Goal: Task Accomplishment & Management: Manage account settings

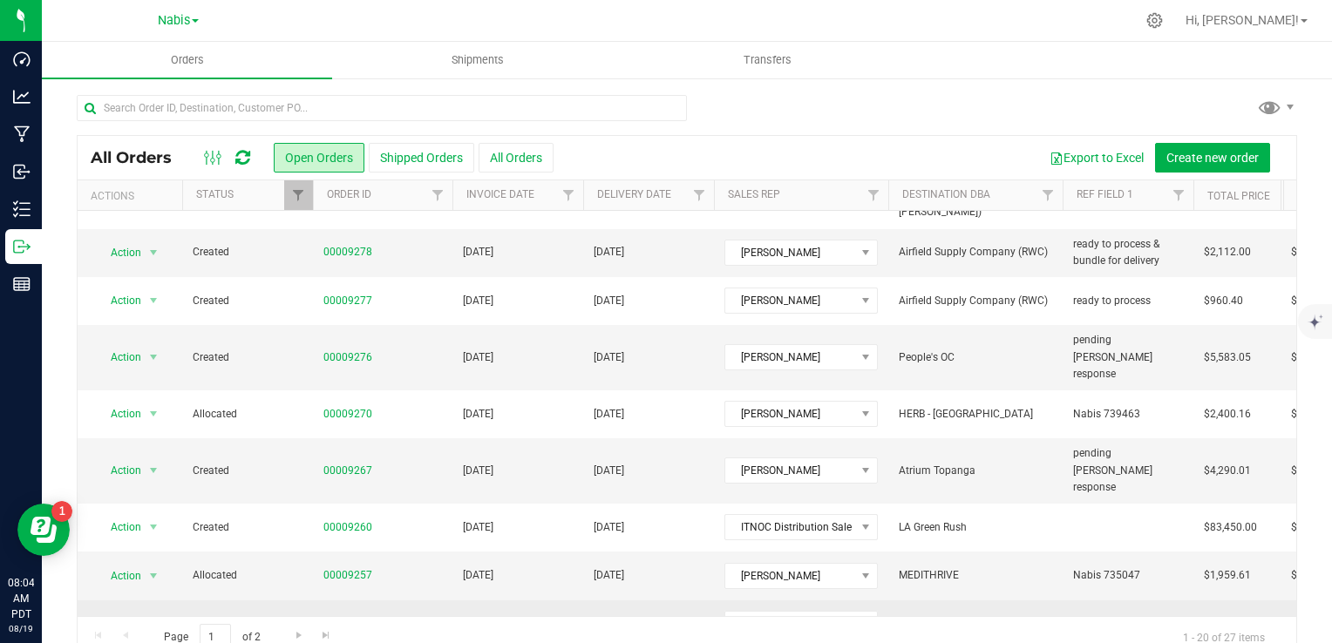
scroll to position [46, 0]
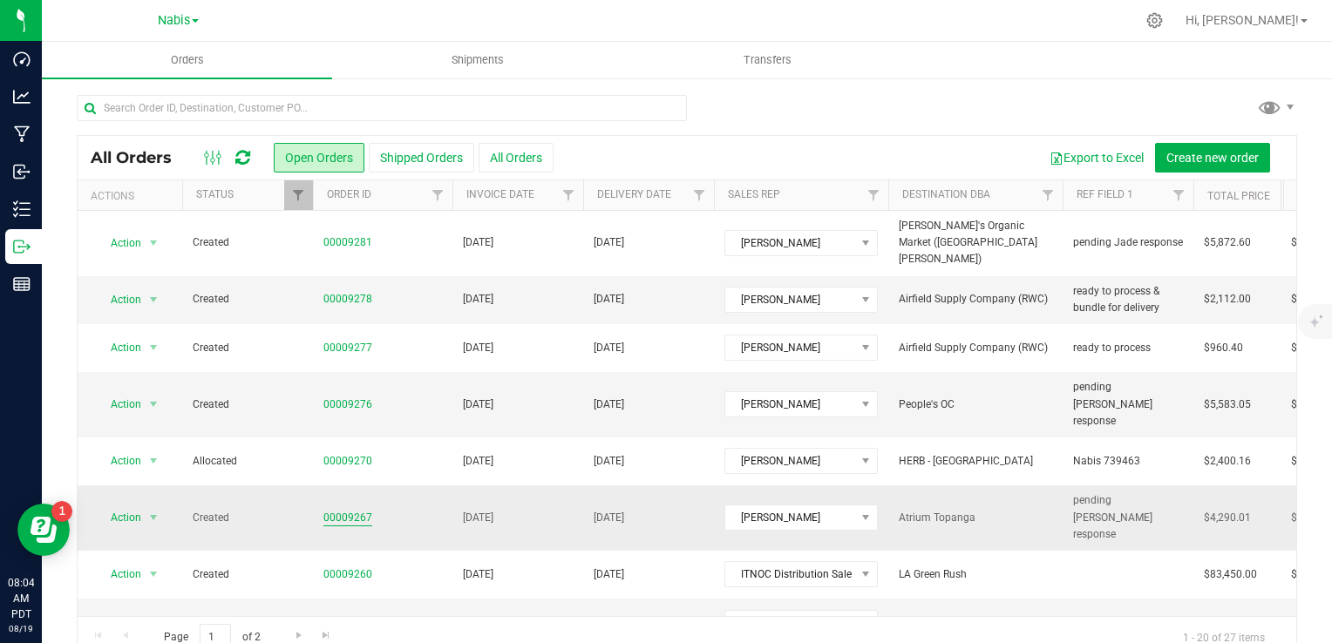
click at [343, 510] on link "00009267" at bounding box center [347, 518] width 49 height 17
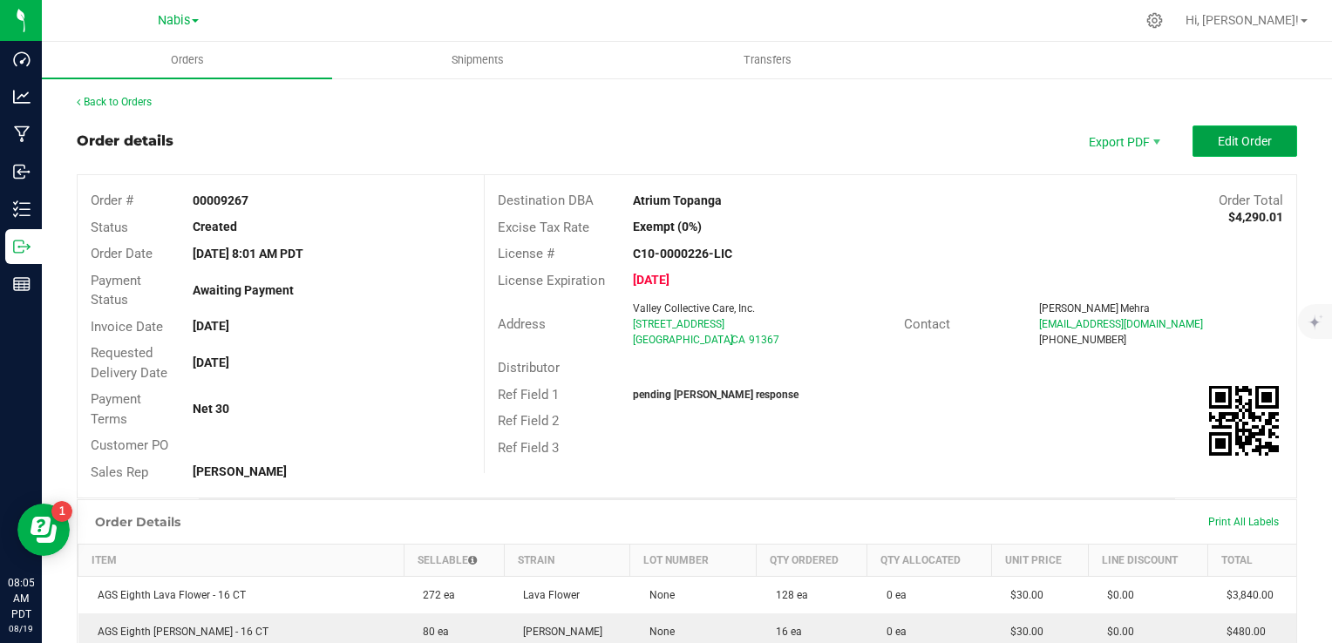
click at [1231, 153] on button "Edit Order" at bounding box center [1245, 141] width 105 height 31
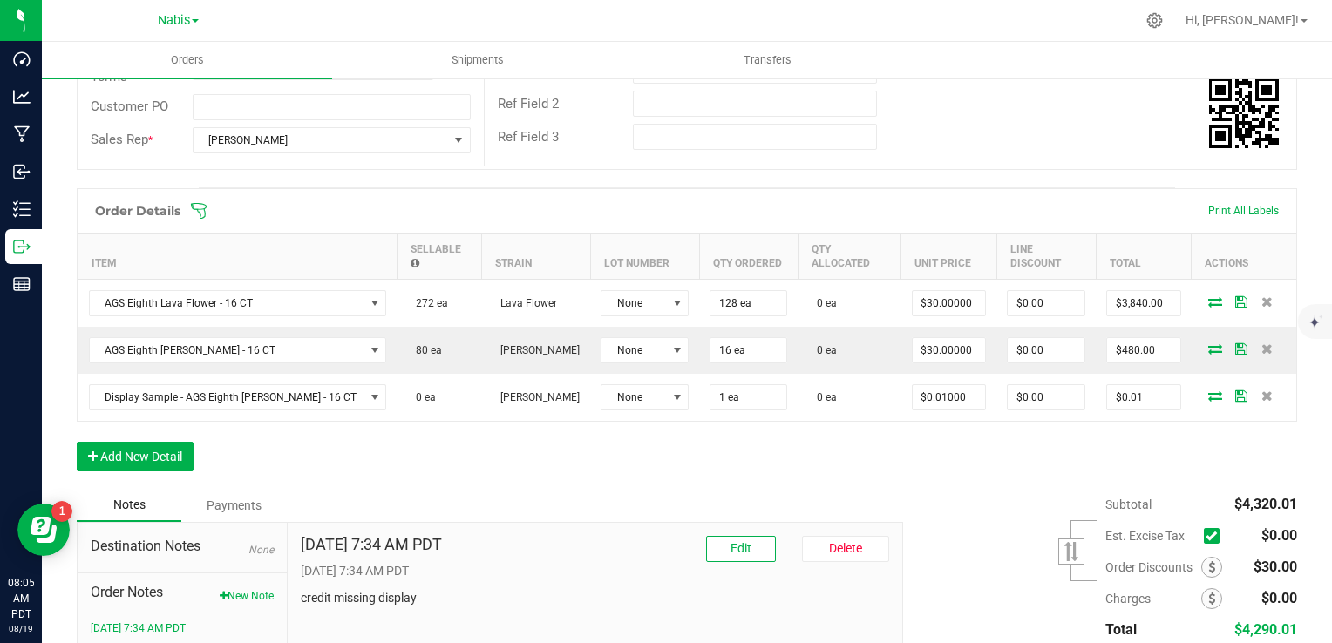
scroll to position [474, 0]
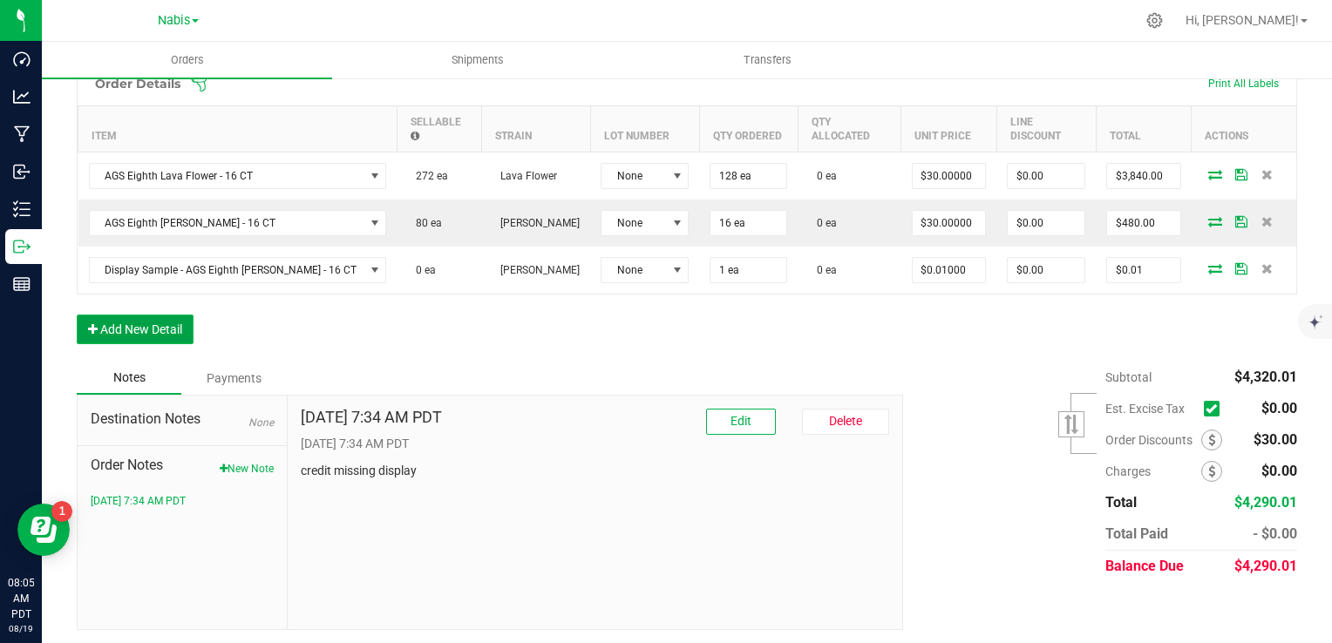
click at [133, 325] on button "Add New Detail" at bounding box center [135, 330] width 117 height 30
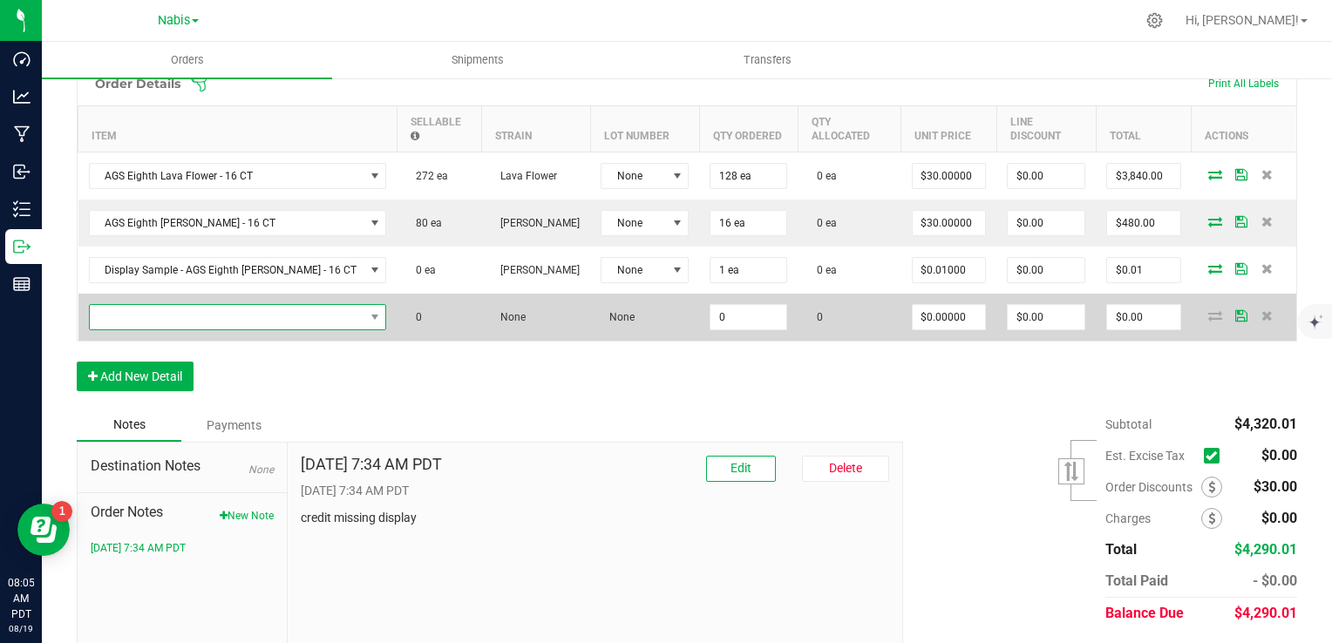
click at [157, 316] on span "NO DATA FOUND" at bounding box center [227, 317] width 275 height 24
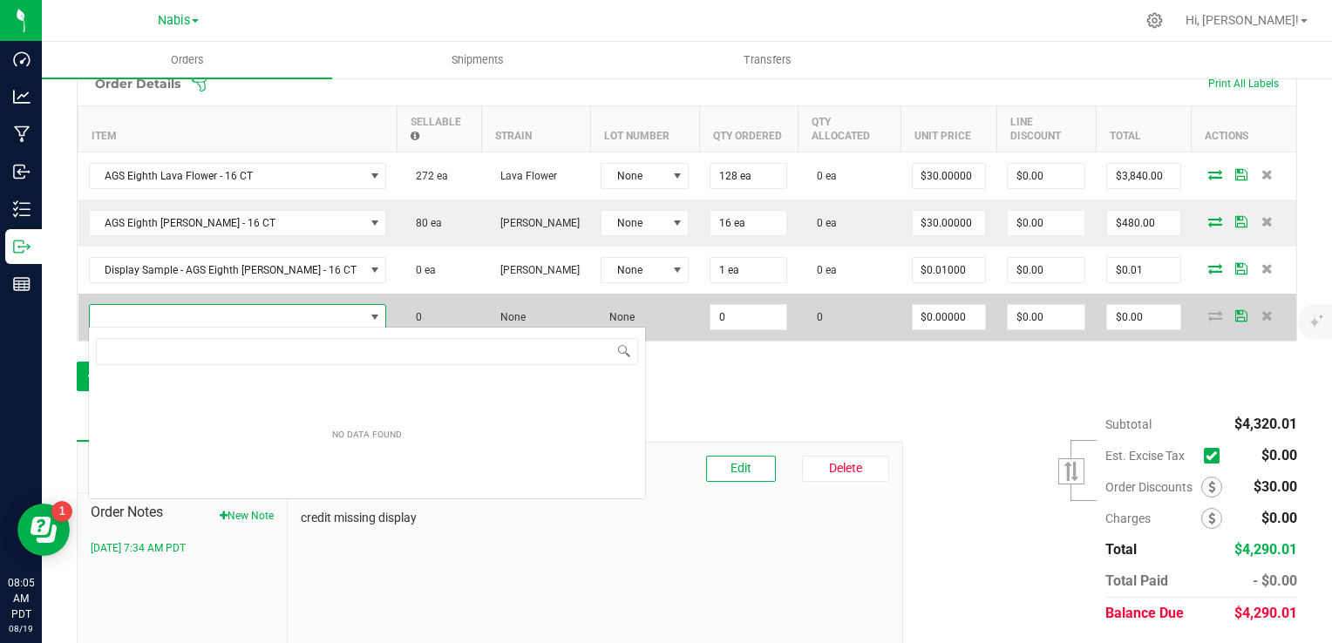
scroll to position [25, 280]
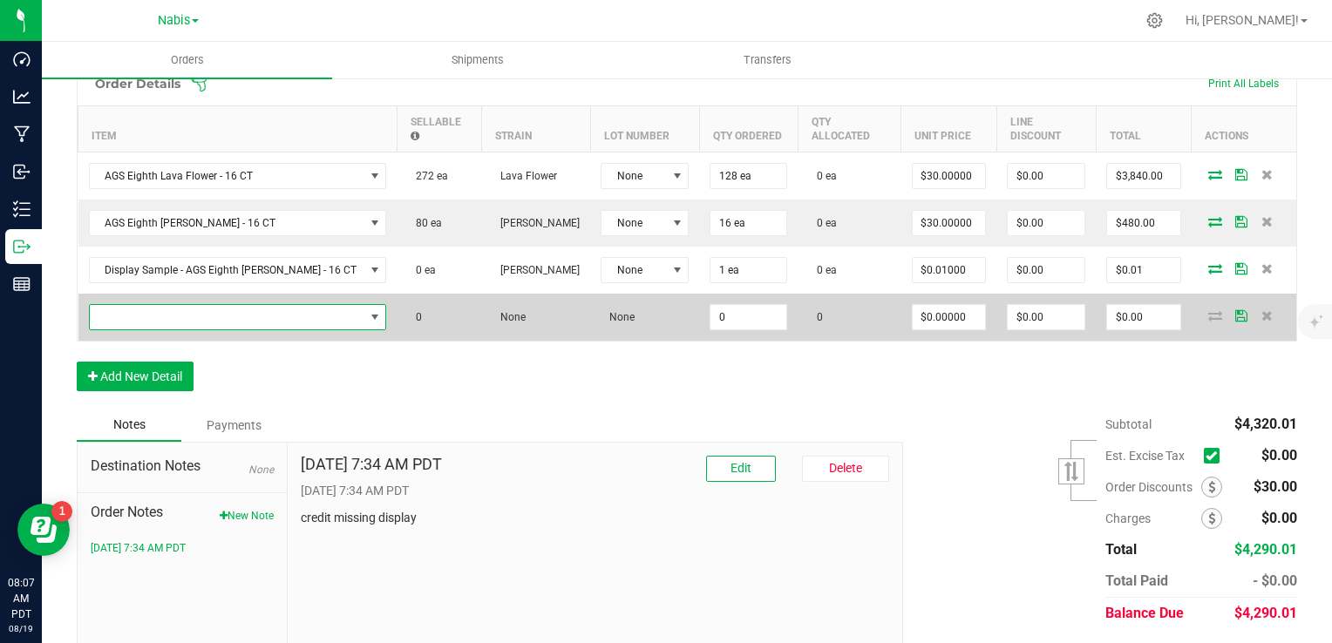
click at [199, 319] on span "NO DATA FOUND" at bounding box center [227, 317] width 275 height 24
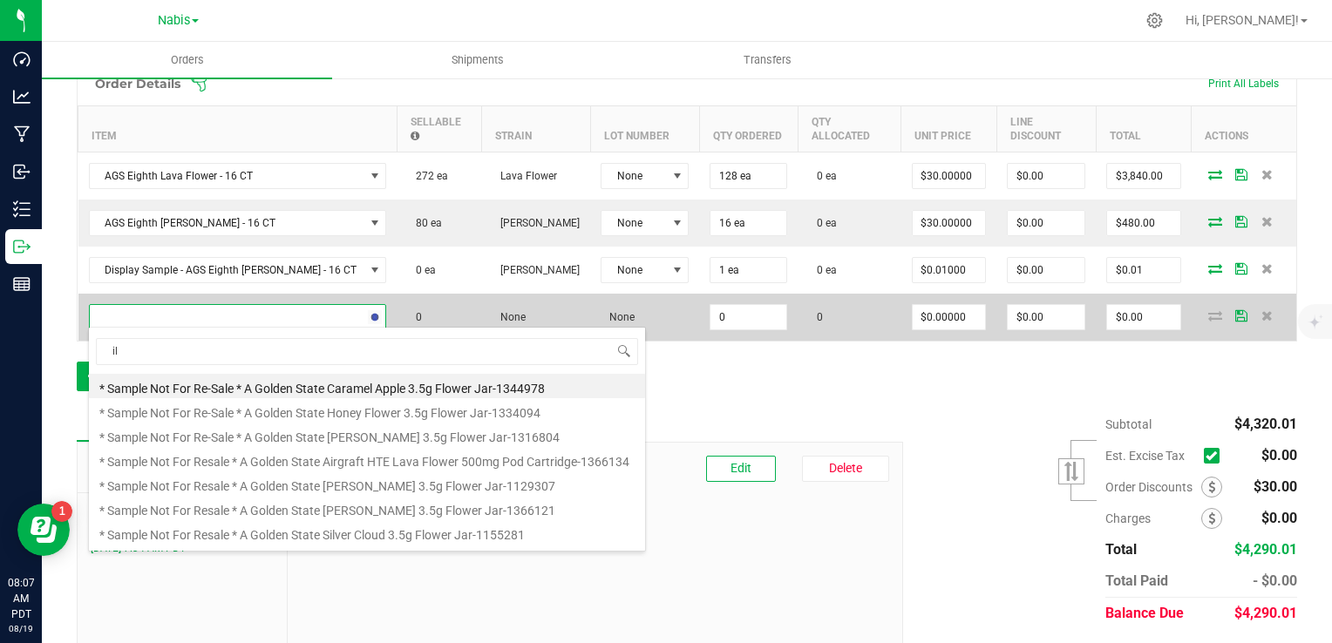
type input "i"
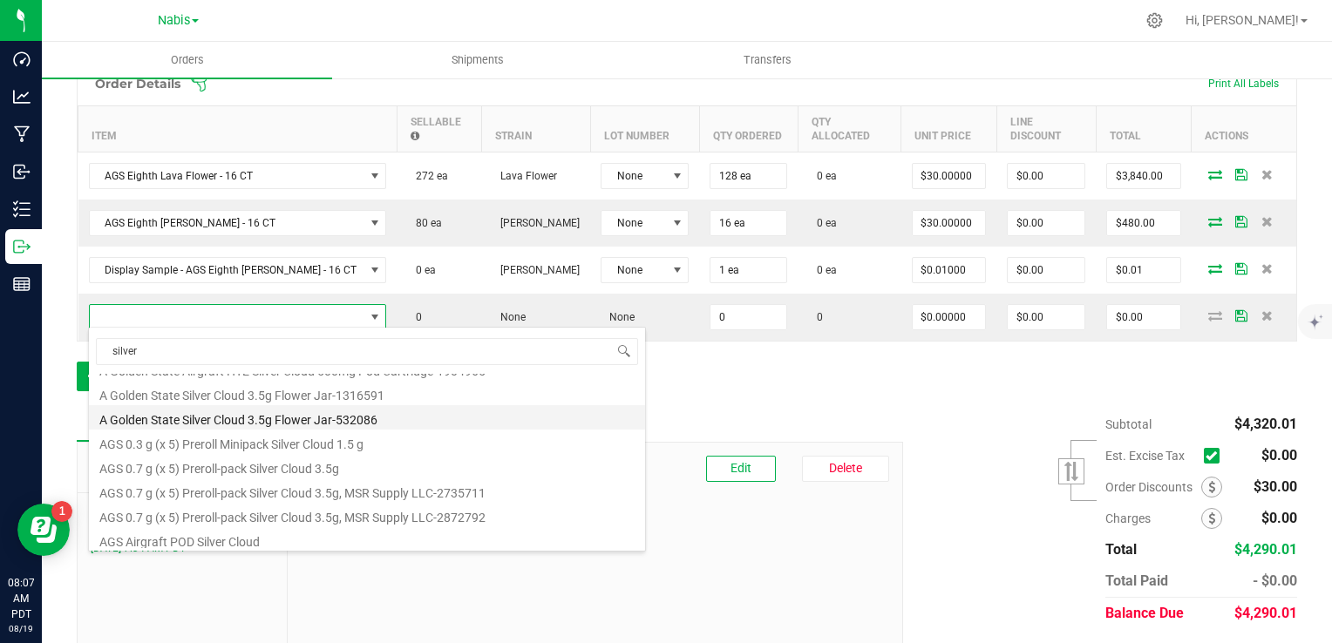
scroll to position [0, 0]
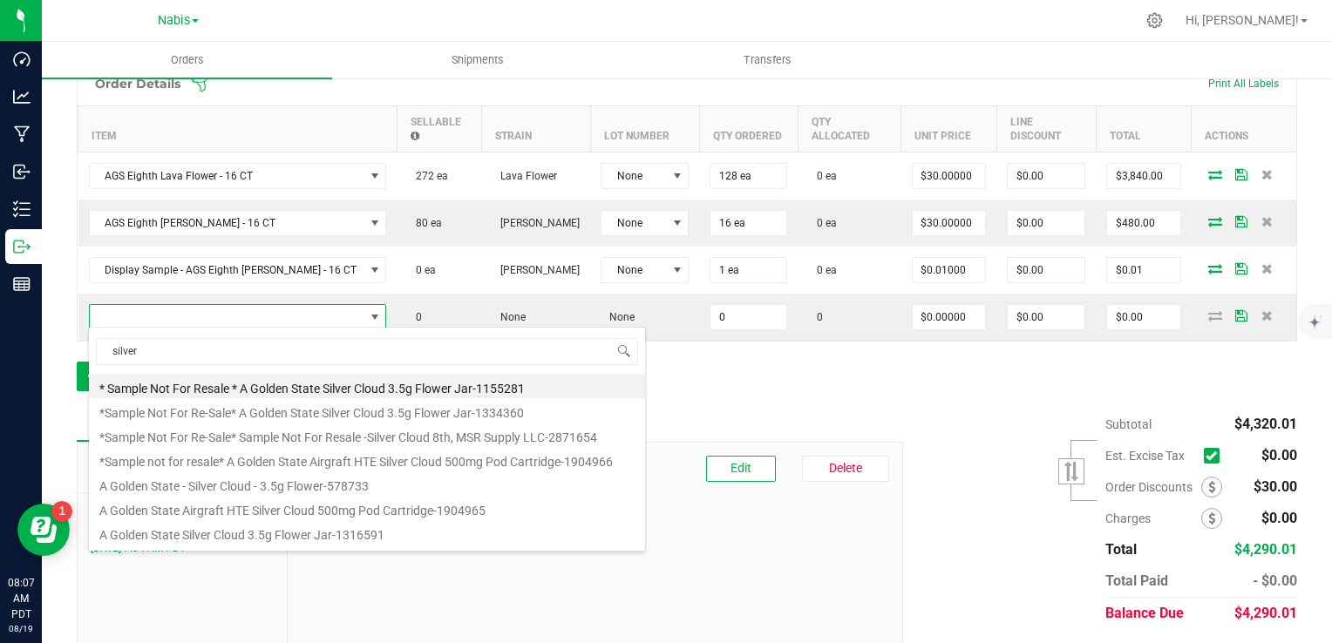
type input "silver"
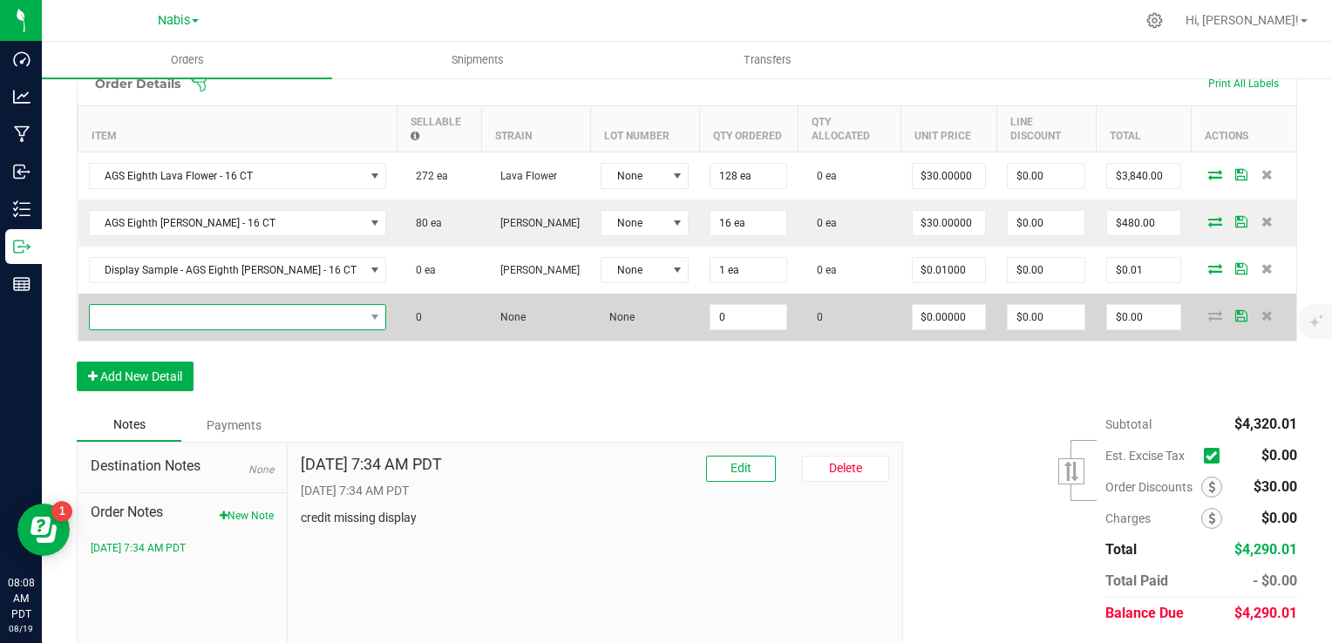
click at [302, 320] on span "NO DATA FOUND" at bounding box center [227, 317] width 275 height 24
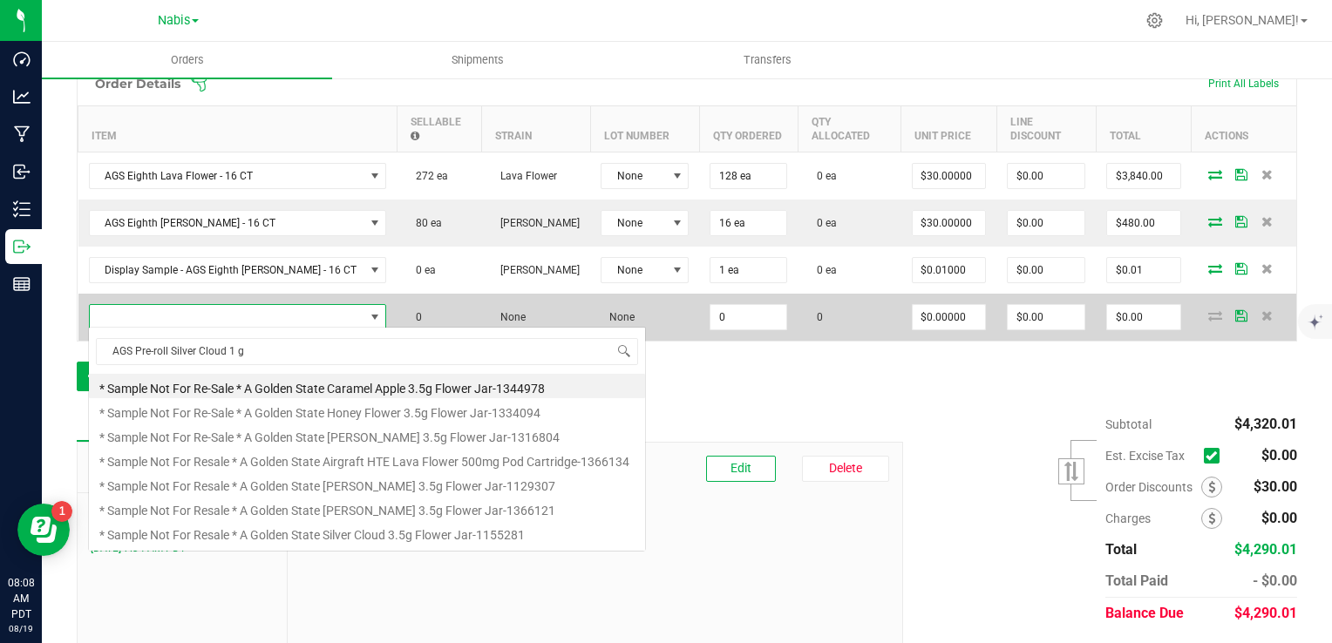
scroll to position [25, 280]
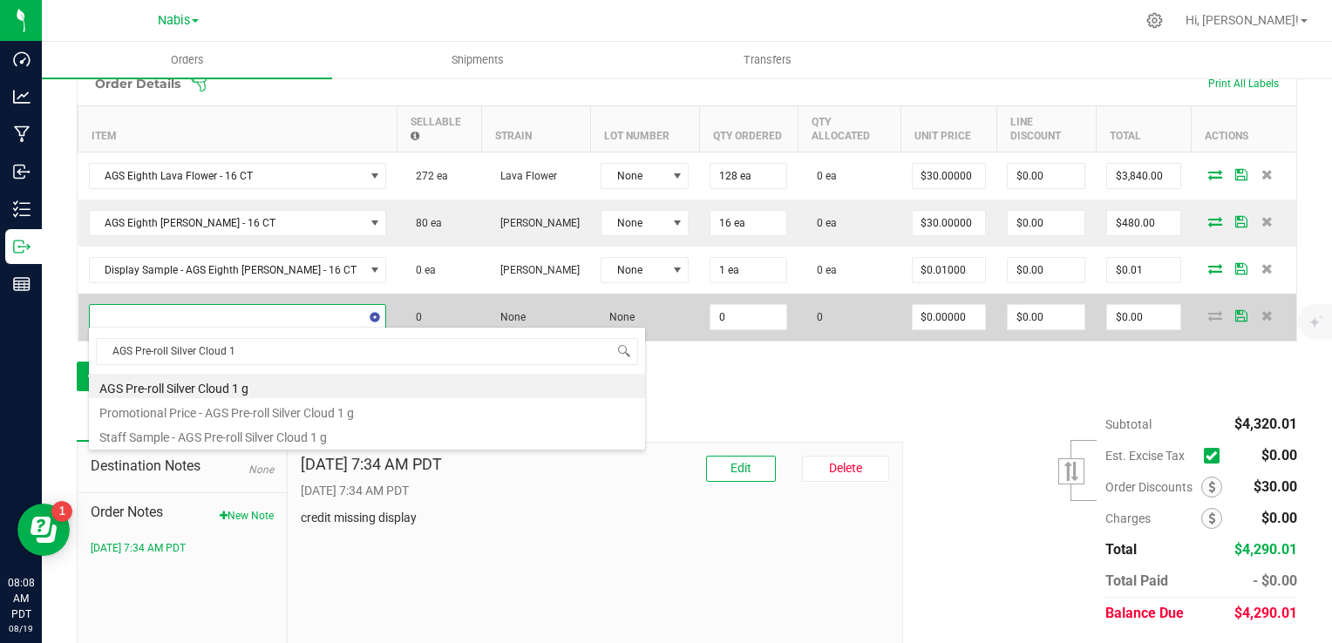
type input "AGS Pre-roll Silver Cloud 1"
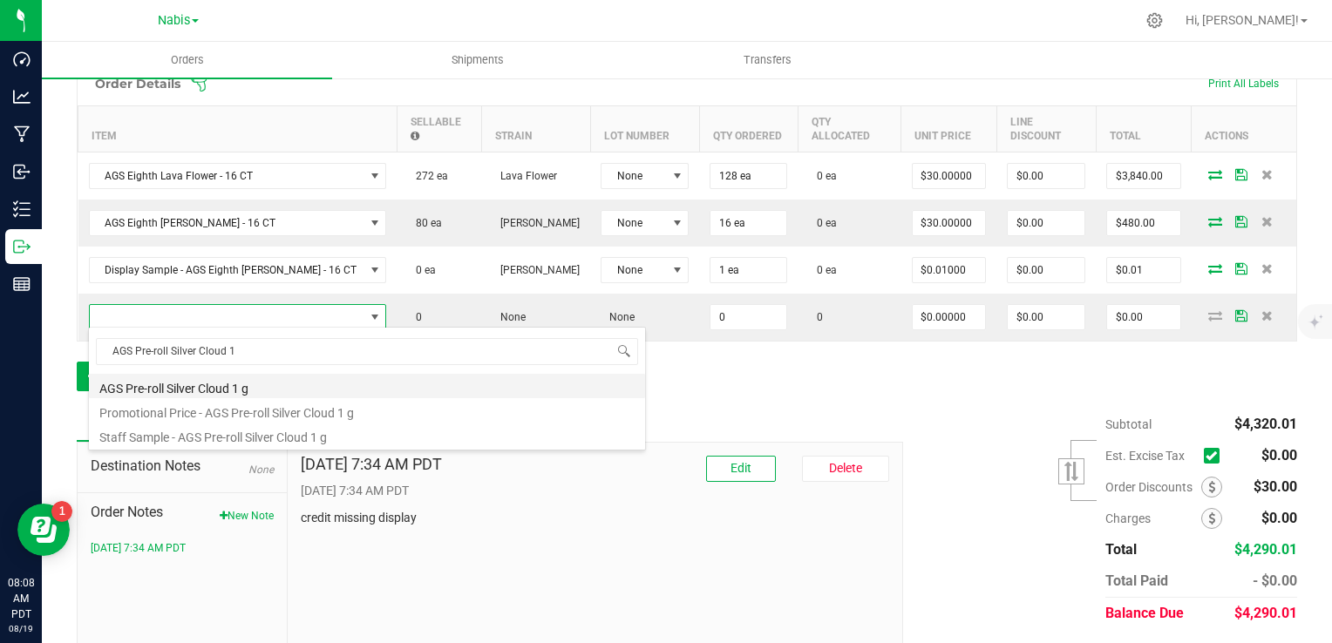
click at [321, 384] on li "AGS Pre-roll Silver Cloud 1 g" at bounding box center [367, 386] width 556 height 24
type input "0 ea"
type input "$8.00000"
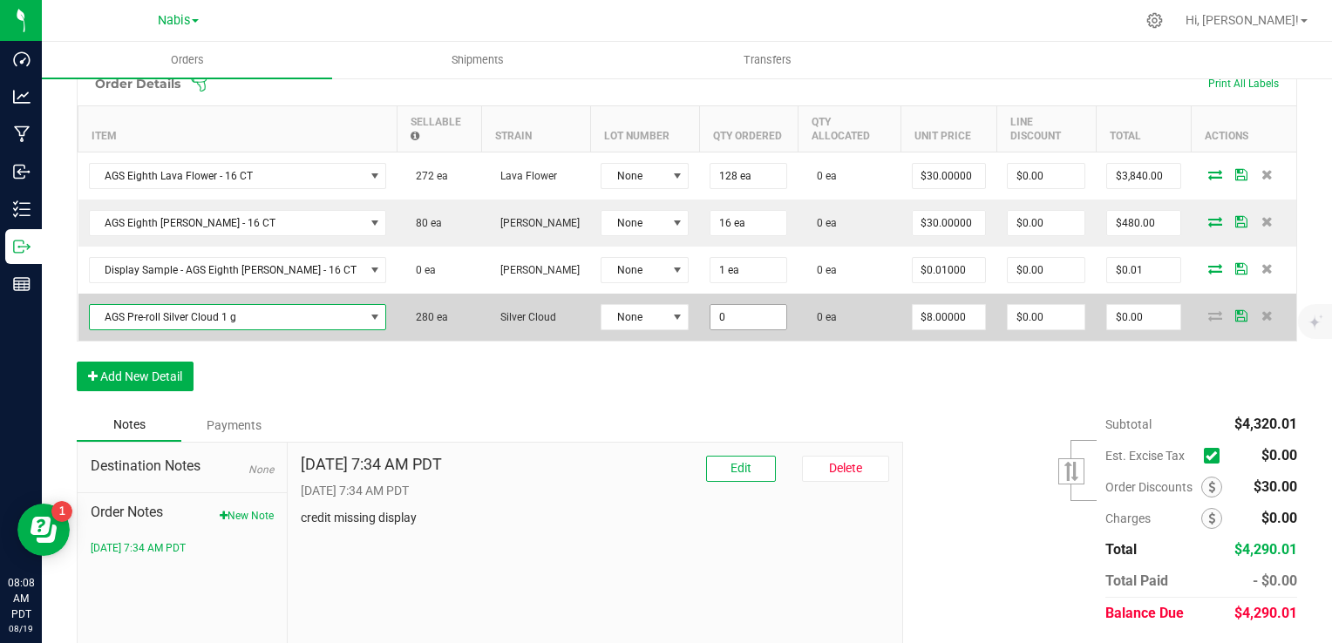
click at [718, 316] on input "0" at bounding box center [749, 317] width 76 height 24
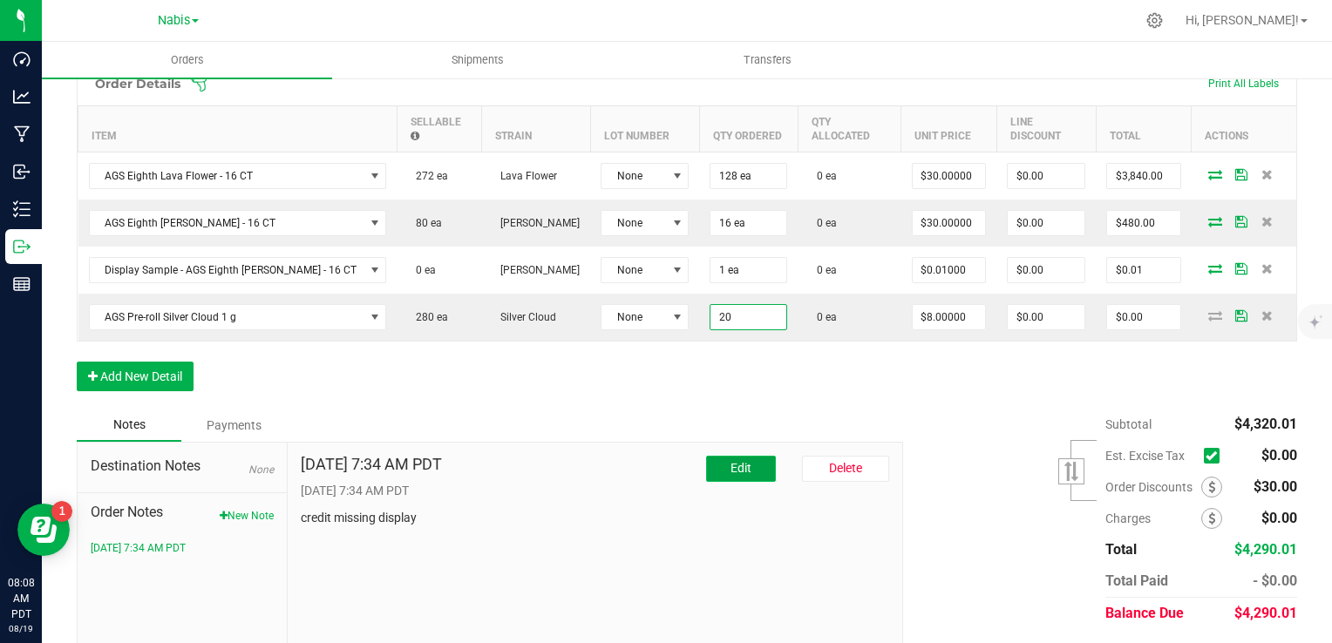
type input "20 ea"
type input "$160.00"
click at [737, 466] on span "Edit" at bounding box center [741, 468] width 21 height 14
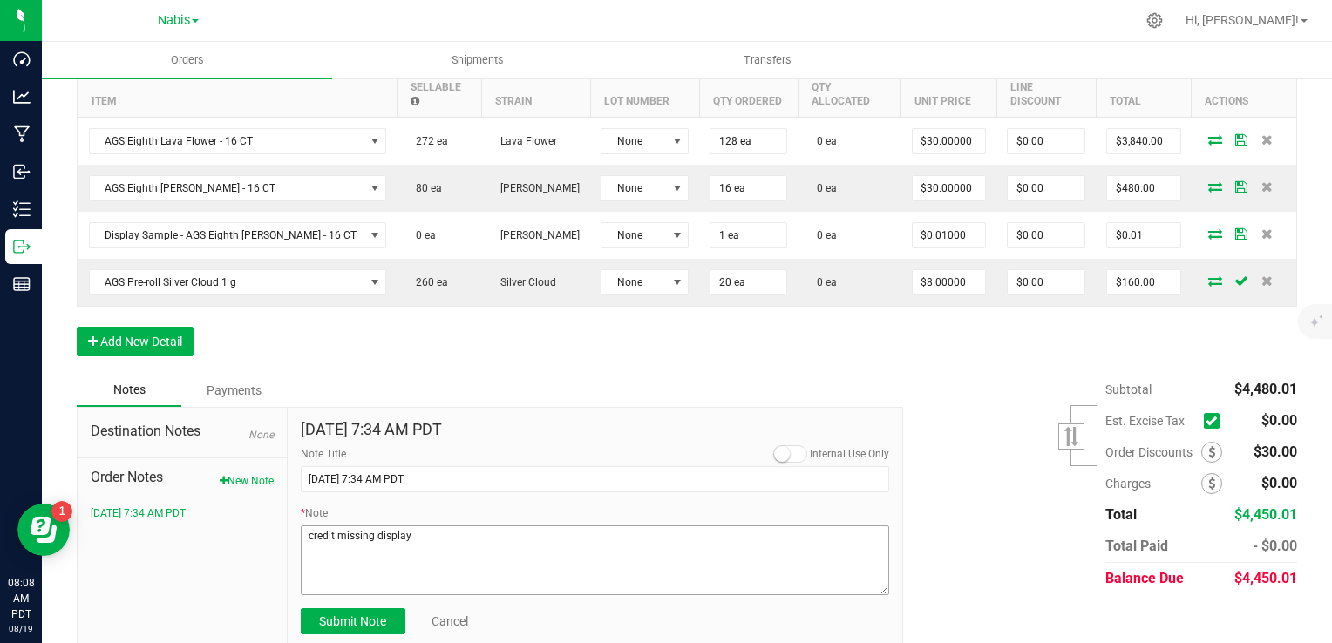
scroll to position [529, 0]
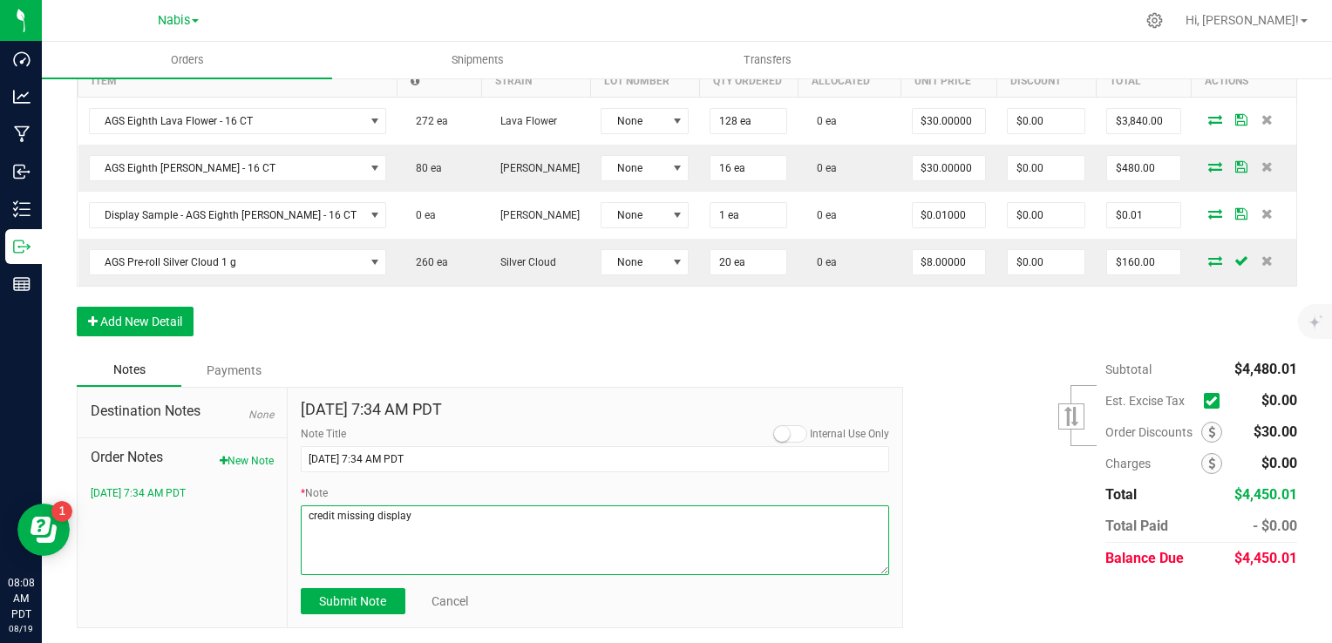
click at [466, 536] on textarea "* Note" at bounding box center [595, 541] width 589 height 70
click at [466, 535] on textarea "* Note" at bounding box center [595, 541] width 589 height 70
click at [466, 534] on textarea "* Note" at bounding box center [595, 541] width 589 height 70
type textarea "A"
type textarea "Display Credits: AGS Lava Flower (30) Total Credits: $30.00"
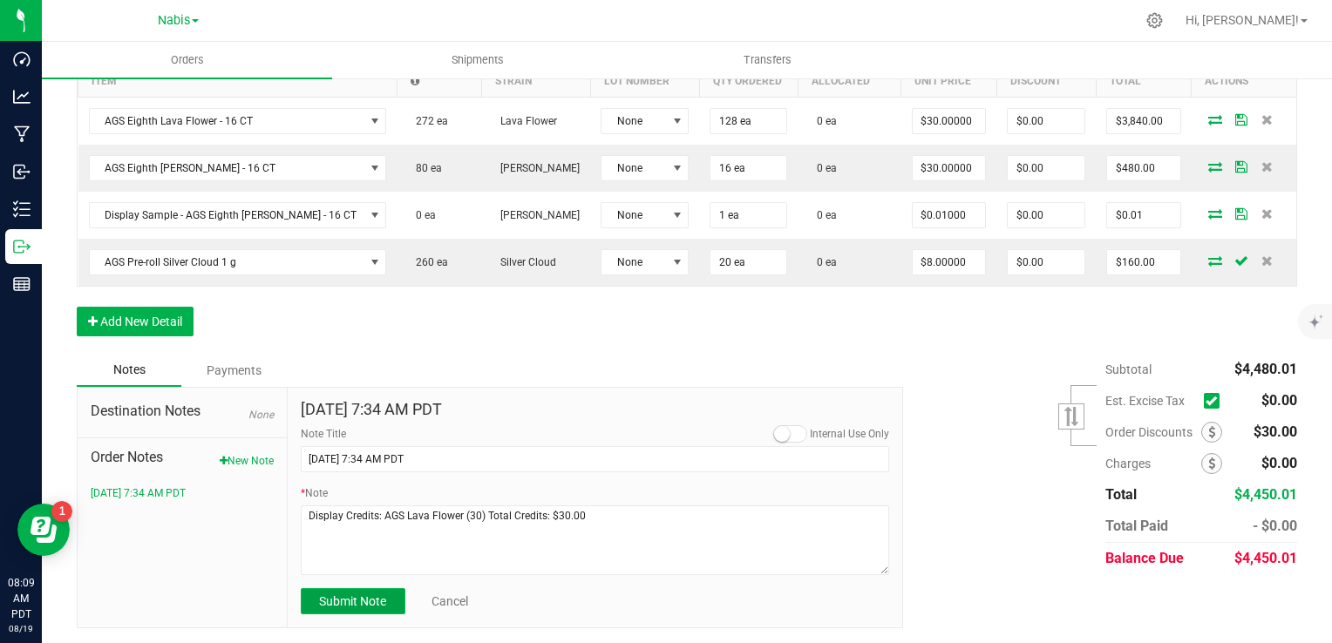
click at [363, 606] on button "Submit Note" at bounding box center [353, 601] width 105 height 26
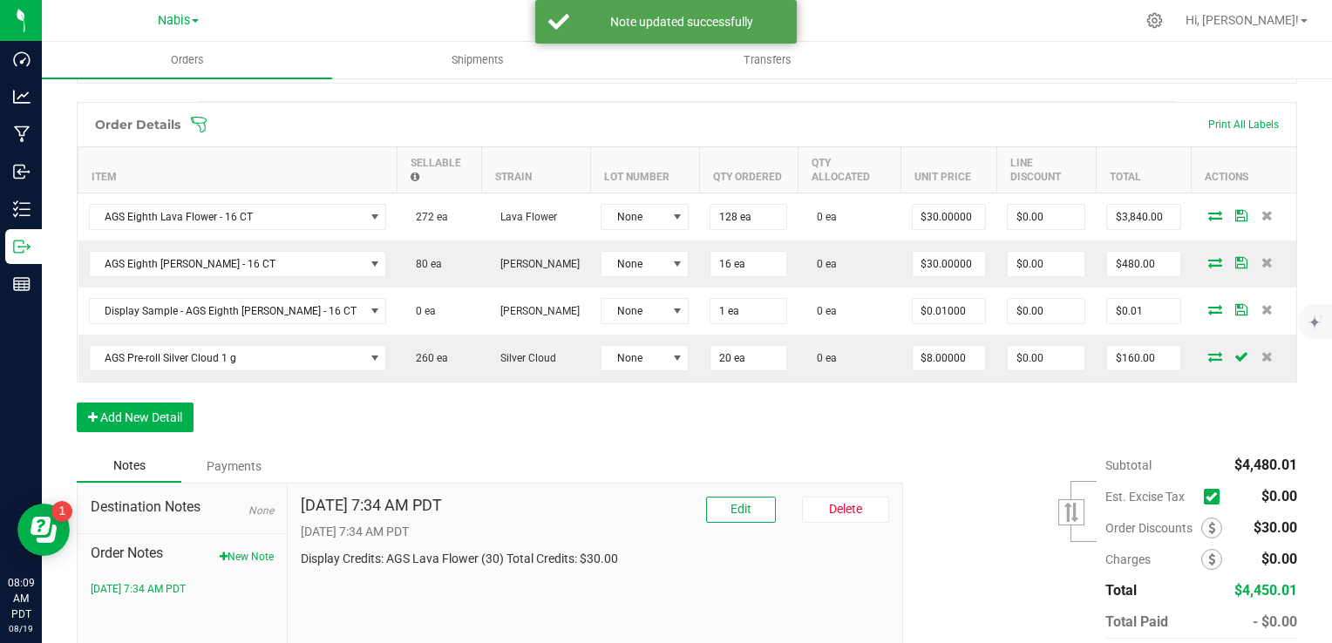
scroll to position [346, 0]
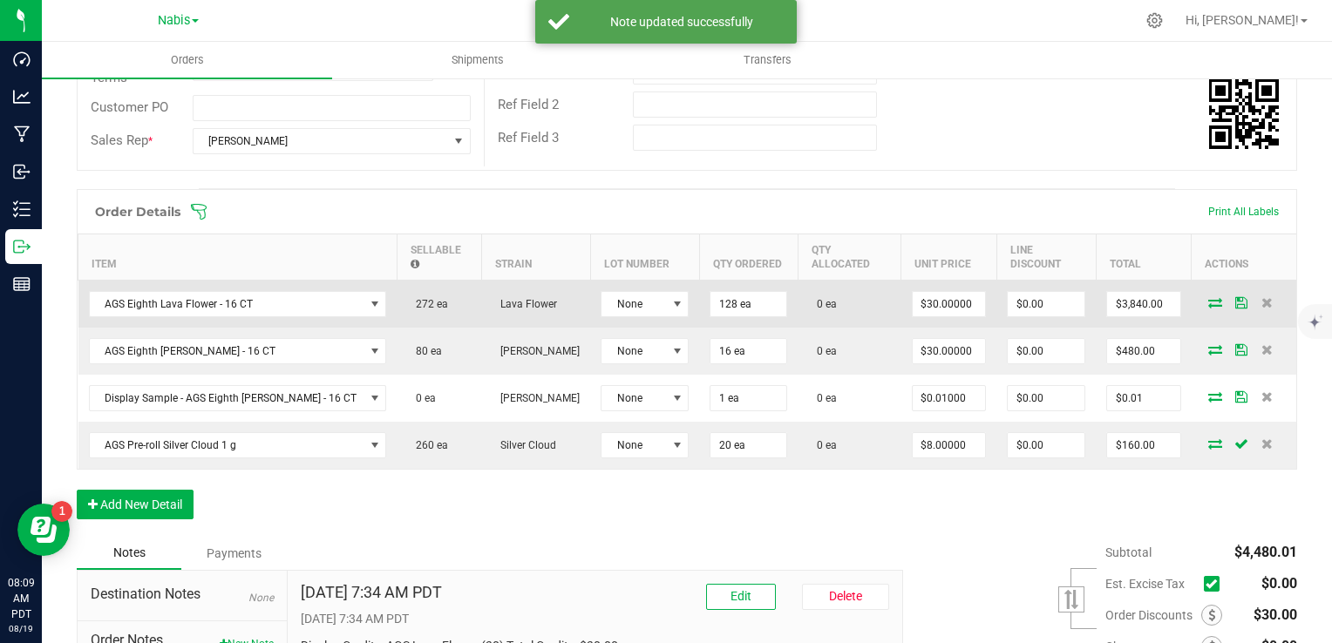
click at [1208, 301] on icon at bounding box center [1215, 302] width 14 height 10
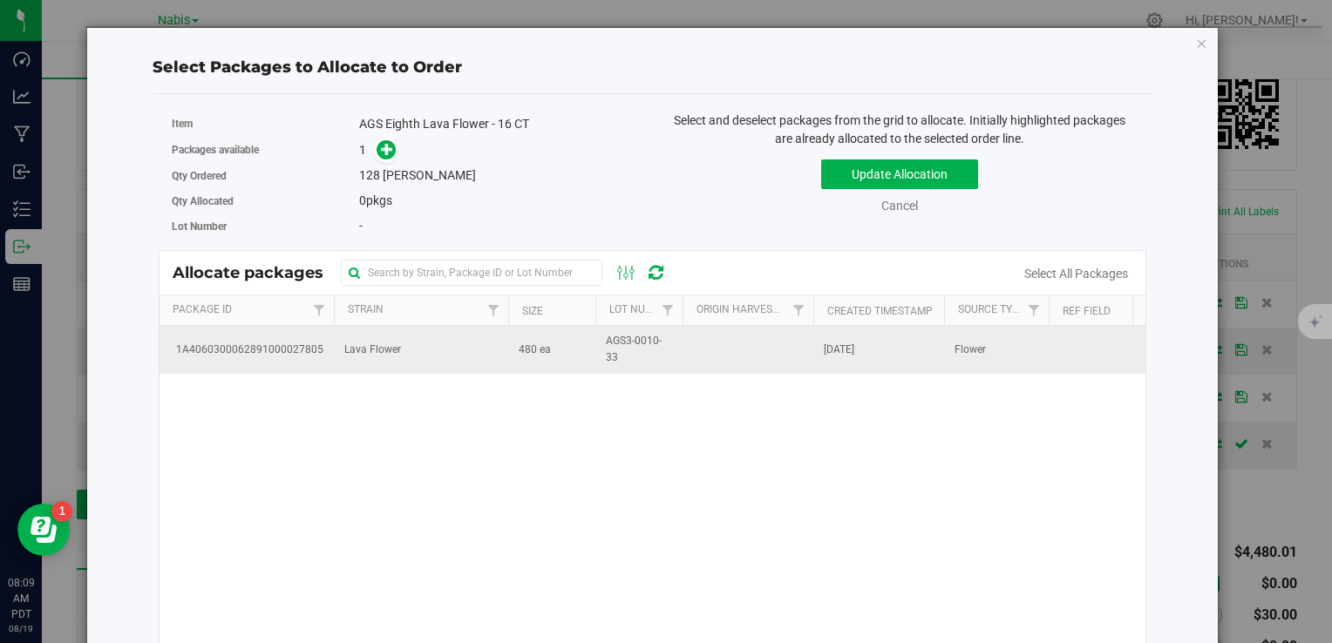
click at [580, 350] on td "480 ea" at bounding box center [551, 349] width 87 height 47
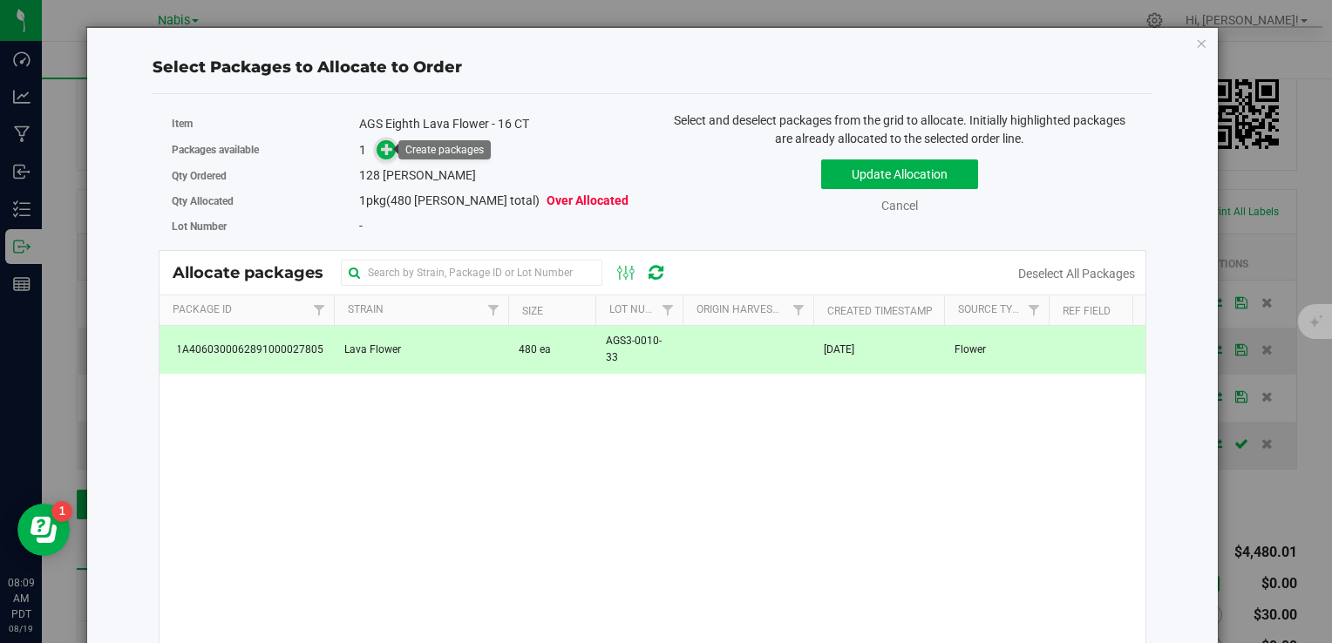
click at [385, 152] on icon at bounding box center [387, 149] width 12 height 12
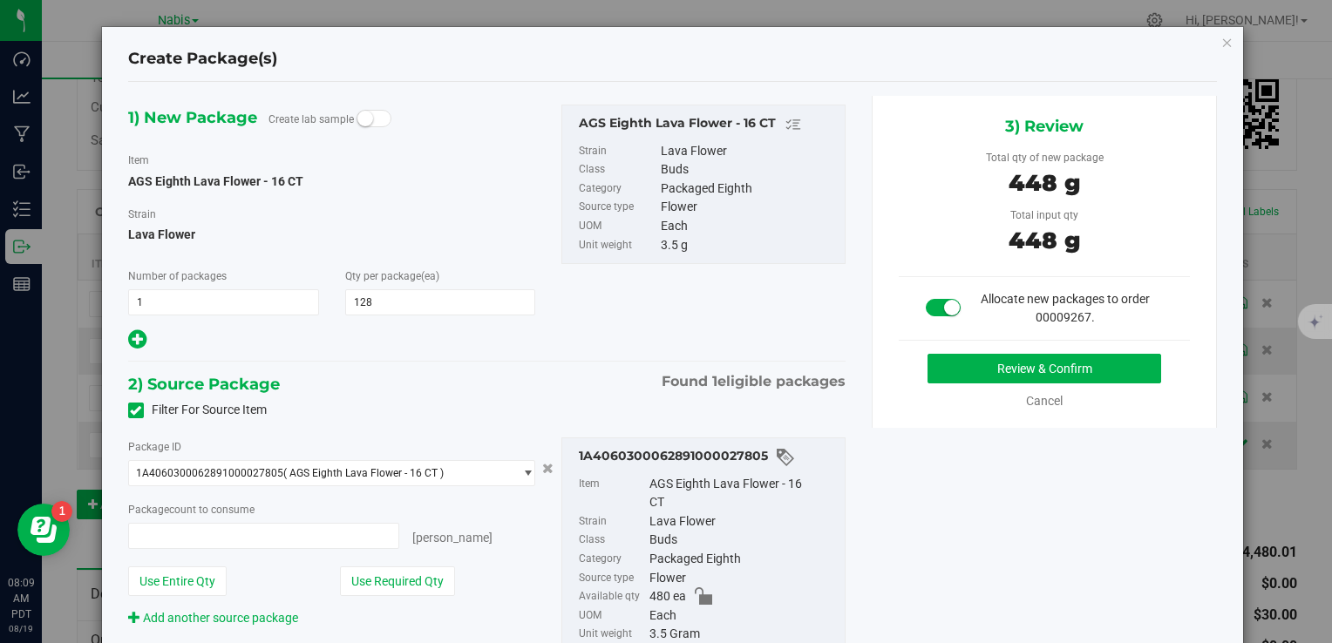
type input "128 ea"
click at [983, 375] on button "Review & Confirm" at bounding box center [1045, 369] width 234 height 30
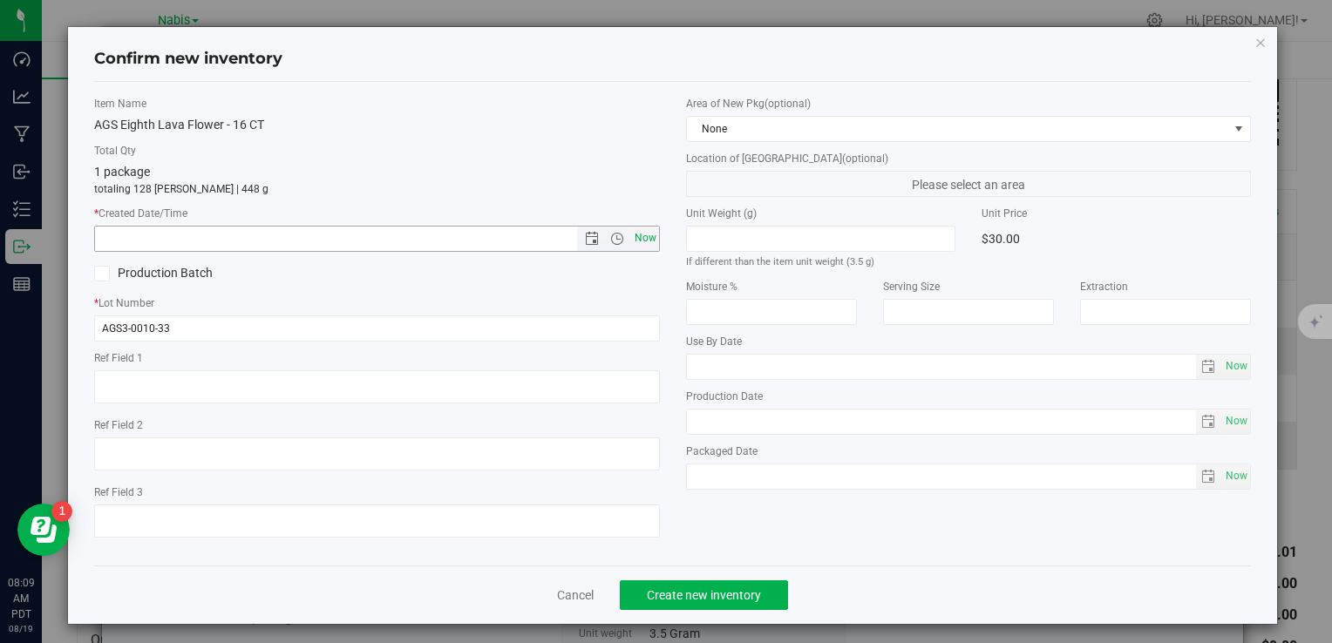
click at [642, 246] on span "Now" at bounding box center [645, 238] width 30 height 25
type input "8/19/2025 8:09 AM"
click at [726, 608] on button "Create new inventory" at bounding box center [704, 596] width 168 height 30
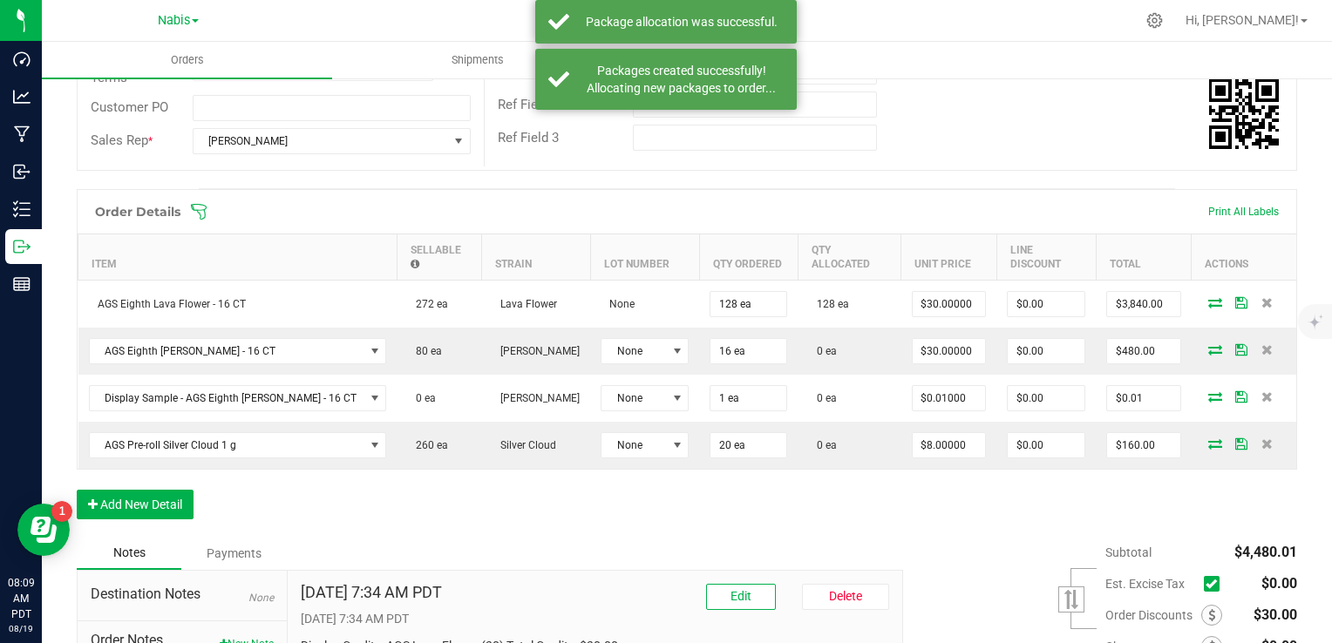
click at [1208, 344] on icon at bounding box center [1215, 349] width 14 height 10
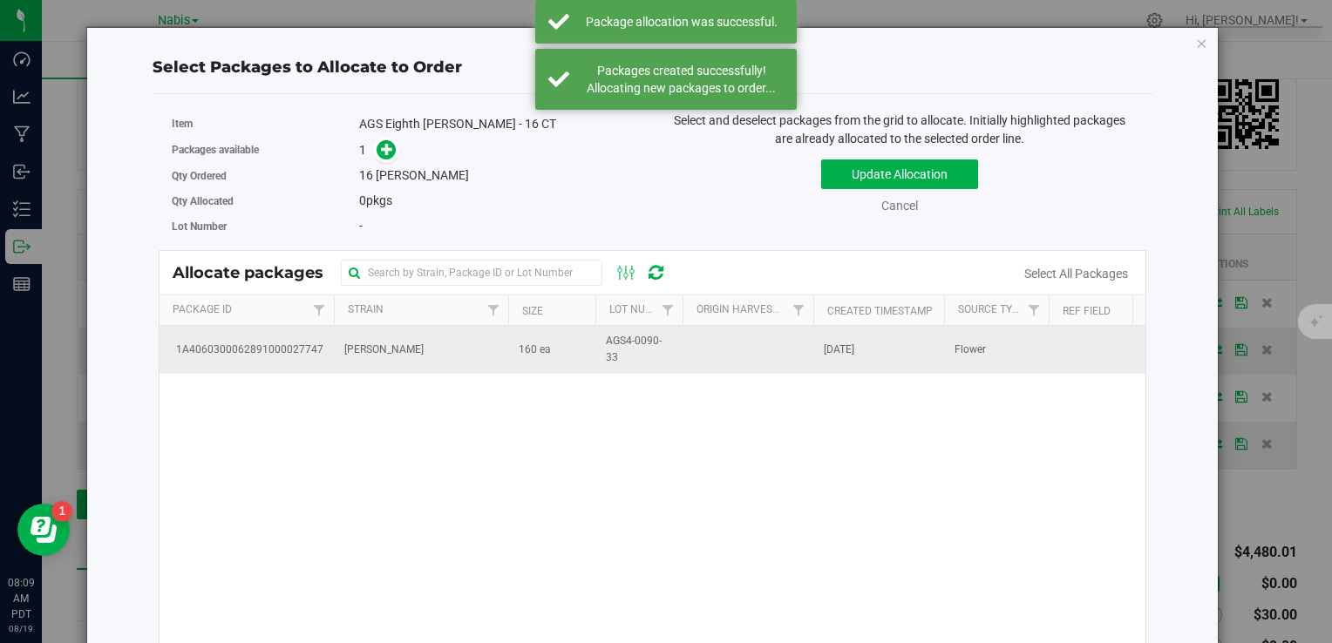
click at [520, 342] on span "160 ea" at bounding box center [535, 350] width 32 height 17
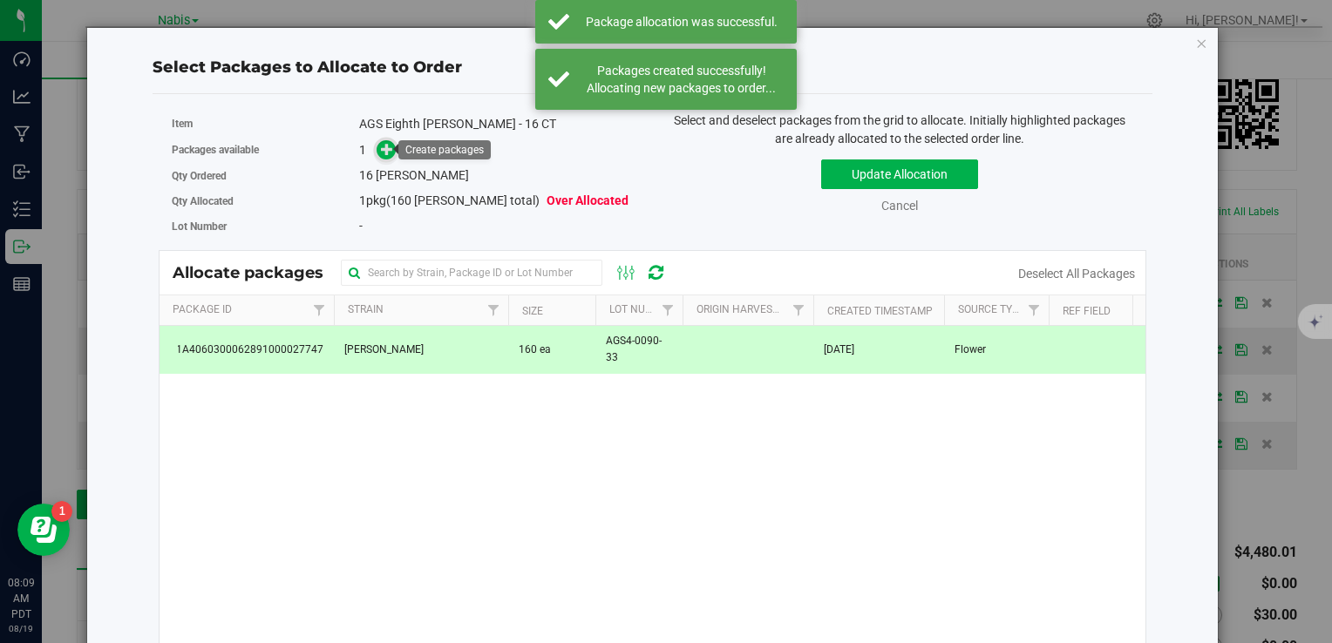
click at [389, 143] on icon at bounding box center [387, 149] width 12 height 12
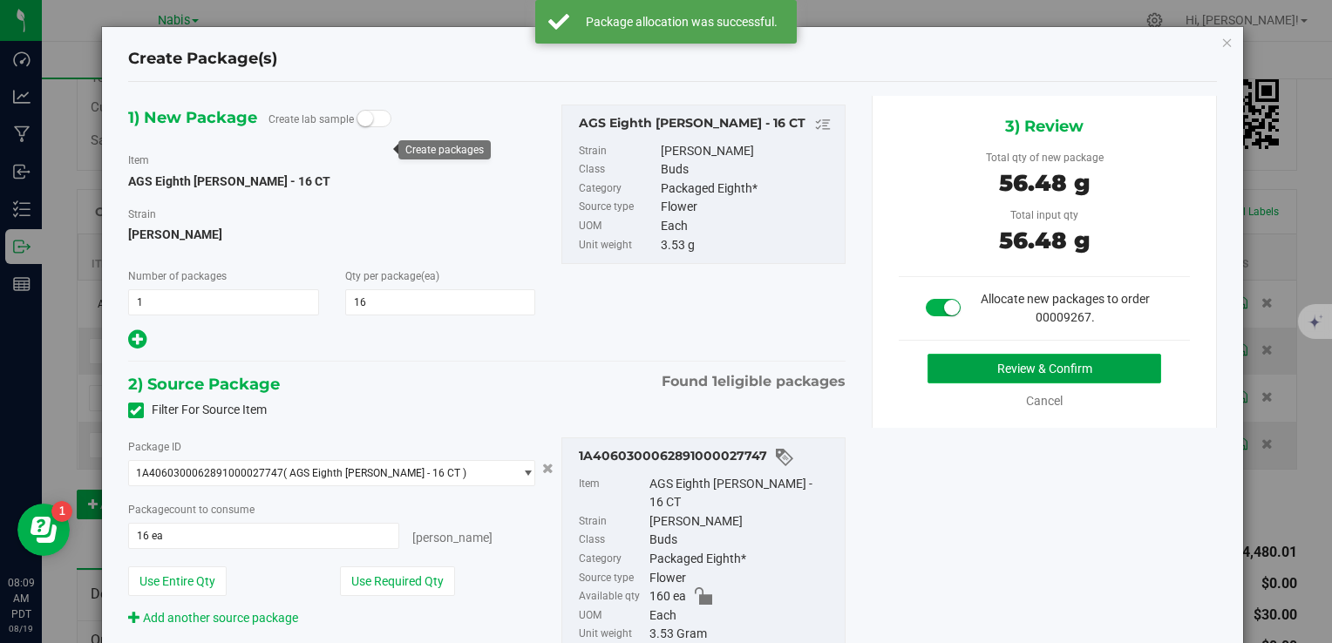
click at [969, 364] on button "Review & Confirm" at bounding box center [1045, 369] width 234 height 30
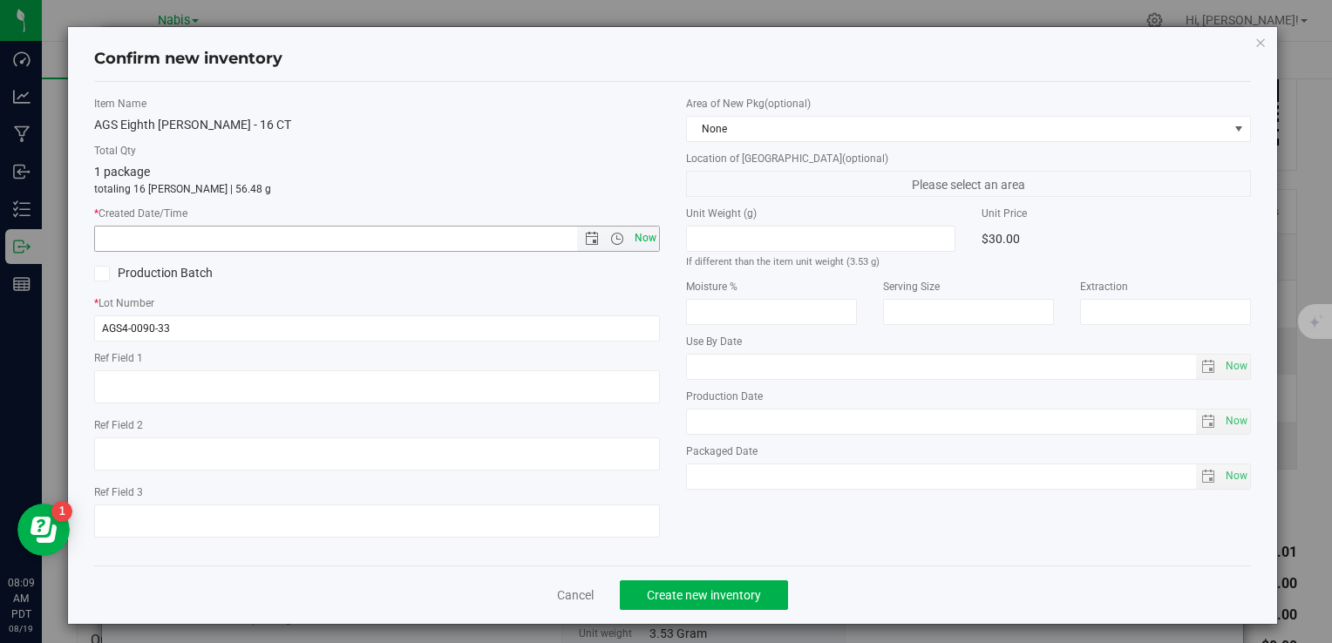
click at [636, 235] on span "Now" at bounding box center [645, 238] width 30 height 25
type input "8/19/2025 8:09 AM"
click at [677, 588] on span "Create new inventory" at bounding box center [704, 595] width 114 height 14
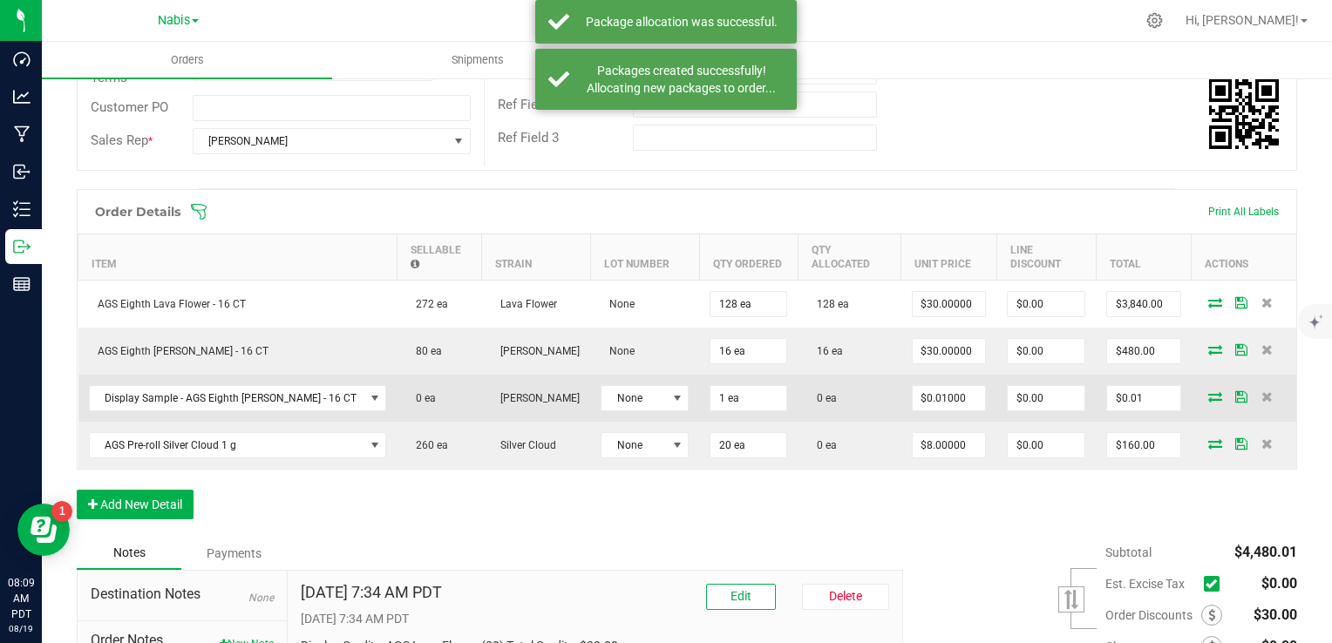
click at [1208, 392] on icon at bounding box center [1215, 396] width 14 height 10
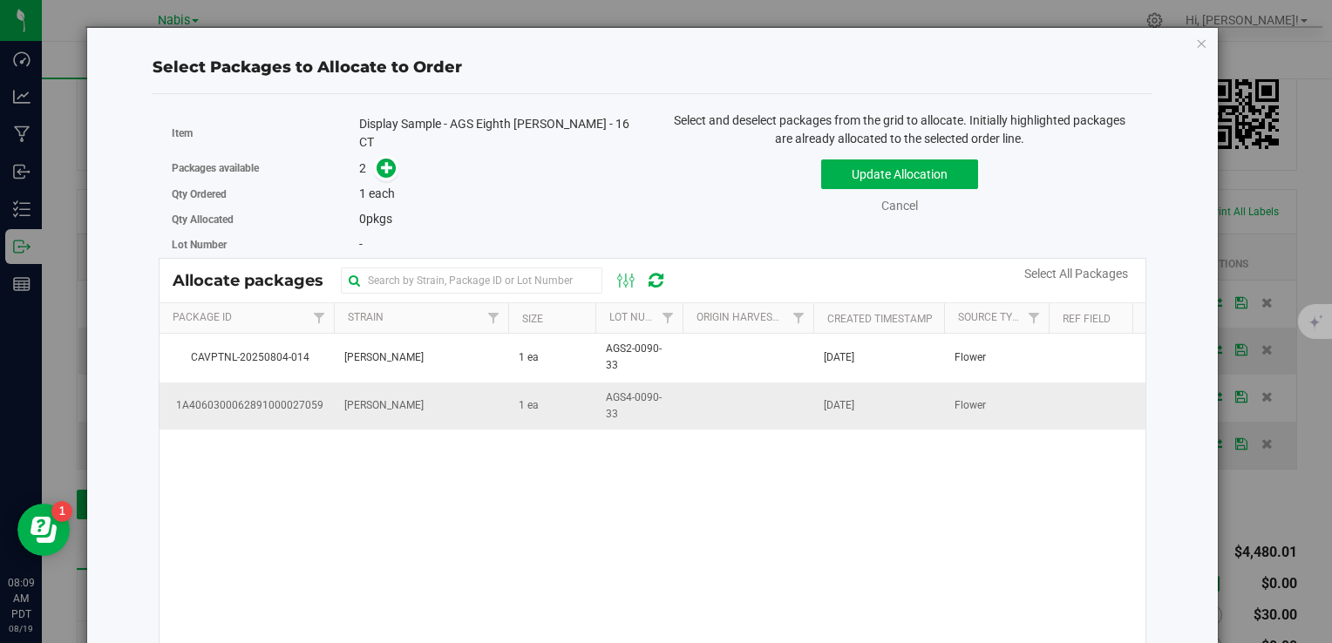
click at [615, 405] on span "AGS4-0090-33" at bounding box center [639, 406] width 66 height 33
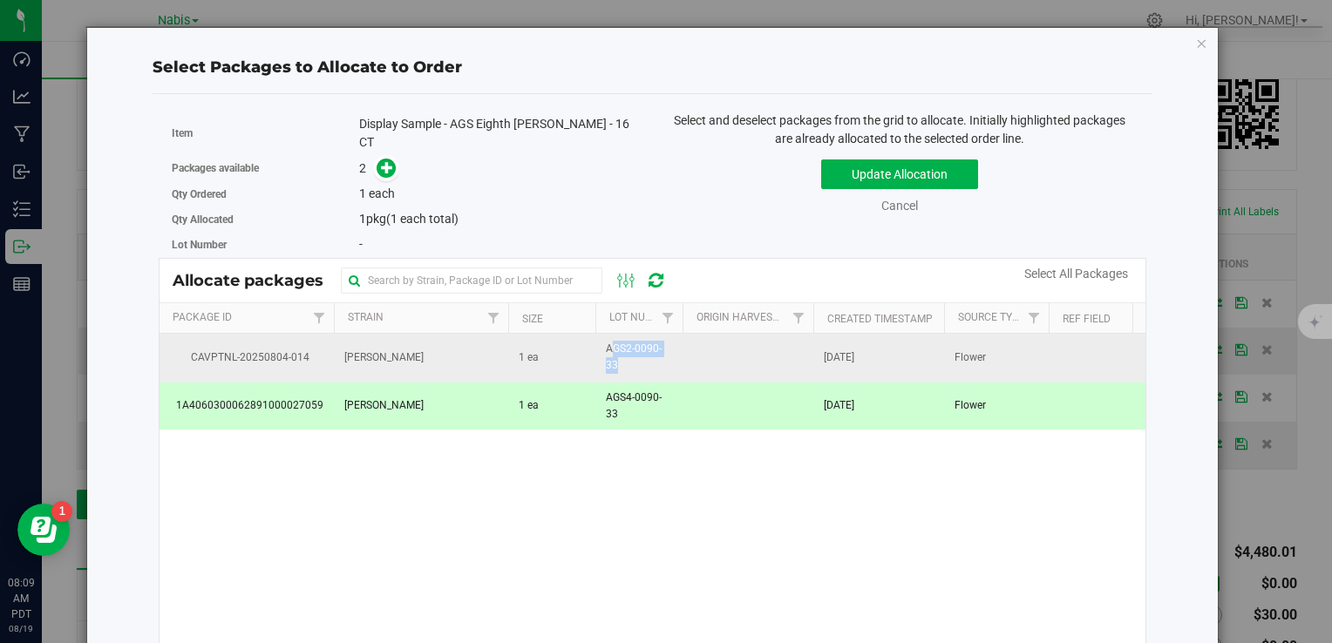
copy span "AGS2-0090-33"
drag, startPoint x: 606, startPoint y: 336, endPoint x: 684, endPoint y: 354, distance: 79.7
click at [684, 354] on tr "CAVPTNL-20250804-014 Shasta Bloom 1 ea AGS2-0090-33 Aug 4, 2025 Flower" at bounding box center [779, 358] width 1238 height 48
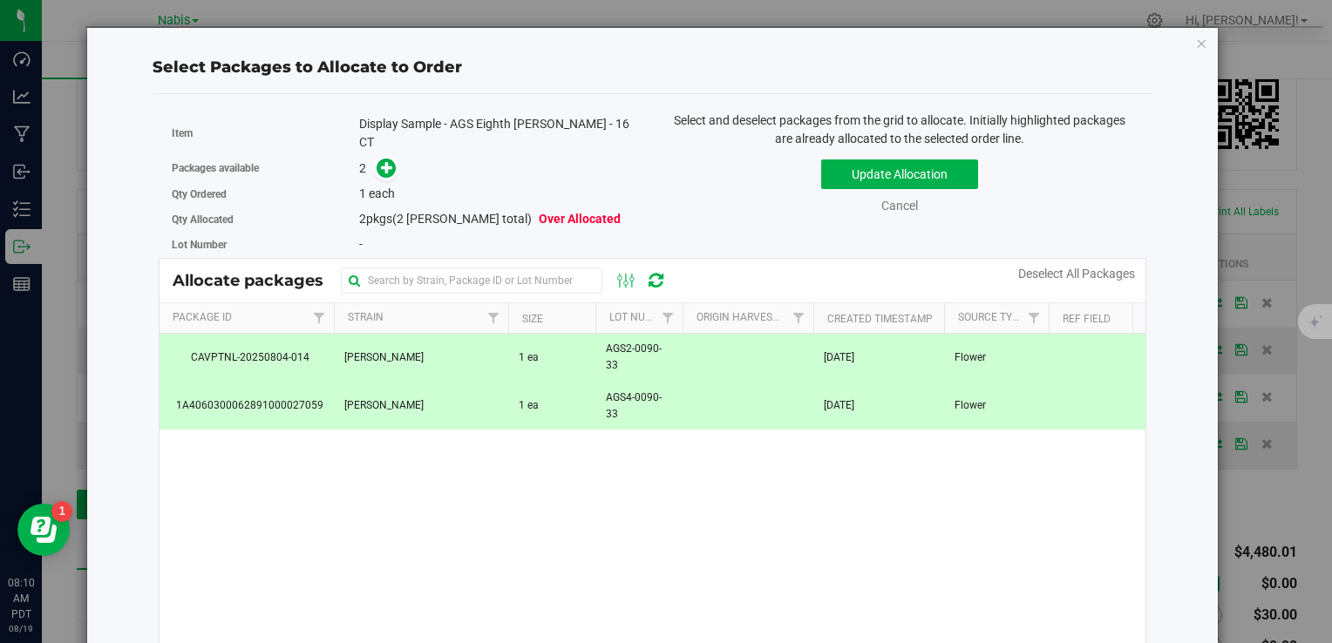
click at [573, 334] on td "1 ea" at bounding box center [551, 358] width 87 height 48
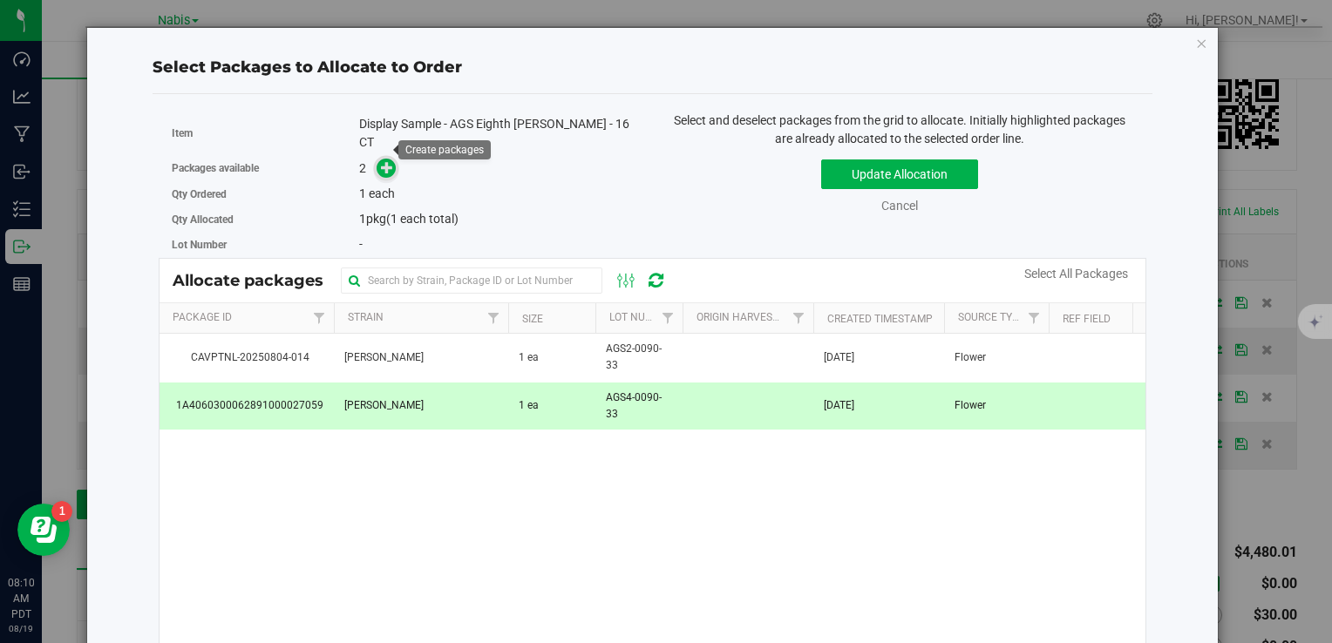
click at [377, 159] on span at bounding box center [387, 169] width 20 height 20
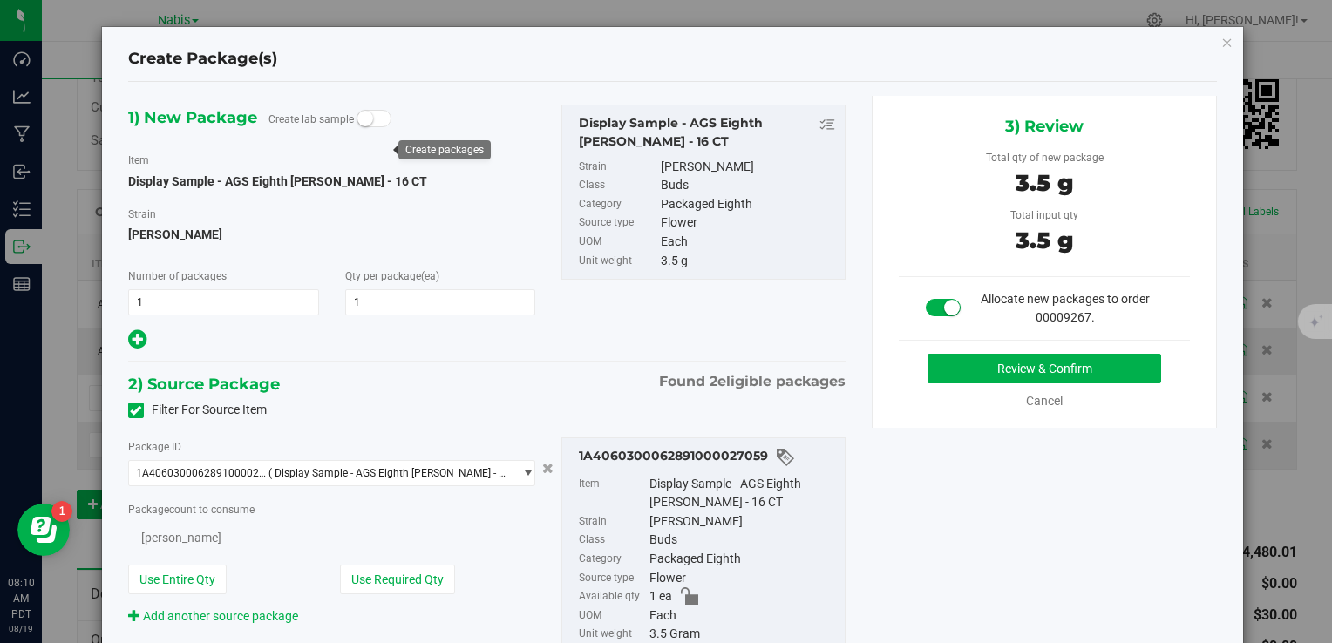
type input "1"
click at [1007, 371] on button "Review & Confirm" at bounding box center [1045, 369] width 234 height 30
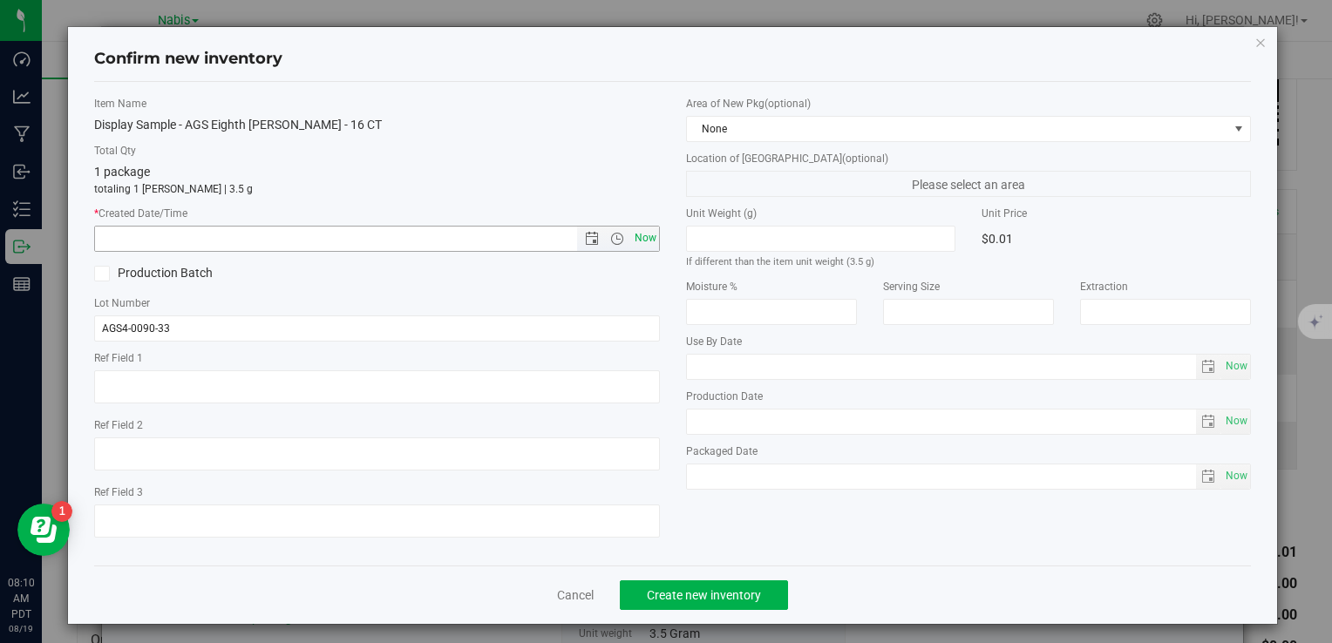
click at [631, 239] on span "Now" at bounding box center [645, 238] width 30 height 25
type input "8/19/2025 8:10 AM"
click at [703, 582] on button "Create new inventory" at bounding box center [704, 596] width 168 height 30
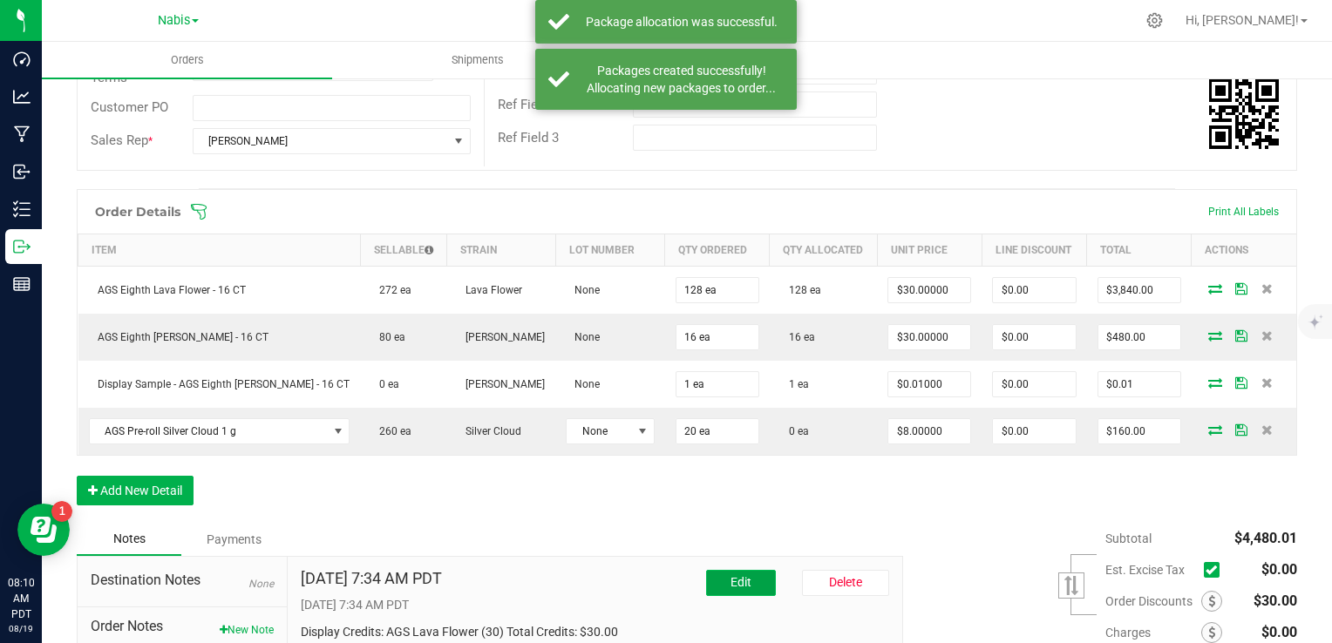
click at [755, 582] on button "Edit" at bounding box center [741, 583] width 70 height 26
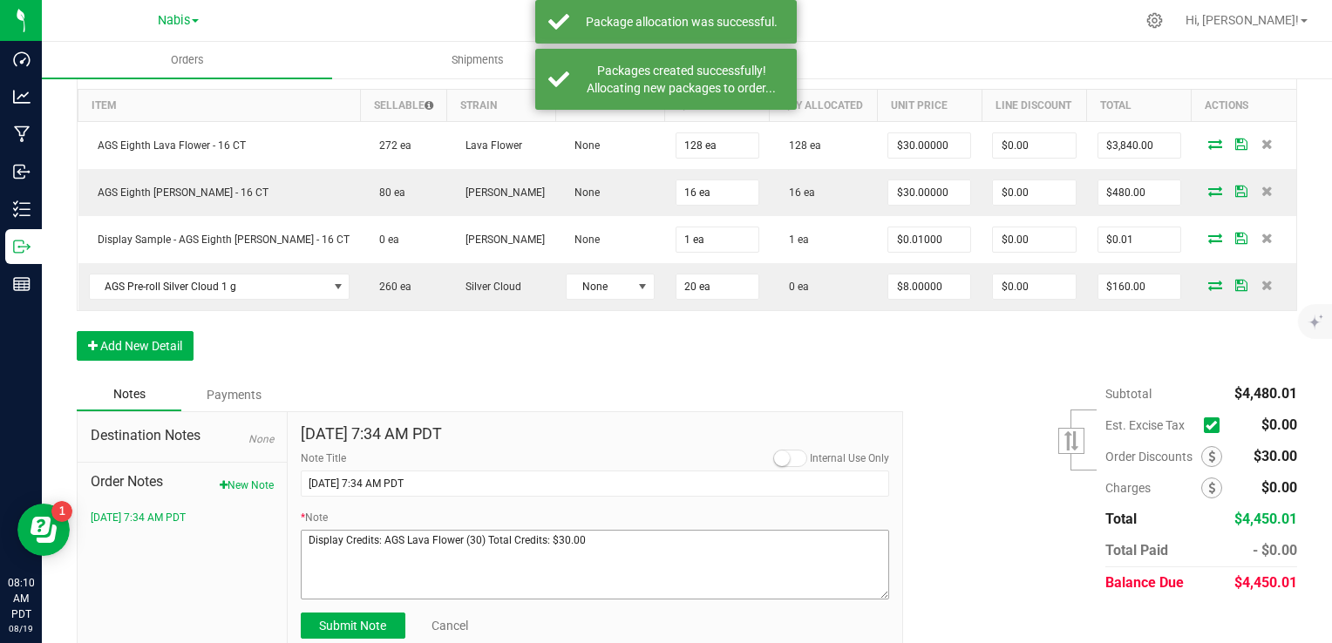
scroll to position [515, 0]
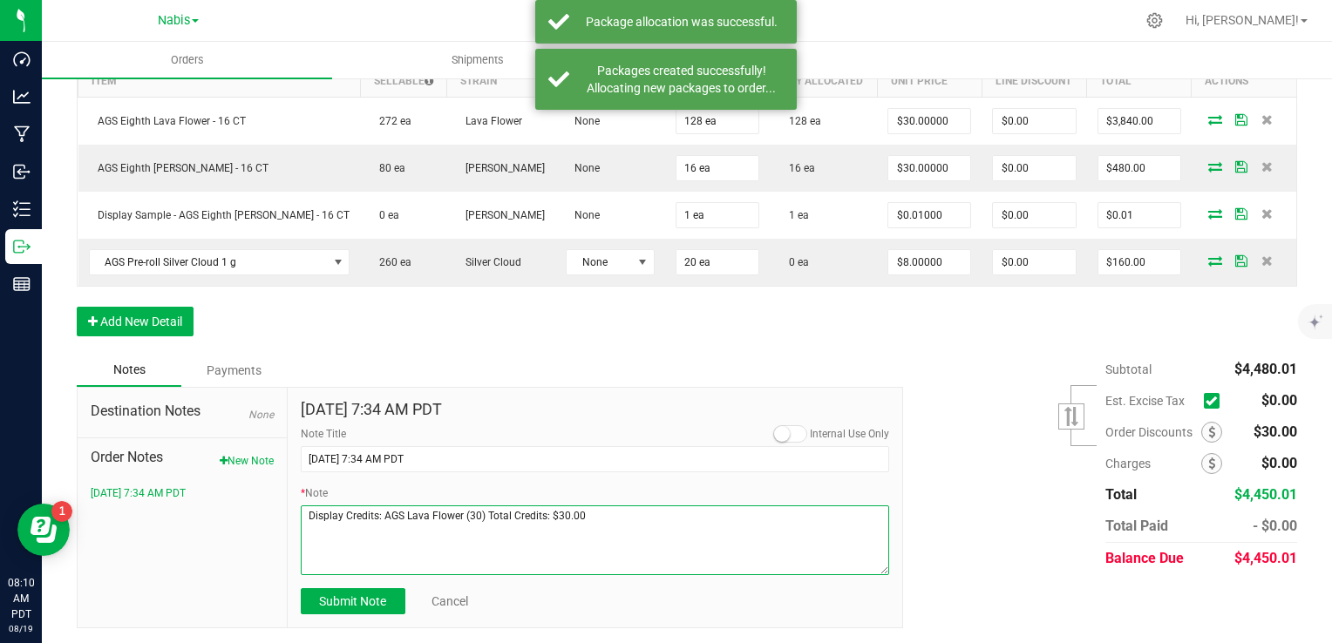
click at [307, 512] on textarea "* Note" at bounding box center [595, 541] width 589 height 70
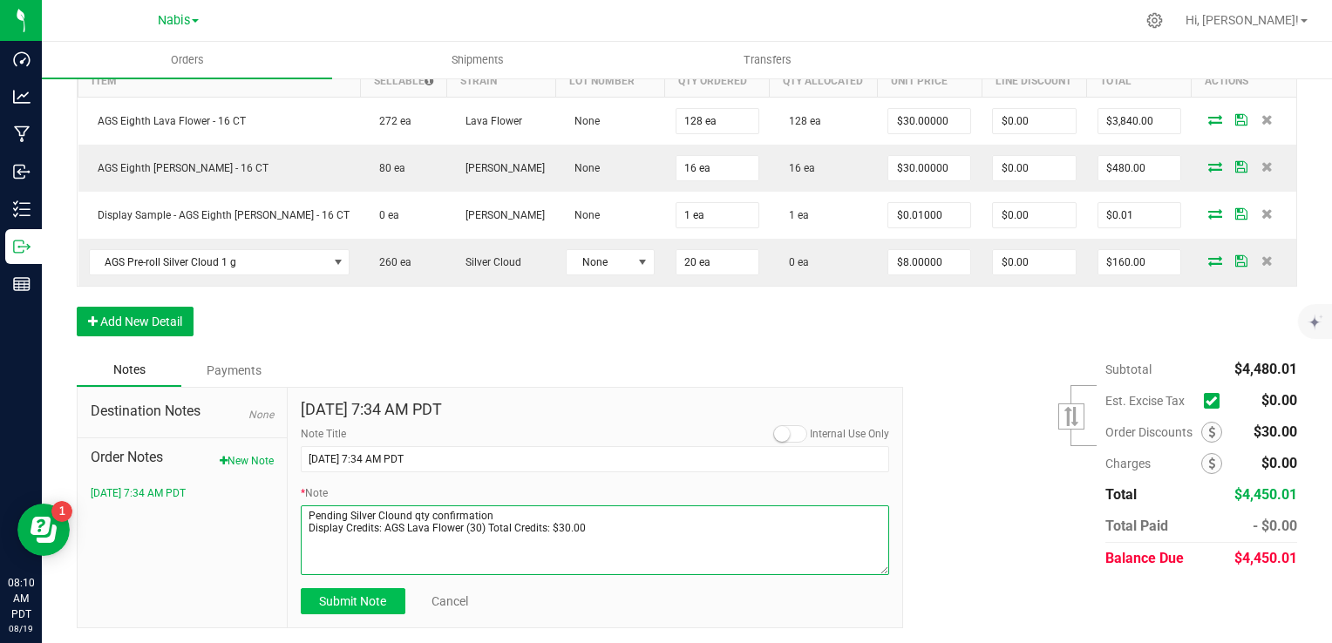
type textarea "Pending Silver Clound qty confirmation Display Credits: AGS Lava Flower (30) To…"
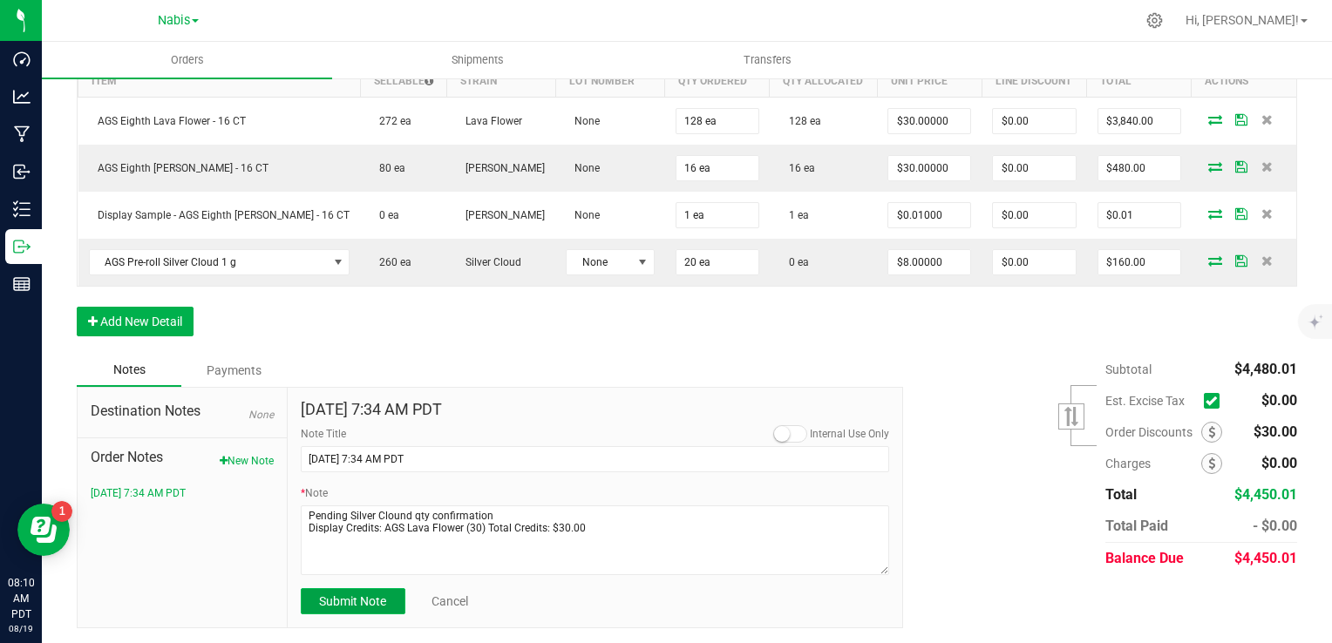
click at [360, 595] on span "Submit Note" at bounding box center [352, 602] width 67 height 14
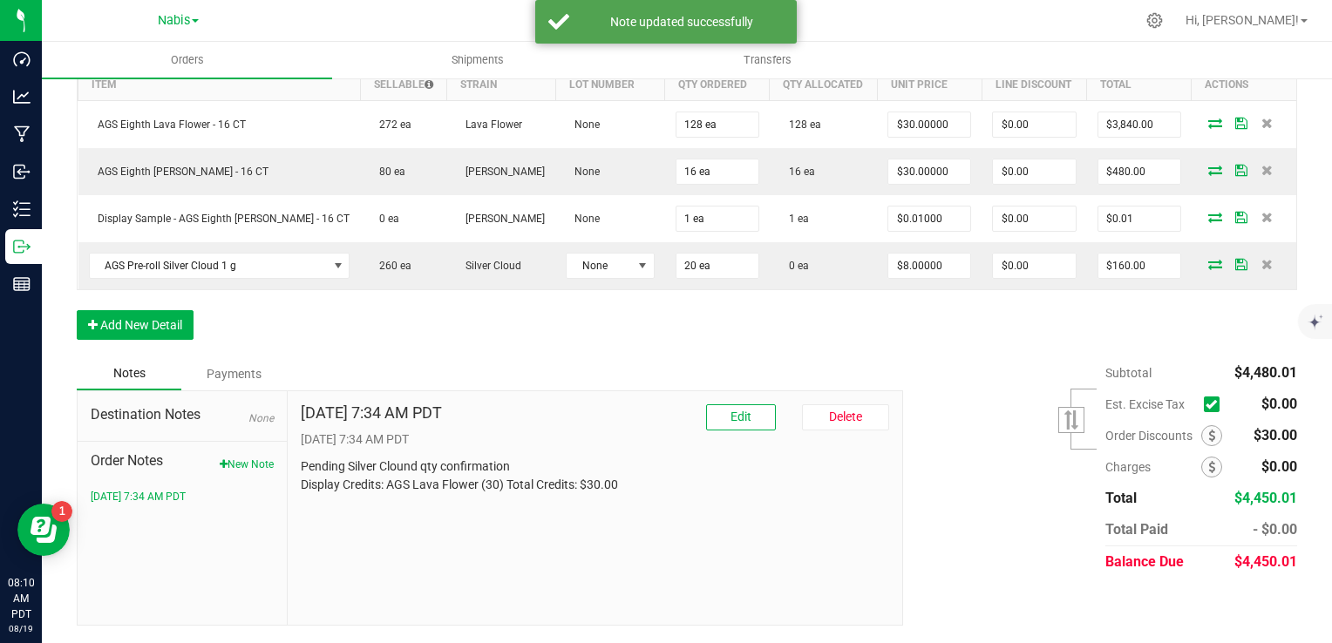
scroll to position [507, 0]
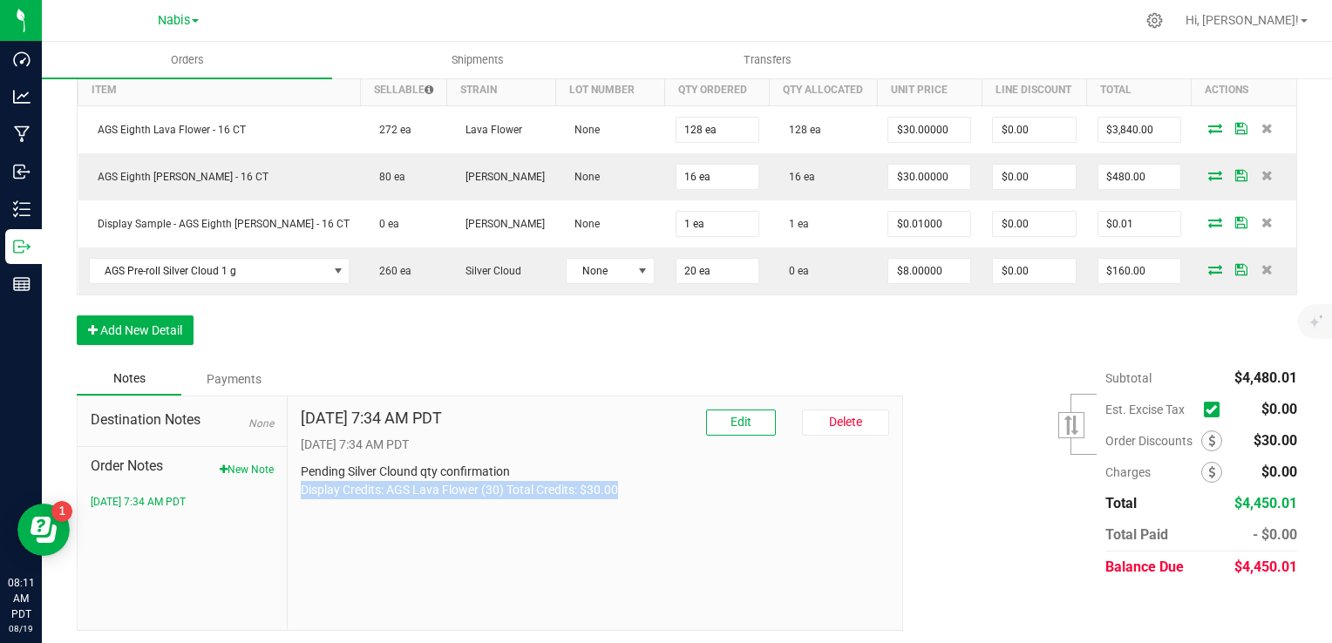
drag, startPoint x: 292, startPoint y: 490, endPoint x: 697, endPoint y: 479, distance: 404.7
click at [697, 479] on div "Aug 19, 2025 7:34 AM PDT Edit Delete 8/19/2025 7:34 AM PDT Pending Silver Cloun…" at bounding box center [596, 514] width 616 height 234
copy p "Display Credits: AGS Lava Flower (30) Total Credits: $30.00"
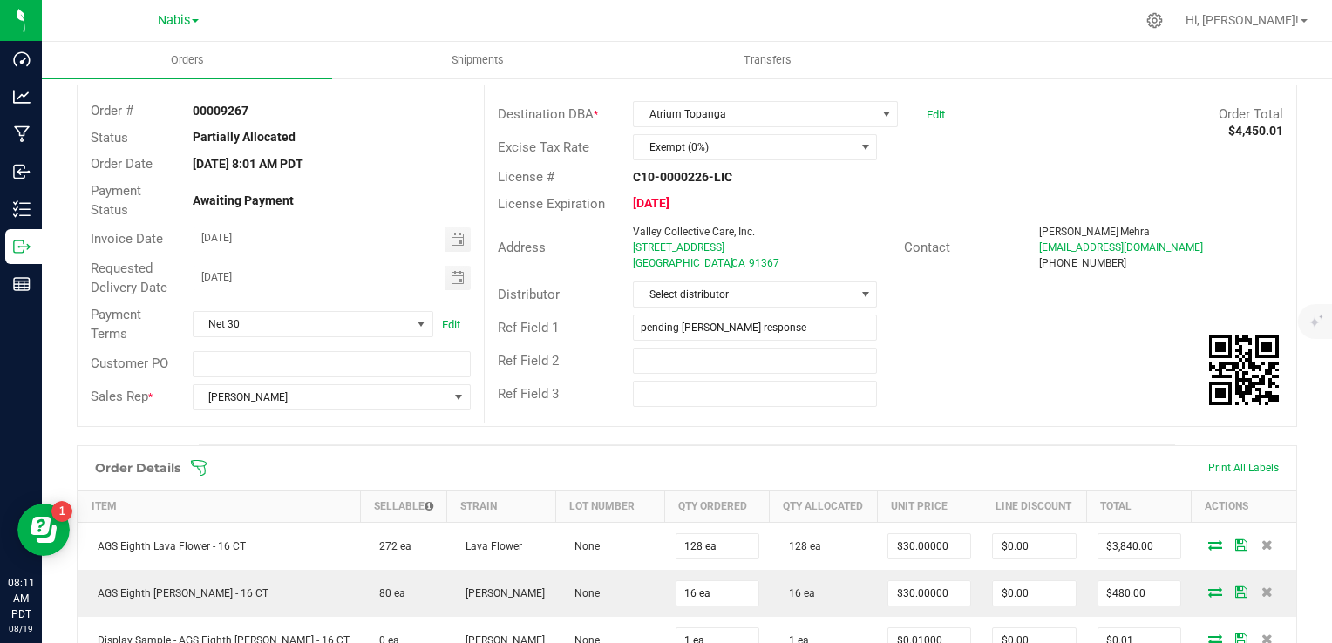
scroll to position [0, 0]
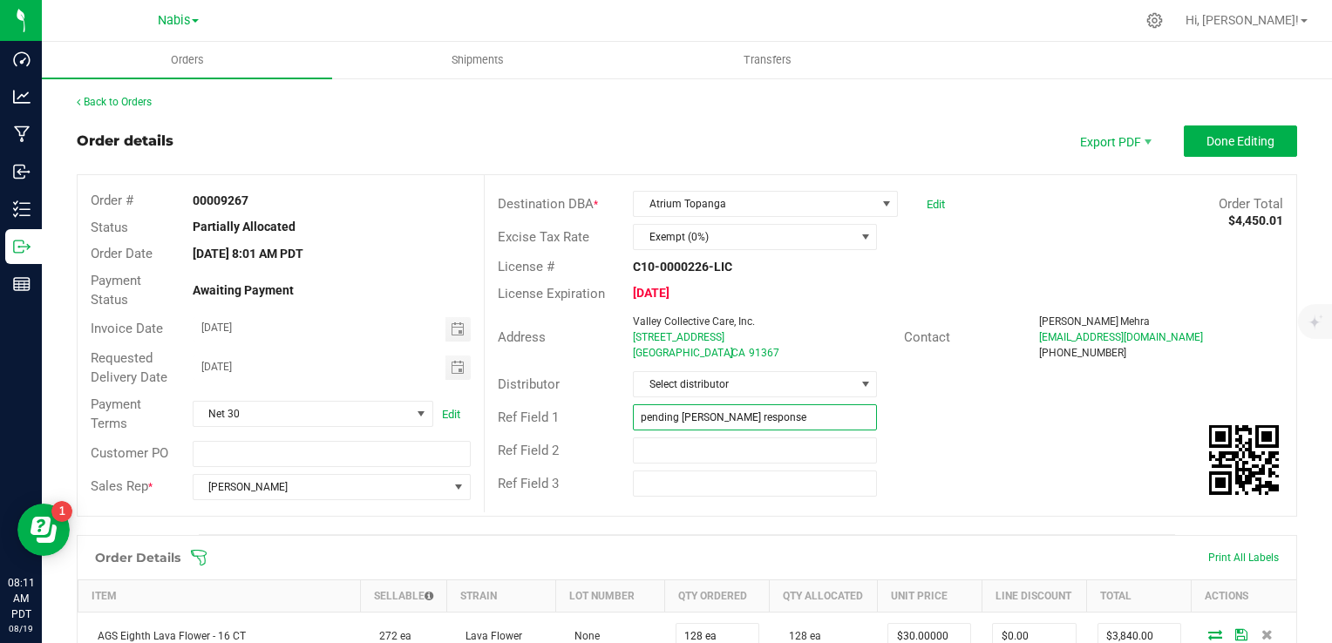
click at [776, 413] on input "pending sammy response" at bounding box center [755, 418] width 244 height 26
drag, startPoint x: 1000, startPoint y: 479, endPoint x: 1021, endPoint y: 452, distance: 34.9
click at [1000, 479] on div "Ref Field 3" at bounding box center [891, 483] width 812 height 33
click at [1210, 148] on button "Done Editing" at bounding box center [1240, 141] width 113 height 31
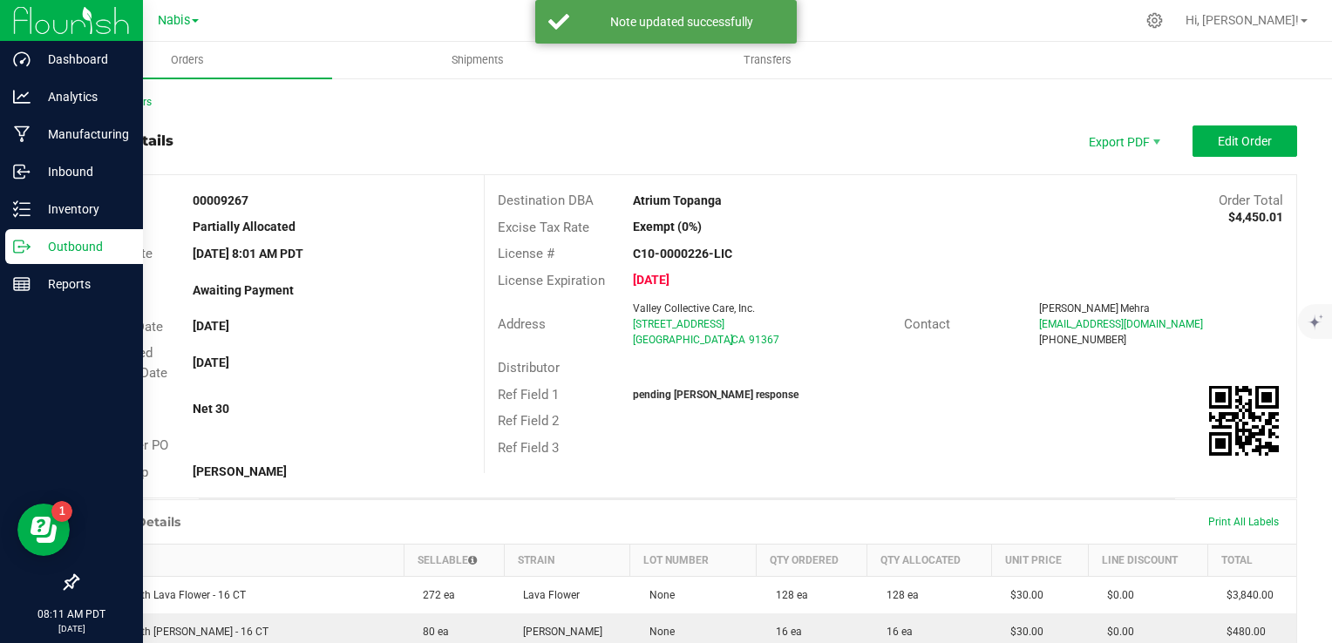
click at [73, 248] on p "Outbound" at bounding box center [83, 246] width 105 height 21
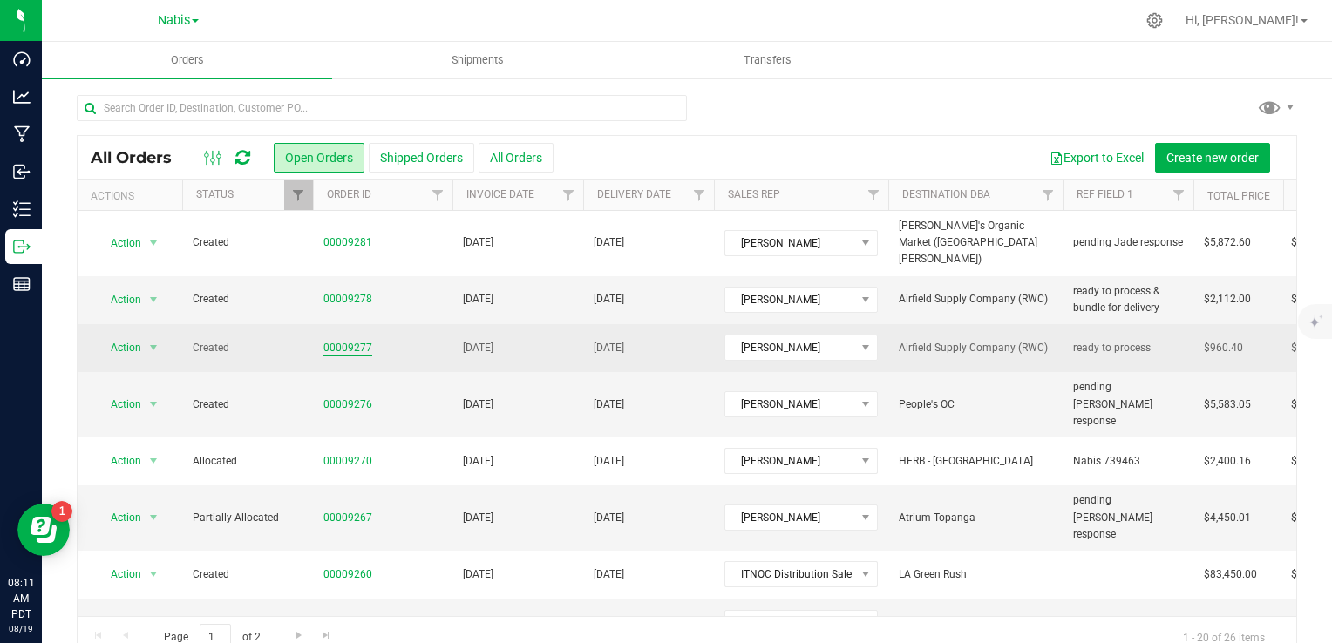
click at [353, 340] on link "00009277" at bounding box center [347, 348] width 49 height 17
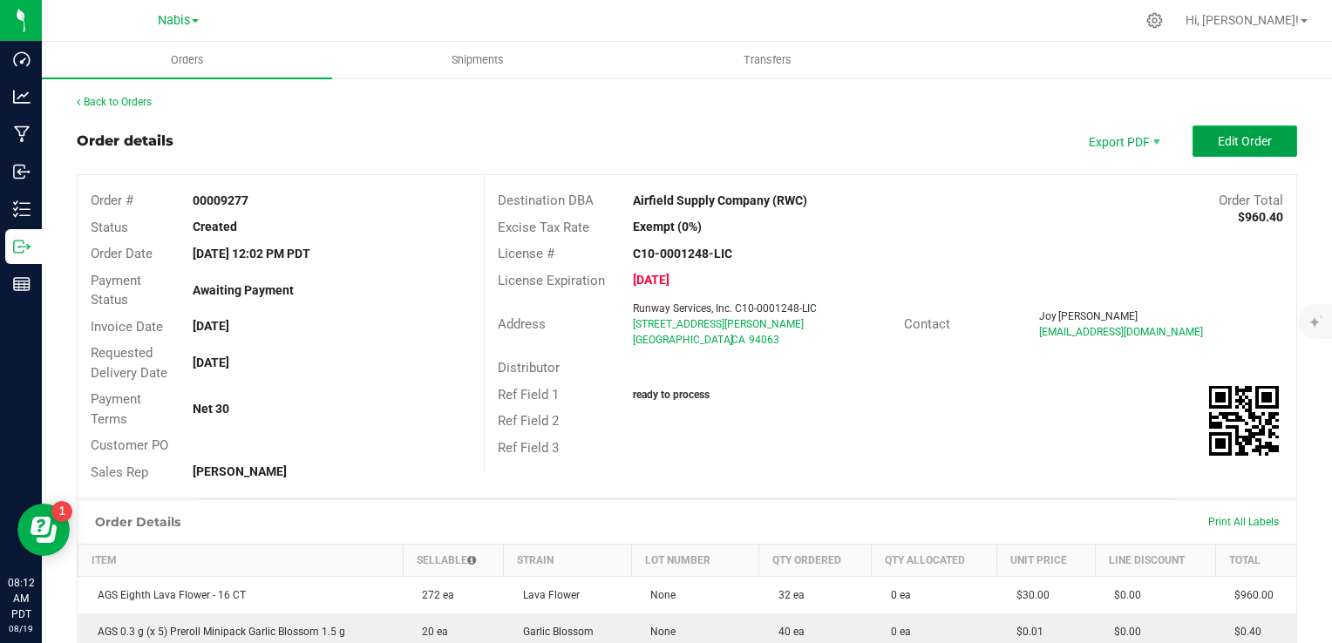
click at [1233, 132] on button "Edit Order" at bounding box center [1245, 141] width 105 height 31
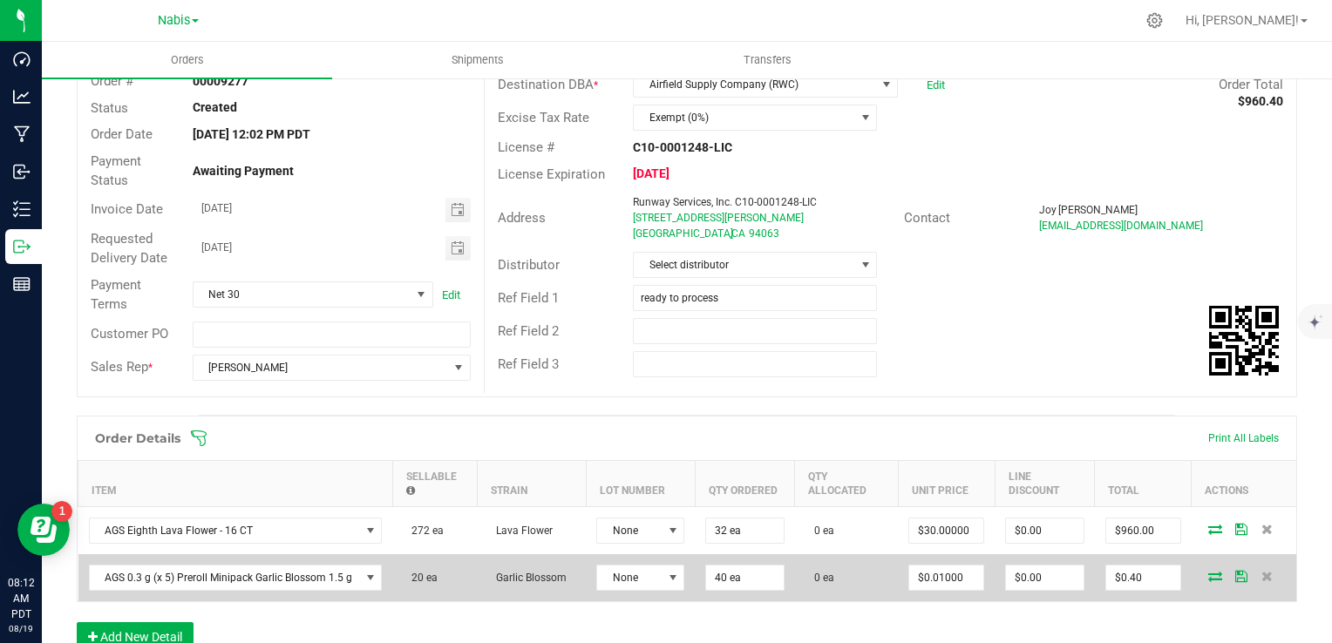
scroll to position [262, 0]
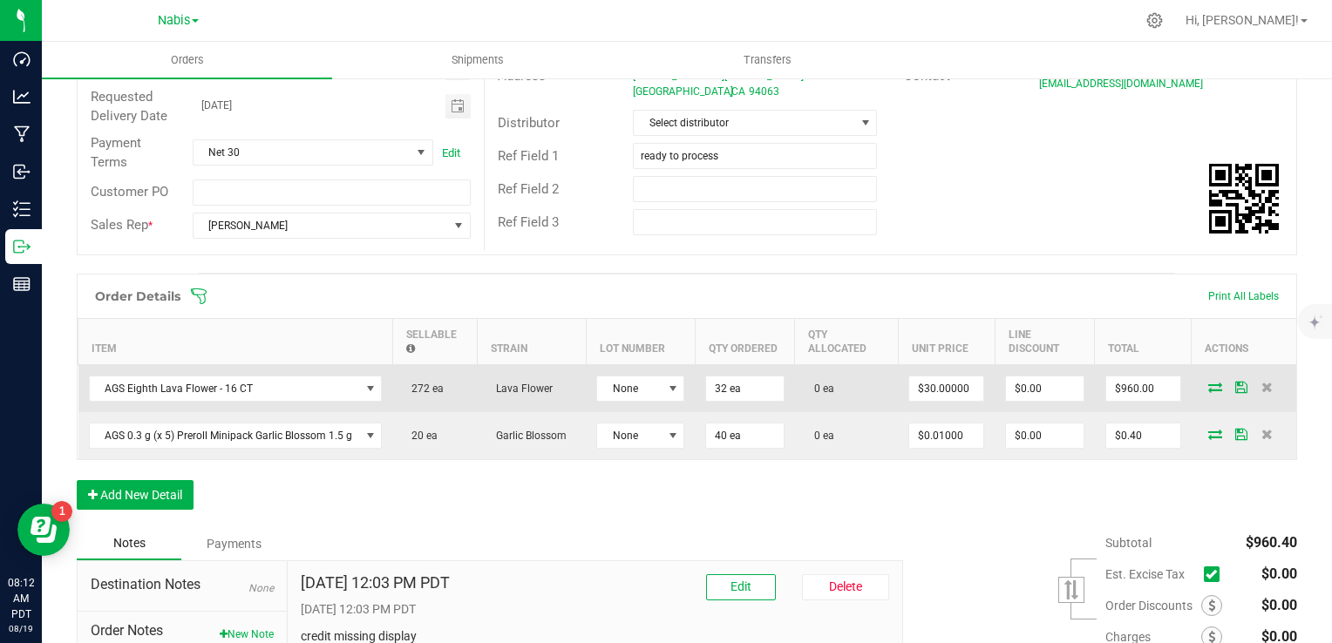
click at [1208, 382] on icon at bounding box center [1215, 387] width 14 height 10
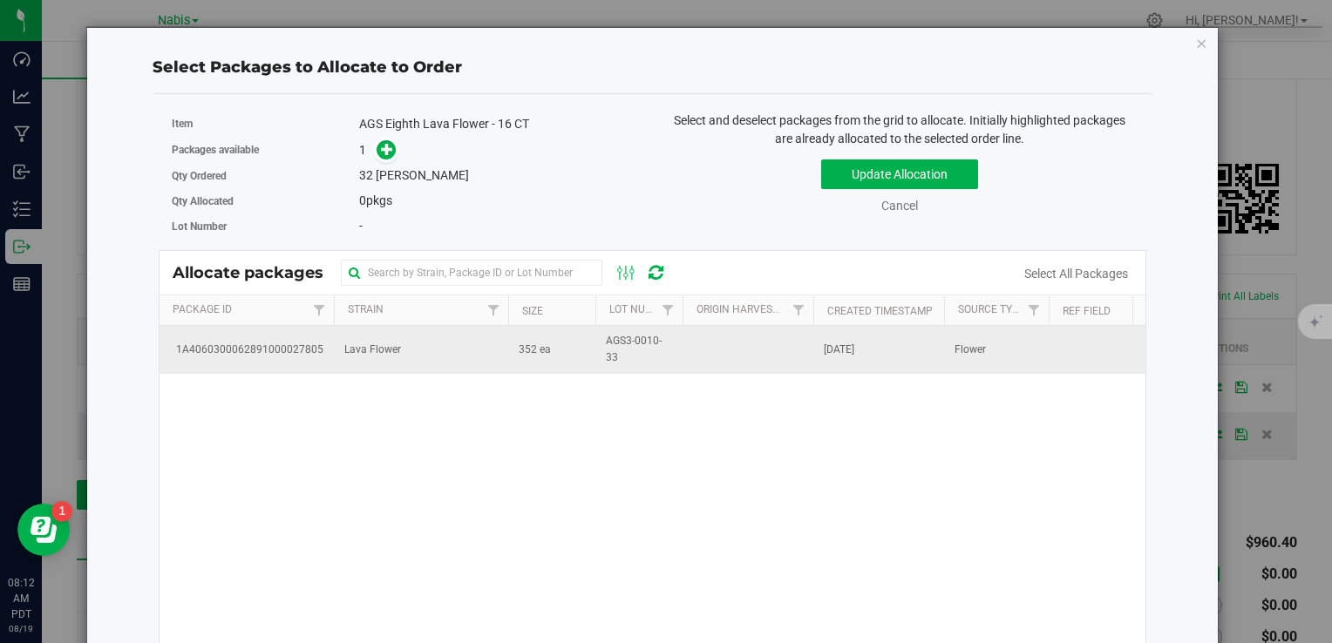
click at [371, 357] on td "Lava Flower" at bounding box center [421, 349] width 174 height 47
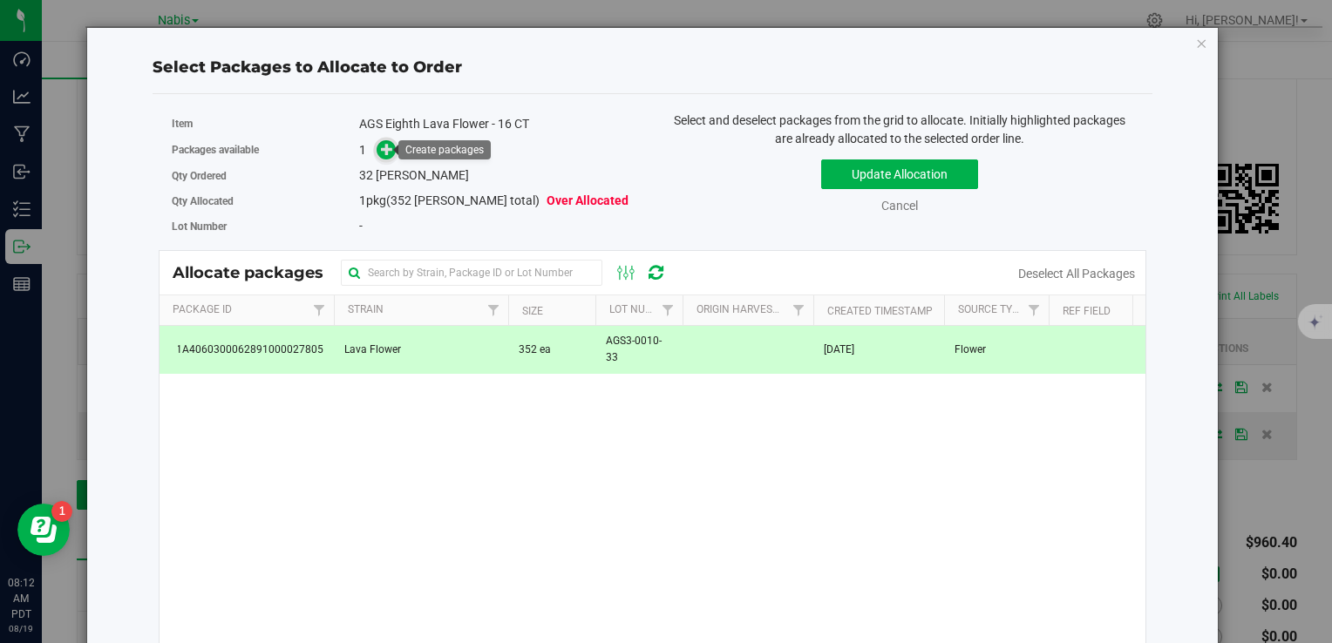
click at [390, 154] on icon at bounding box center [387, 149] width 12 height 12
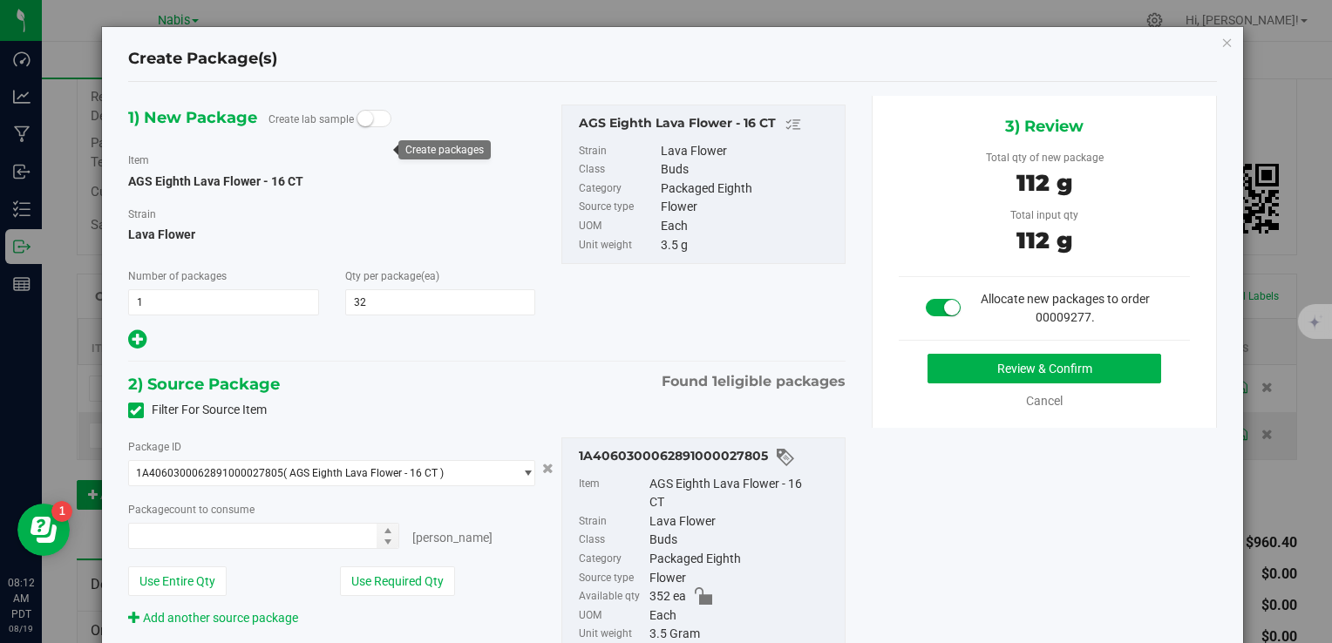
type input "32 ea"
click at [949, 375] on button "Review & Confirm" at bounding box center [1045, 369] width 234 height 30
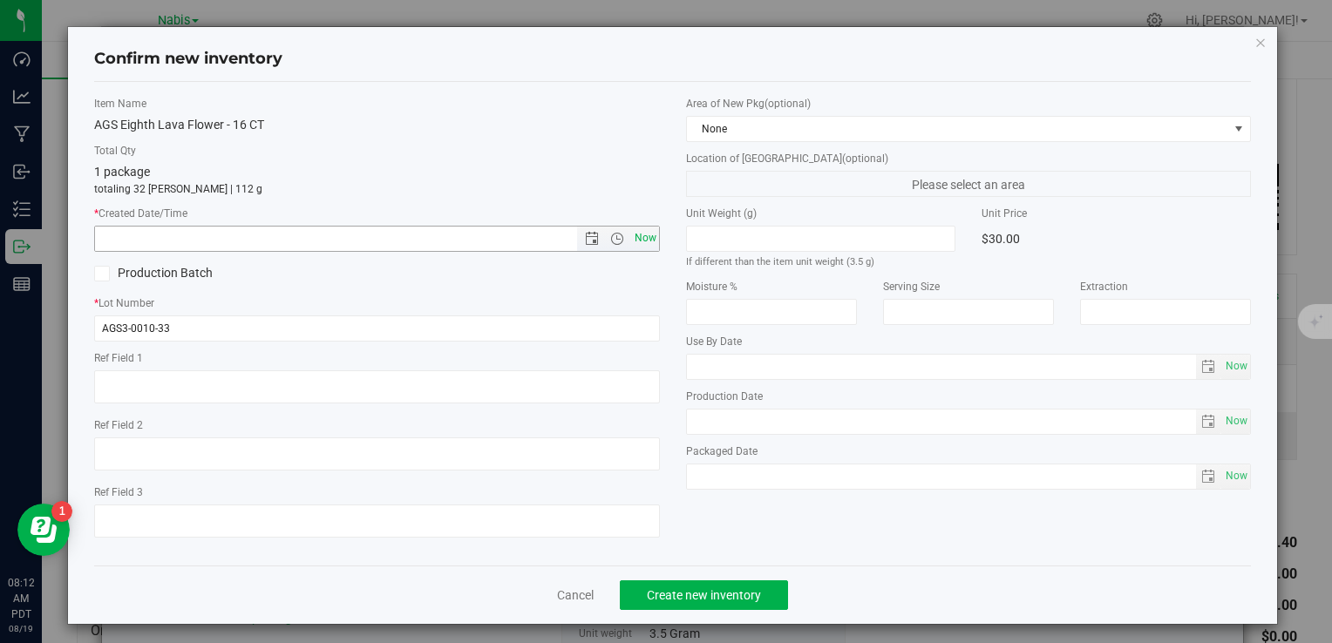
click at [639, 235] on span "Now" at bounding box center [645, 238] width 30 height 25
type input "8/19/2025 8:12 AM"
click at [687, 577] on div "Cancel Create new inventory" at bounding box center [672, 595] width 1157 height 58
click at [701, 597] on span "Create new inventory" at bounding box center [704, 595] width 114 height 14
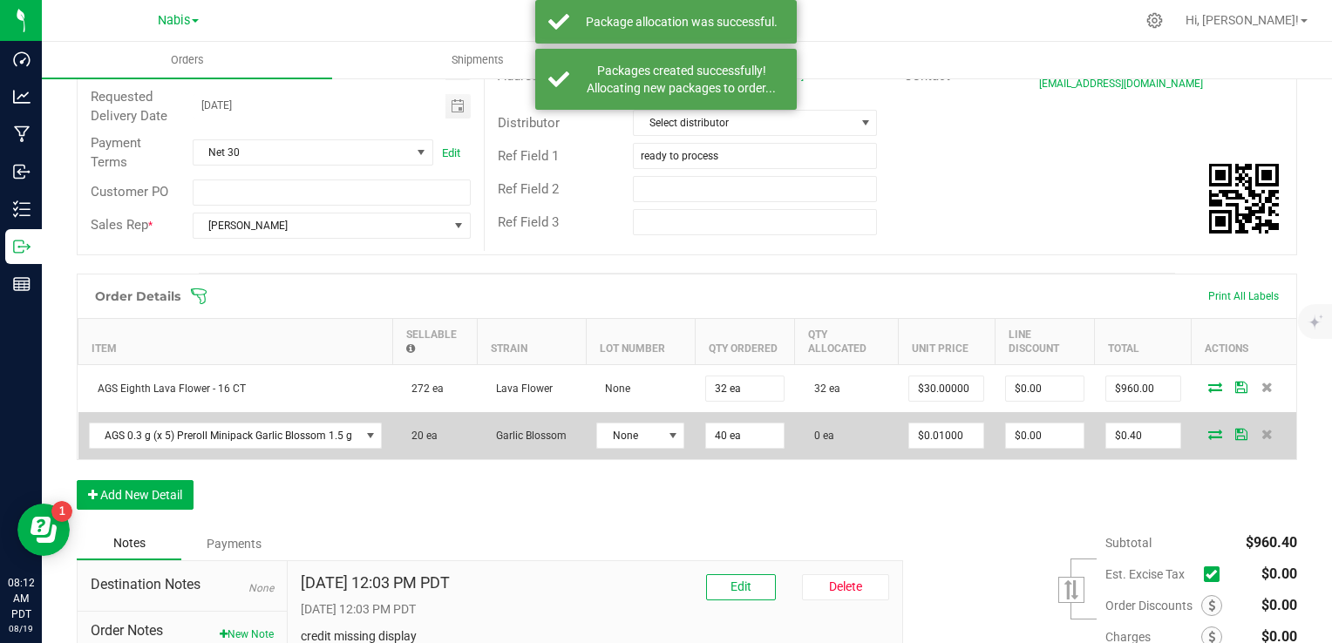
click at [1208, 429] on icon at bounding box center [1215, 434] width 14 height 10
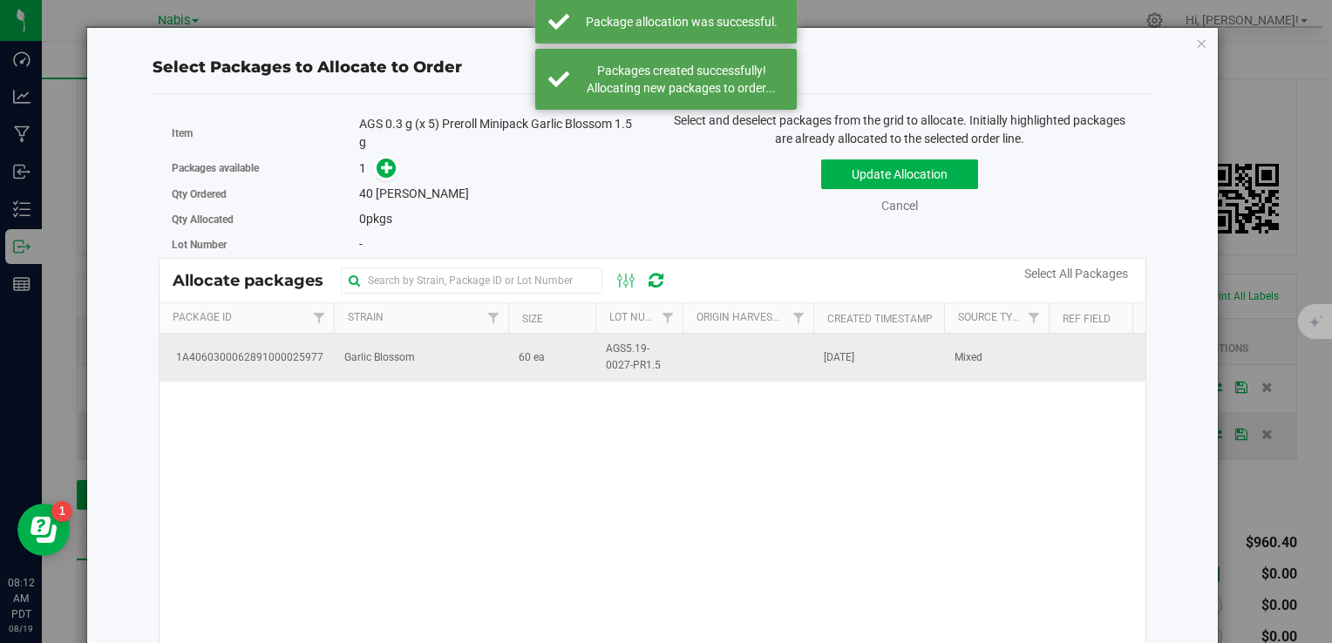
click at [548, 373] on td "60 ea" at bounding box center [551, 357] width 87 height 47
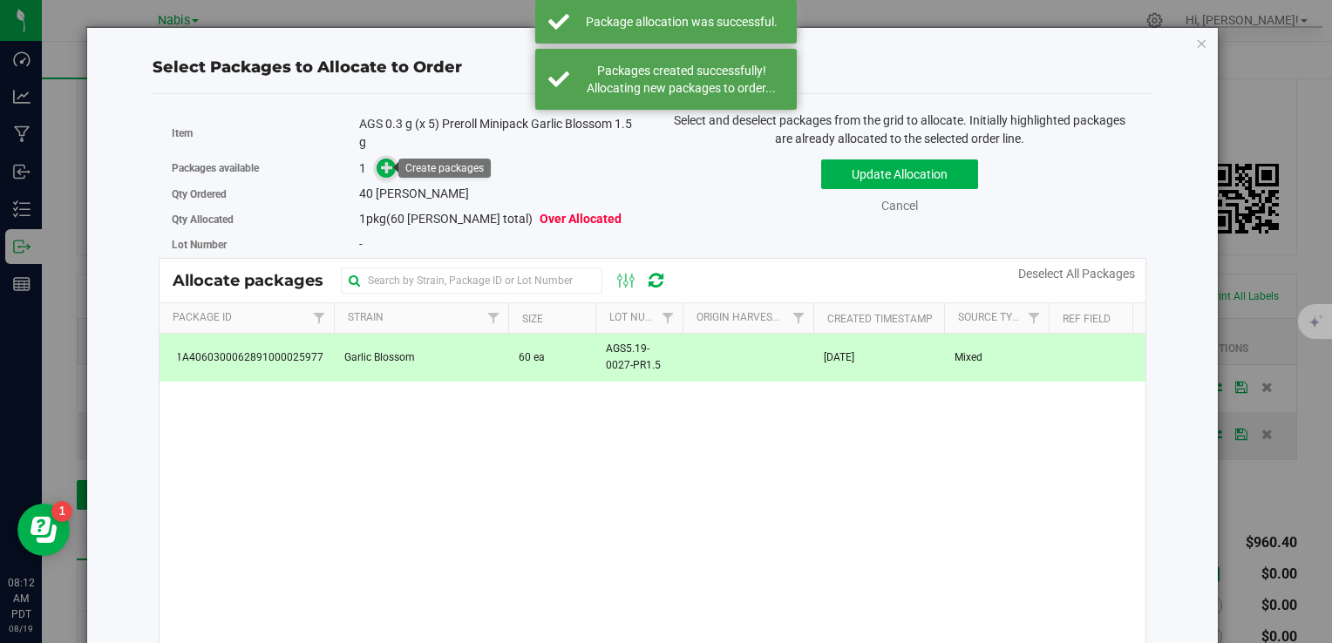
click at [381, 167] on icon at bounding box center [387, 167] width 12 height 12
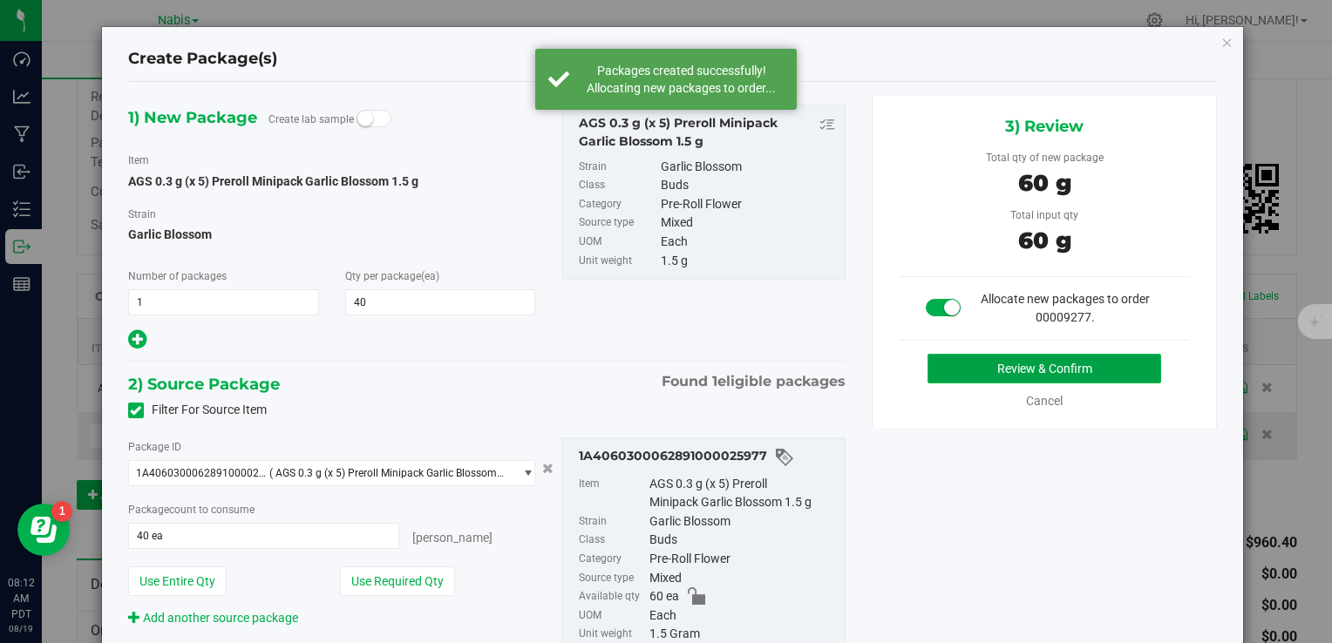
click at [1024, 372] on button "Review & Confirm" at bounding box center [1045, 369] width 234 height 30
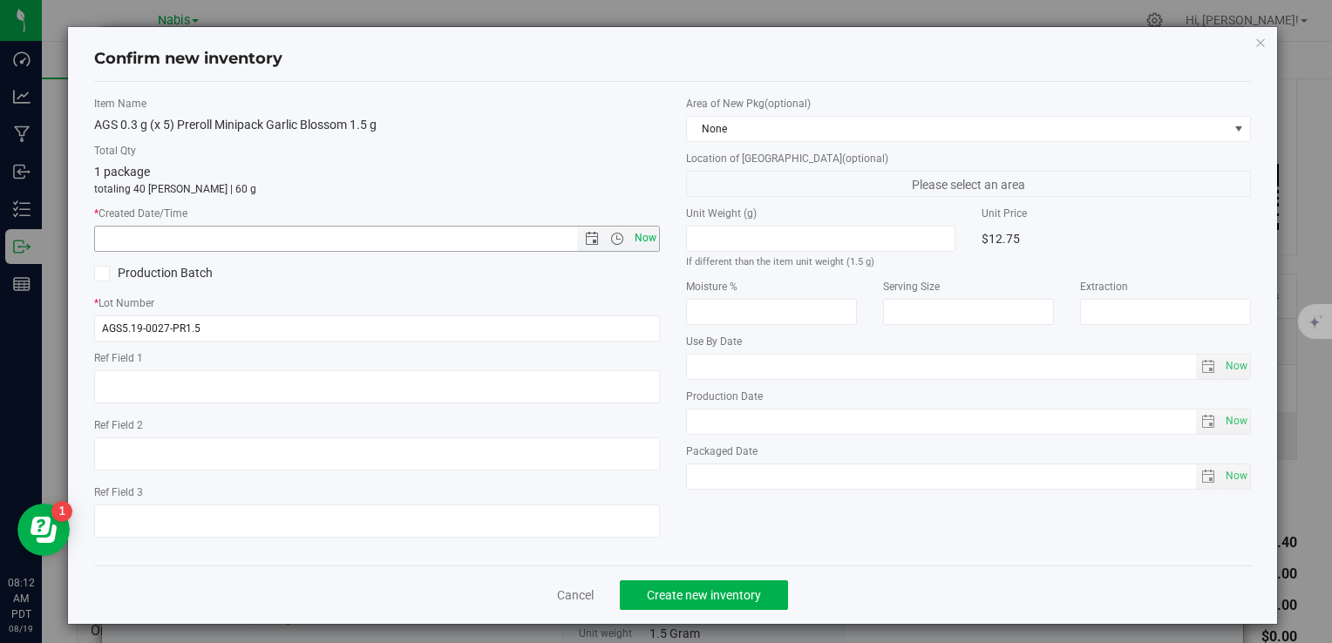
click at [635, 234] on span "Now" at bounding box center [645, 238] width 30 height 25
type input "8/19/2025 8:12 AM"
click at [721, 590] on span "Create new inventory" at bounding box center [704, 595] width 114 height 14
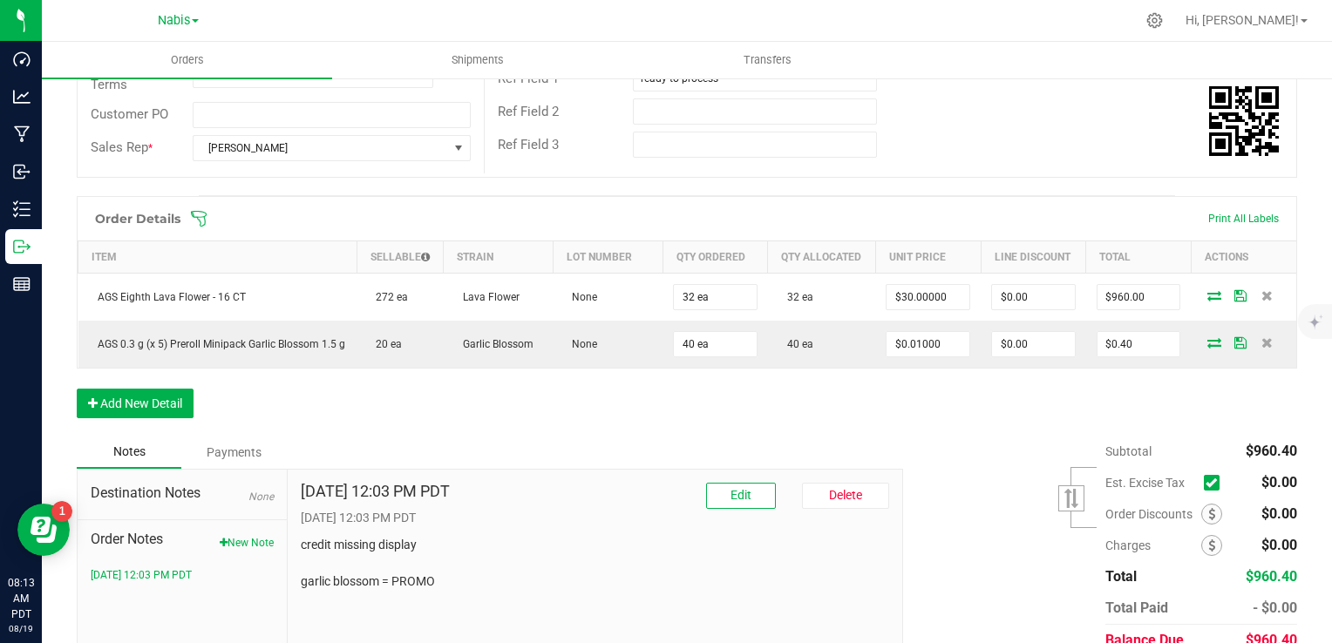
scroll to position [432, 0]
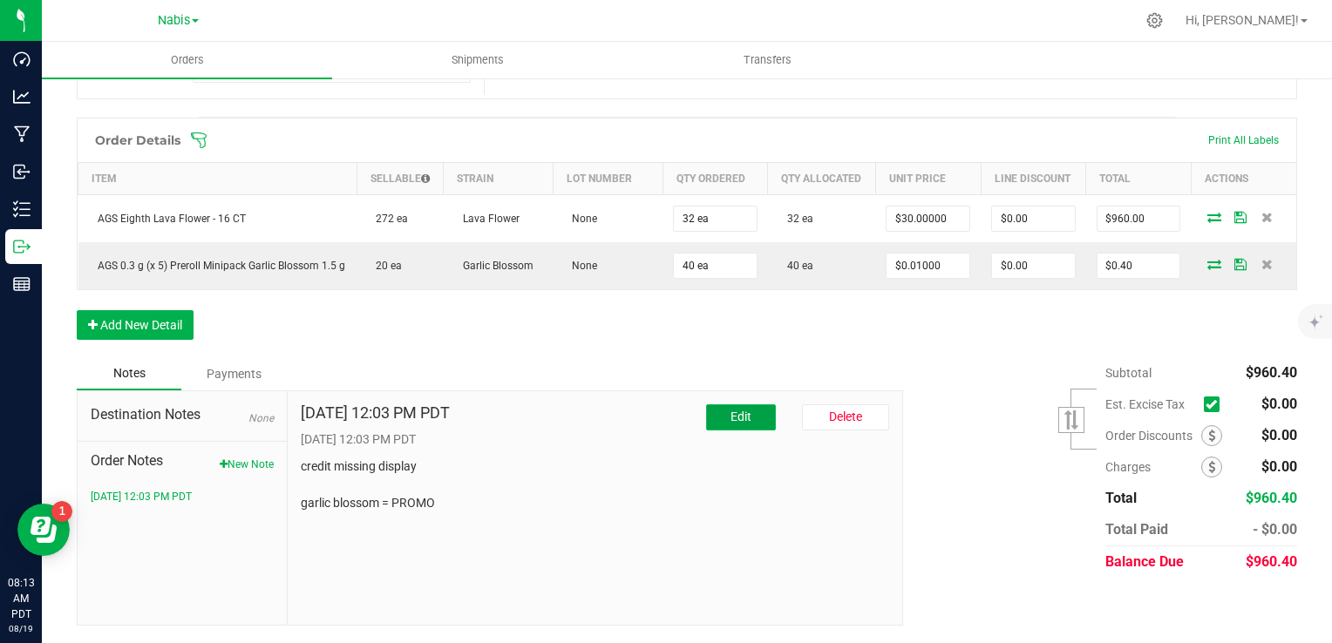
click at [706, 424] on button "Edit" at bounding box center [741, 418] width 70 height 26
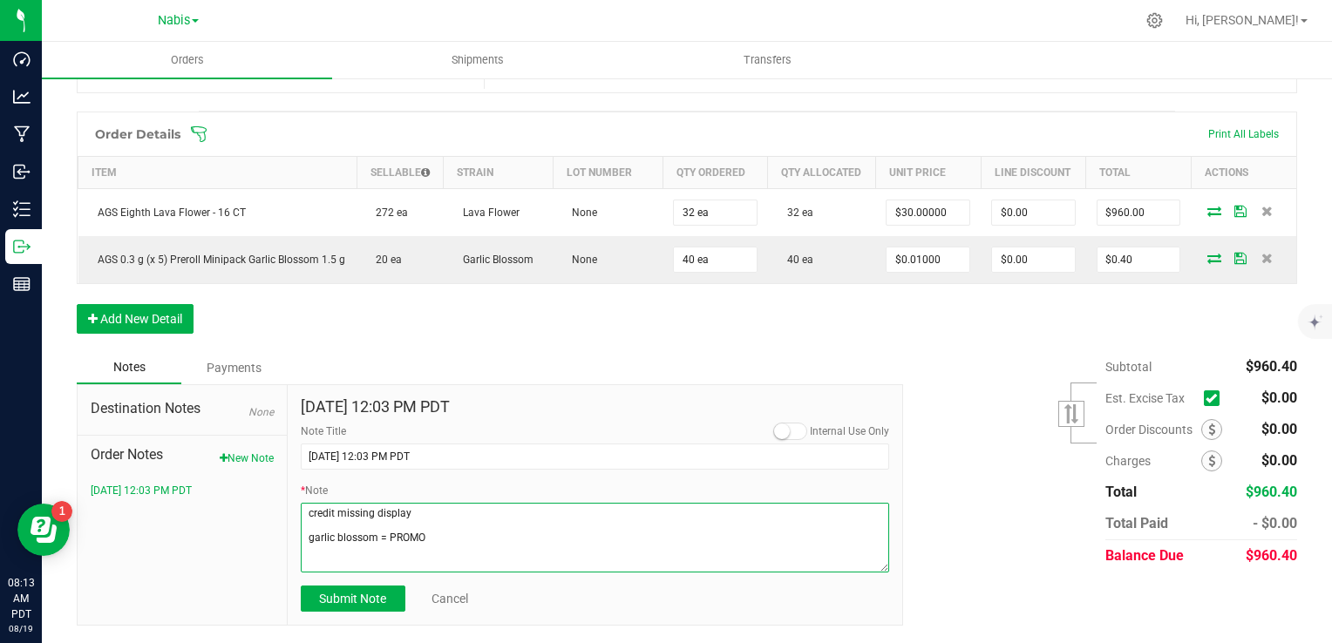
click at [339, 548] on textarea "* Note" at bounding box center [595, 538] width 589 height 70
drag, startPoint x: 422, startPoint y: 531, endPoint x: 280, endPoint y: 507, distance: 144.0
click at [266, 525] on div "Destination Notes None Order Notes New Note 8/18/2025 12:03 PM PDT Aug 18, 2025…" at bounding box center [490, 505] width 826 height 242
type textarea "Display Credits: AGS Lava Flower (30) Total Credits: $30.00 Garlic Blossom = PR…"
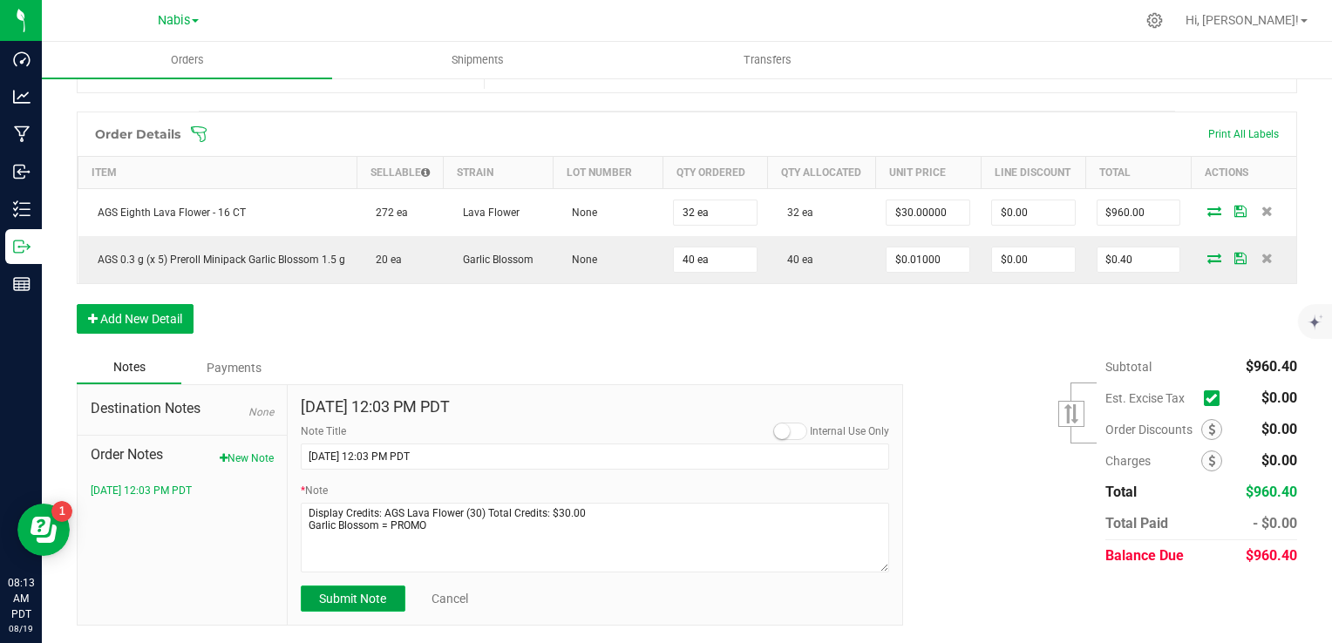
click at [341, 606] on span "Submit Note" at bounding box center [352, 599] width 67 height 14
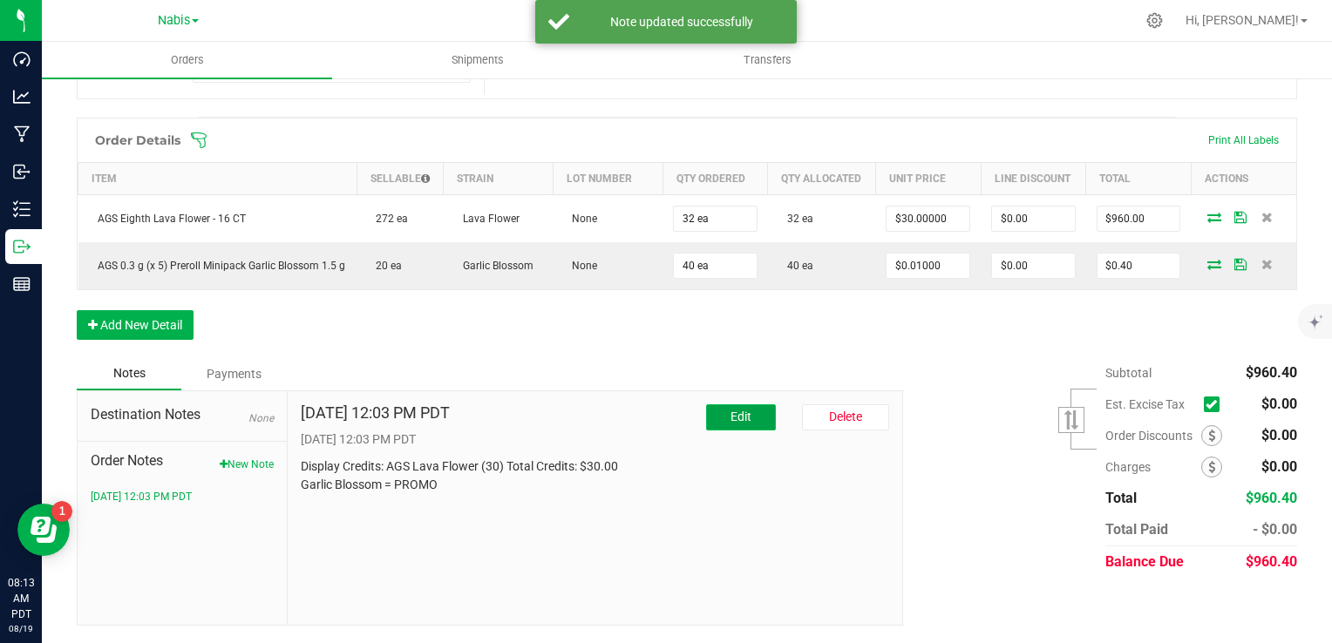
click at [746, 421] on button "Edit" at bounding box center [741, 418] width 70 height 26
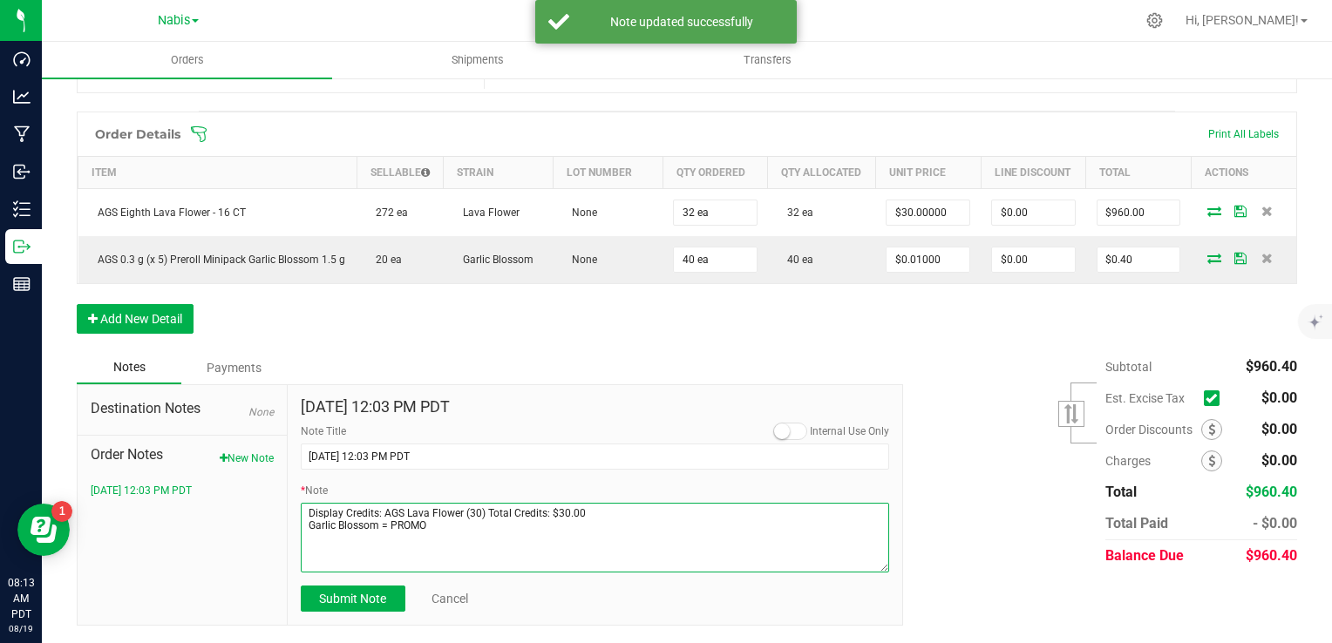
click at [454, 538] on textarea "* Note" at bounding box center [595, 538] width 589 height 70
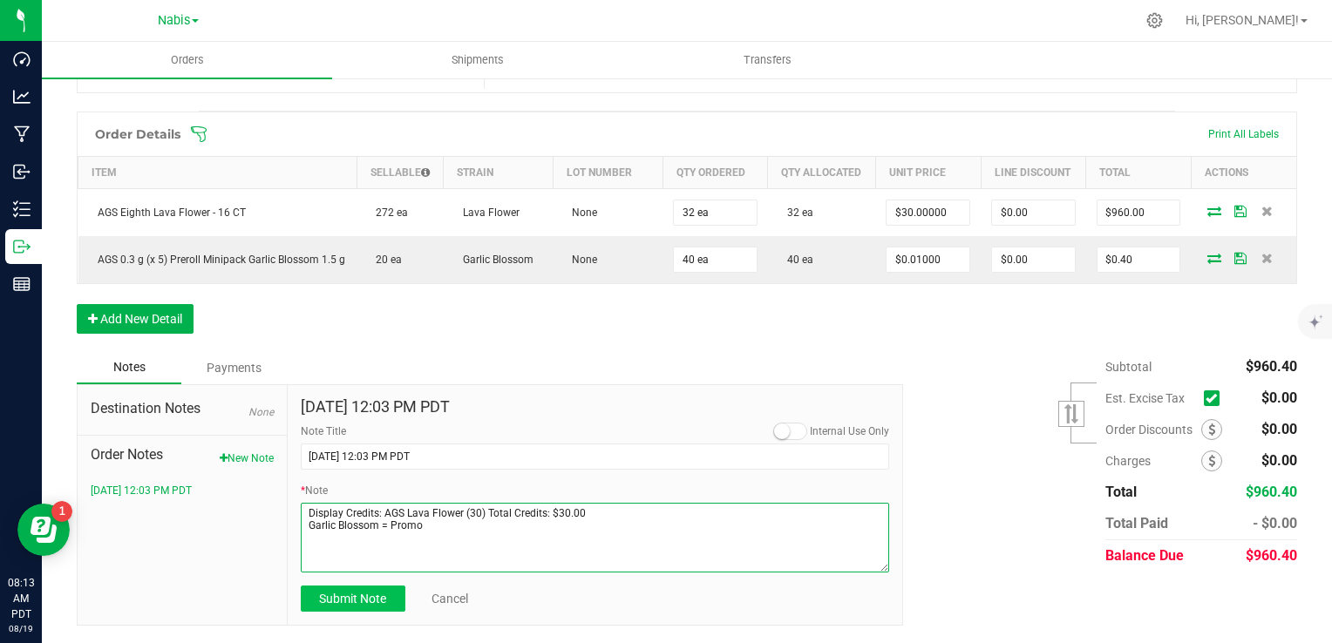
type textarea "Display Credits: AGS Lava Flower (30) Total Credits: $30.00 Garlic Blossom = Pr…"
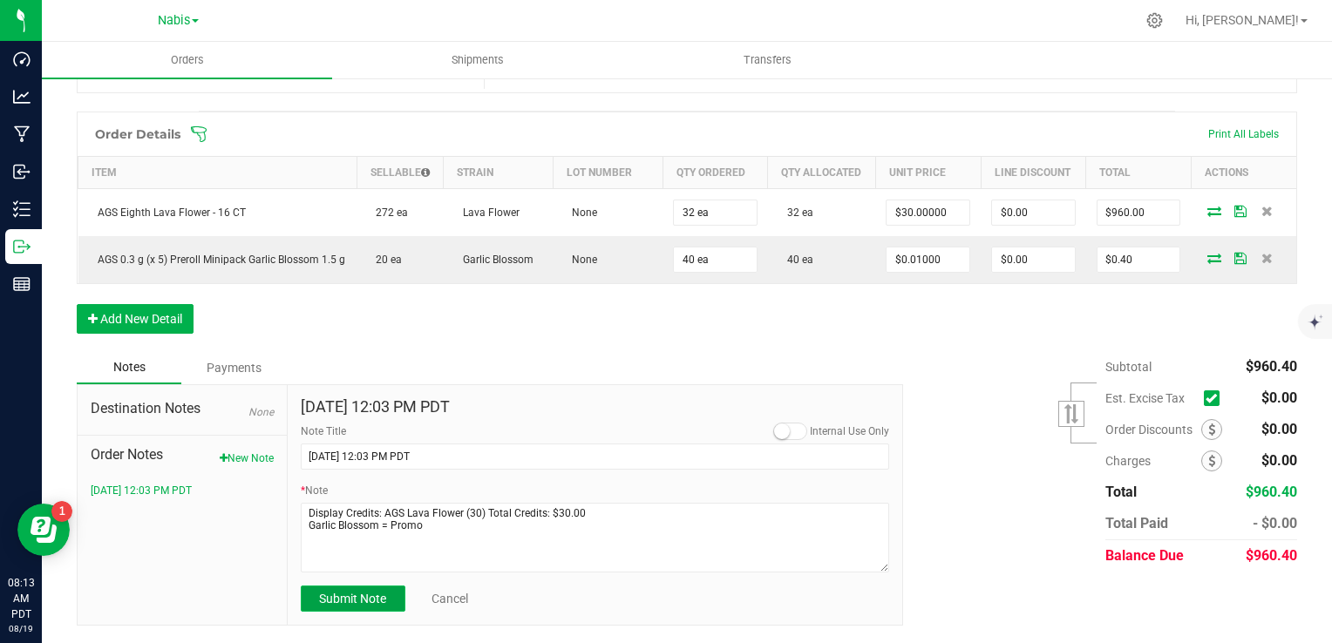
click at [352, 605] on span "Submit Note" at bounding box center [352, 599] width 67 height 14
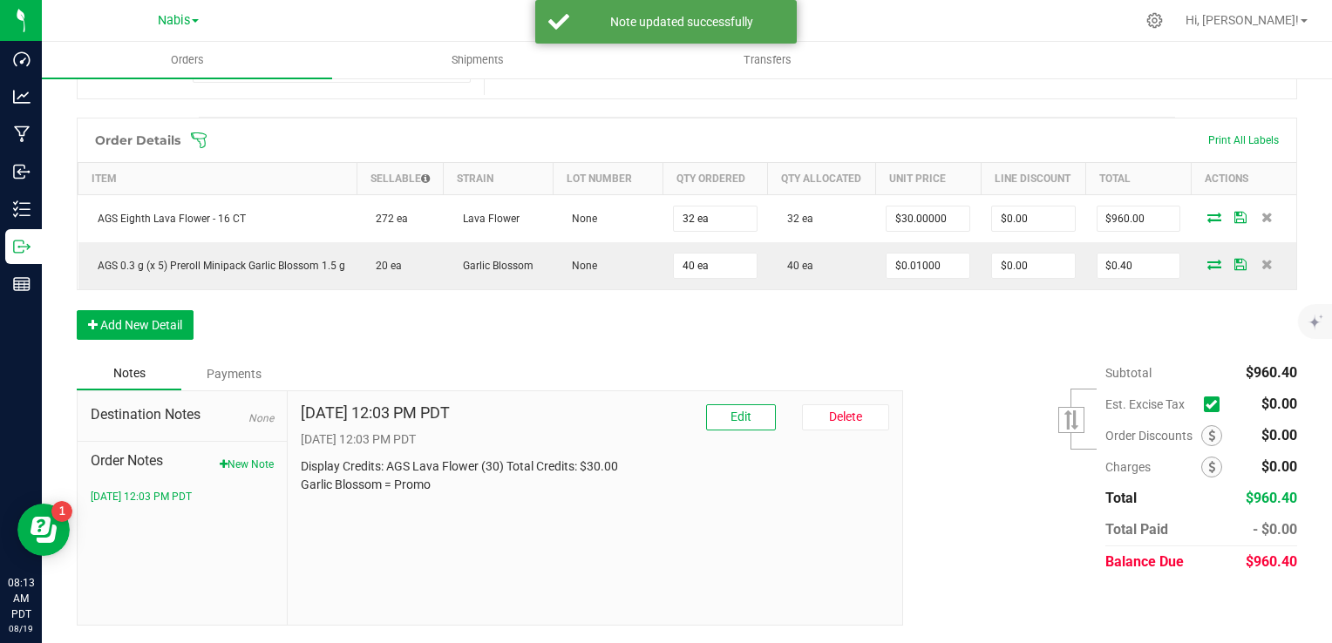
click at [1186, 431] on span "Order Discounts" at bounding box center [1153, 436] width 96 height 14
click at [1202, 434] on span at bounding box center [1211, 435] width 21 height 21
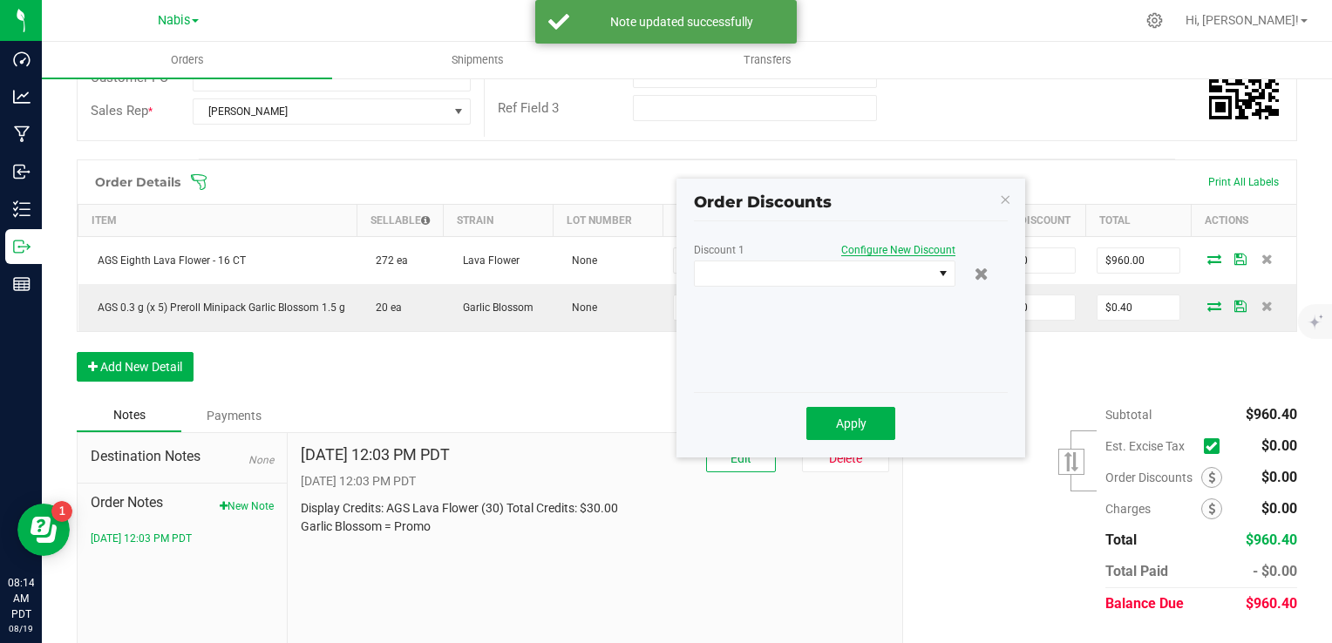
scroll to position [345, 0]
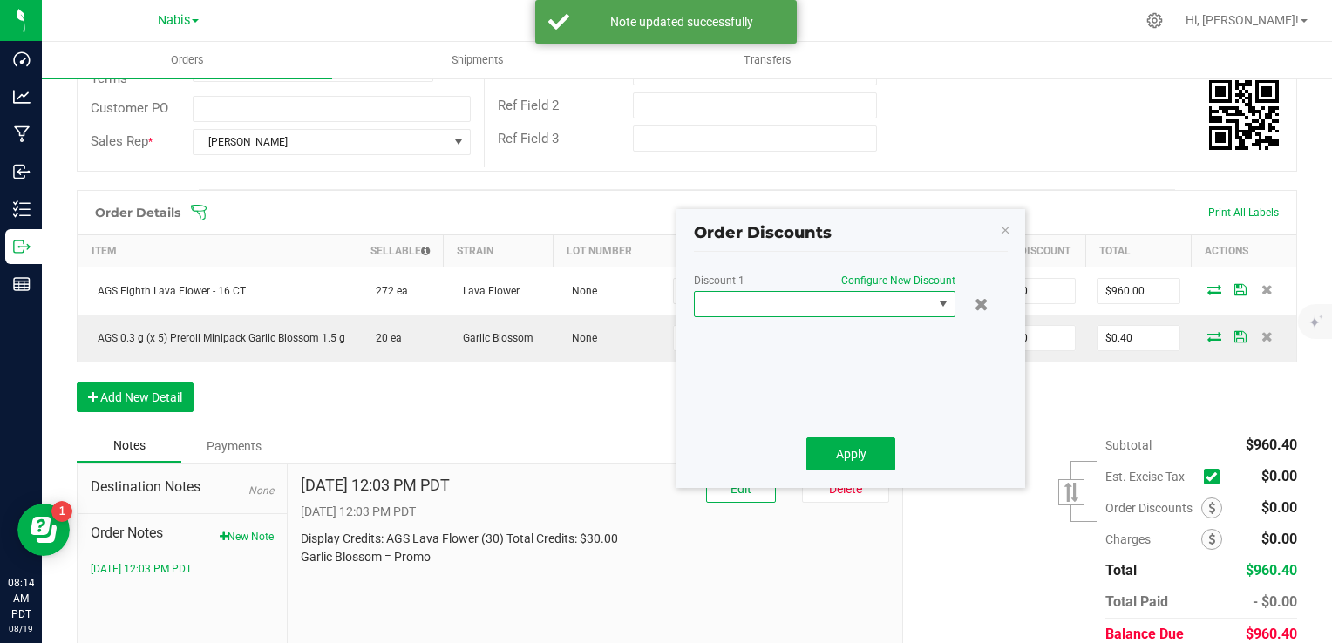
click at [851, 298] on span at bounding box center [814, 304] width 238 height 24
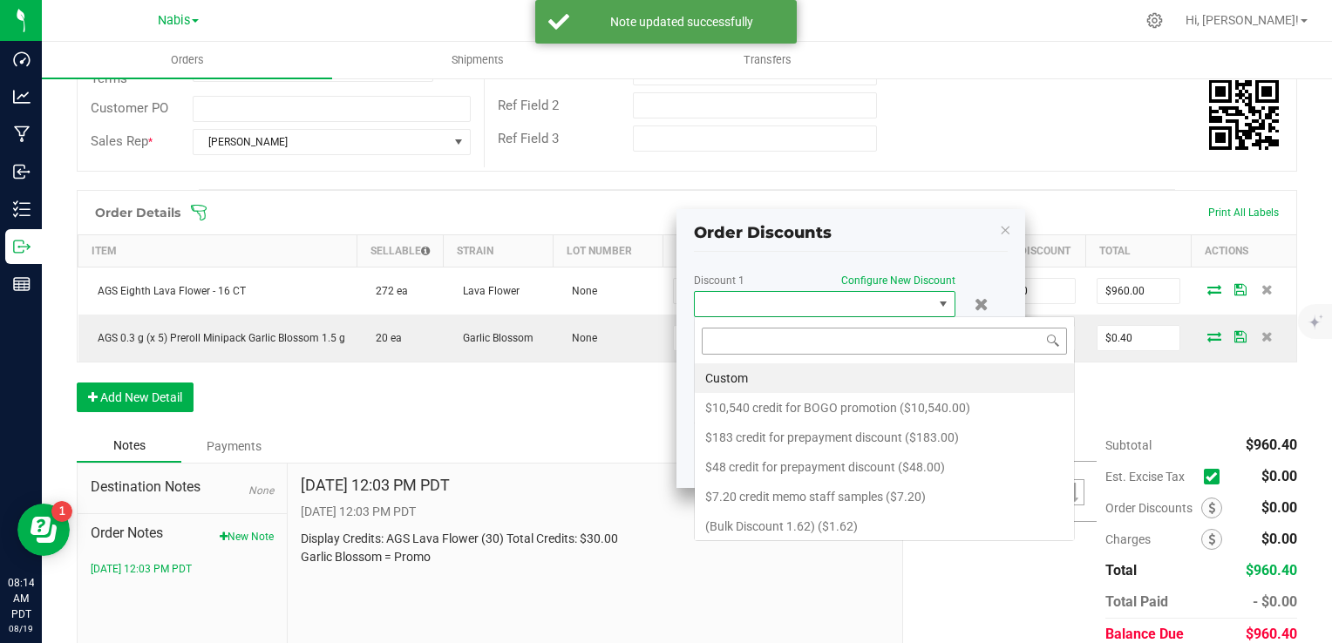
scroll to position [25, 262]
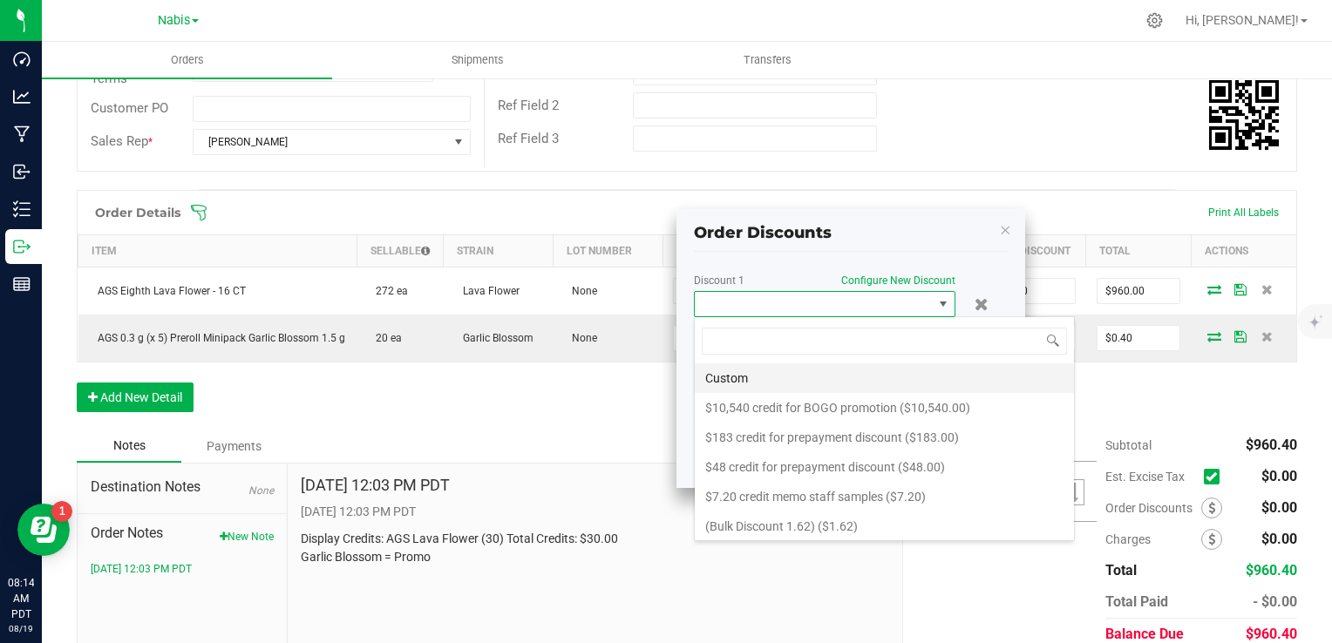
click at [779, 375] on li "Custom" at bounding box center [884, 379] width 379 height 30
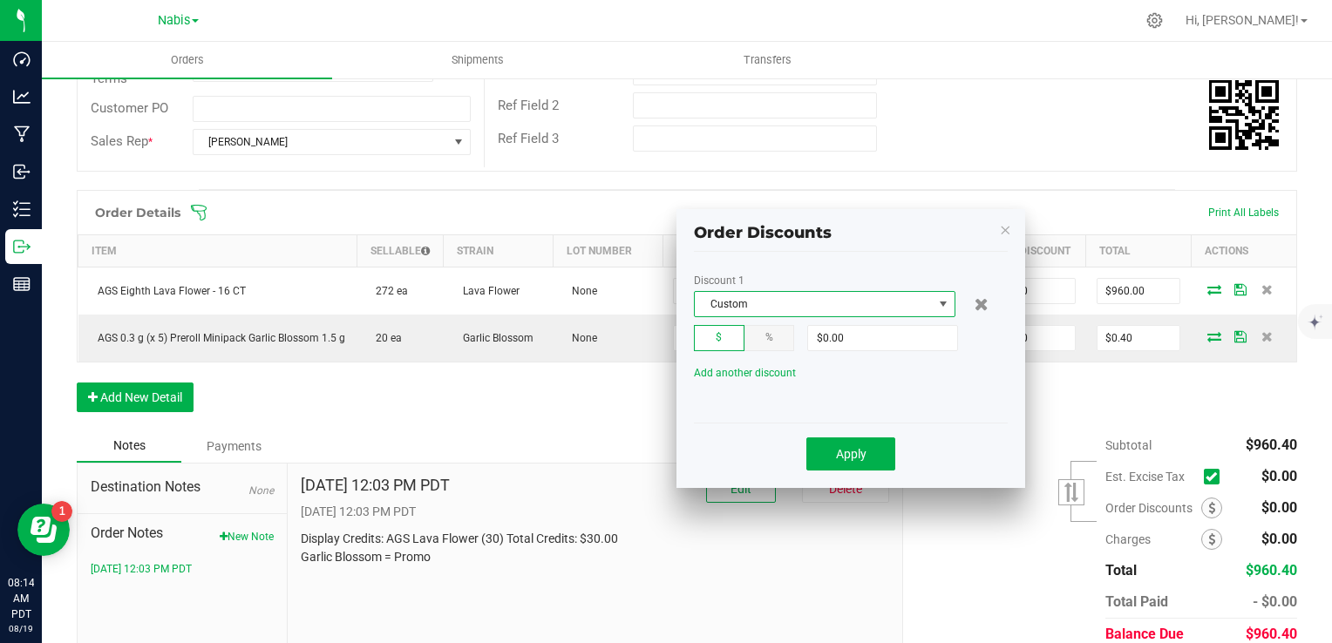
click at [861, 350] on div "Discount 1 Custom $ % $0.00 Add another discount" at bounding box center [851, 344] width 314 height 139
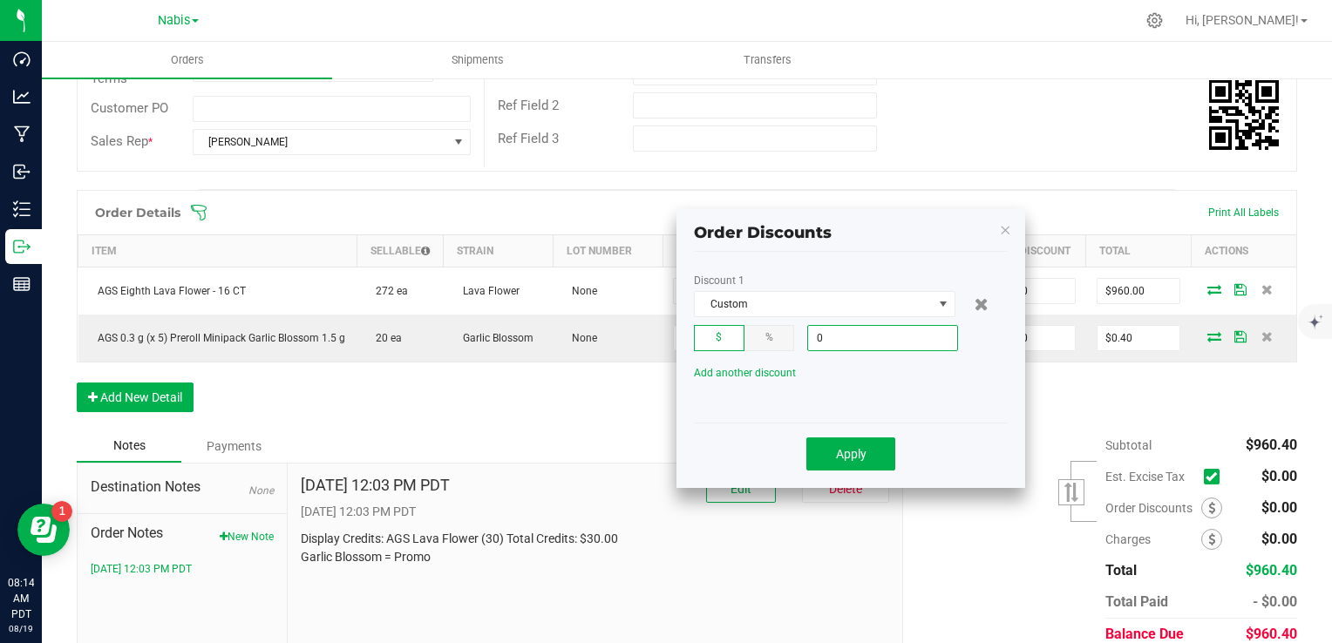
click at [865, 338] on input "0" at bounding box center [882, 338] width 149 height 24
type input "$30.00"
click at [864, 441] on button "Apply" at bounding box center [850, 454] width 89 height 33
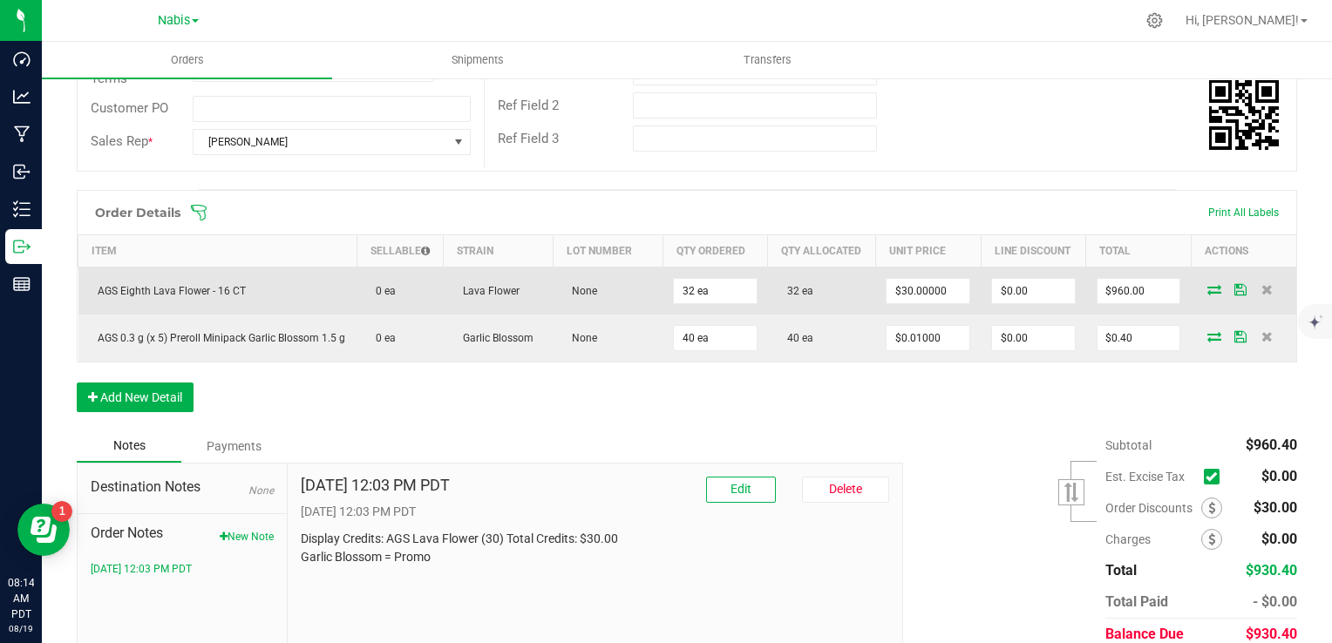
click at [1207, 295] on icon at bounding box center [1214, 289] width 14 height 10
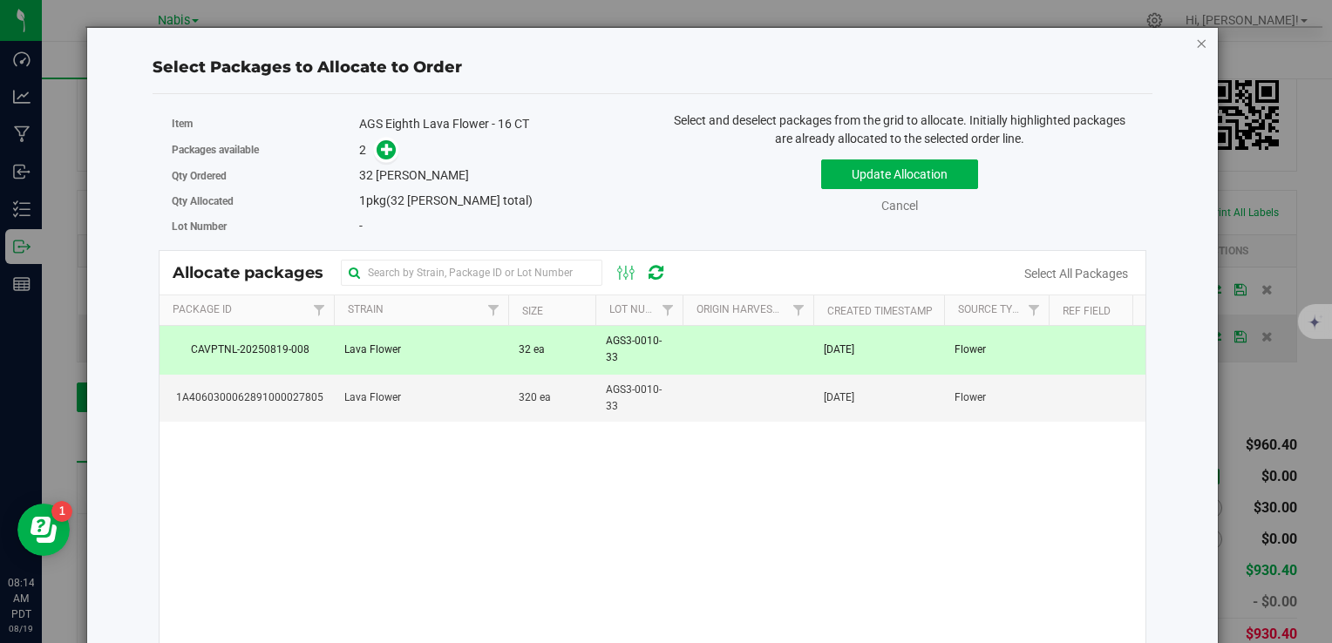
click at [1196, 41] on icon "button" at bounding box center [1202, 42] width 12 height 21
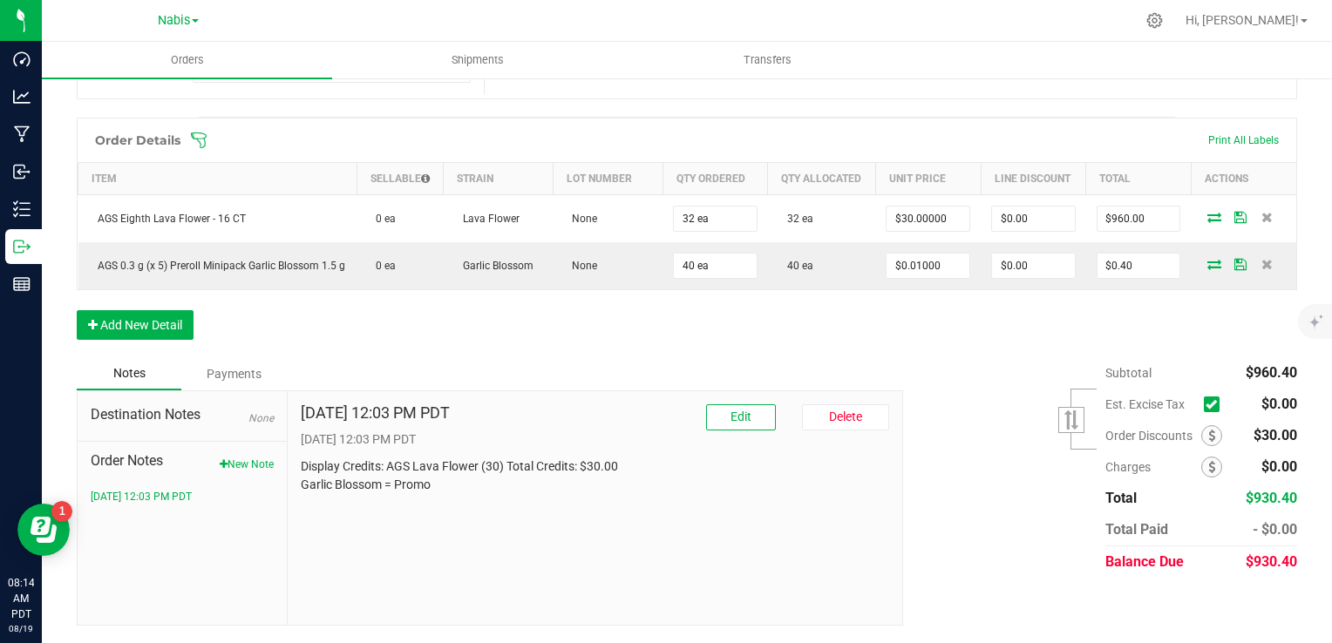
scroll to position [0, 0]
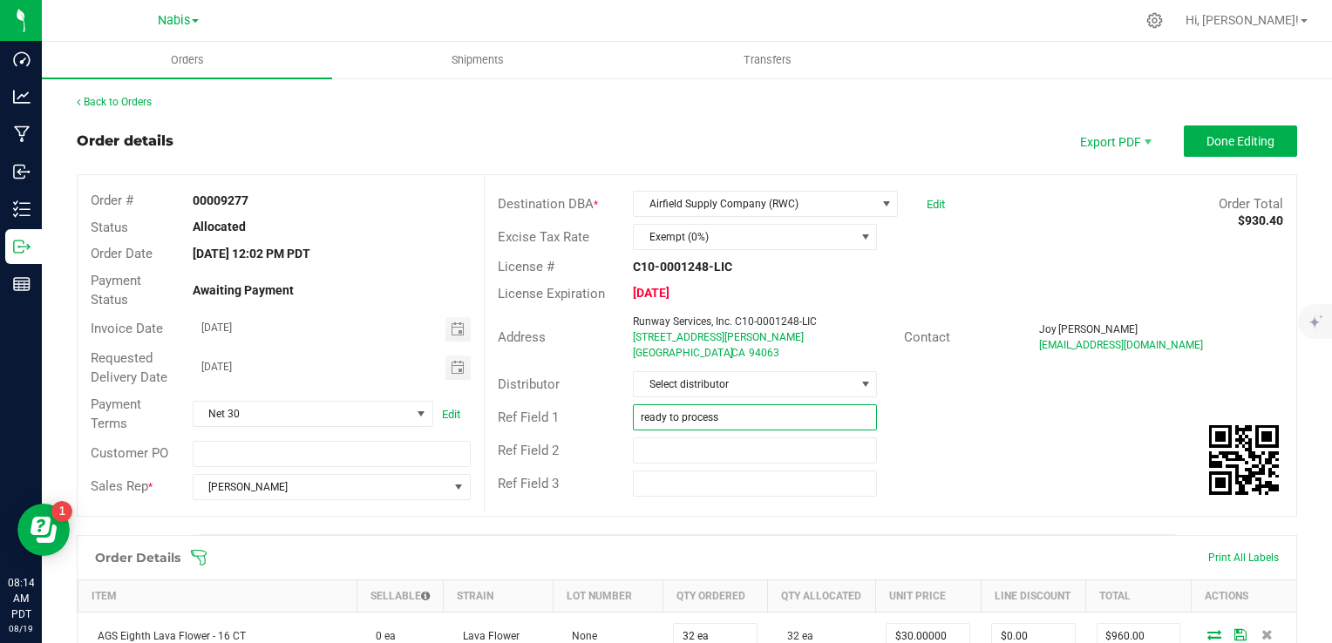
click at [730, 420] on input "ready to process" at bounding box center [755, 418] width 244 height 26
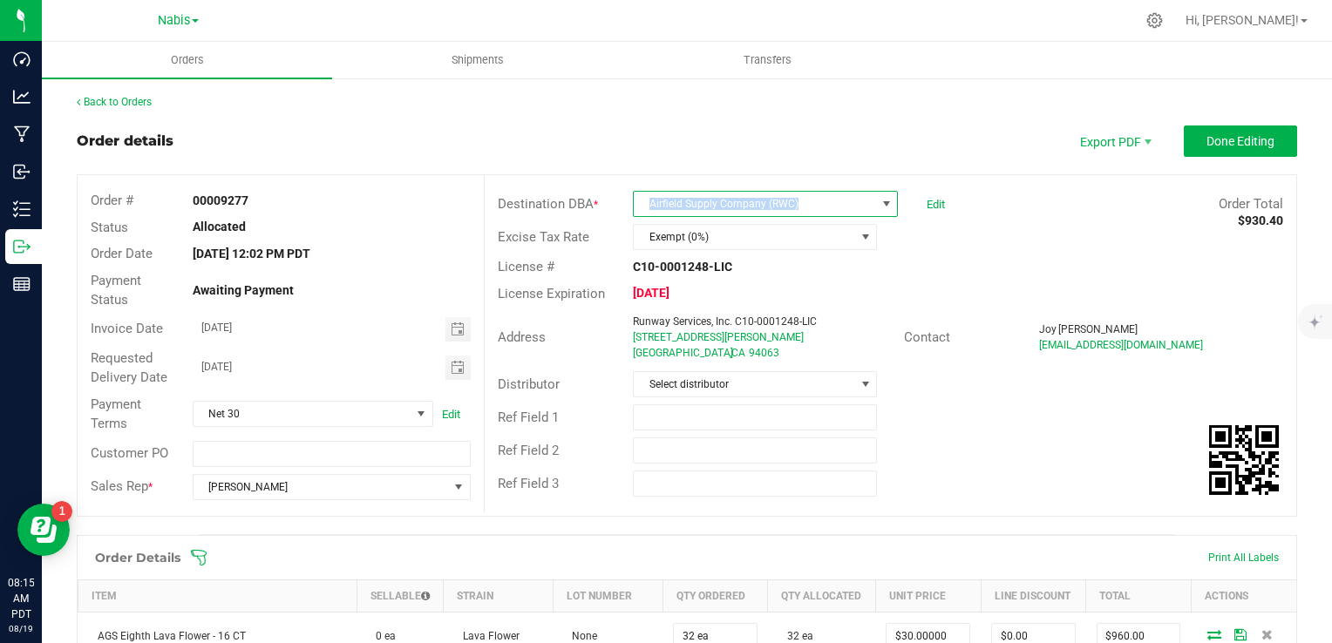
copy span "Airfield Supply Company (RWC)"
drag, startPoint x: 824, startPoint y: 204, endPoint x: 684, endPoint y: 160, distance: 146.1
click at [684, 160] on outbound-order-header "Order details Export PDF Done Editing Order # 00009277 Status Allocated Order D…" at bounding box center [687, 330] width 1221 height 409
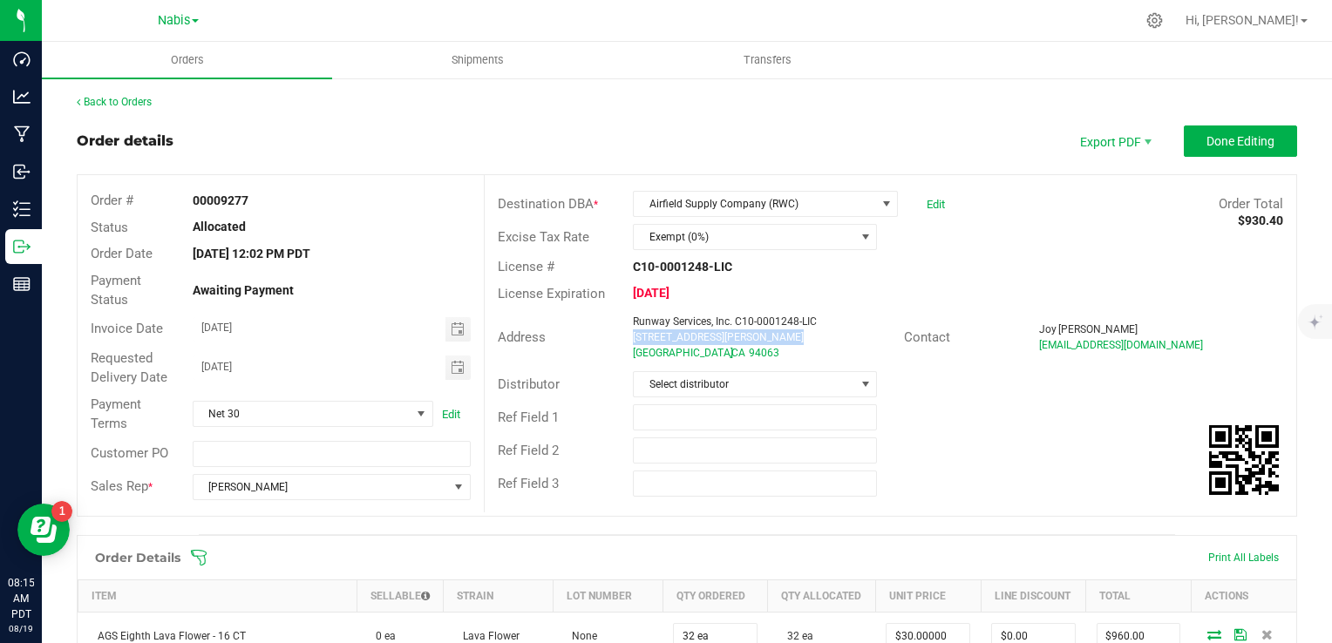
copy ngx-name-and-address "928 Whipple Ave"
drag, startPoint x: 621, startPoint y: 349, endPoint x: 621, endPoint y: 337, distance: 11.3
click at [624, 337] on div "Runway Services, Inc. C10-0001248-LIC 928 Whipple Ave Redwood City , CA 94063" at bounding box center [763, 337] width 279 height 47
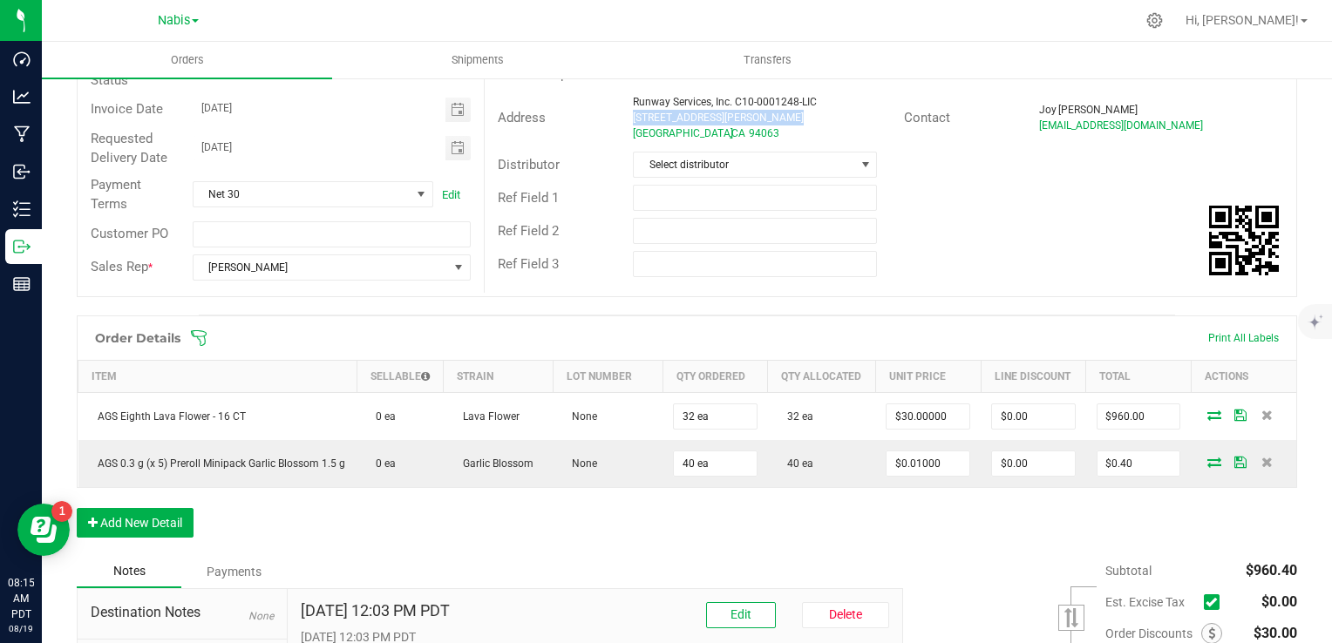
scroll to position [432, 0]
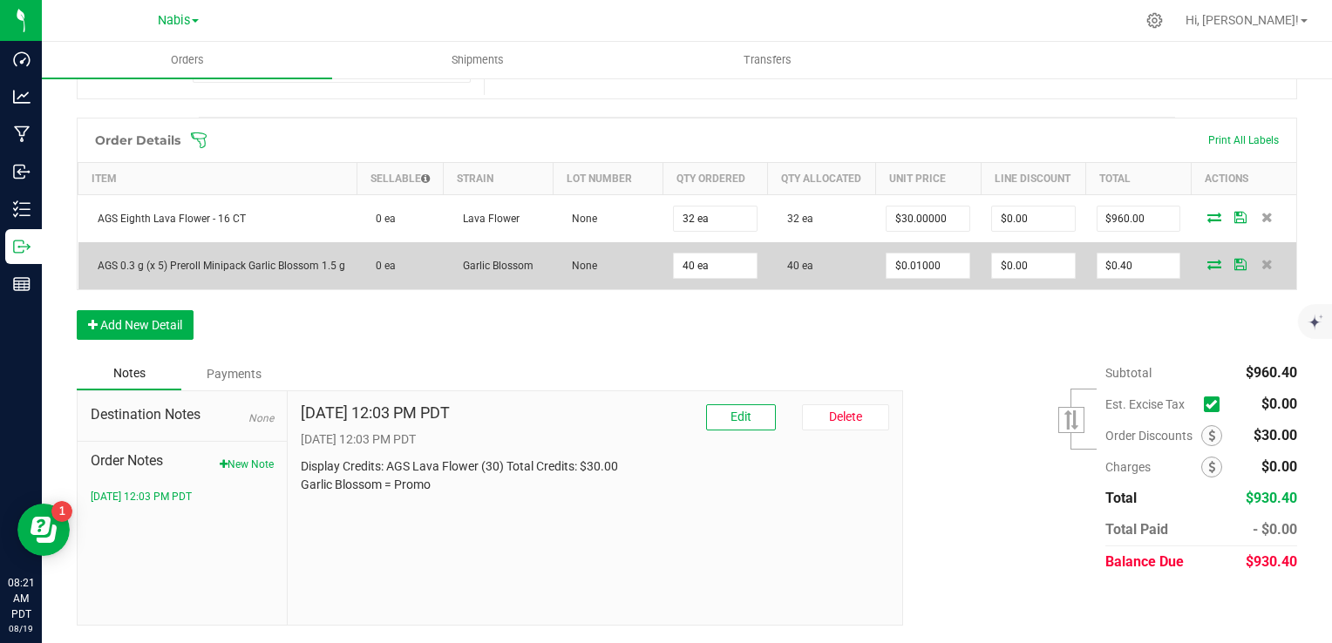
click at [107, 260] on span "AGS 0.3 g (x 5) Preroll Minipack Garlic Blossom 1.5 g" at bounding box center [217, 266] width 256 height 12
drag, startPoint x: 97, startPoint y: 254, endPoint x: 148, endPoint y: 282, distance: 58.5
click at [148, 282] on td "AGS 0.3 g (x 5) Preroll Minipack Garlic Blossom 1.5 g" at bounding box center [217, 265] width 279 height 47
copy span "AGS 0.3 g (x 5) Preroll Minipack Garlic Blossom 1.5 g"
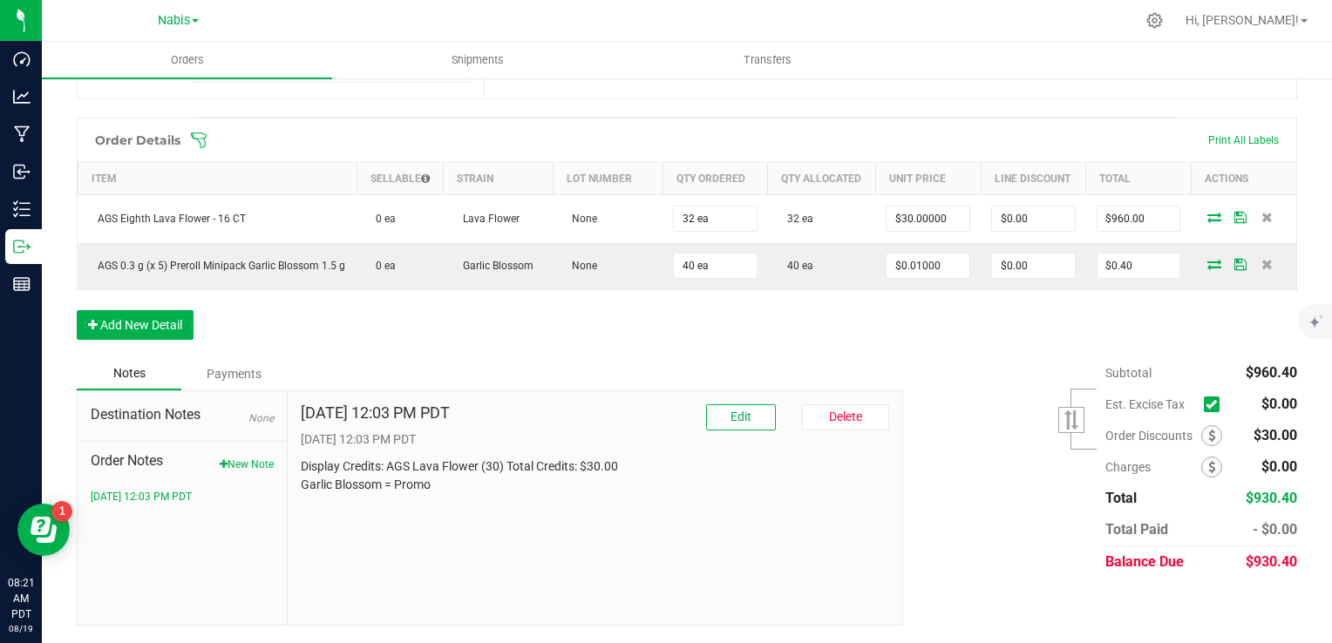
drag, startPoint x: 299, startPoint y: 457, endPoint x: 299, endPoint y: 469, distance: 12.2
click at [301, 459] on div "Aug 18, 2025 12:03 PM PDT Edit Delete 8/18/2025 12:03 PM PDT Display Credits: A…" at bounding box center [595, 450] width 589 height 90
drag, startPoint x: 302, startPoint y: 473, endPoint x: 690, endPoint y: 452, distance: 389.3
click at [690, 452] on div "Aug 18, 2025 12:03 PM PDT Edit Delete 8/18/2025 12:03 PM PDT Display Credits: A…" at bounding box center [595, 450] width 589 height 90
copy p "Display Credits: AGS Lava Flower (30) Total Credits: $30.00"
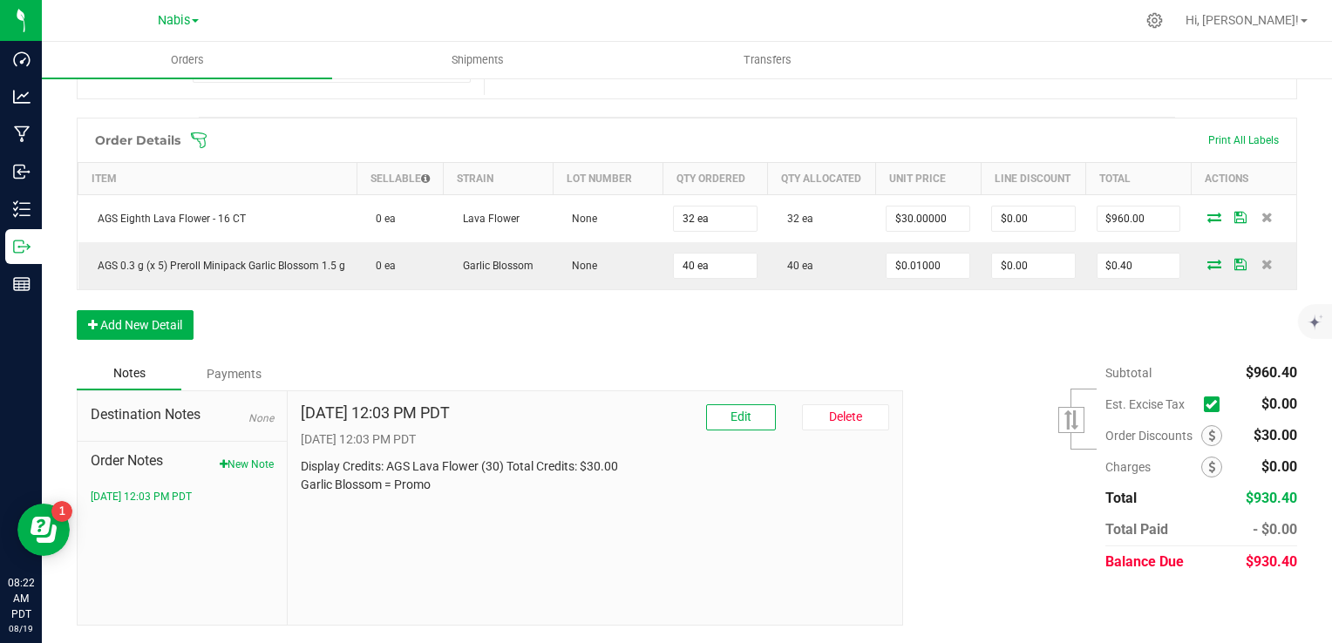
click at [443, 376] on div "Notes Payments" at bounding box center [483, 373] width 813 height 33
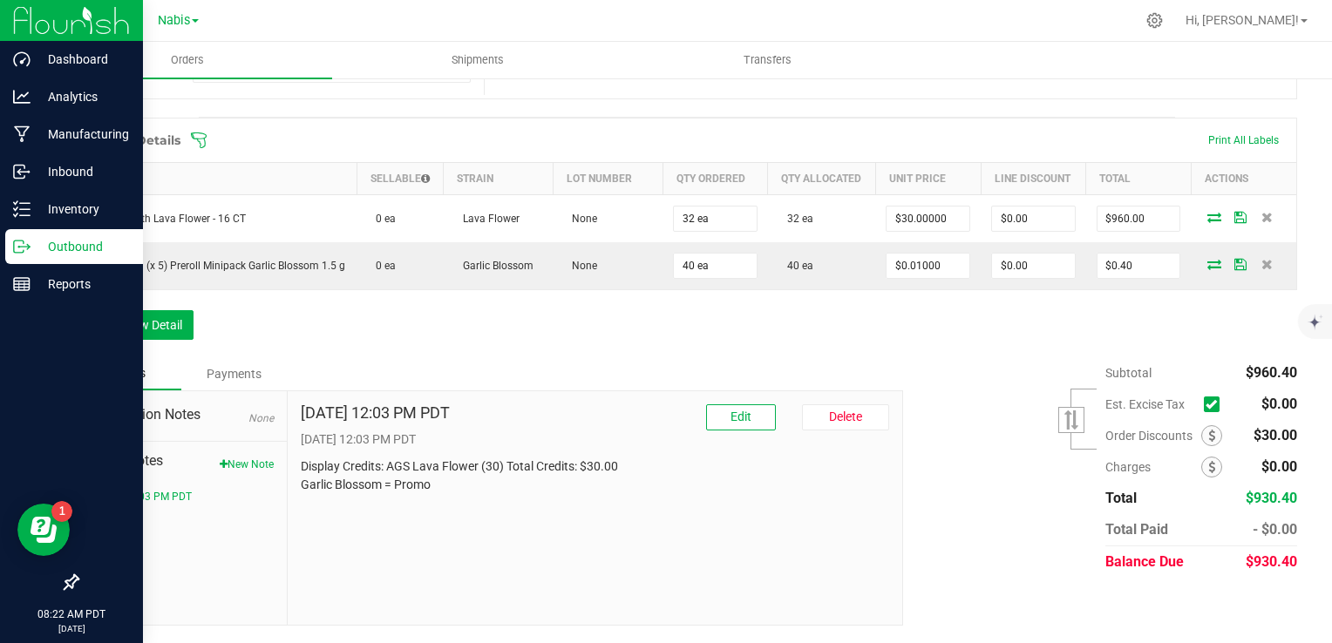
click at [68, 255] on p "Outbound" at bounding box center [83, 246] width 105 height 21
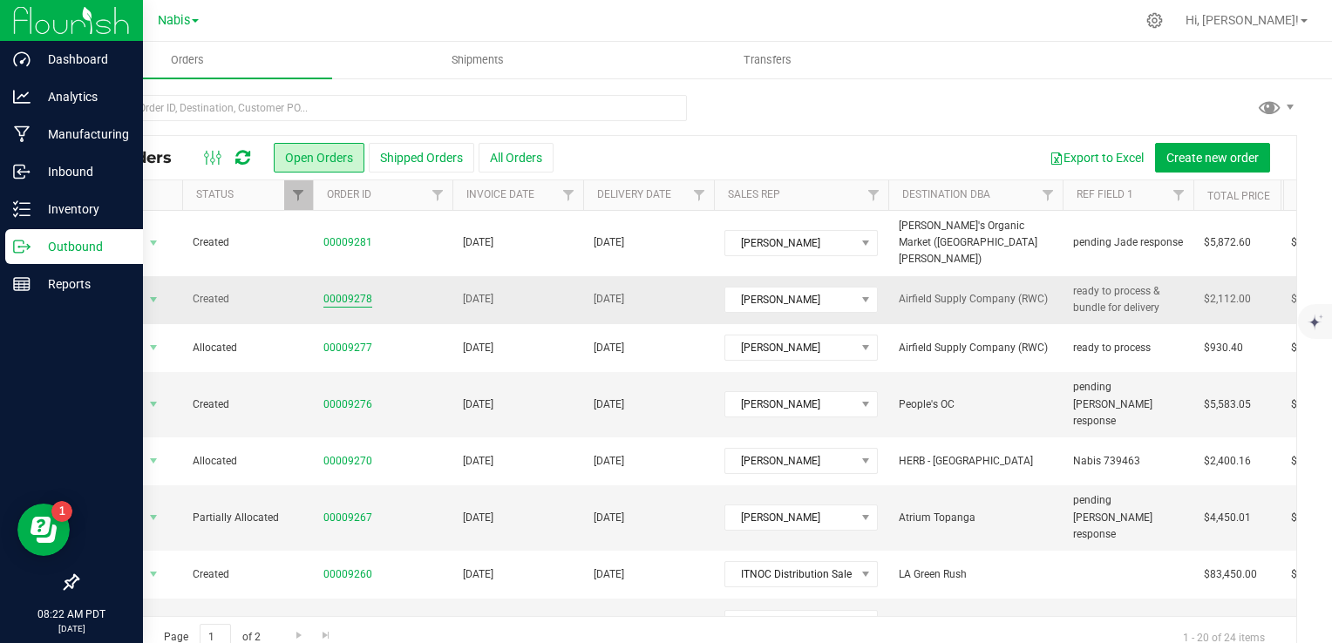
click at [331, 291] on link "00009278" at bounding box center [347, 299] width 49 height 17
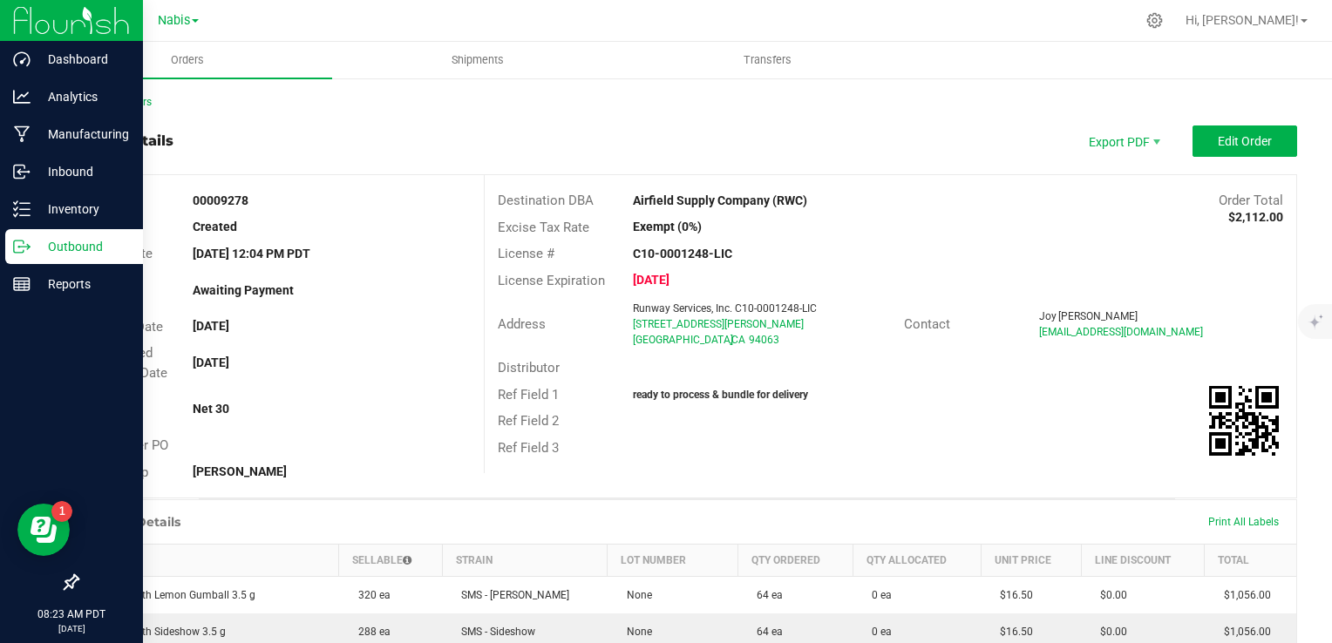
drag, startPoint x: 628, startPoint y: 204, endPoint x: 833, endPoint y: 207, distance: 205.8
click at [833, 207] on div "Airfield Supply Company (RWC)" at bounding box center [789, 201] width 338 height 18
copy strong "Airfield Supply Company (RWC)"
drag, startPoint x: 625, startPoint y: 323, endPoint x: 742, endPoint y: 323, distance: 116.8
click at [742, 323] on div "Runway Services, Inc. C10-0001248-LIC 928 Whipple Ave Redwood City , CA 94063" at bounding box center [763, 324] width 279 height 47
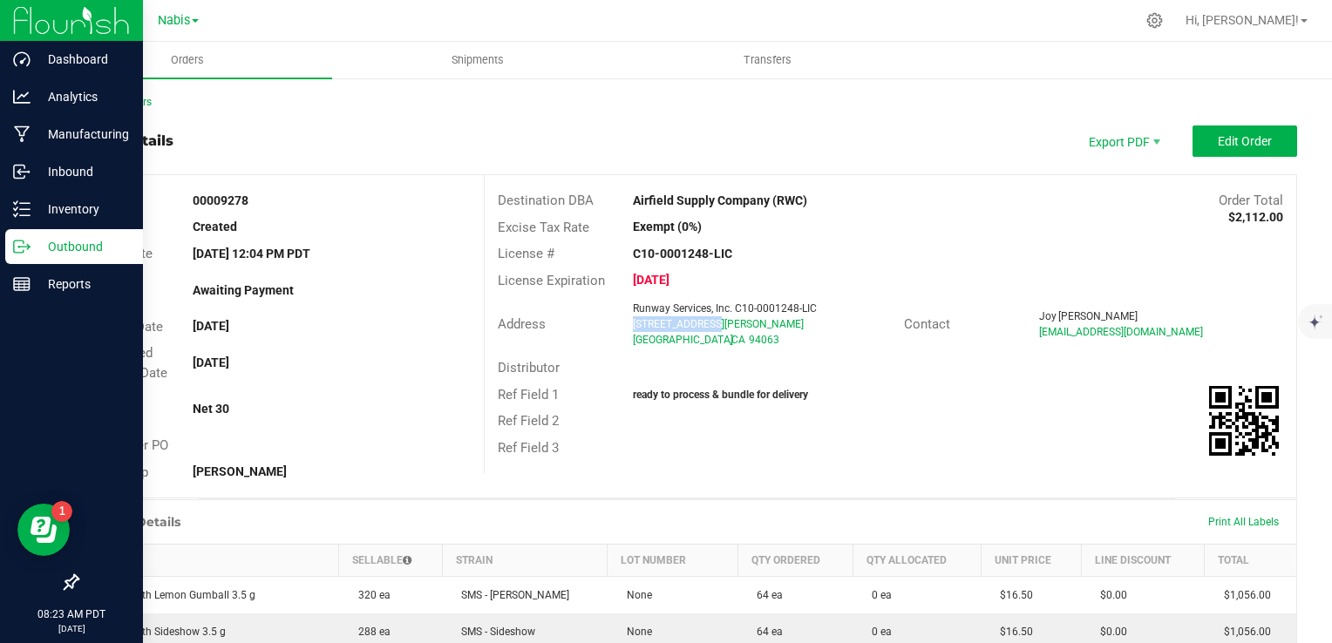
copy span "928 Whipple Ave"
click at [1220, 126] on button "Edit Order" at bounding box center [1245, 141] width 105 height 31
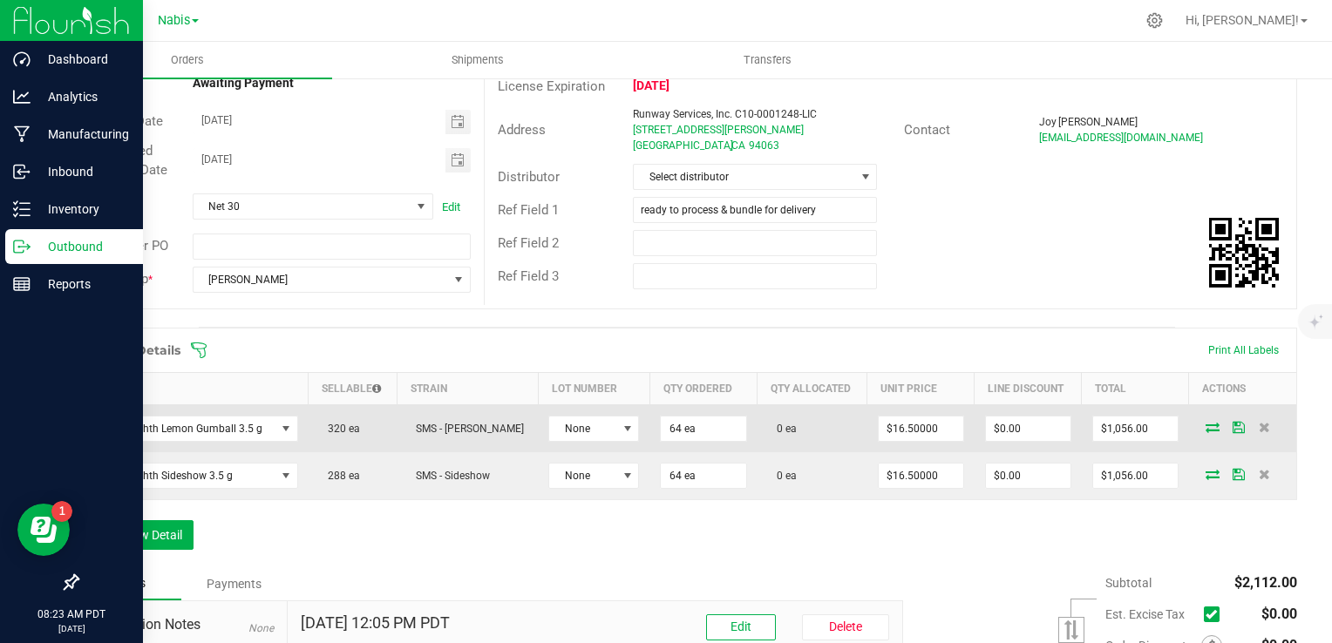
scroll to position [413, 0]
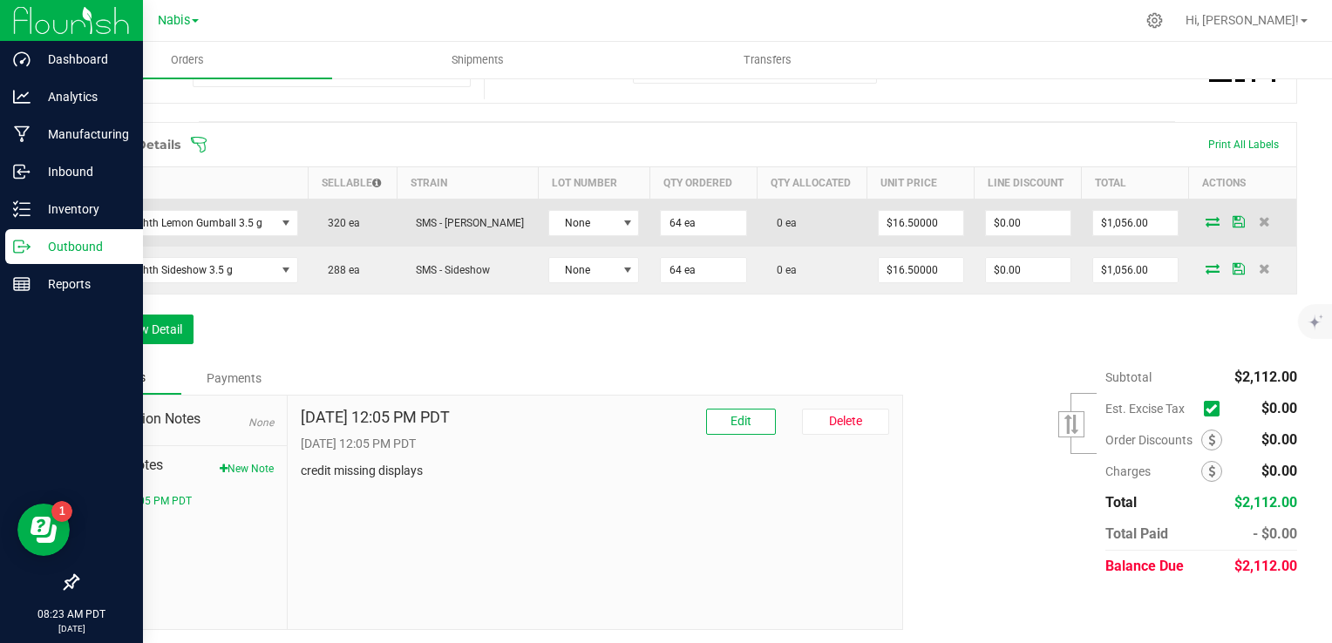
click at [1206, 217] on icon at bounding box center [1213, 221] width 14 height 10
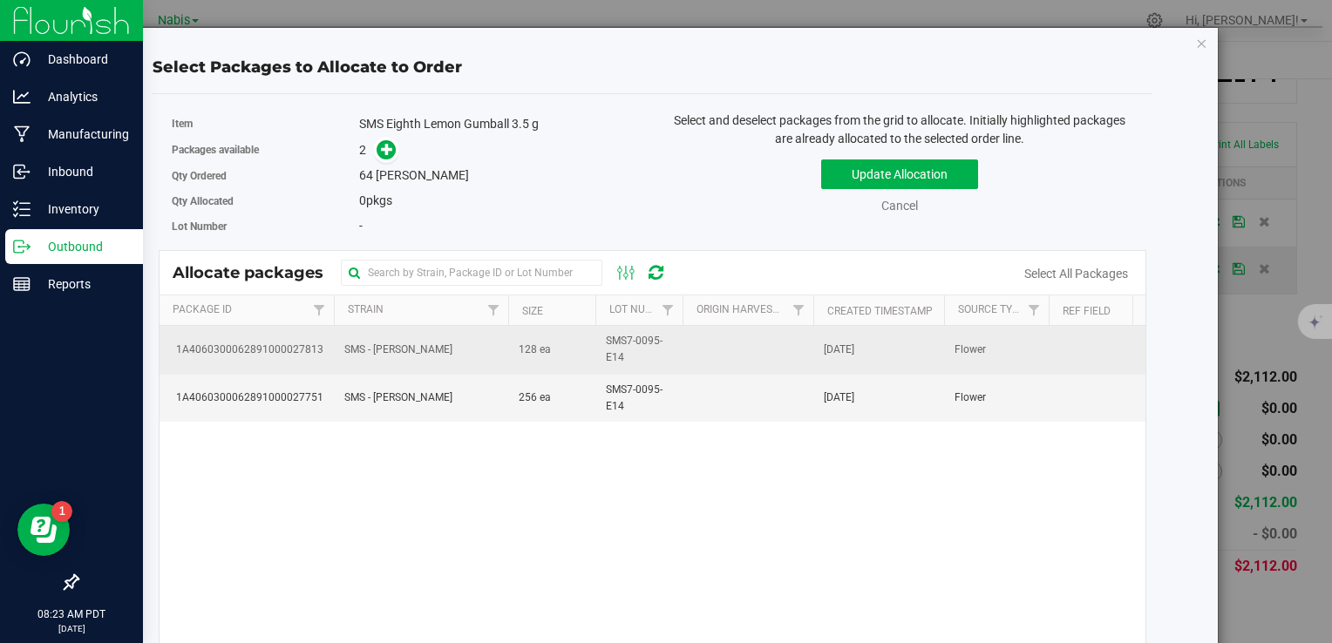
click at [544, 342] on span "128 ea" at bounding box center [535, 350] width 32 height 17
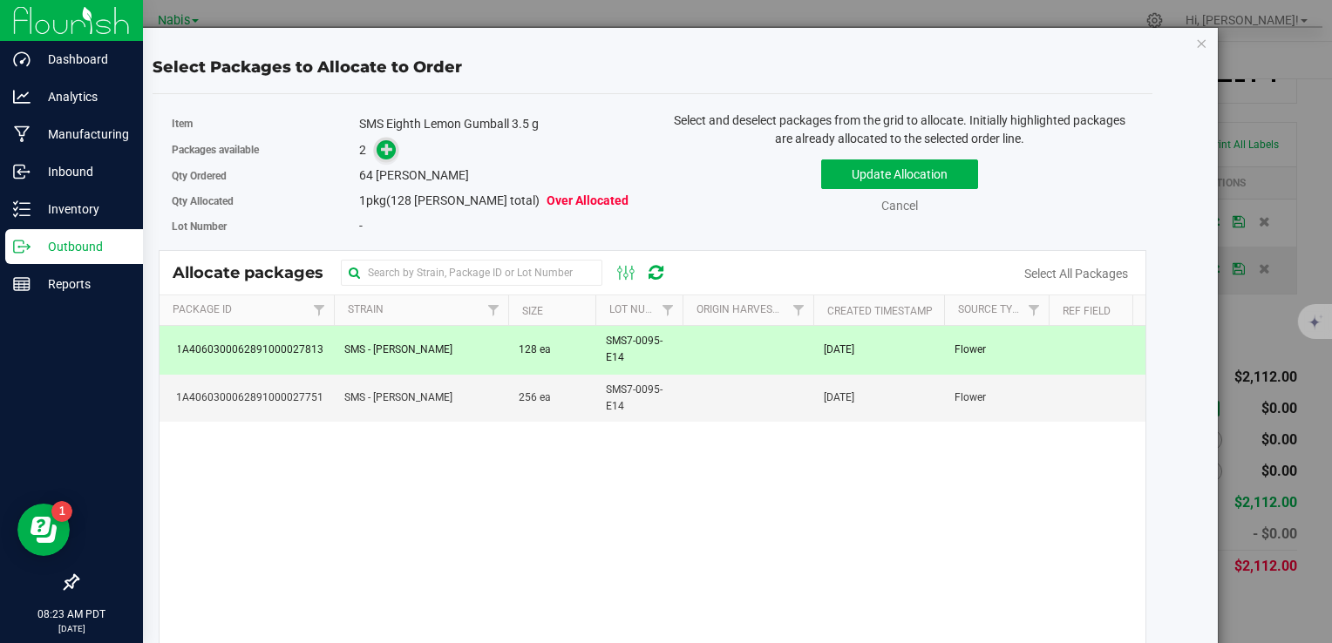
click at [388, 150] on icon at bounding box center [387, 149] width 12 height 12
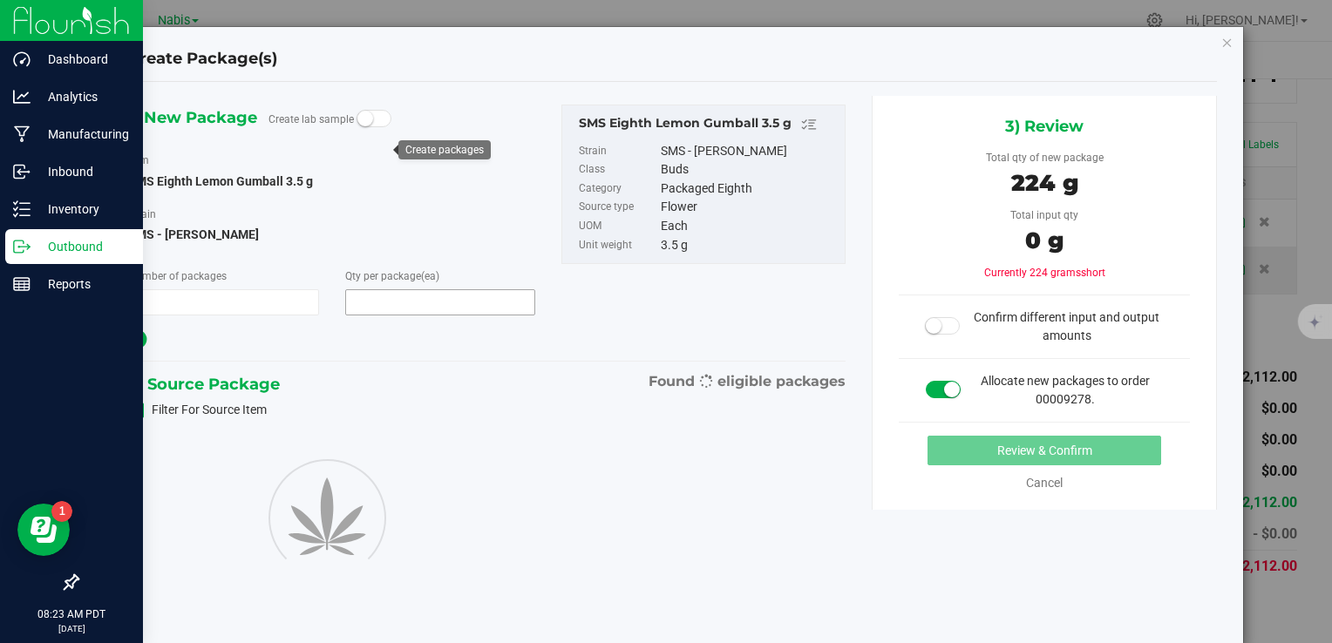
type input "1"
type input "64"
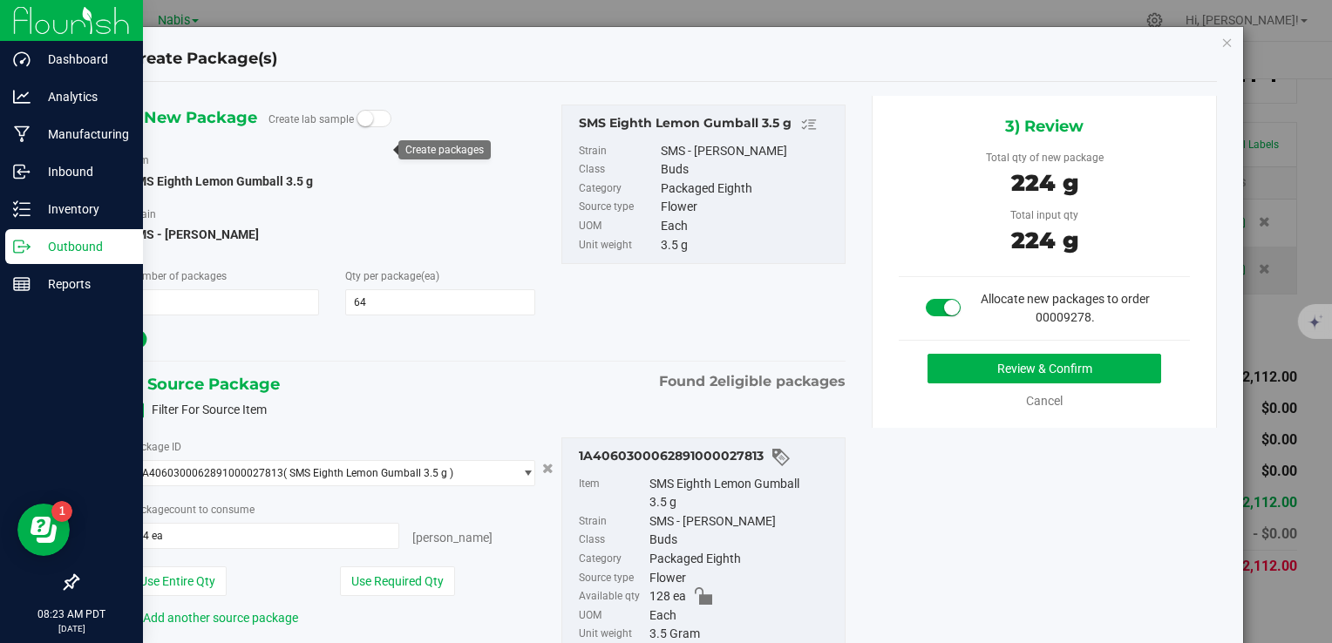
click at [968, 382] on div "Review & Confirm Cancel" at bounding box center [1045, 382] width 292 height 57
click at [969, 373] on button "Review & Confirm" at bounding box center [1045, 369] width 234 height 30
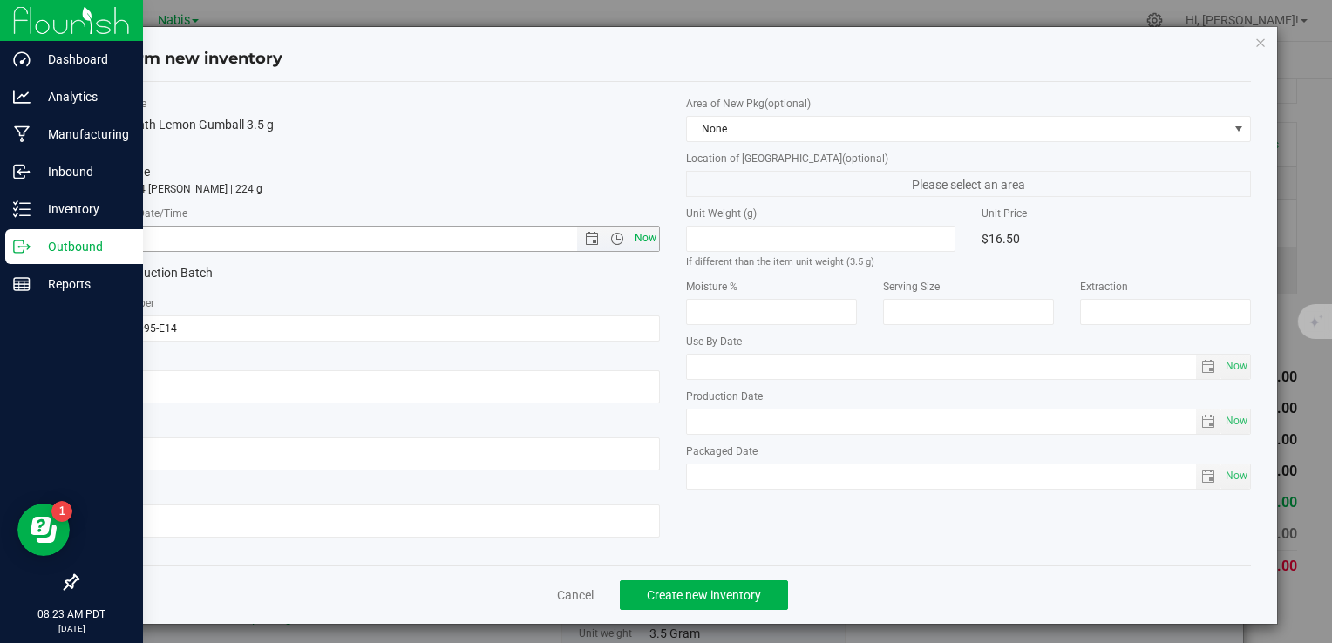
click at [642, 238] on span "Now" at bounding box center [645, 238] width 30 height 25
type input "8/19/2025 8:23 AM"
click at [699, 574] on div "Cancel Create new inventory" at bounding box center [672, 595] width 1157 height 58
click at [711, 588] on span "Create new inventory" at bounding box center [704, 595] width 114 height 14
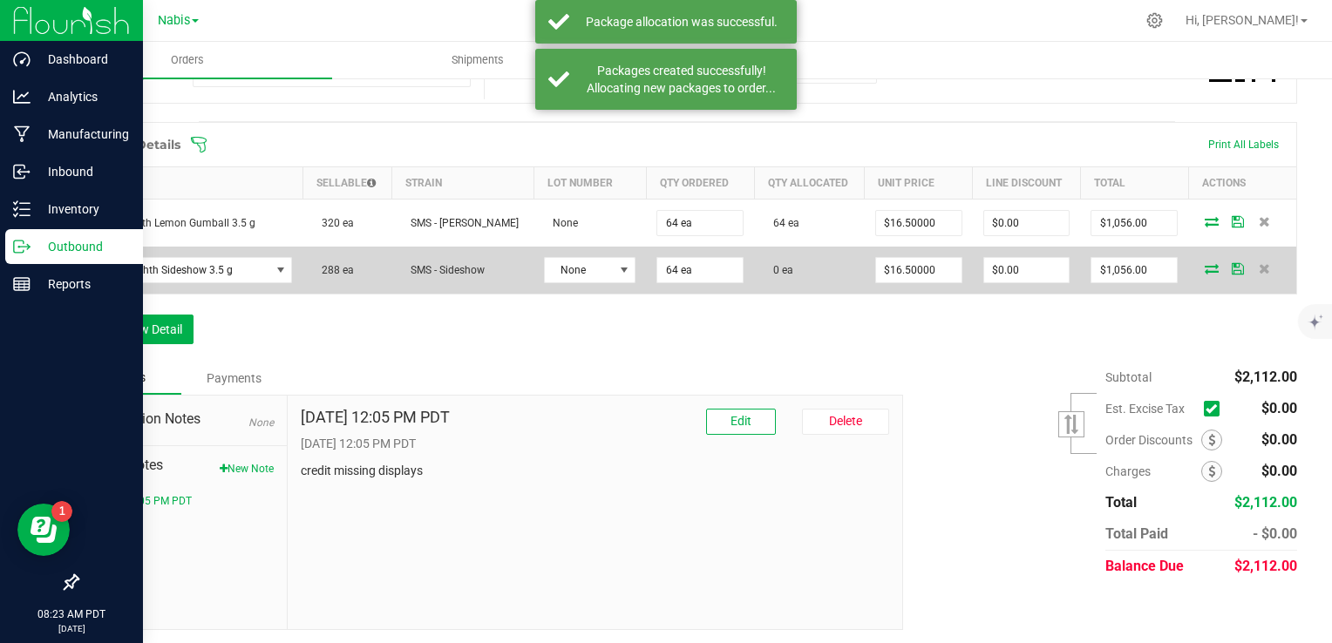
click at [1205, 263] on icon at bounding box center [1212, 268] width 14 height 10
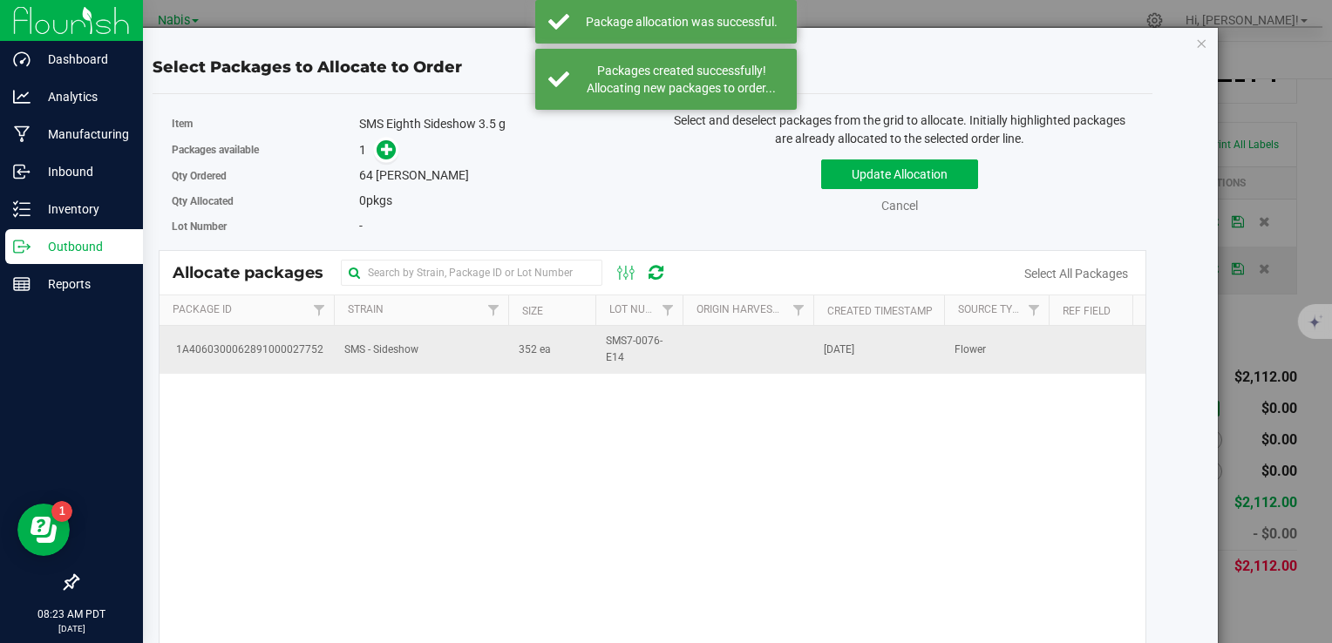
click at [418, 350] on span "SMS - Sideshow" at bounding box center [381, 350] width 74 height 17
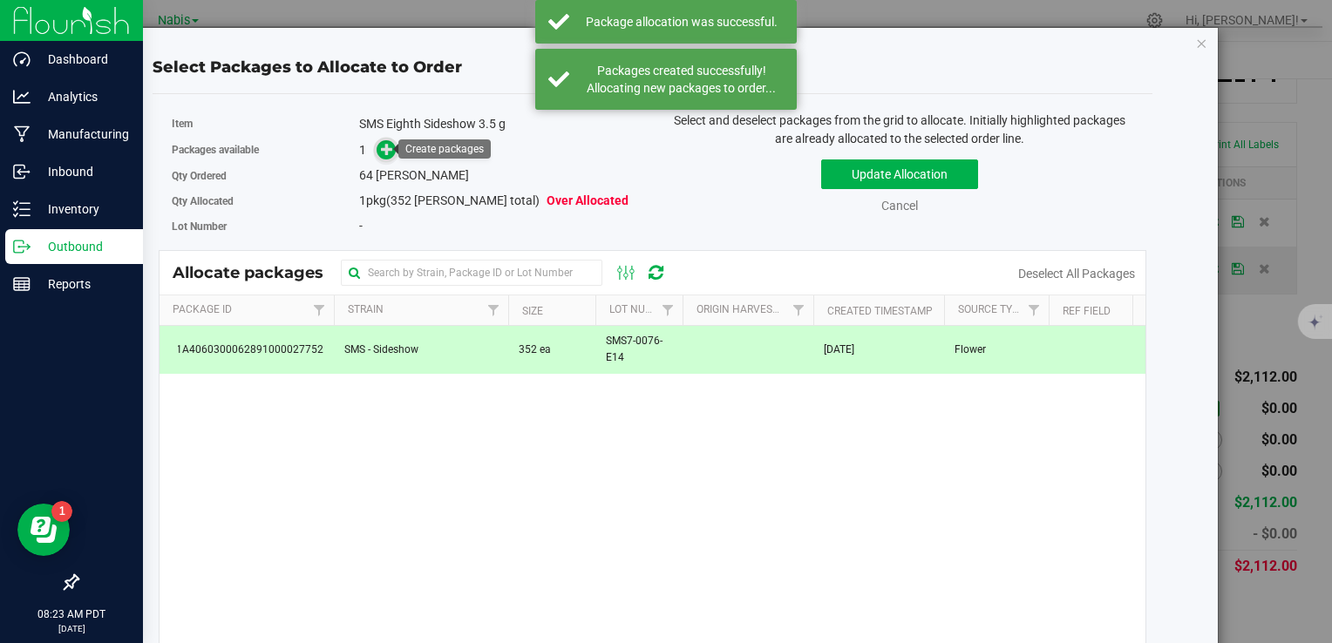
click at [389, 146] on icon at bounding box center [387, 149] width 12 height 12
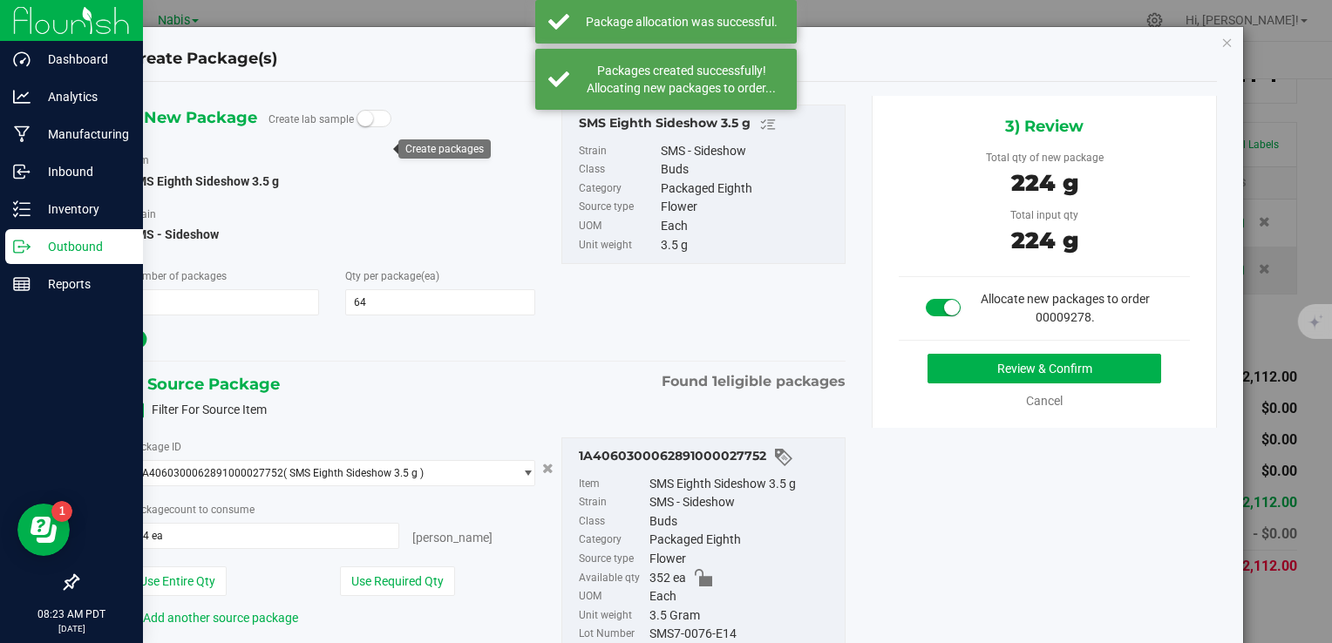
click at [1004, 342] on div "3) Review Total qty of new package 224 g Total input qty 224 g Allocate new pac…" at bounding box center [1045, 262] width 346 height 332
click at [1006, 350] on div "3) Review Total qty of new package 224 g Total input qty 224 g Allocate new pac…" at bounding box center [1045, 262] width 346 height 332
click at [1006, 364] on button "Review & Confirm" at bounding box center [1045, 369] width 234 height 30
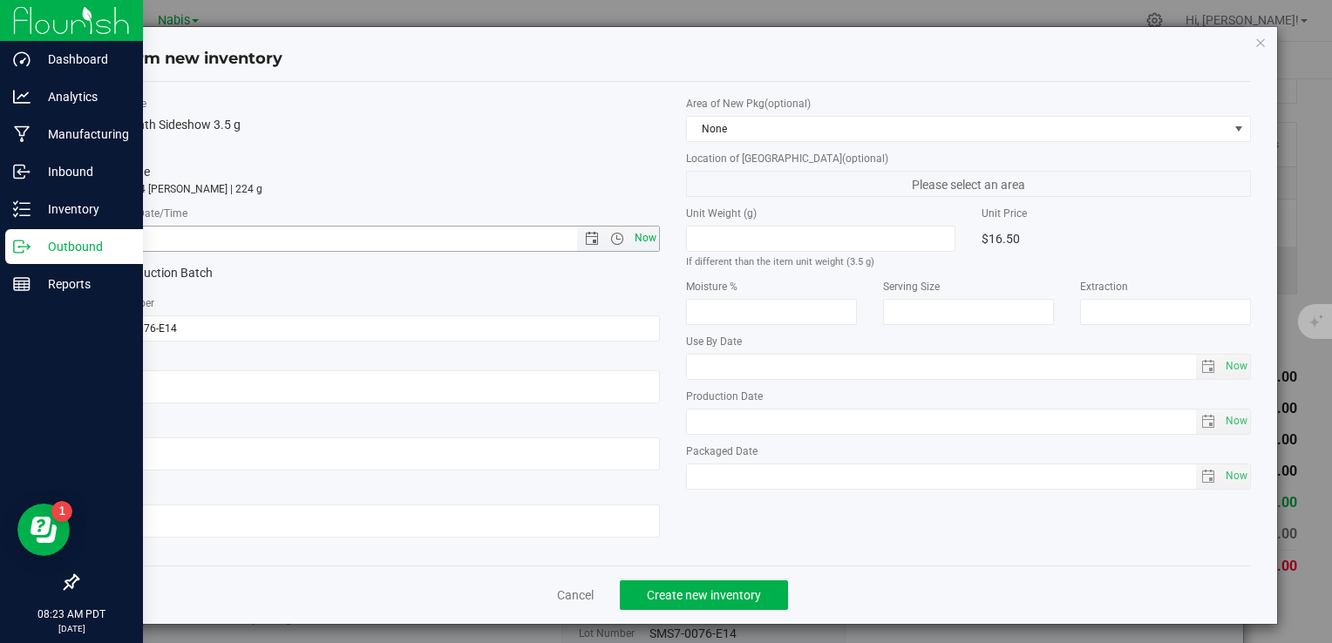
click at [636, 242] on span "Now" at bounding box center [645, 238] width 30 height 25
type input "8/19/2025 8:23 AM"
click at [710, 594] on span "Create new inventory" at bounding box center [704, 595] width 114 height 14
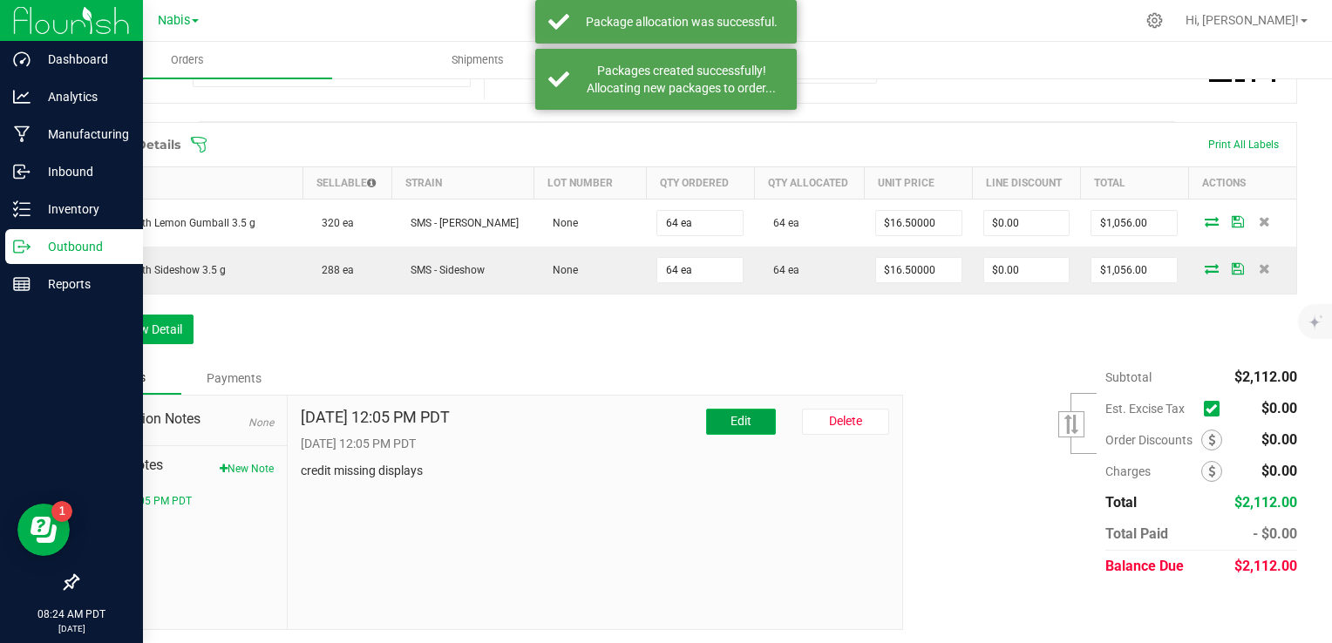
click at [754, 415] on button "Edit" at bounding box center [741, 422] width 70 height 26
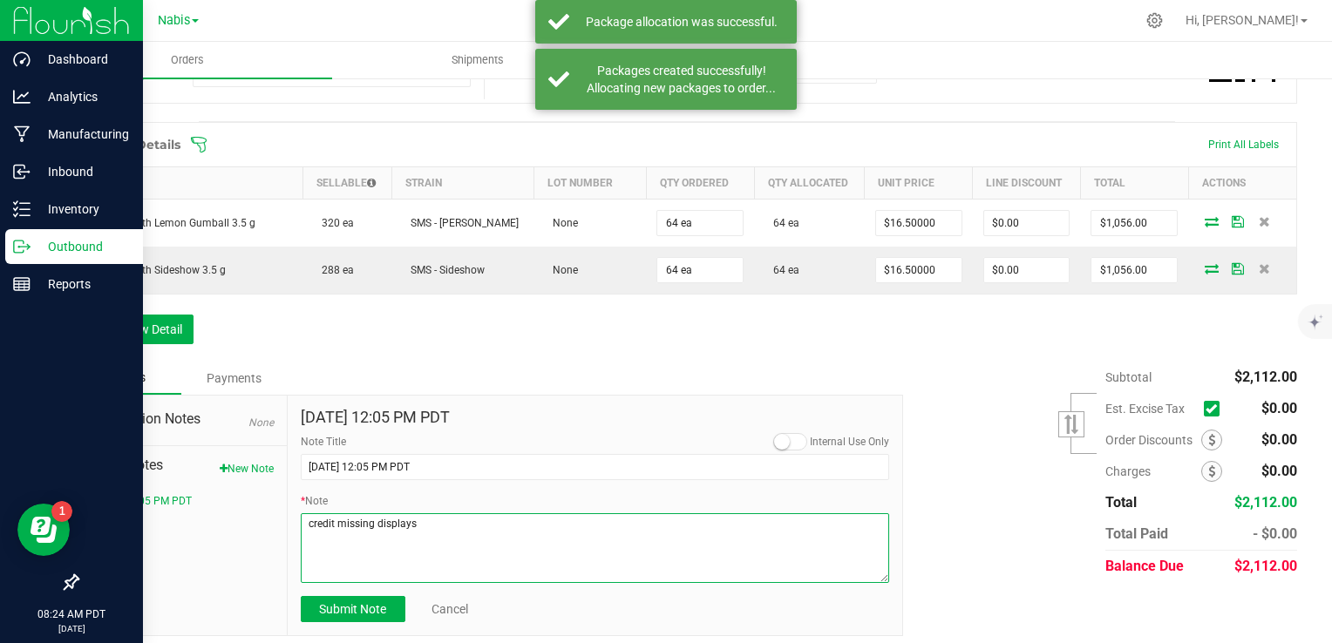
click at [509, 518] on textarea "* Note" at bounding box center [595, 548] width 589 height 70
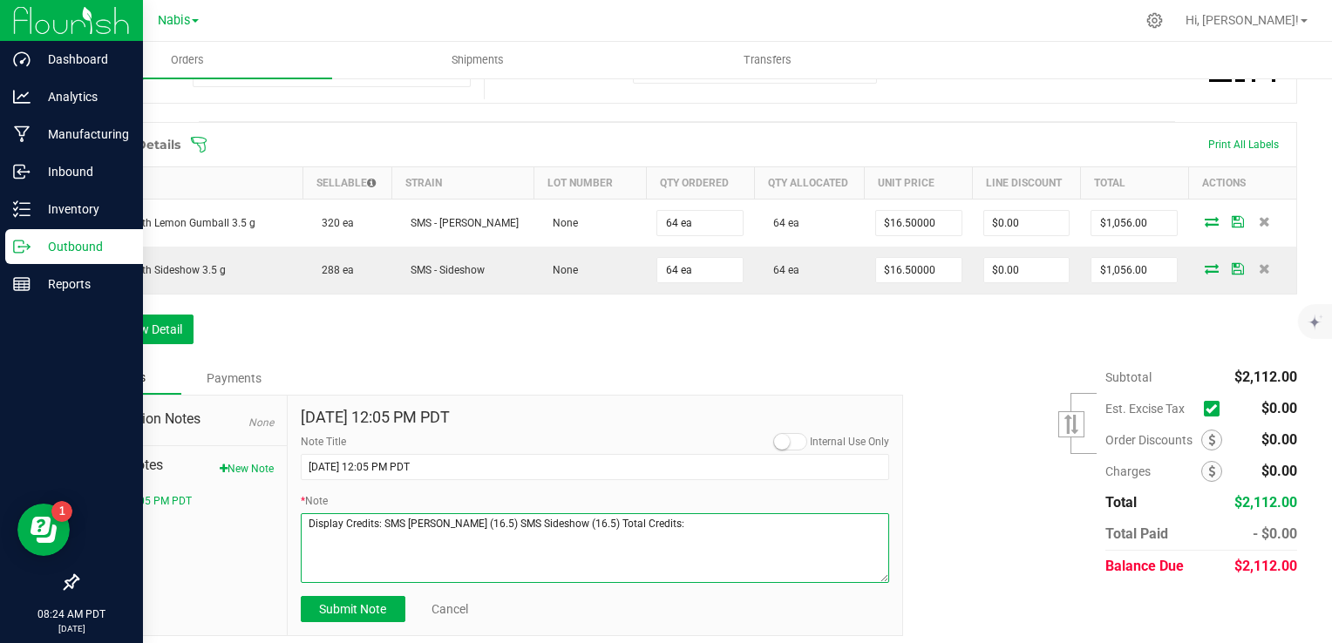
click at [736, 521] on textarea "* Note" at bounding box center [595, 548] width 589 height 70
type textarea "Display Credits: SMS Lemon Gumball (16.5) SMS Sideshow (16.5) Total Credits: $3…"
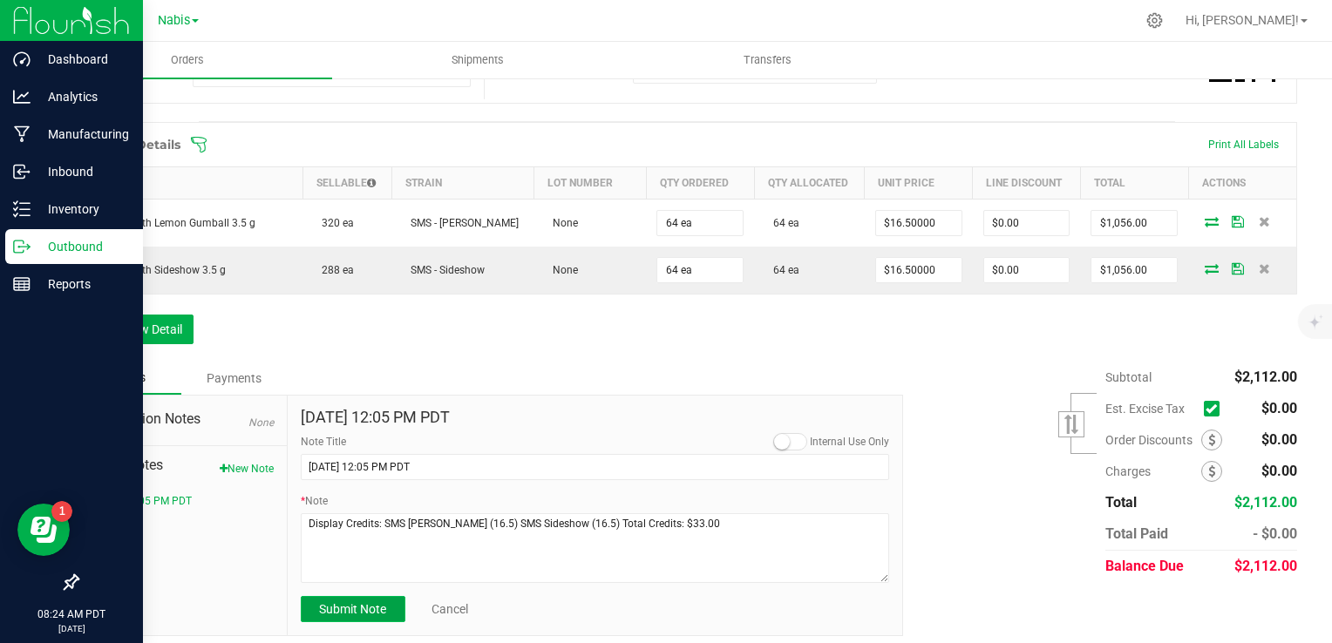
click at [366, 608] on span "Submit Note" at bounding box center [352, 609] width 67 height 14
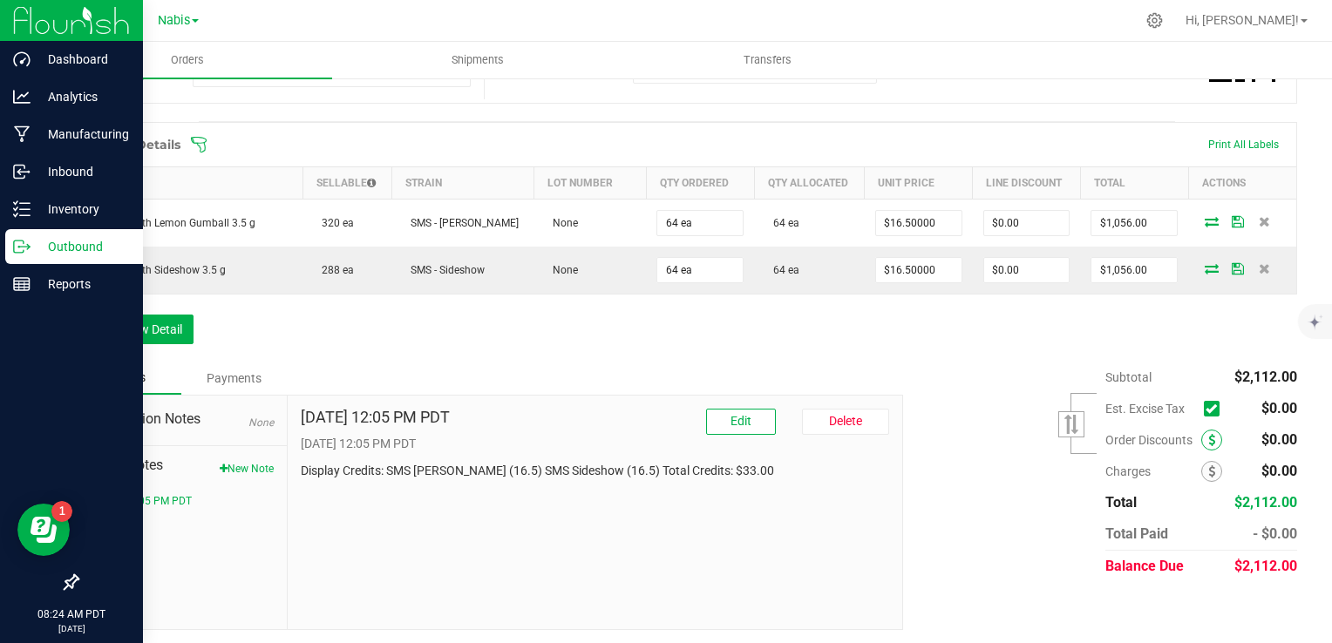
click at [1201, 430] on span at bounding box center [1211, 440] width 21 height 21
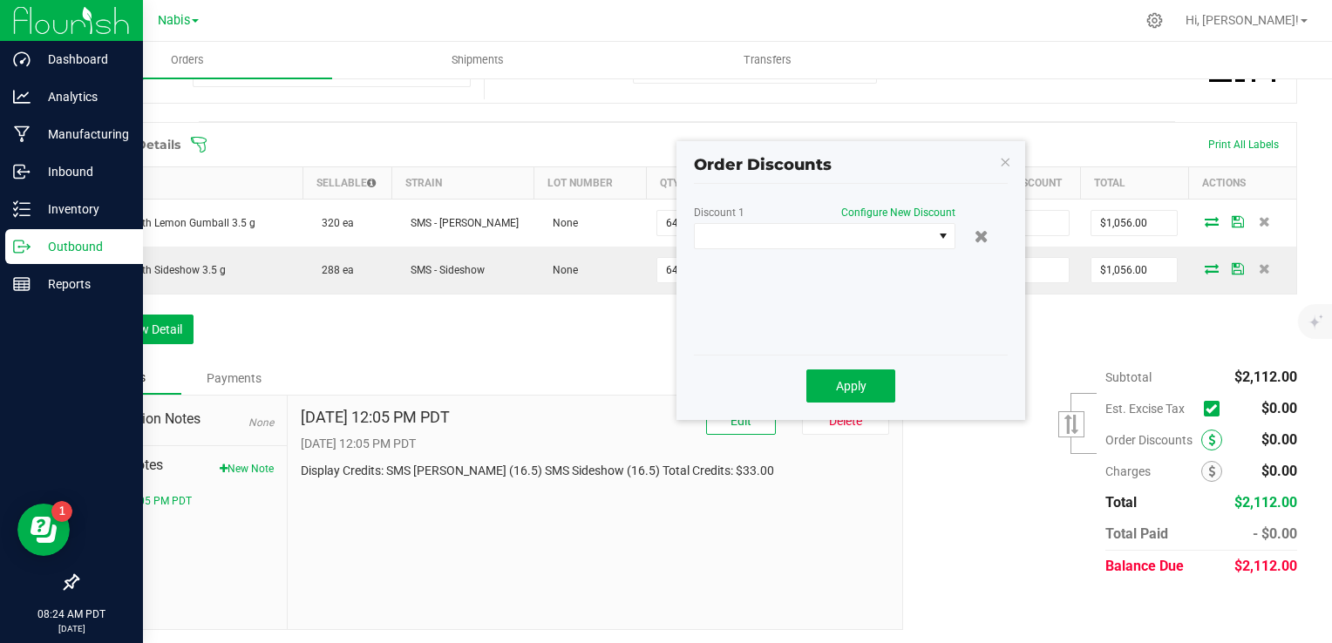
scroll to position [413, 0]
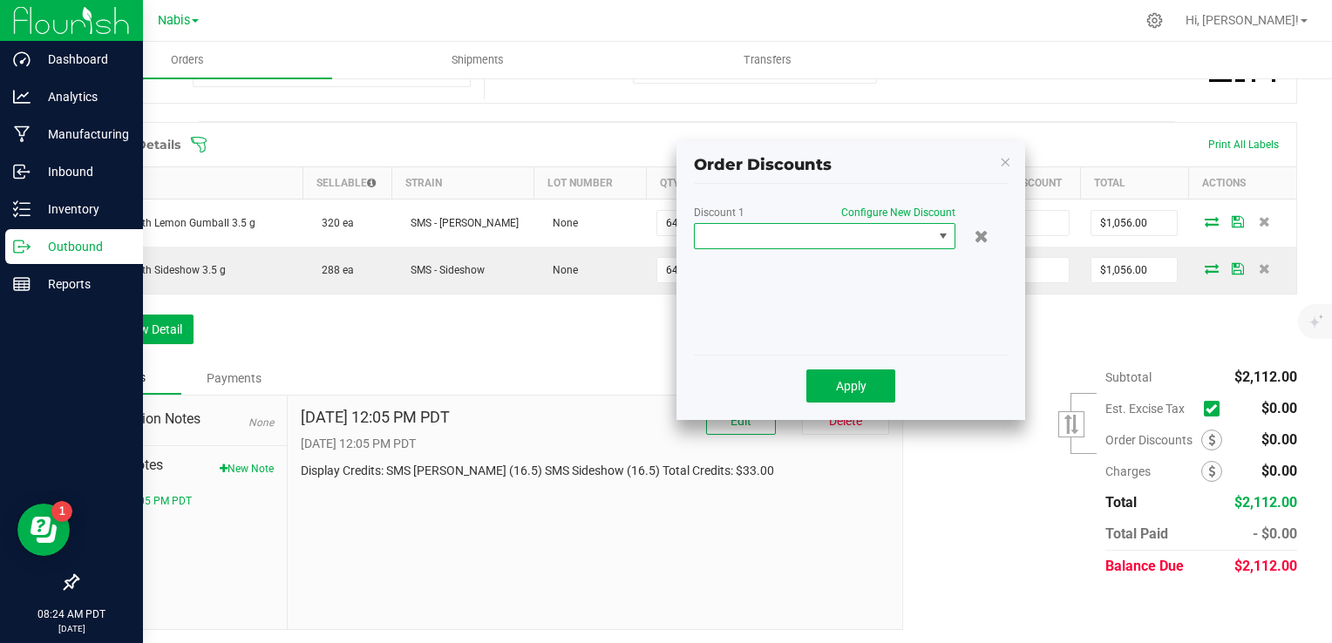
click at [759, 241] on span at bounding box center [814, 236] width 238 height 24
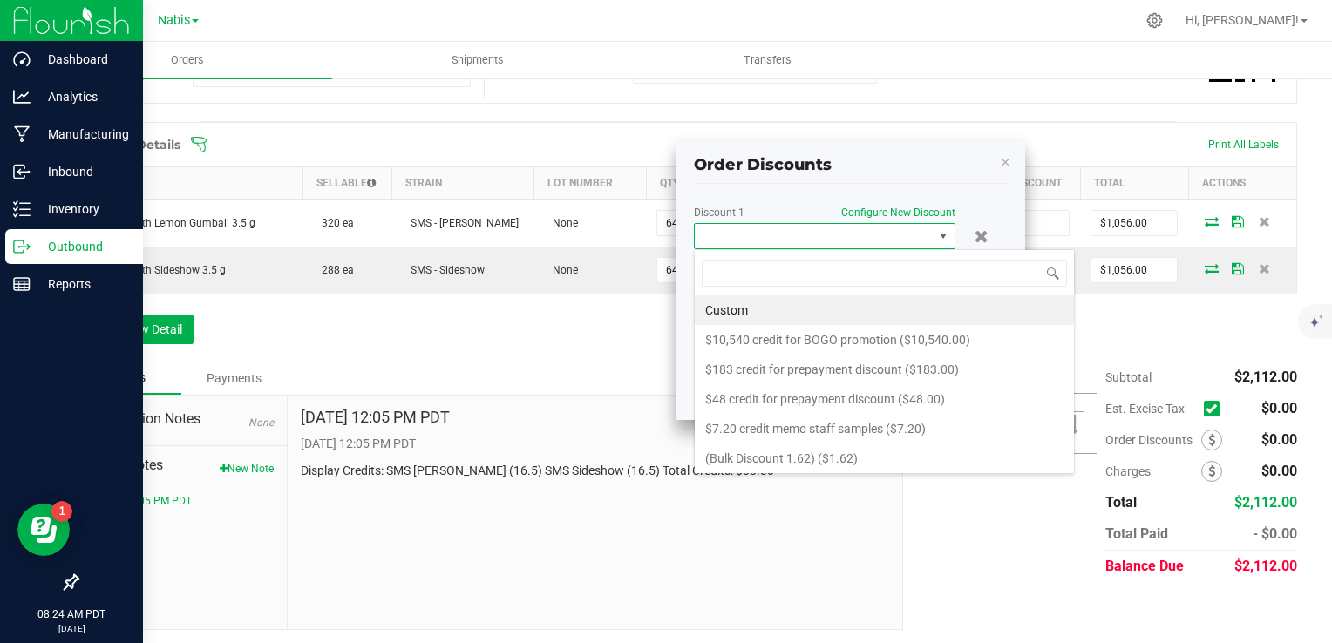
scroll to position [25, 262]
click at [773, 303] on li "Custom" at bounding box center [884, 311] width 379 height 30
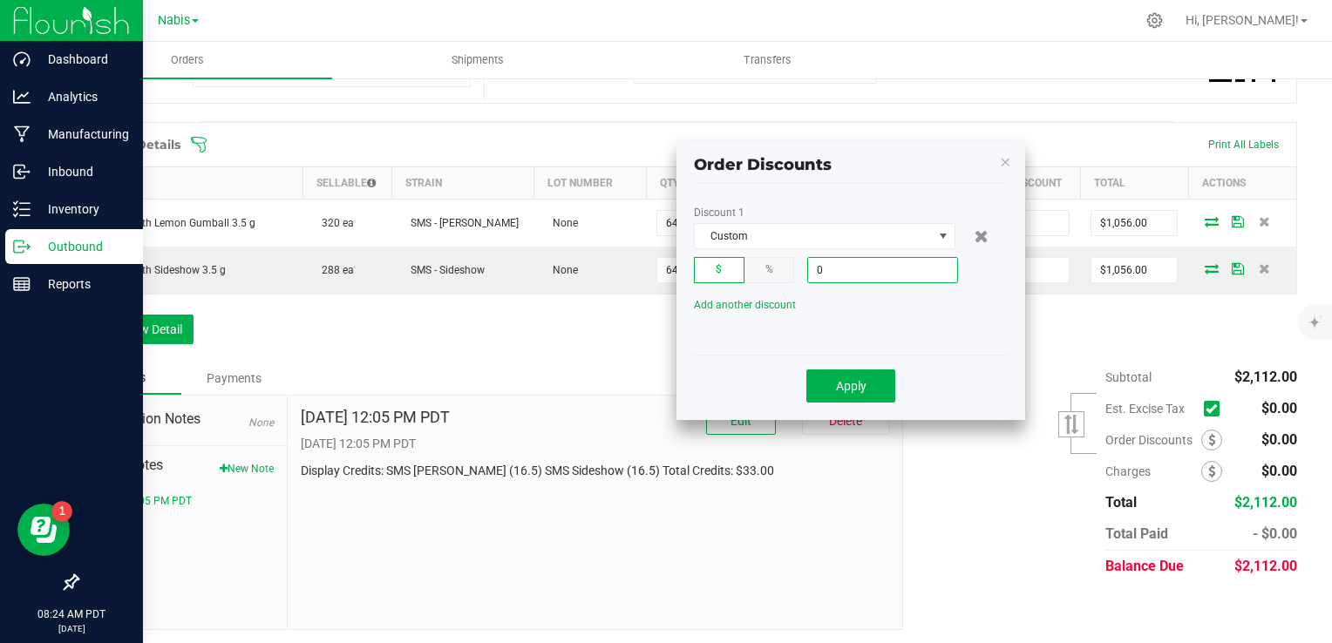
click at [846, 262] on input "0" at bounding box center [882, 270] width 149 height 24
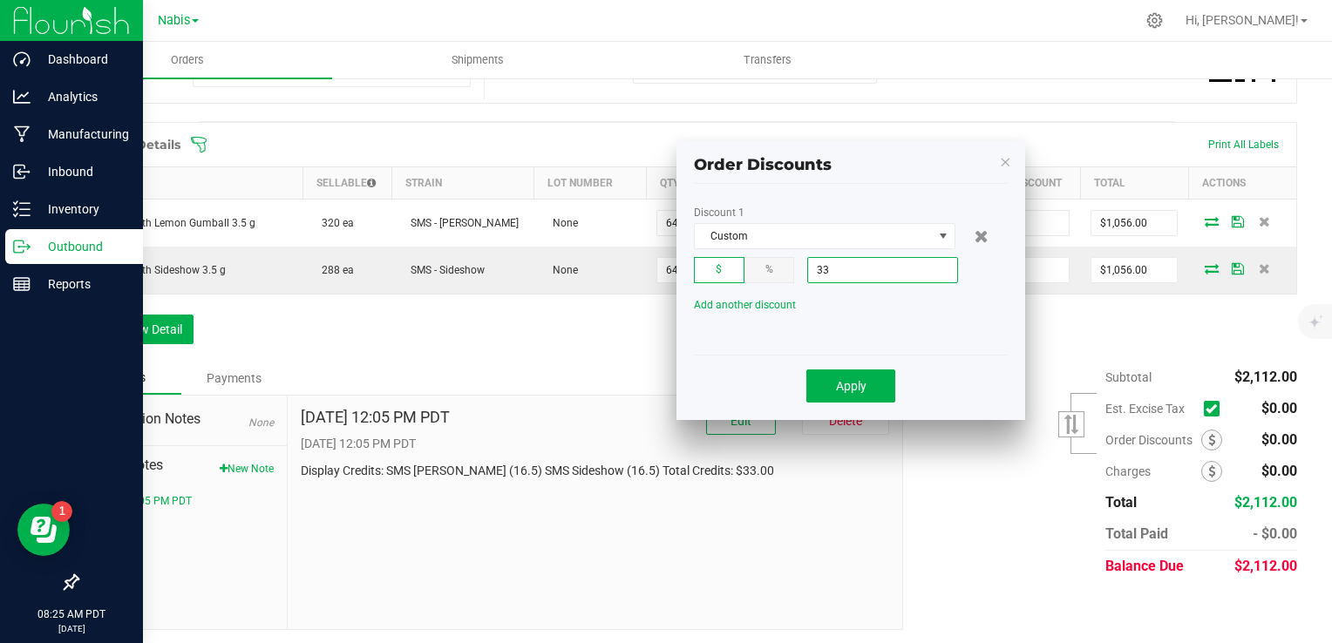
type input "$33.00"
click at [847, 403] on div "Apply" at bounding box center [851, 386] width 288 height 42
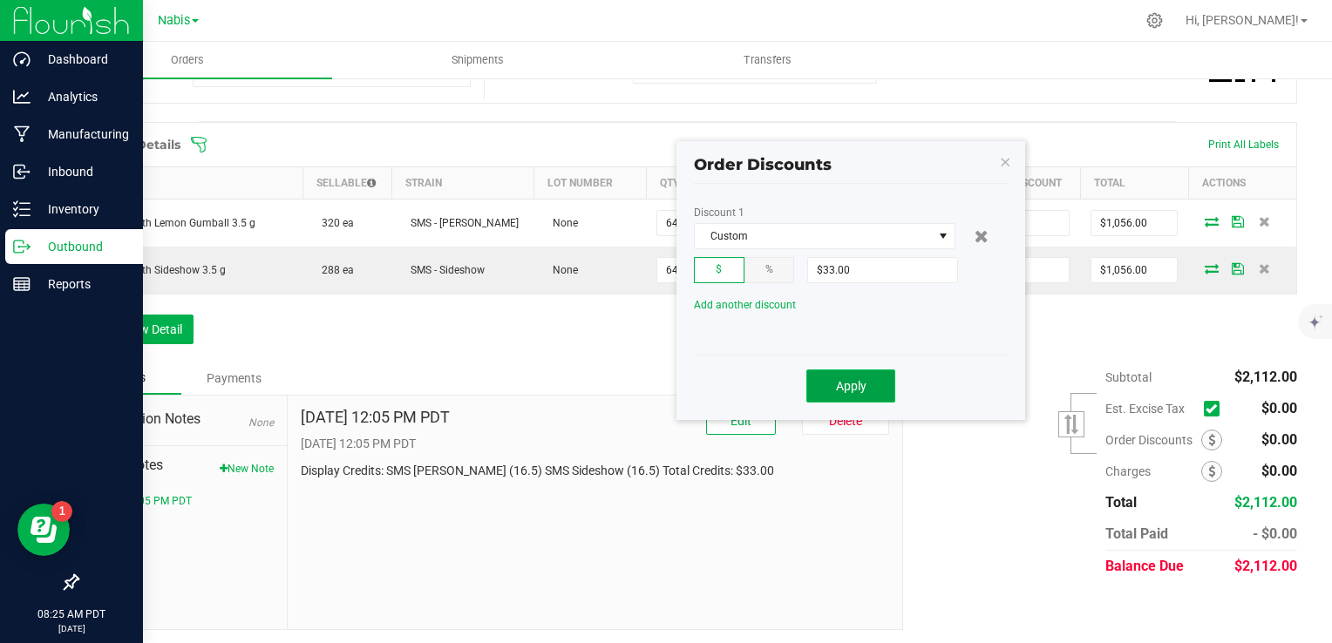
click at [847, 392] on button "Apply" at bounding box center [850, 386] width 89 height 33
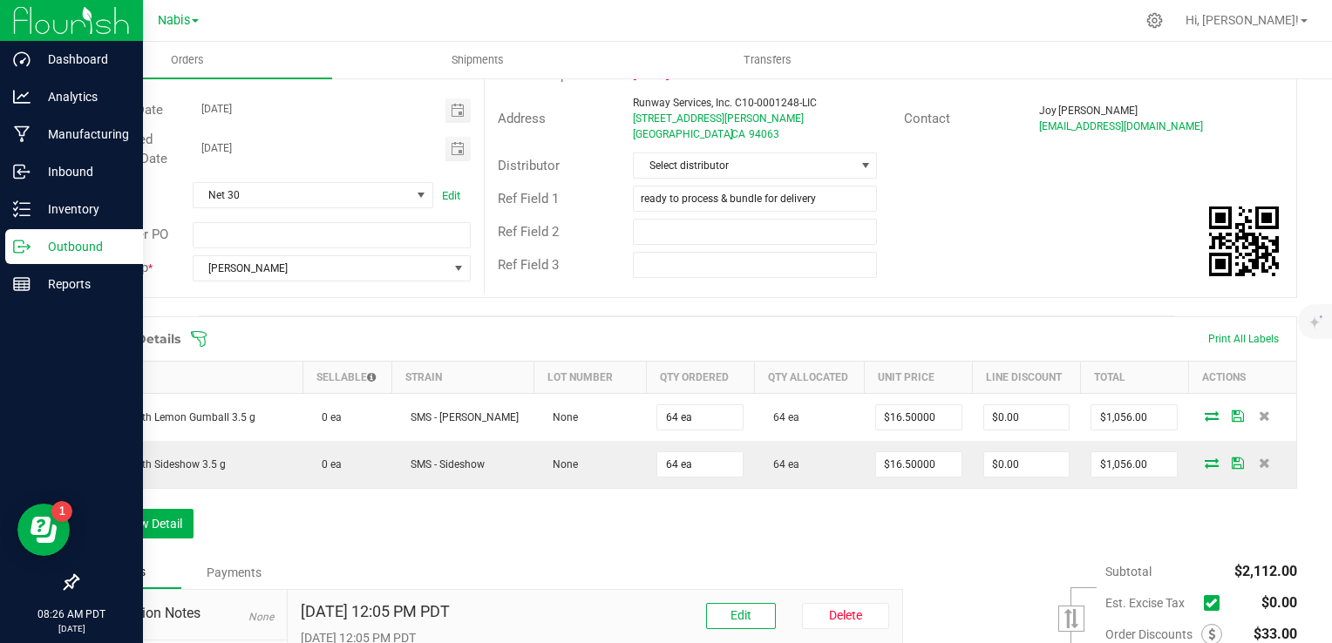
scroll to position [413, 0]
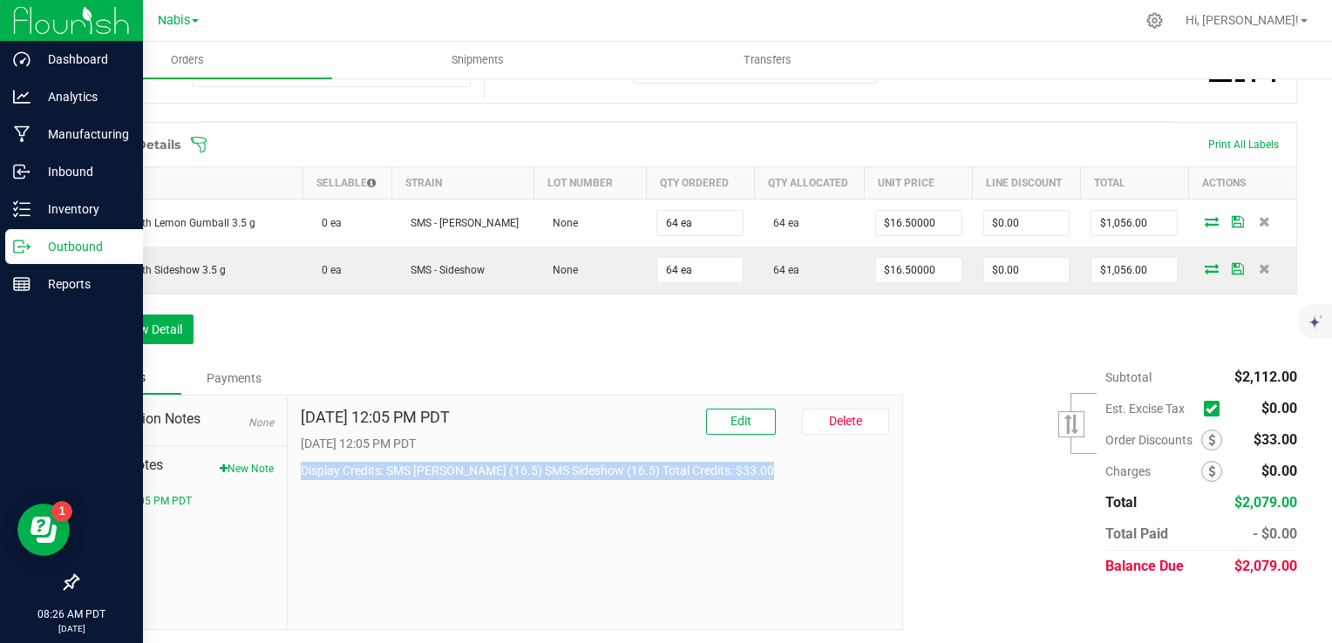
drag, startPoint x: 298, startPoint y: 468, endPoint x: 774, endPoint y: 466, distance: 476.0
click at [774, 466] on p "Display Credits: SMS Lemon Gumball (16.5) SMS Sideshow (16.5) Total Credits: $3…" at bounding box center [595, 471] width 589 height 18
copy p "Display Credits: SMS Lemon Gumball (16.5) SMS Sideshow (16.5) Total Credits: $3…"
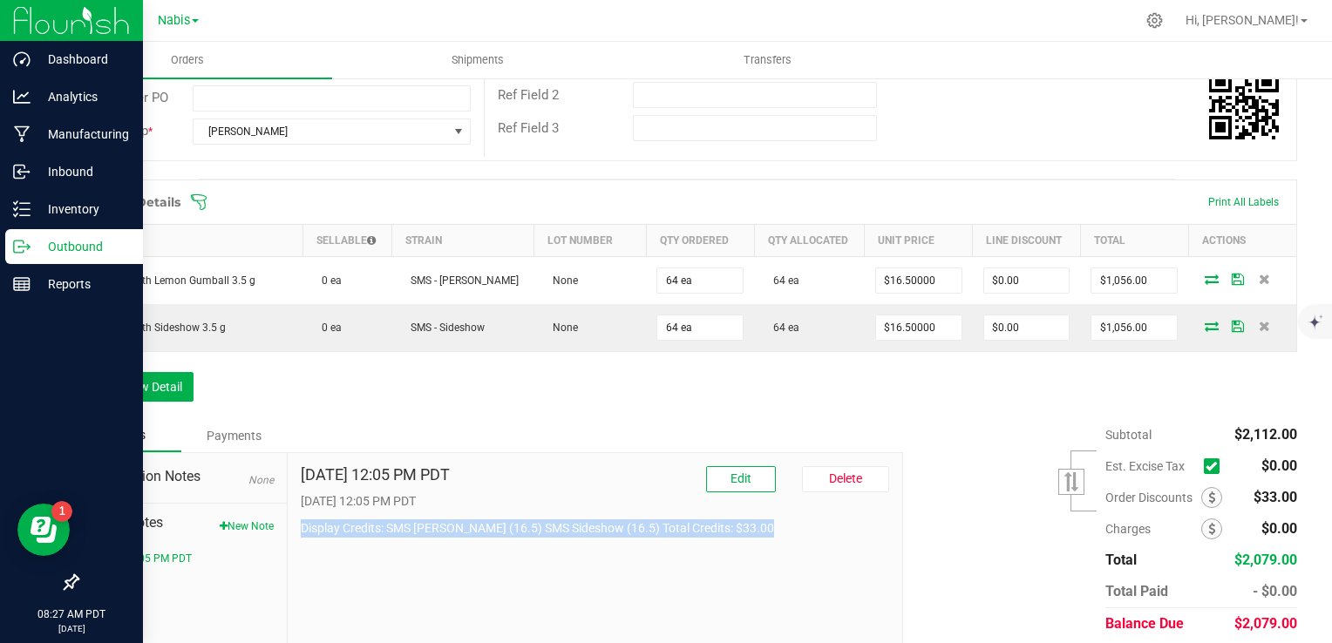
scroll to position [326, 0]
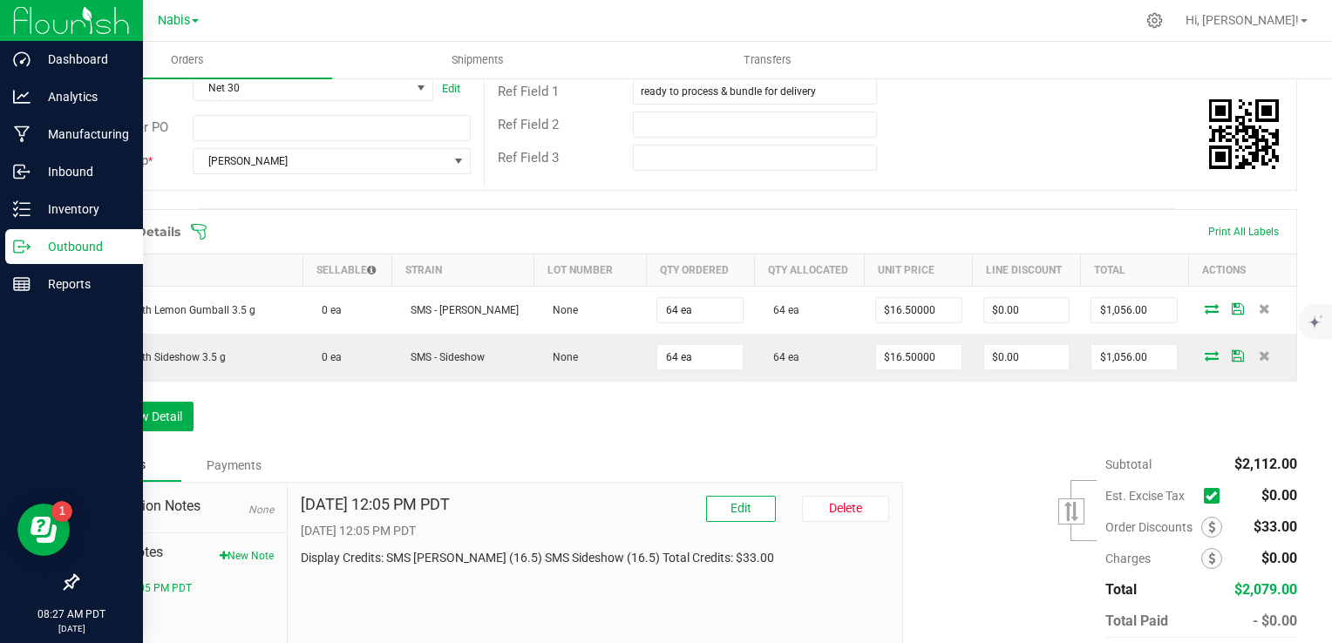
click at [983, 456] on div "Subtotal $2,112.00 Est. Excise Tax" at bounding box center [1093, 559] width 407 height 221
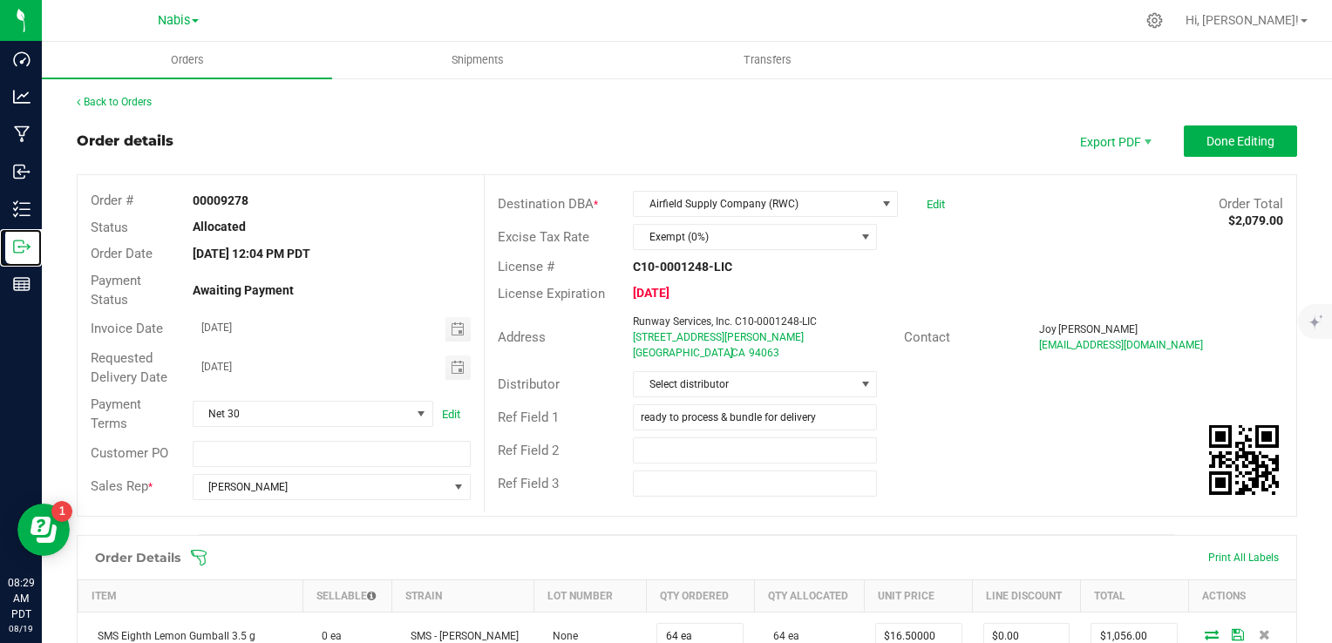
scroll to position [0, 0]
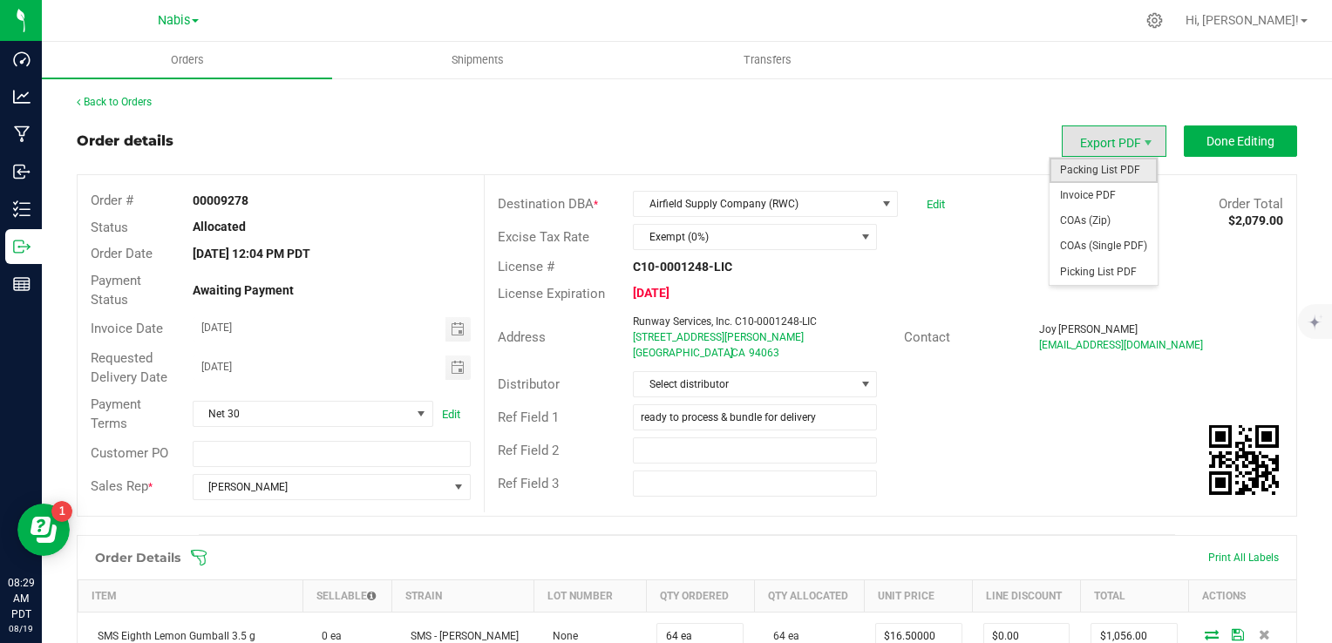
click at [1080, 171] on span "Packing List PDF" at bounding box center [1104, 170] width 108 height 25
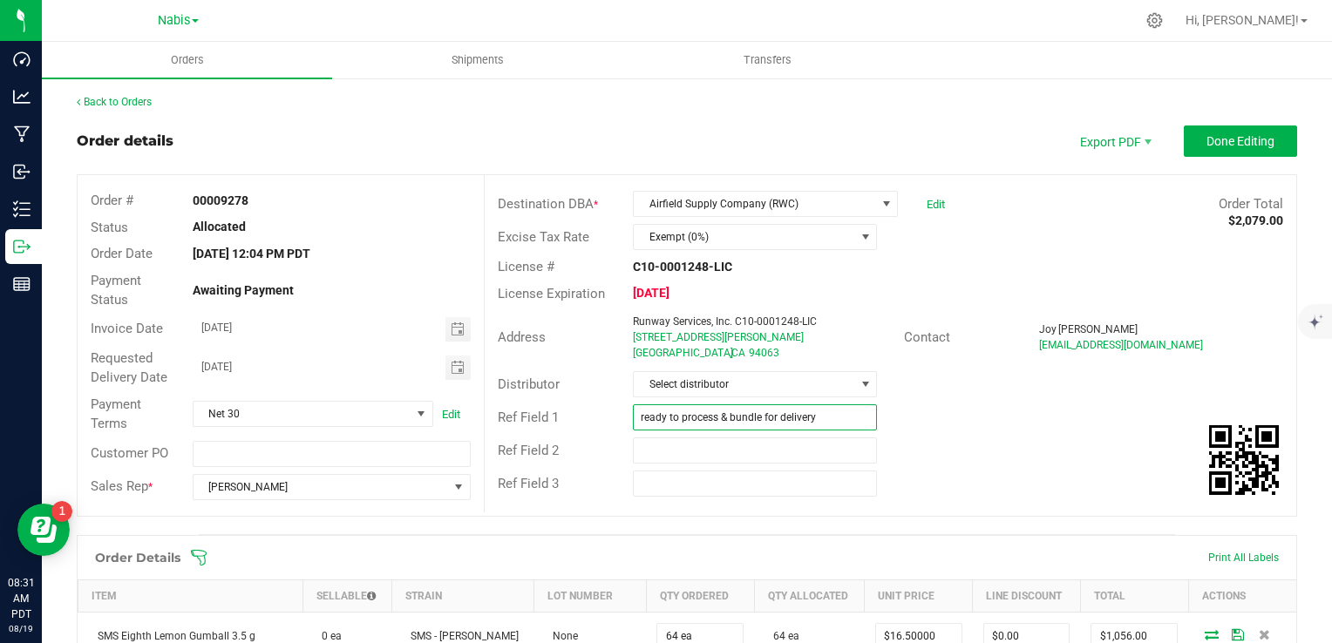
click at [755, 415] on input "ready to process & bundle for delivery" at bounding box center [755, 418] width 244 height 26
type input "N"
type input "A"
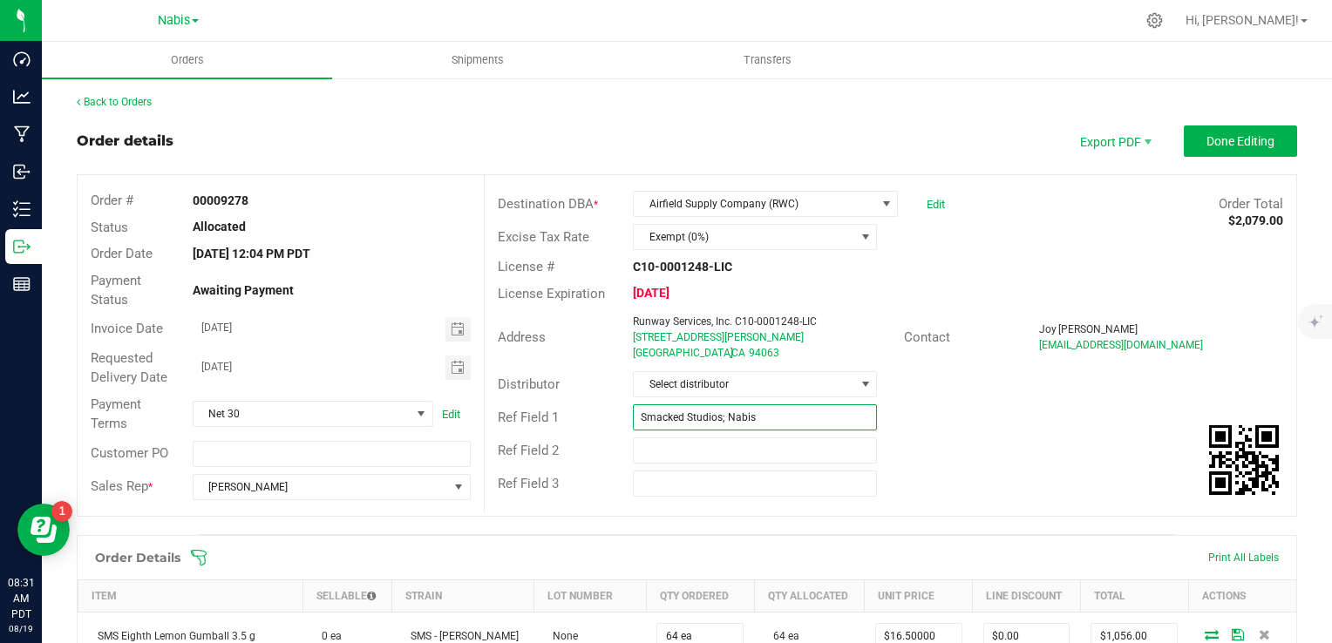
paste input "739476"
click at [451, 323] on span "Toggle calendar" at bounding box center [458, 330] width 14 height 14
type input "Smacked Studios; Nabis 739476"
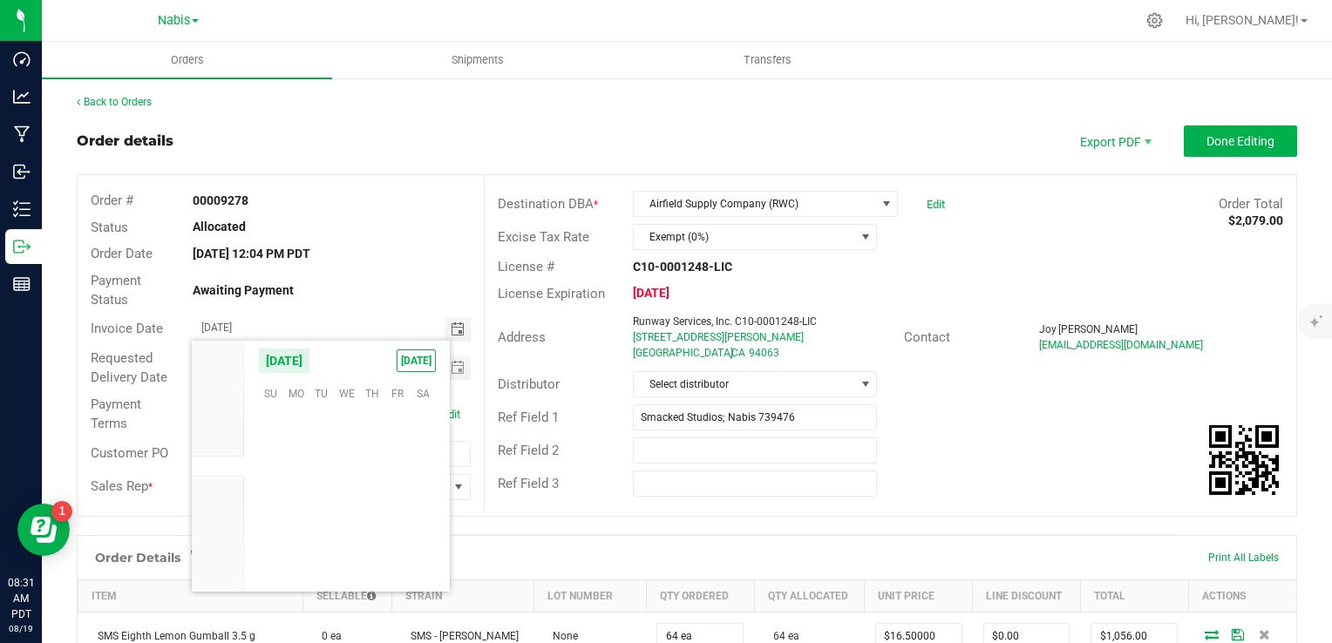
scroll to position [282604, 0]
click at [326, 527] on span "26" at bounding box center [321, 528] width 25 height 27
type input "08/26/2025"
click at [451, 371] on span "Toggle calendar" at bounding box center [458, 368] width 14 height 14
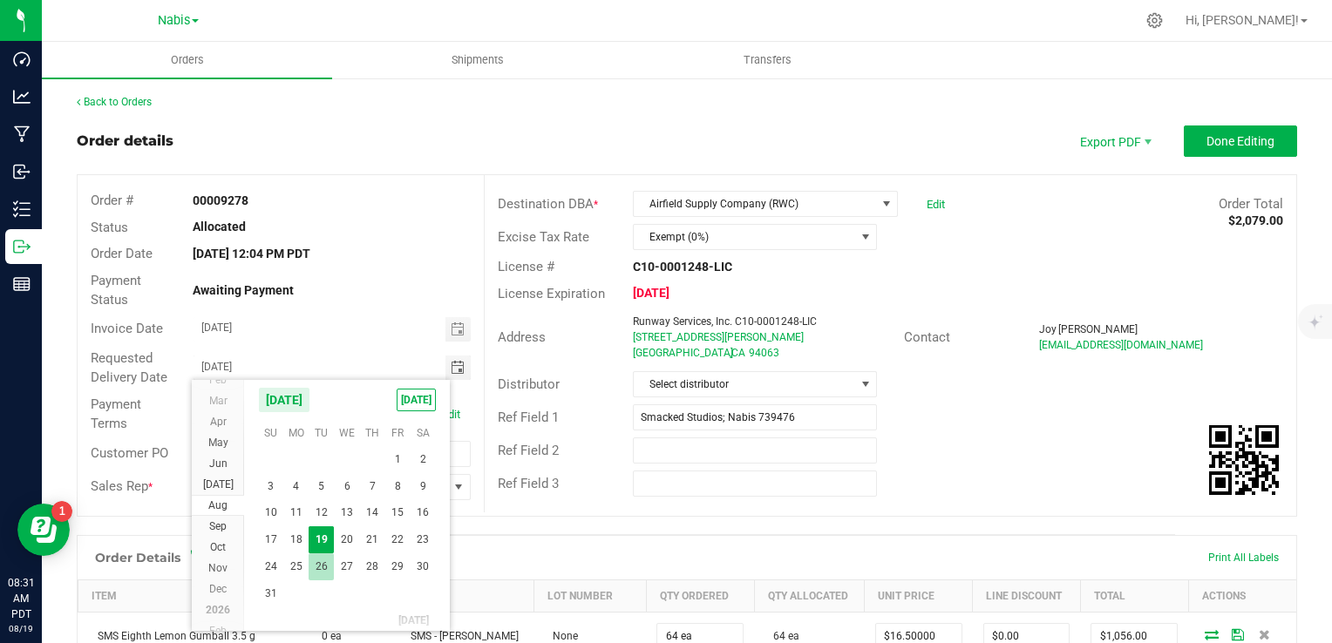
click at [324, 565] on span "26" at bounding box center [321, 567] width 25 height 27
type input "08/26/2025"
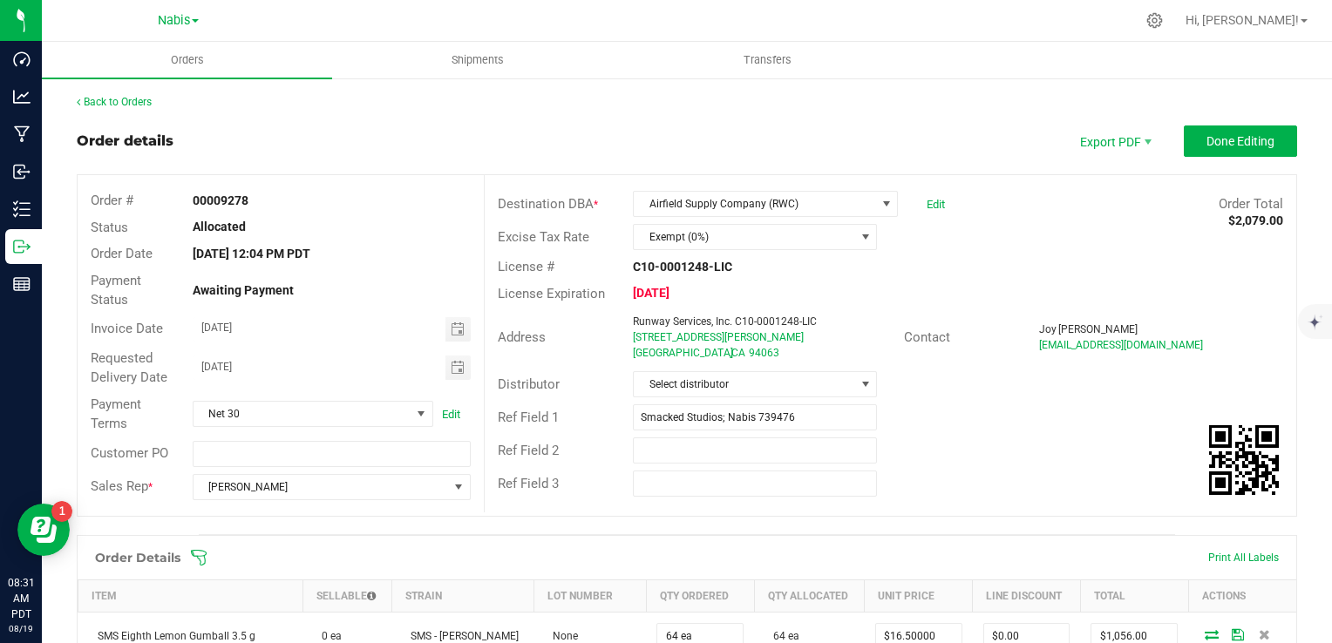
click at [1011, 452] on div "Ref Field 2" at bounding box center [891, 450] width 812 height 33
click at [1231, 141] on span "Done Editing" at bounding box center [1241, 141] width 68 height 14
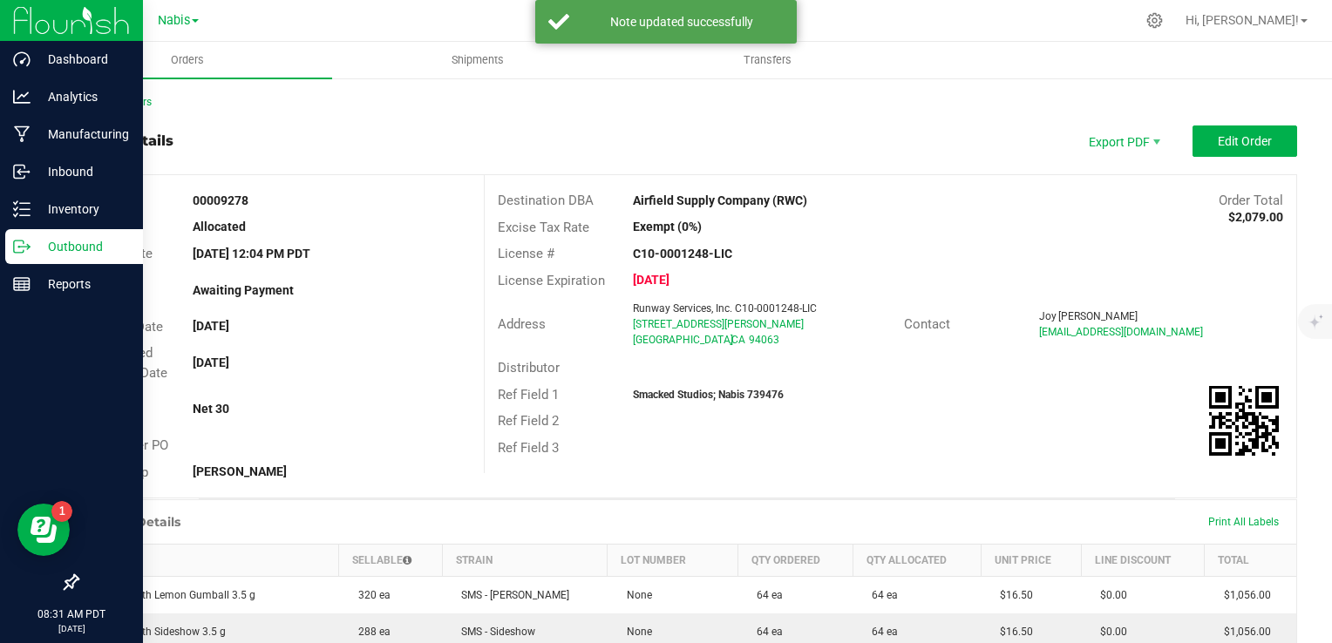
click at [73, 240] on p "Outbound" at bounding box center [83, 246] width 105 height 21
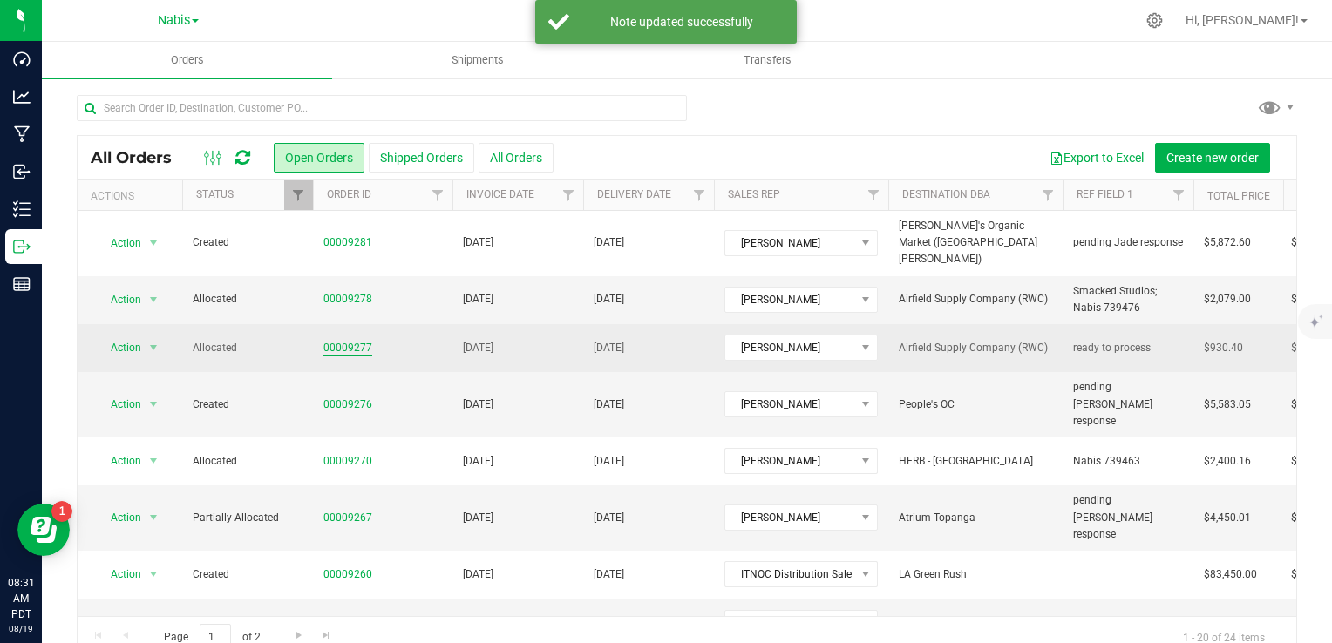
click at [352, 340] on link "00009277" at bounding box center [347, 348] width 49 height 17
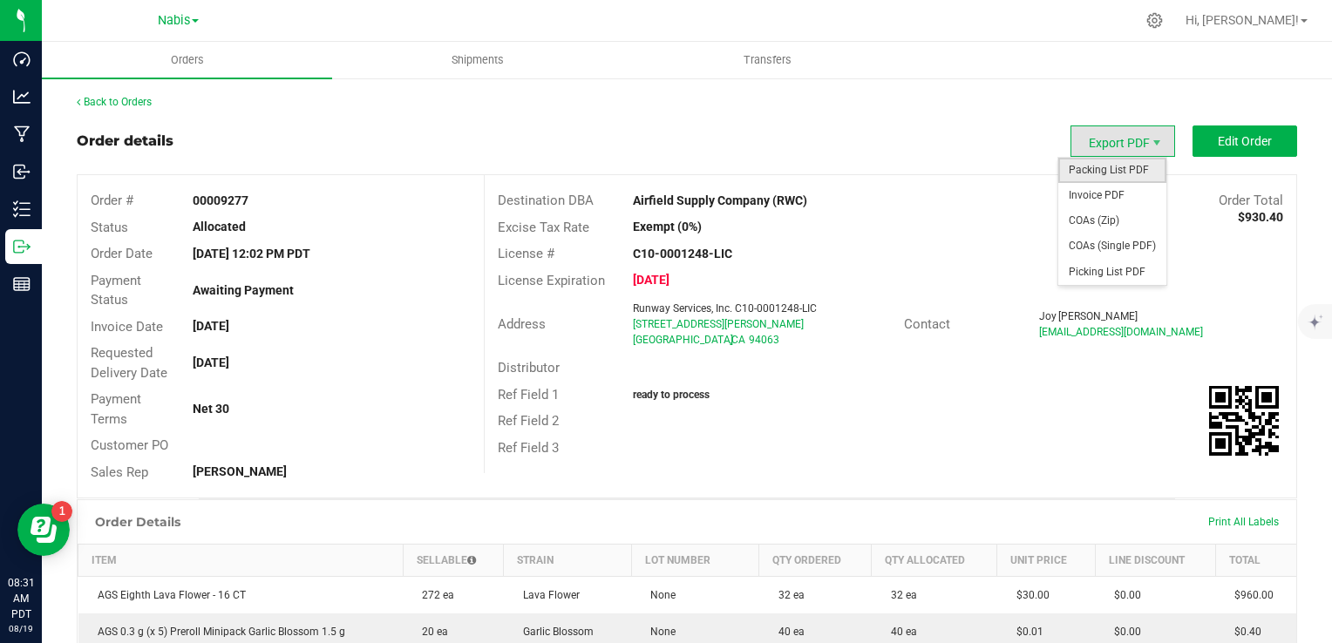
click at [1105, 172] on span "Packing List PDF" at bounding box center [1112, 170] width 108 height 25
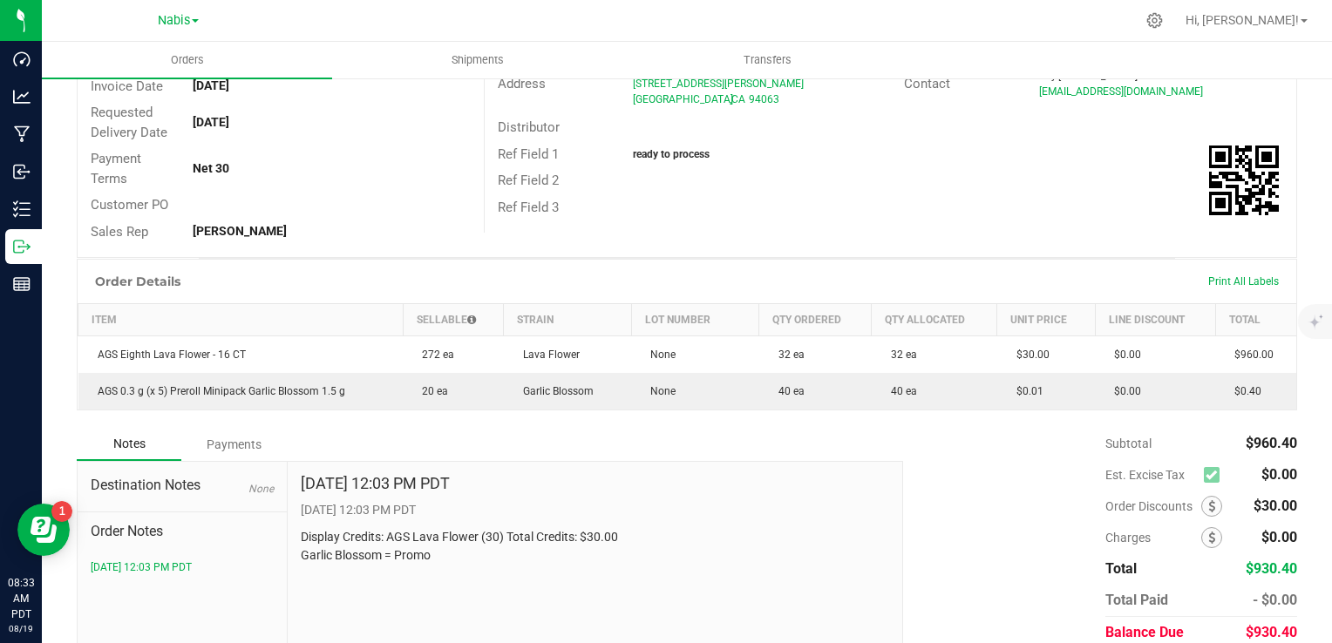
scroll to position [309, 0]
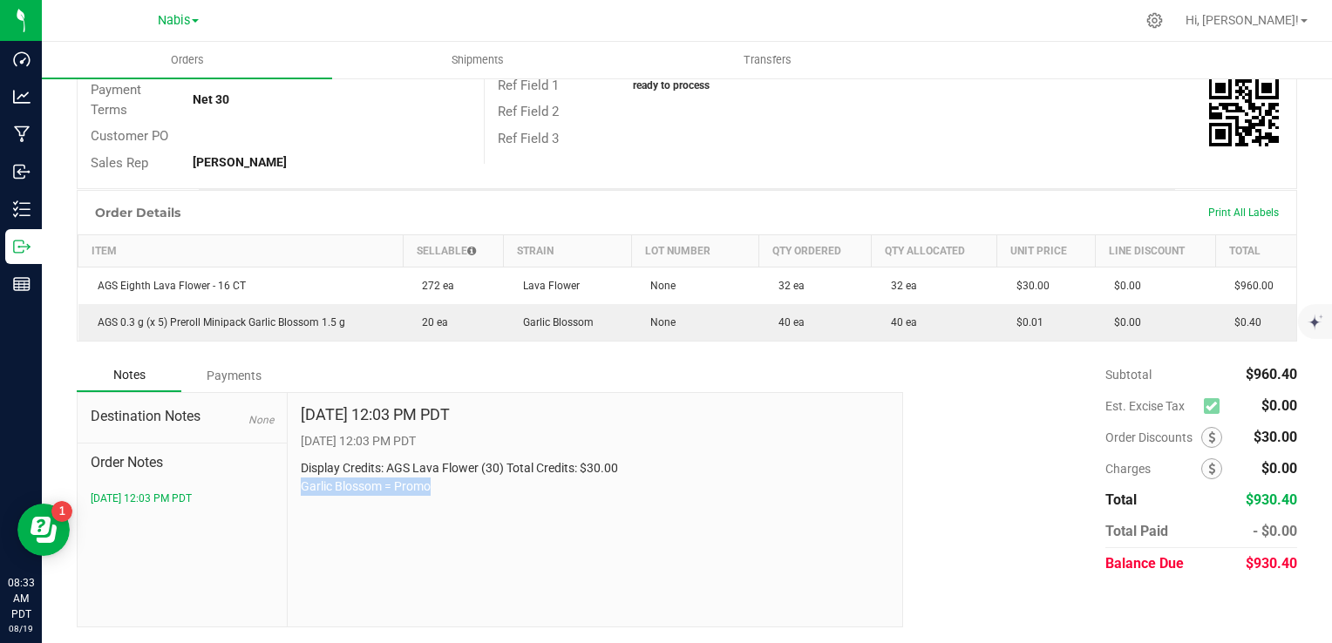
drag, startPoint x: 294, startPoint y: 483, endPoint x: 440, endPoint y: 483, distance: 146.5
click at [440, 483] on div "Aug 18, 2025 12:03 PM PDT 8/18/2025 12:03 PM PDT Display Credits: AGS Lava Flow…" at bounding box center [596, 510] width 616 height 234
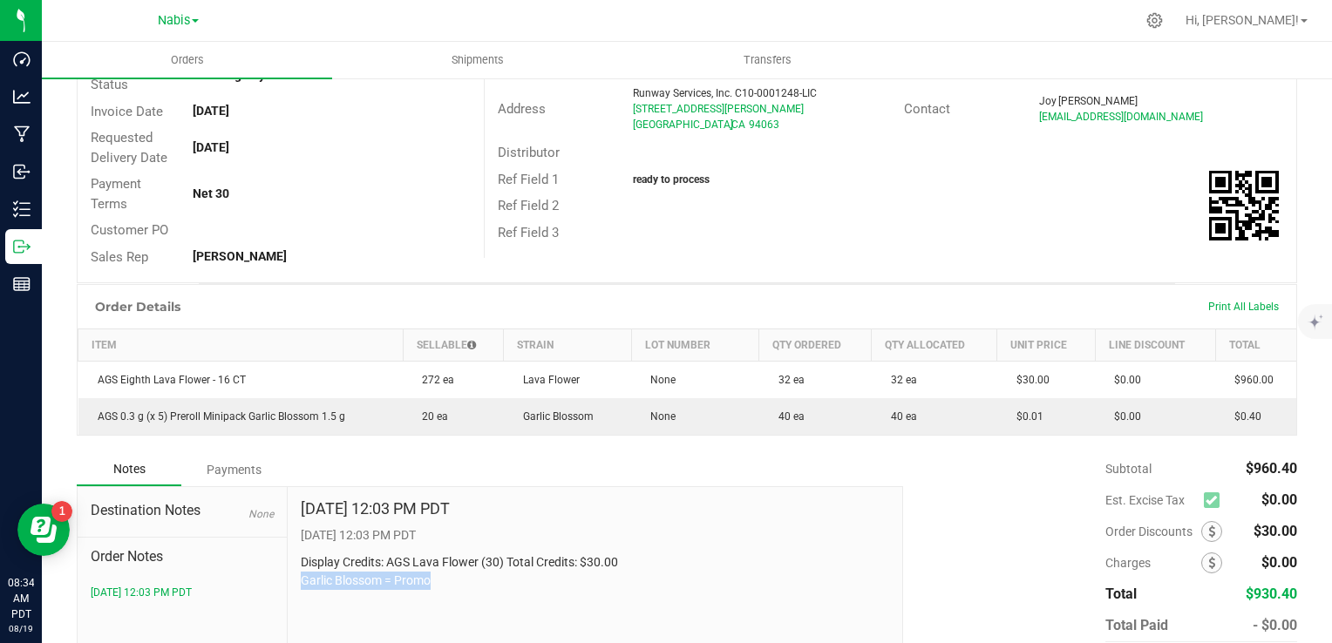
scroll to position [0, 0]
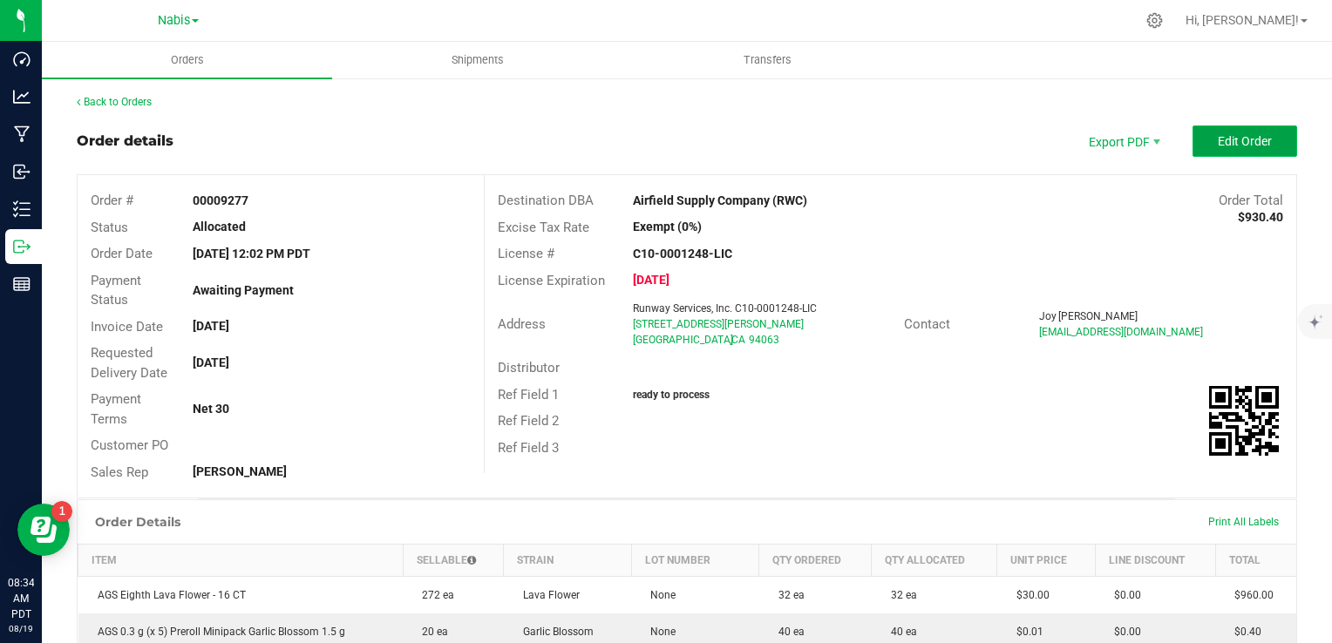
click at [1234, 139] on span "Edit Order" at bounding box center [1245, 141] width 54 height 14
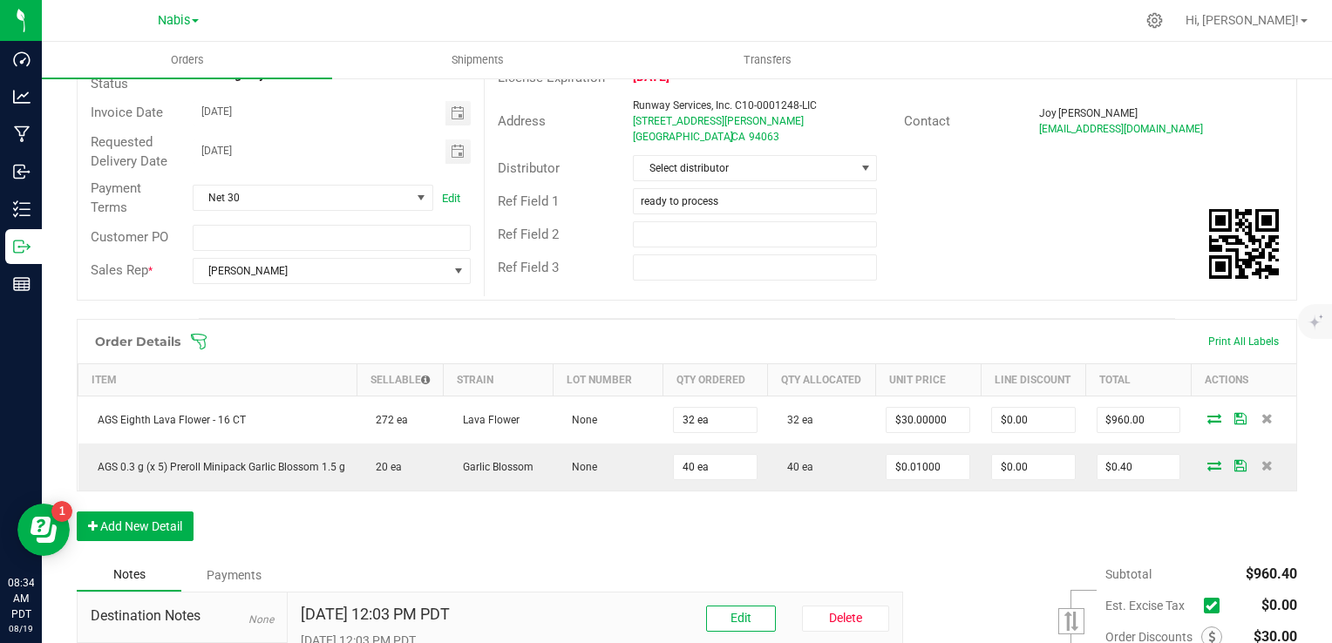
scroll to position [432, 0]
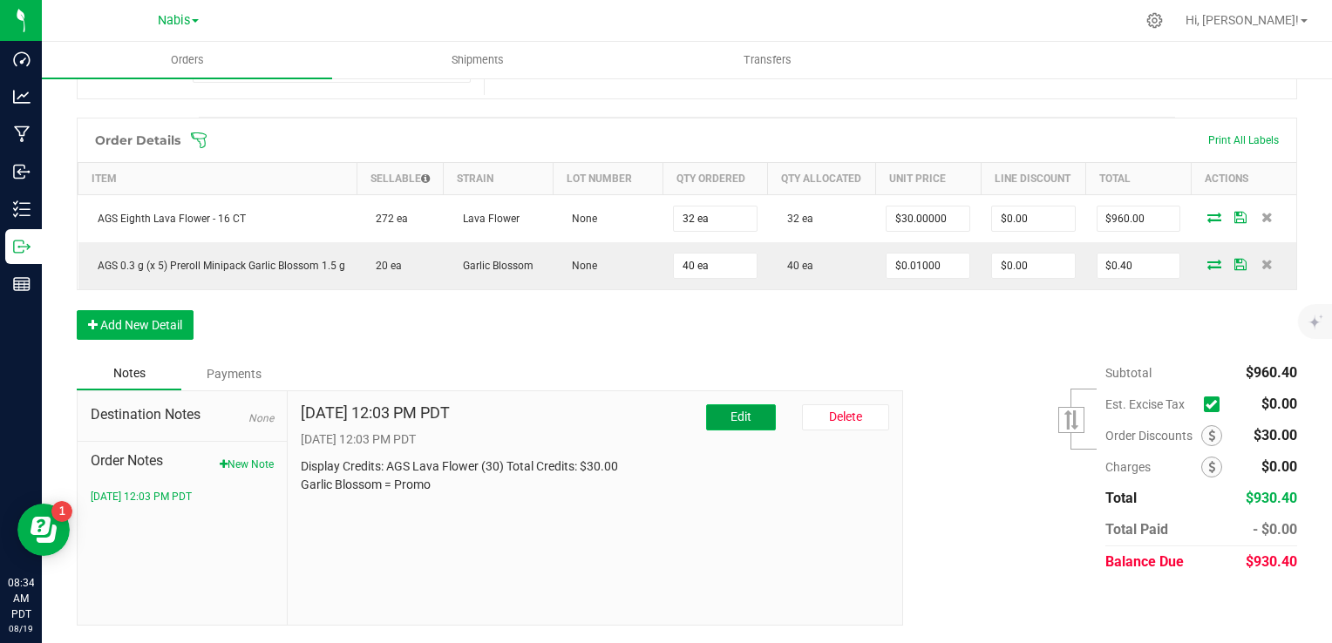
click at [708, 424] on button "Edit" at bounding box center [741, 418] width 70 height 26
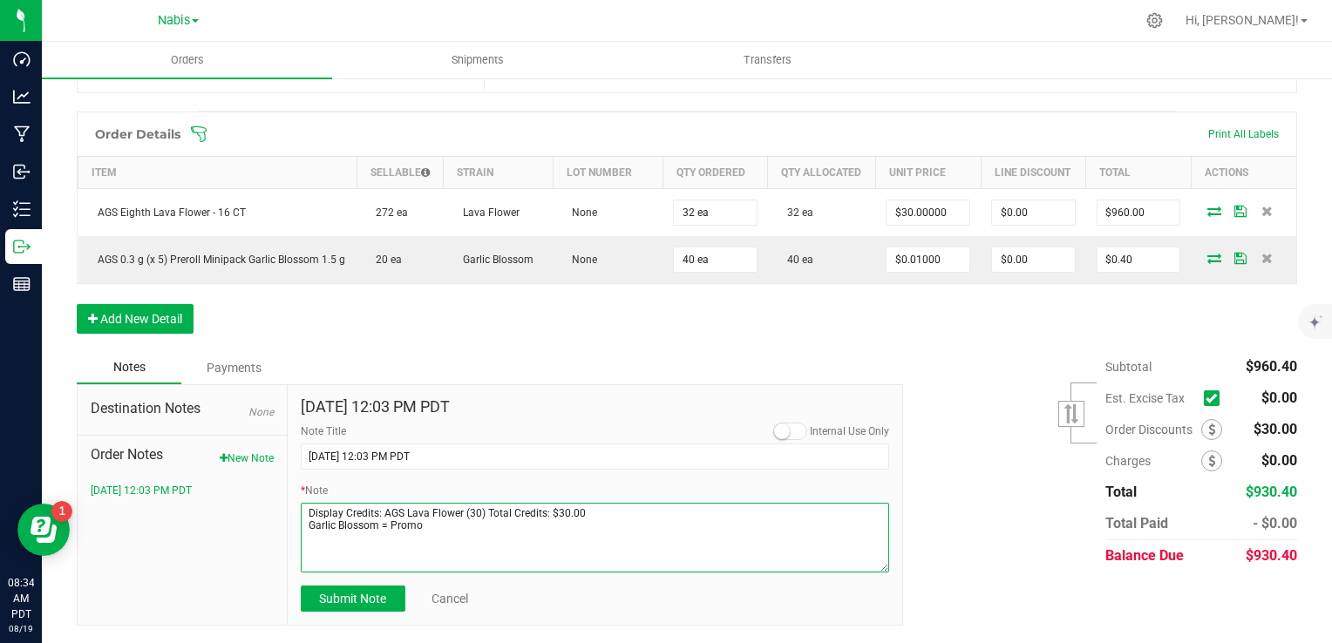
click at [391, 537] on textarea "* Note" at bounding box center [595, 538] width 589 height 70
click at [377, 540] on textarea "* Note" at bounding box center [595, 538] width 589 height 70
type textarea "Display Credits: AGS Lava Flower (30) Total Credits: $30.00 Garlic Blossom Mini…"
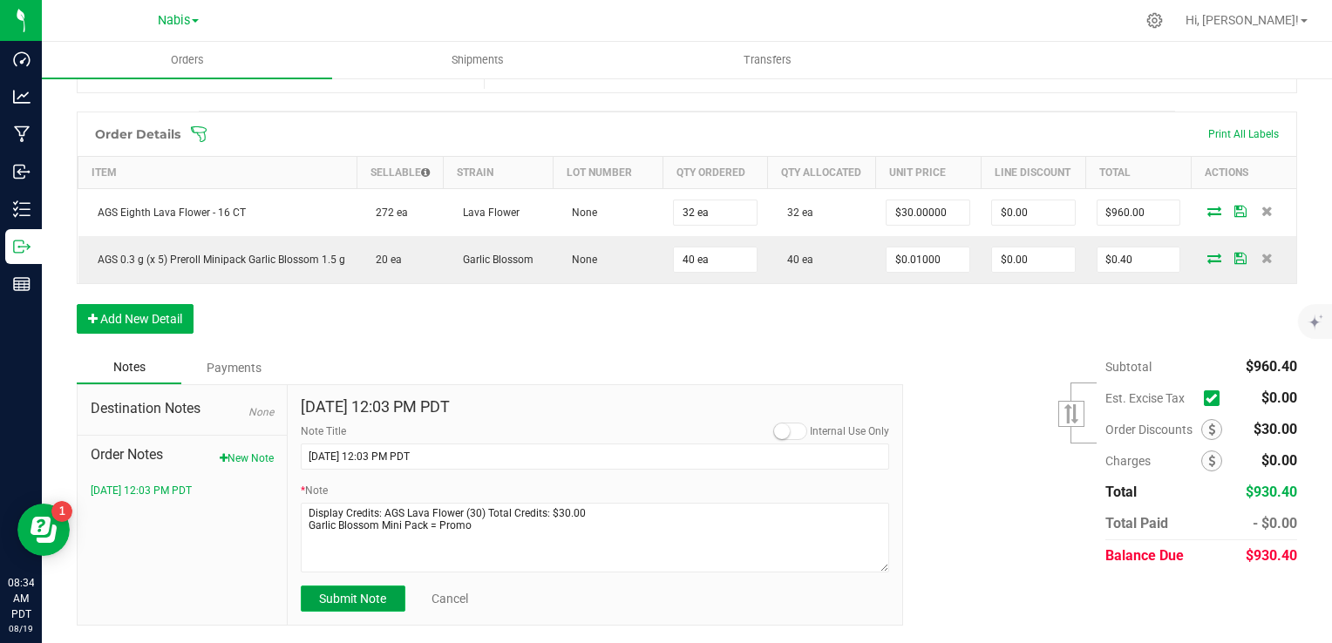
click at [370, 598] on button "Submit Note" at bounding box center [353, 599] width 105 height 26
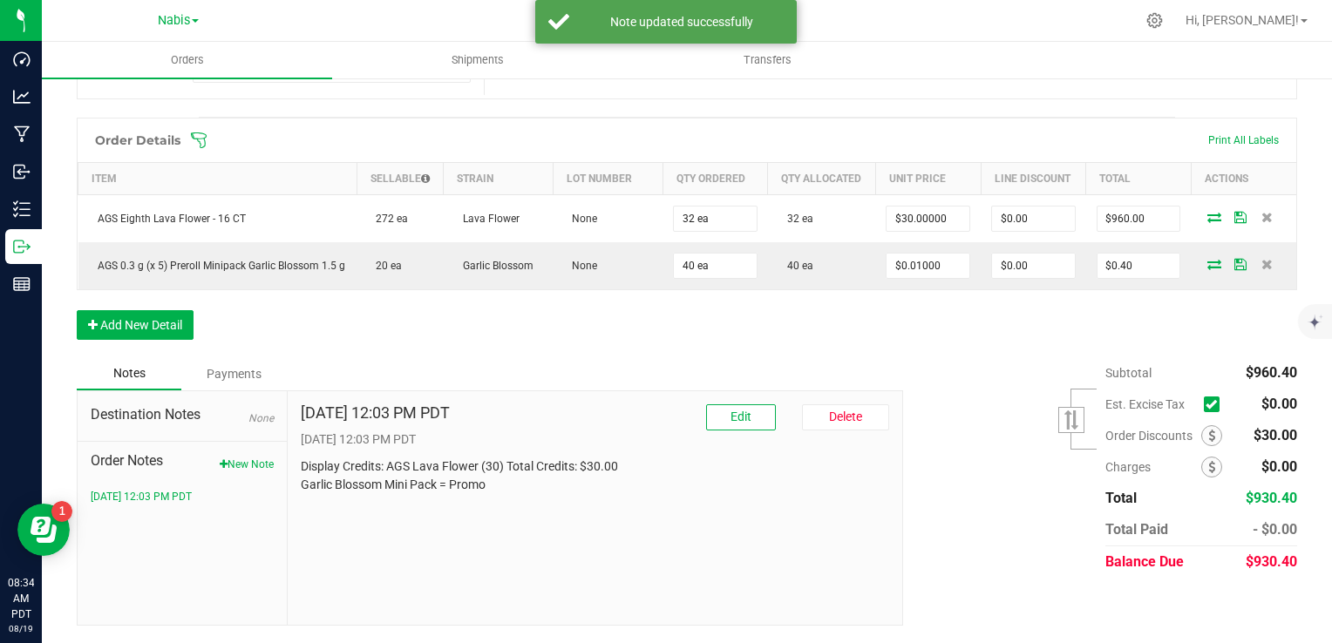
scroll to position [84, 0]
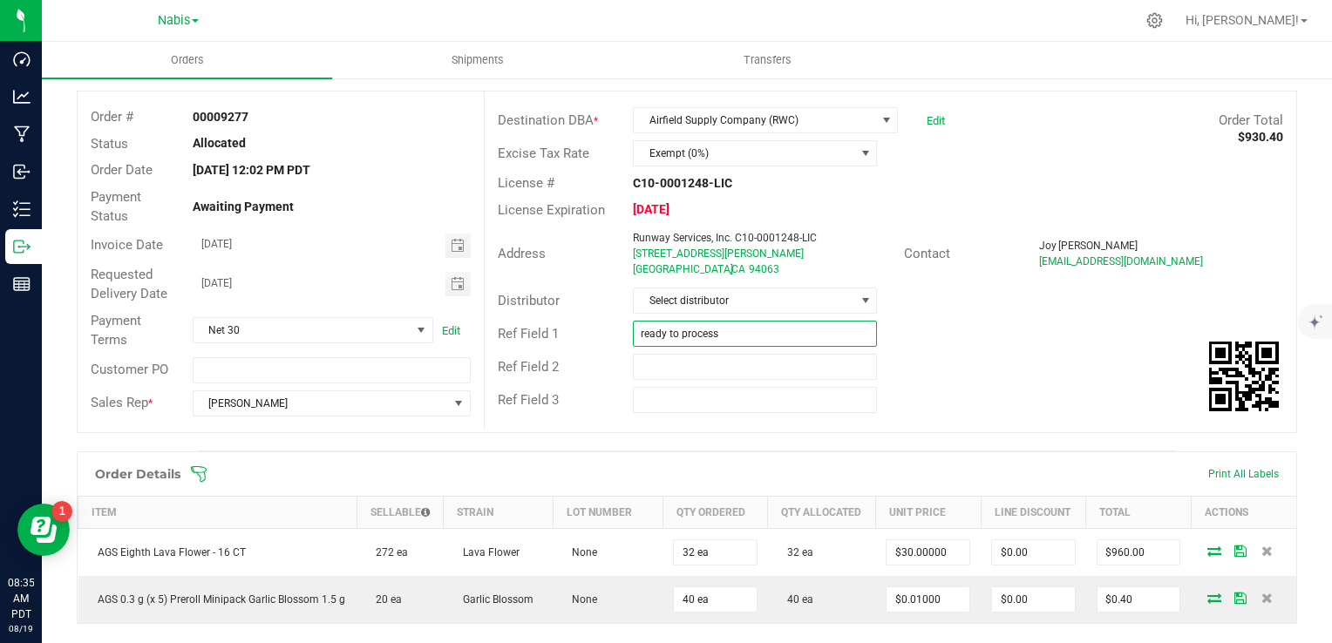
click at [706, 333] on input "ready to process" at bounding box center [755, 334] width 244 height 26
paste input "739481"
click at [458, 246] on span "Toggle calendar" at bounding box center [458, 246] width 14 height 14
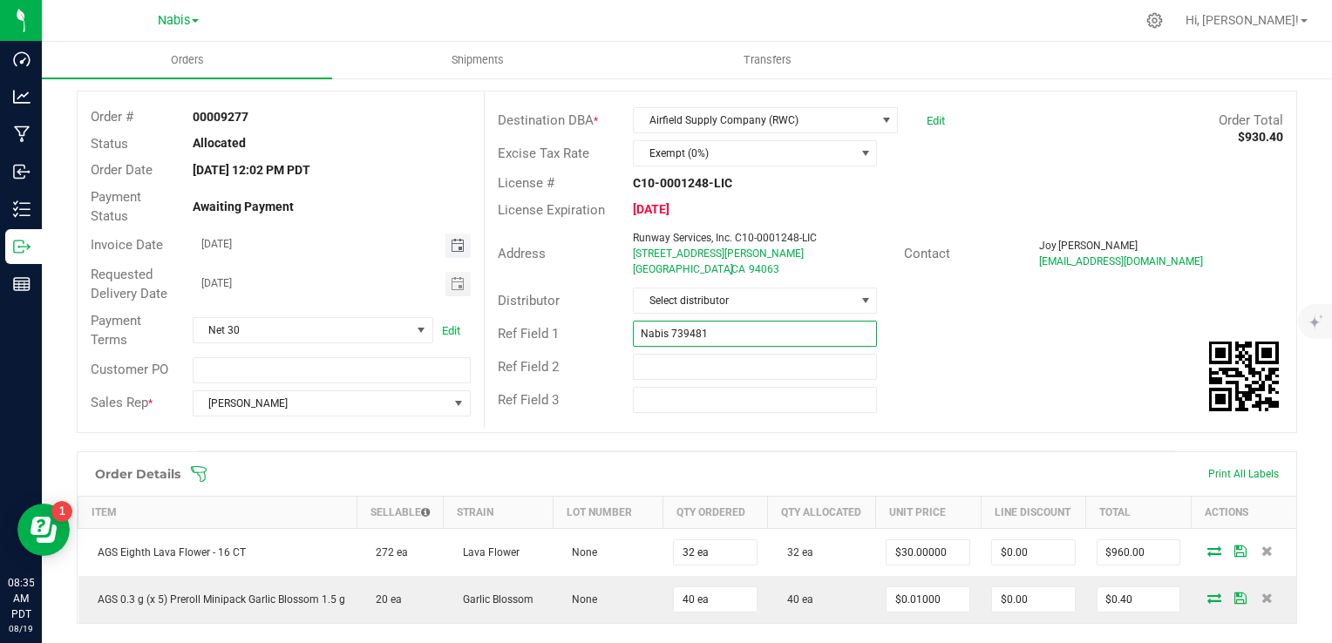
type input "Nabis 739481"
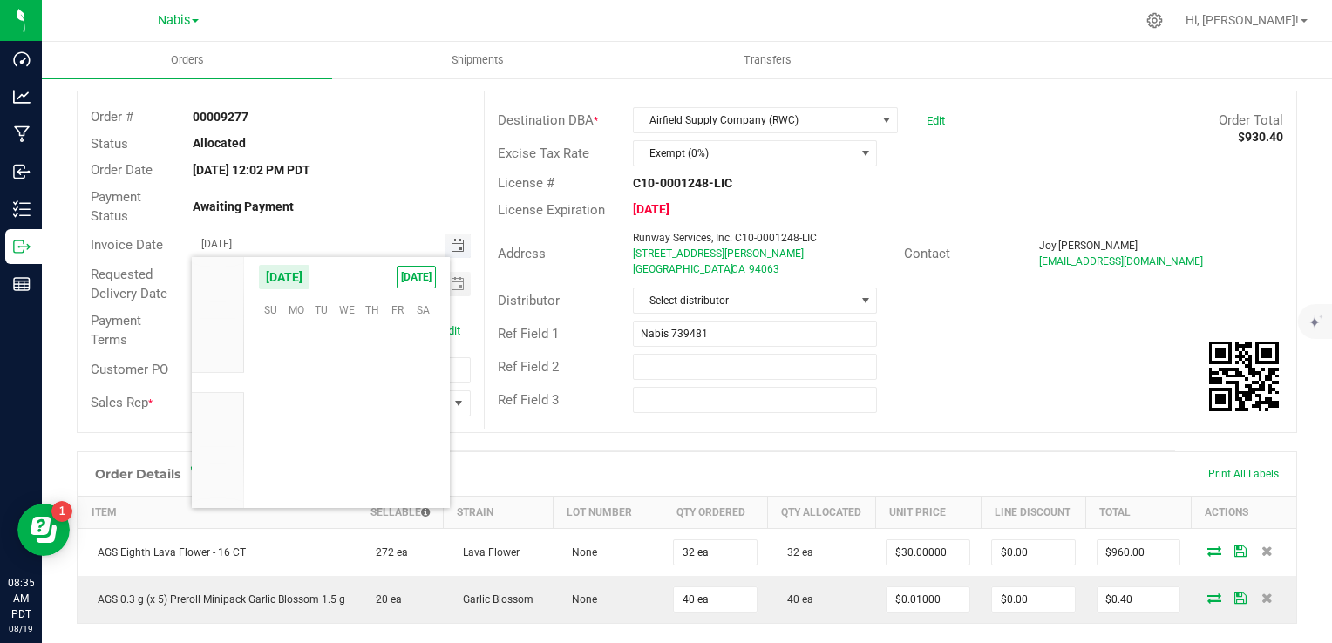
scroll to position [282604, 0]
click at [329, 445] on span "26" at bounding box center [321, 444] width 25 height 27
type input "08/26/2025"
click at [452, 280] on span "Toggle calendar" at bounding box center [458, 284] width 14 height 14
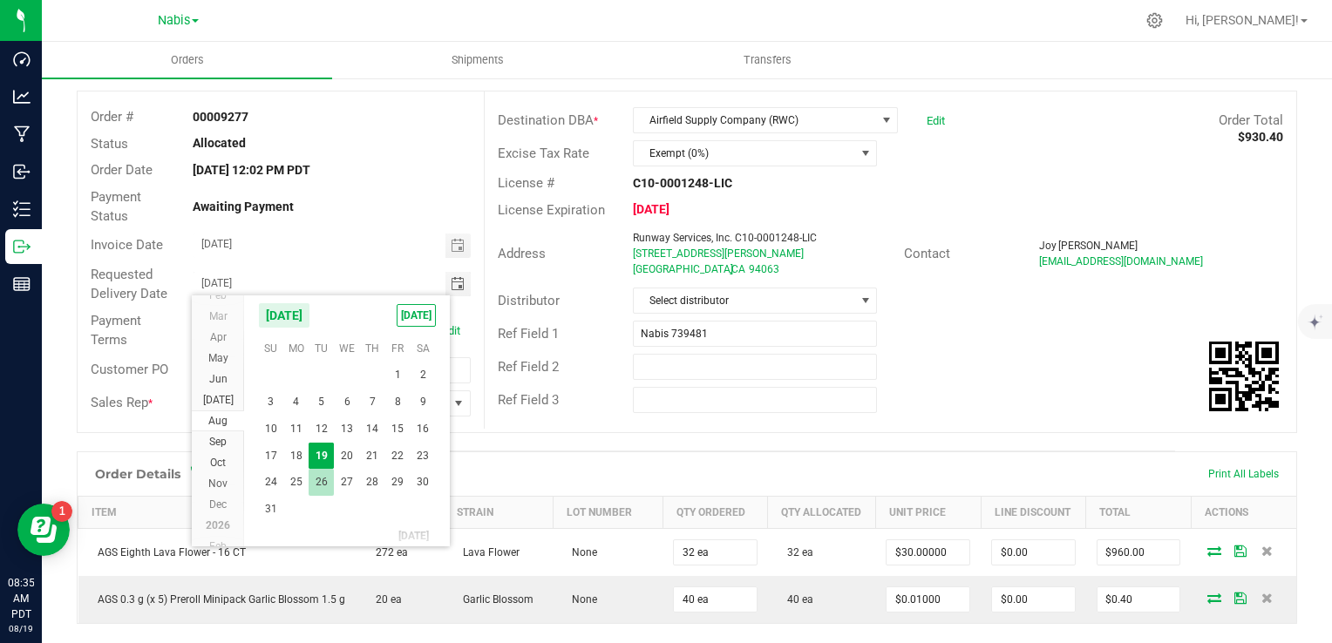
click at [326, 479] on span "26" at bounding box center [321, 482] width 25 height 27
type input "08/26/2025"
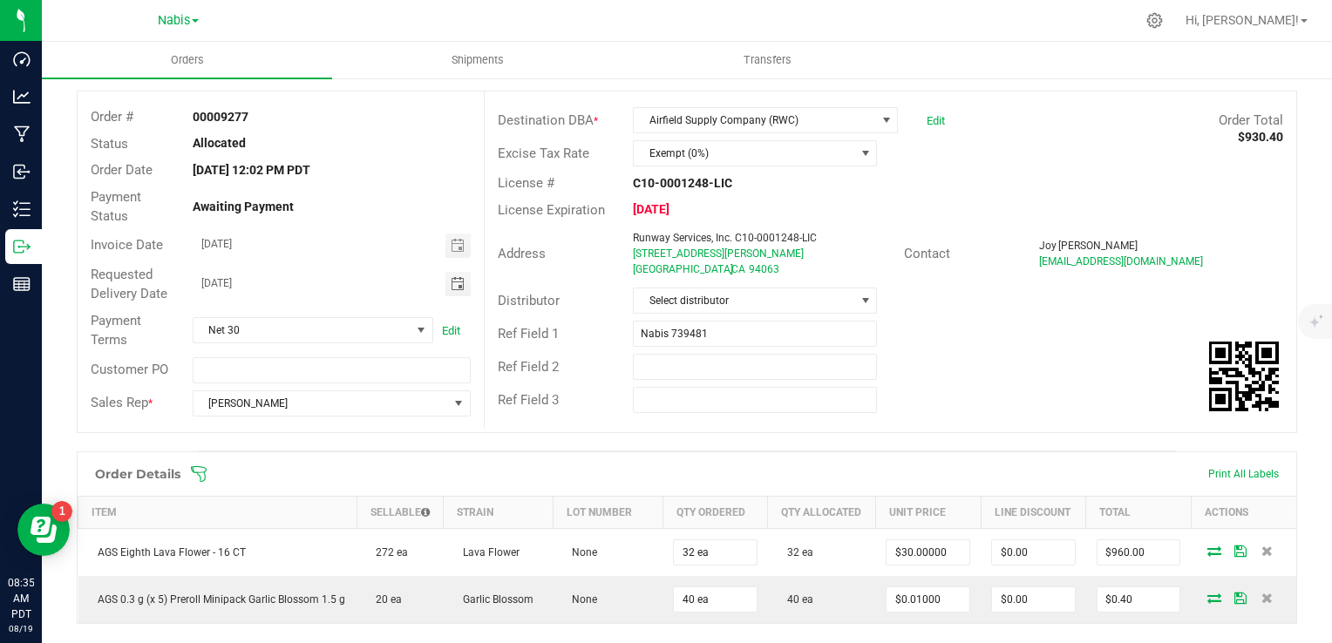
click at [976, 411] on div "Ref Field 3" at bounding box center [891, 400] width 812 height 33
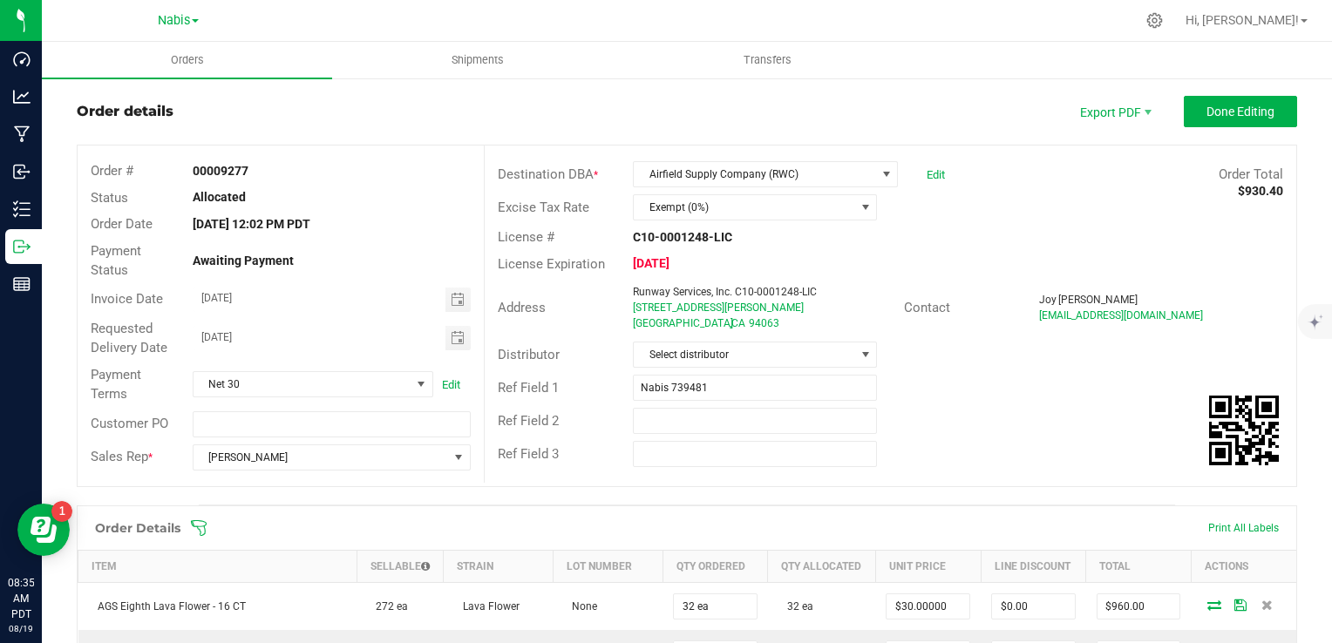
scroll to position [0, 0]
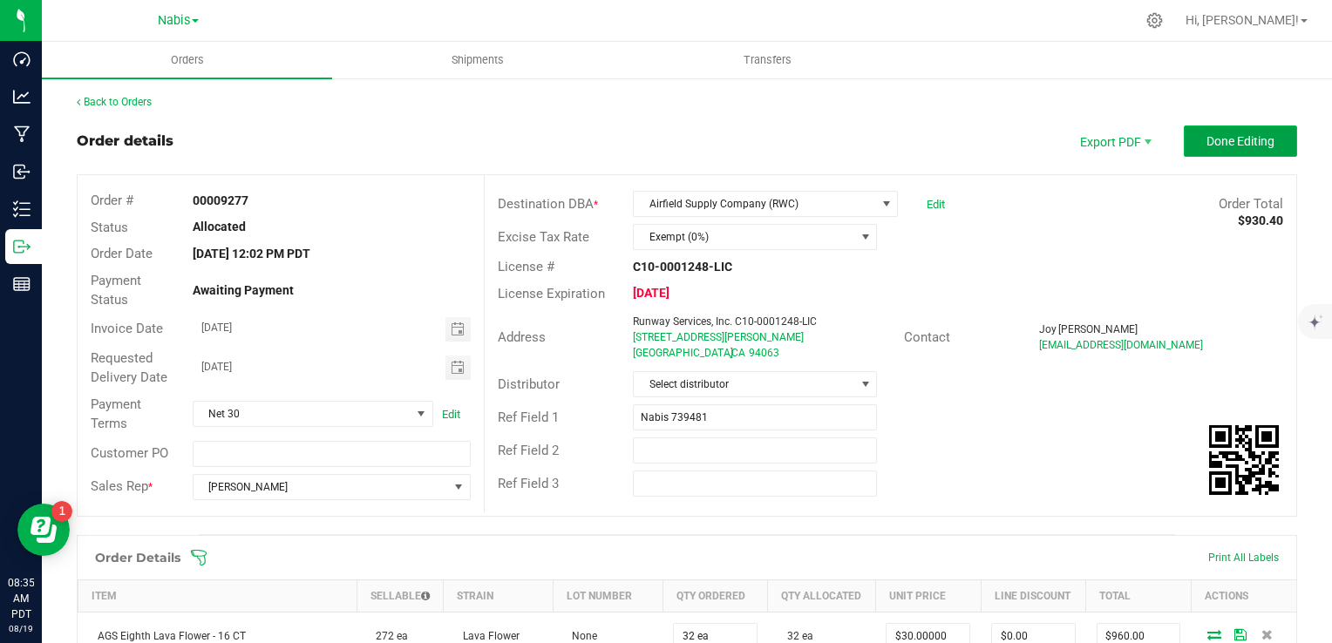
click at [1221, 136] on span "Done Editing" at bounding box center [1241, 141] width 68 height 14
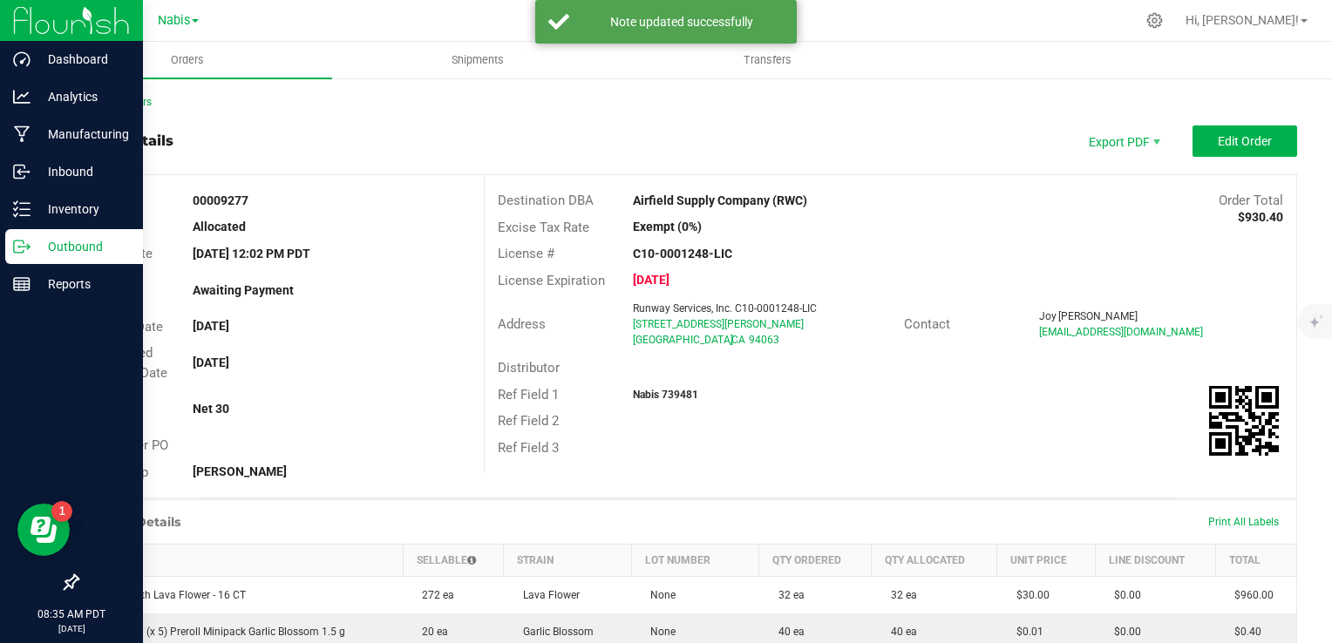
click at [62, 242] on p "Outbound" at bounding box center [83, 246] width 105 height 21
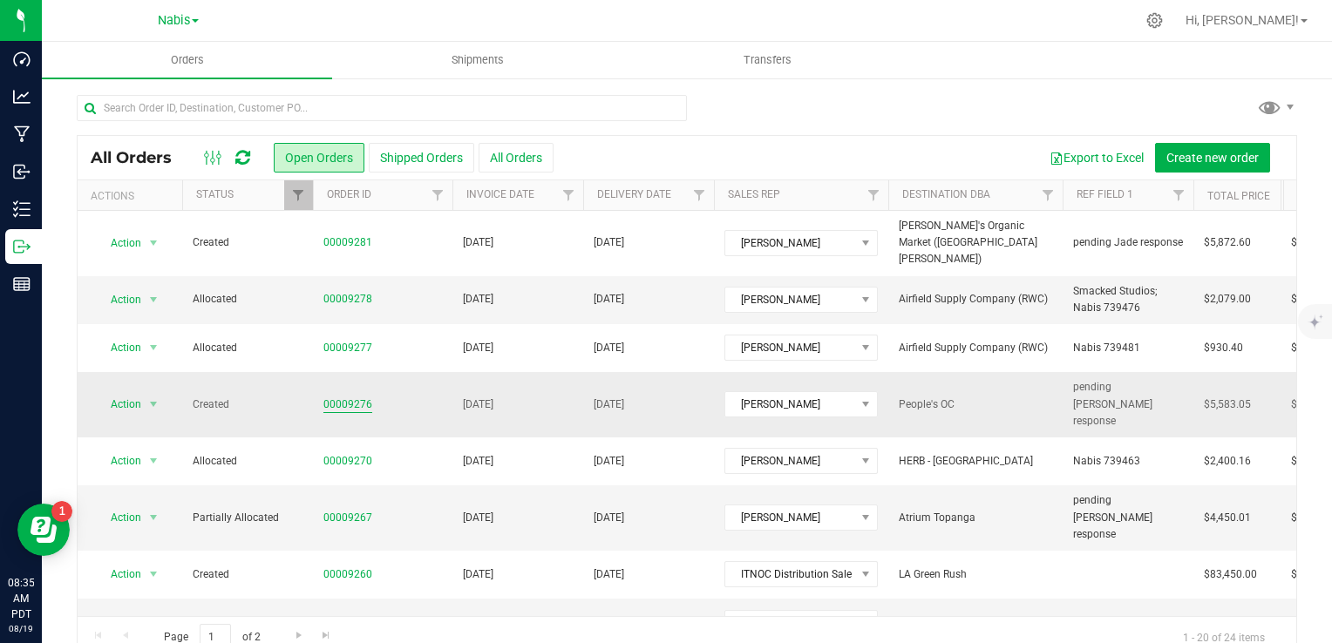
click at [347, 397] on link "00009276" at bounding box center [347, 405] width 49 height 17
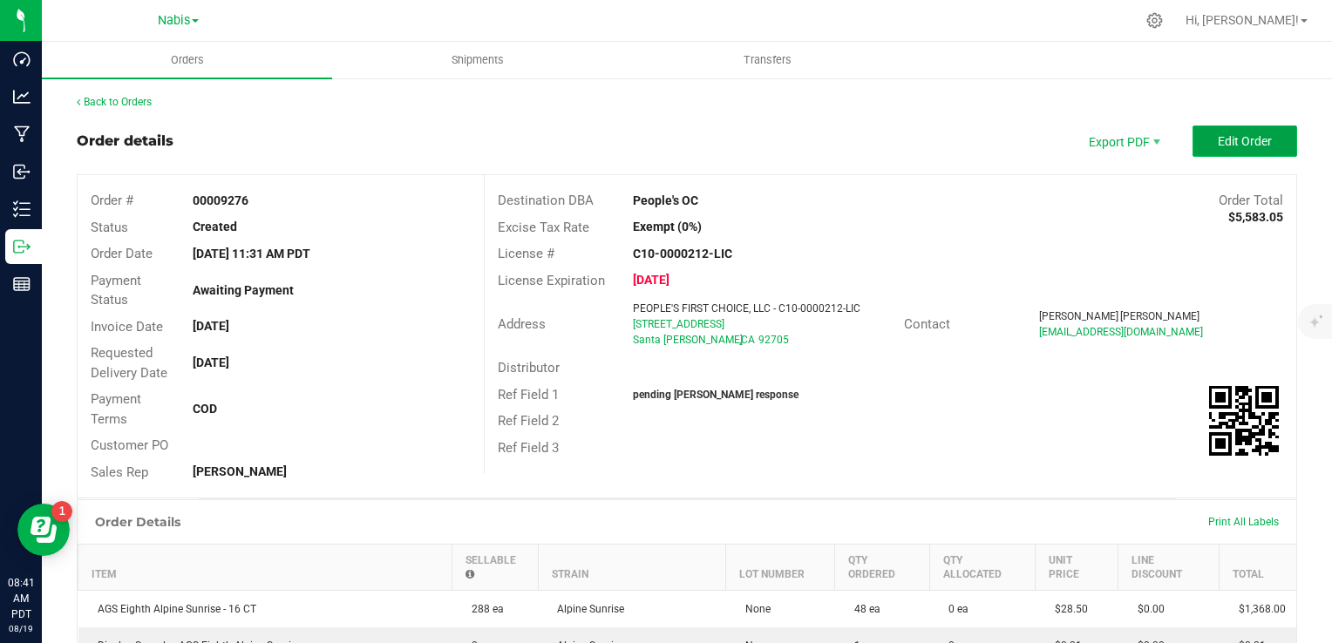
click at [1200, 145] on button "Edit Order" at bounding box center [1245, 141] width 105 height 31
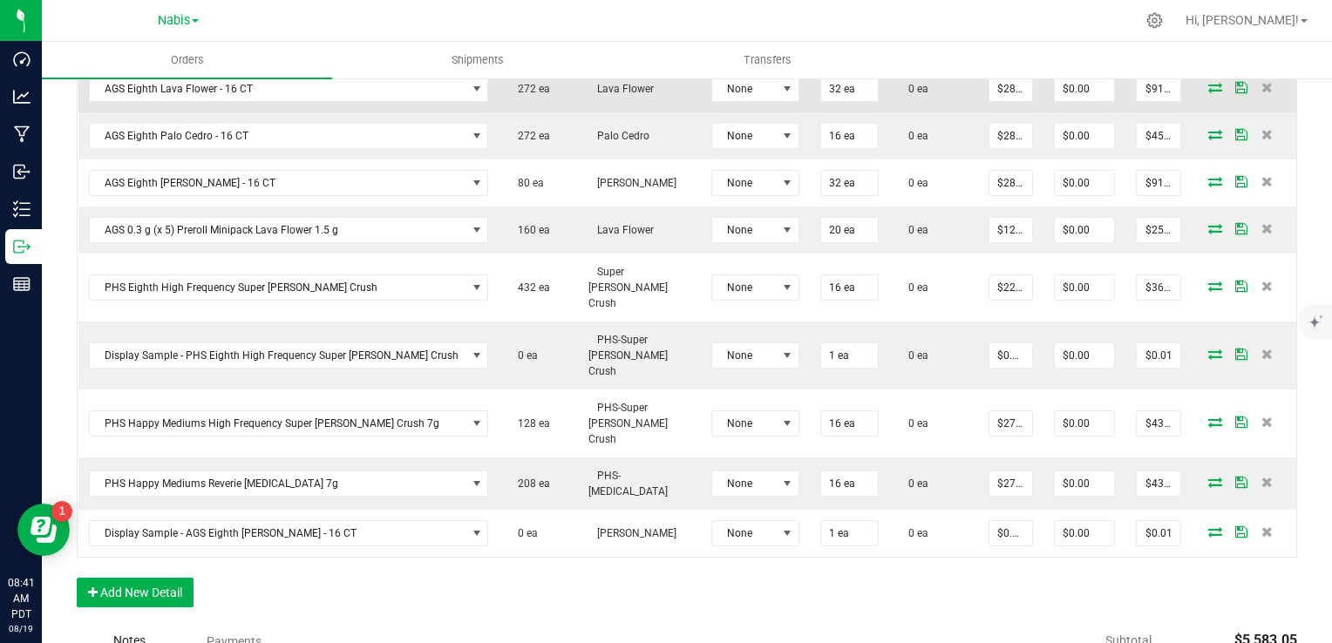
scroll to position [952, 0]
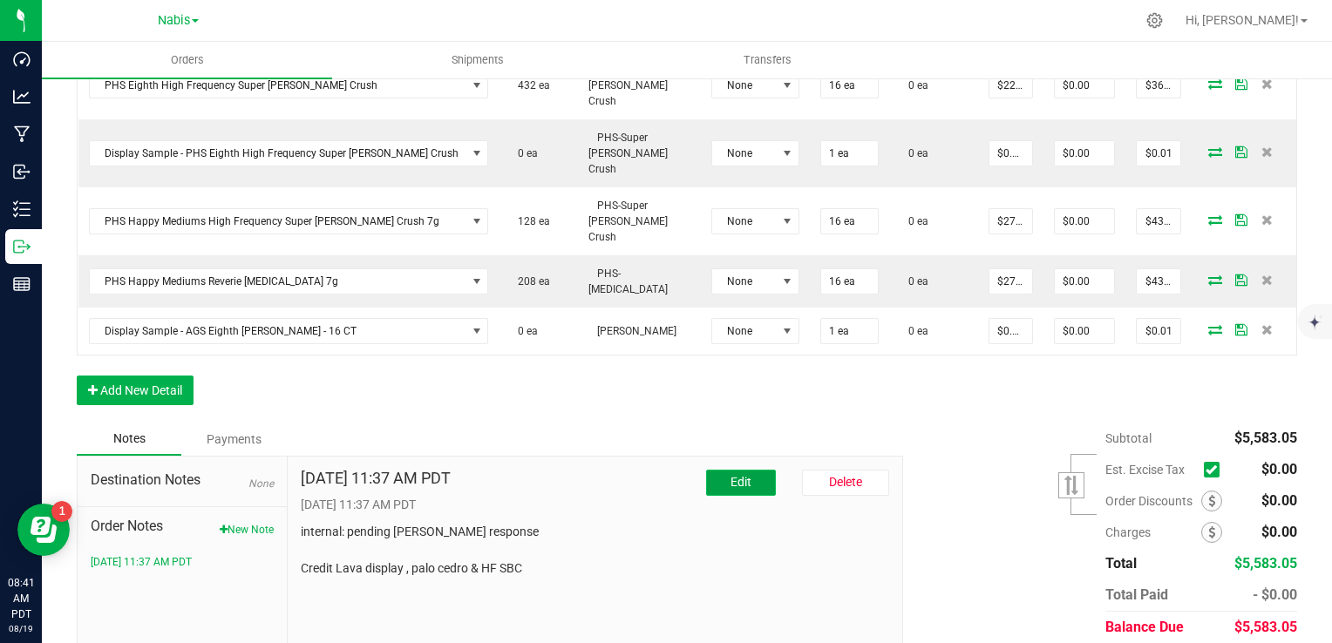
click at [717, 470] on button "Edit" at bounding box center [741, 483] width 70 height 26
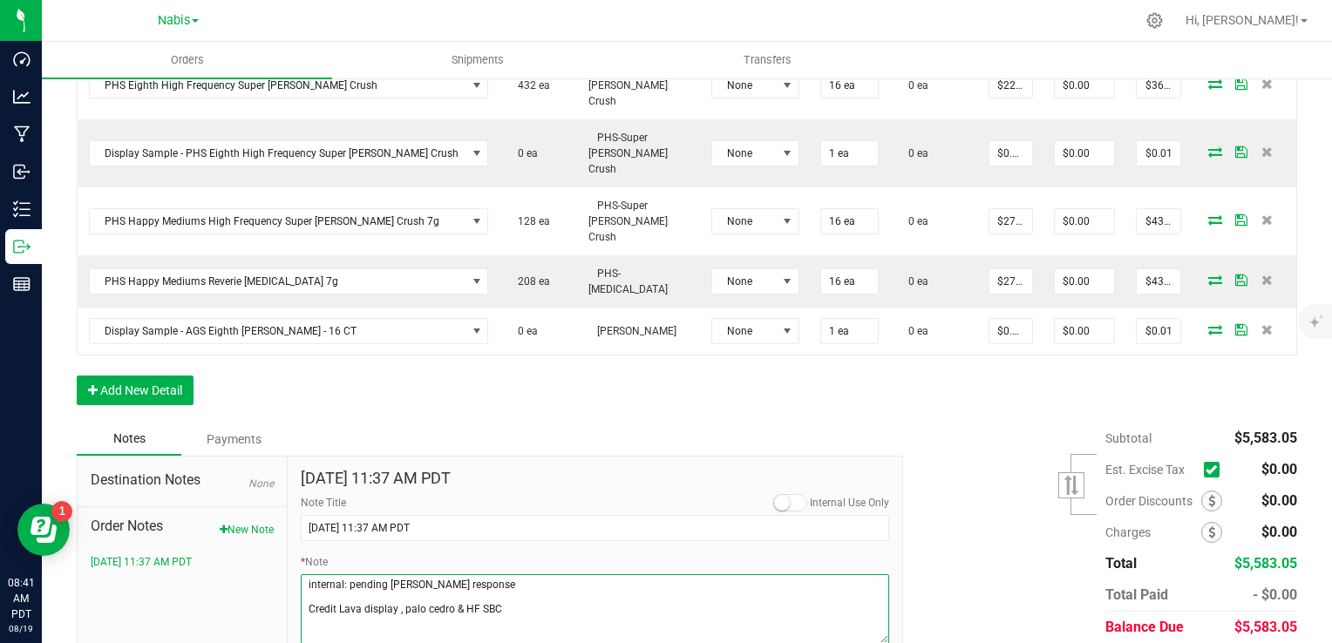
drag, startPoint x: 527, startPoint y: 560, endPoint x: 267, endPoint y: 567, distance: 259.9
click at [267, 567] on div "Destination Notes None Order Notes New Note [DATE] 11:37 AM PDT [DATE] 11:37 AM…" at bounding box center [490, 577] width 826 height 242
click at [266, 567] on div "Destination Notes None Order Notes New Note 8/18/2025 11:37 AM PDT" at bounding box center [183, 577] width 210 height 241
click at [484, 575] on textarea "* Note" at bounding box center [595, 610] width 589 height 70
drag, startPoint x: 533, startPoint y: 542, endPoint x: 227, endPoint y: 549, distance: 306.1
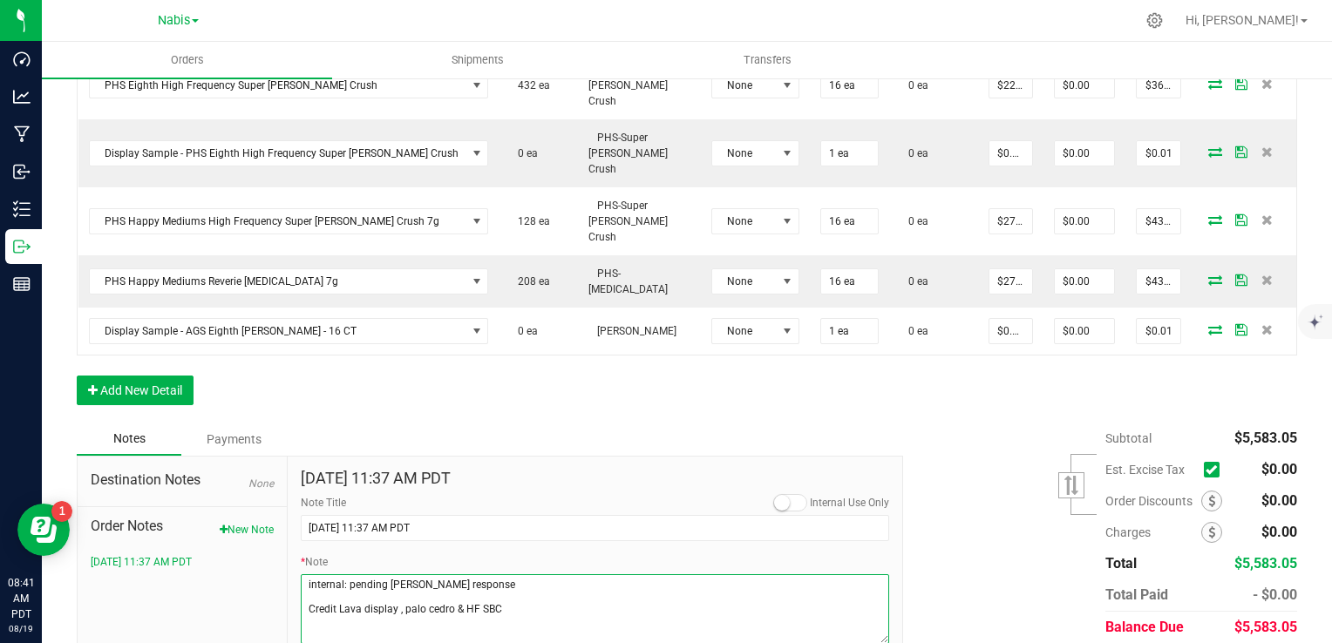
click at [228, 549] on div "Destination Notes None Order Notes New Note 8/18/2025 11:37 AM PDT Aug 18, 2025…" at bounding box center [490, 577] width 826 height 242
type textarea "internal: pending sammy response Display Credits: AGS Lava Flower (28.5) AGS Pa…"
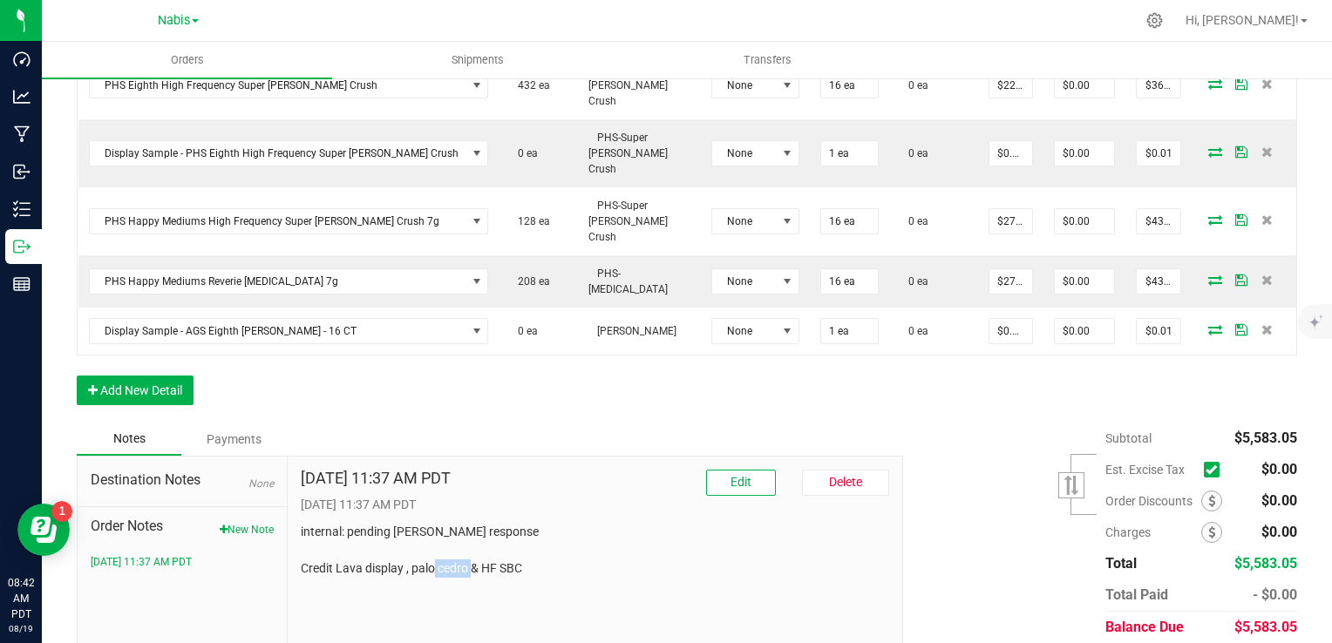
drag, startPoint x: 478, startPoint y: 502, endPoint x: 556, endPoint y: 507, distance: 78.6
click at [556, 523] on p "internal: pending sammy response Credit Lava display , palo cedro & HF SBC" at bounding box center [595, 550] width 589 height 55
click at [516, 523] on p "internal: pending sammy response Credit Lava display , palo cedro & HF SBC" at bounding box center [595, 550] width 589 height 55
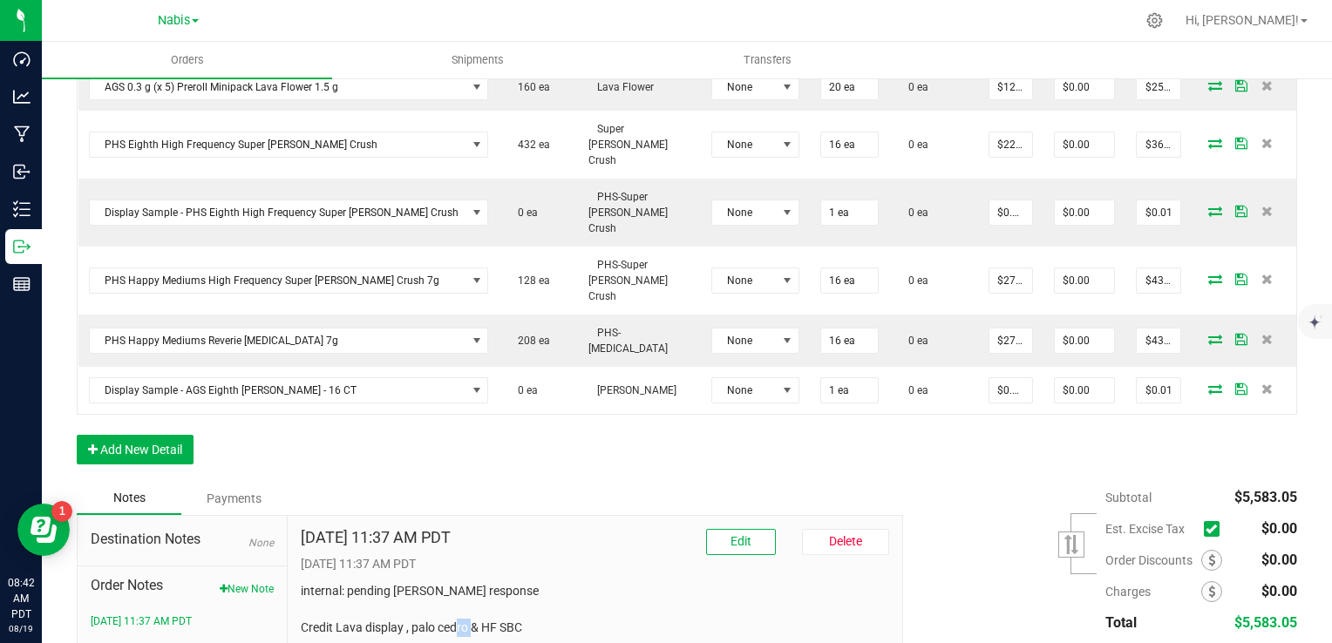
scroll to position [865, 0]
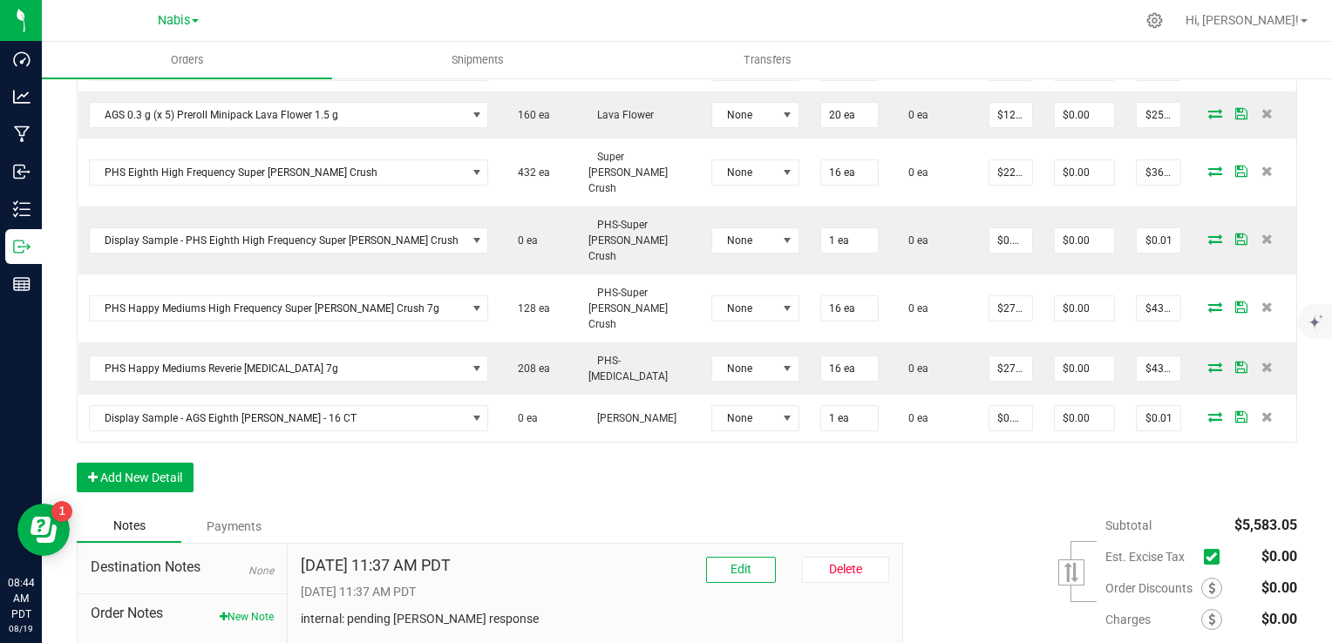
click at [512, 610] on p "internal: pending sammy response Credit Lava display , palo cedro & HF SBC" at bounding box center [595, 637] width 589 height 55
click at [715, 557] on button "Edit" at bounding box center [741, 570] width 70 height 26
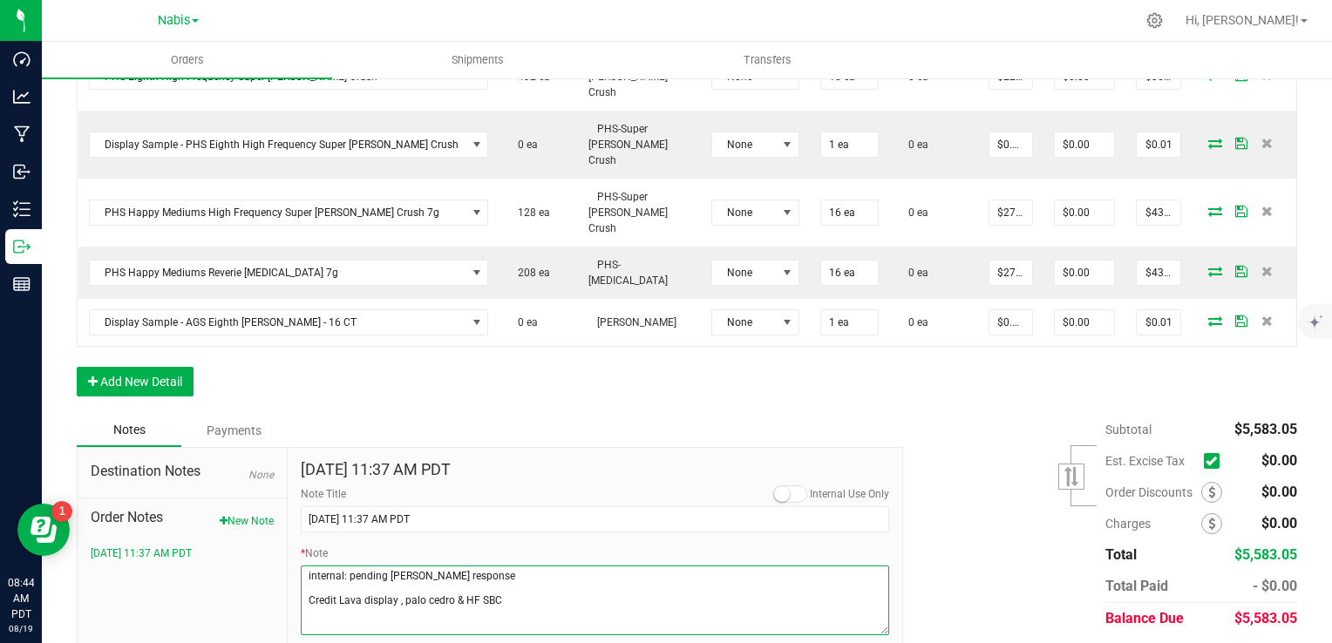
click at [477, 566] on textarea "* Note" at bounding box center [595, 601] width 589 height 70
click at [785, 566] on textarea "* Note" at bounding box center [595, 601] width 589 height 70
click at [771, 566] on textarea "* Note" at bounding box center [595, 601] width 589 height 70
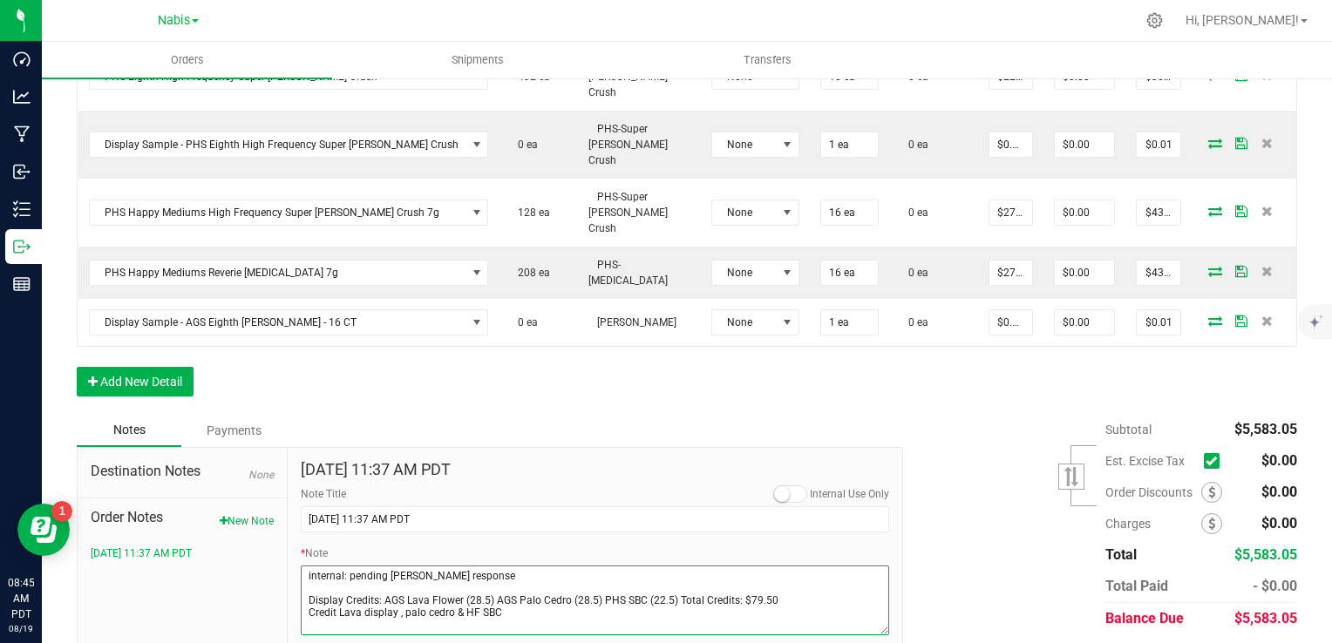
click at [529, 566] on textarea "* Note" at bounding box center [595, 601] width 589 height 70
drag, startPoint x: 532, startPoint y: 556, endPoint x: 285, endPoint y: 559, distance: 246.7
click at [288, 559] on div "Aug 18, 2025 11:37 AM PDT Internal Use Only Note Title 8/18/2025 11:37 AM PDT *…" at bounding box center [596, 568] width 616 height 241
type textarea "internal: pending sammy response Display Credits: AGS Lava Flower (28.5) AGS Pa…"
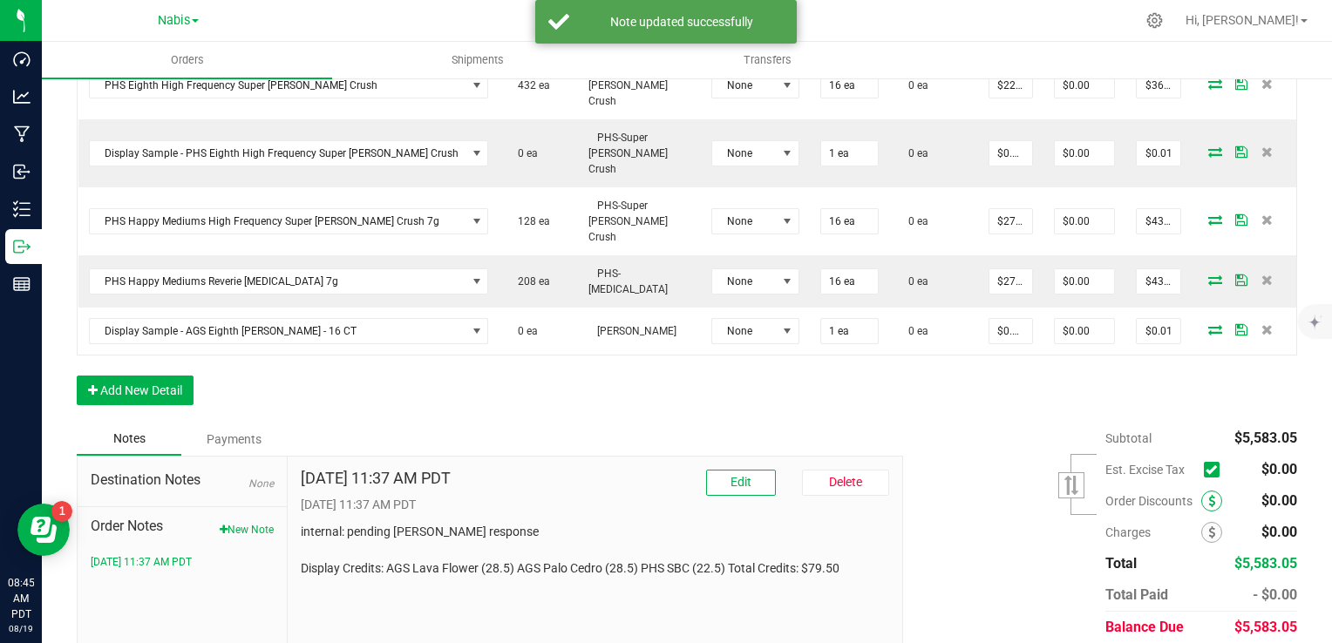
click at [1201, 491] on span at bounding box center [1211, 501] width 21 height 21
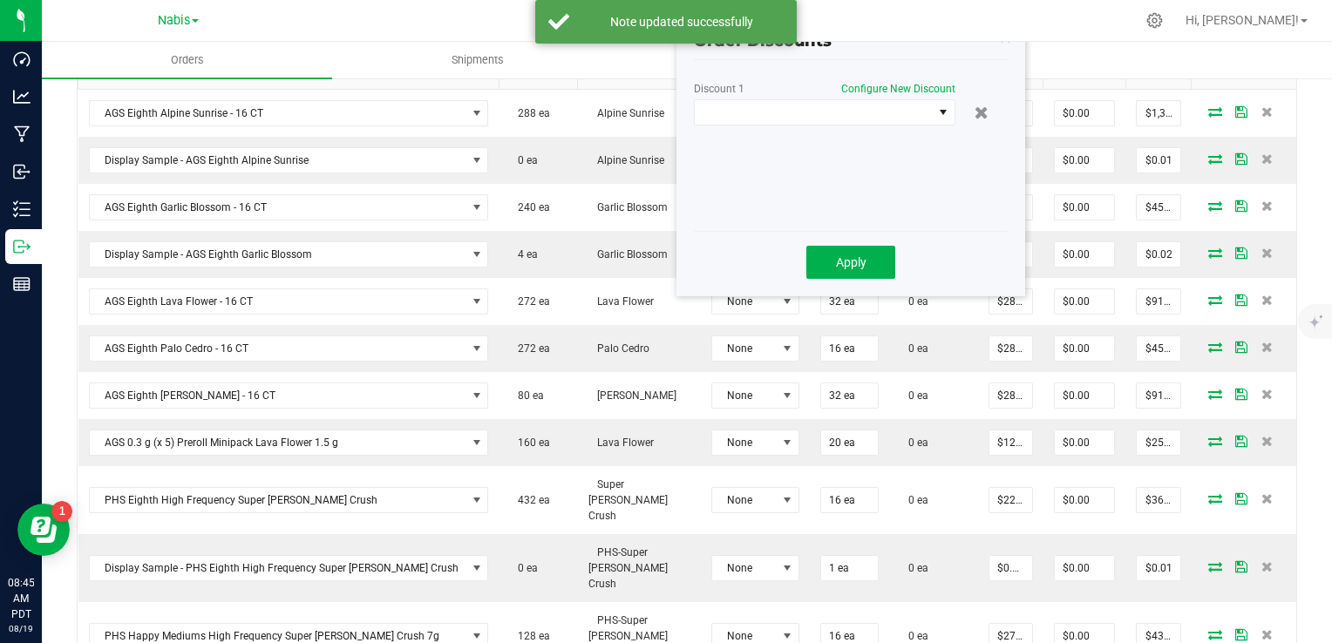
scroll to position [516, 0]
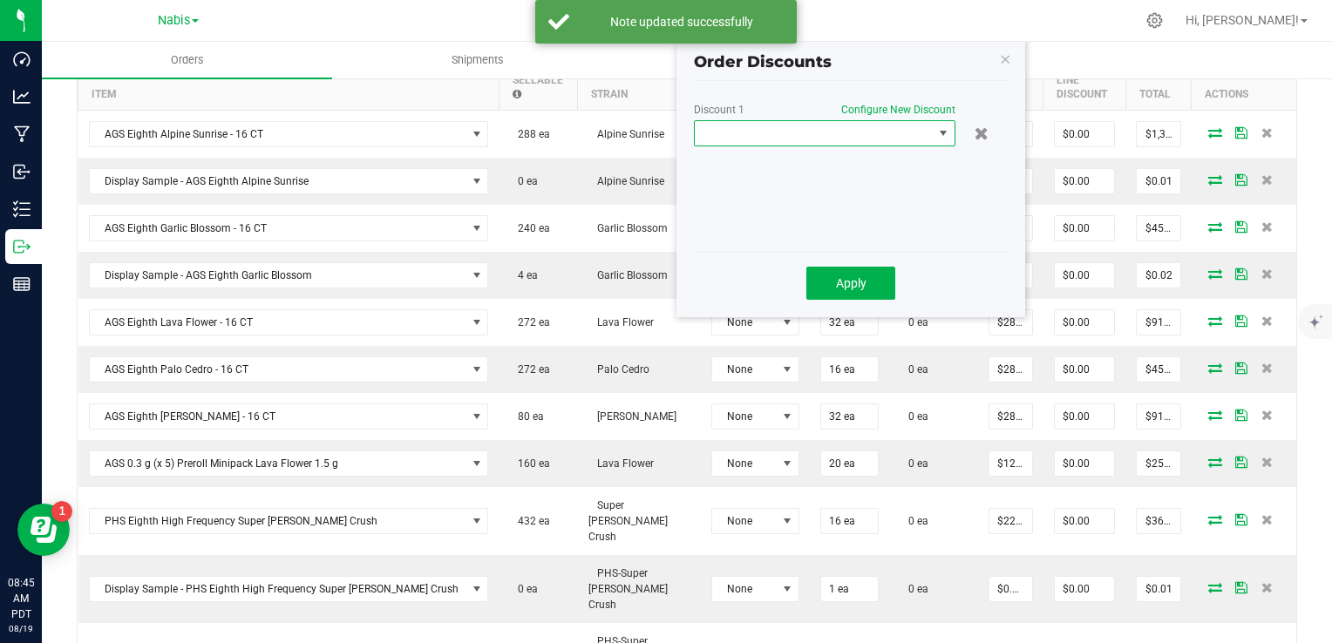
click at [917, 139] on span at bounding box center [814, 133] width 238 height 24
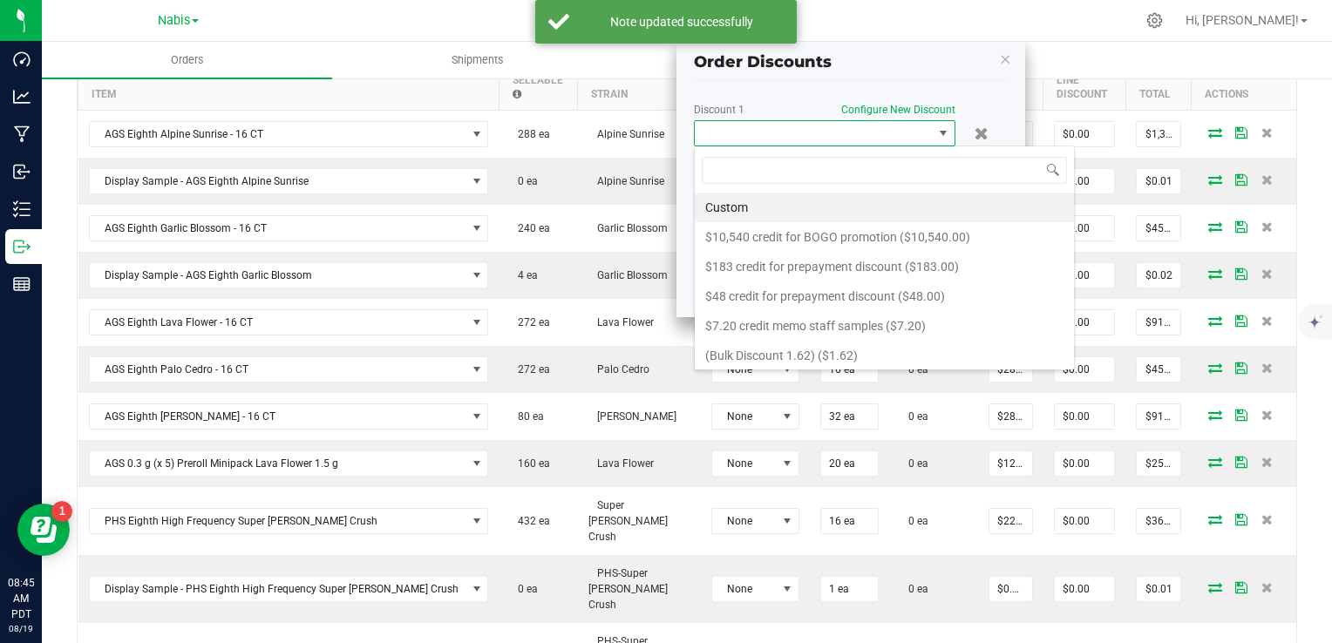
scroll to position [25, 262]
click at [832, 203] on li "Custom" at bounding box center [884, 208] width 379 height 30
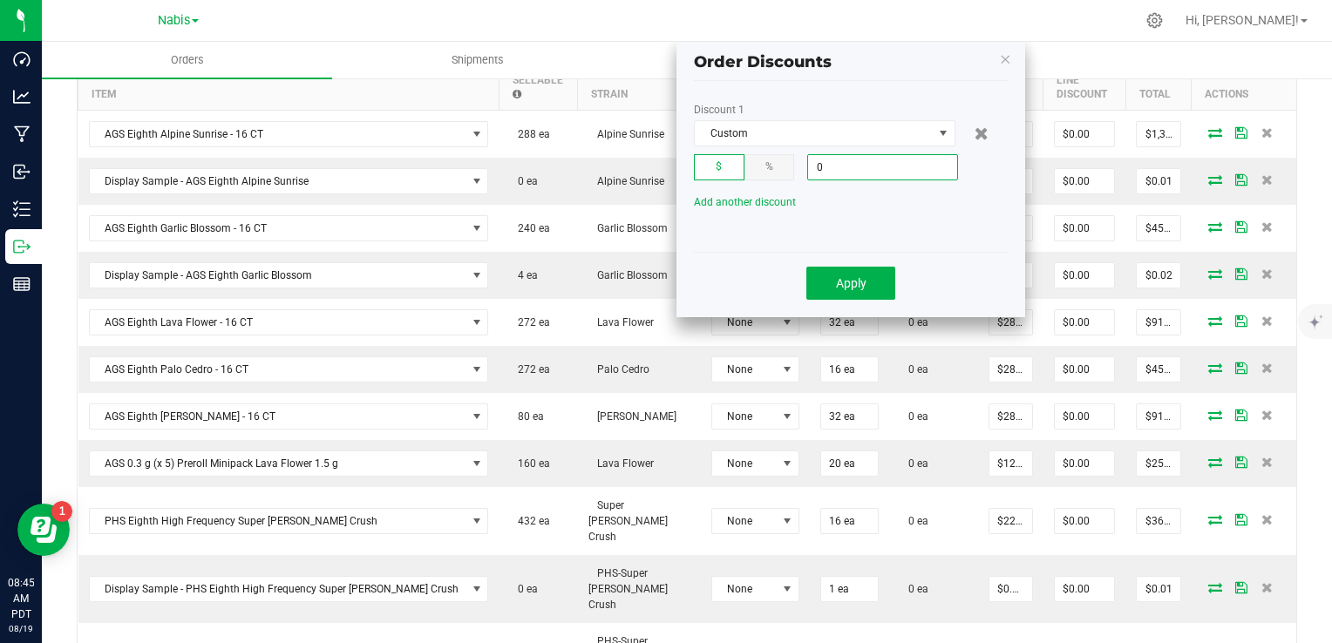
click at [847, 166] on input "0" at bounding box center [882, 167] width 149 height 24
type input "$79.50"
click at [866, 288] on button "Apply" at bounding box center [850, 283] width 89 height 33
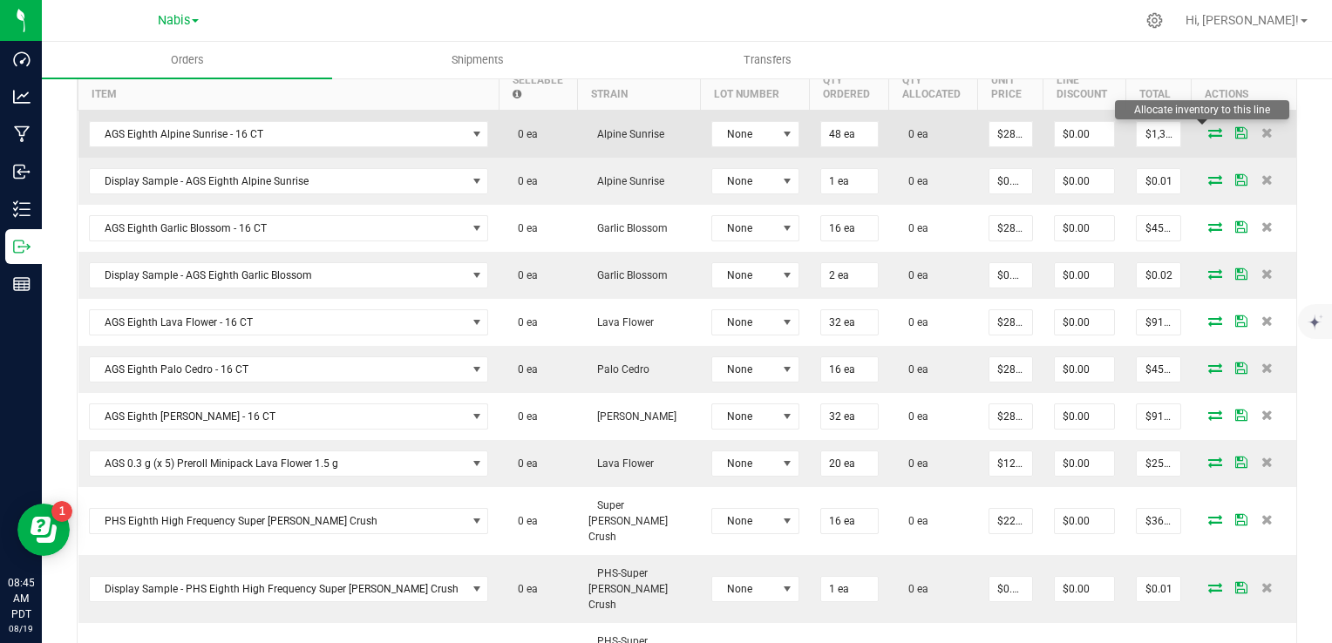
click at [1208, 127] on icon at bounding box center [1215, 132] width 14 height 10
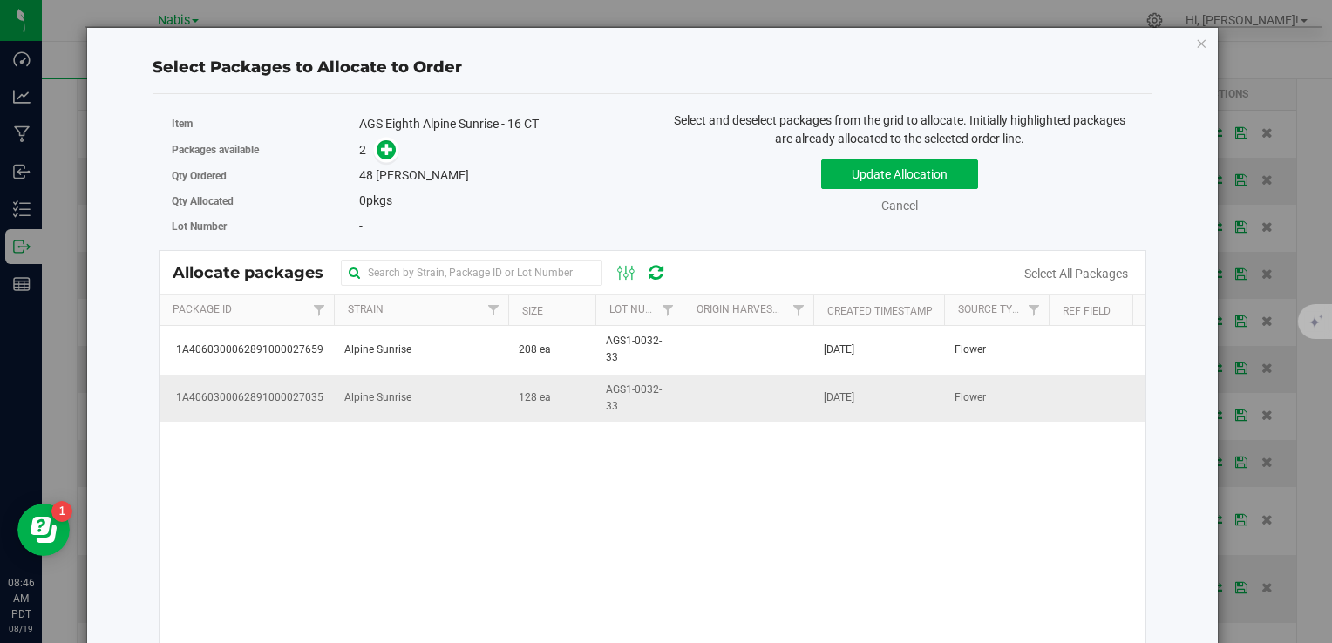
click at [540, 405] on td "128 ea" at bounding box center [551, 398] width 87 height 47
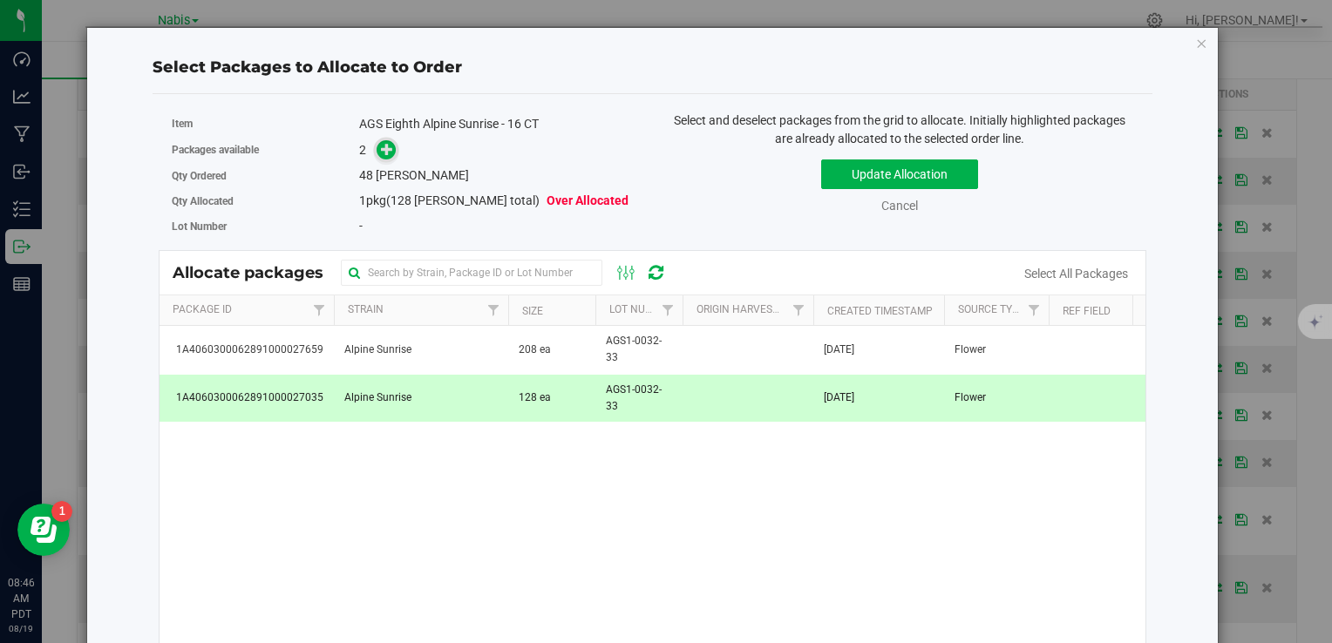
click at [385, 146] on icon at bounding box center [387, 149] width 12 height 12
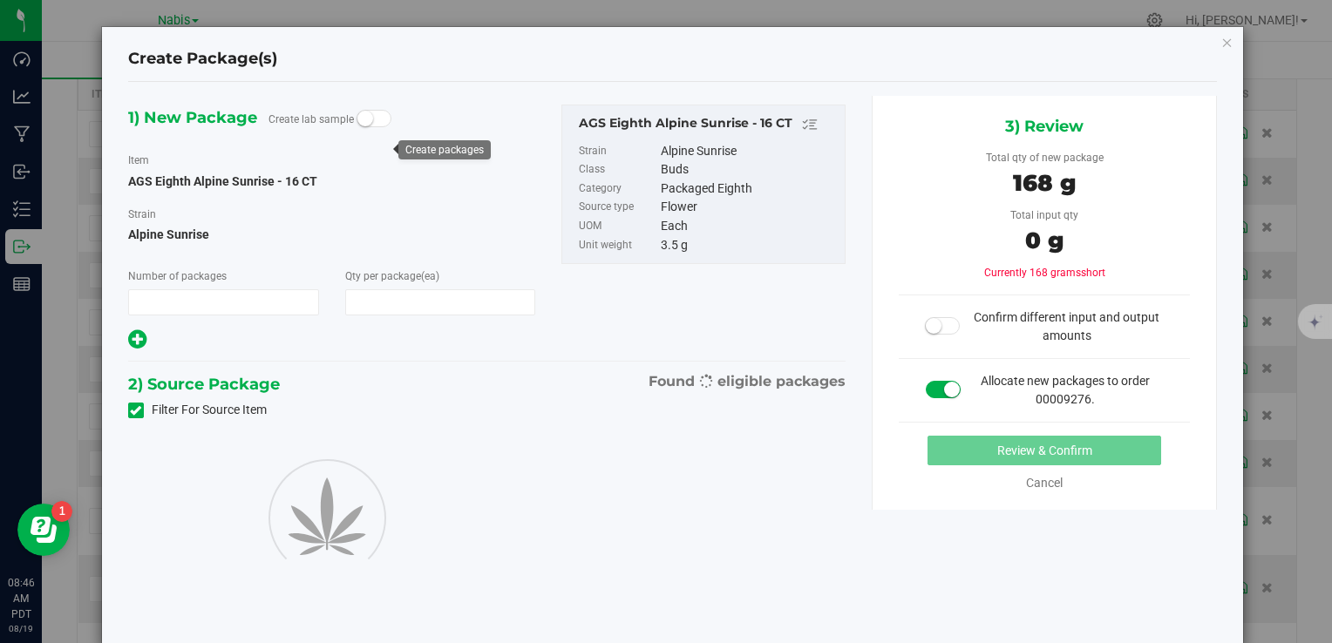
type input "1"
type input "48"
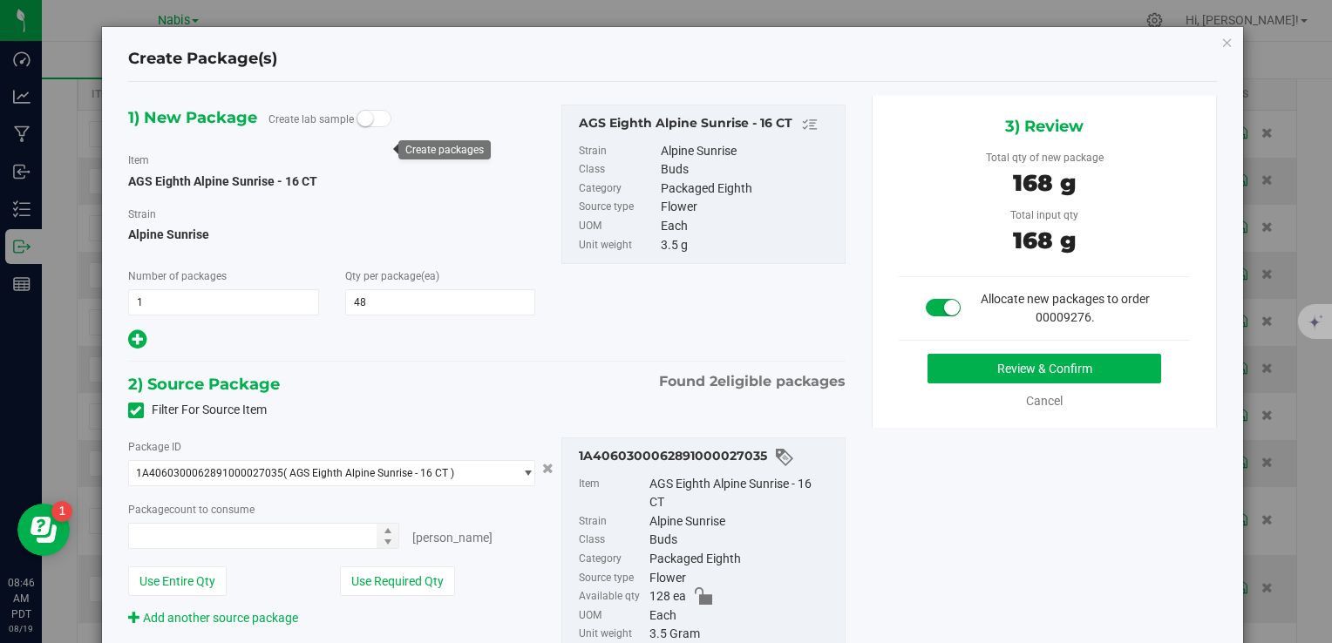
type input "48 ea"
click at [983, 368] on button "Review & Confirm" at bounding box center [1045, 369] width 234 height 30
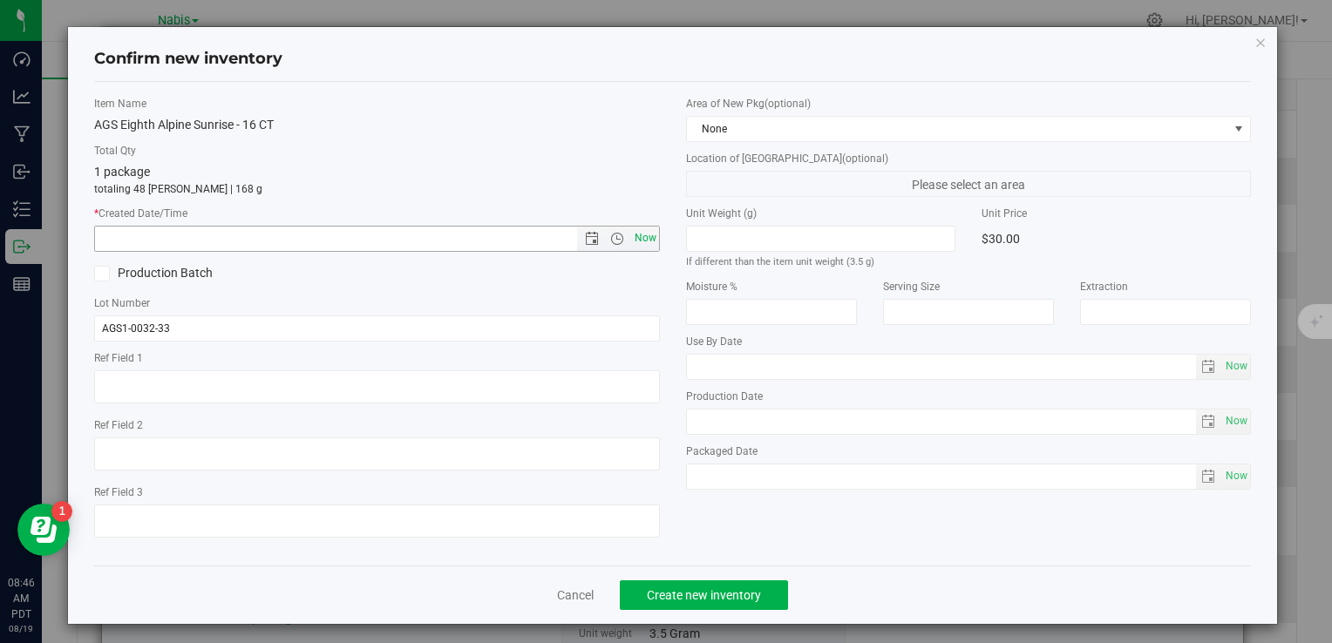
click at [638, 237] on span "Now" at bounding box center [645, 238] width 30 height 25
type input "8/19/2025 8:46 AM"
click at [704, 591] on span "Create new inventory" at bounding box center [704, 595] width 114 height 14
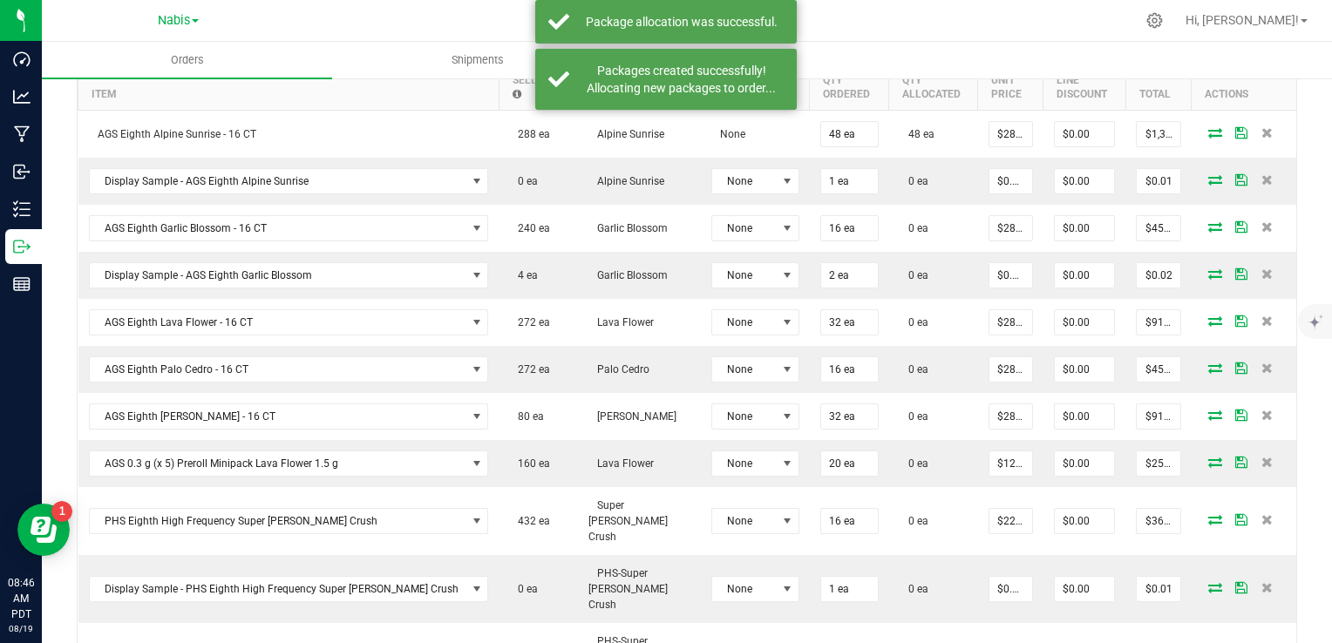
click at [1208, 175] on icon at bounding box center [1215, 179] width 14 height 10
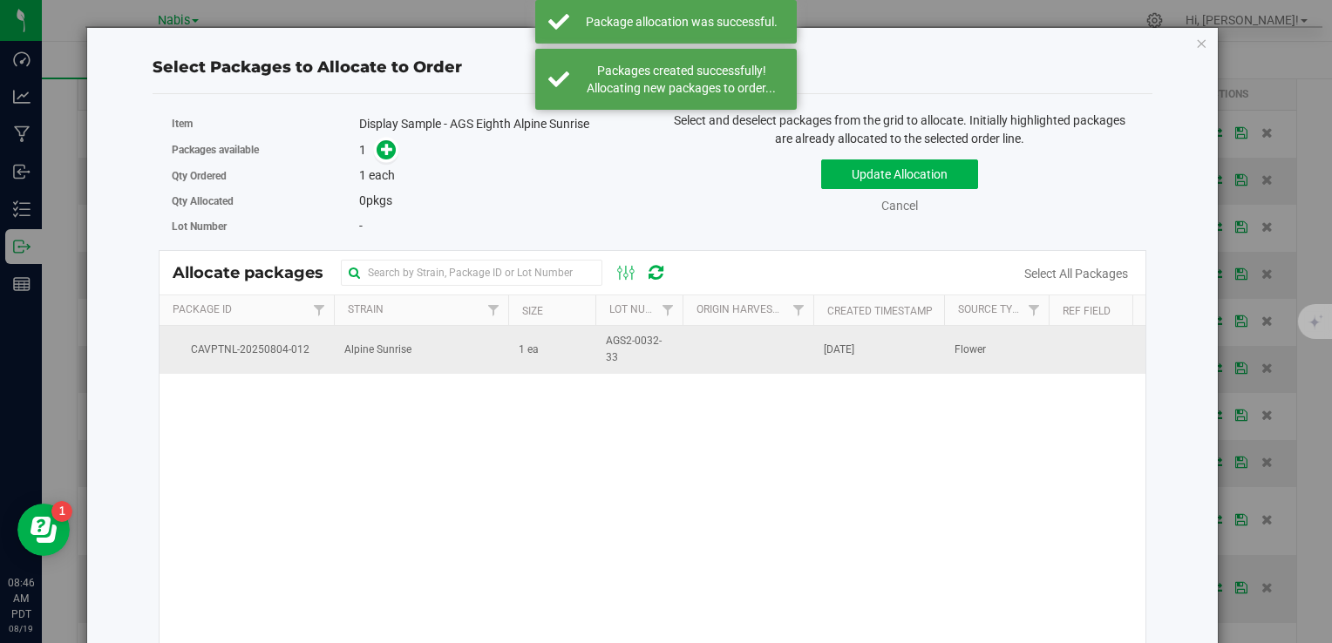
click at [569, 363] on td "1 ea" at bounding box center [551, 349] width 87 height 47
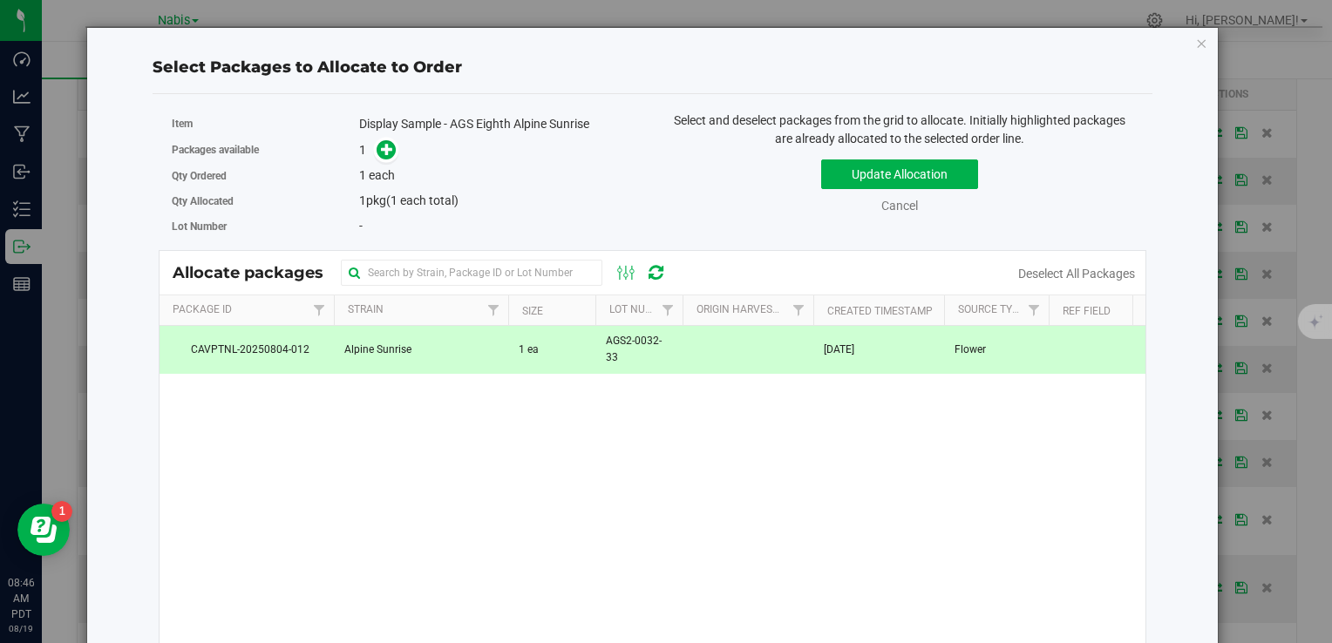
copy span "AGS2-0032-33"
drag, startPoint x: 603, startPoint y: 336, endPoint x: 629, endPoint y: 410, distance: 78.3
click at [629, 410] on div "CAVPTNL-20250804-012 Alpine Sunrise 1 ea AGS2-0032-33 Aug 4, 2025 Flower" at bounding box center [653, 544] width 986 height 436
click at [1196, 41] on icon "button" at bounding box center [1202, 42] width 12 height 21
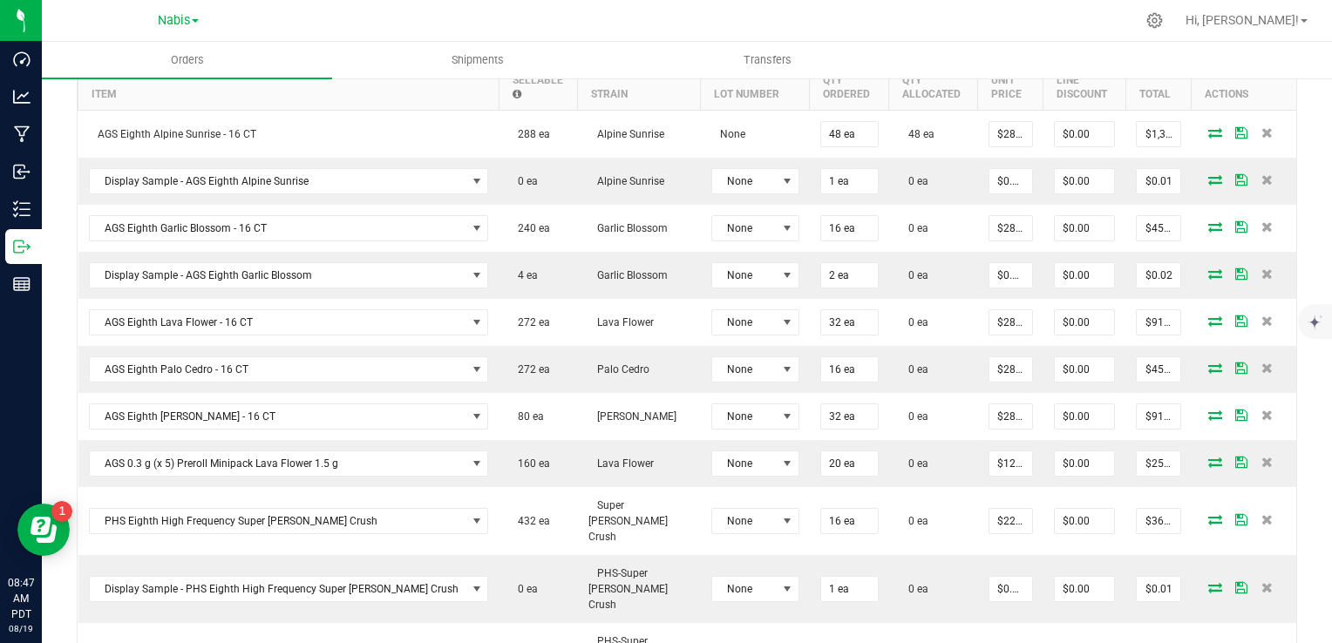
scroll to position [952, 0]
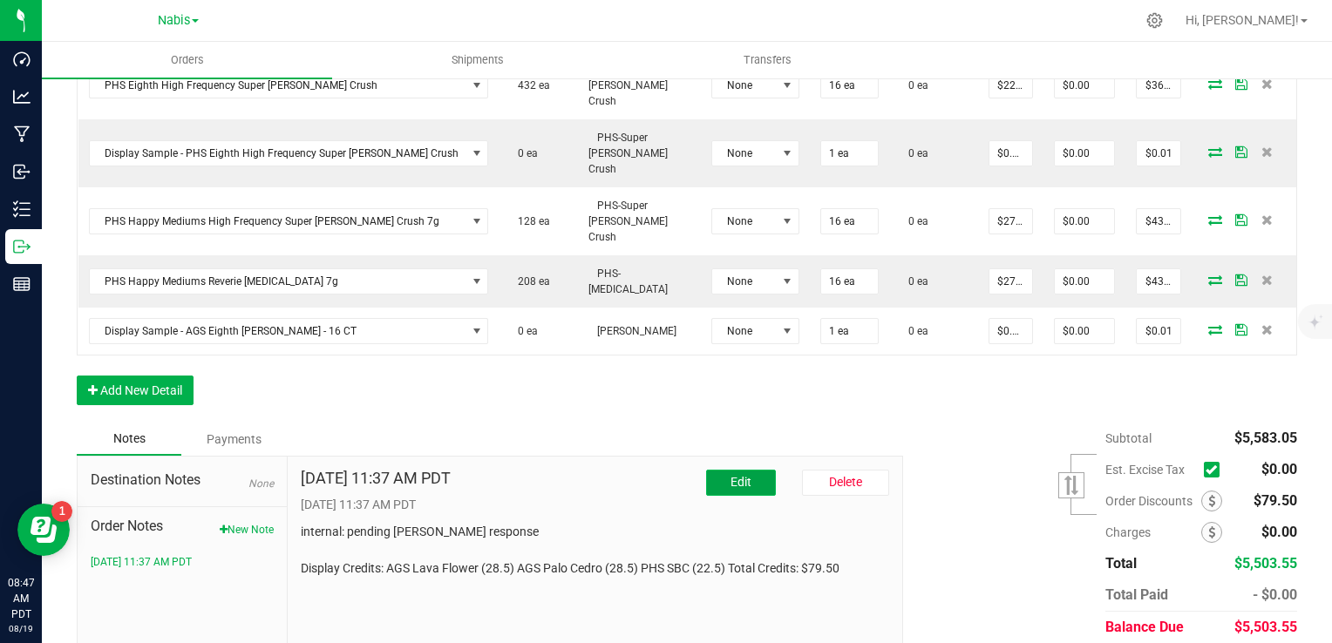
click at [731, 470] on button "Edit" at bounding box center [741, 483] width 70 height 26
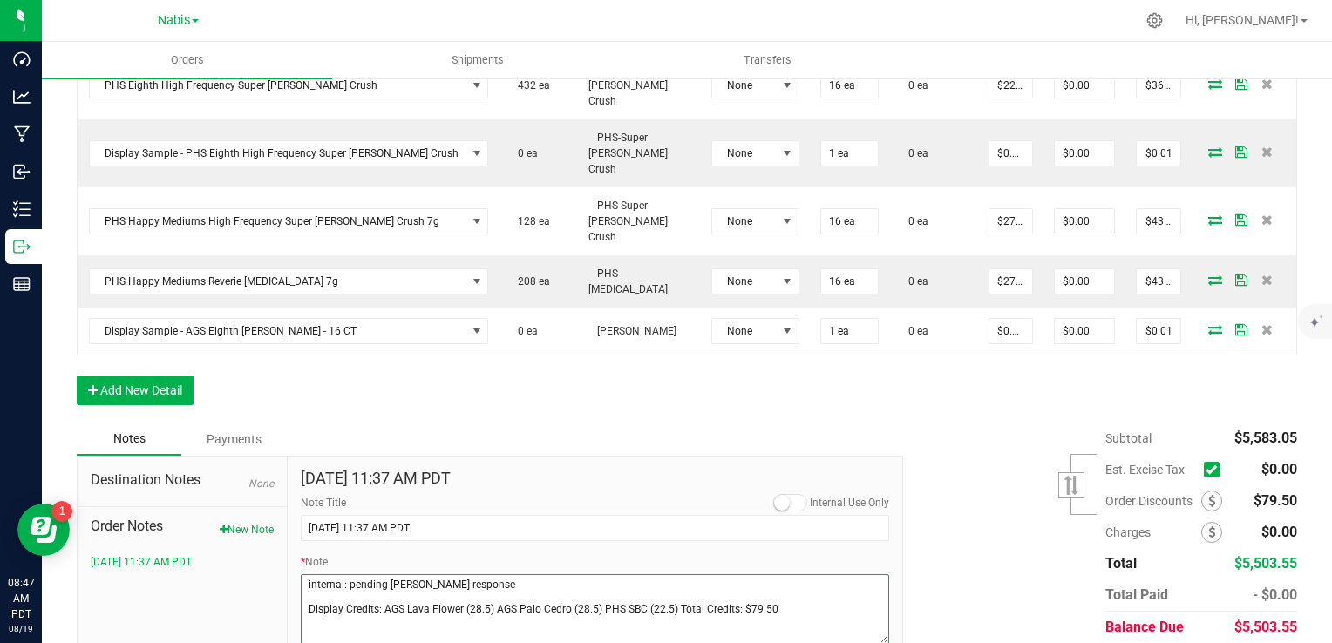
click at [609, 575] on textarea "* Note" at bounding box center [595, 610] width 589 height 70
click at [580, 575] on textarea "* Note" at bounding box center [595, 610] width 589 height 70
click at [596, 575] on textarea "* Note" at bounding box center [595, 610] width 589 height 70
drag, startPoint x: 352, startPoint y: 561, endPoint x: 309, endPoint y: 567, distance: 43.0
click at [309, 575] on textarea "* Note" at bounding box center [595, 610] width 589 height 70
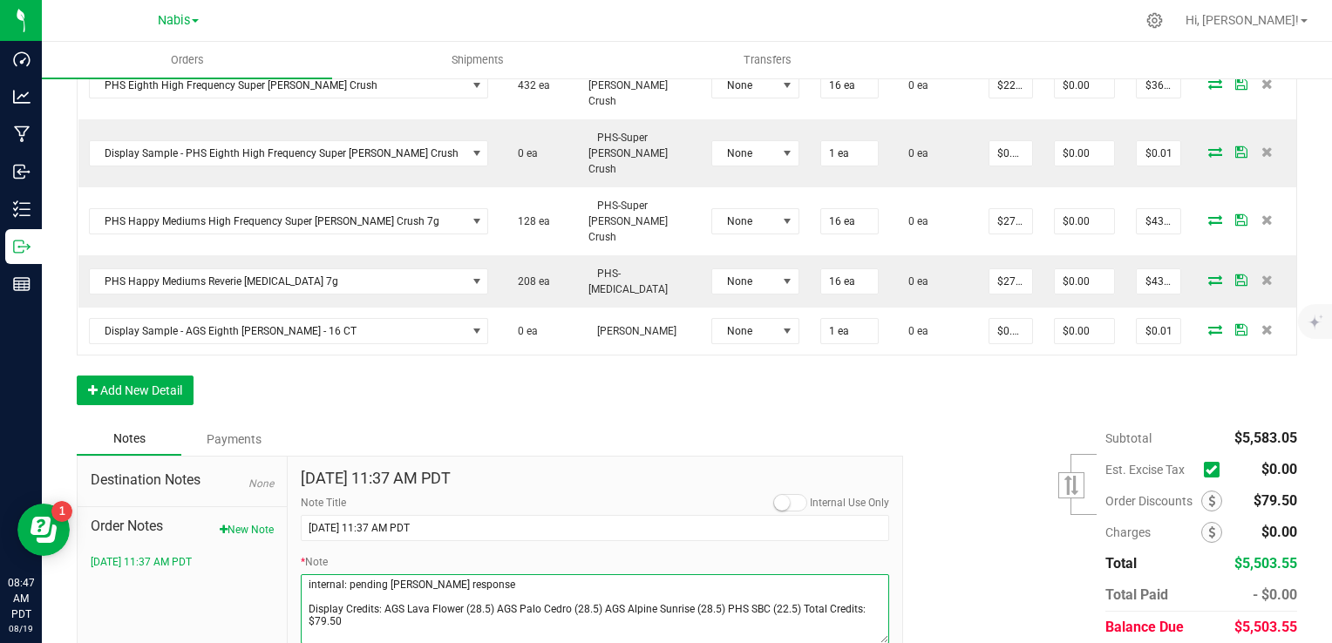
drag, startPoint x: 309, startPoint y: 567, endPoint x: 323, endPoint y: 569, distance: 13.3
click at [309, 575] on textarea "* Note" at bounding box center [595, 610] width 589 height 70
type textarea "internal: pending sammy response Display Credits: AGS Lava Flower (28.5) AGS Pa…"
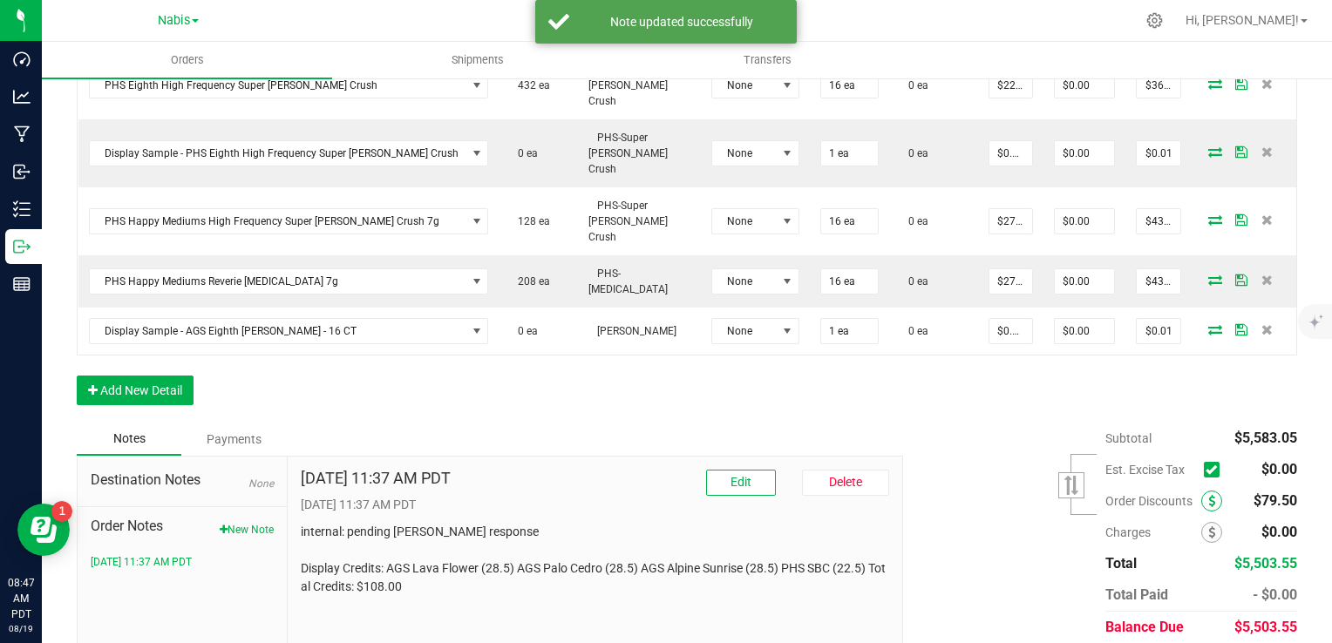
click at [1201, 491] on span at bounding box center [1211, 501] width 21 height 21
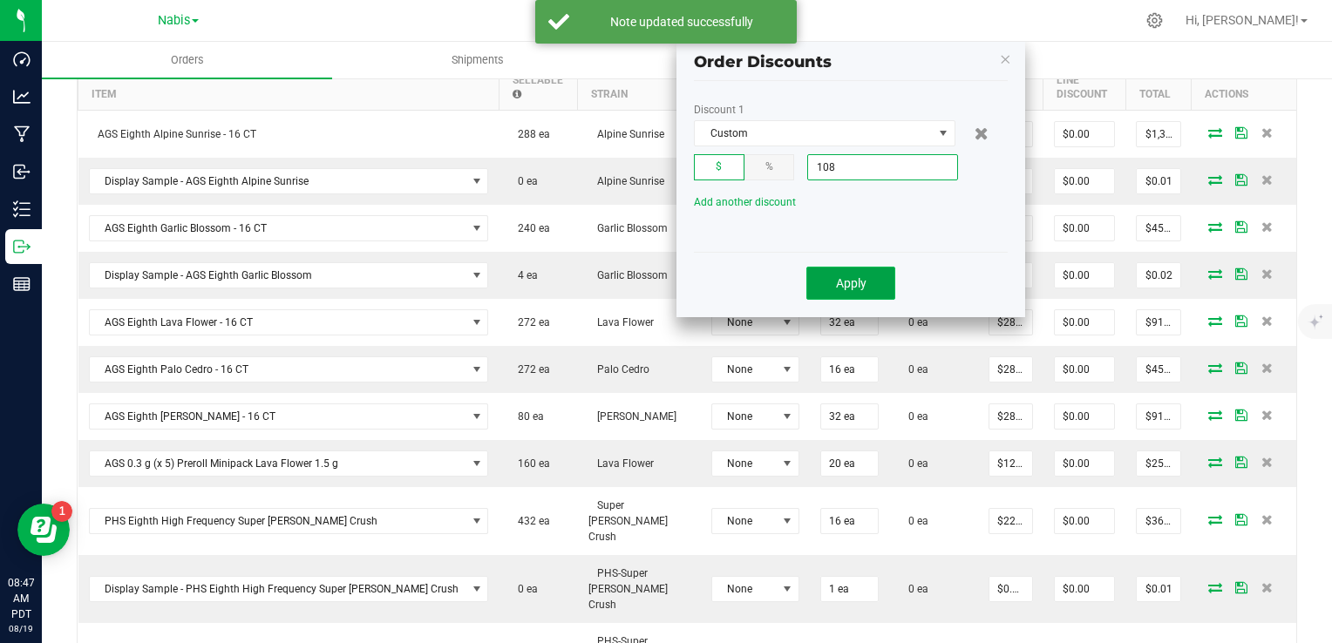
type input "$108.00"
click at [872, 296] on button "Apply" at bounding box center [850, 283] width 89 height 33
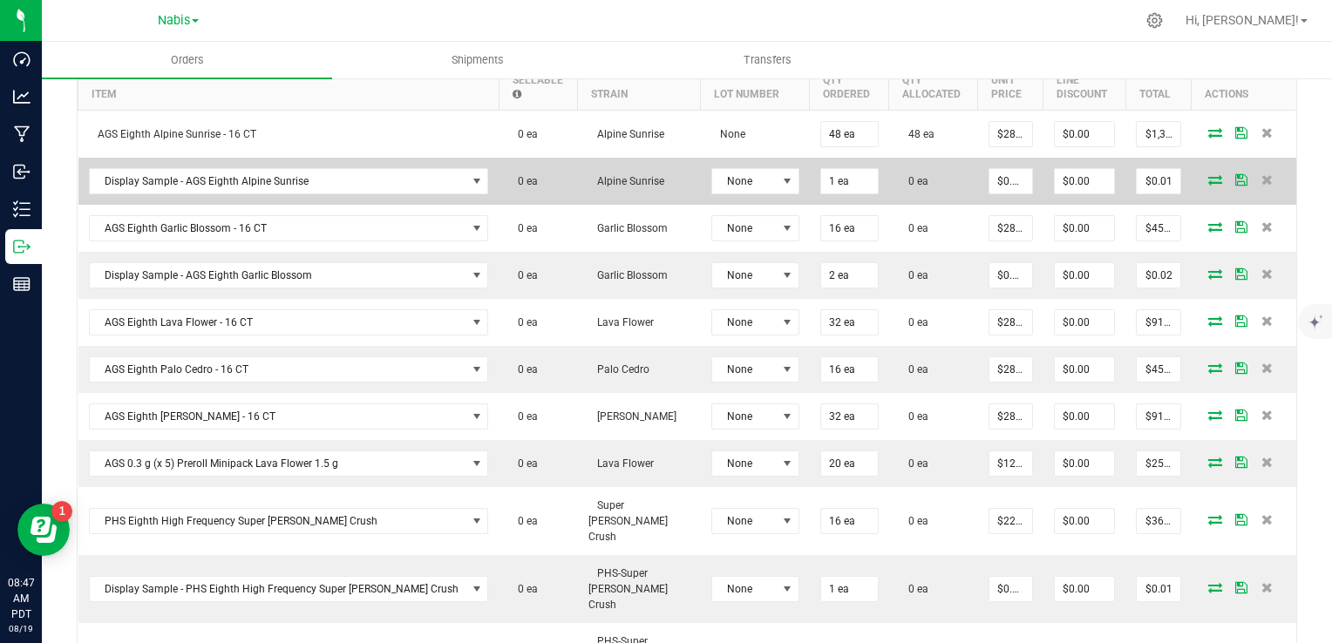
click at [1208, 174] on icon at bounding box center [1215, 179] width 14 height 10
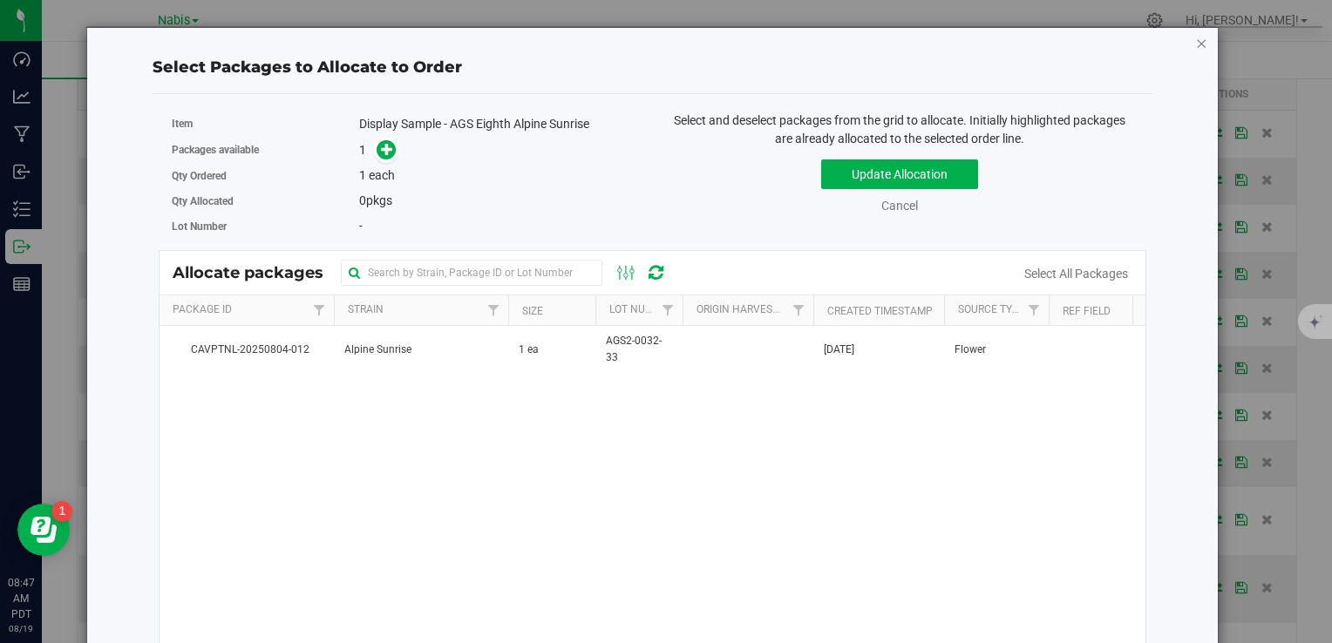
click at [1196, 40] on icon "button" at bounding box center [1202, 42] width 12 height 21
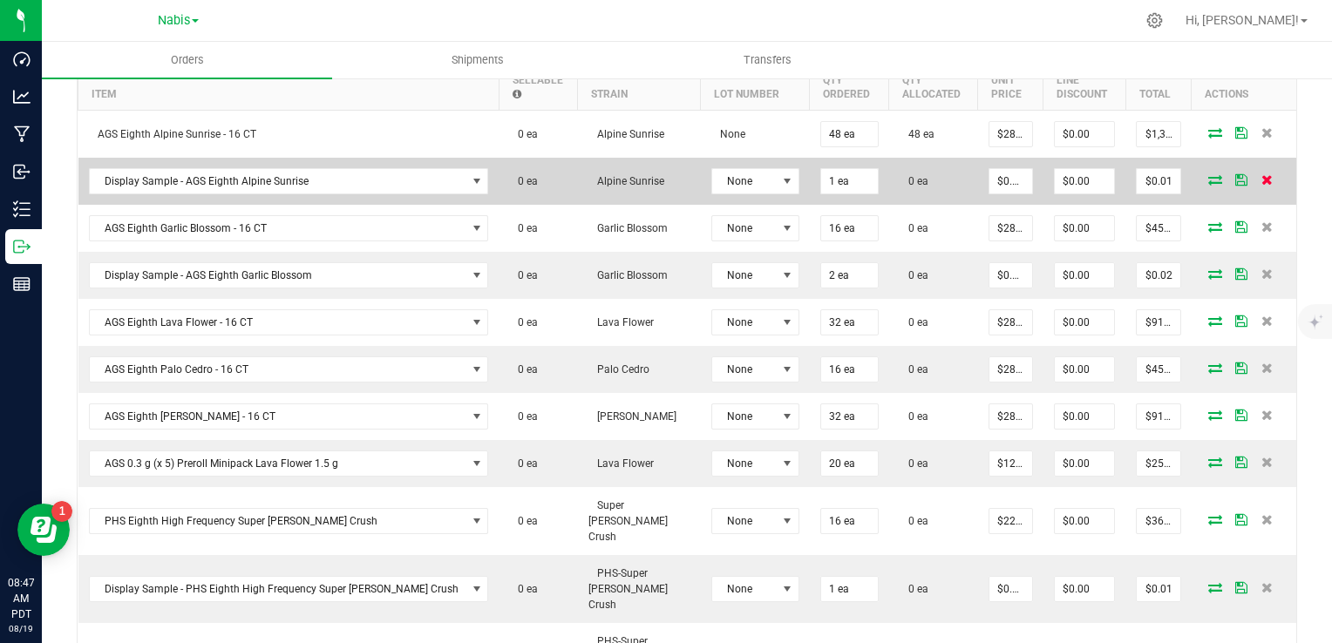
click at [1262, 174] on icon at bounding box center [1267, 179] width 11 height 10
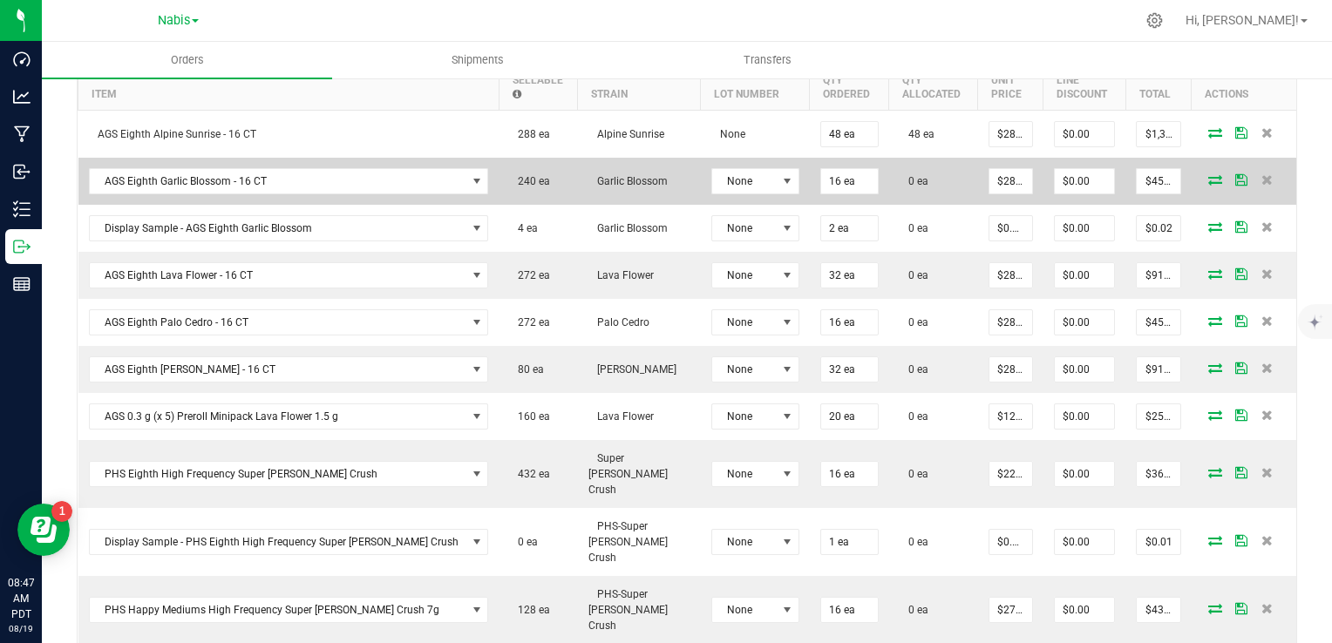
click at [1208, 176] on icon at bounding box center [1215, 179] width 14 height 10
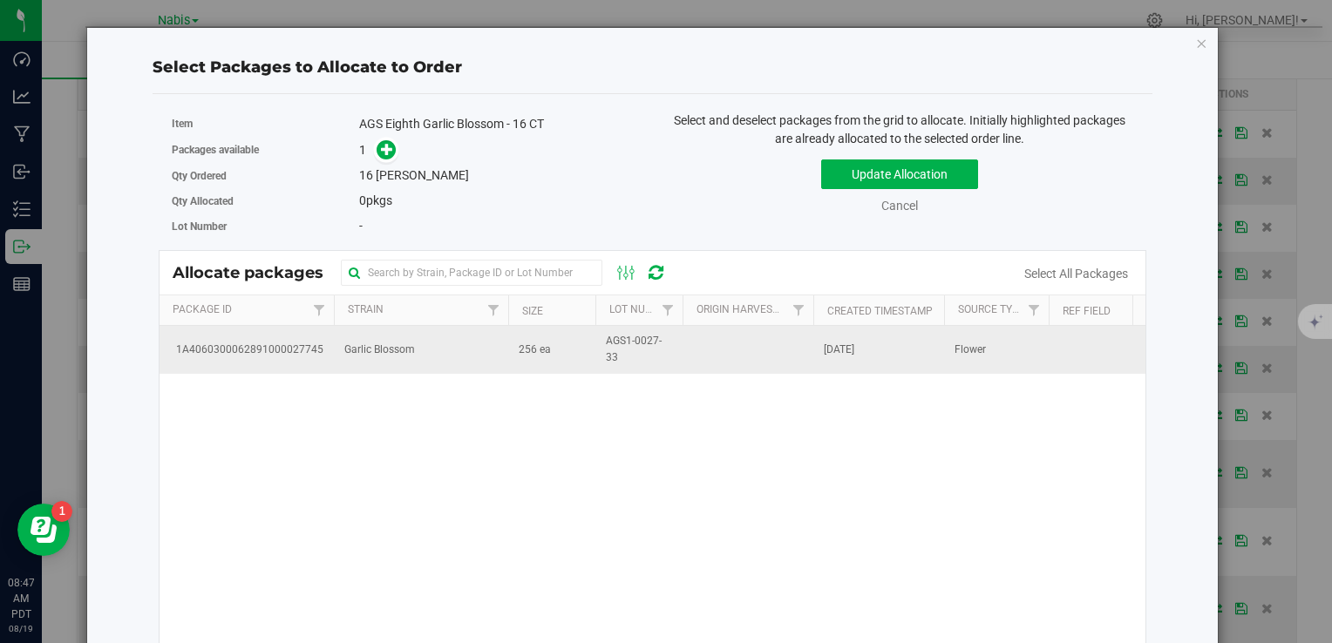
click at [453, 367] on td "Garlic Blossom" at bounding box center [421, 349] width 174 height 47
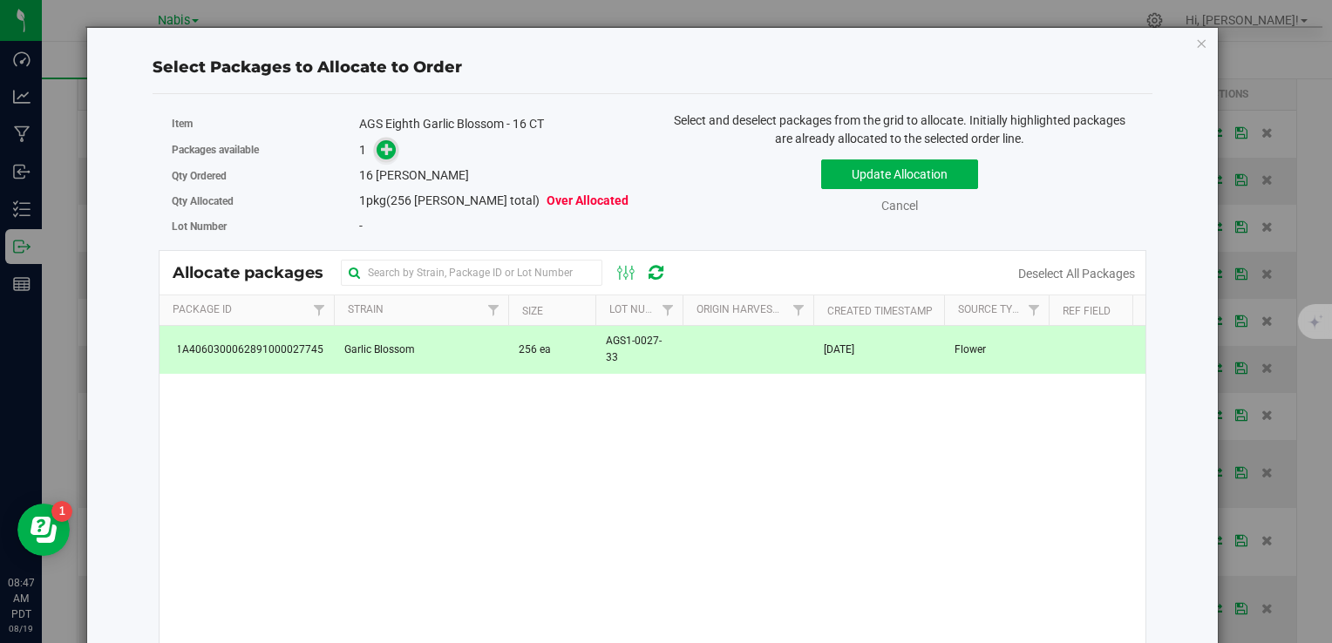
click at [383, 145] on icon at bounding box center [387, 149] width 12 height 12
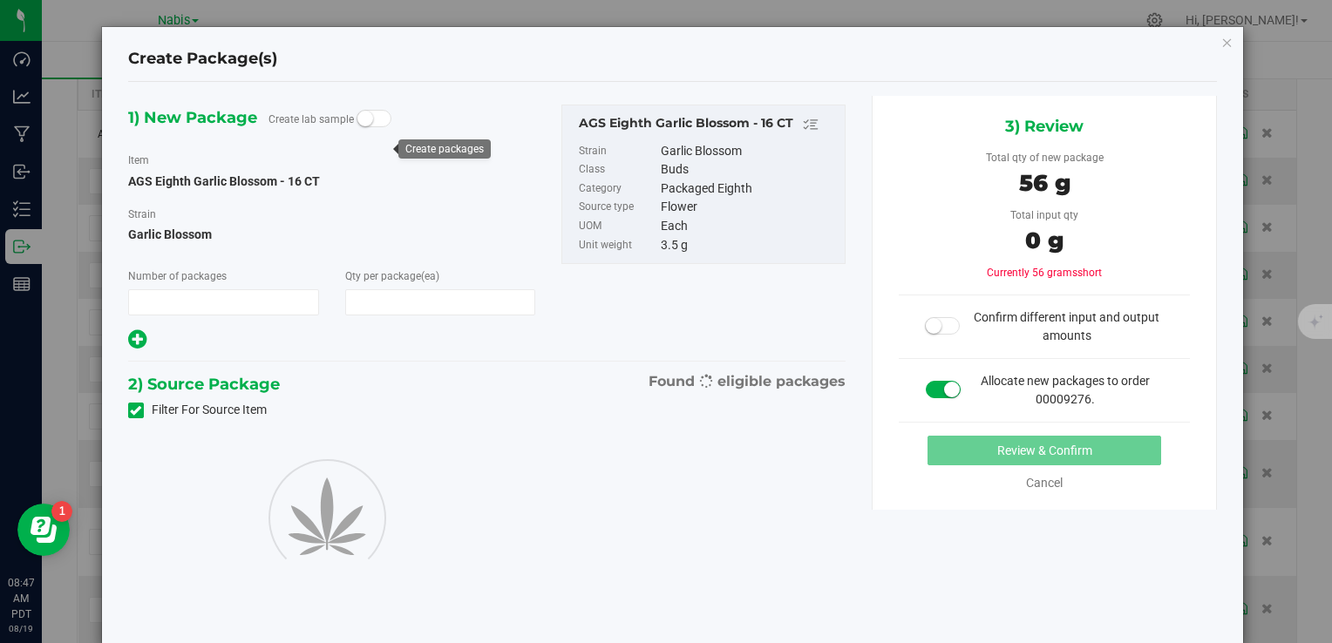
type input "1"
type input "16"
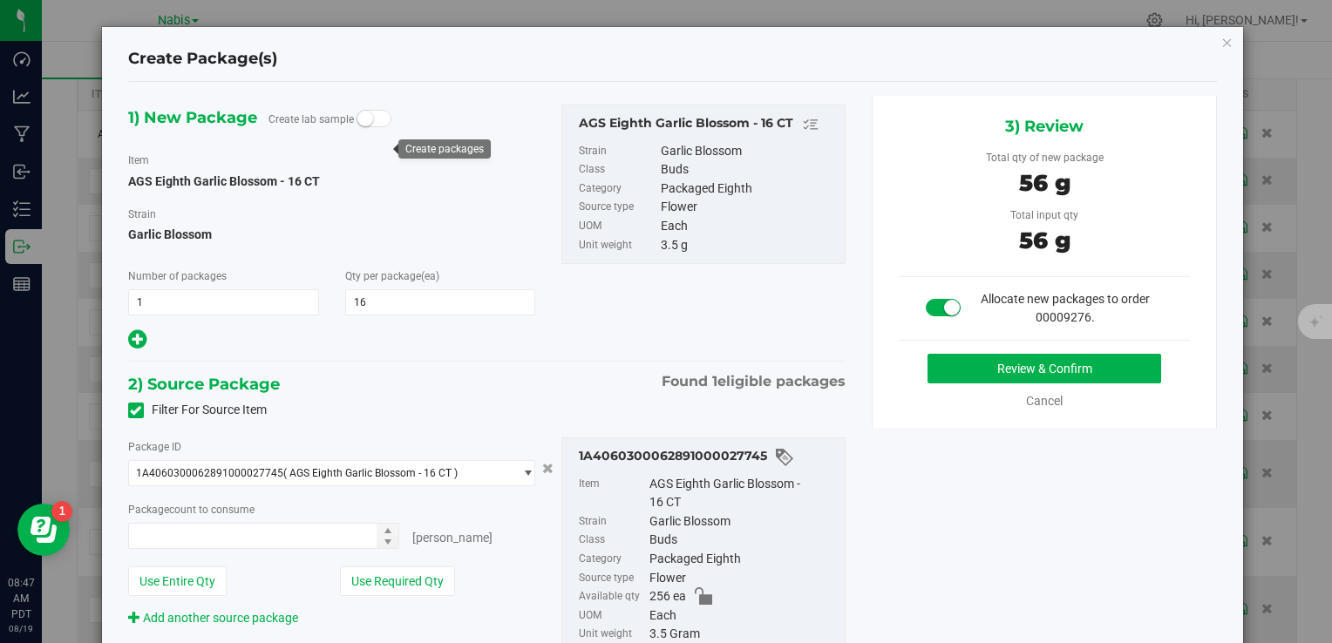
type input "16 ea"
click at [962, 360] on button "Review & Confirm" at bounding box center [1045, 369] width 234 height 30
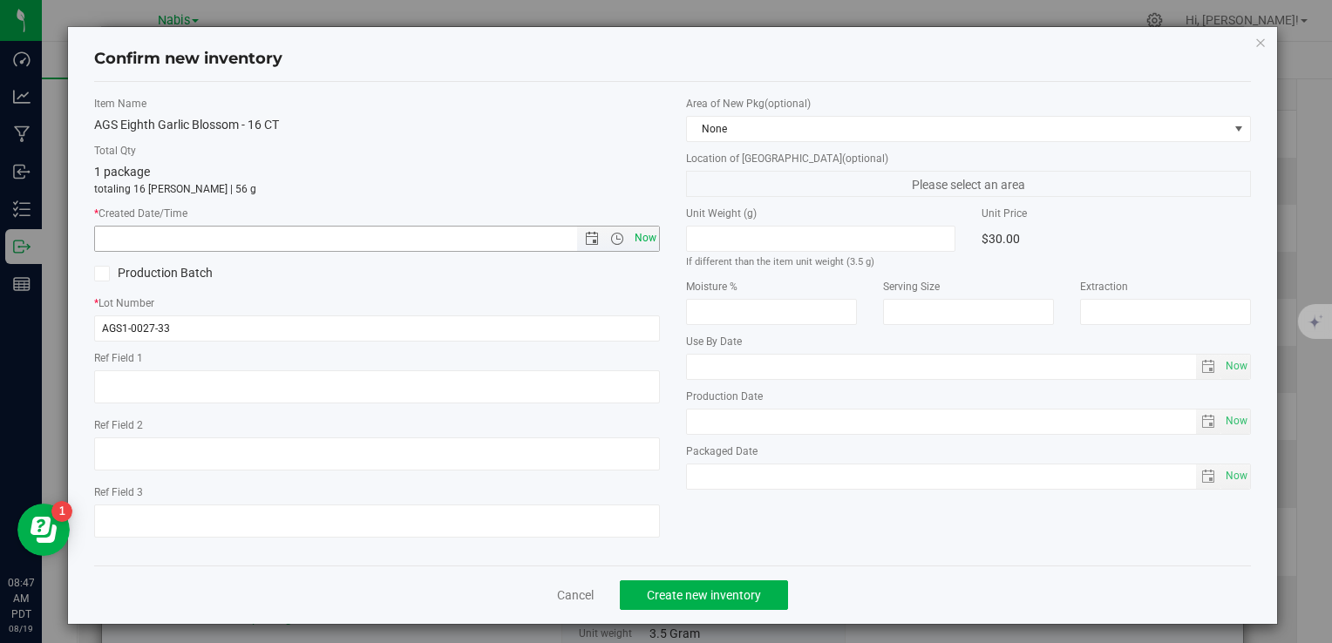
click at [640, 237] on span "Now" at bounding box center [645, 238] width 30 height 25
type input "8/19/2025 8:47 AM"
click at [681, 589] on span "Create new inventory" at bounding box center [704, 595] width 114 height 14
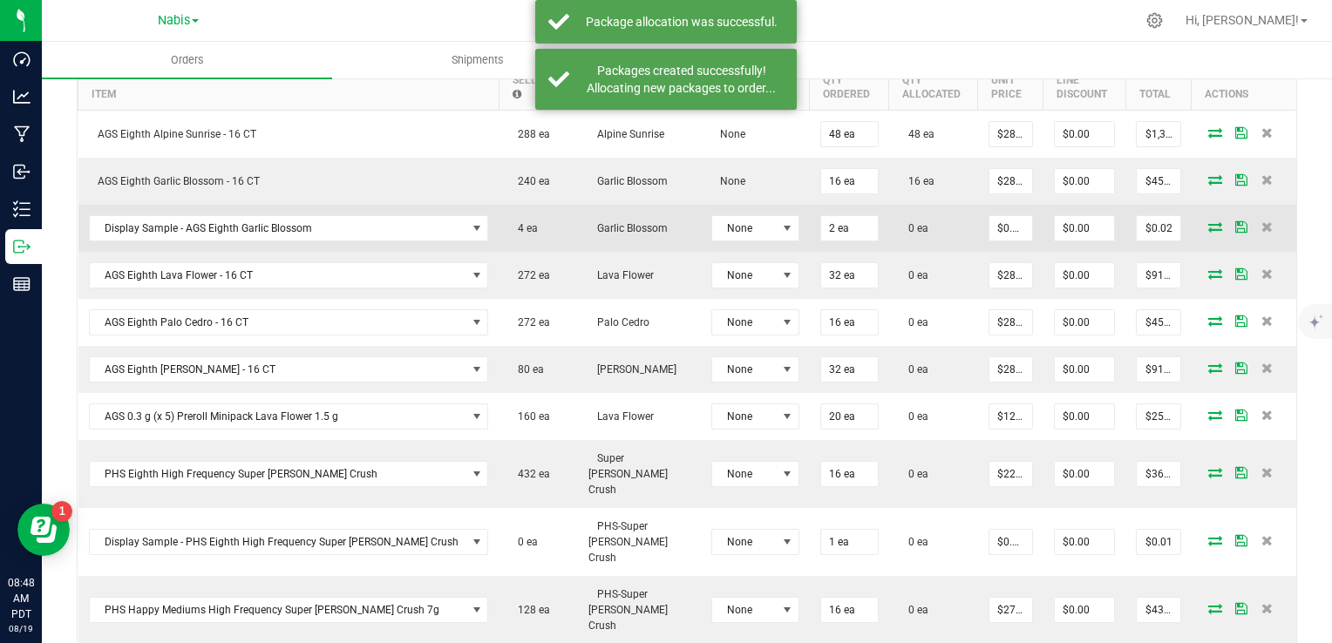
click at [1208, 225] on icon at bounding box center [1215, 226] width 14 height 10
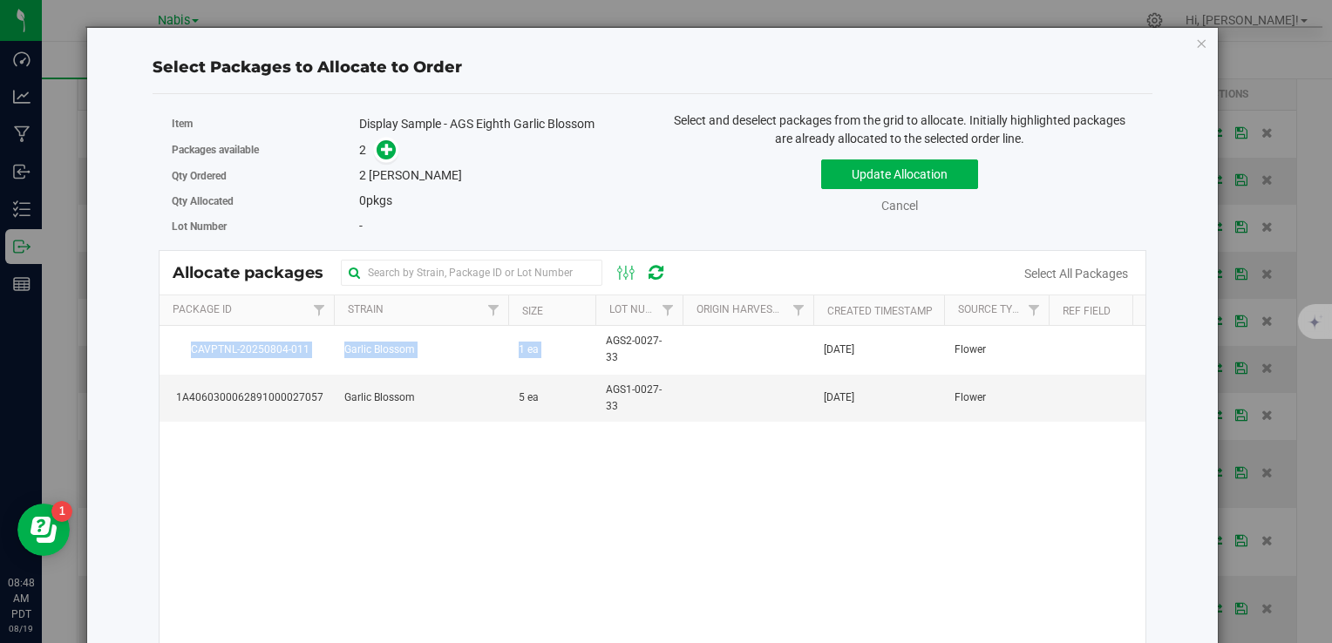
drag, startPoint x: 603, startPoint y: 340, endPoint x: 694, endPoint y: 482, distance: 168.6
click at [694, 482] on div "CAVPTNL-20250804-011 Garlic Blossom 1 ea AGS2-0027-33 Aug 4, 2025 Flower 1A4060…" at bounding box center [653, 544] width 986 height 436
click at [548, 394] on td "5 ea" at bounding box center [551, 398] width 87 height 47
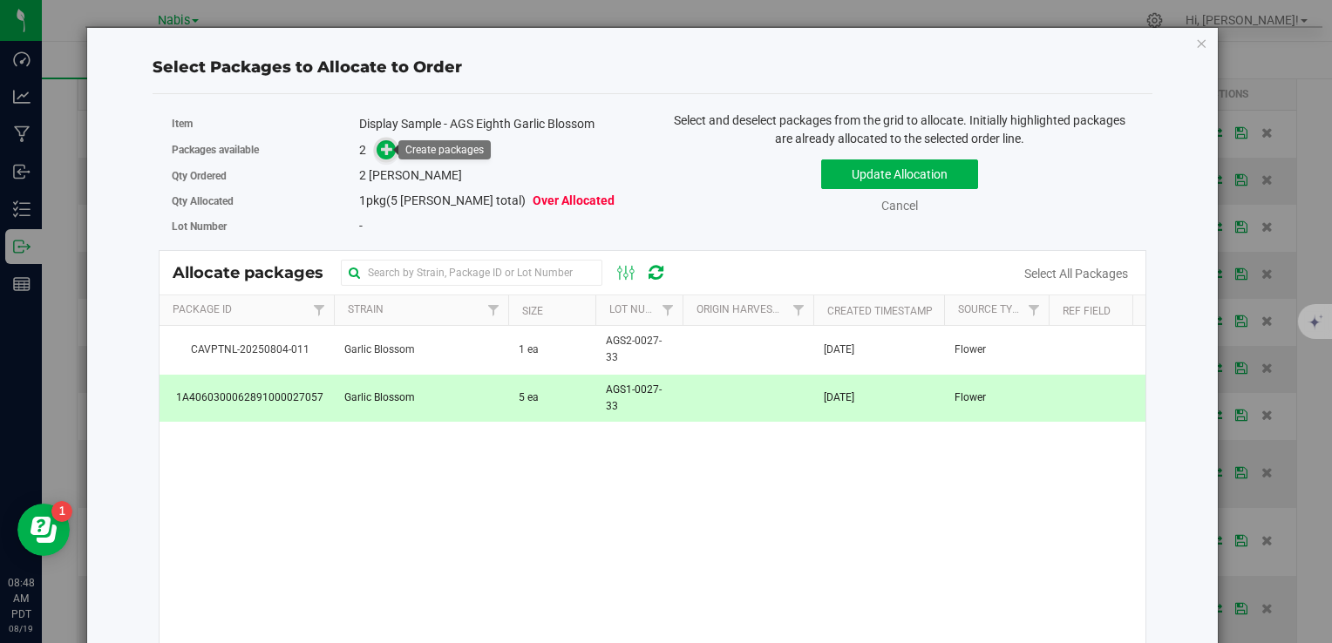
click at [381, 148] on icon at bounding box center [387, 149] width 12 height 12
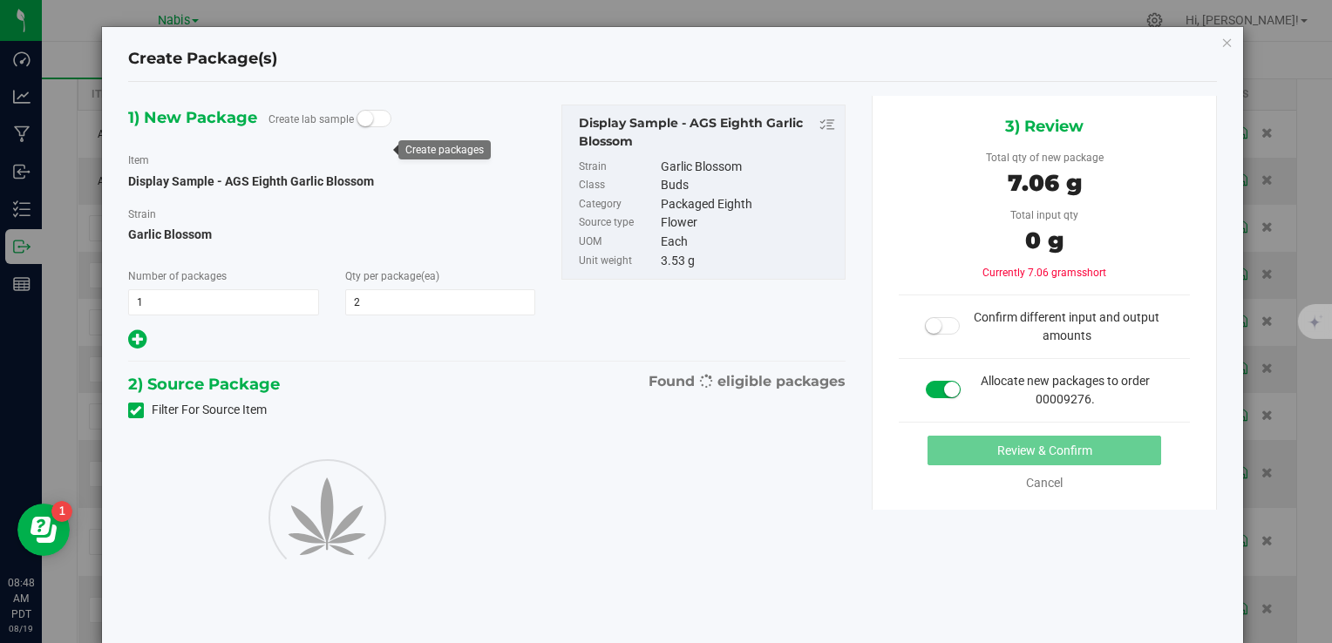
type input "2"
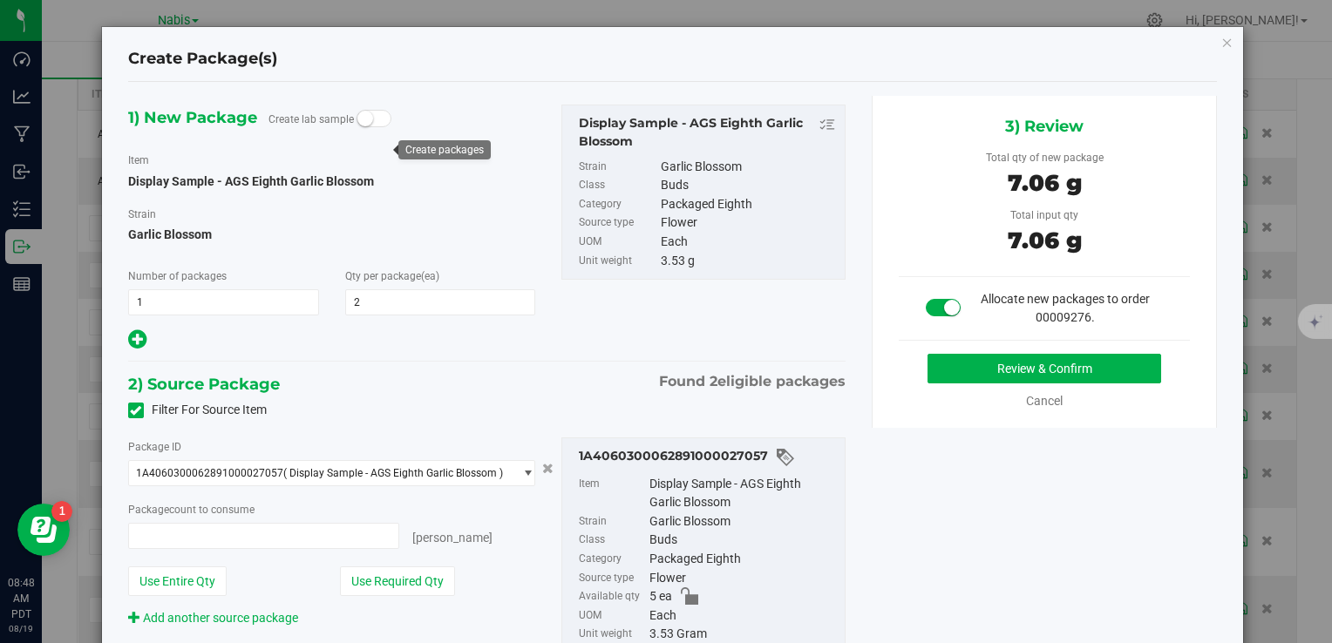
type input "2 ea"
click at [951, 372] on button "Review & Confirm" at bounding box center [1045, 369] width 234 height 30
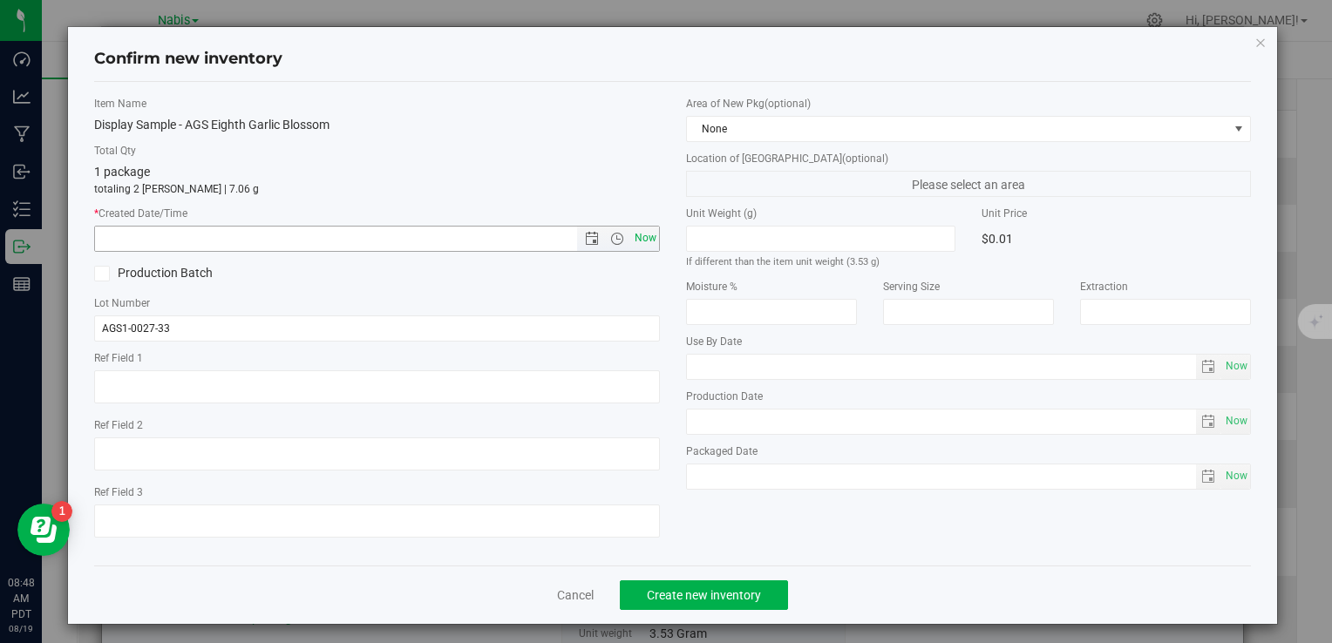
click at [642, 235] on span "Now" at bounding box center [645, 238] width 30 height 25
type input "8/19/2025 8:48 AM"
click at [751, 594] on span "Create new inventory" at bounding box center [704, 595] width 114 height 14
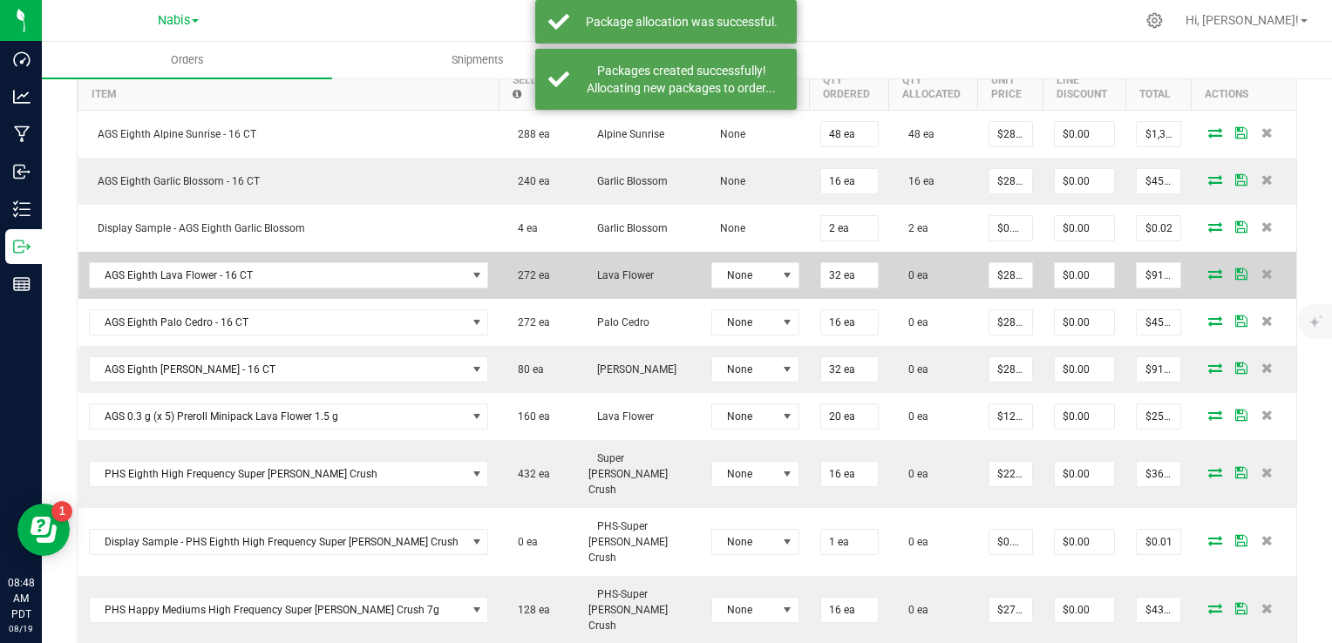
click at [1208, 269] on icon at bounding box center [1215, 274] width 14 height 10
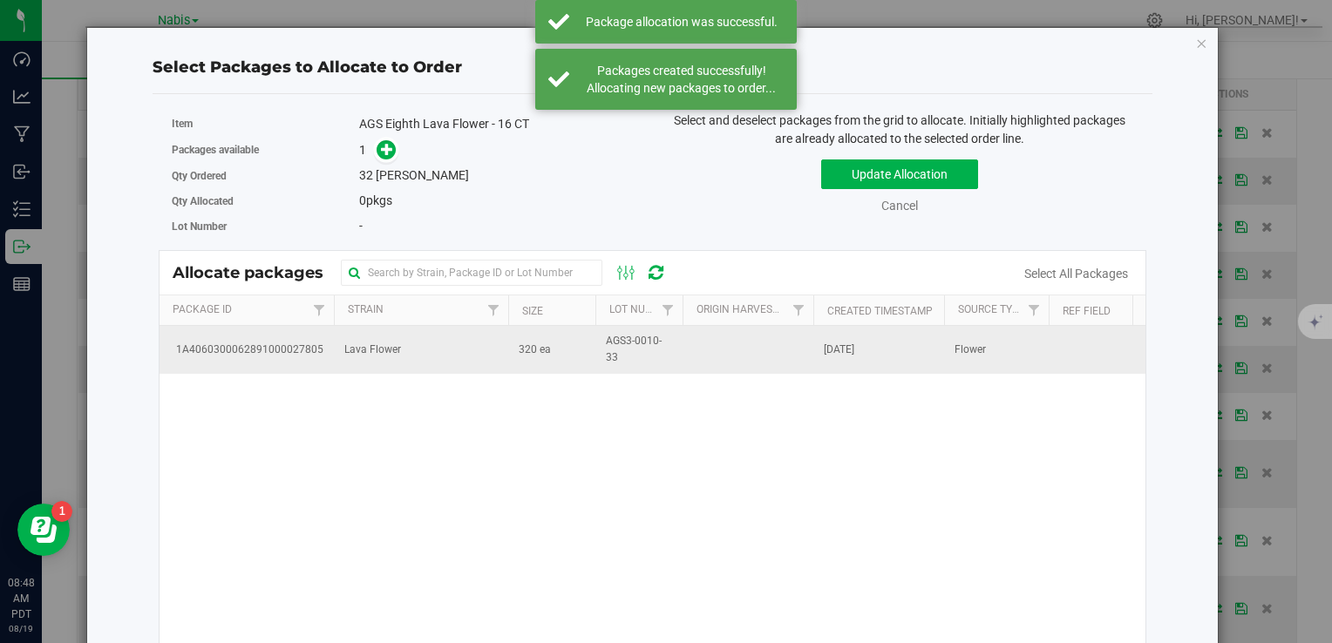
click at [380, 362] on td "Lava Flower" at bounding box center [421, 349] width 174 height 47
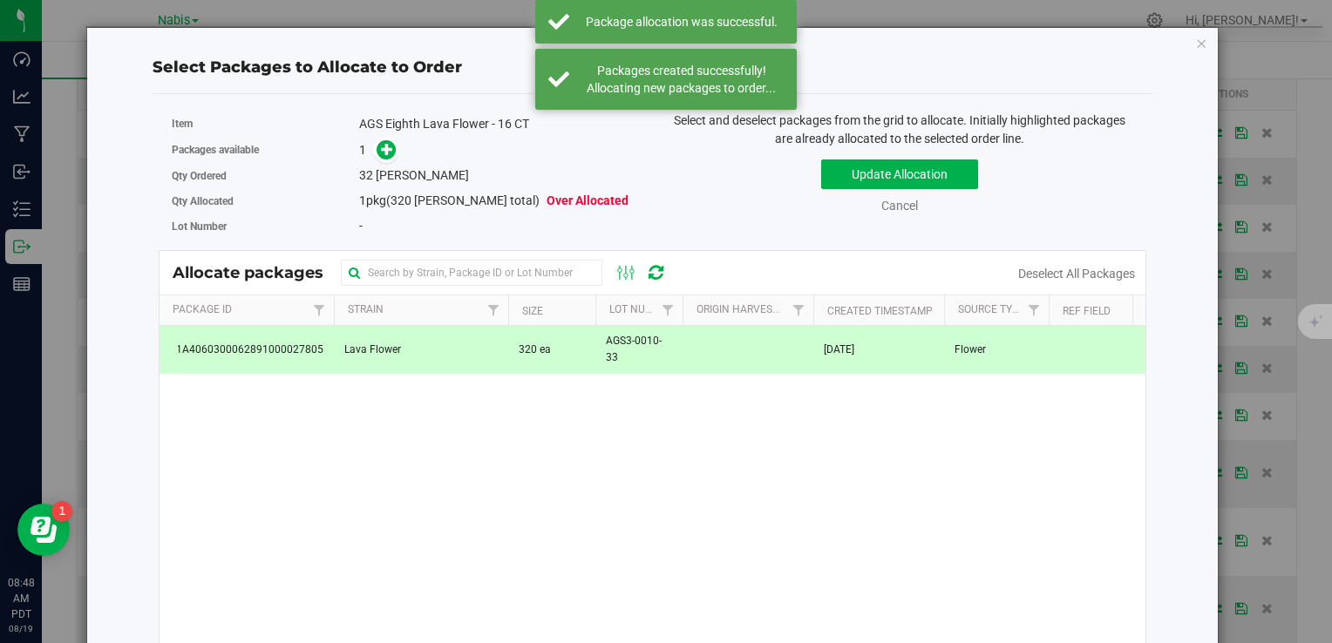
click at [394, 152] on div "1" at bounding box center [499, 150] width 281 height 20
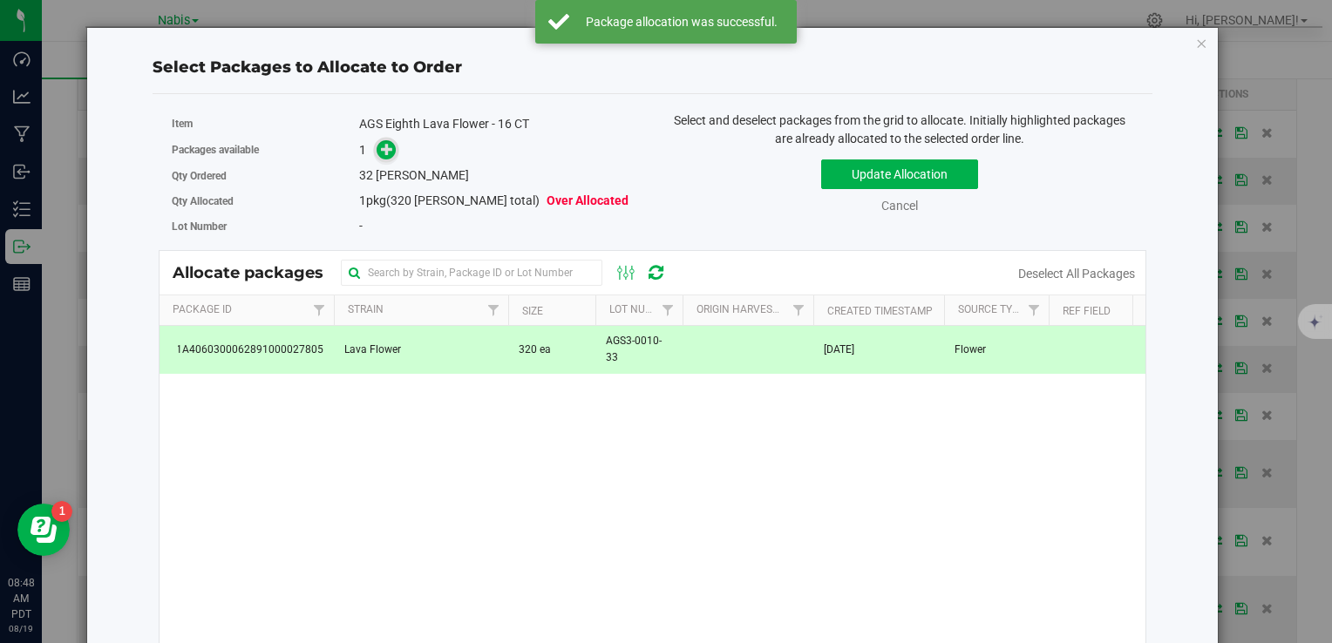
click at [384, 152] on icon at bounding box center [387, 149] width 12 height 12
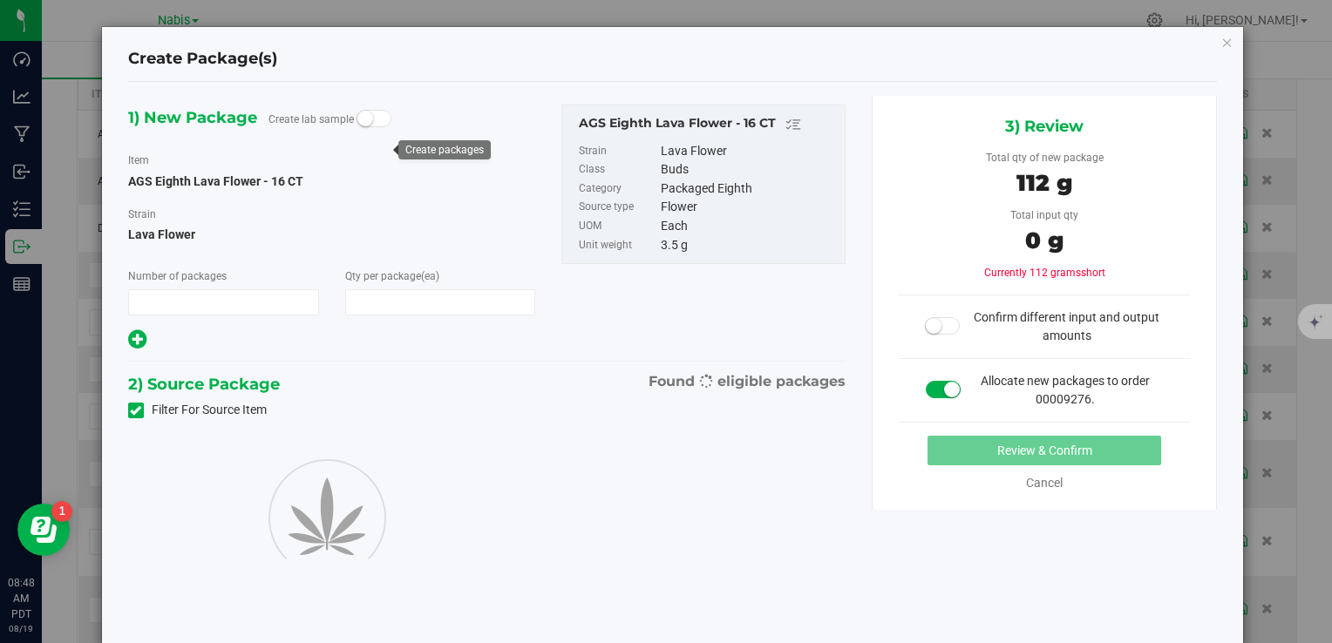
type input "1"
type input "32"
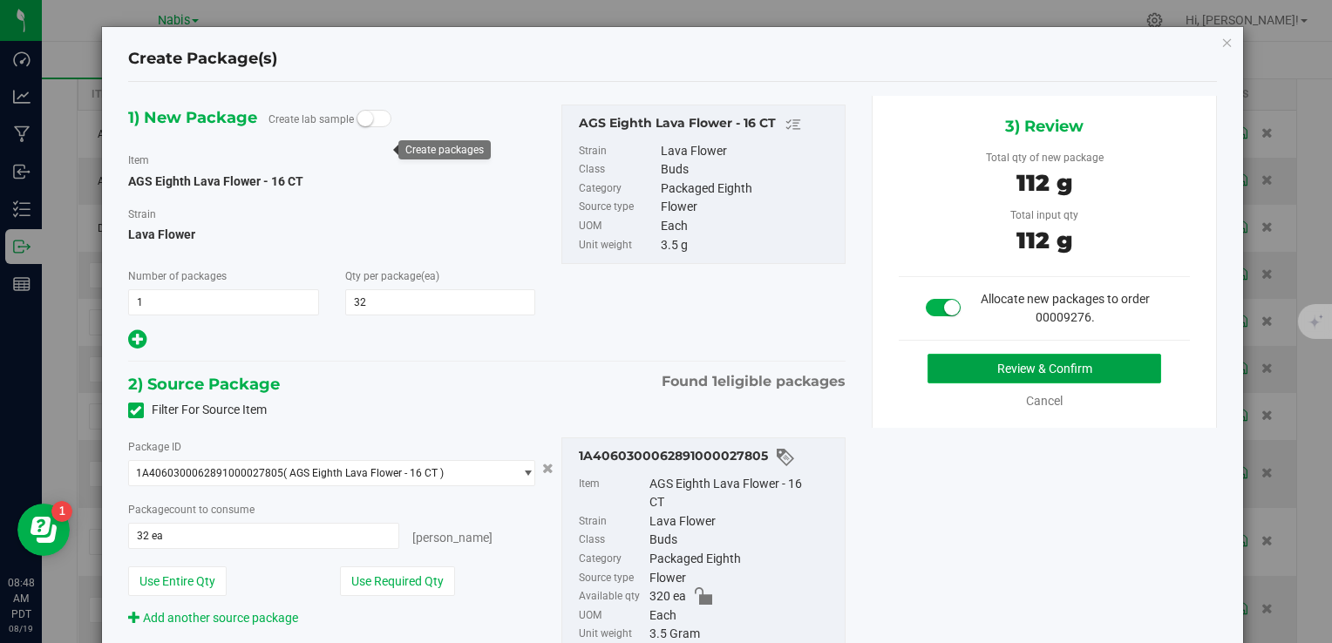
click at [960, 364] on button "Review & Confirm" at bounding box center [1045, 369] width 234 height 30
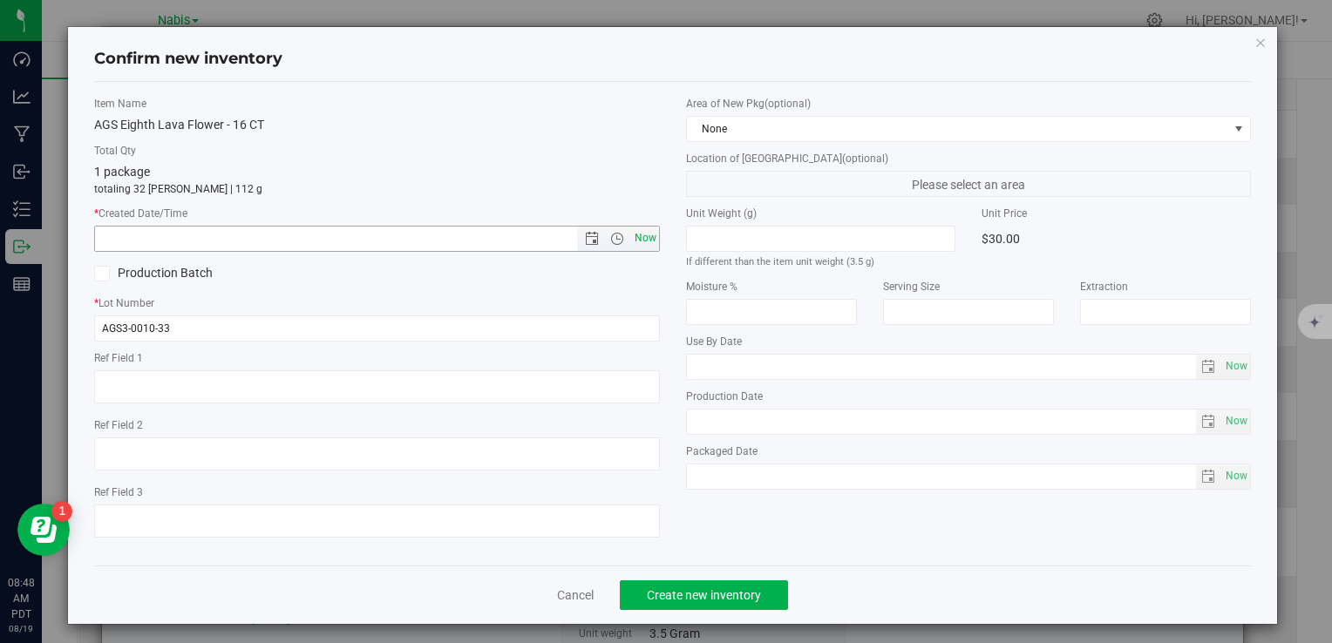
click at [642, 246] on span "Now" at bounding box center [645, 238] width 30 height 25
type input "8/19/2025 8:48 AM"
click at [706, 578] on div "Cancel Create new inventory" at bounding box center [672, 595] width 1157 height 58
click at [718, 603] on button "Create new inventory" at bounding box center [704, 596] width 168 height 30
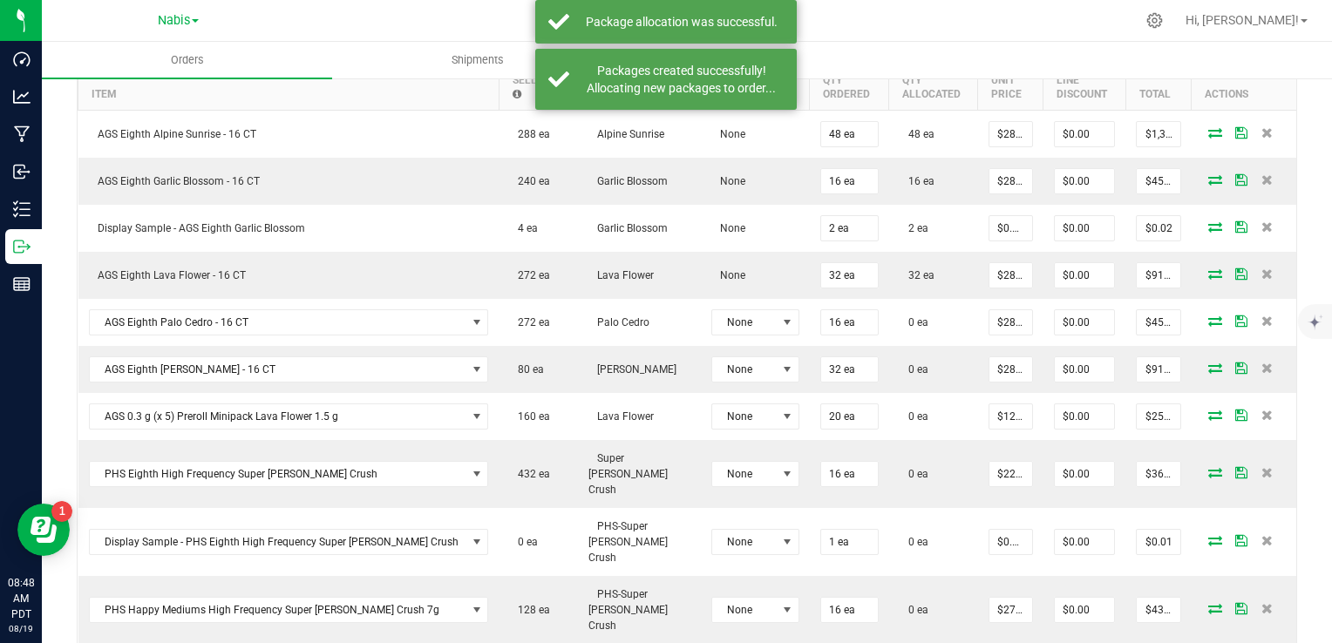
click at [1208, 316] on icon at bounding box center [1215, 321] width 14 height 10
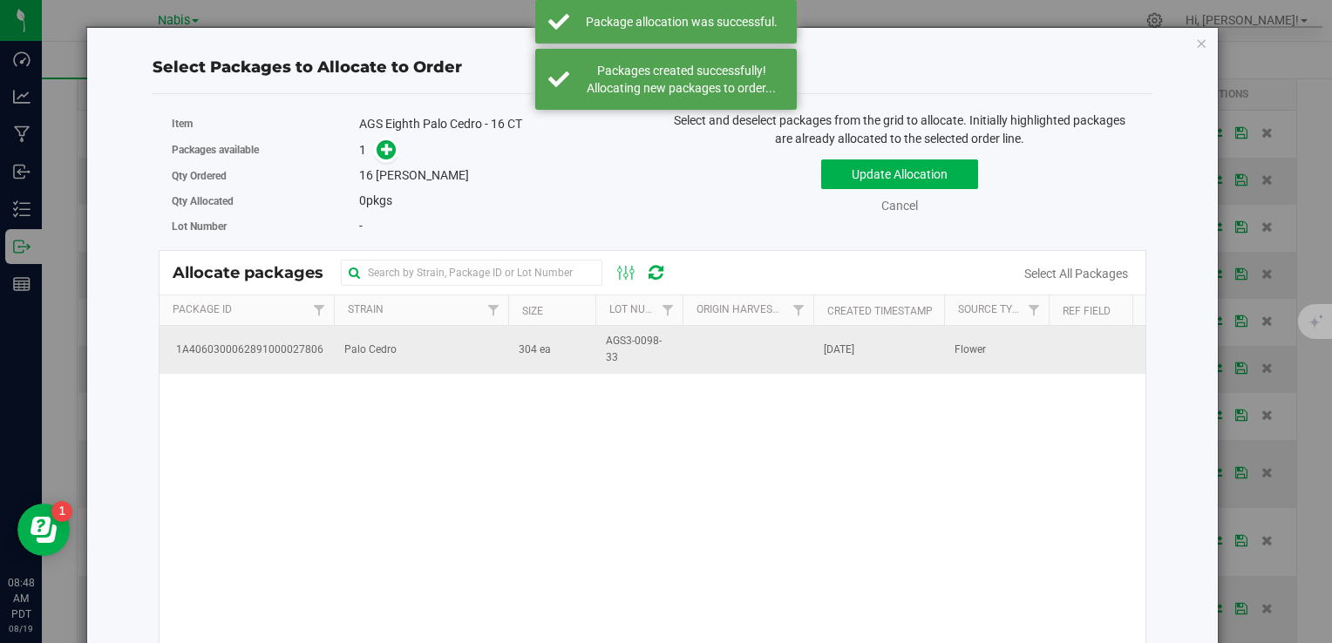
click at [373, 347] on span "Palo Cedro" at bounding box center [370, 350] width 52 height 17
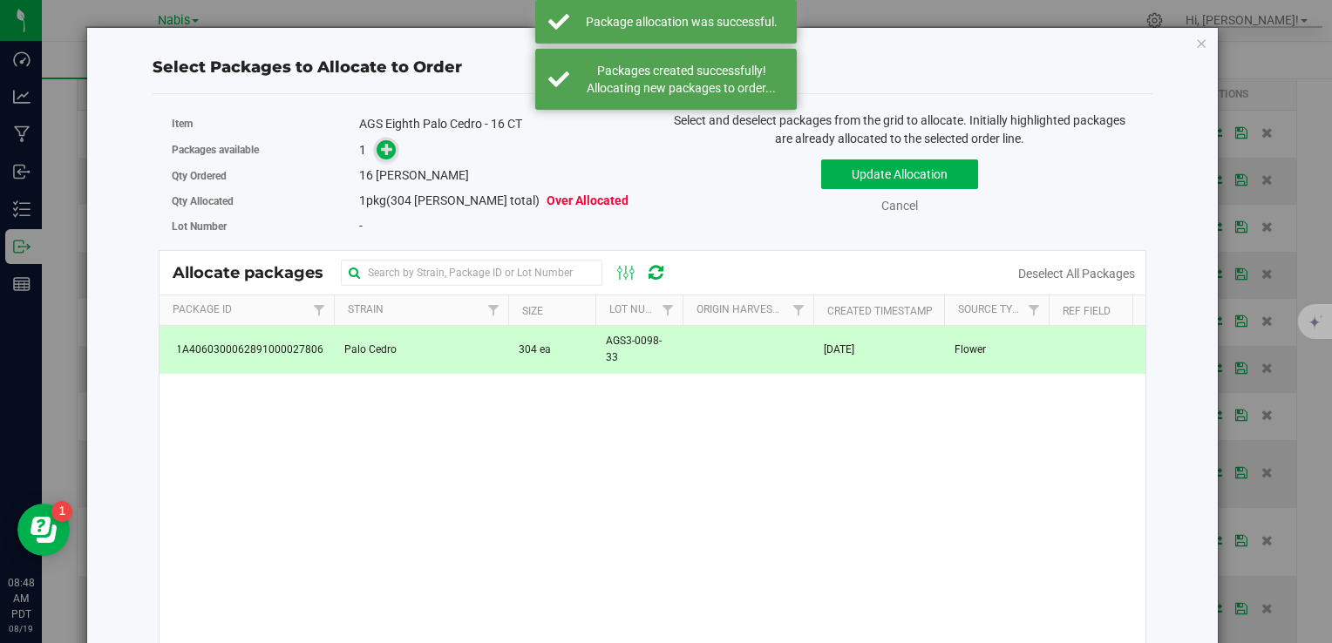
click at [390, 148] on icon at bounding box center [387, 149] width 12 height 12
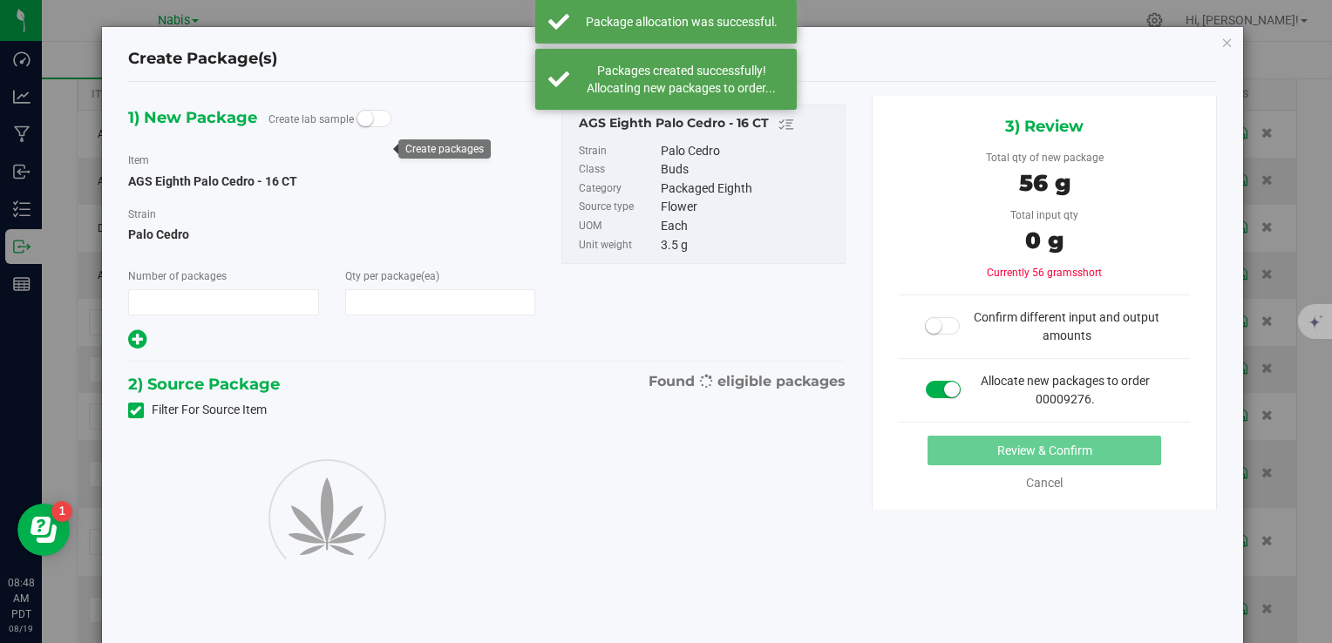
type input "1"
type input "16"
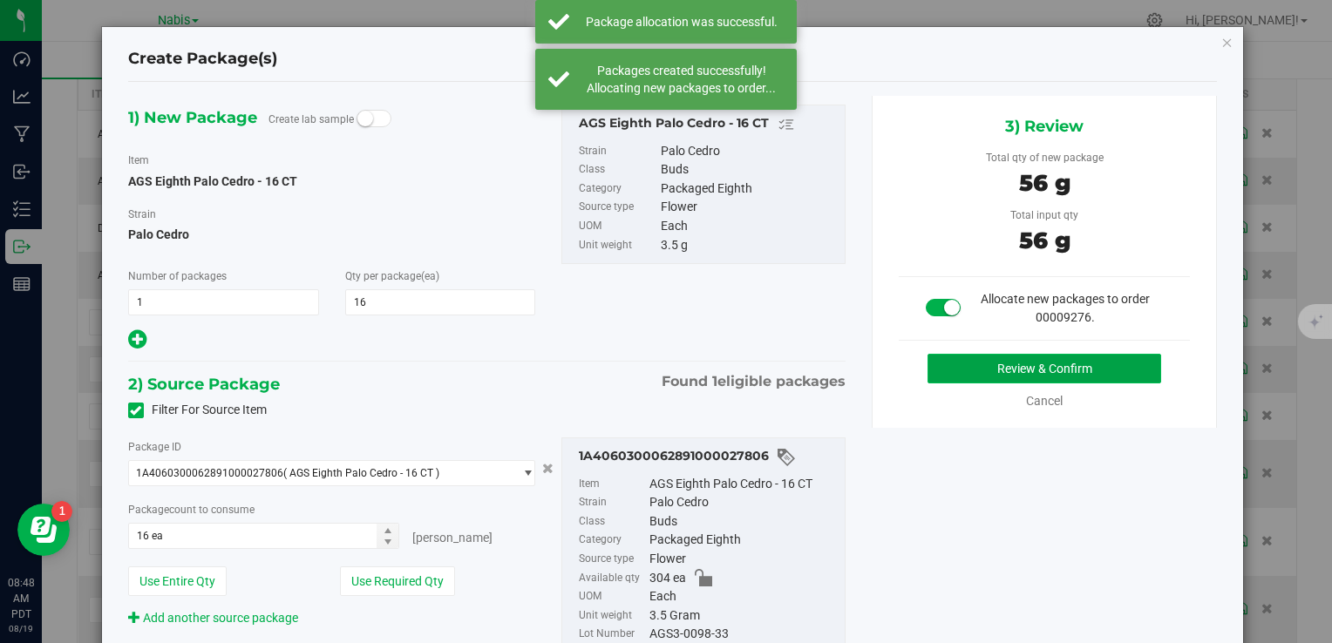
click at [940, 364] on button "Review & Confirm" at bounding box center [1045, 369] width 234 height 30
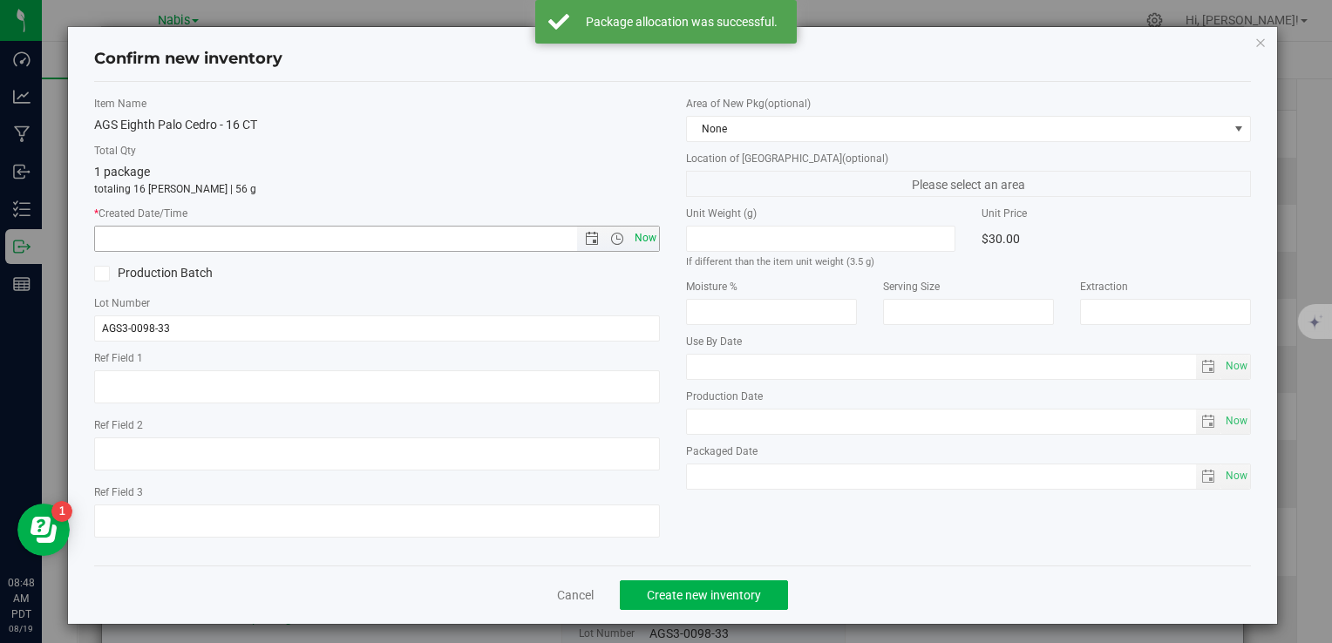
click at [649, 231] on span "Now" at bounding box center [645, 238] width 30 height 25
type input "8/19/2025 8:48 AM"
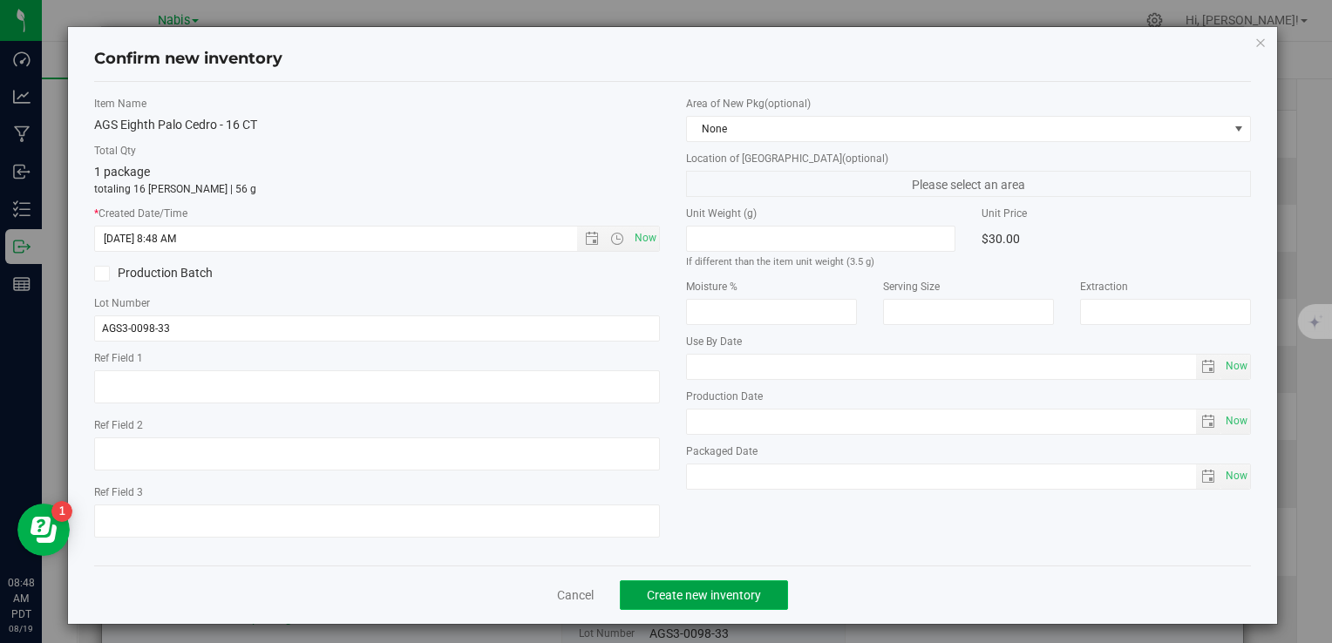
click at [684, 586] on button "Create new inventory" at bounding box center [704, 596] width 168 height 30
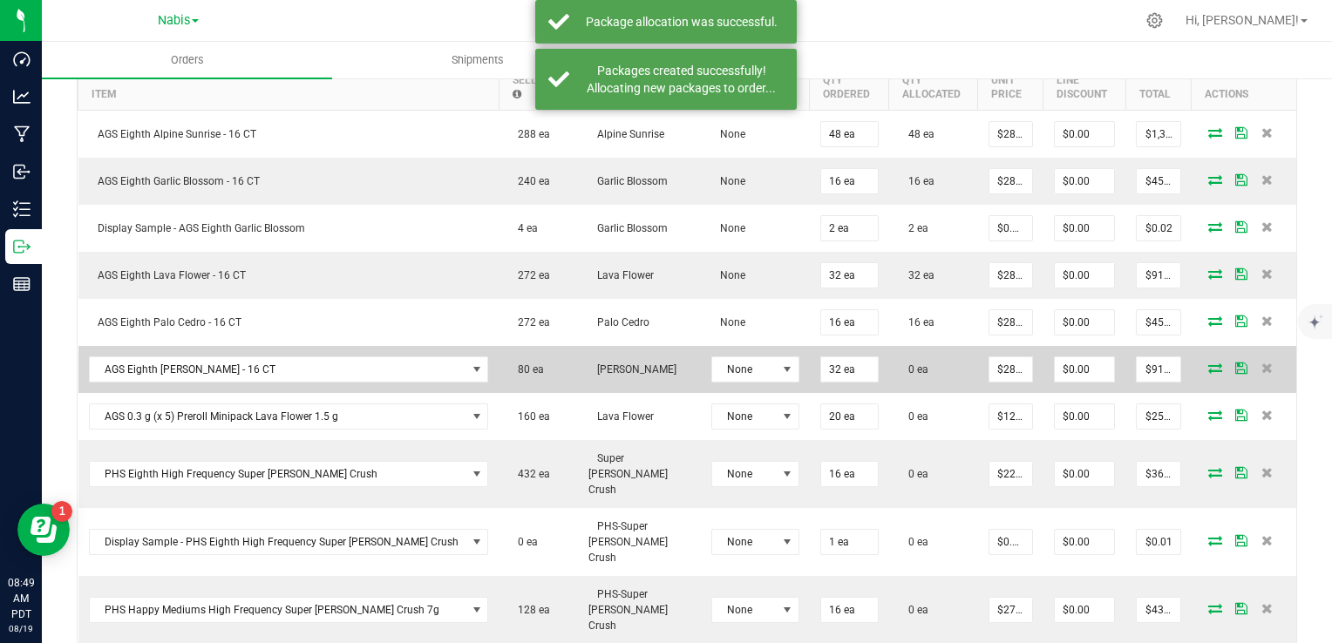
click at [1208, 364] on icon at bounding box center [1215, 368] width 14 height 10
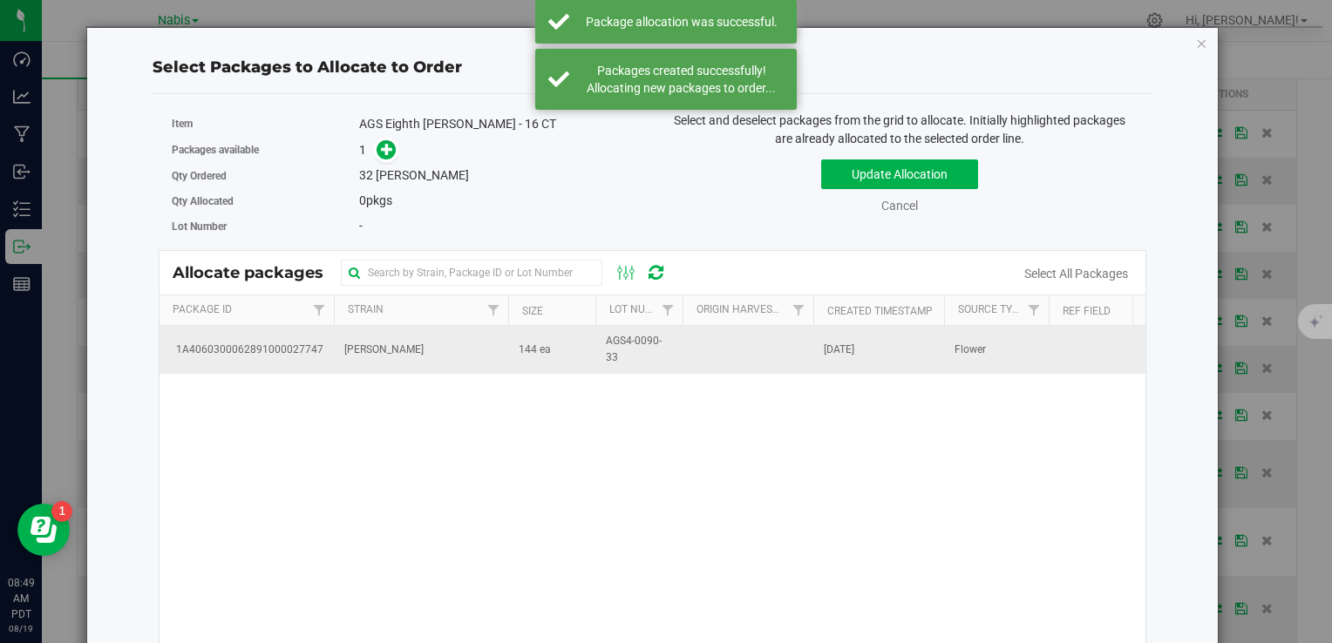
click at [382, 343] on span "[PERSON_NAME]" at bounding box center [383, 350] width 79 height 17
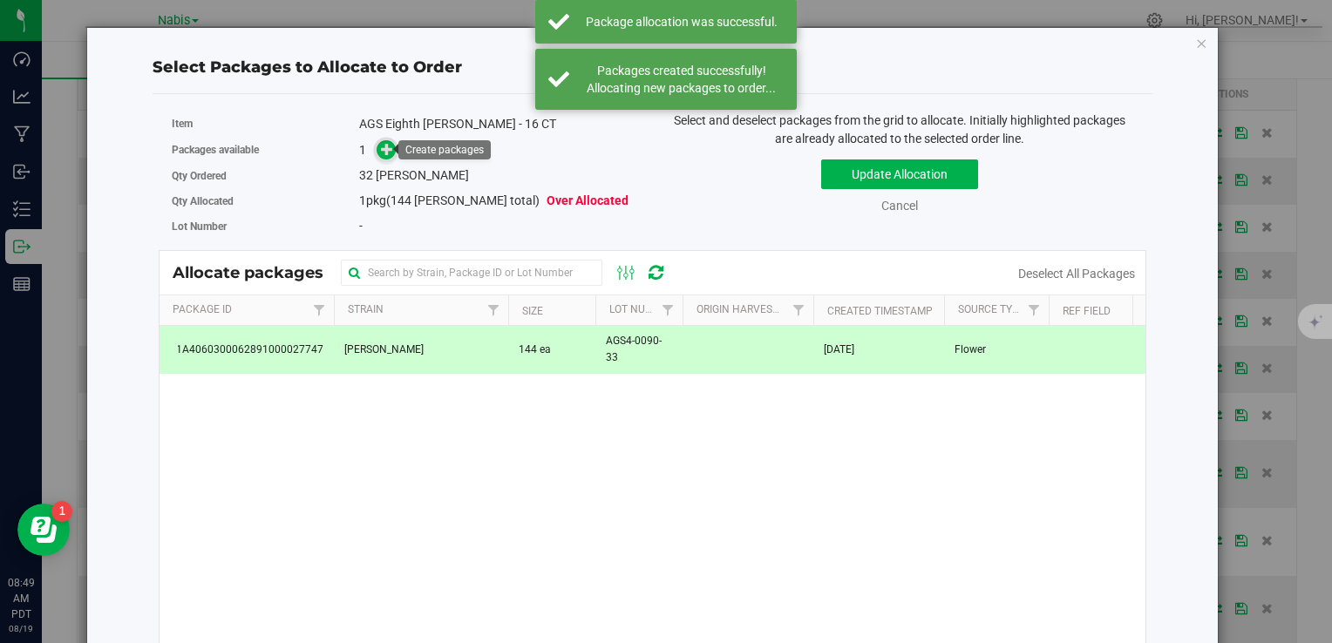
click at [391, 147] on span at bounding box center [387, 150] width 20 height 20
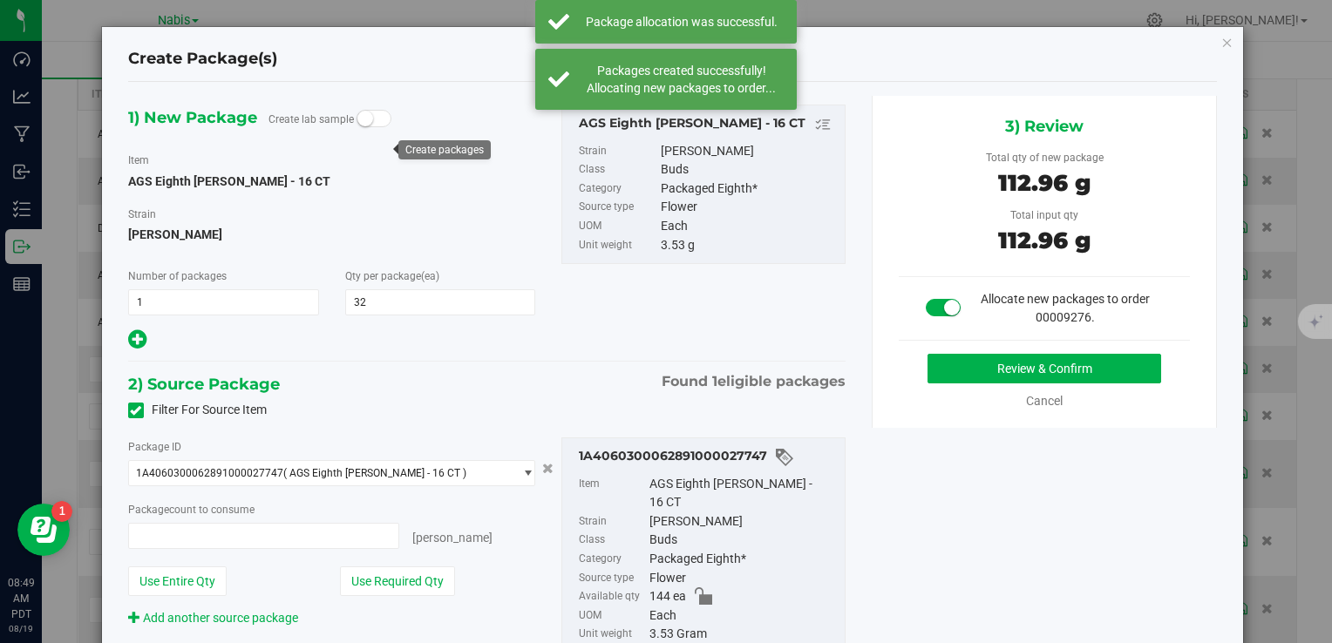
type input "32 ea"
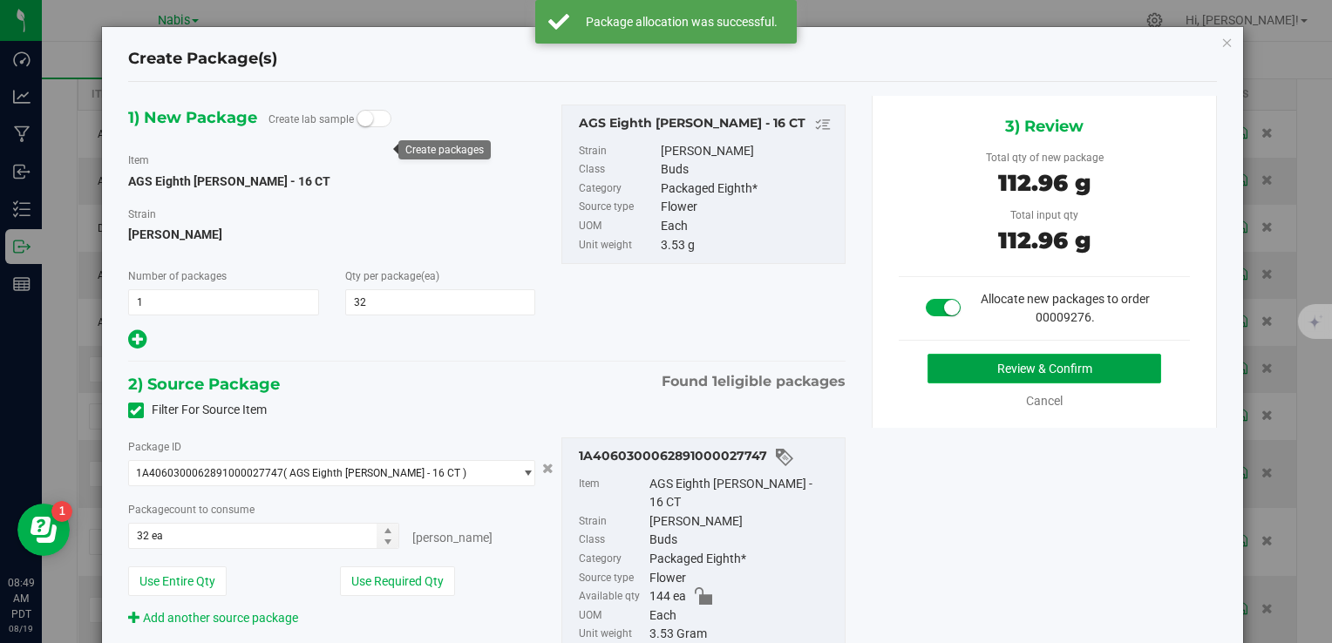
click at [994, 379] on button "Review & Confirm" at bounding box center [1045, 369] width 234 height 30
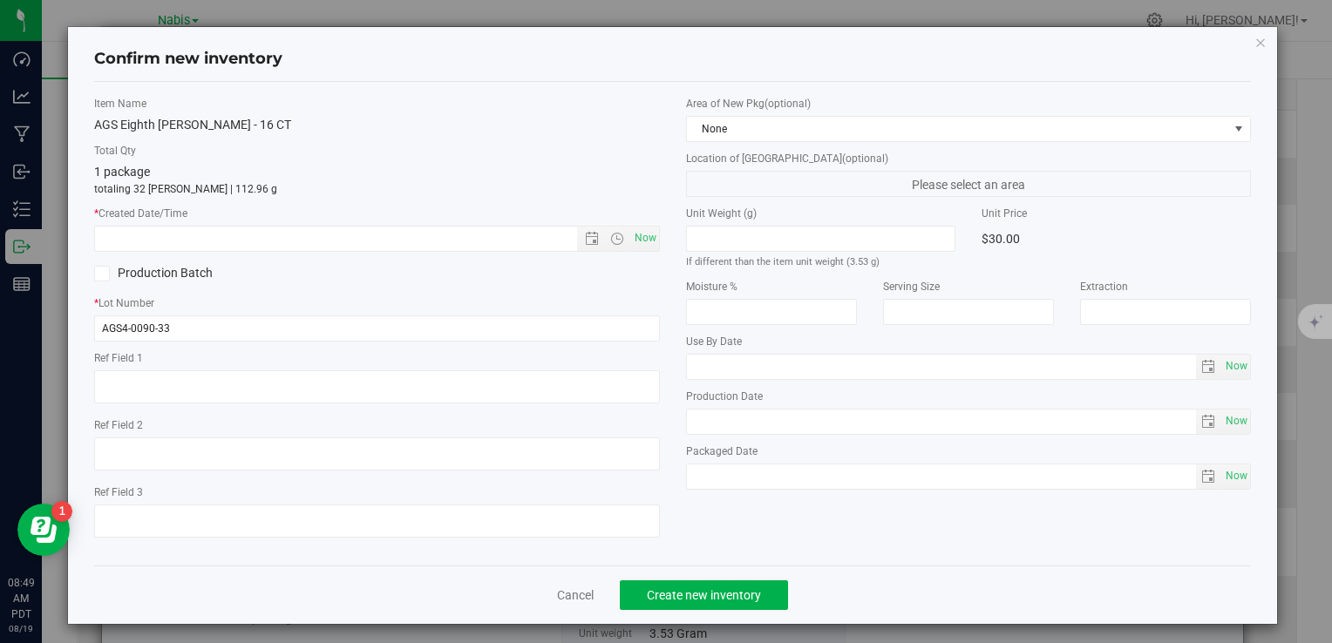
click at [656, 239] on div "Item Name AGS Eighth Shasta Bloom - 16 CT Total Qty 1 package totaling 32 eache…" at bounding box center [376, 324] width 591 height 456
click at [618, 241] on span "Open the time view" at bounding box center [617, 239] width 30 height 14
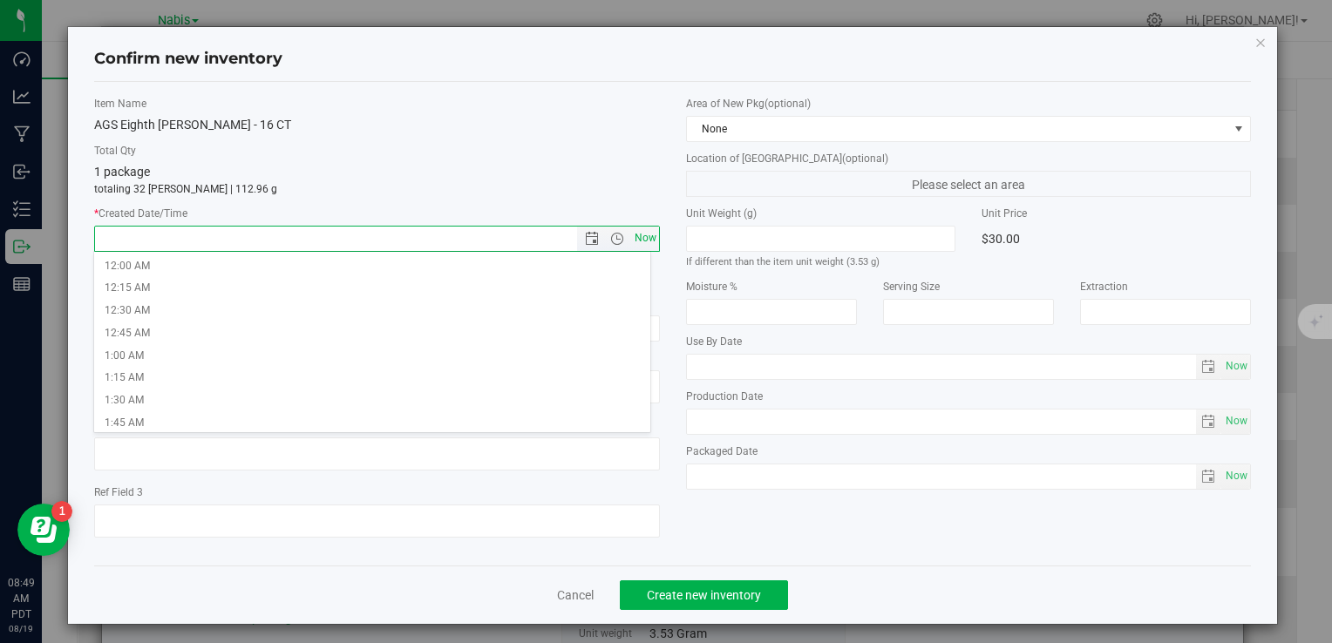
click at [636, 239] on span "Now" at bounding box center [645, 238] width 30 height 25
type input "8/19/2025 8:49 AM"
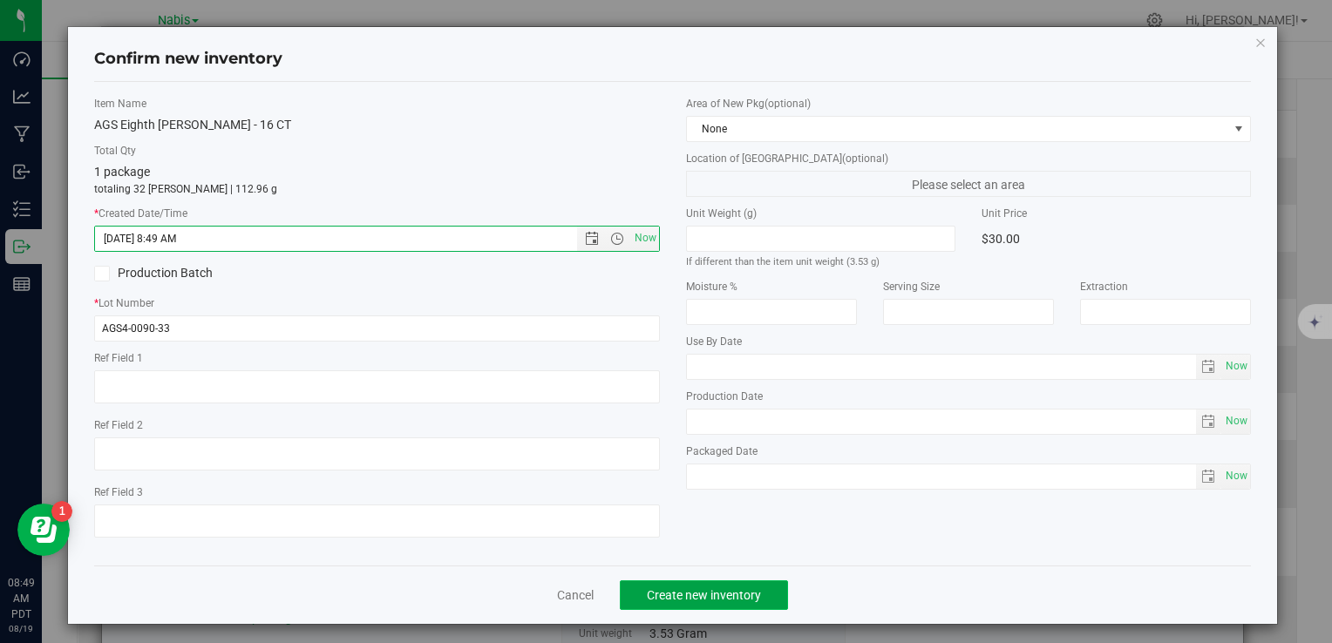
click at [731, 588] on span "Create new inventory" at bounding box center [704, 595] width 114 height 14
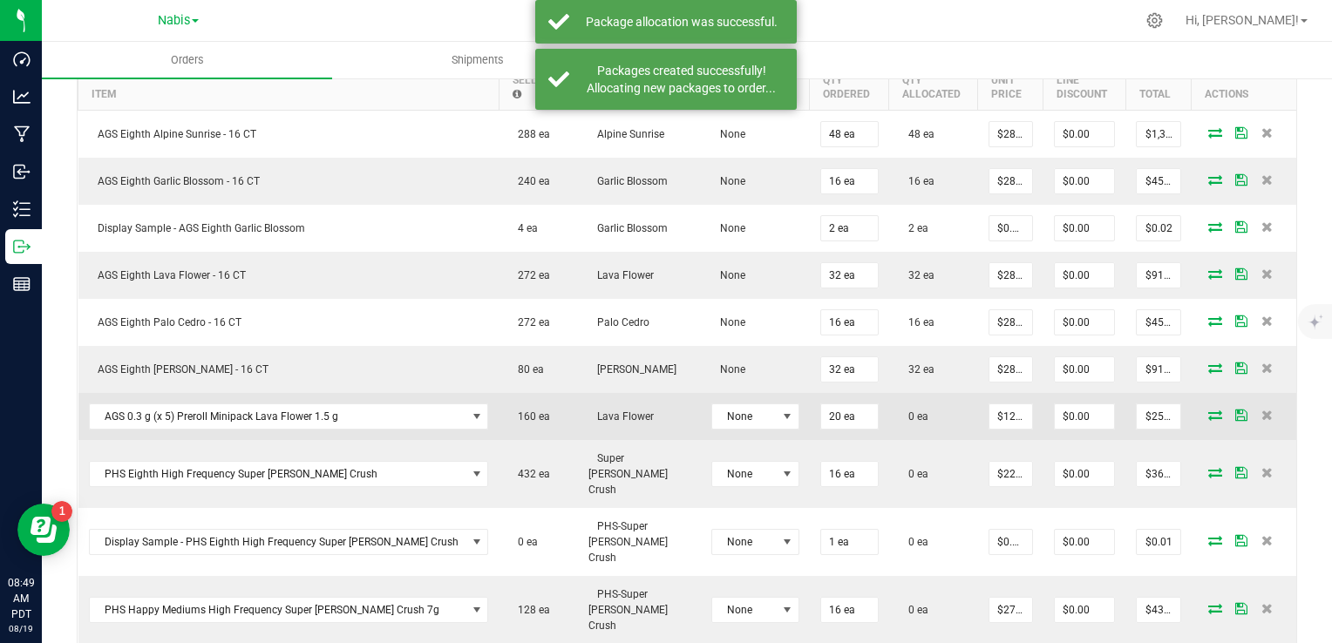
click at [1208, 410] on icon at bounding box center [1215, 415] width 14 height 10
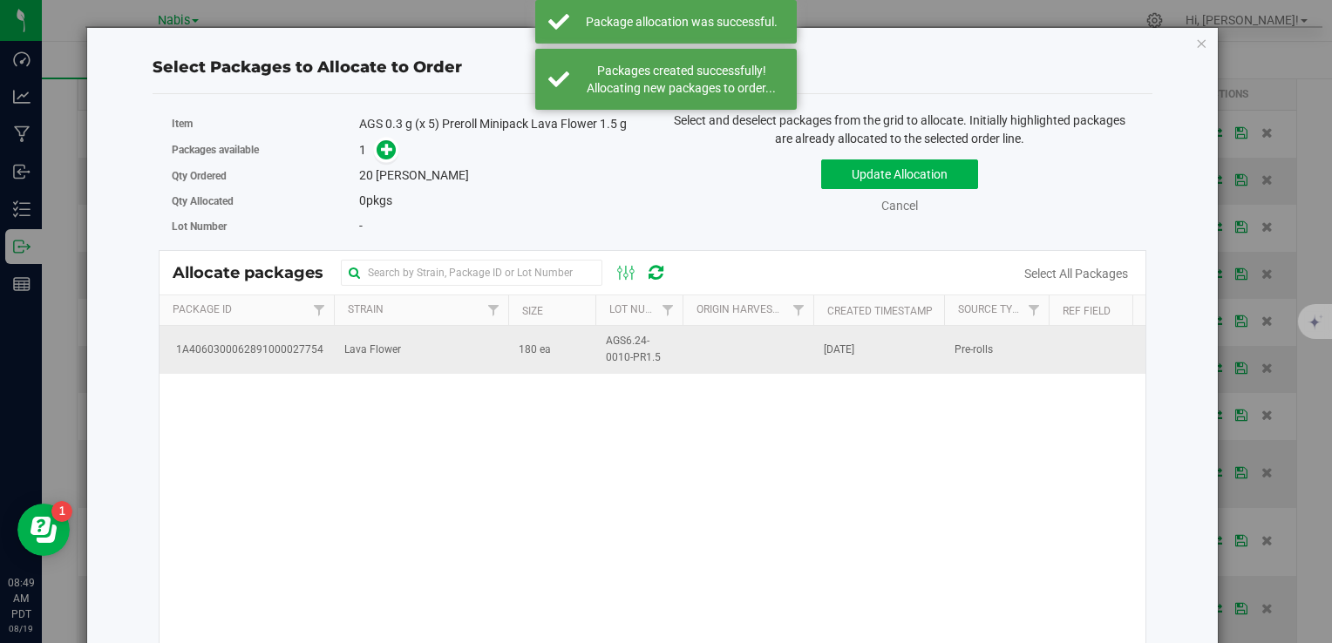
click at [467, 341] on td "Lava Flower" at bounding box center [421, 349] width 174 height 47
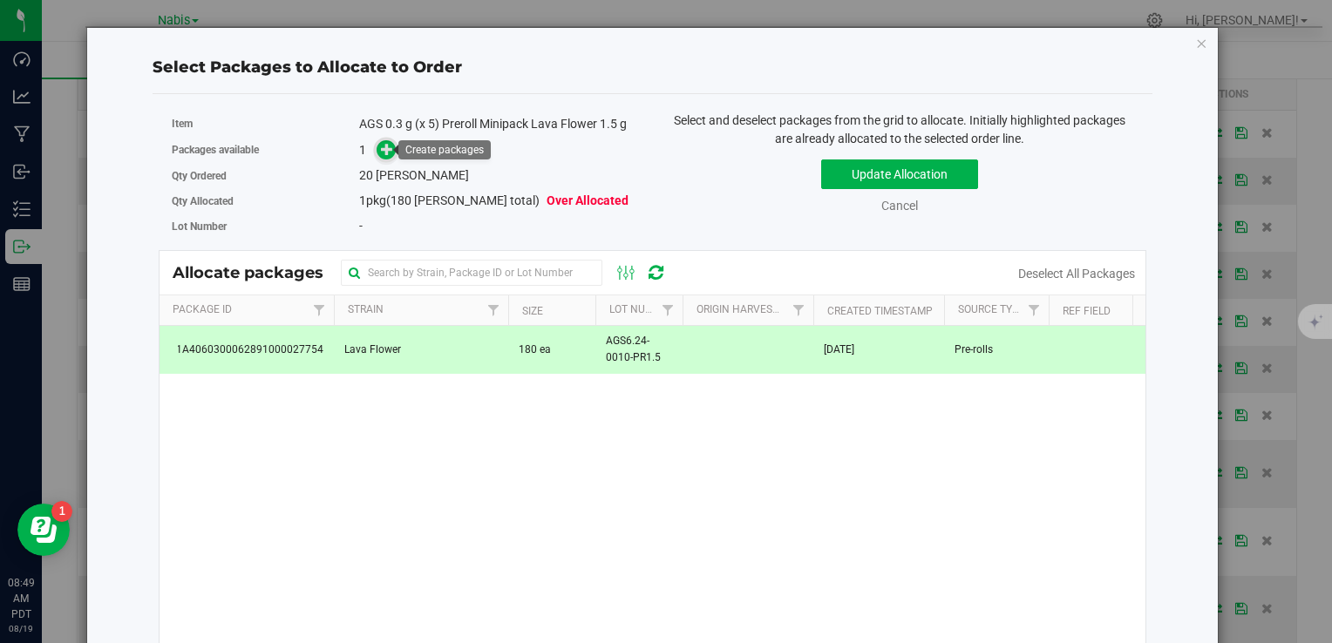
click at [384, 149] on icon at bounding box center [387, 149] width 12 height 12
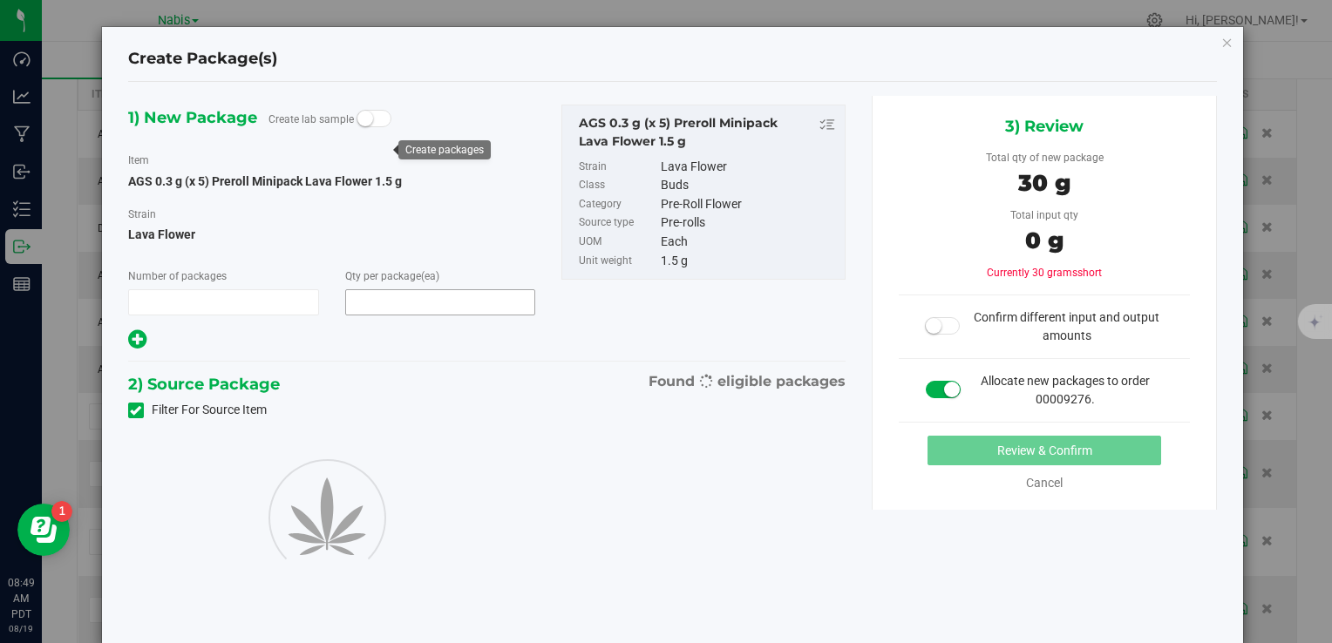
type input "1"
type input "20"
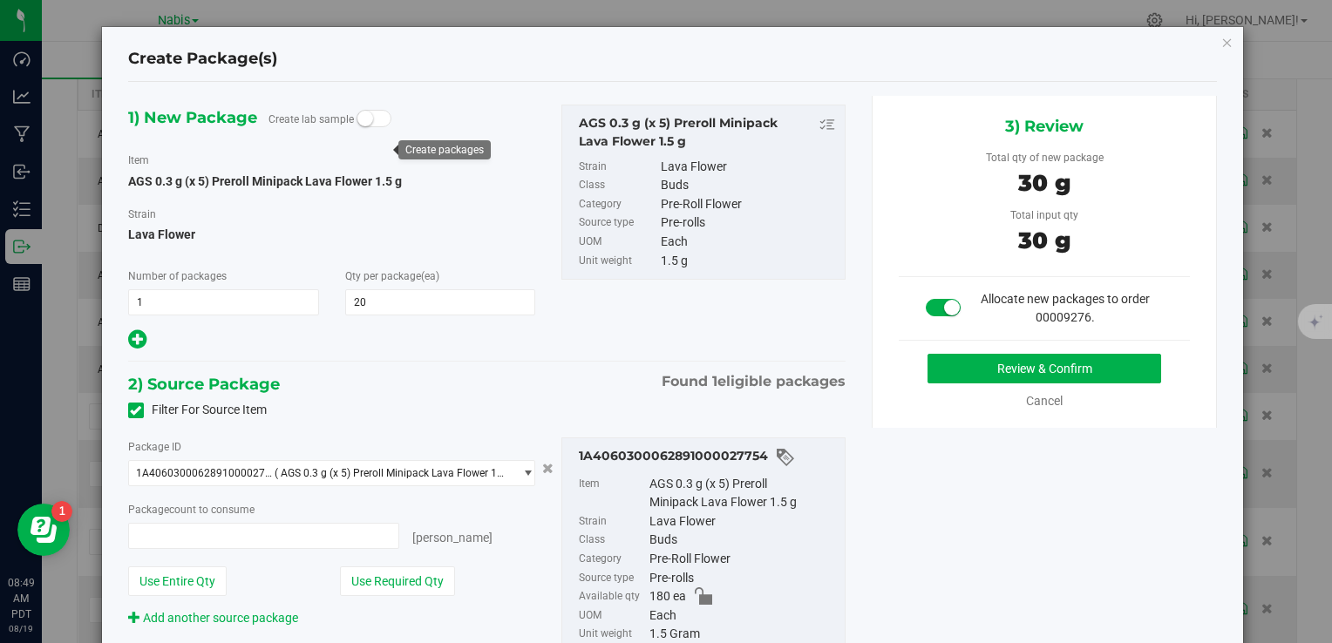
type input "20 ea"
click at [956, 376] on button "Review & Confirm" at bounding box center [1045, 369] width 234 height 30
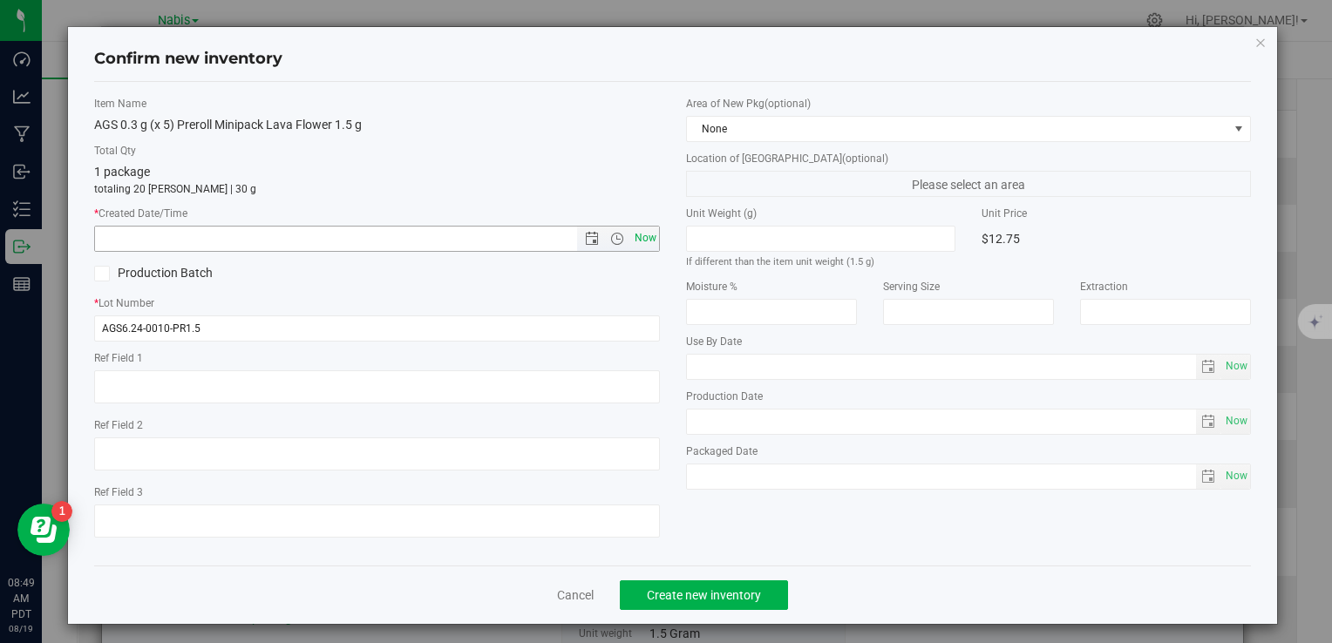
click at [640, 235] on span "Now" at bounding box center [645, 238] width 30 height 25
type input "8/19/2025 8:49 AM"
click at [725, 583] on button "Create new inventory" at bounding box center [704, 596] width 168 height 30
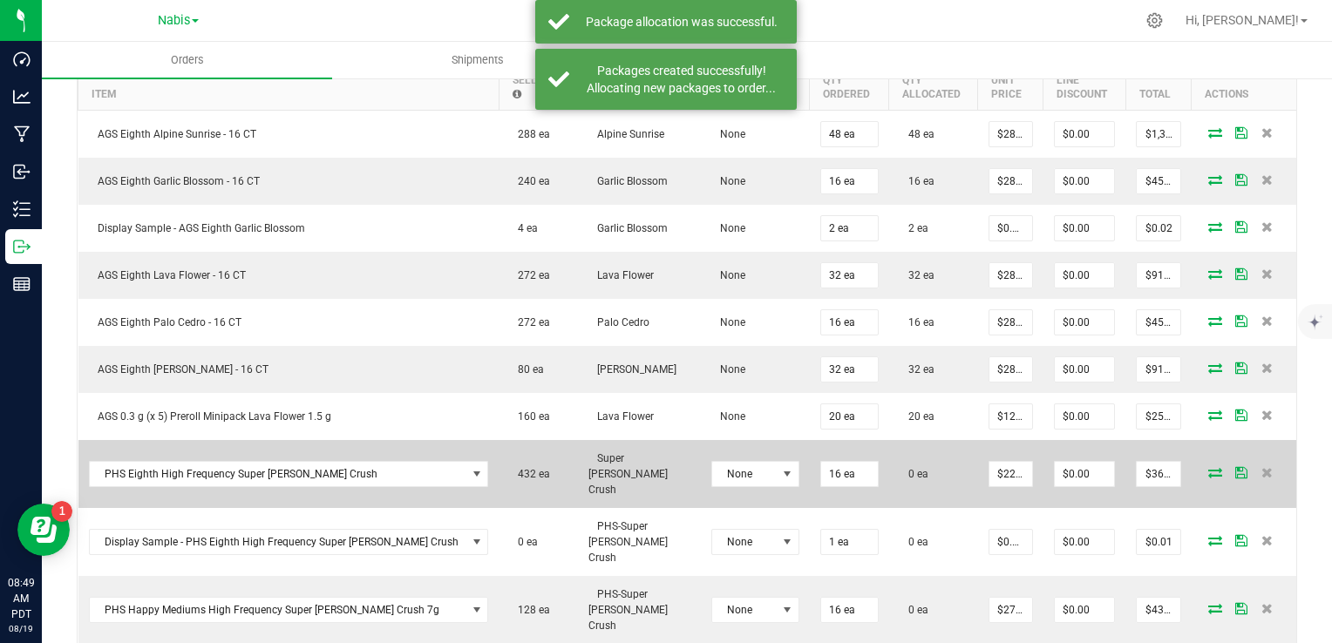
click at [1208, 467] on icon at bounding box center [1215, 472] width 14 height 10
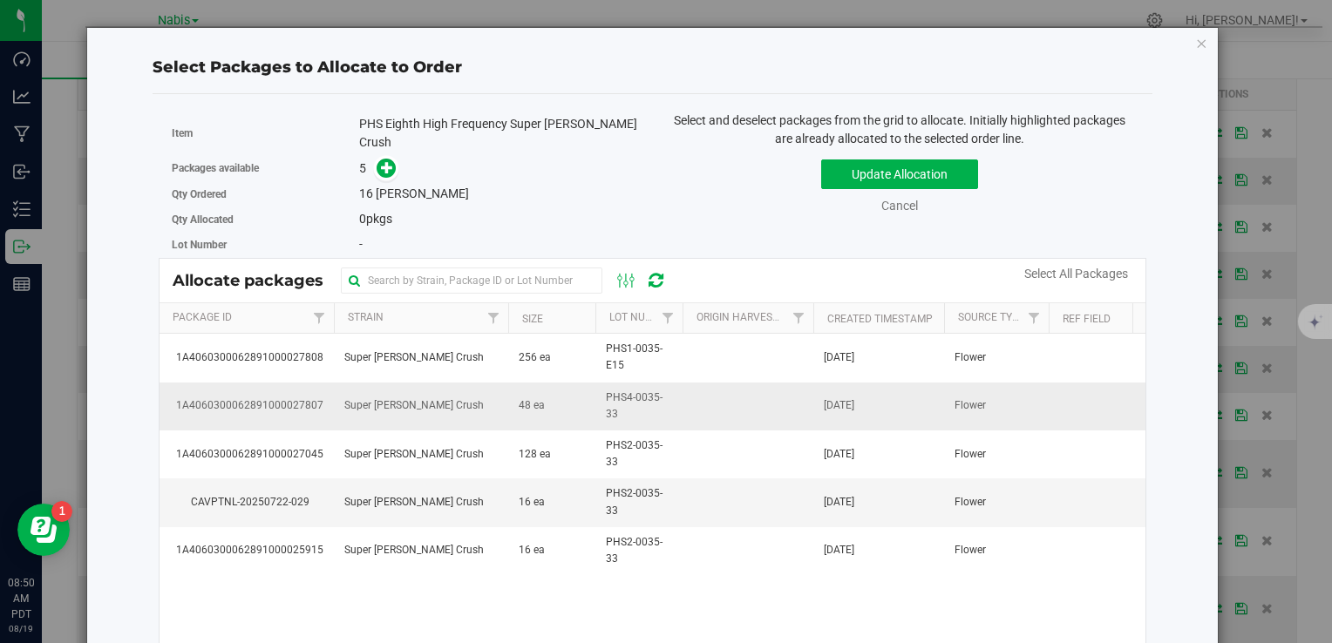
click at [548, 399] on td "48 ea" at bounding box center [551, 407] width 87 height 48
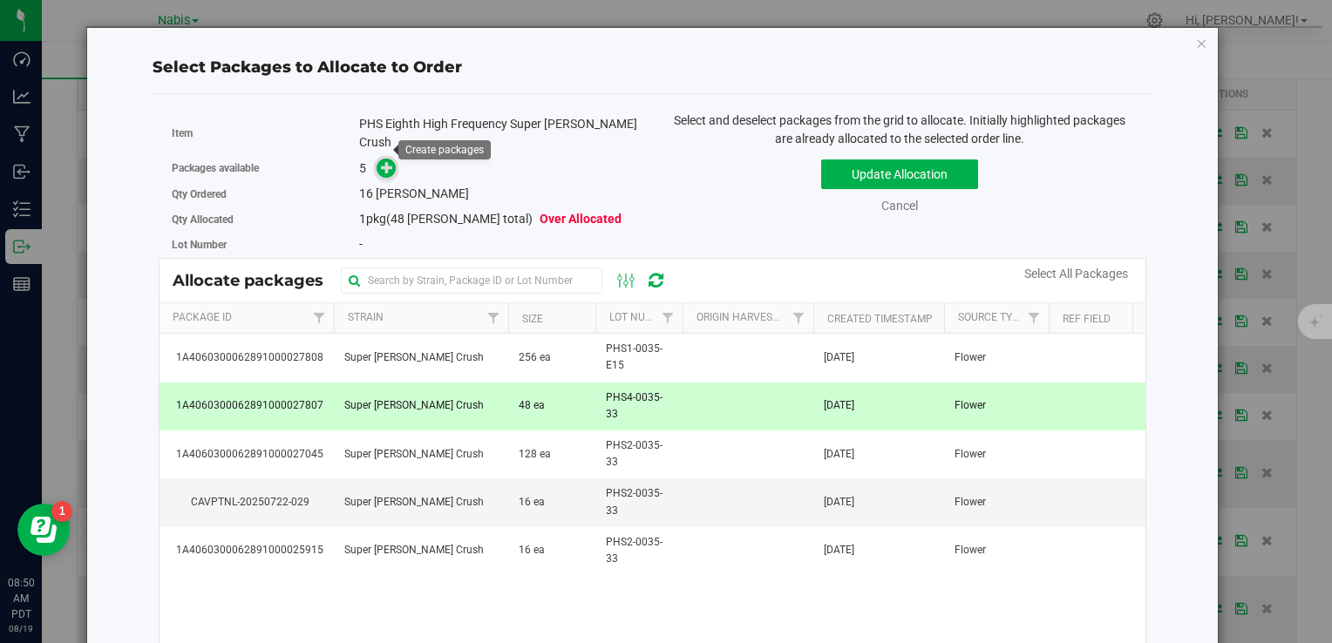
click at [387, 161] on icon at bounding box center [387, 167] width 12 height 12
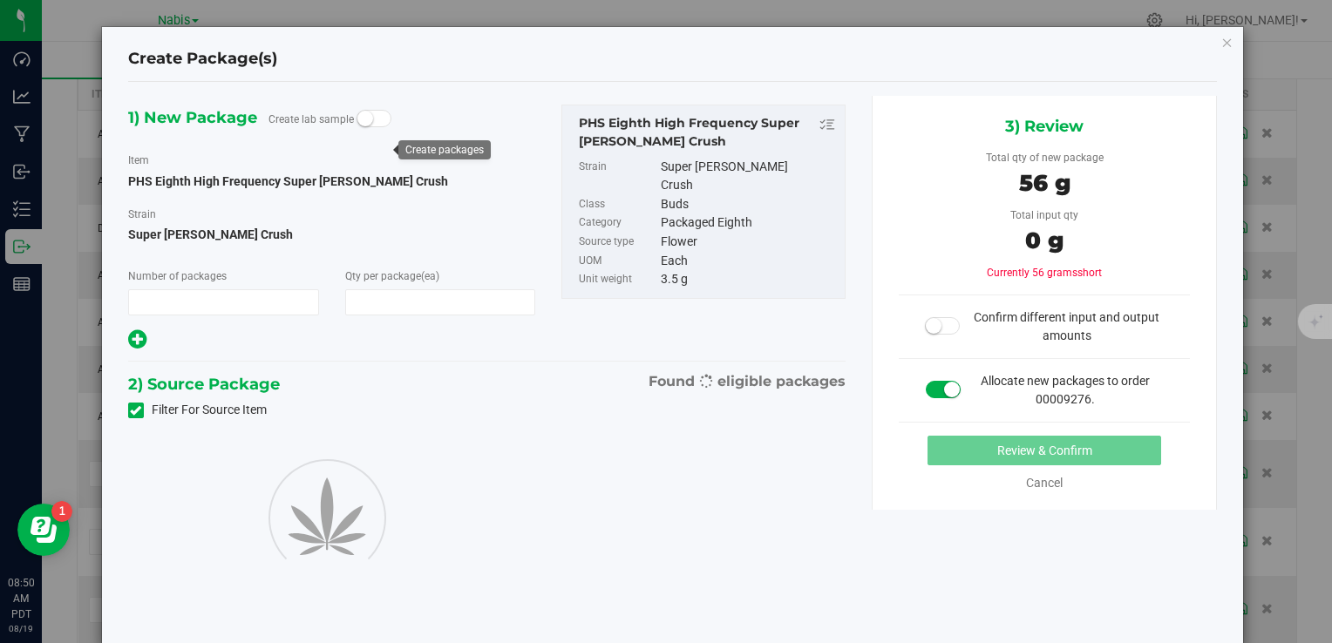
type input "1"
type input "16"
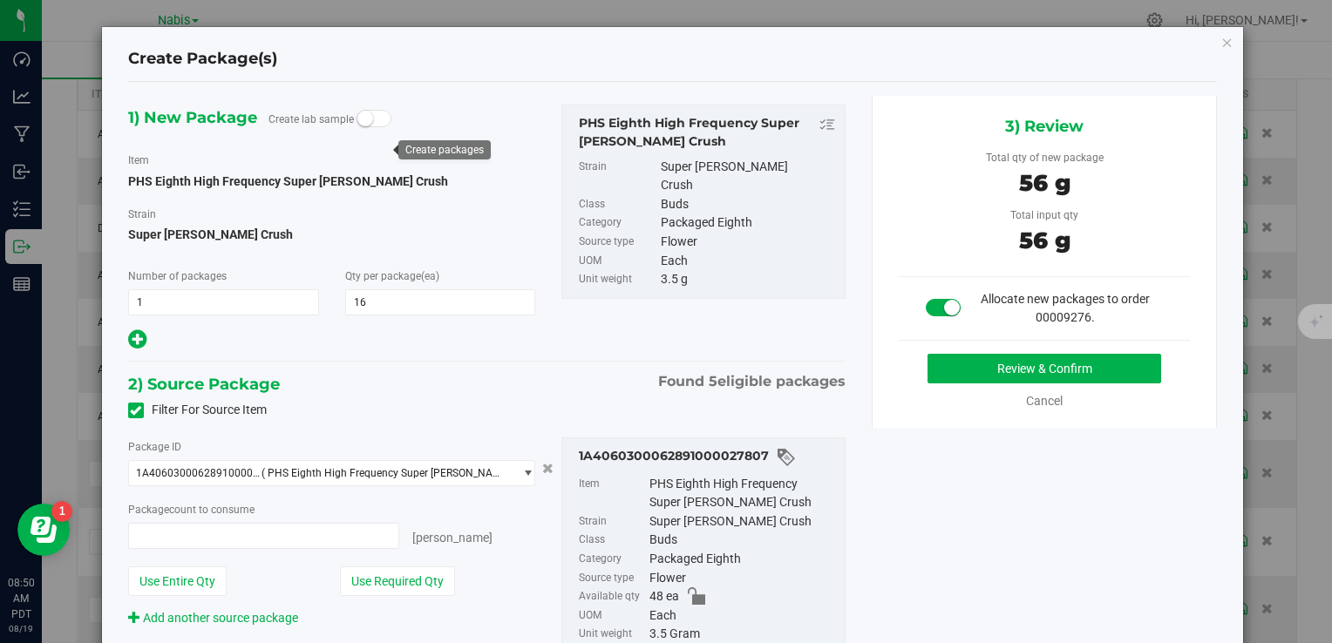
type input "16 ea"
click at [967, 364] on button "Review & Confirm" at bounding box center [1045, 369] width 234 height 30
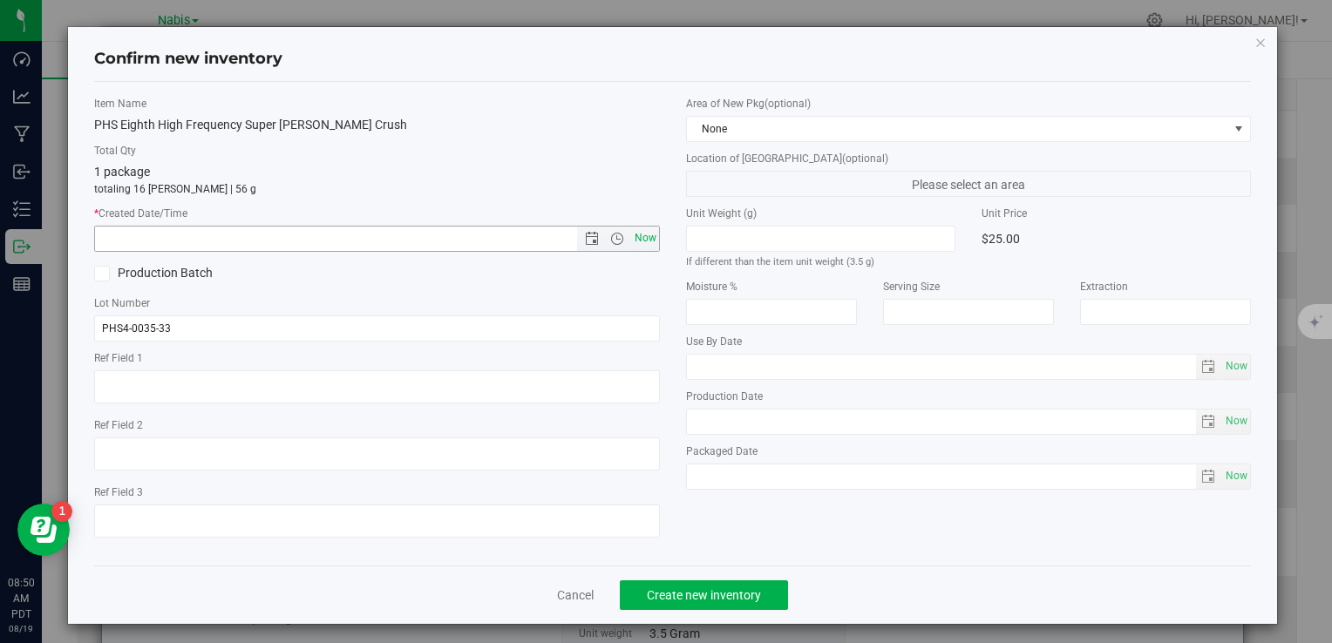
click at [645, 238] on span "Now" at bounding box center [645, 238] width 30 height 25
type input "8/19/2025 8:50 AM"
click at [698, 581] on button "Create new inventory" at bounding box center [704, 596] width 168 height 30
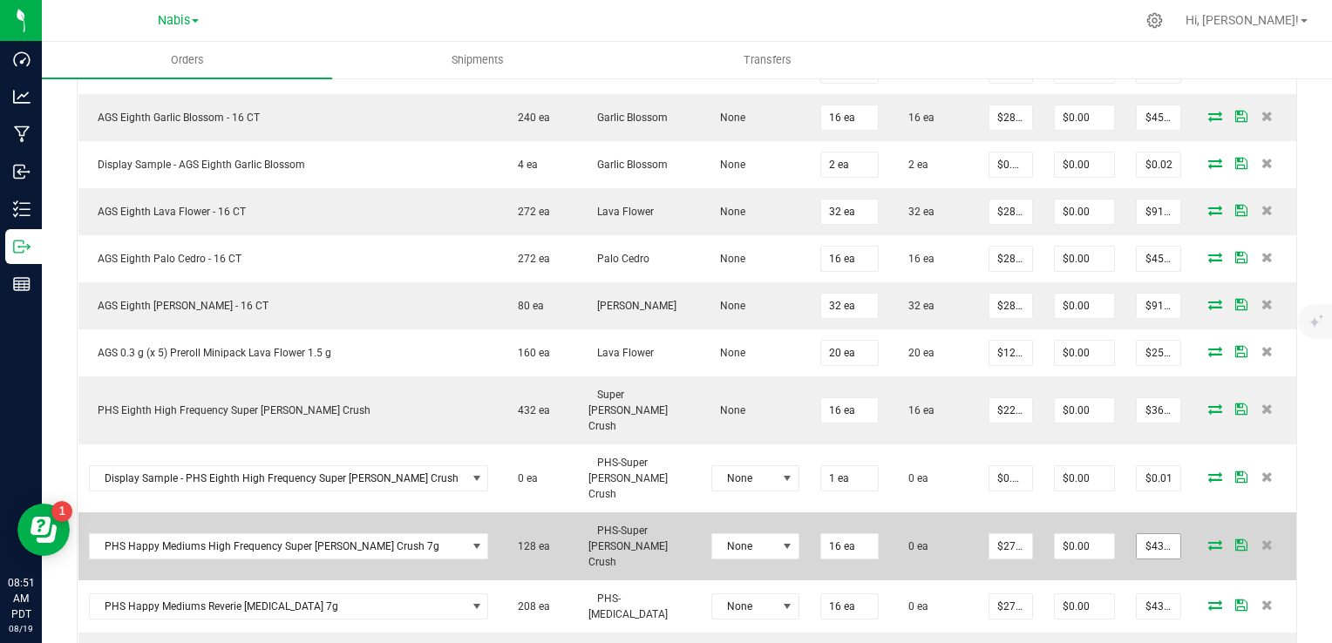
scroll to position [603, 0]
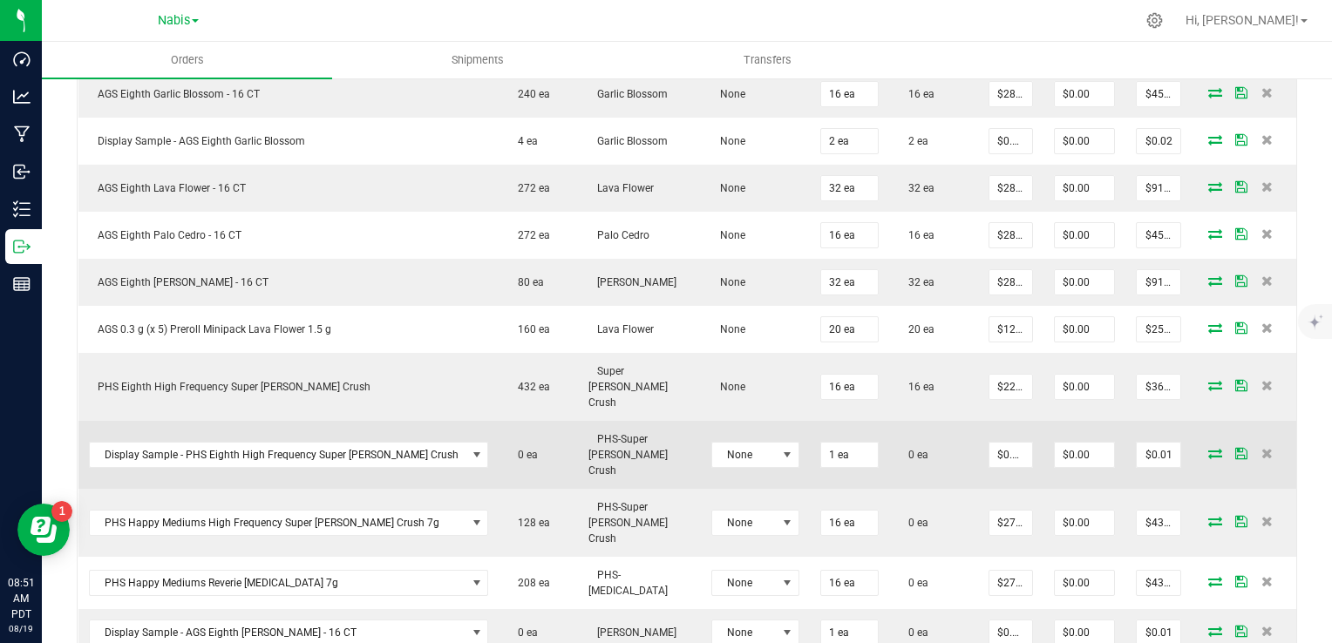
click at [1208, 448] on icon at bounding box center [1215, 453] width 14 height 10
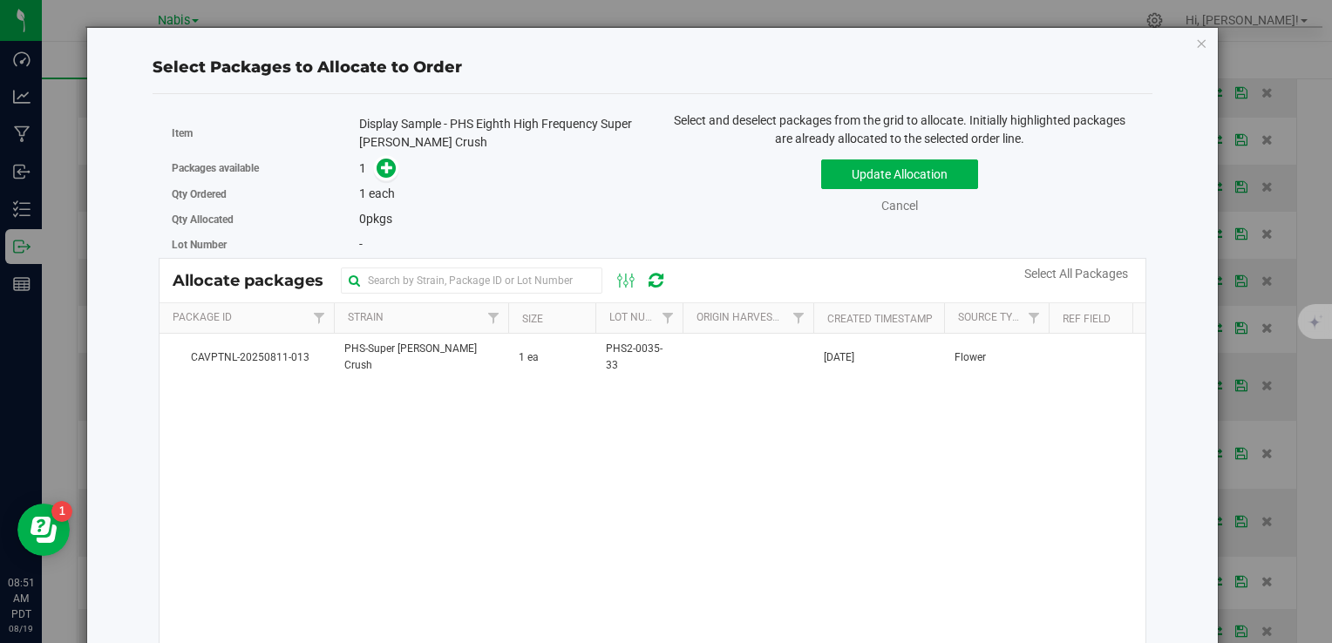
click at [450, 124] on div "Display Sample - PHS Eighth High Frequency Super Berry Crush" at bounding box center [499, 133] width 281 height 37
drag, startPoint x: 351, startPoint y: 120, endPoint x: 629, endPoint y: 136, distance: 277.7
click at [629, 136] on div "Item Display Sample - PHS Eighth High Frequency Super Berry Crush" at bounding box center [406, 134] width 468 height 44
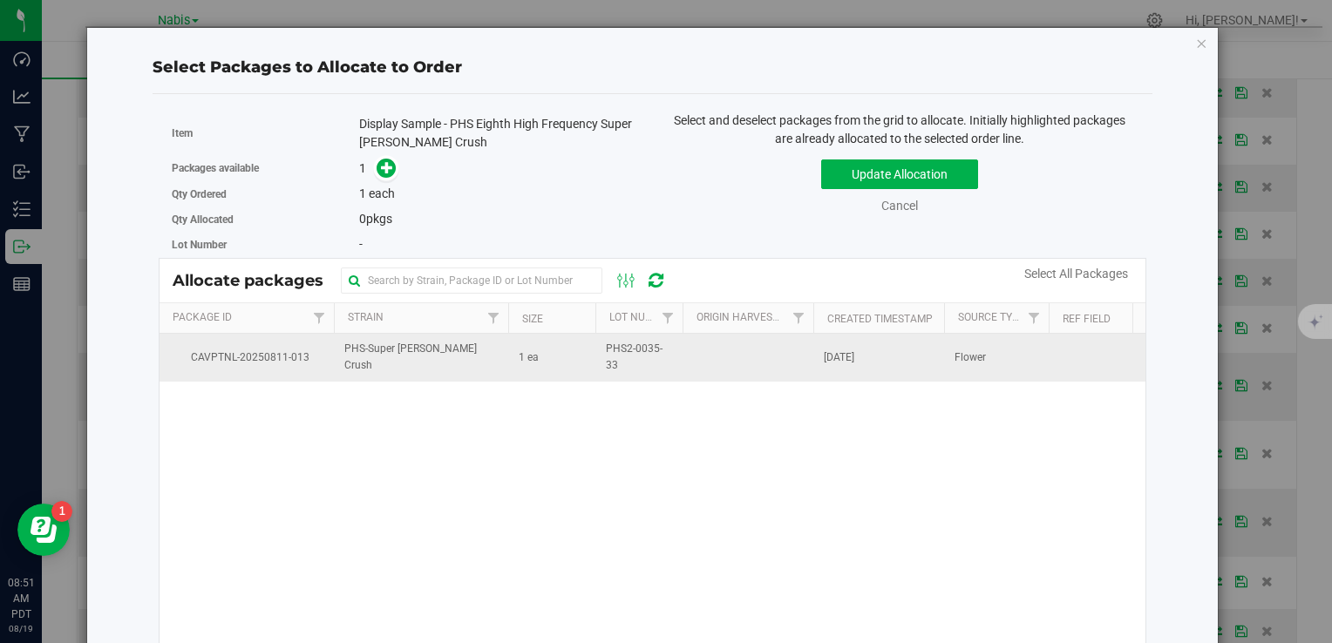
drag, startPoint x: 600, startPoint y: 353, endPoint x: 670, endPoint y: 357, distance: 69.9
click at [670, 357] on td "PHS2-0035-33" at bounding box center [638, 357] width 87 height 47
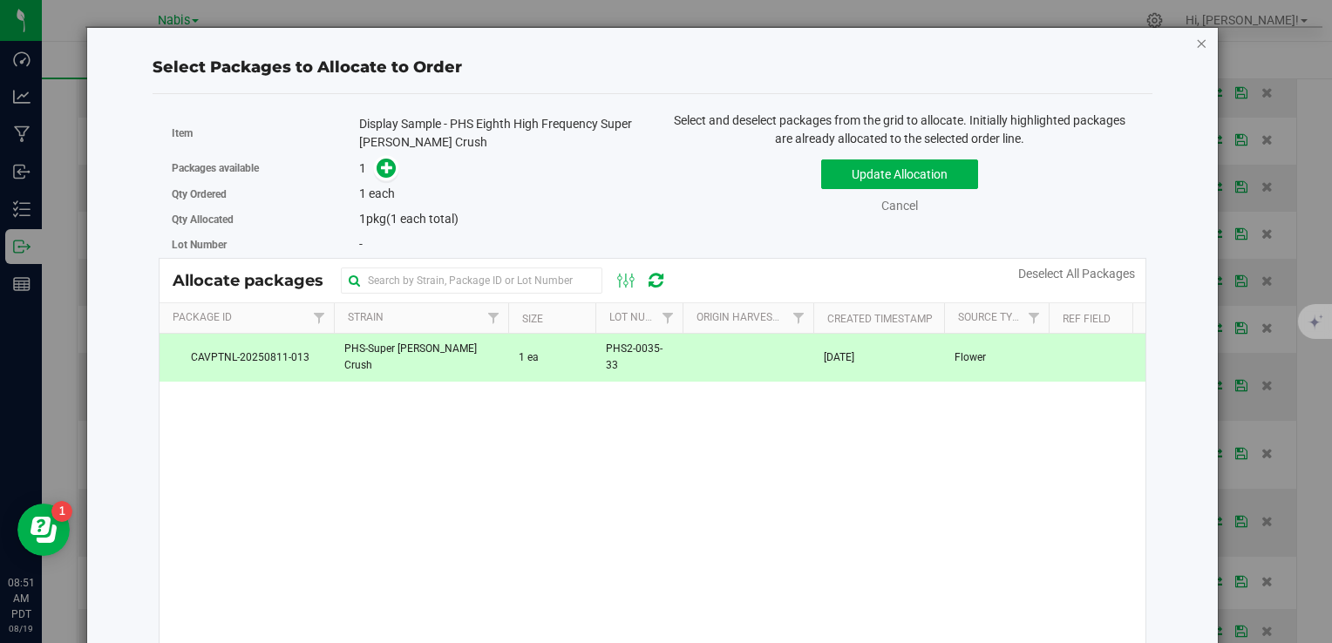
click at [1196, 40] on icon "button" at bounding box center [1202, 42] width 12 height 21
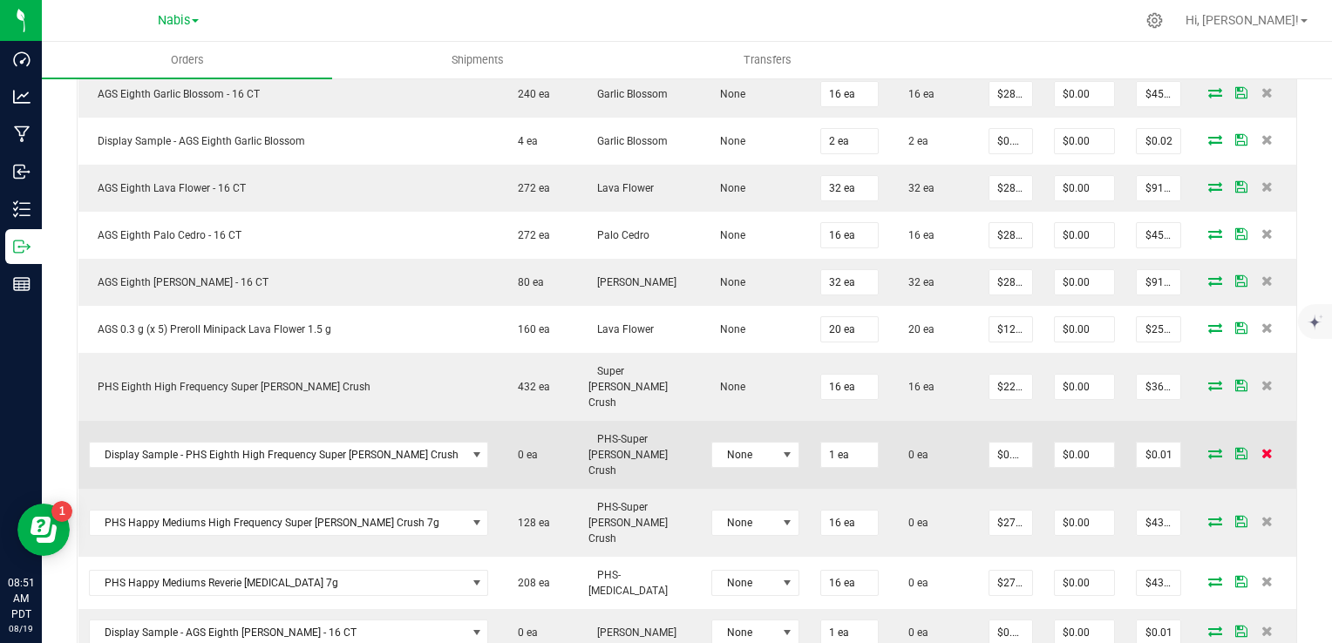
click at [1262, 448] on icon at bounding box center [1267, 453] width 11 height 10
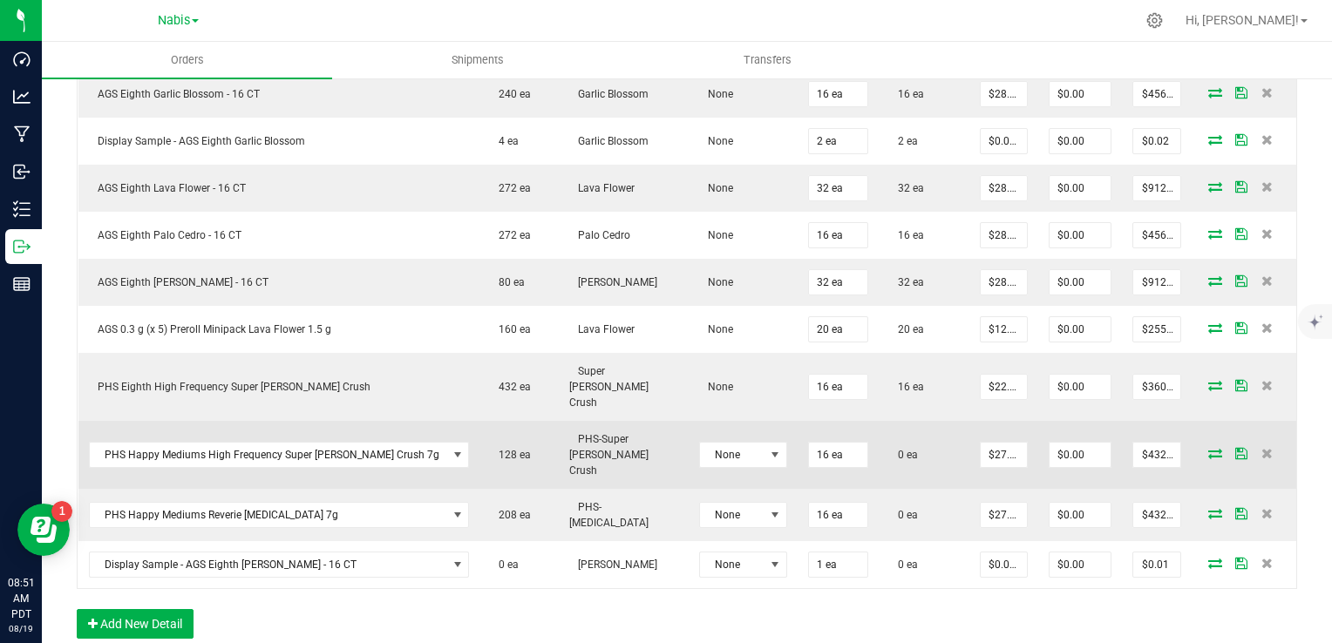
click at [1208, 448] on icon at bounding box center [1215, 453] width 14 height 10
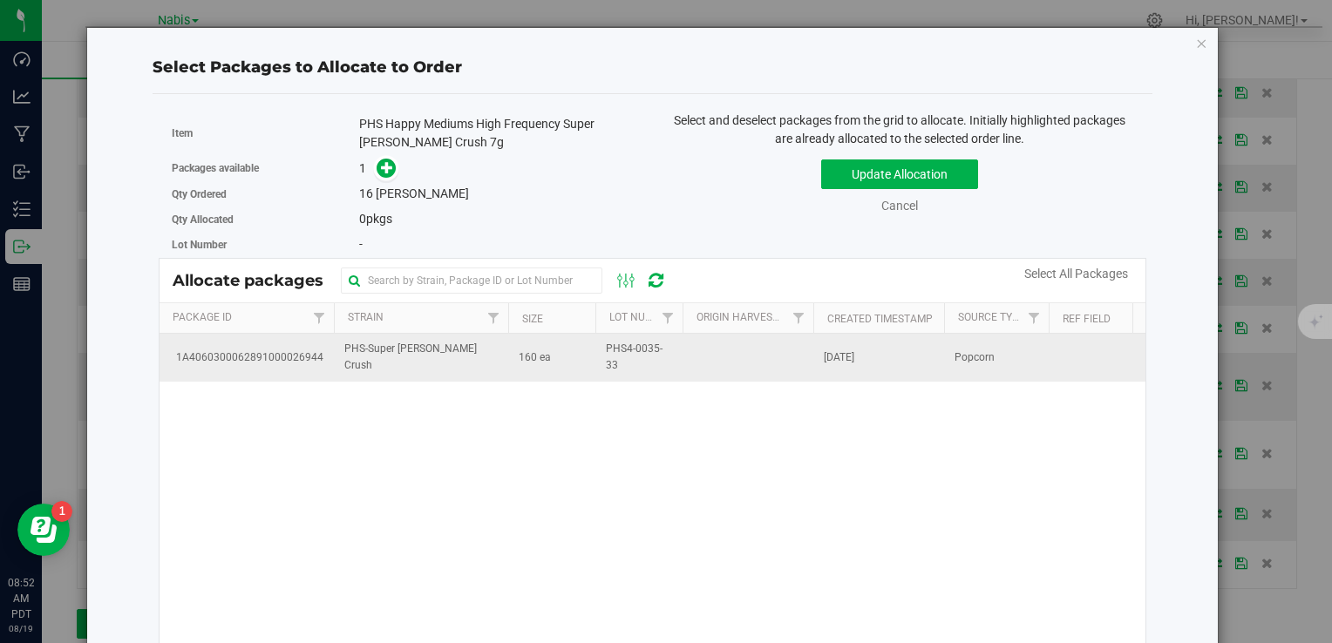
click at [541, 350] on span "160 ea" at bounding box center [535, 358] width 32 height 17
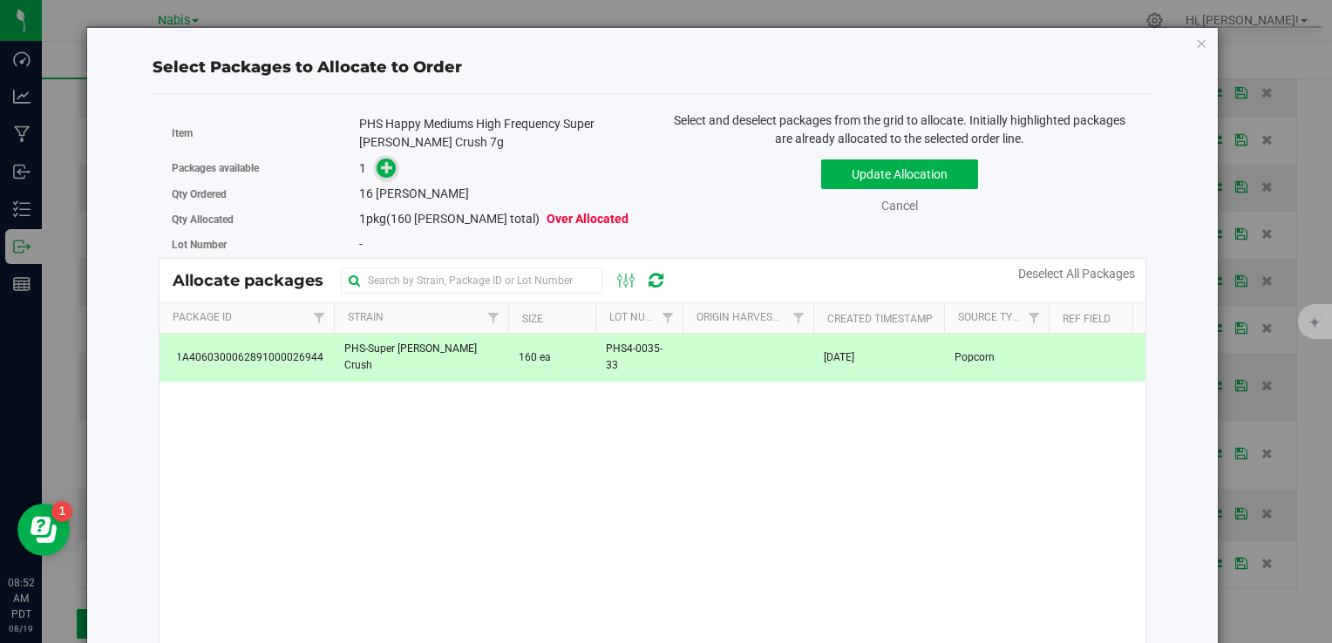
click at [390, 166] on icon at bounding box center [387, 167] width 12 height 12
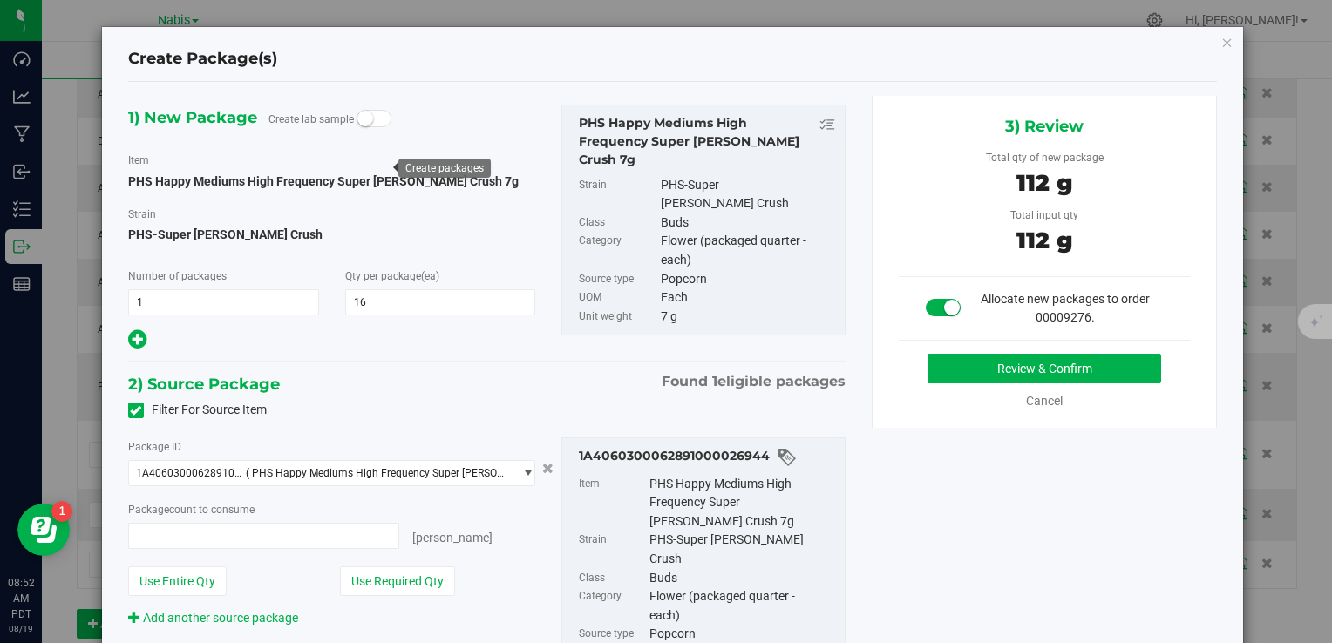
type input "16 ea"
click at [960, 356] on button "Review & Confirm" at bounding box center [1045, 369] width 234 height 30
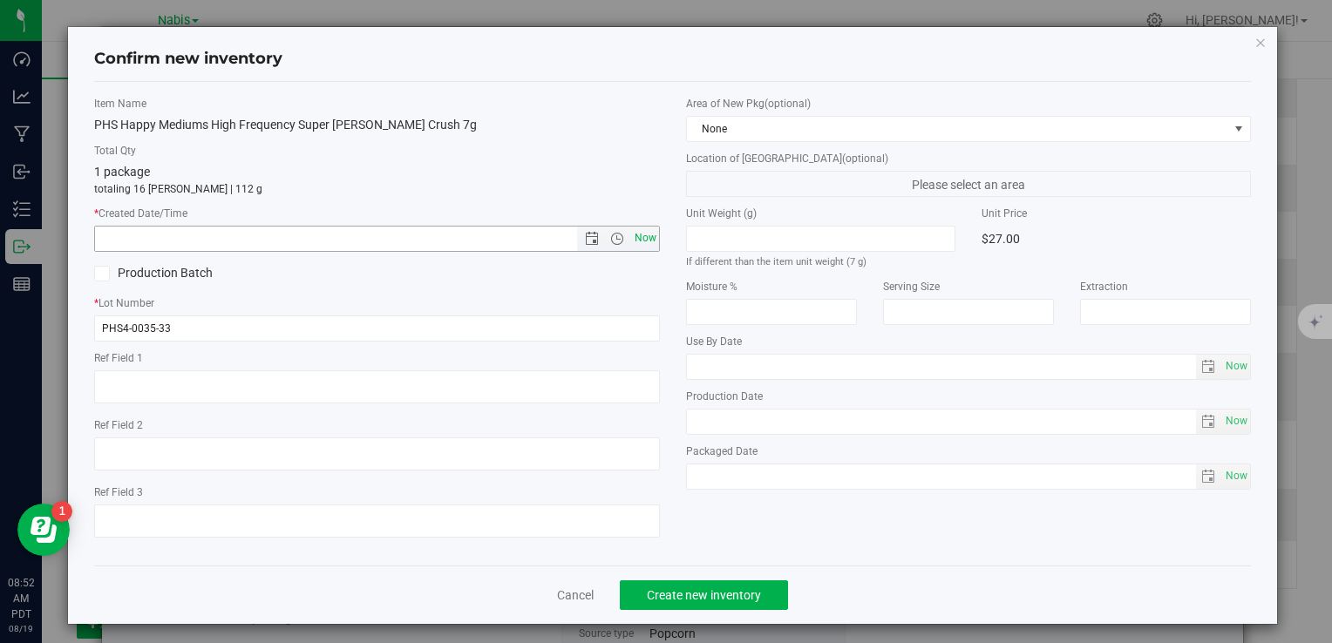
click at [650, 246] on span "Now" at bounding box center [645, 238] width 30 height 25
type input "8/19/2025 8:52 AM"
click at [734, 591] on span "Create new inventory" at bounding box center [704, 595] width 114 height 14
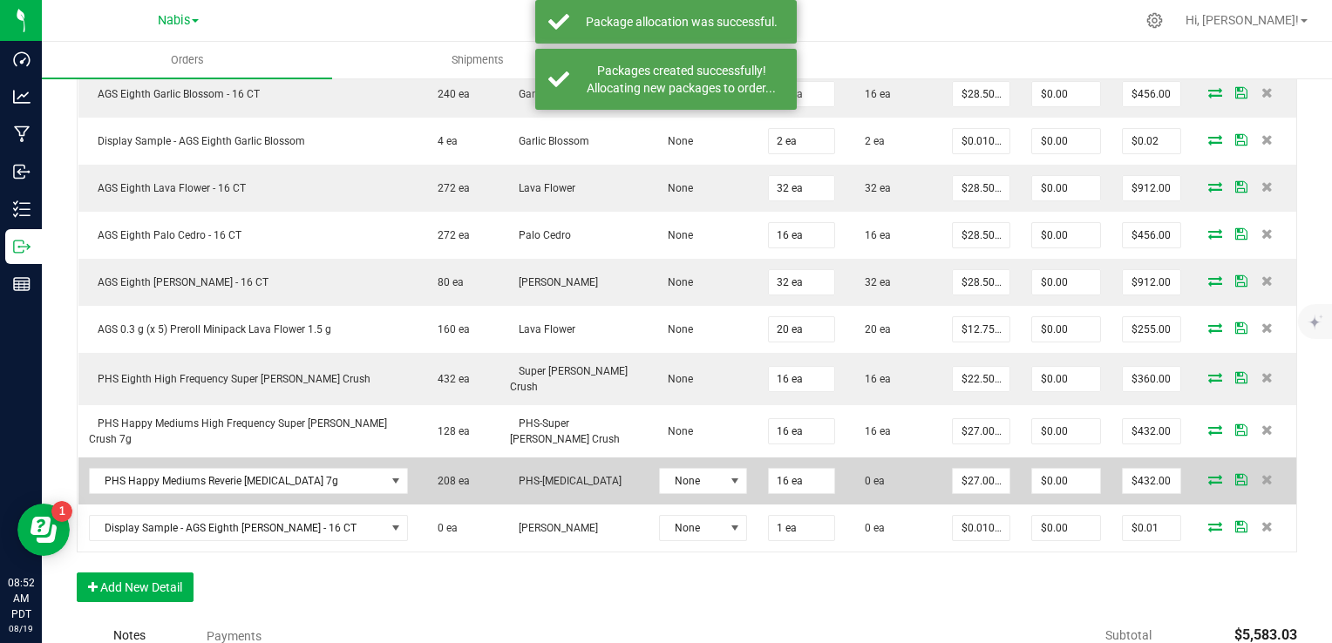
click at [1208, 474] on icon at bounding box center [1215, 479] width 14 height 10
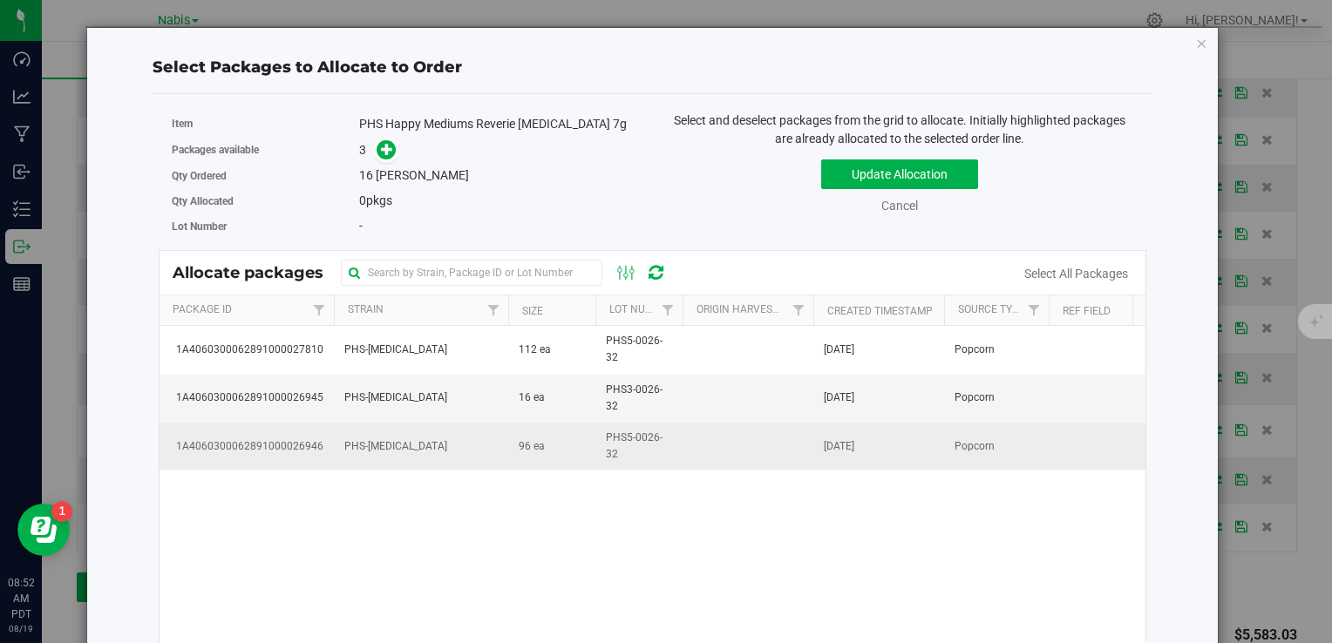
click at [553, 445] on td "96 ea" at bounding box center [551, 446] width 87 height 47
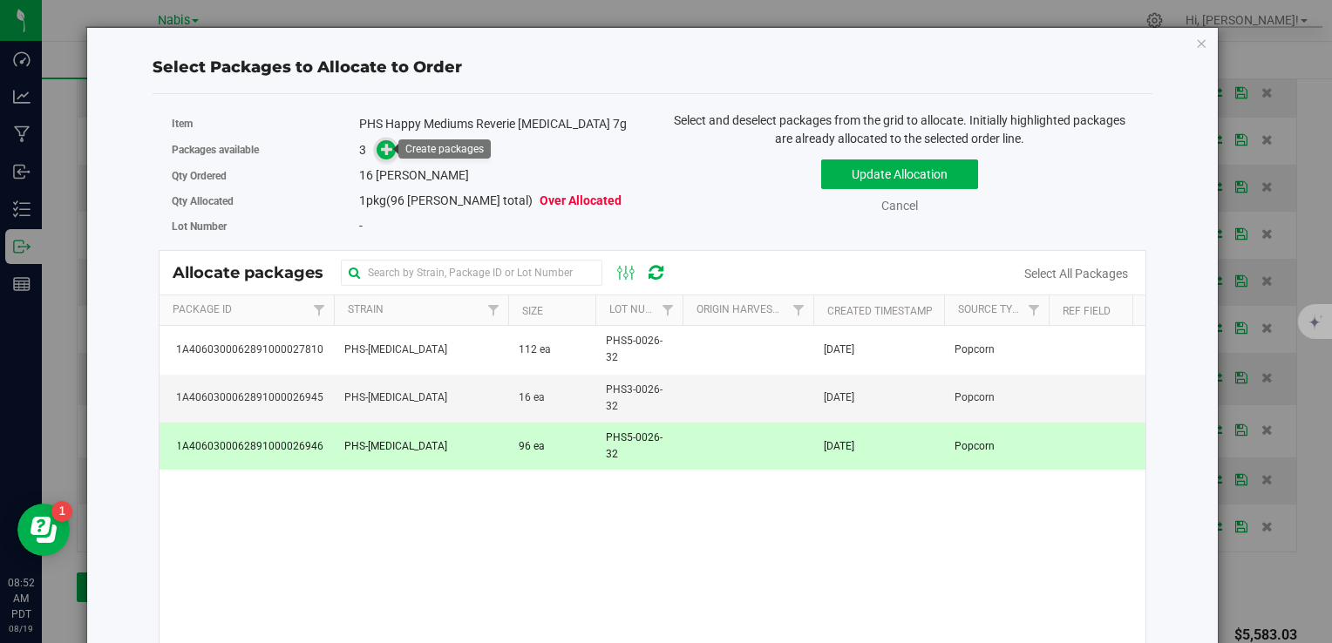
click at [386, 146] on icon at bounding box center [387, 149] width 12 height 12
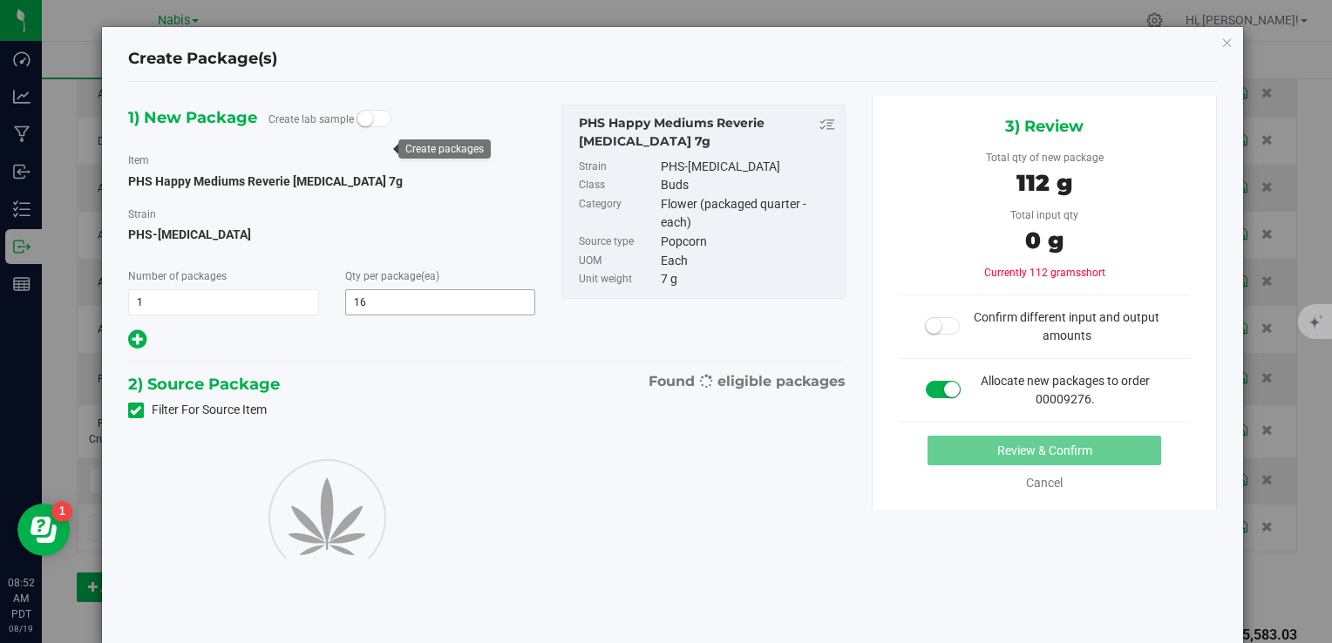
type input "16"
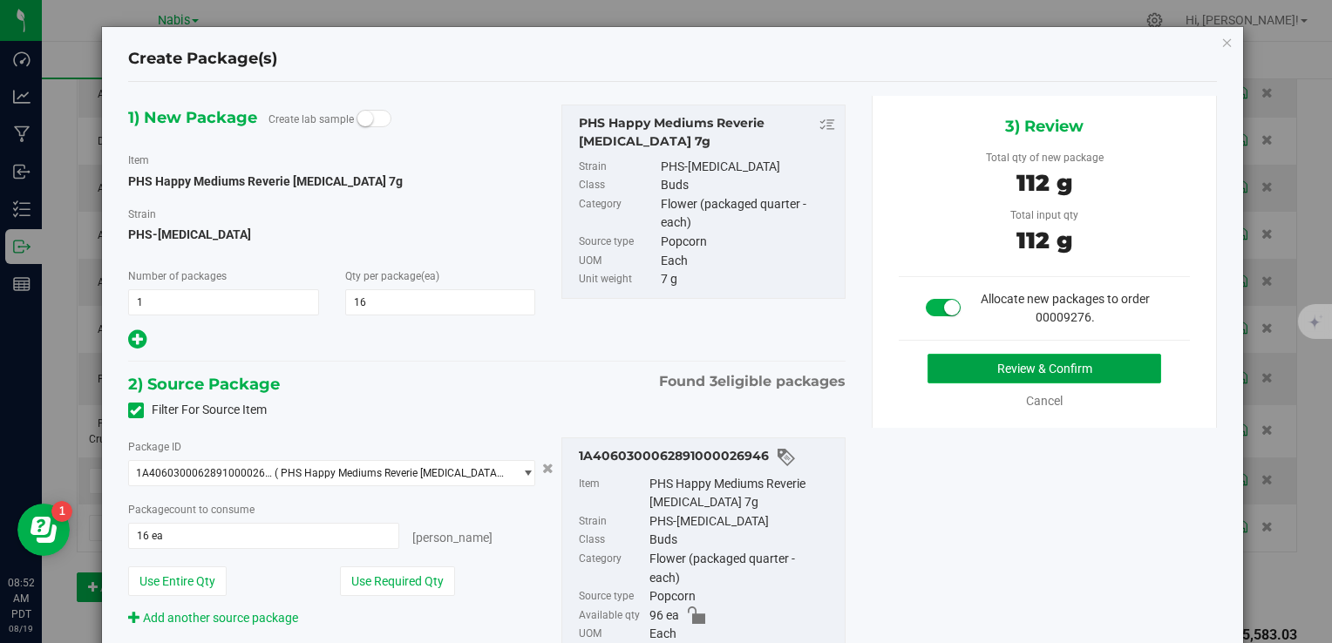
click at [1028, 380] on button "Review & Confirm" at bounding box center [1045, 369] width 234 height 30
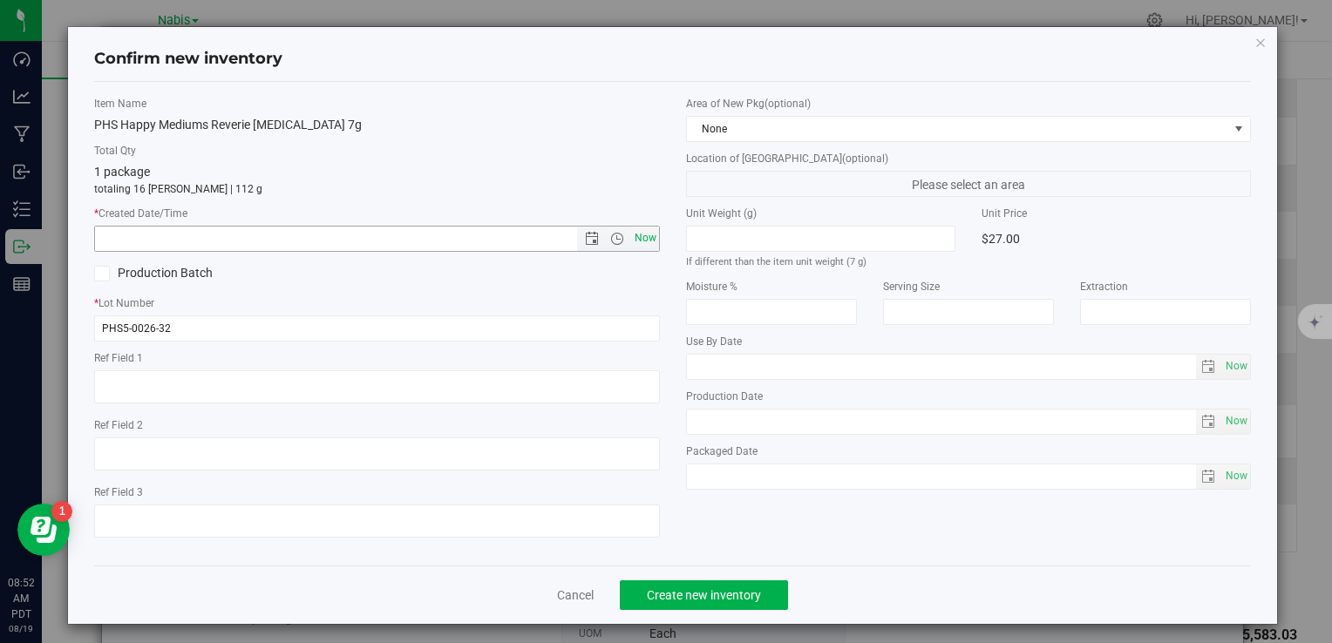
click at [637, 246] on span "Now" at bounding box center [645, 238] width 30 height 25
type input "8/19/2025 8:52 AM"
click at [743, 599] on span "Create new inventory" at bounding box center [704, 595] width 114 height 14
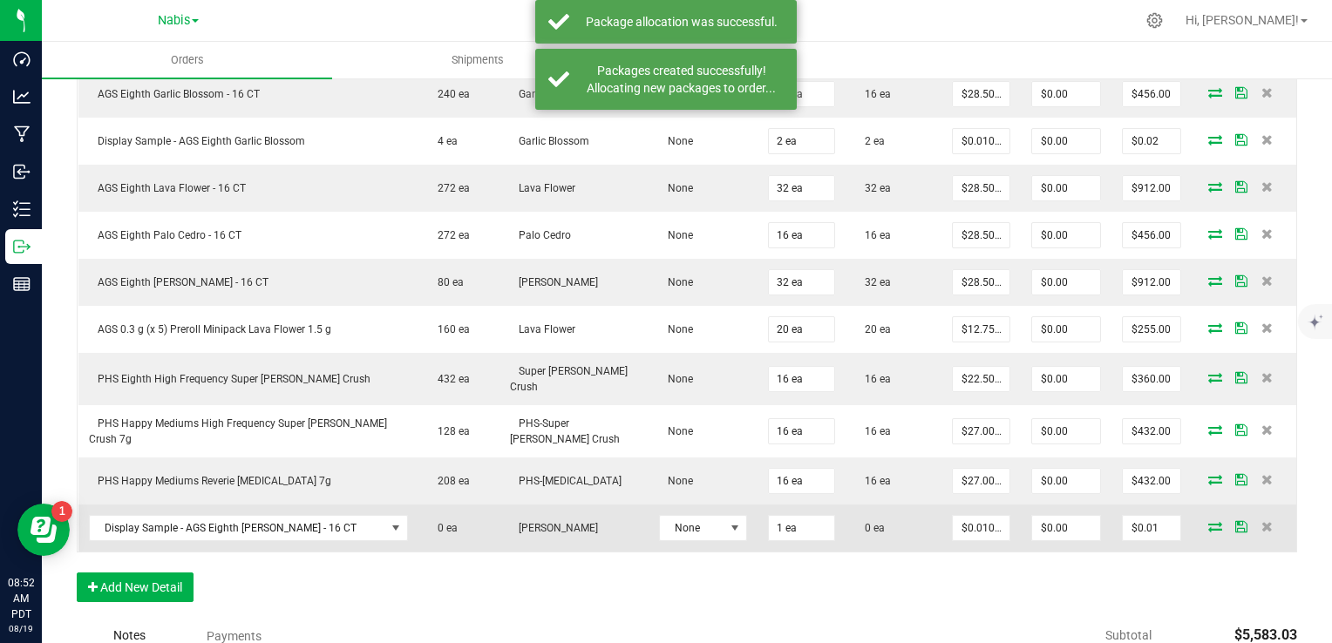
click at [1208, 521] on icon at bounding box center [1215, 526] width 14 height 10
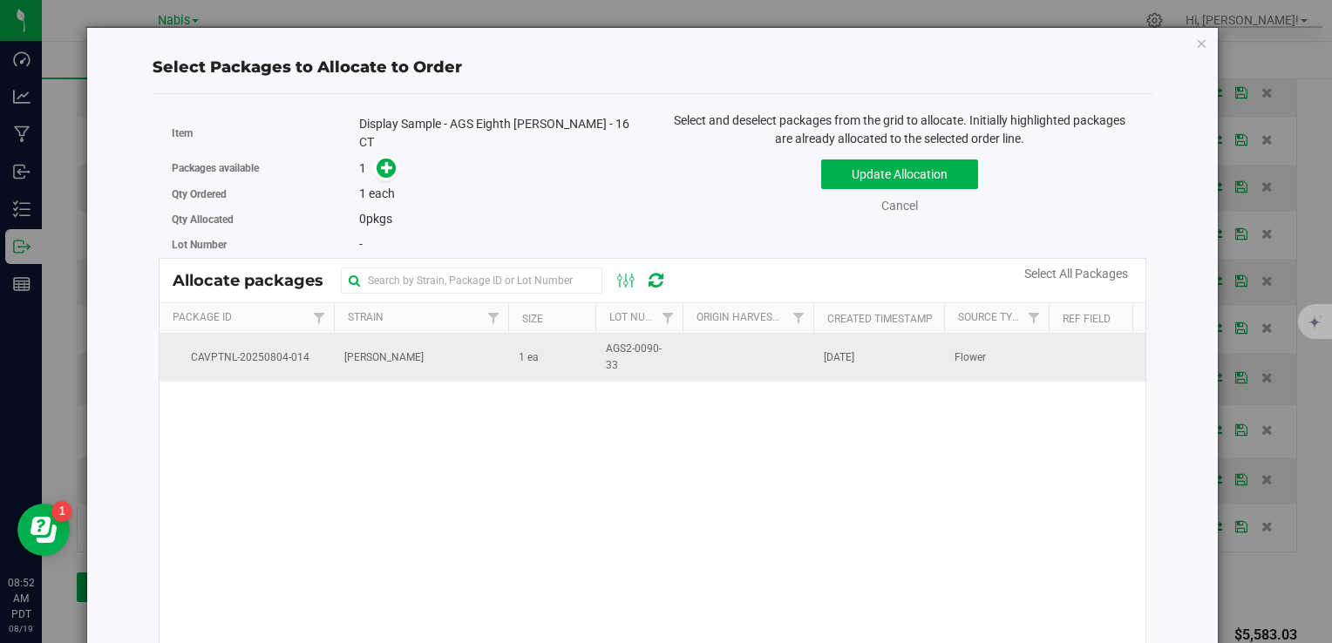
click at [466, 357] on td "[PERSON_NAME]" at bounding box center [421, 357] width 174 height 47
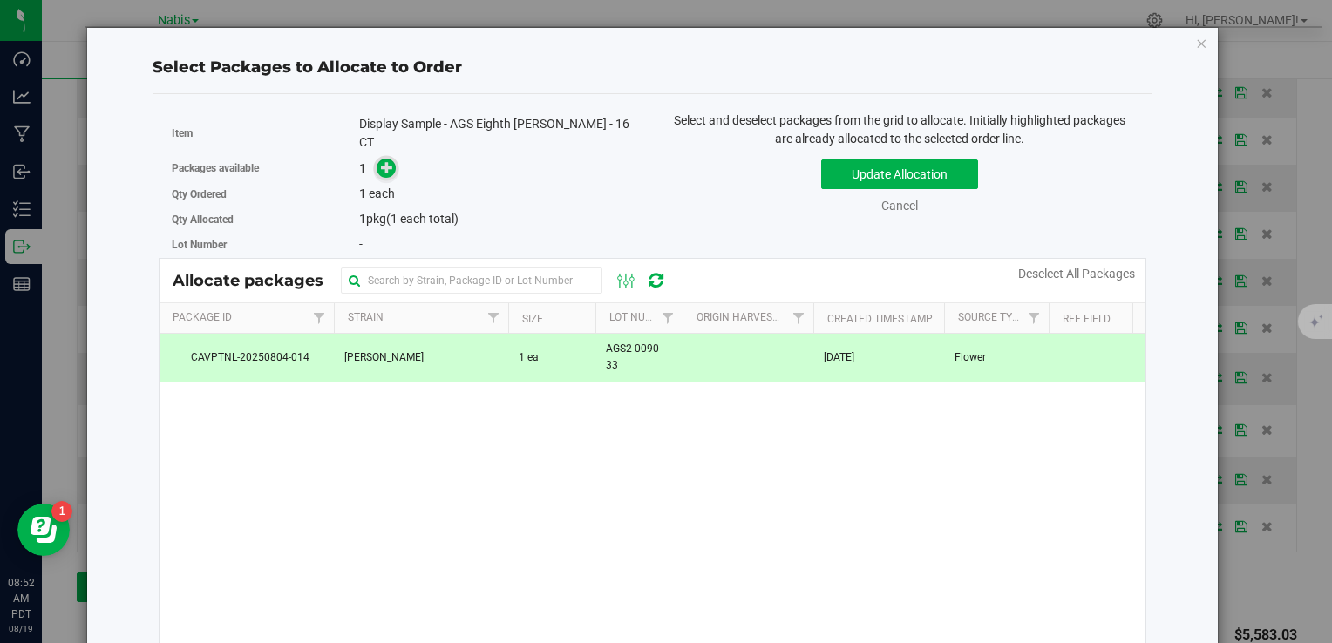
click at [381, 161] on icon at bounding box center [387, 167] width 12 height 12
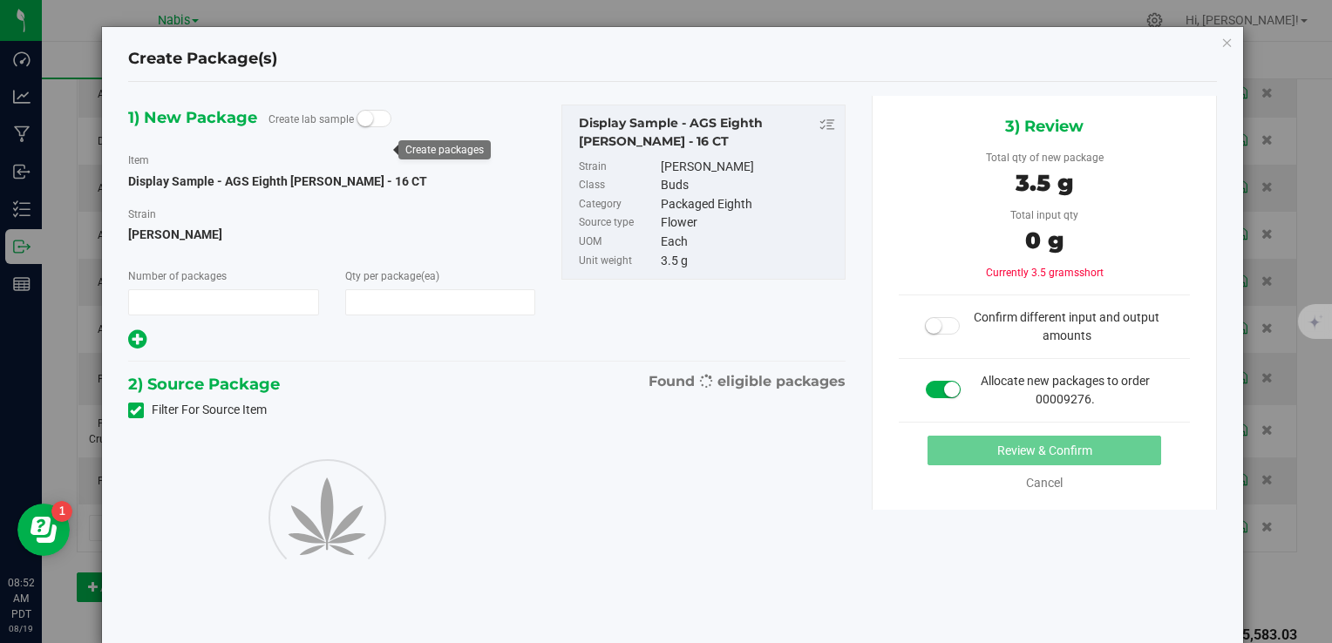
type input "1"
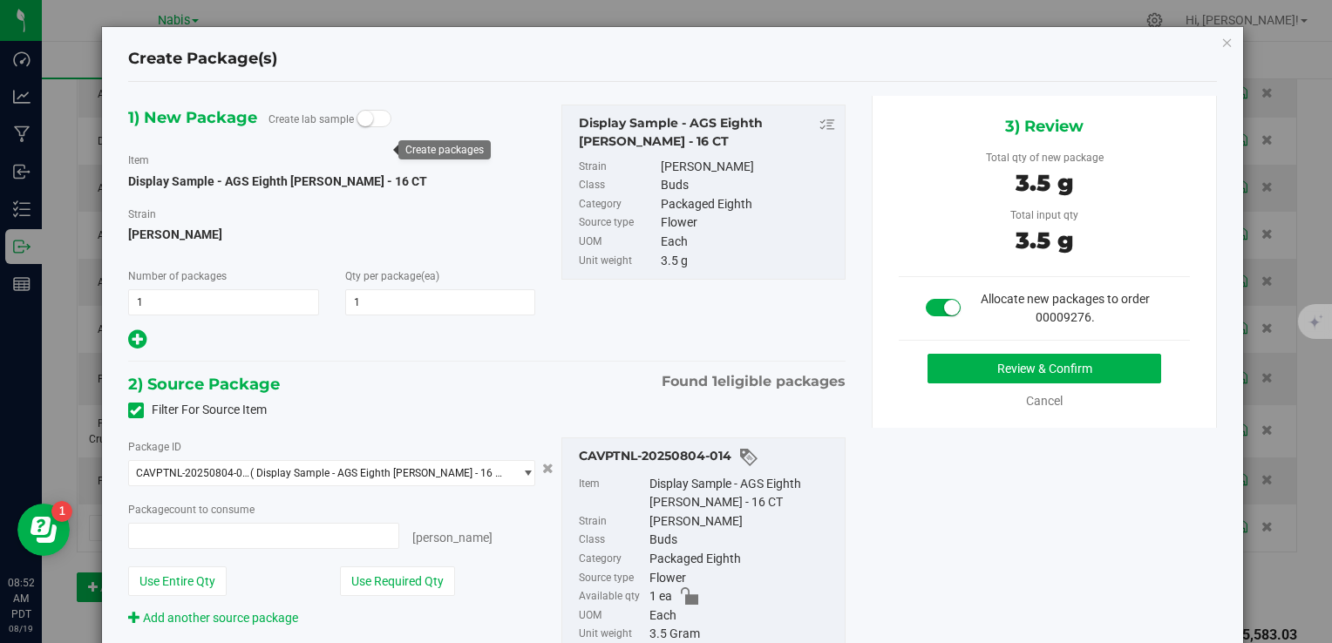
type input "1 ea"
click at [997, 371] on button "Review & Confirm" at bounding box center [1045, 369] width 234 height 30
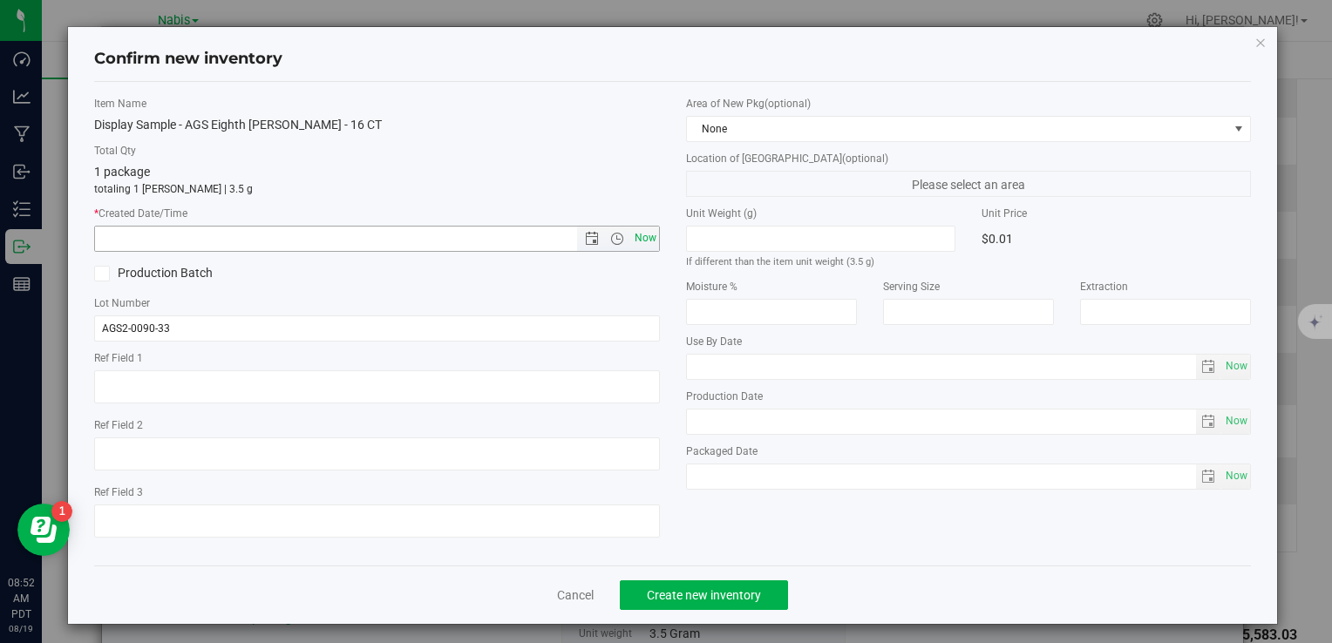
click at [650, 232] on span "Now" at bounding box center [645, 238] width 30 height 25
type input "8/19/2025 8:52 AM"
click at [709, 589] on span "Create new inventory" at bounding box center [704, 595] width 114 height 14
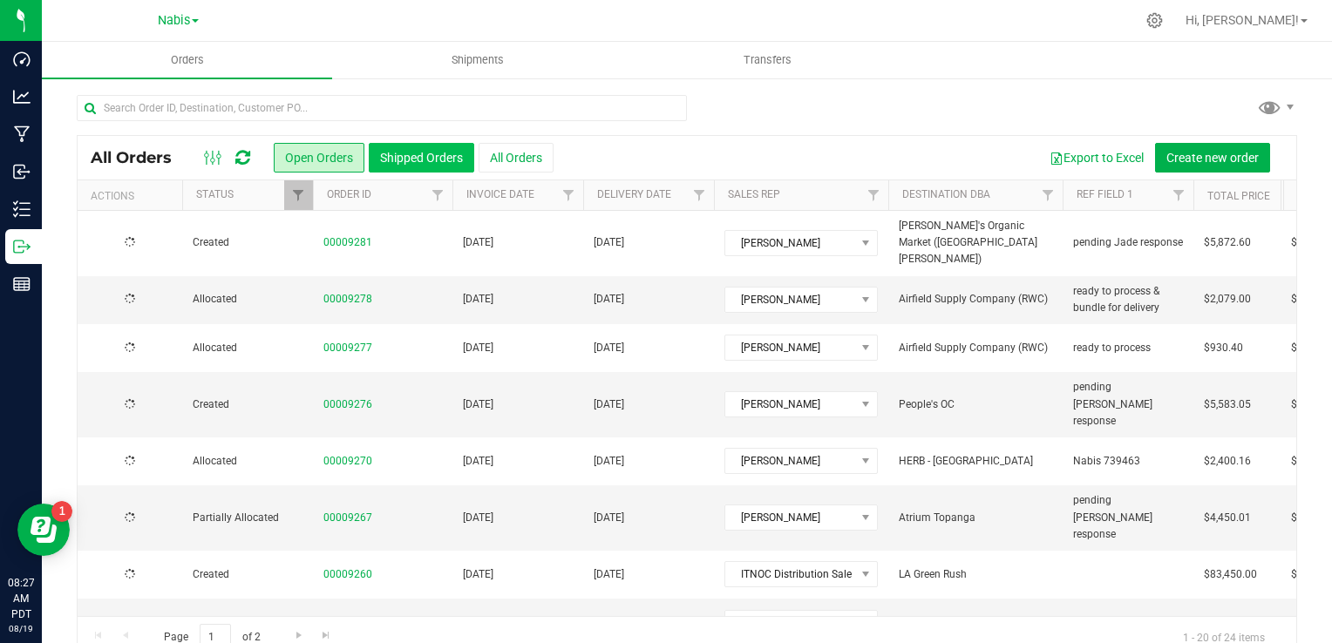
click at [418, 169] on button "Shipped Orders" at bounding box center [421, 158] width 105 height 30
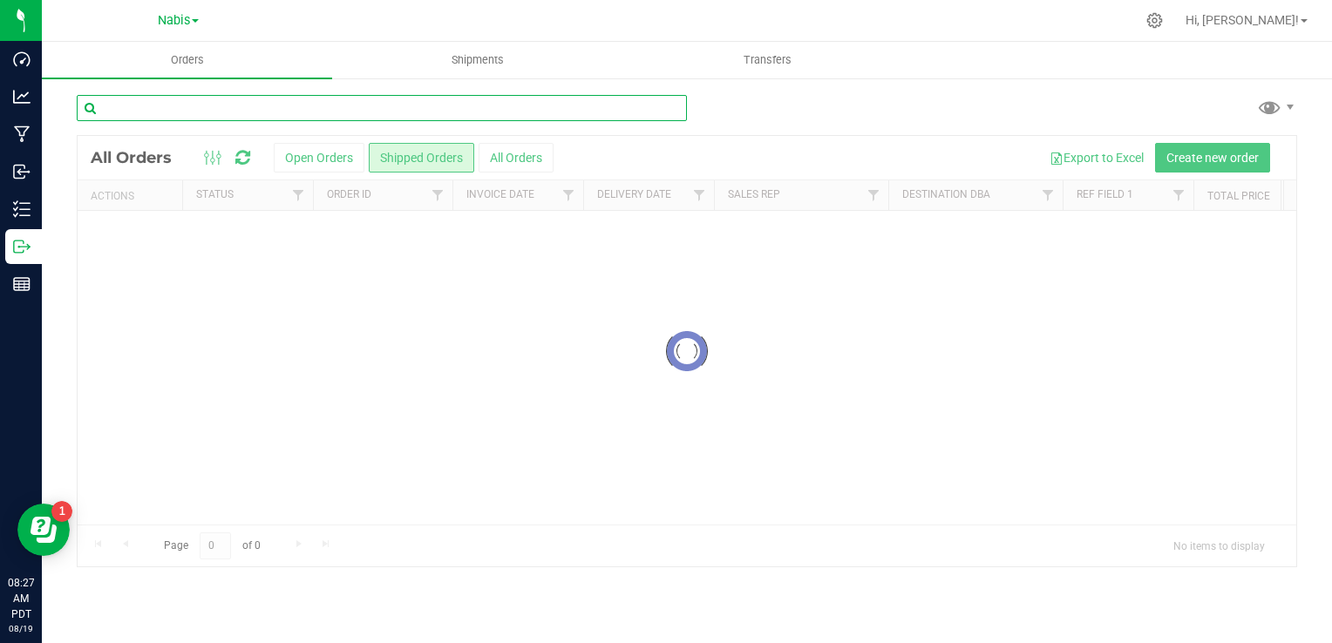
click at [384, 105] on input "text" at bounding box center [382, 108] width 610 height 26
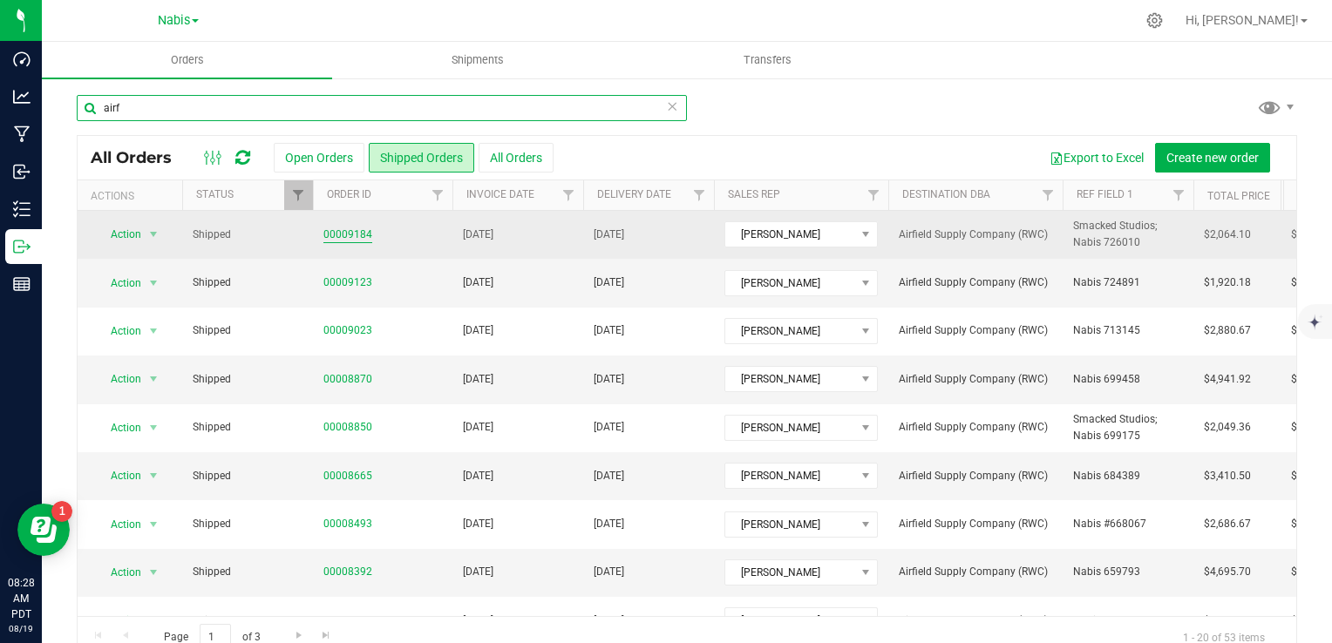
type input "airf"
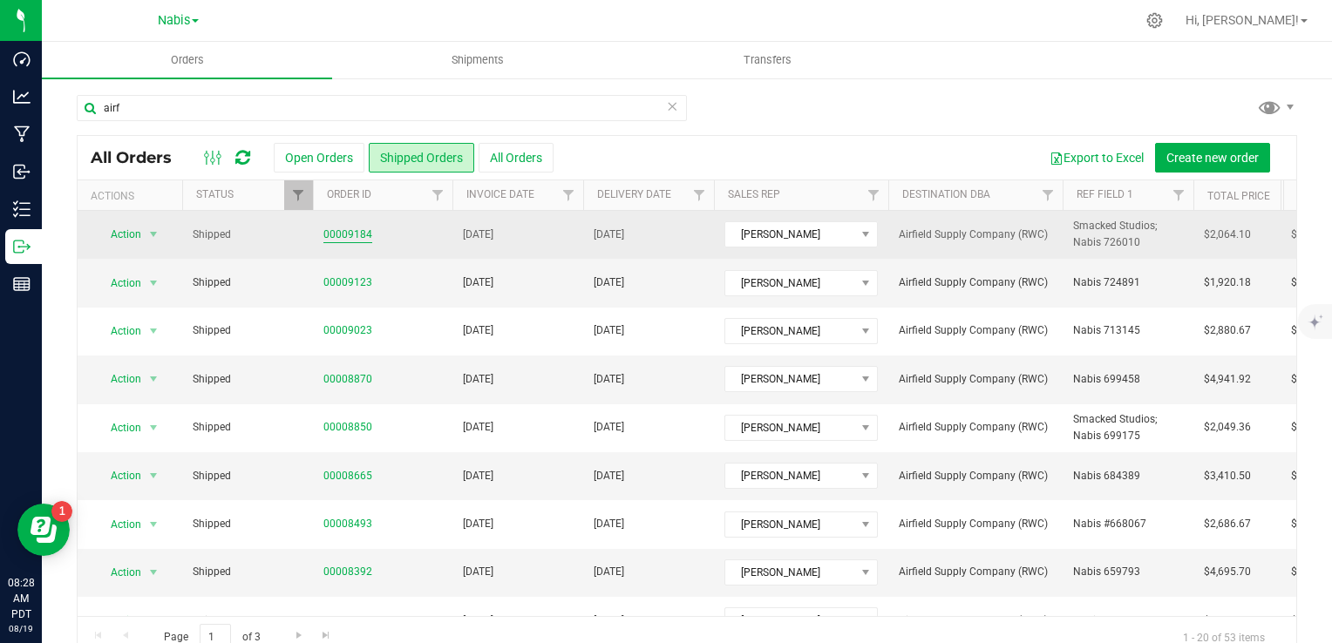
click at [349, 230] on link "00009184" at bounding box center [347, 235] width 49 height 17
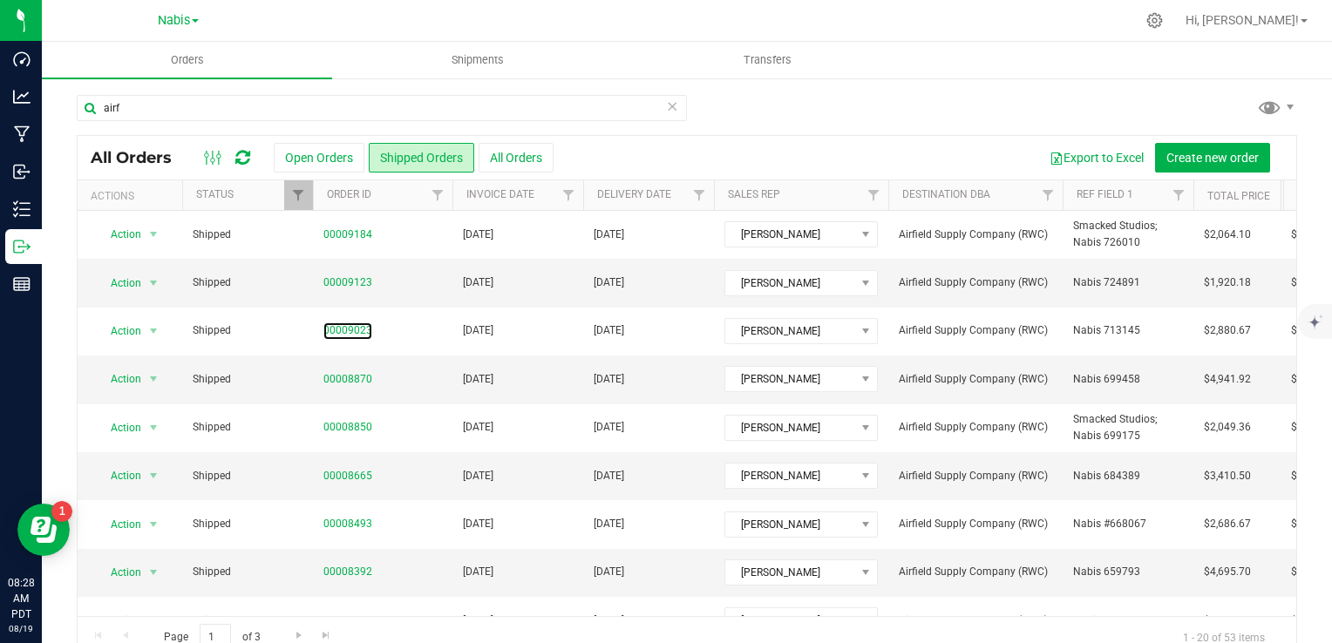
click at [355, 330] on link "00009023" at bounding box center [347, 331] width 49 height 17
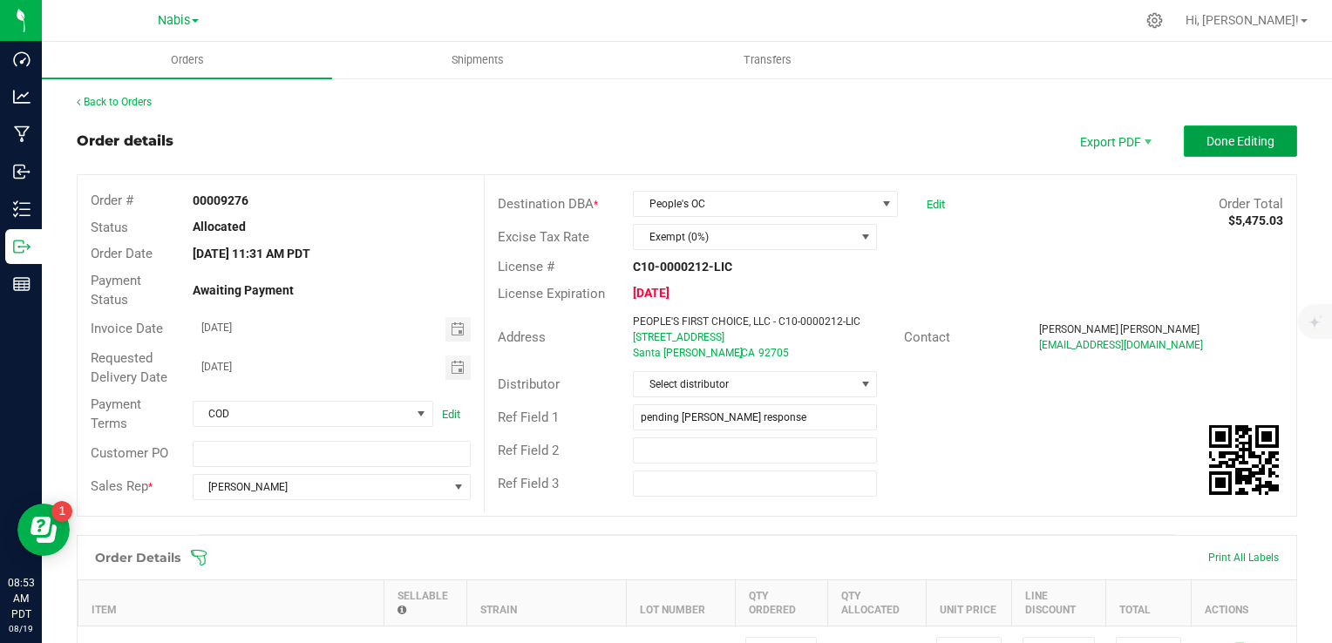
click at [1224, 149] on button "Done Editing" at bounding box center [1240, 141] width 113 height 31
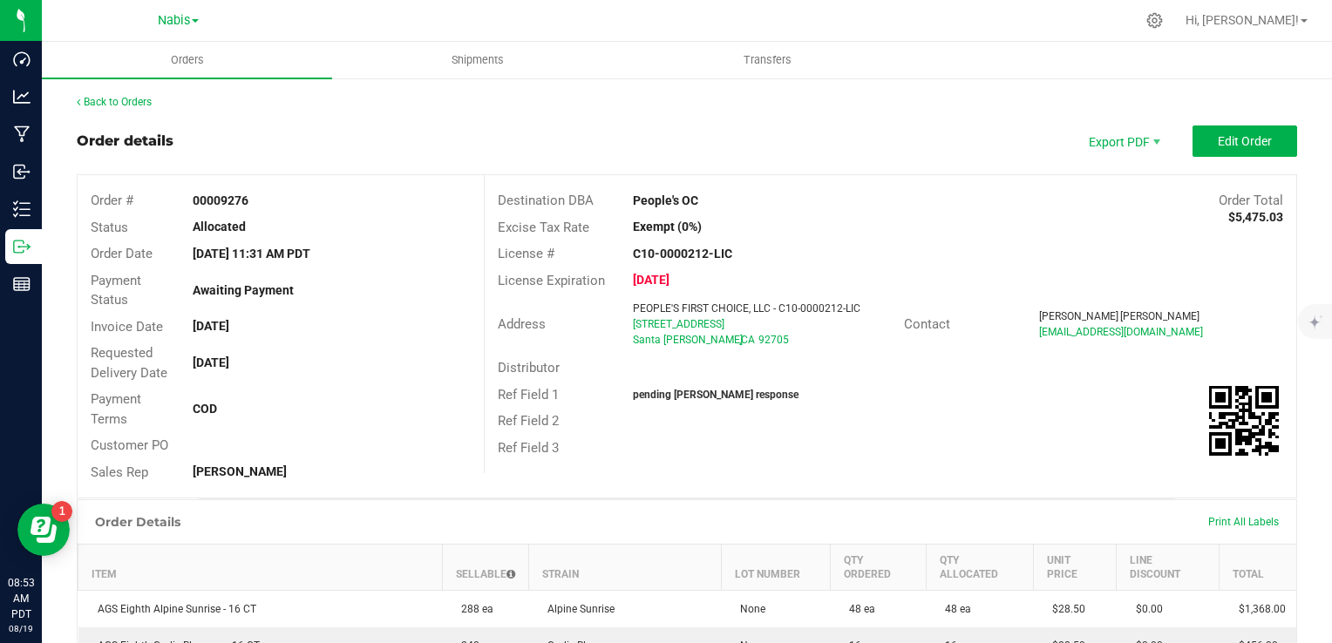
drag, startPoint x: 624, startPoint y: 201, endPoint x: 745, endPoint y: 208, distance: 121.4
click at [745, 208] on div "People's OC" at bounding box center [789, 201] width 338 height 18
copy strong "People's OC"
drag, startPoint x: 622, startPoint y: 330, endPoint x: 752, endPoint y: 323, distance: 130.1
click at [752, 323] on div "PEOPLE'S FIRST CHOICE, LLC - C10-0000212-LIC 2721 Grand Ave S Santa Ana , CA 92…" at bounding box center [763, 324] width 279 height 47
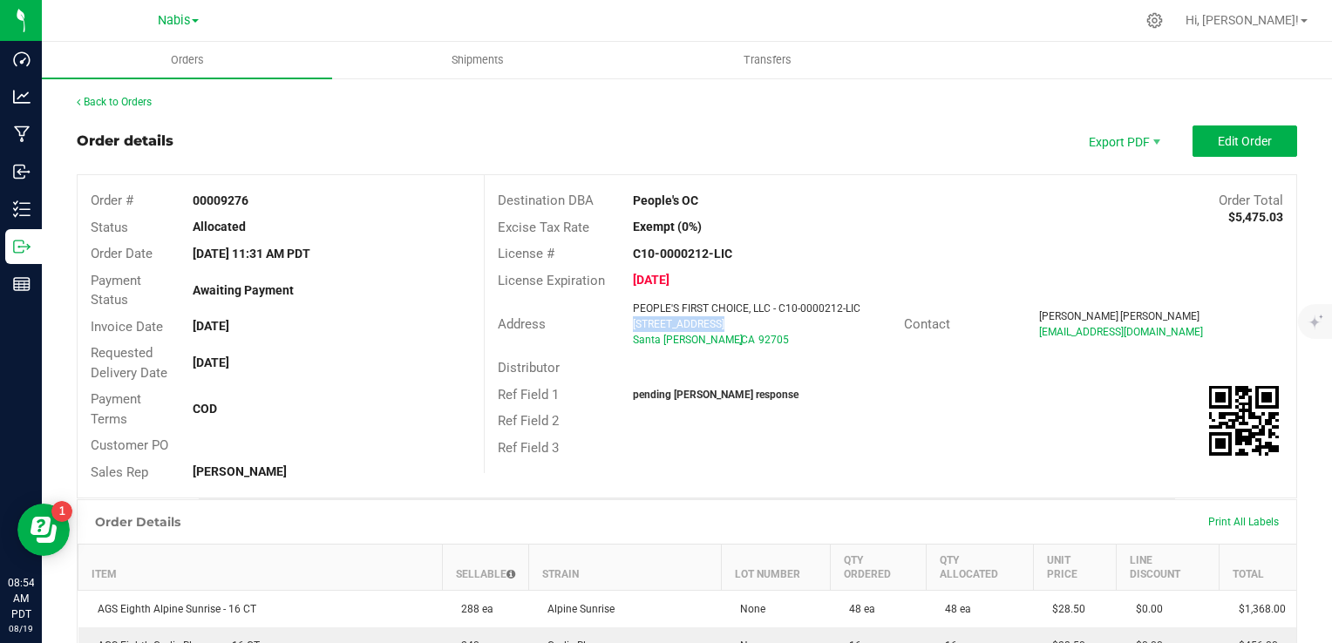
copy span "2721 Grand Ave S"
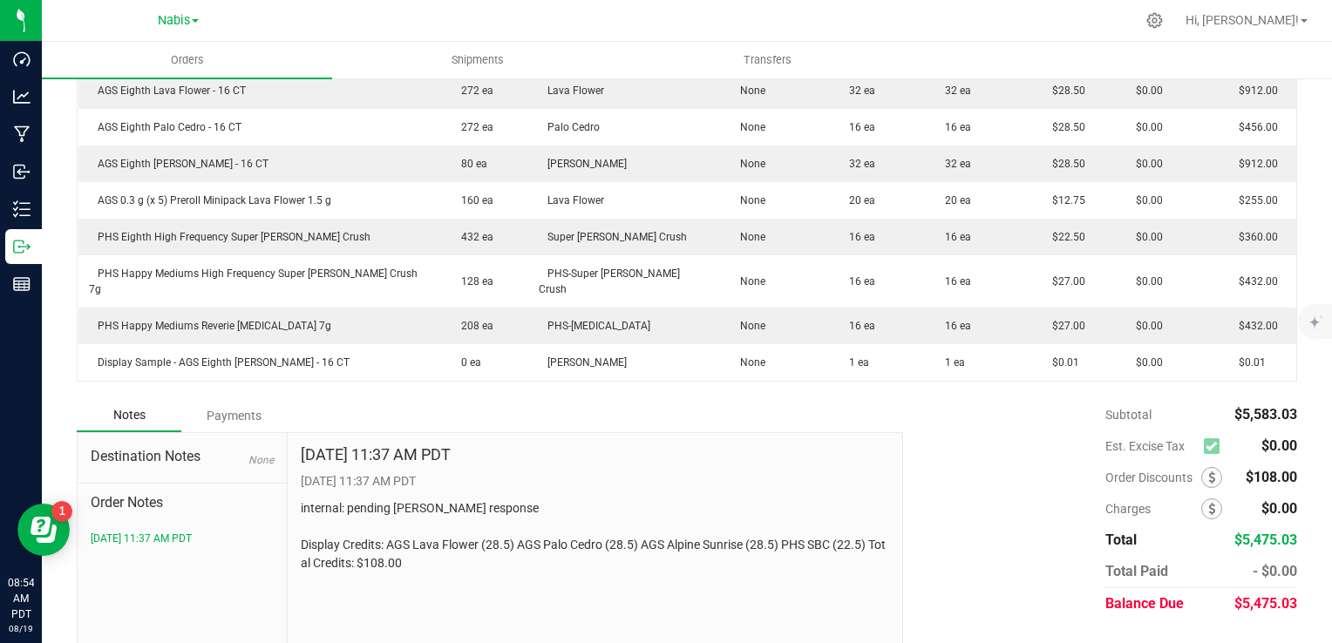
scroll to position [638, 0]
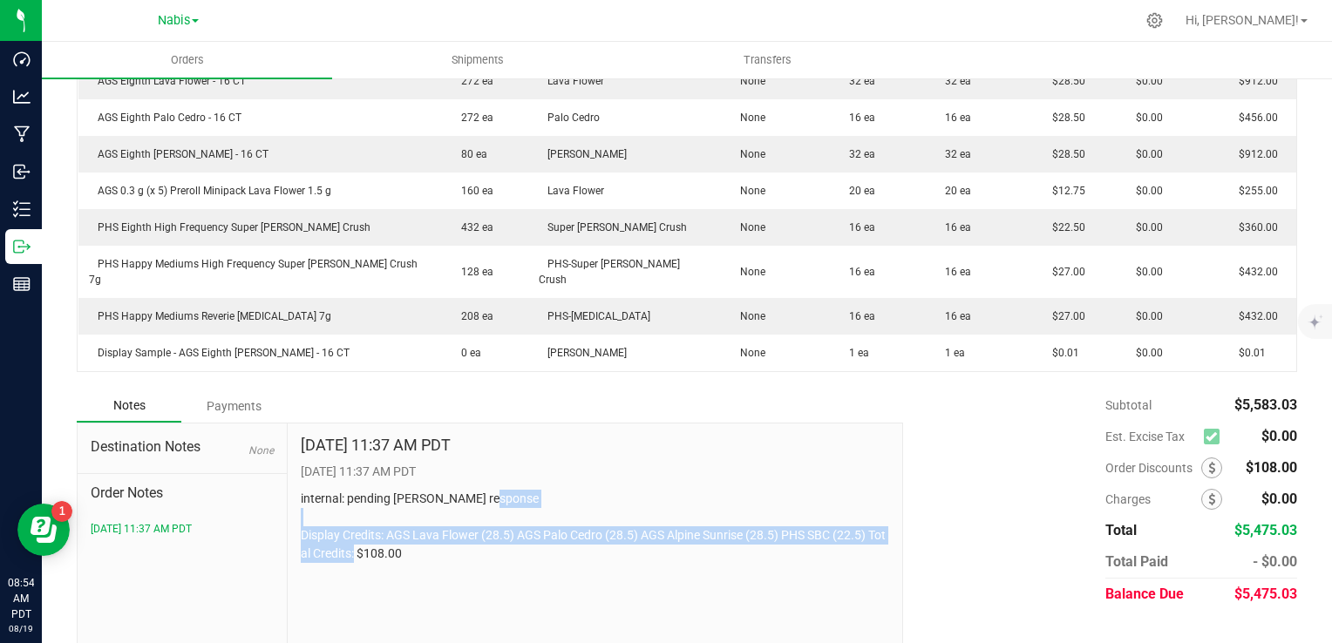
drag, startPoint x: 300, startPoint y: 495, endPoint x: 453, endPoint y: 523, distance: 156.0
click at [453, 523] on p "internal: pending sammy response Display Credits: AGS Lava Flower (28.5) AGS Pa…" at bounding box center [595, 526] width 589 height 73
copy p "Display Credits: AGS Lava Flower (28.5) AGS Palo Cedro (28.5) AGS Alpine Sunris…"
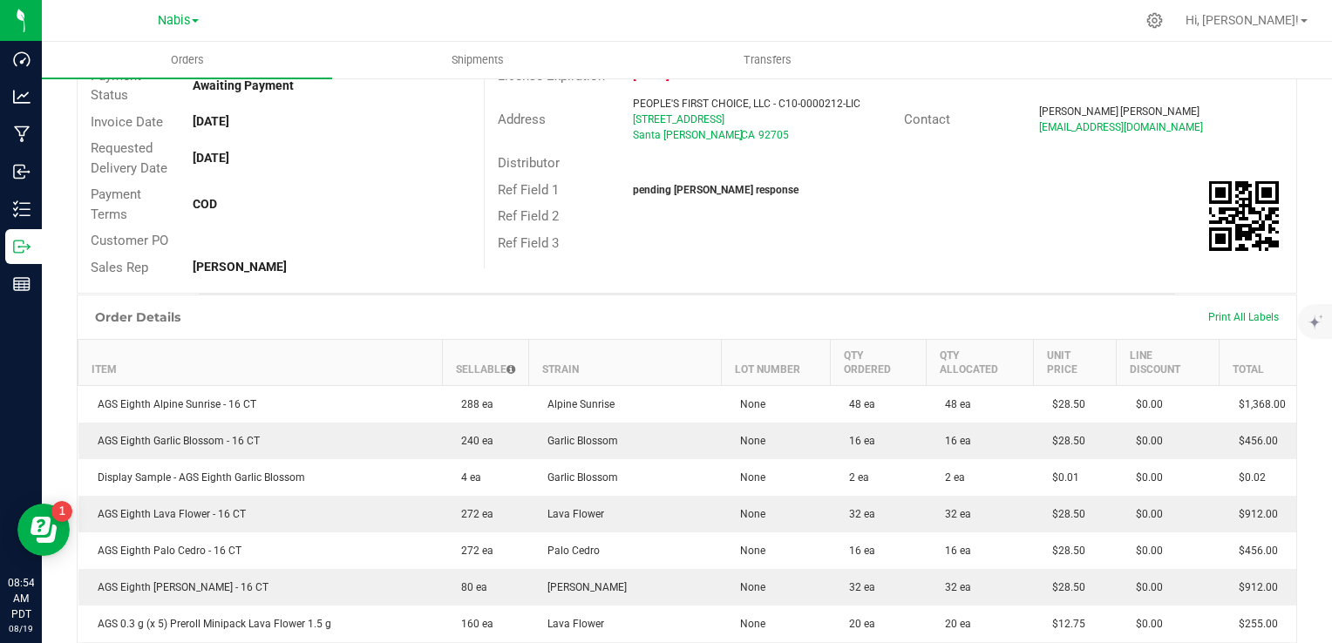
scroll to position [28, 0]
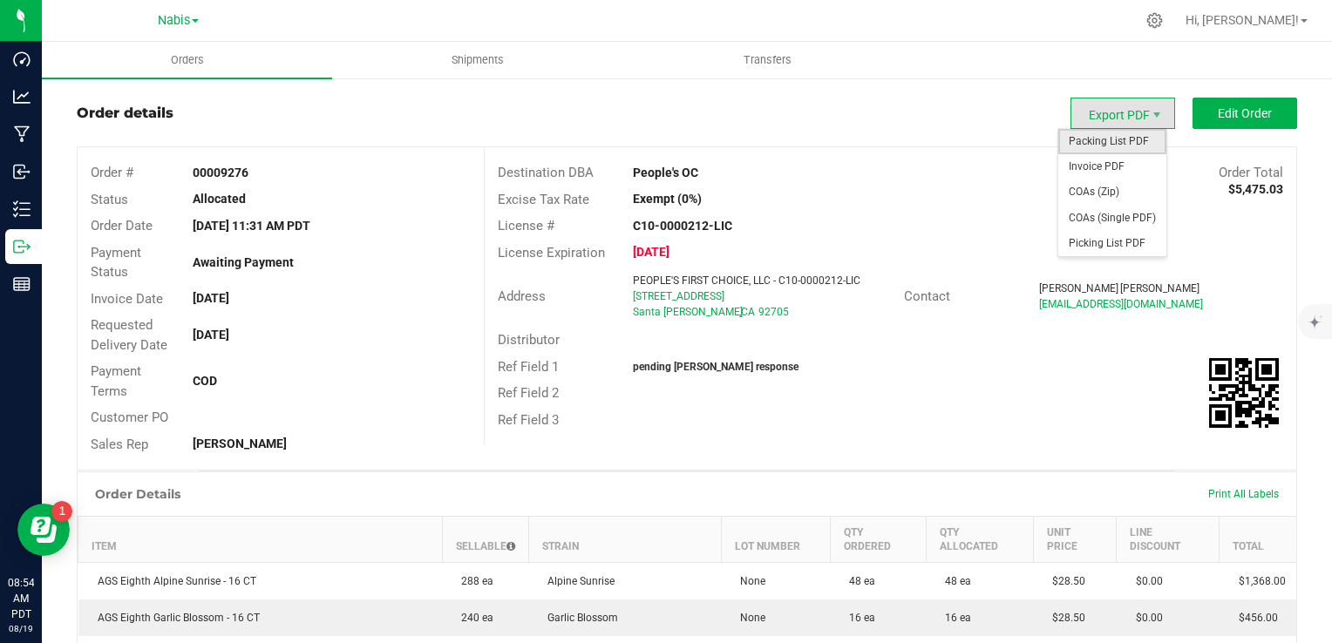
click at [1105, 141] on span "Packing List PDF" at bounding box center [1112, 141] width 108 height 25
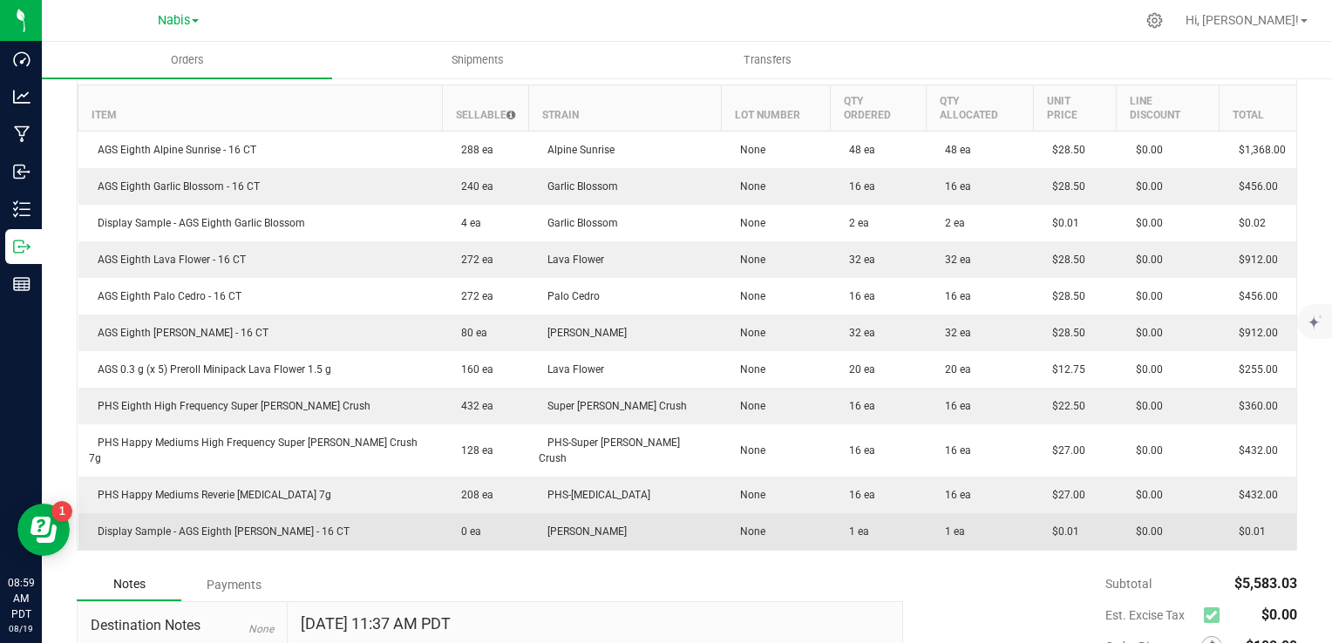
scroll to position [638, 0]
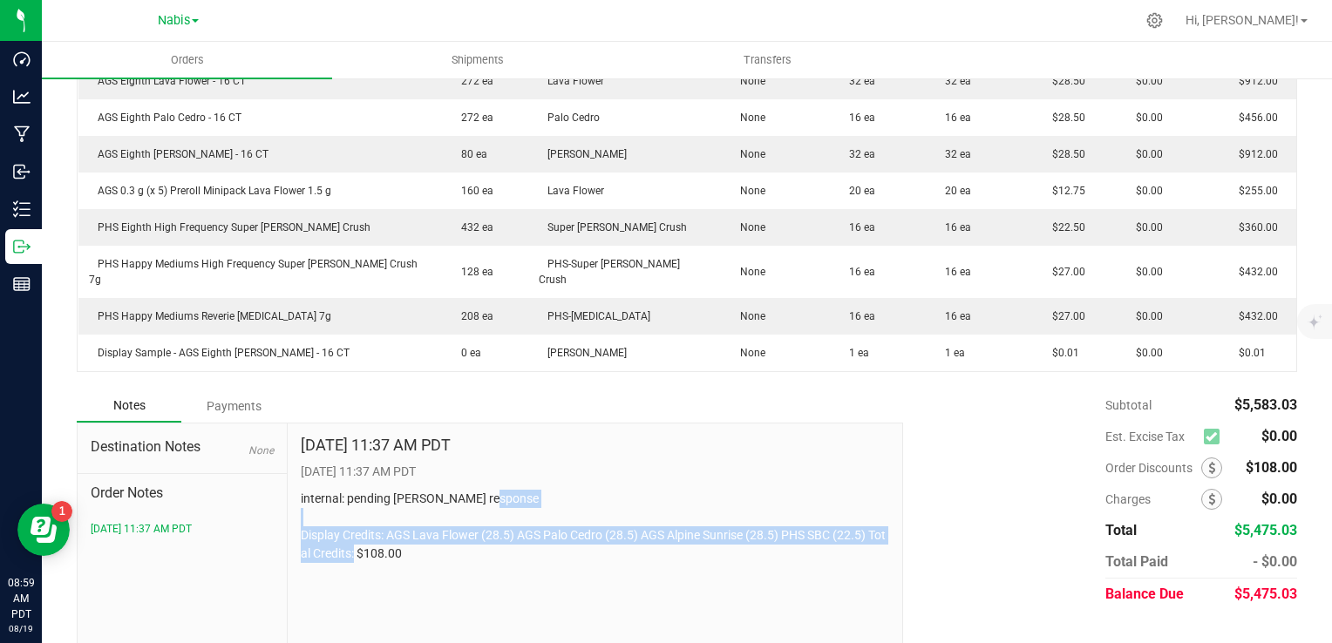
click at [648, 511] on p "internal: pending sammy response Display Credits: AGS Lava Flower (28.5) AGS Pa…" at bounding box center [595, 526] width 589 height 73
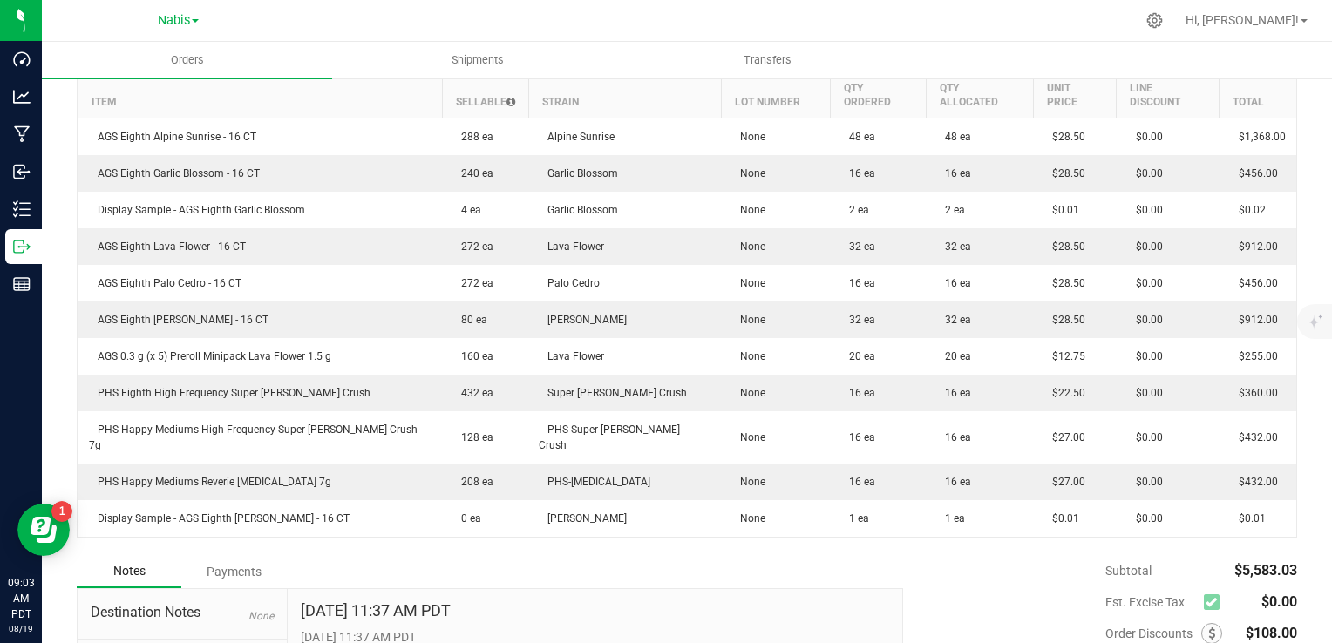
scroll to position [0, 0]
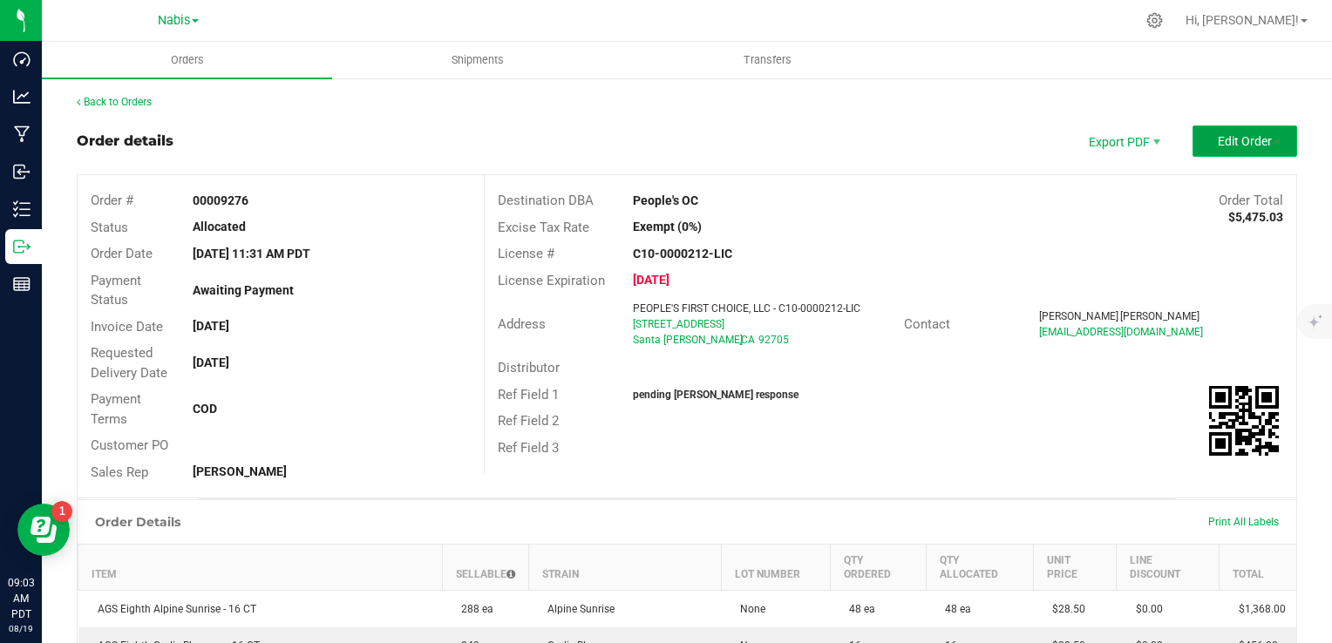
click at [1228, 138] on span "Edit Order" at bounding box center [1245, 141] width 54 height 14
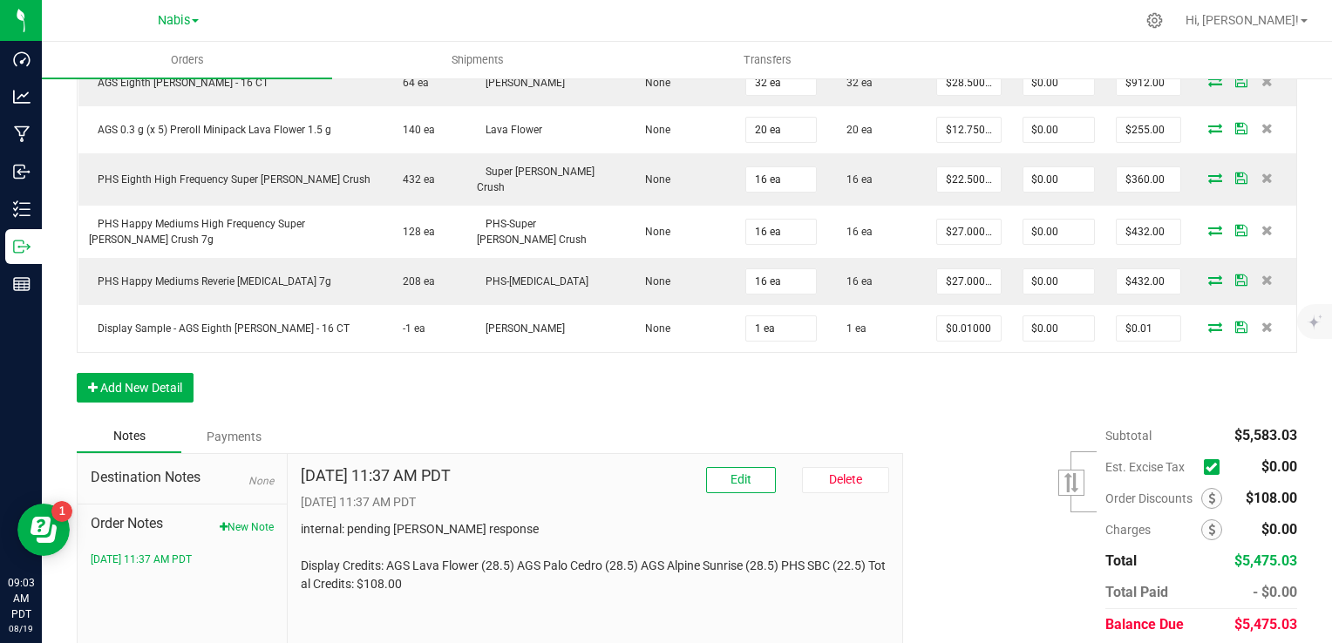
scroll to position [854, 0]
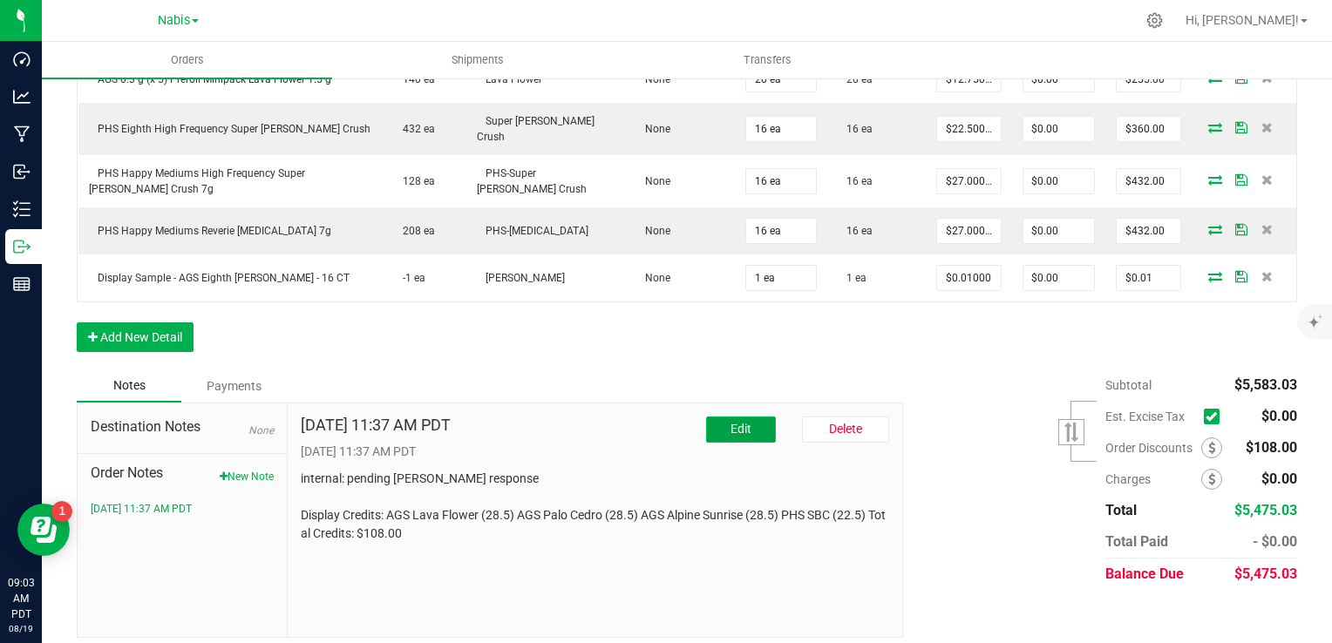
click at [739, 422] on span "Edit" at bounding box center [741, 429] width 21 height 14
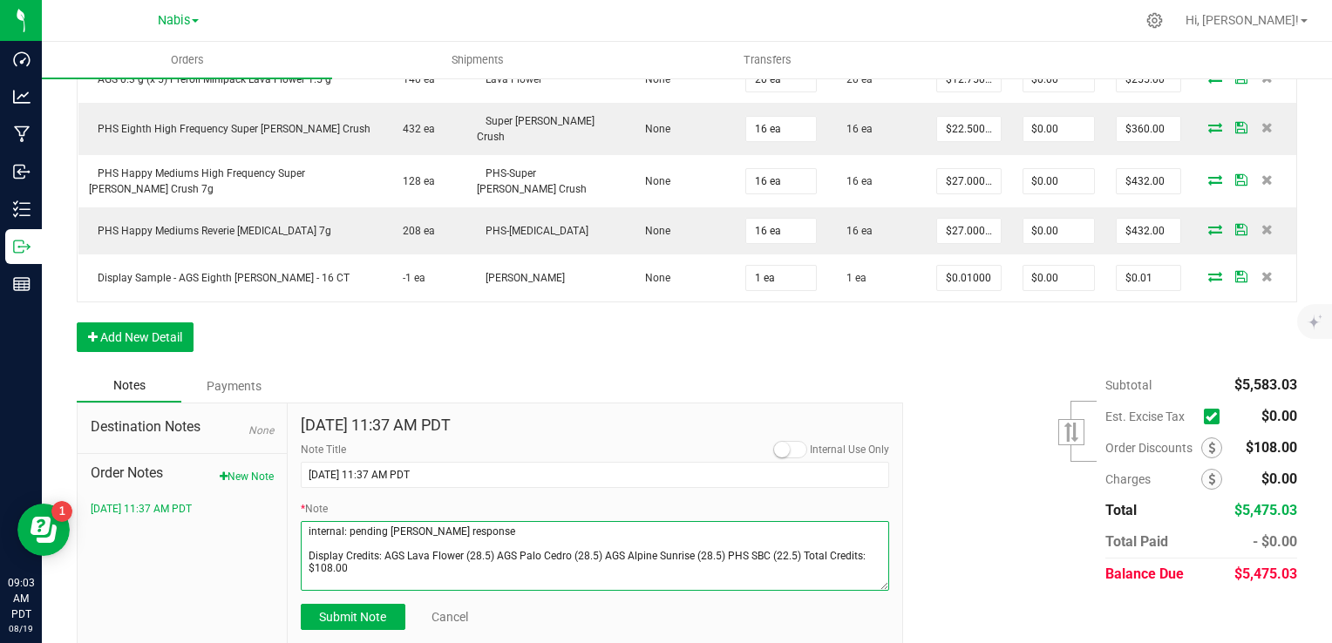
click at [485, 525] on textarea "* Note" at bounding box center [595, 556] width 589 height 70
click at [478, 542] on textarea "* Note" at bounding box center [595, 556] width 589 height 70
click at [461, 548] on textarea "* Note" at bounding box center [595, 556] width 589 height 70
click at [486, 534] on textarea "* Note" at bounding box center [595, 556] width 589 height 70
drag, startPoint x: 478, startPoint y: 541, endPoint x: 500, endPoint y: 548, distance: 22.9
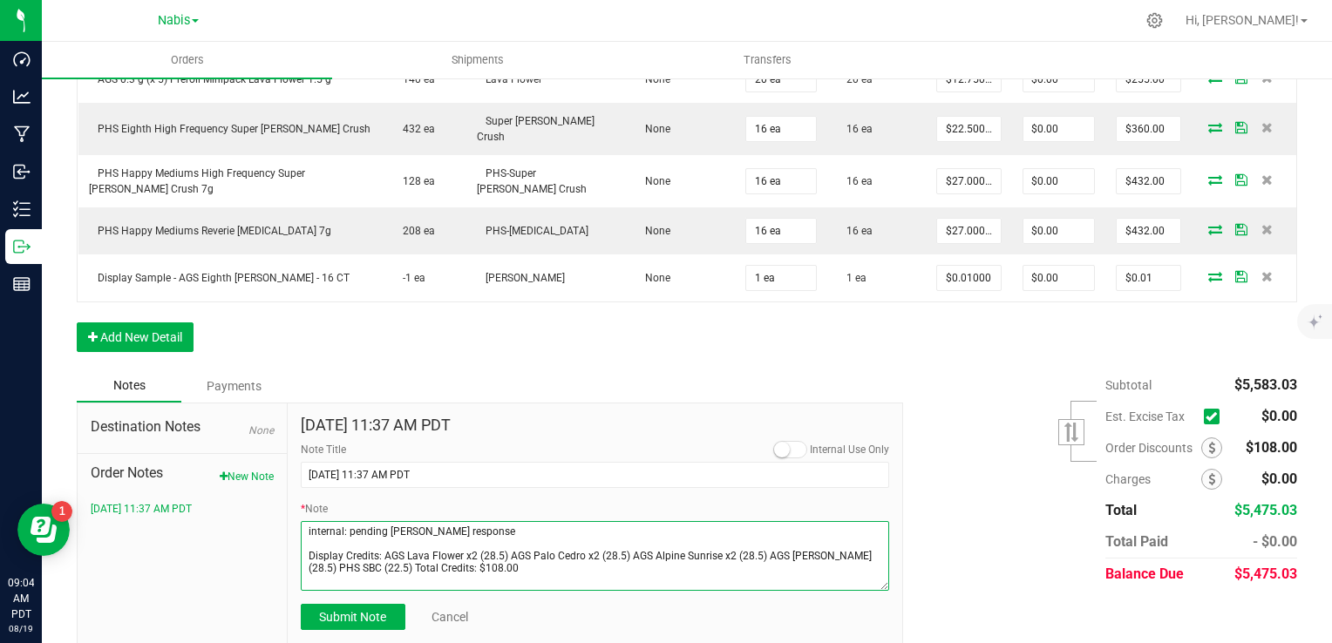
click at [500, 548] on textarea "* Note" at bounding box center [595, 556] width 589 height 70
click at [614, 546] on textarea "* Note" at bounding box center [595, 556] width 589 height 70
click at [612, 548] on textarea "* Note" at bounding box center [595, 556] width 589 height 70
click at [742, 545] on textarea "* Note" at bounding box center [595, 556] width 589 height 70
click at [511, 563] on textarea "* Note" at bounding box center [595, 556] width 589 height 70
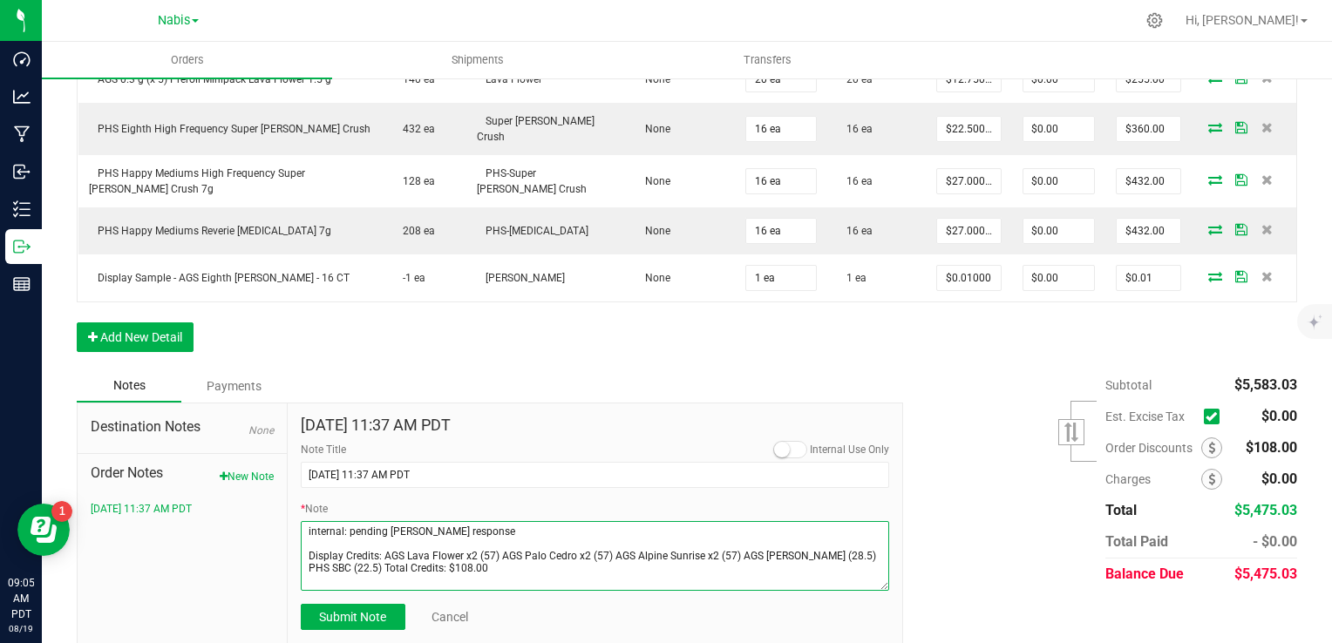
click at [511, 563] on textarea "* Note" at bounding box center [595, 556] width 589 height 70
type textarea "internal: pending sammy response Display Credits: AGS Lava Flower x2 (57) AGS P…"
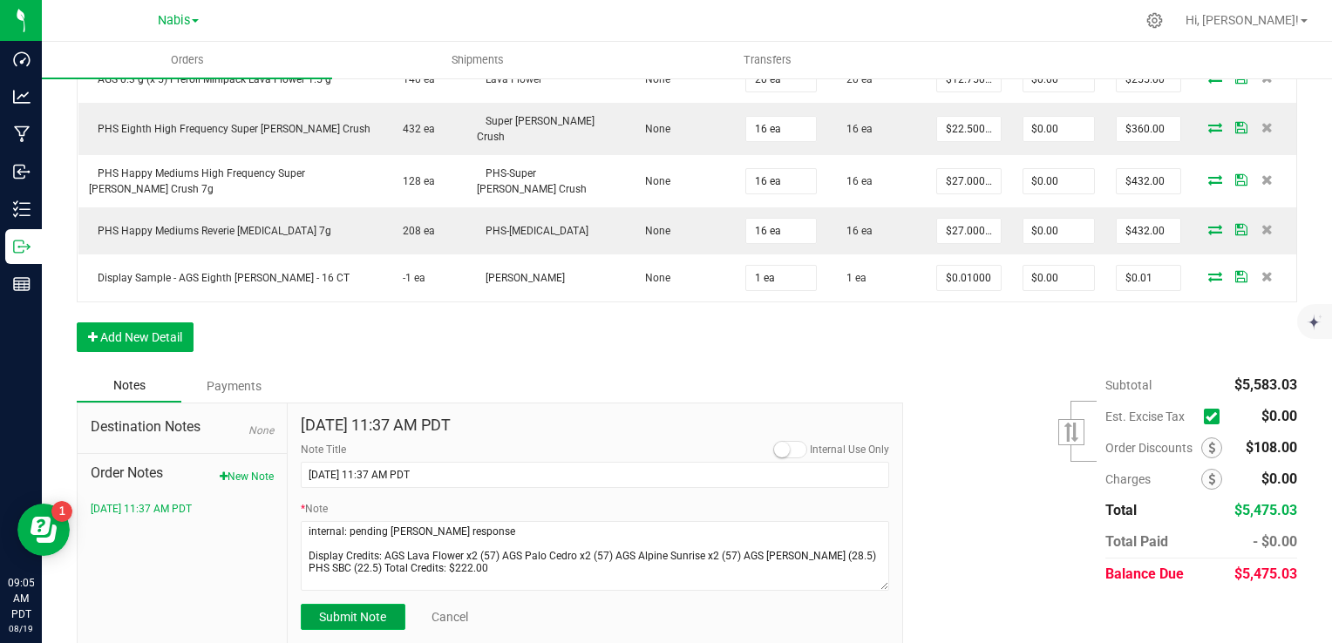
click at [371, 610] on span "Submit Note" at bounding box center [352, 617] width 67 height 14
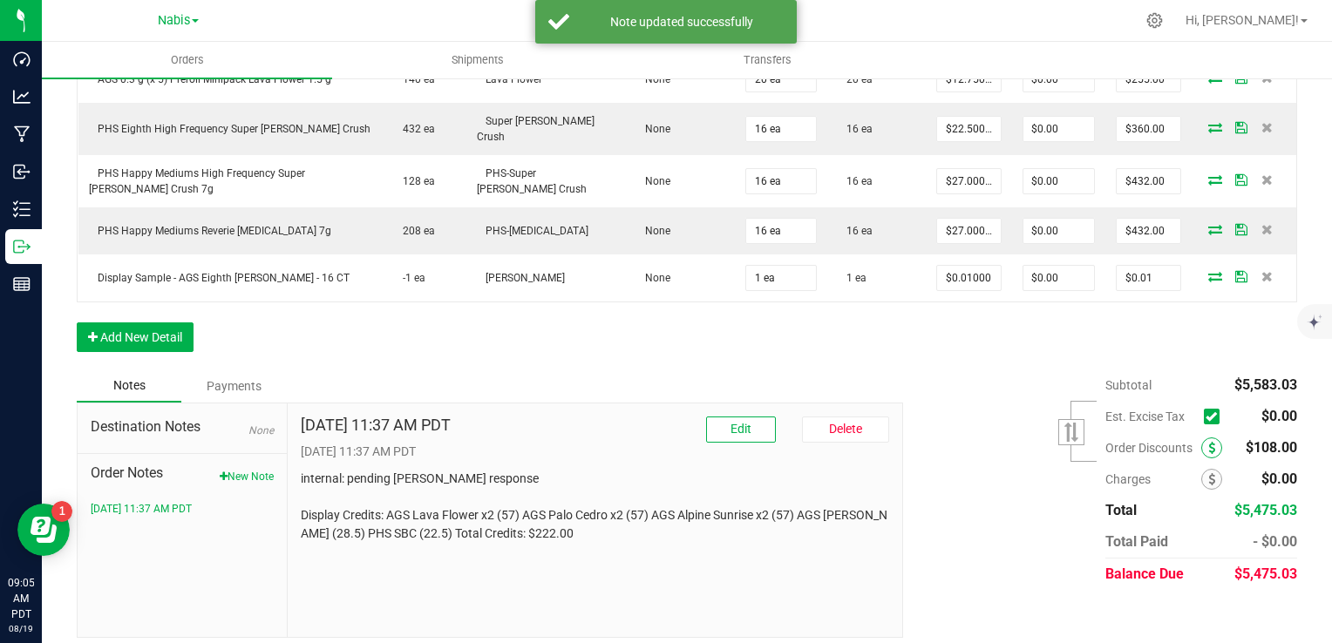
click at [1208, 442] on icon at bounding box center [1211, 448] width 7 height 12
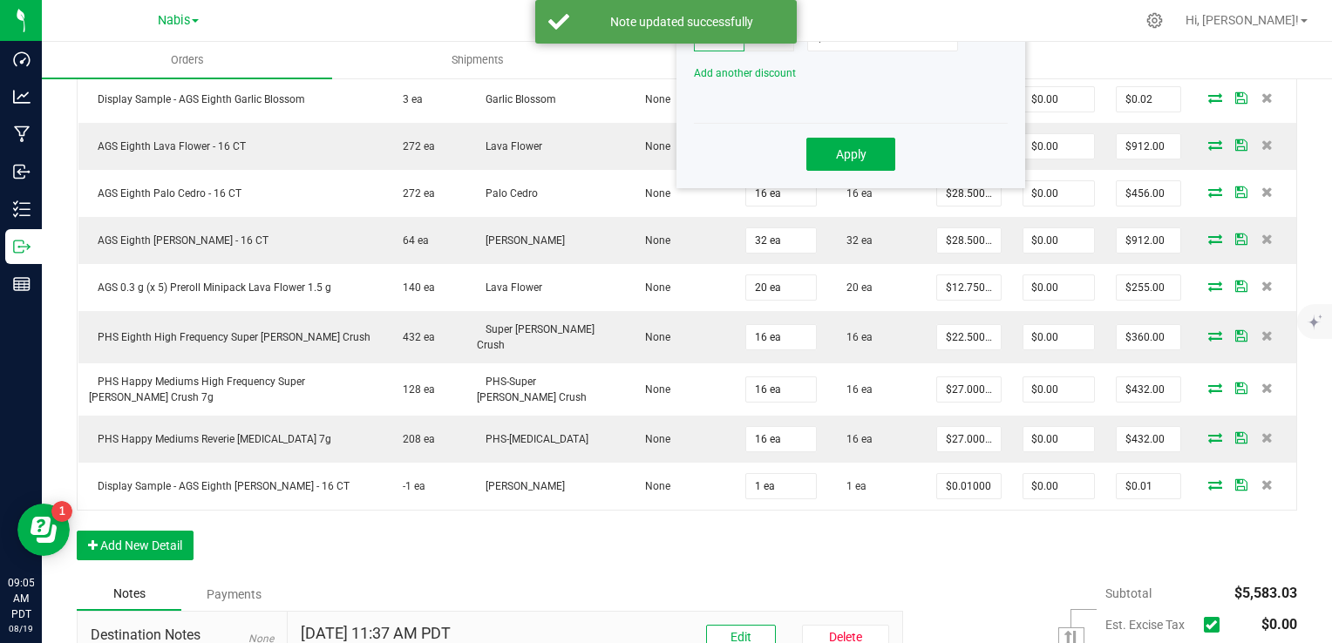
scroll to position [418, 0]
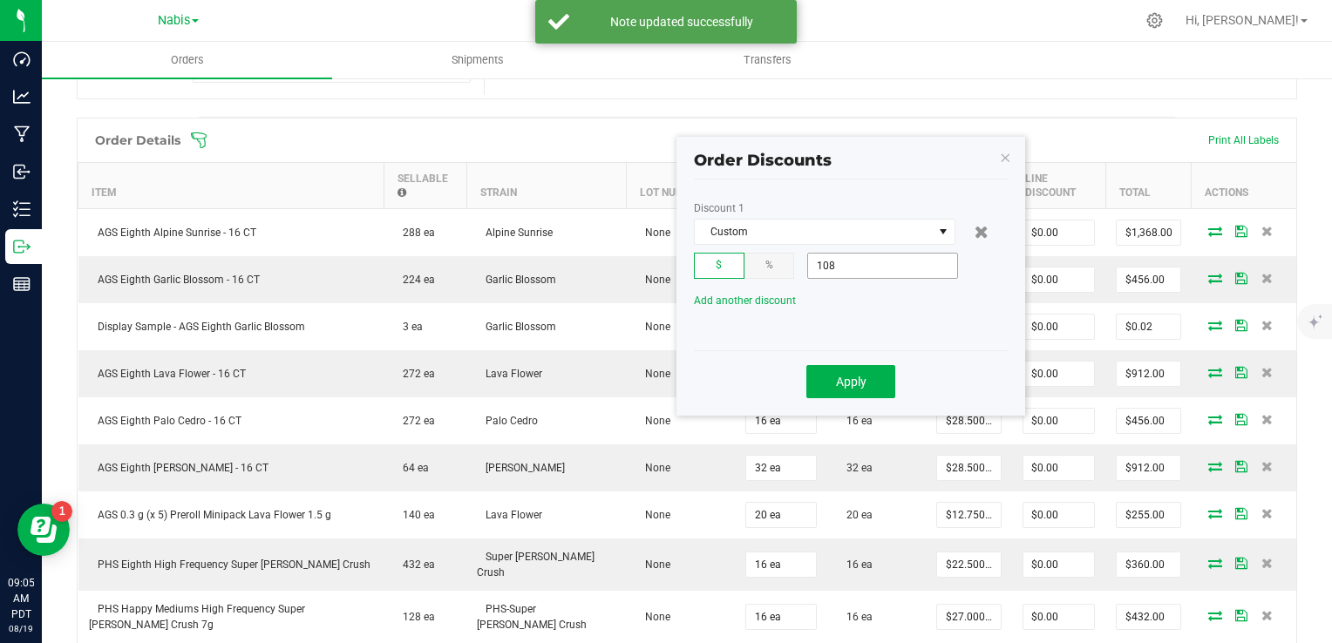
click at [840, 264] on input "108" at bounding box center [882, 266] width 149 height 24
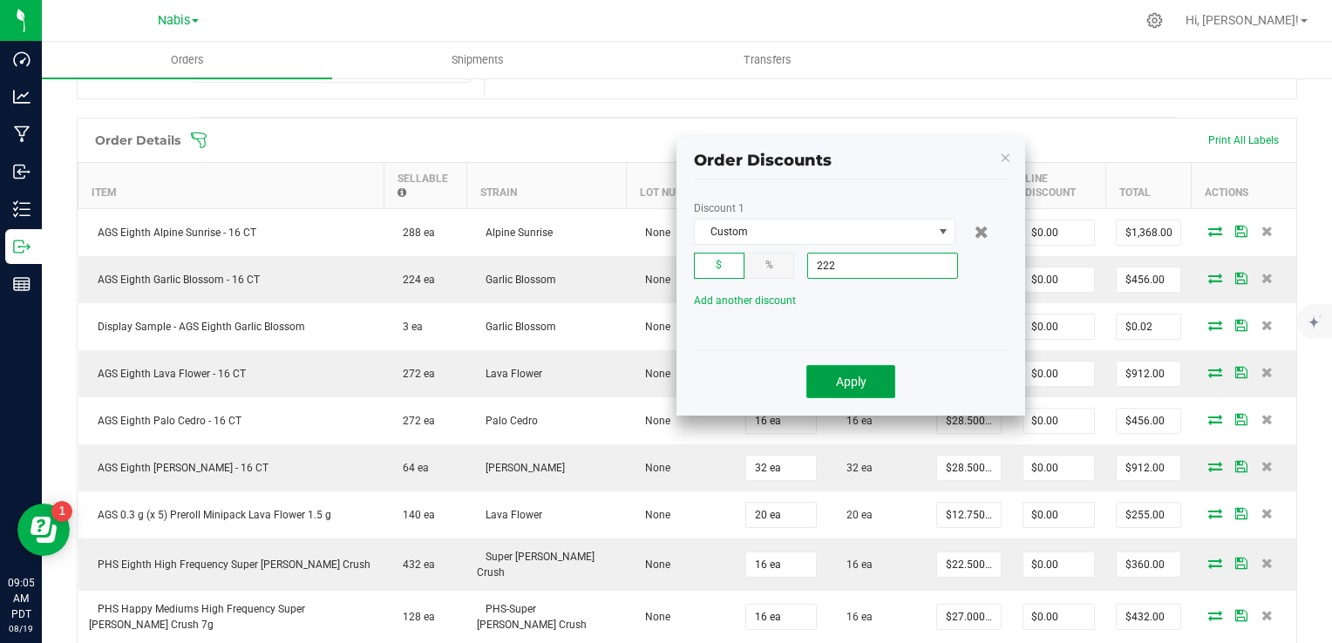
type input "$222.00"
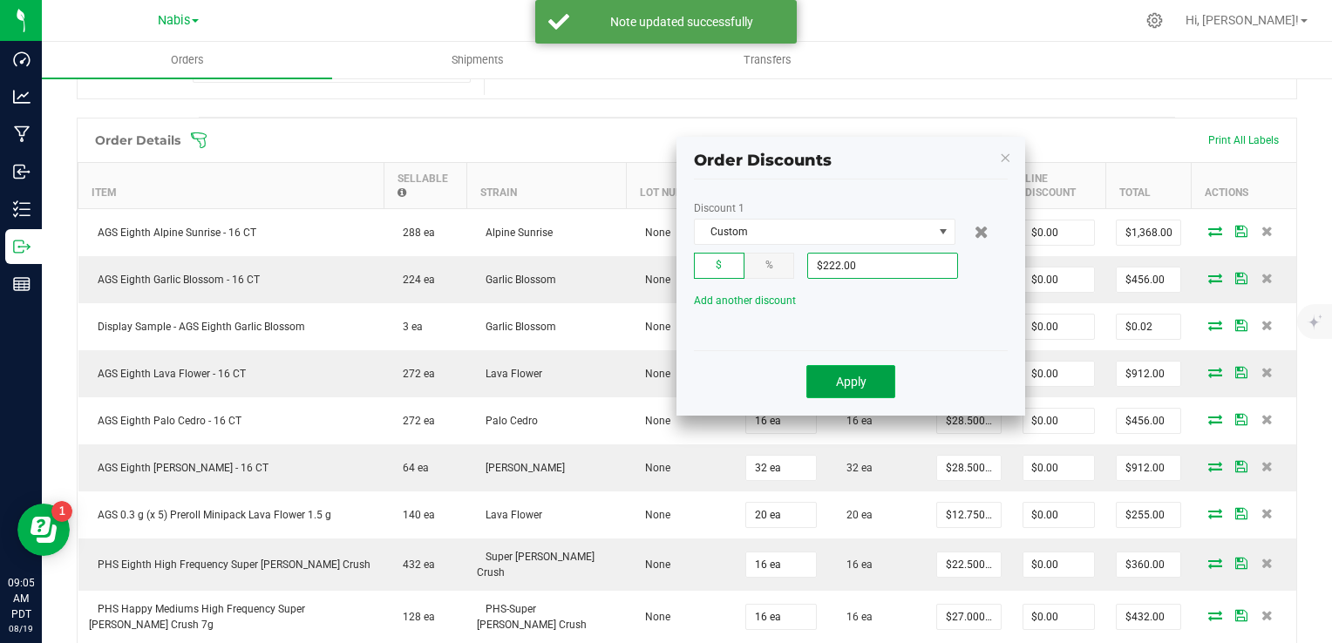
click at [823, 377] on button "Apply" at bounding box center [850, 381] width 89 height 33
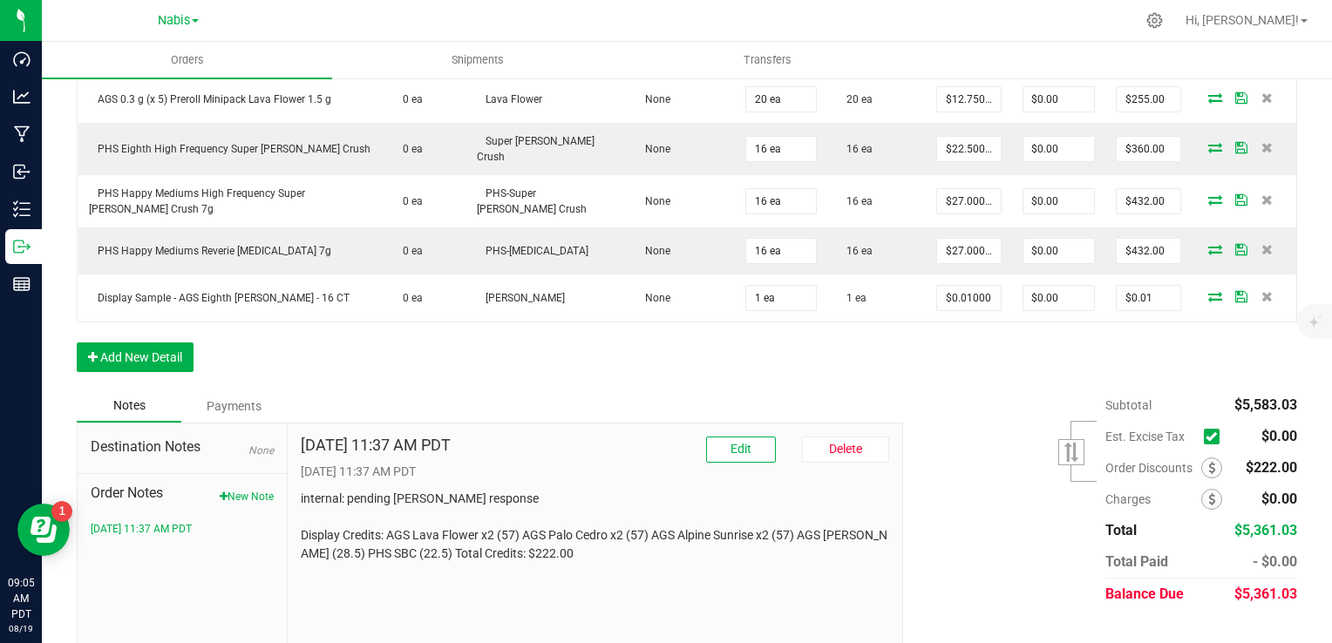
scroll to position [854, 0]
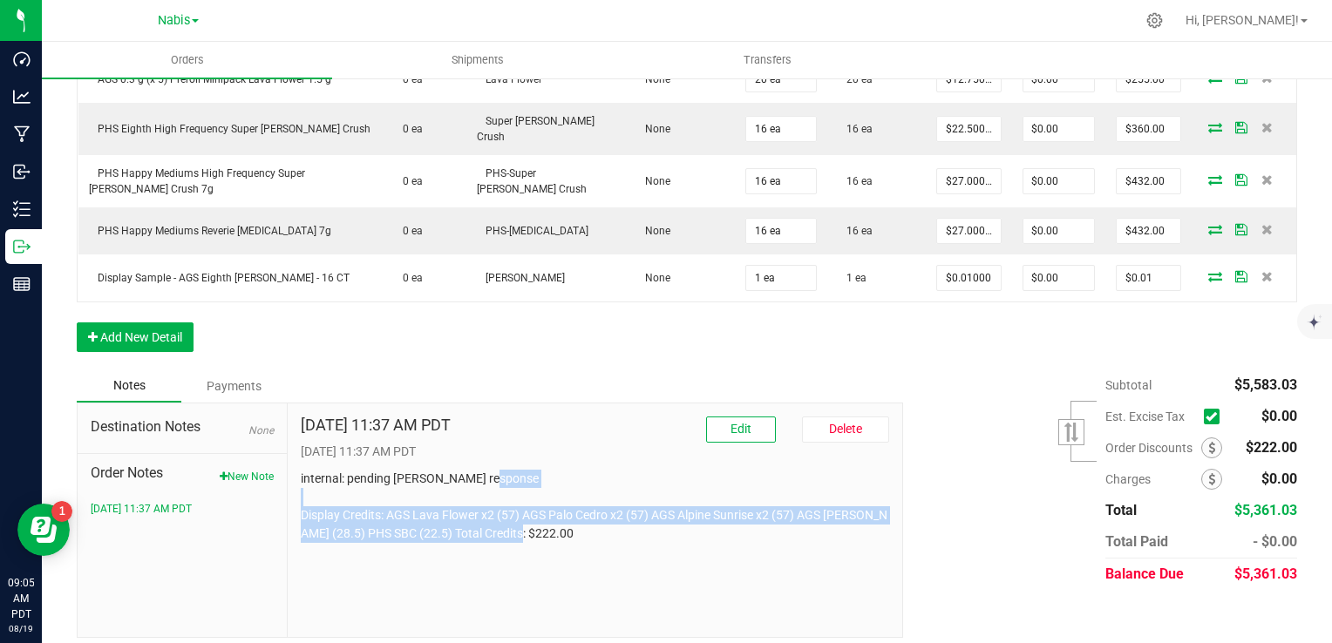
drag, startPoint x: 593, startPoint y: 528, endPoint x: 297, endPoint y: 497, distance: 297.2
click at [301, 497] on p "internal: pending sammy response Display Credits: AGS Lava Flower x2 (57) AGS P…" at bounding box center [595, 506] width 589 height 73
copy p "Display Credits: AGS Lava Flower x2 (57) AGS Palo Cedro x2 (57) AGS Alpine Sunr…"
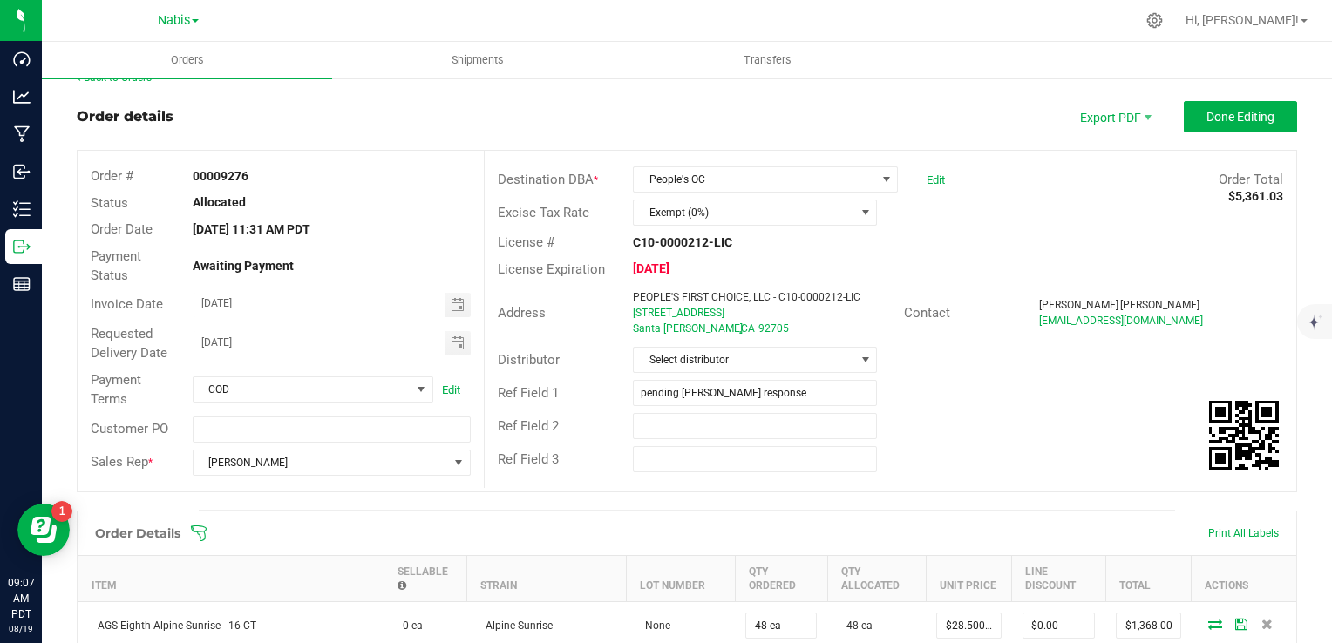
scroll to position [0, 0]
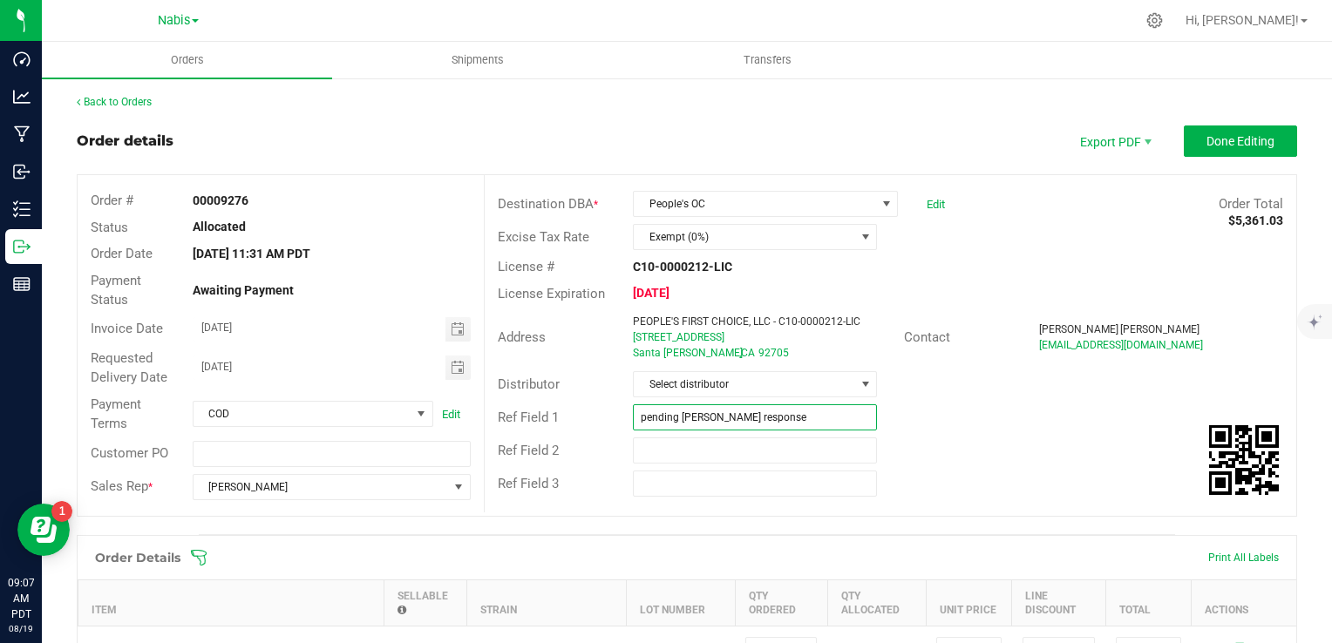
click at [763, 413] on input "pending Sammy response" at bounding box center [755, 418] width 244 height 26
click at [644, 416] on input "pending Sammy response" at bounding box center [755, 418] width 244 height 26
click at [642, 416] on input "pending Sammy response" at bounding box center [755, 418] width 244 height 26
click at [755, 418] on input "Pending Sammy response" at bounding box center [755, 418] width 244 height 26
click at [459, 333] on span "Toggle calendar" at bounding box center [458, 330] width 14 height 14
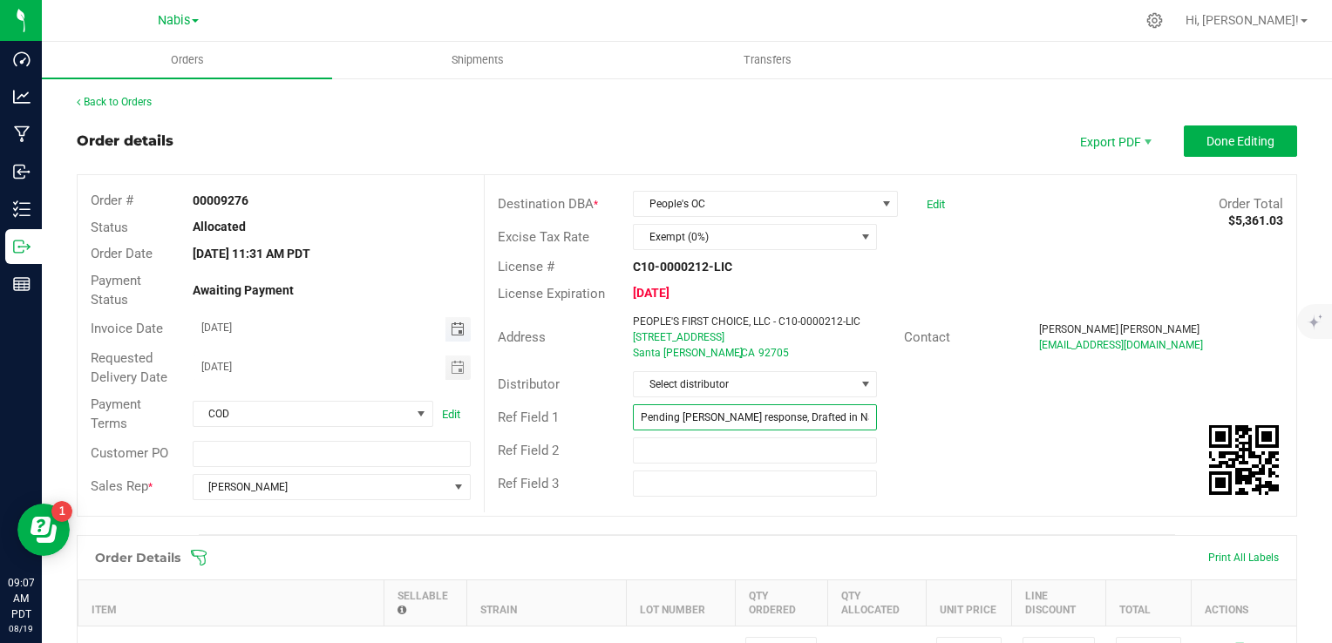
type input "Pending Sammy response, Drafted in Nabis"
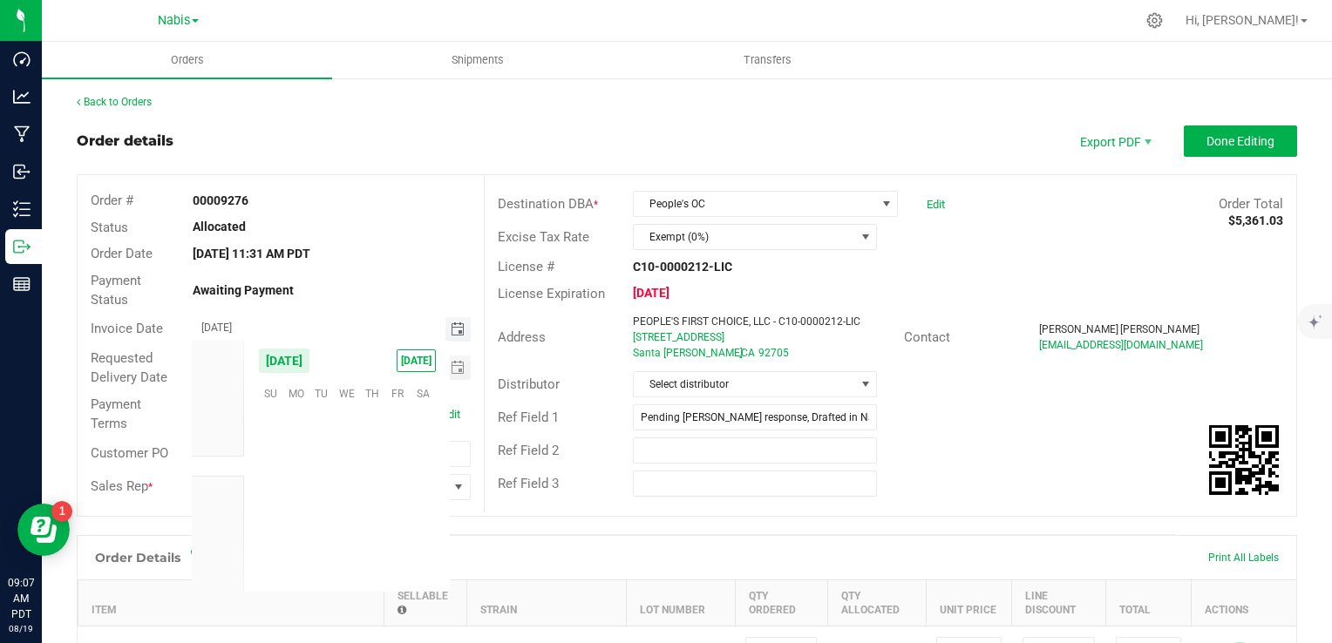
scroll to position [282604, 0]
click at [371, 498] on span "21" at bounding box center [372, 501] width 25 height 27
type input "[DATE]"
click at [451, 364] on span "Toggle calendar" at bounding box center [458, 368] width 14 height 14
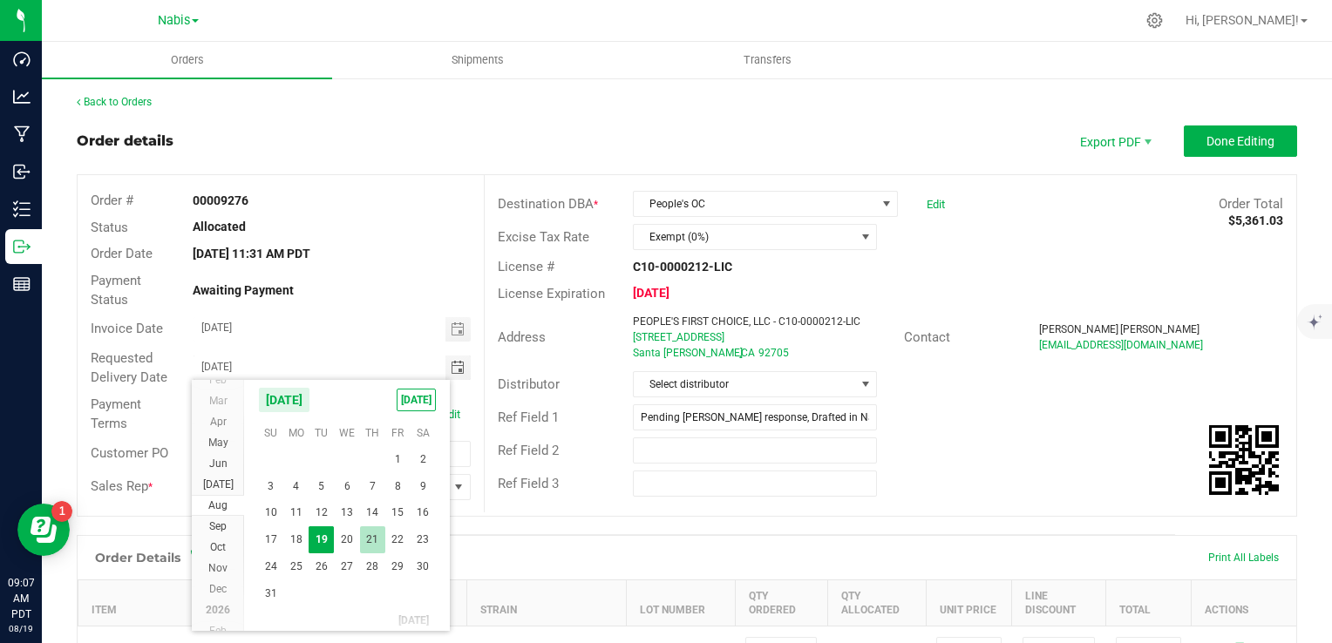
click at [371, 535] on span "21" at bounding box center [372, 540] width 25 height 27
type input "[DATE]"
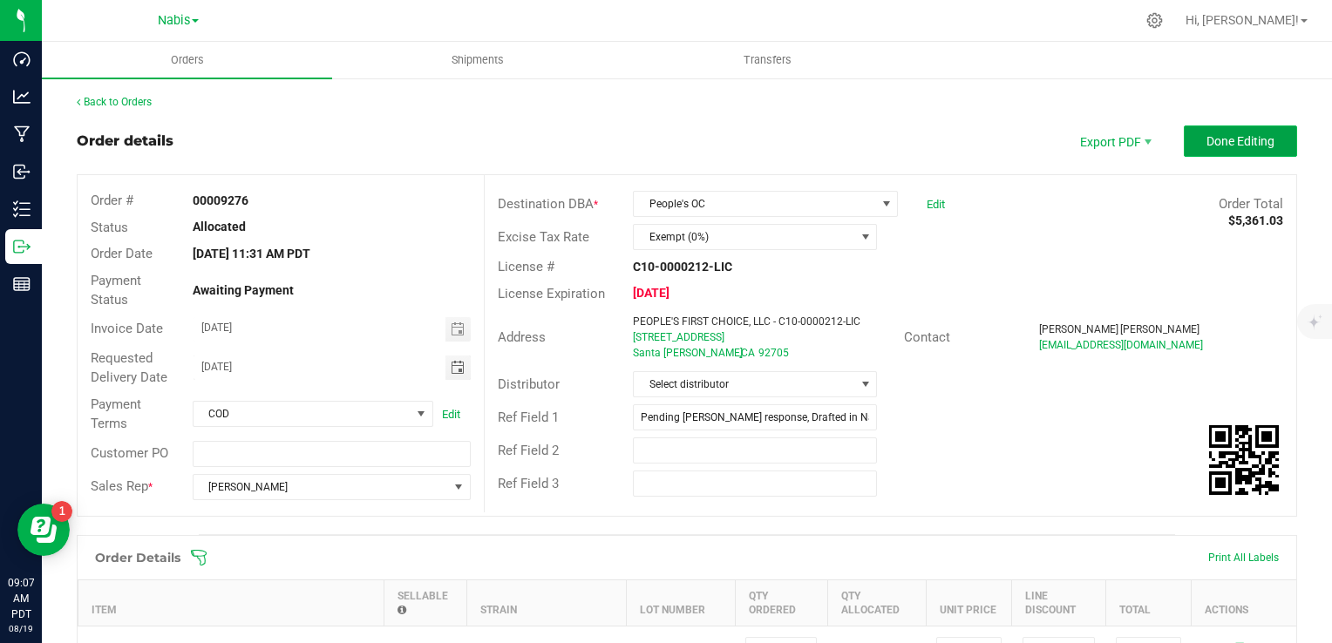
click at [1222, 145] on span "Done Editing" at bounding box center [1241, 141] width 68 height 14
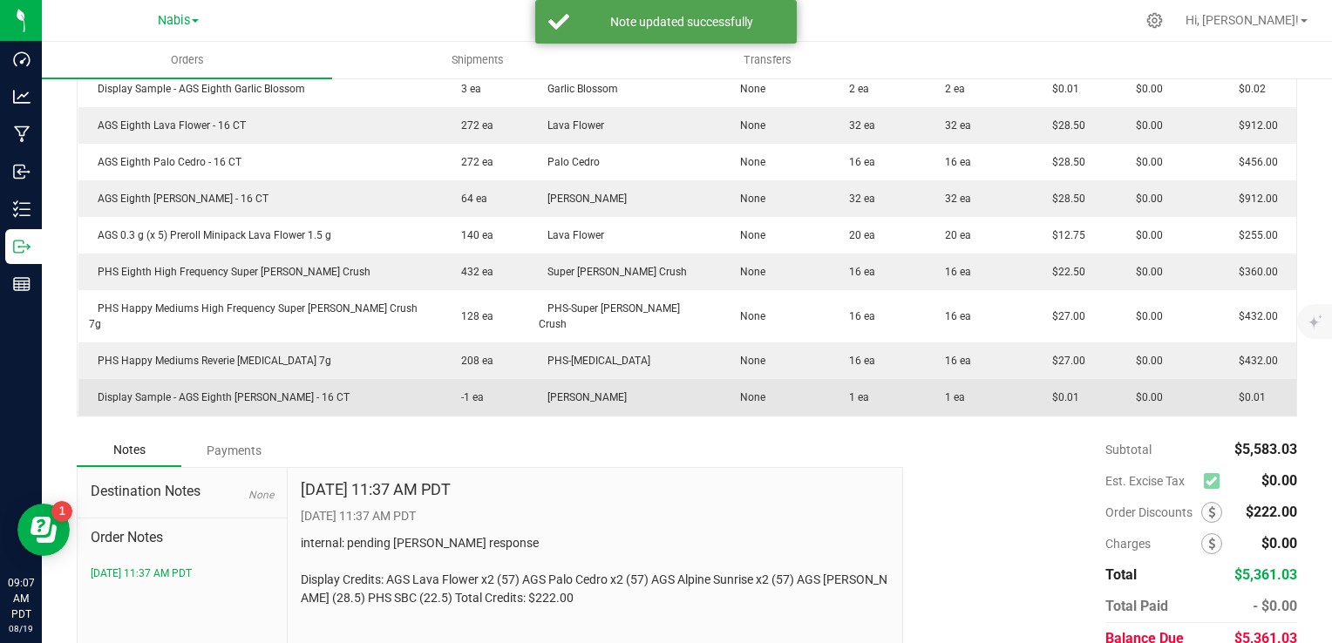
scroll to position [638, 0]
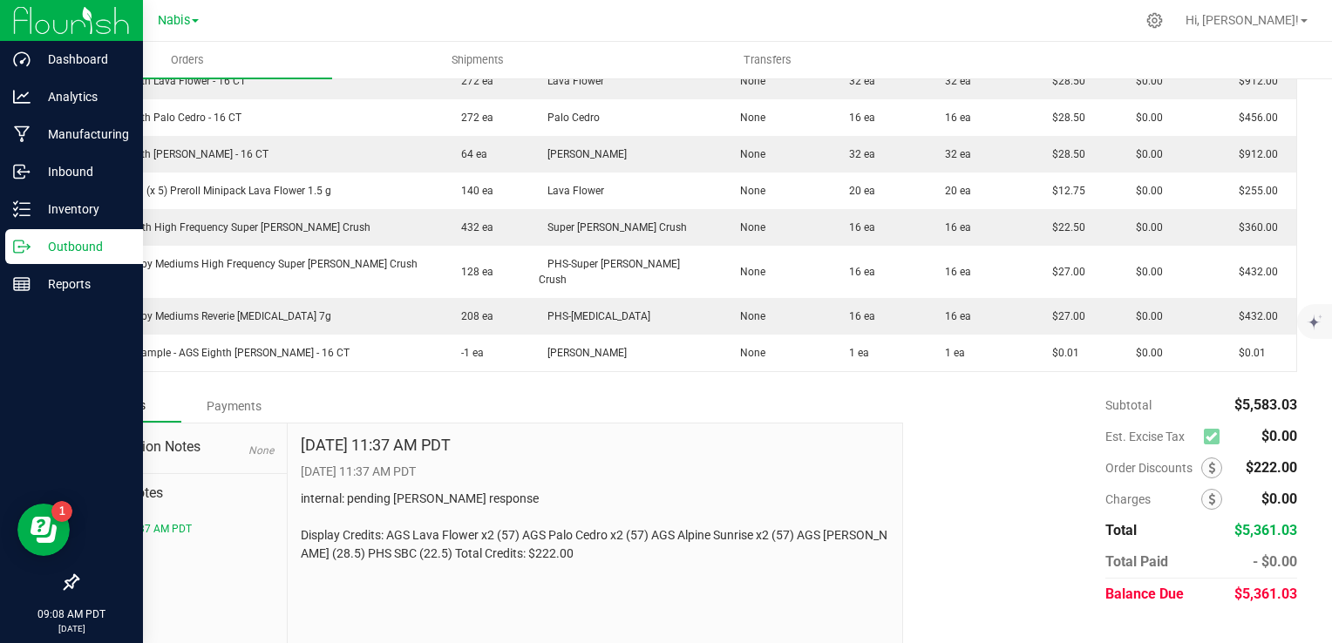
click at [85, 249] on p "Outbound" at bounding box center [83, 246] width 105 height 21
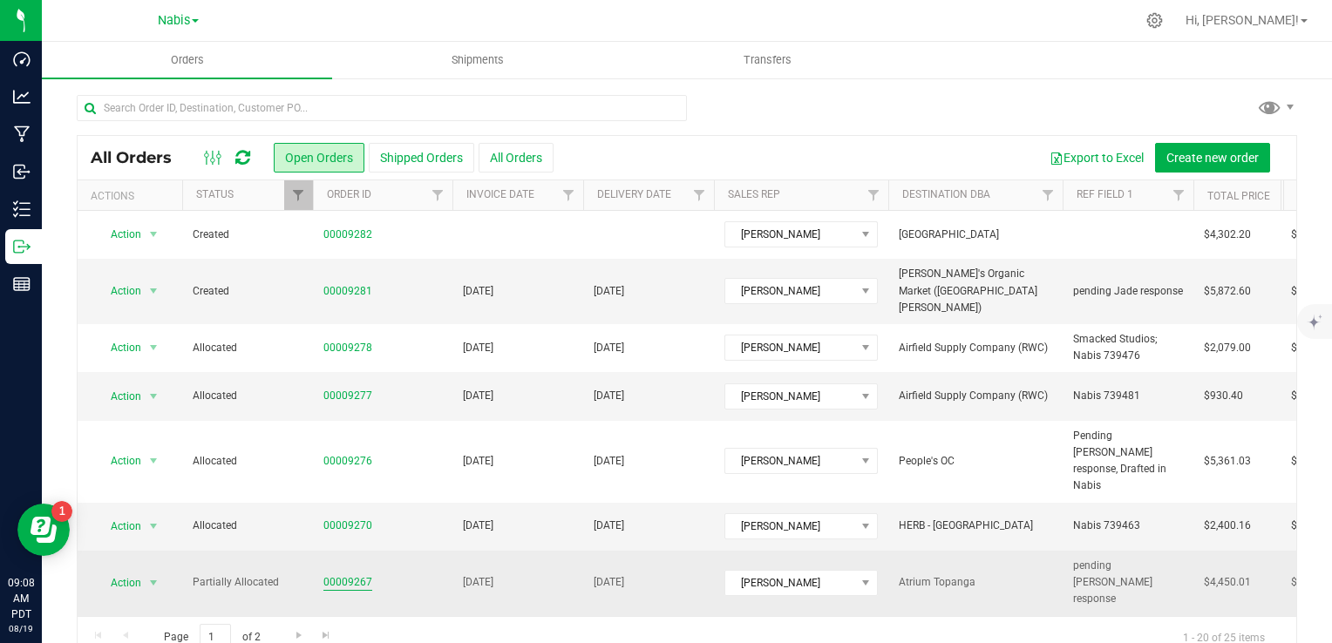
drag, startPoint x: 349, startPoint y: 527, endPoint x: 352, endPoint y: 541, distance: 13.5
click at [349, 551] on td "00009267" at bounding box center [382, 583] width 139 height 65
click at [352, 575] on link "00009267" at bounding box center [347, 583] width 49 height 17
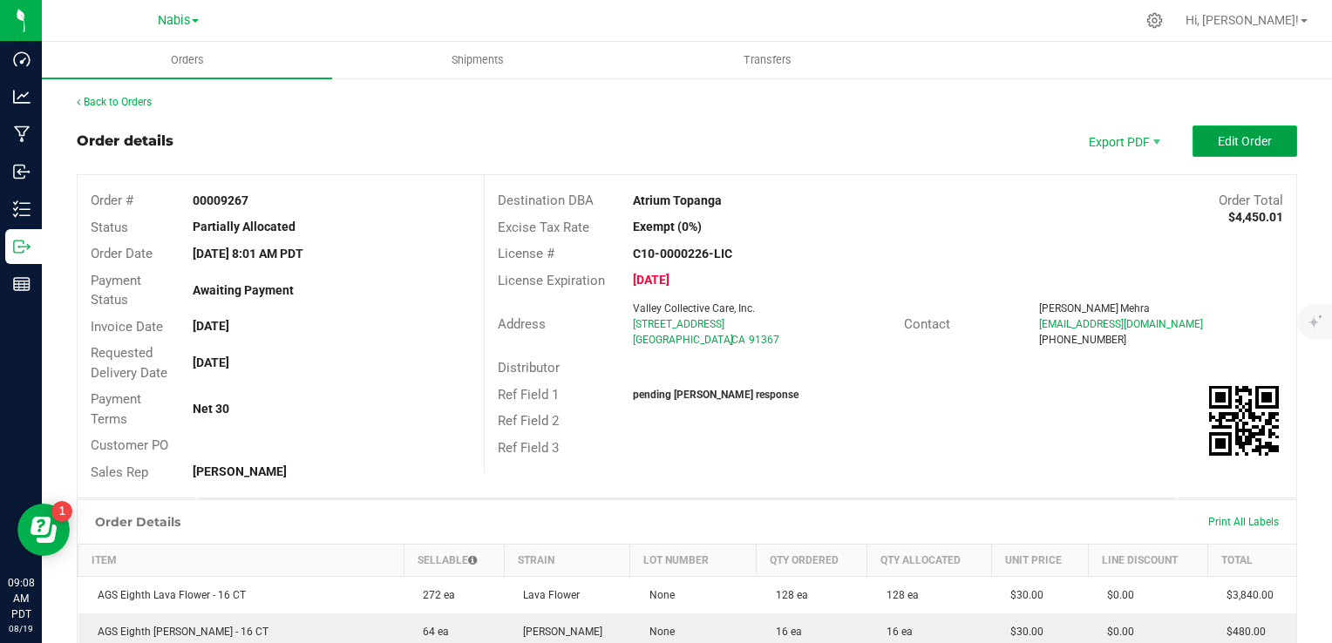
click at [1222, 140] on span "Edit Order" at bounding box center [1245, 141] width 54 height 14
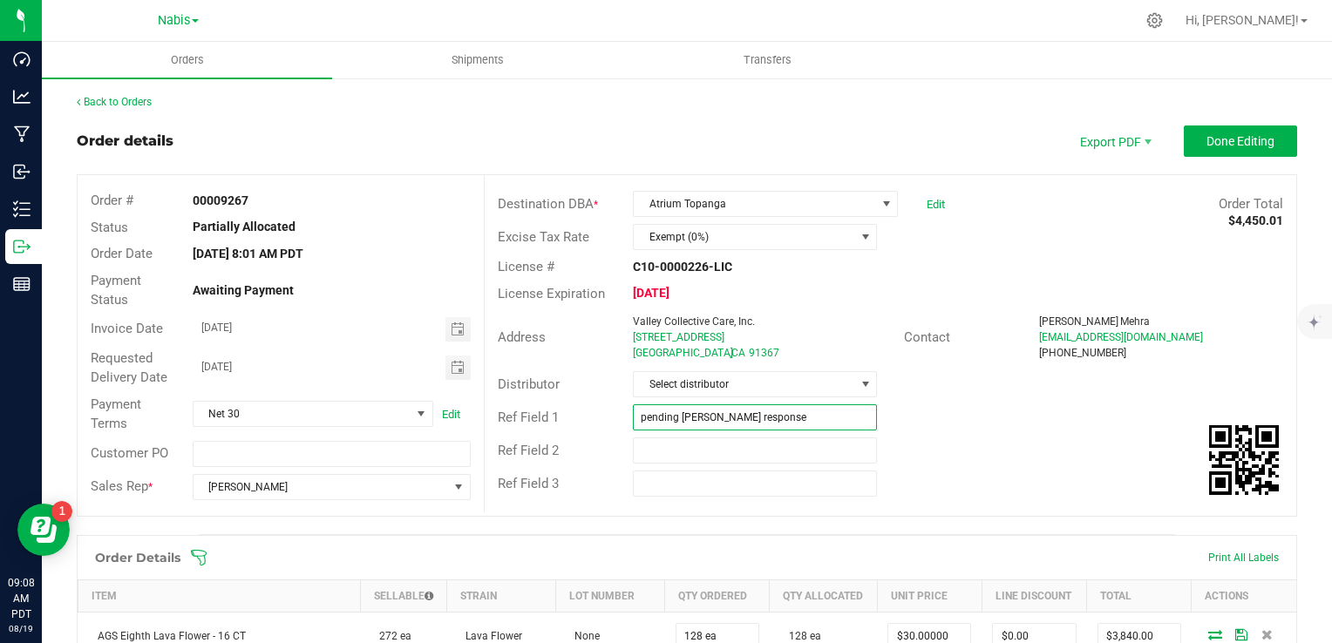
drag, startPoint x: 768, startPoint y: 414, endPoint x: 727, endPoint y: 423, distance: 41.9
click at [768, 414] on input "pending sammy response" at bounding box center [755, 418] width 244 height 26
type input "Pending Sammy response, Drafted in Nabis"
click at [1200, 151] on button "Done Editing" at bounding box center [1240, 141] width 113 height 31
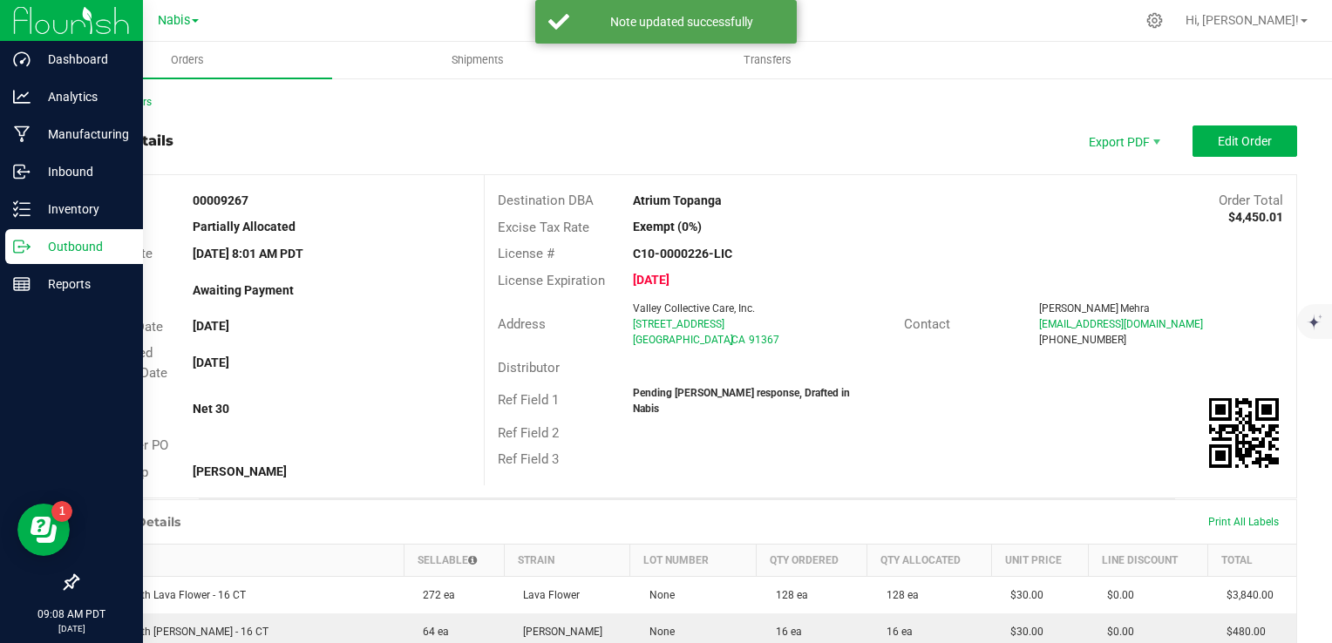
click at [67, 248] on p "Outbound" at bounding box center [83, 246] width 105 height 21
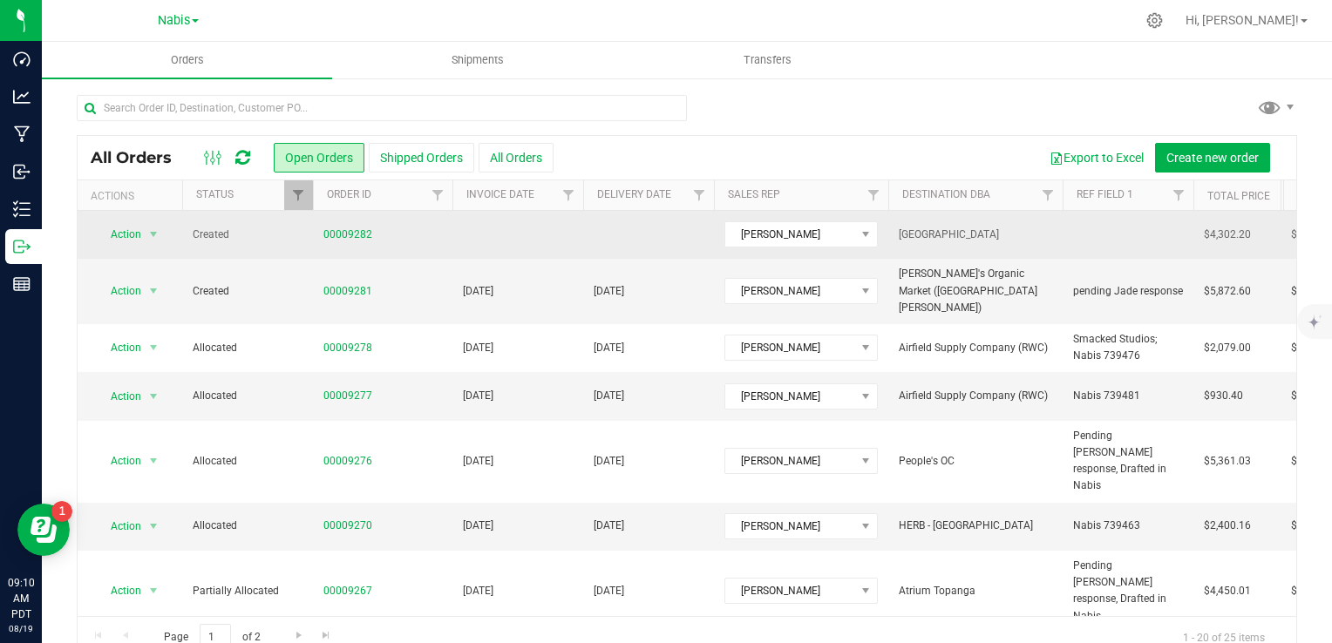
click at [321, 231] on td "00009282" at bounding box center [382, 235] width 139 height 48
click at [330, 230] on link "00009282" at bounding box center [347, 235] width 49 height 17
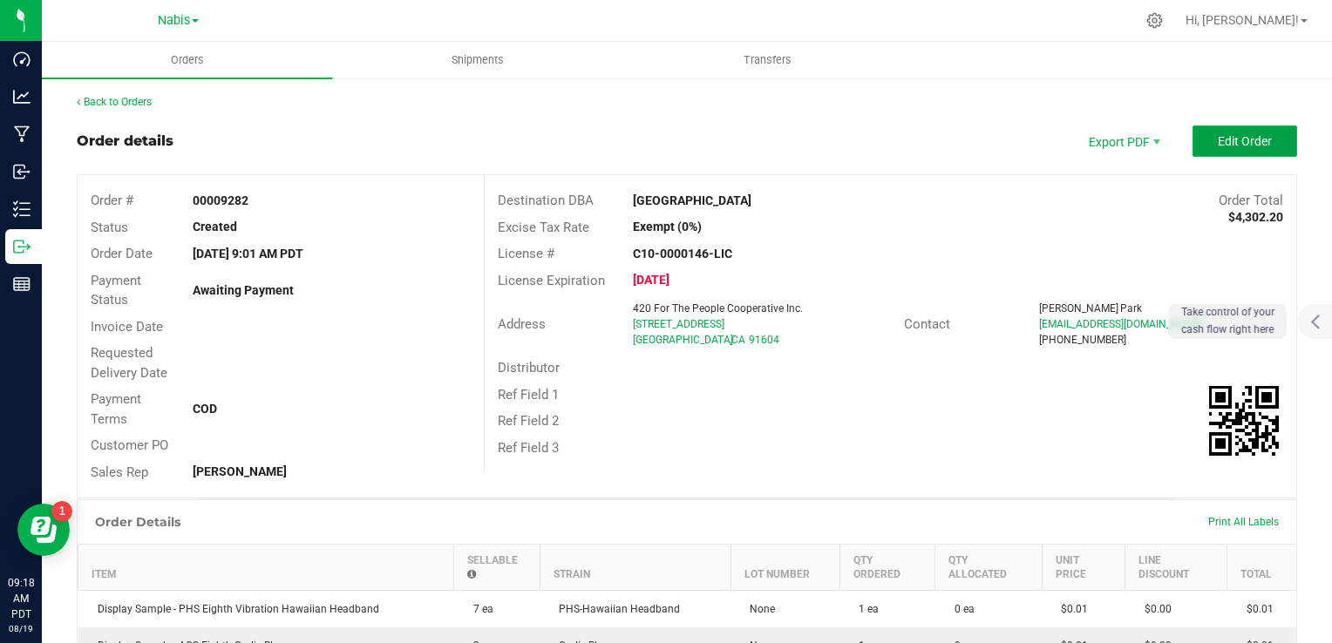
click at [1205, 128] on button "Edit Order" at bounding box center [1245, 141] width 105 height 31
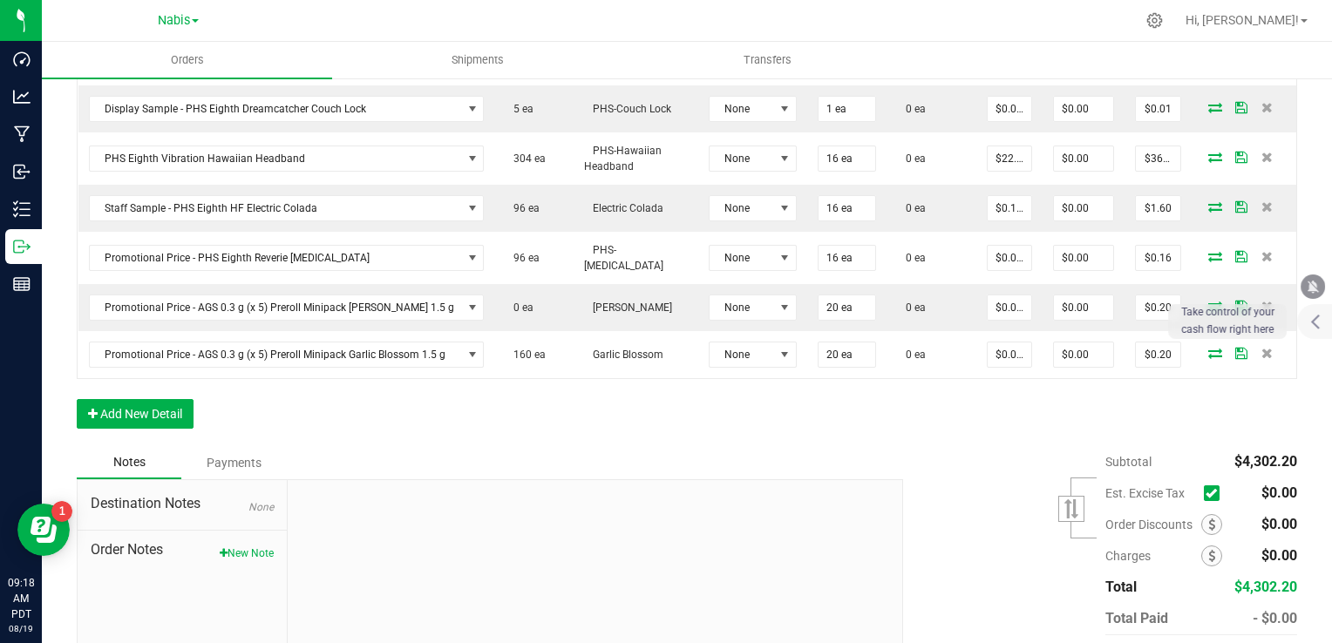
scroll to position [1343, 0]
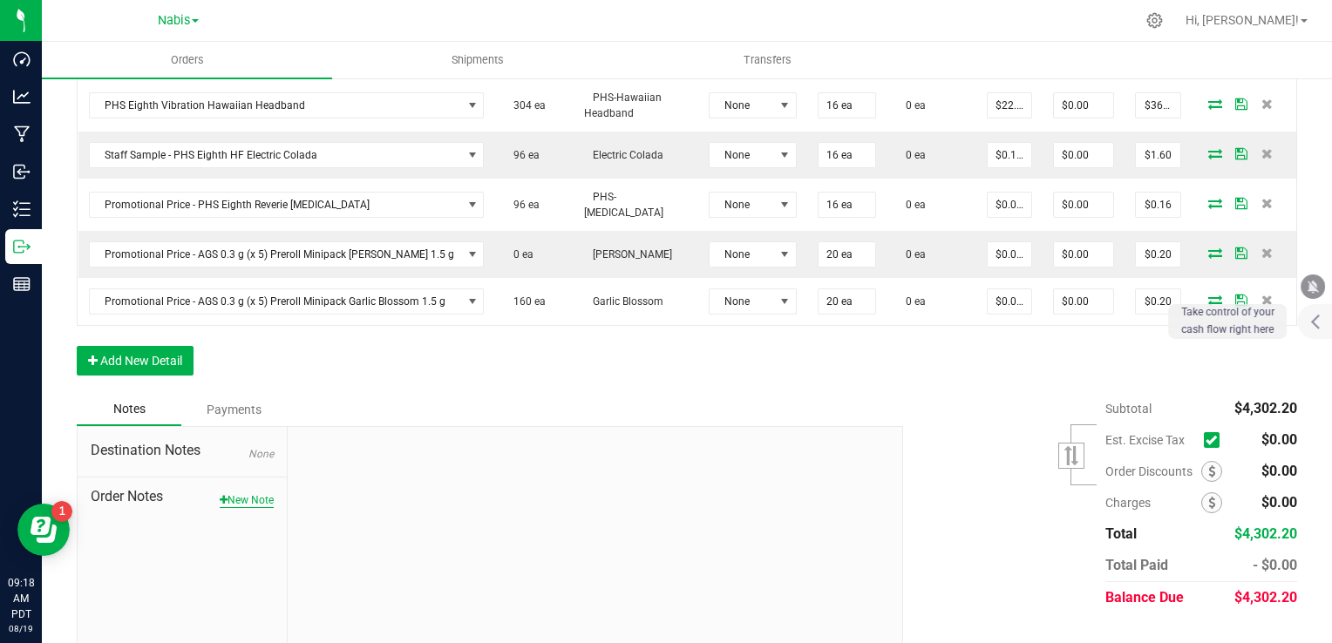
click at [228, 493] on button "New Note" at bounding box center [247, 501] width 54 height 16
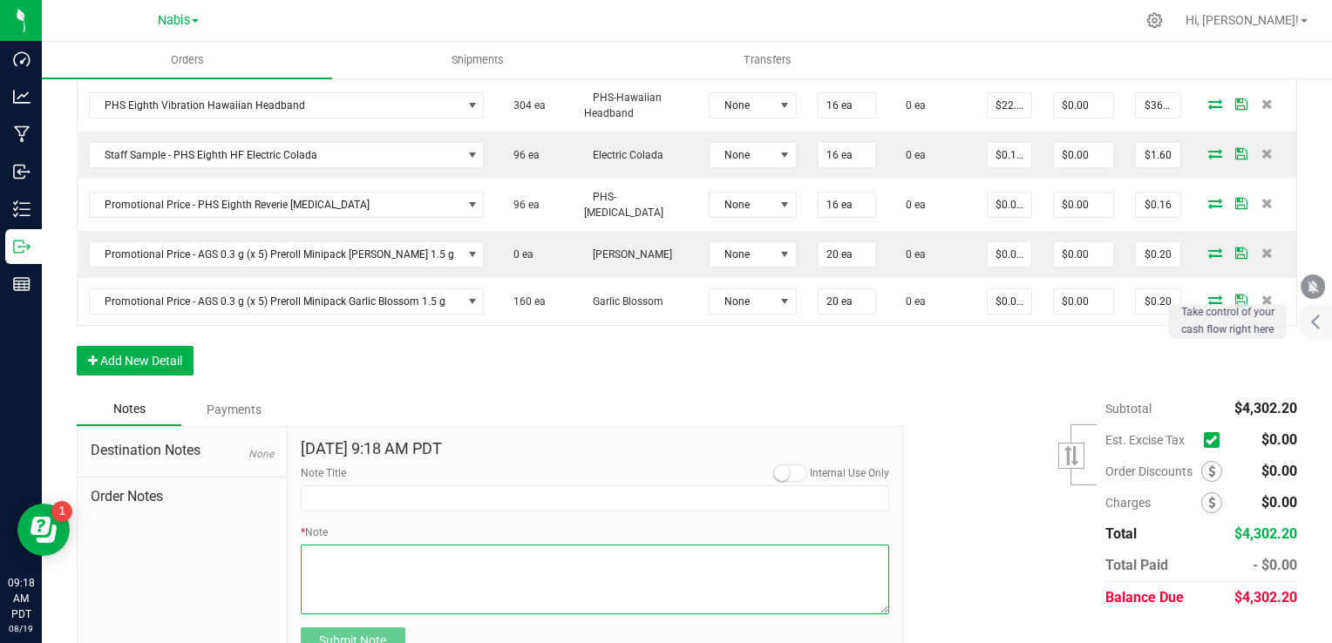
click at [513, 545] on textarea "* Note" at bounding box center [595, 580] width 589 height 70
type textarea "Display Credit: AGS Shasta Bloom (30) Total Credits: $30.00"
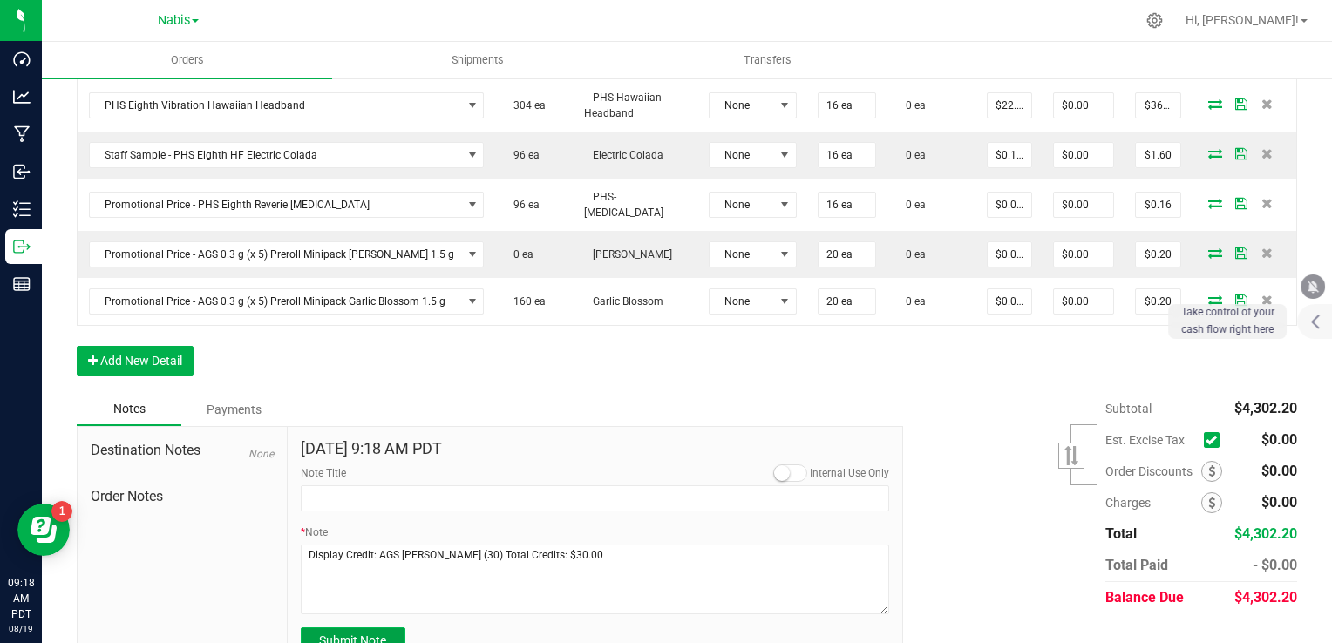
click at [387, 628] on button "Submit Note" at bounding box center [353, 641] width 105 height 26
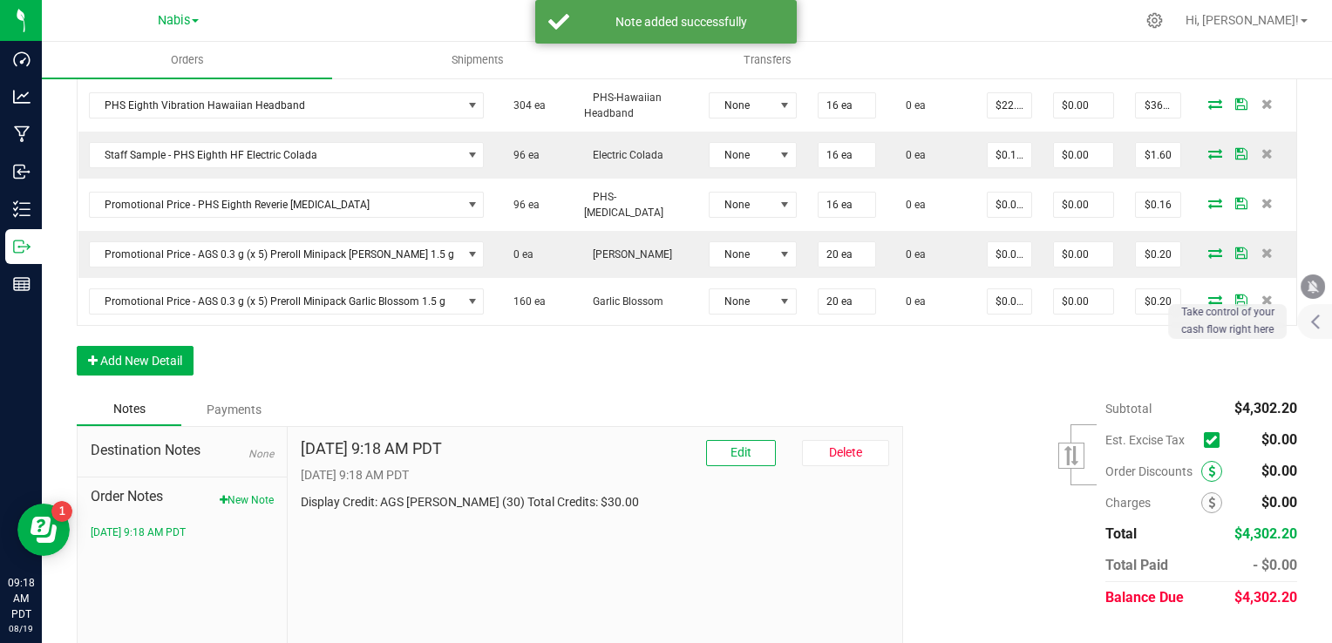
click at [1208, 466] on icon at bounding box center [1211, 472] width 7 height 12
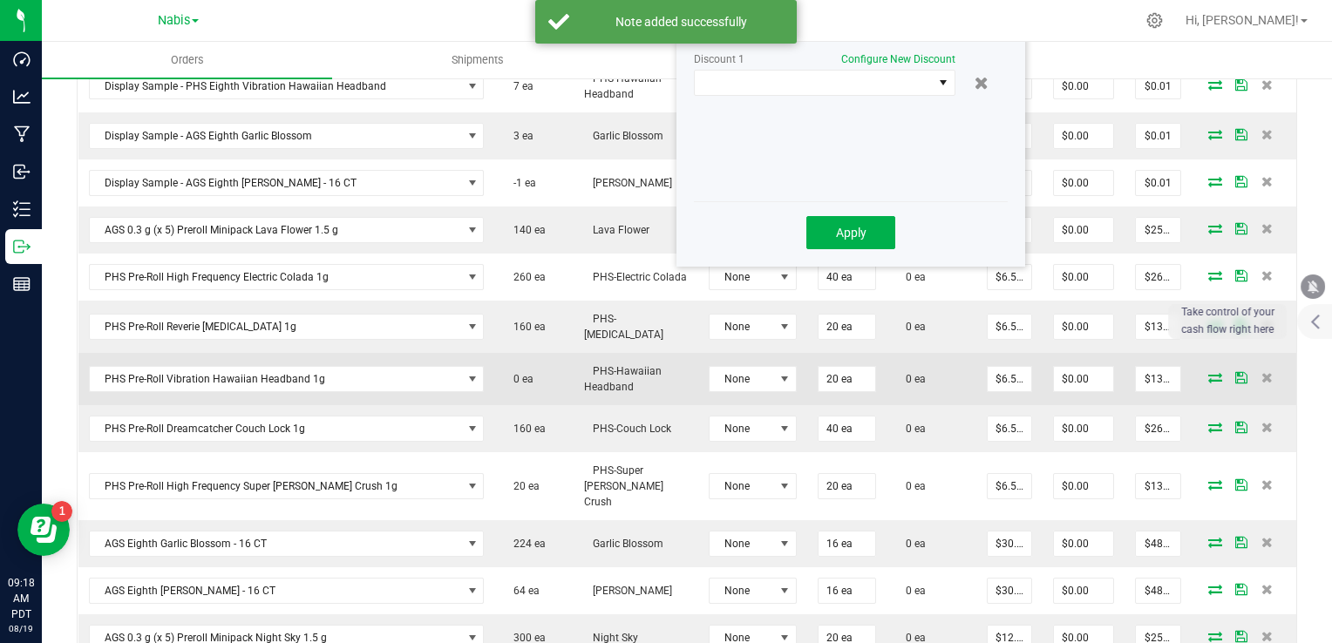
scroll to position [558, 0]
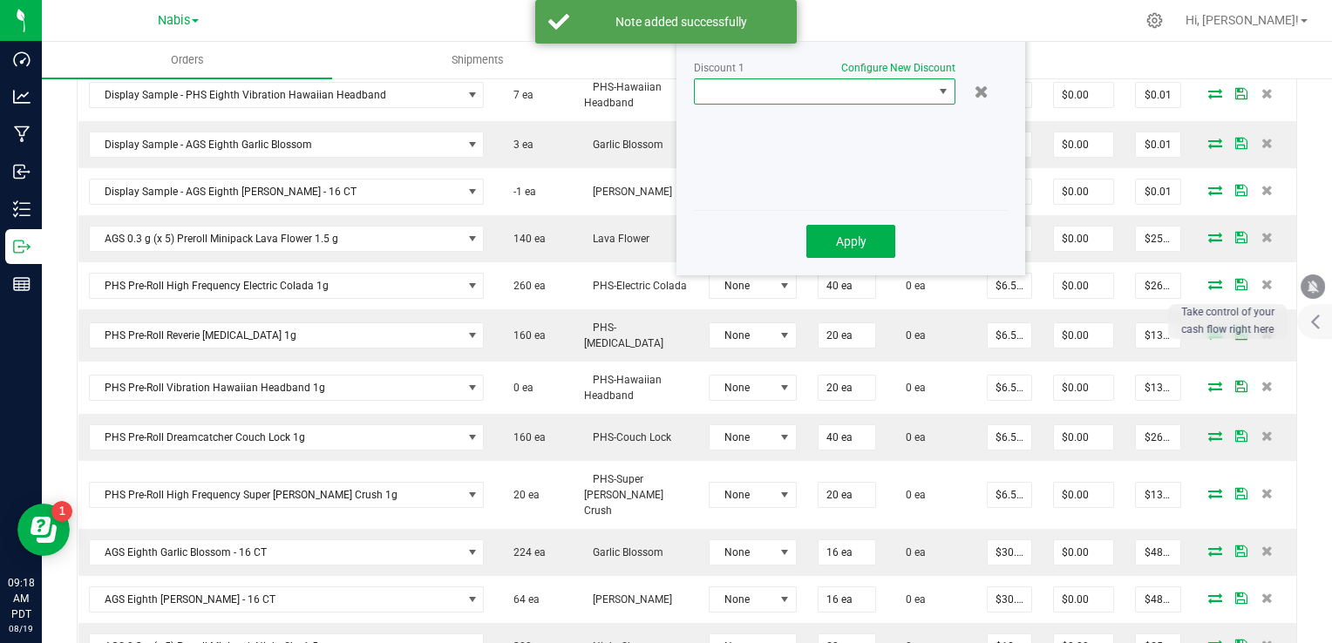
click at [874, 99] on span at bounding box center [814, 91] width 238 height 24
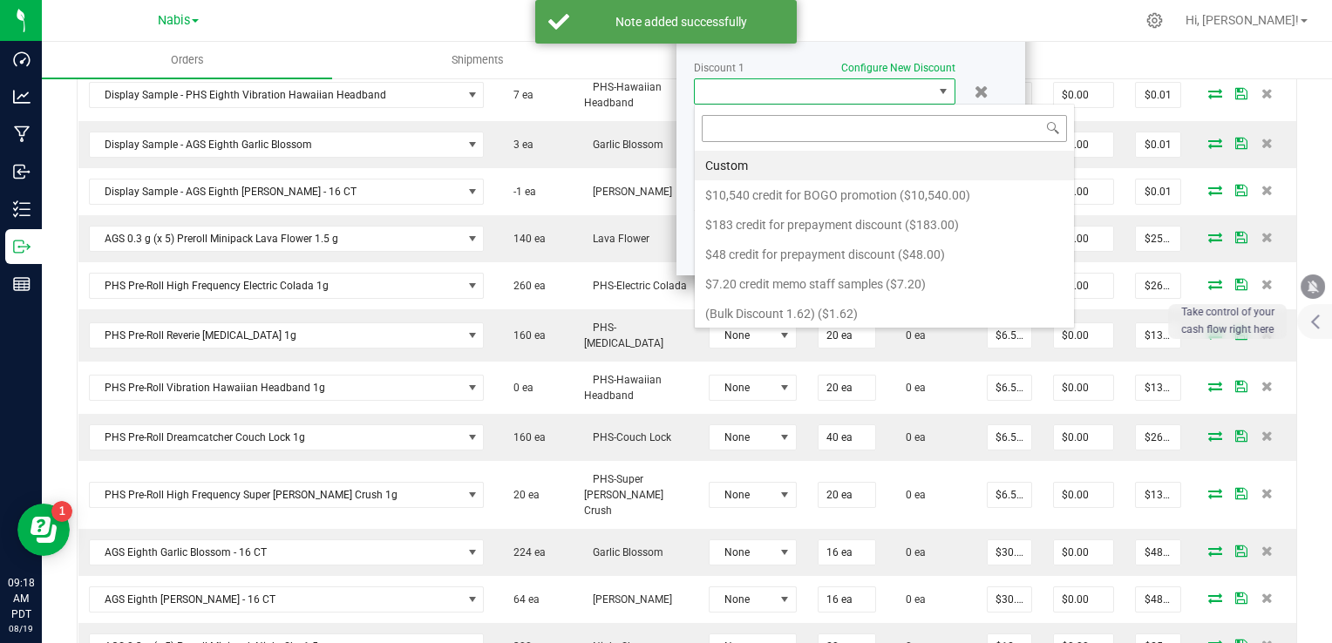
scroll to position [25, 262]
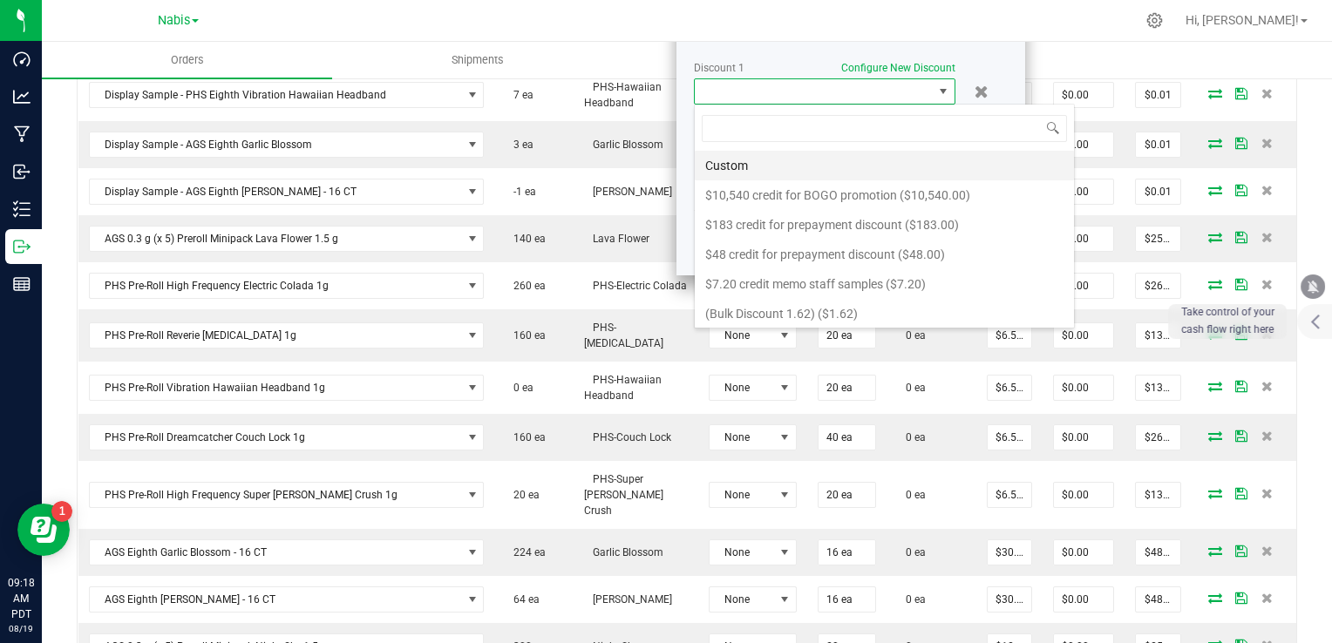
click at [850, 159] on li "Custom" at bounding box center [884, 166] width 379 height 30
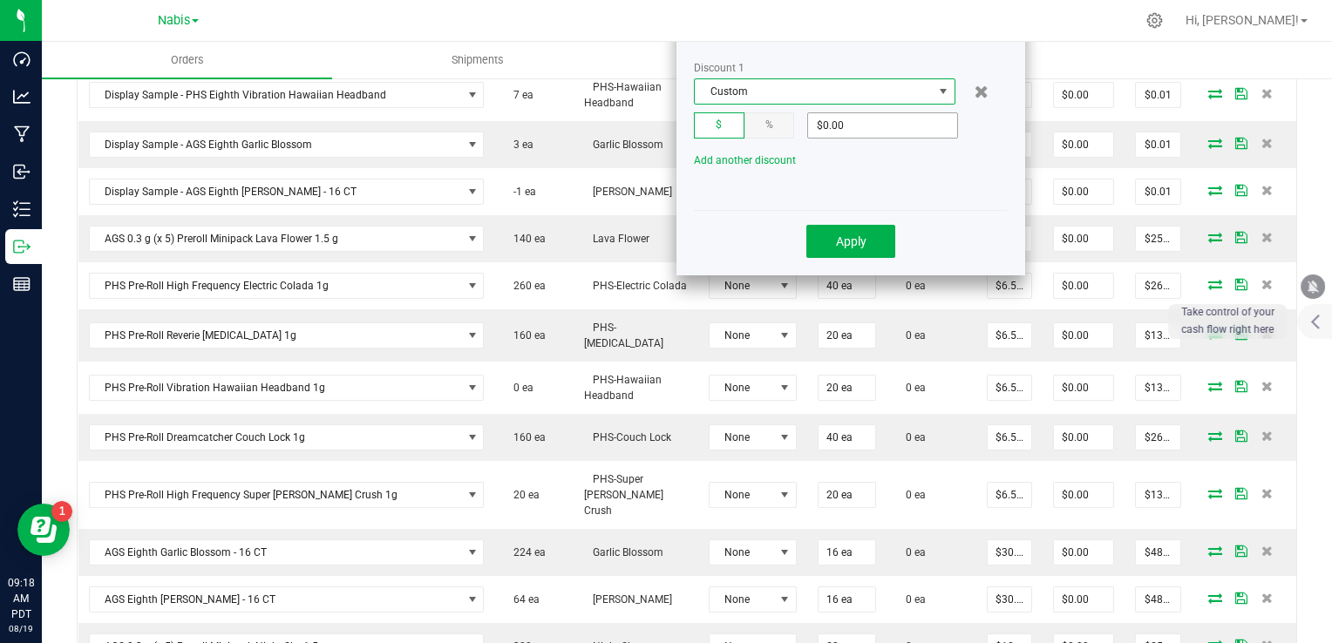
click at [820, 126] on input "$0.00" at bounding box center [882, 125] width 149 height 24
type input "$30.00"
click at [849, 241] on span "Apply" at bounding box center [851, 242] width 31 height 14
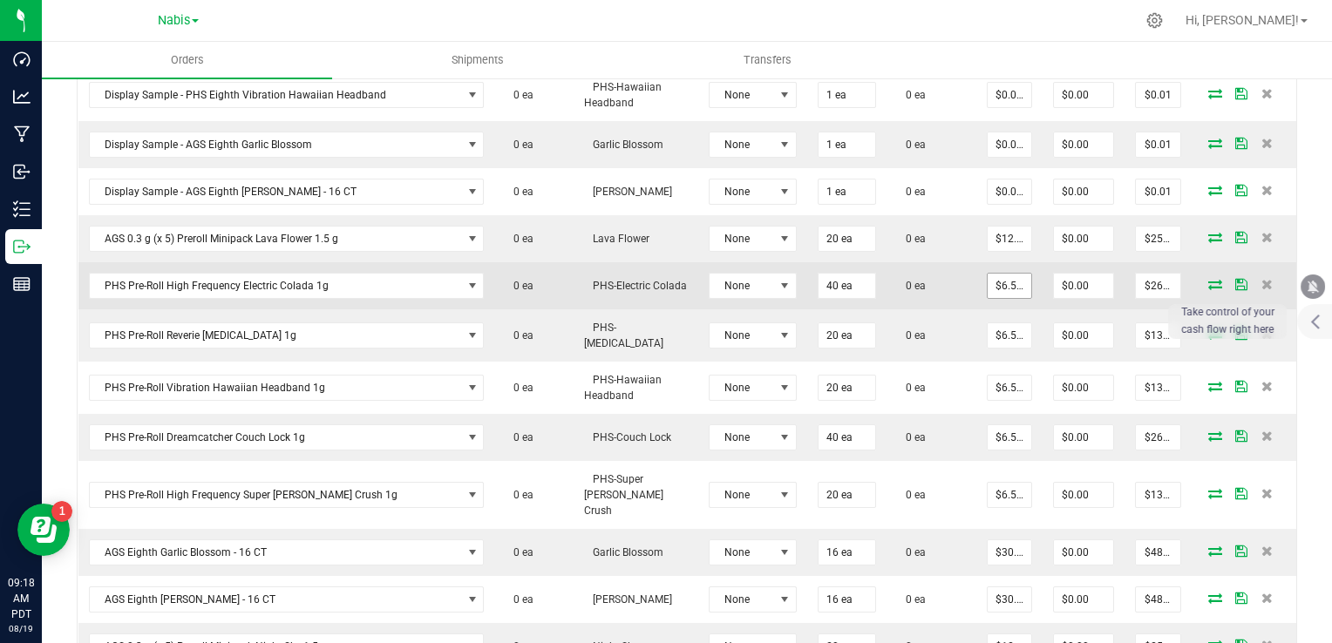
scroll to position [471, 0]
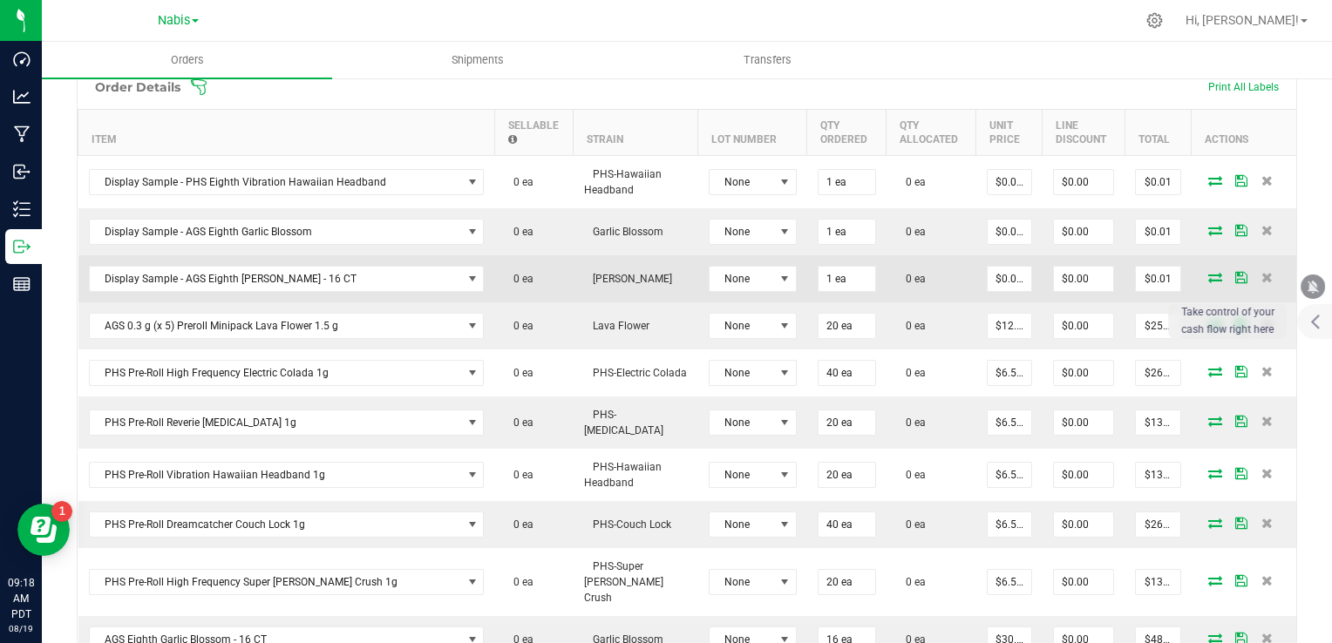
click at [1208, 275] on icon at bounding box center [1215, 277] width 14 height 10
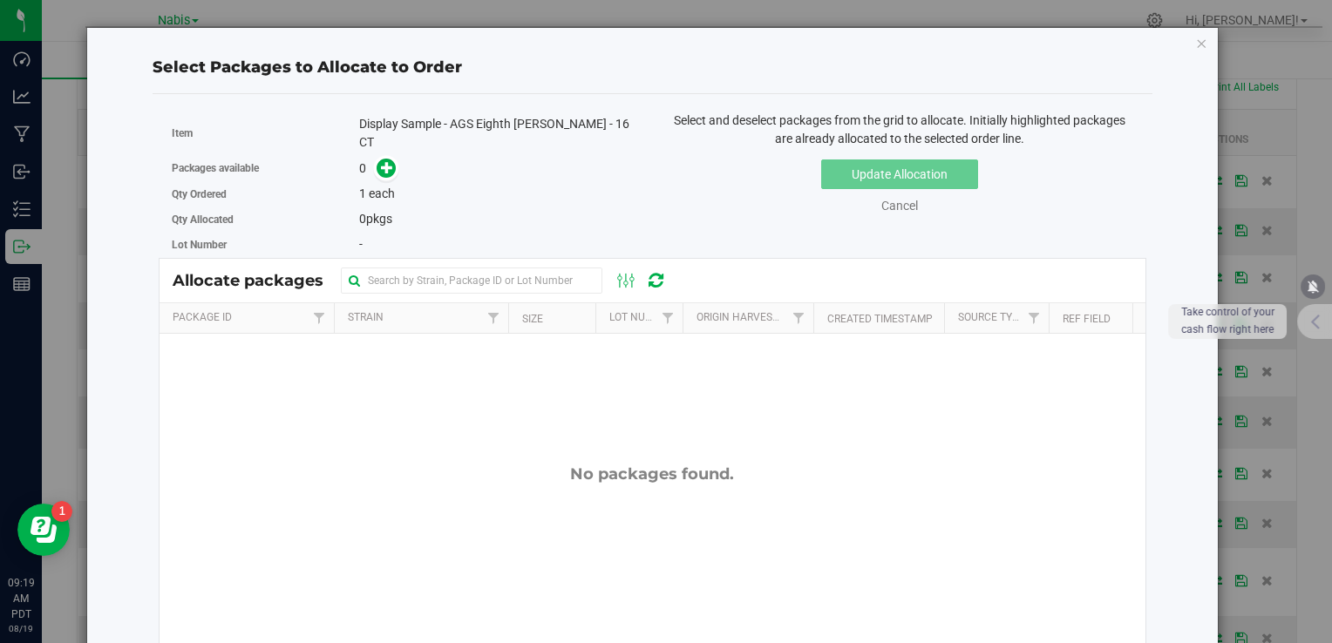
click at [1196, 40] on icon "button" at bounding box center [1202, 42] width 12 height 21
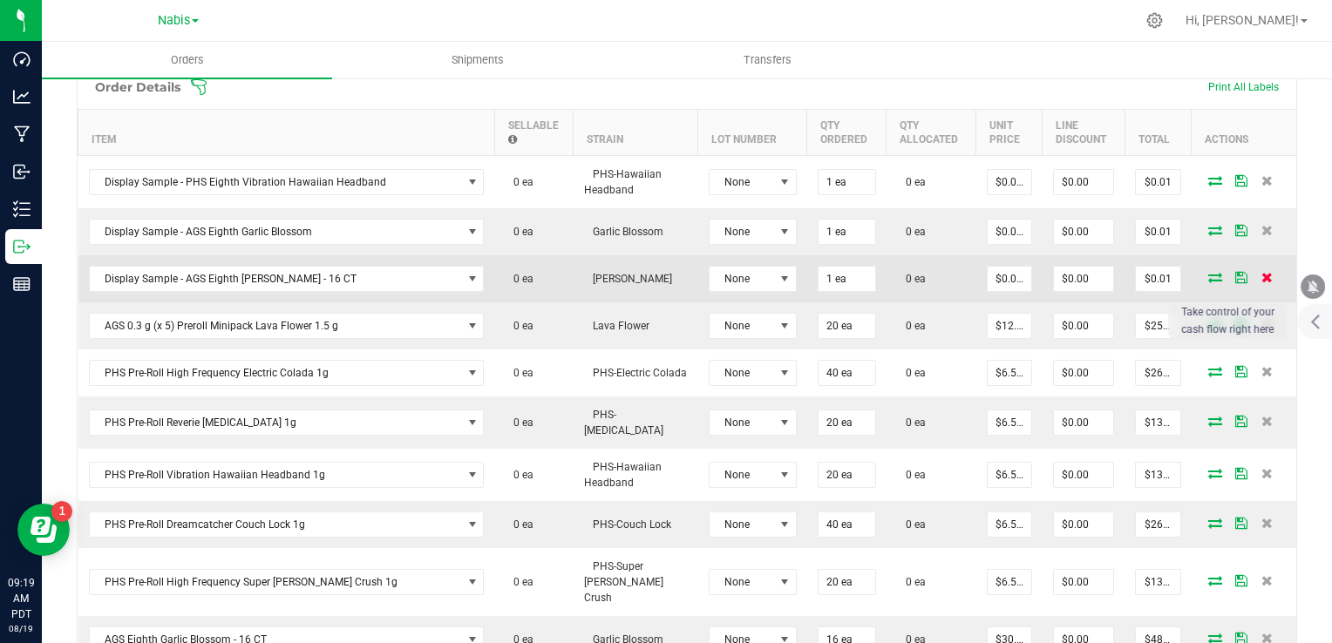
click at [1262, 275] on icon at bounding box center [1267, 277] width 11 height 10
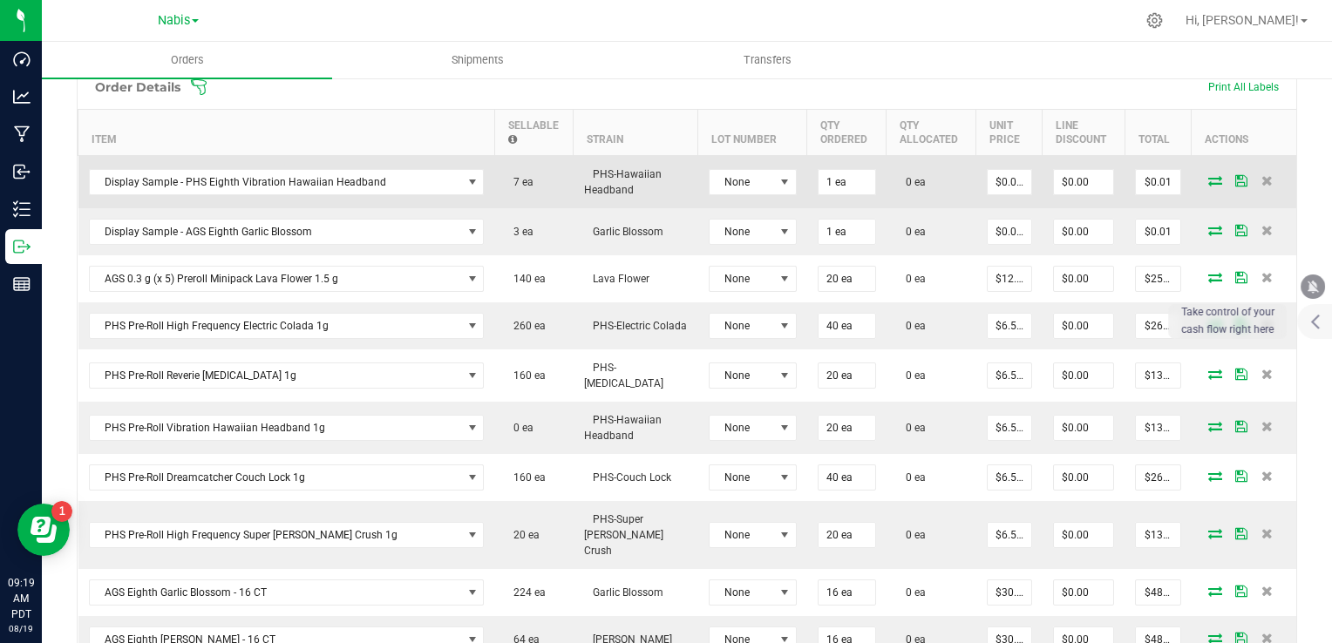
click at [1208, 180] on icon at bounding box center [1215, 180] width 14 height 10
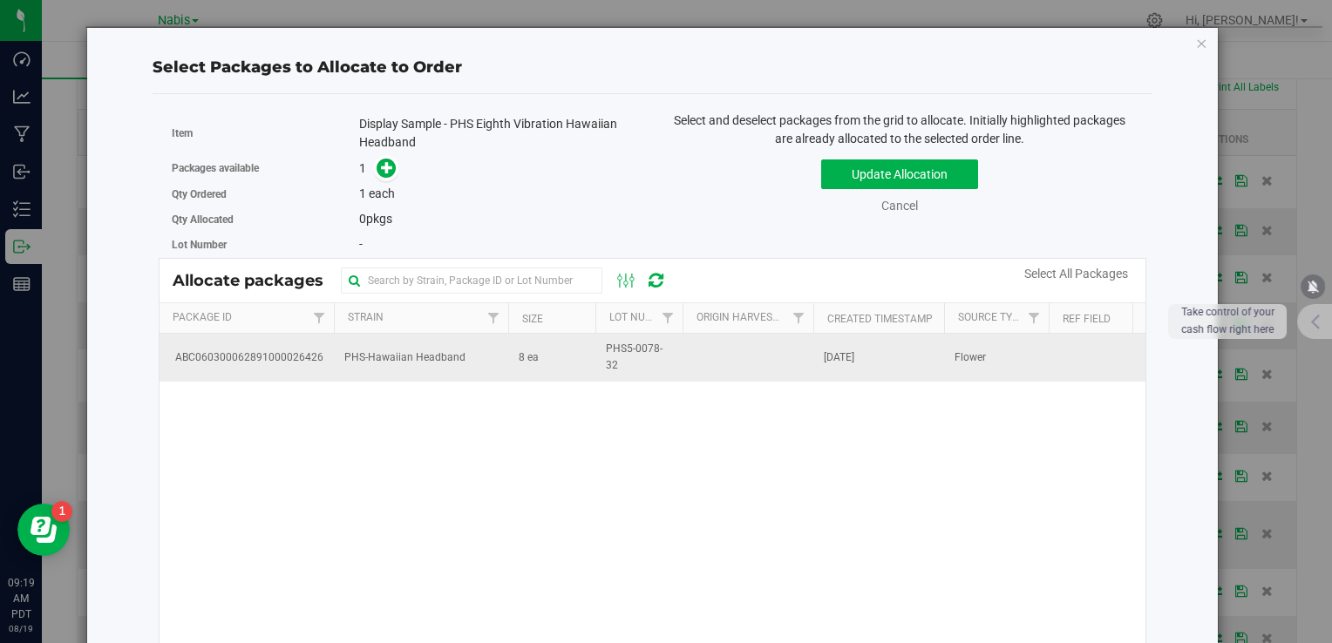
click at [530, 378] on td "8 ea" at bounding box center [551, 357] width 87 height 47
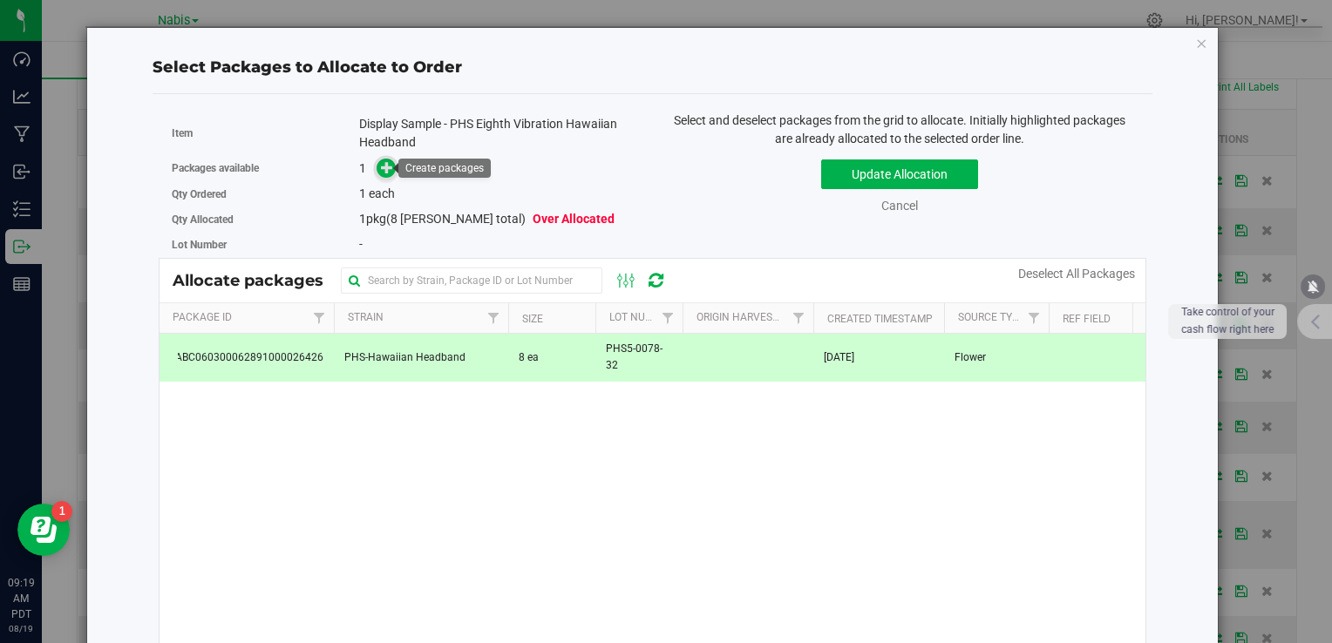
click at [389, 168] on icon at bounding box center [387, 167] width 12 height 12
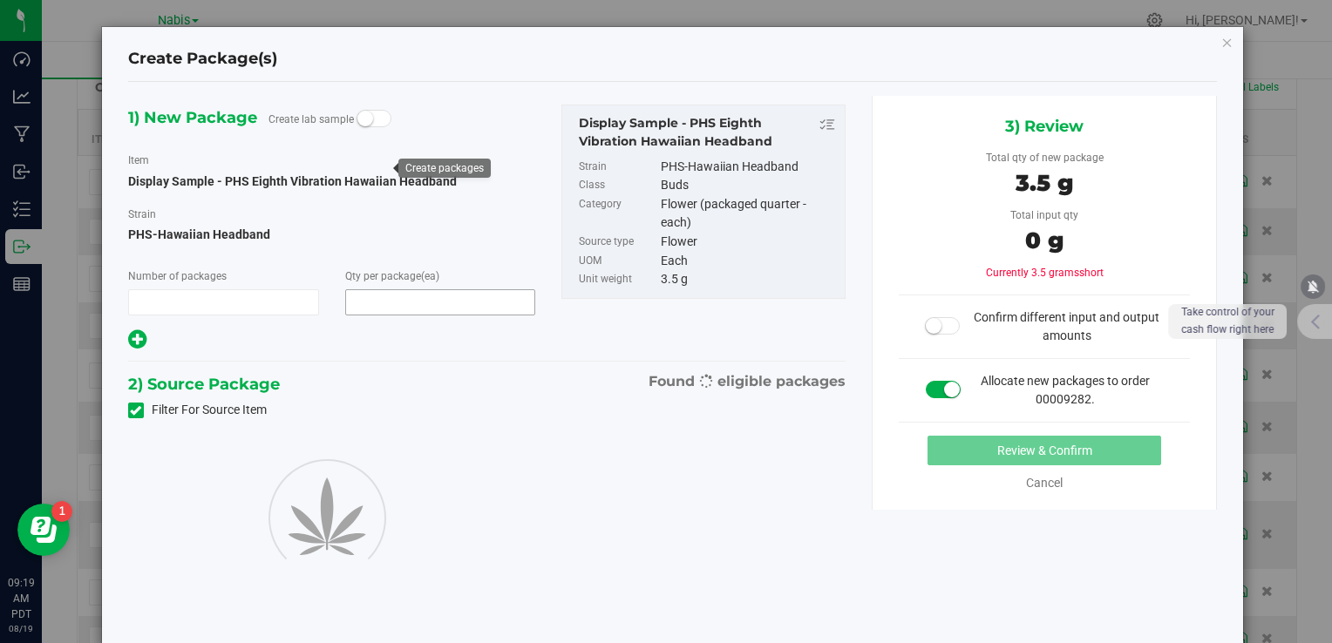
type input "1"
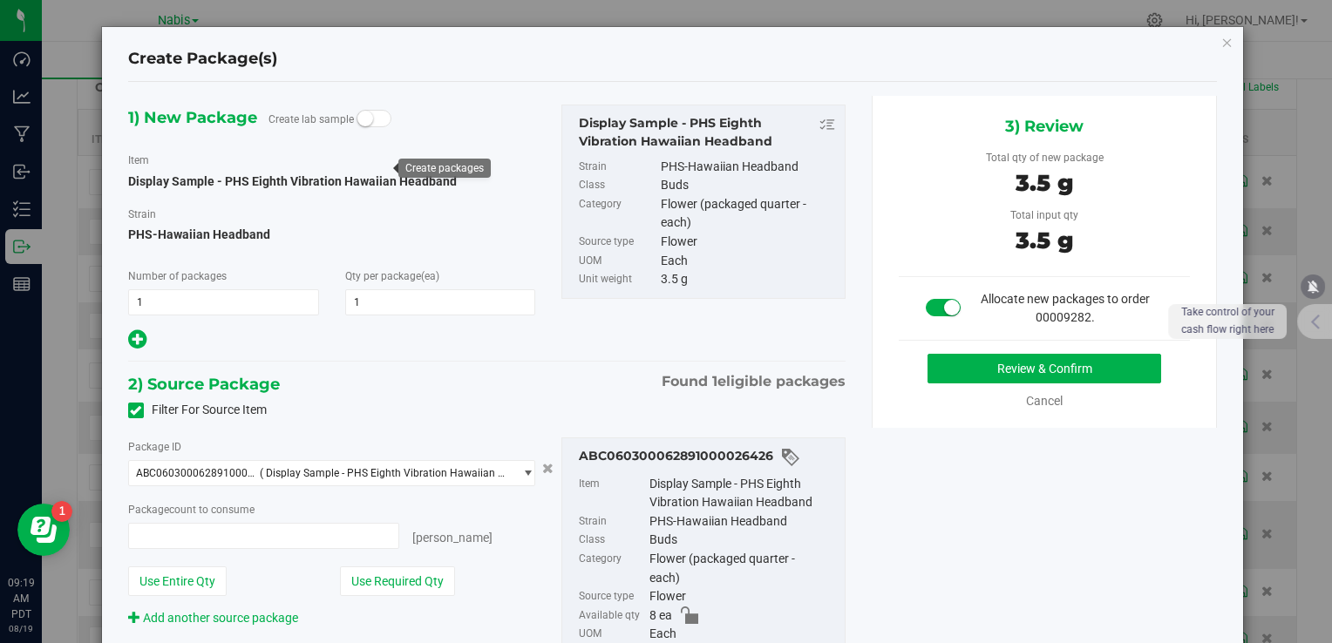
type input "1 ea"
click at [980, 378] on button "Review & Confirm" at bounding box center [1045, 369] width 234 height 30
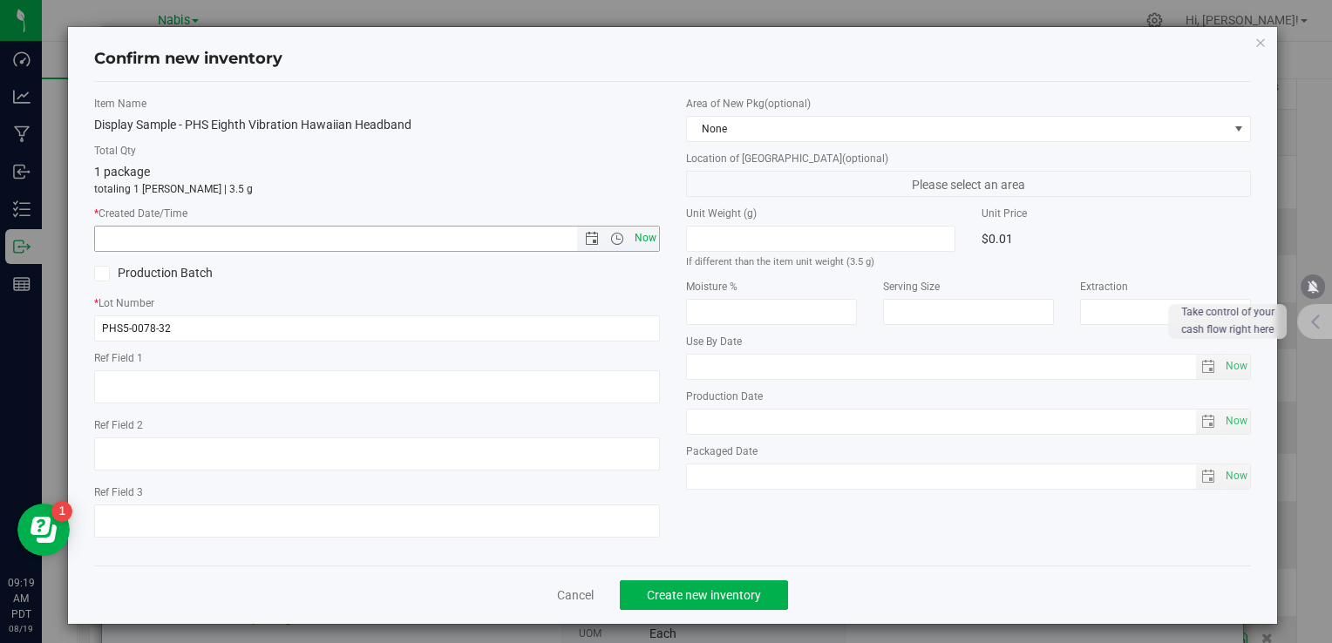
click at [630, 238] on span "Now" at bounding box center [645, 238] width 30 height 25
type input "8/19/2025 9:19 AM"
click at [704, 575] on div "Cancel Create new inventory" at bounding box center [672, 595] width 1157 height 58
click at [713, 597] on span "Create new inventory" at bounding box center [704, 595] width 114 height 14
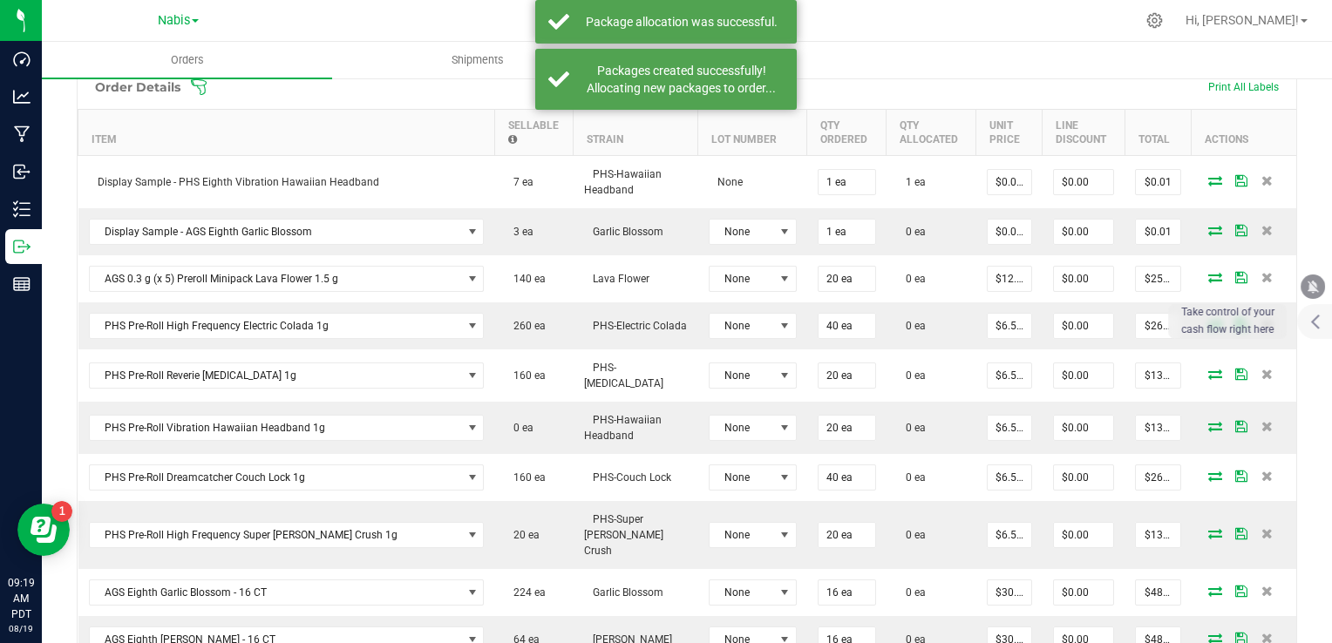
click at [1208, 225] on icon at bounding box center [1215, 230] width 14 height 10
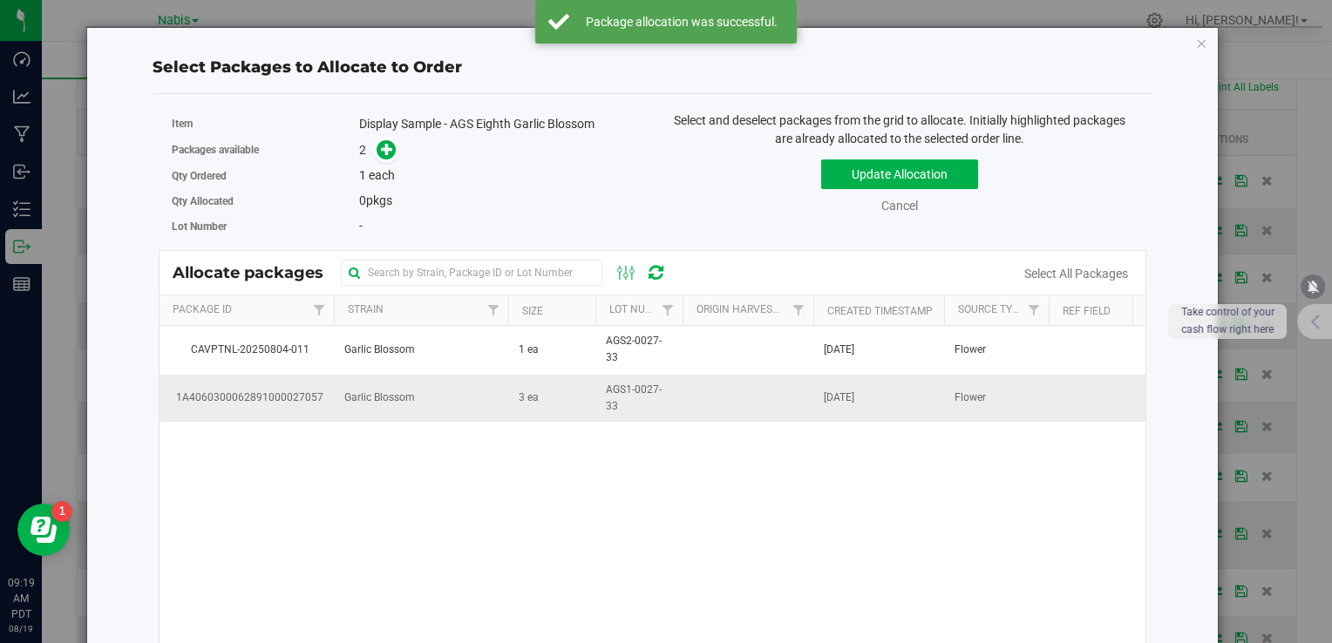
click at [432, 416] on td "Garlic Blossom" at bounding box center [421, 398] width 174 height 47
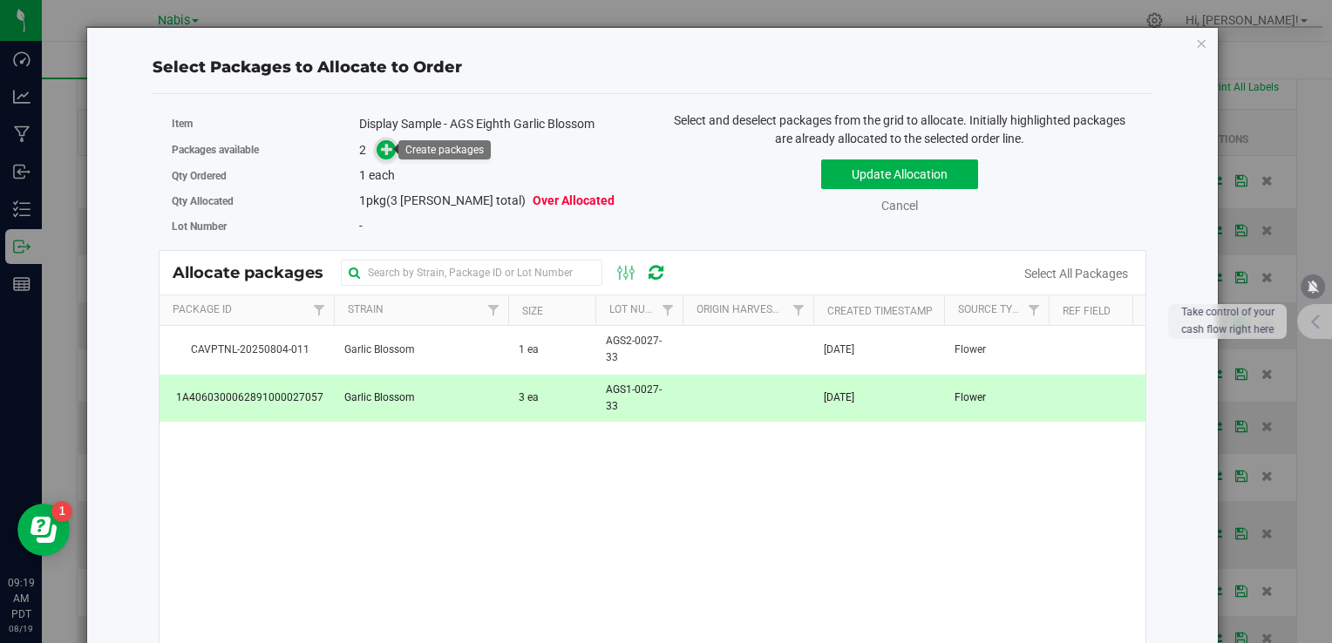
click at [377, 154] on span at bounding box center [387, 150] width 20 height 20
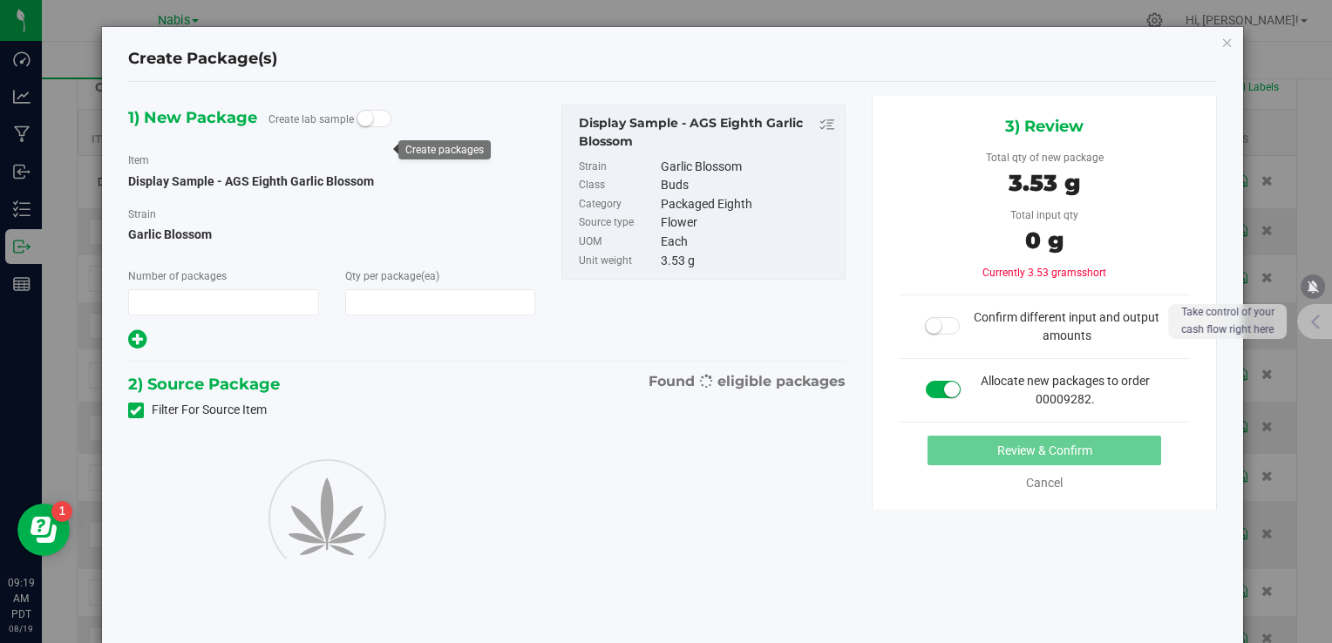
type input "1"
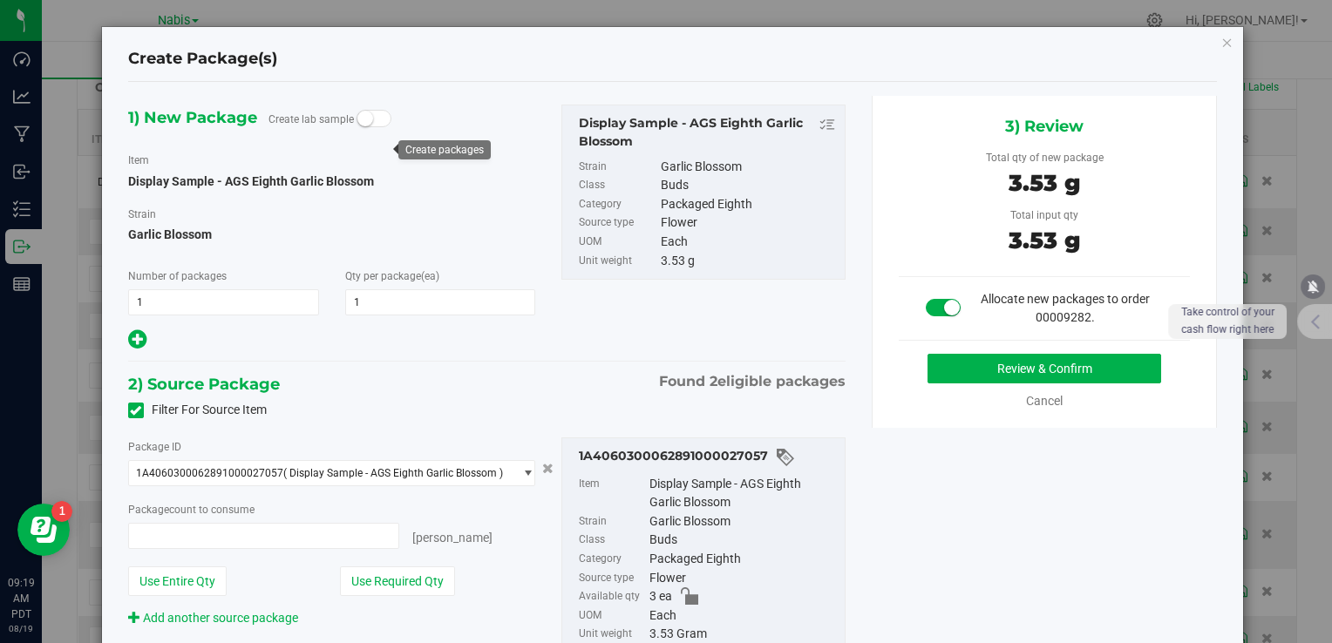
type input "1 ea"
click at [956, 378] on button "Review & Confirm" at bounding box center [1045, 369] width 234 height 30
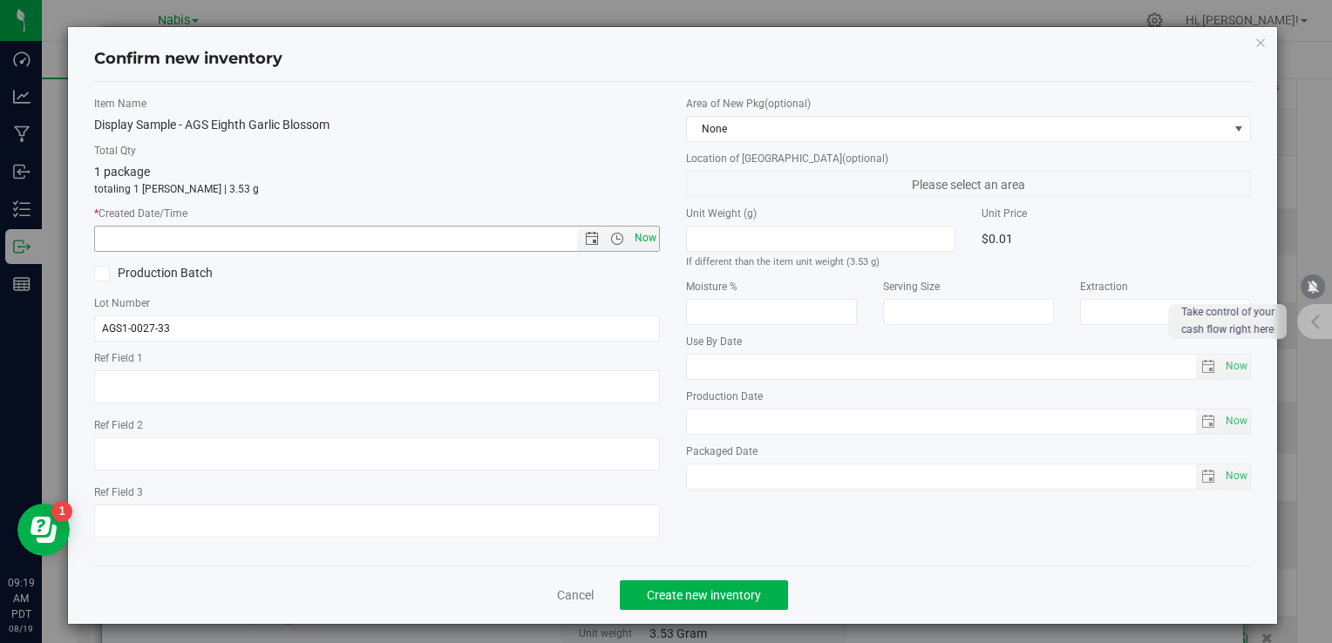
click at [648, 244] on span "Now" at bounding box center [645, 238] width 30 height 25
type input "8/19/2025 9:19 AM"
click at [736, 604] on button "Create new inventory" at bounding box center [704, 596] width 168 height 30
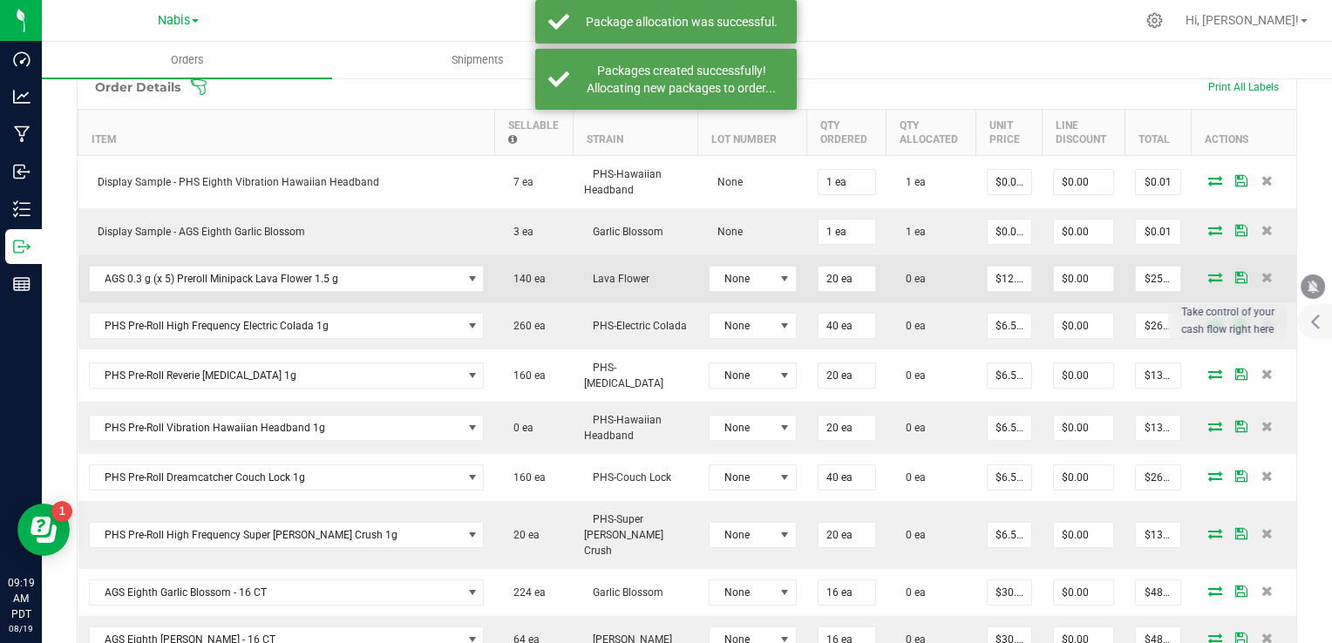
click at [1208, 277] on icon at bounding box center [1215, 277] width 14 height 10
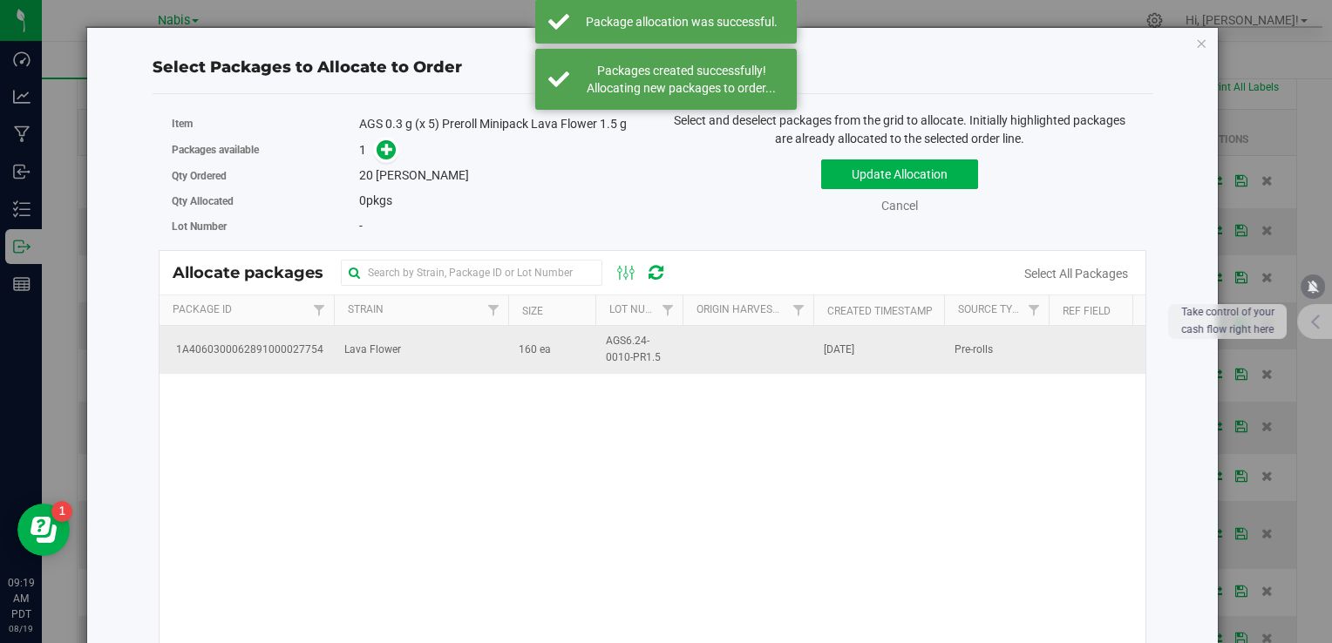
click at [530, 336] on td "160 ea" at bounding box center [551, 349] width 87 height 47
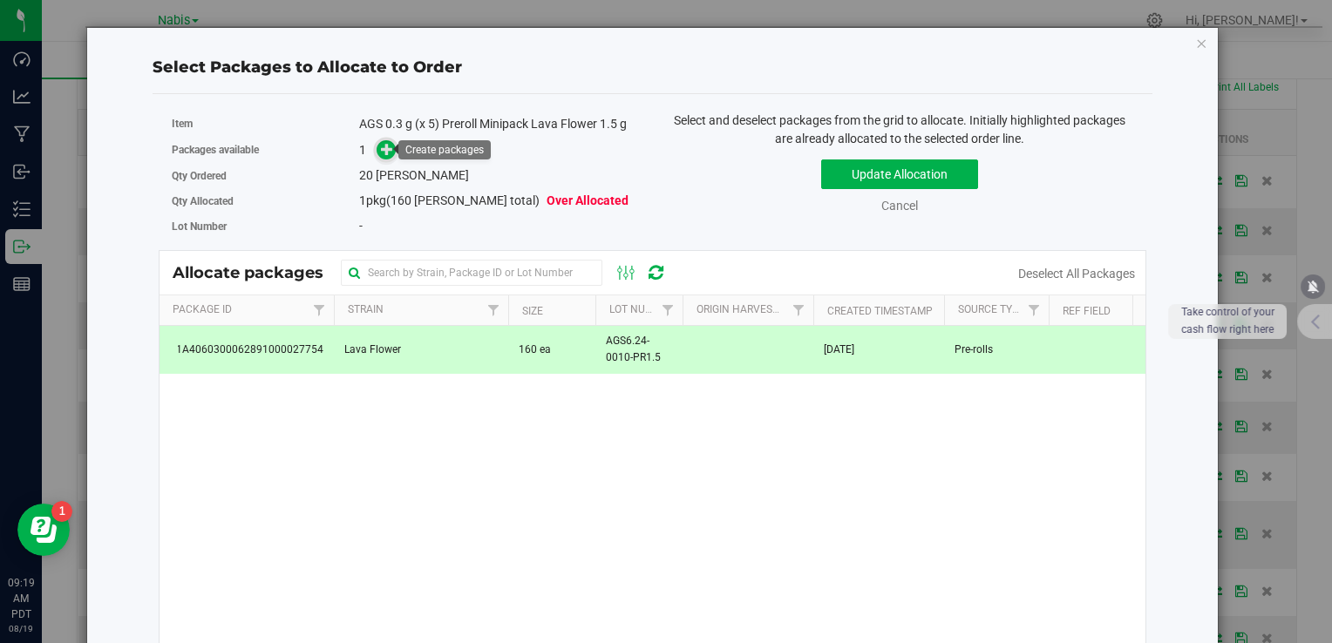
click at [391, 148] on span at bounding box center [387, 150] width 20 height 20
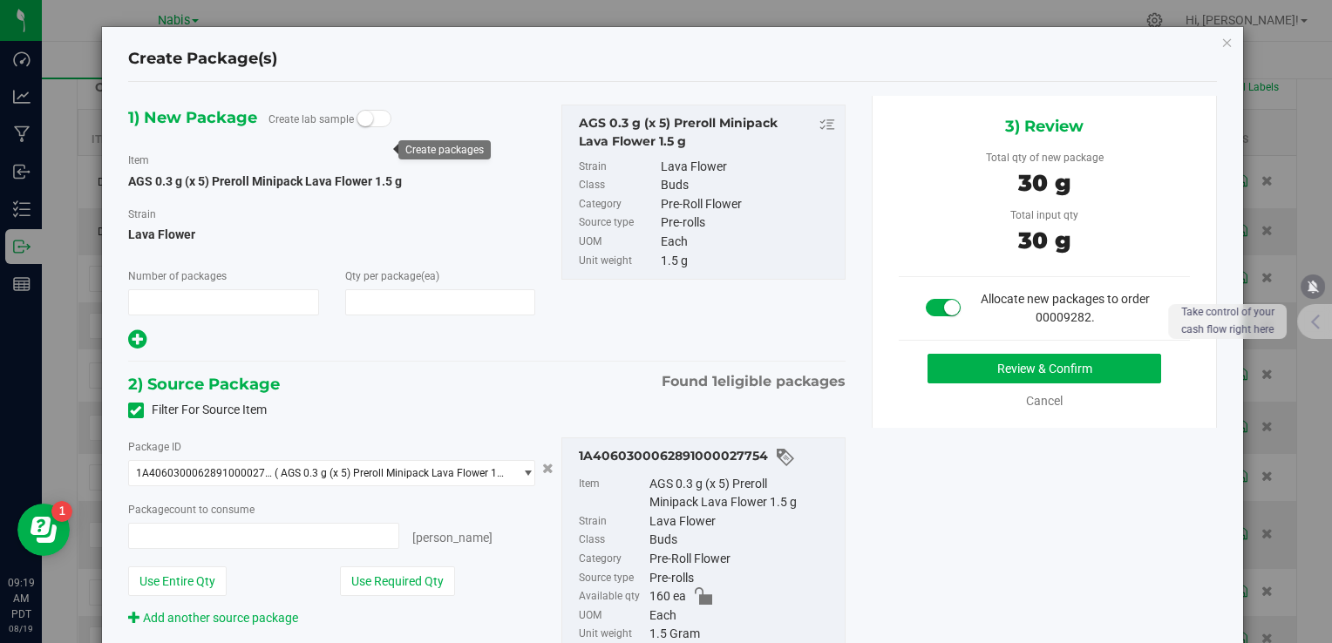
type input "1"
type input "20"
type input "20 ea"
click at [942, 382] on div "Review & Confirm Cancel" at bounding box center [1045, 382] width 292 height 57
click at [941, 366] on button "Review & Confirm" at bounding box center [1045, 369] width 234 height 30
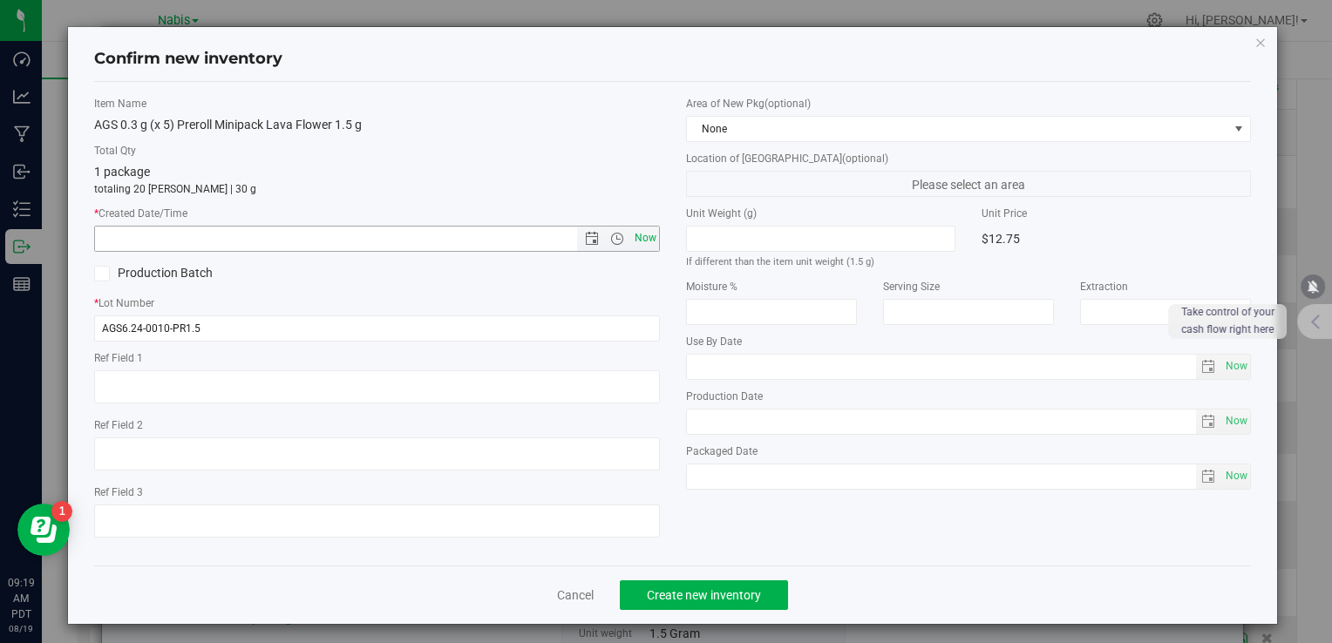
click at [635, 240] on span "Now" at bounding box center [645, 238] width 30 height 25
type input "8/19/2025 9:19 AM"
click at [705, 604] on button "Create new inventory" at bounding box center [704, 596] width 168 height 30
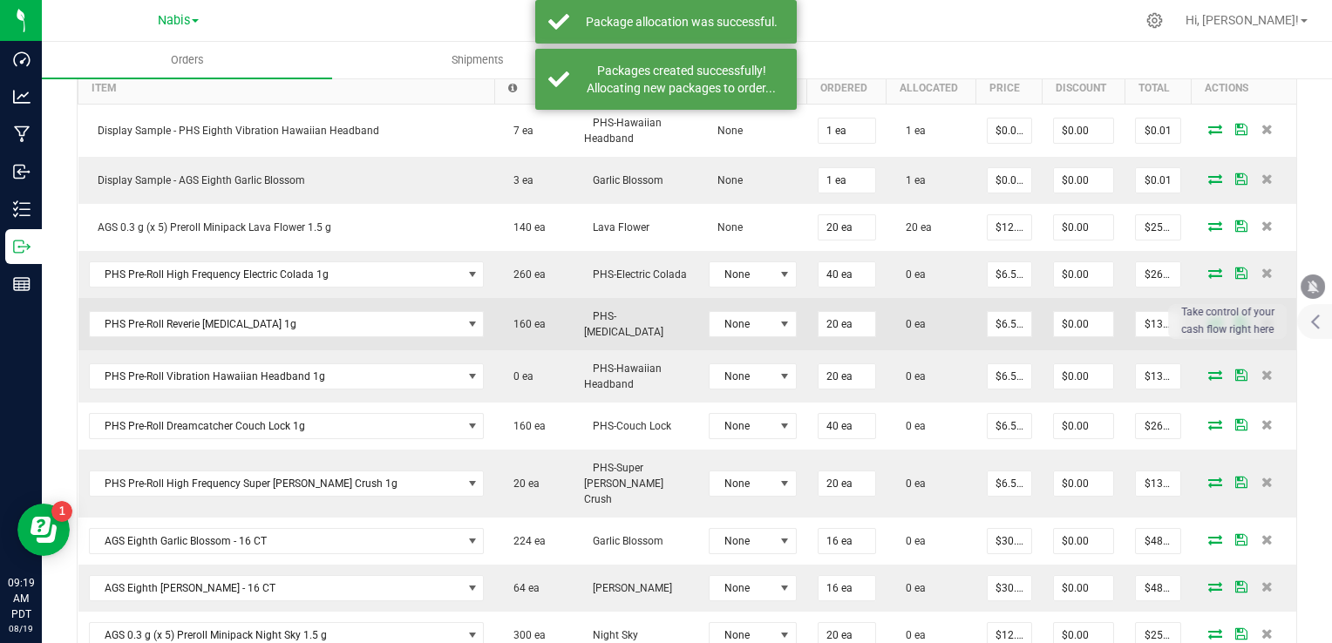
scroll to position [558, 0]
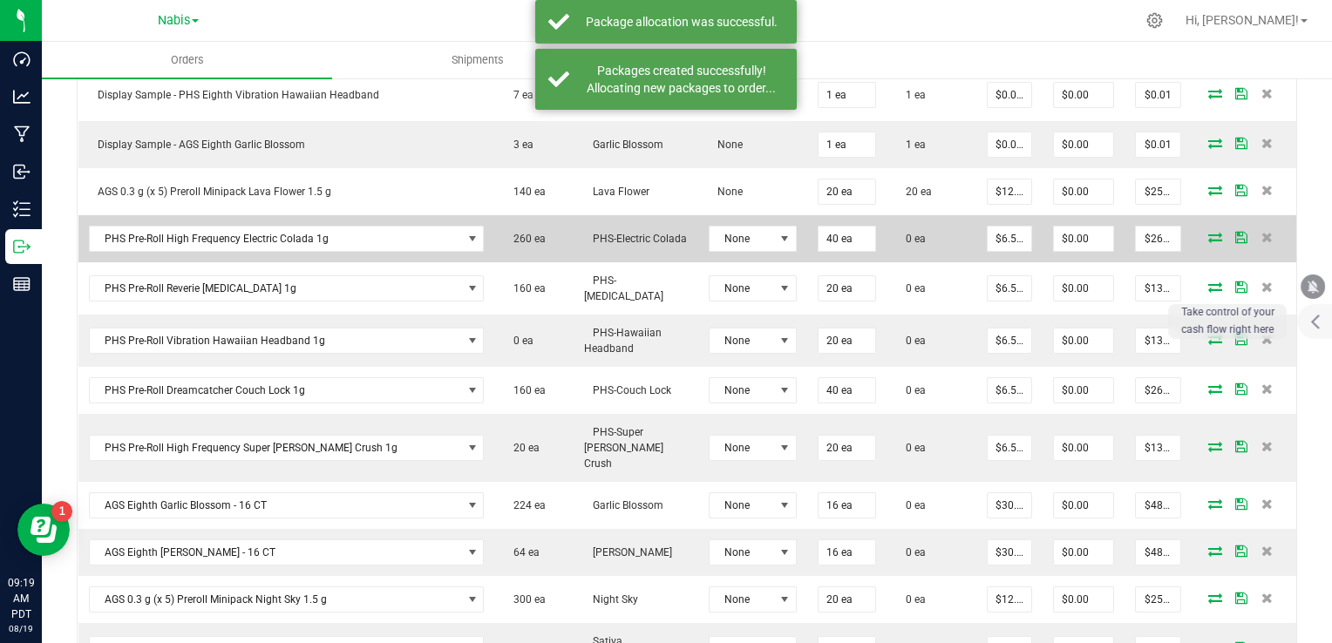
click at [1208, 236] on icon at bounding box center [1215, 237] width 14 height 10
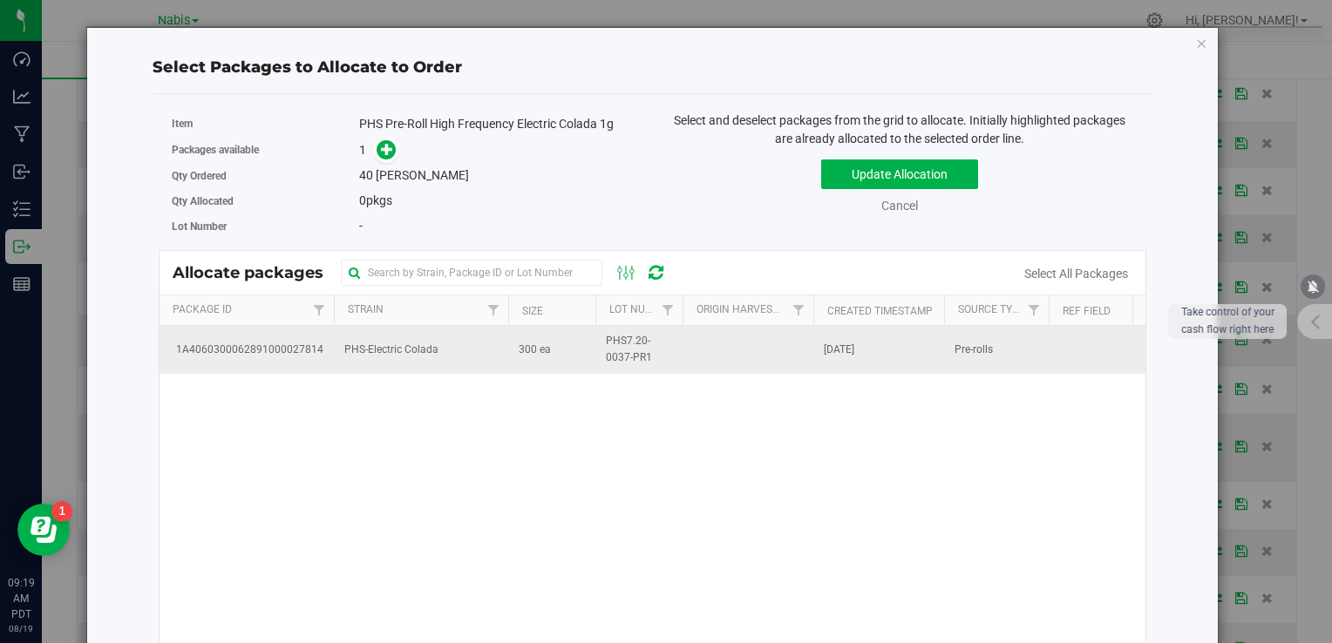
drag, startPoint x: 420, startPoint y: 375, endPoint x: 418, endPoint y: 363, distance: 12.3
click at [420, 375] on div "1A4060300062891000027814 PHS-Electric Colada 300 ea PHS7.20-0037-PR1 Aug 18, 20…" at bounding box center [653, 544] width 986 height 436
click at [422, 350] on span "PHS-Electric Colada" at bounding box center [391, 350] width 94 height 17
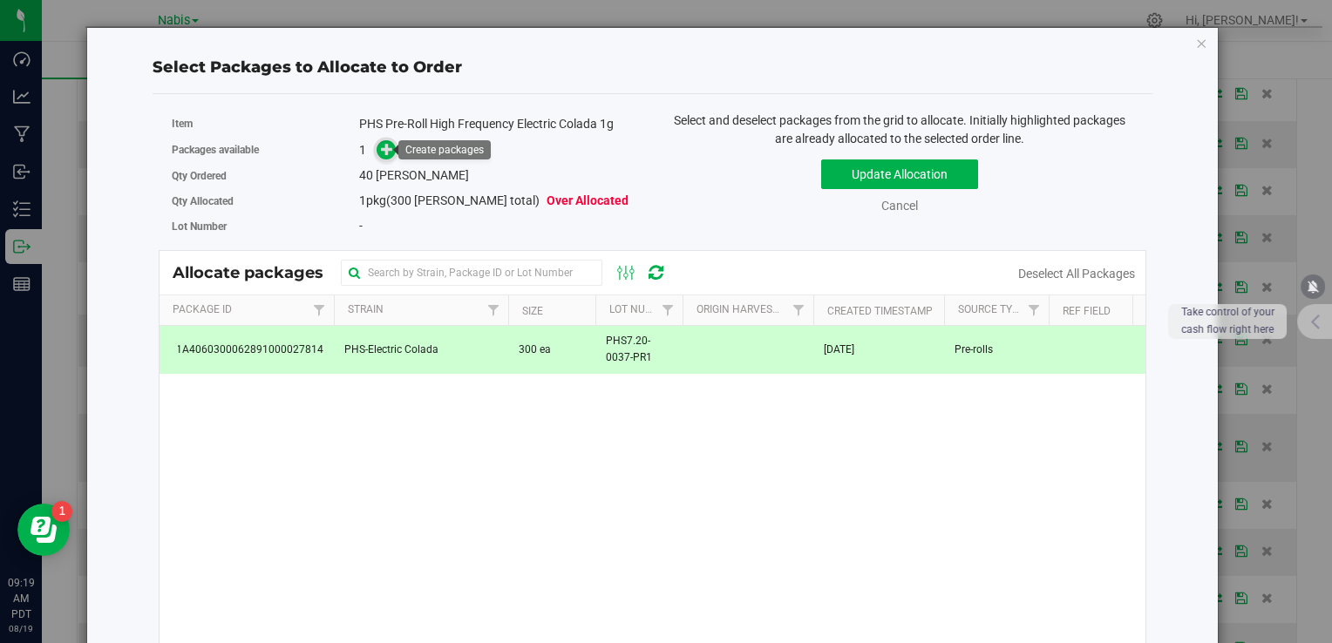
click at [384, 153] on icon at bounding box center [387, 149] width 12 height 12
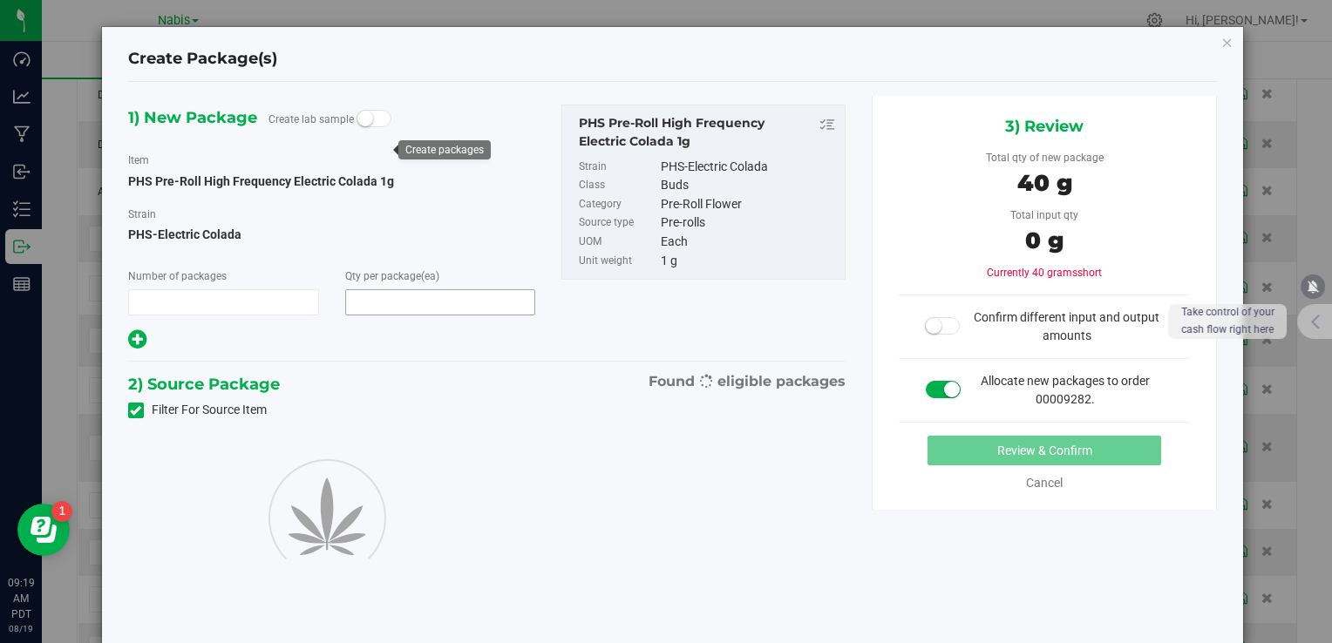
type input "1"
type input "40"
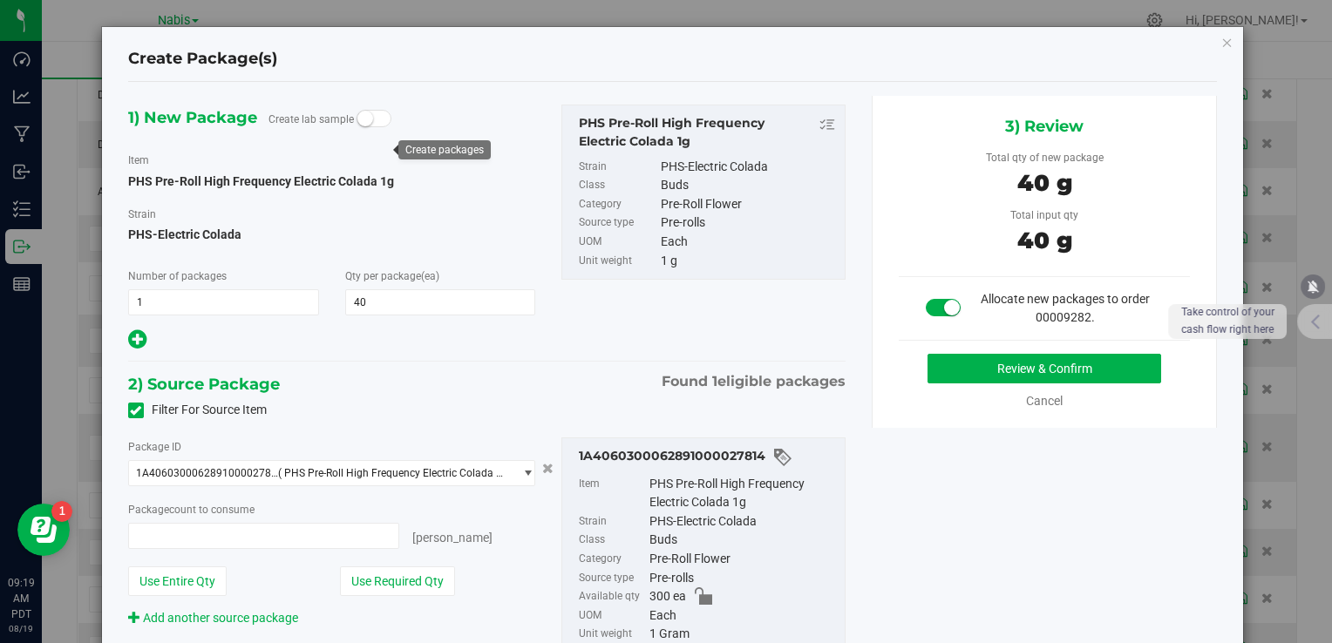
type input "40 ea"
click at [963, 361] on button "Review & Confirm" at bounding box center [1045, 369] width 234 height 30
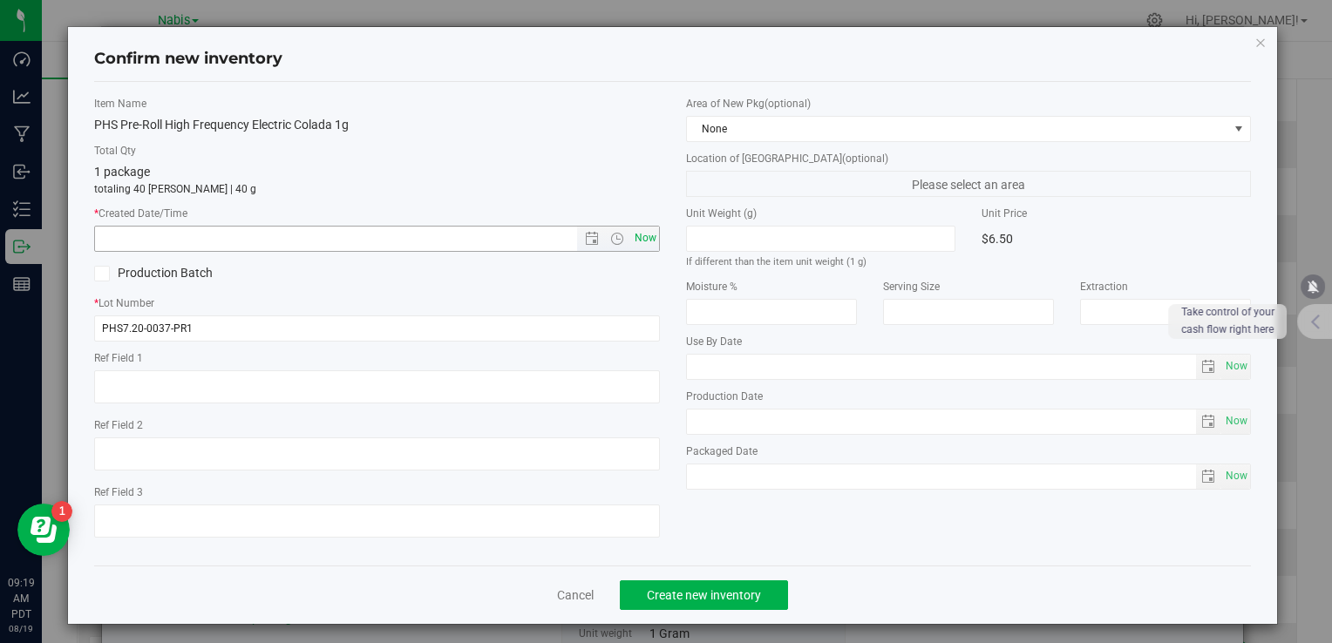
click at [642, 235] on span "Now" at bounding box center [645, 238] width 30 height 25
type input "8/19/2025 9:19 AM"
click at [693, 595] on span "Create new inventory" at bounding box center [704, 595] width 114 height 14
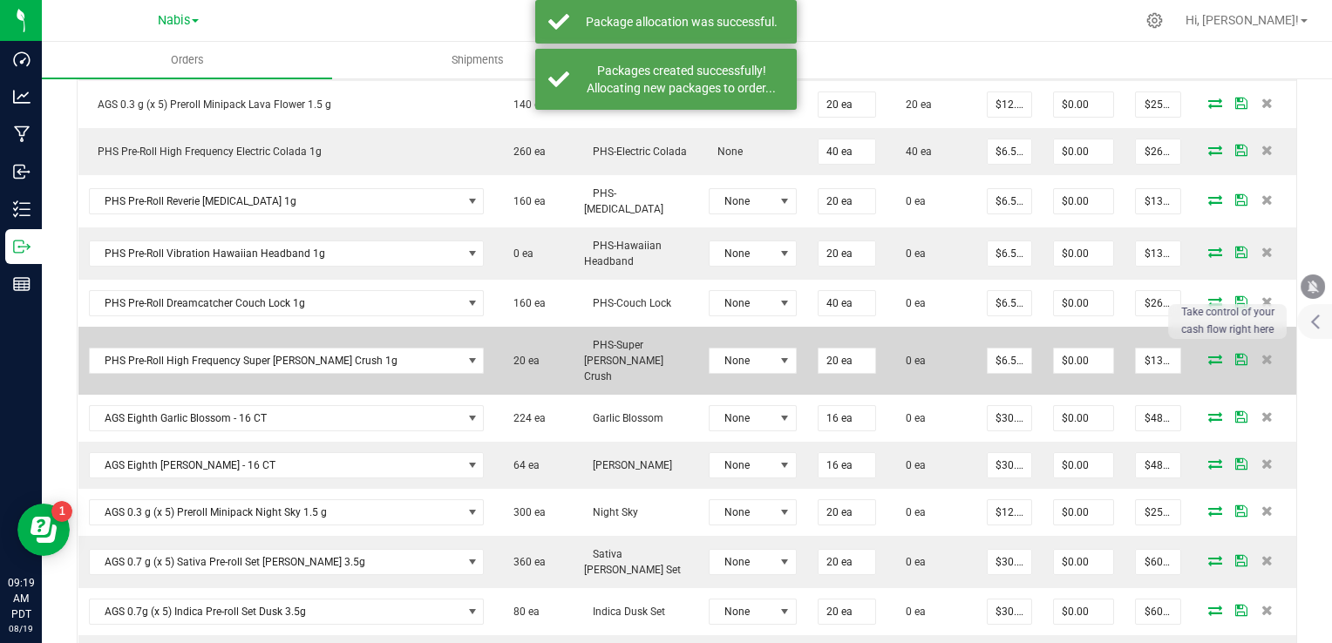
scroll to position [732, 0]
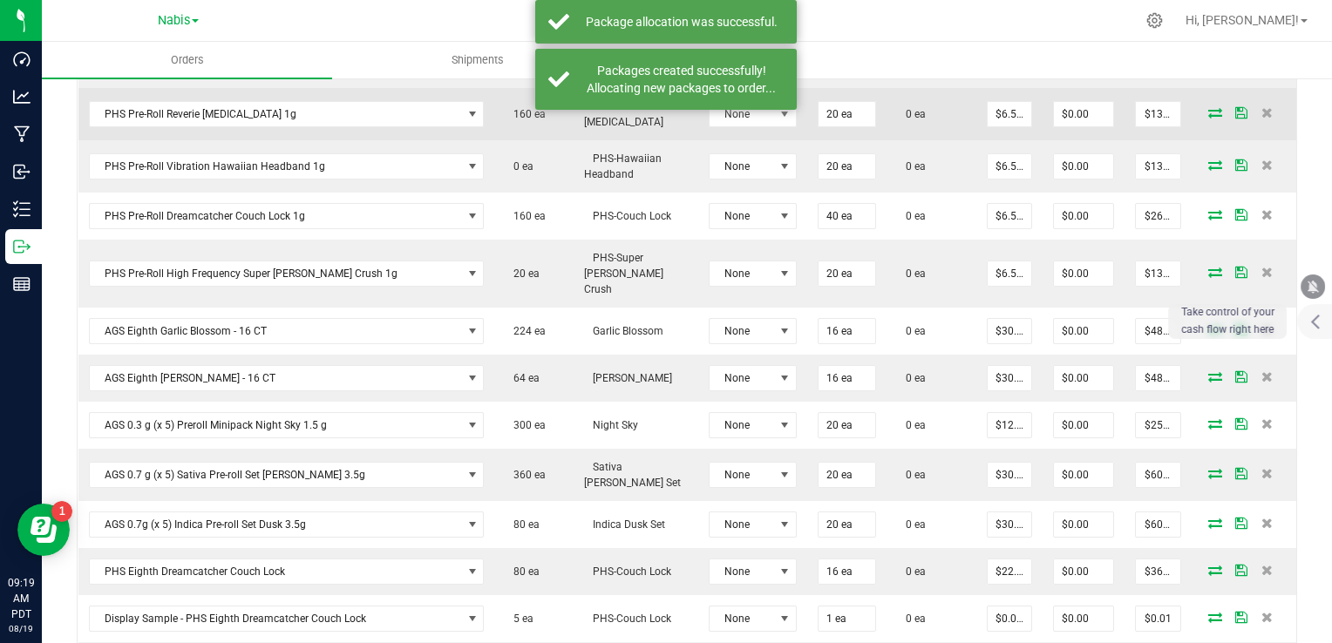
click at [1208, 112] on icon at bounding box center [1215, 112] width 14 height 10
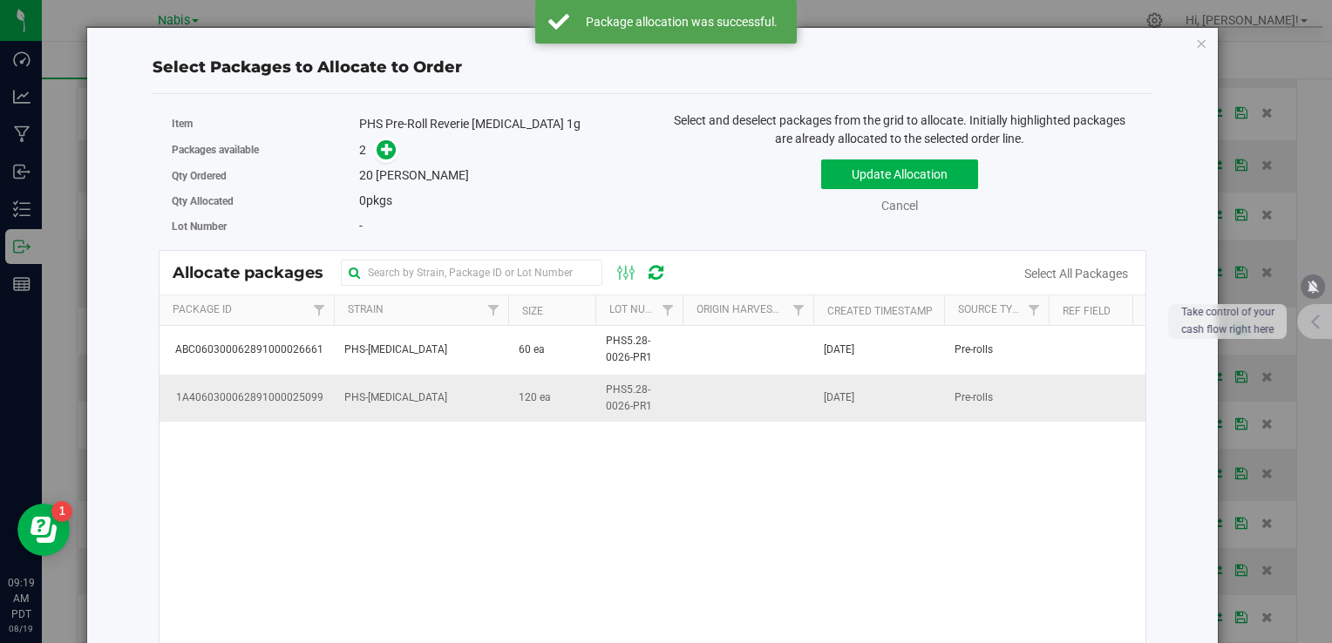
click at [523, 404] on span "120 ea" at bounding box center [535, 398] width 32 height 17
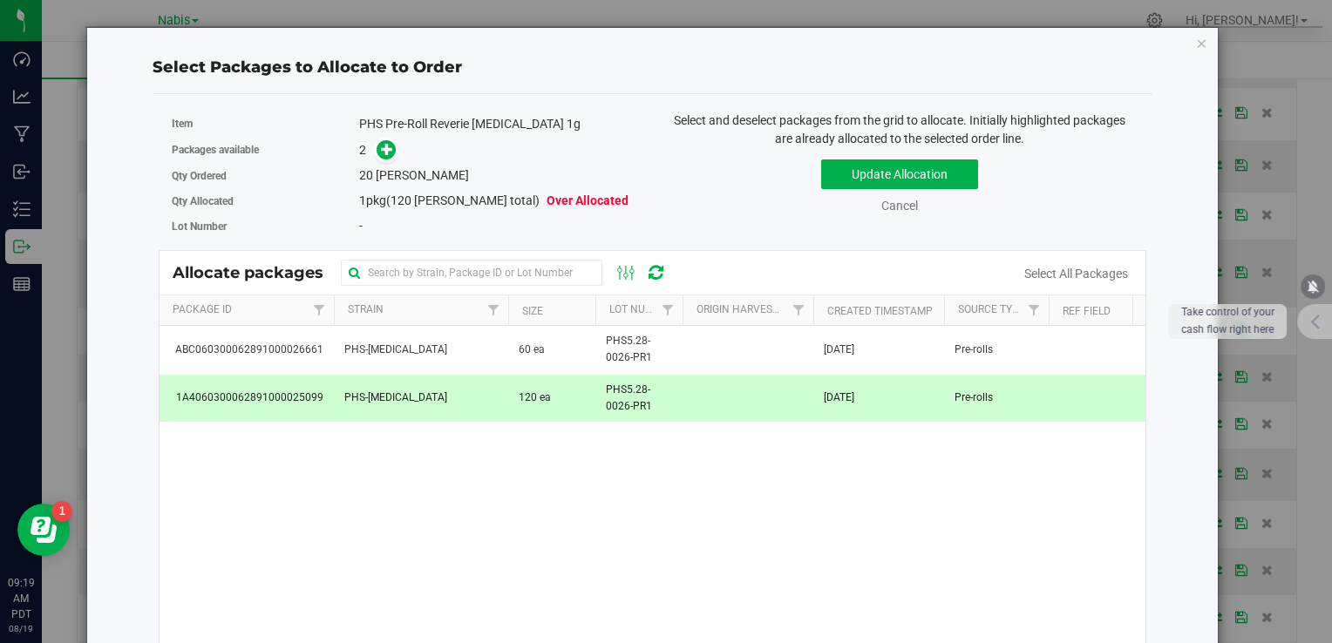
click at [523, 404] on span "120 ea" at bounding box center [535, 398] width 32 height 17
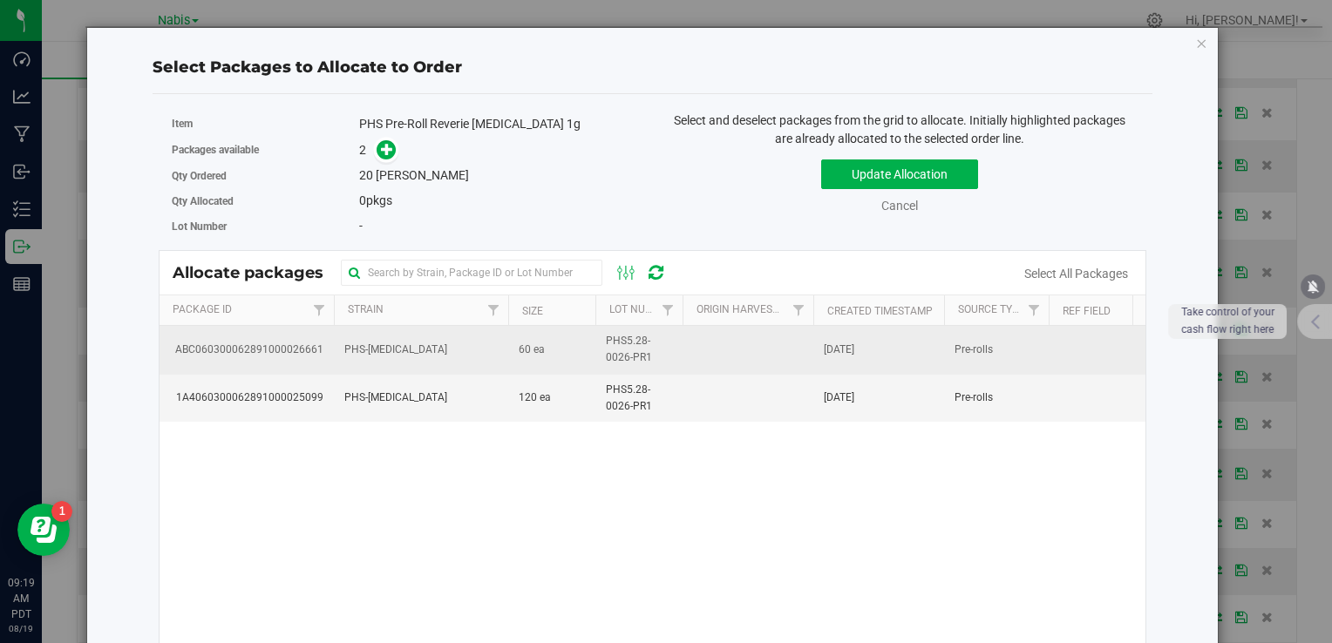
click at [527, 334] on td "60 ea" at bounding box center [551, 350] width 87 height 48
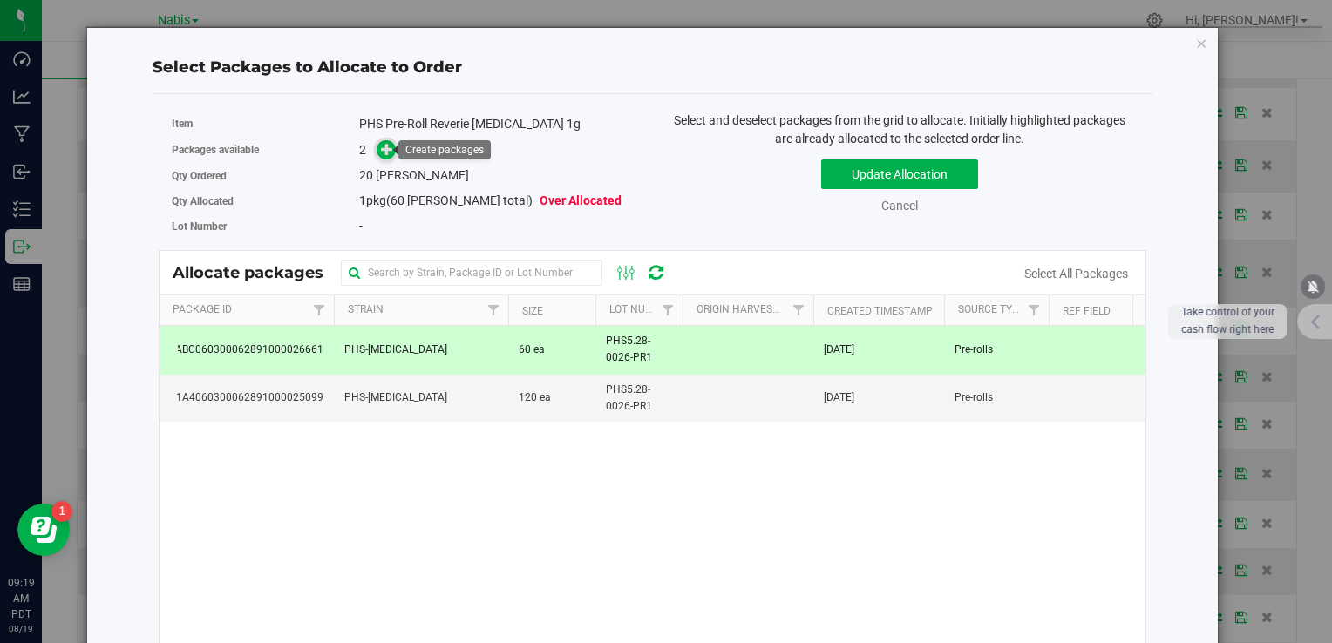
click at [381, 152] on icon at bounding box center [387, 149] width 12 height 12
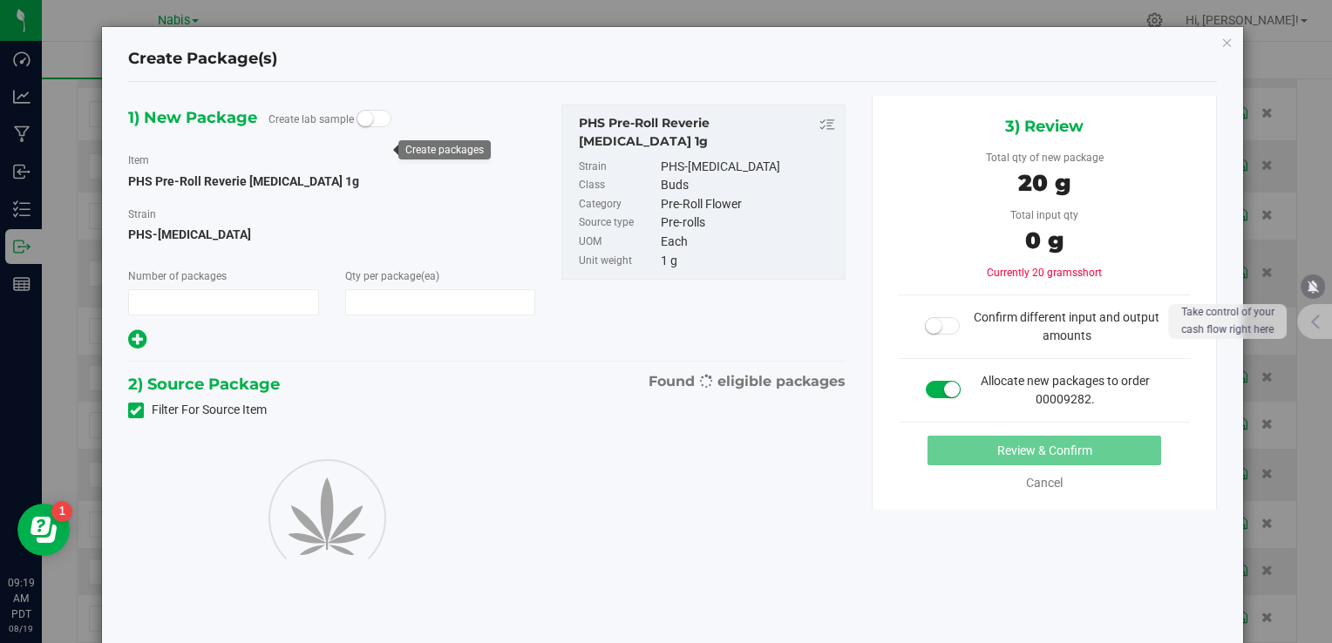
type input "1"
type input "20"
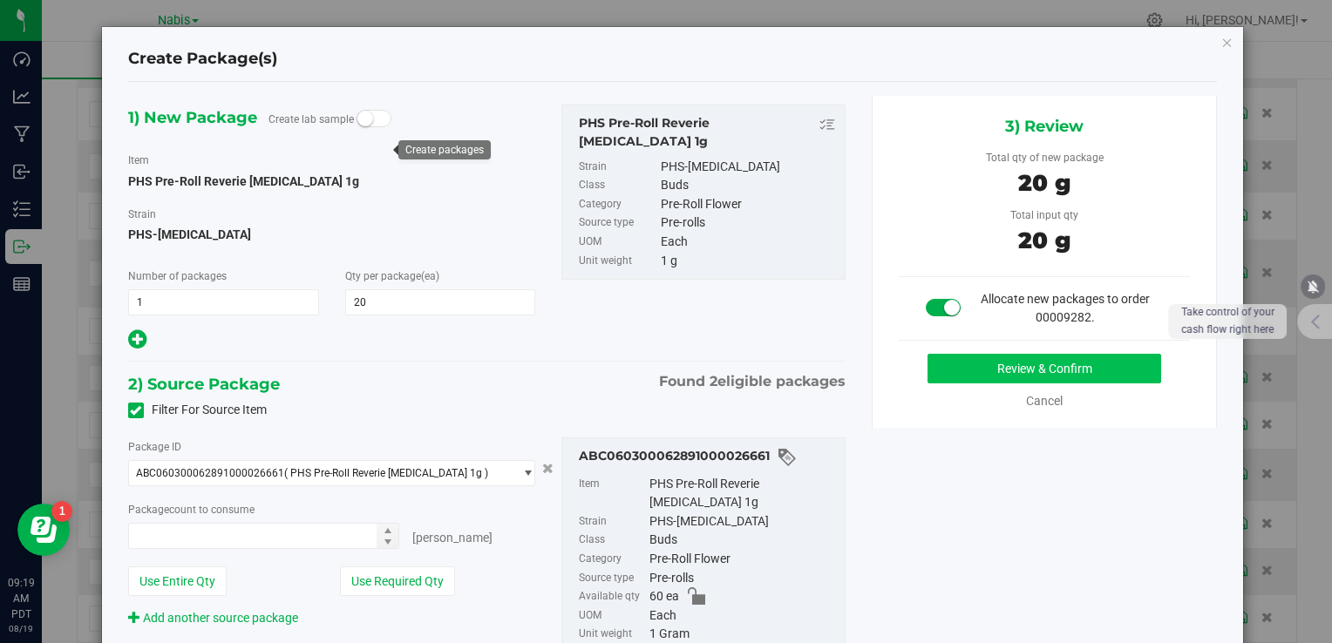
type input "20 ea"
click at [1047, 373] on button "Review & Confirm" at bounding box center [1045, 369] width 234 height 30
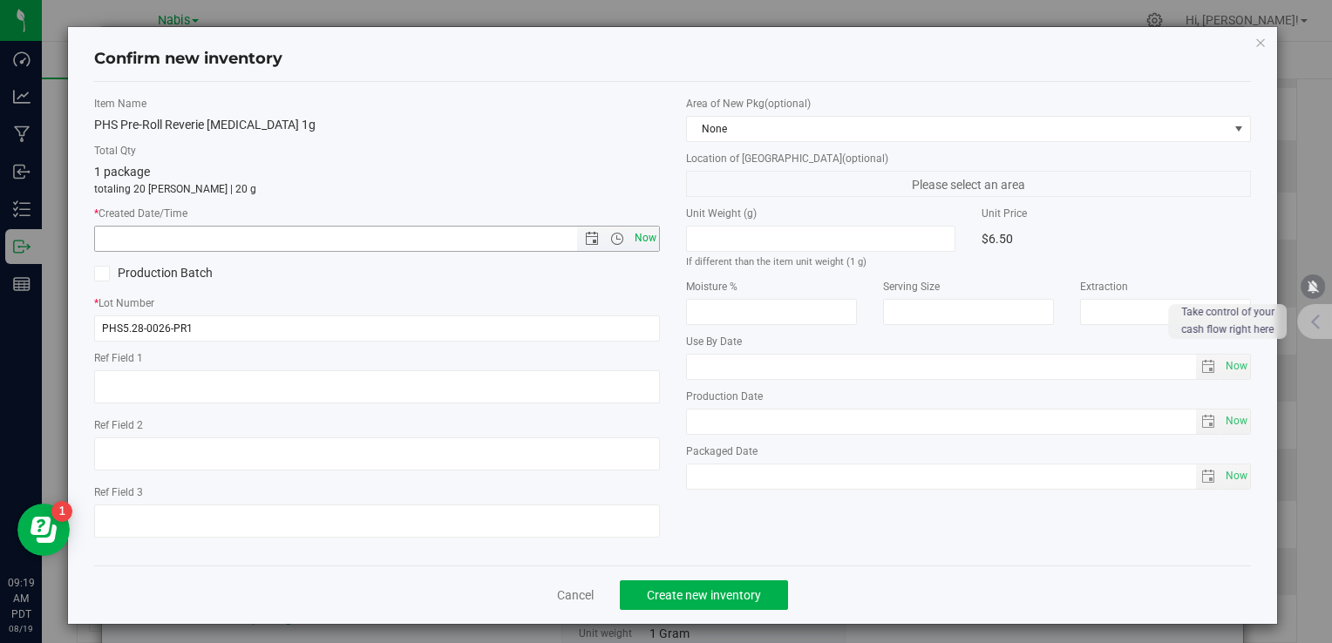
click at [633, 232] on span "Now" at bounding box center [645, 238] width 30 height 25
type input "8/19/2025 9:19 AM"
click at [708, 600] on span "Create new inventory" at bounding box center [704, 595] width 114 height 14
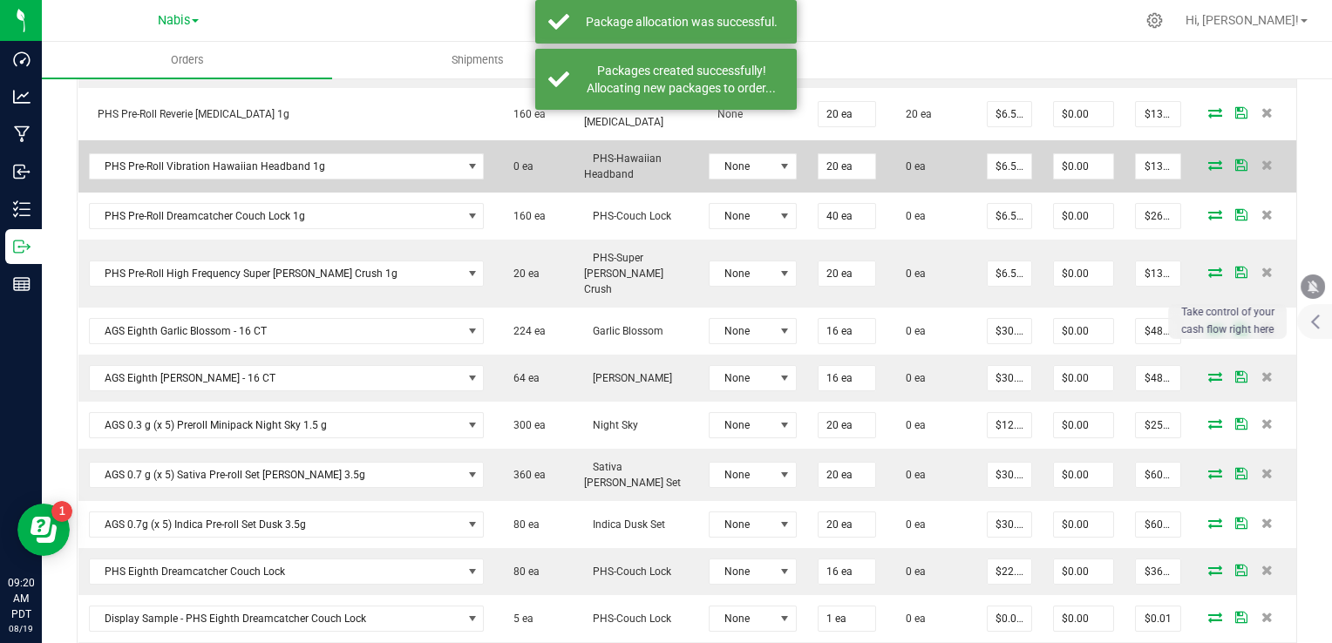
click at [1208, 160] on icon at bounding box center [1215, 165] width 14 height 10
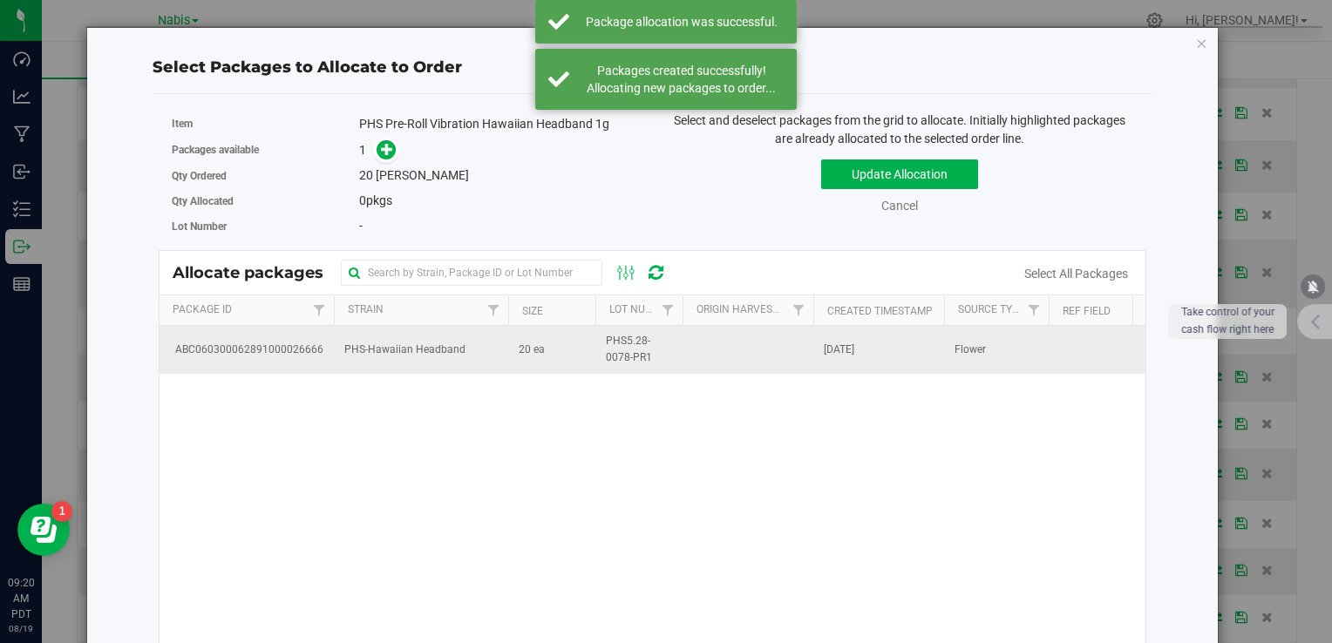
click at [455, 343] on span "PHS-Hawaiian Headband" at bounding box center [404, 350] width 121 height 17
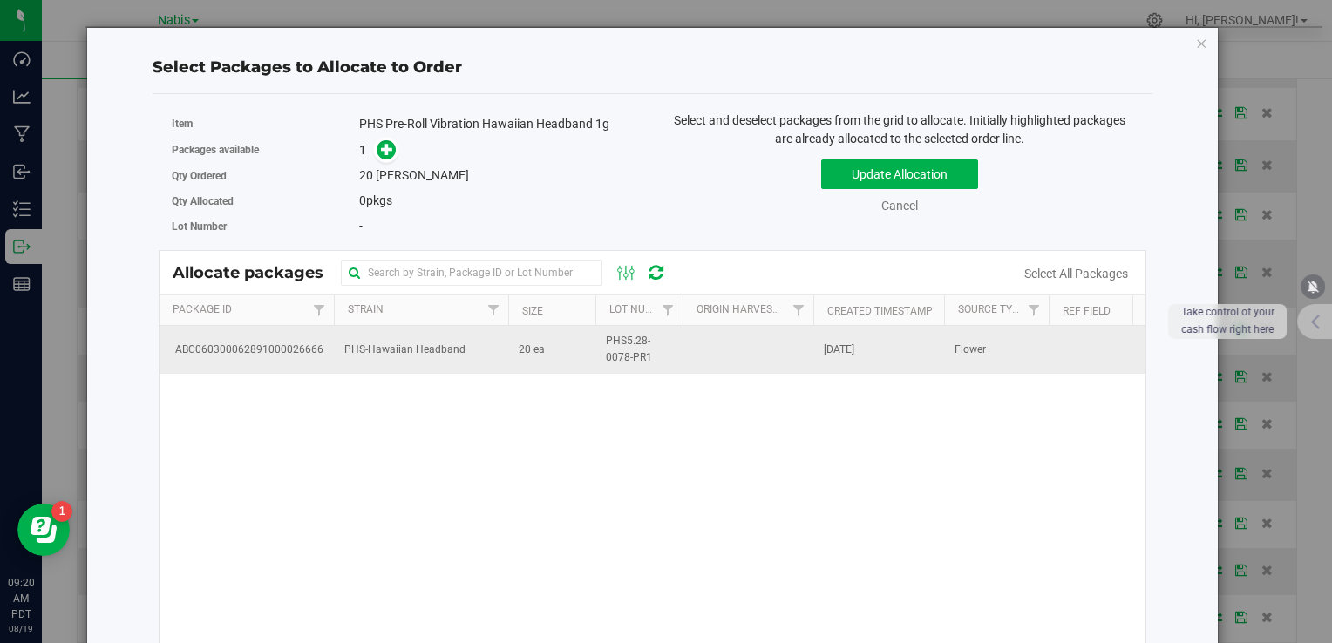
drag, startPoint x: 455, startPoint y: 343, endPoint x: 370, endPoint y: 351, distance: 85.8
click at [373, 346] on span "PHS-Hawaiian Headband" at bounding box center [404, 350] width 121 height 17
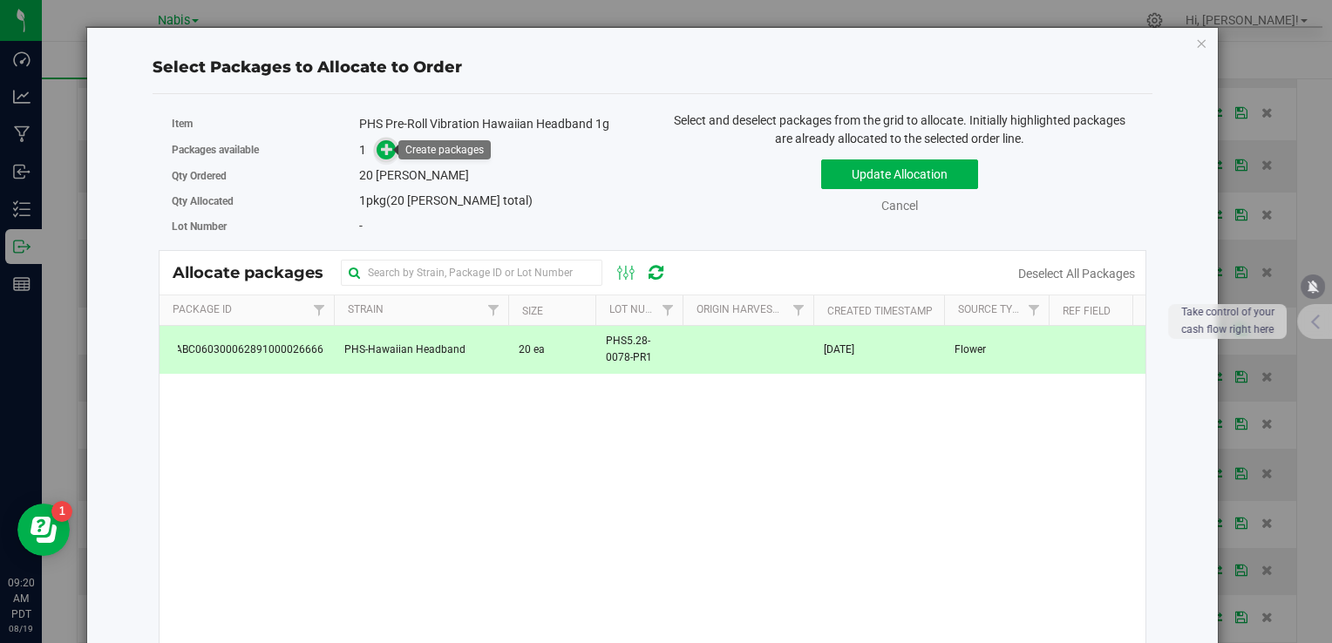
click at [391, 150] on span at bounding box center [387, 150] width 20 height 20
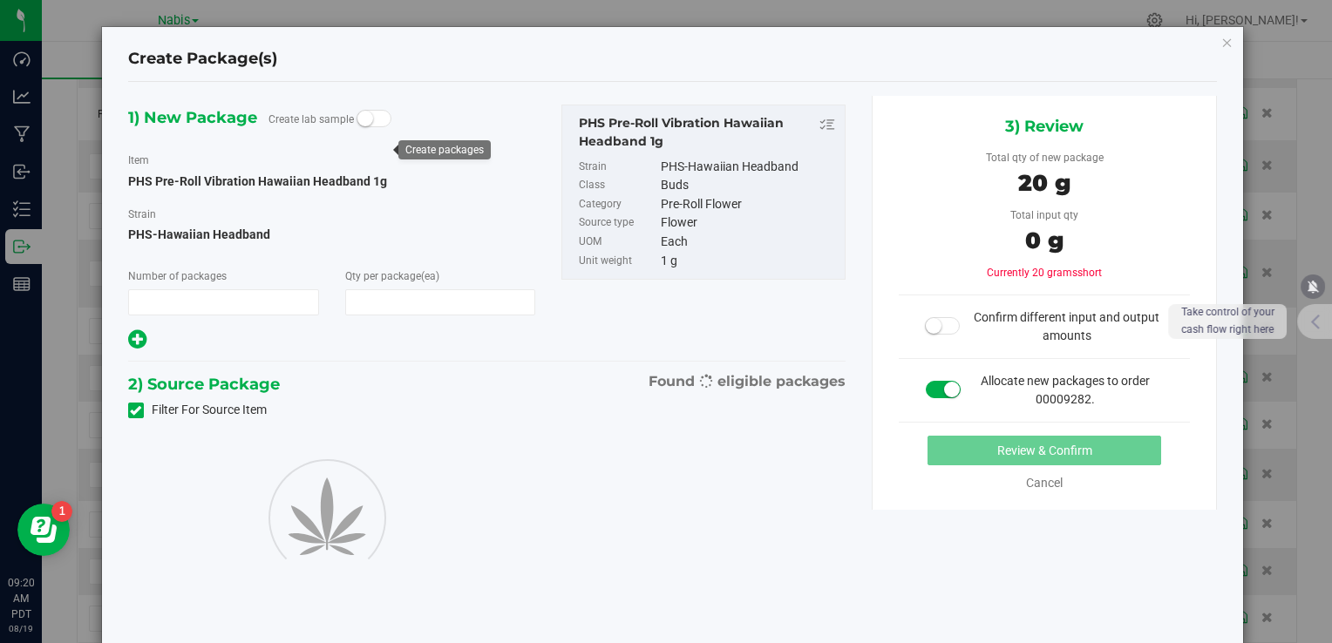
type input "1"
type input "20"
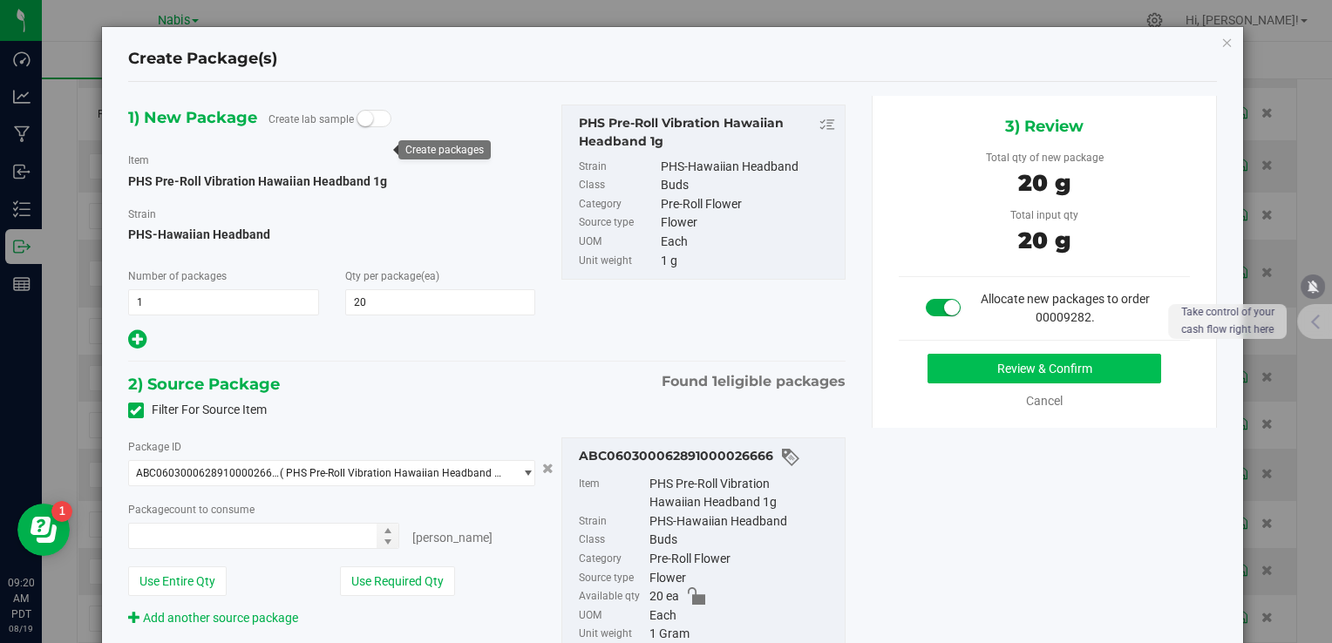
type input "20 ea"
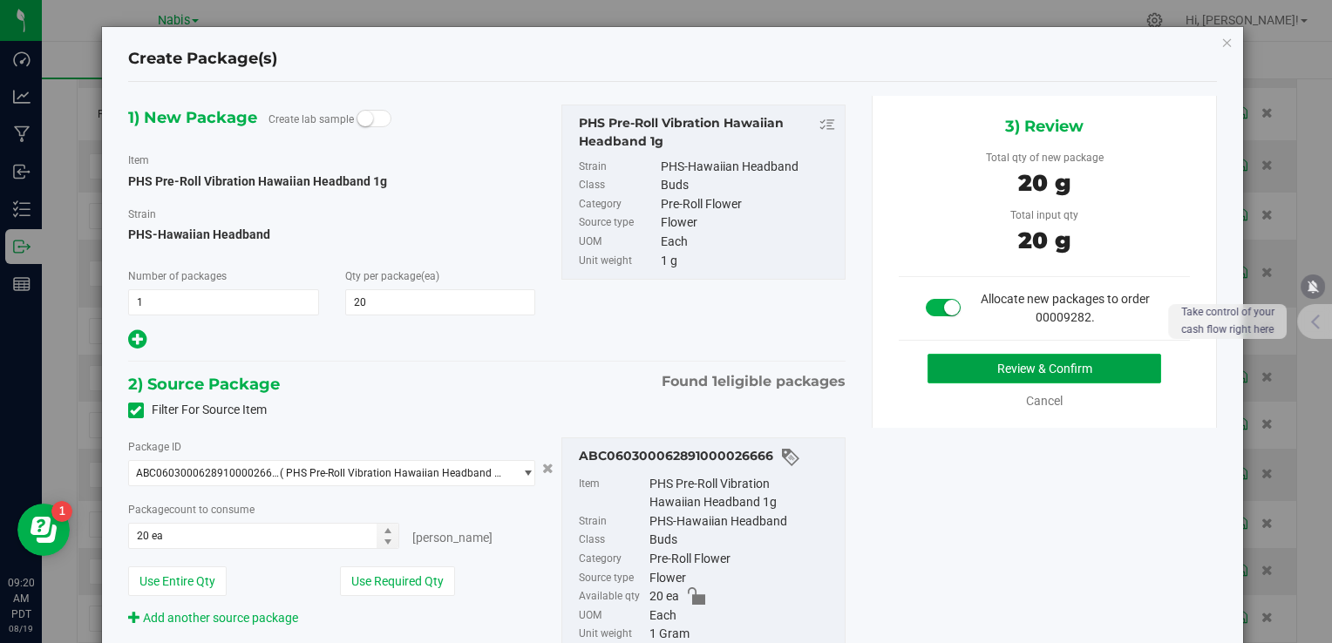
click at [958, 354] on button "Review & Confirm" at bounding box center [1045, 369] width 234 height 30
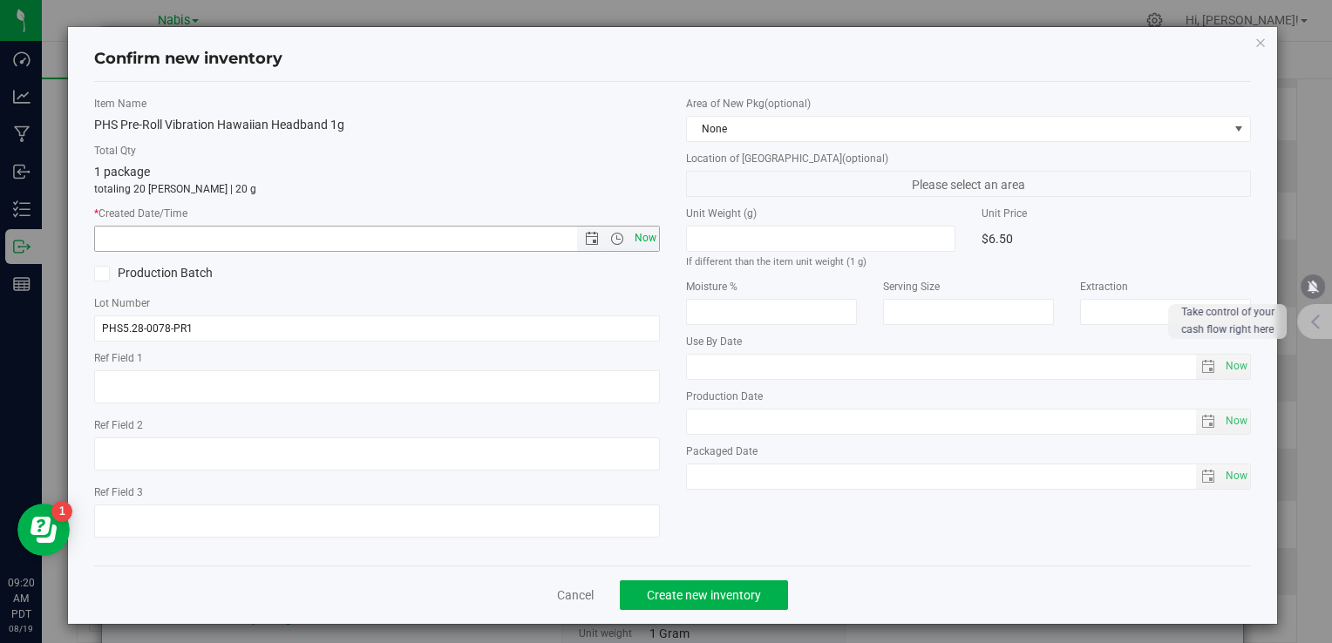
click at [647, 234] on span "Now" at bounding box center [645, 238] width 30 height 25
click at [645, 234] on span "Now" at bounding box center [645, 238] width 30 height 25
type input "8/19/2025 9:20 AM"
click at [697, 599] on span "Create new inventory" at bounding box center [704, 595] width 114 height 14
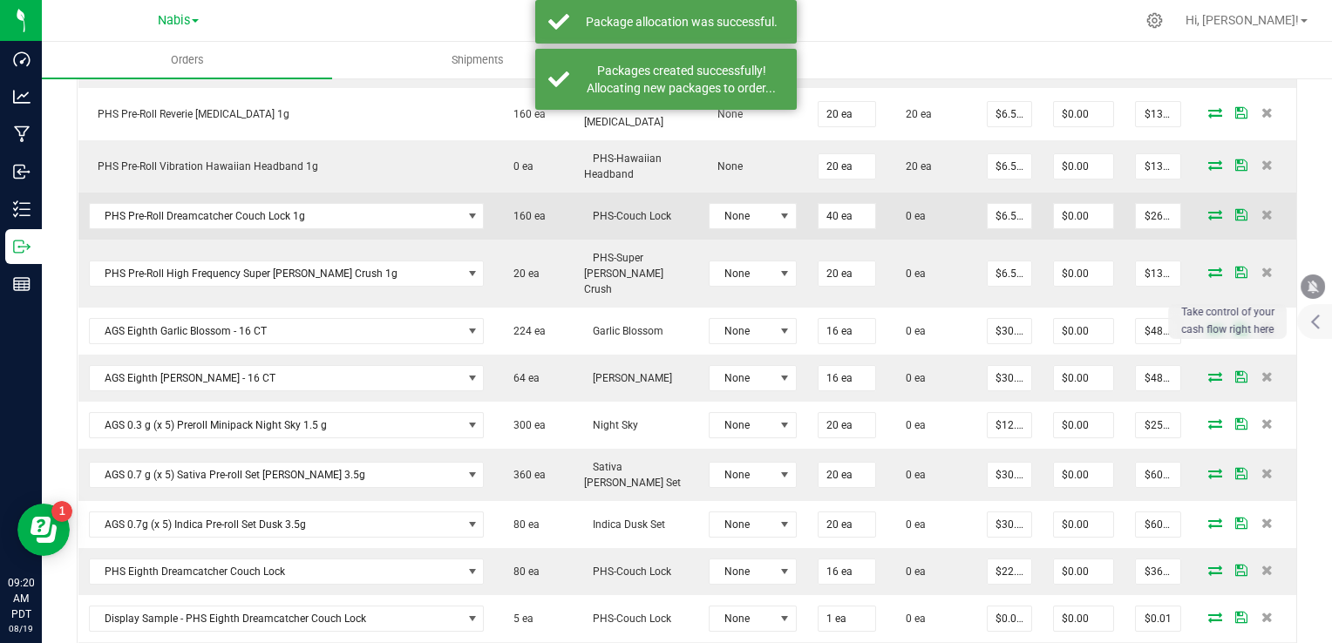
click at [1208, 210] on icon at bounding box center [1215, 214] width 14 height 10
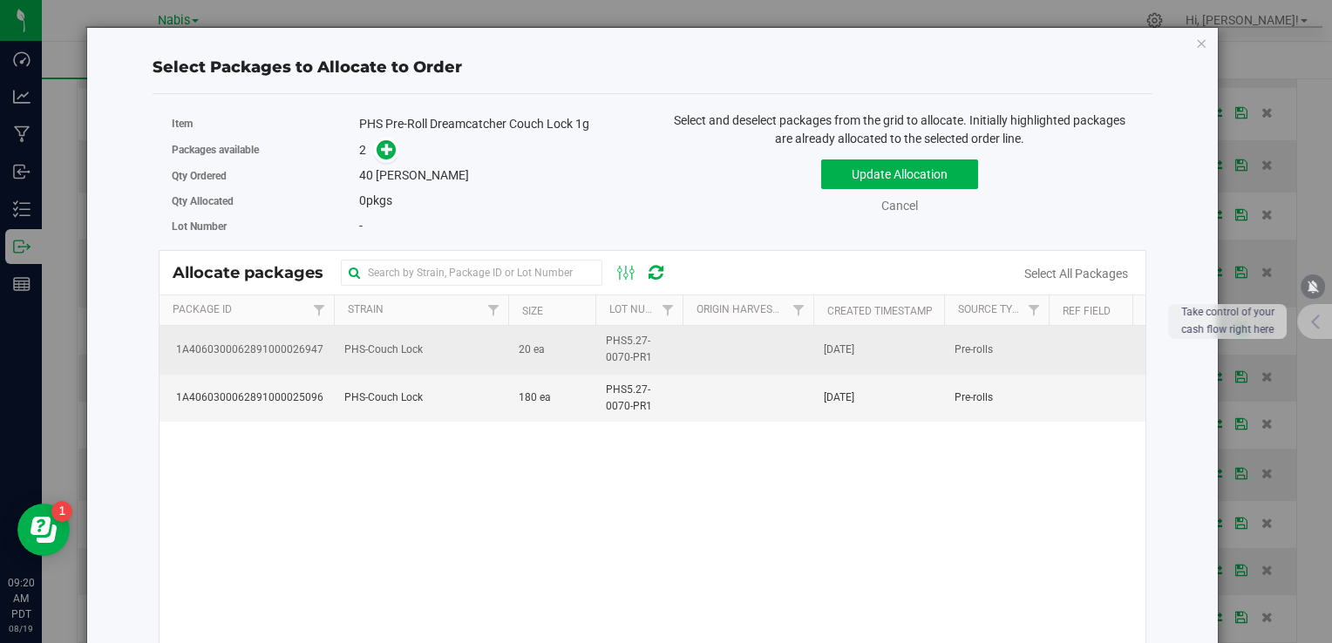
click at [459, 354] on td "PHS-Couch Lock" at bounding box center [421, 350] width 174 height 48
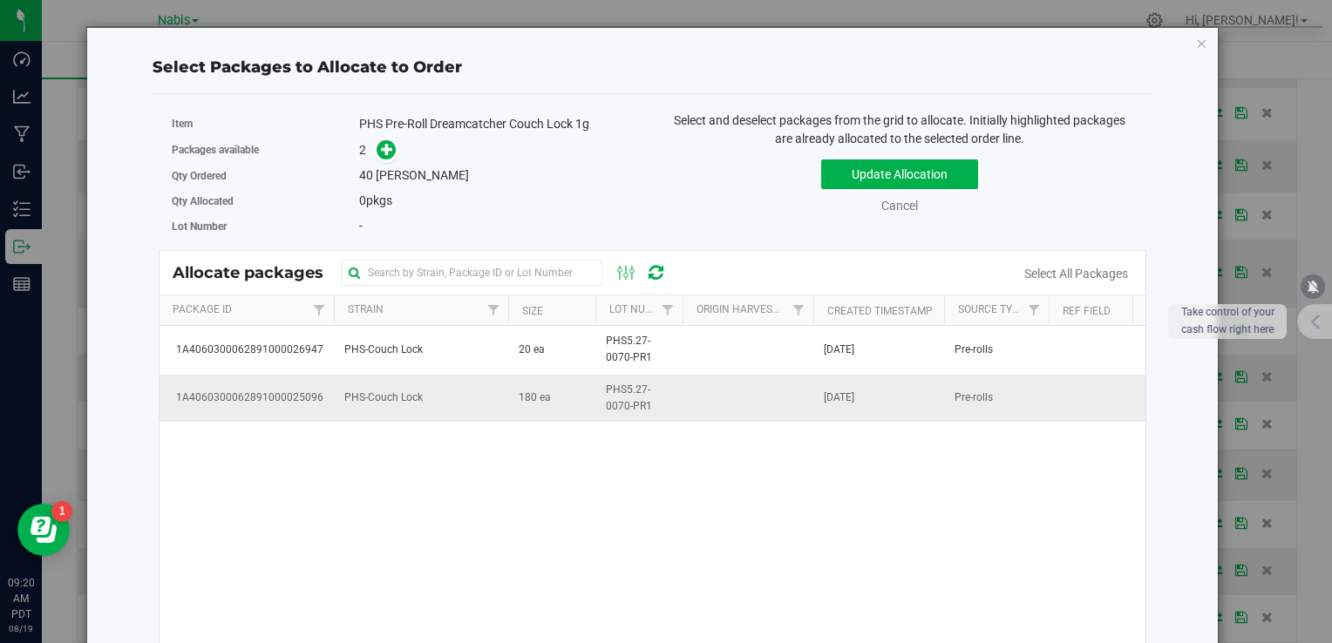
click at [468, 401] on td "PHS-Couch Lock" at bounding box center [421, 398] width 174 height 47
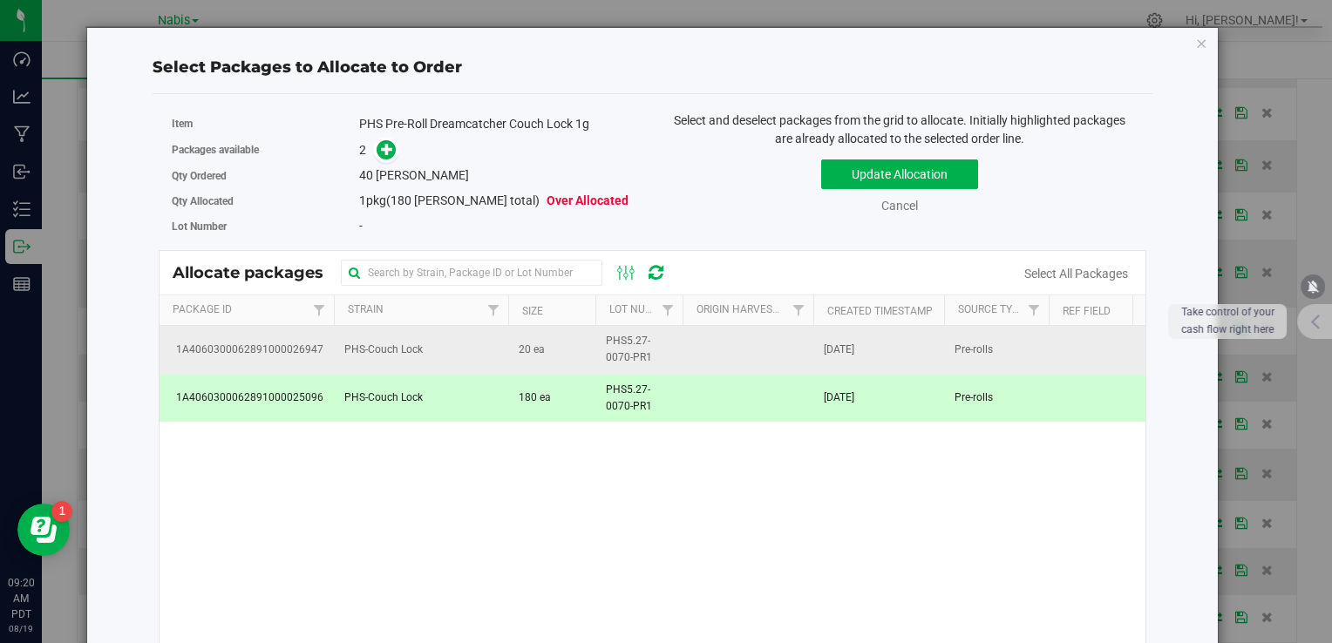
click at [479, 350] on td "PHS-Couch Lock" at bounding box center [421, 350] width 174 height 48
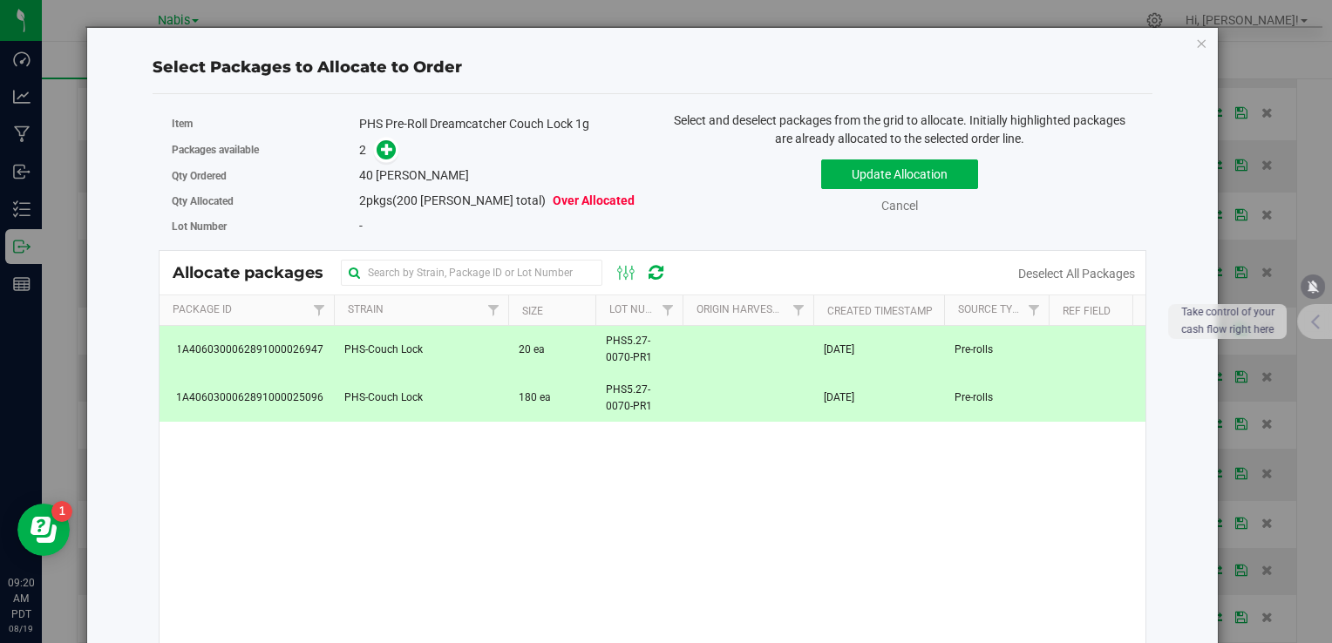
click at [394, 147] on div "2" at bounding box center [499, 150] width 281 height 20
click at [392, 149] on span at bounding box center [387, 150] width 20 height 20
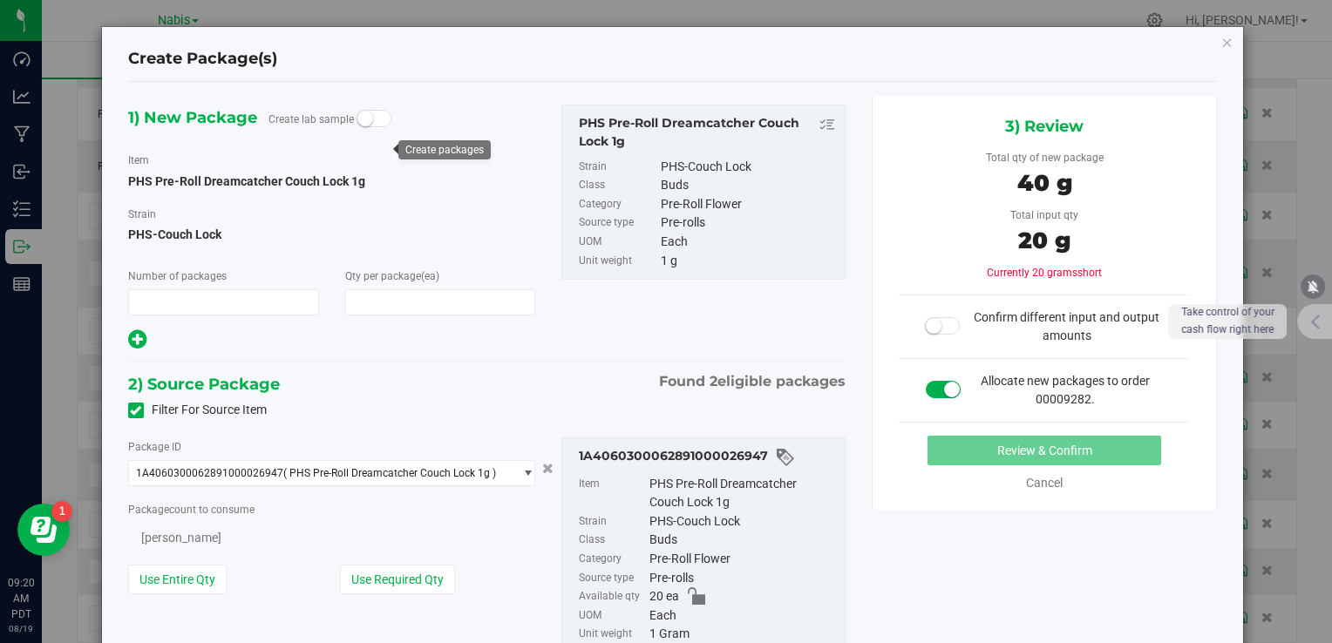
type input "1"
type input "40"
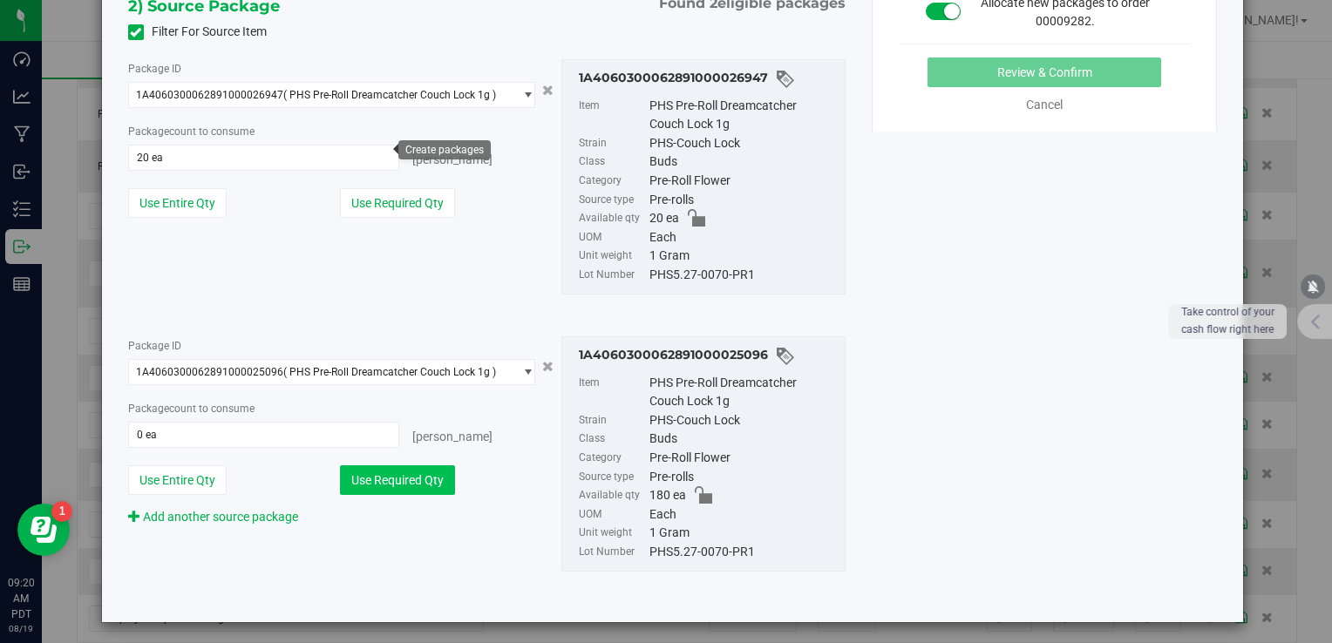
scroll to position [384, 0]
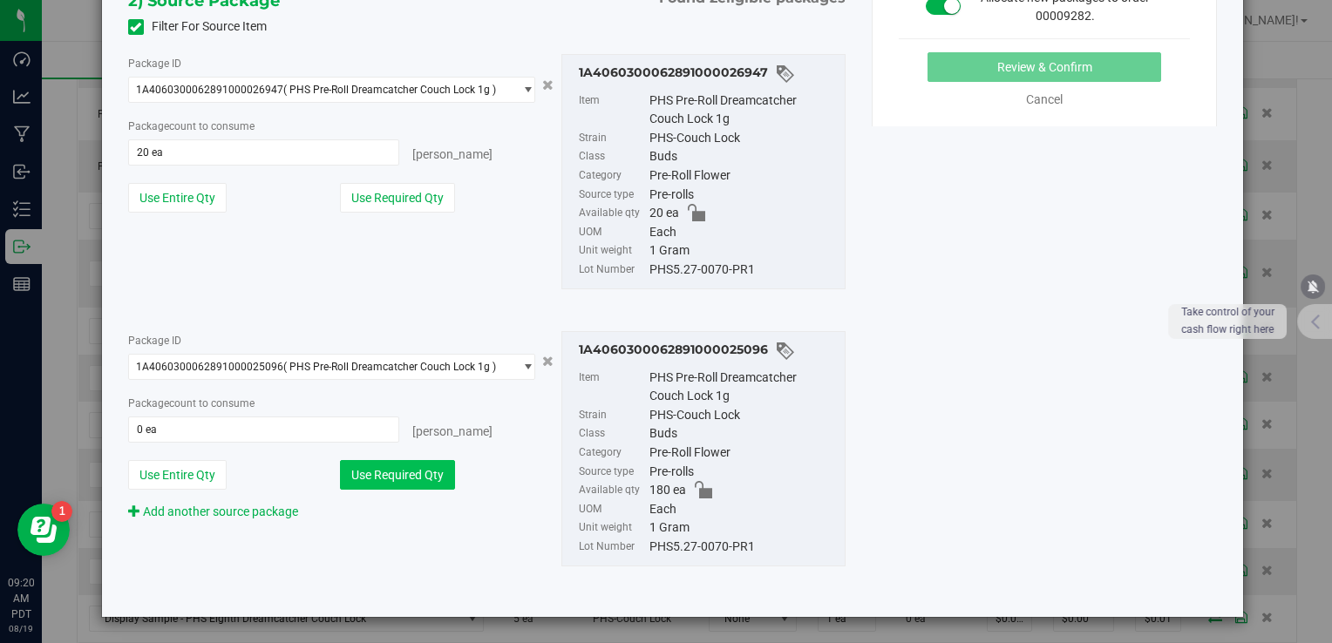
click at [415, 475] on button "Use Required Qty" at bounding box center [397, 475] width 115 height 30
type input "20 ea"
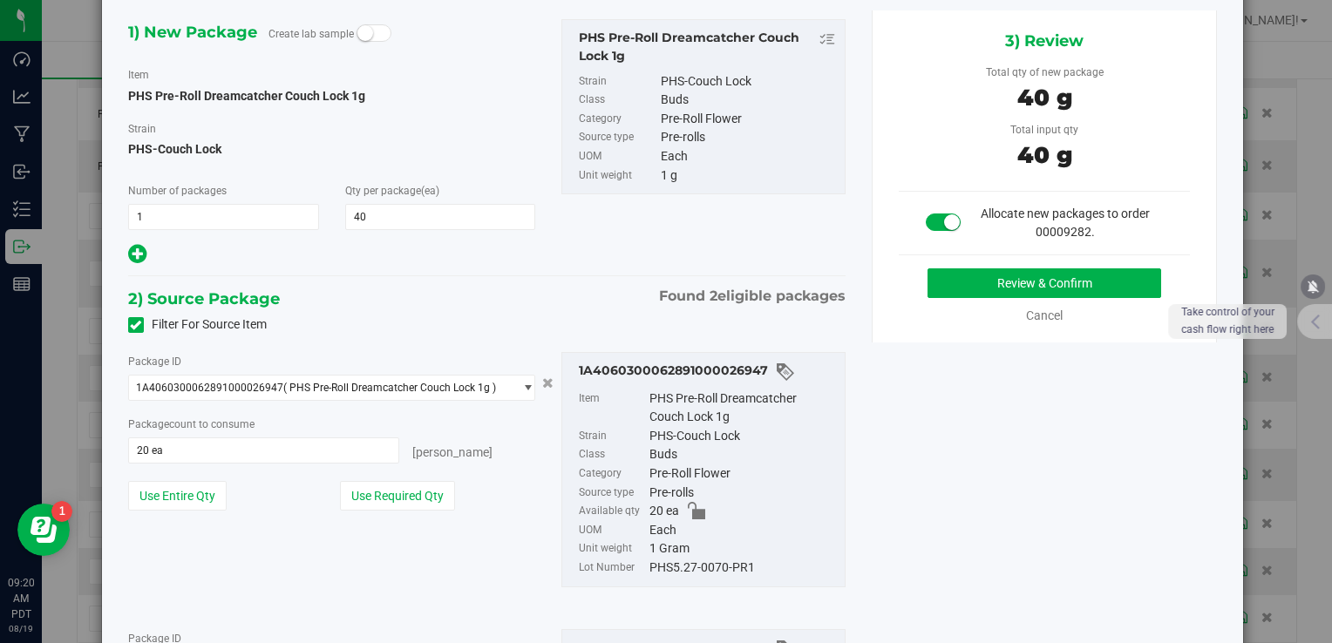
scroll to position [35, 0]
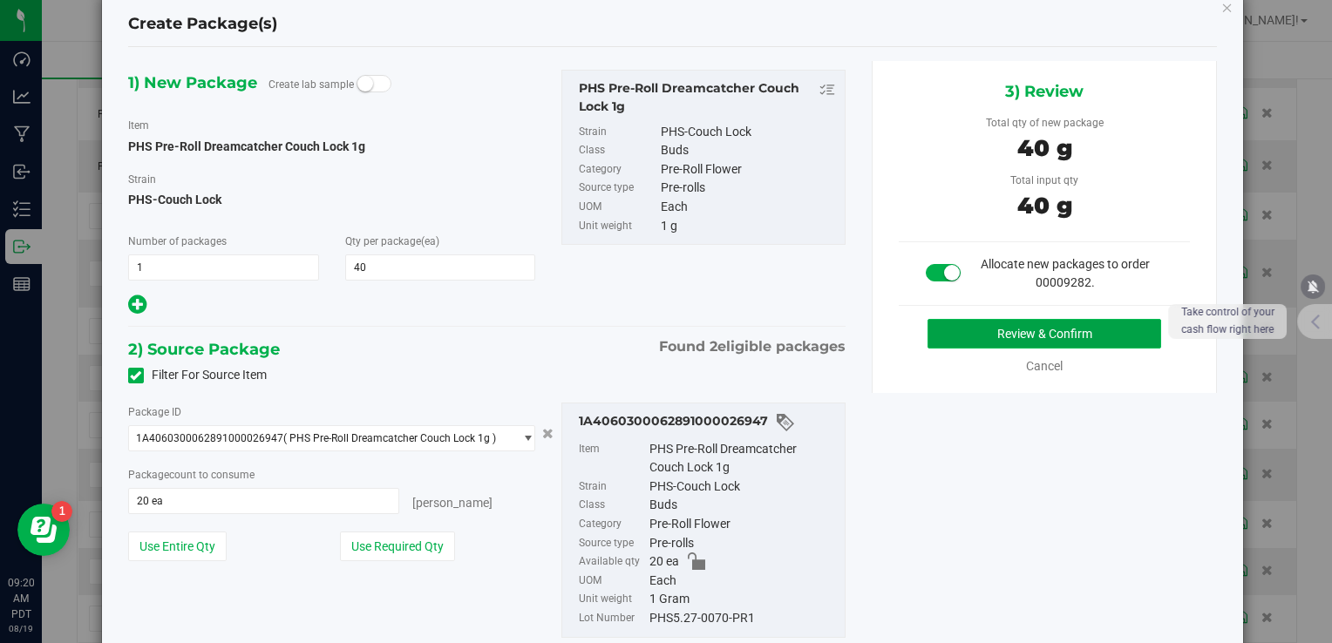
click at [1005, 328] on button "Review & Confirm" at bounding box center [1045, 334] width 234 height 30
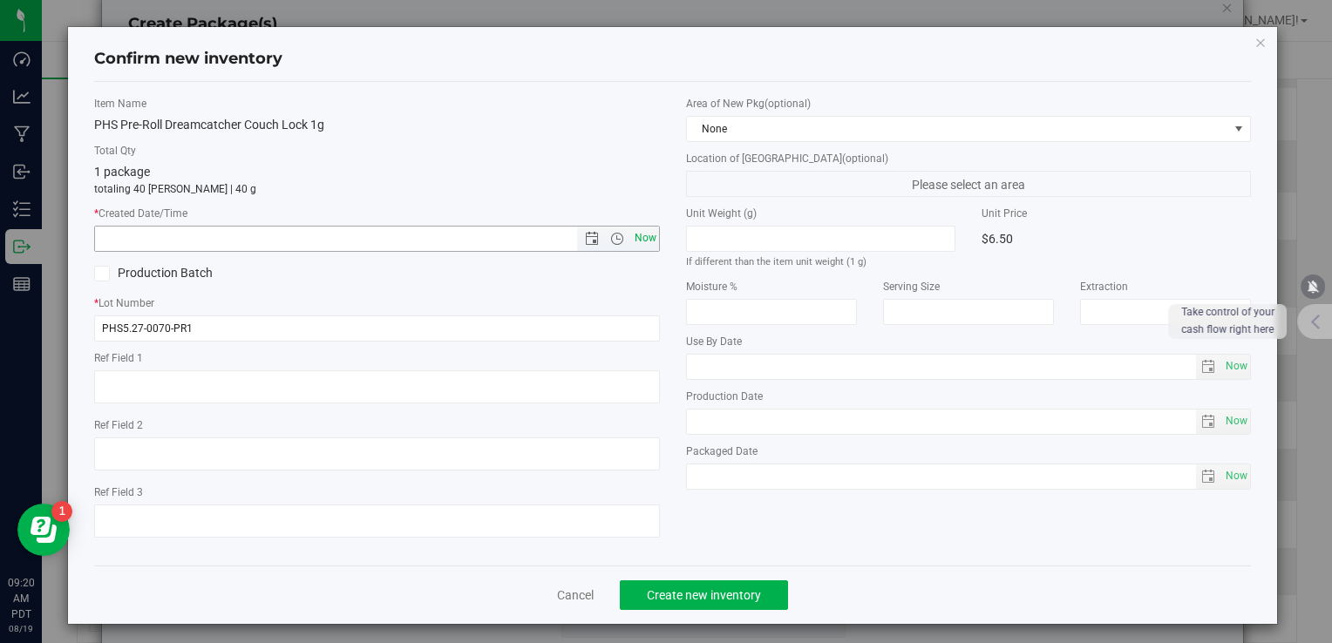
click at [640, 238] on span "Now" at bounding box center [645, 238] width 30 height 25
type input "8/19/2025 9:20 AM"
click at [725, 604] on button "Create new inventory" at bounding box center [704, 596] width 168 height 30
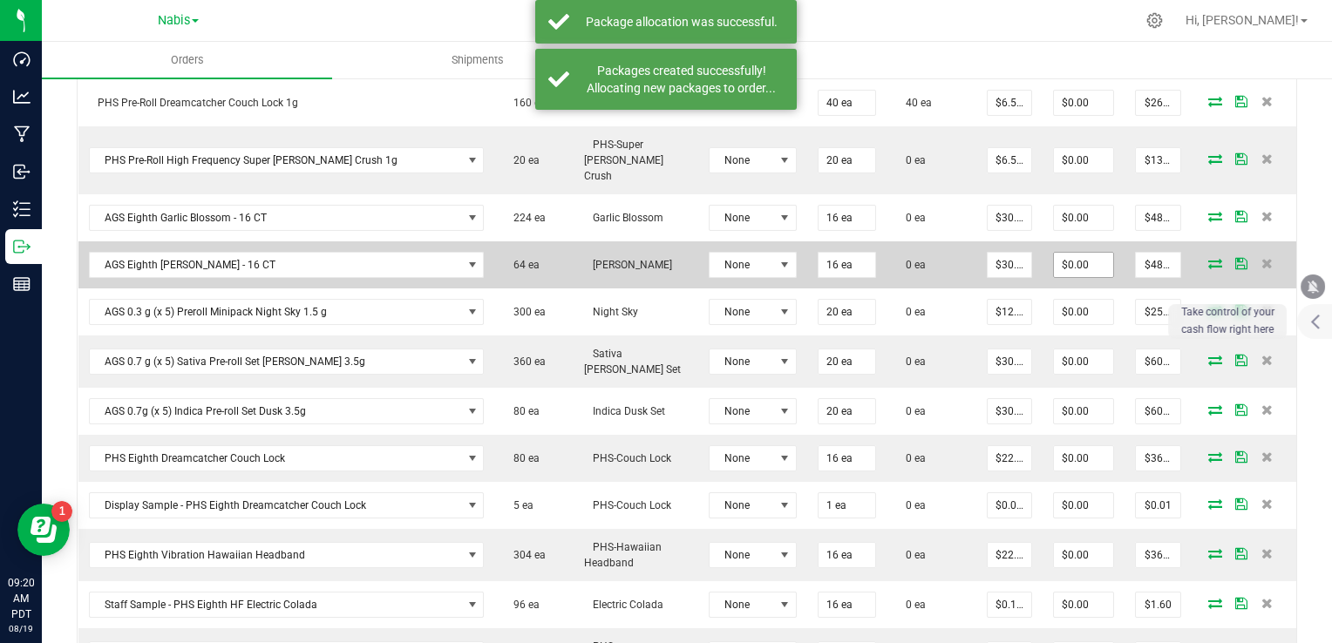
scroll to position [820, 0]
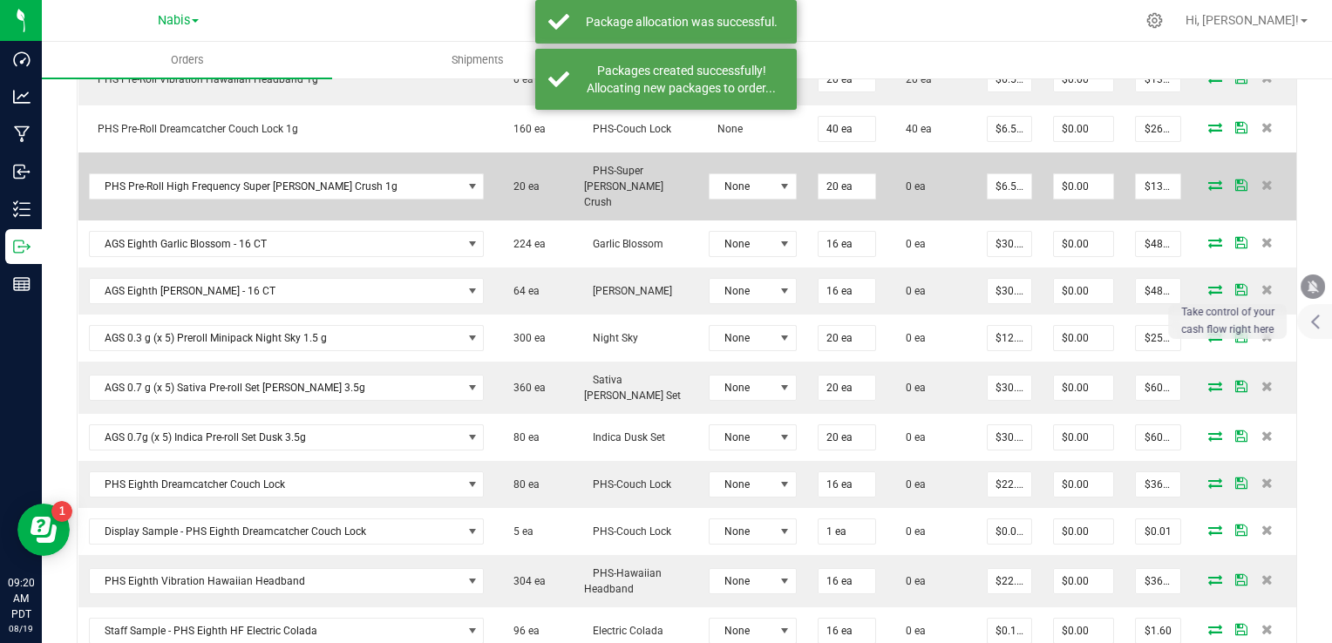
click at [1208, 180] on icon at bounding box center [1215, 185] width 14 height 10
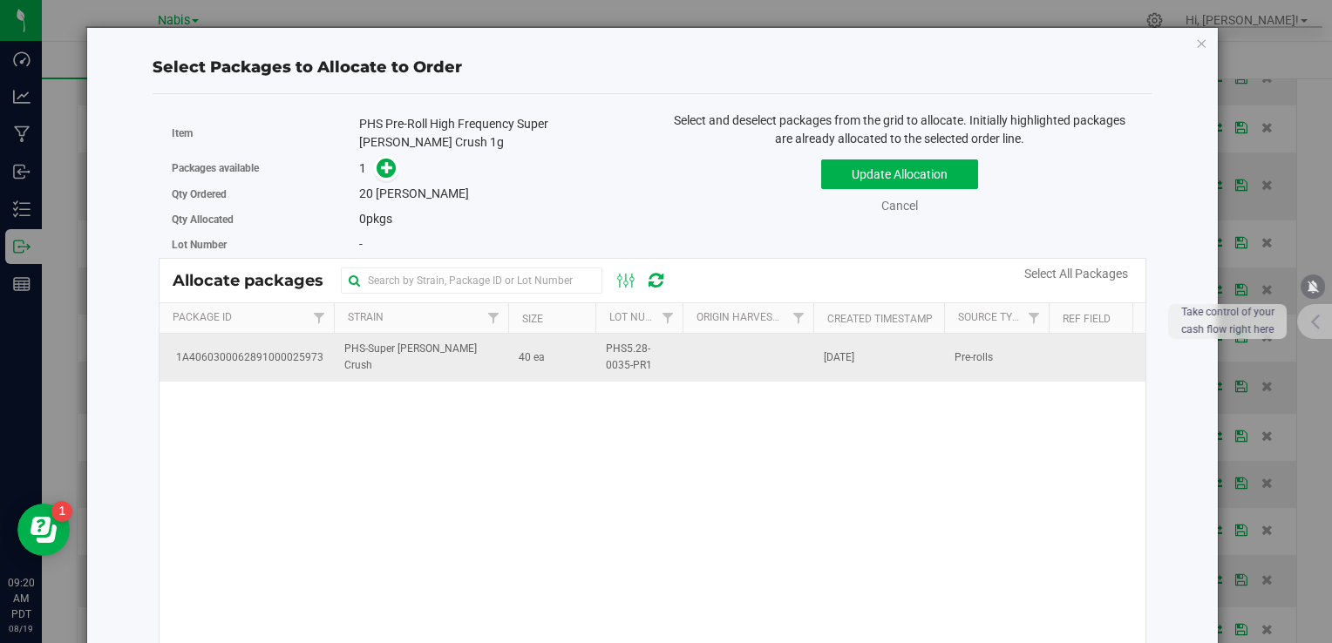
click at [605, 371] on td "PHS5.28-0035-PR1" at bounding box center [638, 357] width 87 height 47
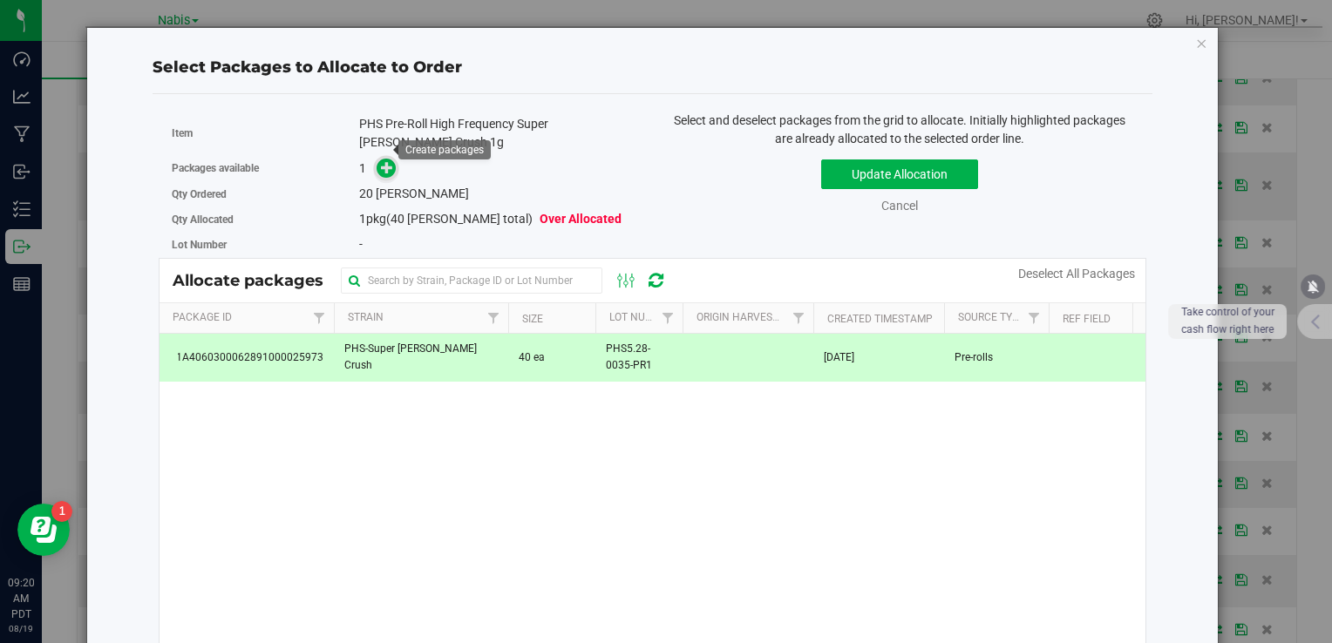
click at [387, 161] on icon at bounding box center [387, 167] width 12 height 12
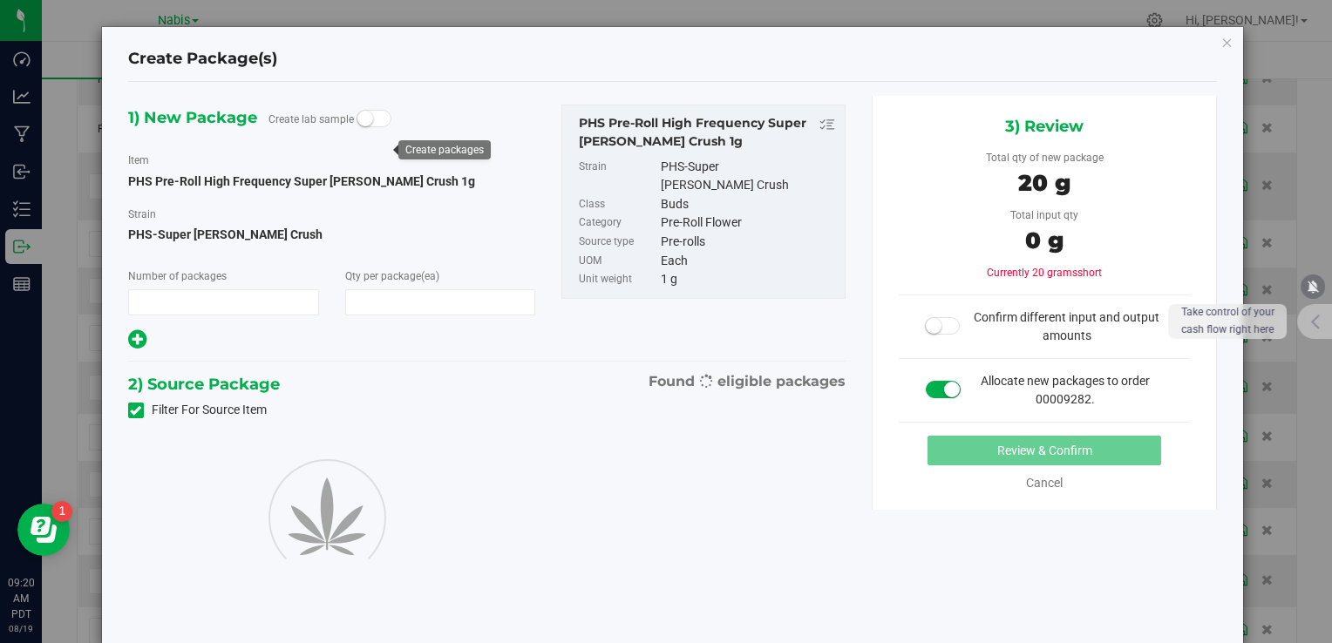
type input "1"
type input "20"
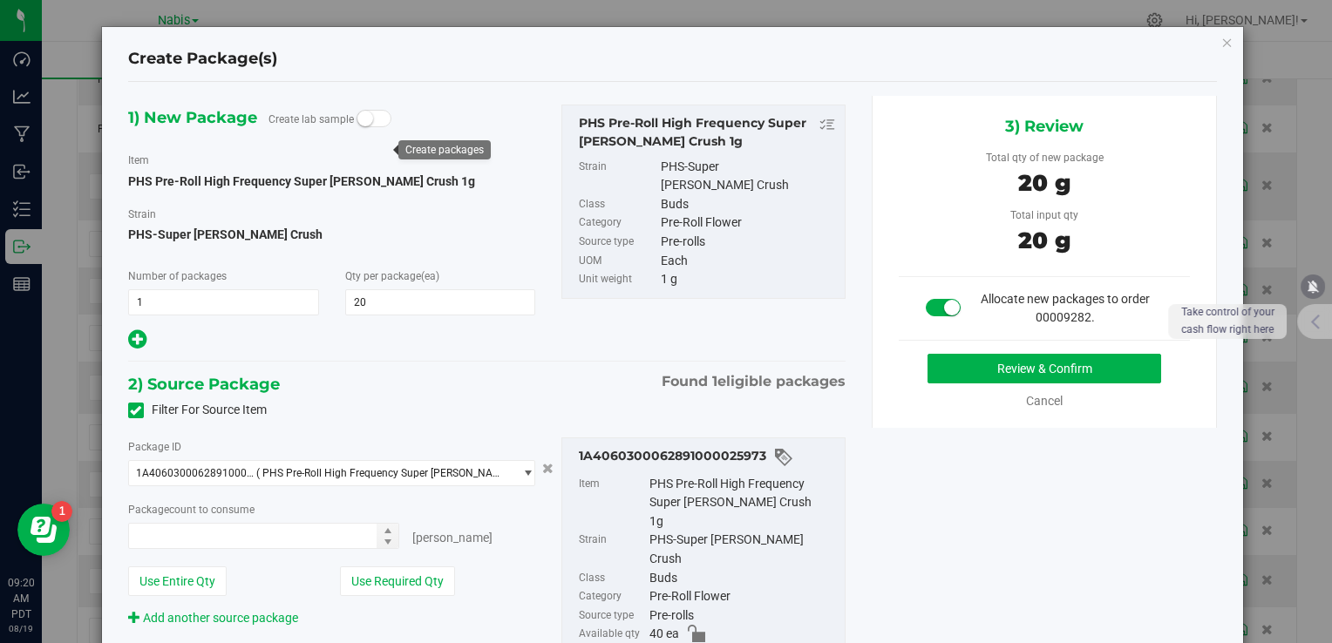
type input "20 ea"
click at [941, 361] on button "Review & Confirm" at bounding box center [1045, 369] width 234 height 30
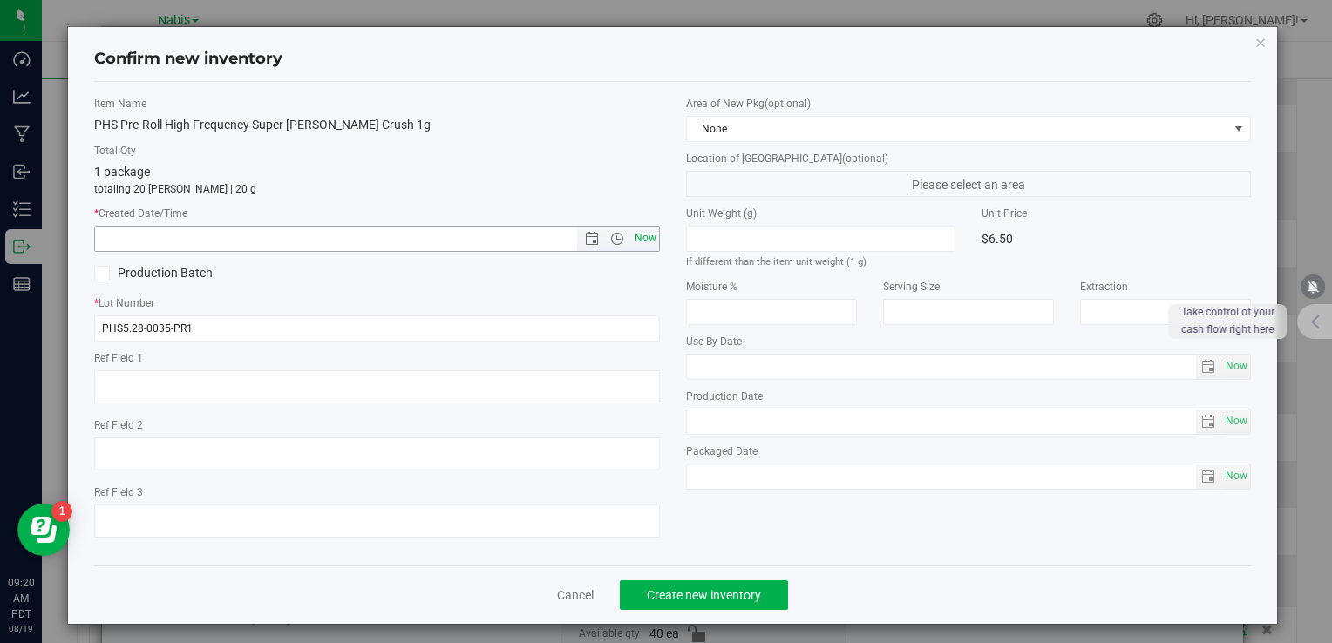
click at [640, 242] on span "Now" at bounding box center [645, 238] width 30 height 25
type input "8/19/2025 9:20 AM"
click at [708, 605] on button "Create new inventory" at bounding box center [704, 596] width 168 height 30
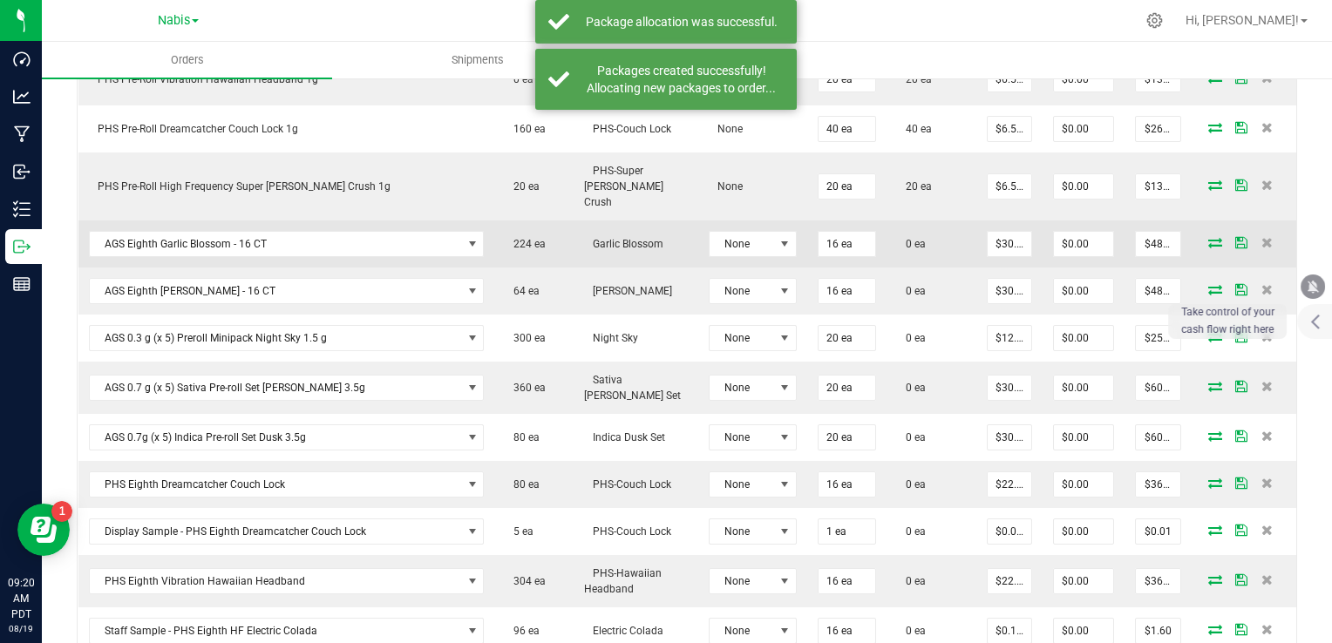
click at [1208, 237] on icon at bounding box center [1215, 242] width 14 height 10
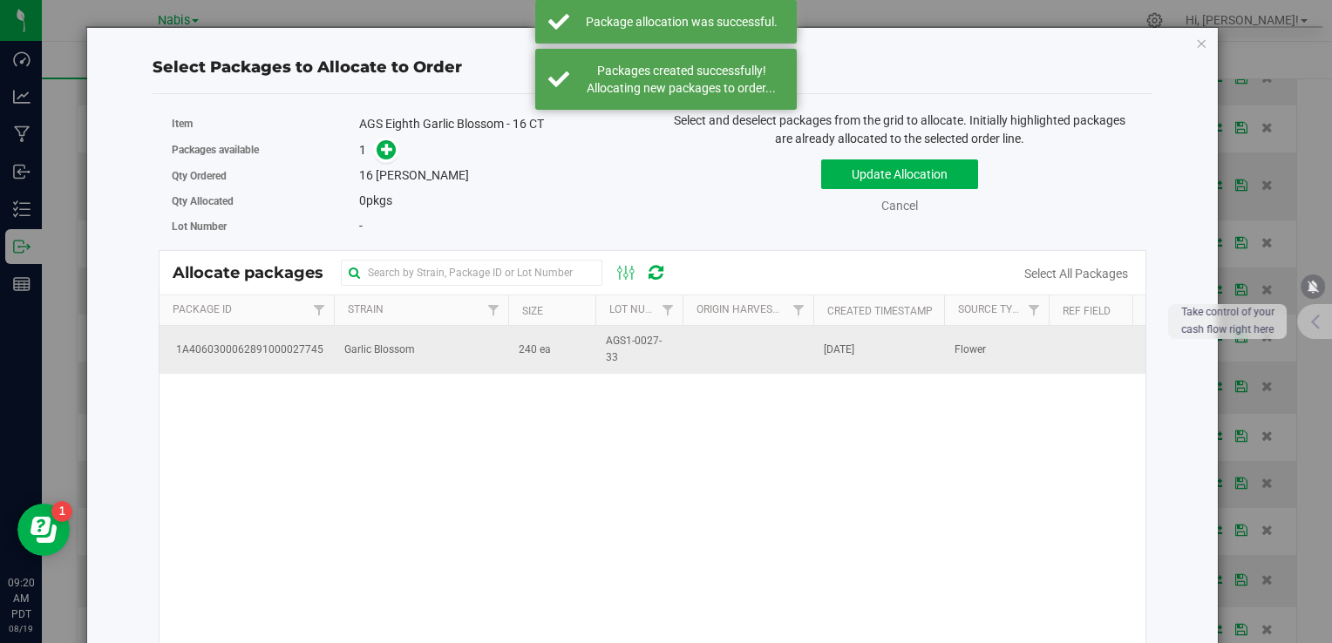
click at [500, 349] on td "Garlic Blossom" at bounding box center [421, 349] width 174 height 47
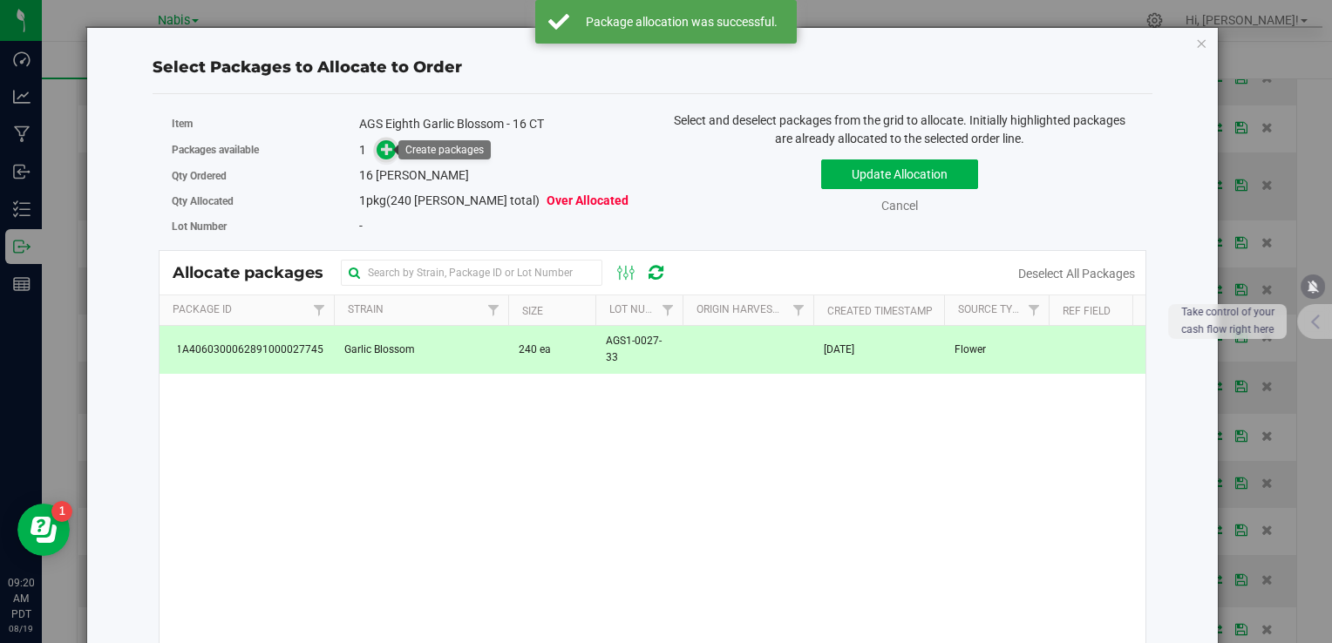
click at [377, 148] on span at bounding box center [387, 150] width 20 height 20
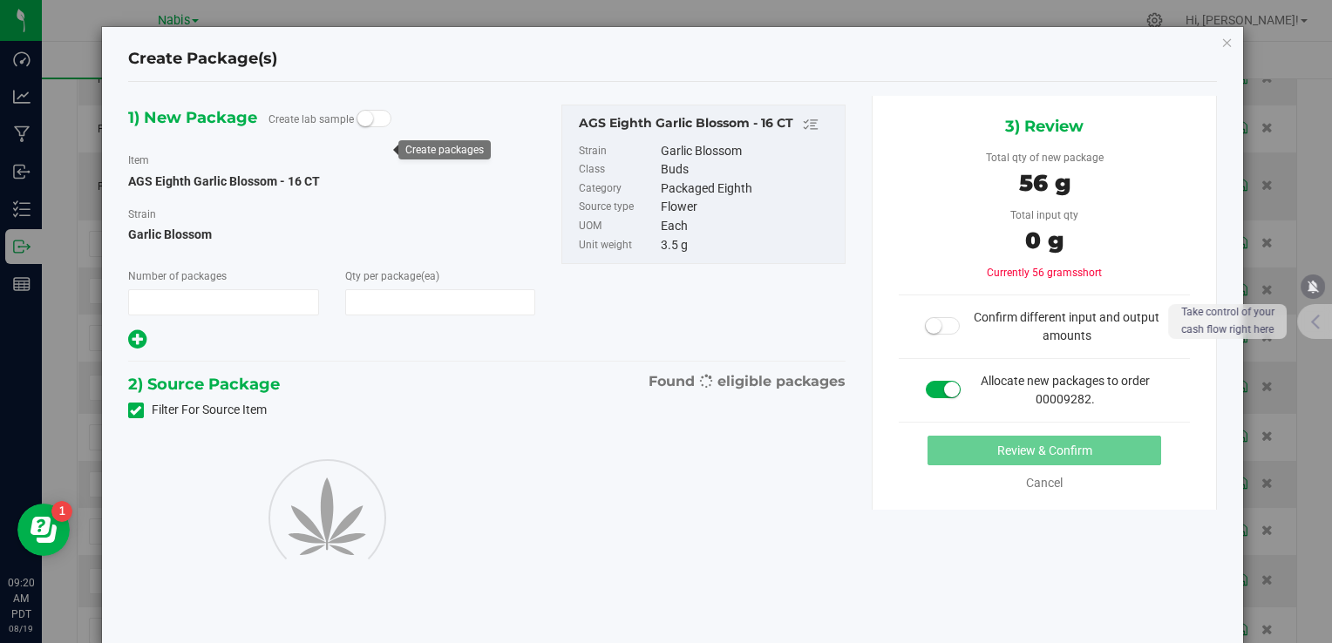
type input "1"
type input "16"
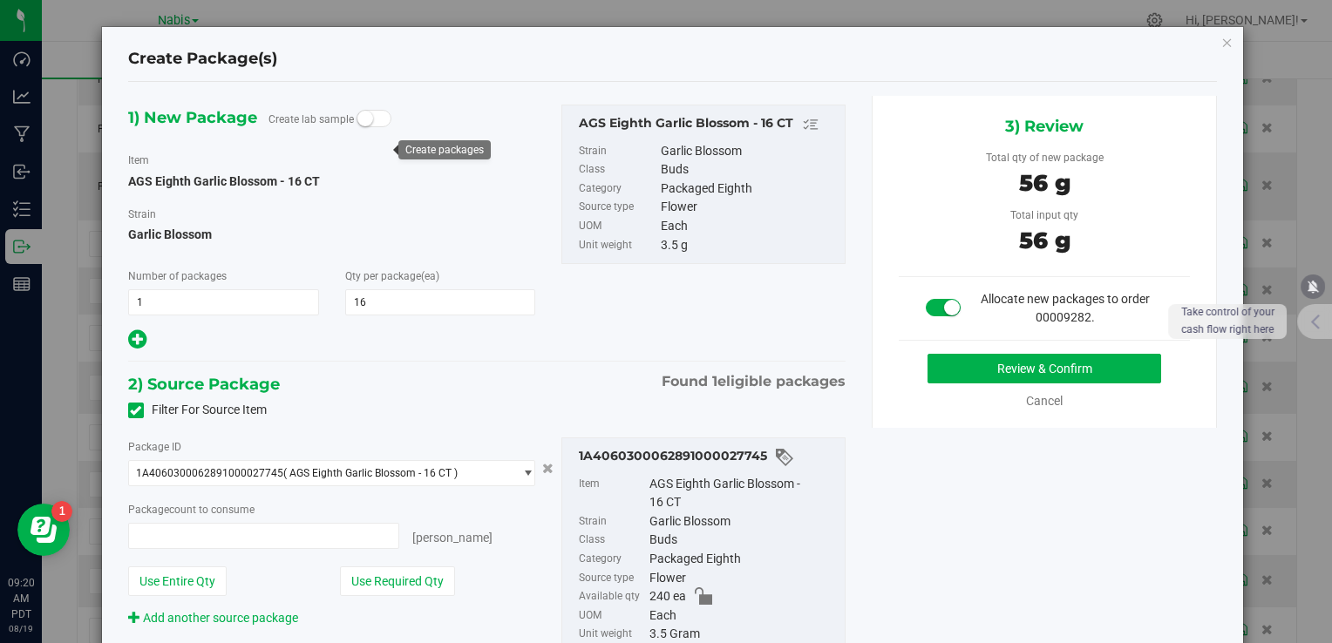
type input "16 ea"
click at [947, 375] on button "Review & Confirm" at bounding box center [1045, 369] width 234 height 30
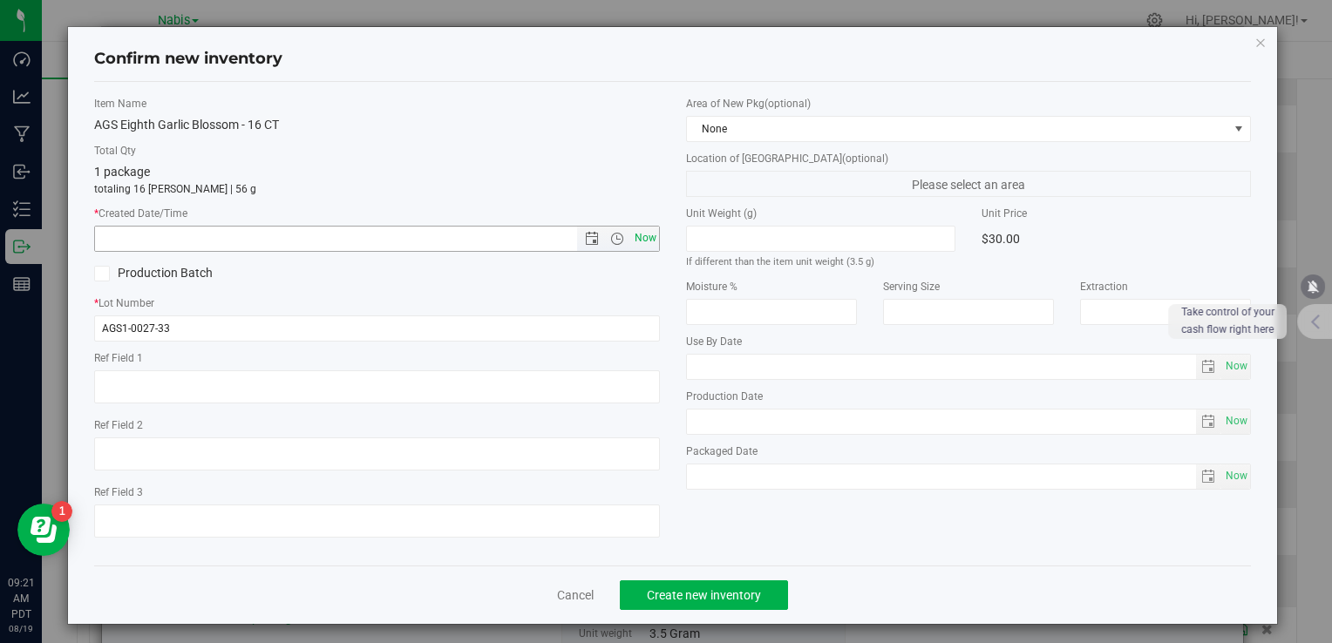
click at [645, 239] on span "Now" at bounding box center [645, 238] width 30 height 25
type input "8/19/2025 9:21 AM"
click at [718, 584] on button "Create new inventory" at bounding box center [704, 596] width 168 height 30
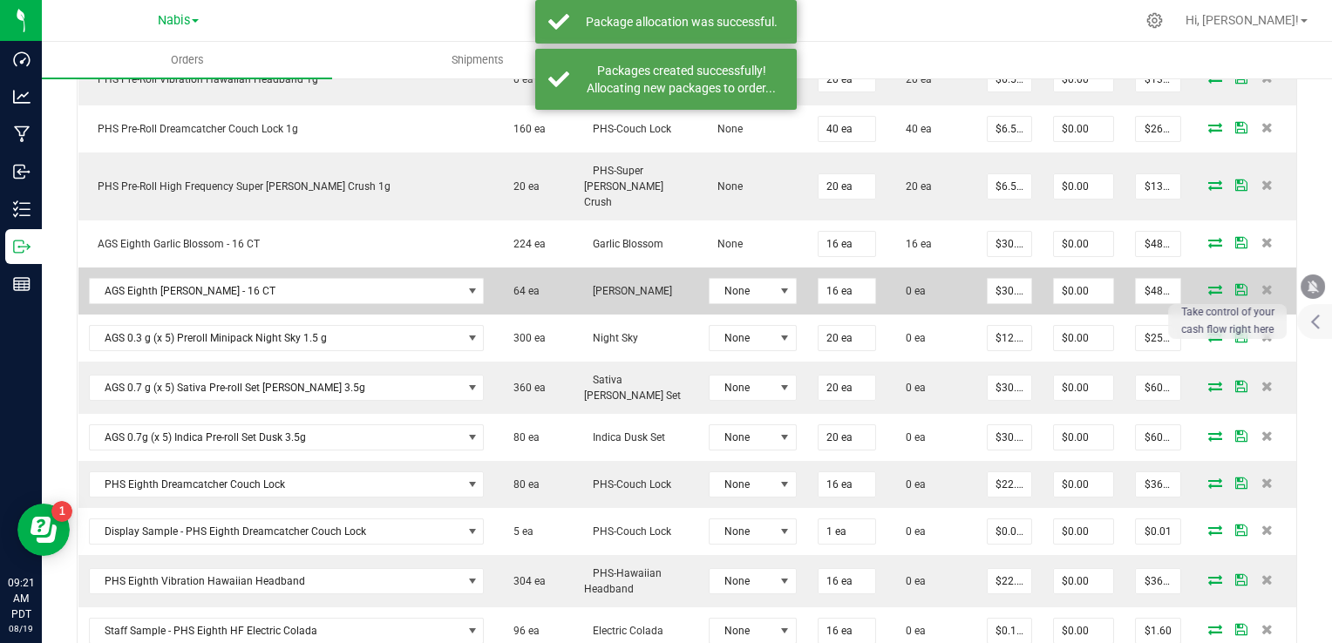
click at [1208, 284] on icon at bounding box center [1215, 289] width 14 height 10
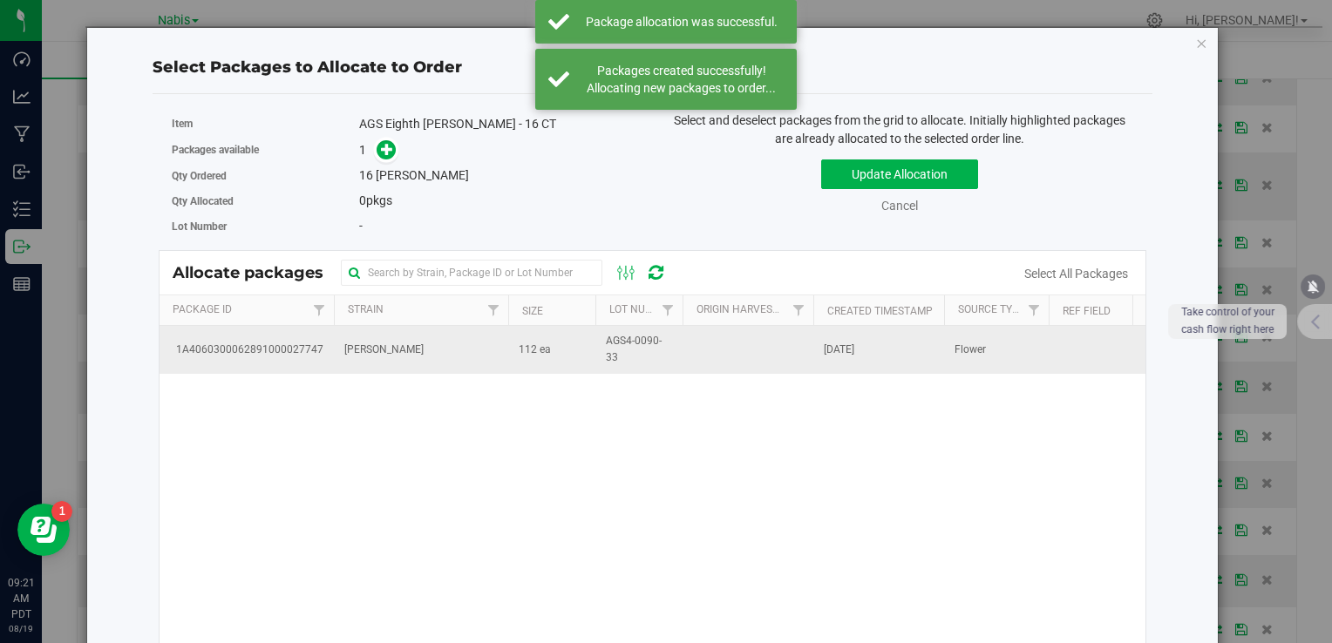
click at [384, 365] on td "[PERSON_NAME]" at bounding box center [421, 349] width 174 height 47
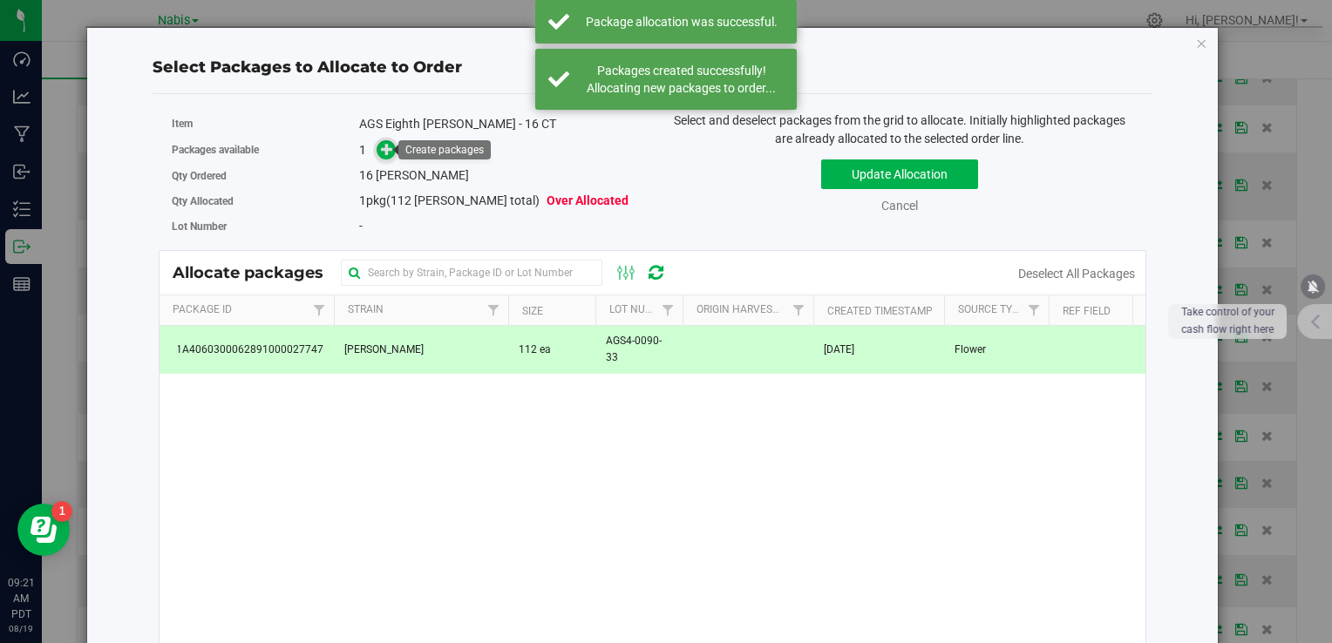
click at [382, 148] on icon at bounding box center [387, 149] width 12 height 12
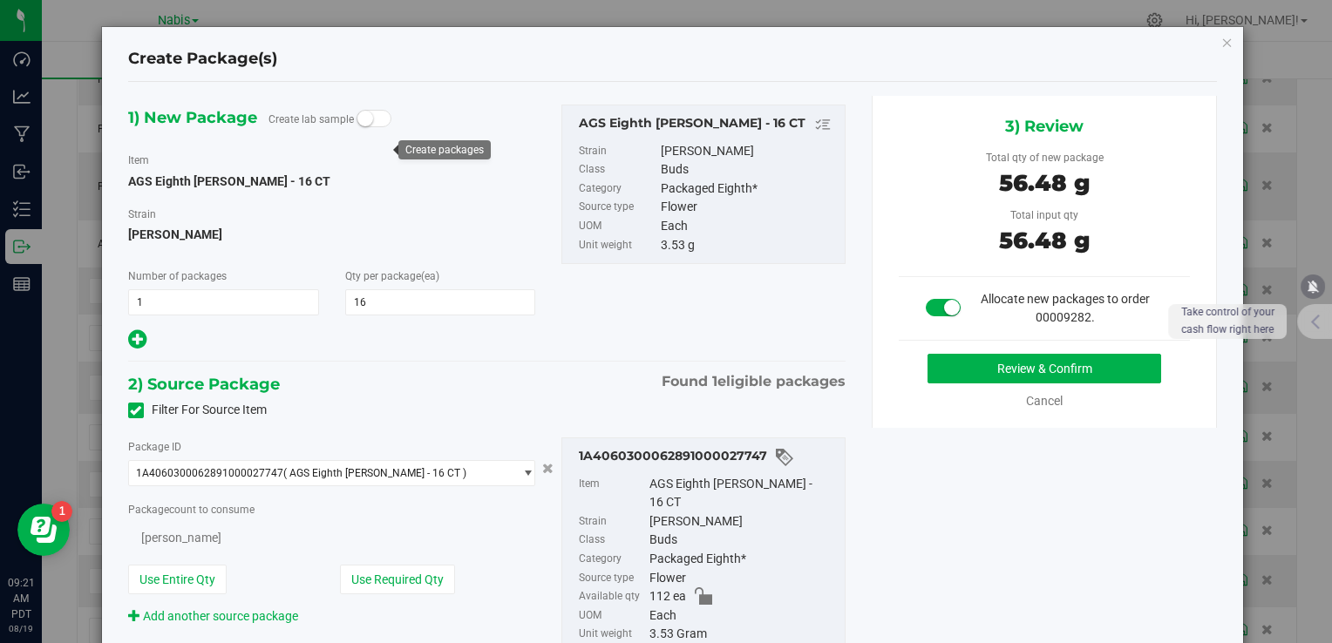
type input "16"
click at [930, 378] on button "Review & Confirm" at bounding box center [1045, 369] width 234 height 30
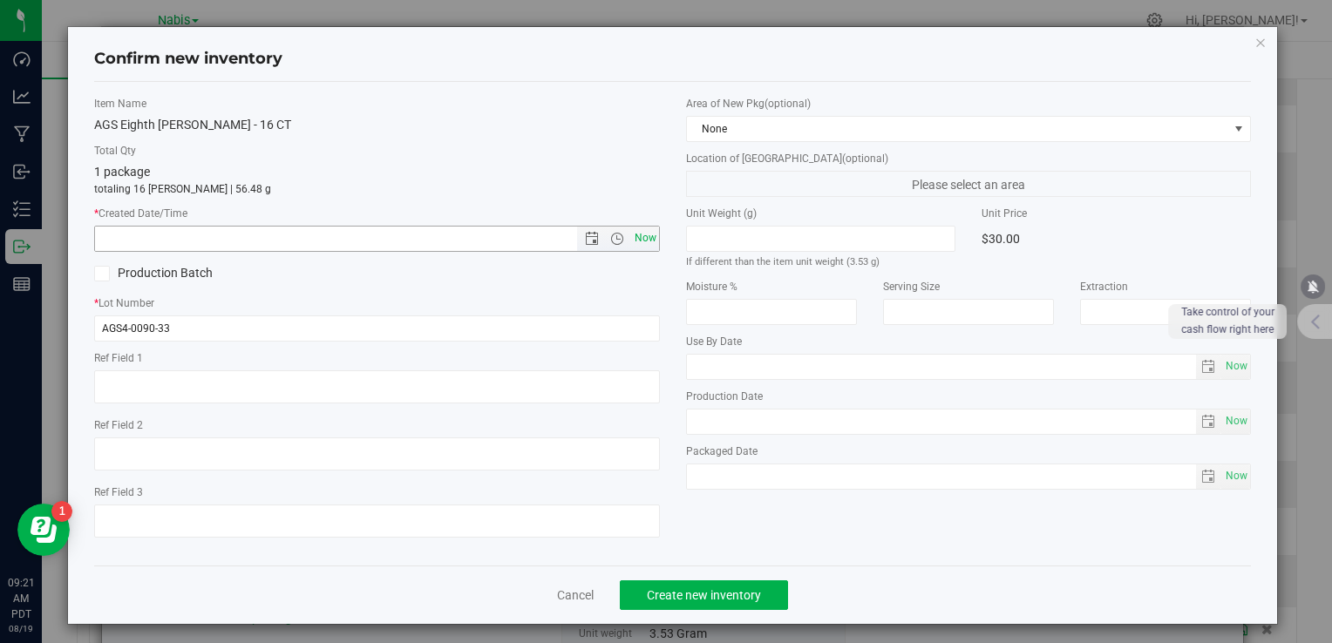
click at [635, 241] on span "Now" at bounding box center [645, 238] width 30 height 25
type input "8/19/2025 9:21 AM"
click at [728, 609] on div "Cancel Create new inventory" at bounding box center [672, 595] width 1157 height 58
click at [724, 607] on button "Create new inventory" at bounding box center [704, 596] width 168 height 30
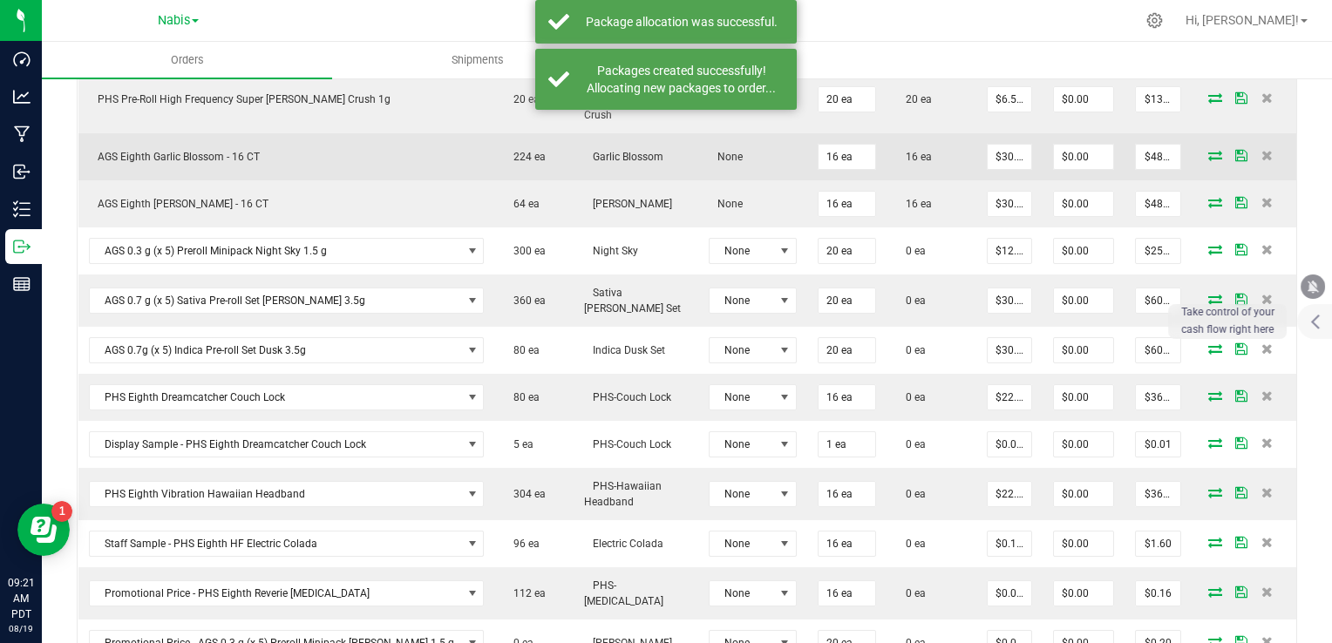
scroll to position [994, 0]
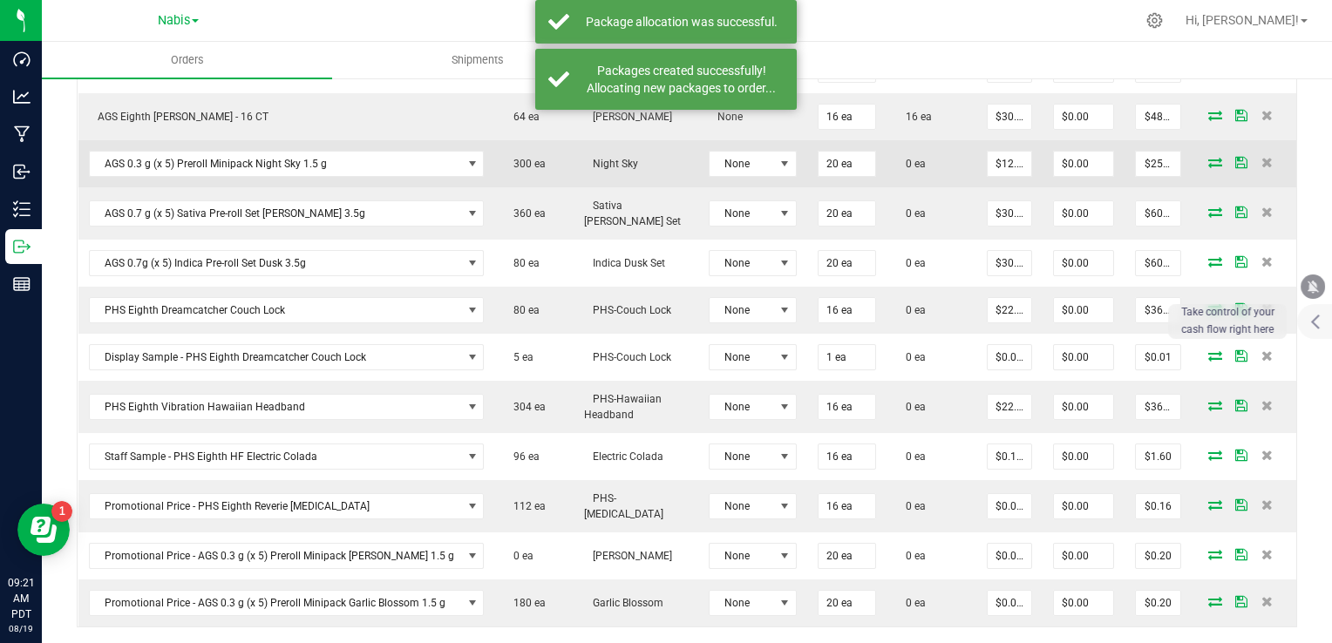
click at [1208, 157] on icon at bounding box center [1215, 162] width 14 height 10
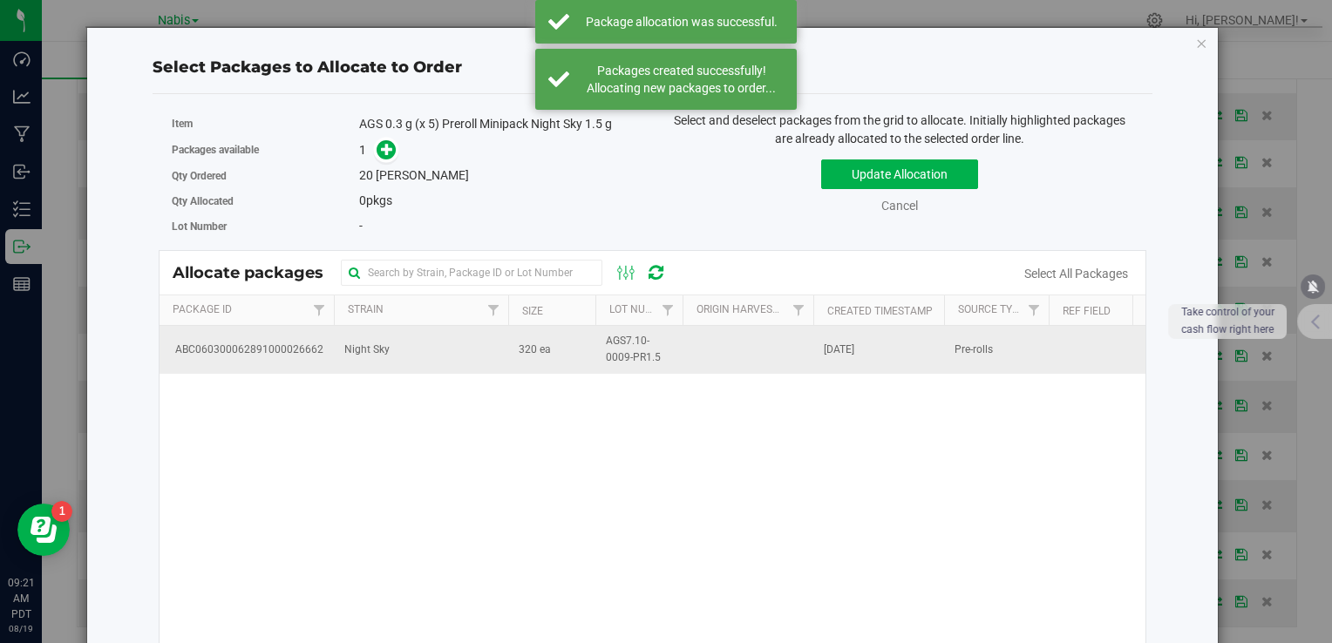
click at [496, 350] on td "Night Sky" at bounding box center [421, 349] width 174 height 47
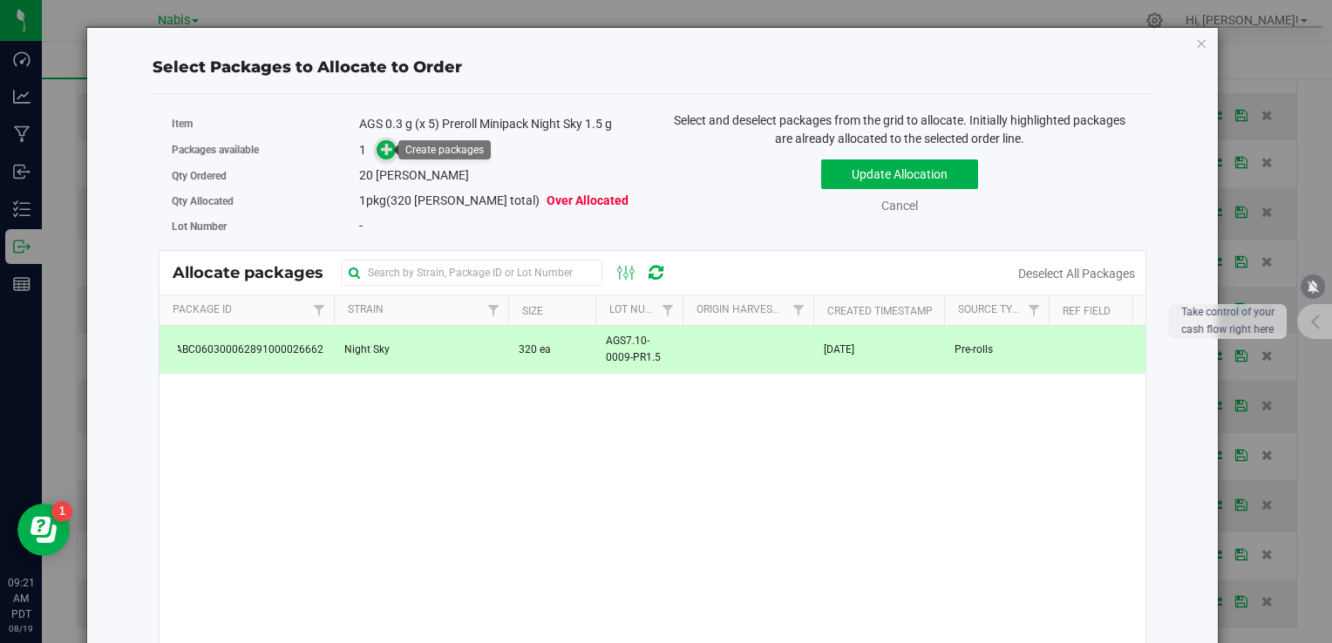
click at [384, 140] on span at bounding box center [387, 150] width 20 height 20
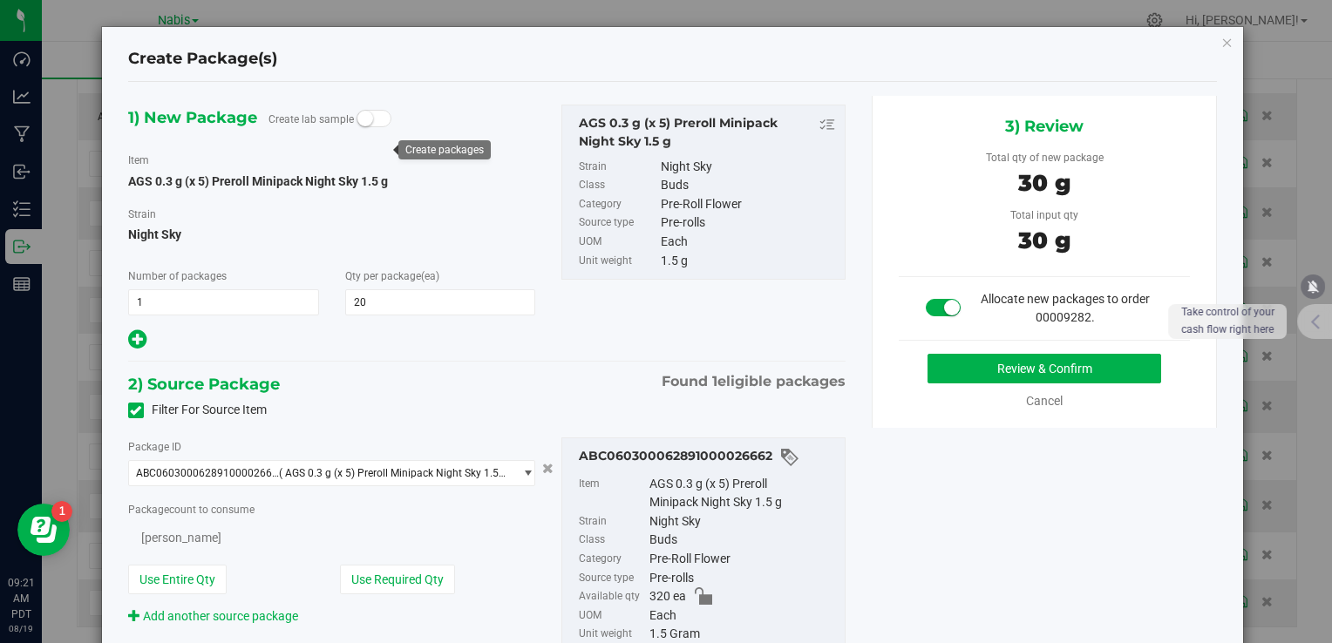
type input "20"
click at [963, 357] on button "Review & Confirm" at bounding box center [1045, 369] width 234 height 30
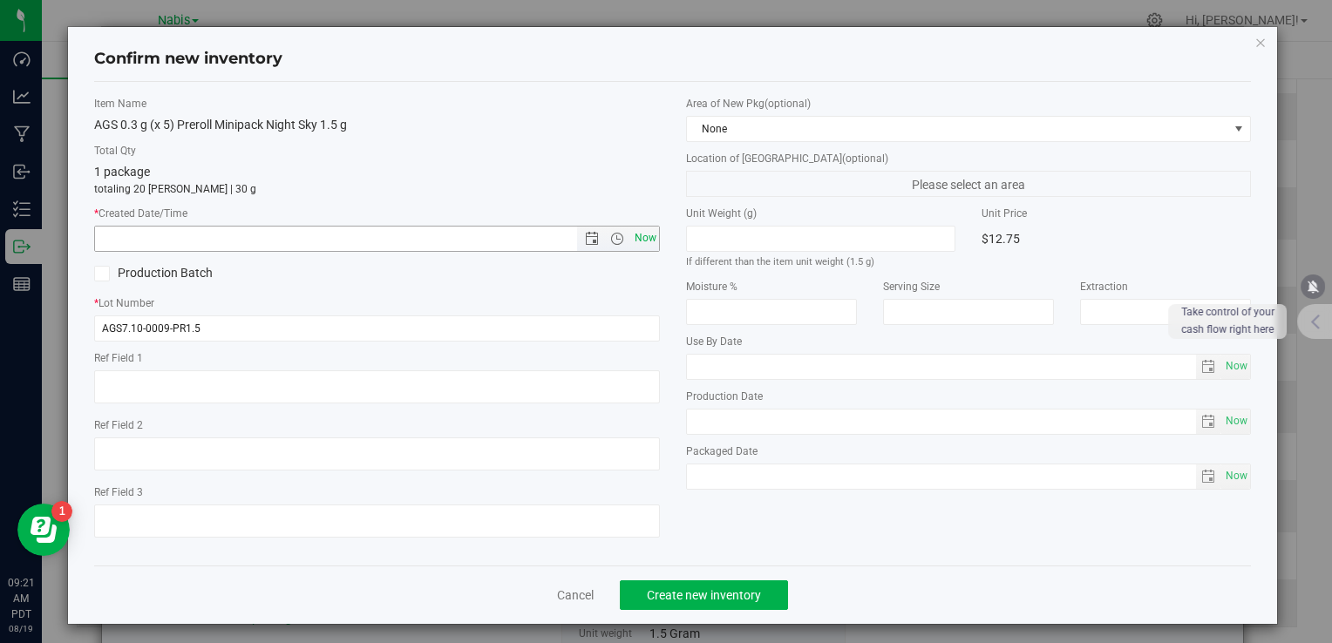
click at [635, 240] on span "Now" at bounding box center [645, 238] width 30 height 25
type input "8/19/2025 9:21 AM"
click at [701, 595] on span "Create new inventory" at bounding box center [704, 595] width 114 height 14
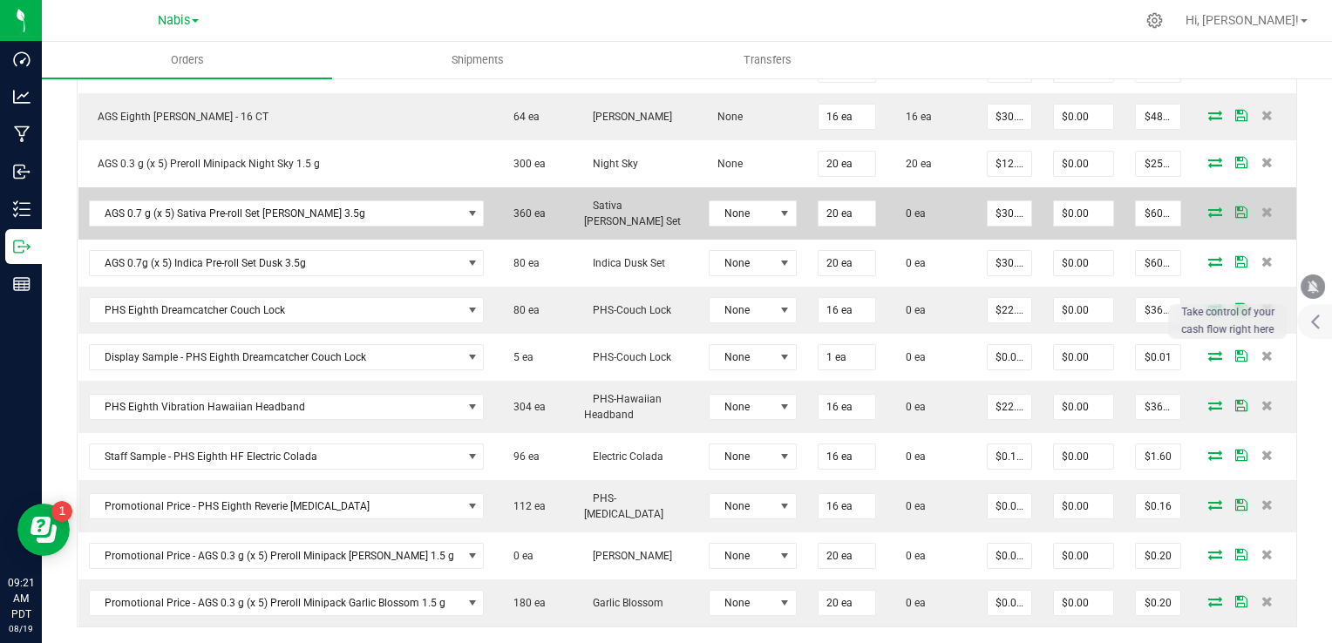
click at [1208, 207] on icon at bounding box center [1215, 212] width 14 height 10
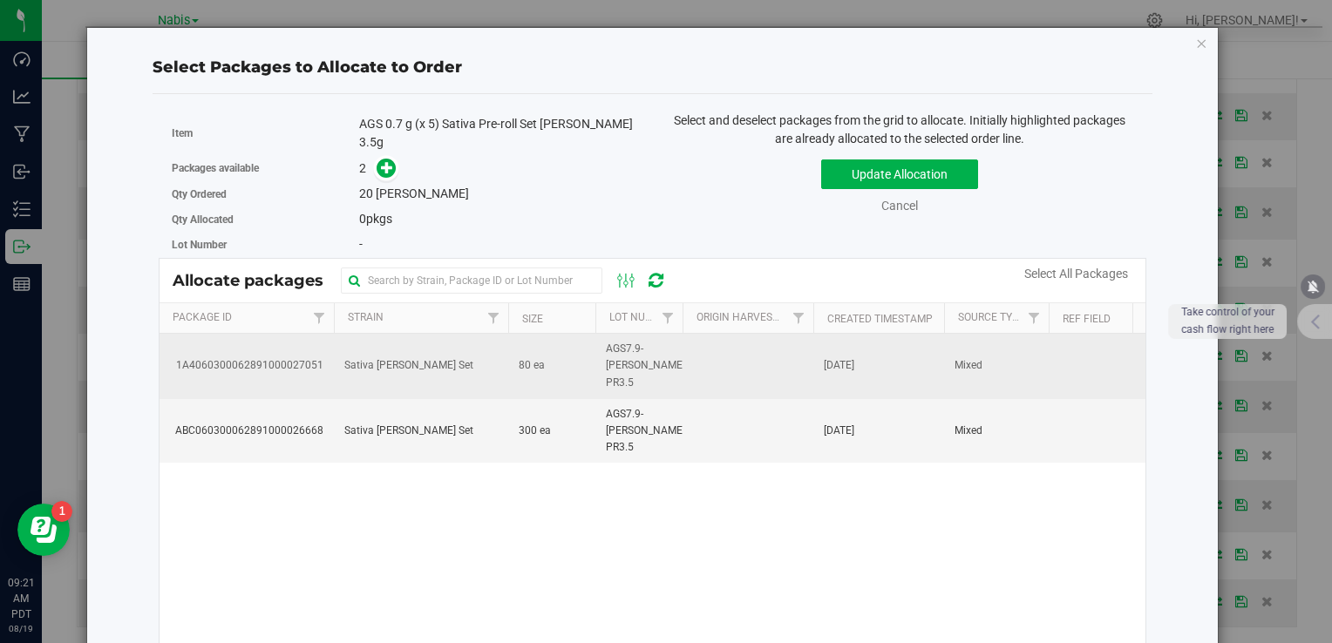
click at [490, 349] on td "Sativa Dawn Set" at bounding box center [421, 366] width 174 height 65
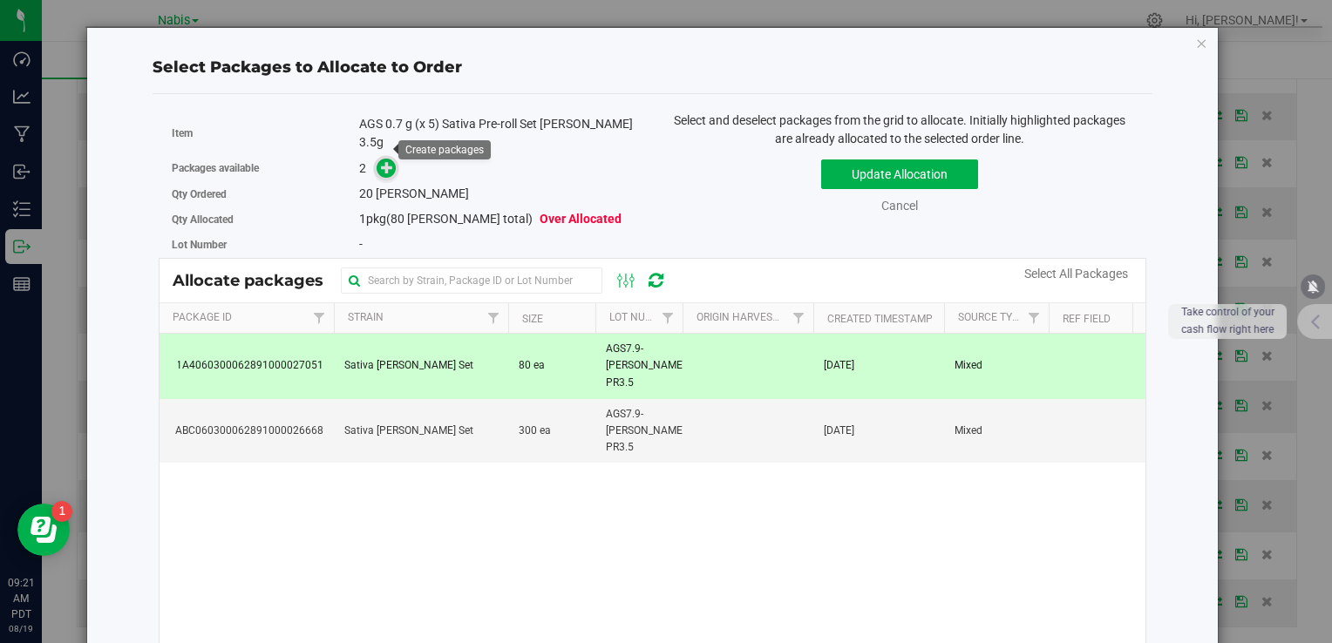
click at [386, 161] on icon at bounding box center [387, 167] width 12 height 12
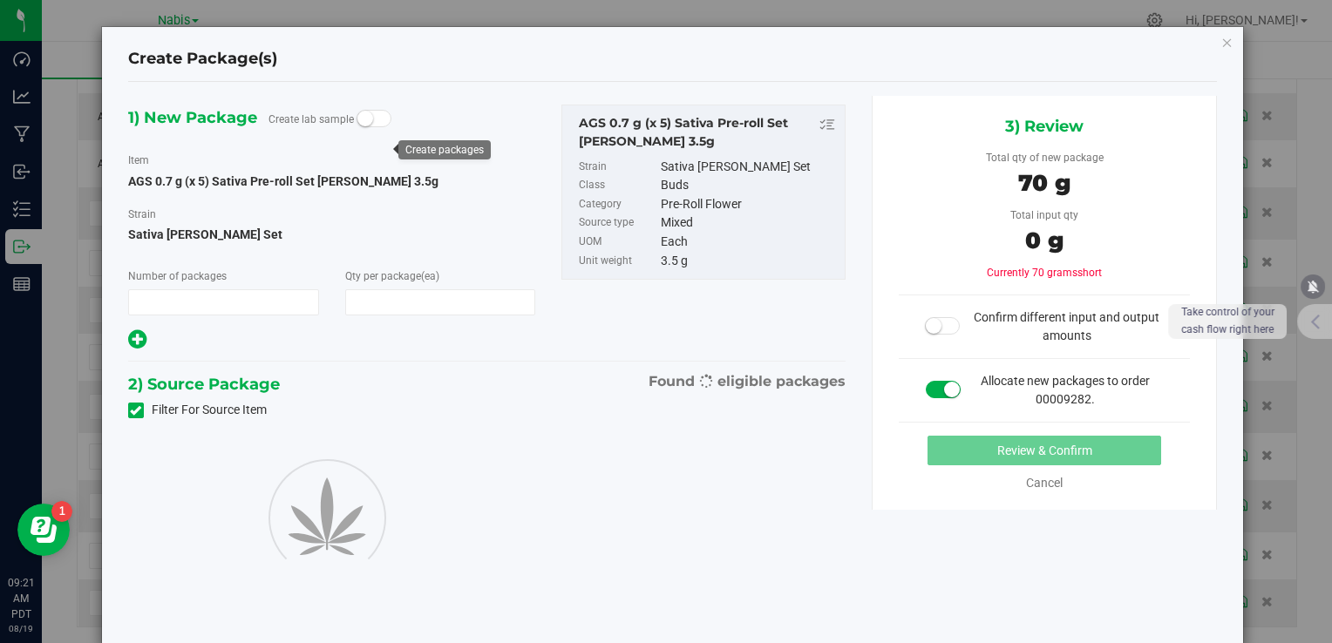
type input "1"
type input "20"
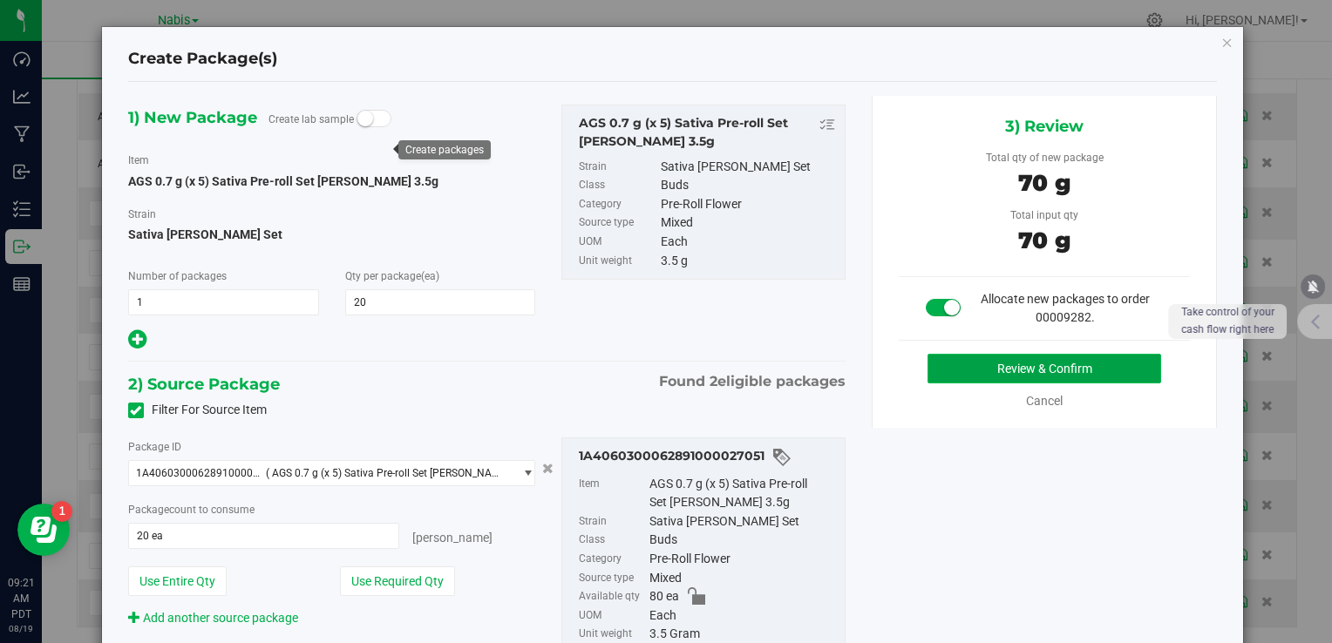
click at [952, 368] on button "Review & Confirm" at bounding box center [1045, 369] width 234 height 30
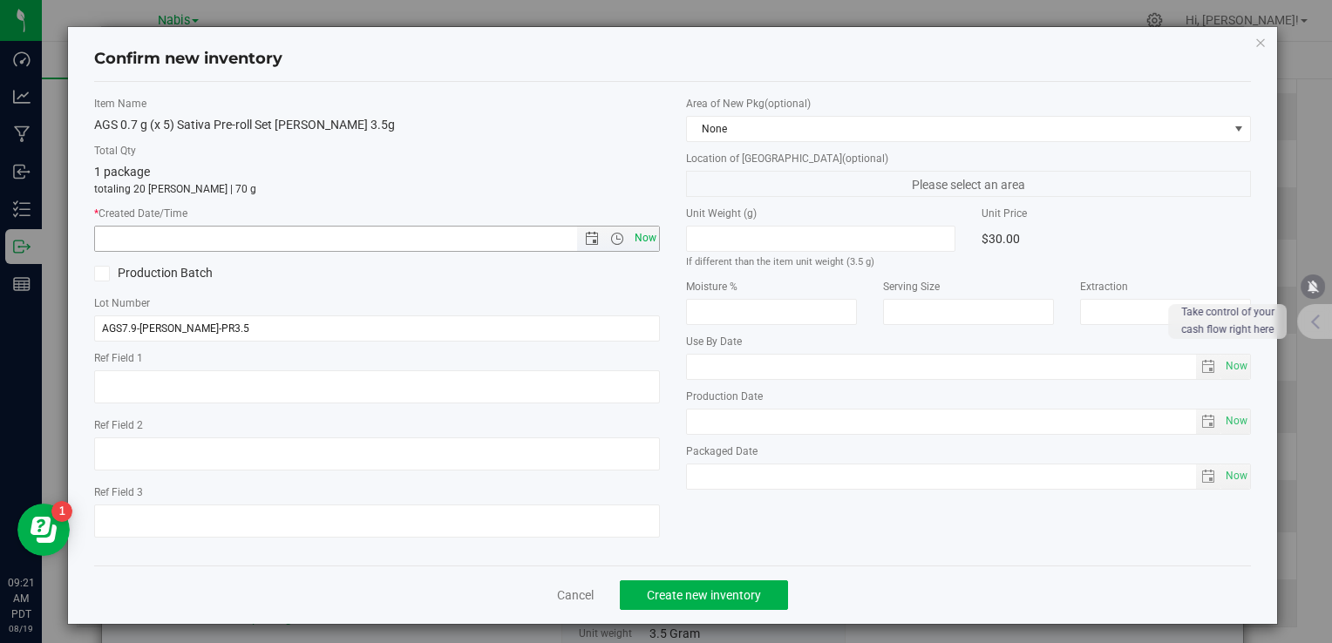
click at [648, 241] on span "Now" at bounding box center [645, 238] width 30 height 25
type input "8/19/2025 9:21 AM"
click at [721, 581] on button "Create new inventory" at bounding box center [704, 596] width 168 height 30
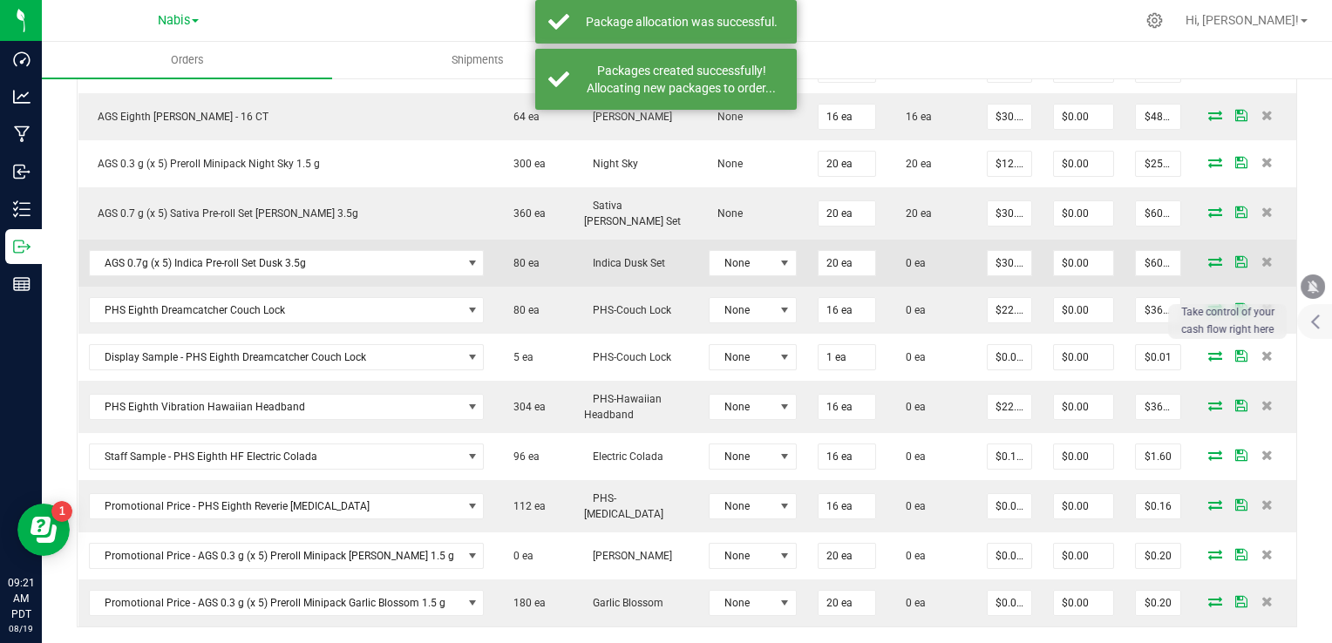
click at [1208, 256] on icon at bounding box center [1215, 261] width 14 height 10
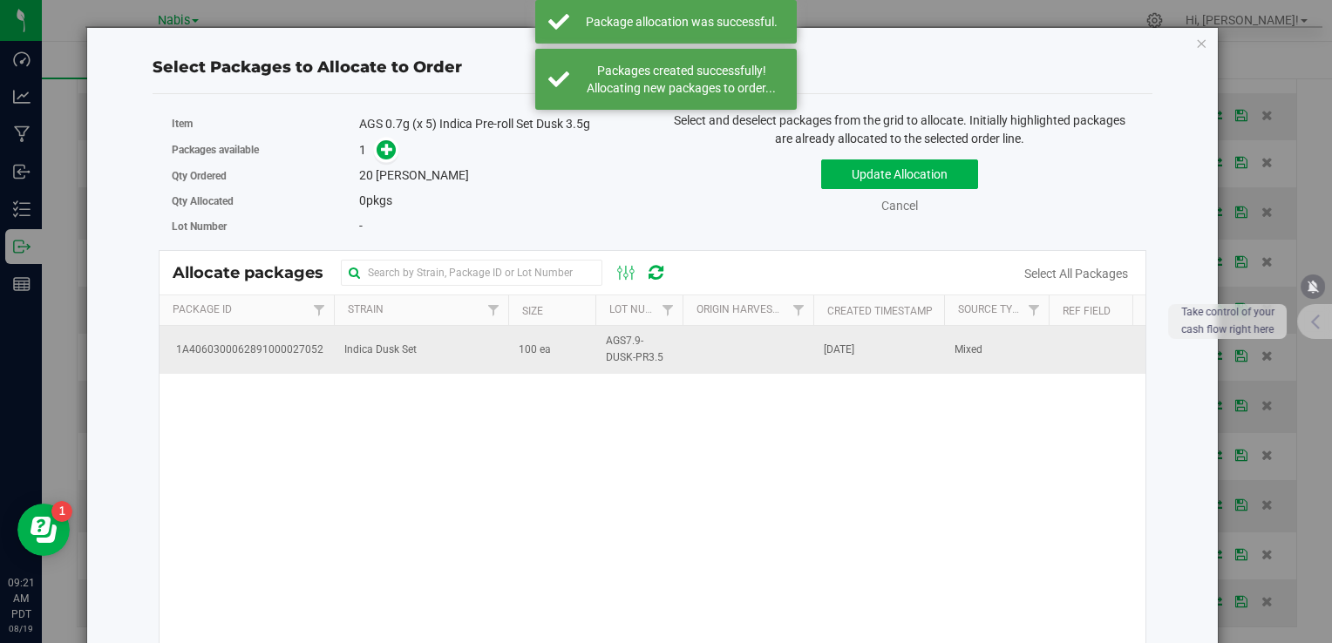
click at [502, 350] on td "Indica Dusk Set" at bounding box center [421, 349] width 174 height 47
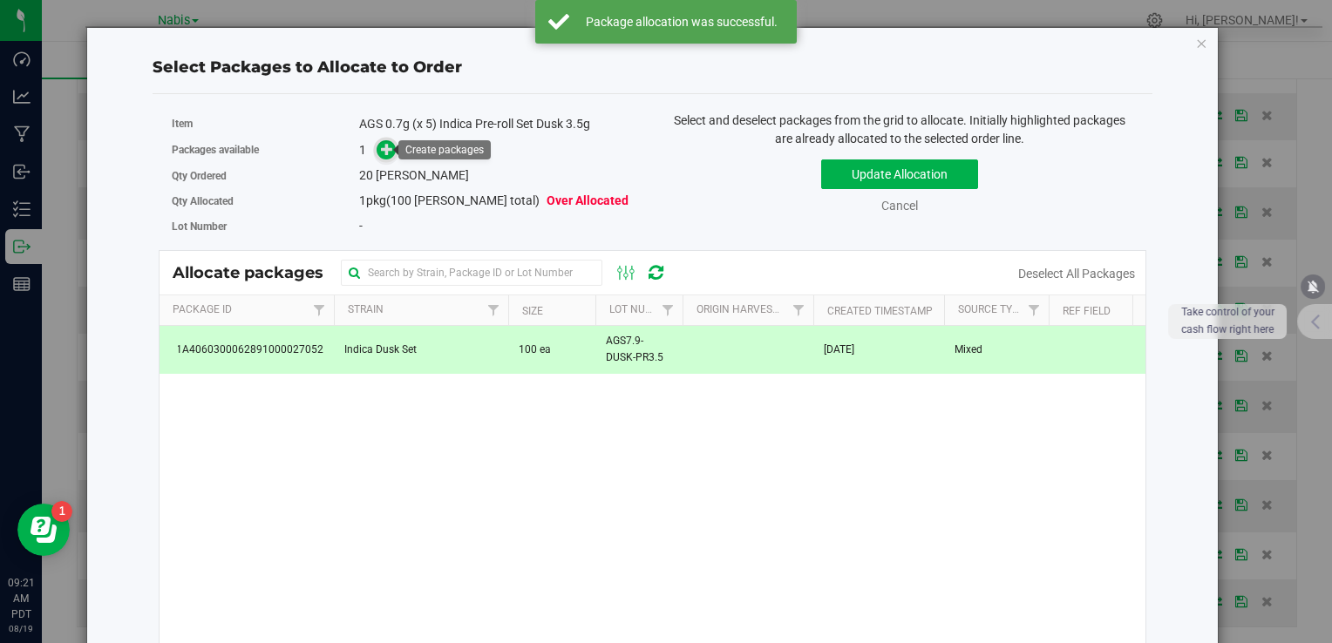
click at [377, 153] on span at bounding box center [387, 150] width 20 height 20
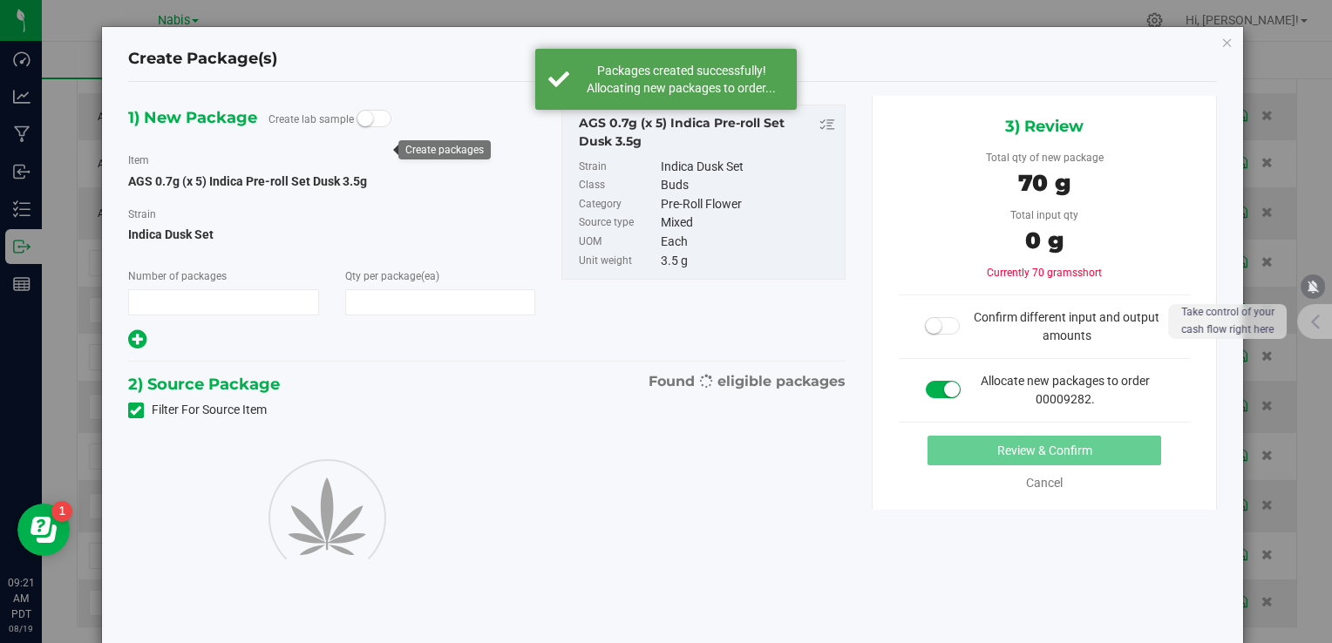
type input "1"
type input "20"
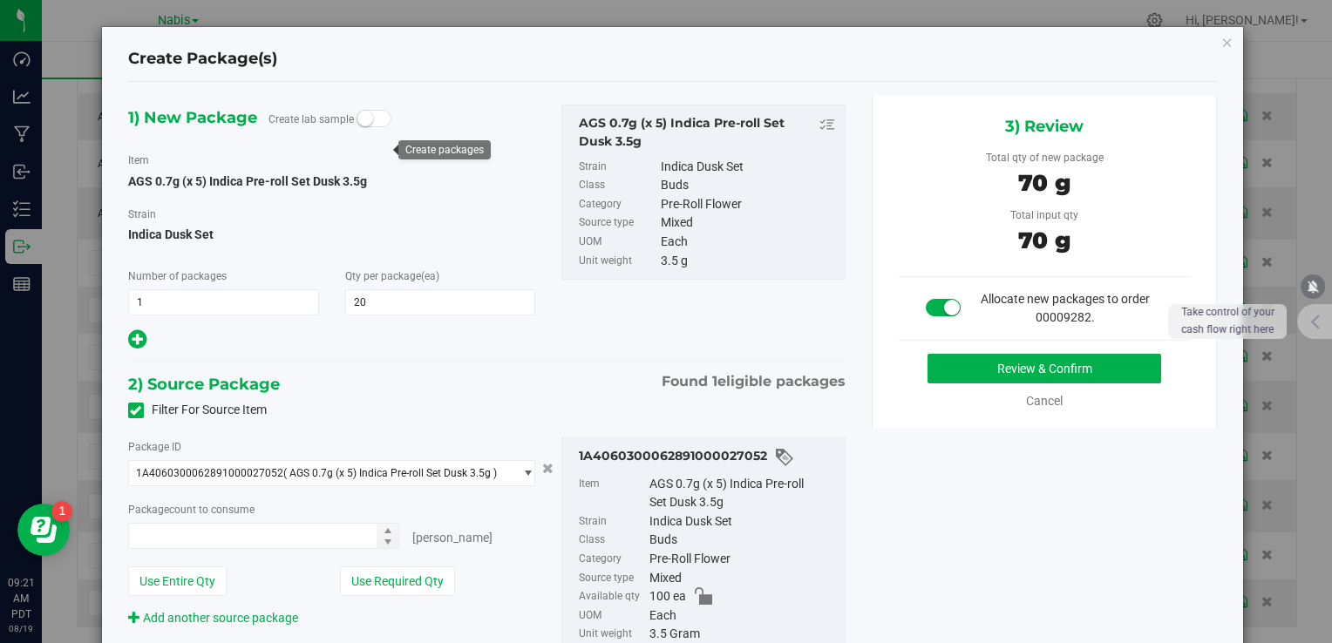
type input "20 ea"
click at [962, 378] on button "Review & Confirm" at bounding box center [1045, 369] width 234 height 30
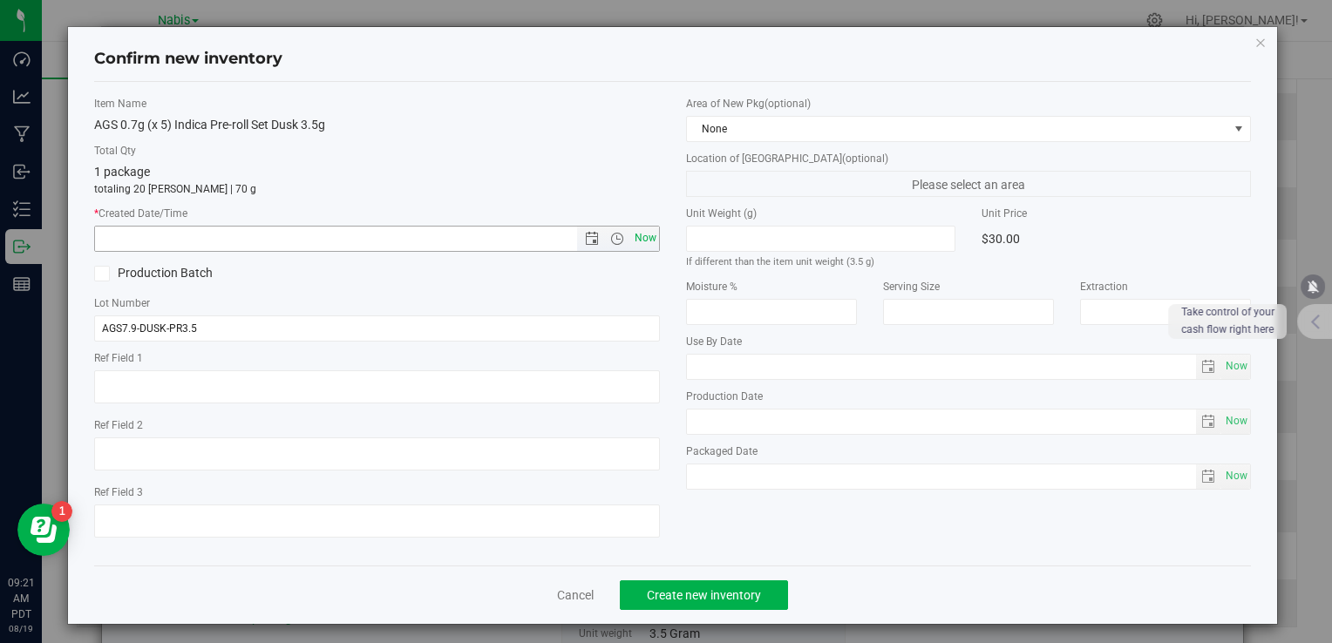
click at [630, 239] on span "Now" at bounding box center [645, 238] width 30 height 25
type input "8/19/2025 9:21 AM"
click at [710, 581] on button "Create new inventory" at bounding box center [704, 596] width 168 height 30
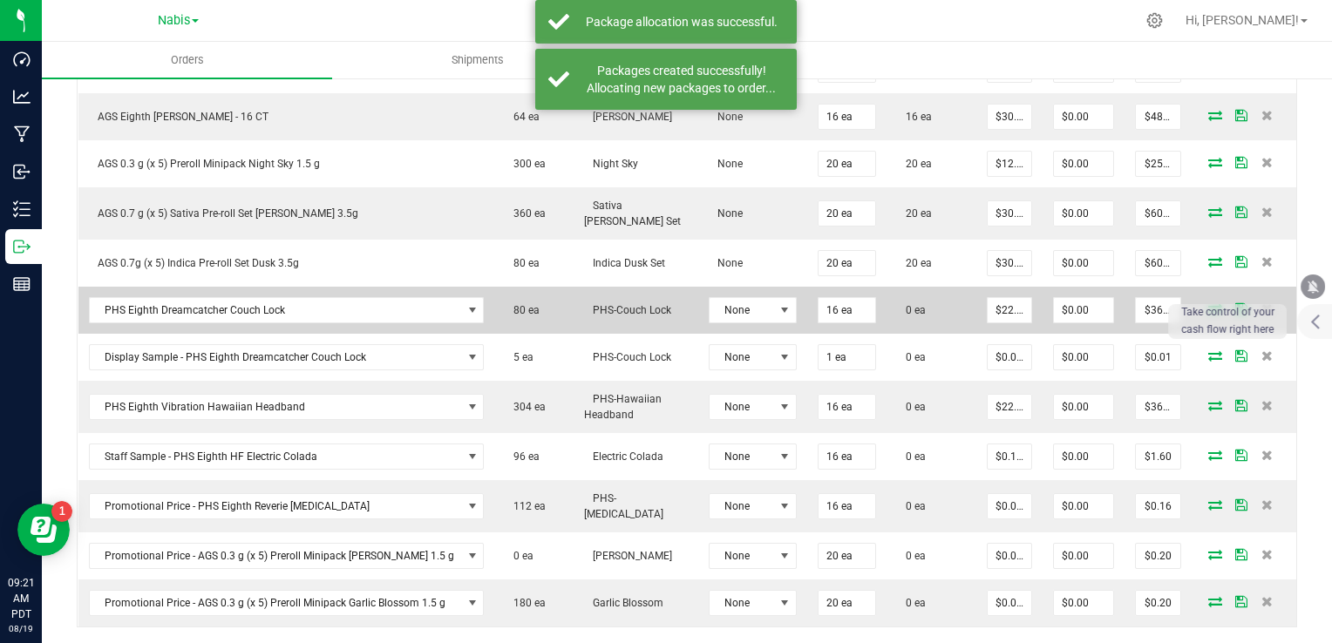
scroll to position [1081, 0]
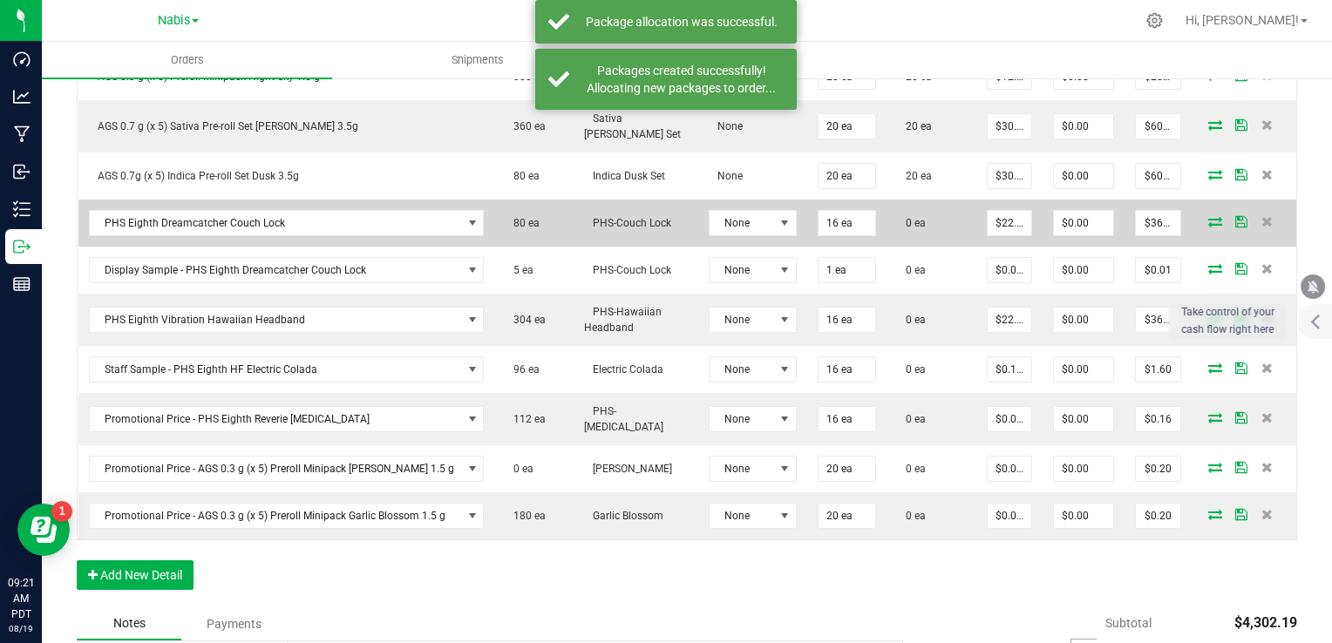
click at [1208, 216] on icon at bounding box center [1215, 221] width 14 height 10
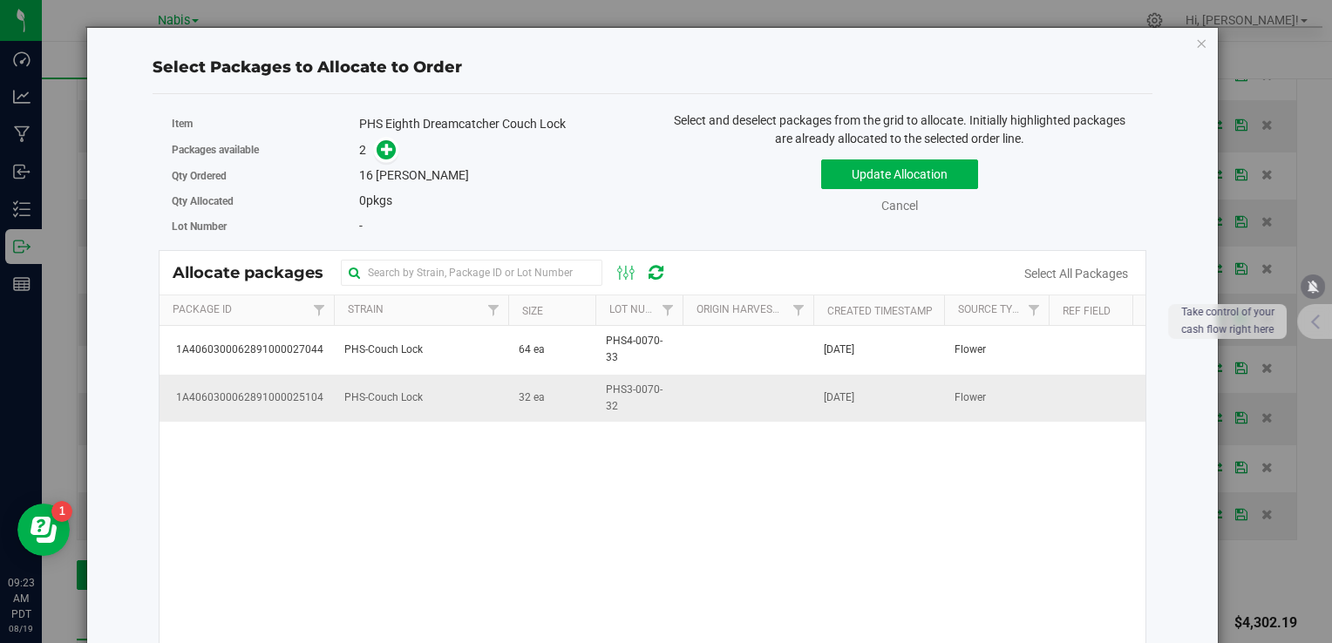
click at [524, 406] on td "32 ea" at bounding box center [551, 398] width 87 height 47
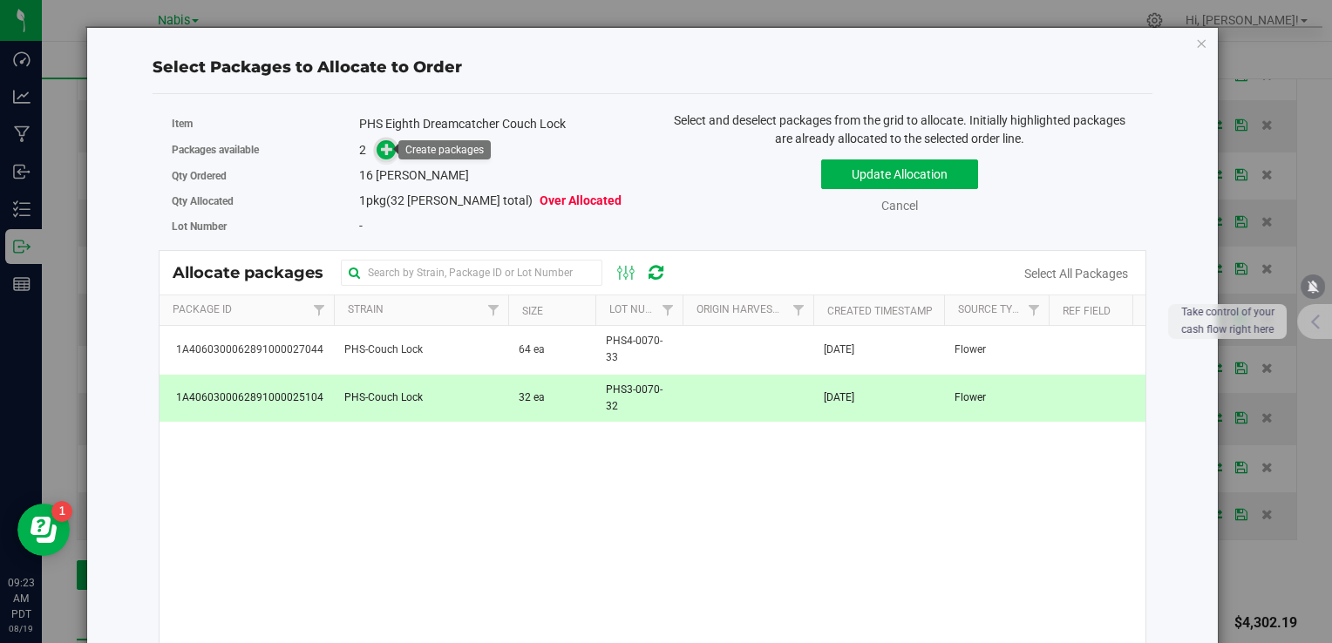
click at [391, 149] on span at bounding box center [387, 150] width 20 height 20
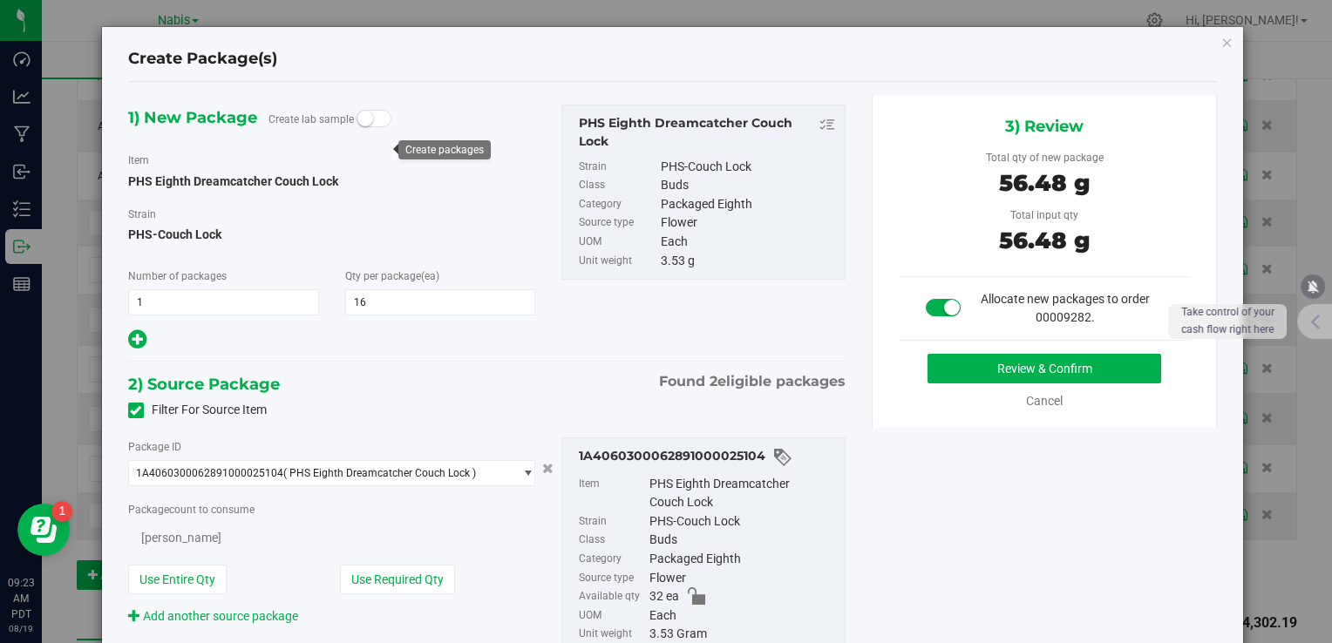
type input "16"
click at [988, 373] on button "Review & Confirm" at bounding box center [1045, 369] width 234 height 30
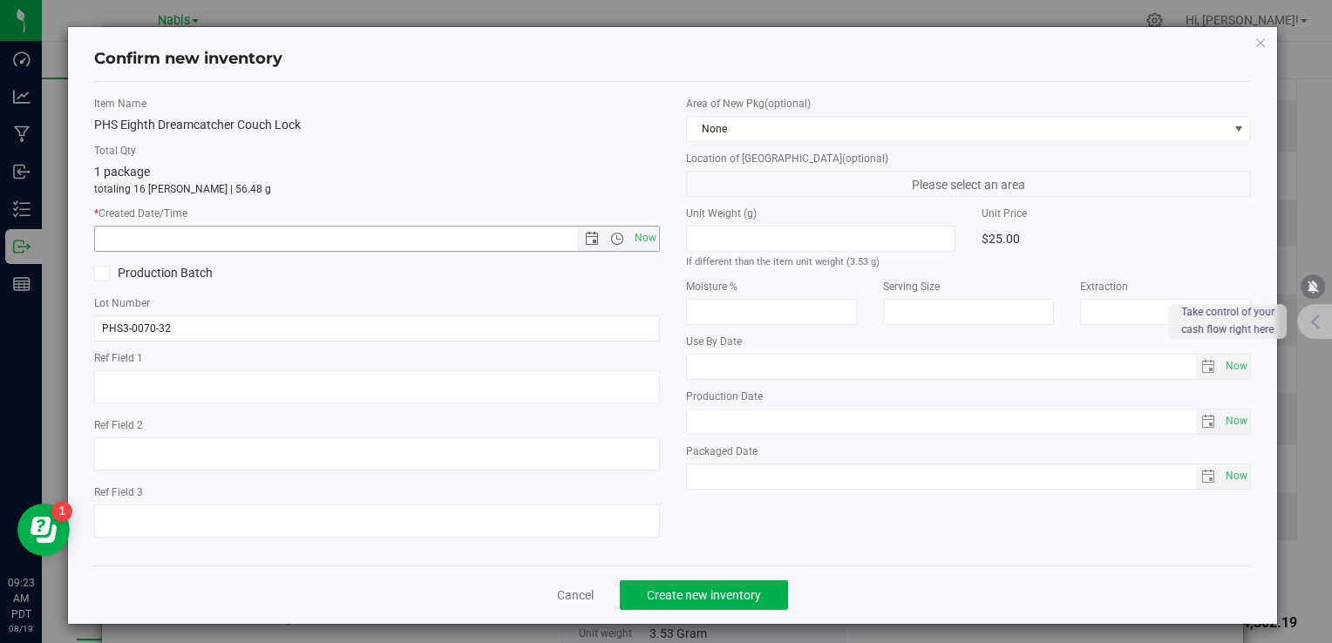
click at [652, 233] on span "Now" at bounding box center [376, 239] width 565 height 26
click at [645, 238] on span "Now" at bounding box center [645, 238] width 30 height 25
type input "8/19/2025 9:23 AM"
click at [756, 588] on button "Create new inventory" at bounding box center [704, 596] width 168 height 30
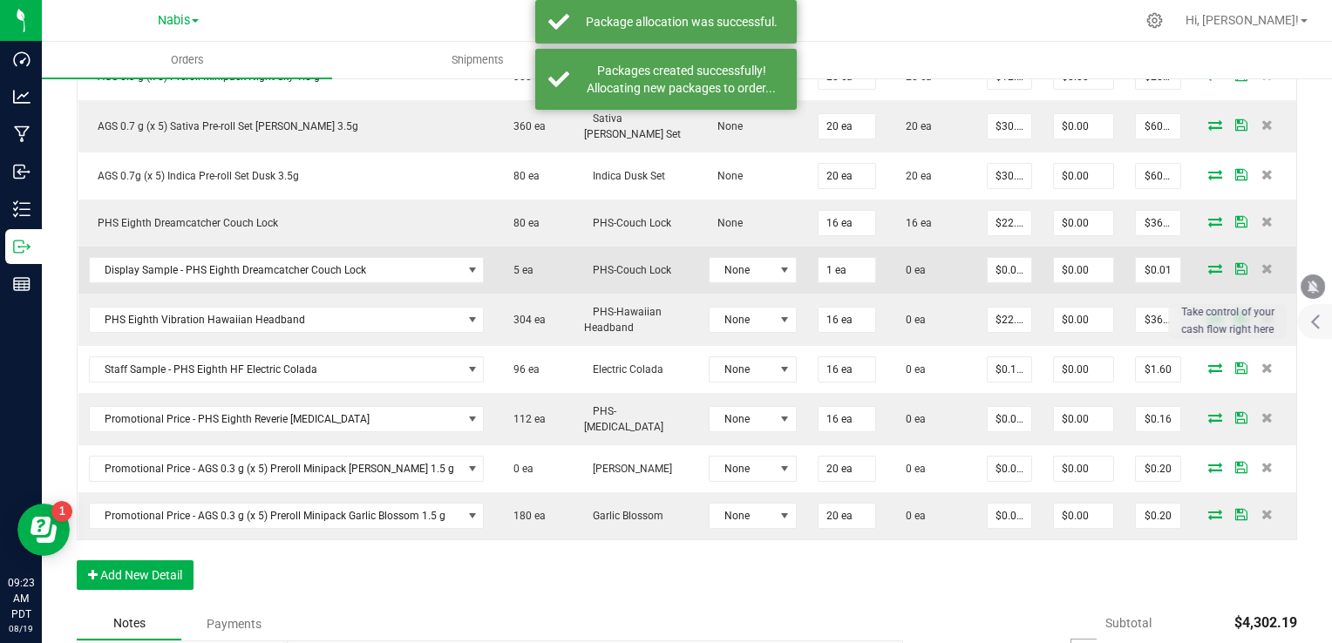
click at [1208, 263] on icon at bounding box center [1215, 268] width 14 height 10
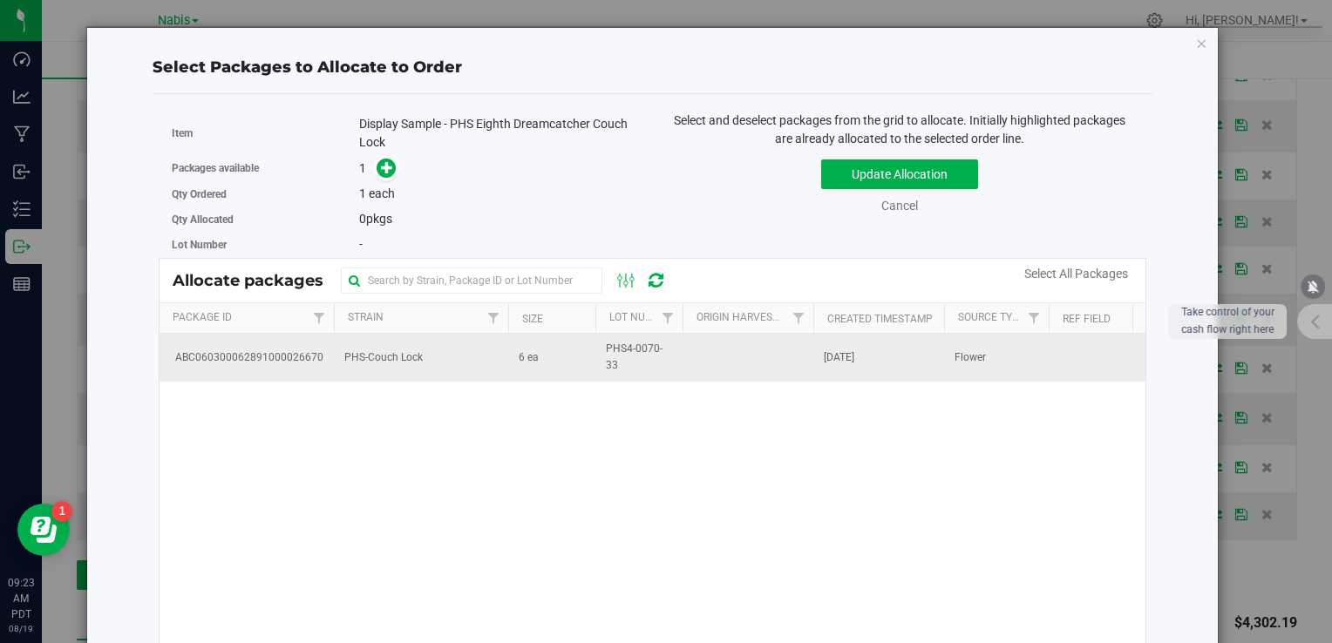
click at [401, 364] on span "PHS-Couch Lock" at bounding box center [383, 358] width 78 height 17
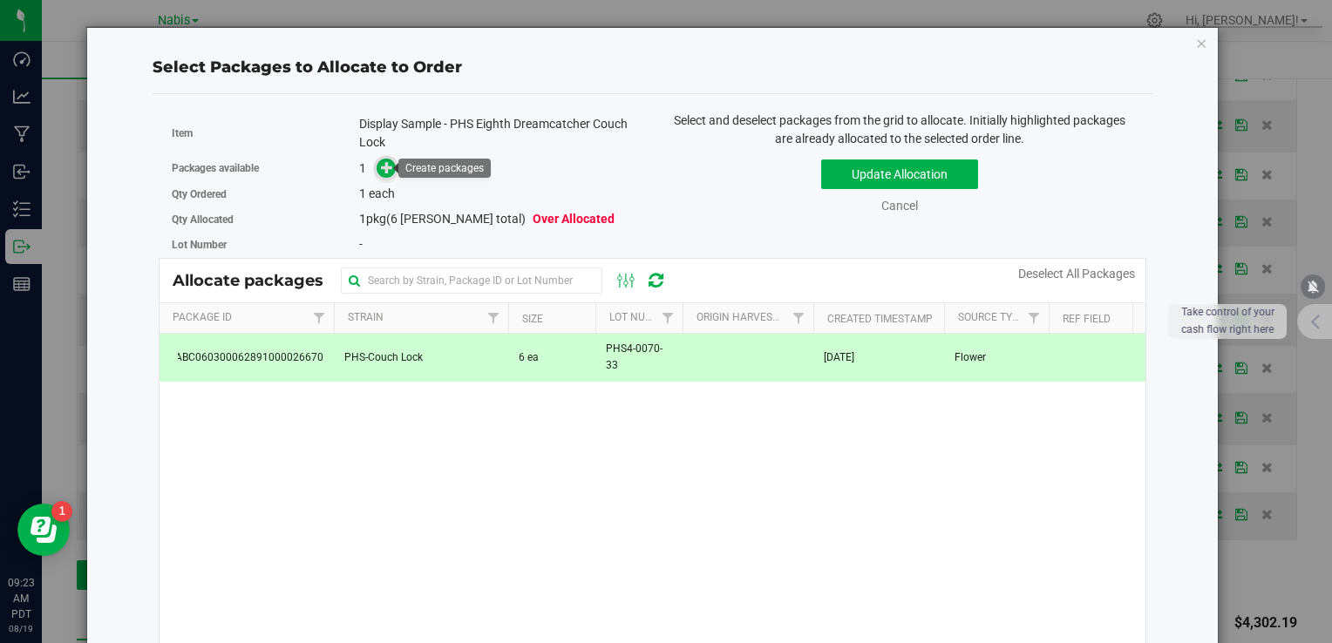
click at [384, 166] on icon at bounding box center [387, 167] width 12 height 12
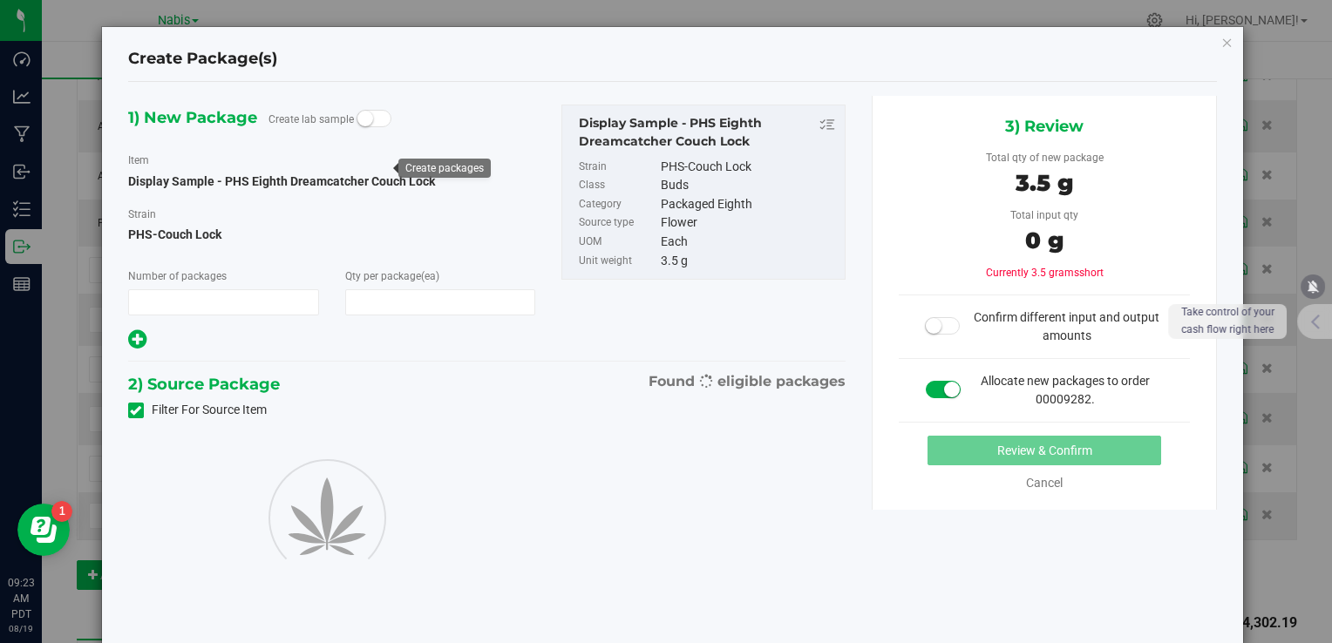
type input "1"
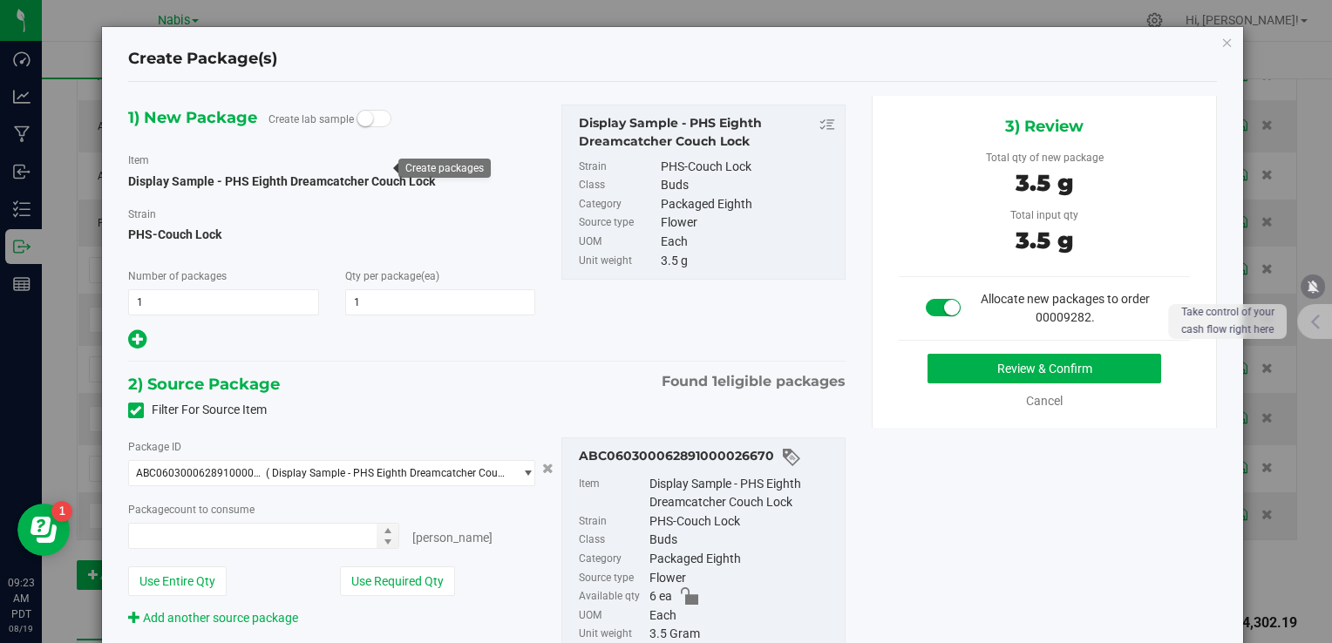
type input "1 ea"
click at [985, 368] on button "Review & Confirm" at bounding box center [1045, 369] width 234 height 30
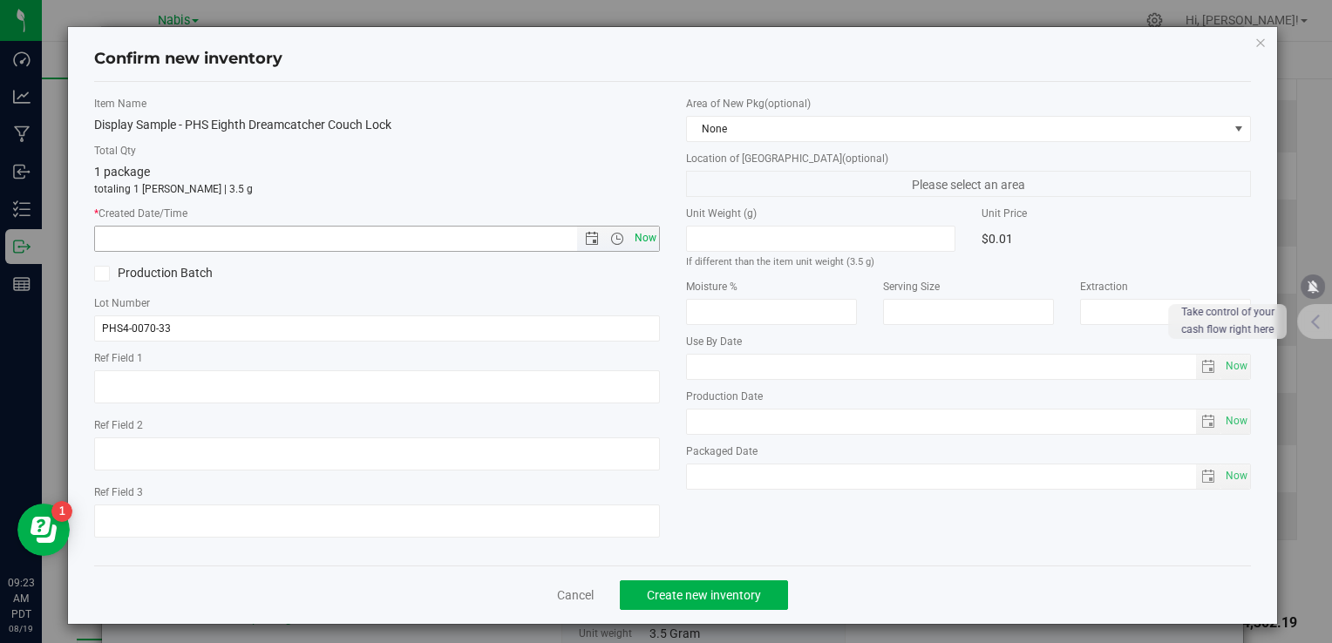
click at [650, 232] on span "Now" at bounding box center [645, 238] width 30 height 25
type input "8/19/2025 9:23 AM"
click at [738, 594] on span "Create new inventory" at bounding box center [704, 595] width 114 height 14
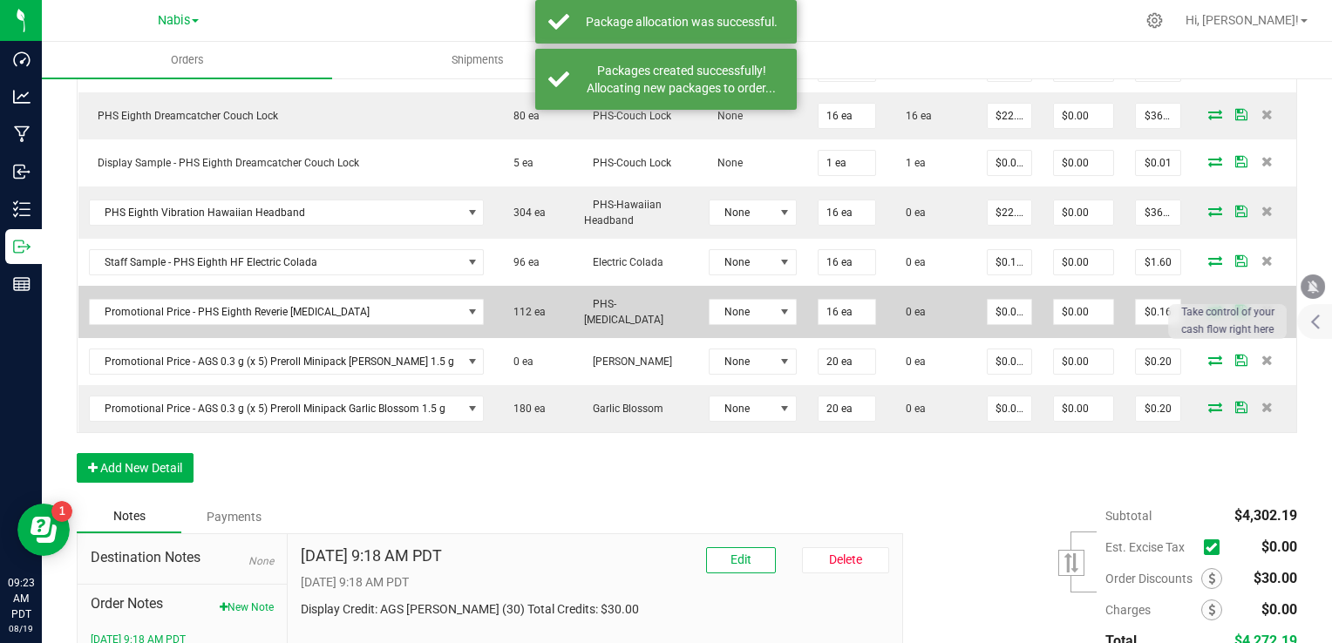
scroll to position [1168, 0]
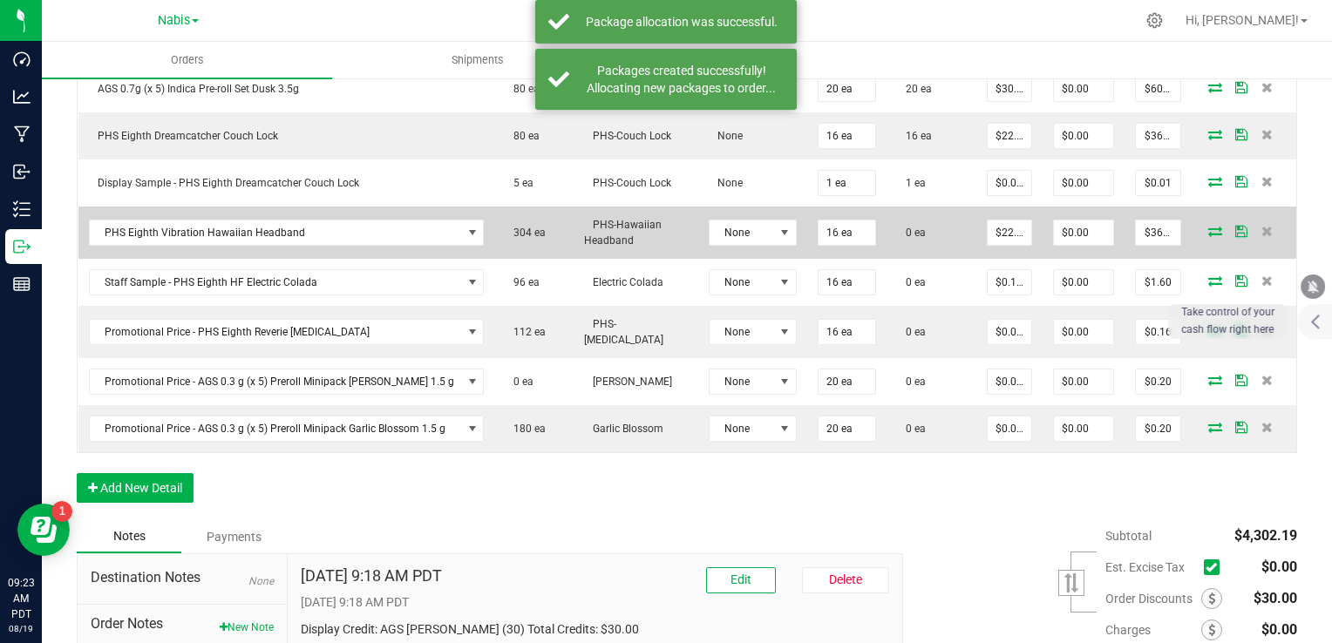
click at [1208, 226] on icon at bounding box center [1215, 231] width 14 height 10
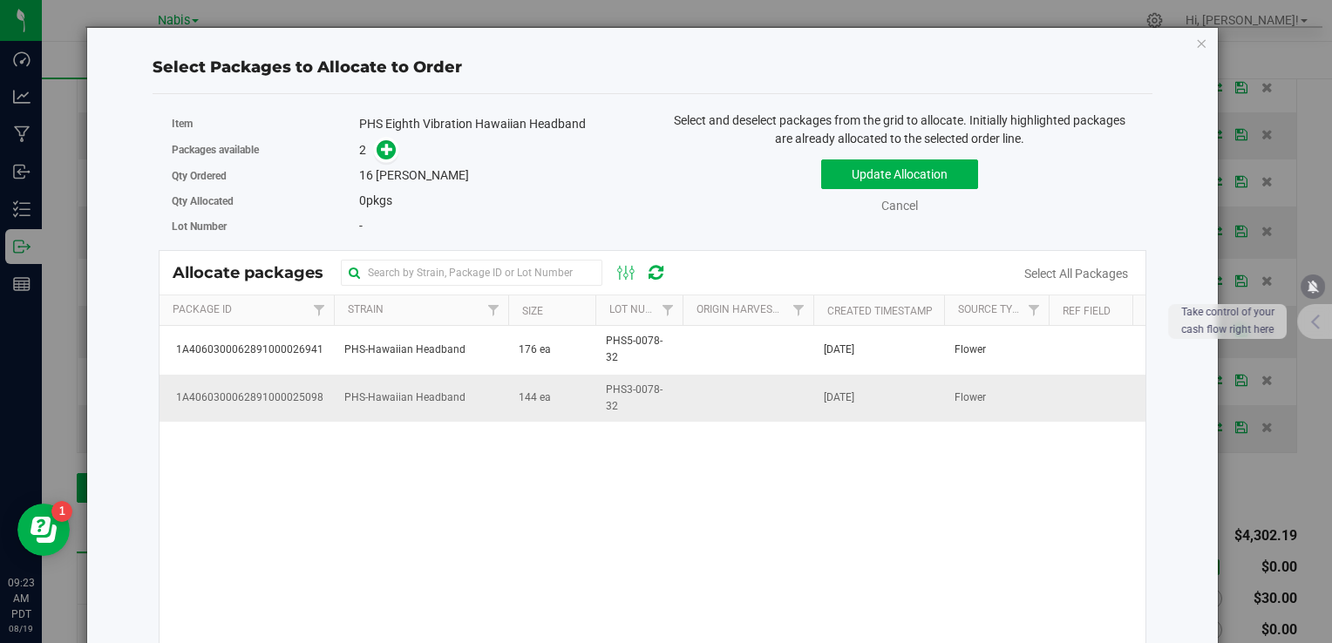
click at [543, 409] on td "144 ea" at bounding box center [551, 398] width 87 height 47
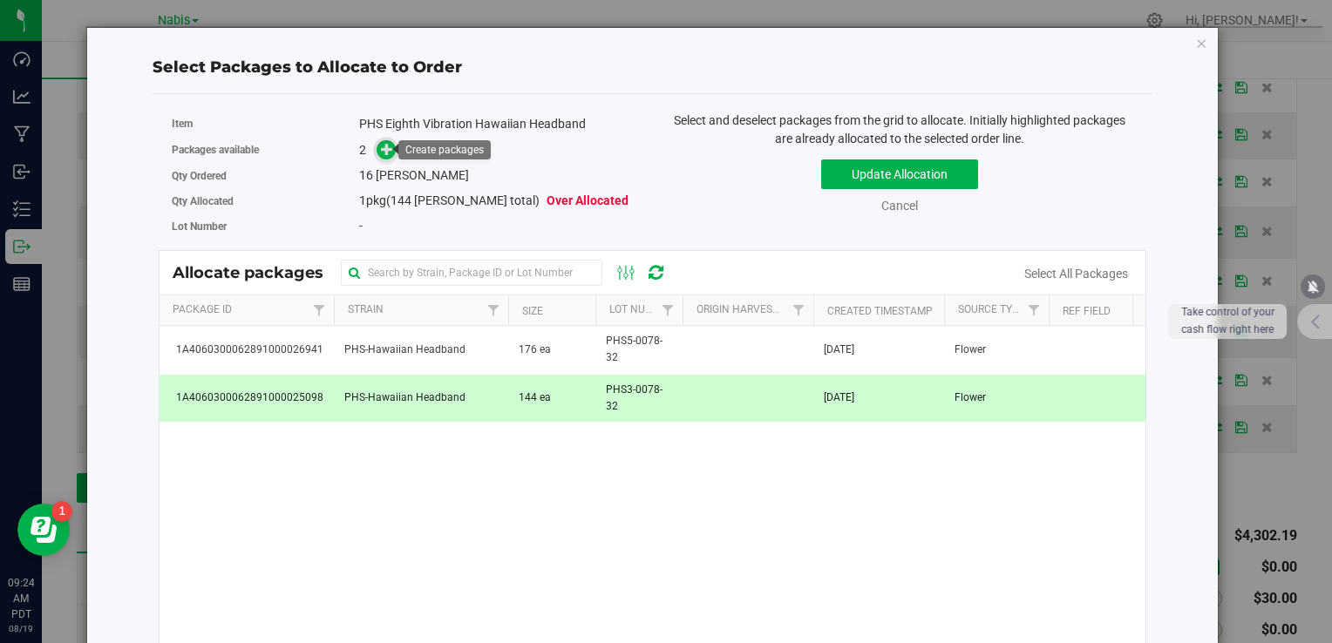
click at [387, 145] on icon at bounding box center [387, 149] width 12 height 12
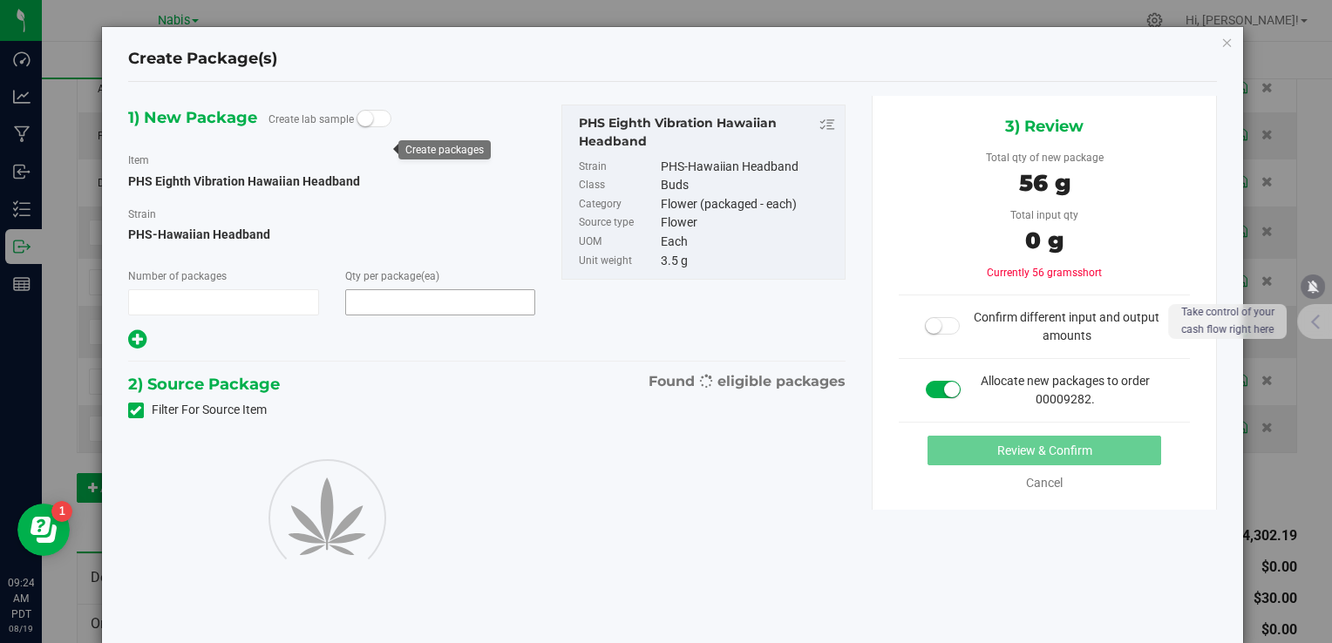
type input "1"
type input "16"
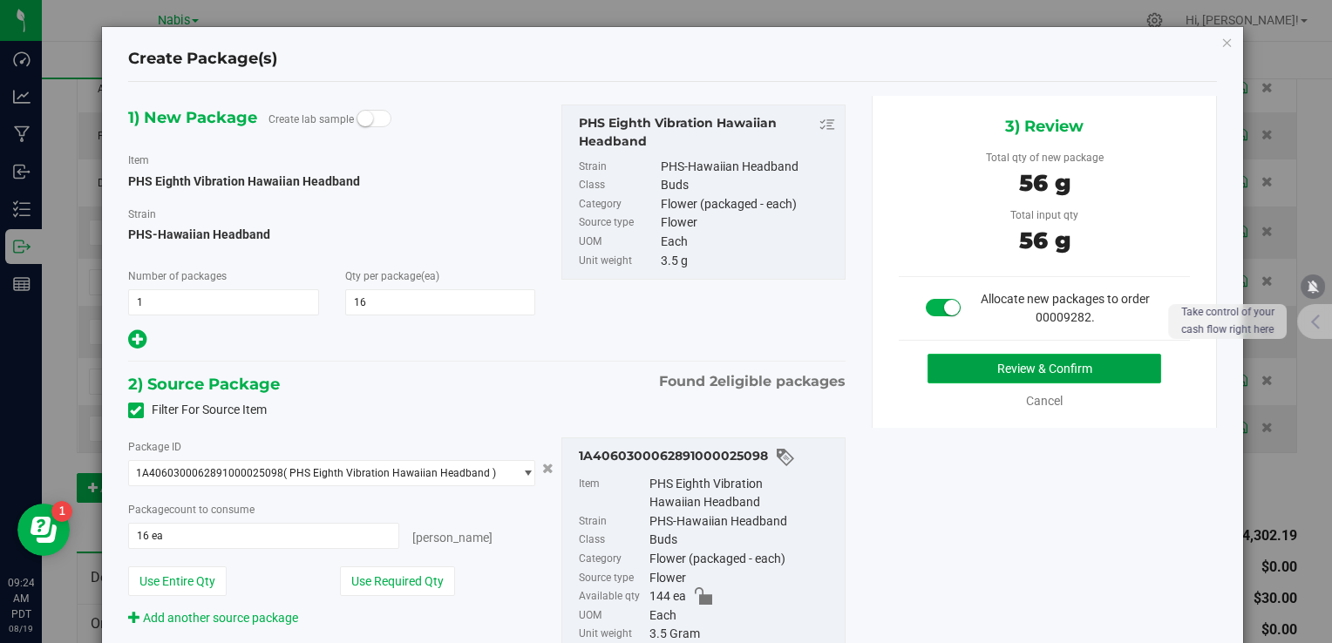
click at [977, 373] on button "Review & Confirm" at bounding box center [1045, 369] width 234 height 30
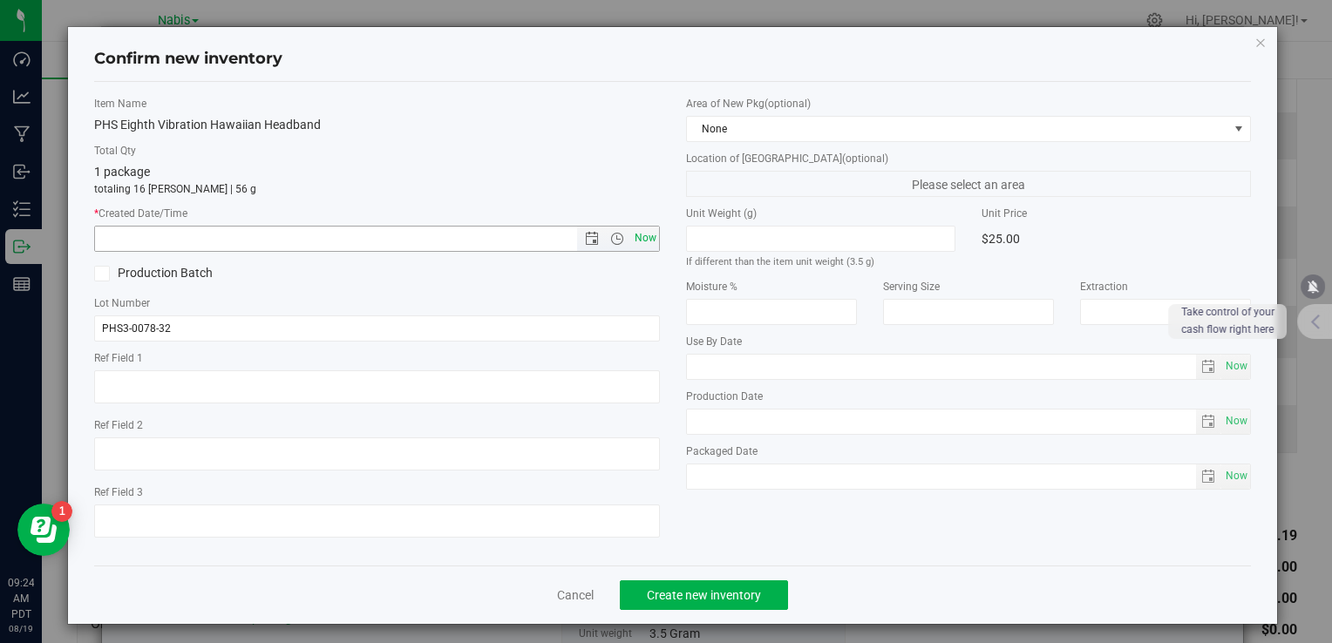
click at [636, 248] on span "Now" at bounding box center [645, 238] width 30 height 25
type input "8/19/2025 9:24 AM"
click at [722, 581] on button "Create new inventory" at bounding box center [704, 596] width 168 height 30
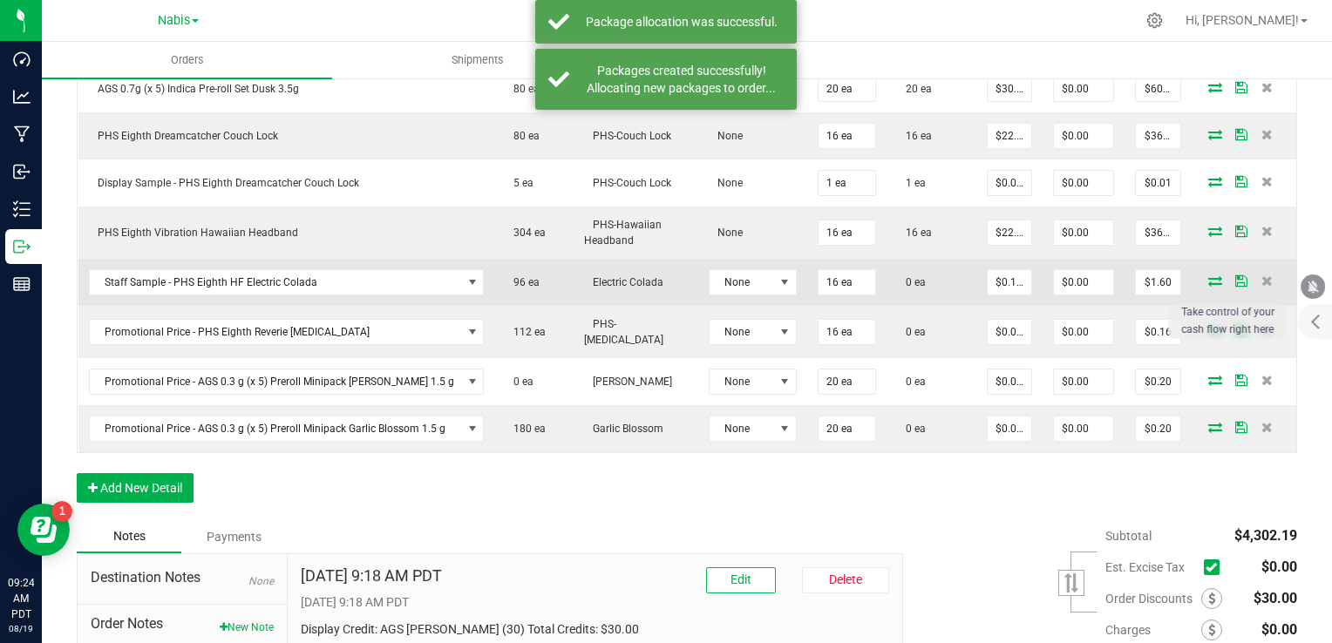
click at [1208, 275] on icon at bounding box center [1215, 280] width 14 height 10
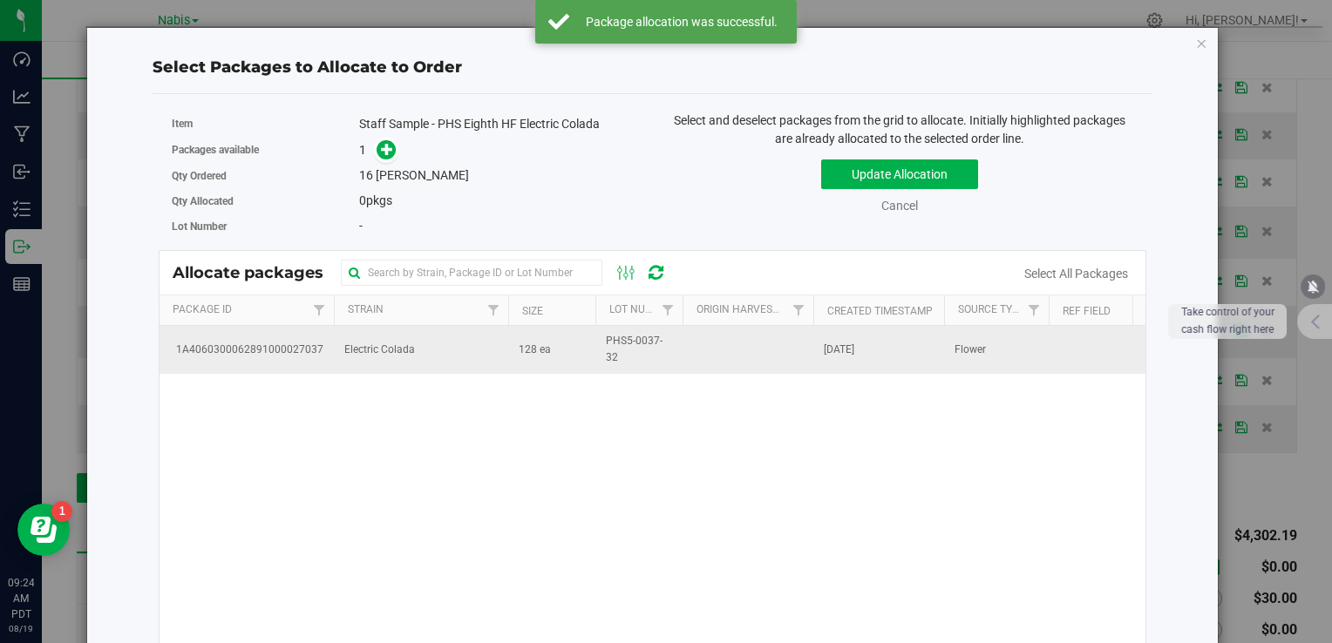
click at [436, 351] on td "Electric Colada" at bounding box center [421, 349] width 174 height 47
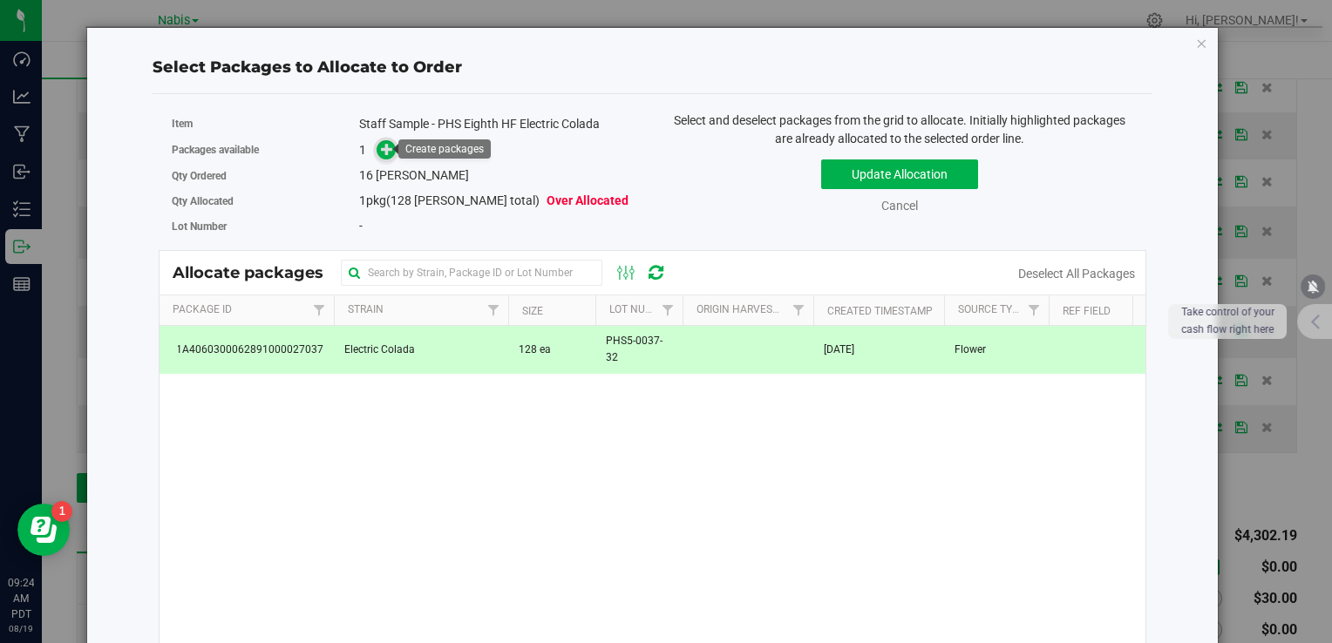
click at [376, 148] on span at bounding box center [386, 150] width 20 height 20
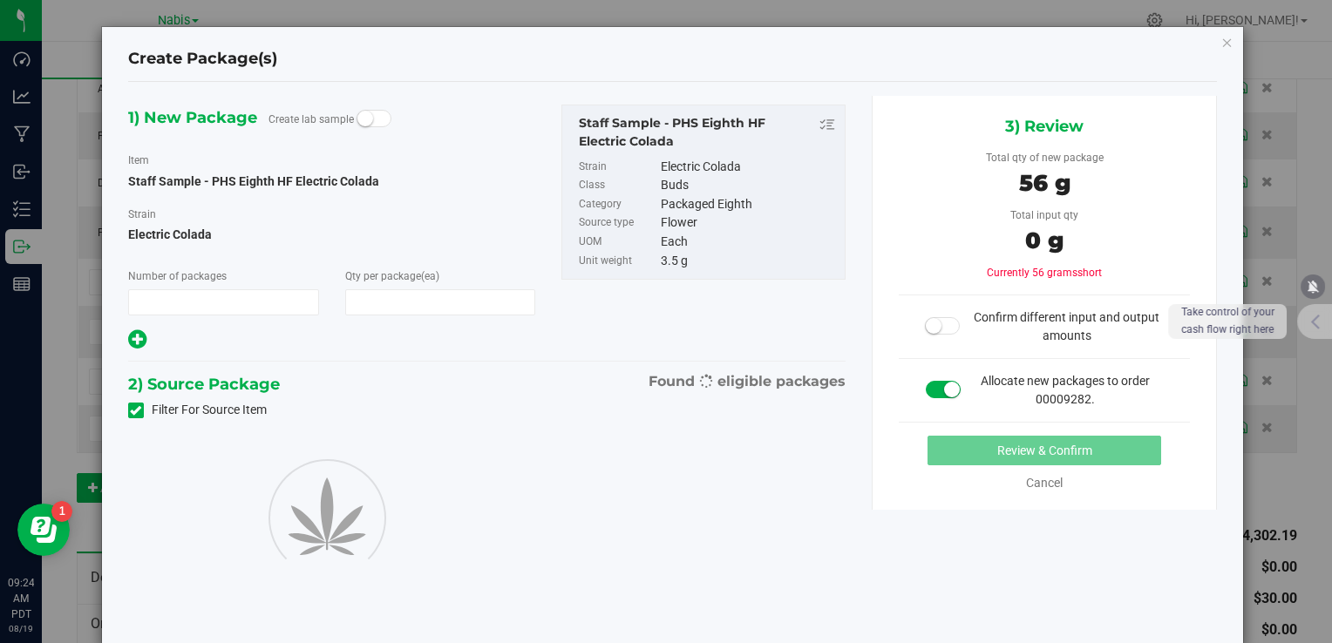
type input "1"
type input "16"
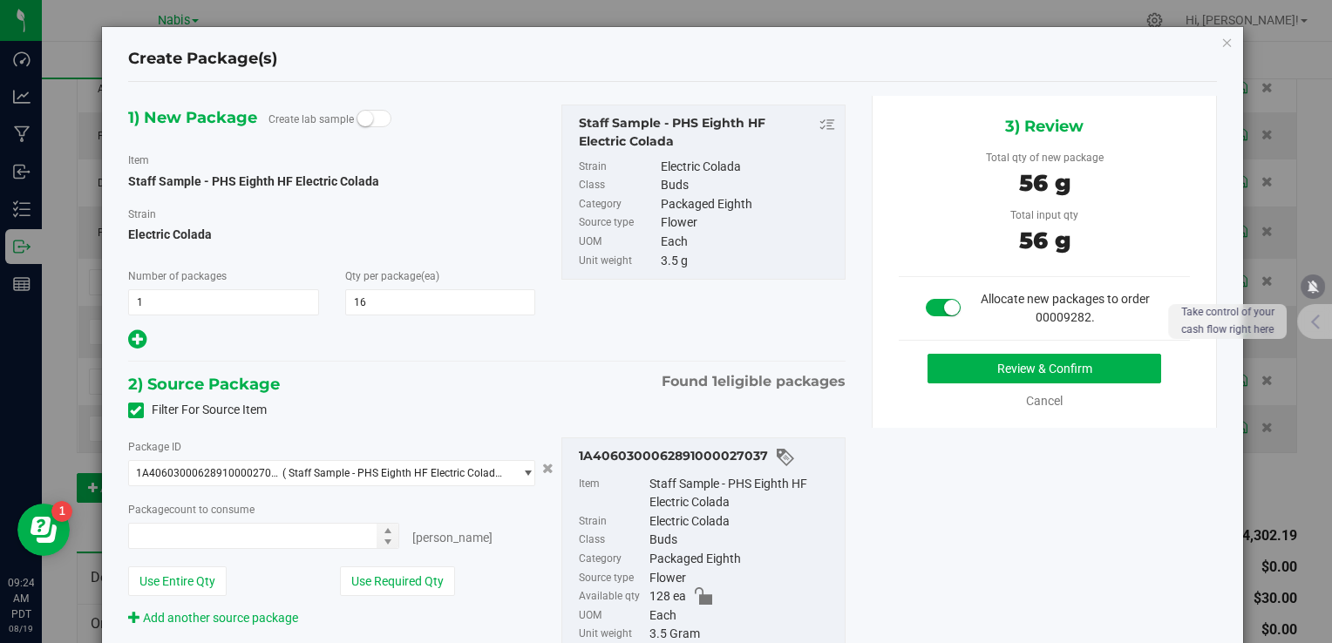
type input "16 ea"
click at [970, 368] on button "Review & Confirm" at bounding box center [1045, 369] width 234 height 30
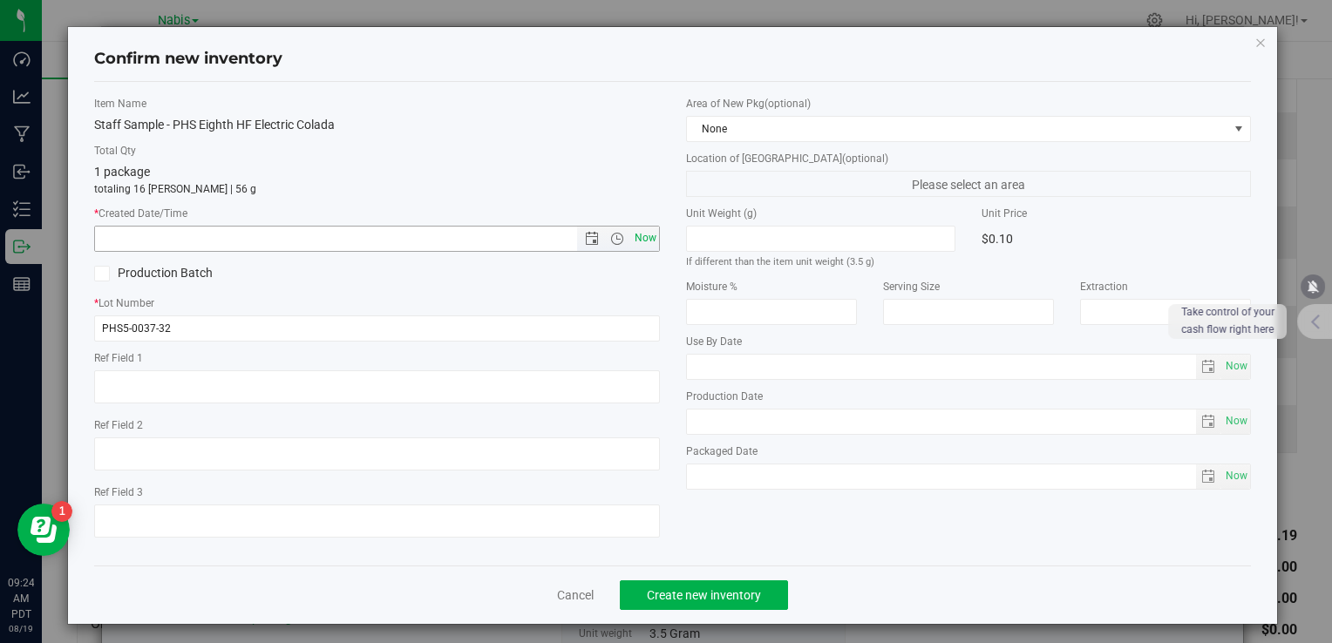
click at [635, 231] on span "Now" at bounding box center [645, 238] width 30 height 25
type input "8/19/2025 9:24 AM"
click at [710, 588] on span "Create new inventory" at bounding box center [704, 595] width 114 height 14
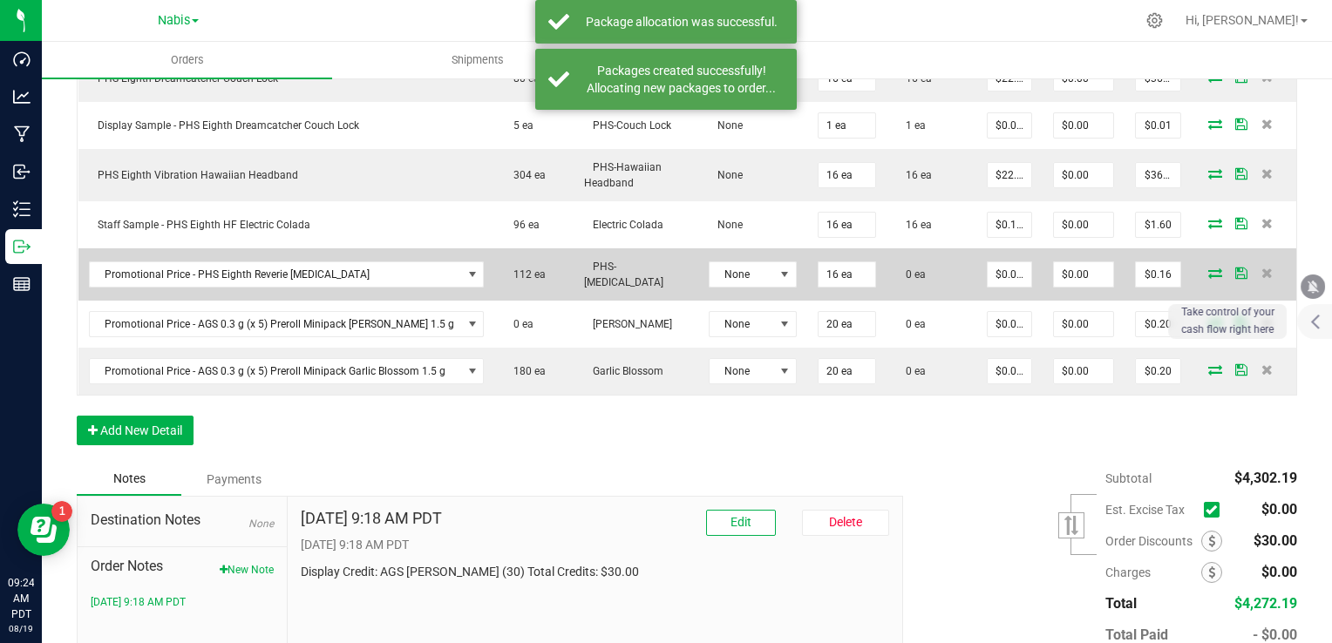
scroll to position [1255, 0]
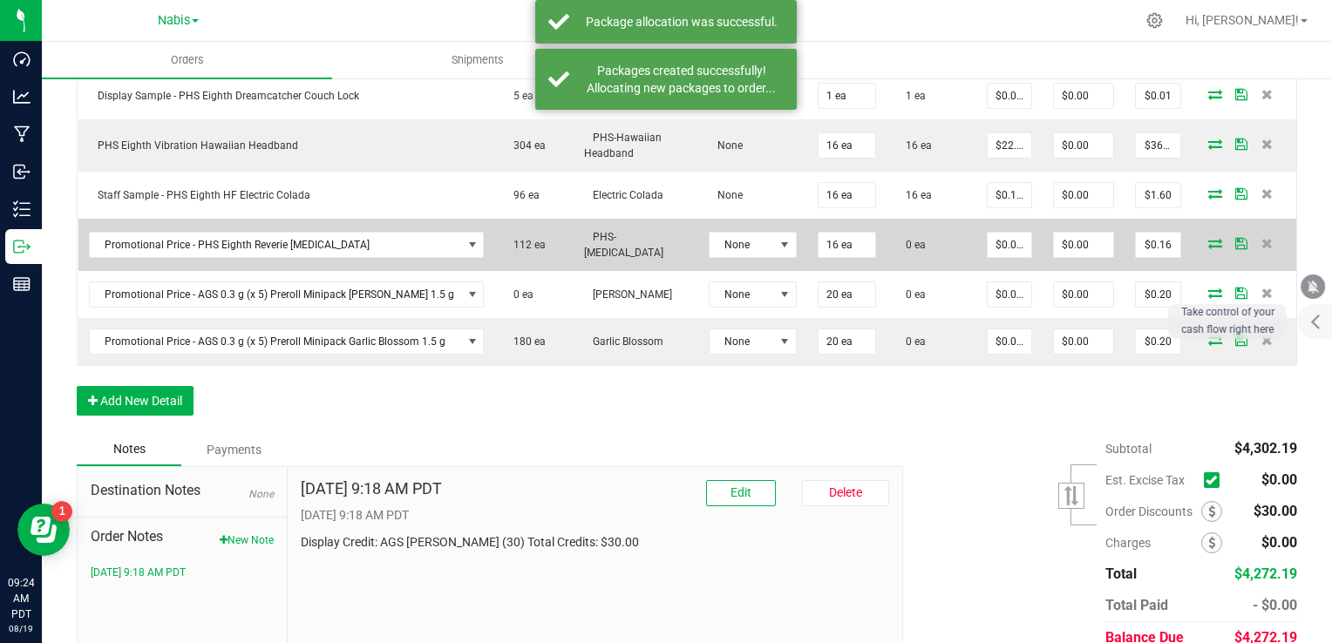
click at [1208, 238] on icon at bounding box center [1215, 243] width 14 height 10
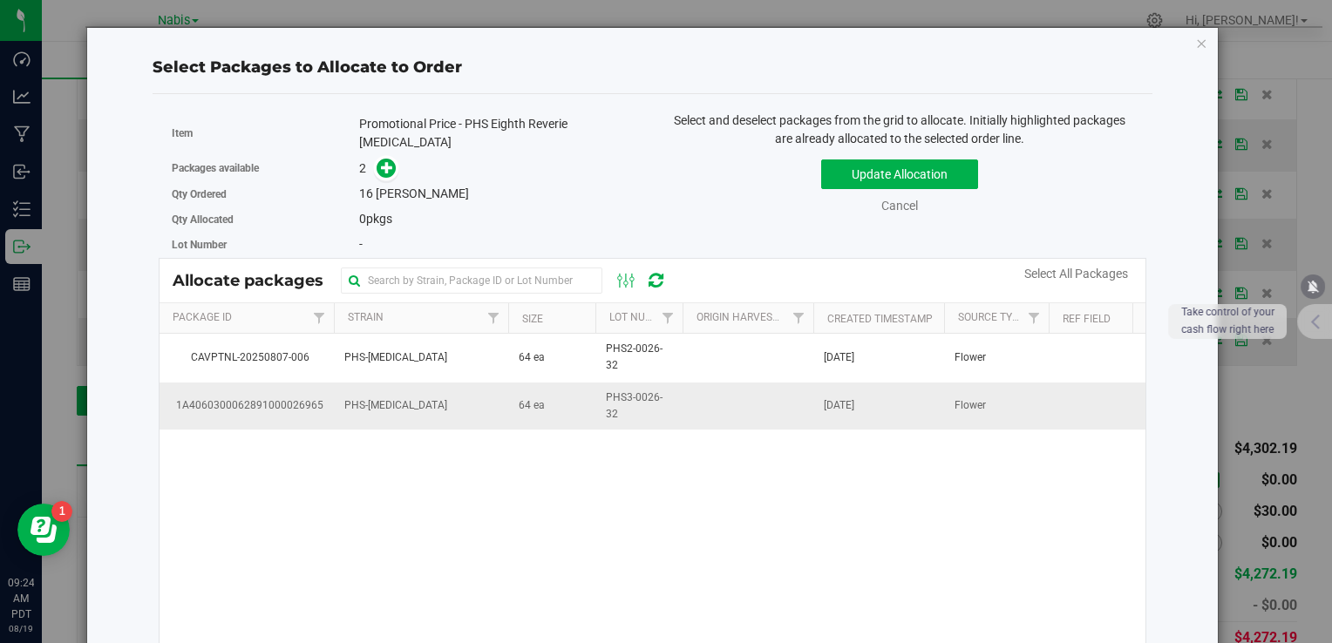
click at [478, 407] on td "PHS-[MEDICAL_DATA]" at bounding box center [421, 406] width 174 height 47
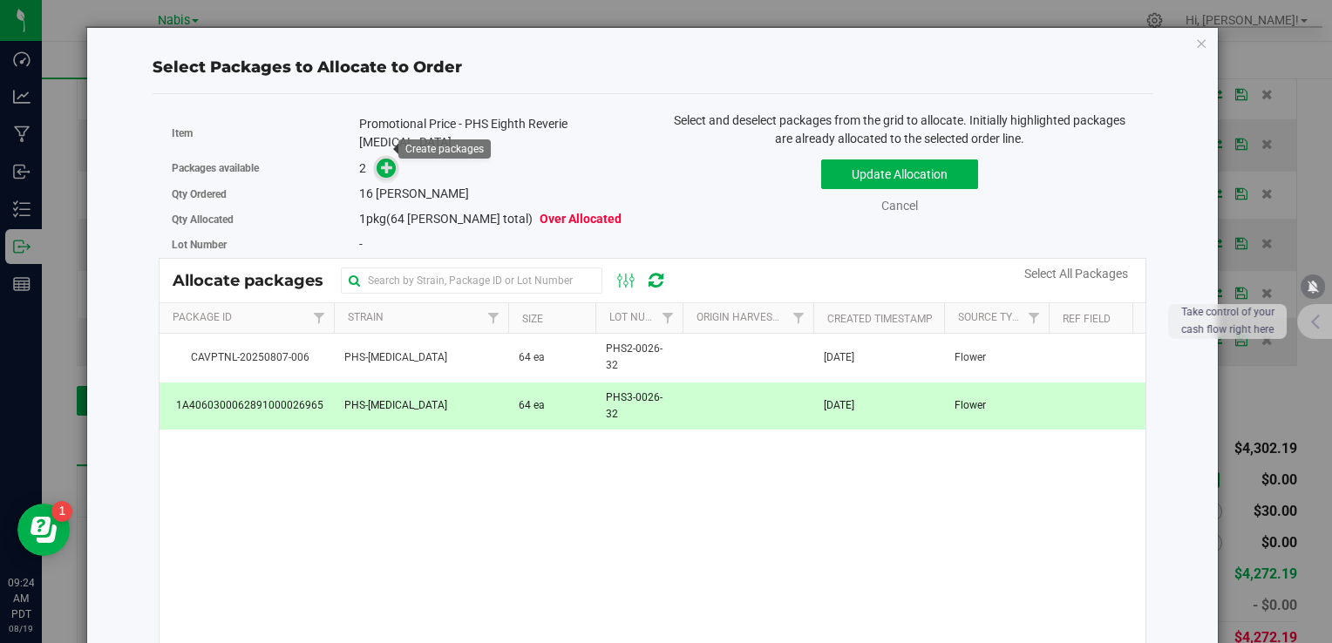
click at [381, 161] on icon at bounding box center [387, 167] width 12 height 12
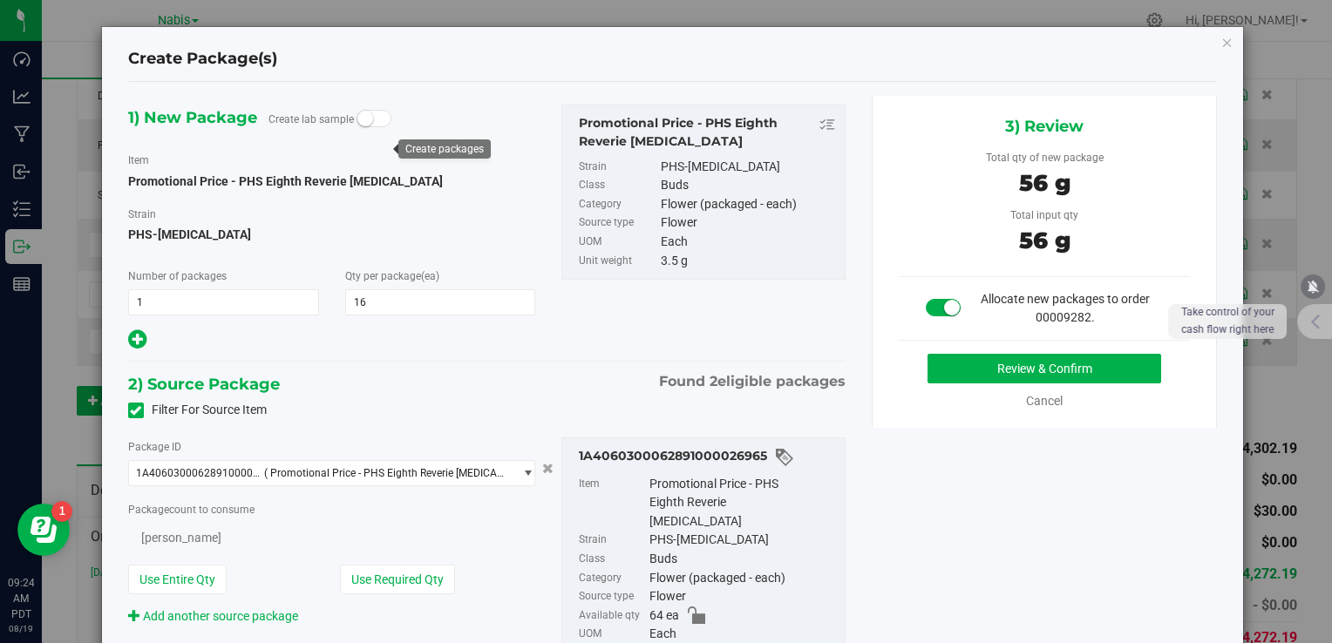
type input "16"
click at [1019, 348] on div "3) Review Total qty of new package 56 g Total input qty 56 g Allocate new packa…" at bounding box center [1045, 262] width 346 height 332
click at [1006, 367] on button "Review & Confirm" at bounding box center [1045, 369] width 234 height 30
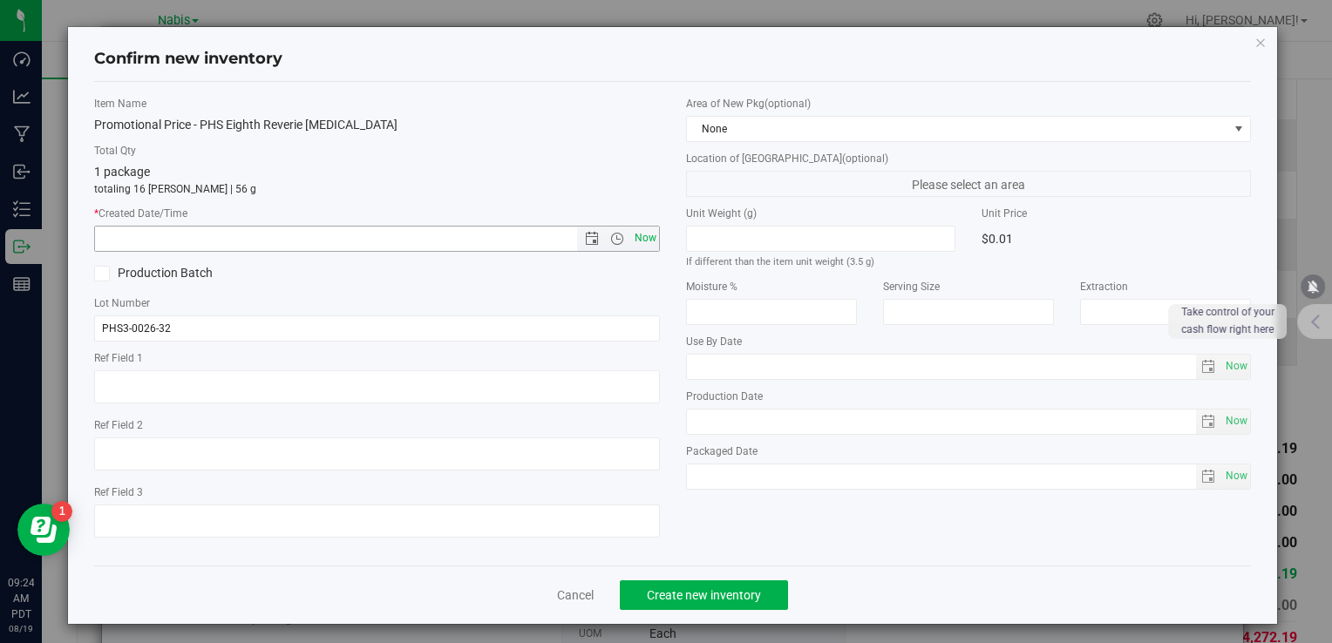
click at [641, 233] on span "Now" at bounding box center [645, 238] width 30 height 25
type input "8/19/2025 9:24 AM"
click at [724, 595] on span "Create new inventory" at bounding box center [704, 595] width 114 height 14
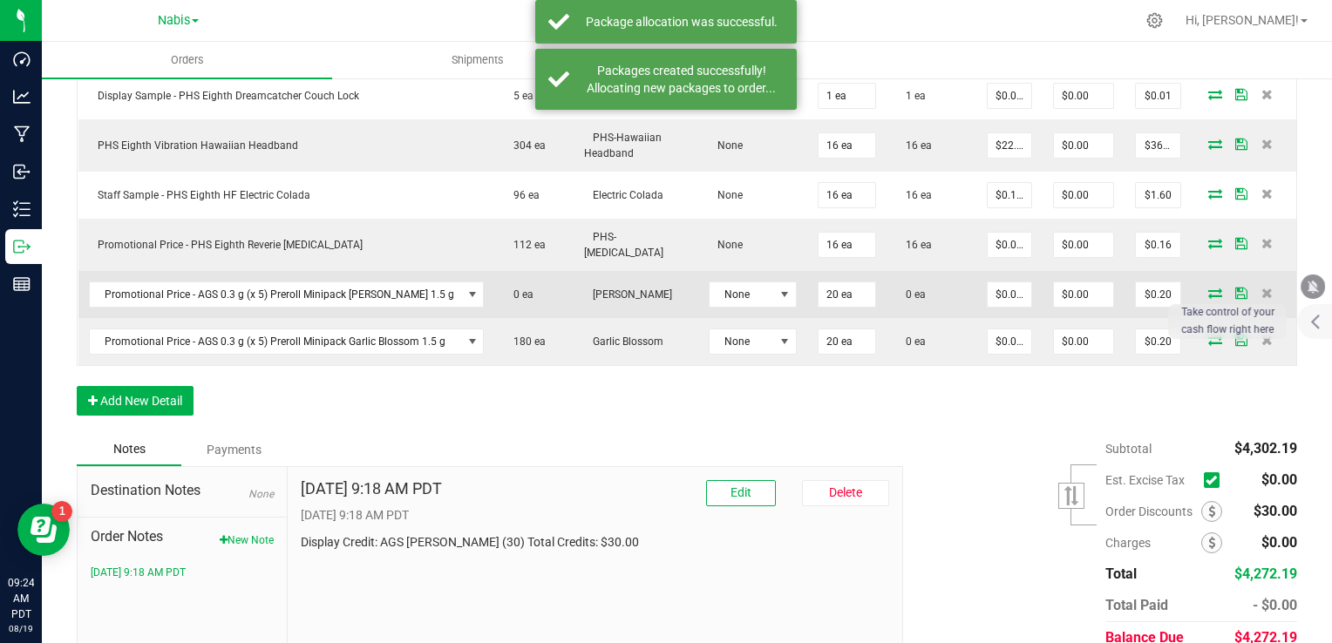
click at [1208, 288] on icon at bounding box center [1215, 293] width 14 height 10
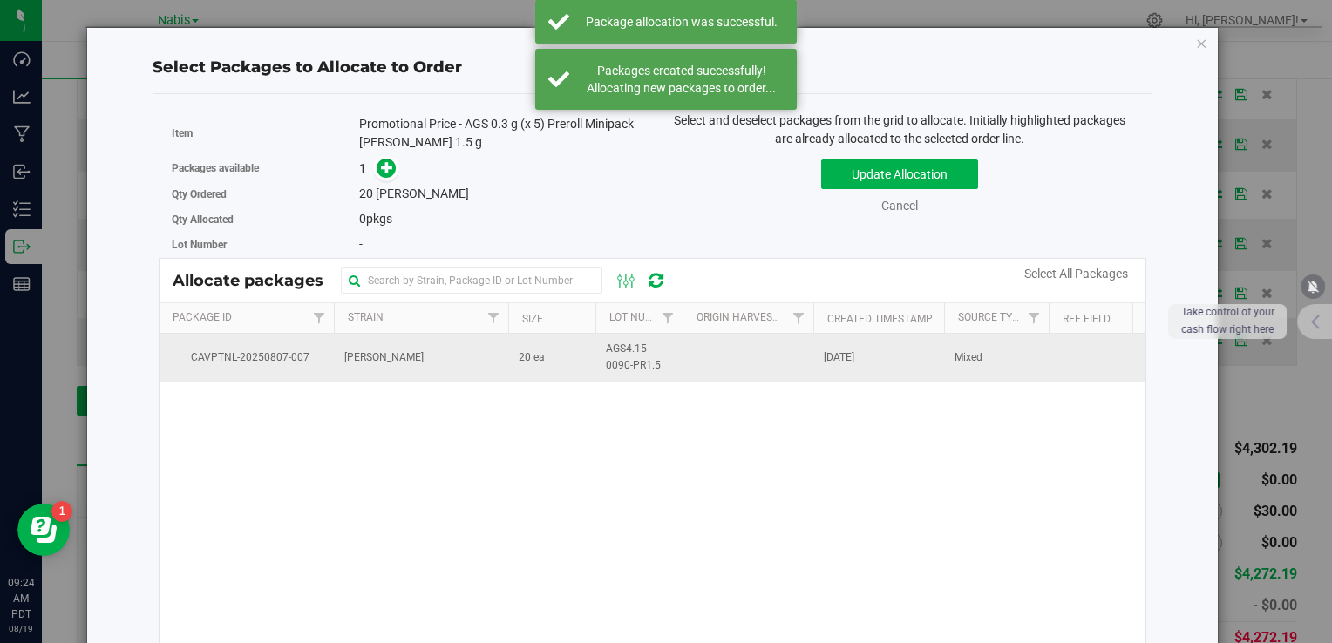
click at [387, 358] on span "[PERSON_NAME]" at bounding box center [383, 358] width 79 height 17
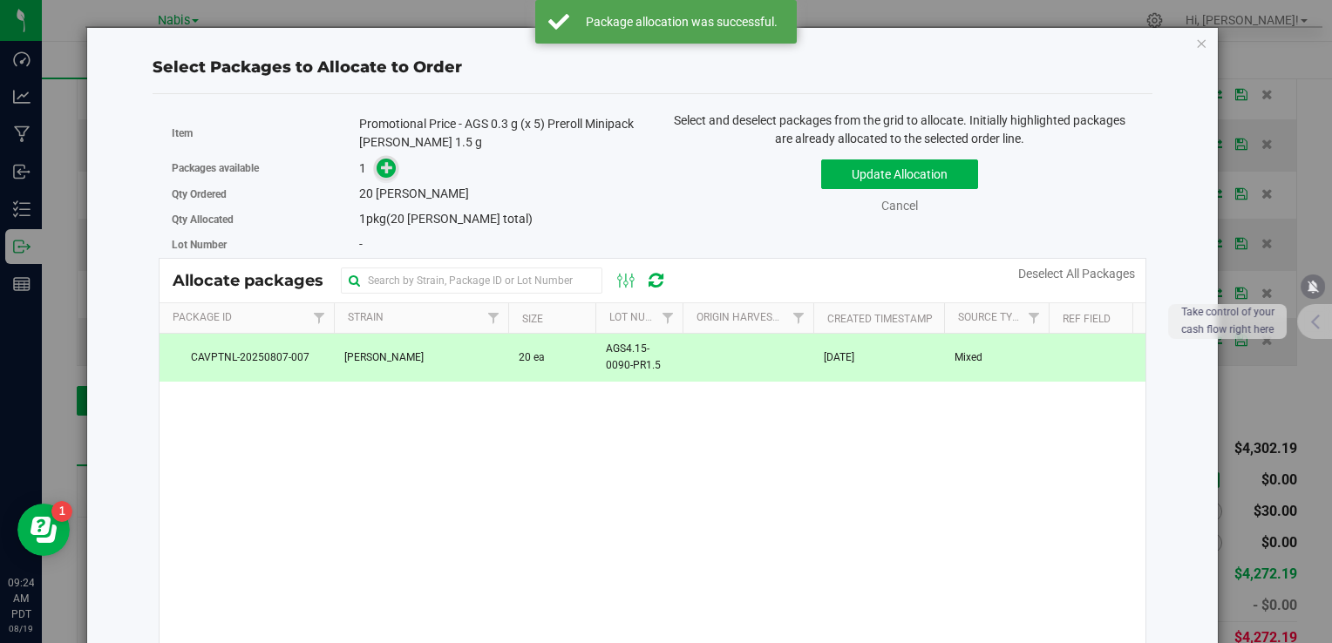
click at [384, 163] on icon at bounding box center [387, 167] width 12 height 12
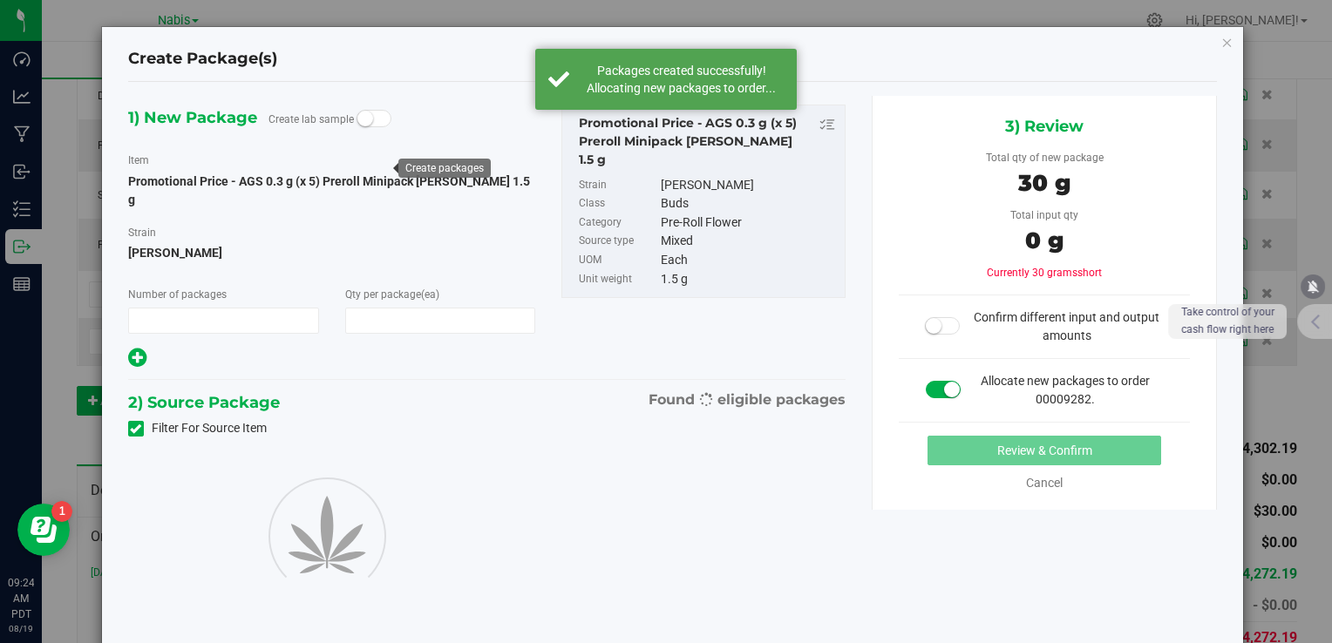
type input "1"
type input "20"
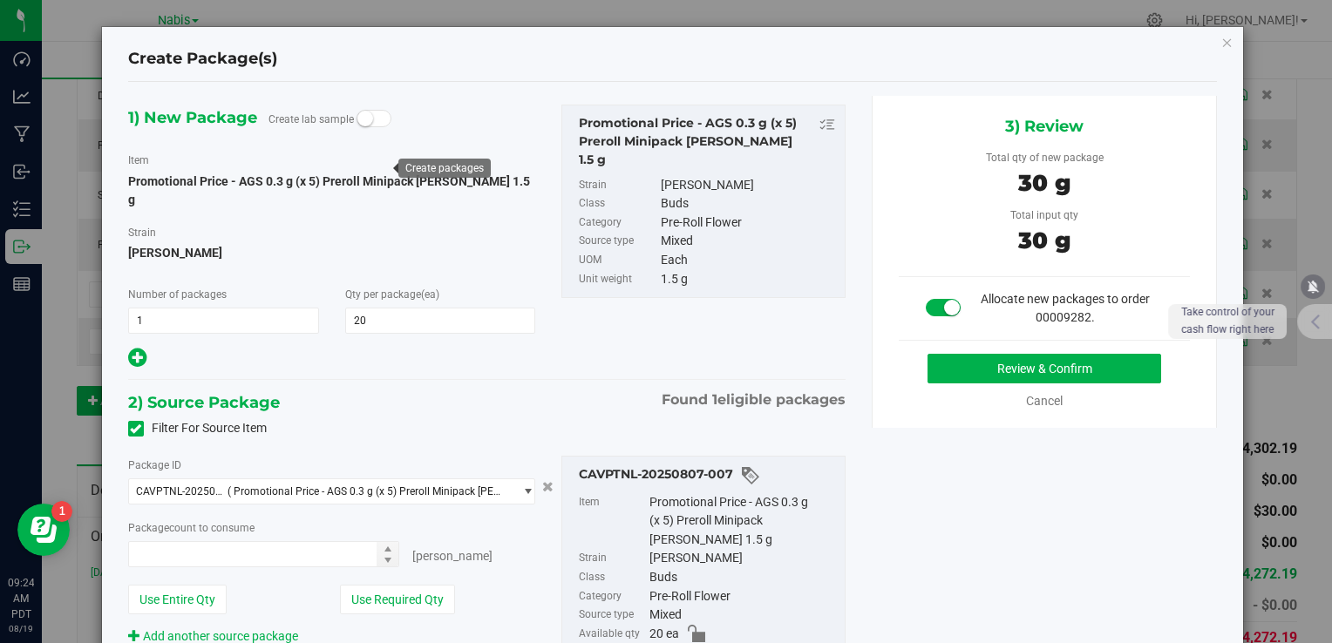
type input "20 ea"
click at [956, 378] on button "Review & Confirm" at bounding box center [1045, 369] width 234 height 30
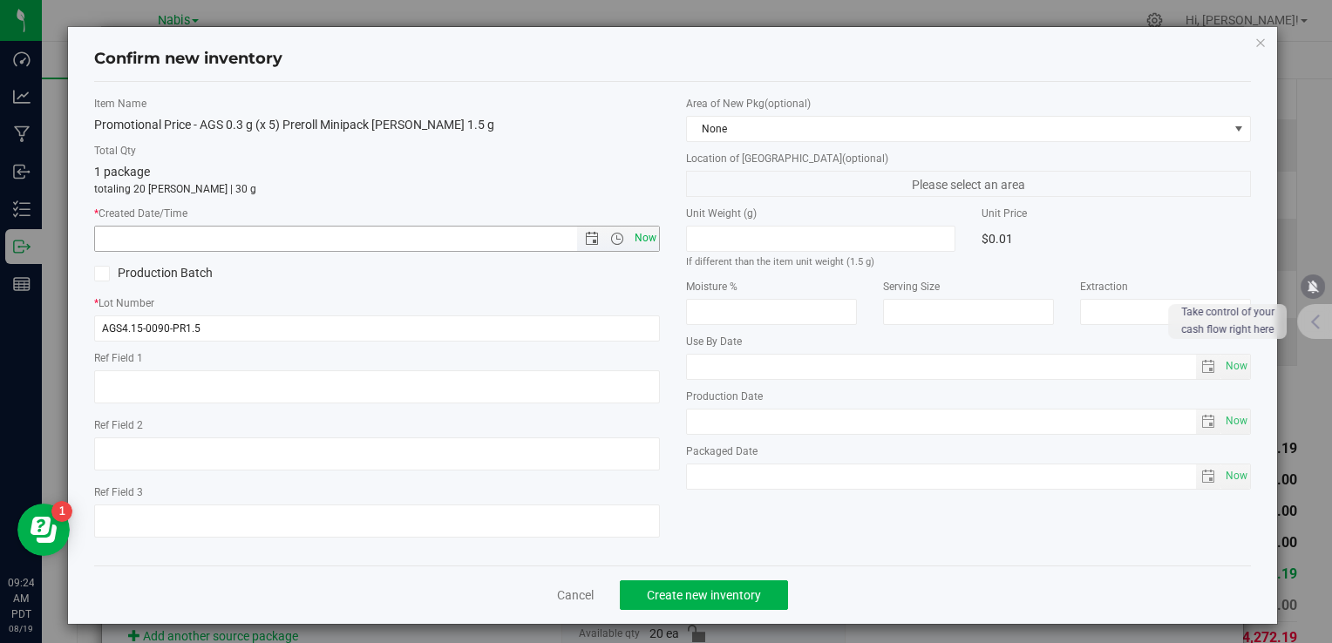
click at [652, 233] on span "Now" at bounding box center [376, 239] width 565 height 26
drag, startPoint x: 648, startPoint y: 233, endPoint x: 641, endPoint y: 242, distance: 11.9
click at [647, 234] on span "Now" at bounding box center [645, 238] width 30 height 25
type input "8/19/2025 9:24 AM"
click at [715, 581] on button "Create new inventory" at bounding box center [704, 596] width 168 height 30
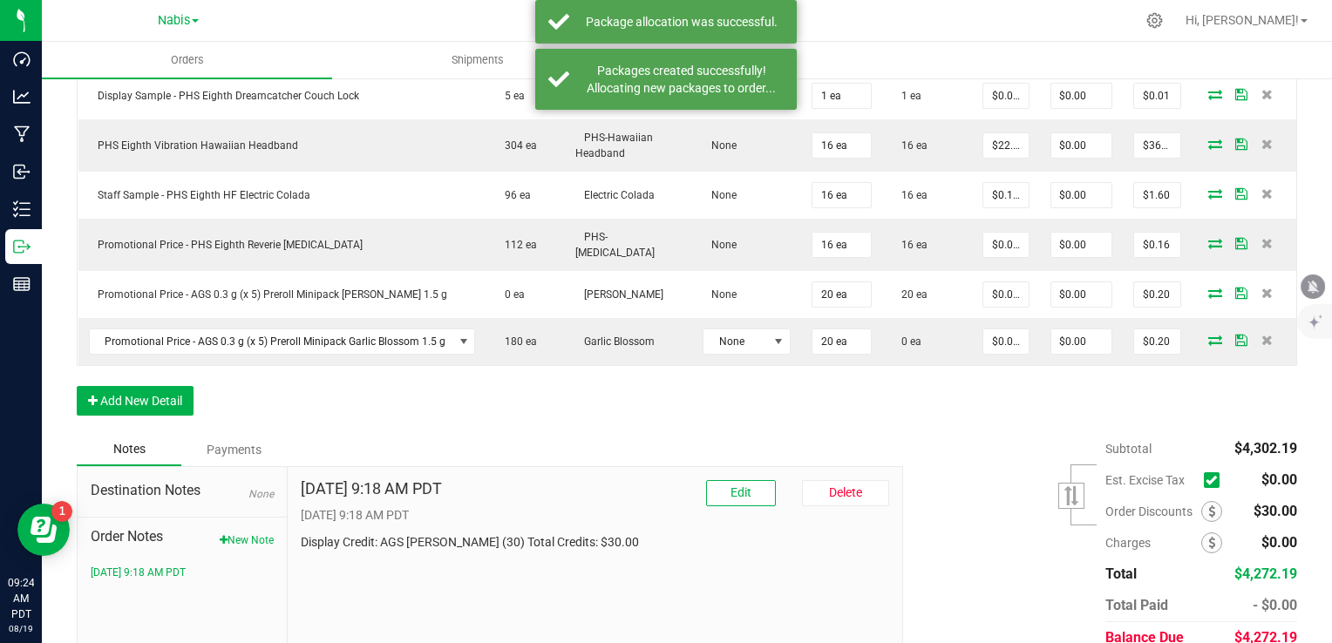
click at [1208, 335] on icon at bounding box center [1215, 340] width 14 height 10
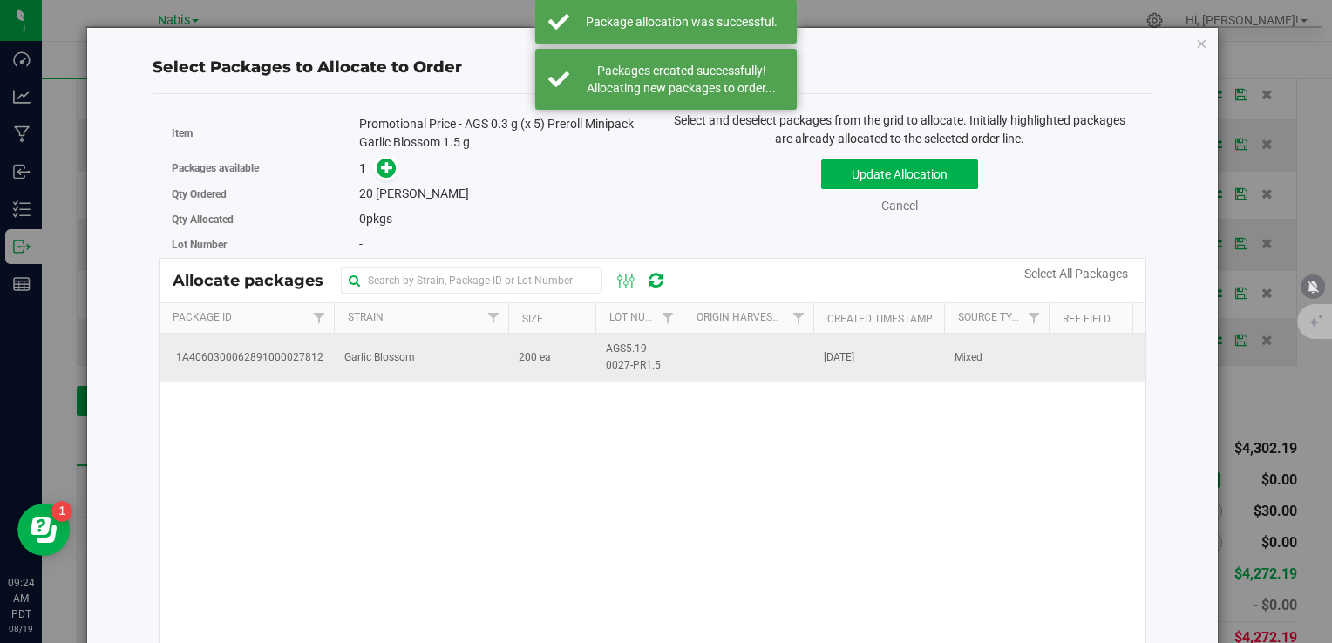
click at [439, 366] on td "Garlic Blossom" at bounding box center [421, 357] width 174 height 47
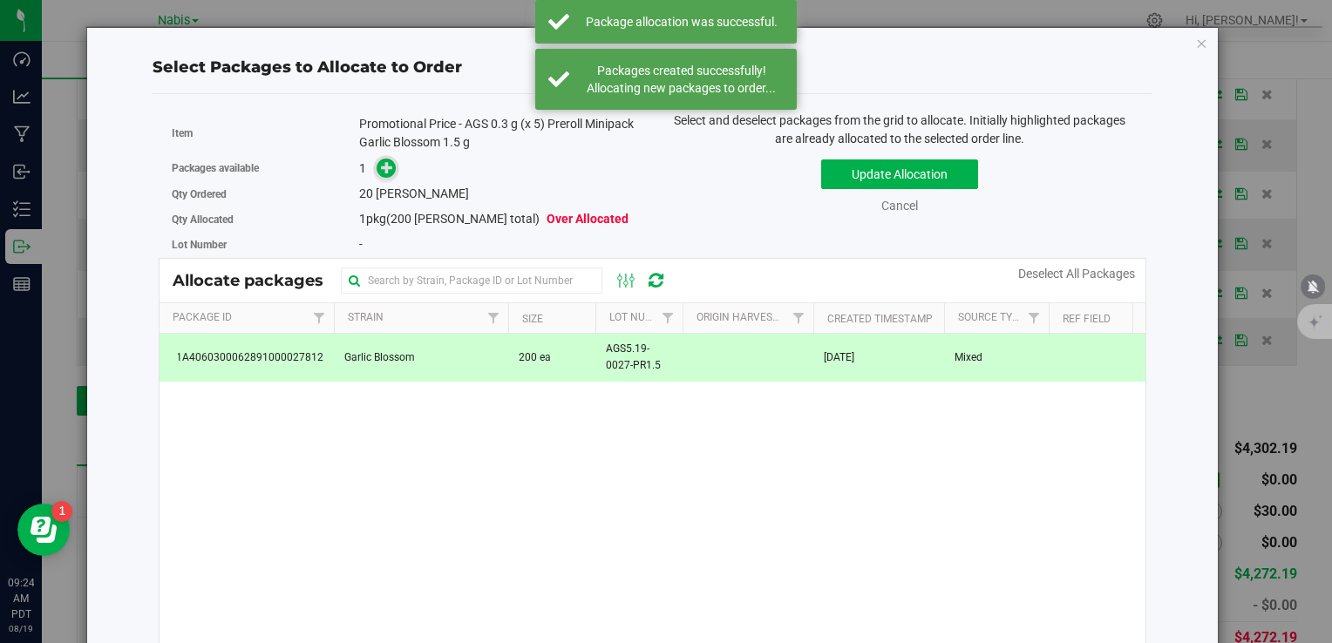
click at [384, 167] on icon at bounding box center [387, 167] width 12 height 12
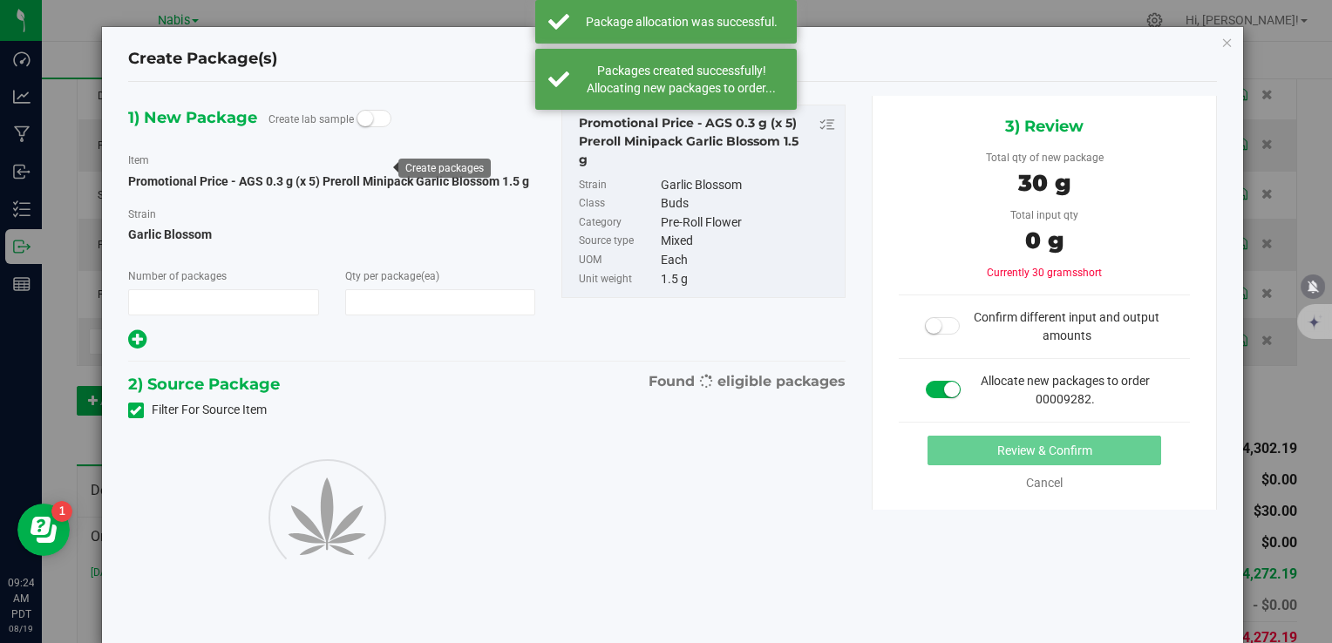
type input "1"
type input "20"
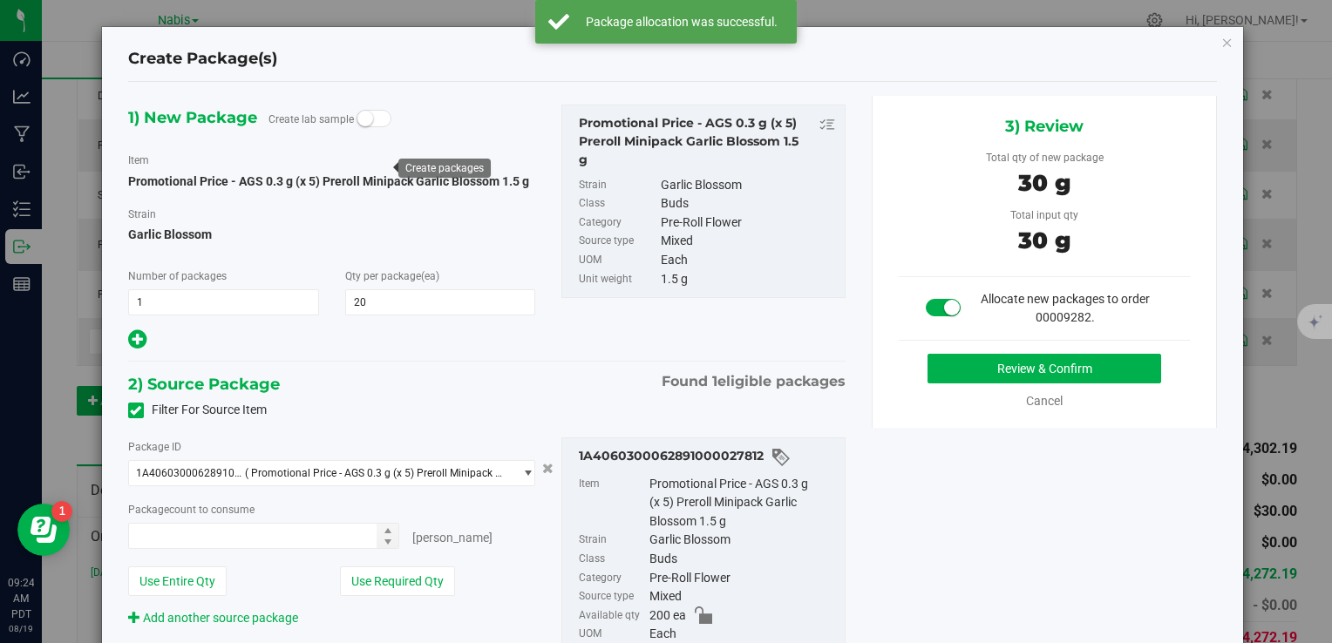
type input "20 ea"
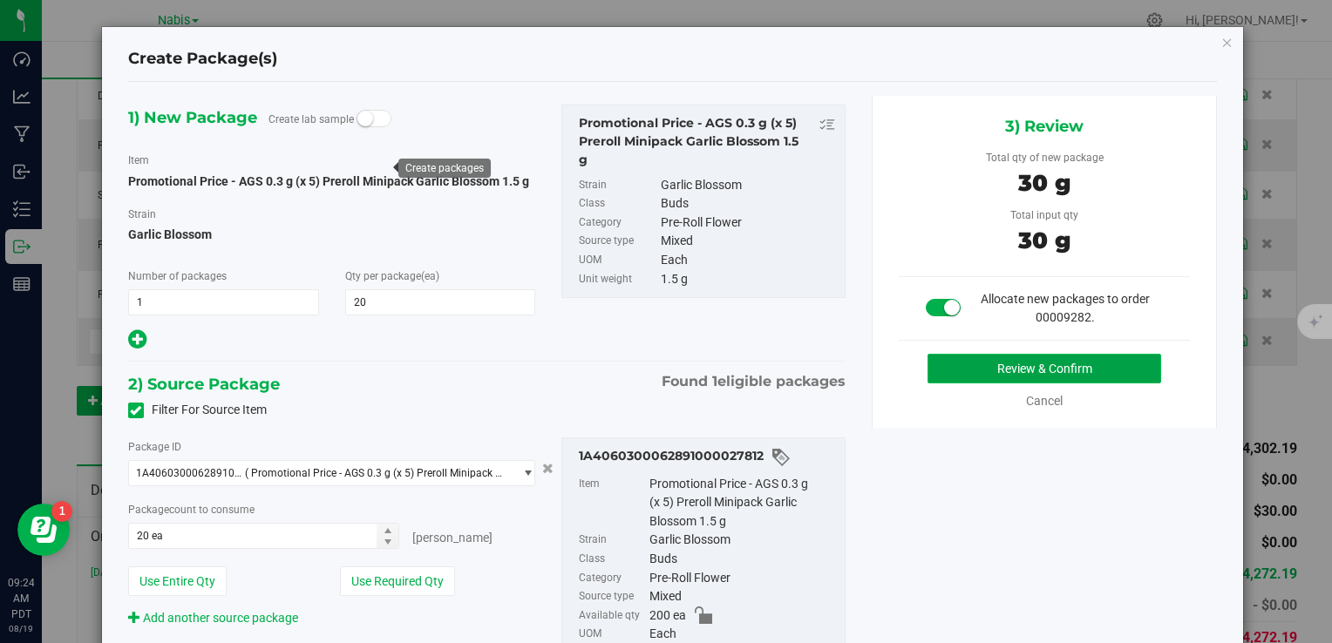
click at [989, 365] on button "Review & Confirm" at bounding box center [1045, 369] width 234 height 30
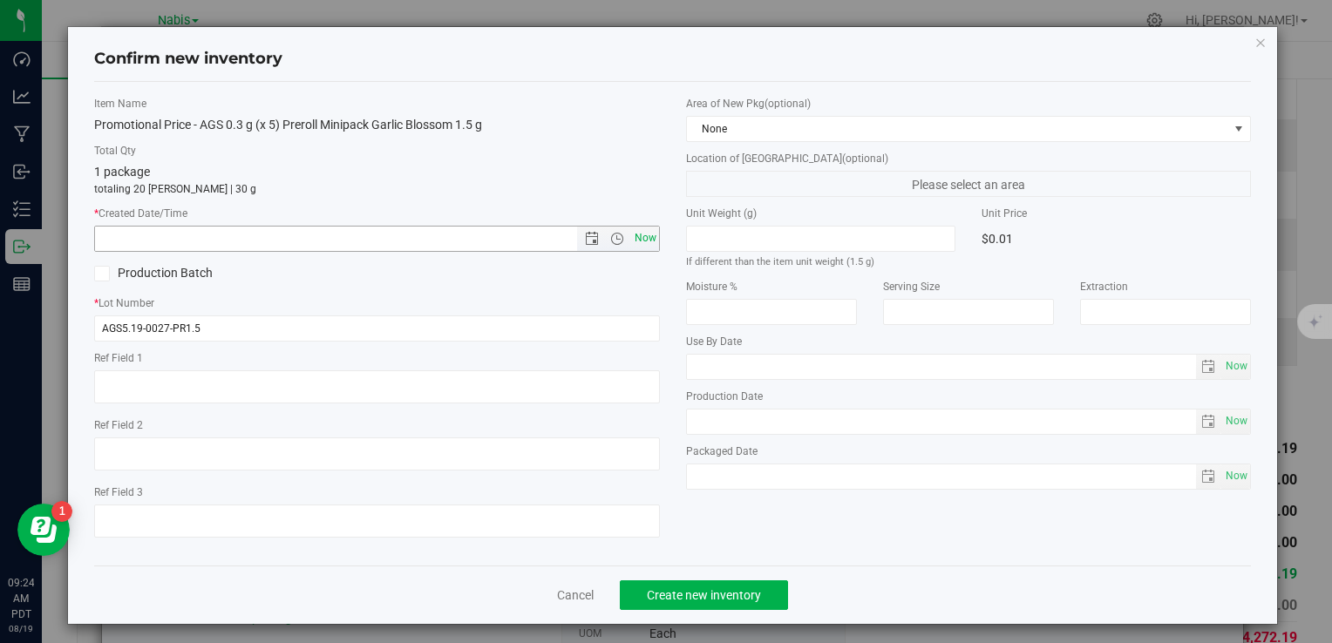
click at [649, 244] on span "Now" at bounding box center [645, 238] width 30 height 25
type input "8/19/2025 9:24 AM"
click at [711, 596] on span "Create new inventory" at bounding box center [704, 595] width 114 height 14
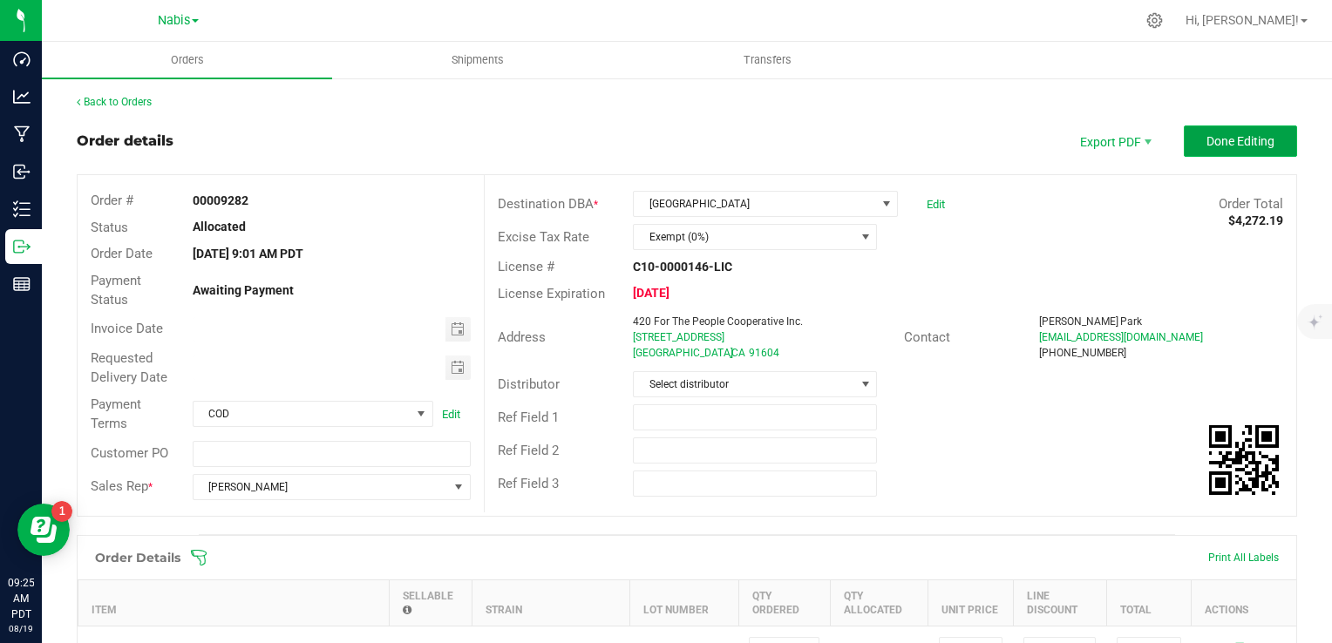
click at [1207, 147] on span "Done Editing" at bounding box center [1241, 141] width 68 height 14
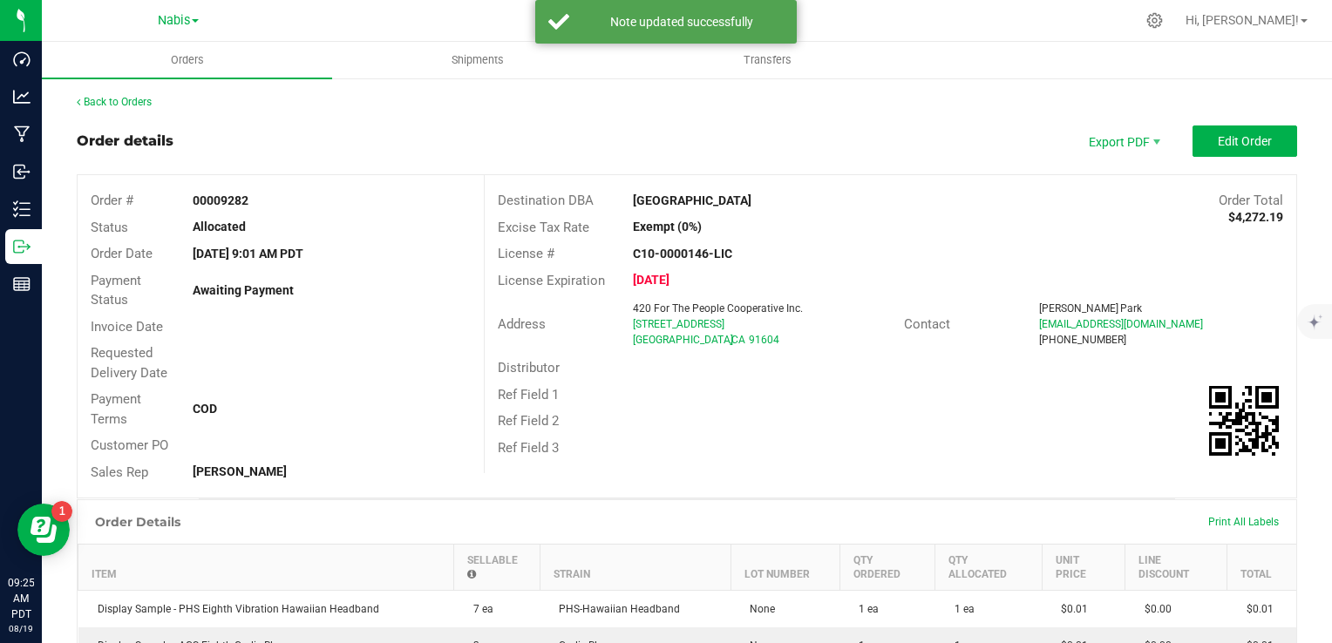
drag, startPoint x: 624, startPoint y: 201, endPoint x: 792, endPoint y: 201, distance: 167.4
click at [792, 201] on div "Stash Studio City" at bounding box center [789, 201] width 338 height 18
copy strong "Stash Studio City"
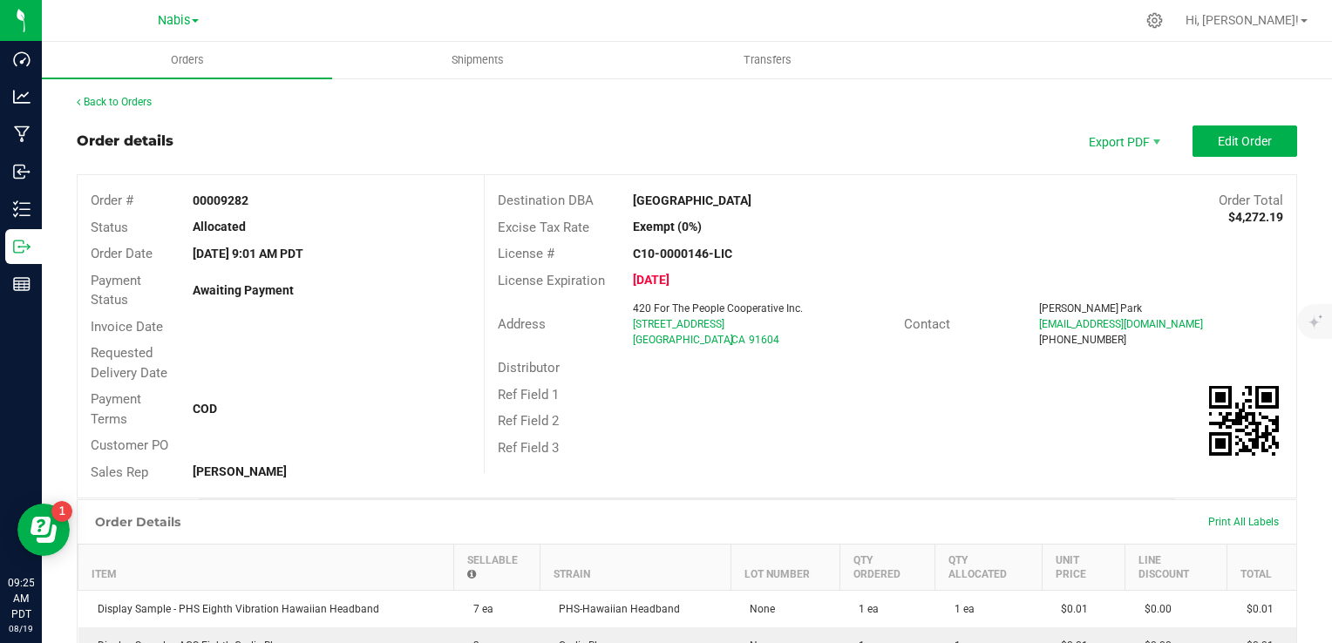
click at [633, 329] on span "12433 W Ventura Blvd" at bounding box center [679, 324] width 92 height 12
drag, startPoint x: 627, startPoint y: 329, endPoint x: 613, endPoint y: 327, distance: 14.1
click at [624, 326] on div "420 For The People Cooperative Inc. 12433 W Ventura Blvd Studio City , CA 91604" at bounding box center [763, 324] width 279 height 47
click at [615, 326] on div "Address" at bounding box center [554, 325] width 139 height 20
drag, startPoint x: 627, startPoint y: 323, endPoint x: 773, endPoint y: 321, distance: 146.5
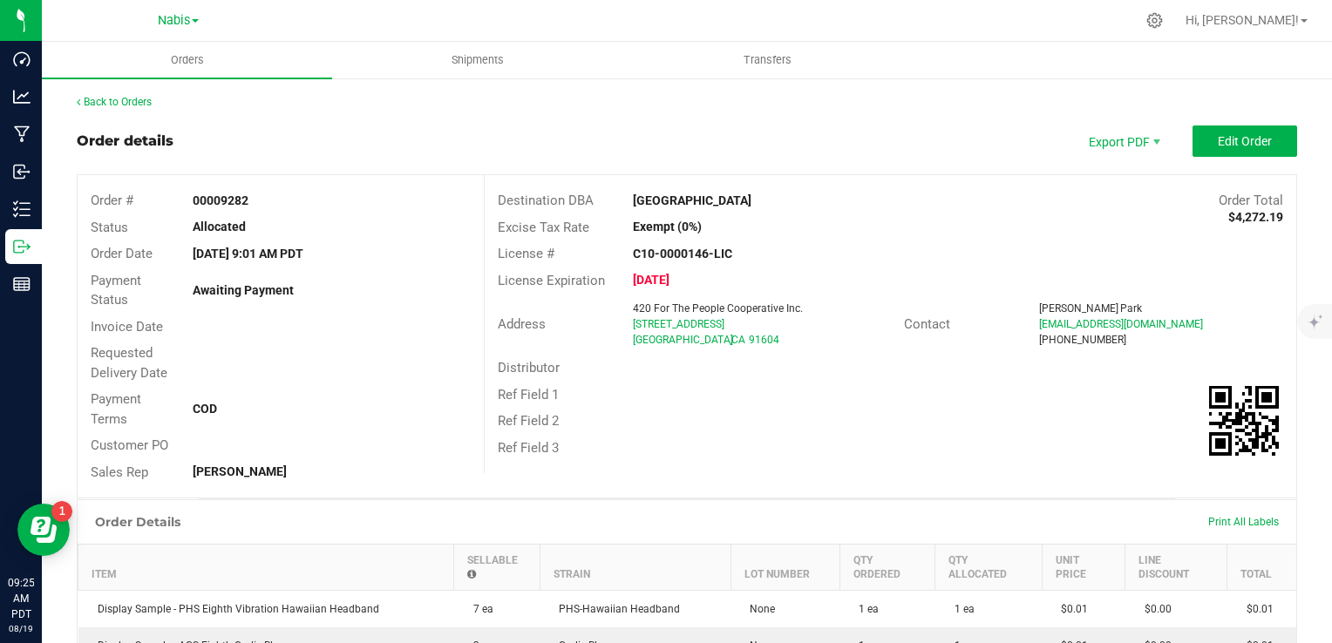
click at [773, 321] on div "420 For The People Cooperative Inc. 12433 W Ventura Blvd Studio City , CA 91604" at bounding box center [763, 324] width 279 height 47
copy span "12433 W Ventura Blvd"
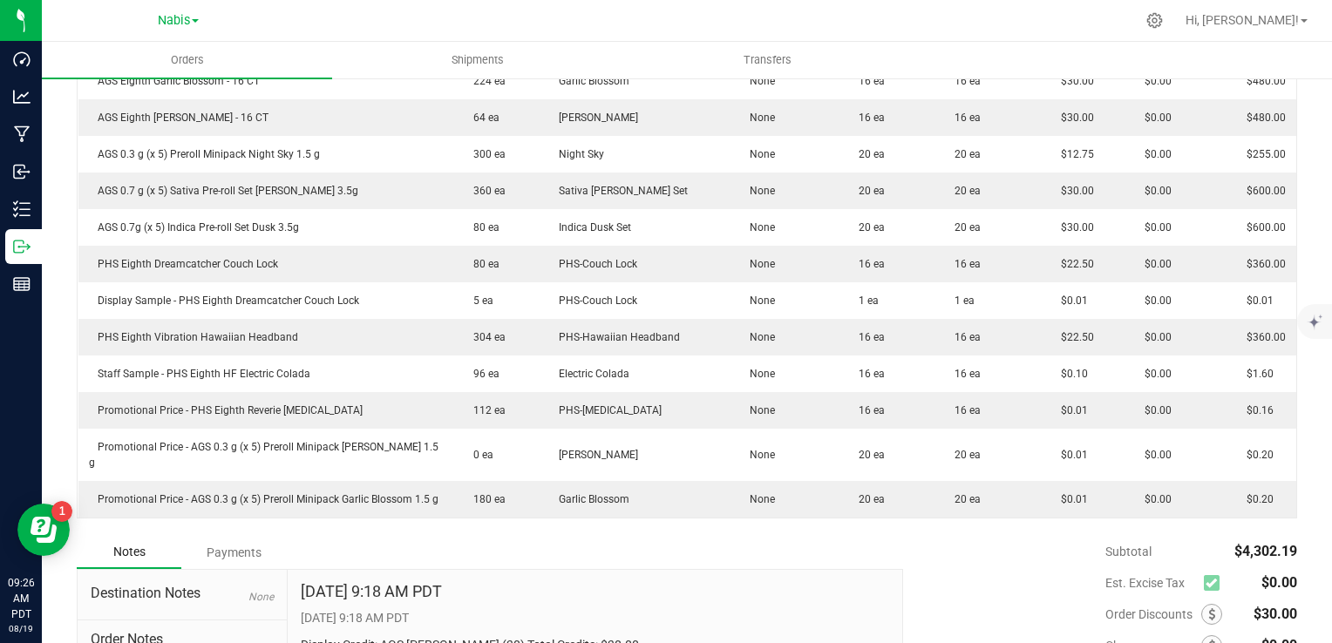
scroll to position [969, 0]
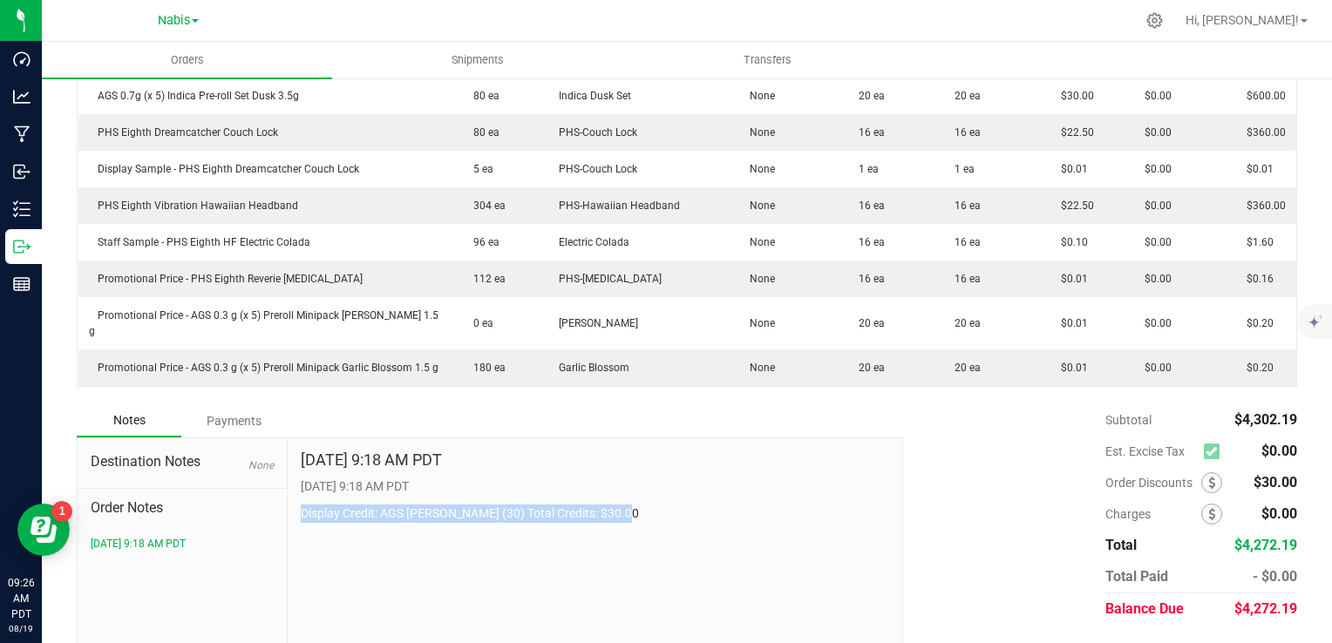
drag, startPoint x: 293, startPoint y: 466, endPoint x: 700, endPoint y: 476, distance: 407.3
click at [700, 476] on div "Aug 19, 2025 9:18 AM PDT 8/19/2025 9:18 AM PDT Display Credit: AGS Shasta Bloom…" at bounding box center [596, 556] width 616 height 234
copy p "Display Credit: AGS Shasta Bloom (30) Total Credits: $30.00"
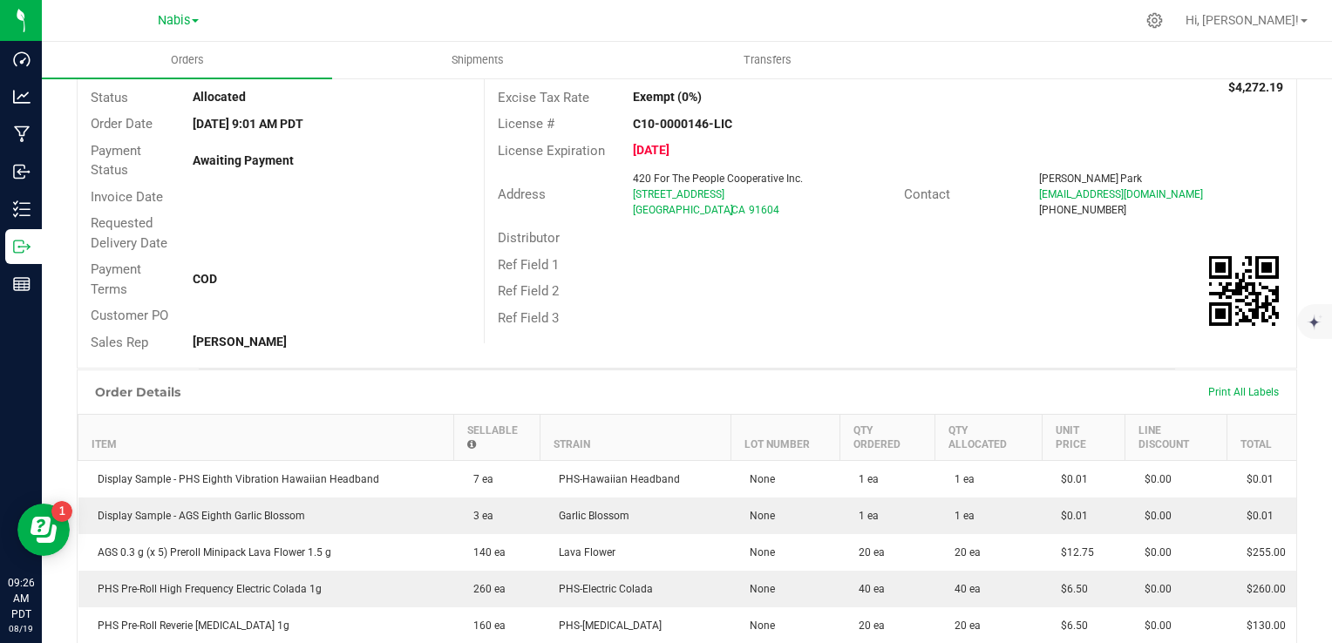
scroll to position [0, 0]
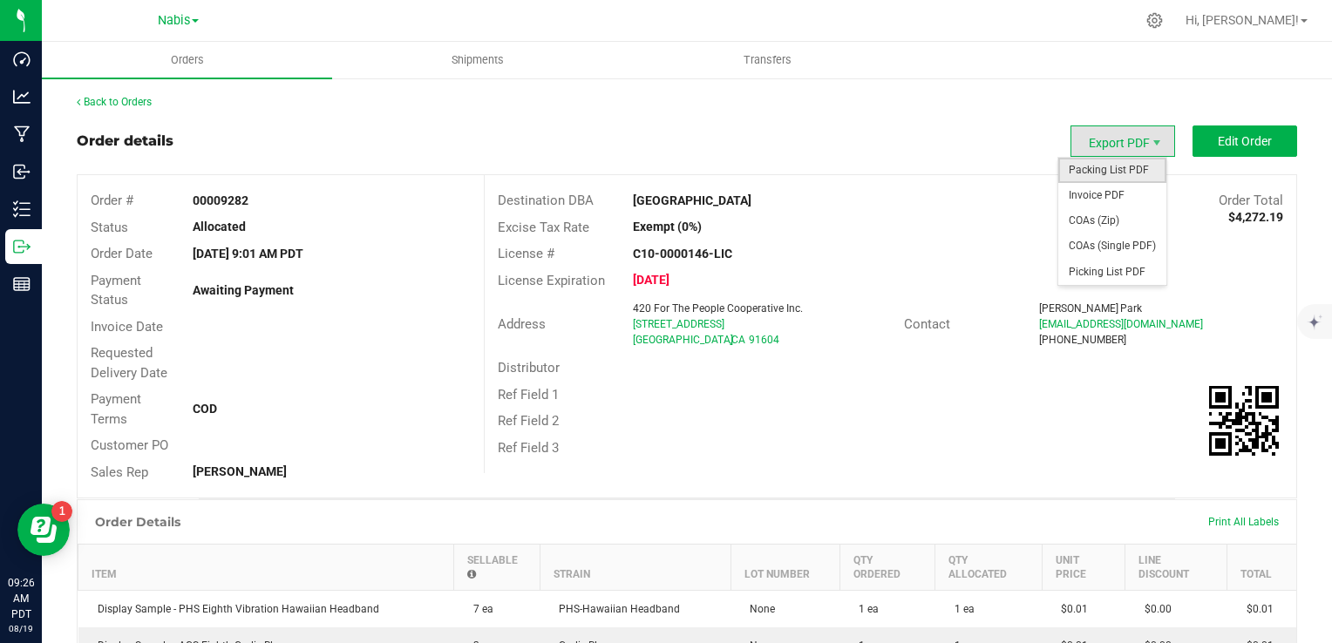
click at [1109, 162] on span "Packing List PDF" at bounding box center [1112, 170] width 108 height 25
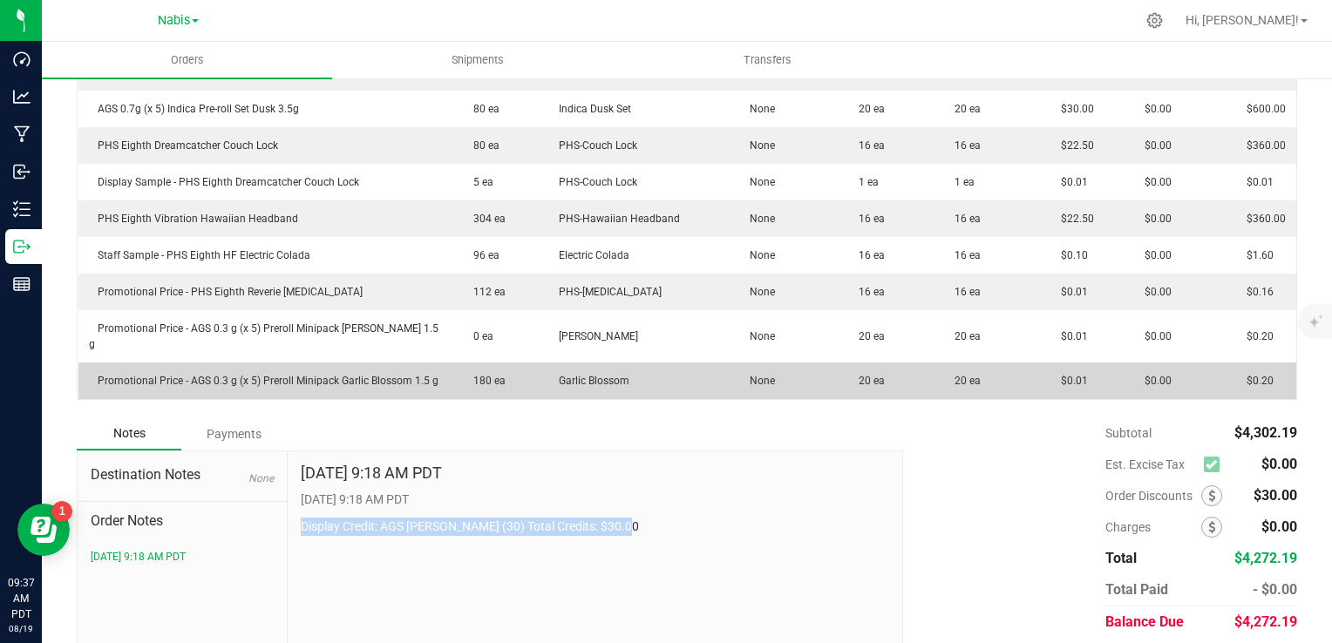
scroll to position [969, 0]
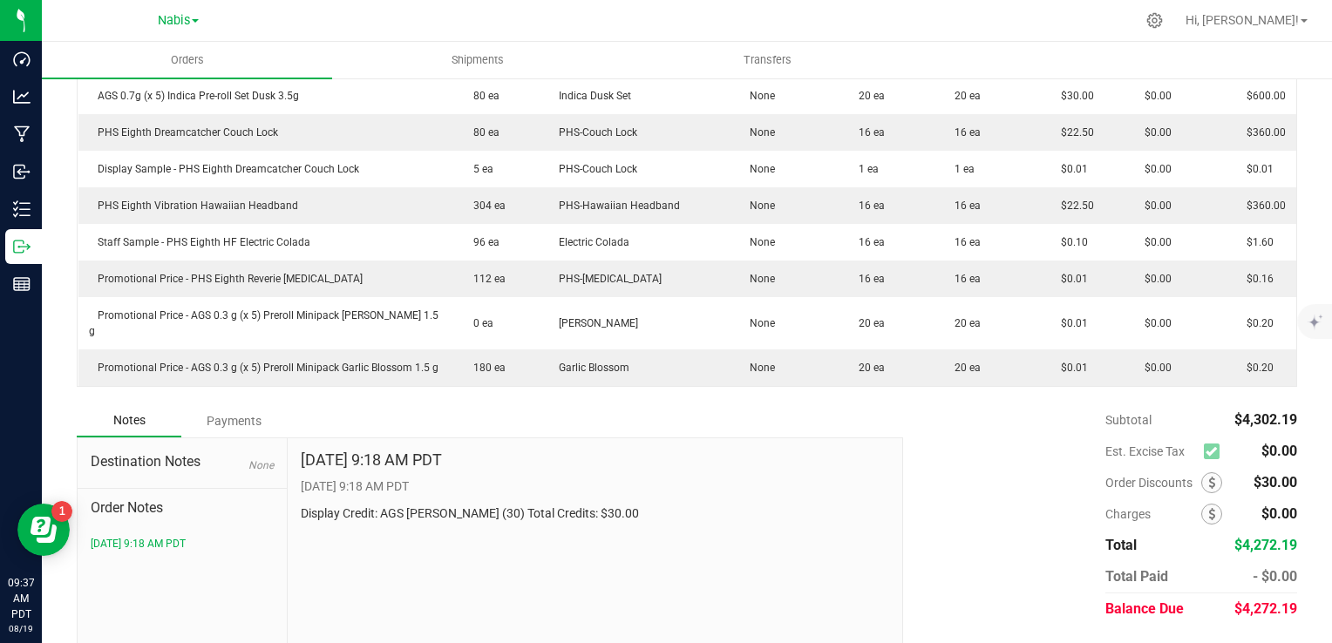
click at [912, 516] on div "Subtotal $4,302.19 Est. Excise Tax $0.00" at bounding box center [1093, 515] width 407 height 221
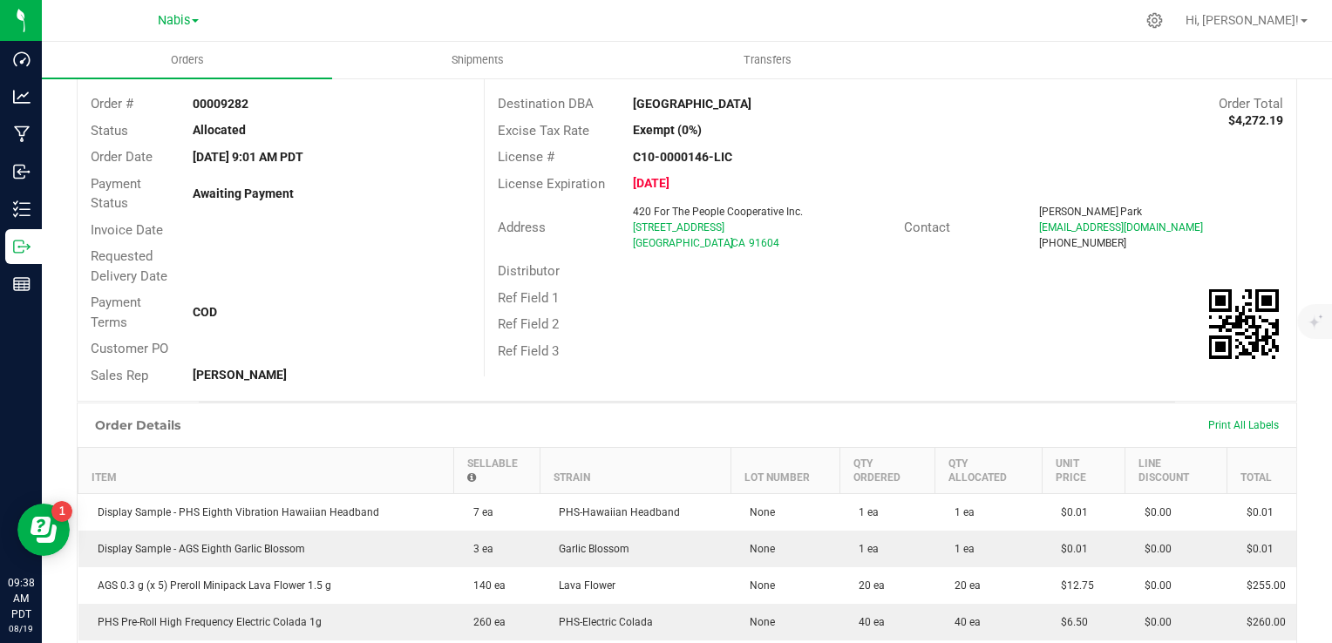
scroll to position [0, 0]
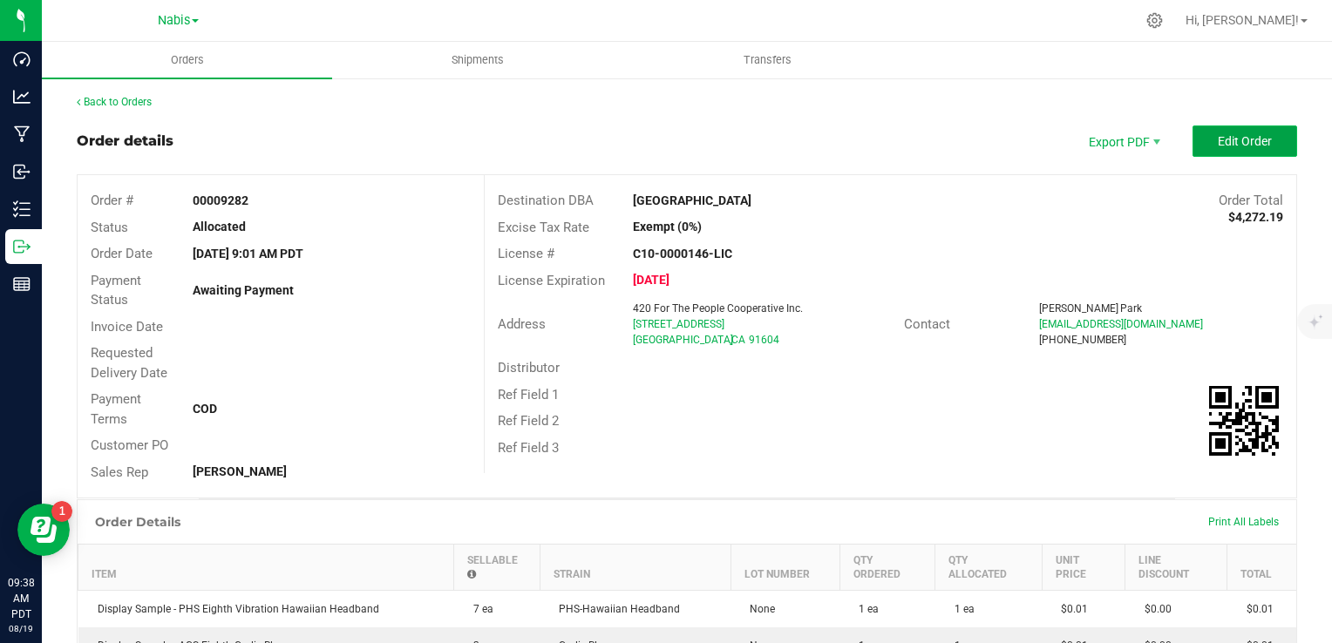
click at [1236, 142] on span "Edit Order" at bounding box center [1245, 141] width 54 height 14
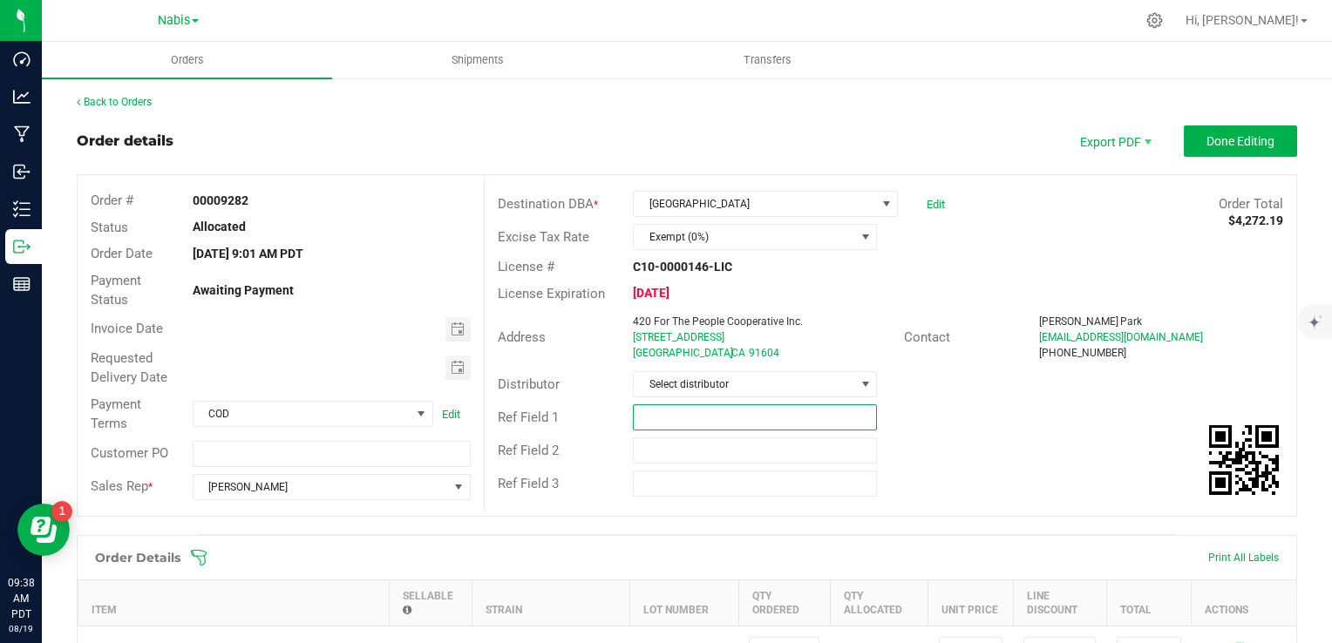
click at [659, 421] on input "text" at bounding box center [755, 418] width 244 height 26
paste input "739561"
click at [454, 325] on span "Toggle calendar" at bounding box center [458, 330] width 14 height 14
type input "Nabis 739561"
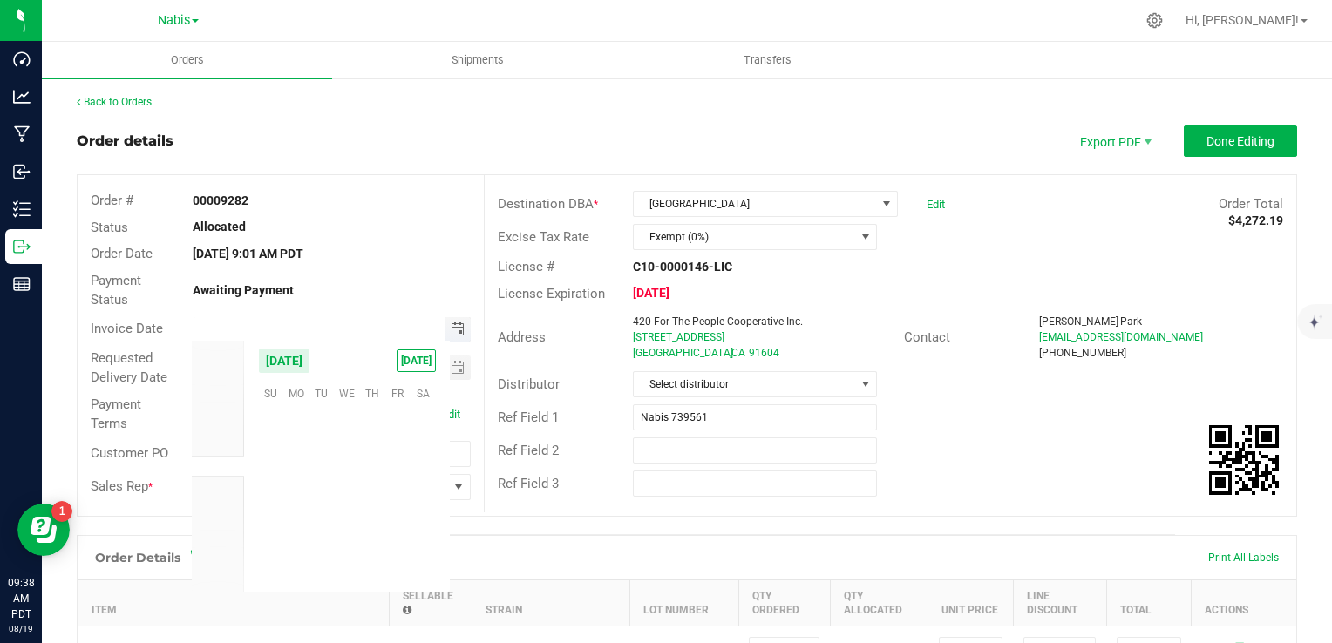
scroll to position [282604, 0]
drag, startPoint x: 373, startPoint y: 500, endPoint x: 373, endPoint y: 490, distance: 10.5
click at [371, 500] on span "21" at bounding box center [372, 501] width 25 height 27
type input "08/21/2025"
click at [452, 373] on span "Toggle calendar" at bounding box center [458, 368] width 14 height 14
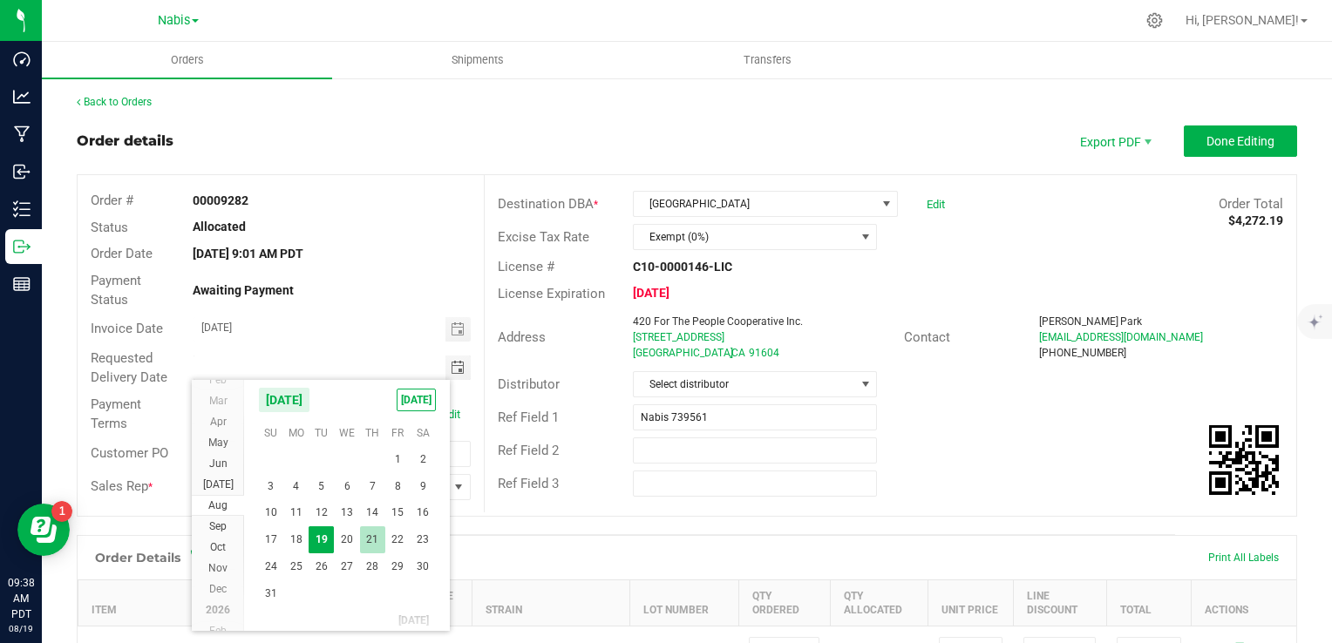
click at [368, 535] on span "21" at bounding box center [372, 540] width 25 height 27
type input "08/21/2025"
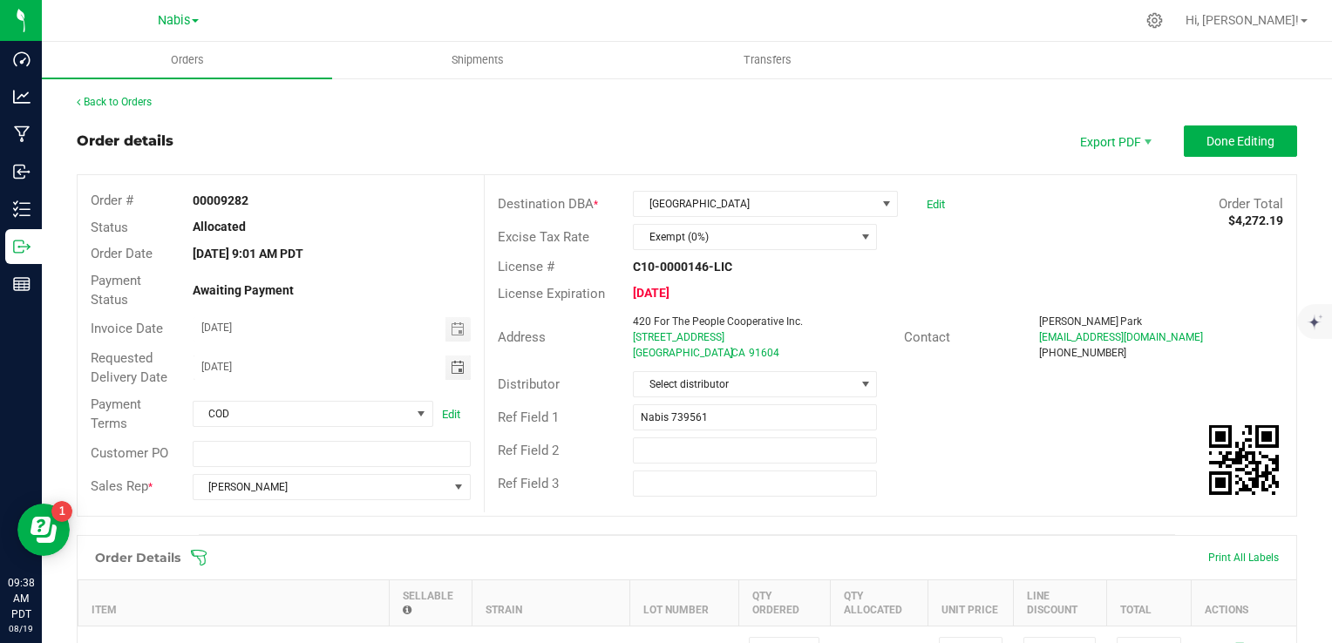
click at [999, 467] on div "Ref Field 3" at bounding box center [891, 483] width 812 height 33
click at [1198, 148] on button "Done Editing" at bounding box center [1240, 141] width 113 height 31
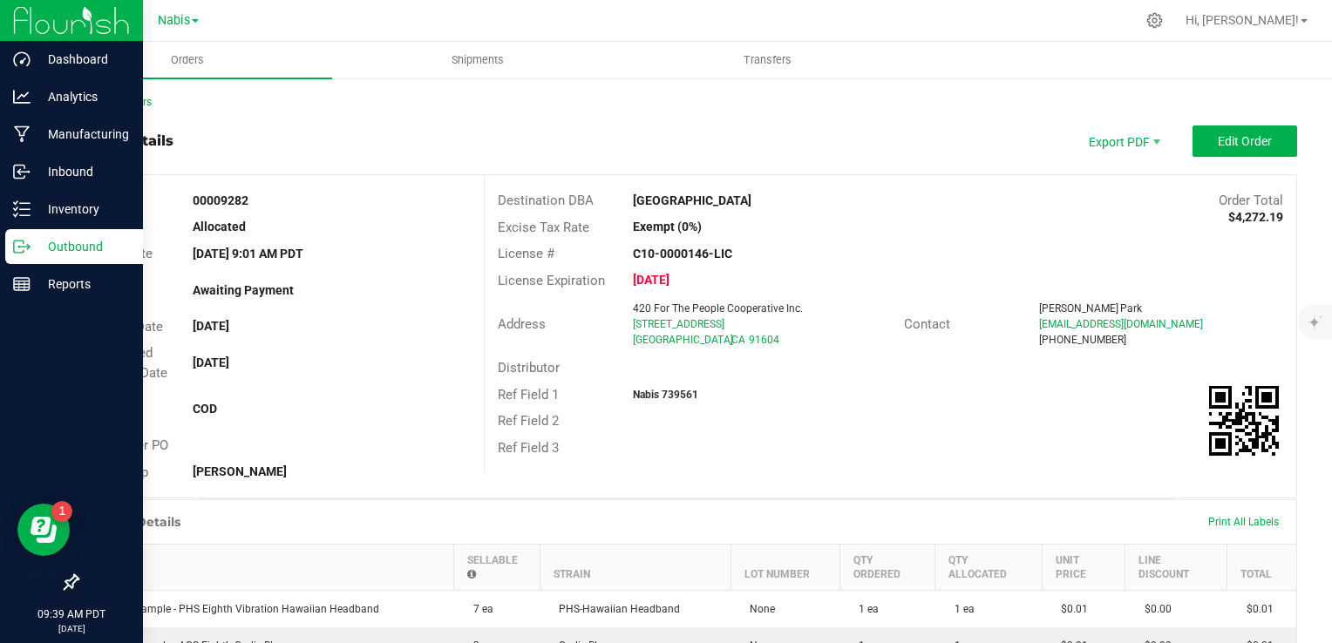
click at [70, 255] on p "Outbound" at bounding box center [83, 246] width 105 height 21
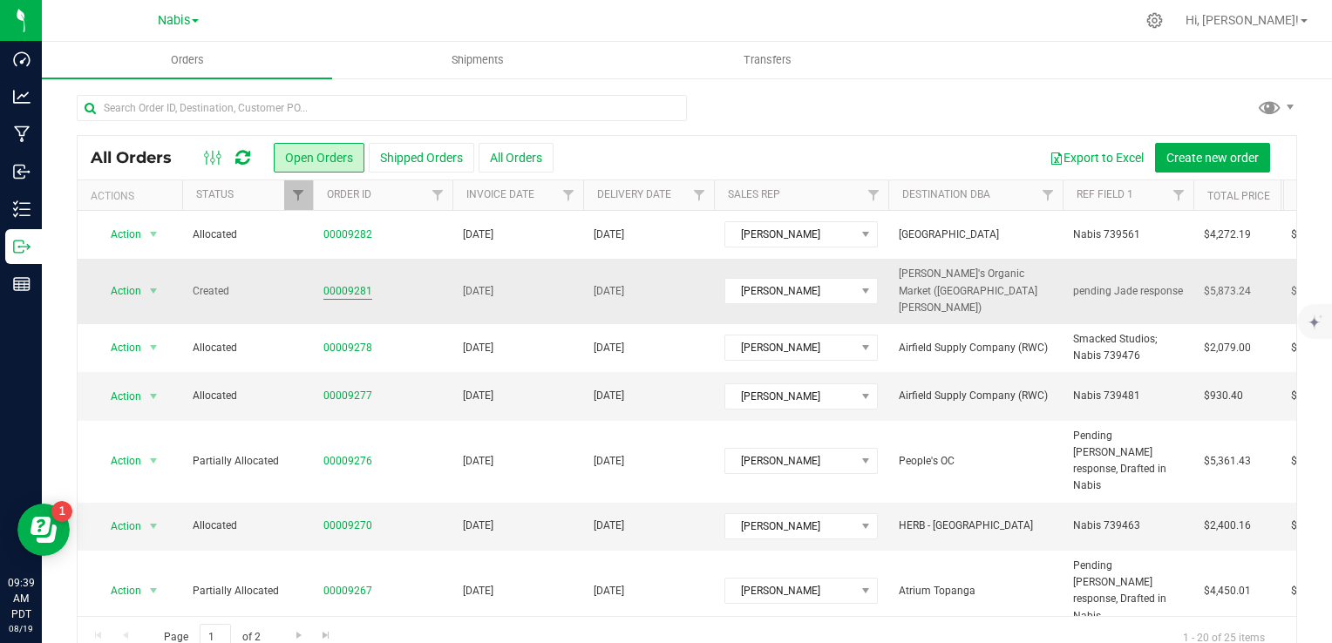
click at [356, 283] on link "00009281" at bounding box center [347, 291] width 49 height 17
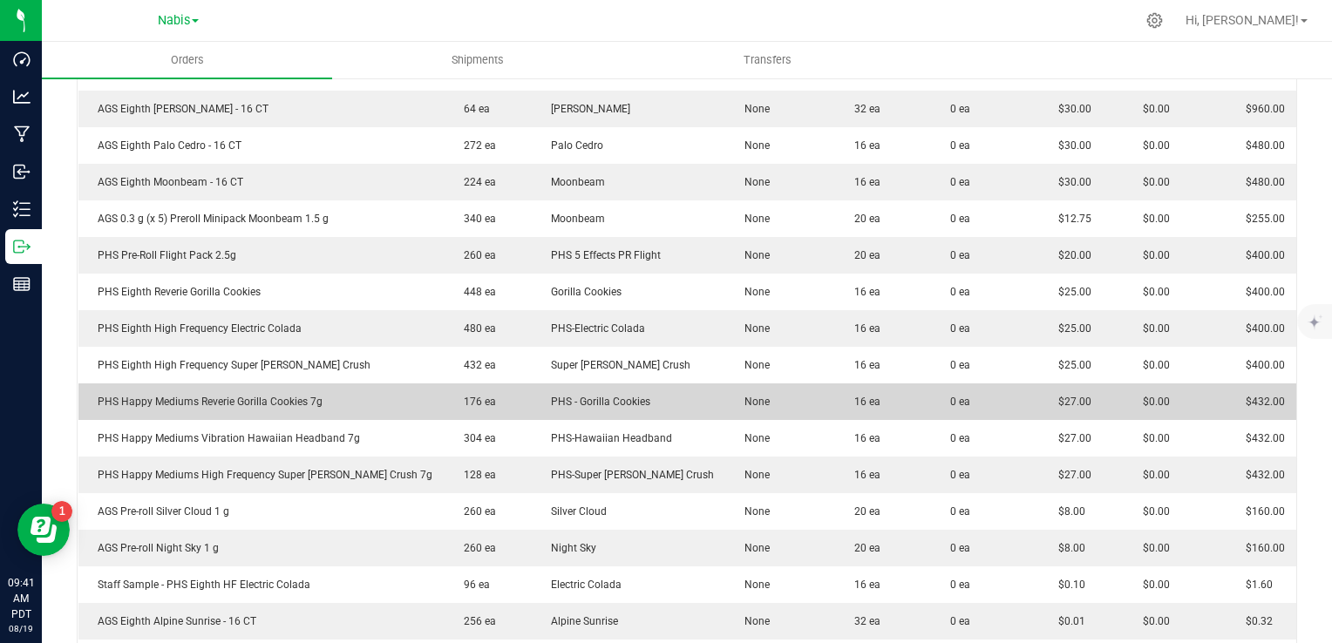
scroll to position [610, 0]
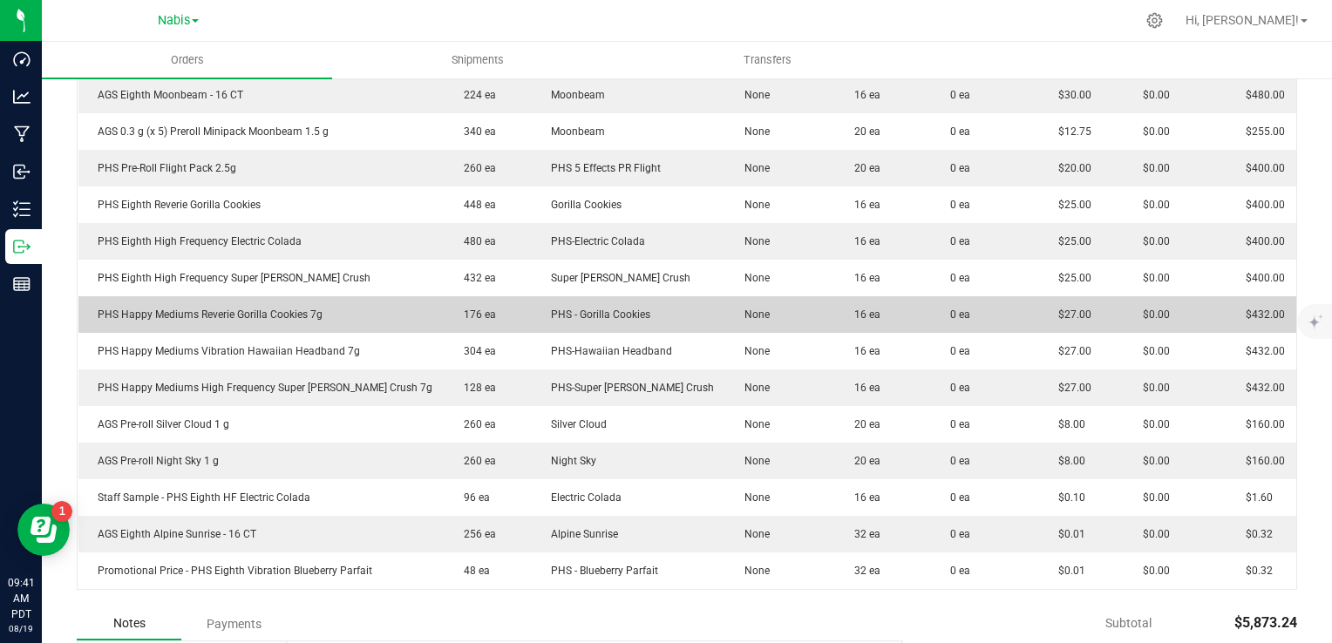
drag, startPoint x: 851, startPoint y: 404, endPoint x: 858, endPoint y: 330, distance: 73.6
click at [858, 330] on td "16 ea" at bounding box center [883, 314] width 97 height 37
click at [856, 299] on td "16 ea" at bounding box center [883, 314] width 97 height 37
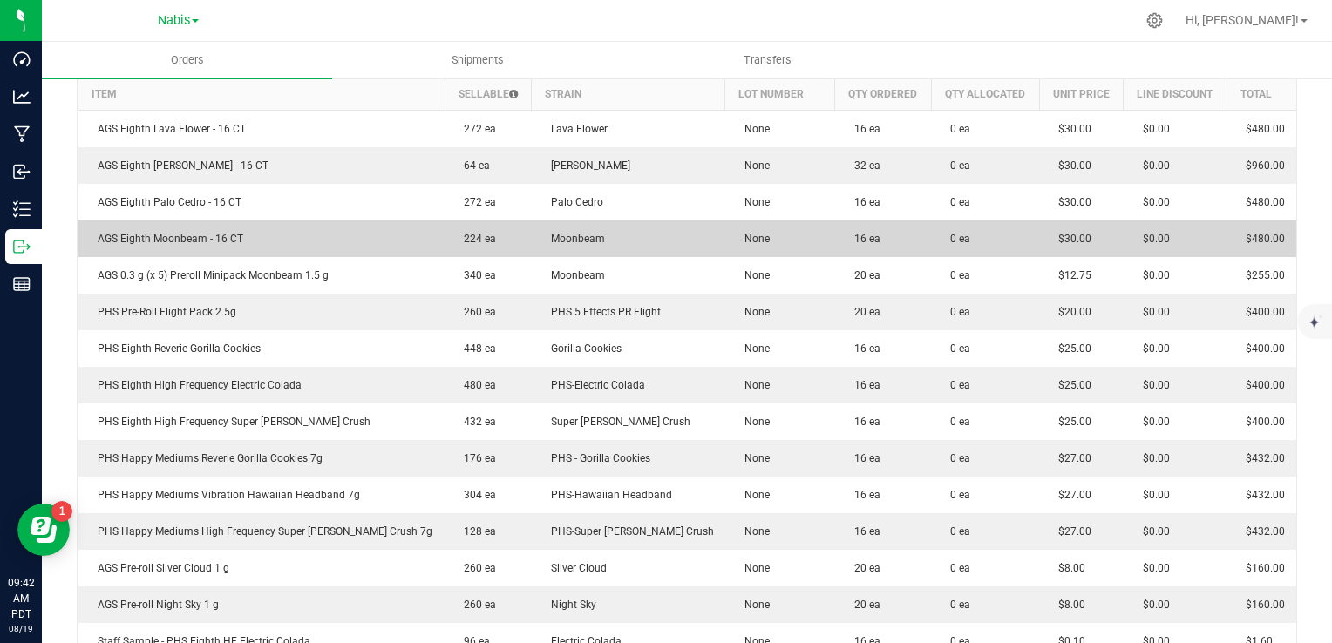
scroll to position [436, 0]
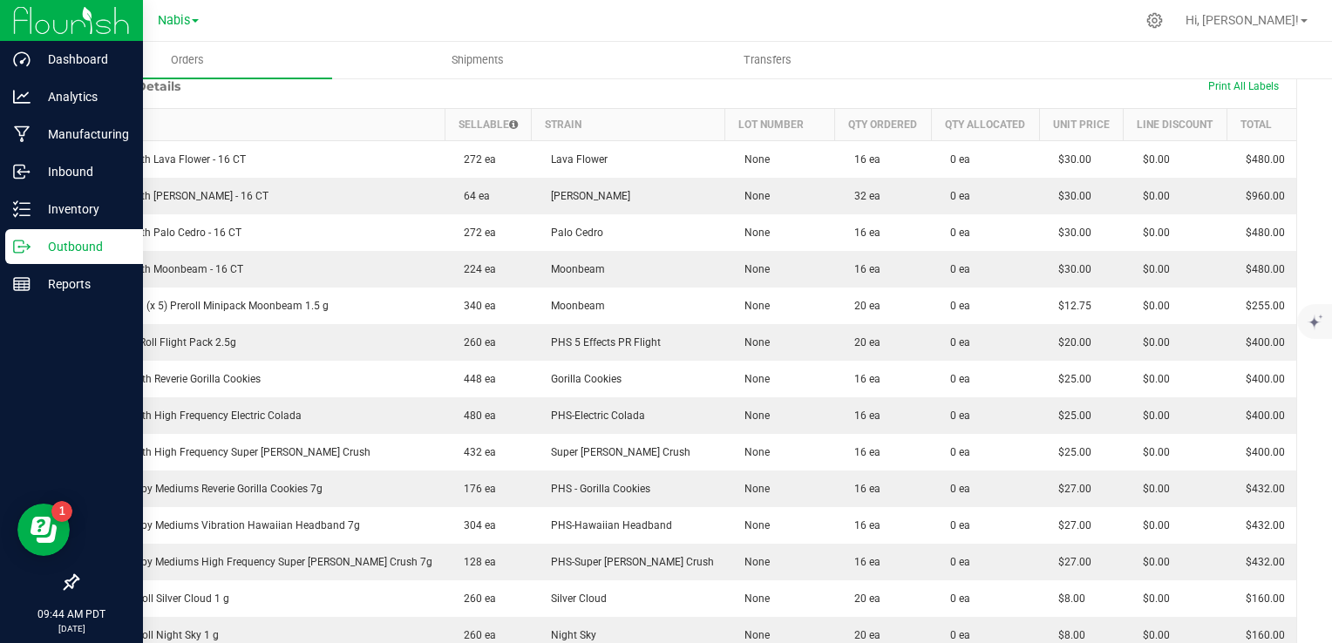
click at [46, 250] on p "Outbound" at bounding box center [83, 246] width 105 height 21
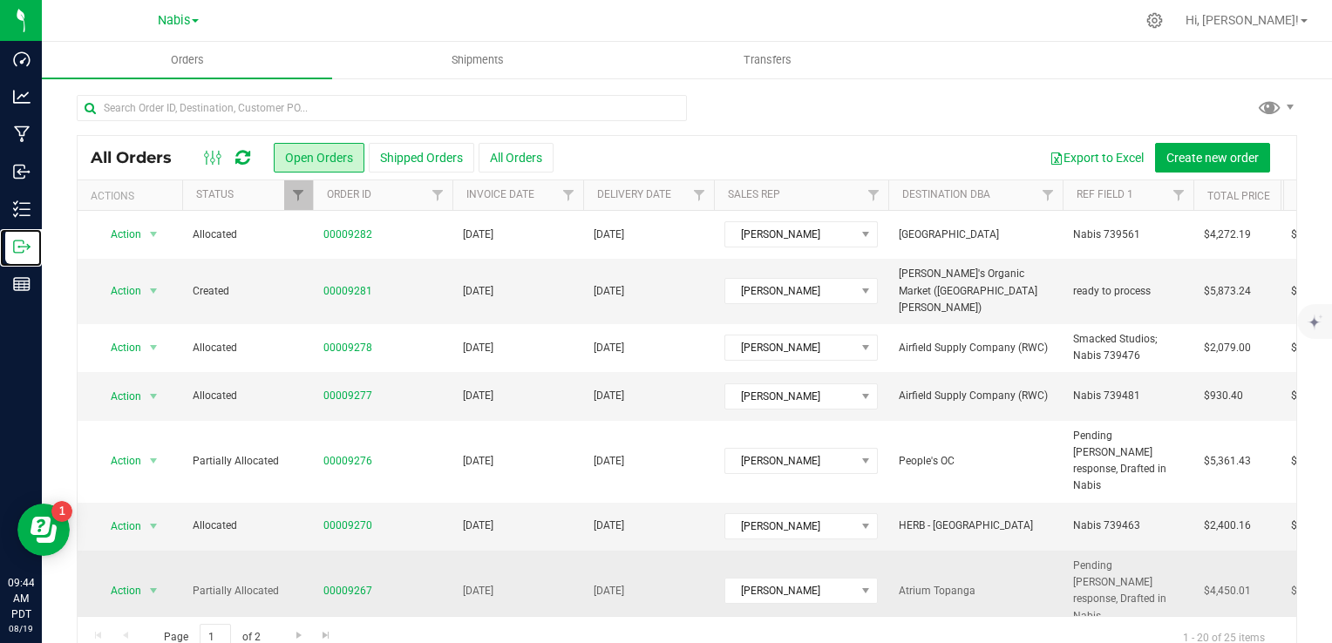
scroll to position [87, 0]
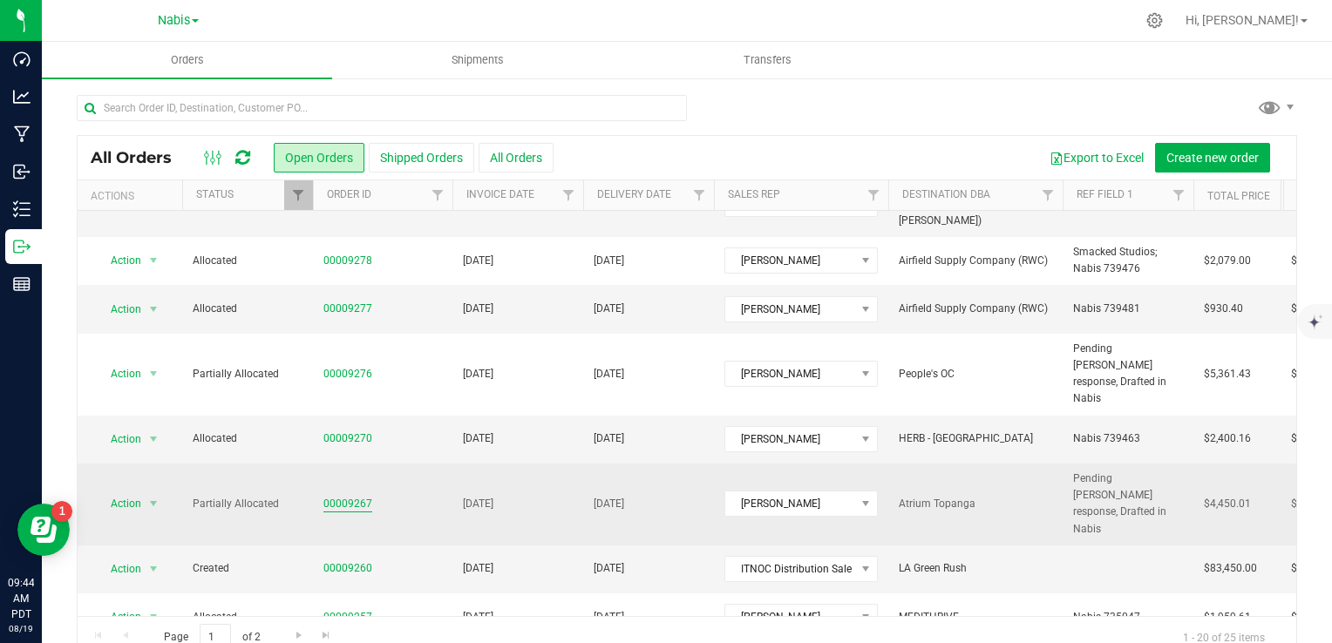
click at [348, 496] on link "00009267" at bounding box center [347, 504] width 49 height 17
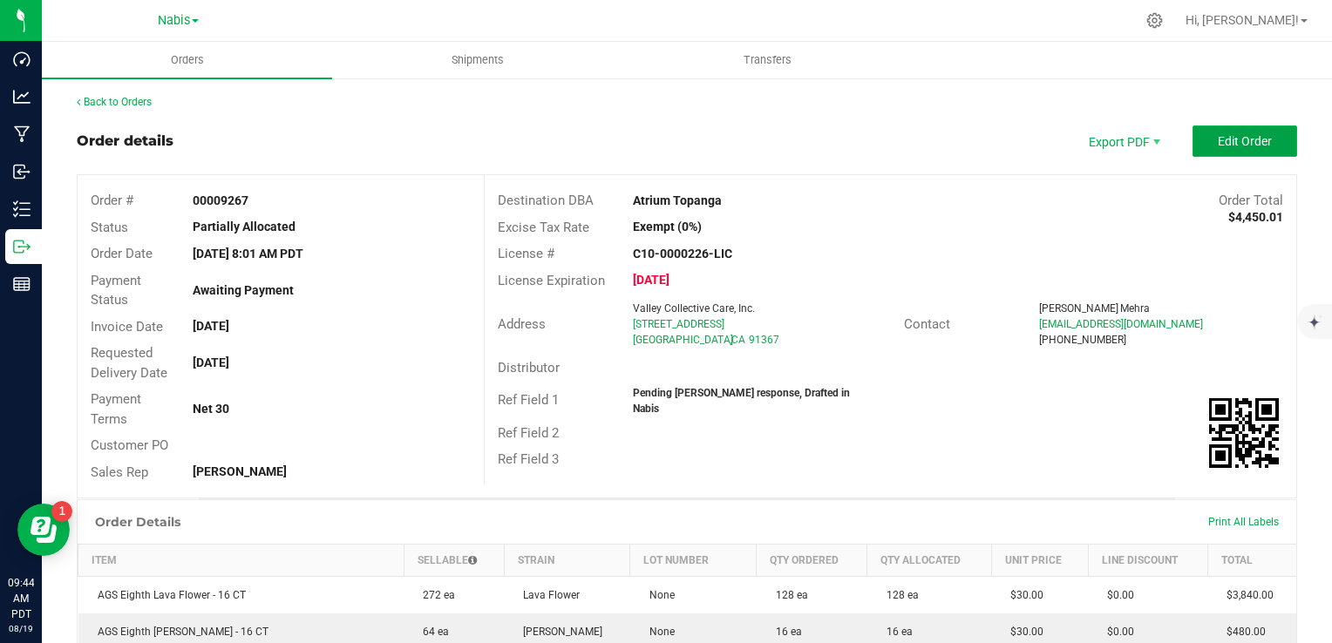
click at [1222, 134] on span "Edit Order" at bounding box center [1245, 141] width 54 height 14
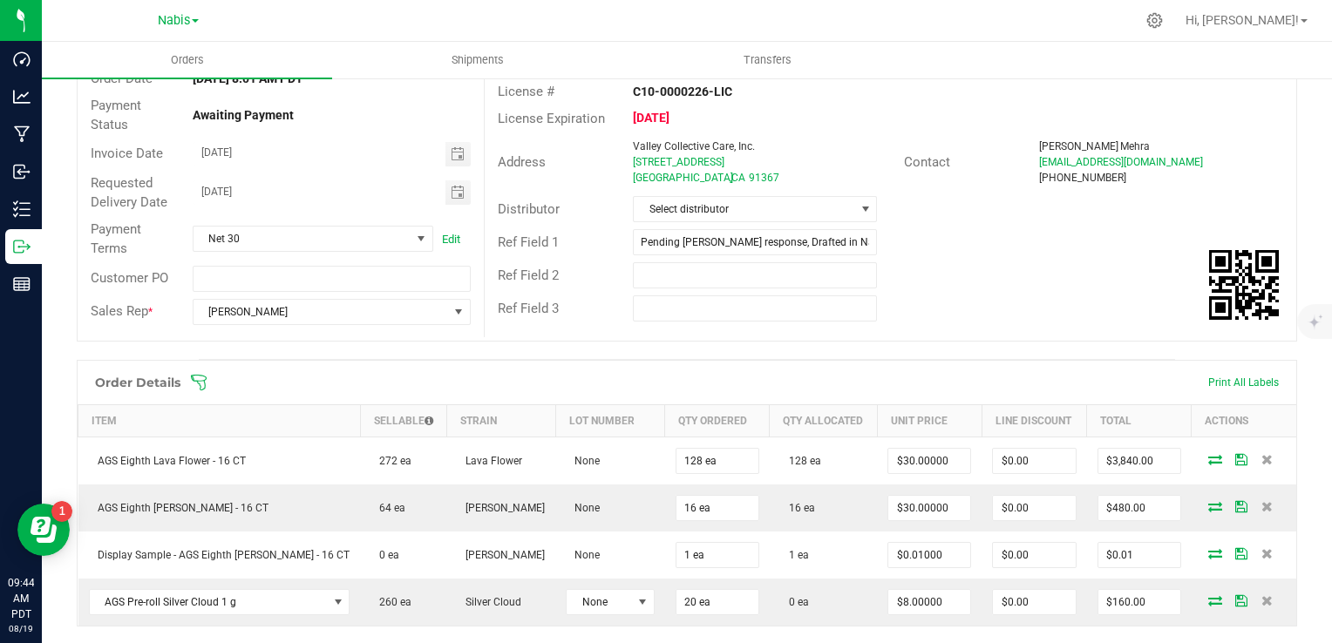
scroll to position [436, 0]
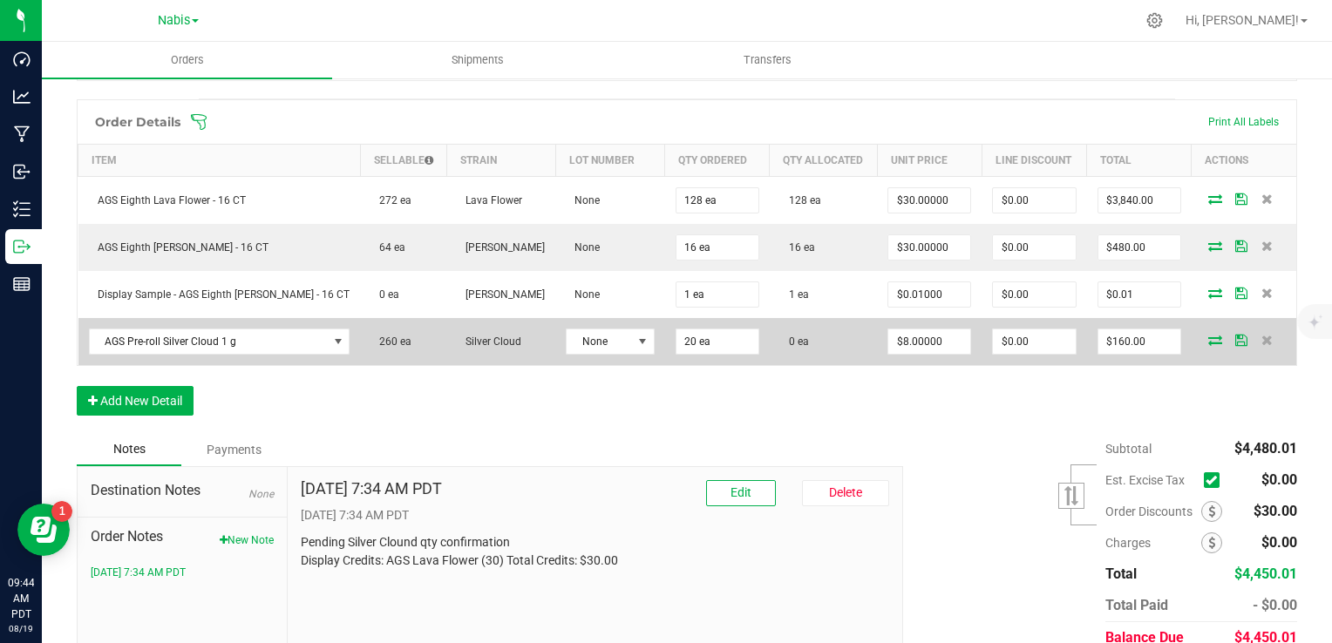
click at [1208, 335] on icon at bounding box center [1215, 340] width 14 height 10
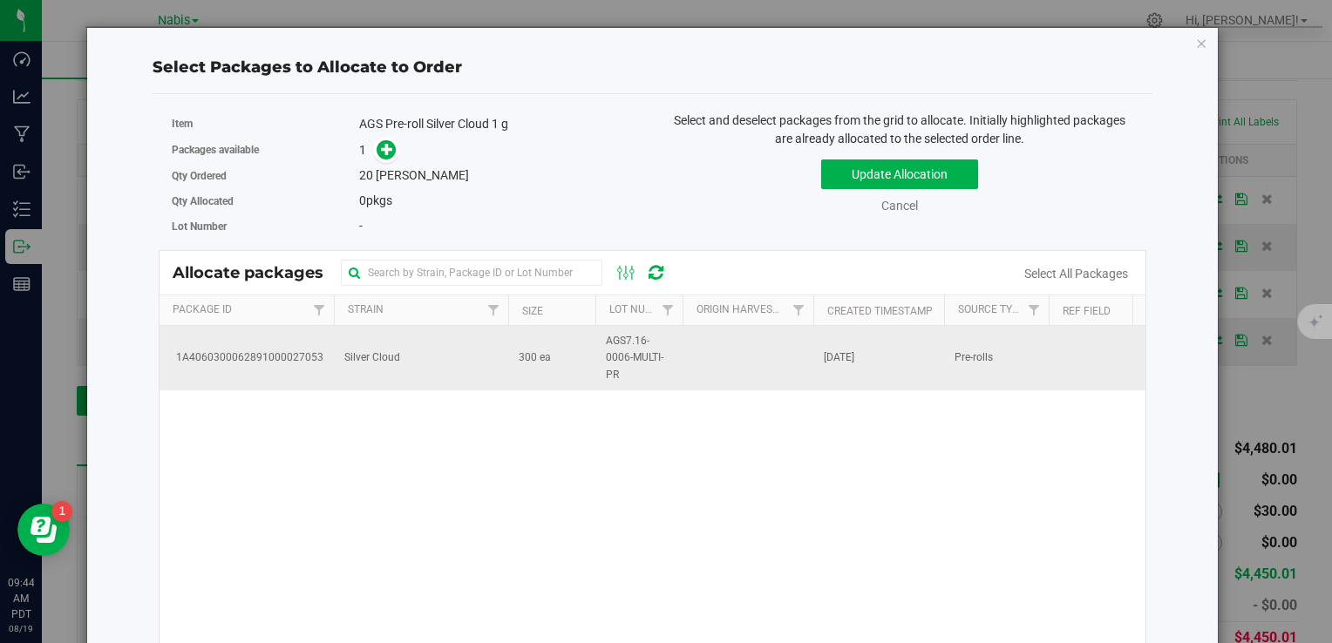
click at [527, 364] on span "300 ea" at bounding box center [535, 358] width 32 height 17
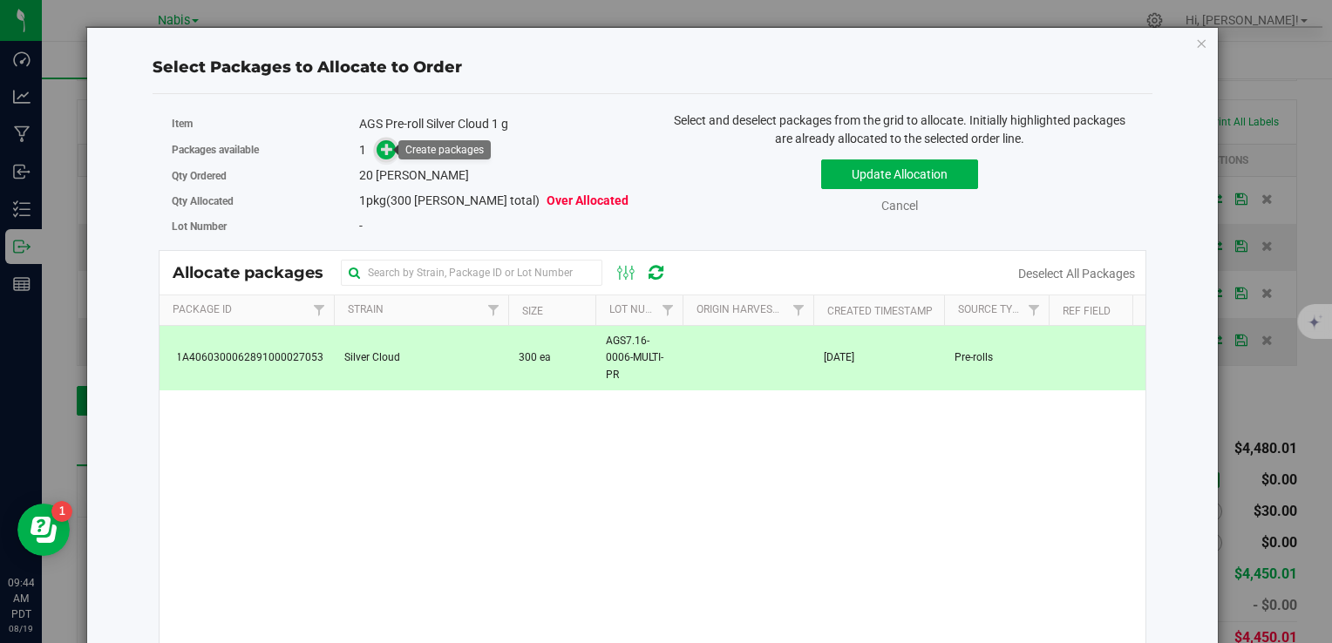
click at [381, 145] on icon at bounding box center [387, 149] width 12 height 12
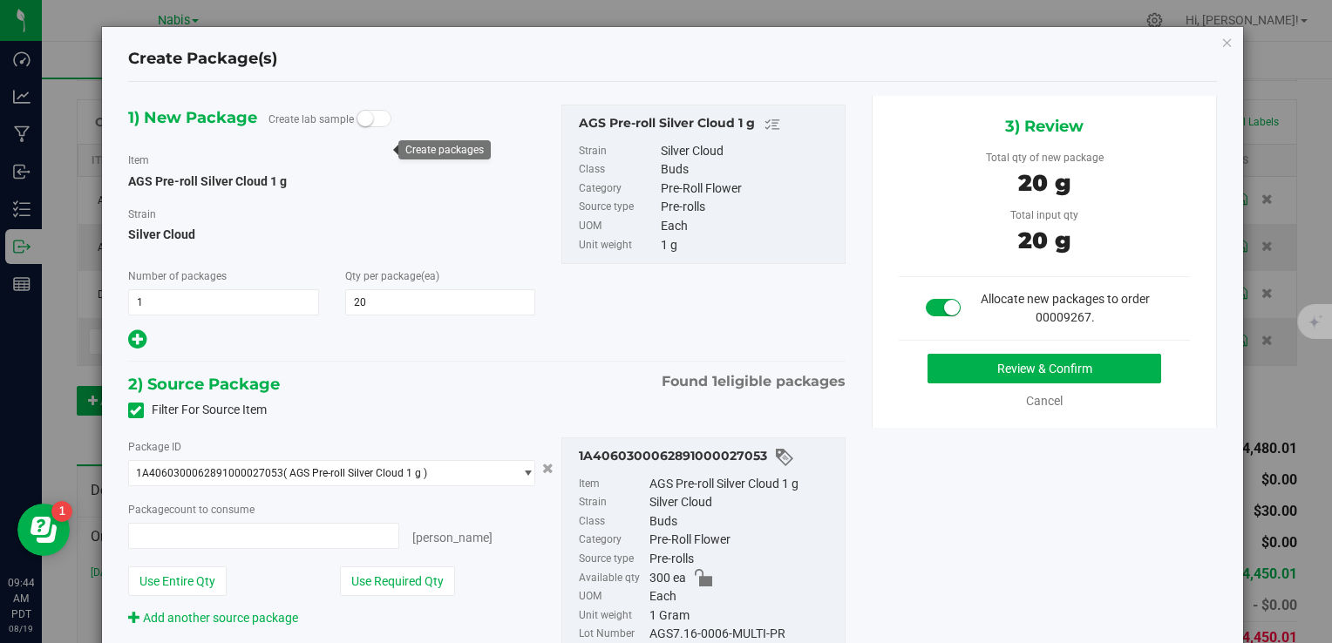
type input "20 ea"
click at [1005, 371] on button "Review & Confirm" at bounding box center [1045, 369] width 234 height 30
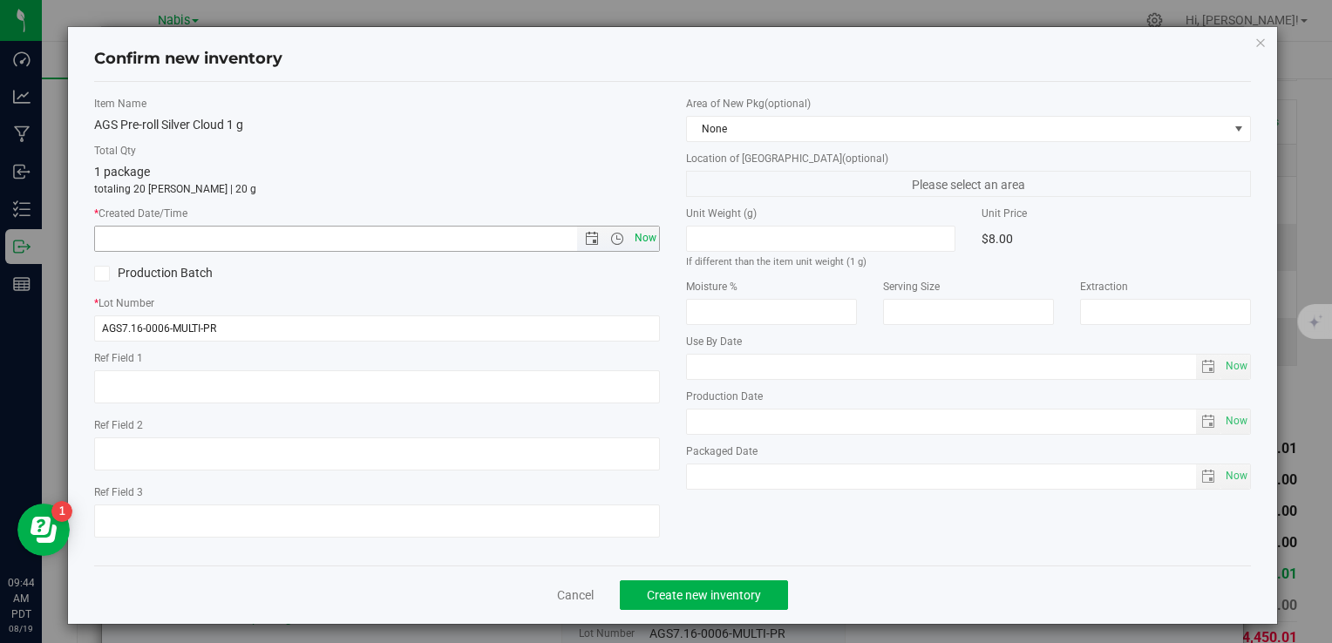
click at [648, 234] on span "Now" at bounding box center [645, 238] width 30 height 25
type input "8/19/2025 9:44 AM"
click at [700, 588] on span "Create new inventory" at bounding box center [704, 595] width 114 height 14
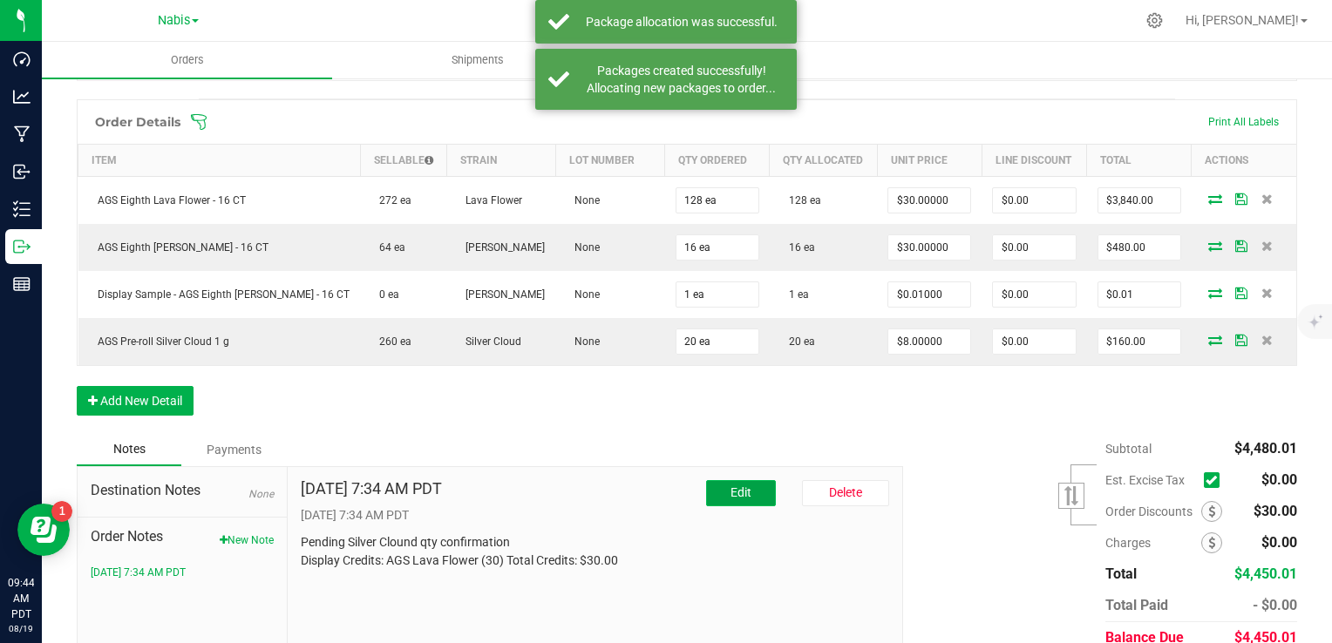
click at [738, 486] on span "Edit" at bounding box center [741, 493] width 21 height 14
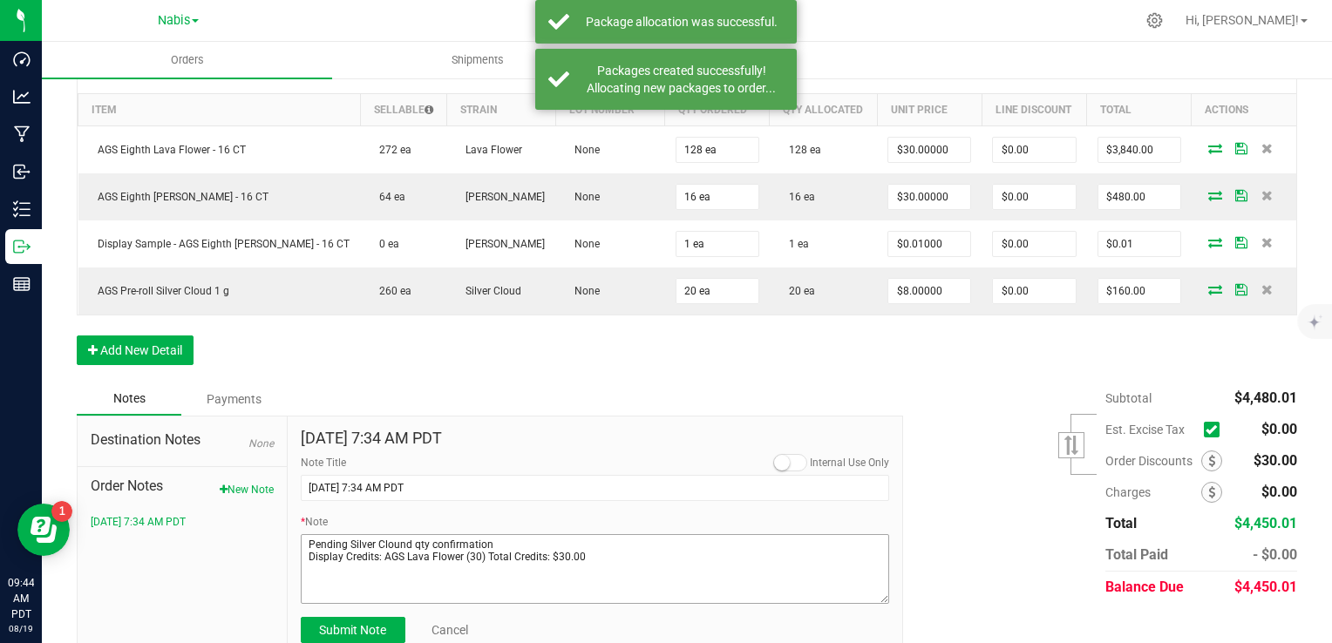
scroll to position [515, 0]
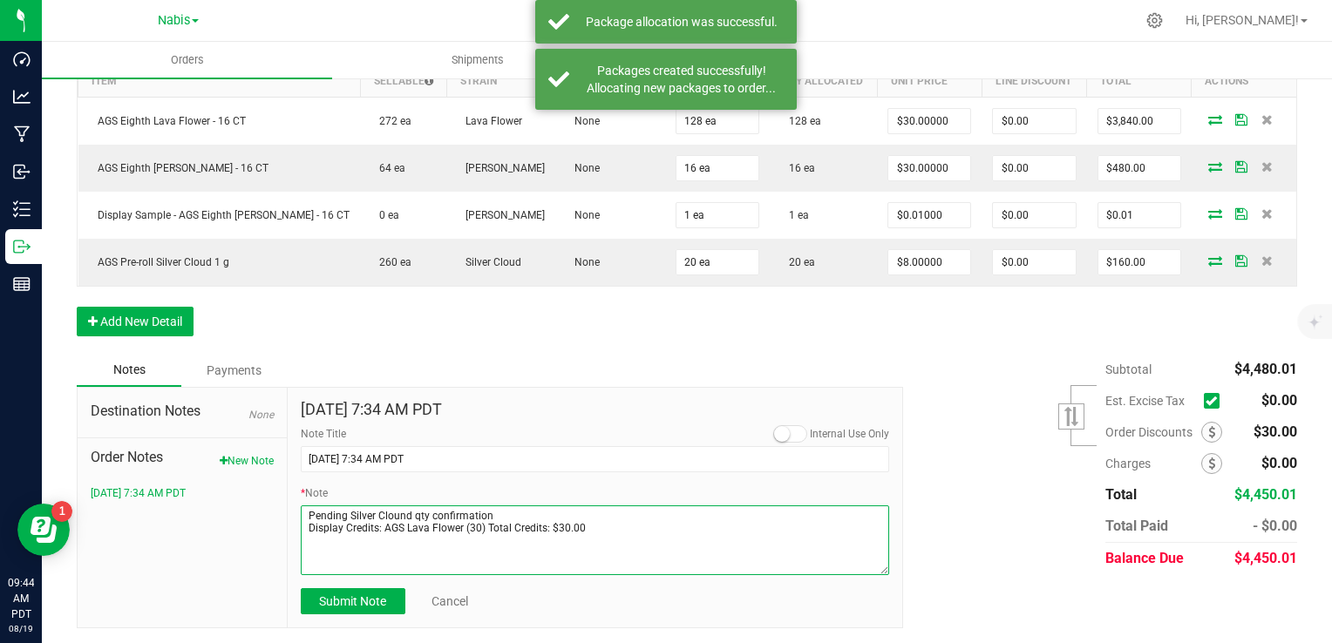
drag, startPoint x: 499, startPoint y: 520, endPoint x: 331, endPoint y: 520, distance: 167.4
click at [331, 520] on textarea "* Note" at bounding box center [595, 541] width 589 height 70
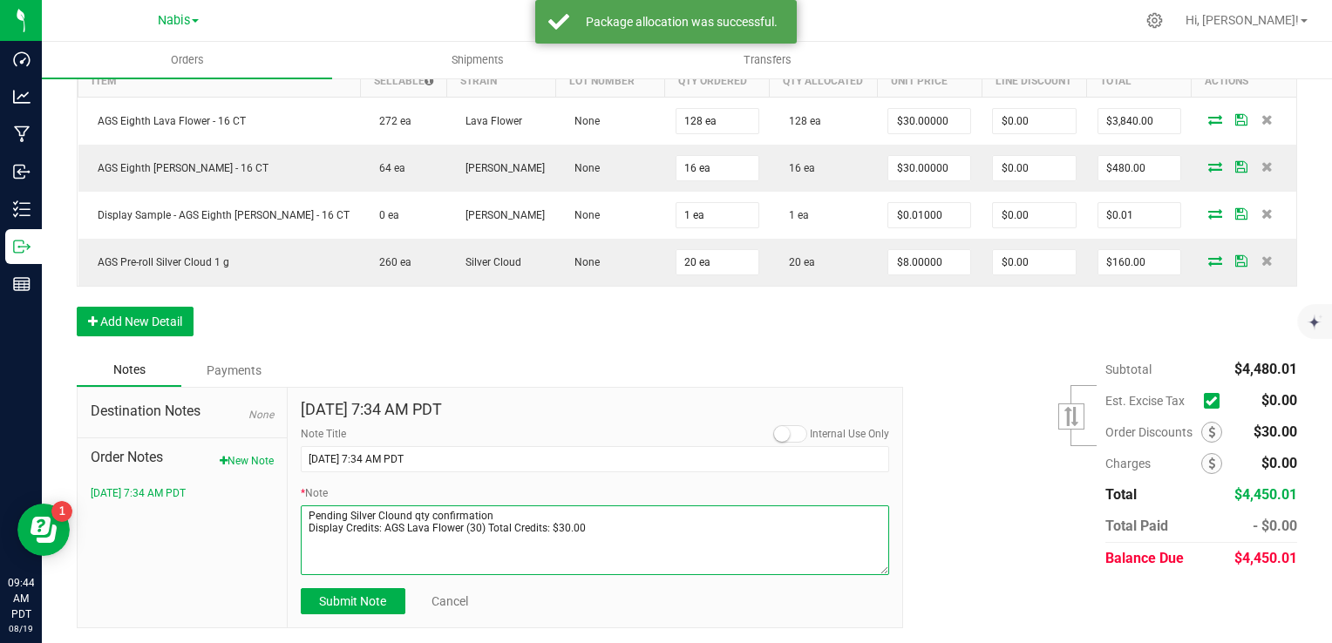
click at [486, 506] on textarea "* Note" at bounding box center [595, 541] width 589 height 70
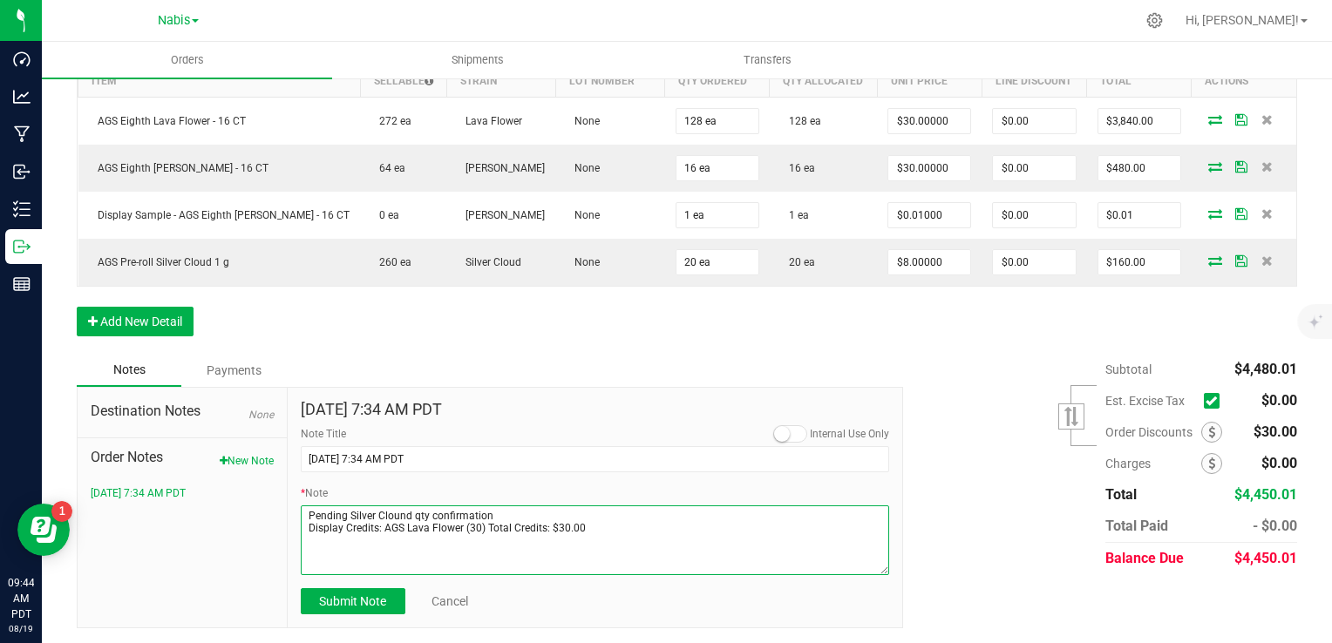
drag, startPoint x: 489, startPoint y: 516, endPoint x: 259, endPoint y: 519, distance: 230.2
click at [259, 519] on div "Destination Notes None Order Notes New Note 8/19/2025 7:34 AM PDT Aug 19, 2025 …" at bounding box center [490, 508] width 826 height 242
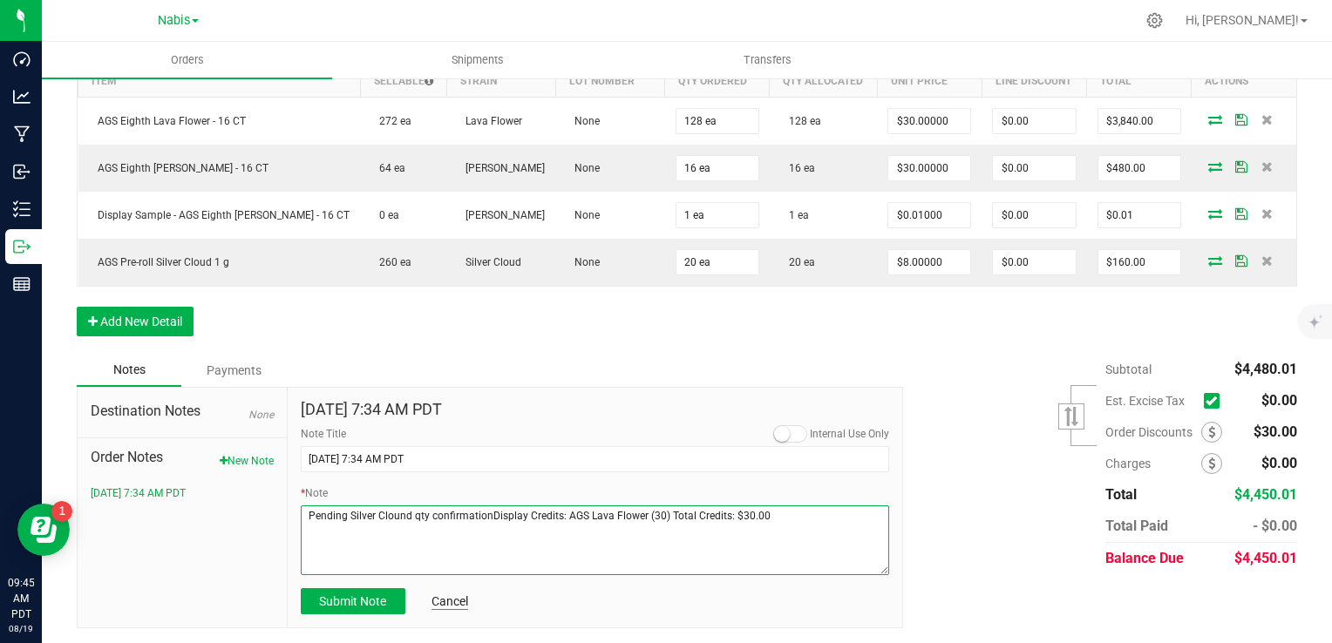
type textarea "Pending Silver Clound qty confirmationDisplay Credits: AGS Lava Flower (30) Tot…"
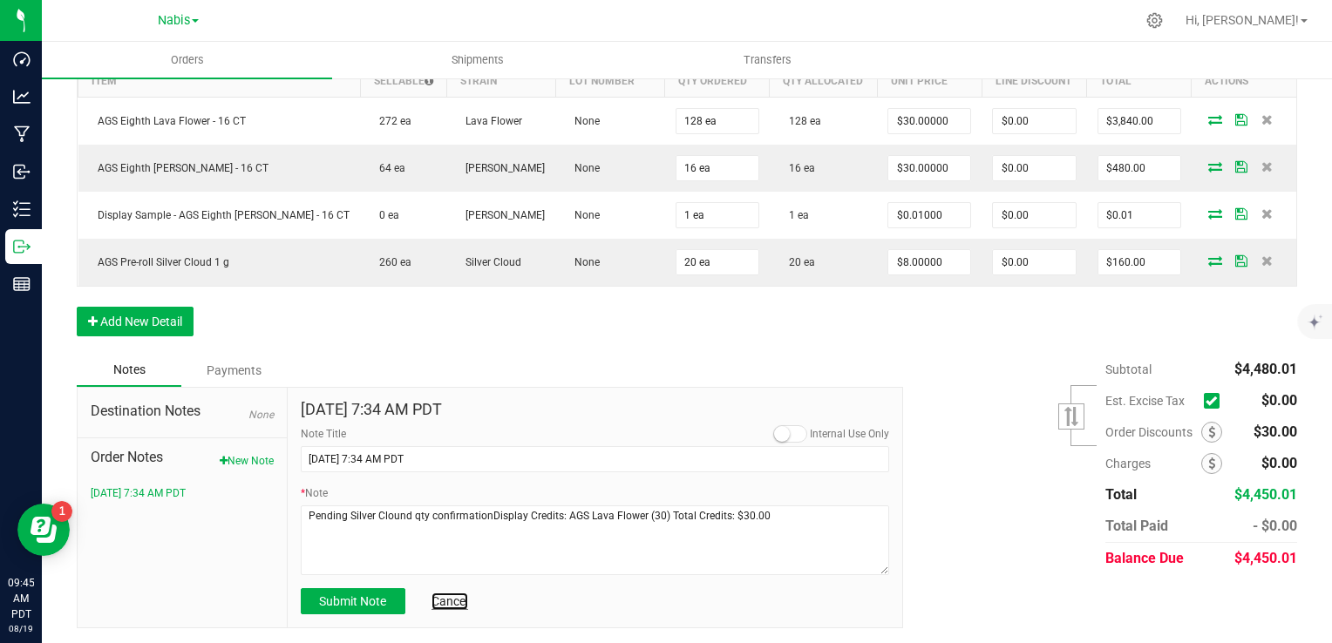
click at [448, 595] on link "Cancel" at bounding box center [450, 601] width 37 height 17
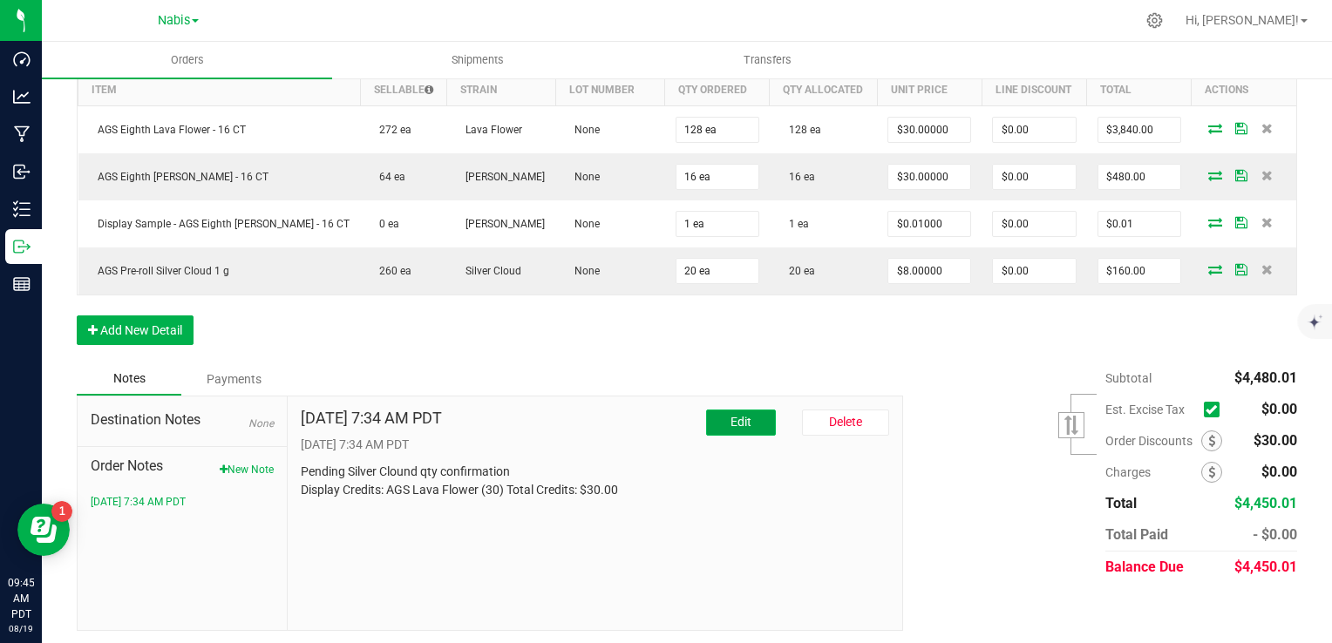
click at [721, 421] on button "Edit" at bounding box center [741, 423] width 70 height 26
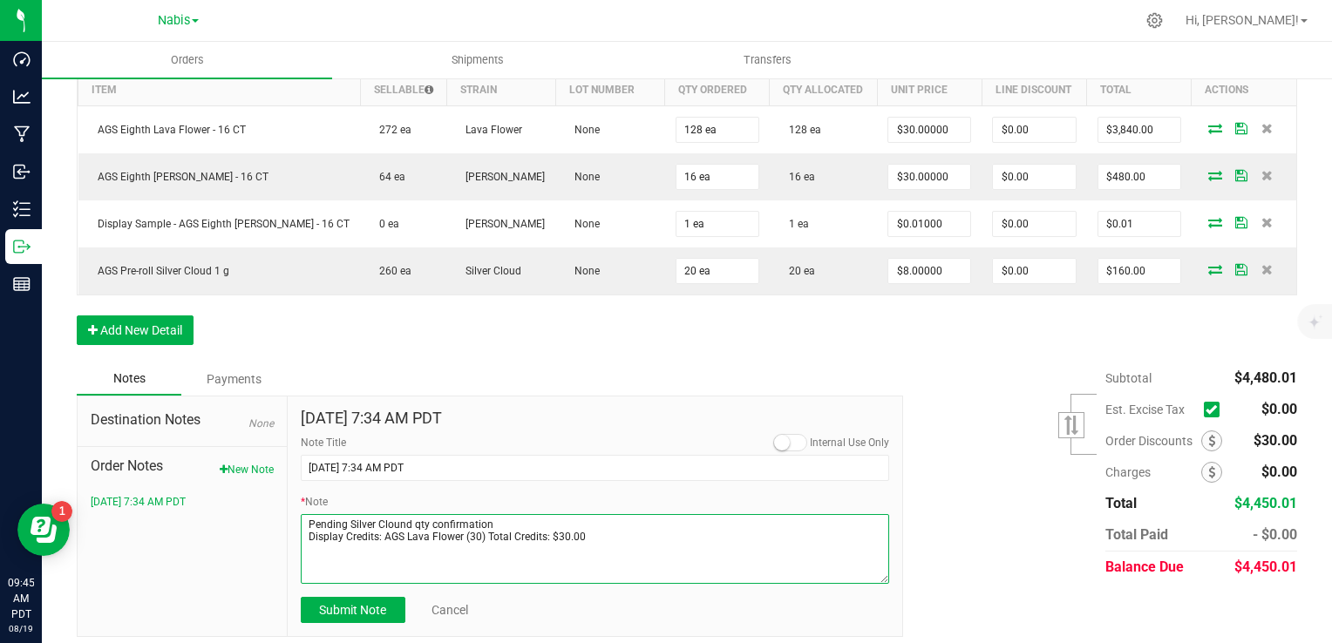
click at [495, 530] on textarea "* Note" at bounding box center [595, 549] width 589 height 70
click at [499, 514] on textarea "* Note" at bounding box center [595, 549] width 589 height 70
drag, startPoint x: 472, startPoint y: 518, endPoint x: 276, endPoint y: 522, distance: 195.3
click at [276, 522] on div "Destination Notes None Order Notes New Note 8/19/2025 7:34 AM PDT Aug 19, 2025 …" at bounding box center [490, 517] width 826 height 242
click at [305, 532] on textarea "* Note" at bounding box center [595, 549] width 589 height 70
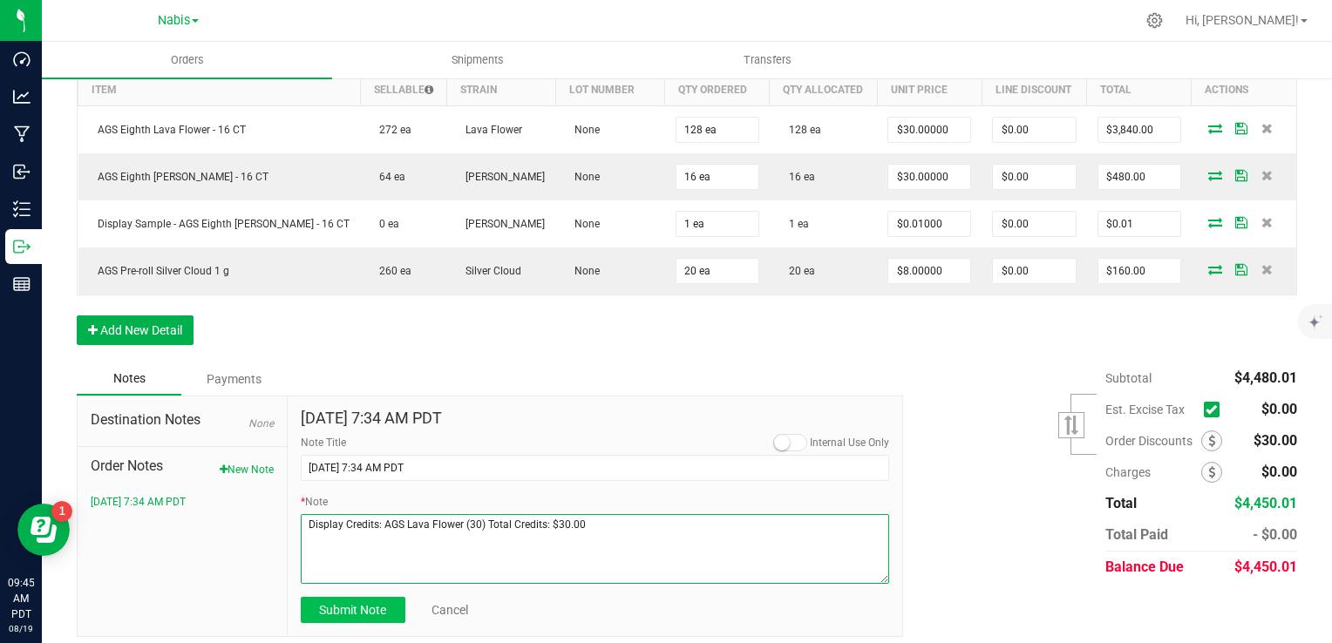
type textarea "Display Credits: AGS Lava Flower (30) Total Credits: $30.00"
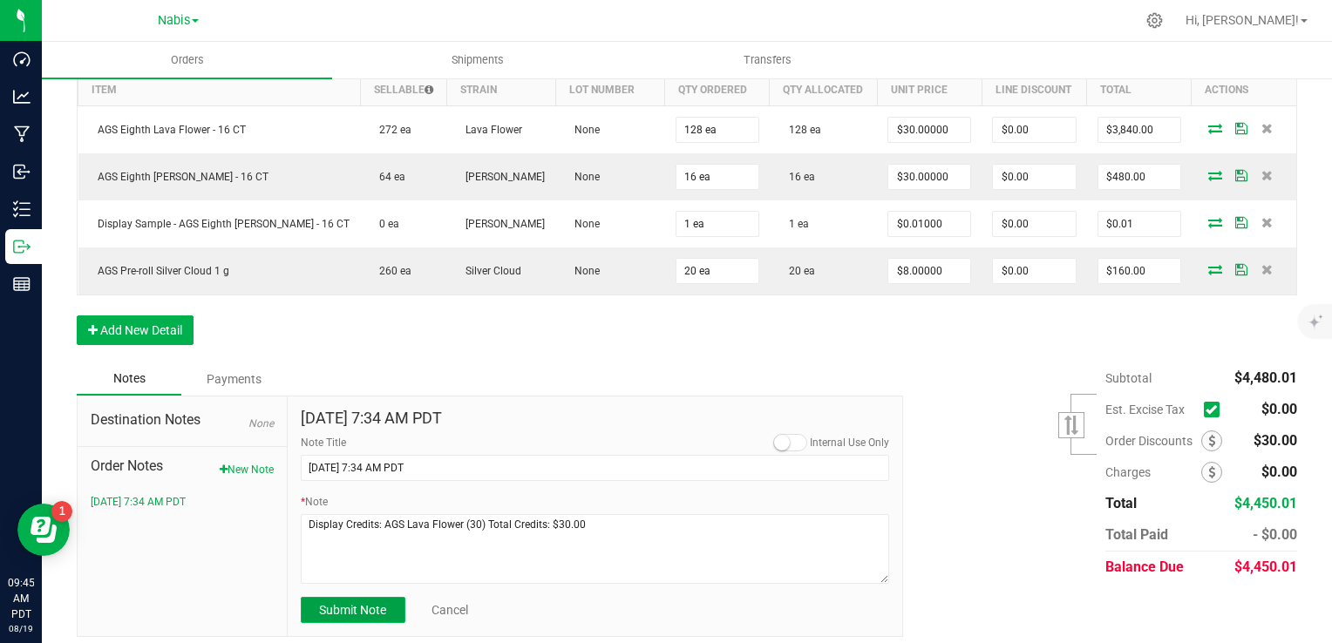
click at [358, 603] on span "Submit Note" at bounding box center [352, 610] width 67 height 14
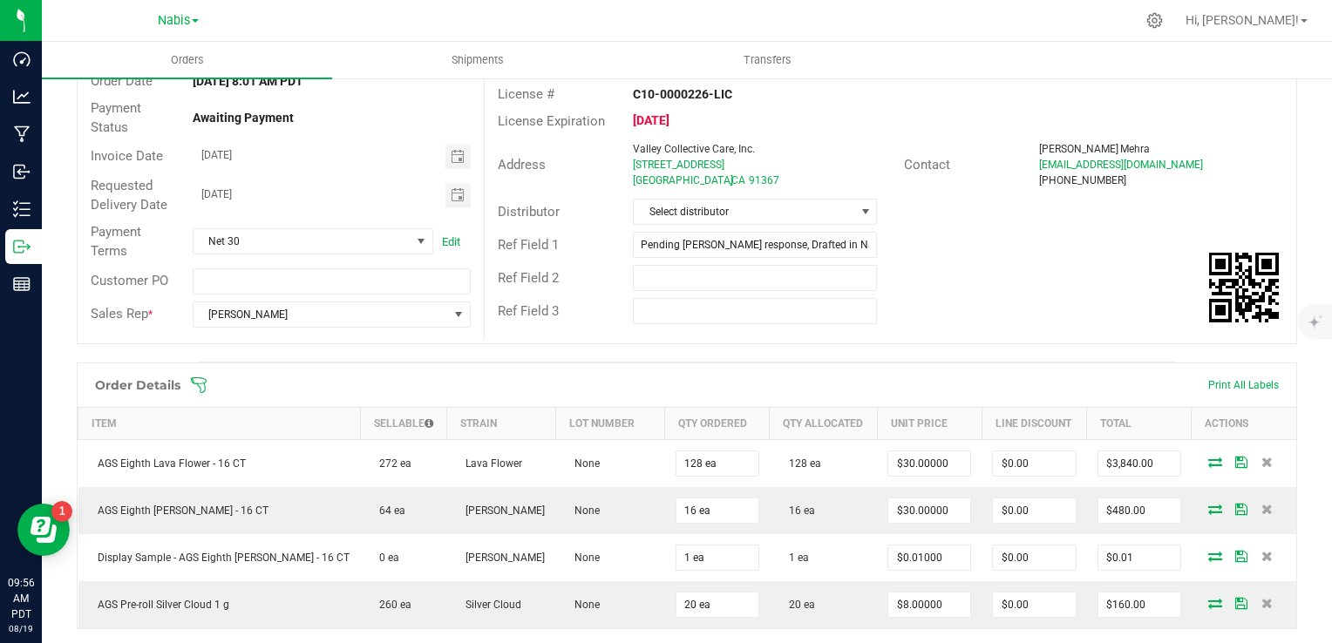
scroll to position [0, 0]
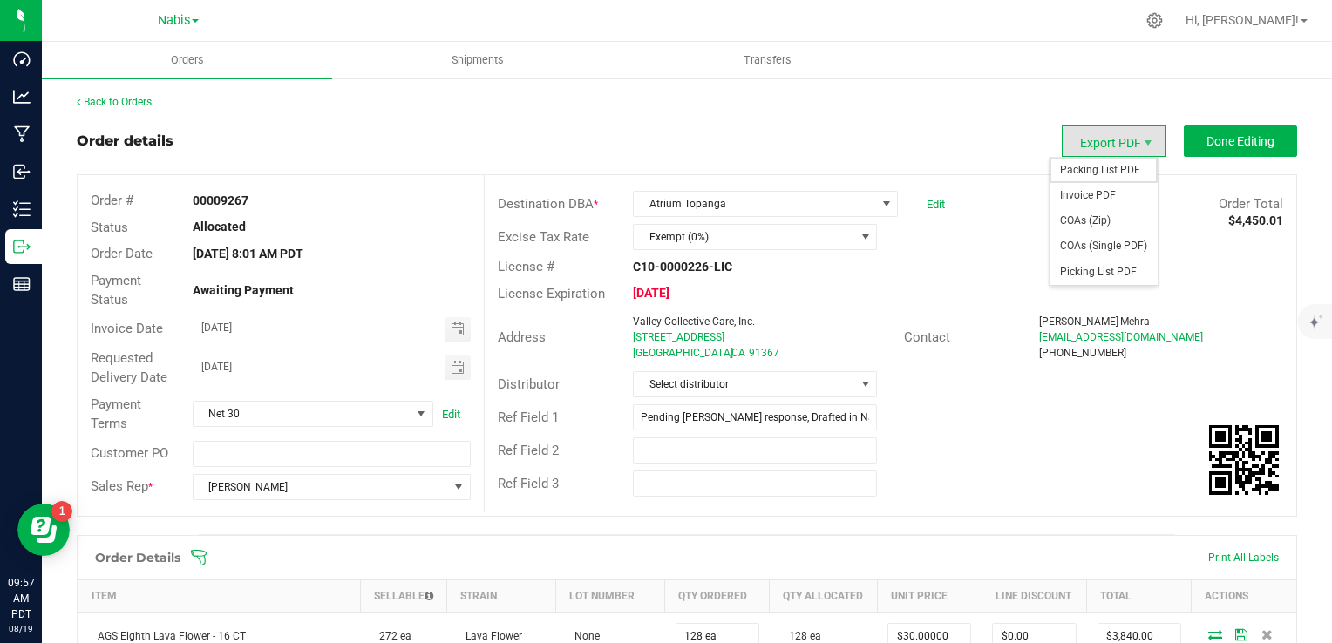
click at [1106, 167] on span "Packing List PDF" at bounding box center [1104, 170] width 108 height 25
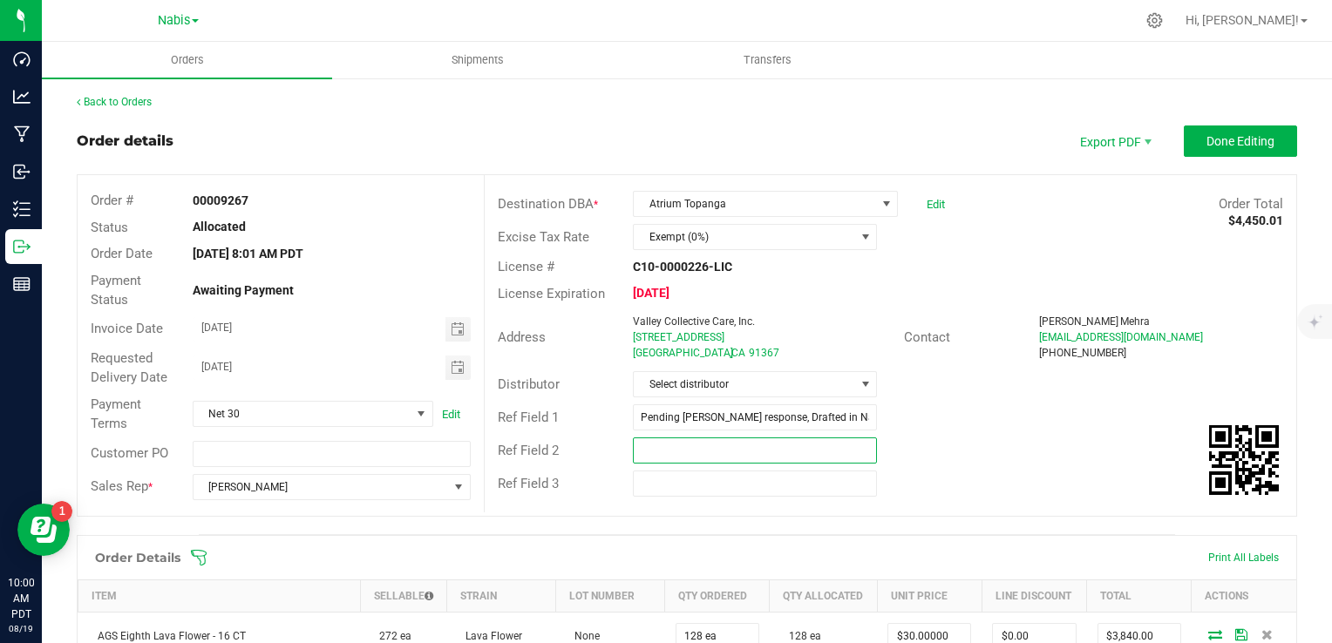
click at [718, 456] on input "text" at bounding box center [755, 451] width 244 height 26
click at [746, 431] on div "Ref Field 1 Pending Sammy response, Drafted in Nabis" at bounding box center [891, 417] width 812 height 33
click at [753, 421] on input "Pending [PERSON_NAME] response, Drafted in Nabis" at bounding box center [755, 418] width 244 height 26
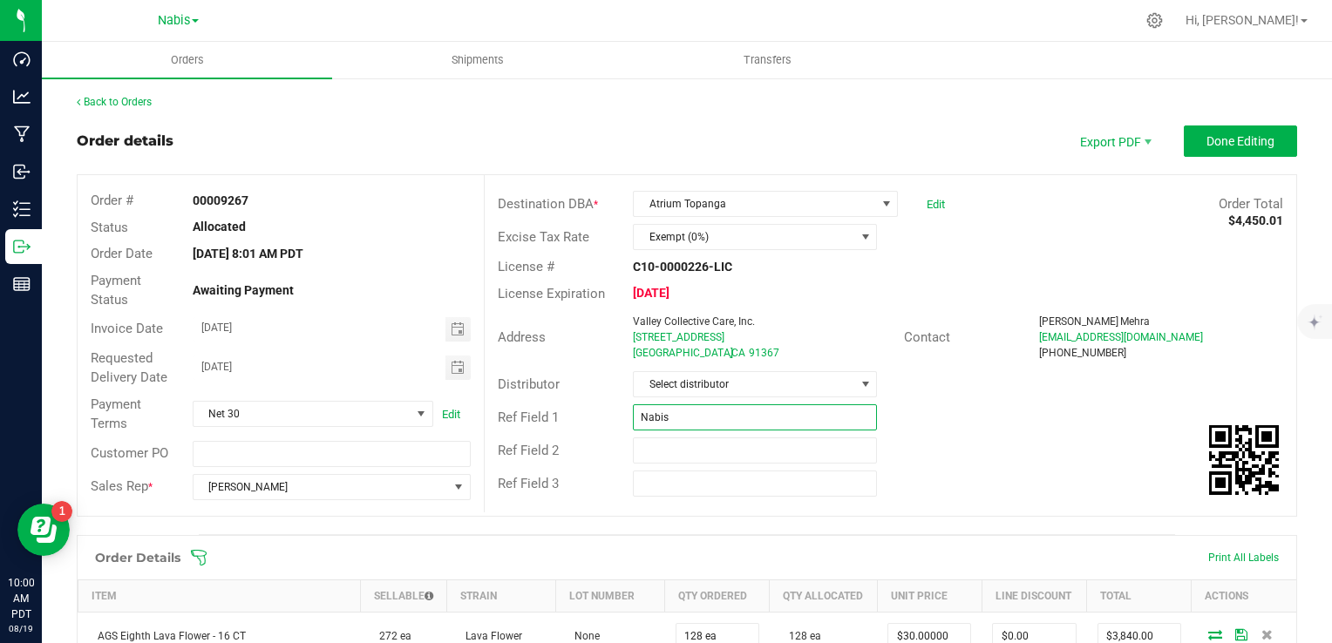
paste input "739613"
click at [453, 327] on span "Toggle calendar" at bounding box center [458, 330] width 14 height 14
type input "Nabis 739613"
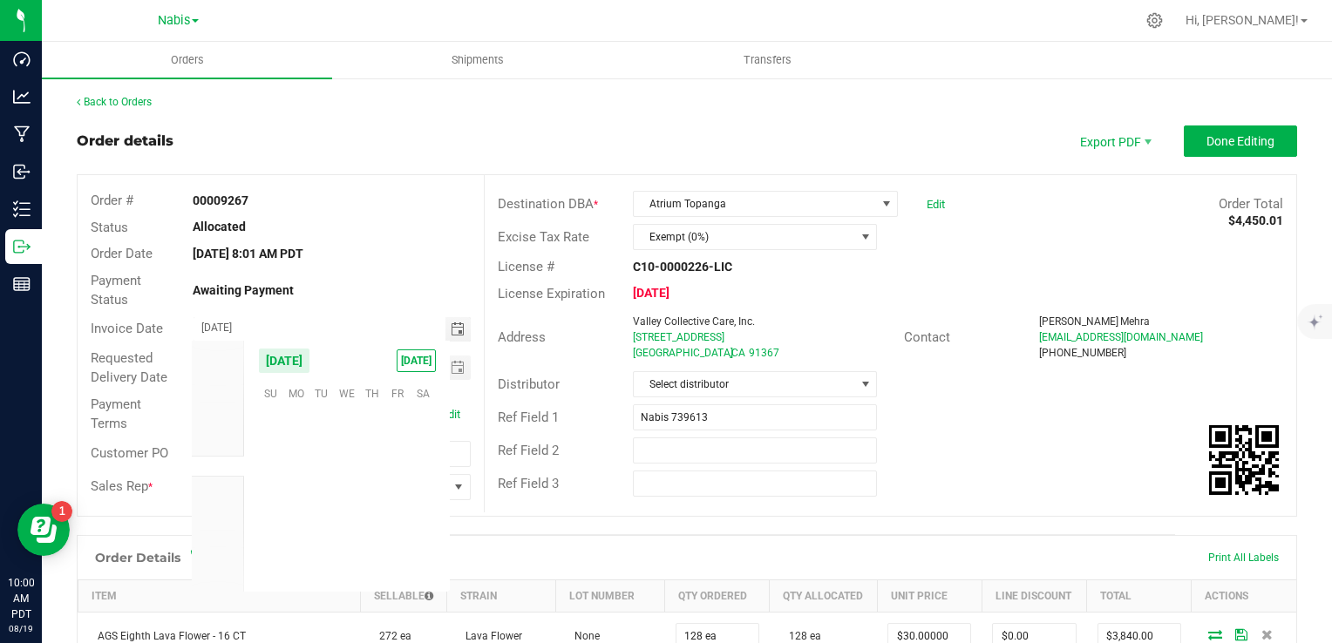
scroll to position [282604, 0]
click at [372, 496] on span "21" at bounding box center [372, 501] width 25 height 27
type input "[DATE]"
click at [451, 366] on span "Toggle calendar" at bounding box center [458, 368] width 14 height 14
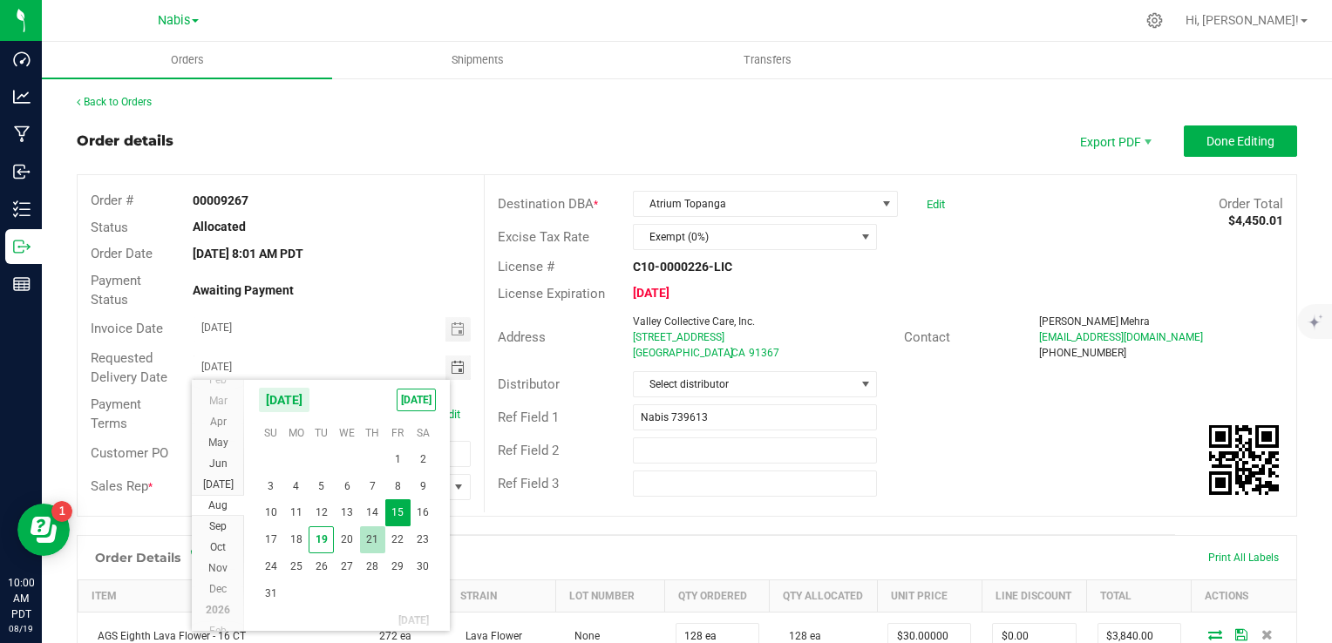
click at [381, 534] on span "21" at bounding box center [372, 540] width 25 height 27
type input "[DATE]"
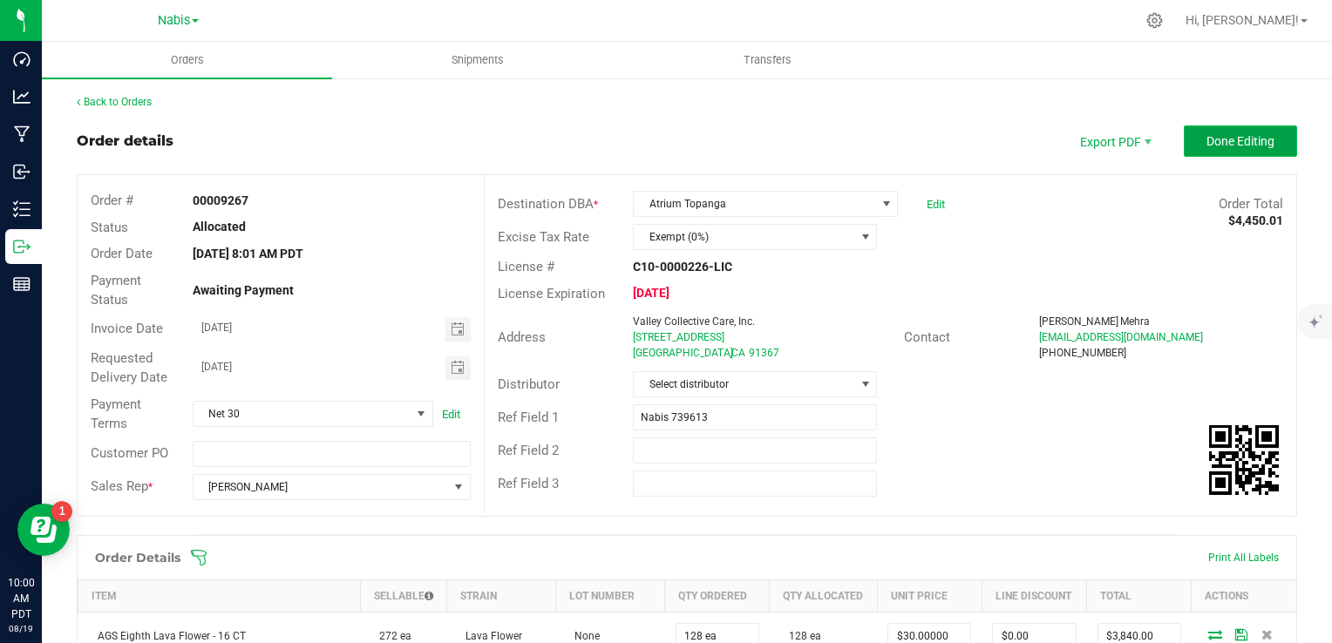
click at [1221, 138] on span "Done Editing" at bounding box center [1241, 141] width 68 height 14
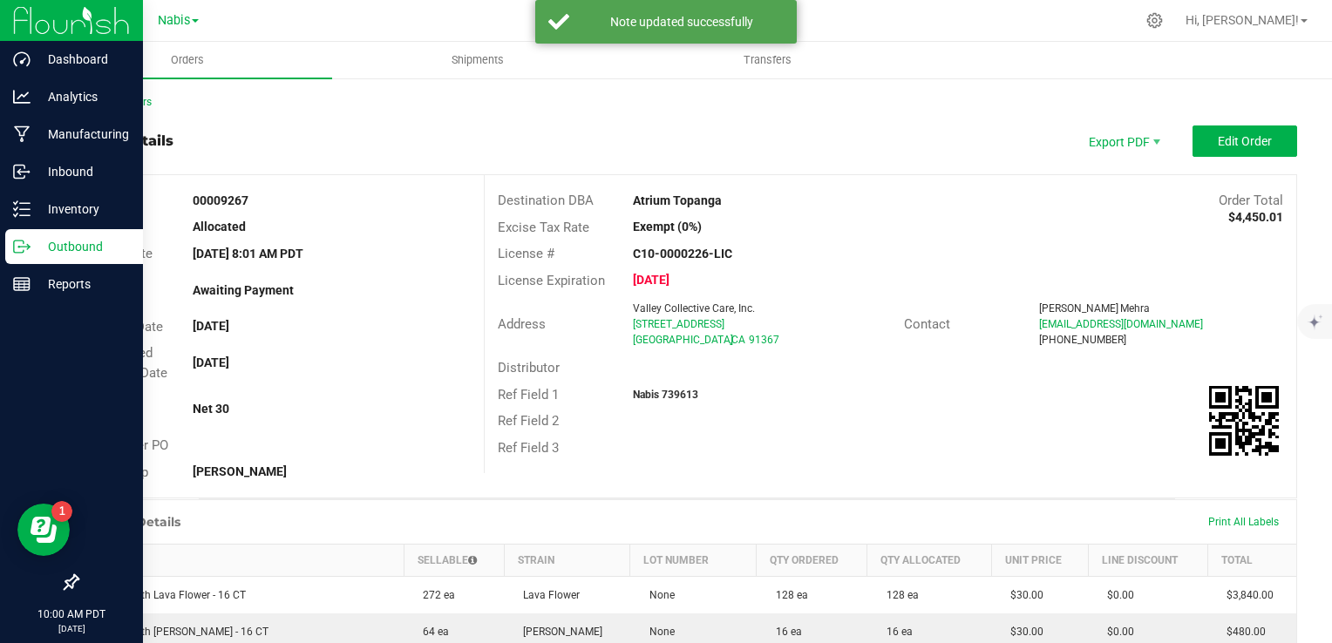
click at [71, 242] on p "Outbound" at bounding box center [83, 246] width 105 height 21
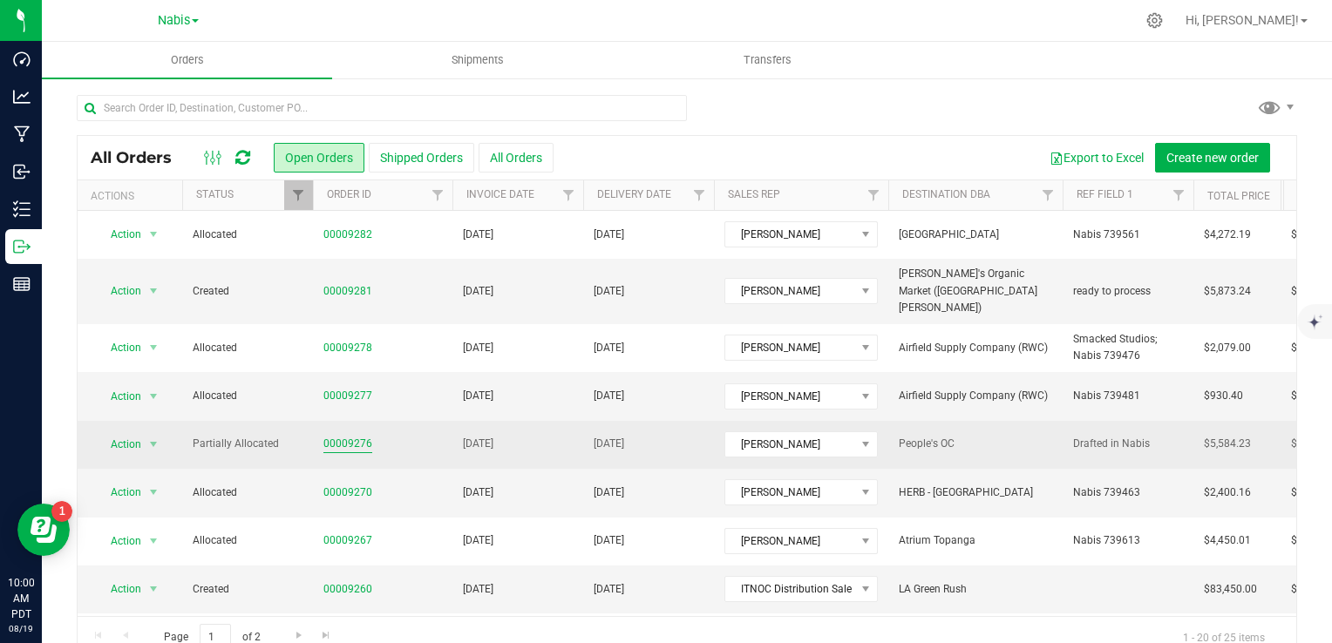
click at [357, 436] on link "00009276" at bounding box center [347, 444] width 49 height 17
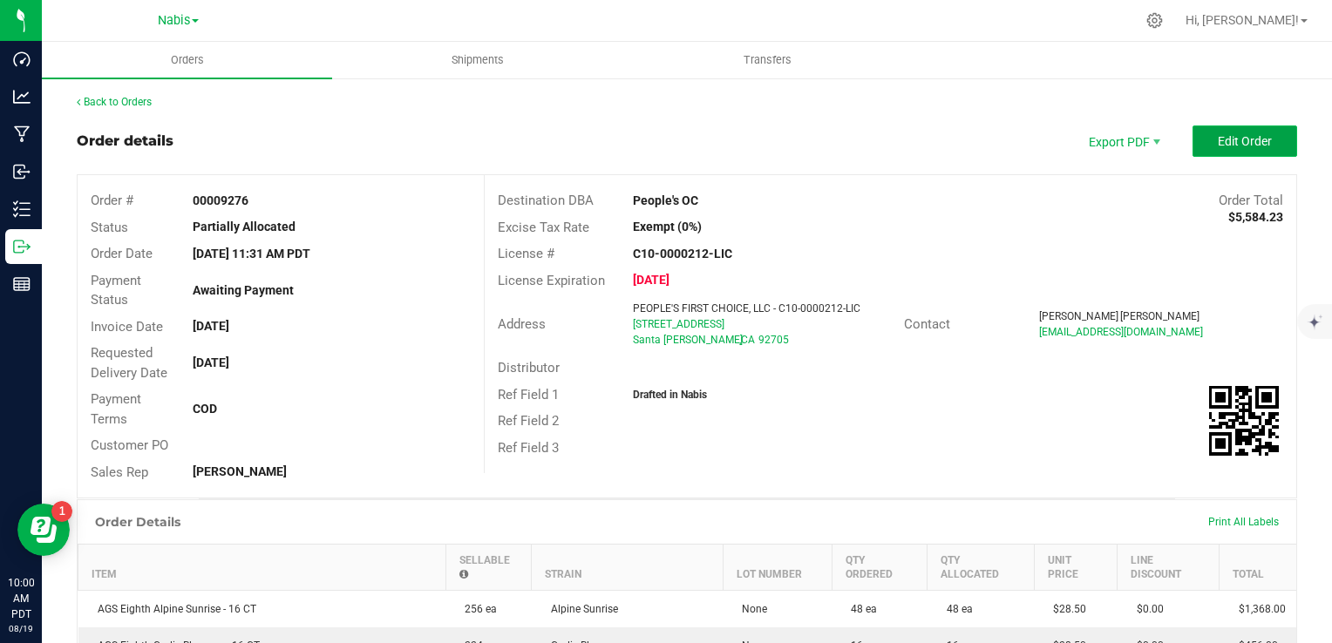
click at [1221, 150] on button "Edit Order" at bounding box center [1245, 141] width 105 height 31
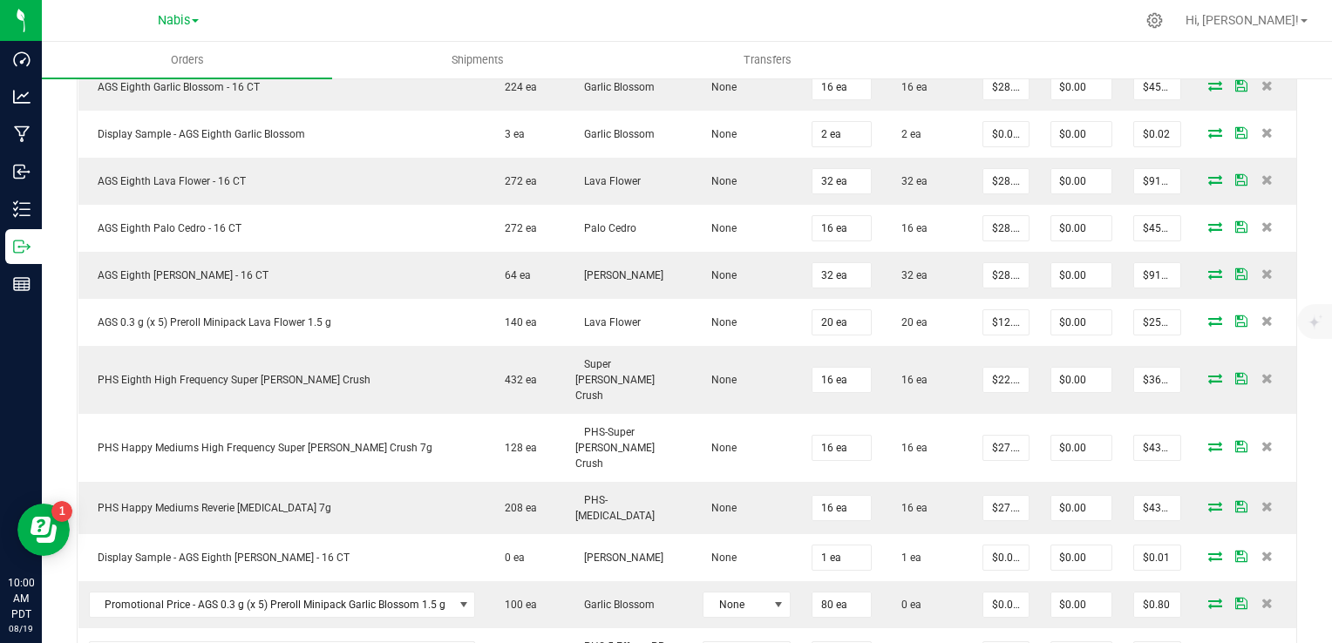
scroll to position [952, 0]
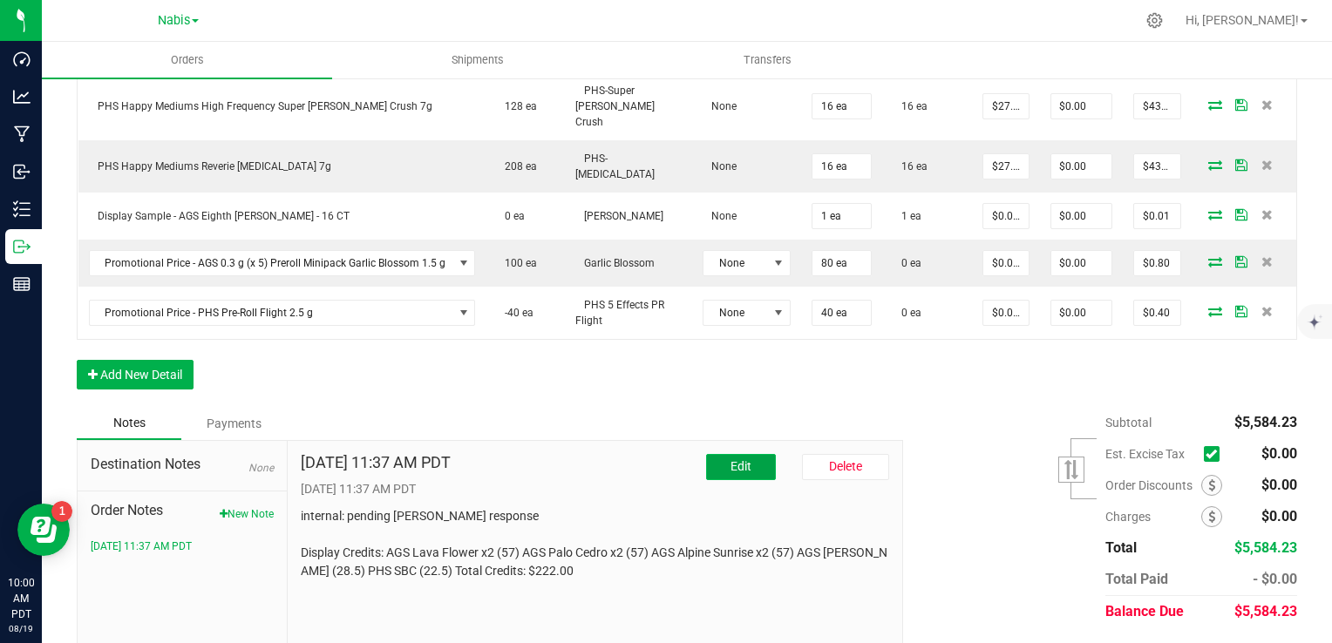
click at [739, 459] on span "Edit" at bounding box center [741, 466] width 21 height 14
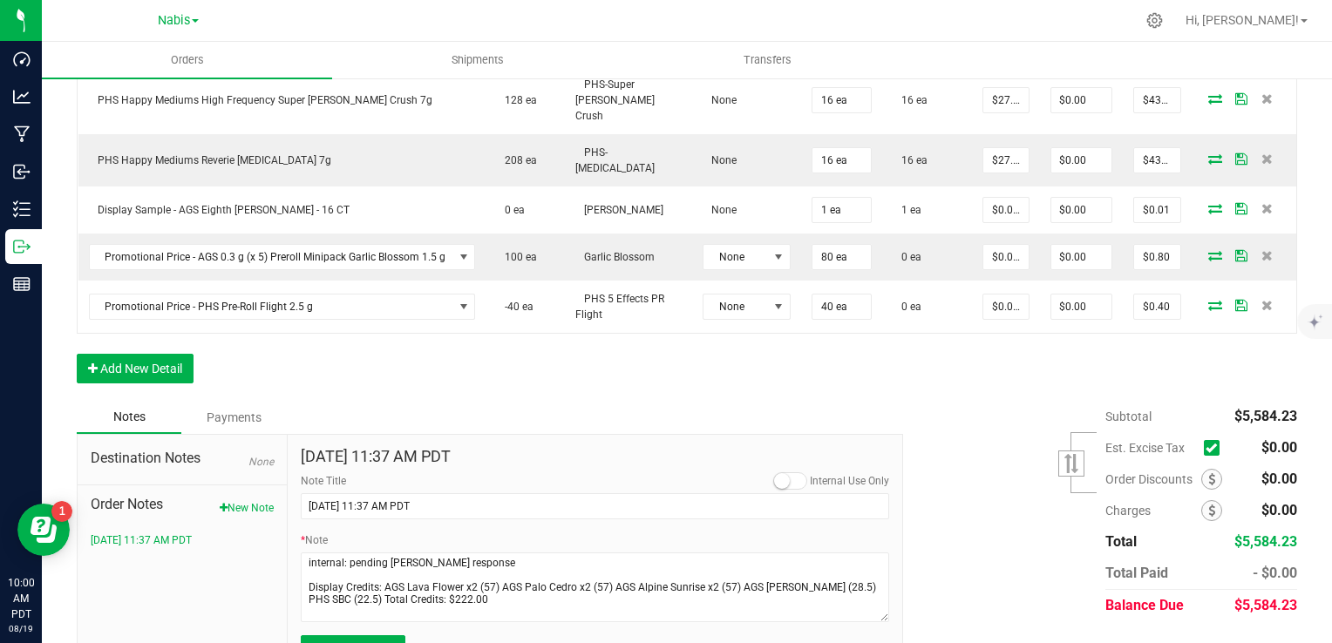
scroll to position [961, 0]
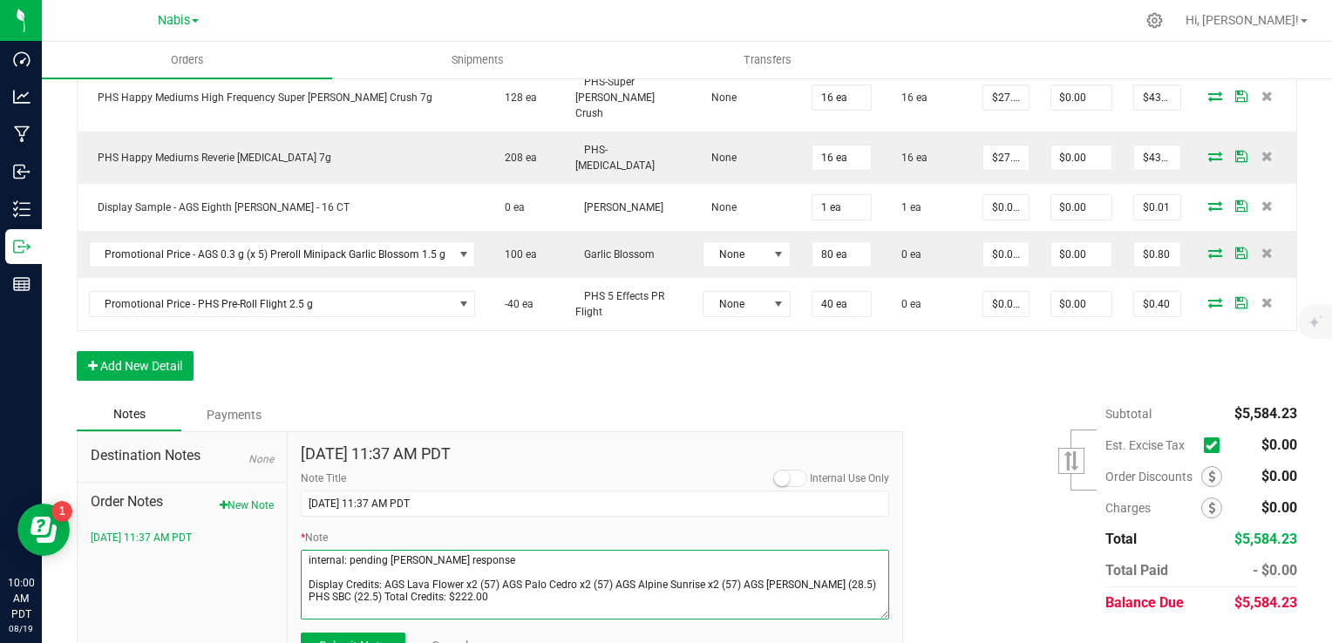
click at [484, 550] on textarea "* Note" at bounding box center [595, 585] width 589 height 70
drag, startPoint x: 491, startPoint y: 541, endPoint x: 464, endPoint y: 541, distance: 27.0
click at [464, 550] on textarea "* Note" at bounding box center [595, 585] width 589 height 70
click at [609, 550] on textarea "* Note" at bounding box center [595, 585] width 589 height 70
click at [597, 550] on textarea "* Note" at bounding box center [595, 585] width 589 height 70
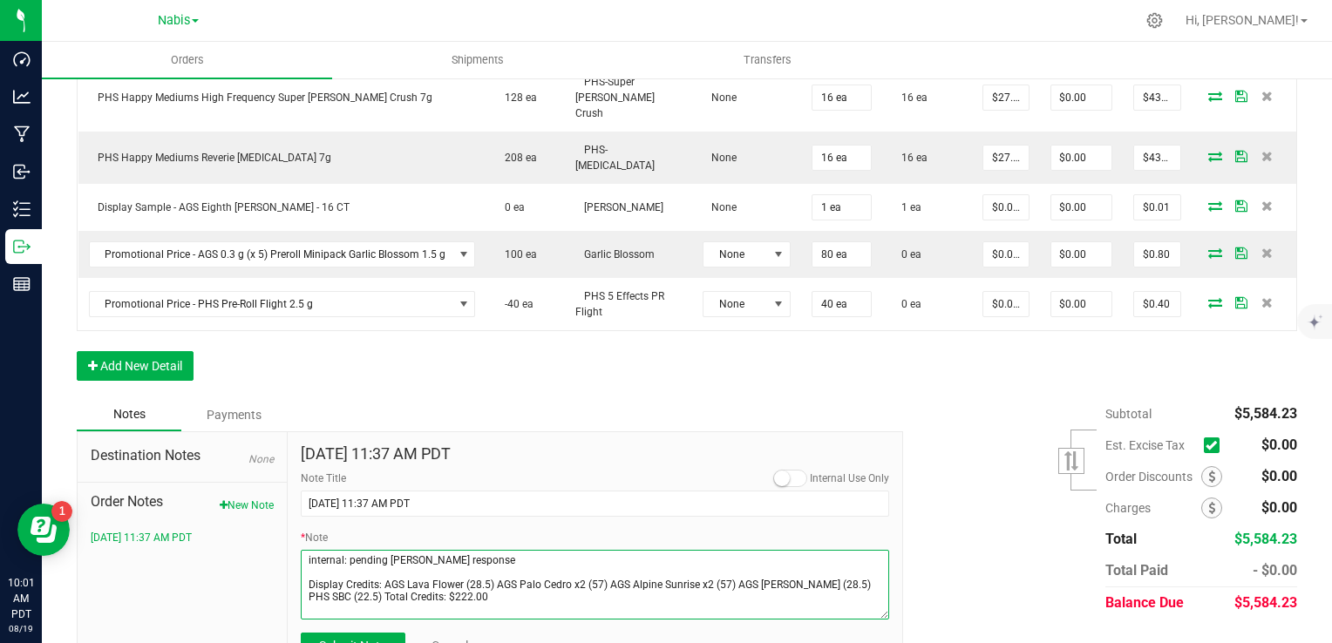
drag, startPoint x: 600, startPoint y: 532, endPoint x: 569, endPoint y: 532, distance: 30.5
click at [569, 550] on textarea "* Note" at bounding box center [595, 585] width 589 height 70
paste textarea "(28.5"
drag, startPoint x: 723, startPoint y: 534, endPoint x: 689, endPoint y: 538, distance: 34.2
click at [689, 550] on textarea "* Note" at bounding box center [595, 585] width 589 height 70
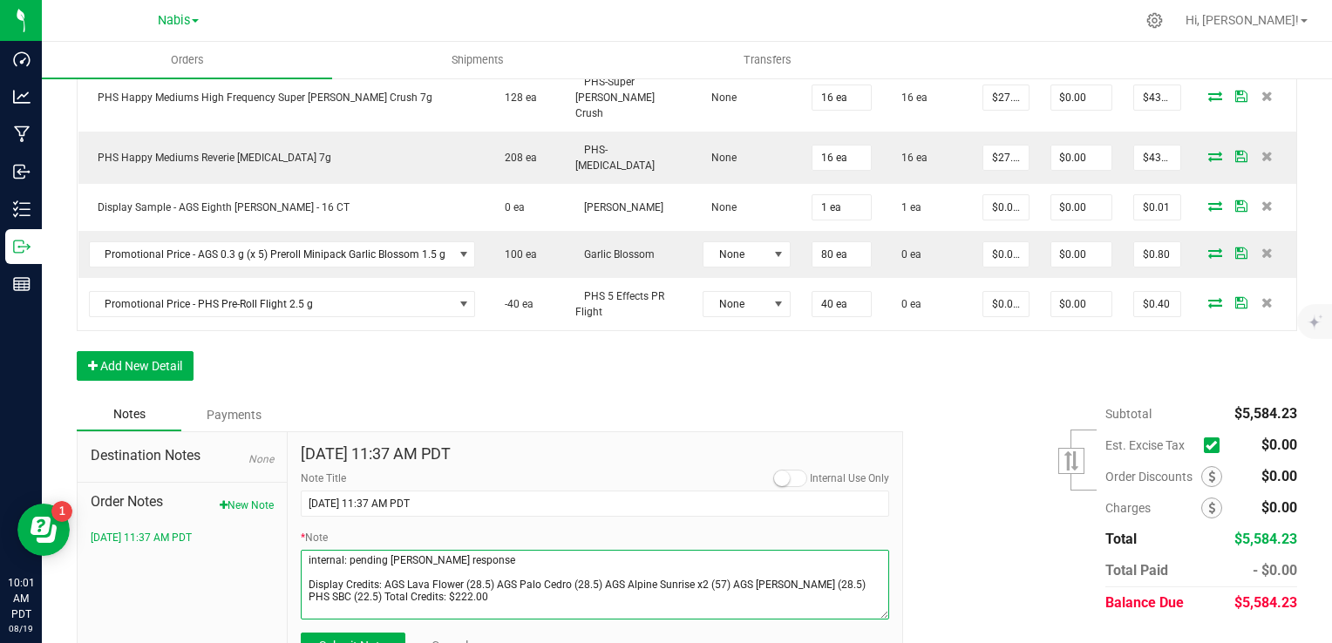
paste textarea "(28.5"
click at [492, 567] on textarea "* Note" at bounding box center [595, 585] width 589 height 70
drag, startPoint x: 472, startPoint y: 549, endPoint x: 426, endPoint y: 563, distance: 47.4
click at [426, 563] on textarea "* Note" at bounding box center [595, 585] width 589 height 70
type textarea "internal: pending [PERSON_NAME] response Display Credits: AGS Lava Flower (28.5…"
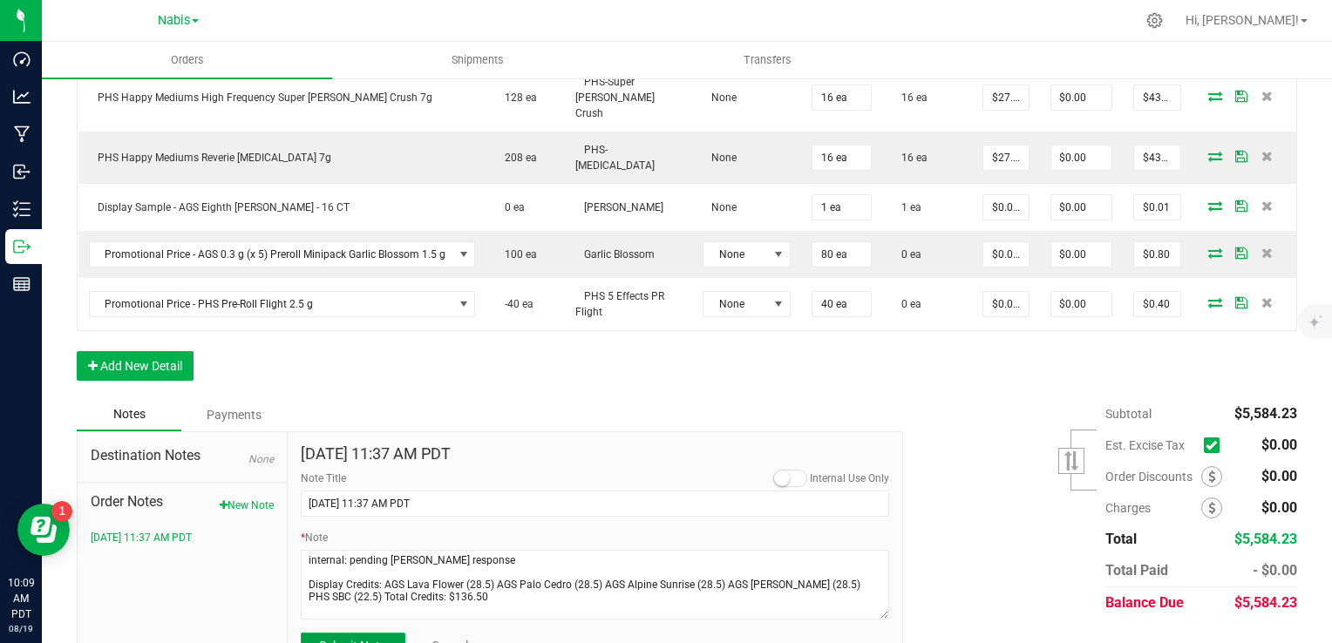
click at [364, 639] on span "Submit Note" at bounding box center [352, 646] width 67 height 14
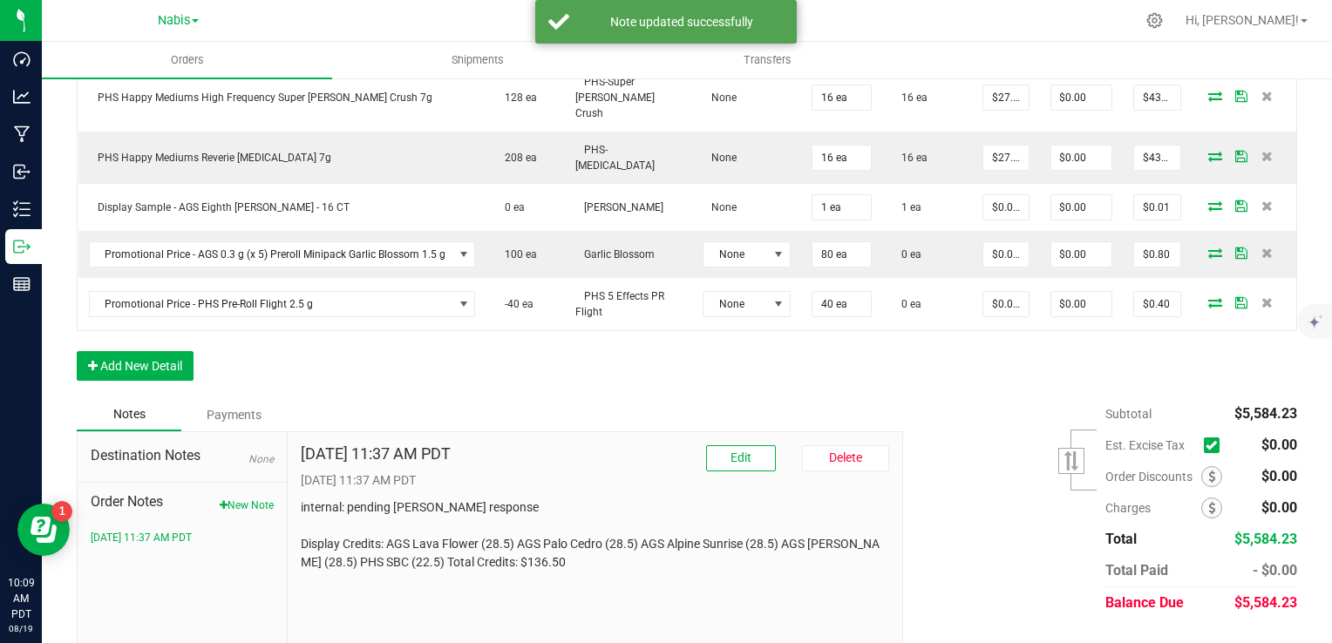
scroll to position [952, 0]
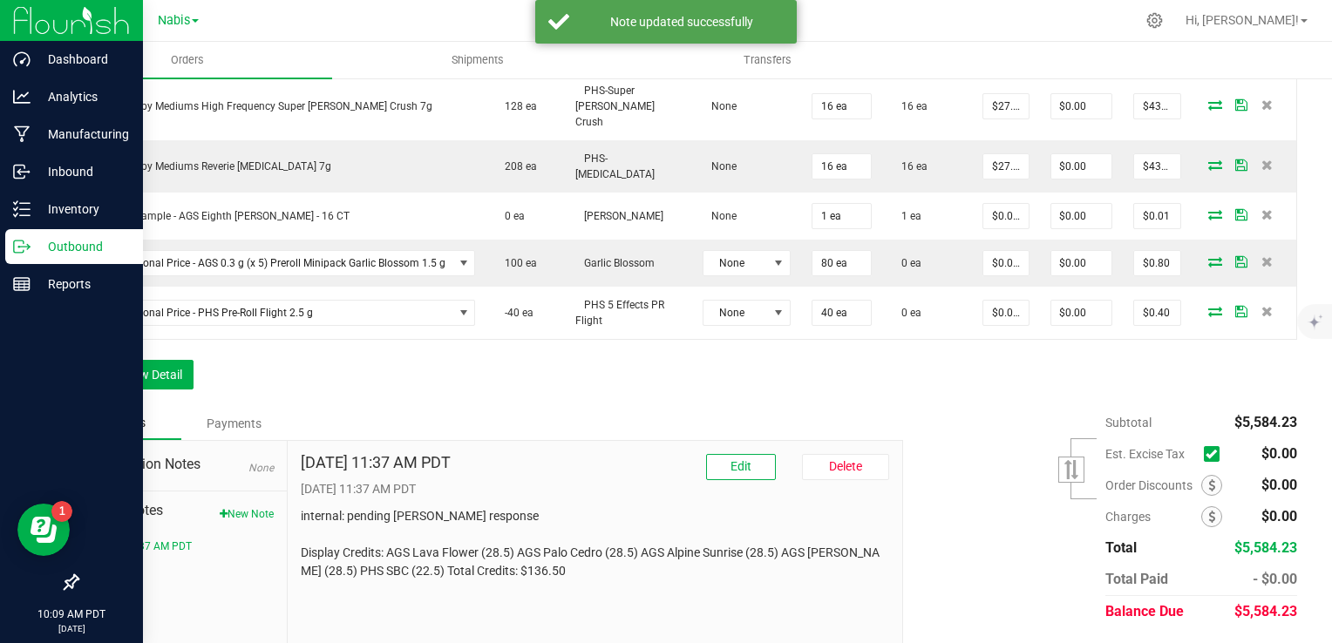
click at [58, 248] on p "Outbound" at bounding box center [83, 246] width 105 height 21
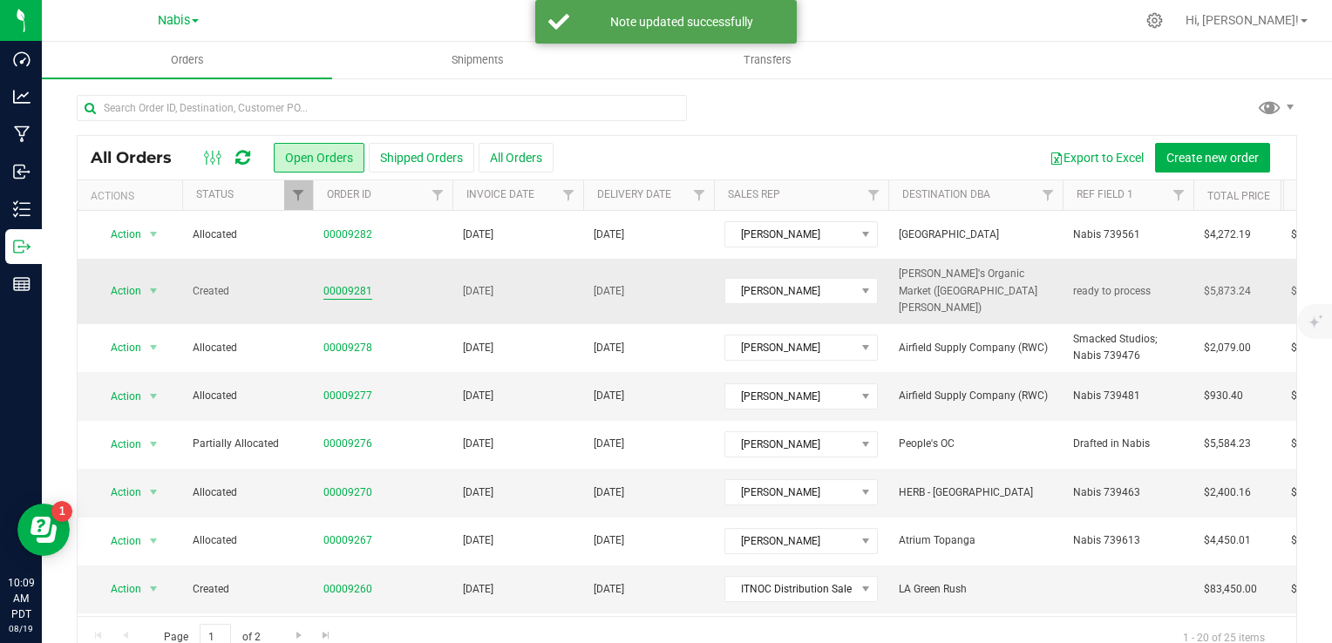
click at [331, 283] on link "00009281" at bounding box center [347, 291] width 49 height 17
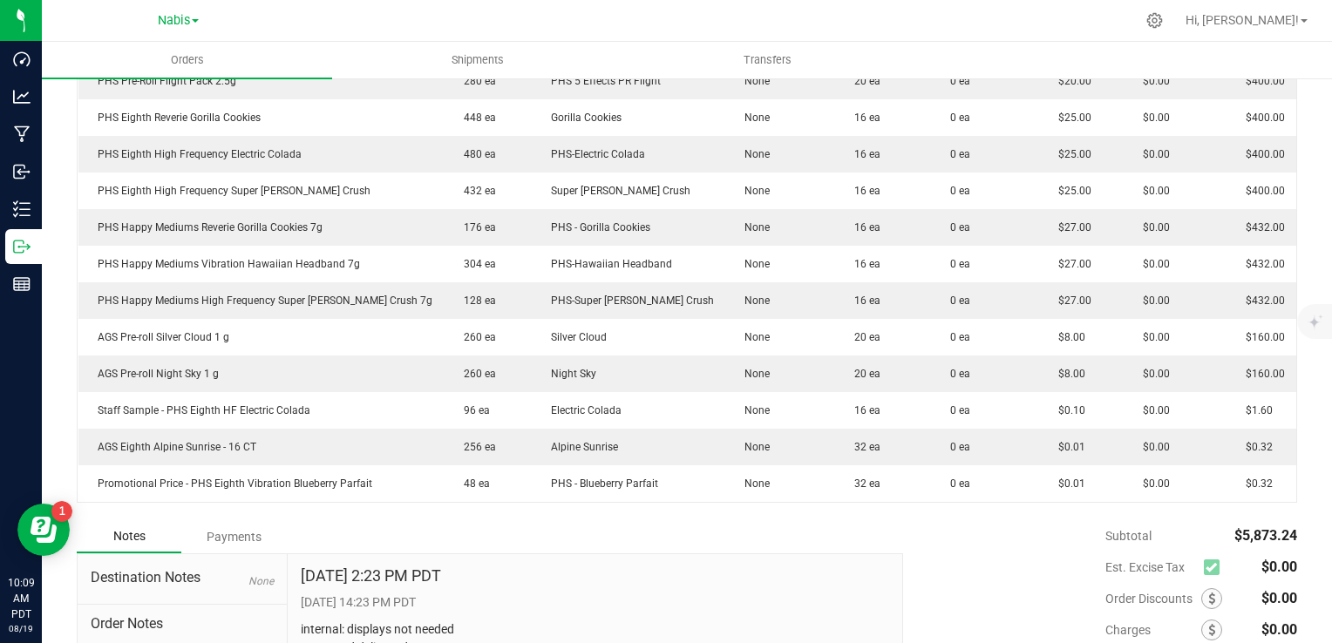
scroll to position [858, 0]
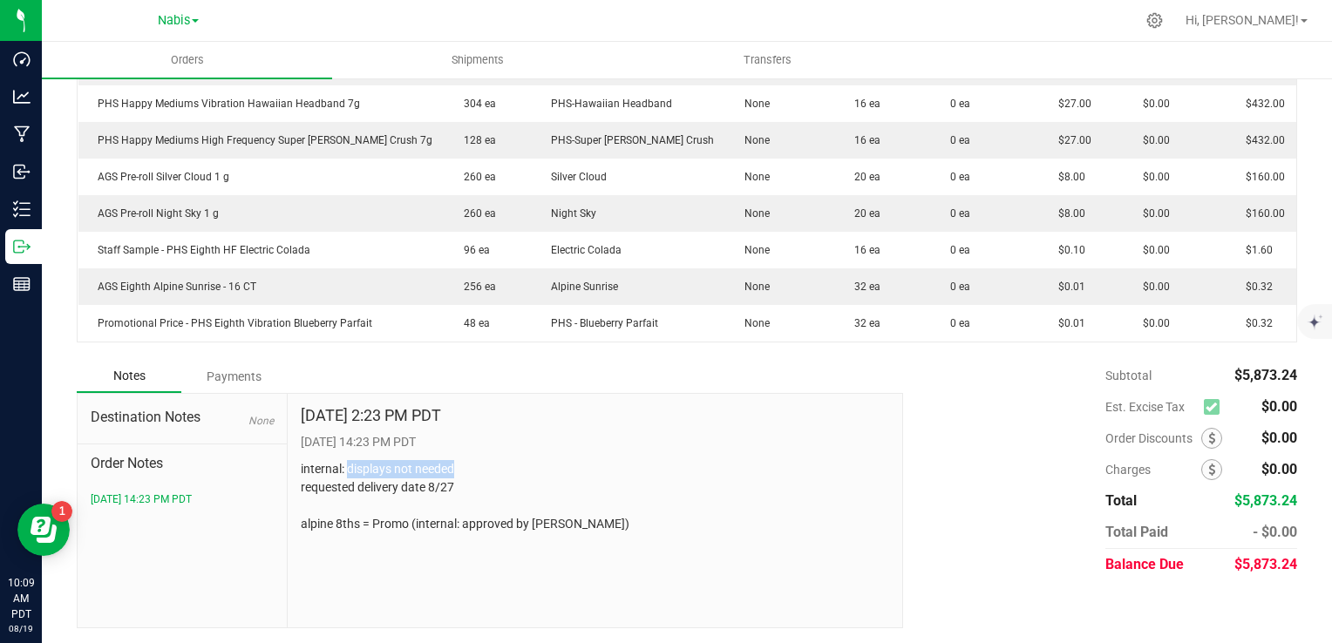
drag, startPoint x: 343, startPoint y: 462, endPoint x: 481, endPoint y: 462, distance: 137.7
click at [481, 462] on p "internal: displays not needed requested delivery date 8/27 alpine 8ths = Promo …" at bounding box center [595, 496] width 589 height 73
drag, startPoint x: 481, startPoint y: 462, endPoint x: 432, endPoint y: 487, distance: 55.0
click at [432, 487] on p "internal: displays not needed requested delivery date 8/27 alpine 8ths = Promo …" at bounding box center [595, 496] width 589 height 73
drag, startPoint x: 394, startPoint y: 510, endPoint x: 589, endPoint y: 524, distance: 195.8
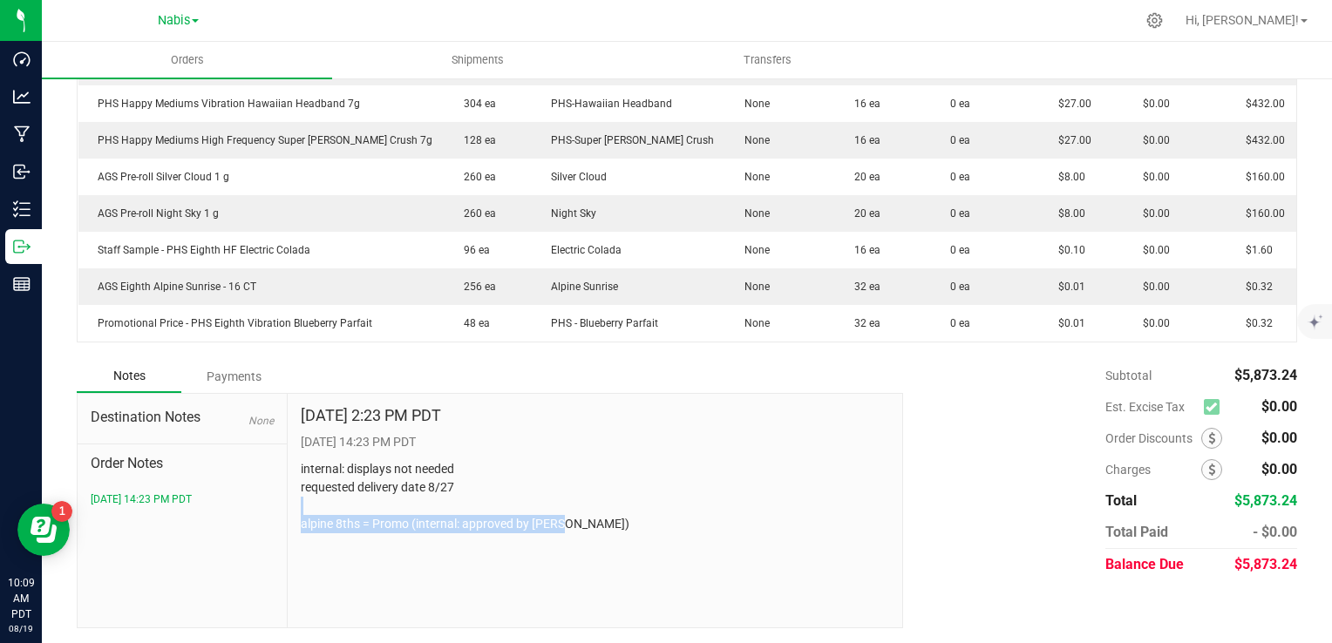
click at [589, 524] on p "internal: displays not needed requested delivery date 8/27 alpine 8ths = Promo …" at bounding box center [595, 496] width 589 height 73
drag, startPoint x: 589, startPoint y: 524, endPoint x: 430, endPoint y: 507, distance: 160.4
click at [430, 507] on p "internal: displays not needed requested delivery date 8/27 alpine 8ths = Promo …" at bounding box center [595, 496] width 589 height 73
click at [446, 527] on p "internal: displays not needed requested delivery date 8/27 alpine 8ths = Promo …" at bounding box center [595, 496] width 589 height 73
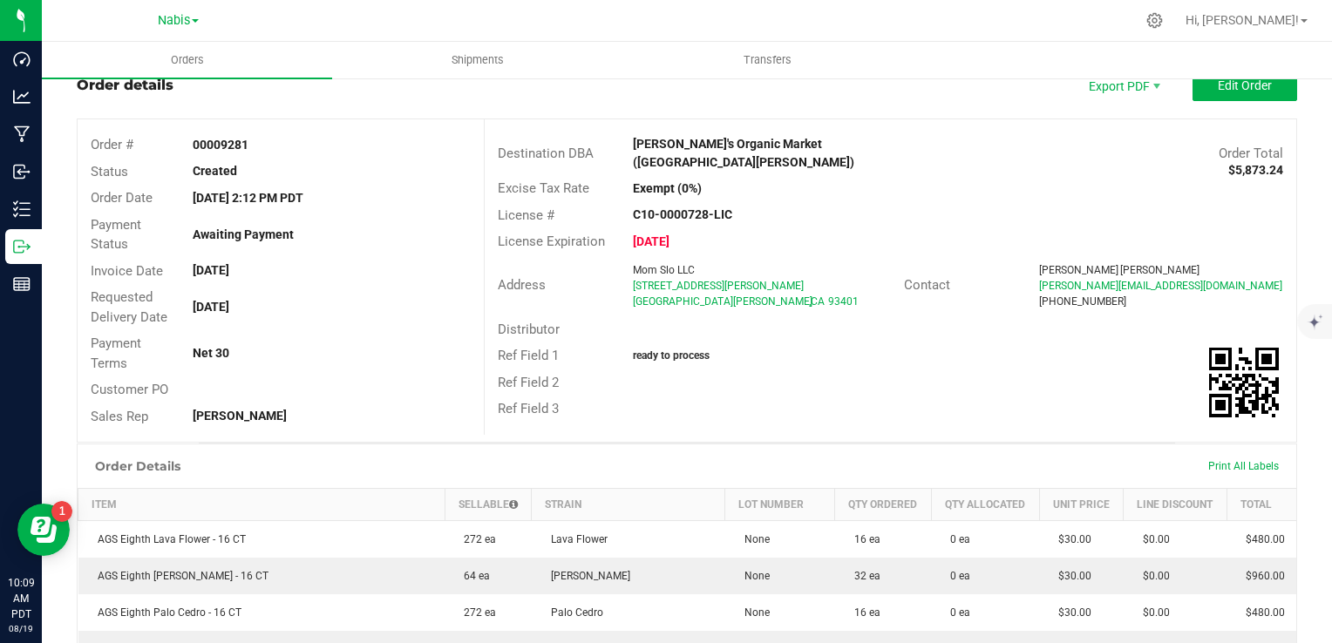
scroll to position [0, 0]
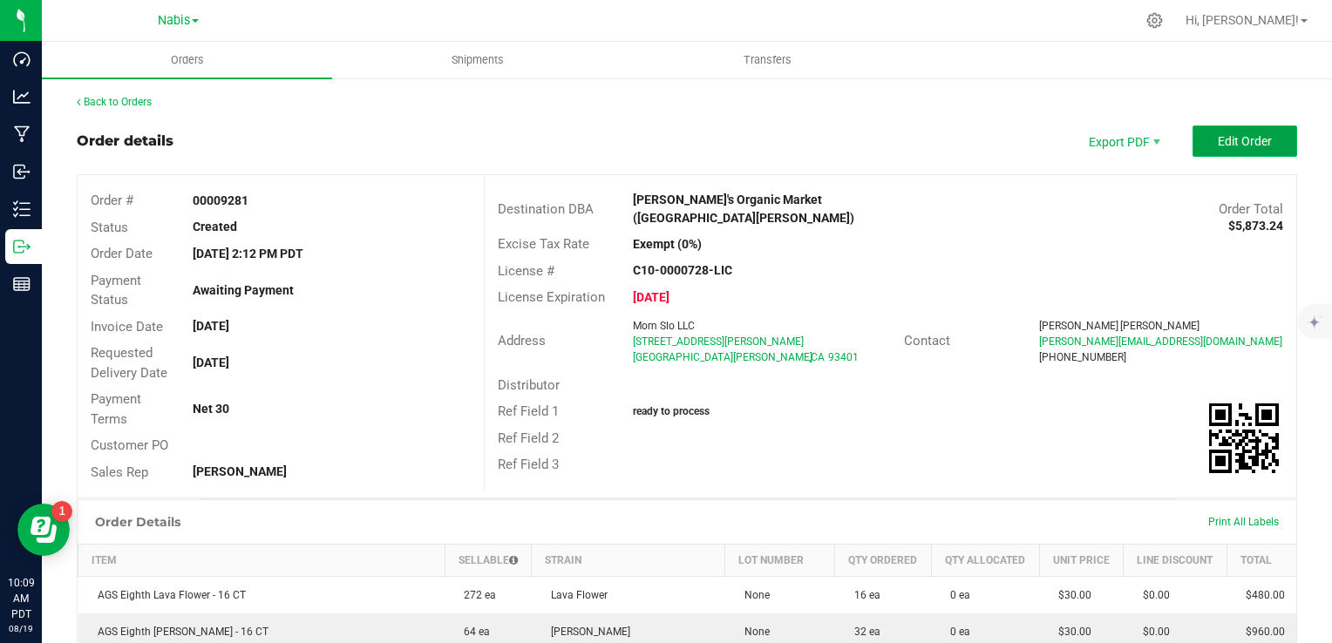
click at [1232, 142] on span "Edit Order" at bounding box center [1245, 141] width 54 height 14
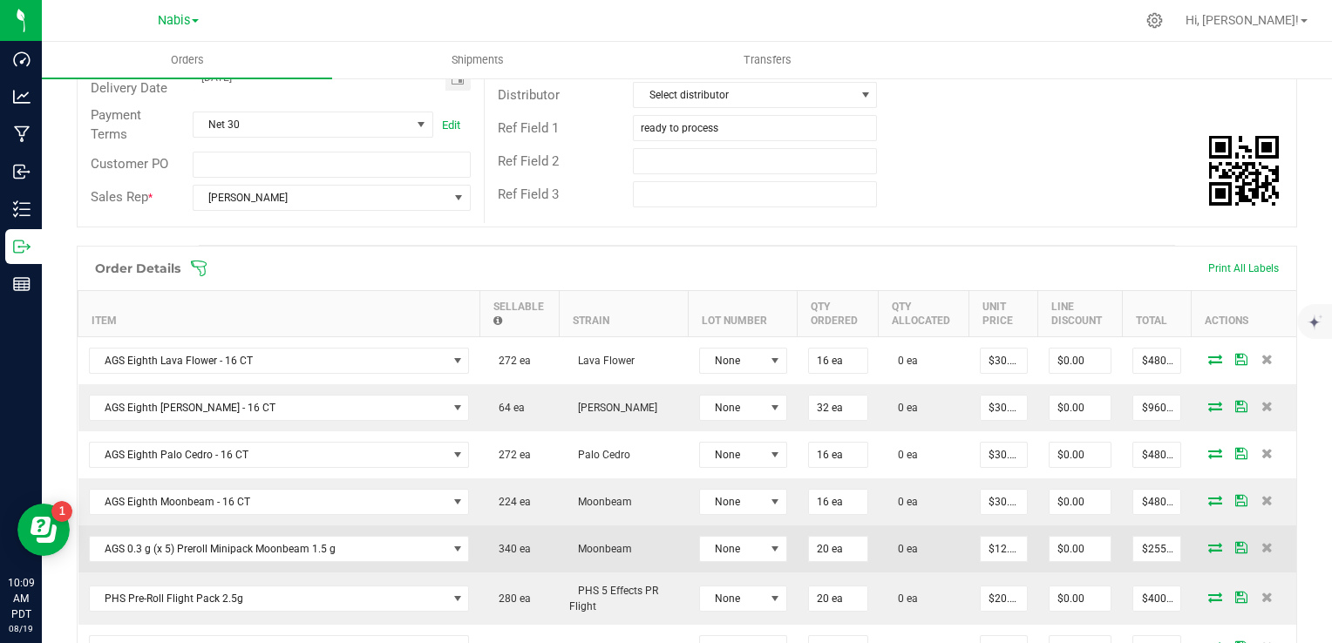
scroll to position [436, 0]
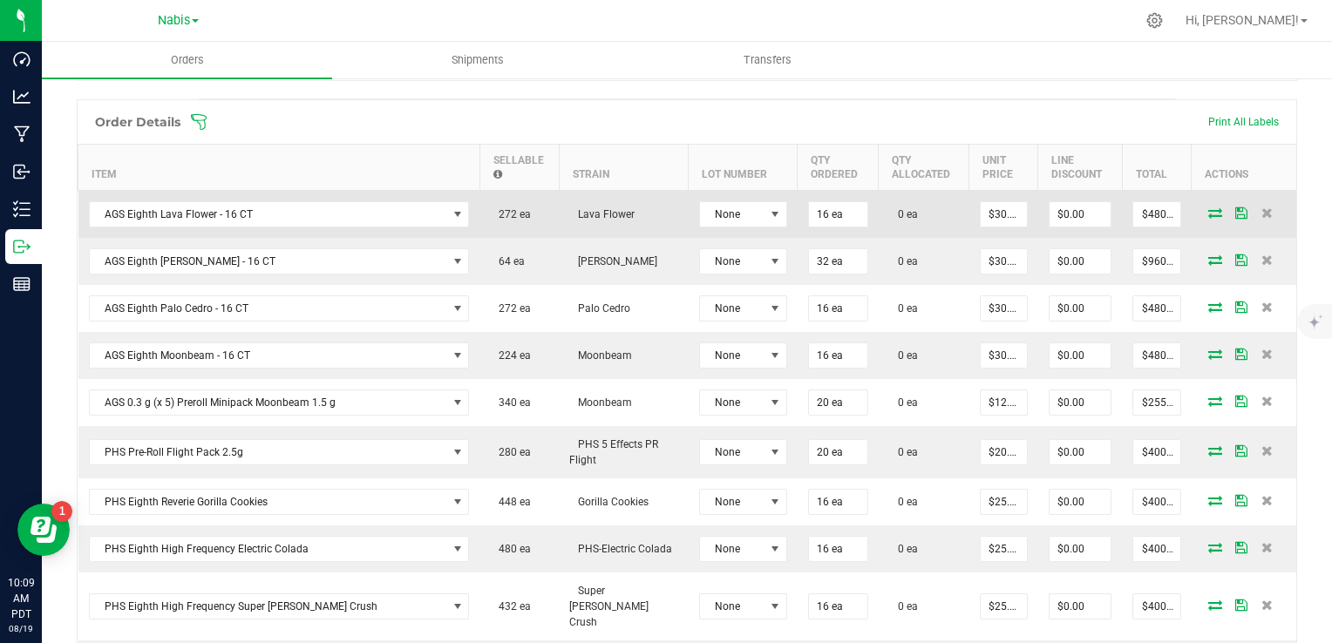
click at [1208, 213] on icon at bounding box center [1215, 212] width 14 height 10
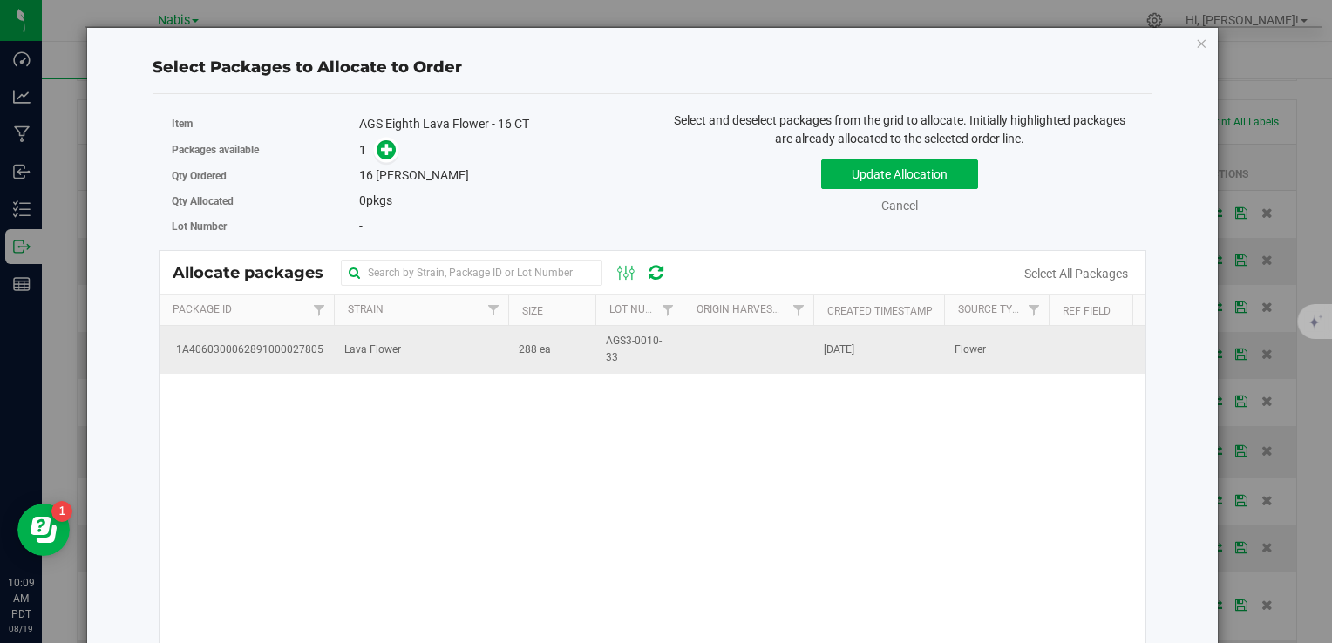
click at [648, 350] on span "AGS3-0010-33" at bounding box center [639, 349] width 66 height 33
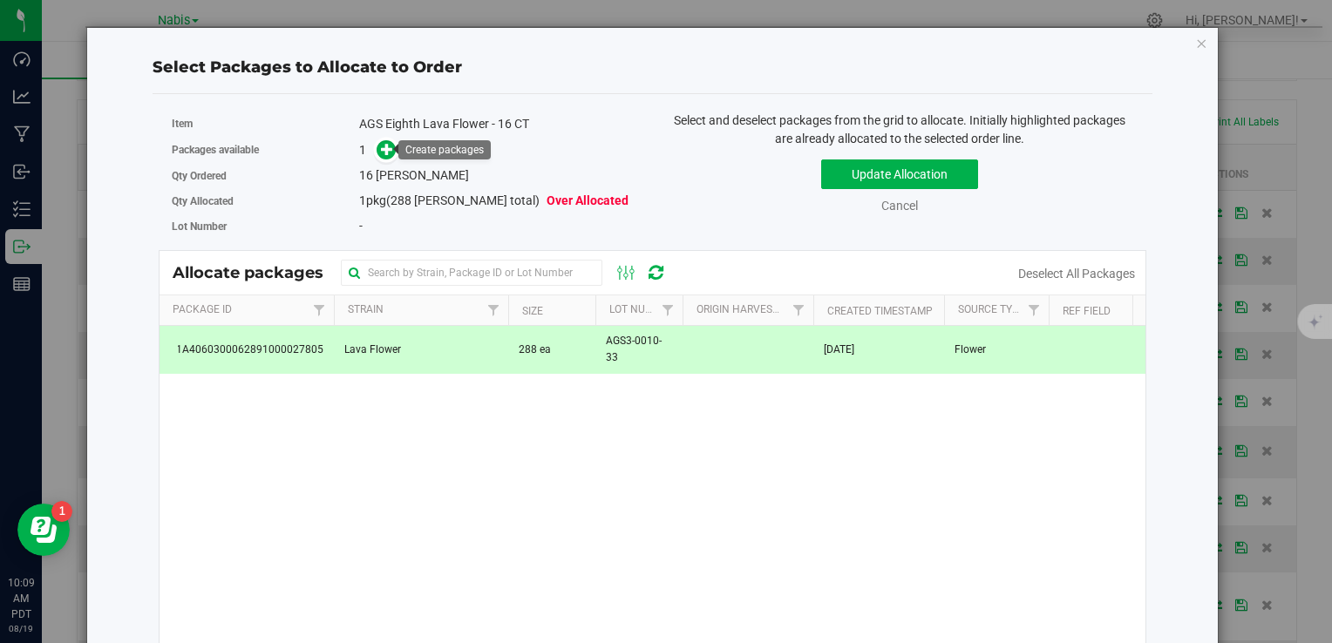
click at [394, 155] on div "1" at bounding box center [499, 150] width 281 height 20
click at [384, 152] on icon at bounding box center [387, 149] width 12 height 12
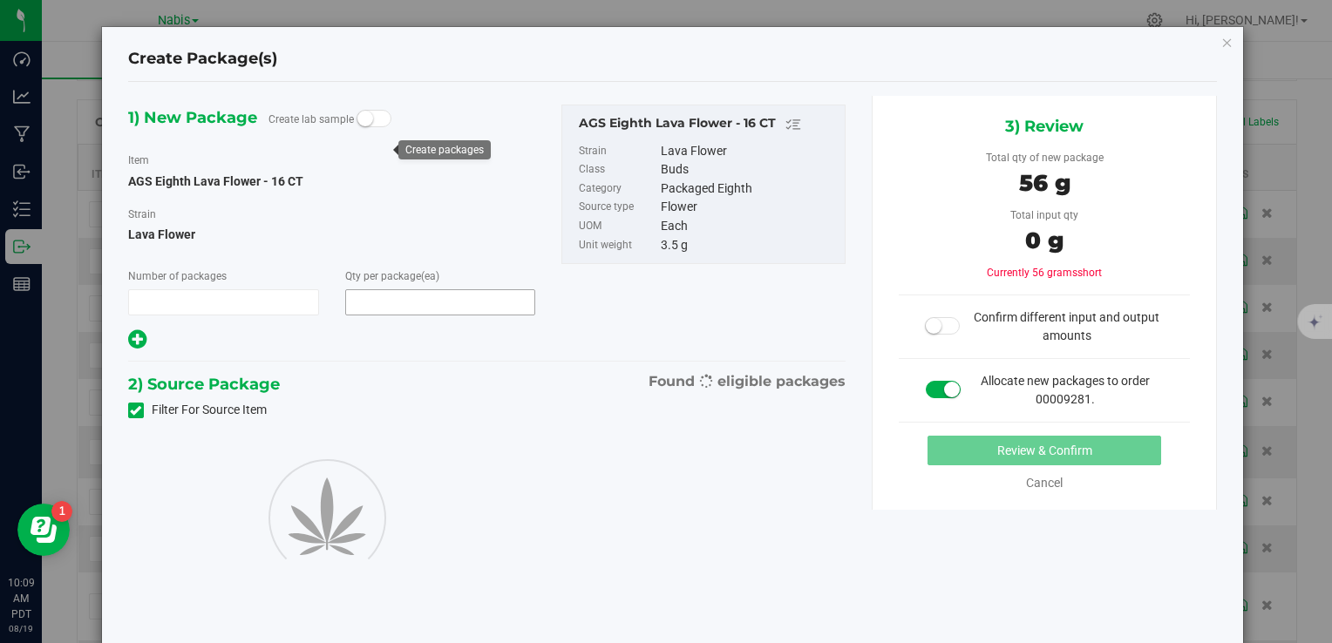
type input "1"
type input "16"
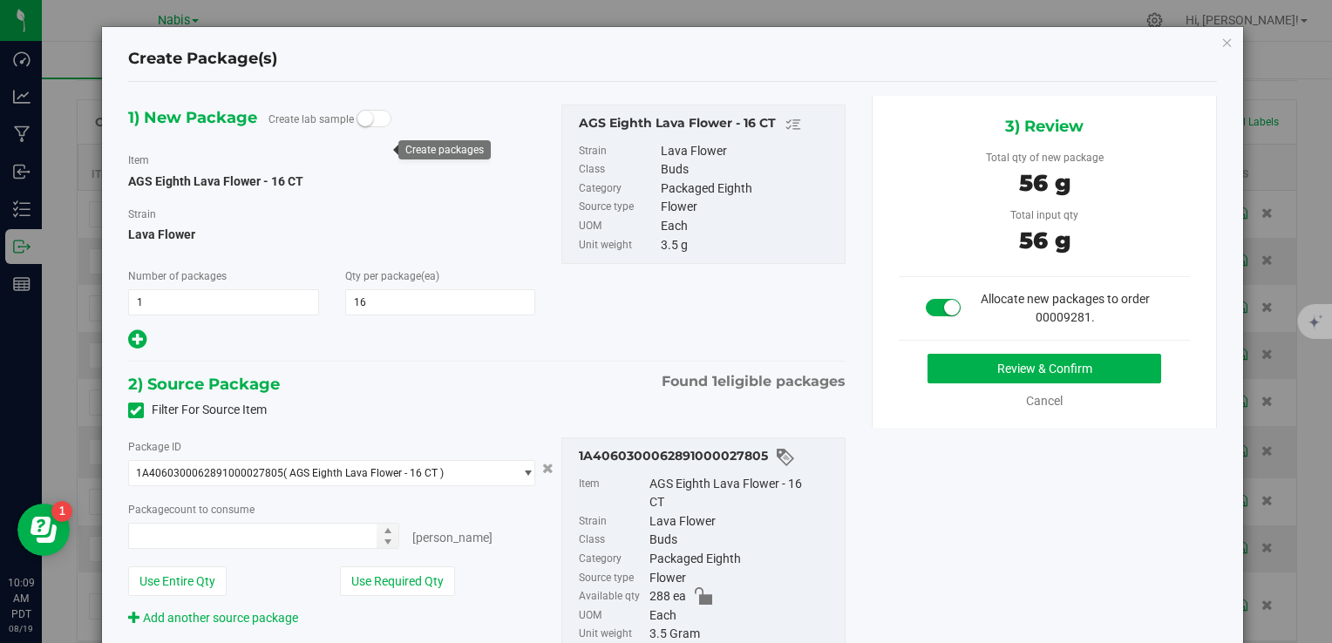
type input "16 ea"
click at [1019, 364] on button "Review & Confirm" at bounding box center [1045, 369] width 234 height 30
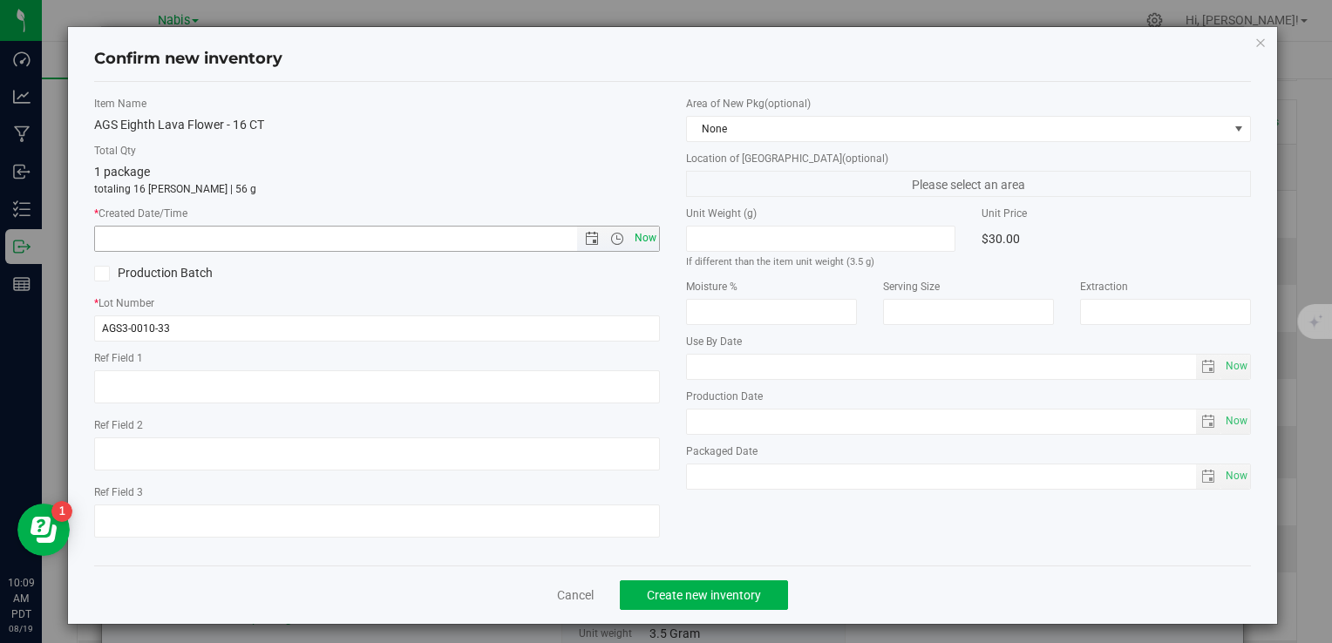
click at [635, 248] on span "Now" at bounding box center [645, 238] width 30 height 25
type input "8/19/2025 10:09 AM"
click at [738, 598] on span "Create new inventory" at bounding box center [704, 595] width 114 height 14
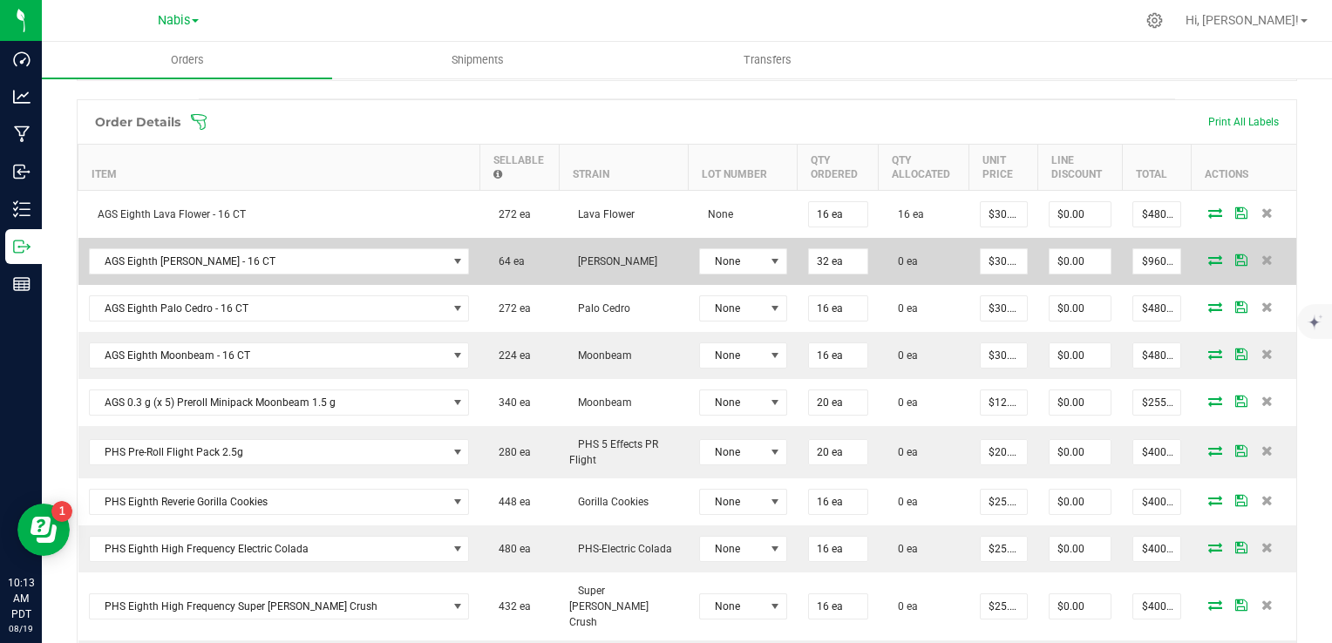
click at [1208, 255] on icon at bounding box center [1215, 260] width 14 height 10
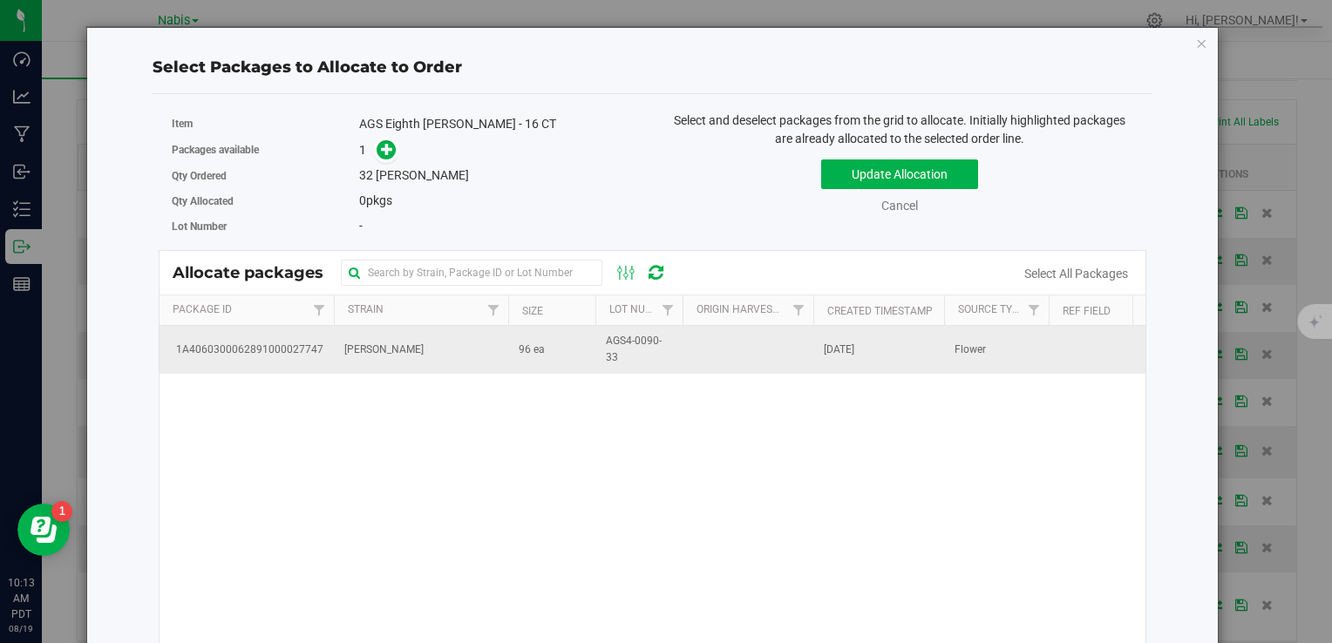
click at [425, 357] on td "[PERSON_NAME]" at bounding box center [421, 349] width 174 height 47
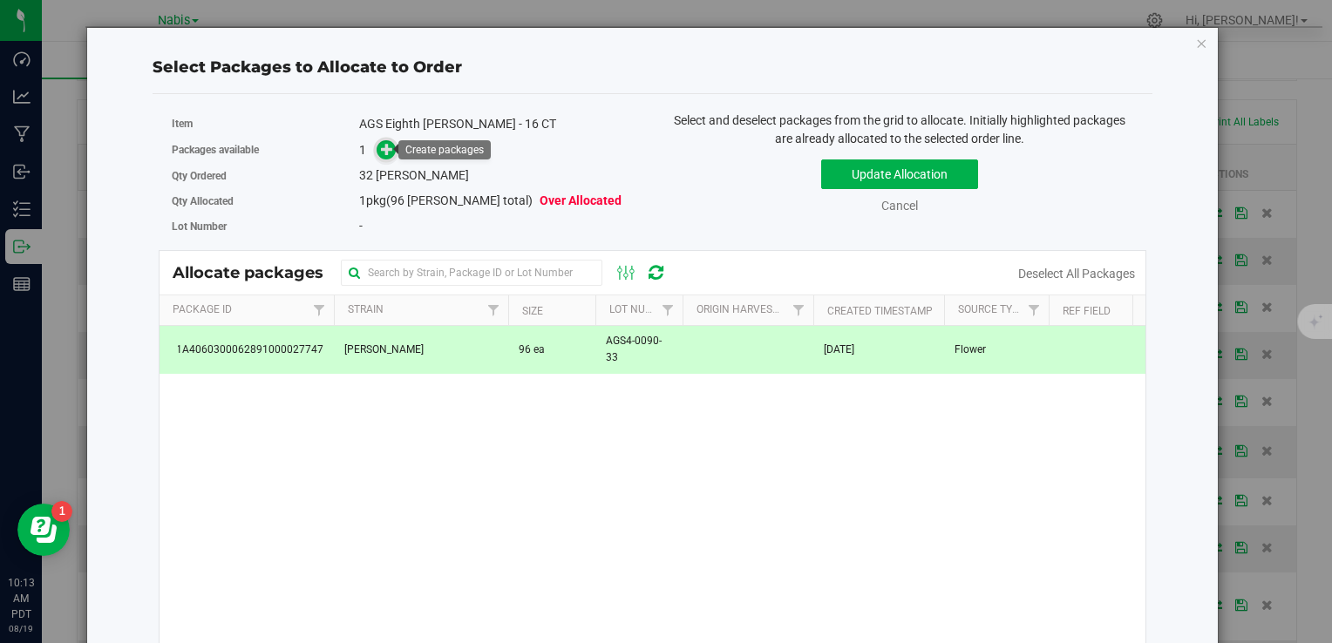
click at [381, 148] on icon at bounding box center [387, 149] width 12 height 12
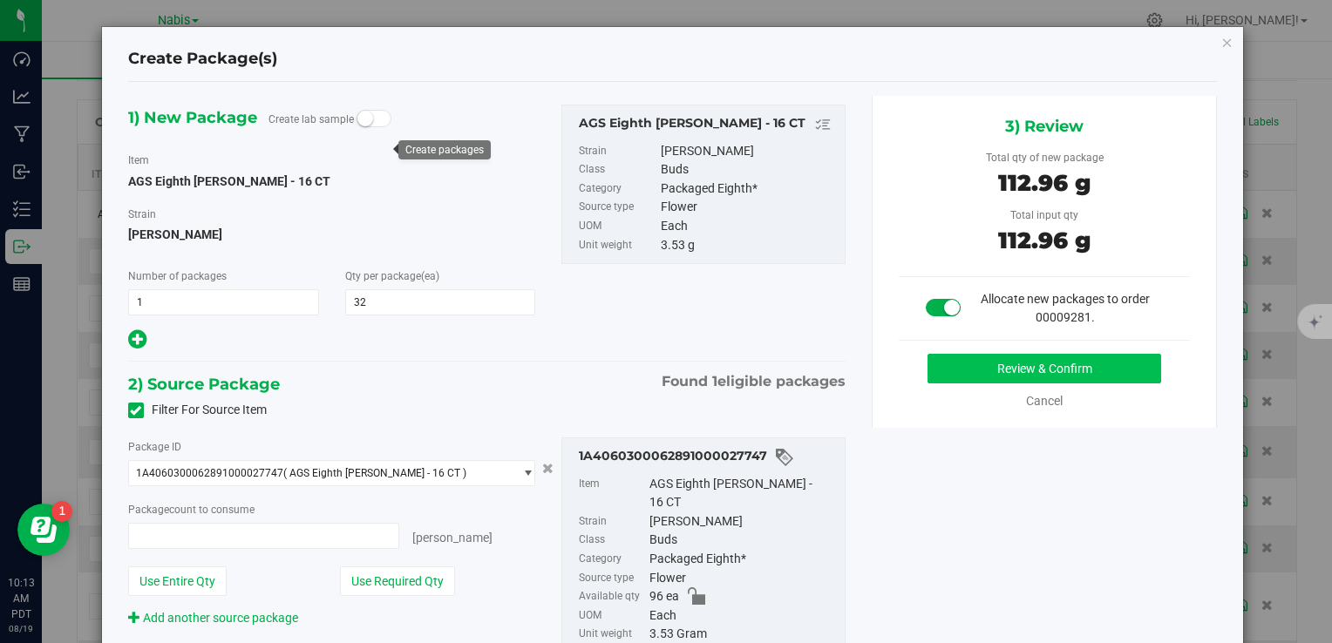
type input "32 ea"
click at [1003, 367] on button "Review & Confirm" at bounding box center [1045, 369] width 234 height 30
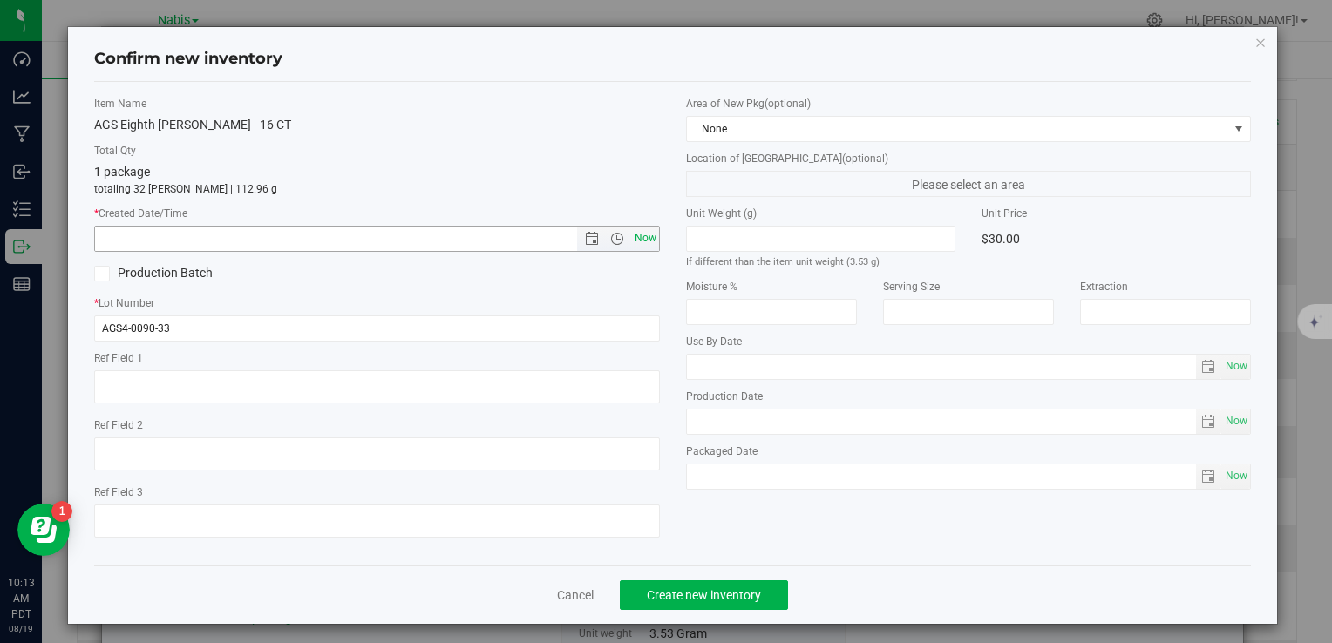
click at [637, 239] on span "Now" at bounding box center [645, 238] width 30 height 25
type input "8/19/2025 10:13 AM"
click at [727, 588] on span "Create new inventory" at bounding box center [704, 595] width 114 height 14
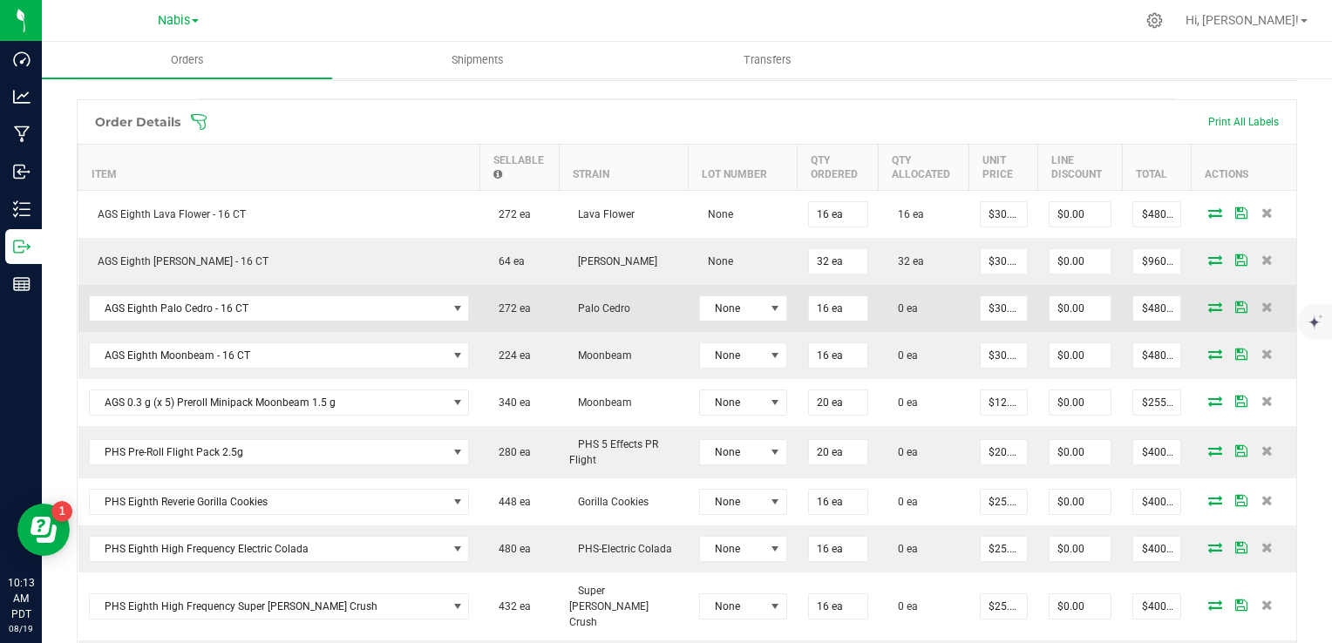
click at [1208, 302] on icon at bounding box center [1215, 307] width 14 height 10
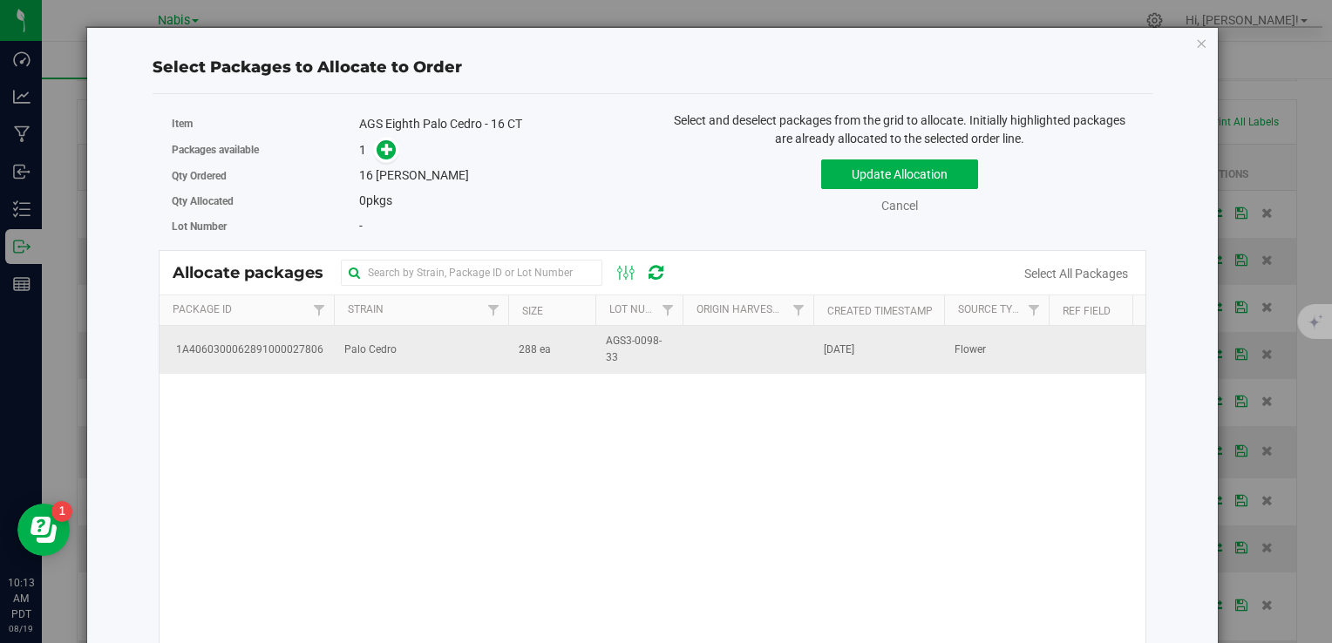
click at [413, 354] on td "Palo Cedro" at bounding box center [421, 349] width 174 height 47
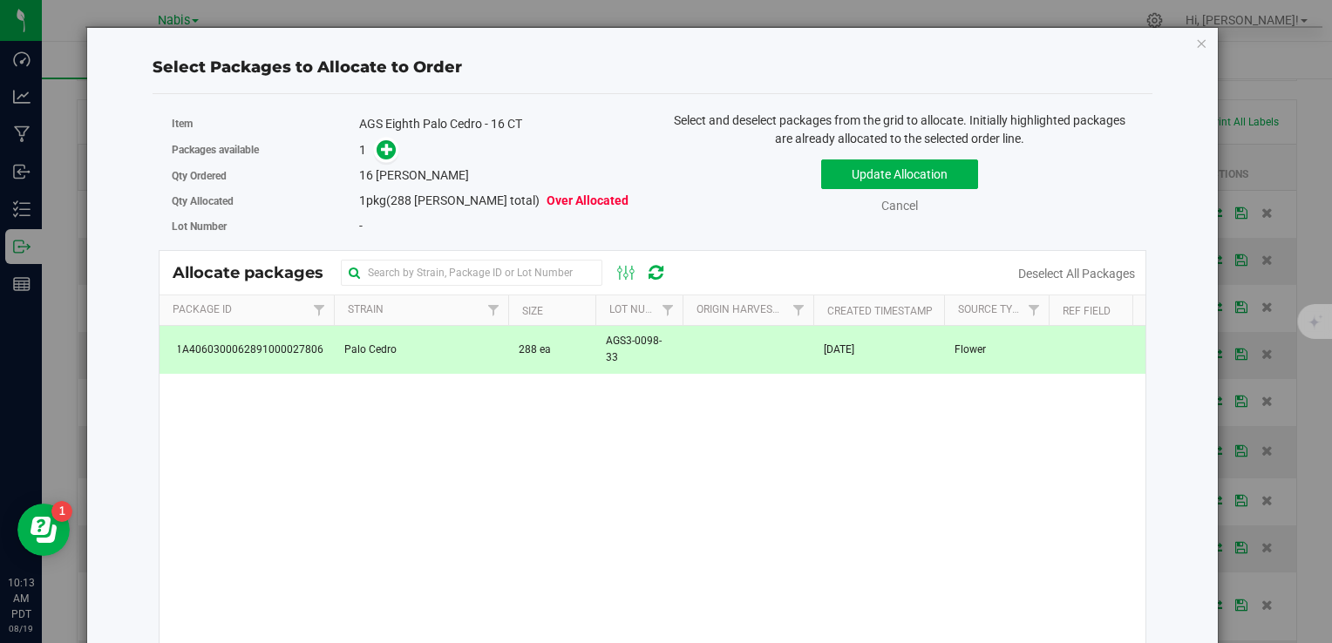
click at [381, 163] on div "Qty Ordered 16 eaches" at bounding box center [406, 175] width 468 height 25
click at [387, 150] on icon at bounding box center [387, 149] width 12 height 12
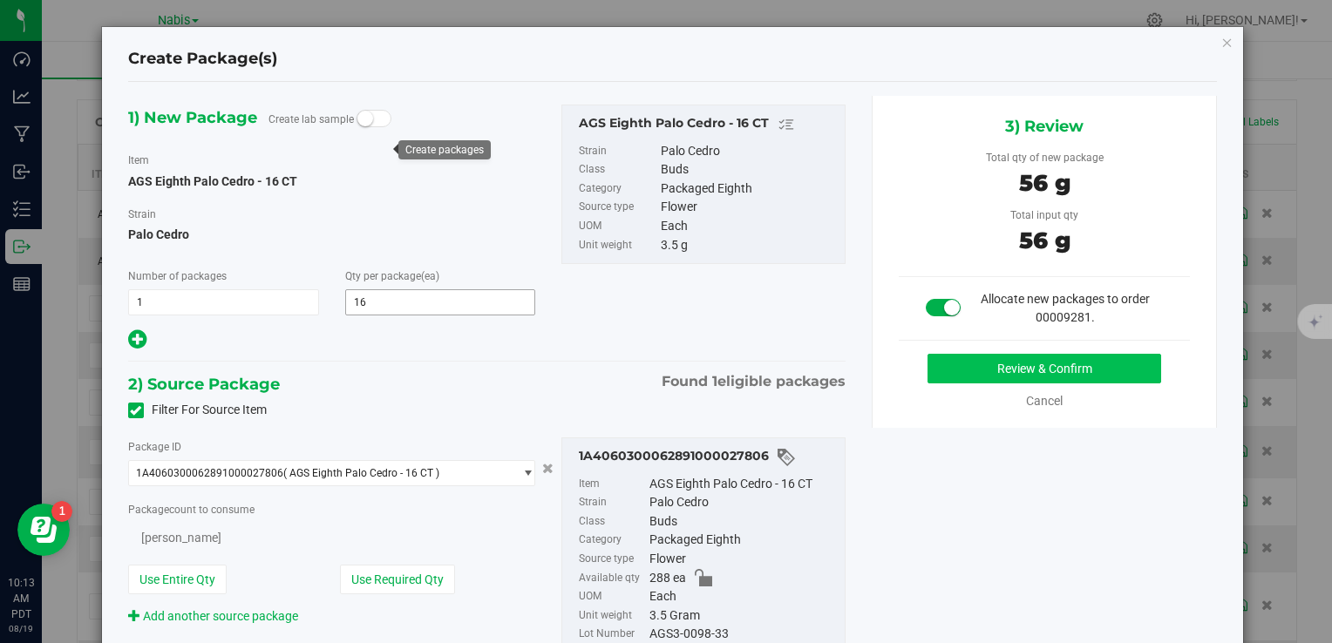
type input "16"
click at [1007, 366] on button "Review & Confirm" at bounding box center [1045, 369] width 234 height 30
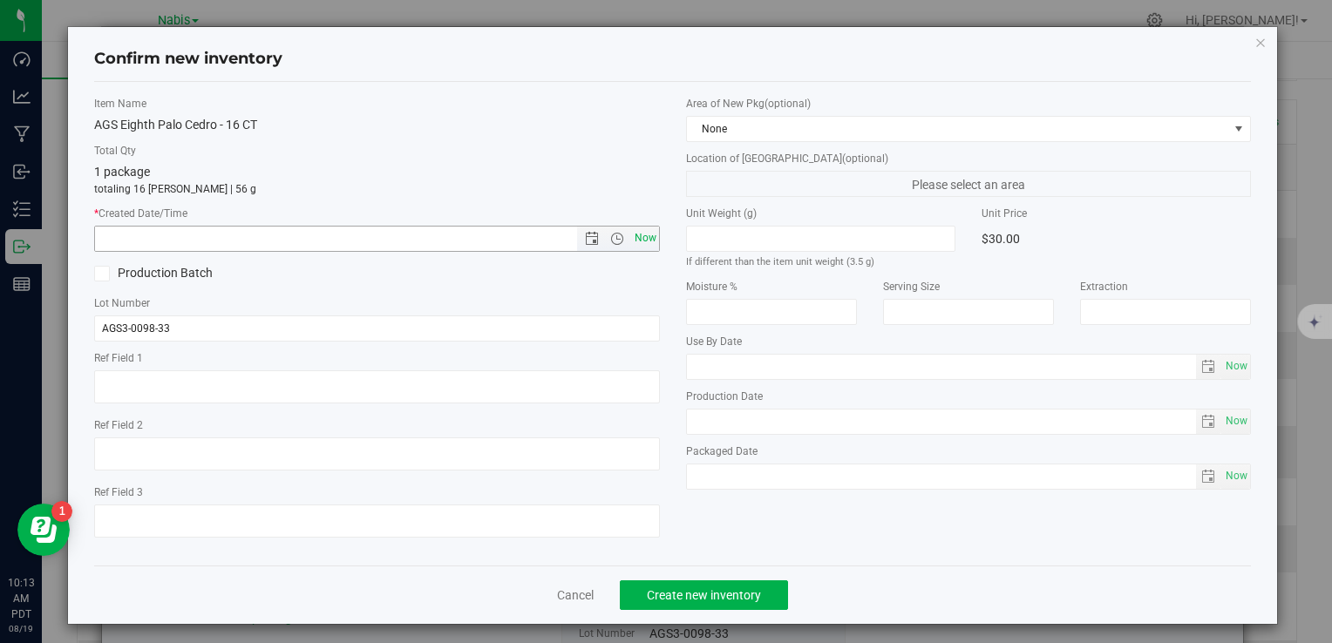
click at [643, 230] on span "Now" at bounding box center [645, 238] width 30 height 25
type input "8/19/2025 10:13 AM"
click at [695, 602] on span "Create new inventory" at bounding box center [704, 595] width 114 height 14
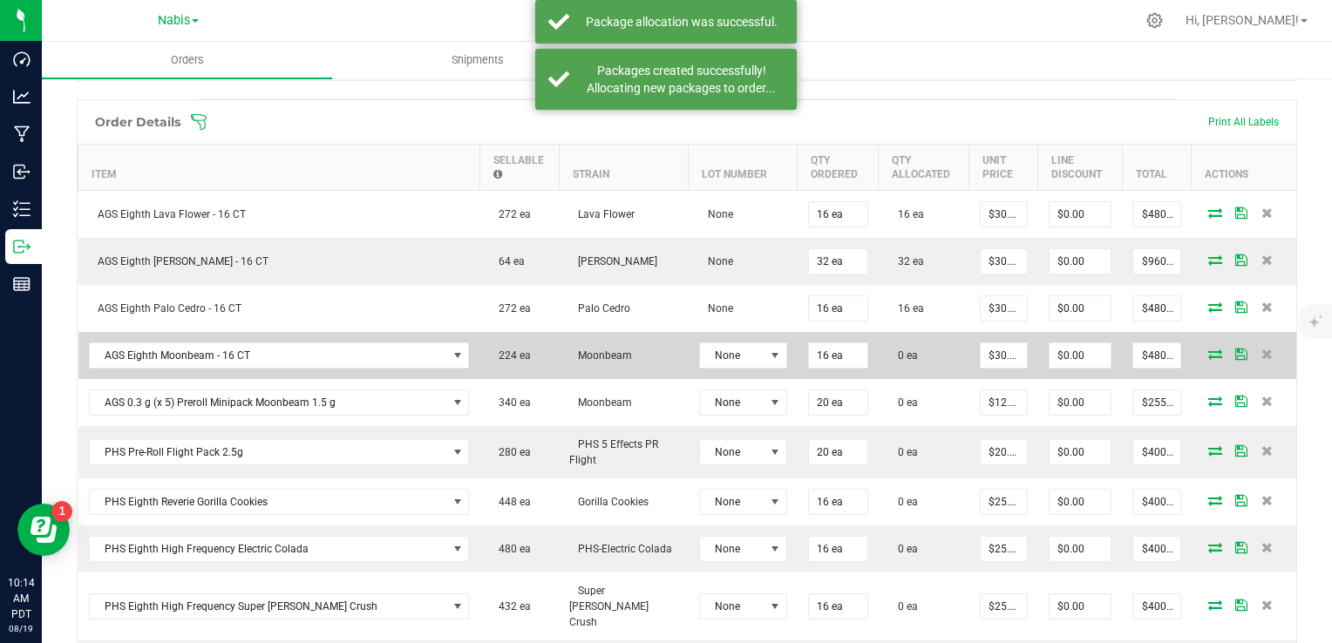
click at [1208, 351] on icon at bounding box center [1215, 354] width 14 height 10
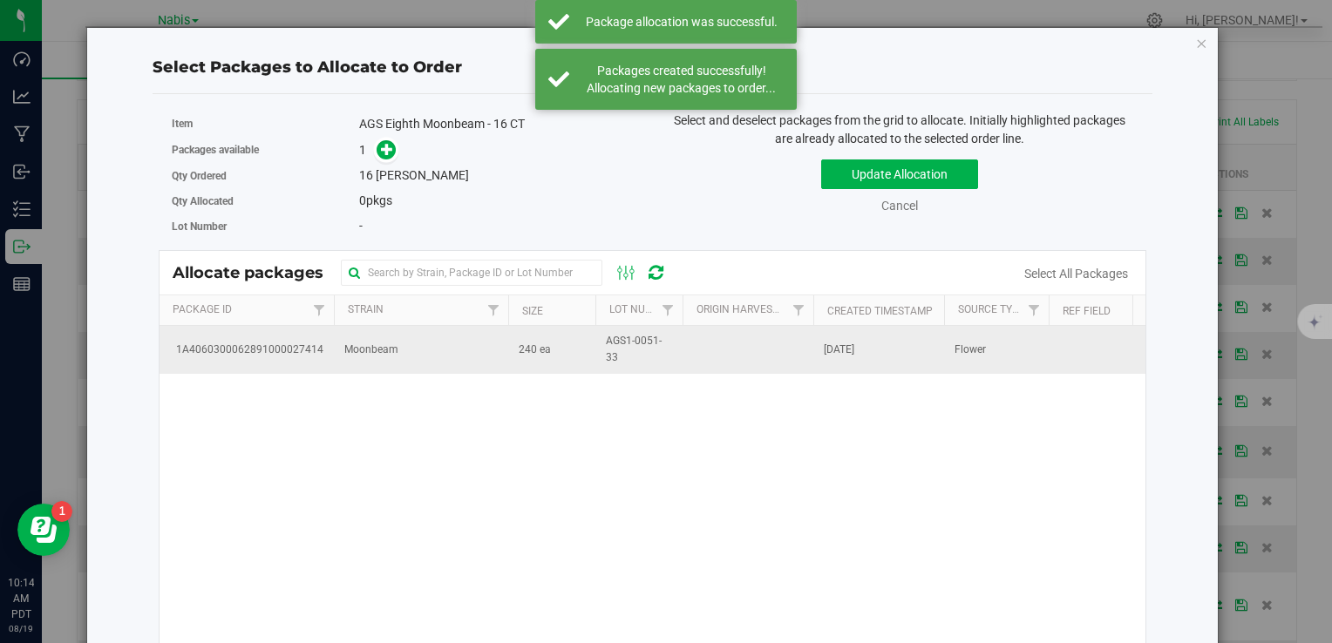
click at [447, 359] on td "Moonbeam" at bounding box center [421, 349] width 174 height 47
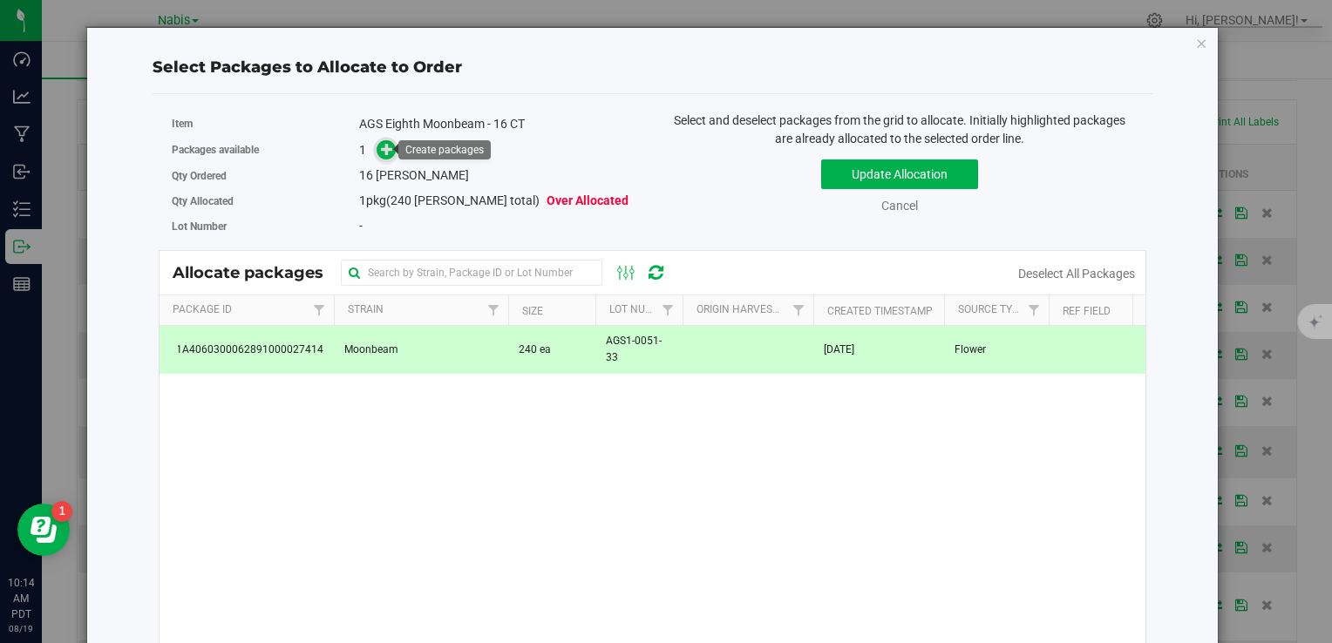
click at [381, 149] on icon at bounding box center [387, 149] width 12 height 12
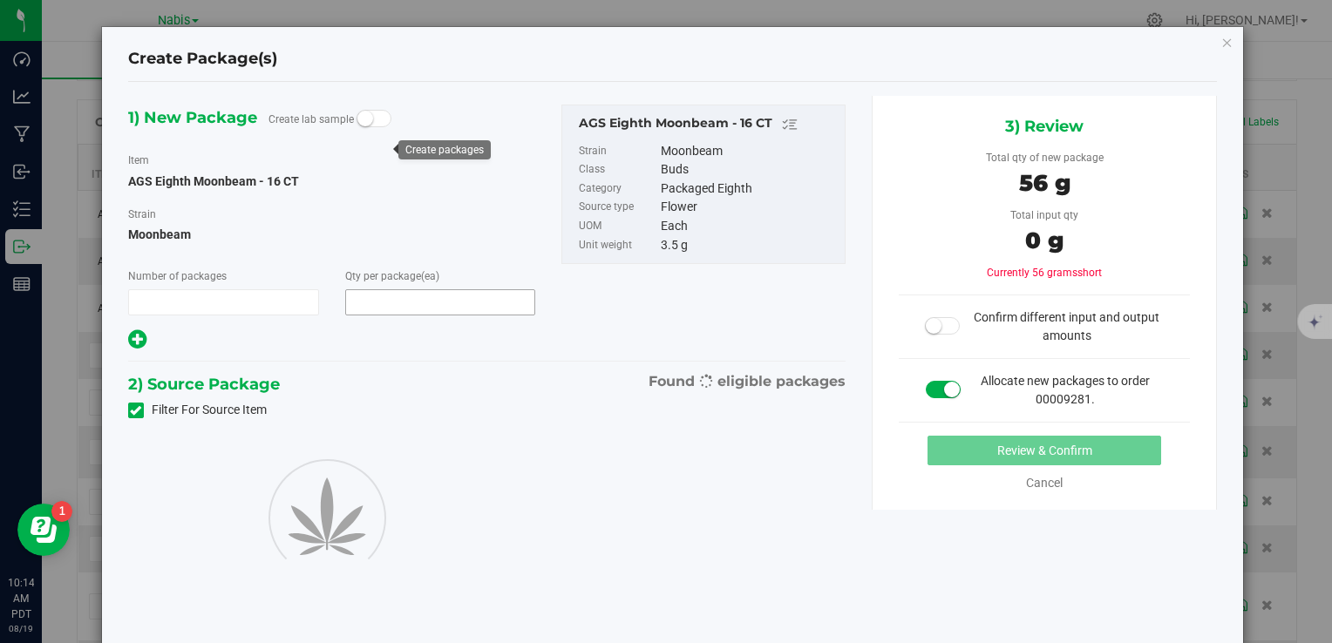
type input "1"
type input "16"
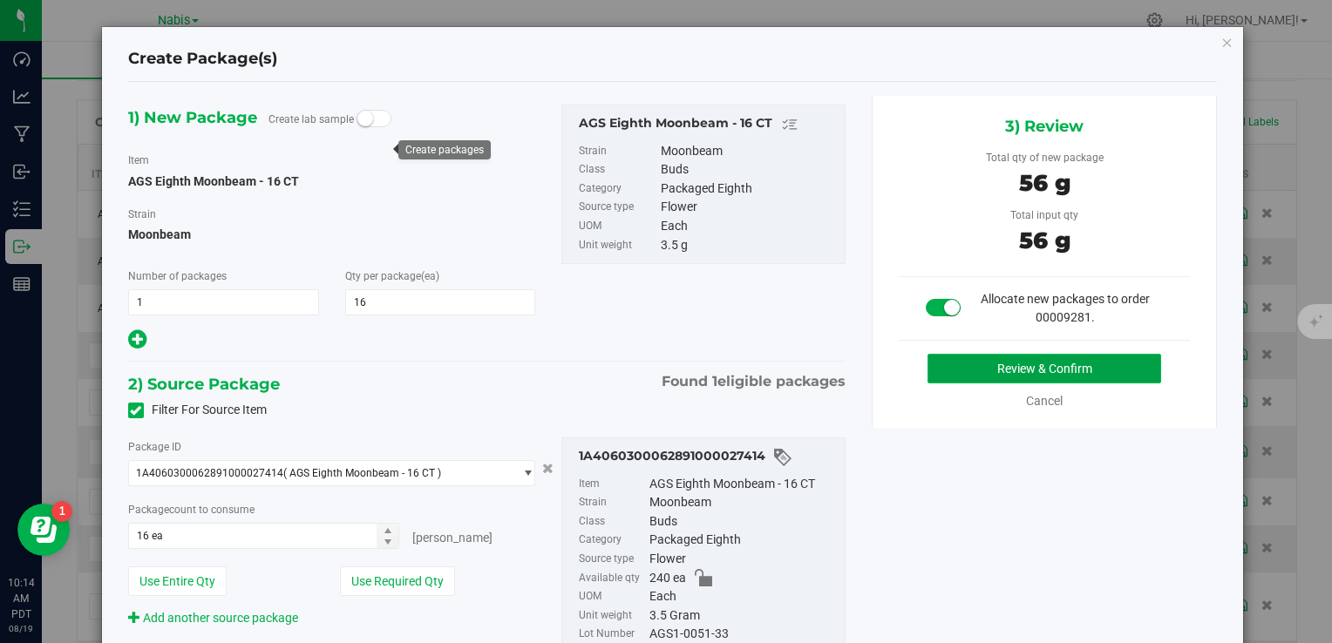
click at [987, 364] on button "Review & Confirm" at bounding box center [1045, 369] width 234 height 30
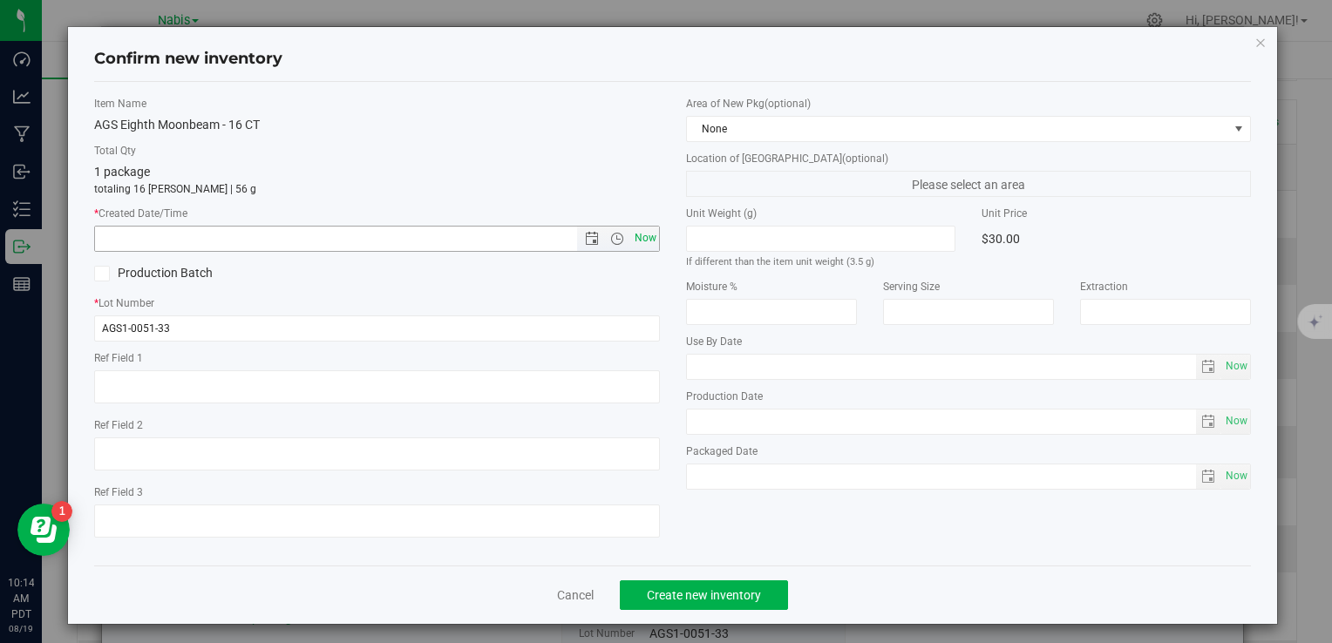
click at [632, 235] on span "Now" at bounding box center [645, 238] width 30 height 25
type input "8/19/2025 10:14 AM"
click at [670, 598] on span "Create new inventory" at bounding box center [704, 595] width 114 height 14
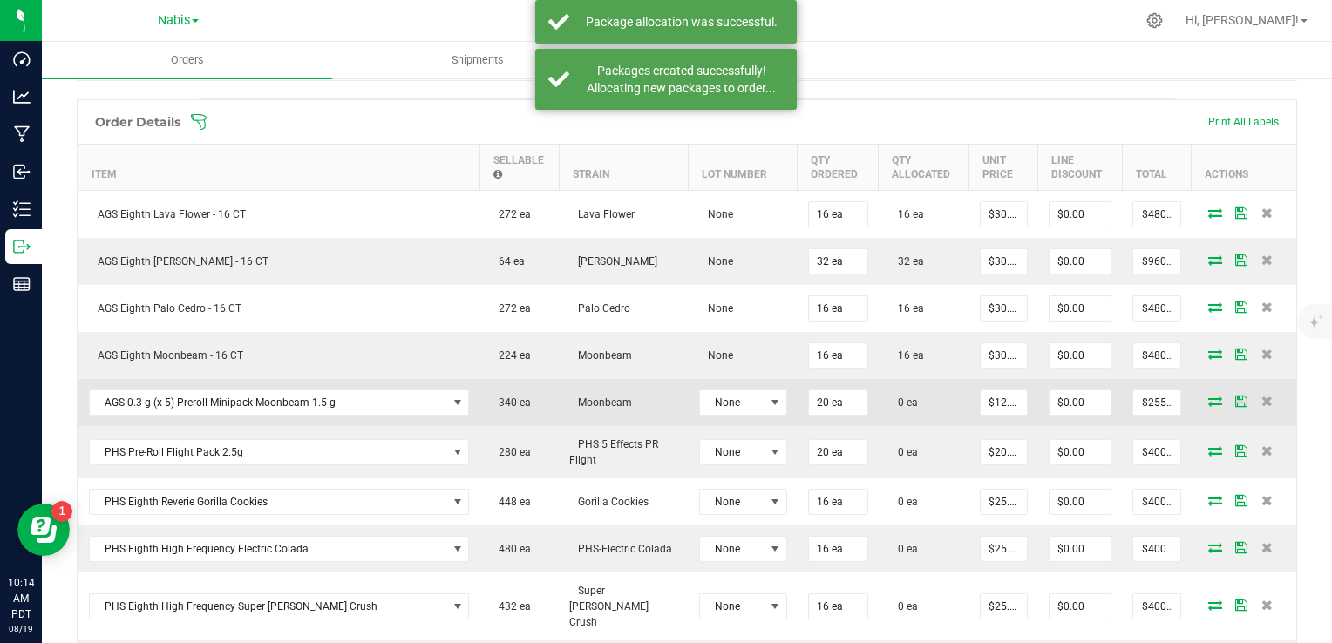
click at [1208, 396] on icon at bounding box center [1215, 401] width 14 height 10
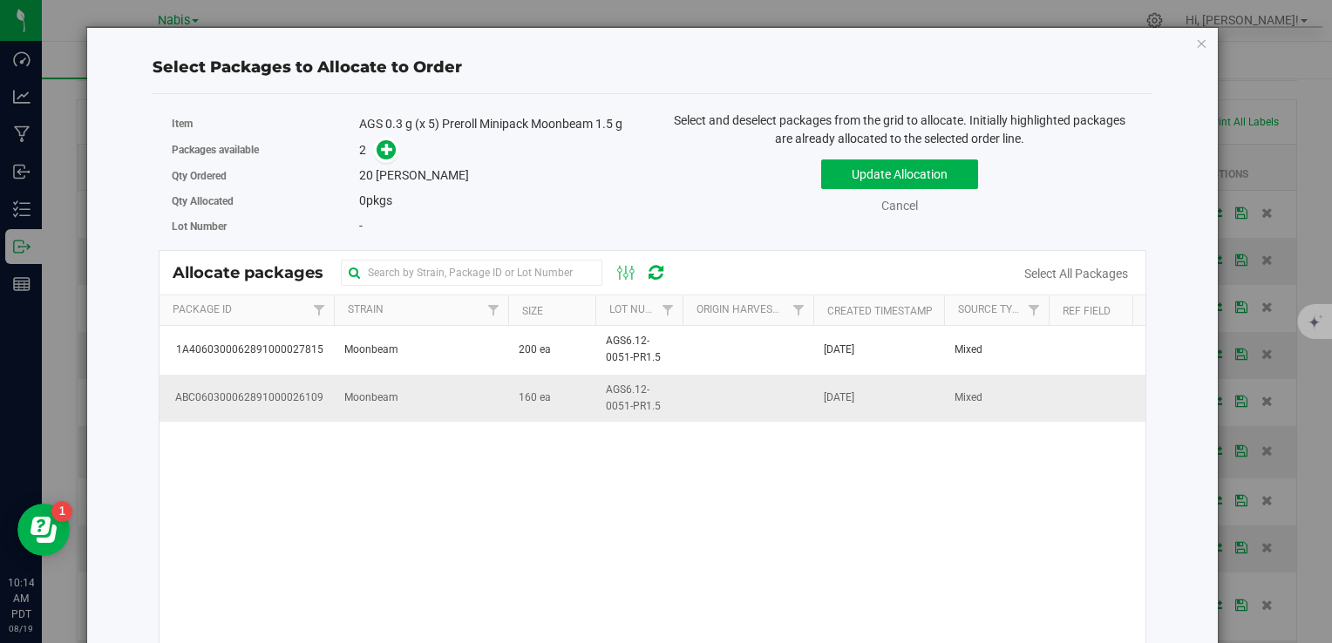
click at [453, 406] on td "Moonbeam" at bounding box center [421, 398] width 174 height 47
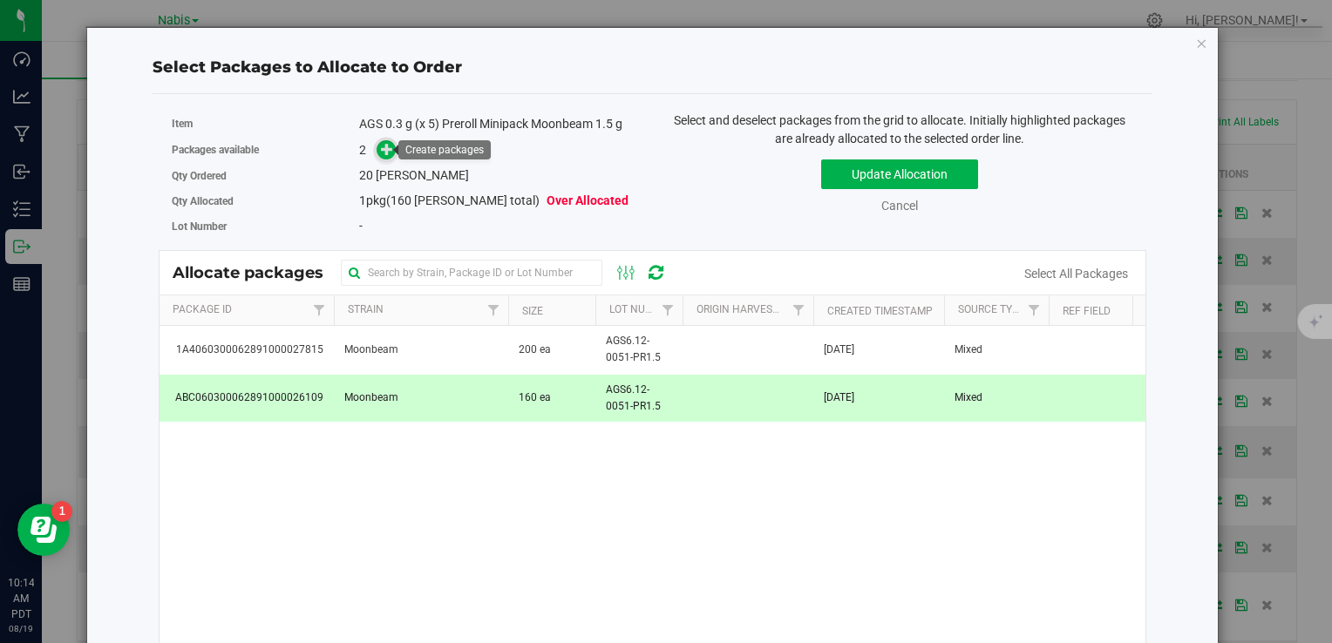
click at [389, 149] on icon at bounding box center [387, 149] width 12 height 12
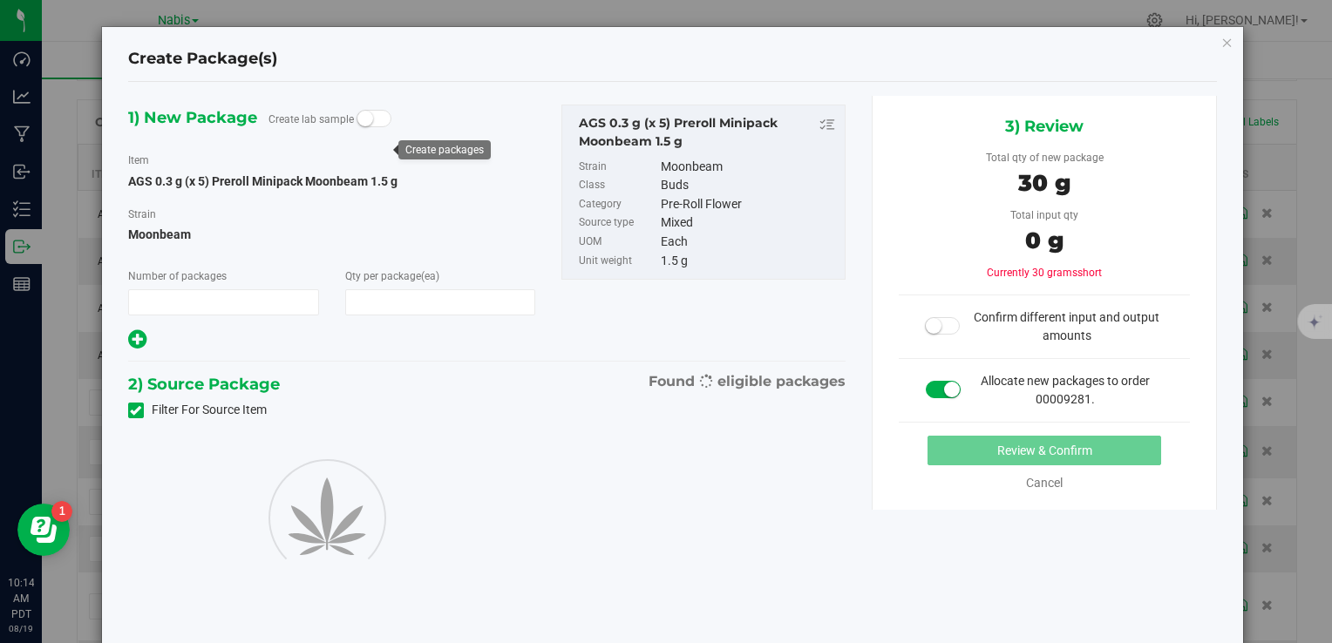
type input "1"
type input "20"
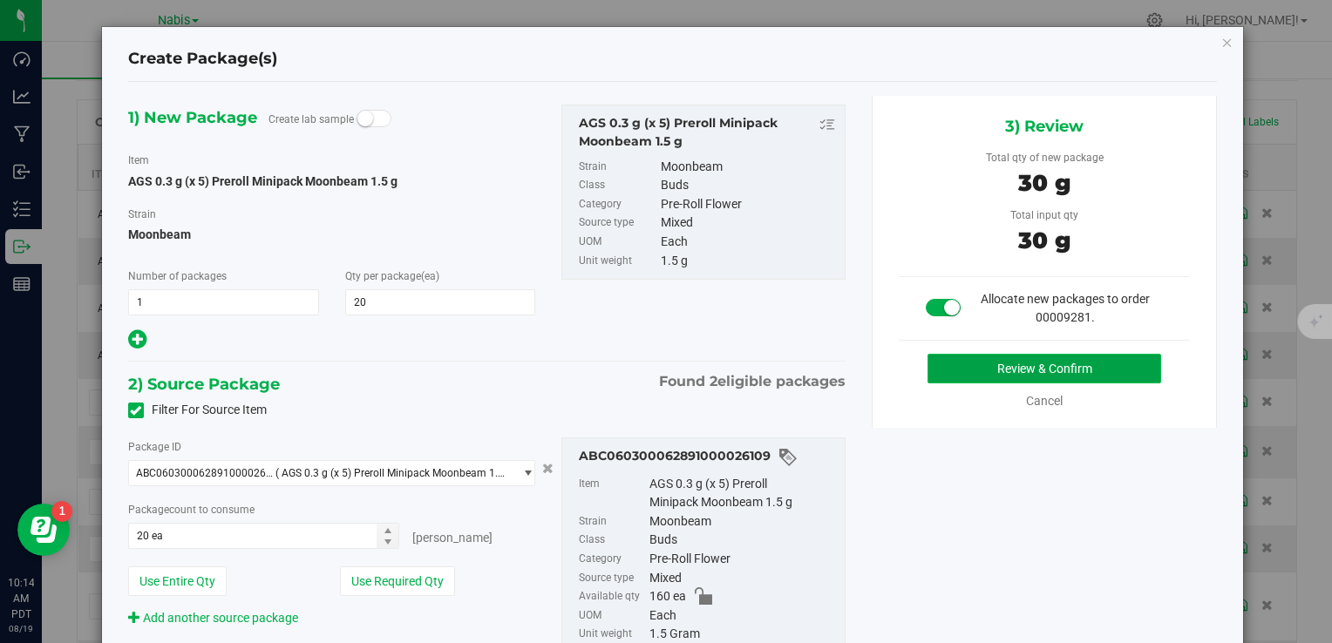
click at [979, 354] on button "Review & Confirm" at bounding box center [1045, 369] width 234 height 30
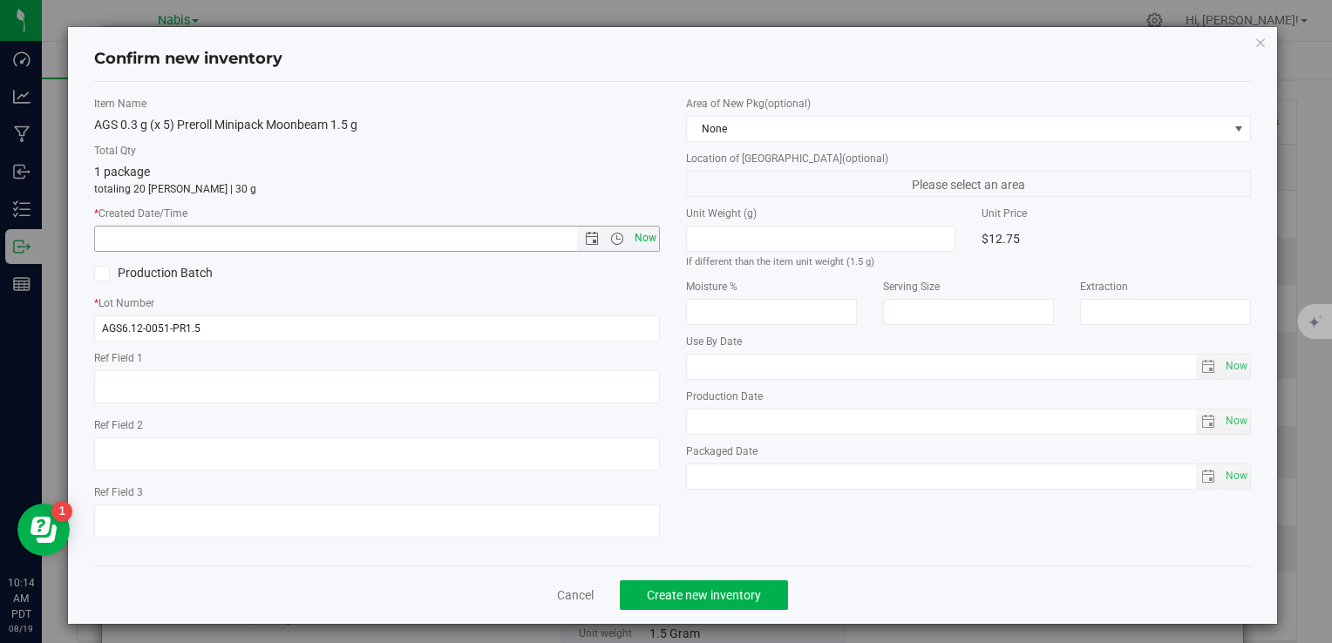
click at [643, 243] on span "Now" at bounding box center [645, 238] width 30 height 25
type input "8/19/2025 10:14 AM"
click at [708, 588] on span "Create new inventory" at bounding box center [704, 595] width 114 height 14
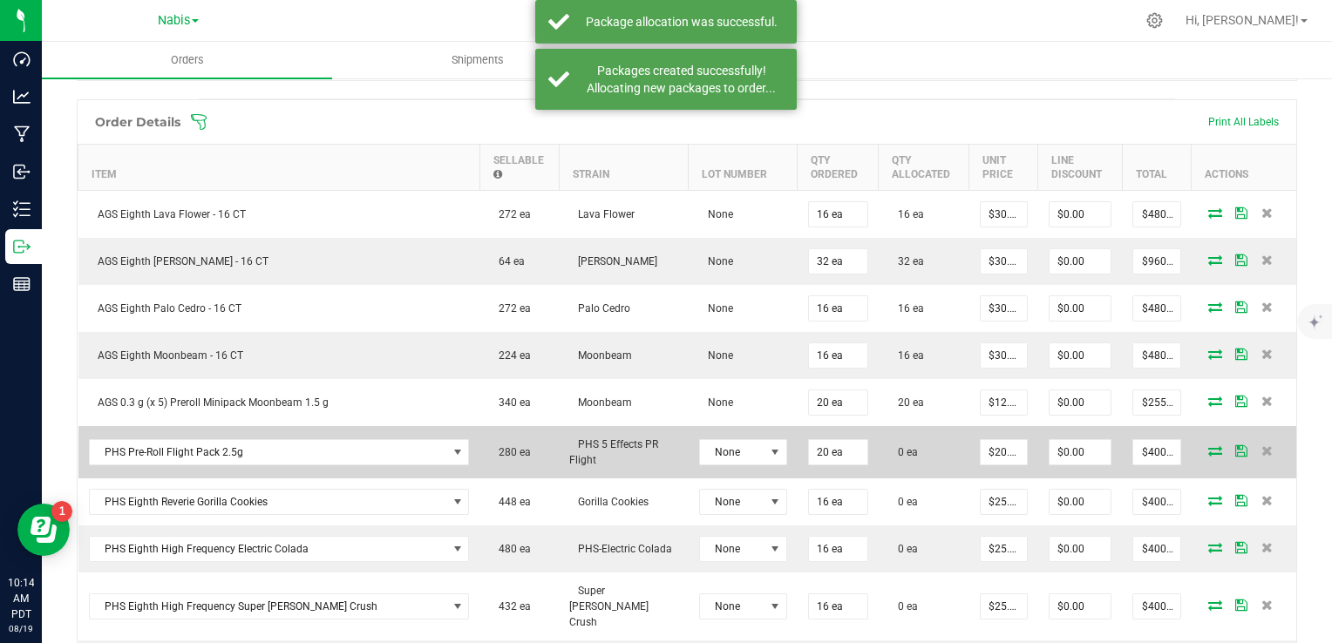
click at [1208, 445] on icon at bounding box center [1215, 450] width 14 height 10
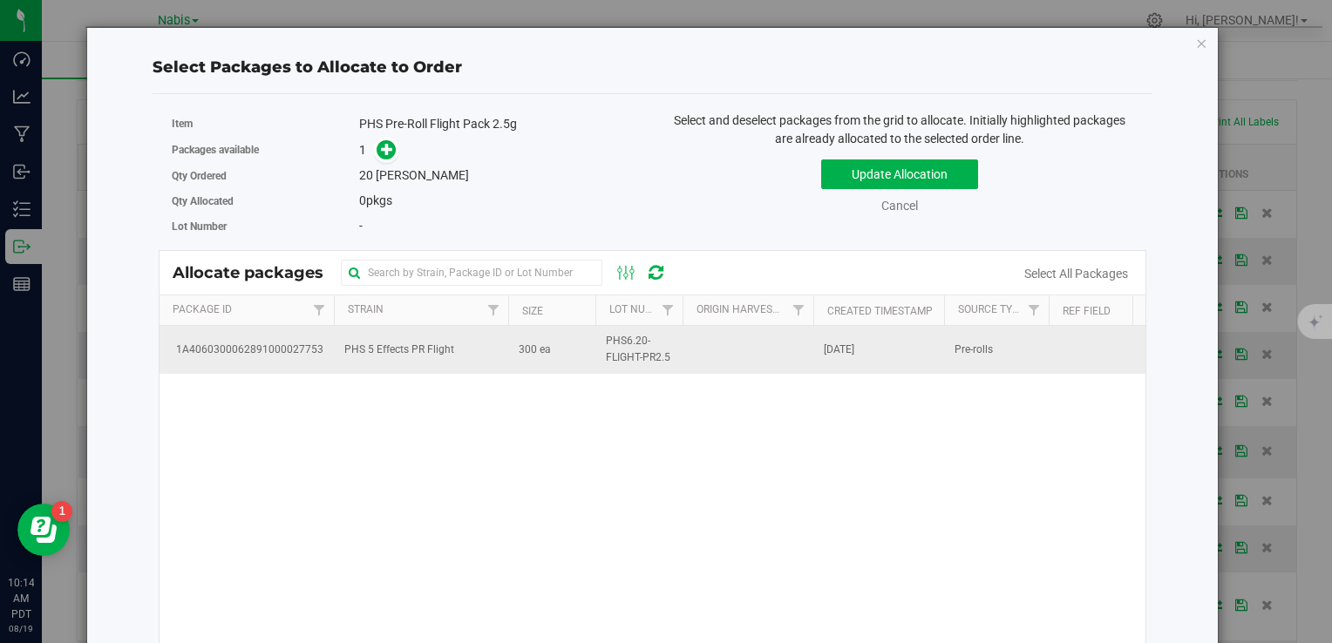
click at [443, 343] on span "PHS 5 Effects PR Flight" at bounding box center [399, 350] width 110 height 17
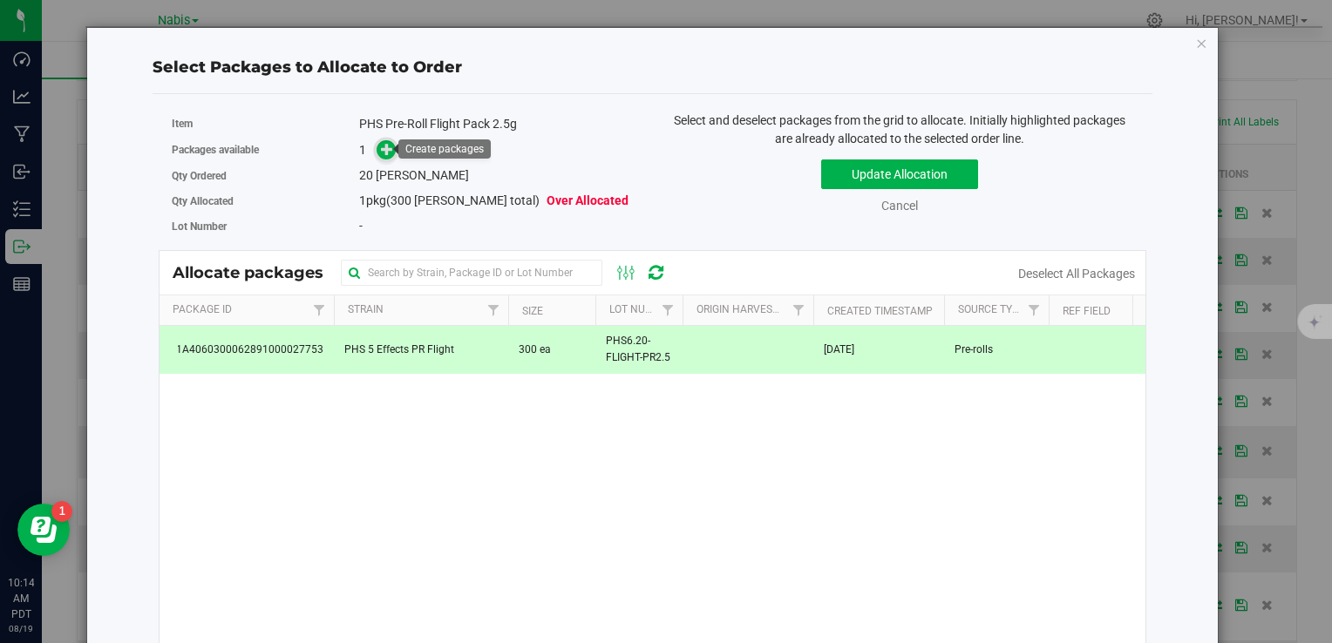
click at [382, 151] on icon at bounding box center [387, 149] width 12 height 12
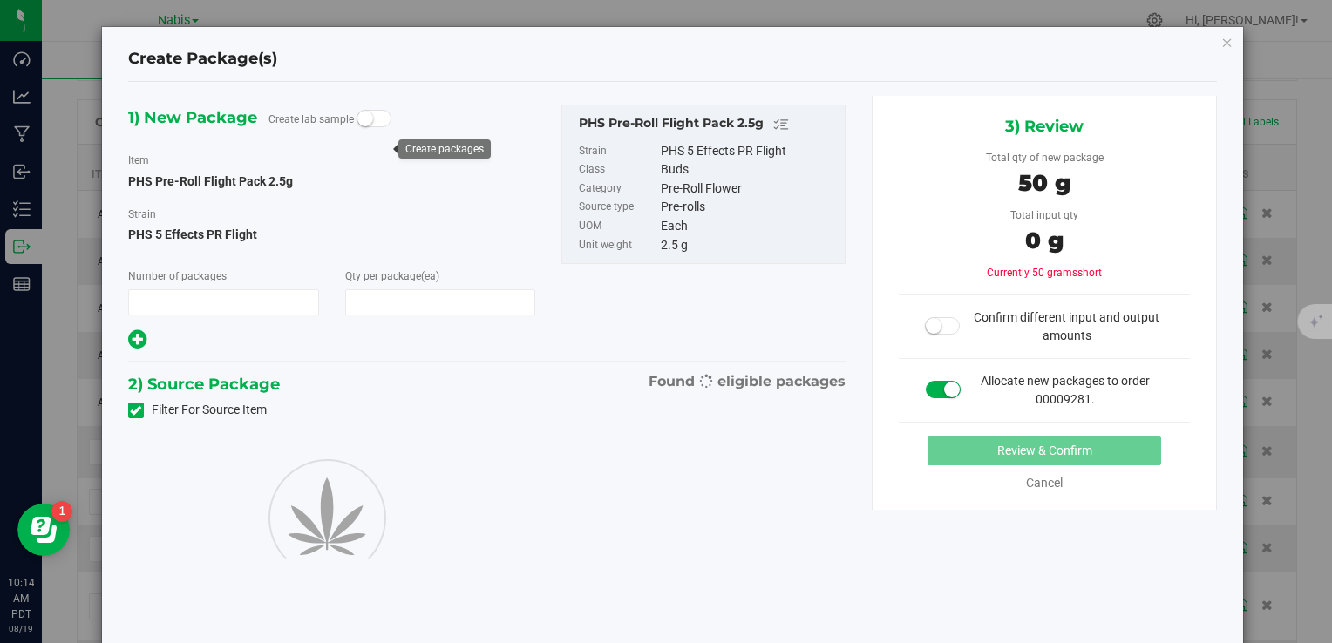
type input "1"
type input "20"
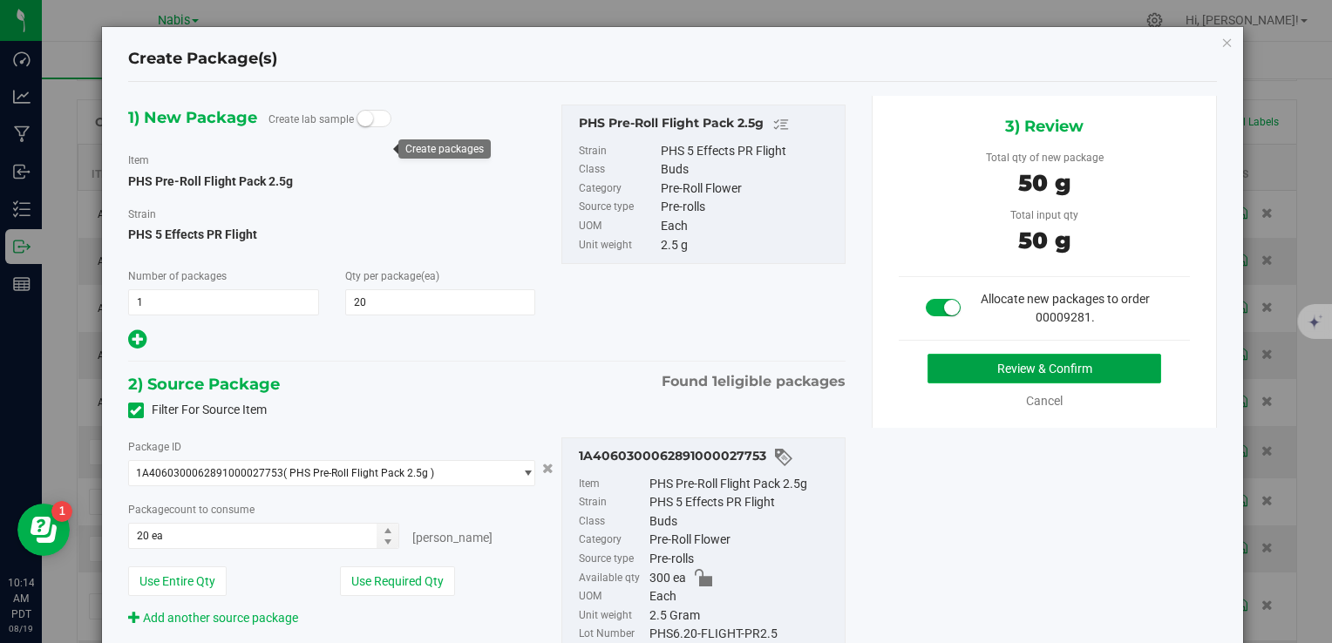
click at [963, 368] on button "Review & Confirm" at bounding box center [1045, 369] width 234 height 30
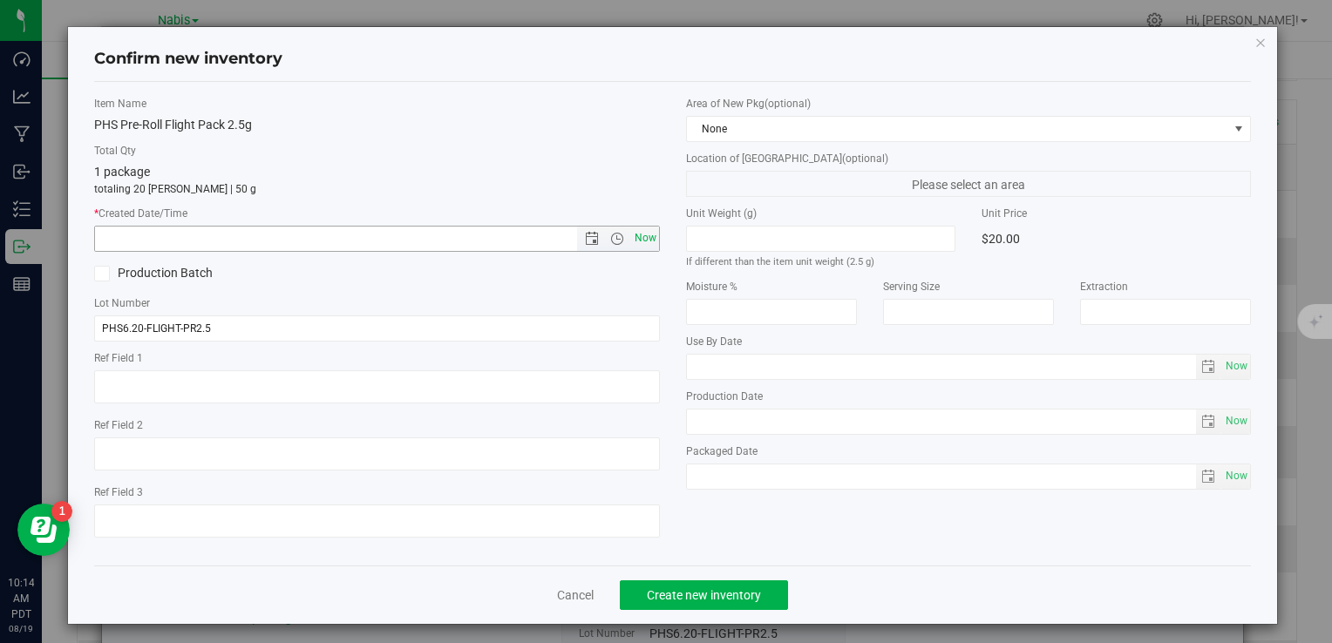
click at [646, 233] on span "Now" at bounding box center [645, 238] width 30 height 25
type input "8/19/2025 10:14 AM"
click at [697, 594] on span "Create new inventory" at bounding box center [704, 595] width 114 height 14
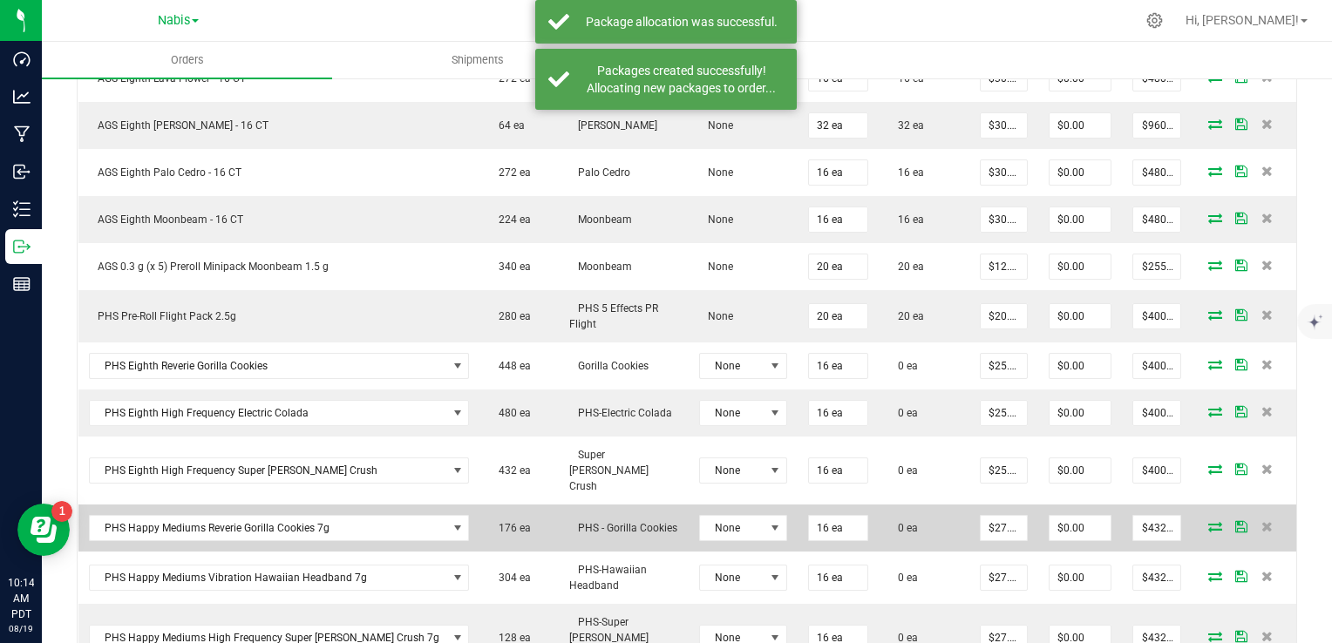
scroll to position [610, 0]
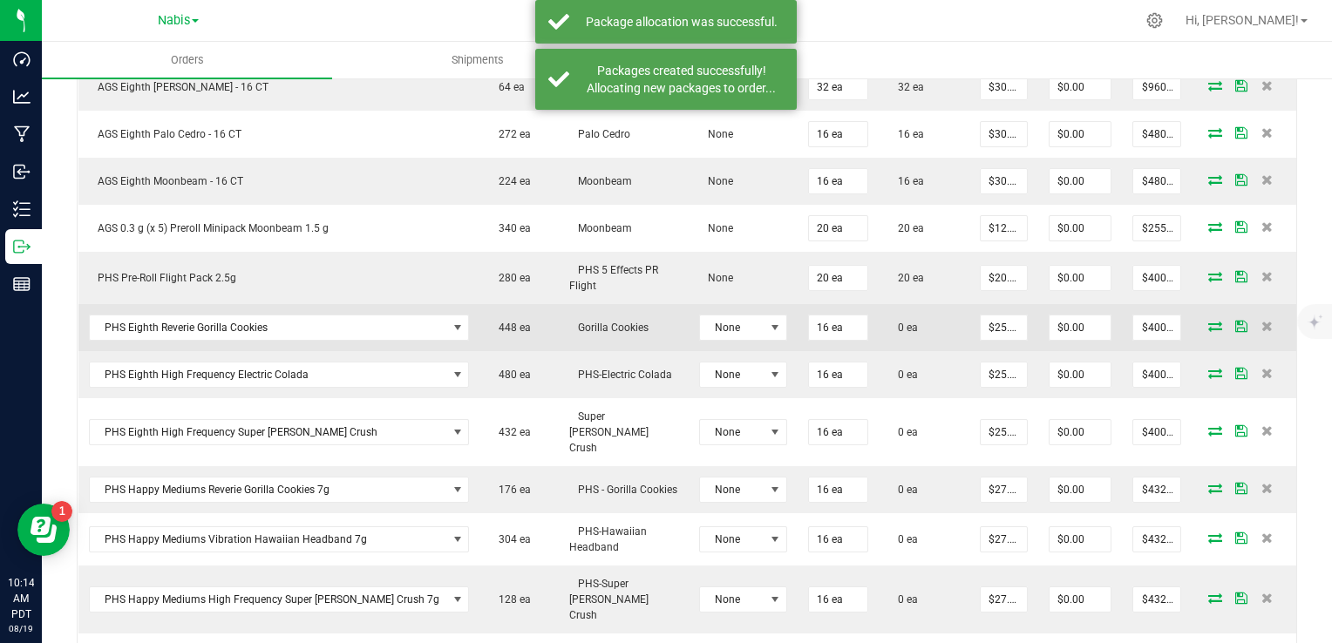
click at [1208, 326] on icon at bounding box center [1215, 326] width 14 height 10
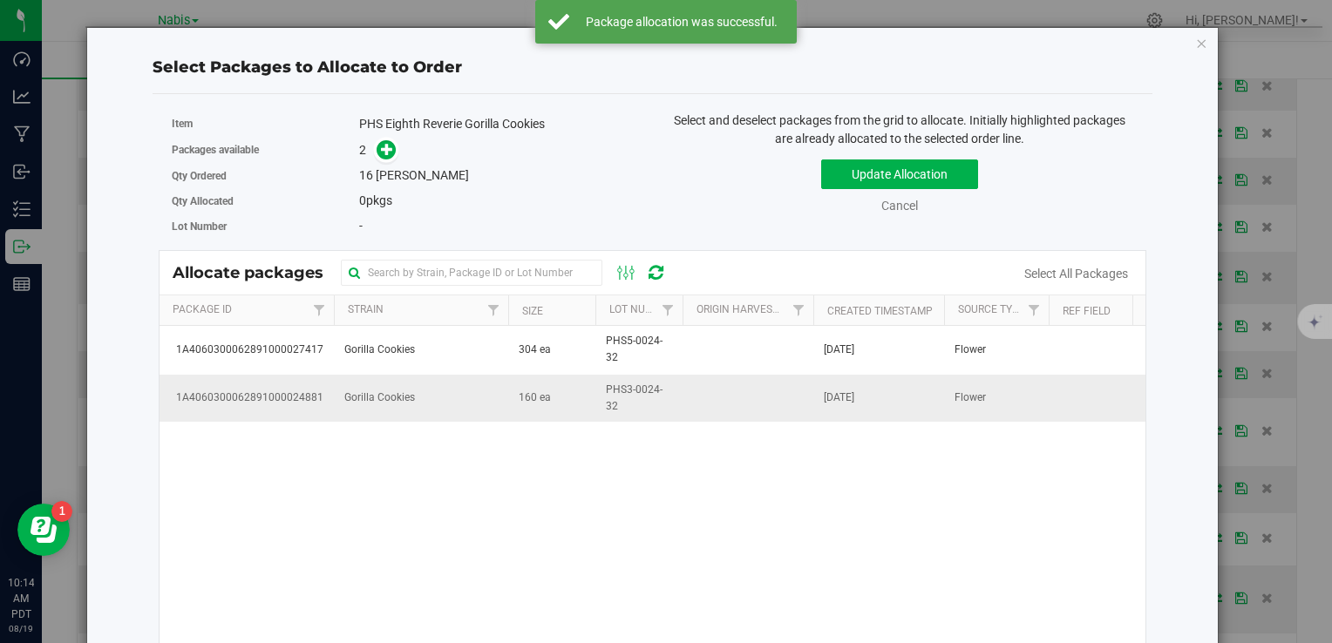
click at [428, 405] on td "Gorilla Cookies" at bounding box center [421, 398] width 174 height 47
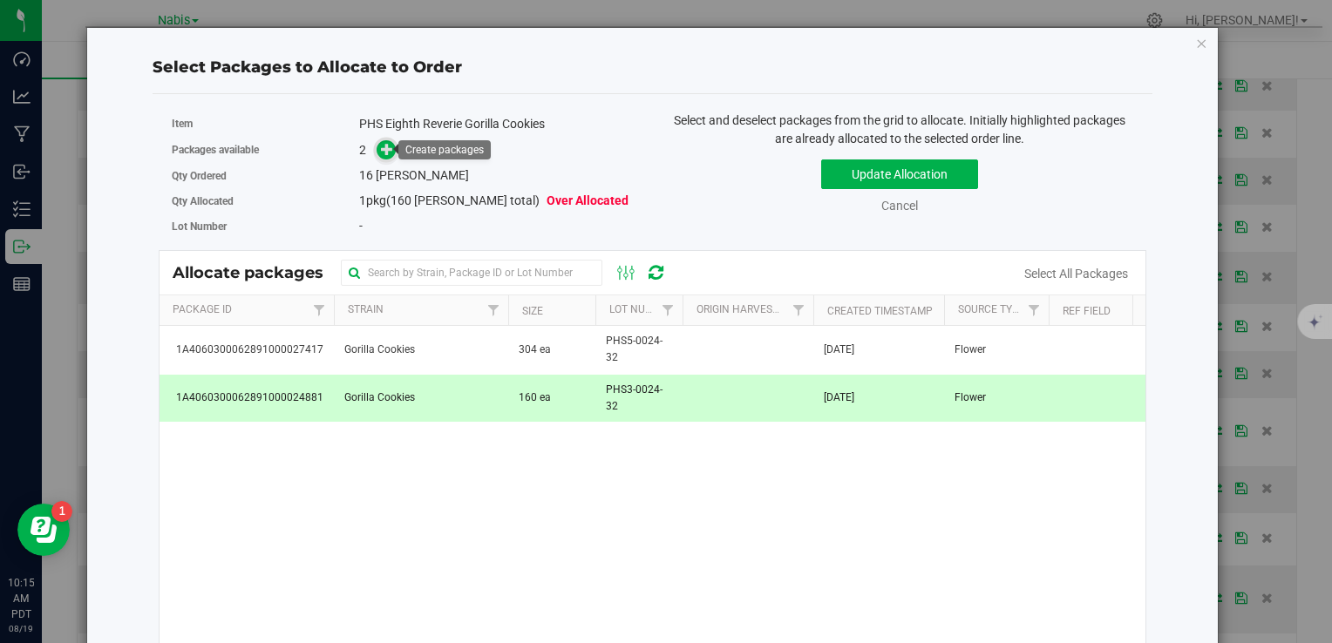
click at [384, 144] on icon at bounding box center [387, 149] width 12 height 12
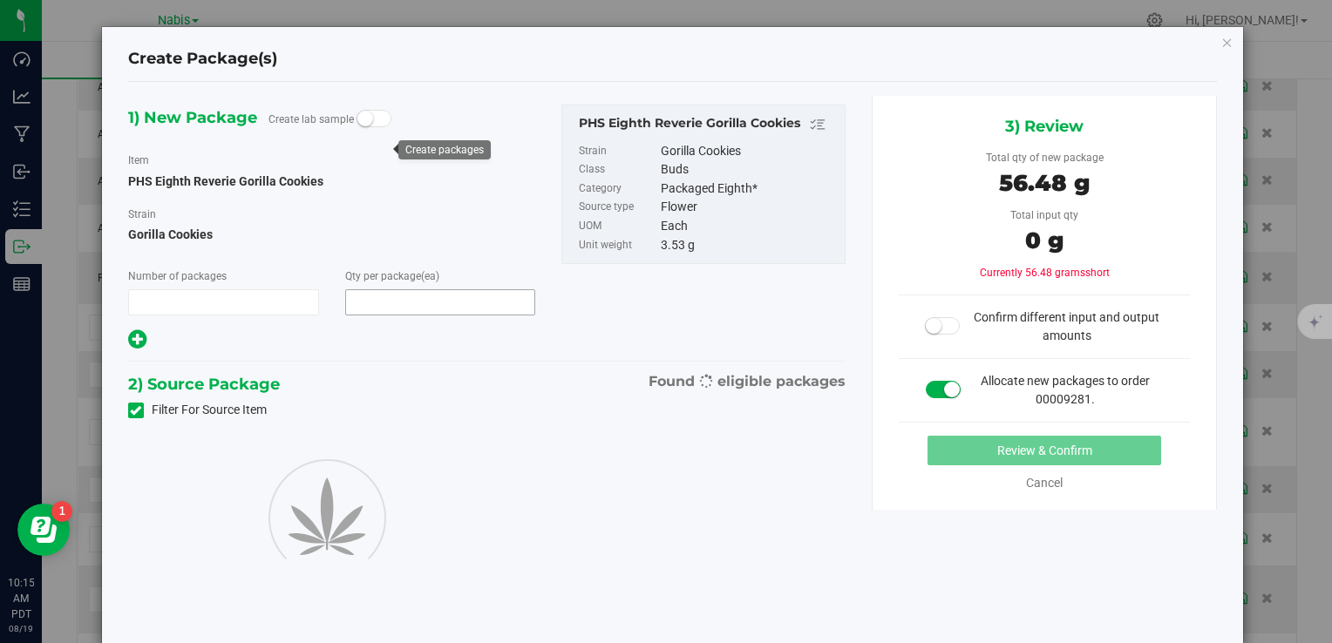
type input "1"
type input "16"
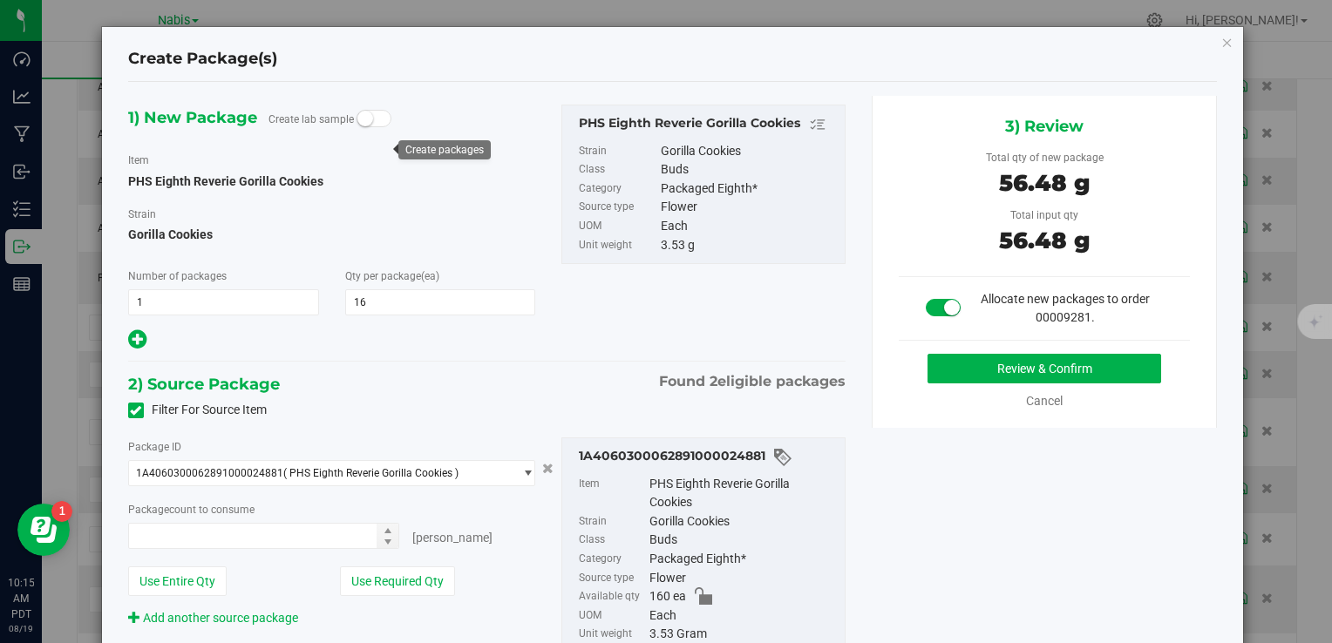
type input "16 ea"
click at [1053, 350] on div "3) Review Total qty of new package 56.48 g Total input qty 56.48 g Allocate new…" at bounding box center [1045, 262] width 346 height 332
click at [1046, 368] on button "Review & Confirm" at bounding box center [1045, 369] width 234 height 30
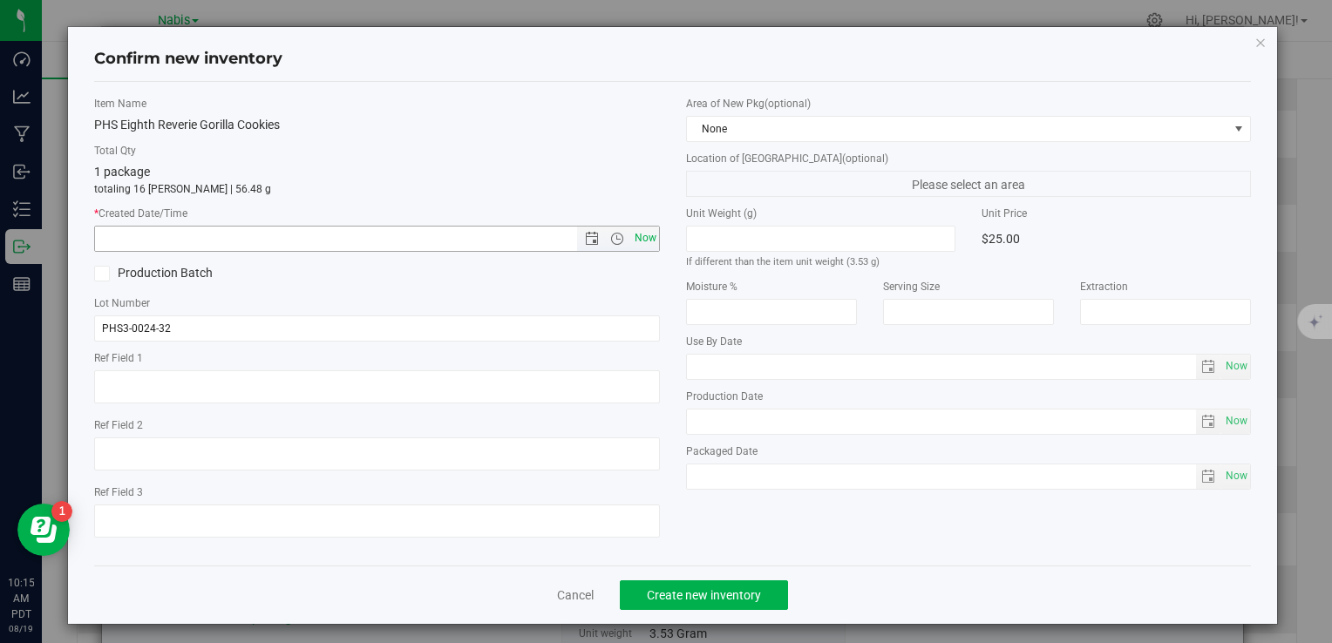
click at [643, 240] on span "Now" at bounding box center [645, 238] width 30 height 25
type input "8/19/2025 10:15 AM"
click at [718, 582] on button "Create new inventory" at bounding box center [704, 596] width 168 height 30
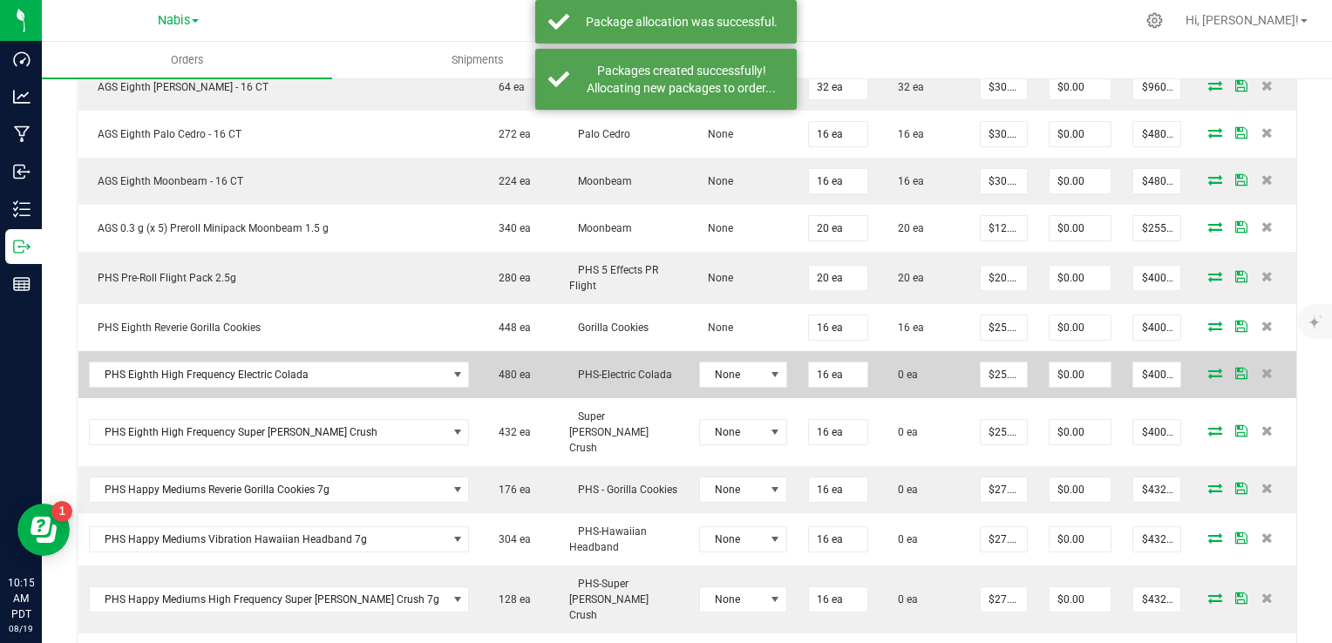
click at [1208, 369] on icon at bounding box center [1215, 373] width 14 height 10
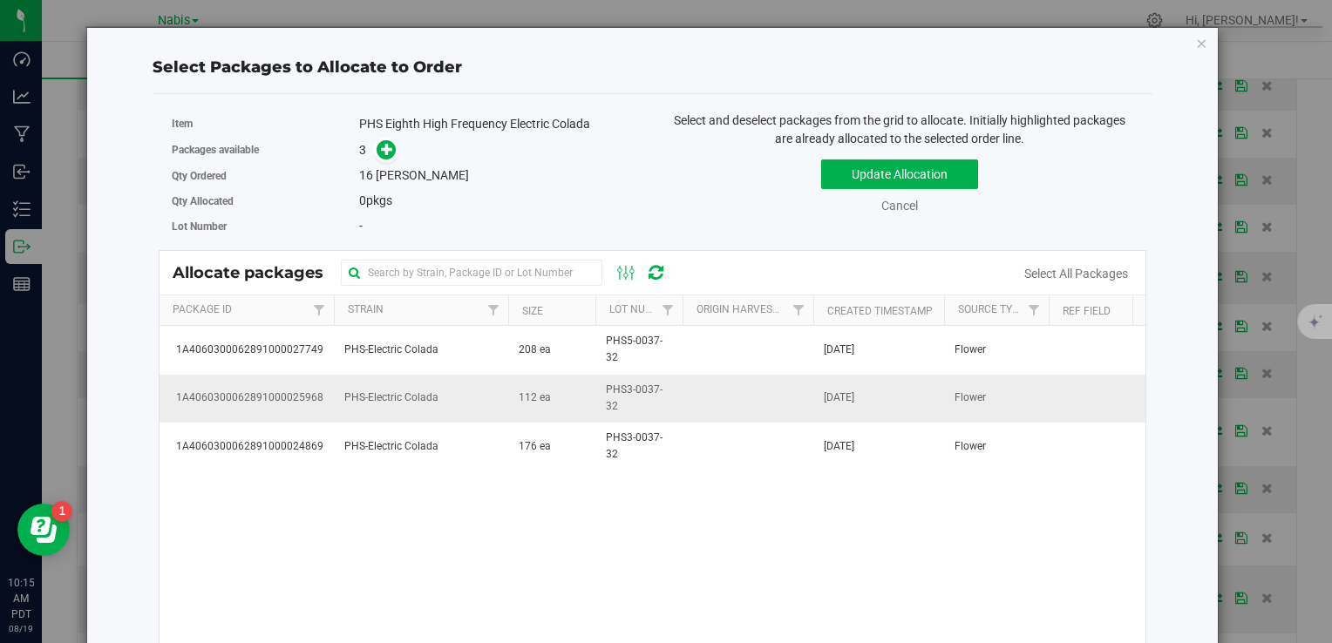
click at [561, 394] on td "112 ea" at bounding box center [551, 399] width 87 height 48
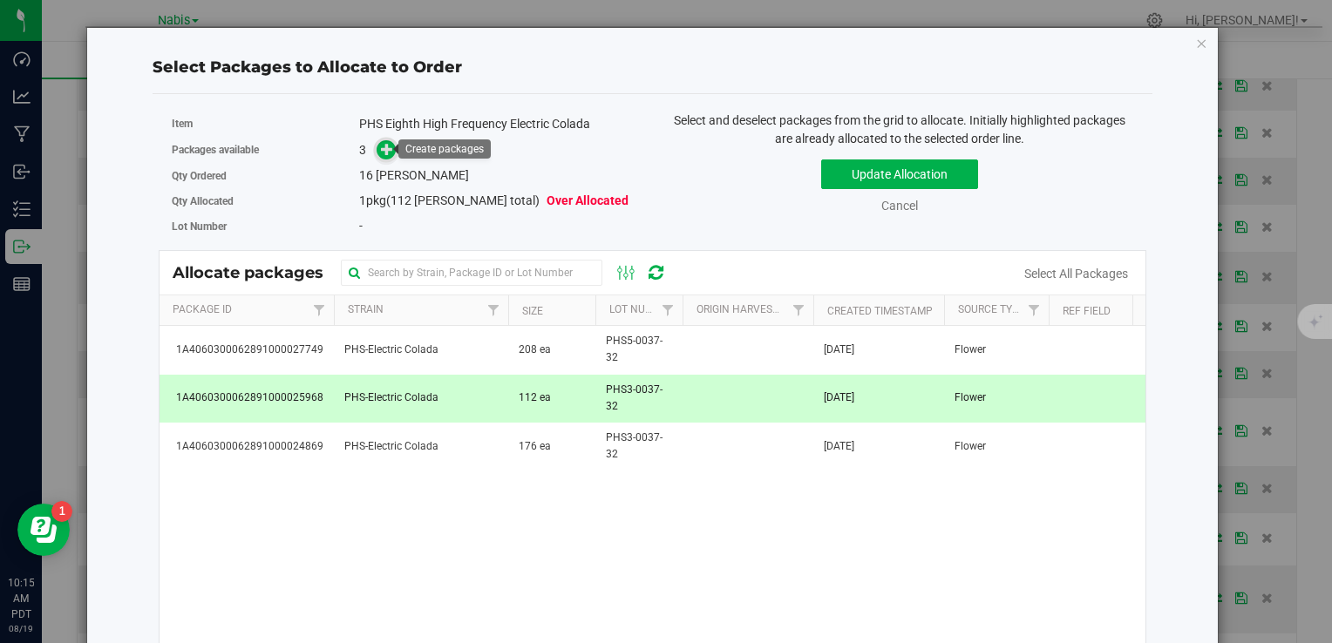
click at [377, 148] on span at bounding box center [387, 150] width 20 height 20
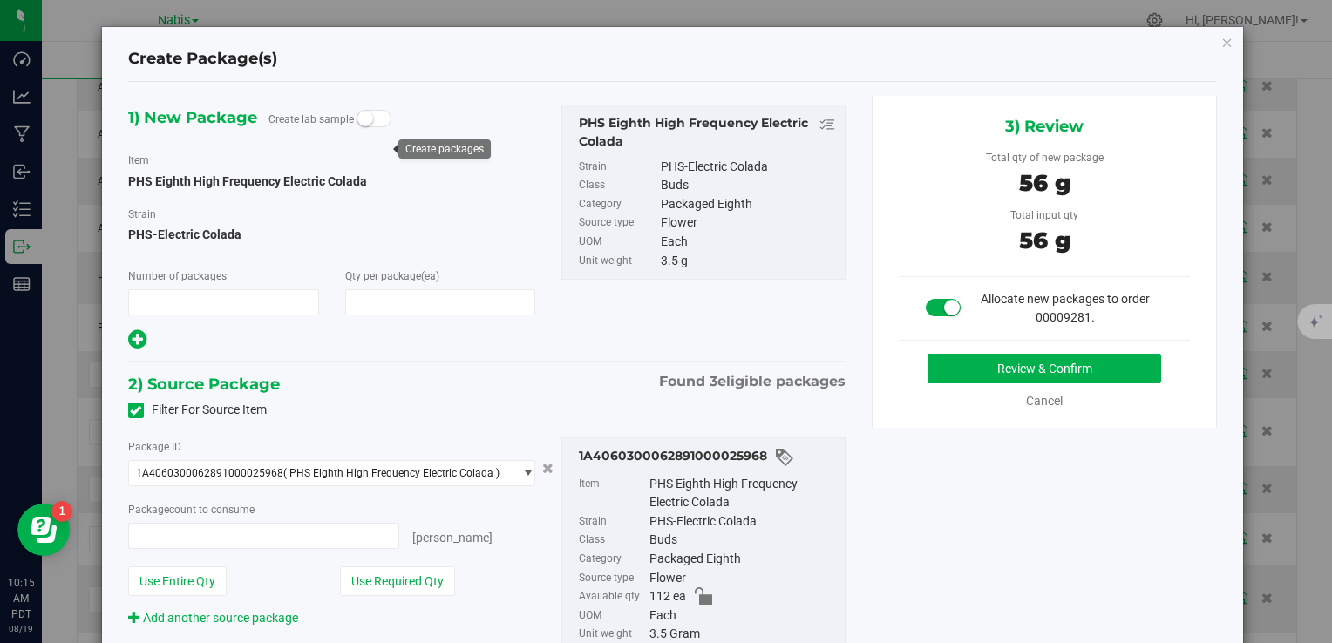
type input "1"
type input "16"
type input "16 ea"
click at [928, 367] on button "Review & Confirm" at bounding box center [1045, 369] width 234 height 30
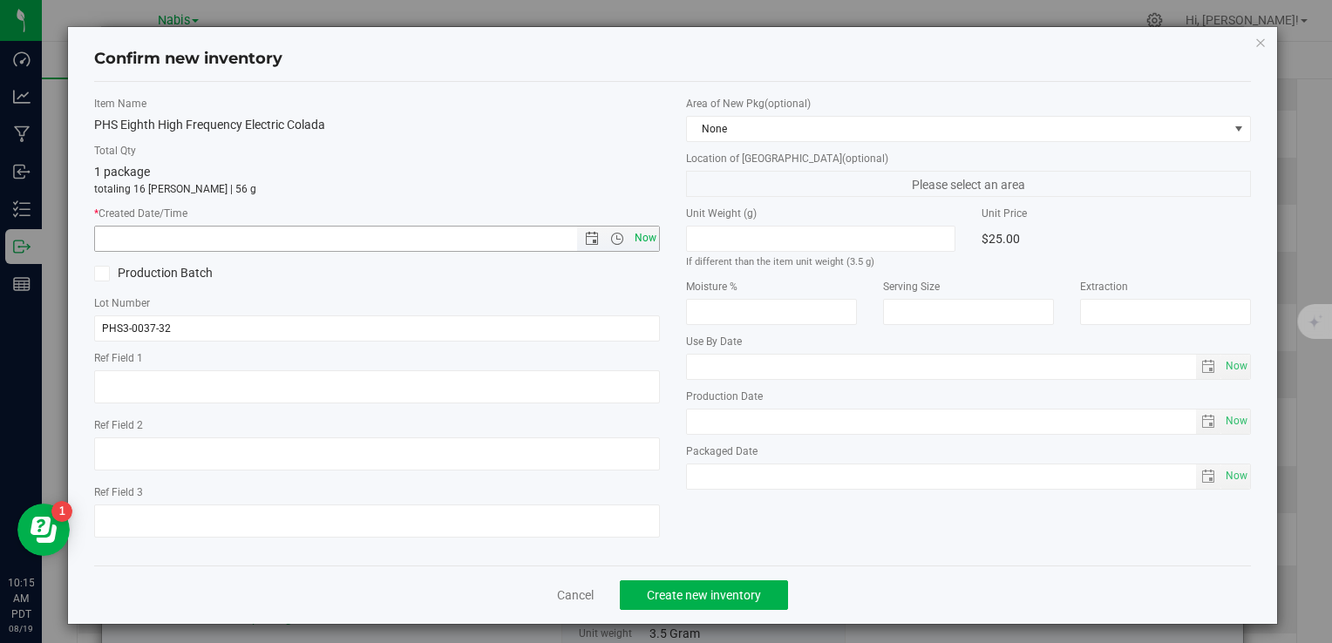
click at [637, 239] on span "Now" at bounding box center [645, 238] width 30 height 25
type input "8/19/2025 10:15 AM"
click at [718, 582] on button "Create new inventory" at bounding box center [704, 596] width 168 height 30
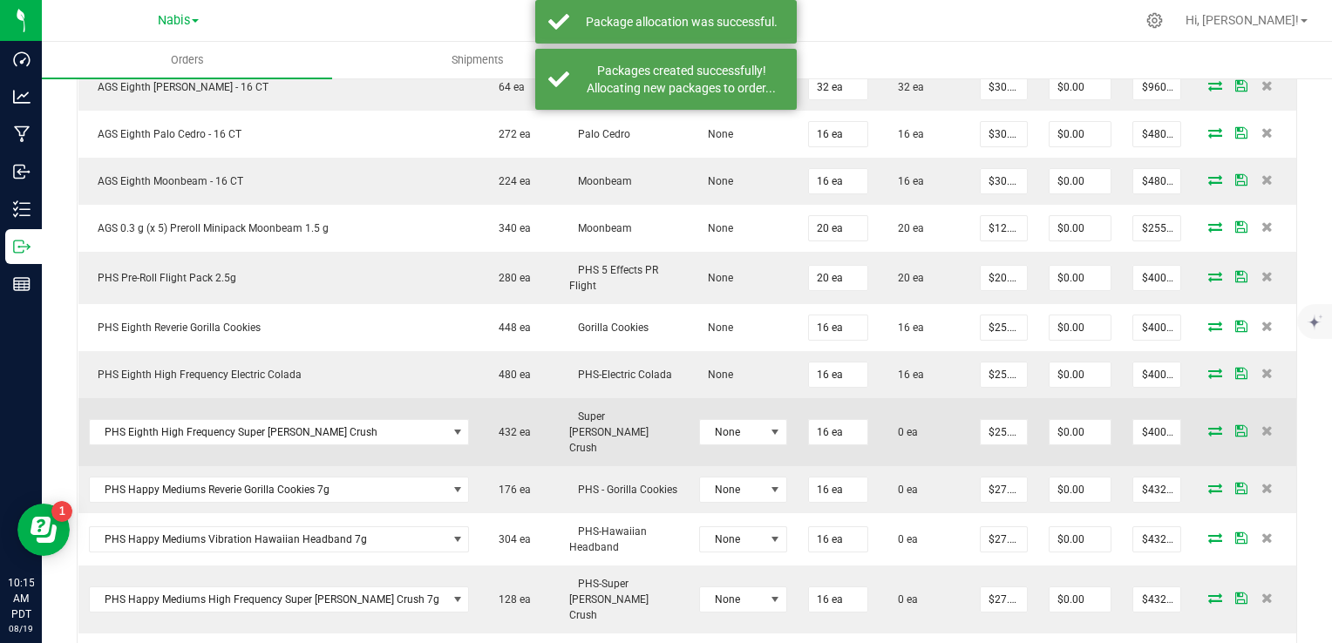
click at [1208, 425] on icon at bounding box center [1215, 430] width 14 height 10
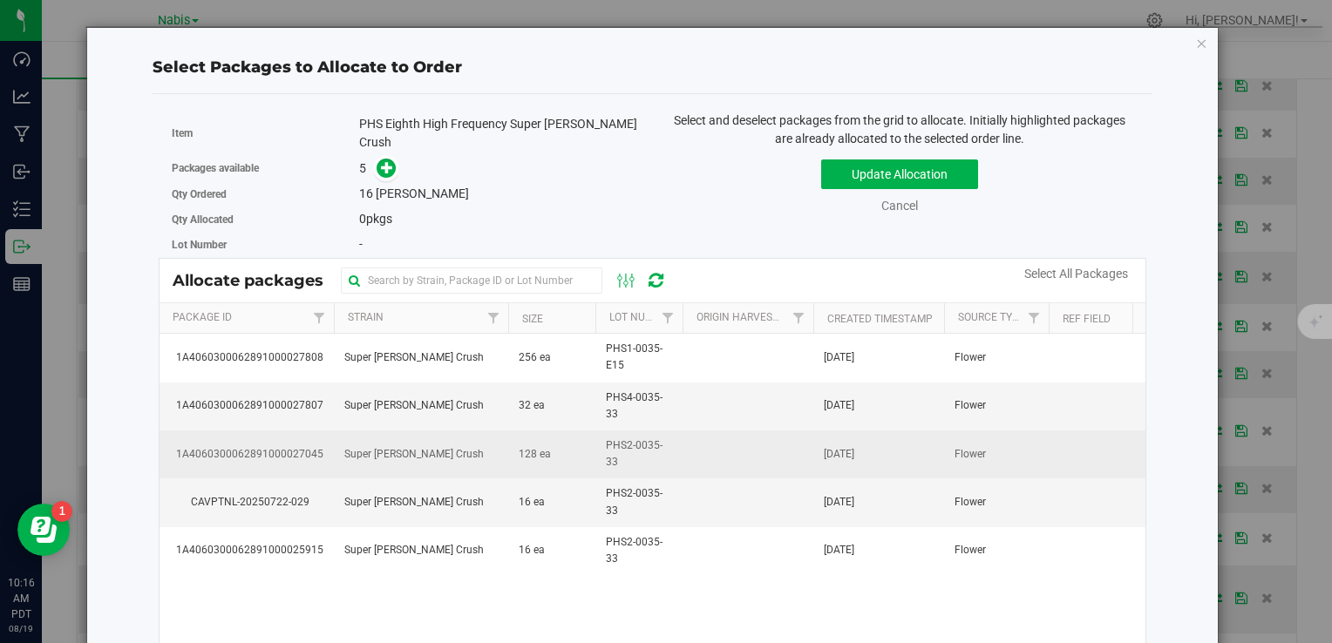
click at [665, 439] on span "PHS2-0035-33" at bounding box center [639, 454] width 66 height 33
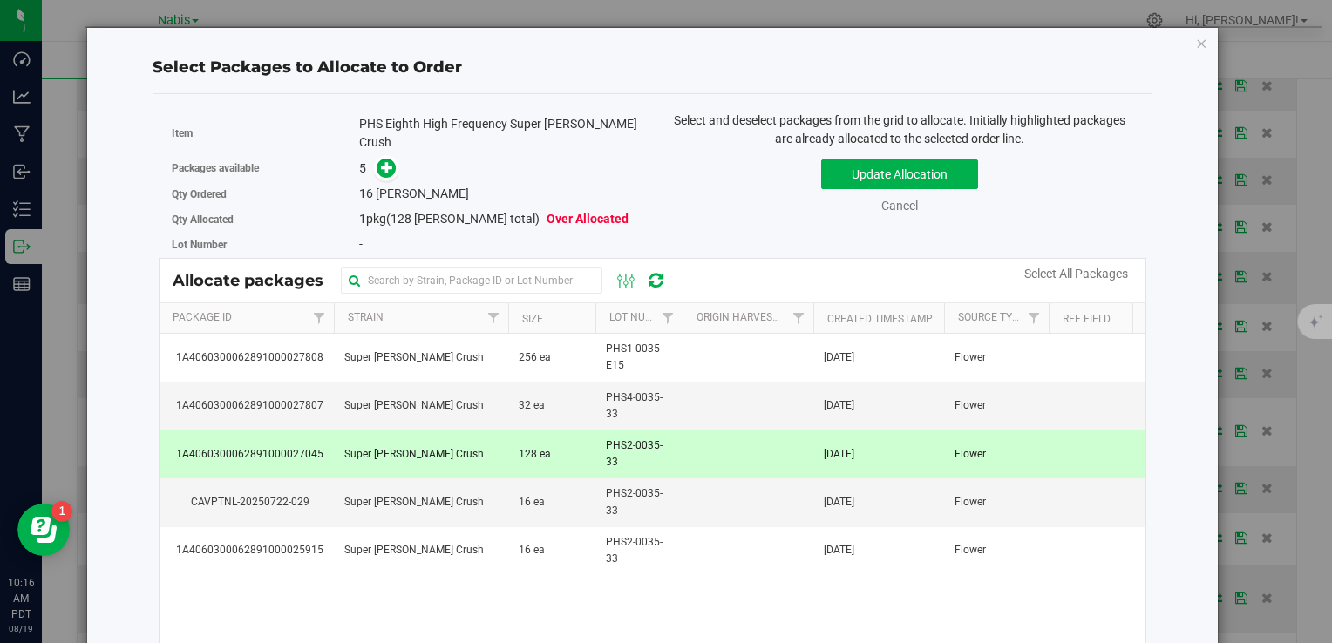
click at [638, 459] on span "PHS2-0035-33" at bounding box center [639, 454] width 66 height 33
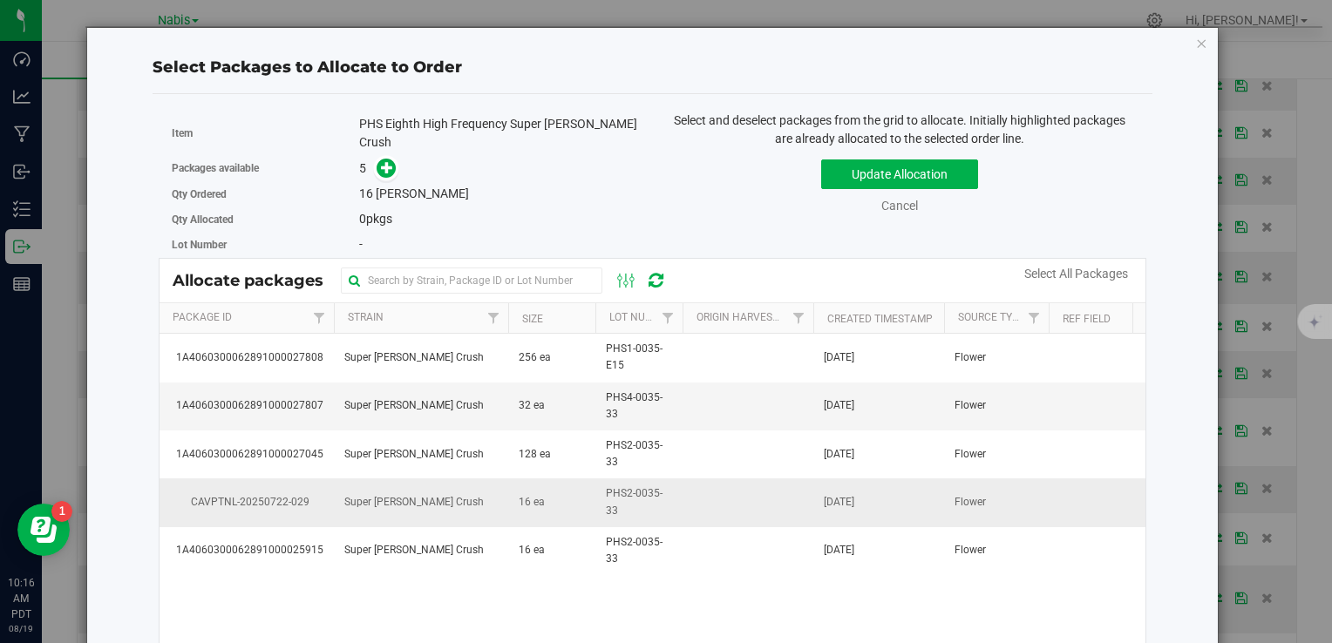
click at [663, 499] on span "PHS2-0035-33" at bounding box center [639, 502] width 66 height 33
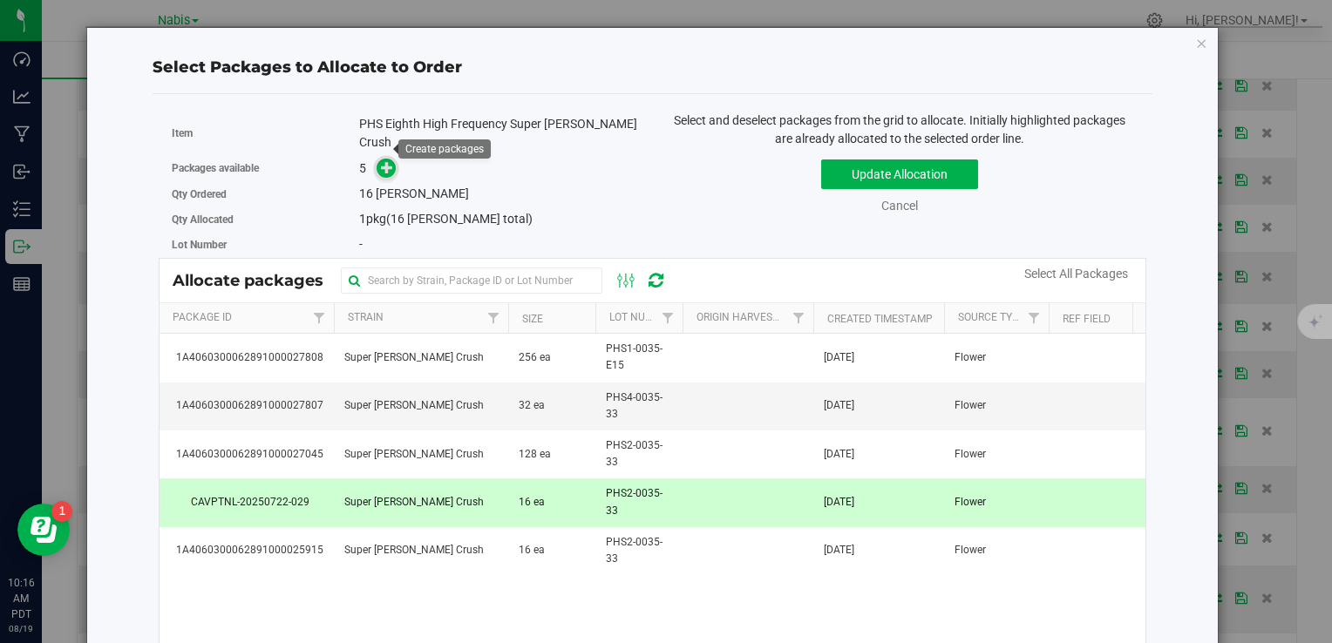
click at [390, 161] on icon at bounding box center [387, 167] width 12 height 12
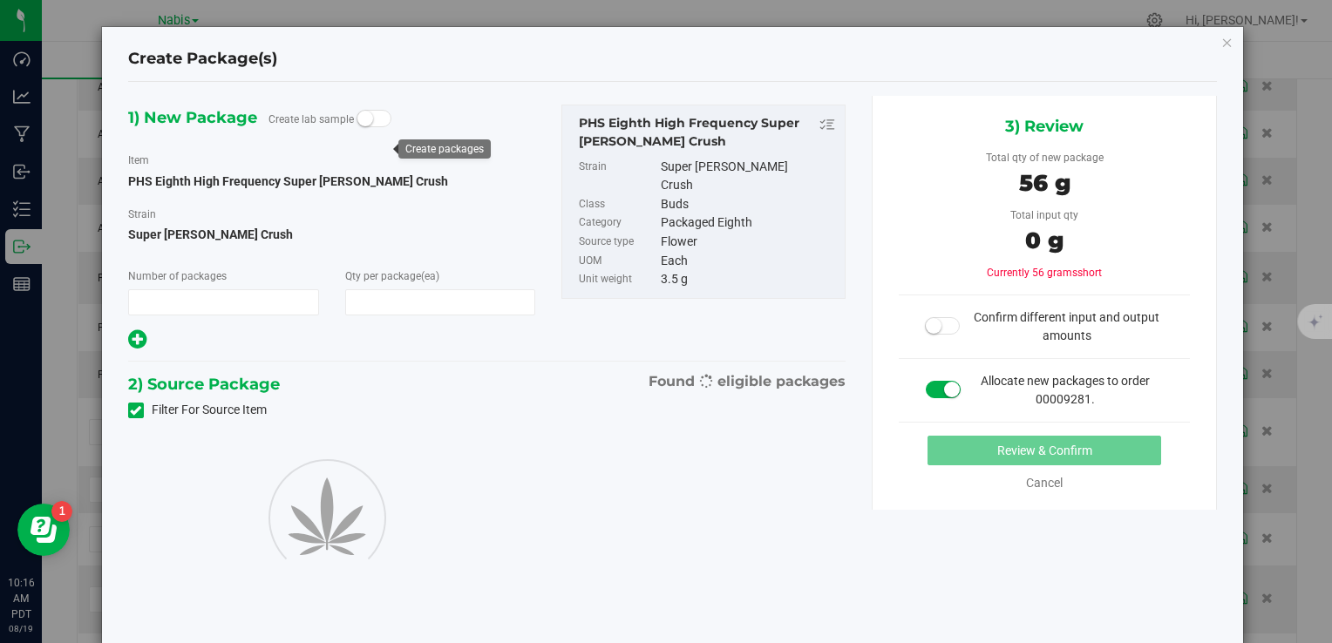
type input "1"
type input "16"
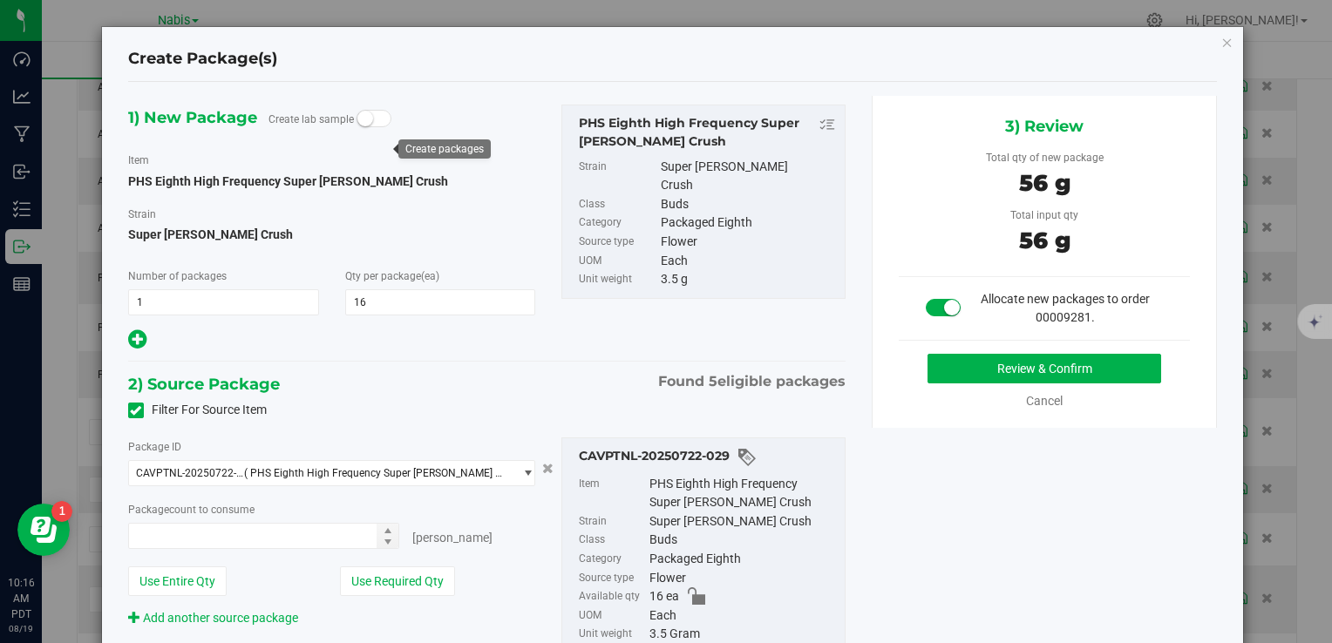
type input "16 ea"
click at [958, 368] on button "Review & Confirm" at bounding box center [1045, 369] width 234 height 30
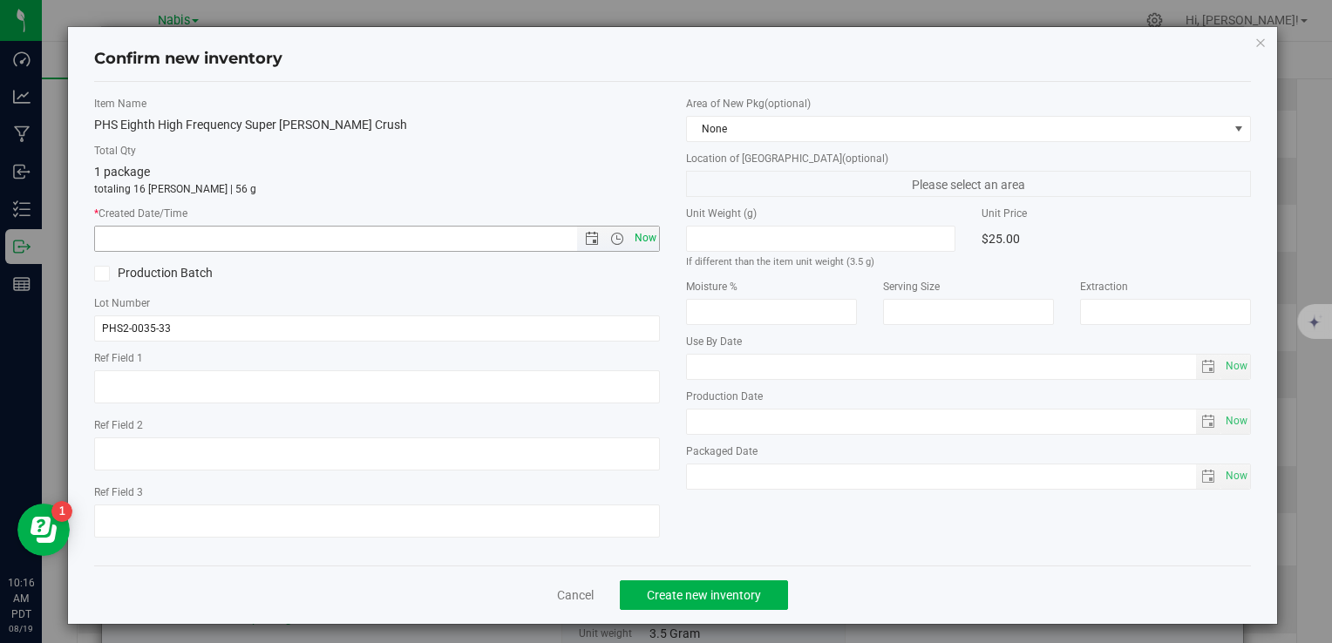
click at [630, 231] on span "Now" at bounding box center [645, 238] width 30 height 25
type input "8/19/2025 10:16 AM"
click at [711, 588] on span "Create new inventory" at bounding box center [704, 595] width 114 height 14
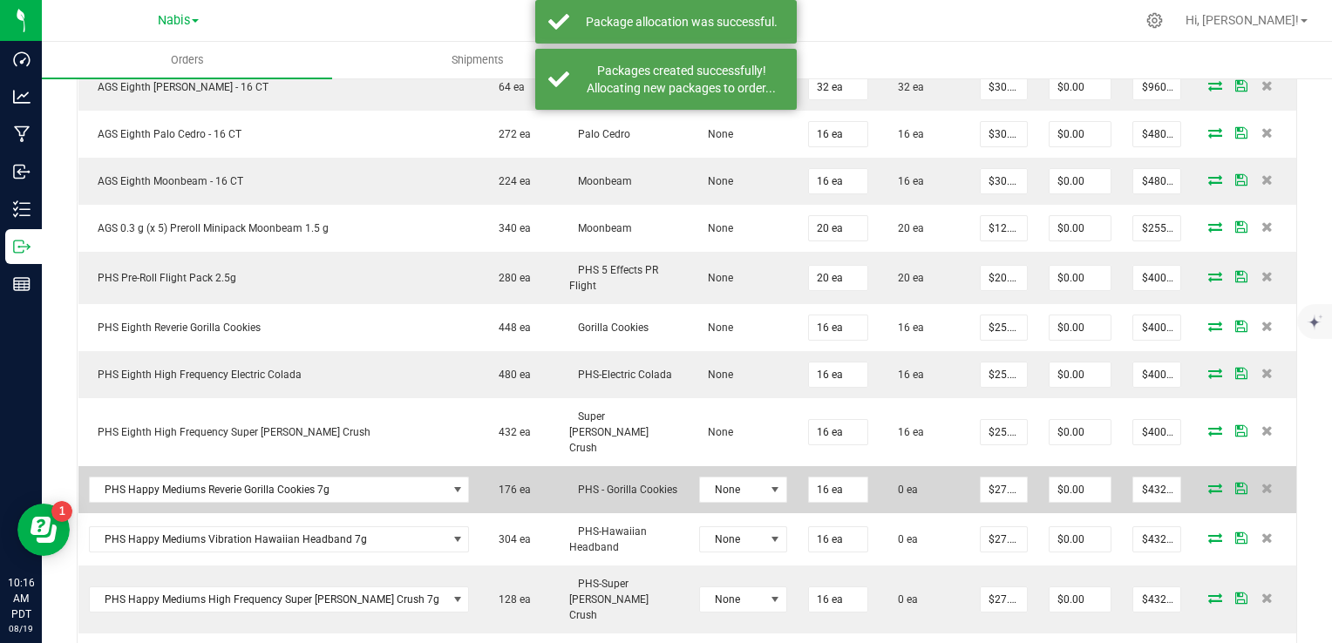
click at [1208, 483] on icon at bounding box center [1215, 488] width 14 height 10
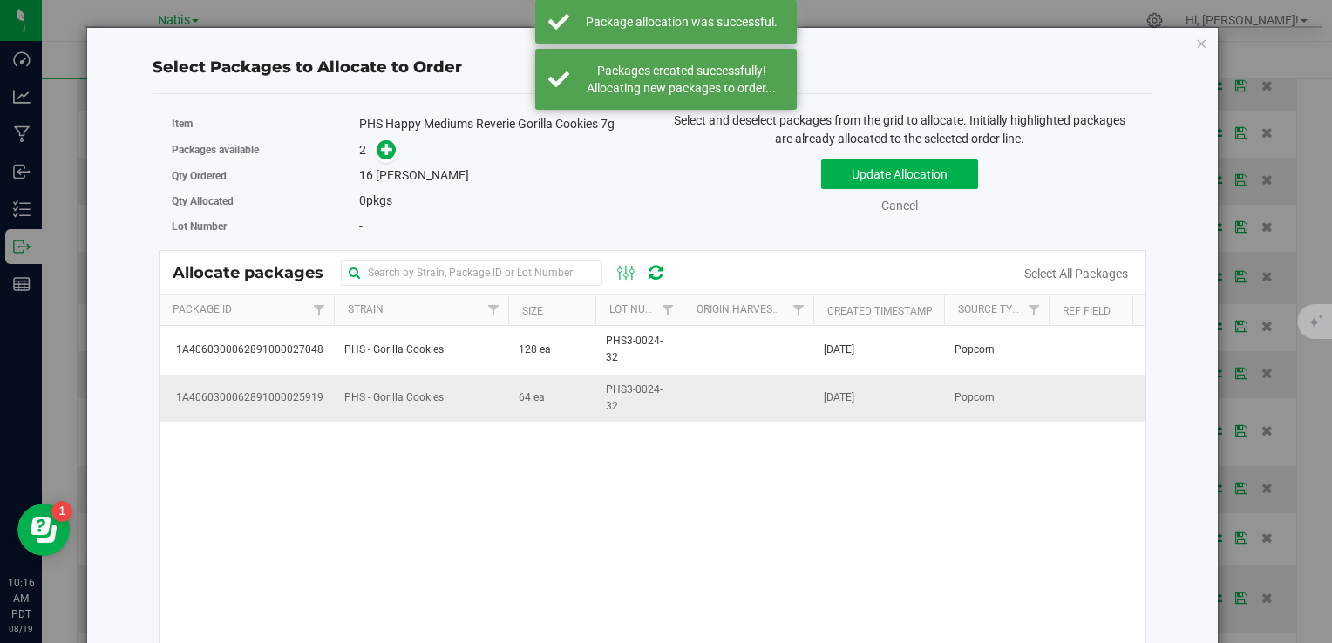
click at [495, 393] on td "PHS - Gorilla Cookies" at bounding box center [421, 398] width 174 height 47
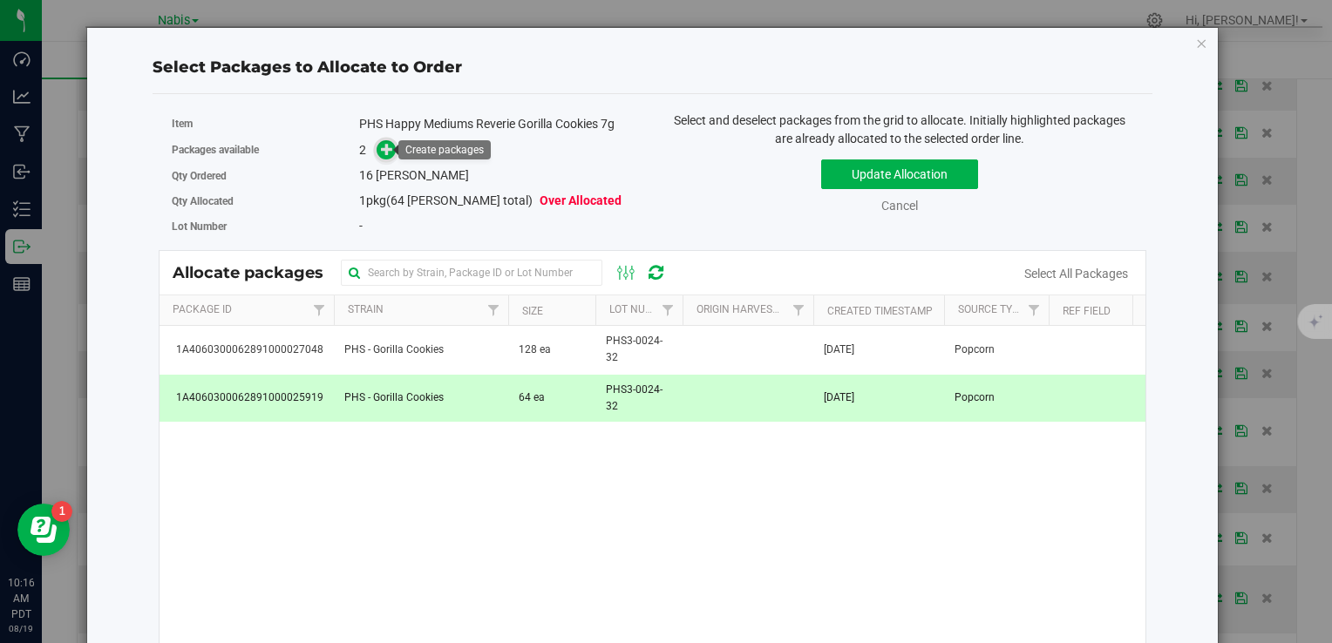
click at [386, 142] on icon at bounding box center [387, 148] width 12 height 12
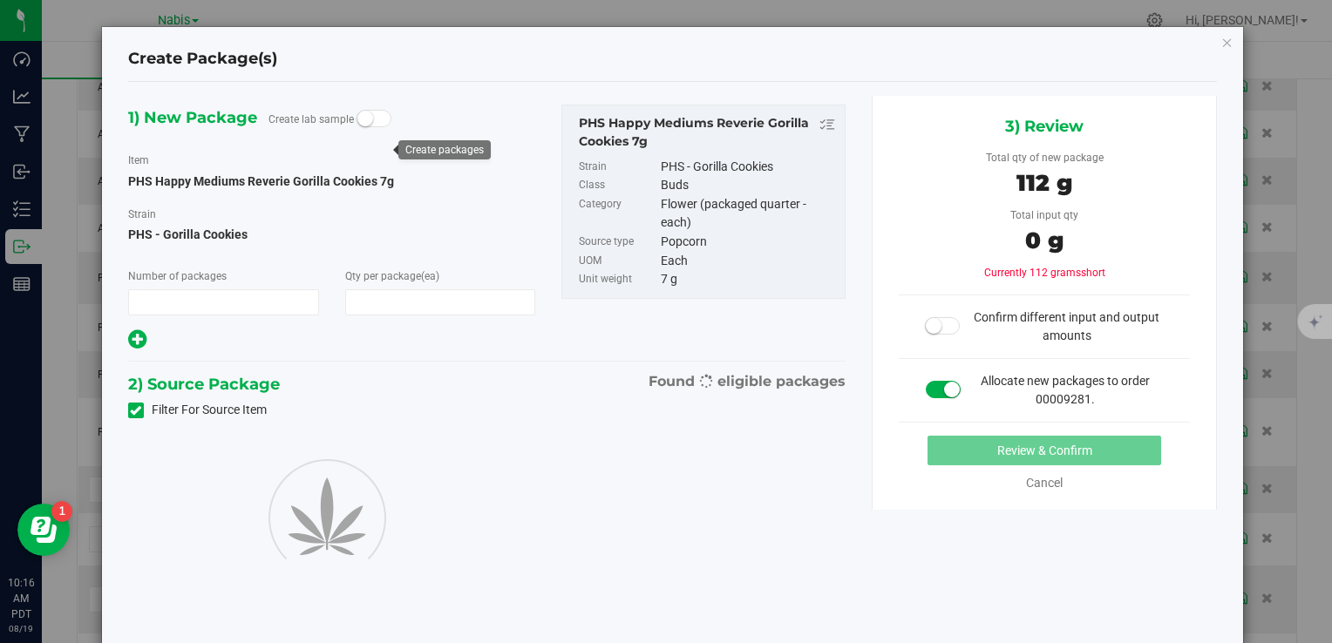
type input "1"
type input "16"
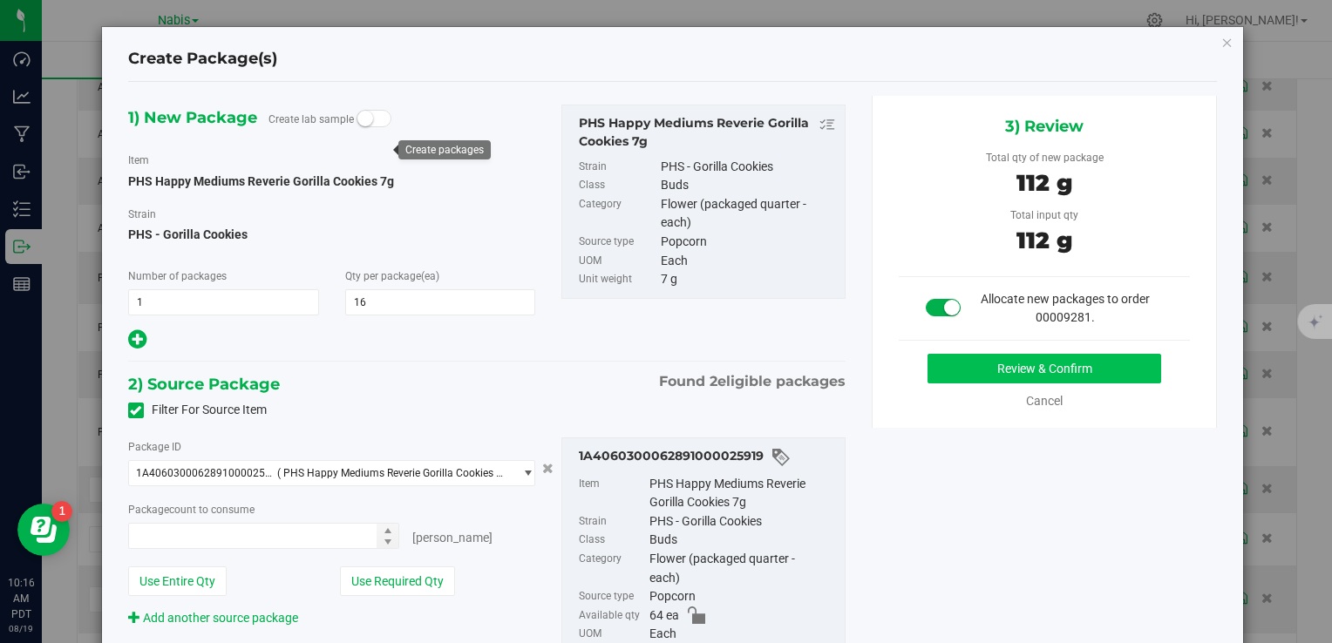
type input "16 ea"
click at [1000, 362] on button "Review & Confirm" at bounding box center [1045, 369] width 234 height 30
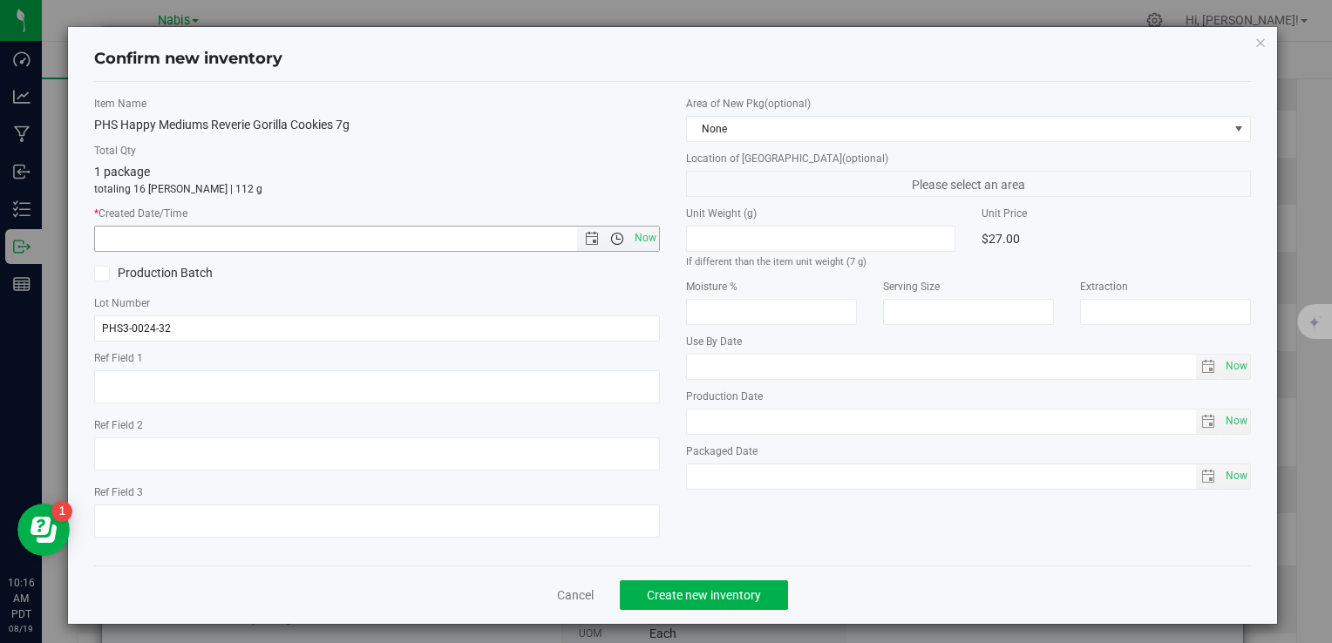
click at [622, 239] on span "Open the time view" at bounding box center [617, 239] width 30 height 14
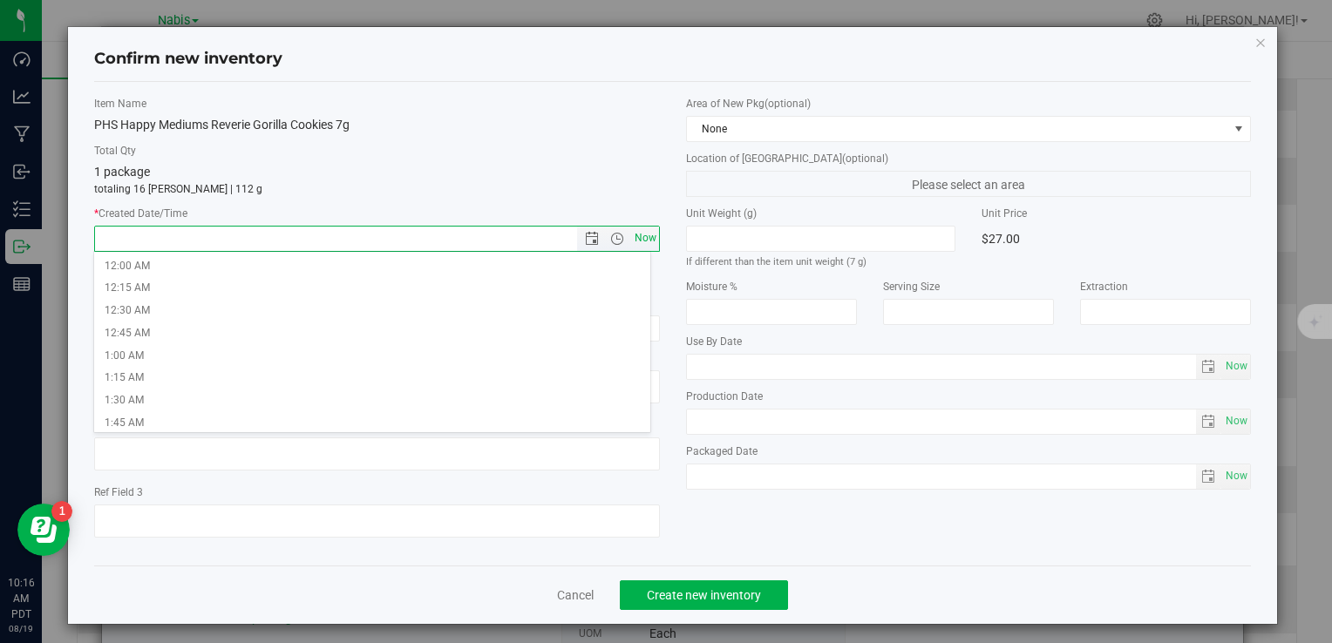
click at [636, 235] on span "Now" at bounding box center [645, 238] width 30 height 25
type input "8/19/2025 10:16 AM"
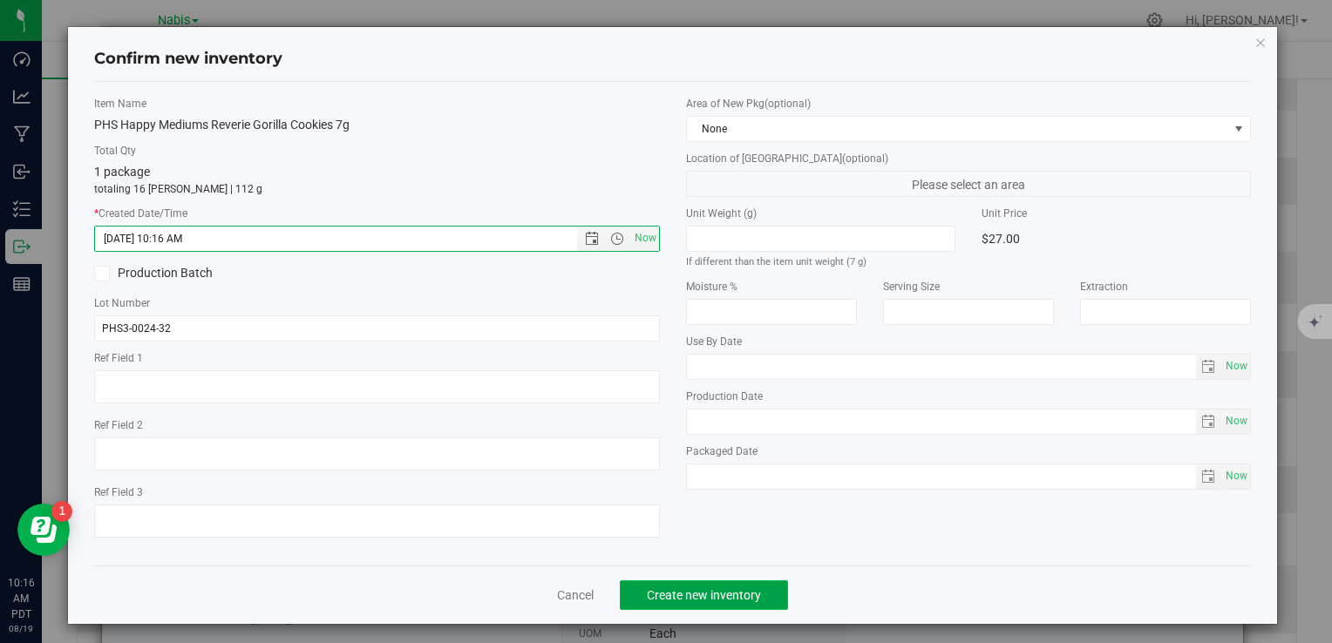
click at [729, 593] on span "Create new inventory" at bounding box center [704, 595] width 114 height 14
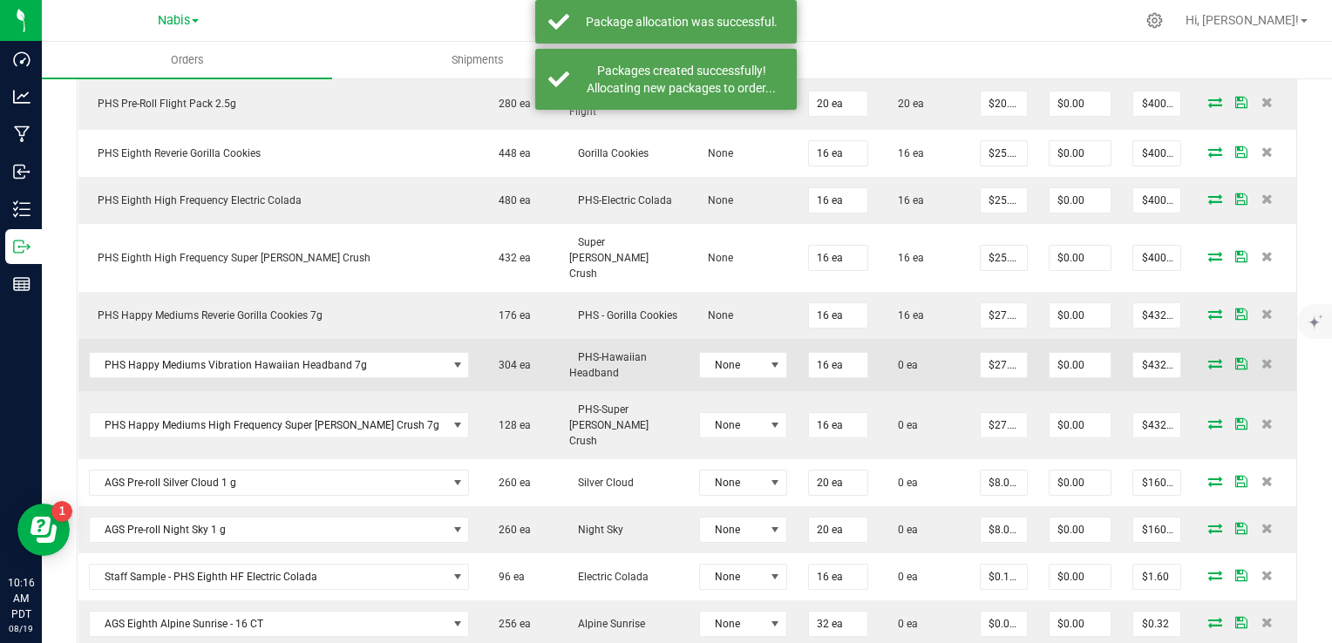
scroll to position [872, 0]
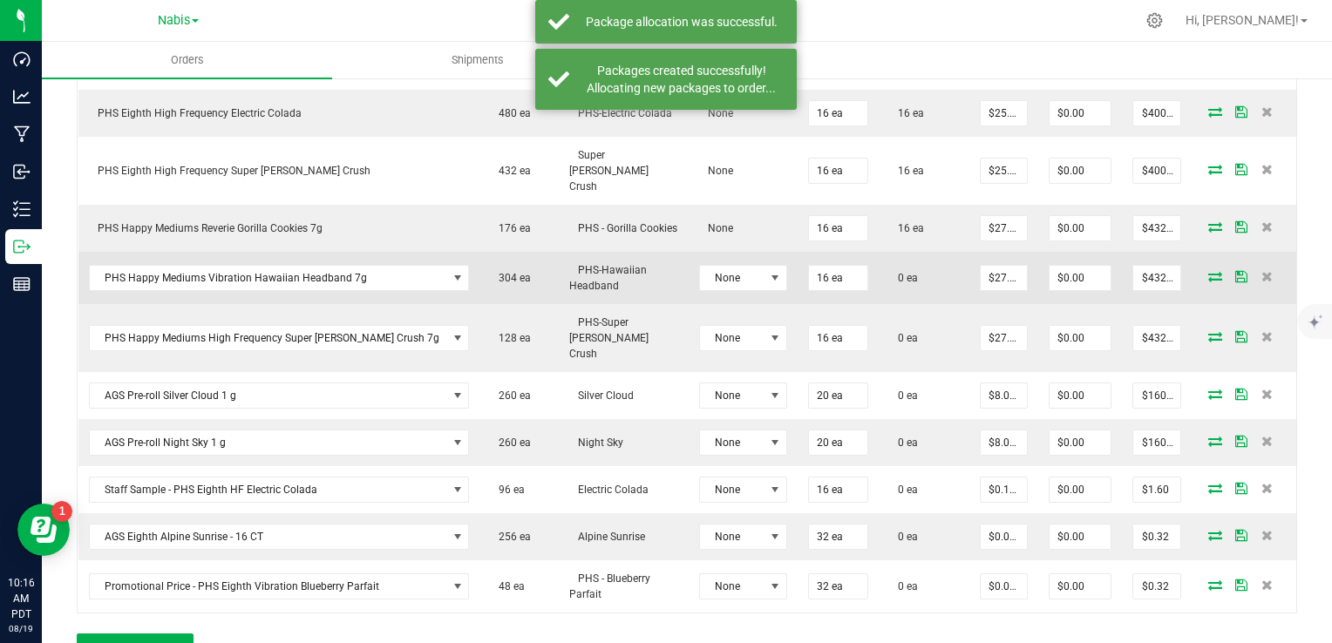
click at [1208, 271] on icon at bounding box center [1215, 276] width 14 height 10
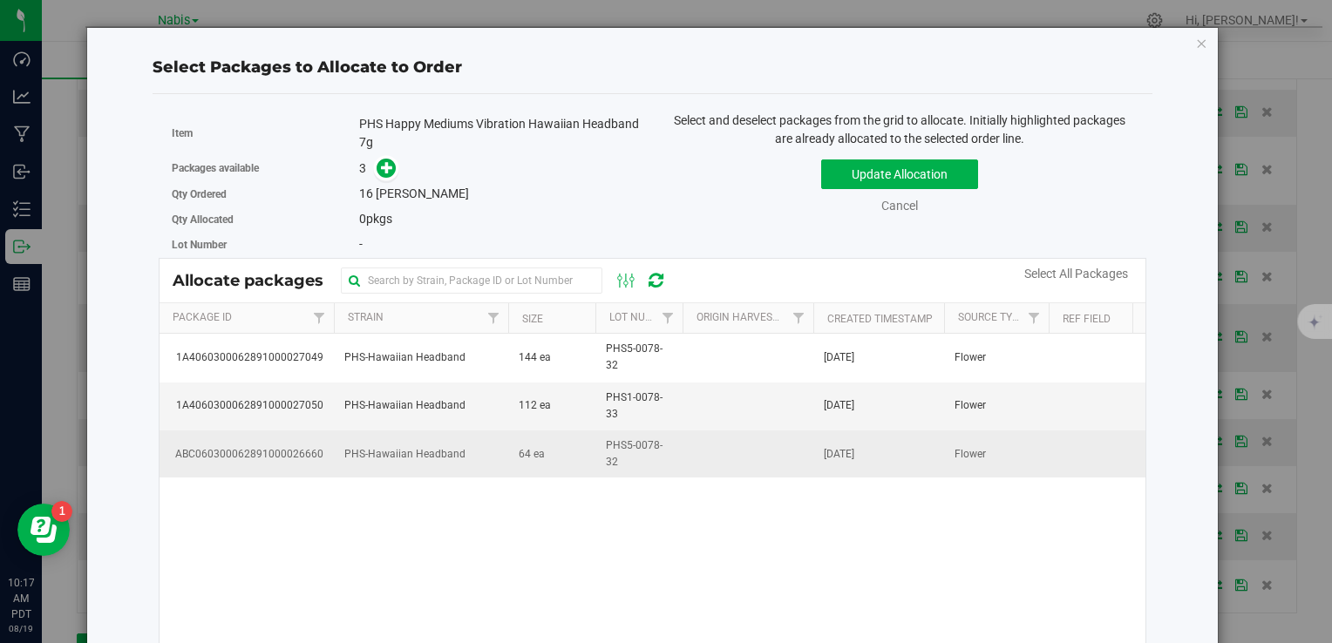
click at [673, 454] on td "PHS5-0078-32" at bounding box center [638, 454] width 87 height 47
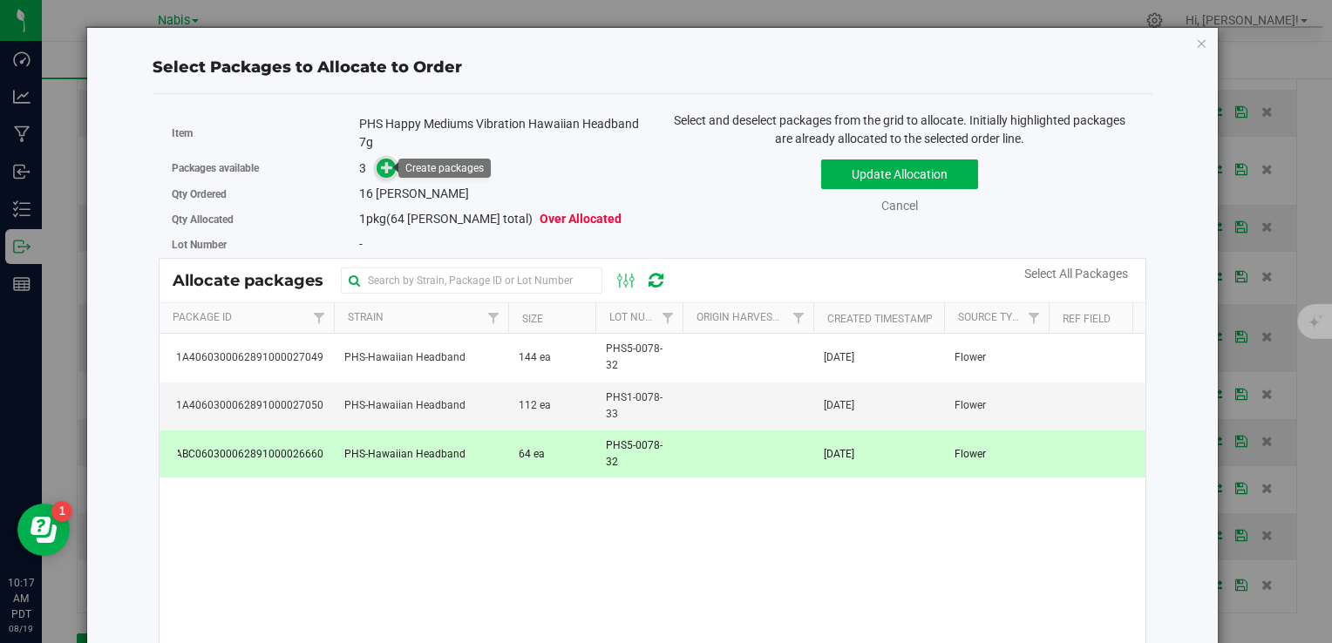
click at [381, 169] on icon at bounding box center [387, 167] width 12 height 12
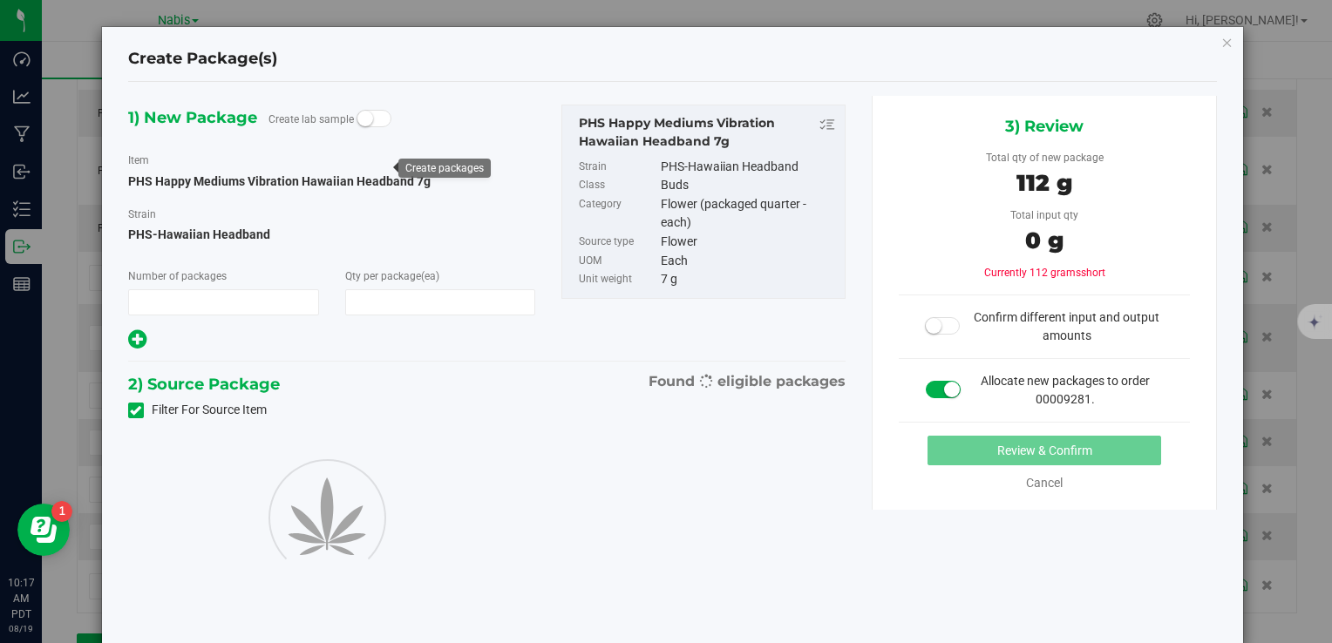
type input "1"
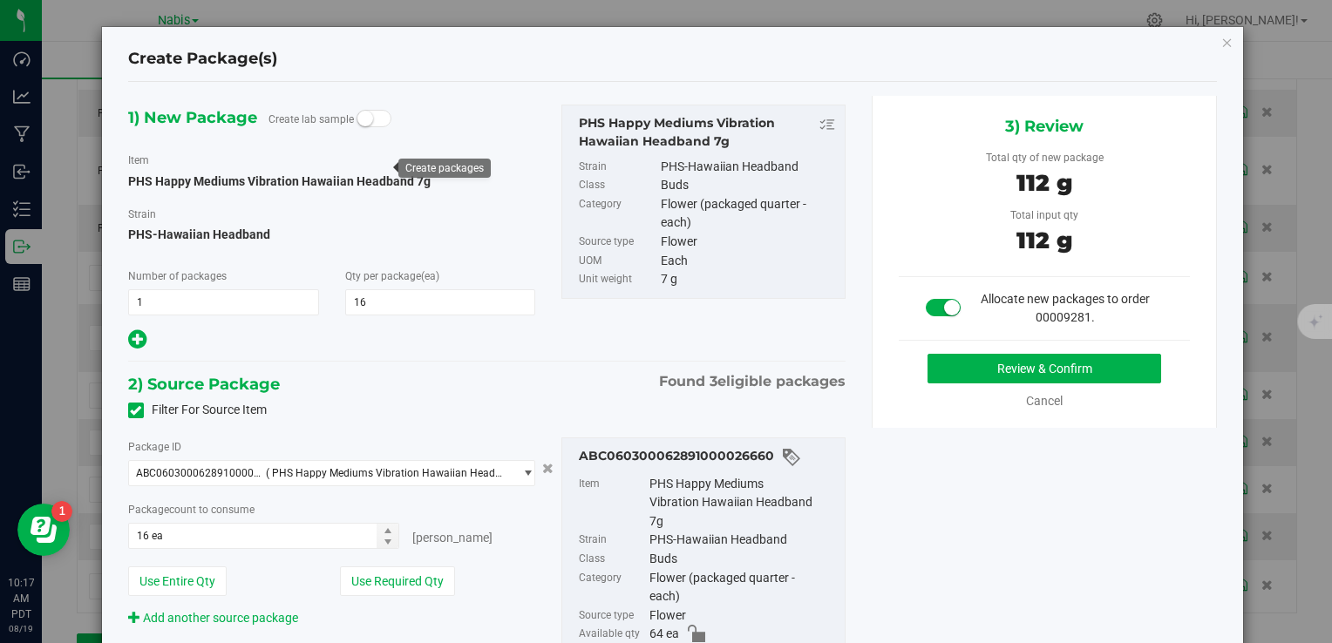
type input "16"
click at [969, 364] on button "Review & Confirm" at bounding box center [1045, 369] width 234 height 30
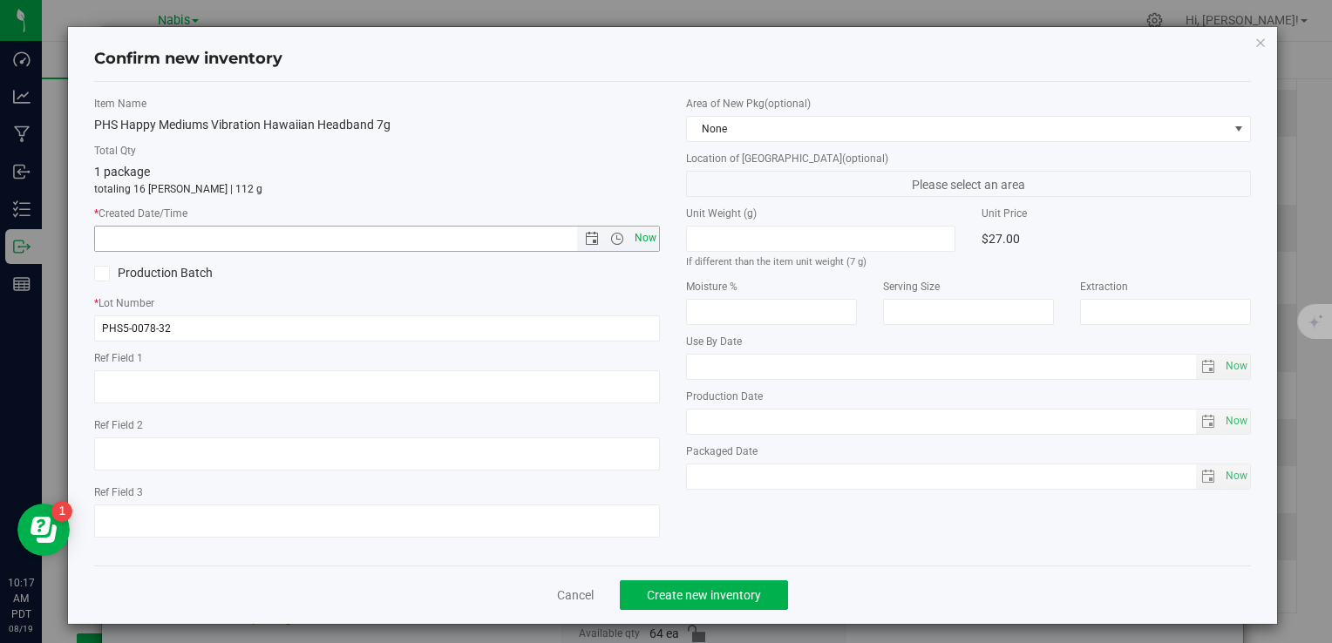
click at [636, 235] on span "Now" at bounding box center [645, 238] width 30 height 25
type input "8/19/2025 10:17 AM"
click at [704, 589] on span "Create new inventory" at bounding box center [704, 595] width 114 height 14
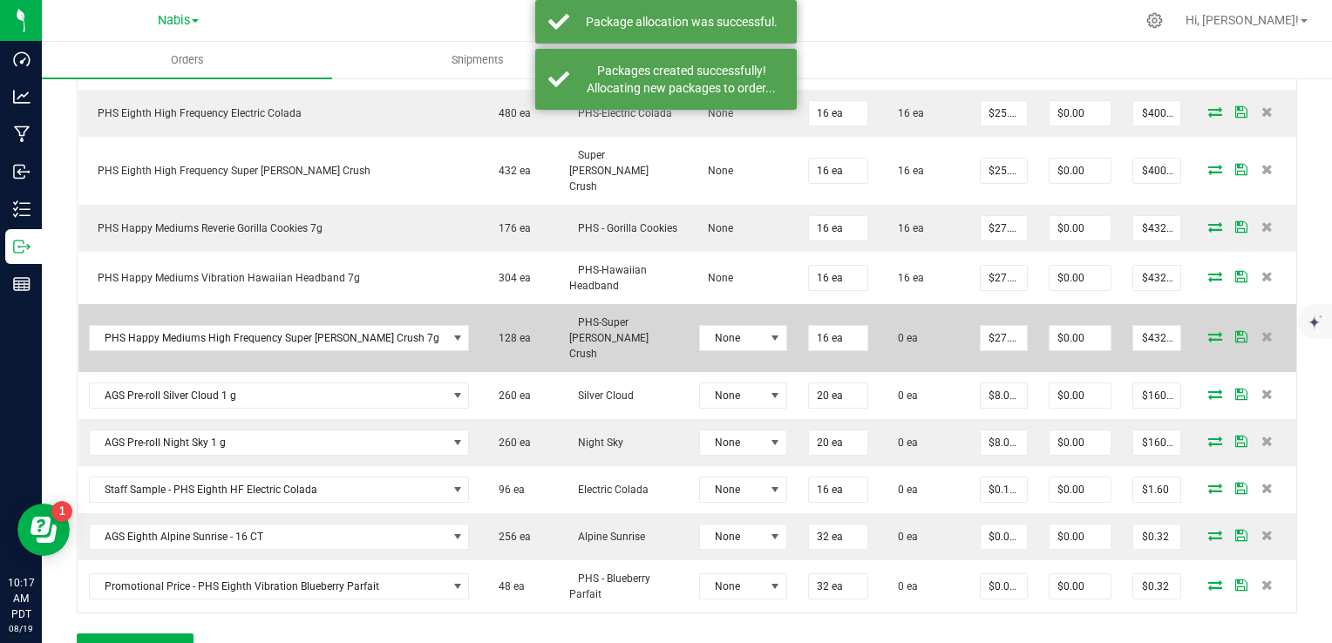
click at [1208, 331] on icon at bounding box center [1215, 336] width 14 height 10
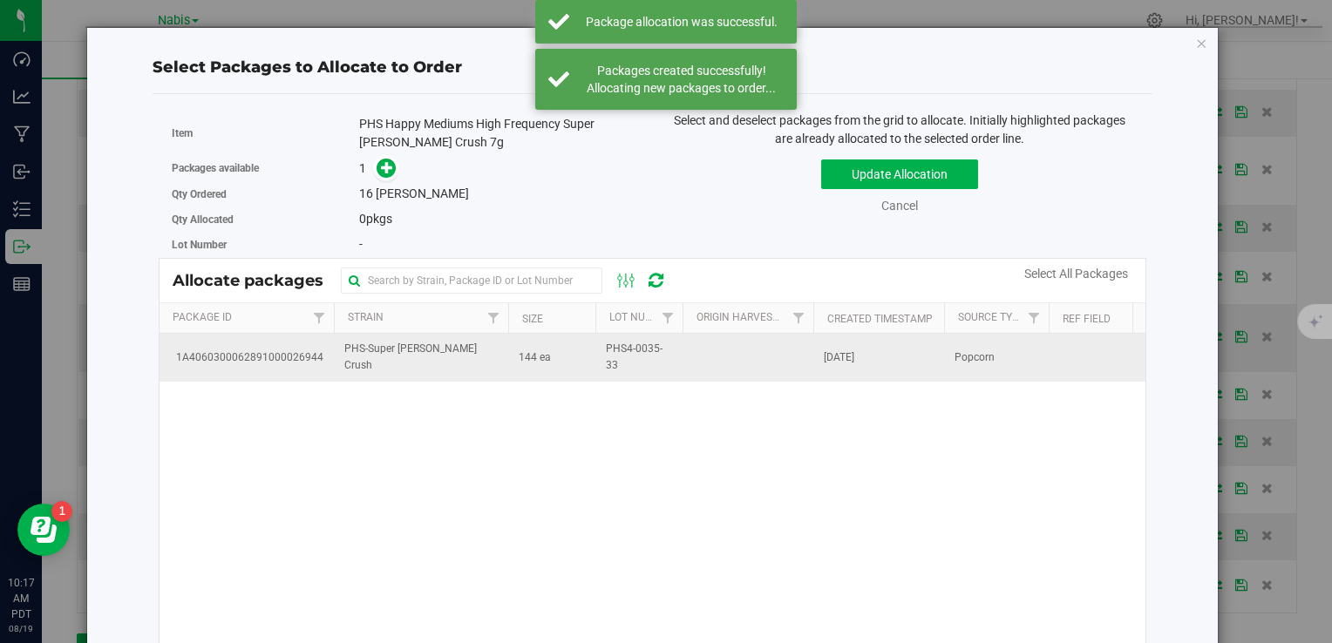
click at [439, 354] on span "PHS-Super [PERSON_NAME] Crush" at bounding box center [420, 357] width 153 height 33
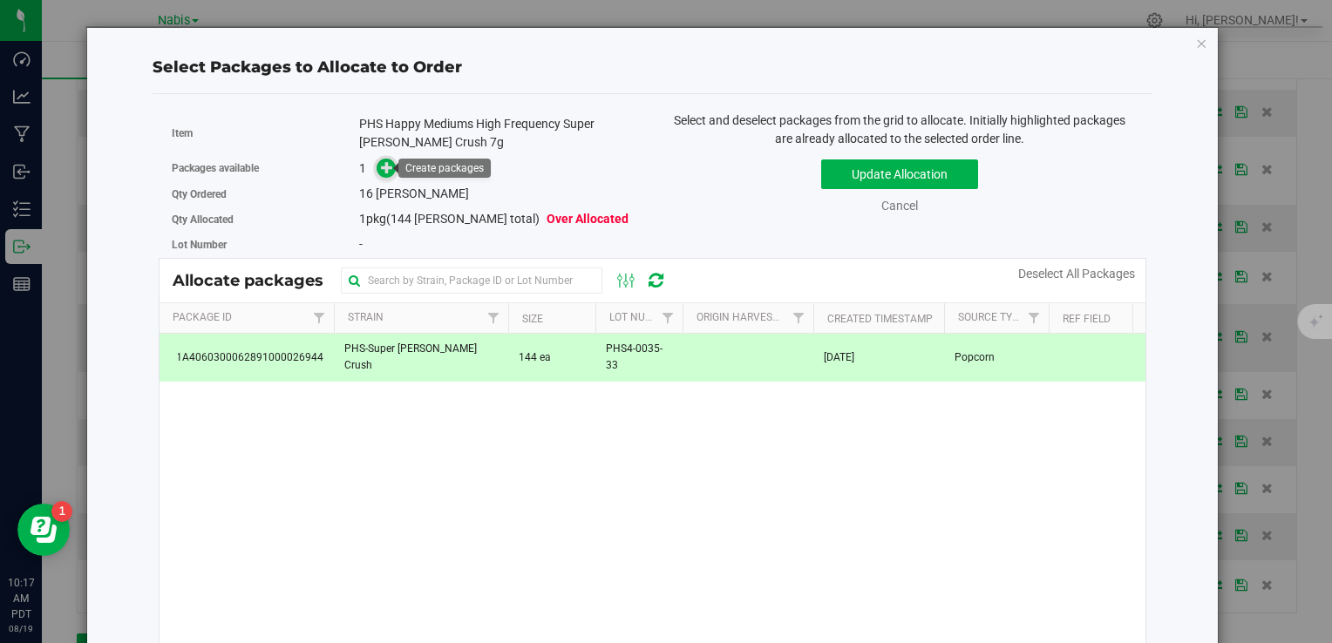
click at [384, 173] on icon at bounding box center [387, 167] width 12 height 12
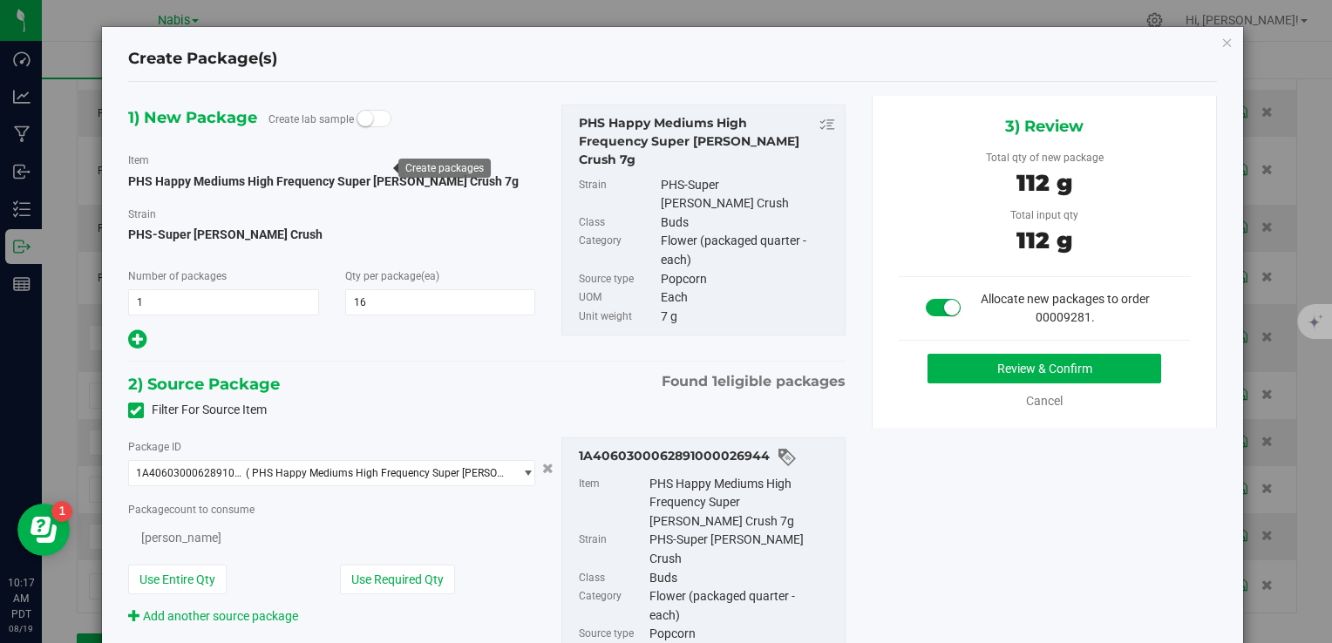
type input "16"
click at [980, 364] on button "Review & Confirm" at bounding box center [1045, 369] width 234 height 30
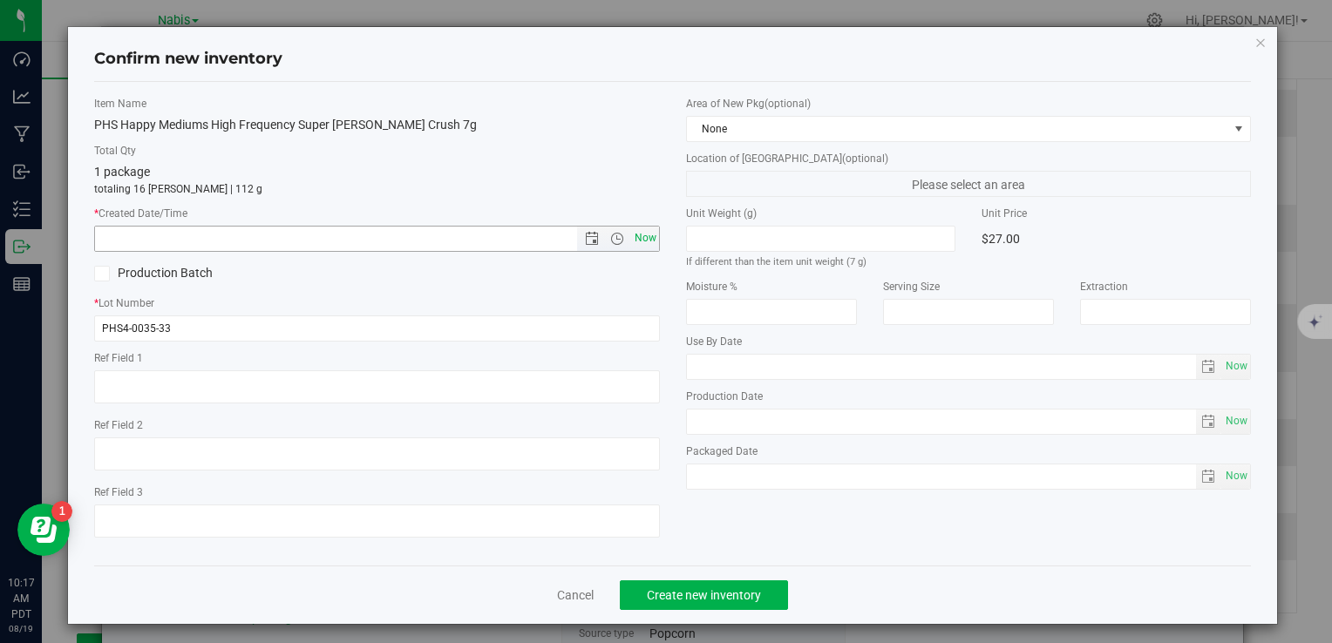
click at [638, 236] on span "Now" at bounding box center [645, 238] width 30 height 25
type input "8/19/2025 10:17 AM"
click at [736, 596] on span "Create new inventory" at bounding box center [704, 595] width 114 height 14
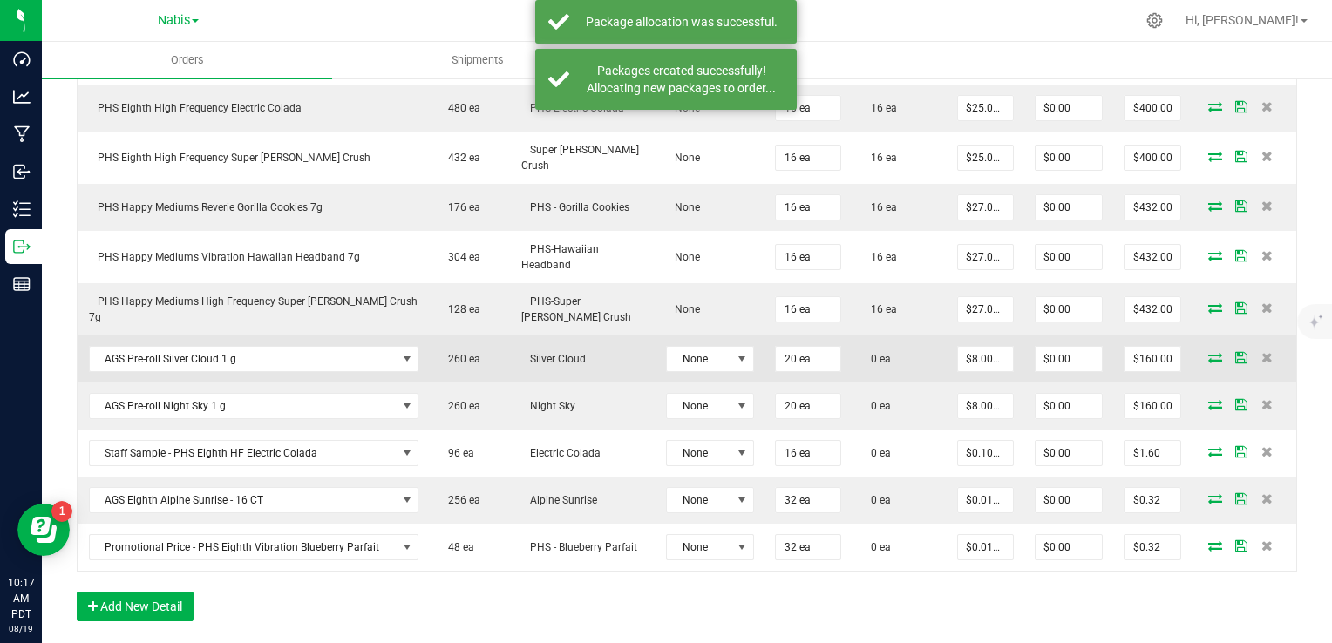
click at [1208, 352] on icon at bounding box center [1215, 357] width 14 height 10
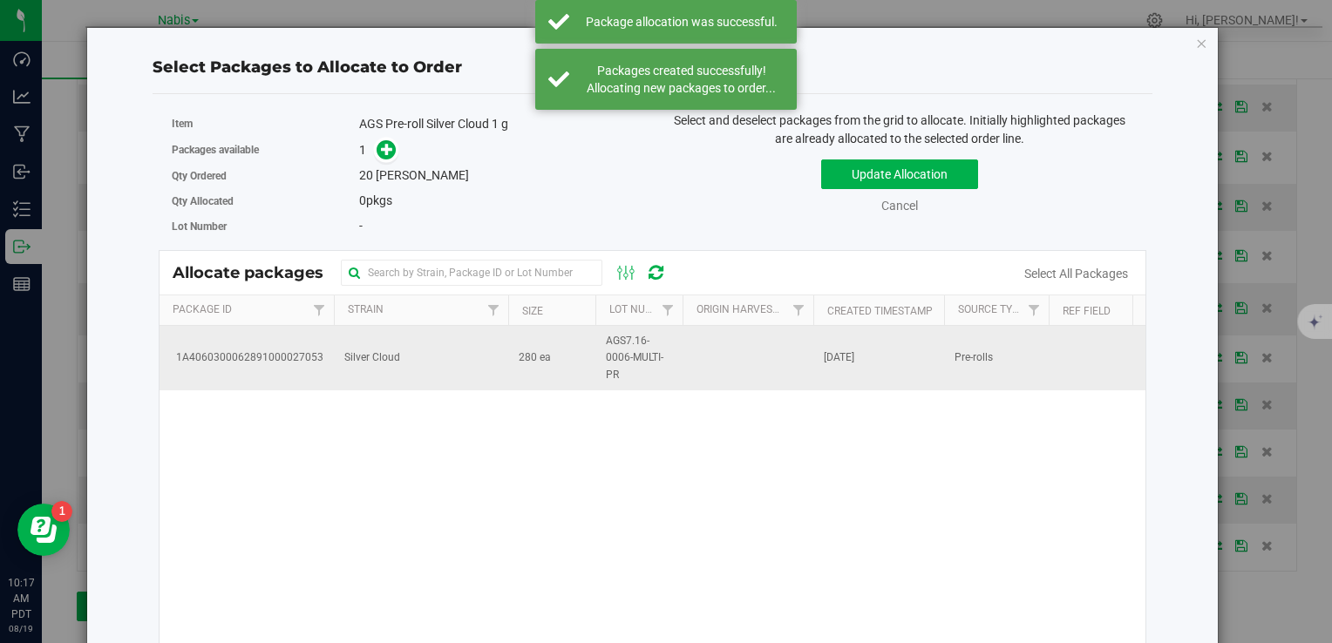
click at [466, 361] on td "Silver Cloud" at bounding box center [421, 358] width 174 height 65
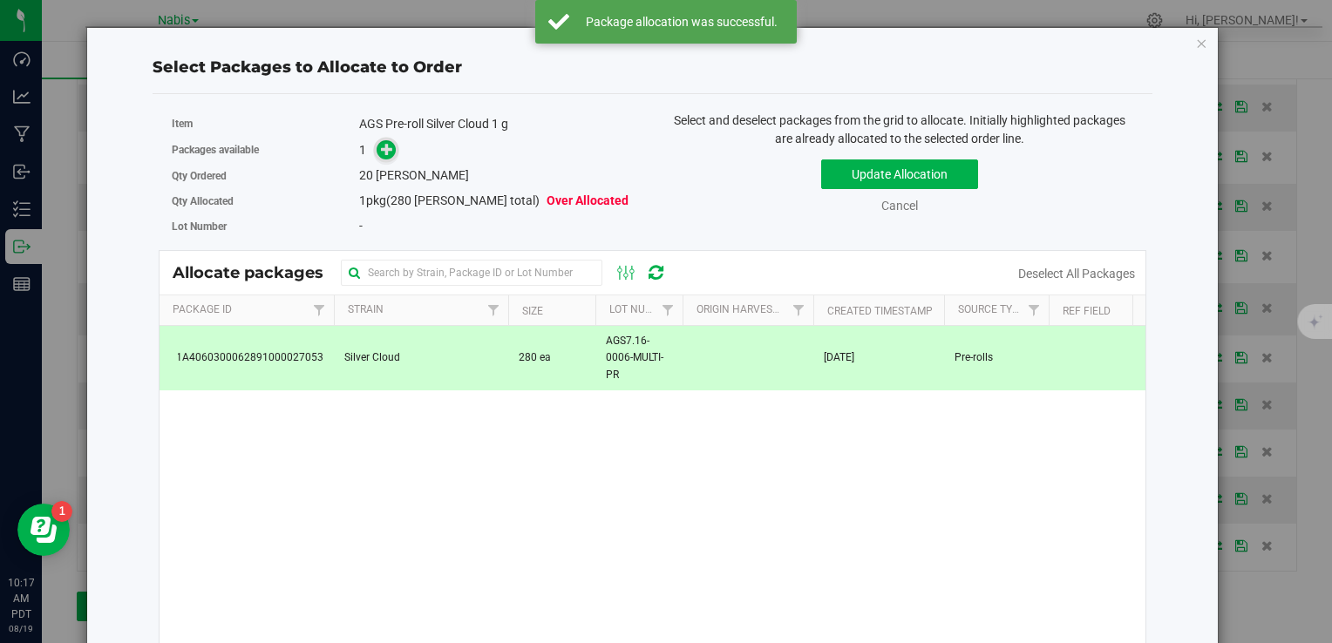
click at [381, 146] on icon at bounding box center [387, 149] width 12 height 12
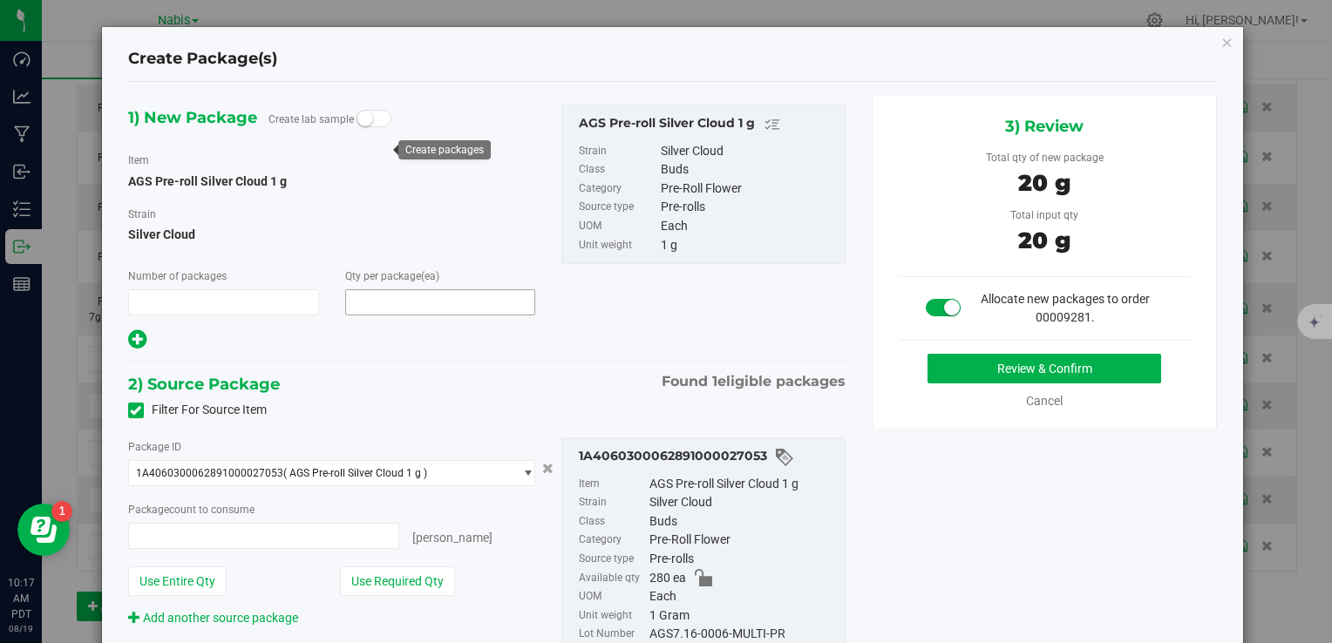
type input "1"
type input "20"
type input "20 ea"
click at [1015, 361] on button "Review & Confirm" at bounding box center [1045, 369] width 234 height 30
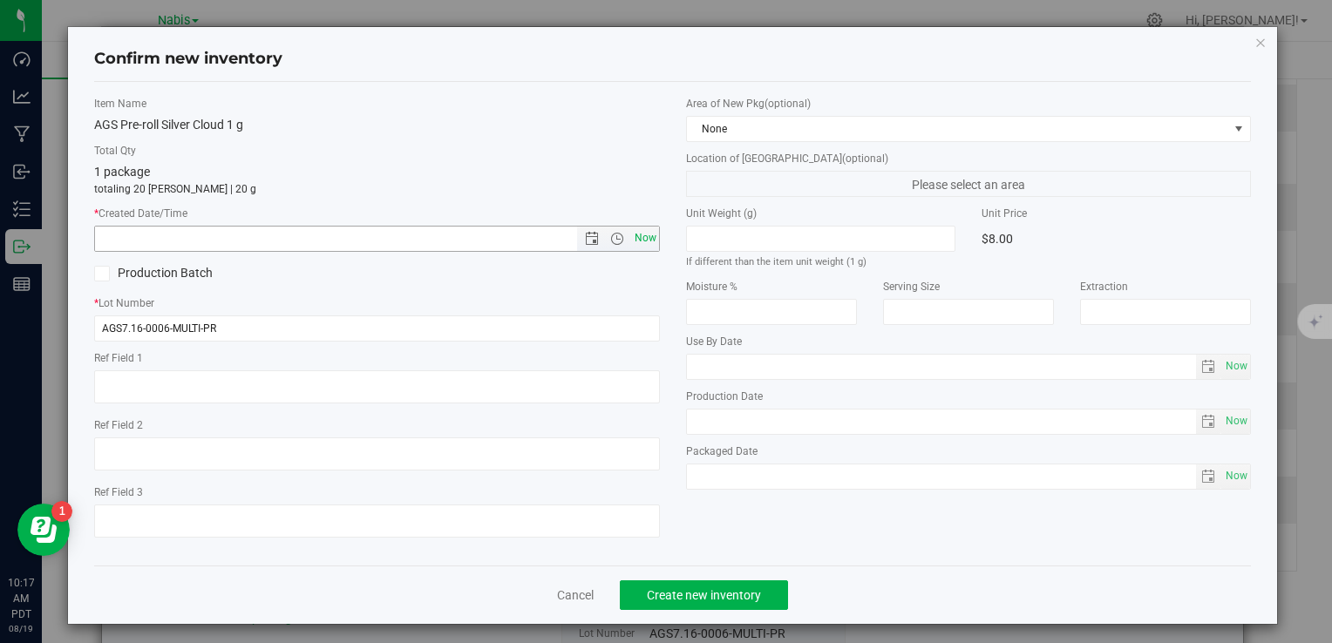
click at [647, 231] on span "Now" at bounding box center [645, 238] width 30 height 25
type input "8/19/2025 10:17 AM"
click at [711, 579] on div "Cancel Create new inventory" at bounding box center [672, 595] width 1157 height 58
click at [708, 593] on span "Create new inventory" at bounding box center [704, 595] width 114 height 14
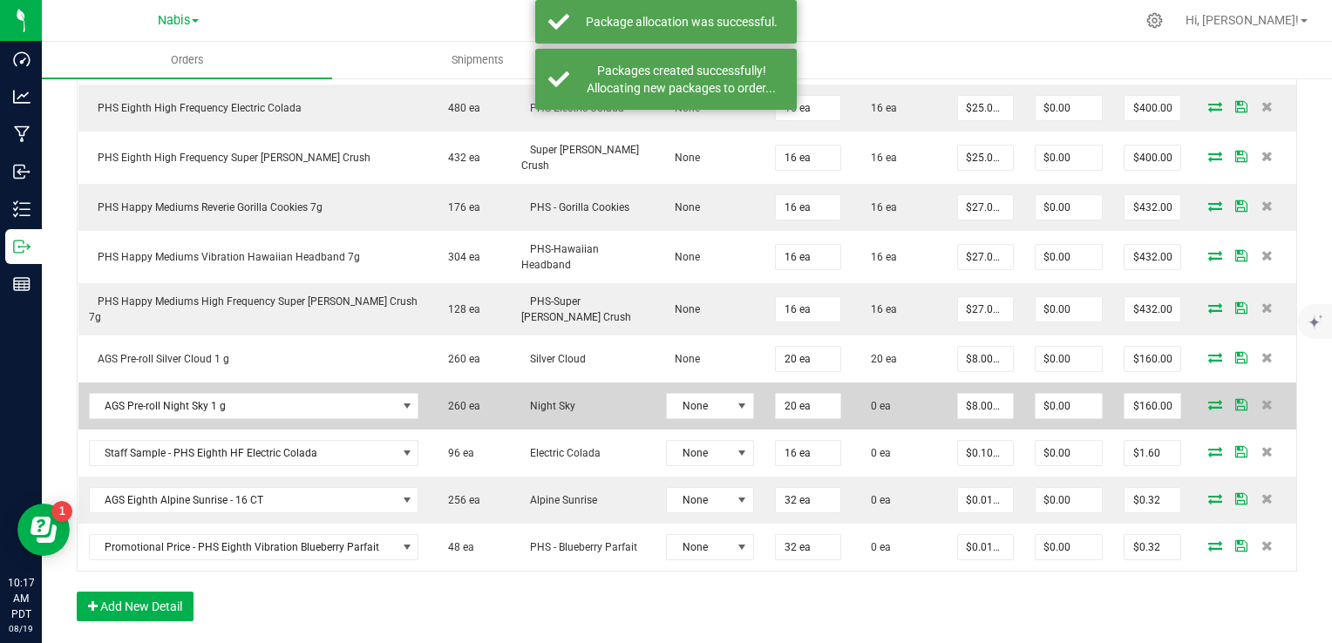
click at [1208, 400] on icon at bounding box center [1215, 404] width 14 height 10
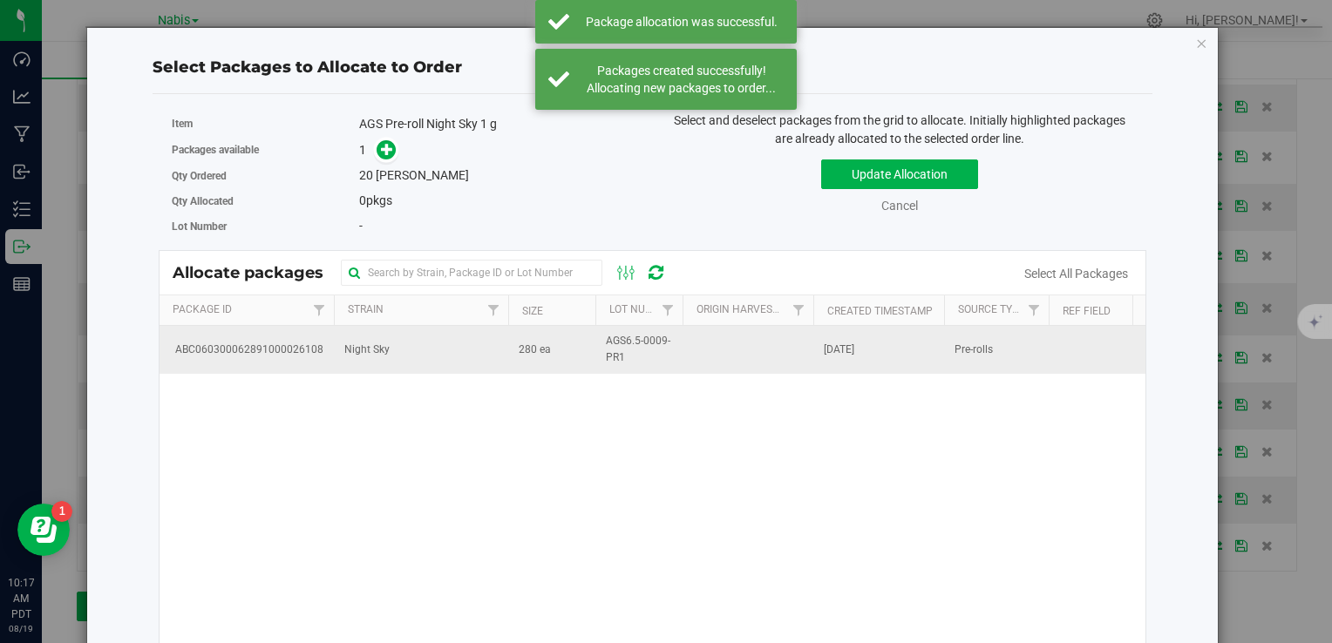
click at [352, 352] on span "Night Sky" at bounding box center [366, 350] width 45 height 17
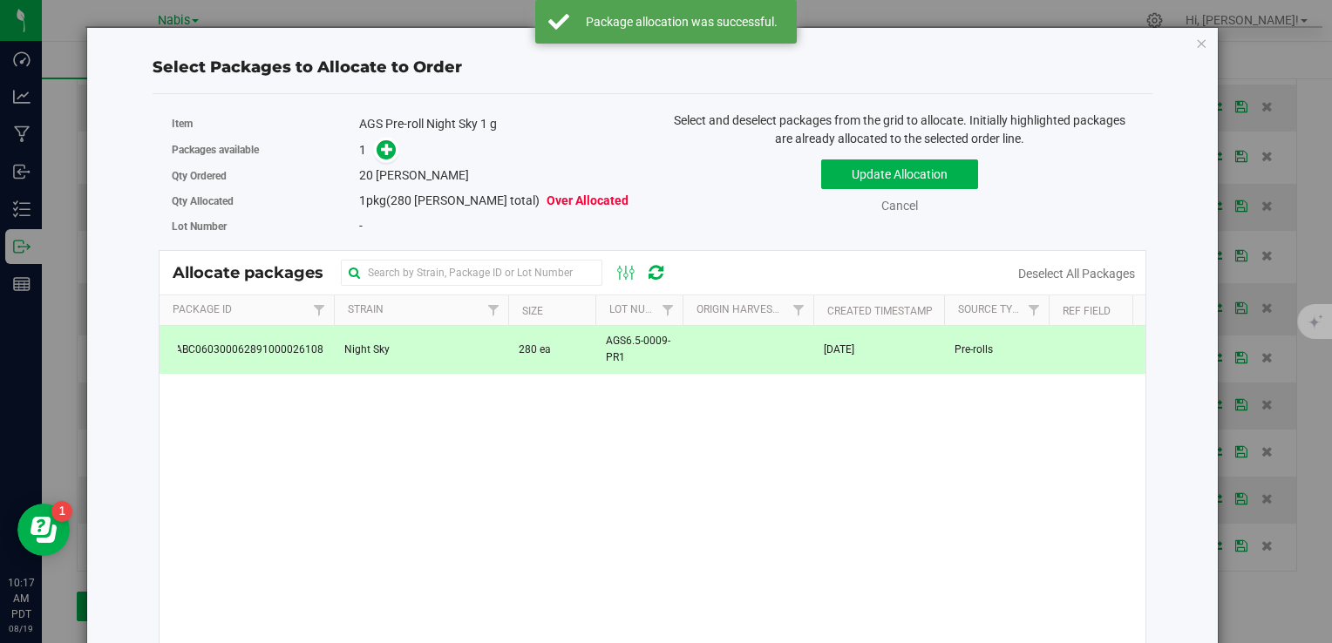
click at [378, 138] on div "Packages available 1" at bounding box center [406, 150] width 468 height 27
click at [381, 143] on icon at bounding box center [387, 149] width 12 height 12
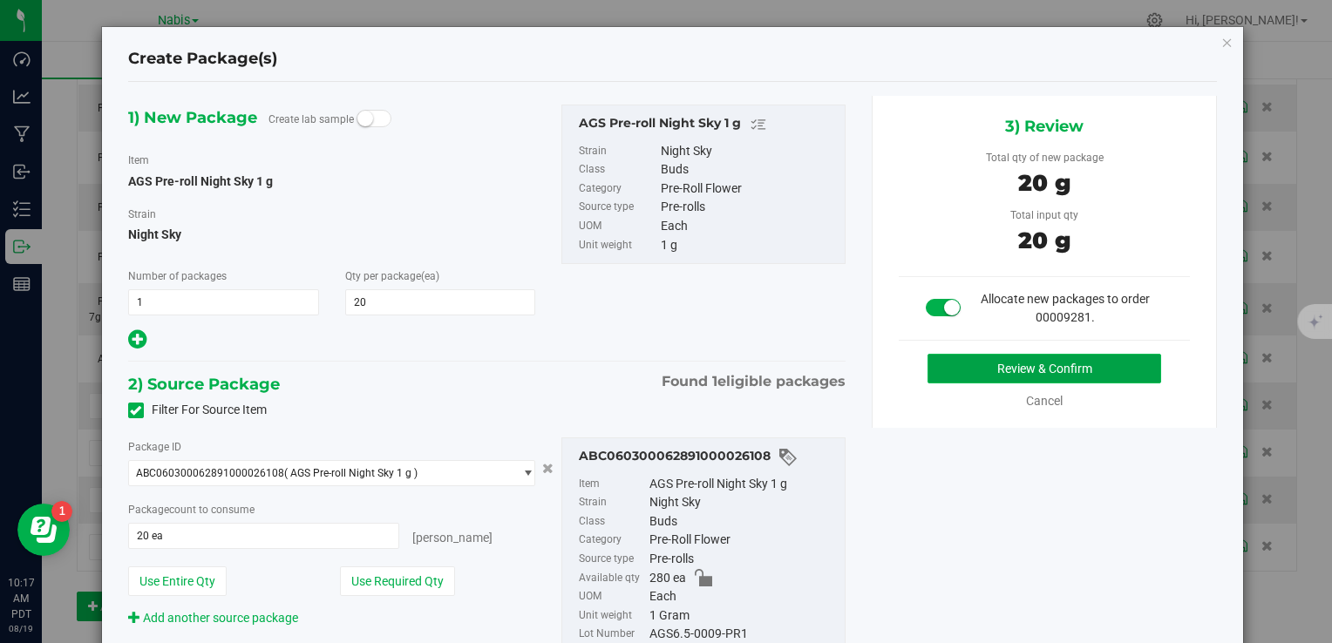
click at [970, 355] on button "Review & Confirm" at bounding box center [1045, 369] width 234 height 30
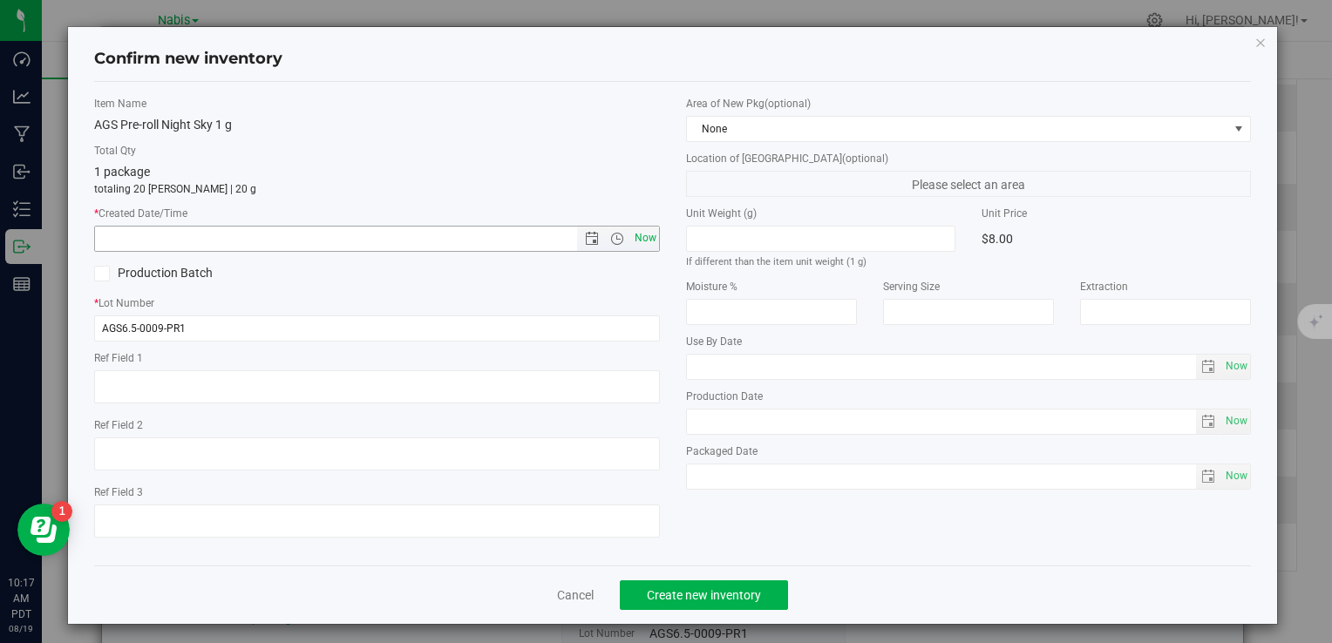
click at [649, 231] on span "Now" at bounding box center [645, 238] width 30 height 25
type input "8/19/2025 10:17 AM"
click at [708, 588] on span "Create new inventory" at bounding box center [704, 595] width 114 height 14
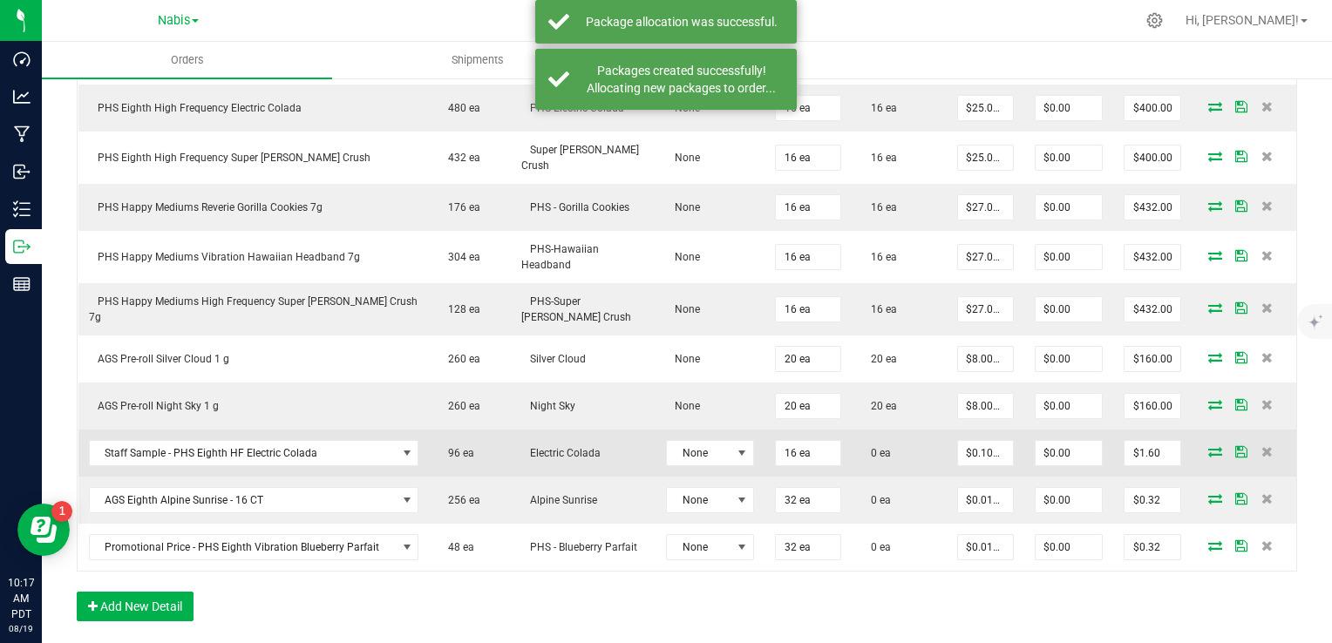
click at [1208, 446] on icon at bounding box center [1215, 451] width 14 height 10
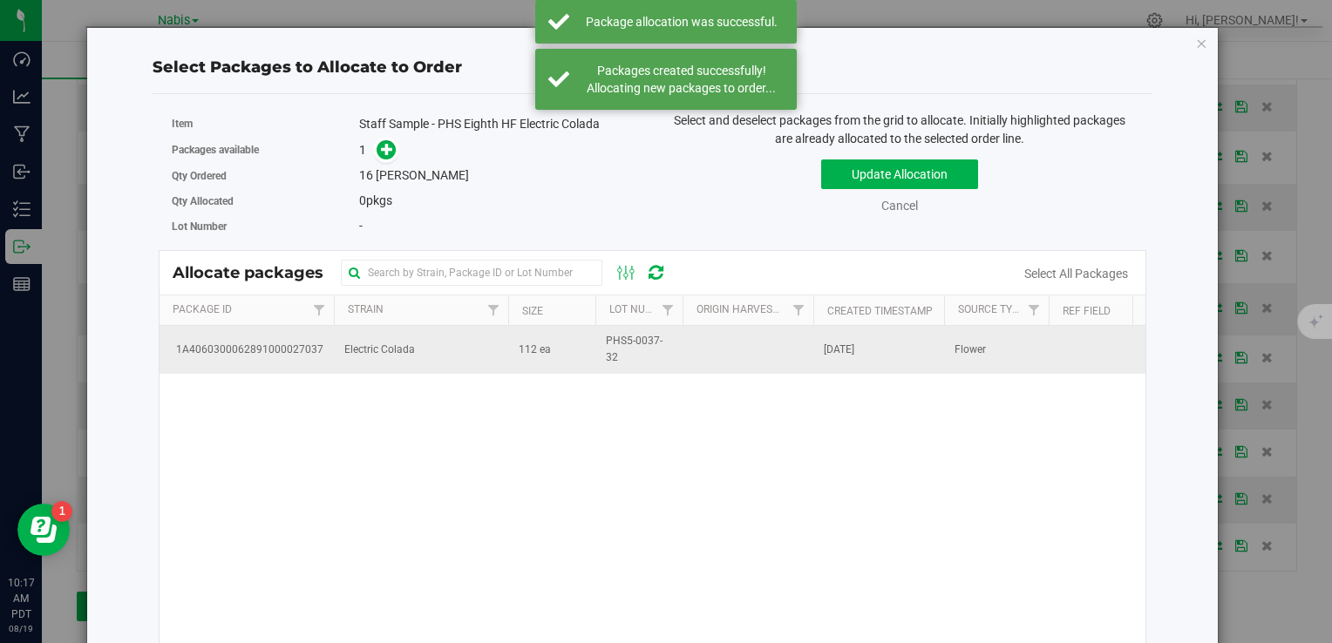
click at [493, 335] on td "Electric Colada" at bounding box center [421, 349] width 174 height 47
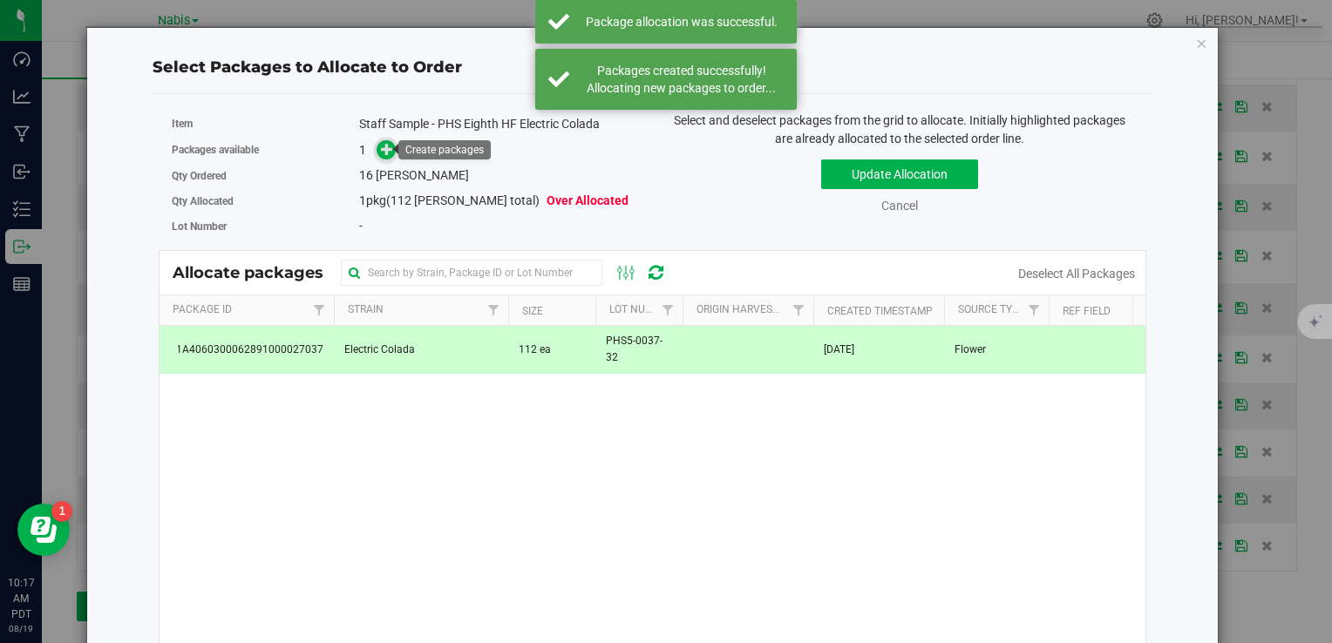
click at [390, 152] on icon at bounding box center [387, 149] width 12 height 12
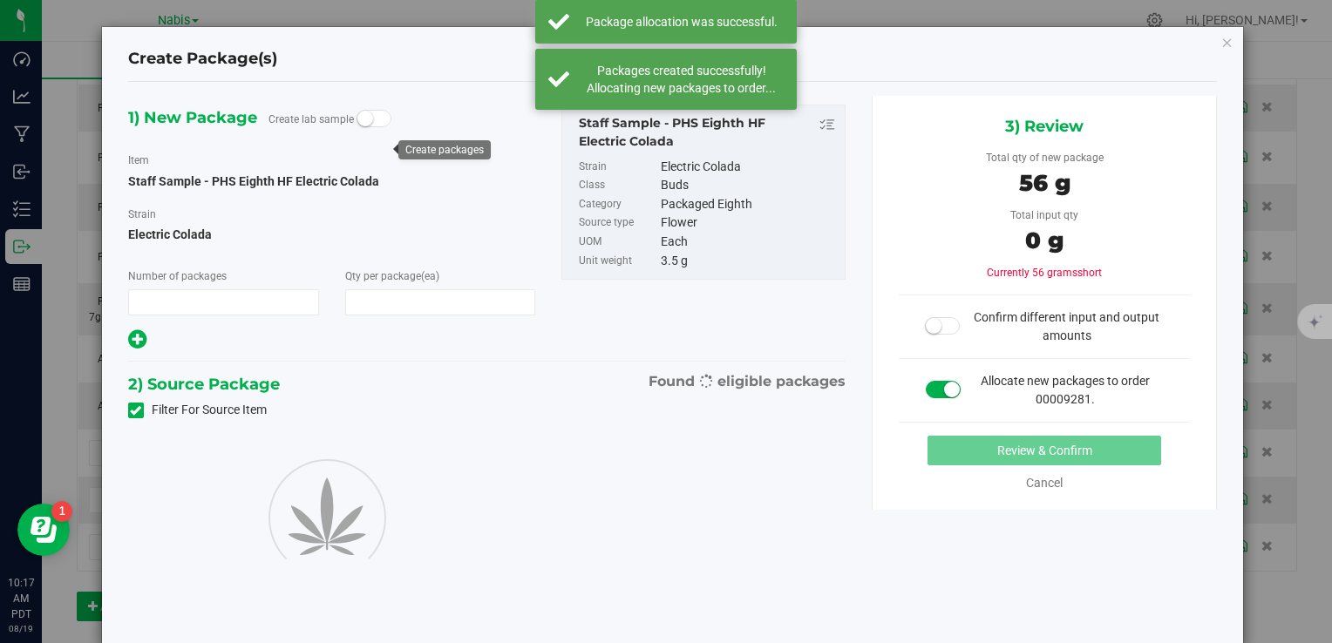
type input "1"
type input "16"
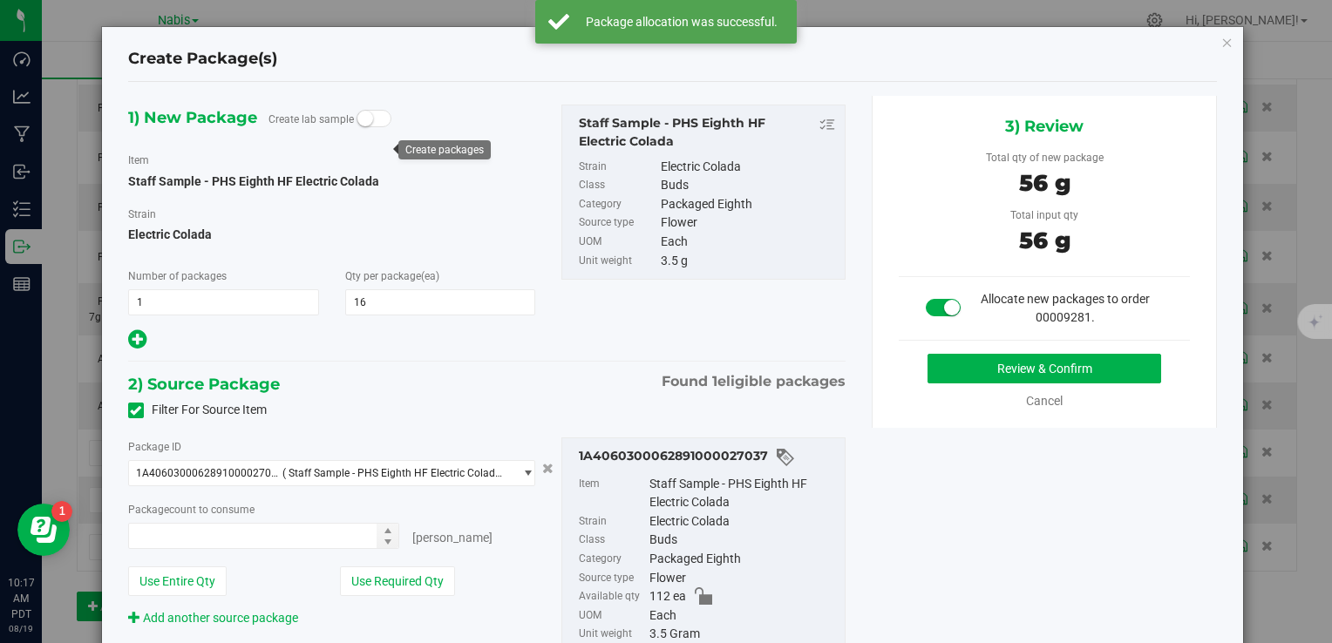
type input "16 ea"
click at [980, 358] on button "Review & Confirm" at bounding box center [1045, 369] width 234 height 30
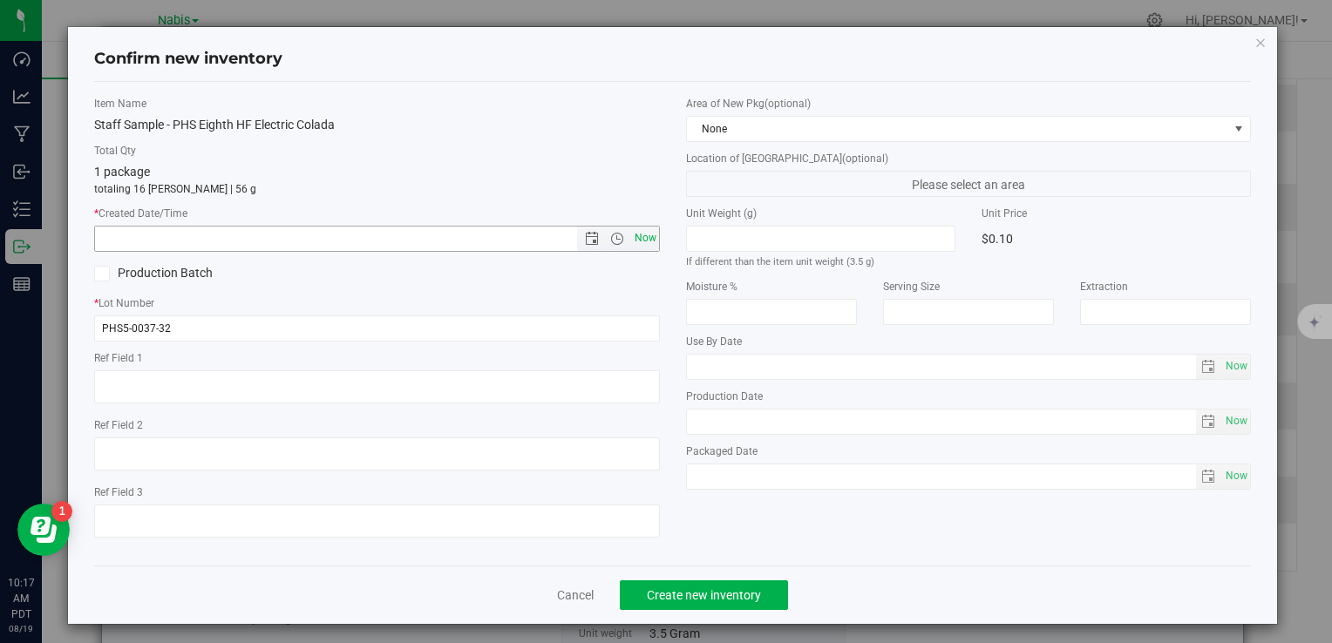
click at [650, 237] on span "Now" at bounding box center [645, 238] width 30 height 25
type input "8/19/2025 10:17 AM"
click at [708, 599] on span "Create new inventory" at bounding box center [704, 595] width 114 height 14
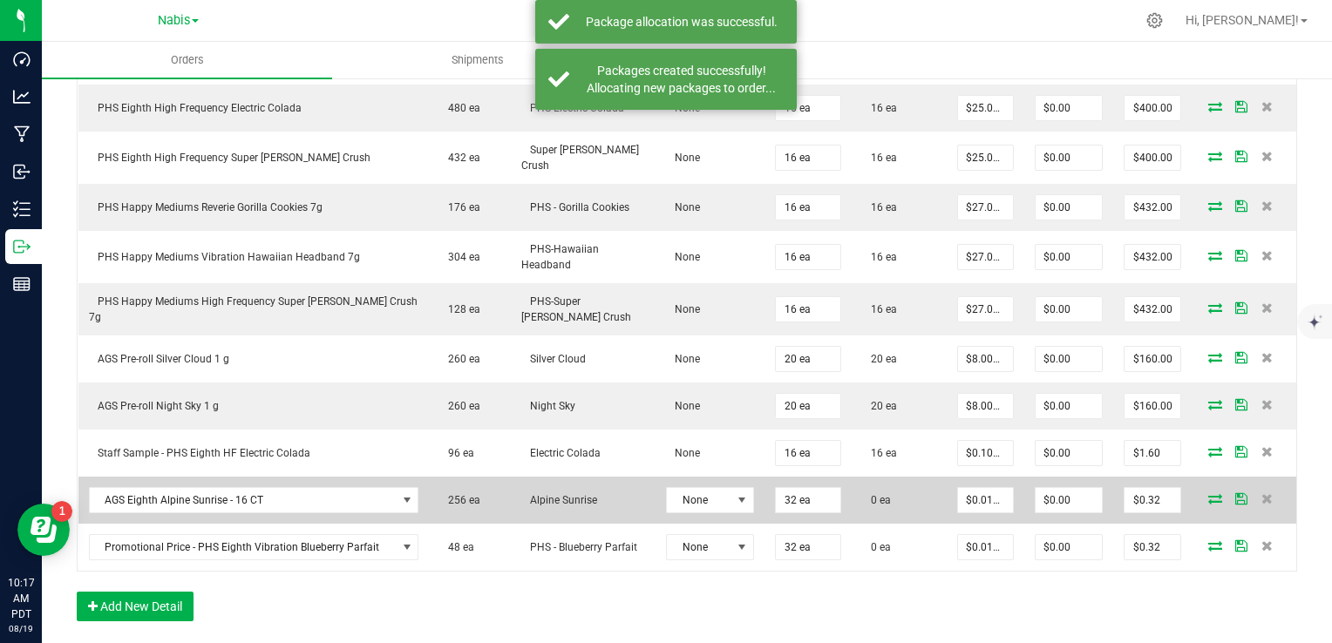
click at [1208, 493] on icon at bounding box center [1215, 498] width 14 height 10
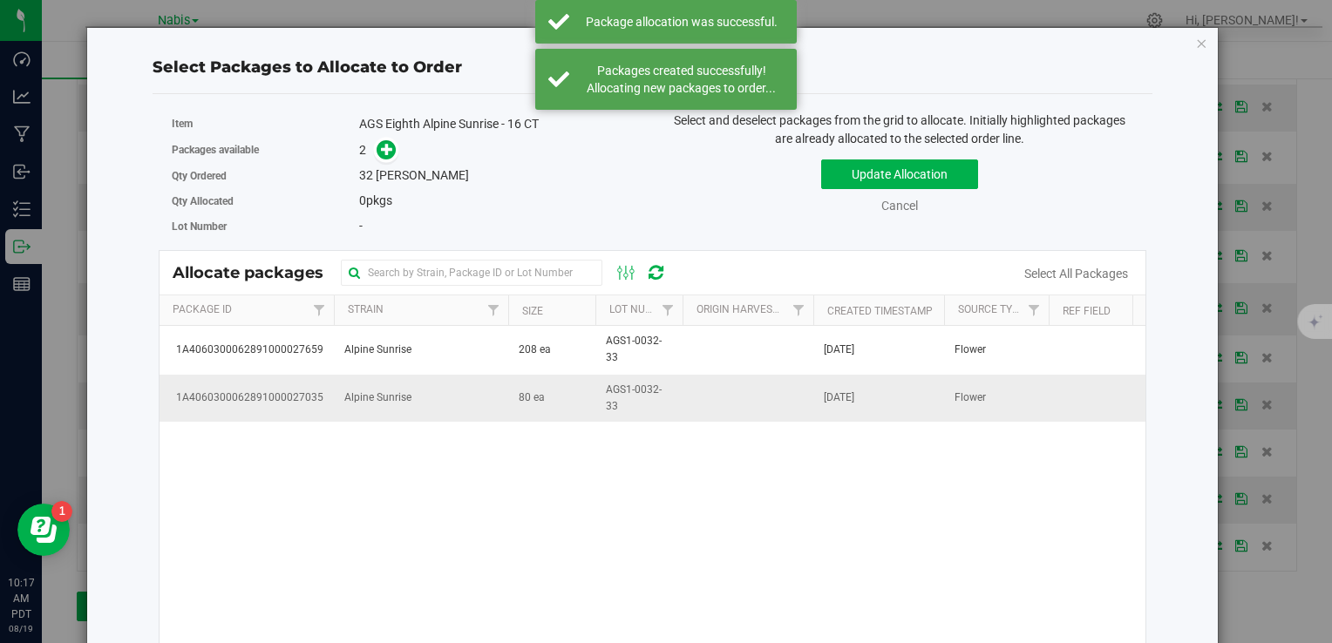
click at [506, 402] on td "Alpine Sunrise" at bounding box center [421, 398] width 174 height 47
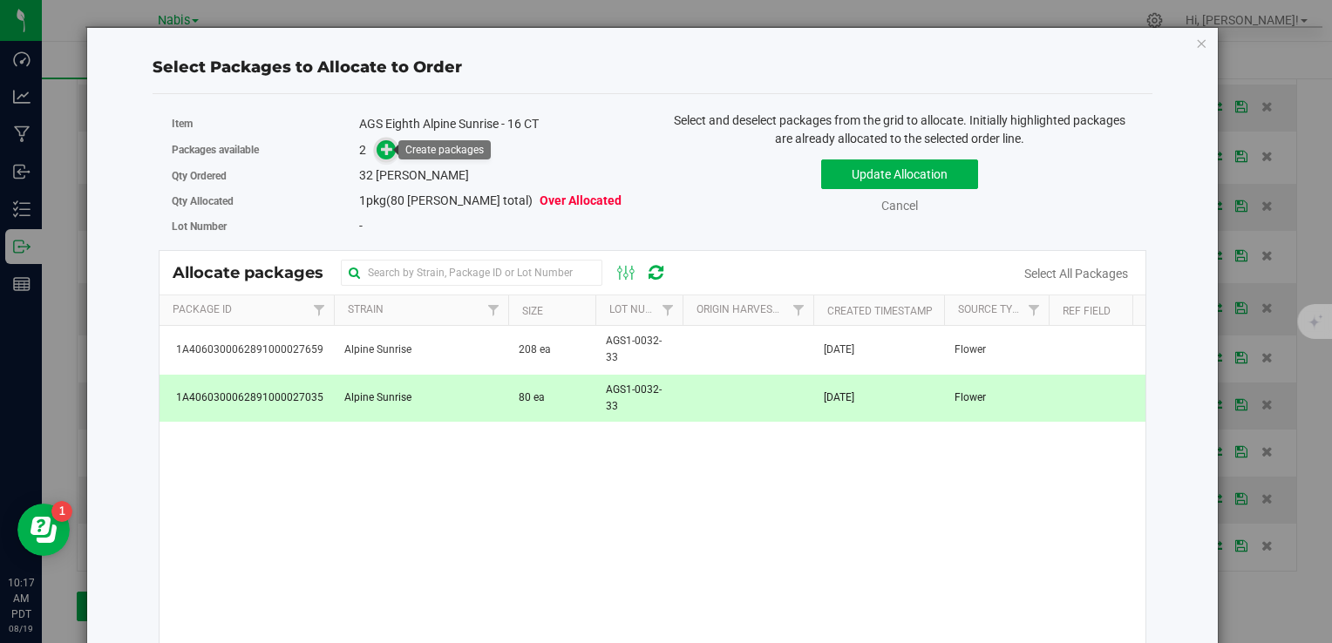
click at [391, 148] on span at bounding box center [387, 150] width 20 height 20
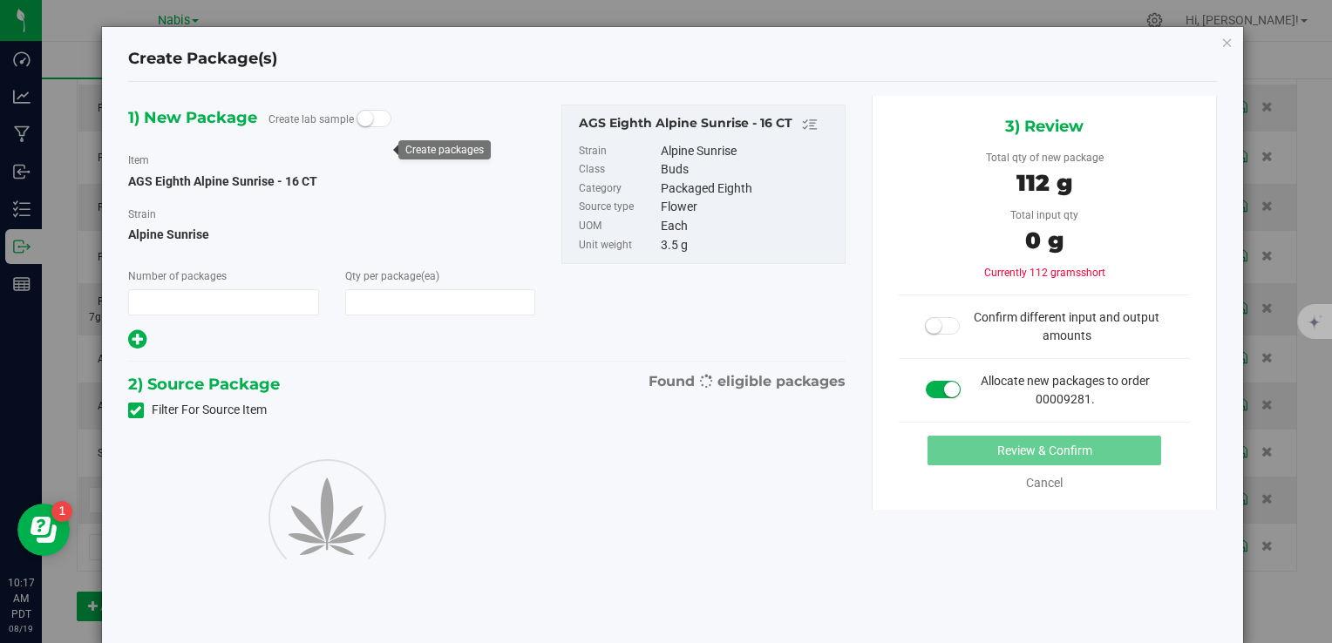
type input "1"
type input "32"
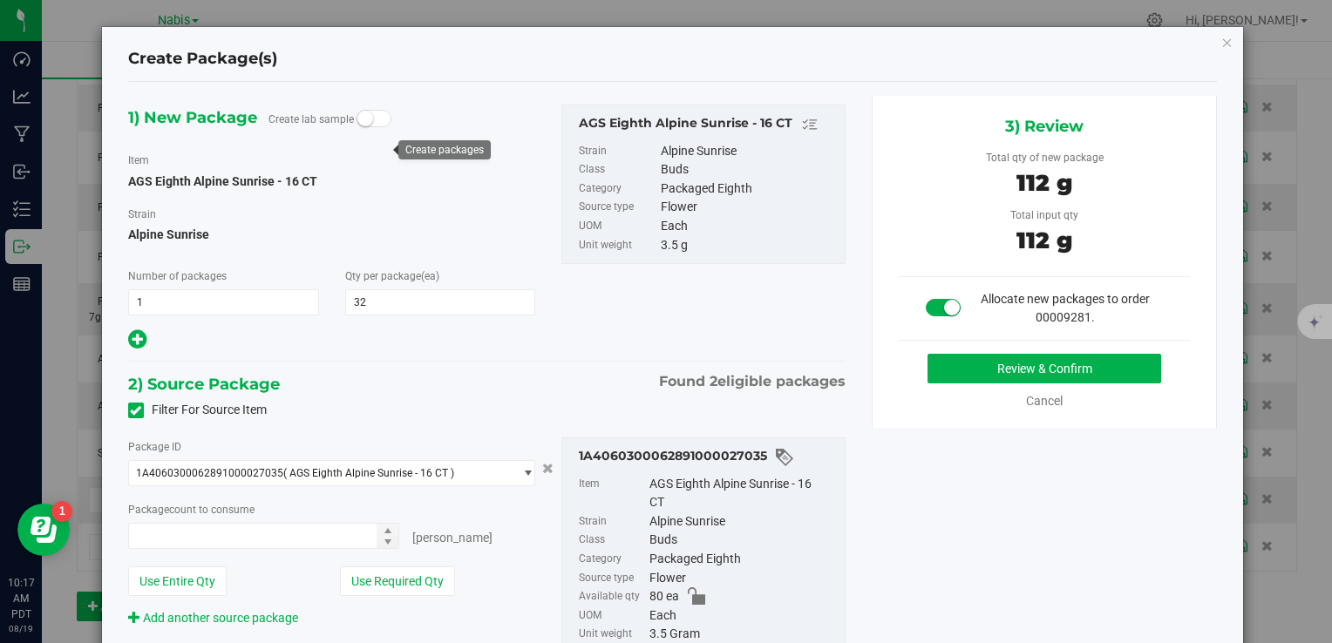
type input "32 ea"
click at [1014, 364] on button "Review & Confirm" at bounding box center [1045, 369] width 234 height 30
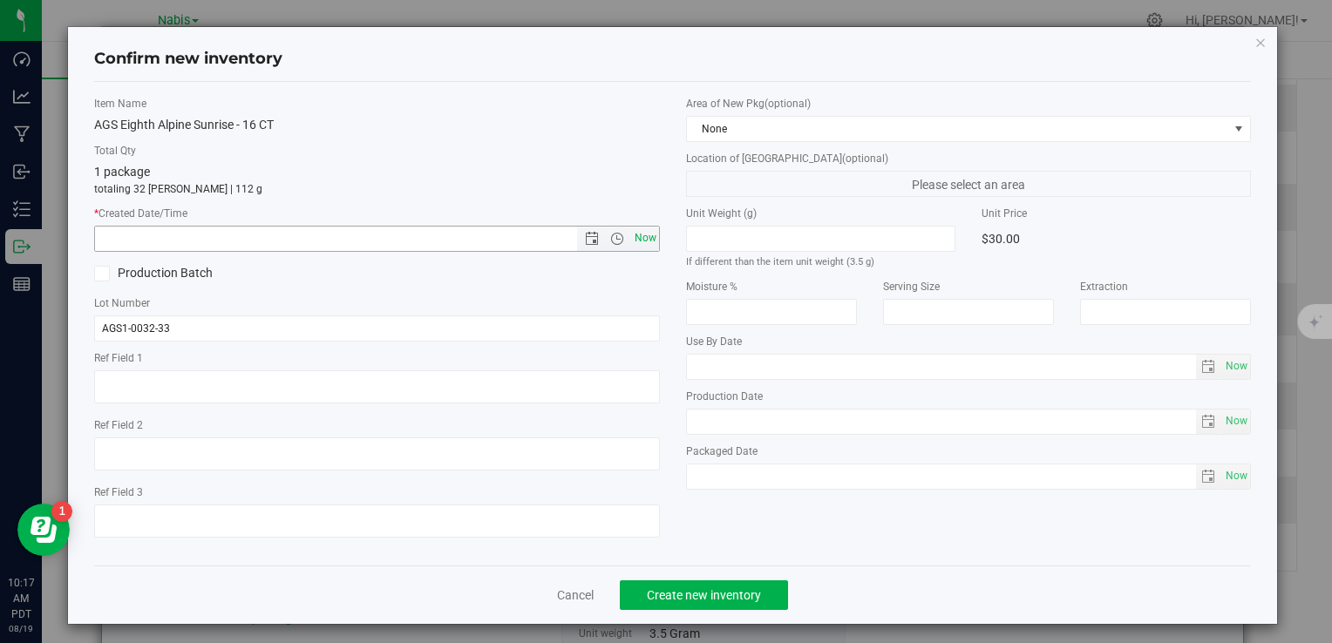
click at [645, 235] on span "Now" at bounding box center [645, 238] width 30 height 25
type input "8/19/2025 10:17 AM"
click at [727, 605] on button "Create new inventory" at bounding box center [704, 596] width 168 height 30
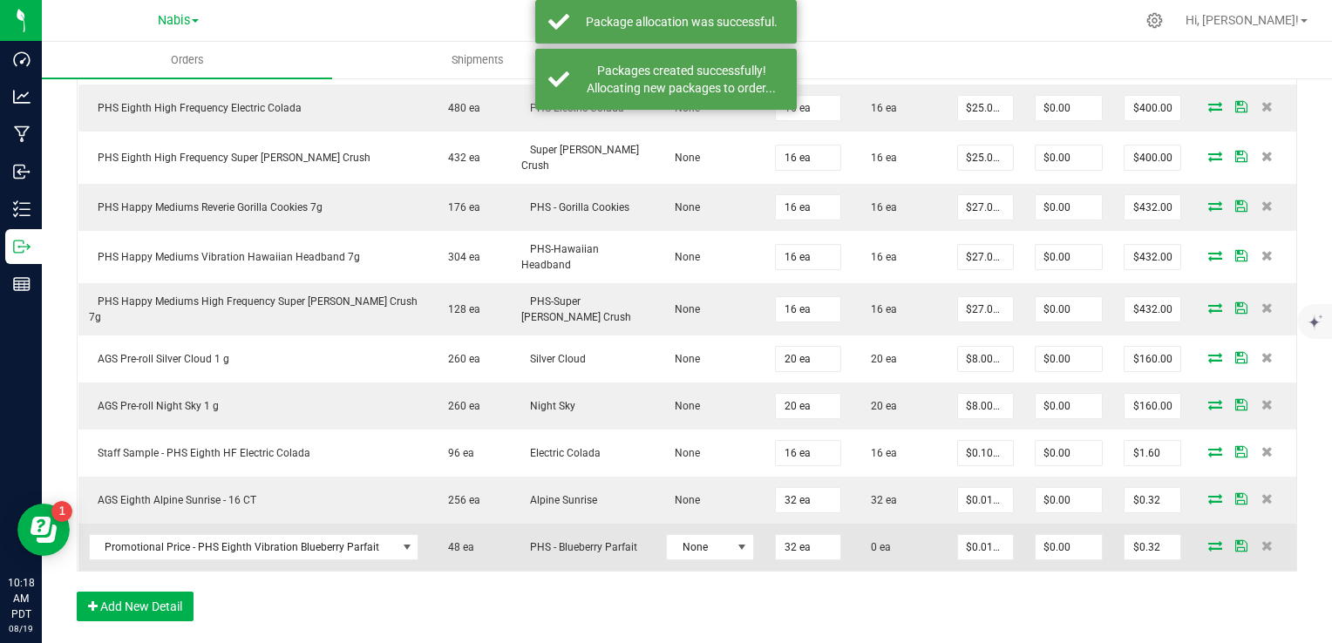
click at [1208, 541] on icon at bounding box center [1215, 546] width 14 height 10
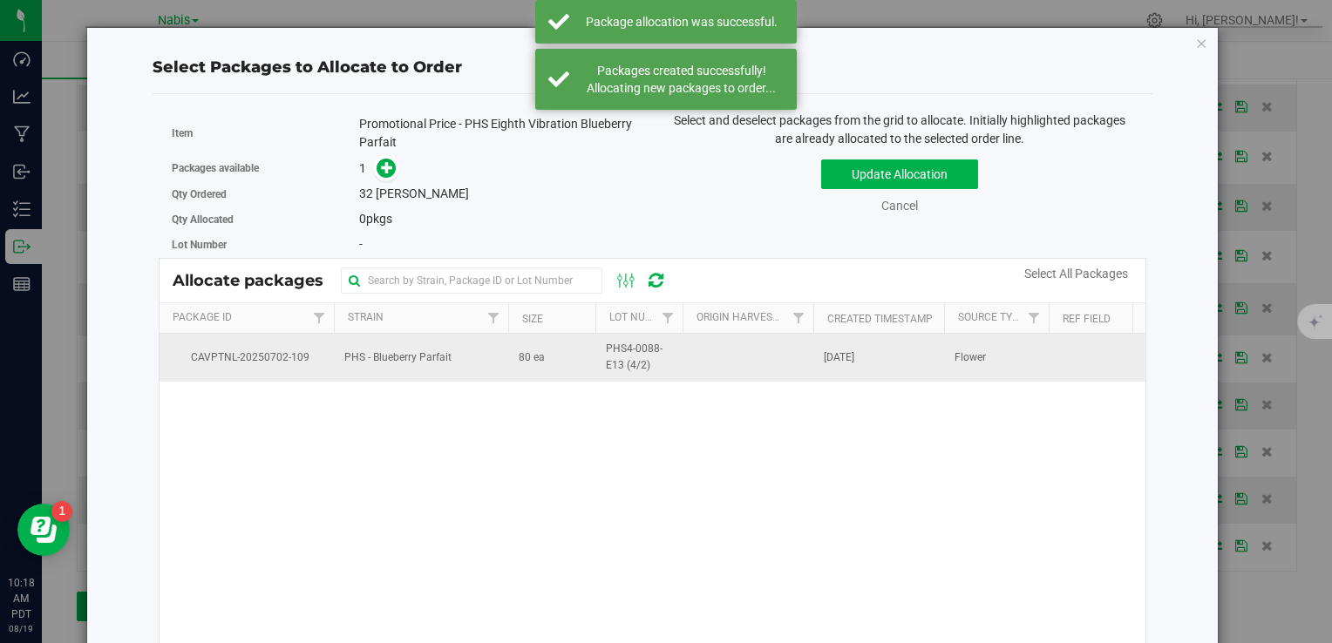
click at [510, 374] on td "80 ea" at bounding box center [551, 357] width 87 height 47
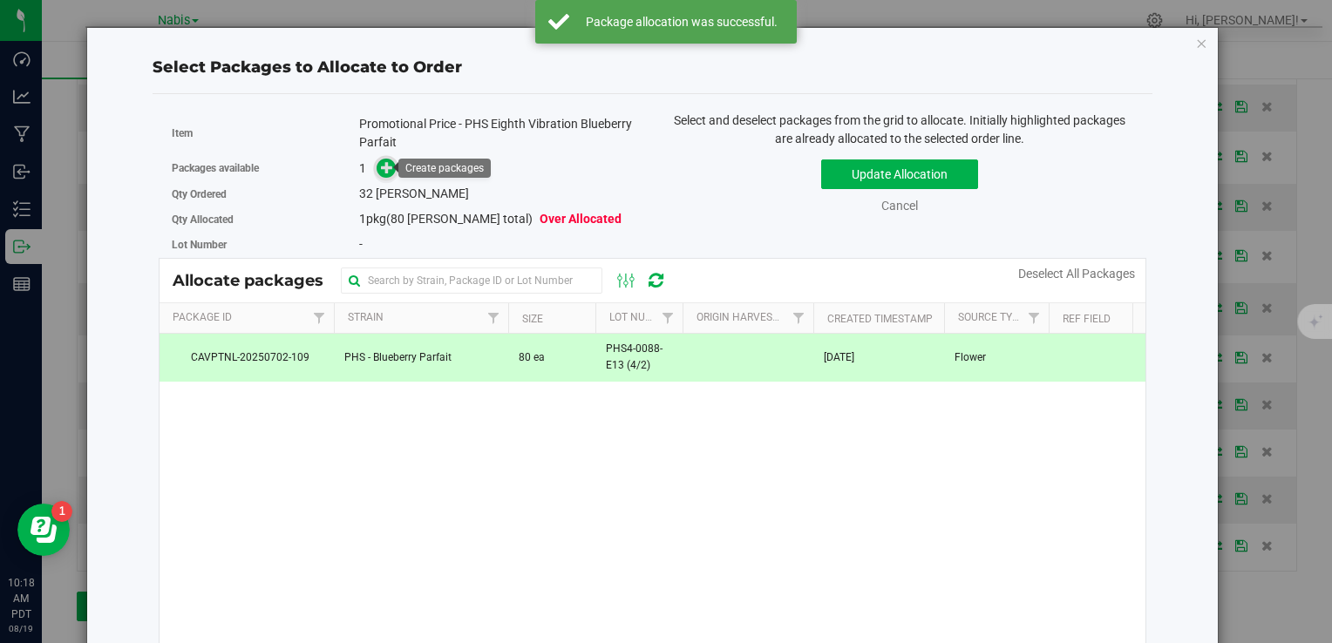
click at [382, 172] on icon at bounding box center [387, 167] width 12 height 12
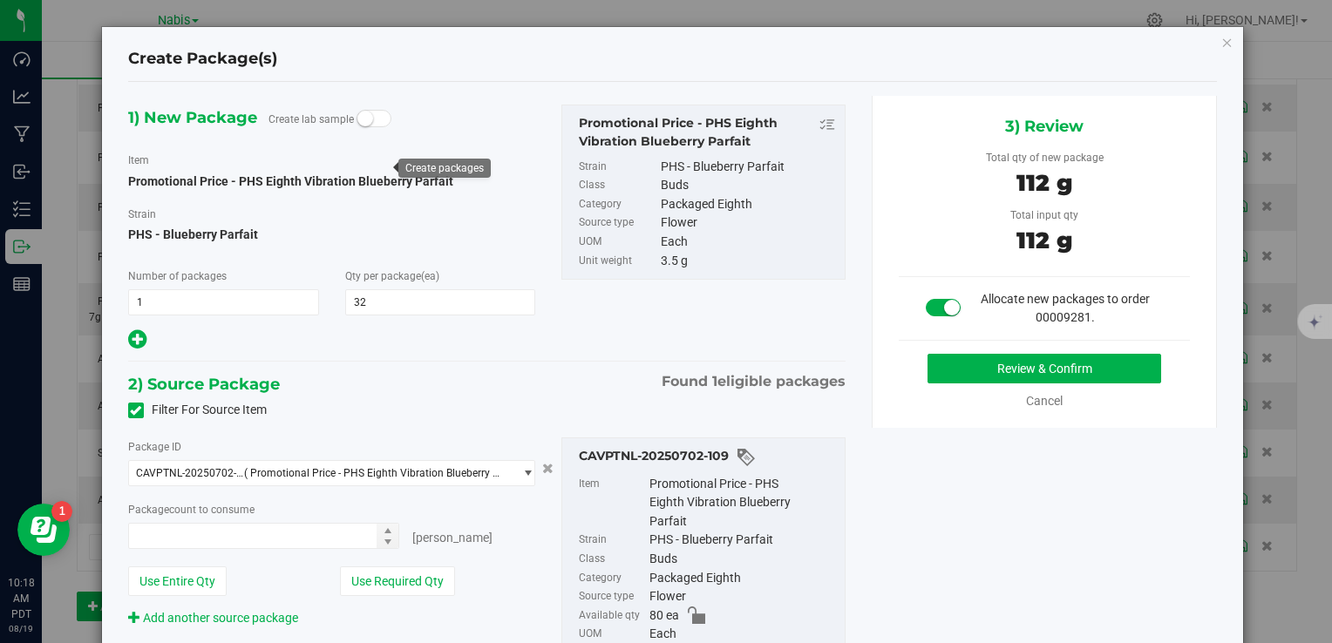
type input "32"
type input "32 ea"
click at [942, 364] on button "Review & Confirm" at bounding box center [1045, 369] width 234 height 30
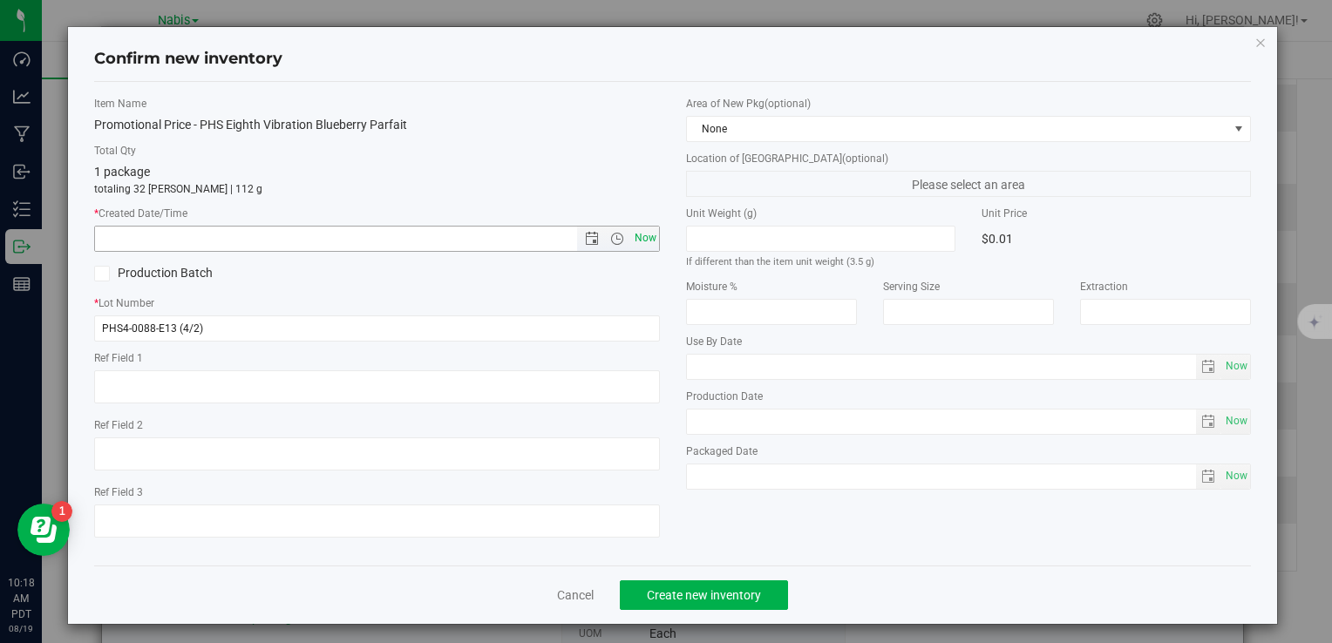
click at [647, 239] on span "Now" at bounding box center [645, 238] width 30 height 25
type input "8/19/2025 10:18 AM"
click at [727, 592] on span "Create new inventory" at bounding box center [704, 595] width 114 height 14
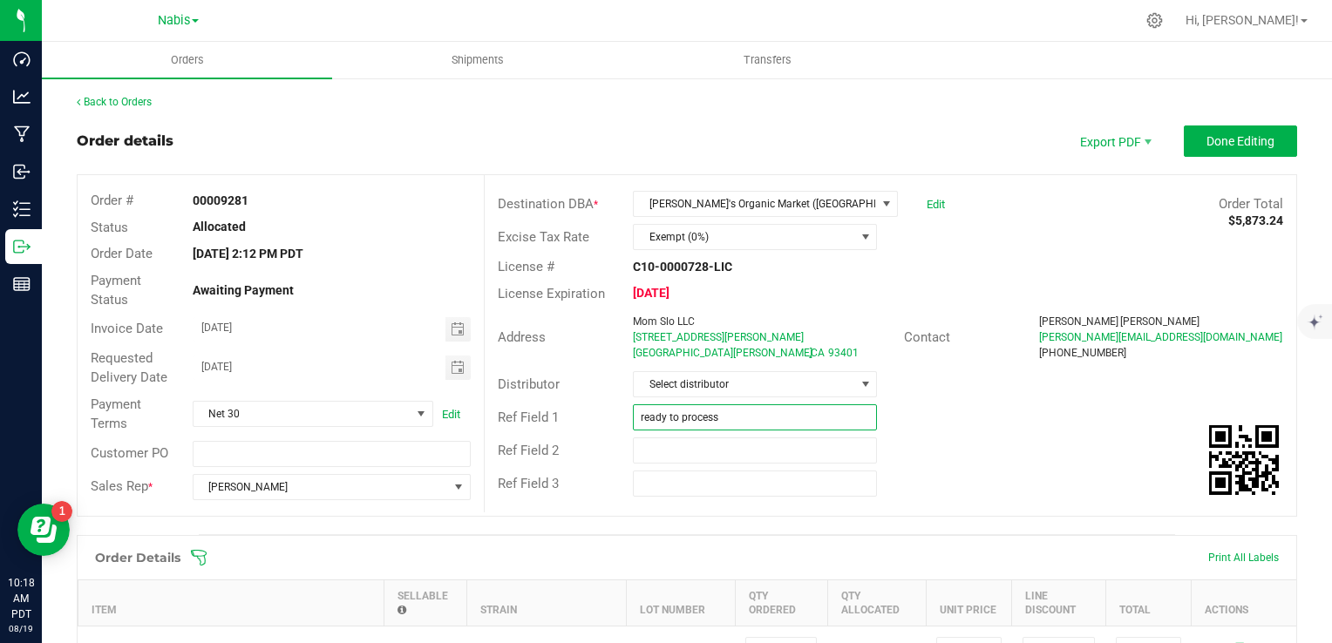
click at [745, 413] on input "ready to process" at bounding box center [755, 418] width 244 height 26
click at [1234, 144] on span "Done Editing" at bounding box center [1241, 141] width 68 height 14
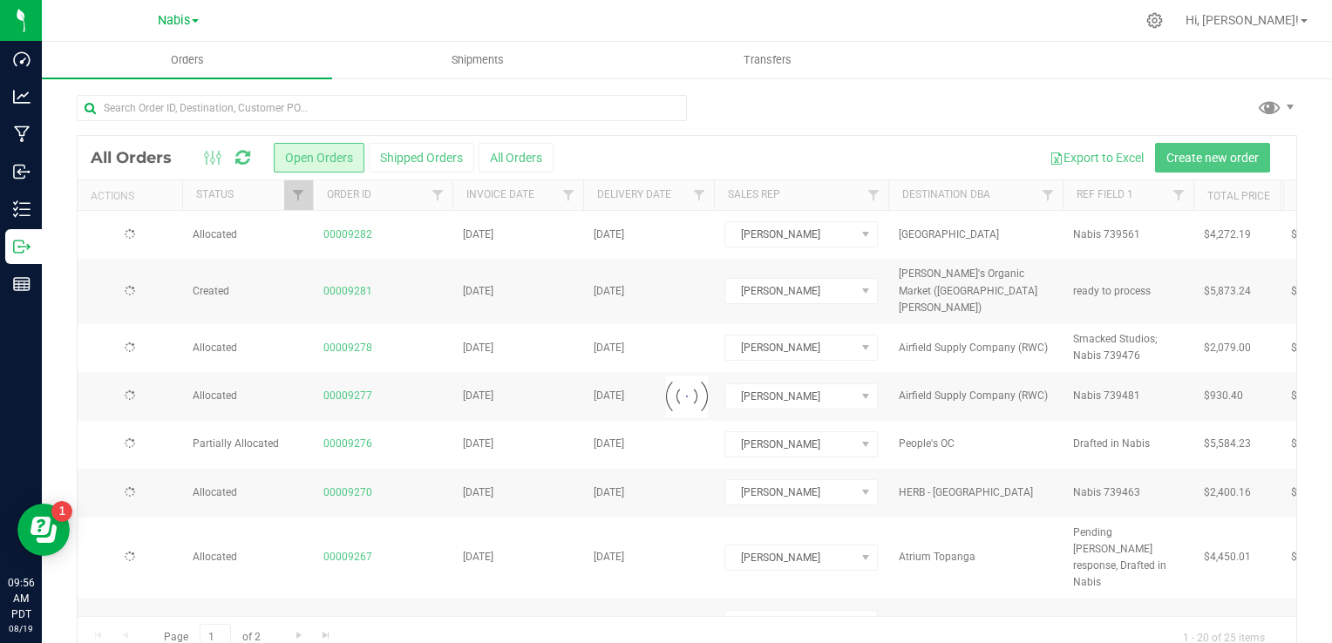
click at [398, 166] on div at bounding box center [687, 397] width 1219 height 522
click at [398, 158] on button "Shipped Orders" at bounding box center [421, 158] width 105 height 30
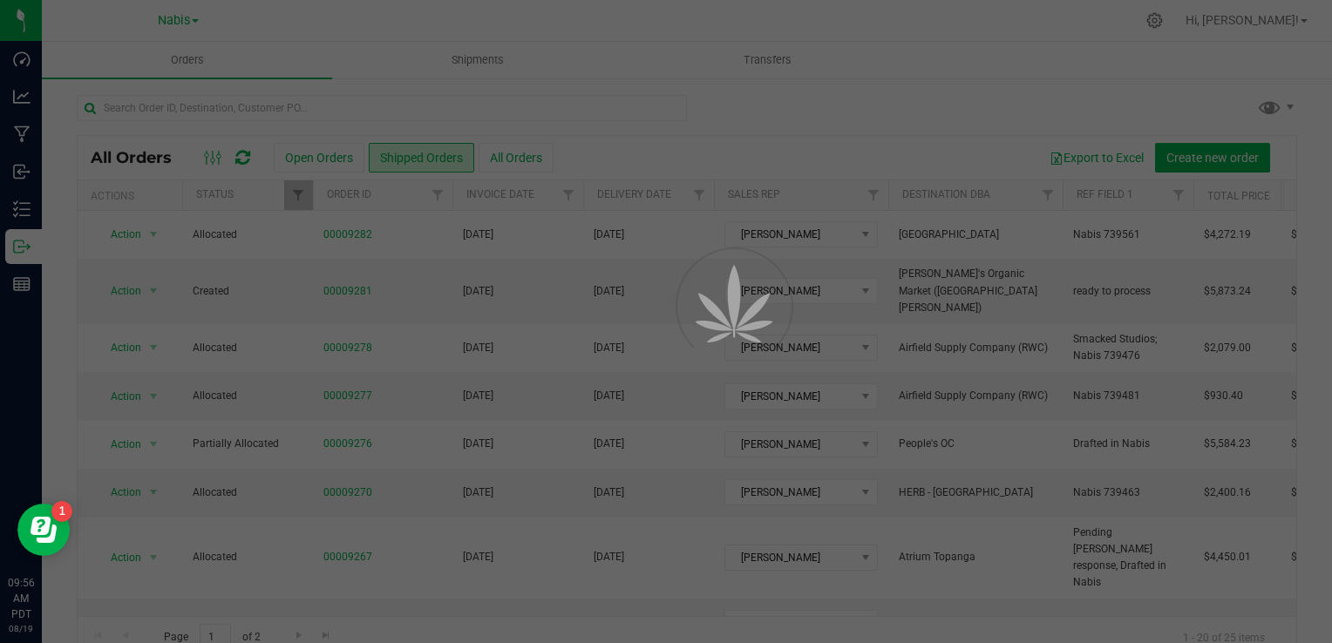
click at [390, 108] on div at bounding box center [666, 321] width 1332 height 643
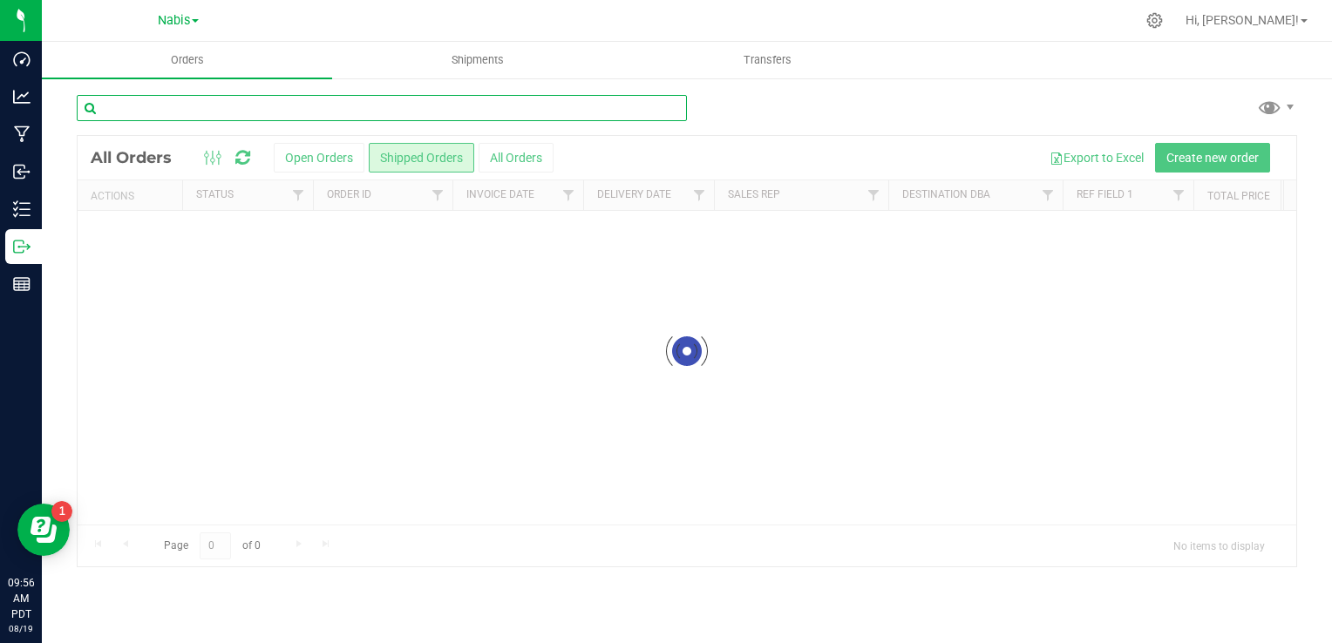
click at [390, 108] on input "text" at bounding box center [382, 108] width 610 height 26
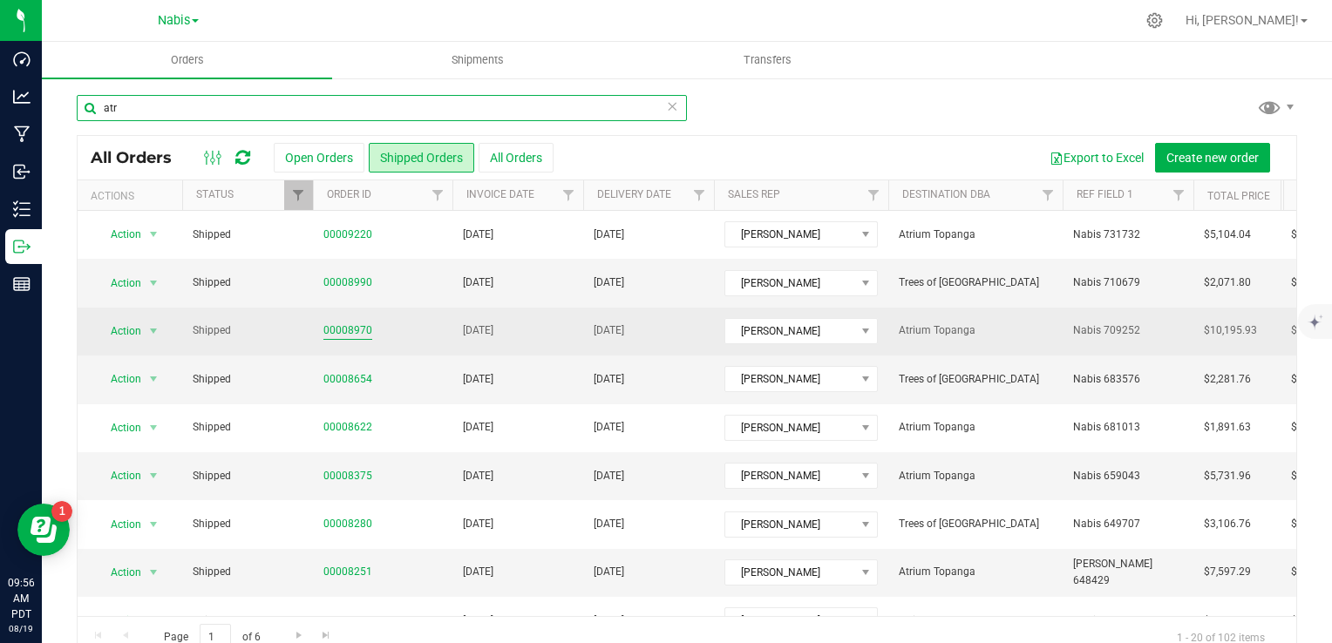
type input "atr"
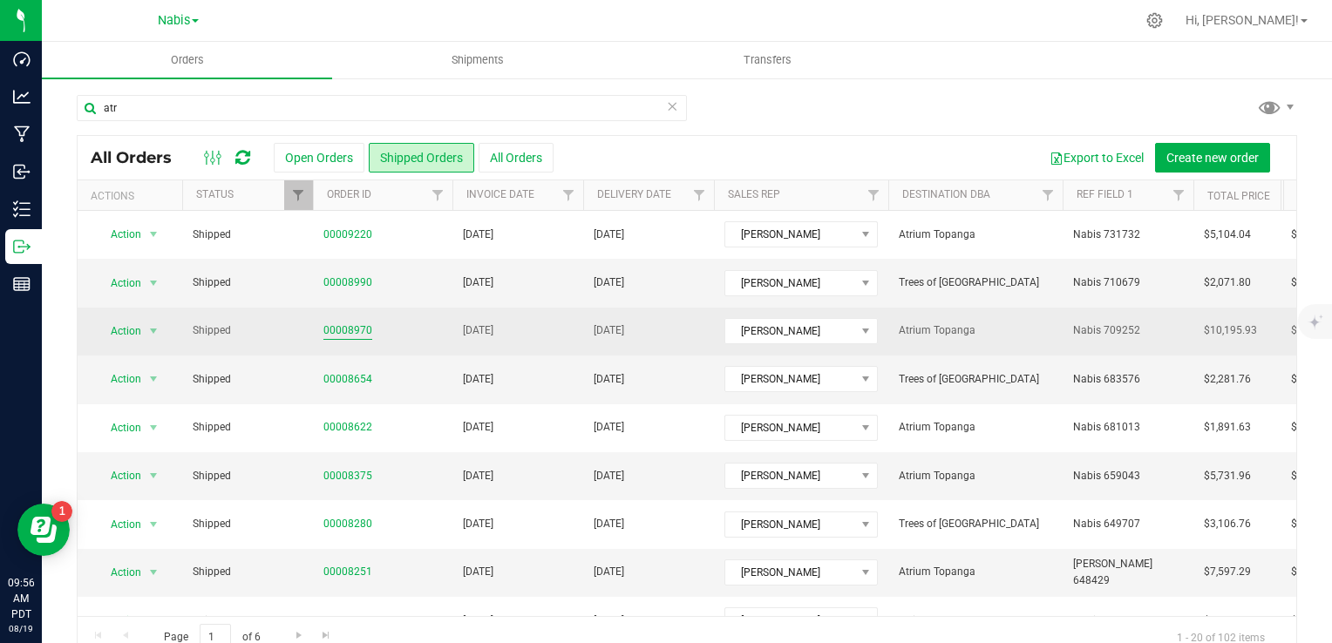
click at [343, 330] on link "00008970" at bounding box center [347, 331] width 49 height 17
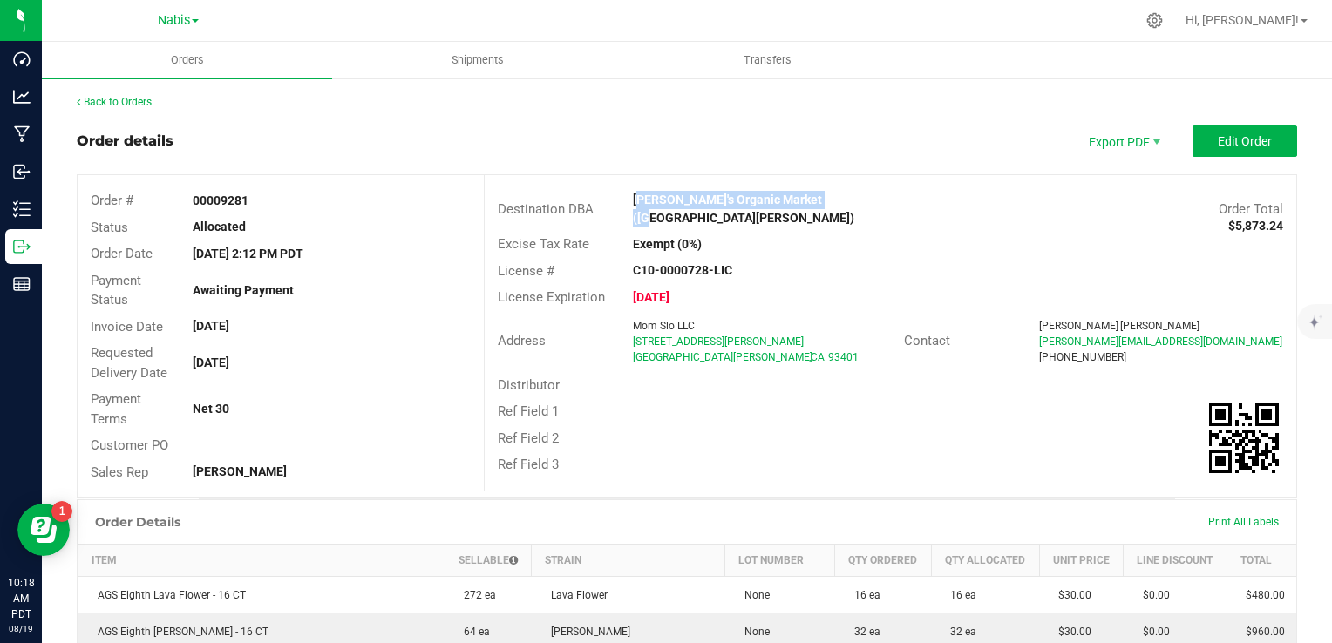
drag, startPoint x: 621, startPoint y: 201, endPoint x: 886, endPoint y: 202, distance: 265.0
click at [886, 202] on div "[PERSON_NAME]'s Organic Market ([GEOGRAPHIC_DATA][PERSON_NAME])" at bounding box center [789, 209] width 338 height 37
copy strong "[PERSON_NAME]'s Organic Market ([GEOGRAPHIC_DATA][PERSON_NAME])"
drag, startPoint x: 619, startPoint y: 326, endPoint x: 750, endPoint y: 325, distance: 130.8
click at [750, 325] on div "Mom Slo LLC [STREET_ADDRESS][PERSON_NAME]" at bounding box center [763, 341] width 279 height 47
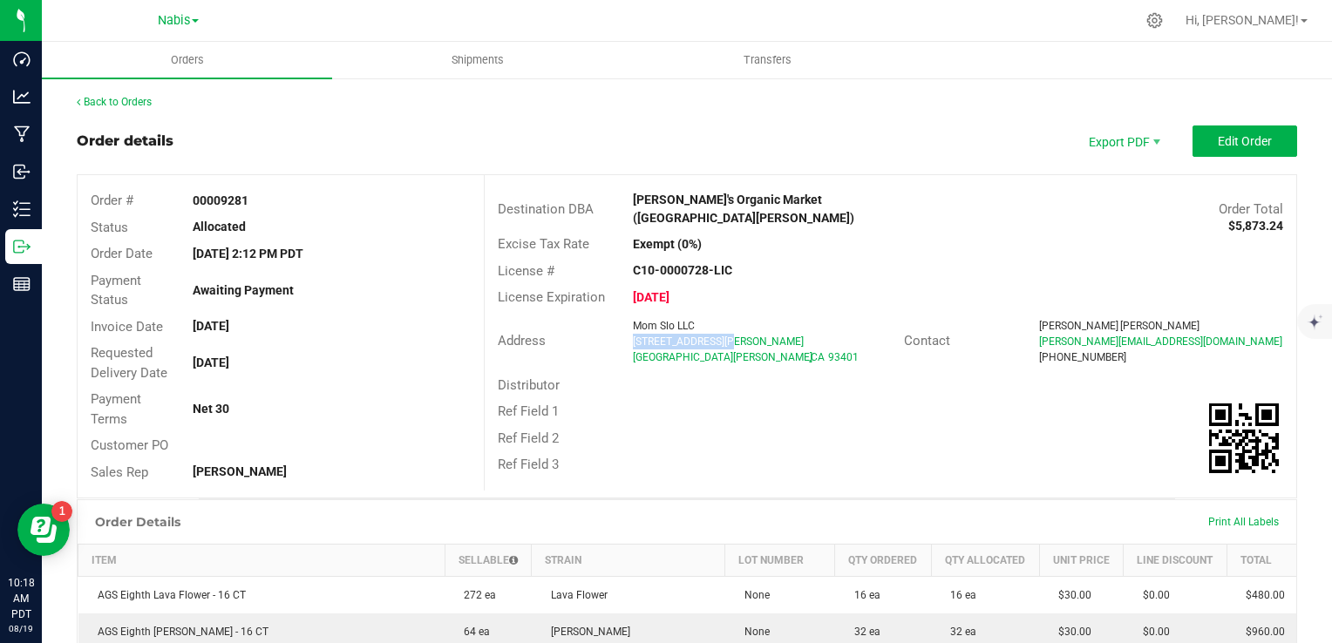
copy span "[STREET_ADDRESS][PERSON_NAME]"
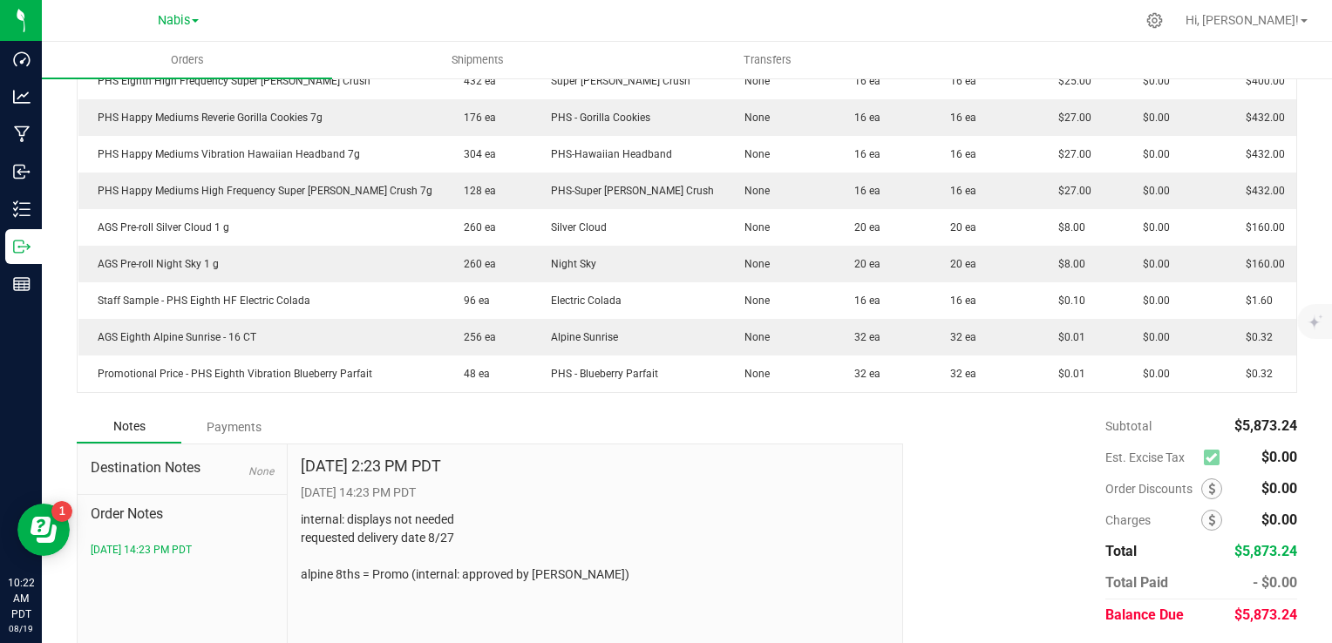
scroll to position [858, 0]
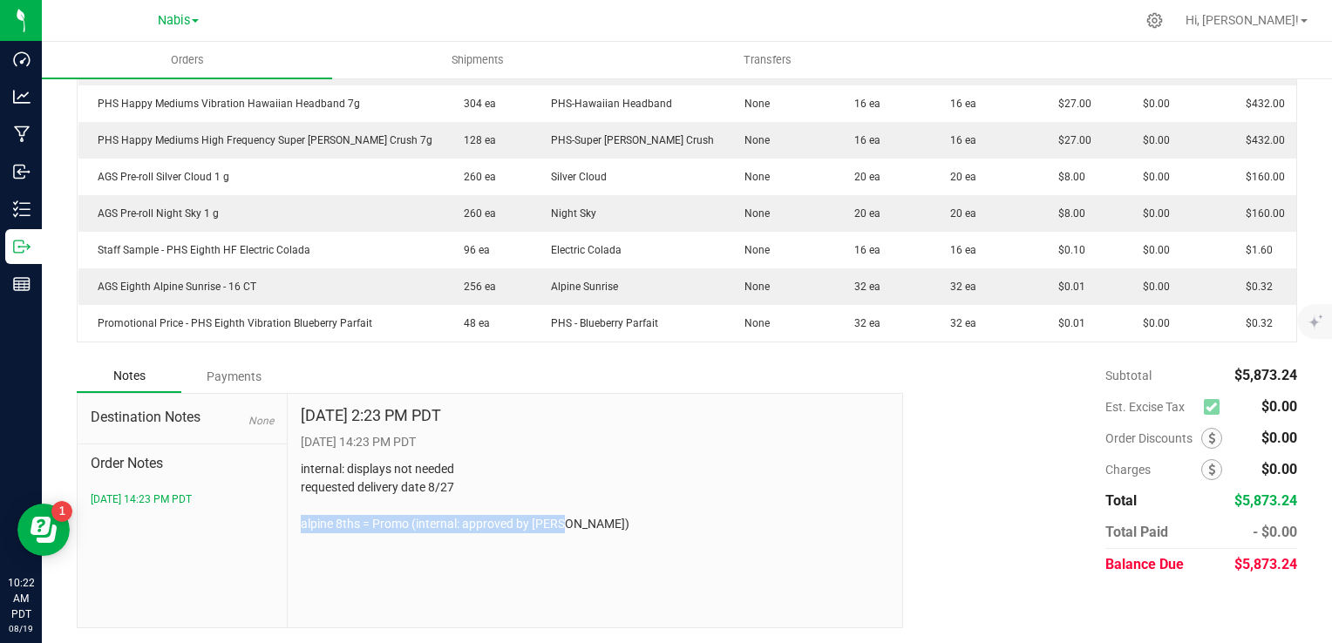
drag, startPoint x: 299, startPoint y: 522, endPoint x: 581, endPoint y: 534, distance: 281.8
click at [581, 534] on div "[DATE] 2:23 PM PDT [DATE] 14:23 PM PDT internal: displays not needed requested …" at bounding box center [596, 511] width 616 height 234
drag, startPoint x: 581, startPoint y: 534, endPoint x: 381, endPoint y: 534, distance: 199.6
click at [413, 534] on div "[DATE] 2:23 PM PDT [DATE] 14:23 PM PDT internal: displays not needed requested …" at bounding box center [596, 511] width 616 height 234
drag, startPoint x: 387, startPoint y: 528, endPoint x: 377, endPoint y: 528, distance: 9.6
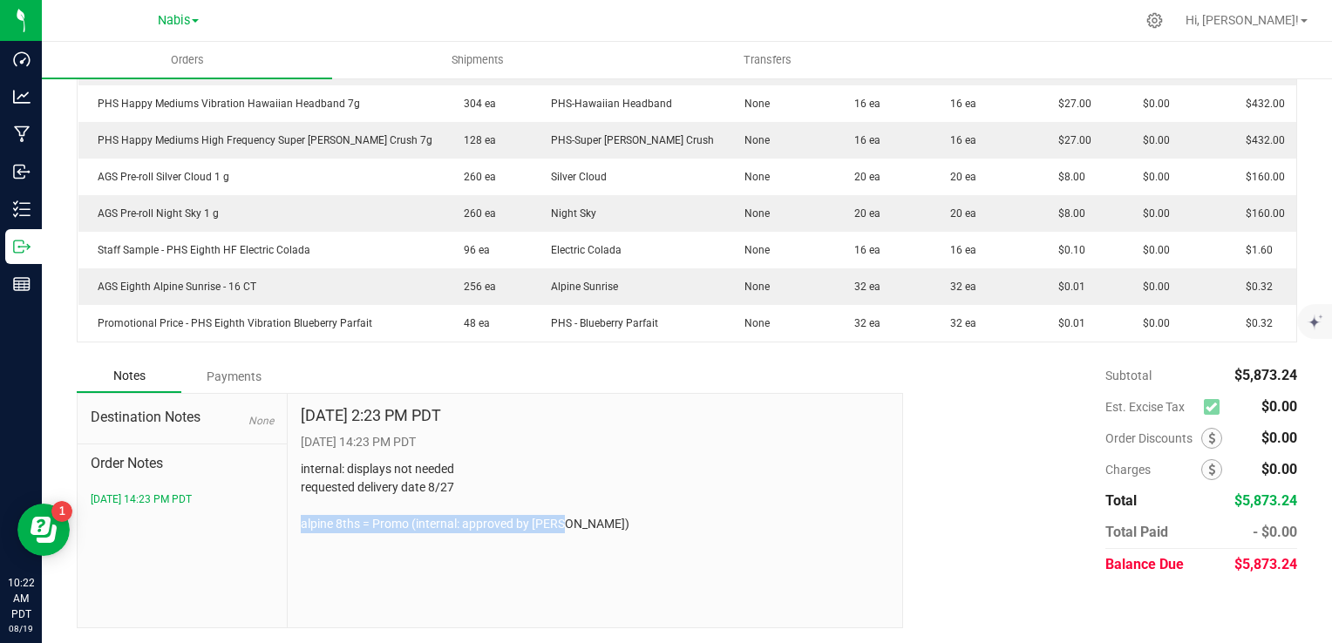
click at [386, 528] on p "internal: displays not needed requested delivery date 8/27 alpine 8ths = Promo …" at bounding box center [595, 496] width 589 height 73
click at [309, 521] on p "internal: displays not needed requested delivery date 8/27 alpine 8ths = Promo …" at bounding box center [595, 496] width 589 height 73
drag, startPoint x: 296, startPoint y: 520, endPoint x: 406, endPoint y: 523, distance: 110.8
click at [406, 523] on div "Aug 18, 2025 2:23 PM PDT 8/18/2025 14:23 PM PDT internal: displays not needed r…" at bounding box center [596, 511] width 616 height 234
copy p "alpine 8ths = Promo"
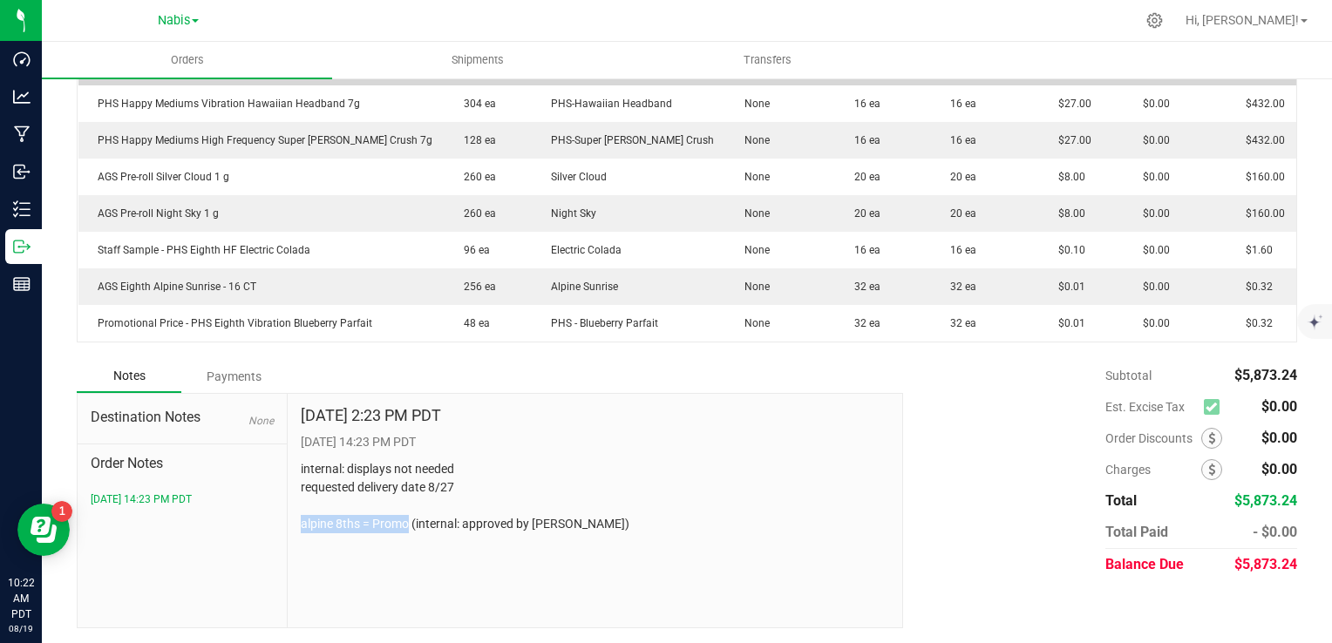
scroll to position [0, 0]
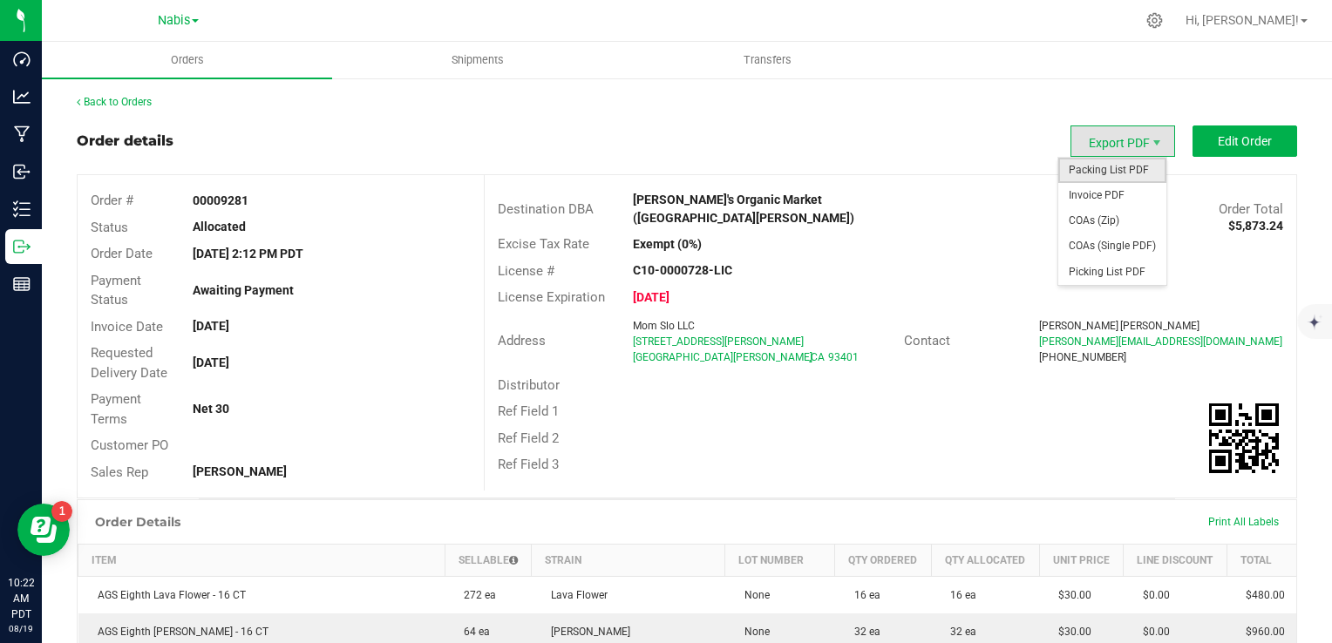
click at [1108, 173] on span "Packing List PDF" at bounding box center [1112, 170] width 108 height 25
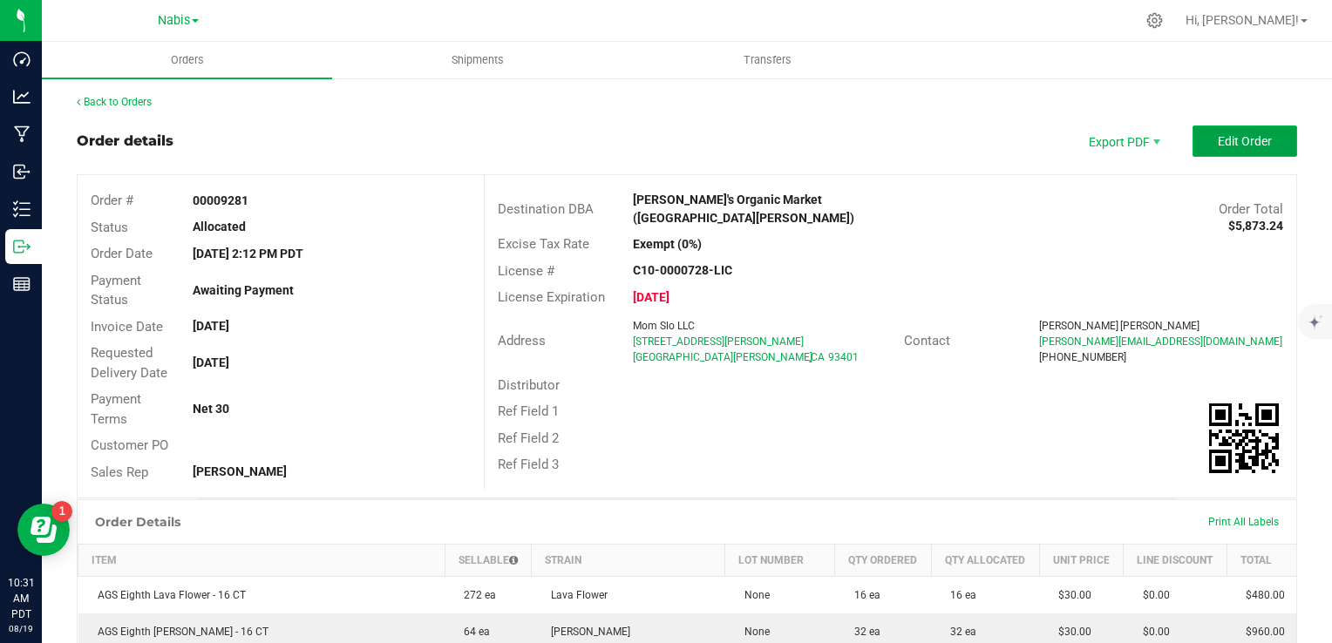
click at [1254, 132] on button "Edit Order" at bounding box center [1245, 141] width 105 height 31
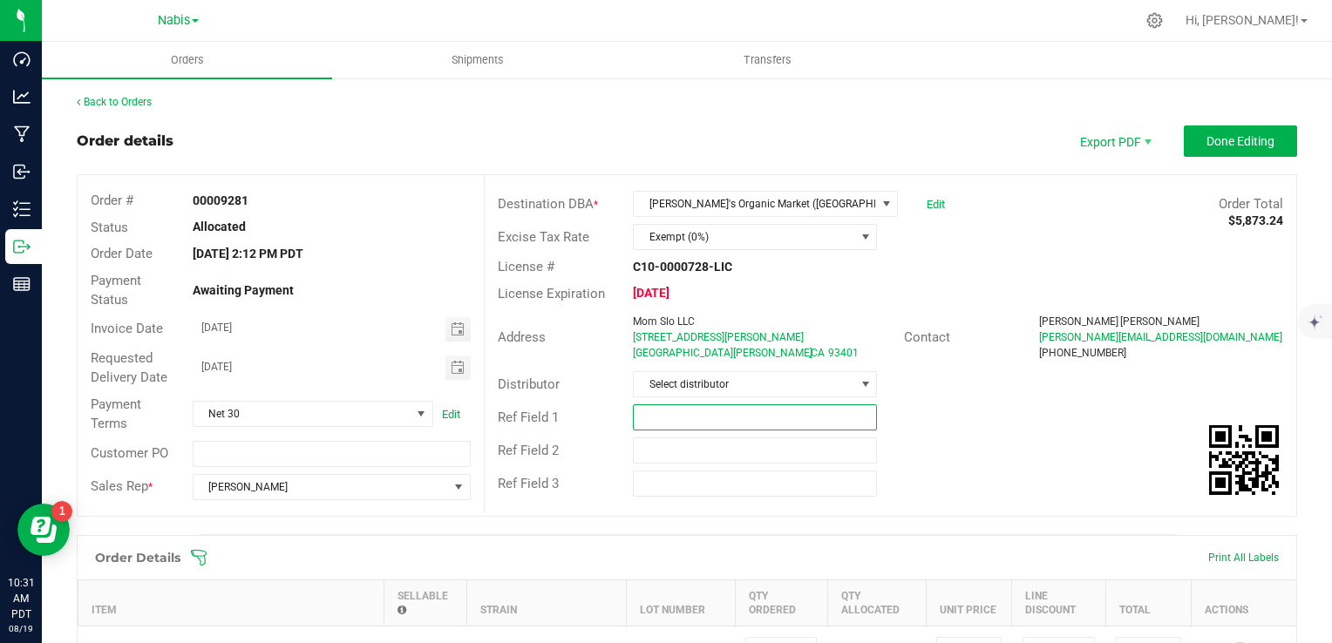
click at [677, 410] on input "text" at bounding box center [755, 418] width 244 height 26
paste input "739700"
click at [456, 323] on span "Toggle calendar" at bounding box center [458, 330] width 14 height 14
type input "Nabis 739700"
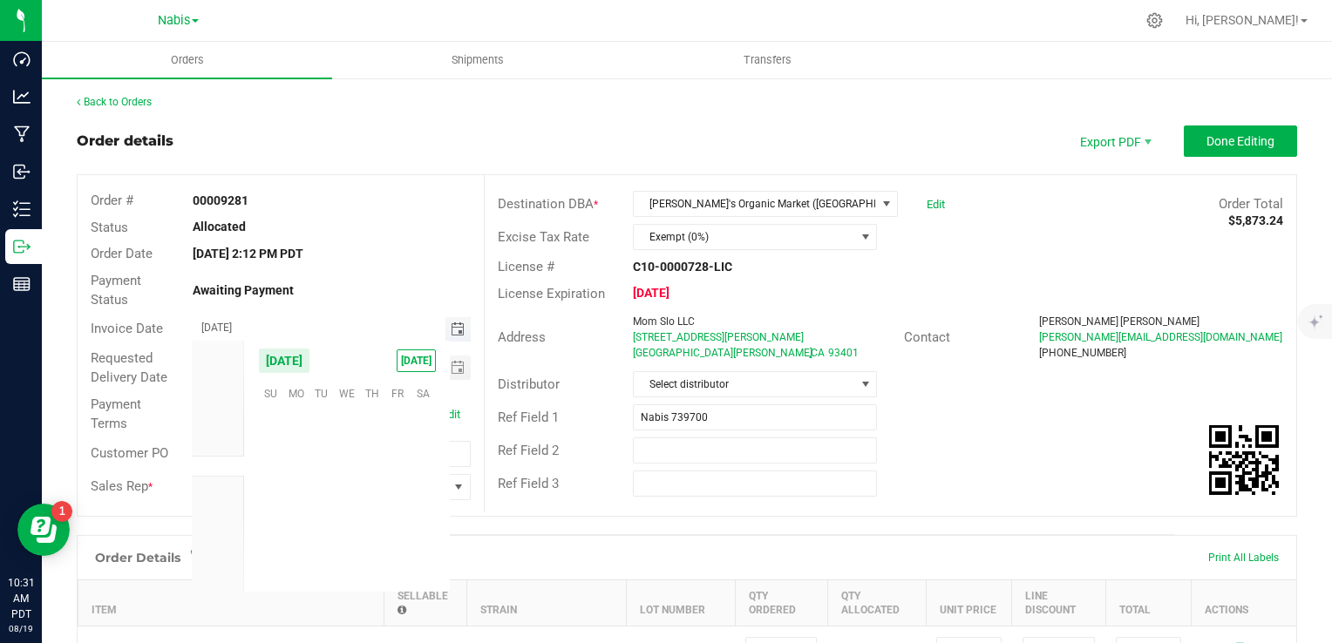
scroll to position [282604, 0]
click at [347, 525] on span "27" at bounding box center [346, 528] width 25 height 27
type input "08/27/2025"
click at [455, 372] on span "Toggle calendar" at bounding box center [458, 368] width 14 height 14
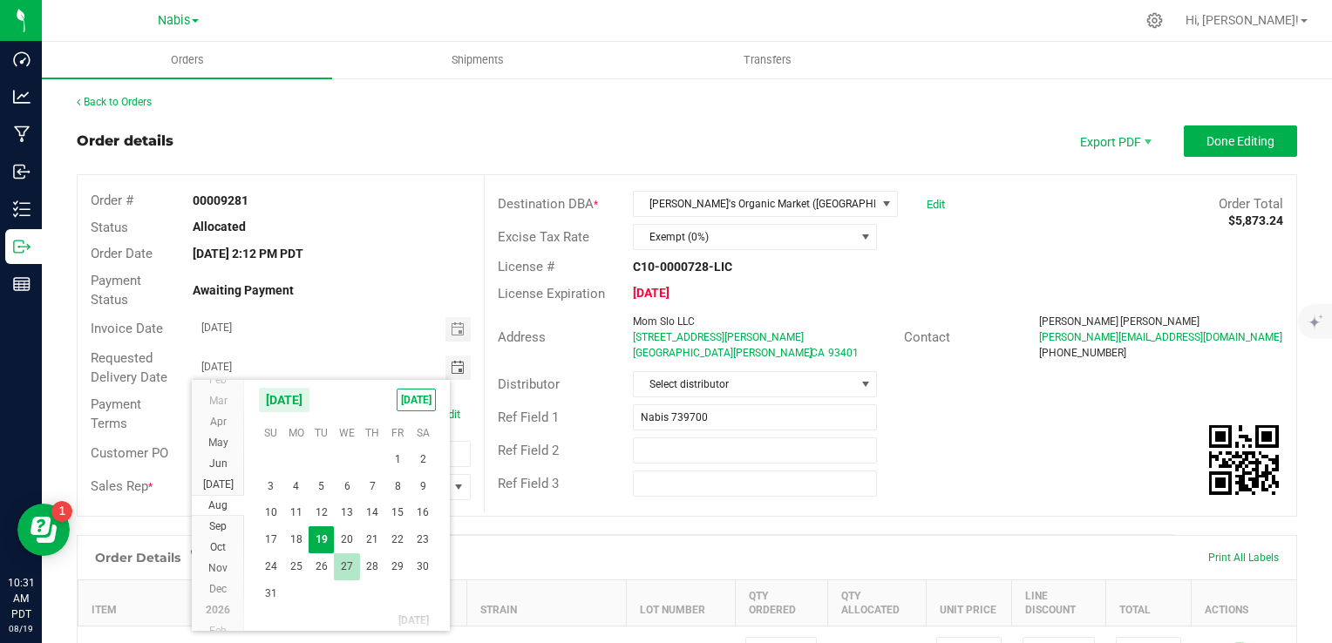
click at [346, 563] on span "27" at bounding box center [346, 567] width 25 height 27
type input "08/27/2025"
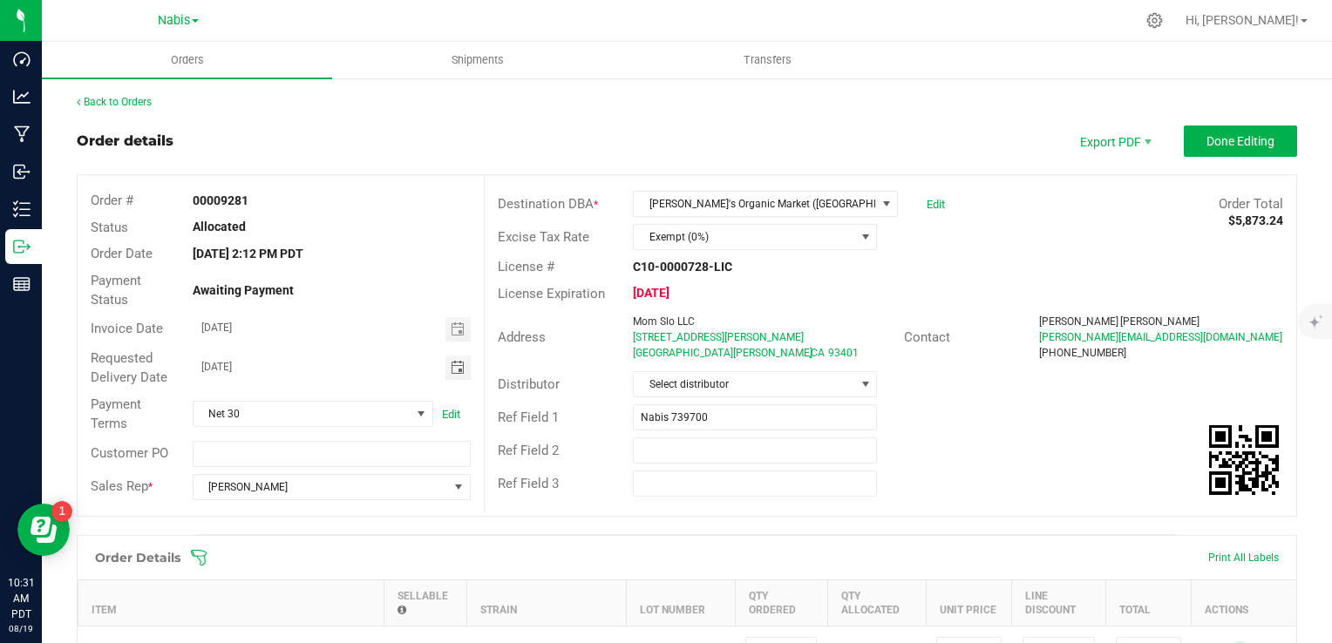
click at [981, 470] on div "Ref Field 3" at bounding box center [891, 483] width 812 height 33
click at [1233, 134] on span "Done Editing" at bounding box center [1241, 141] width 68 height 14
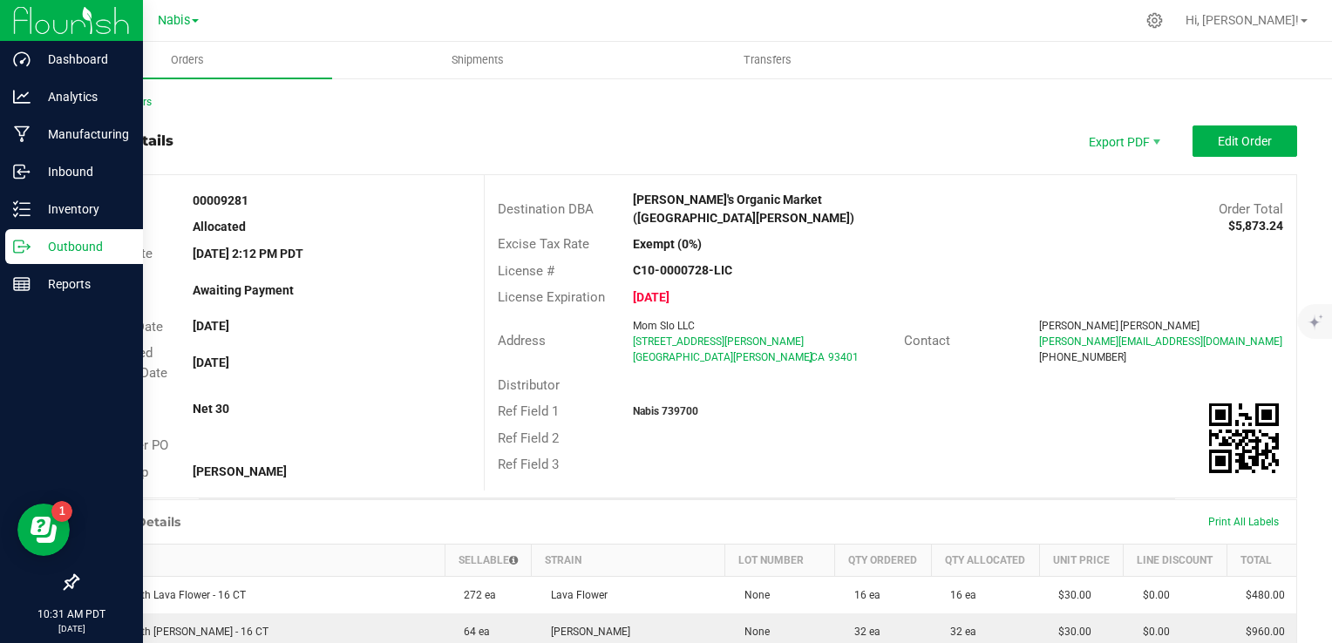
click at [78, 251] on p "Outbound" at bounding box center [83, 246] width 105 height 21
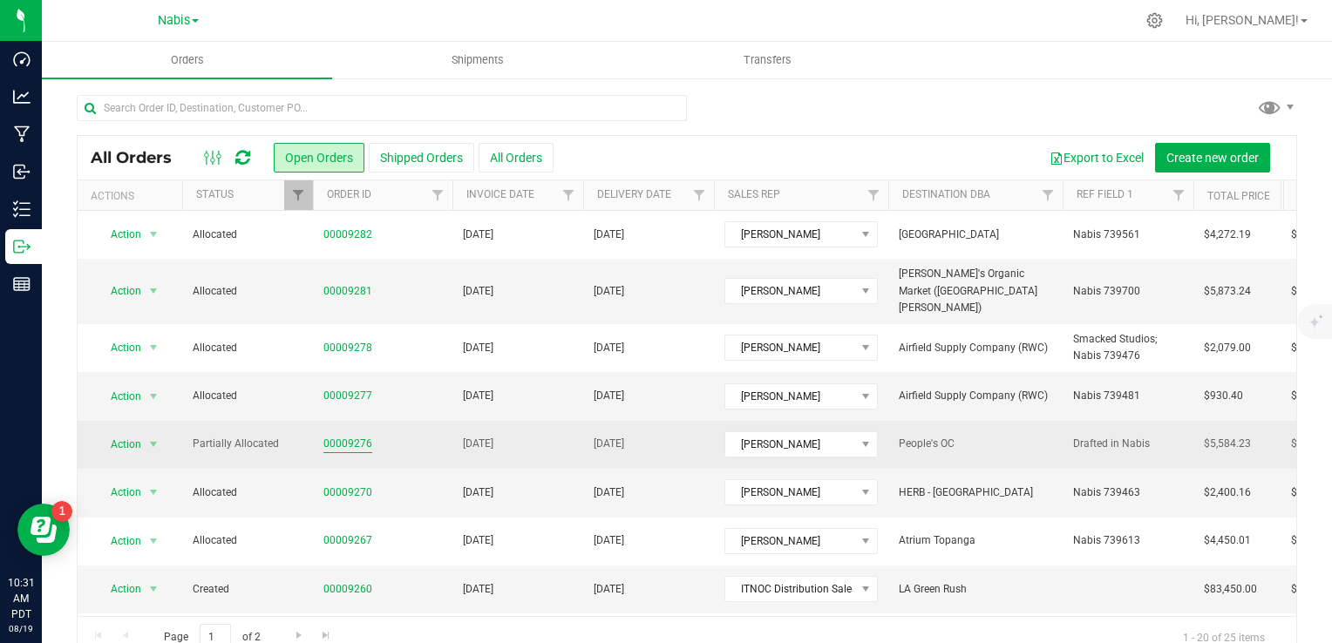
click at [351, 436] on link "00009276" at bounding box center [347, 444] width 49 height 17
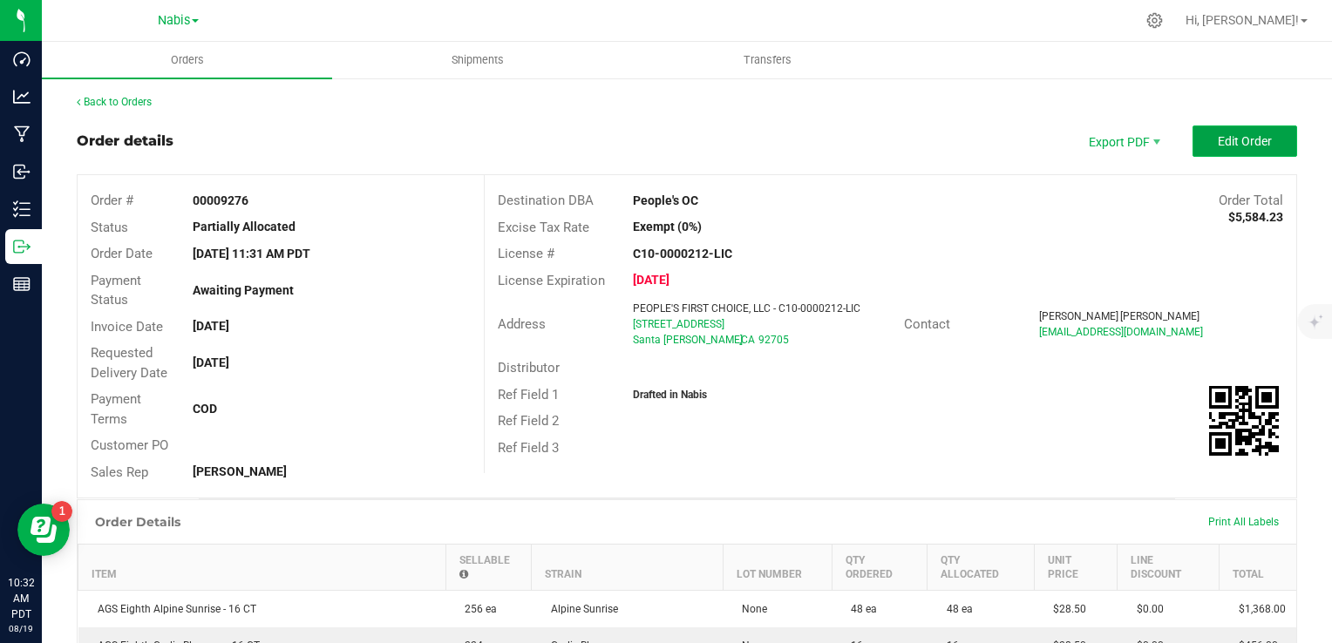
click at [1218, 145] on span "Edit Order" at bounding box center [1245, 141] width 54 height 14
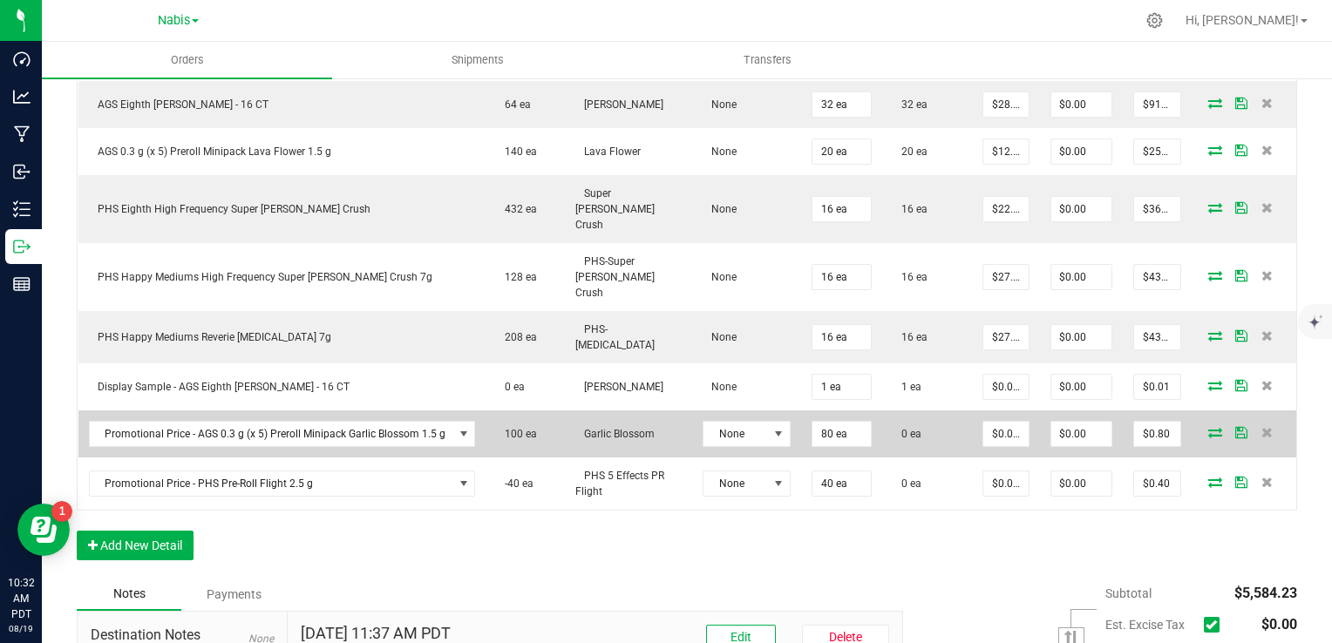
scroll to position [778, 0]
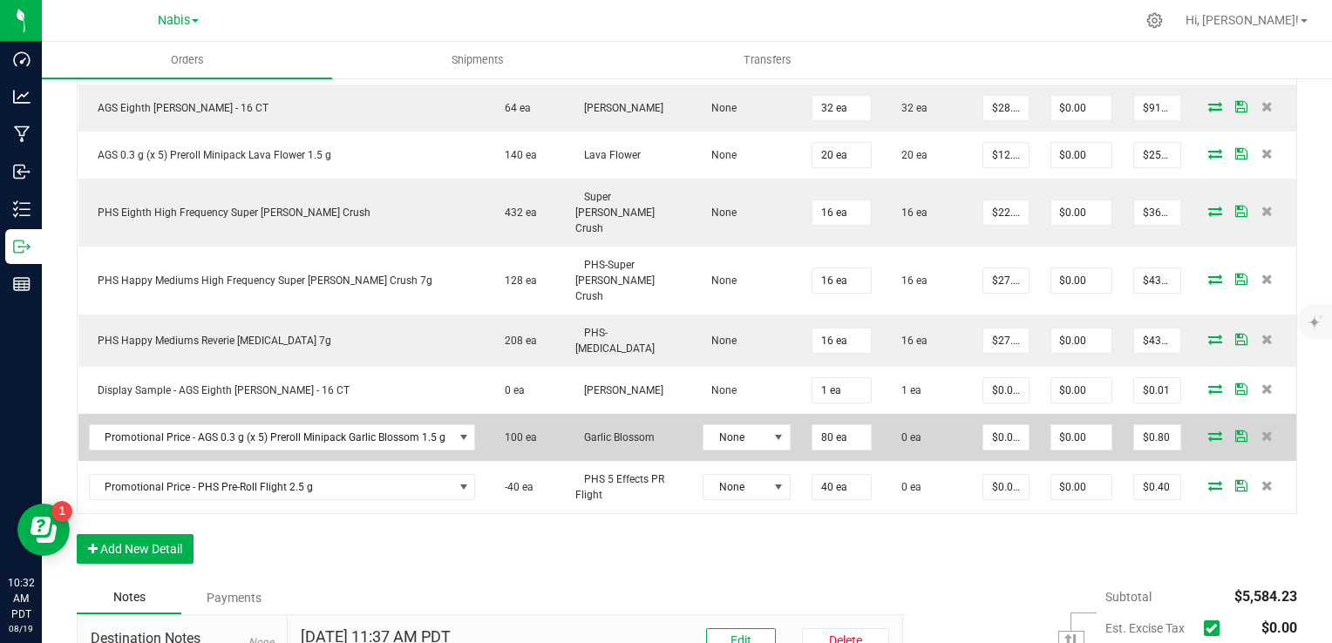
click at [1208, 431] on icon at bounding box center [1215, 436] width 14 height 10
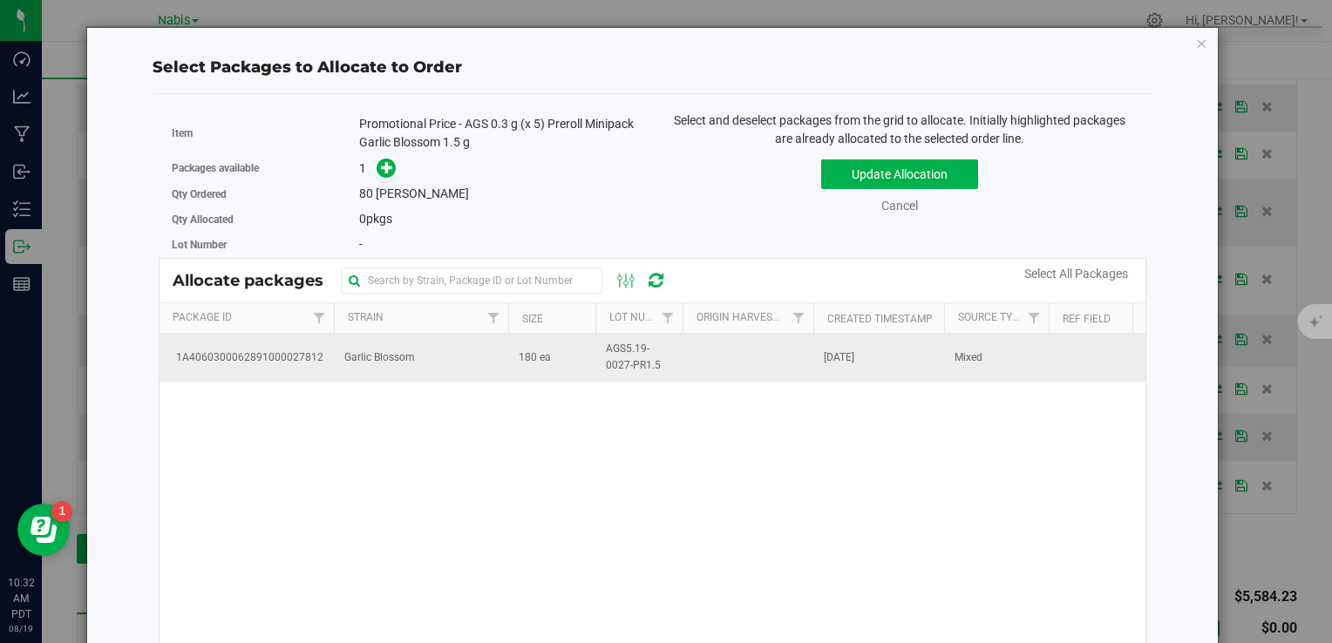
click at [490, 367] on td "Garlic Blossom" at bounding box center [421, 357] width 174 height 47
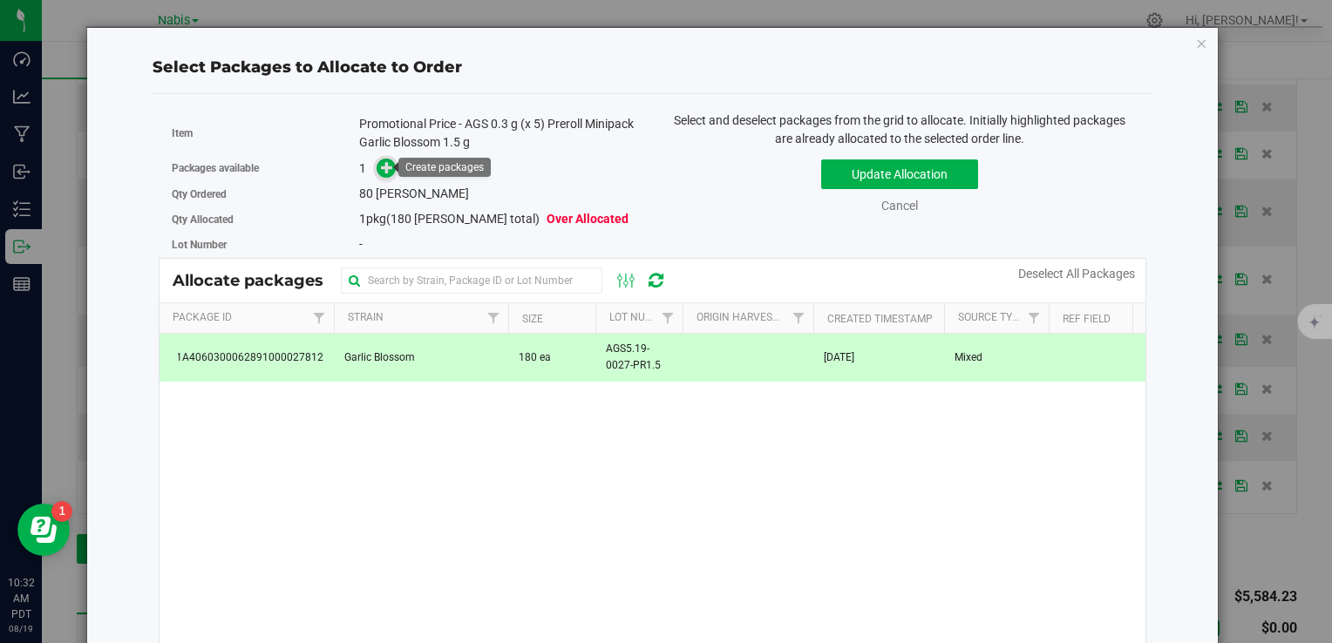
click at [377, 162] on span at bounding box center [386, 168] width 21 height 21
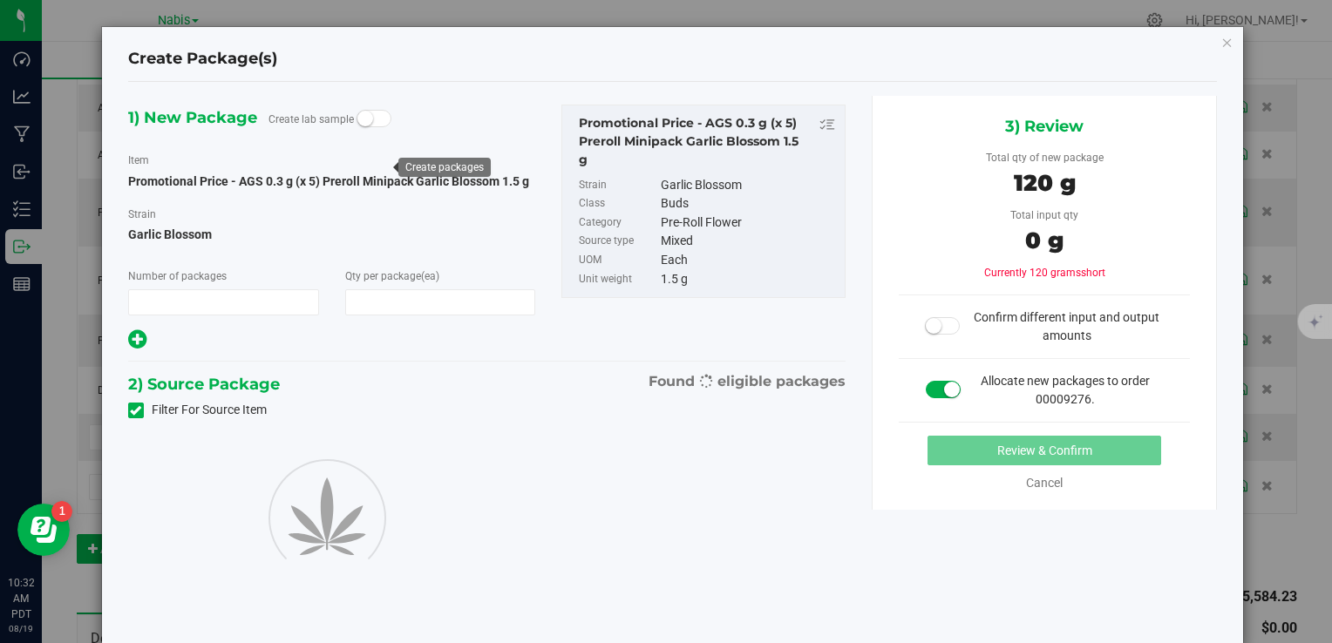
type input "1"
type input "80"
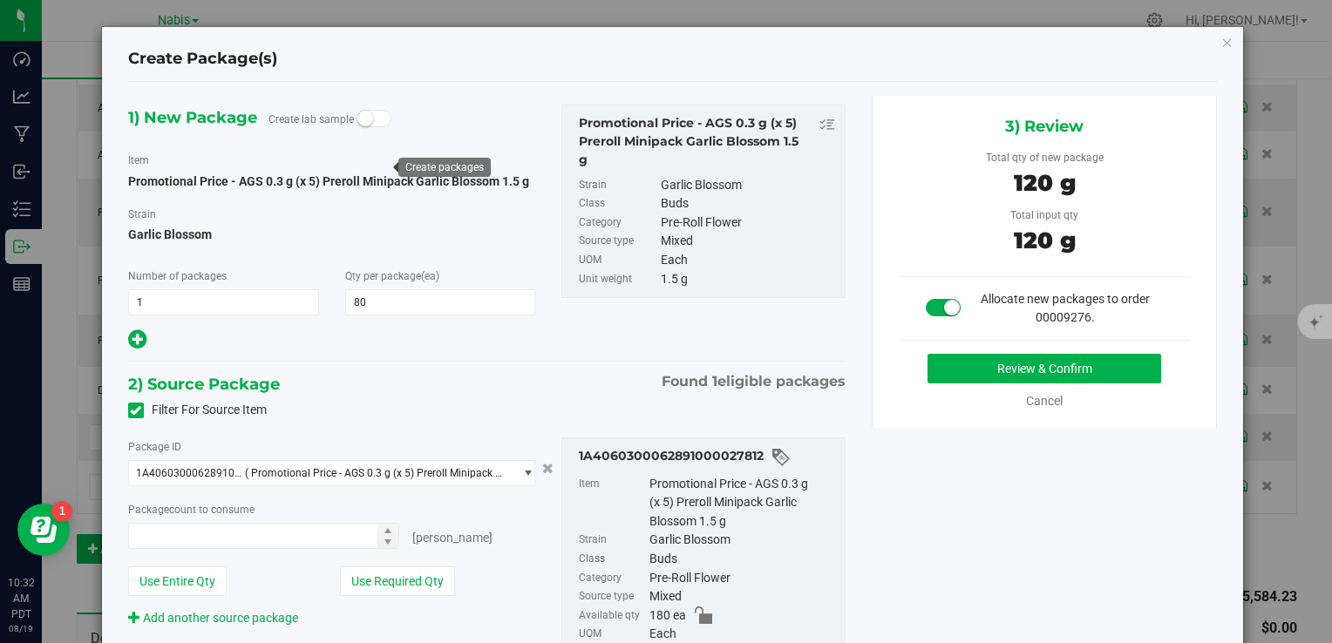
type input "80 ea"
click at [975, 350] on div "3) Review Total qty of new package 120 g Total input qty 120 g Allocate new pac…" at bounding box center [1045, 262] width 346 height 332
click at [973, 375] on button "Review & Confirm" at bounding box center [1045, 369] width 234 height 30
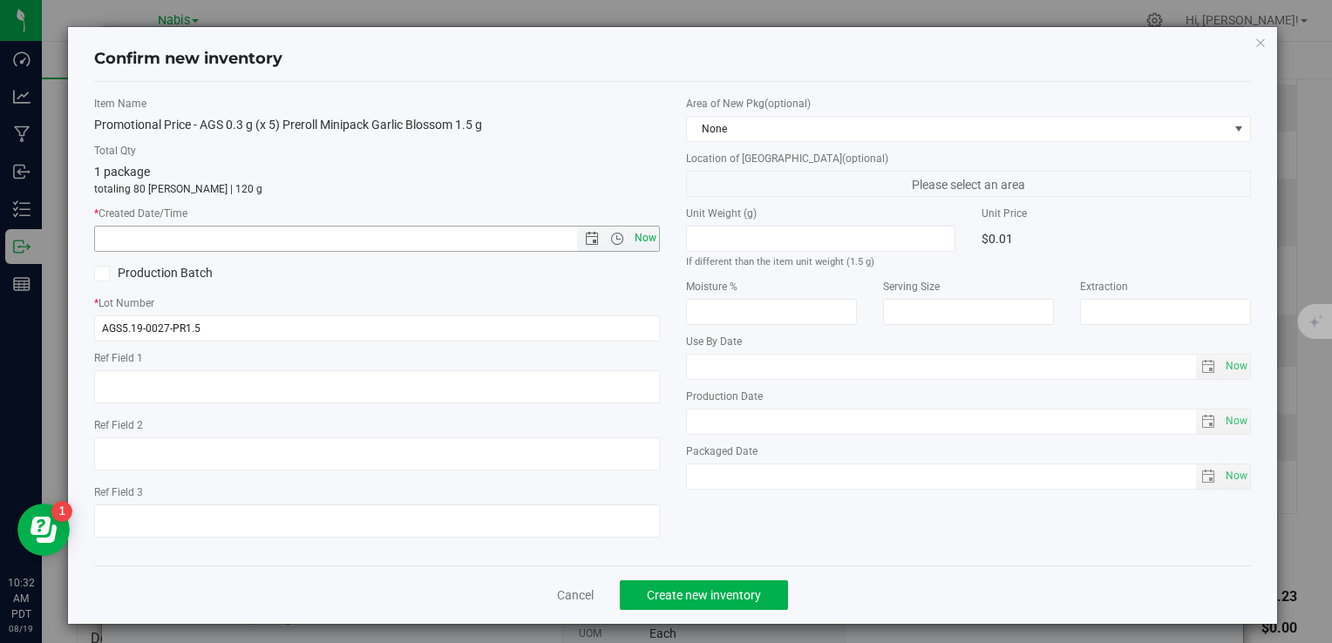
click at [642, 241] on span "Now" at bounding box center [645, 238] width 30 height 25
type input "8/19/2025 10:32 AM"
click at [684, 591] on span "Create new inventory" at bounding box center [704, 595] width 114 height 14
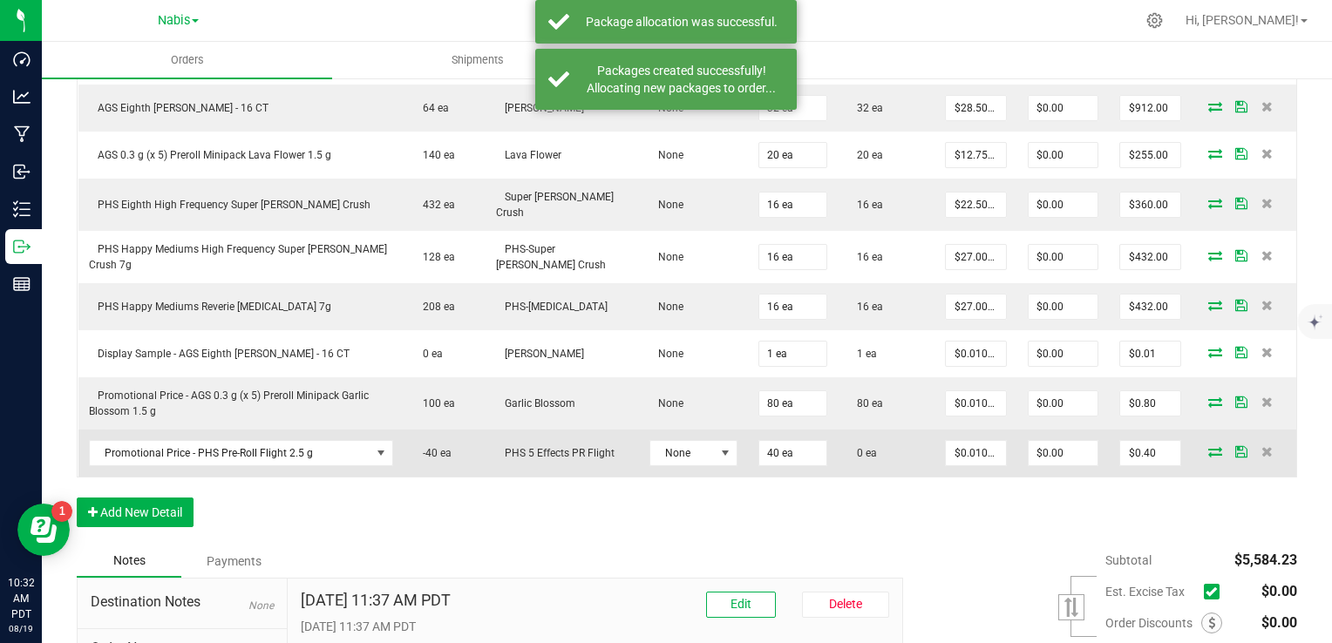
click at [1208, 446] on icon at bounding box center [1215, 451] width 14 height 10
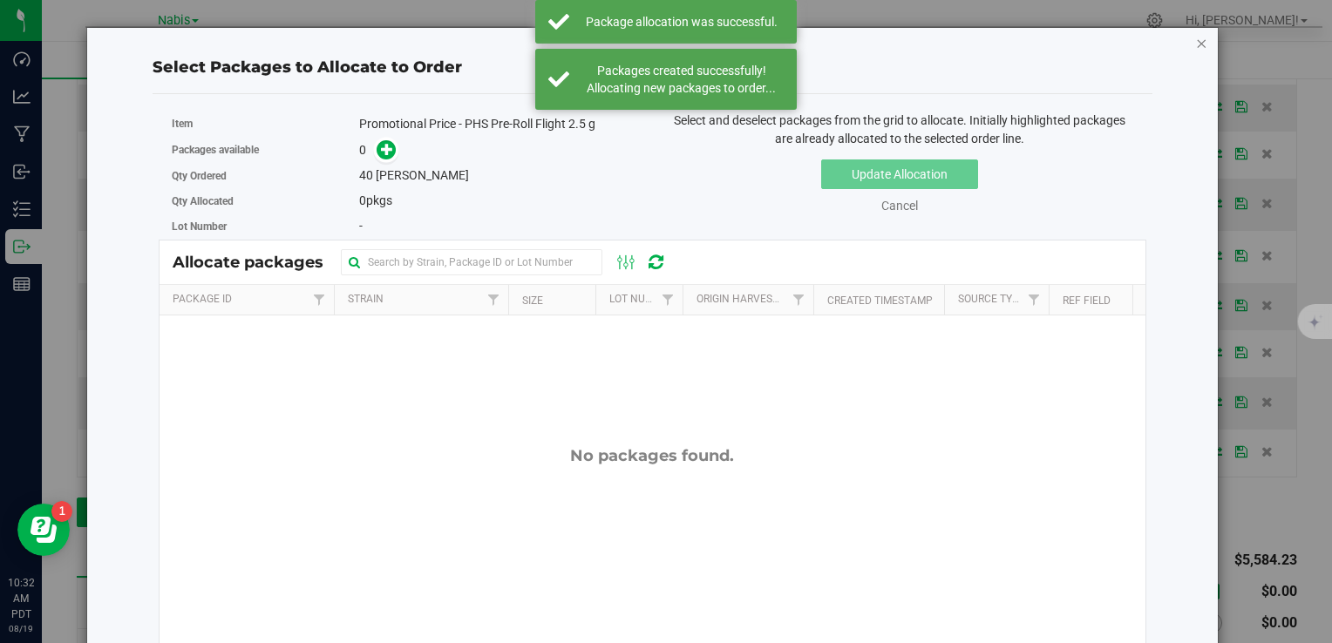
click at [1196, 45] on icon "button" at bounding box center [1202, 42] width 12 height 21
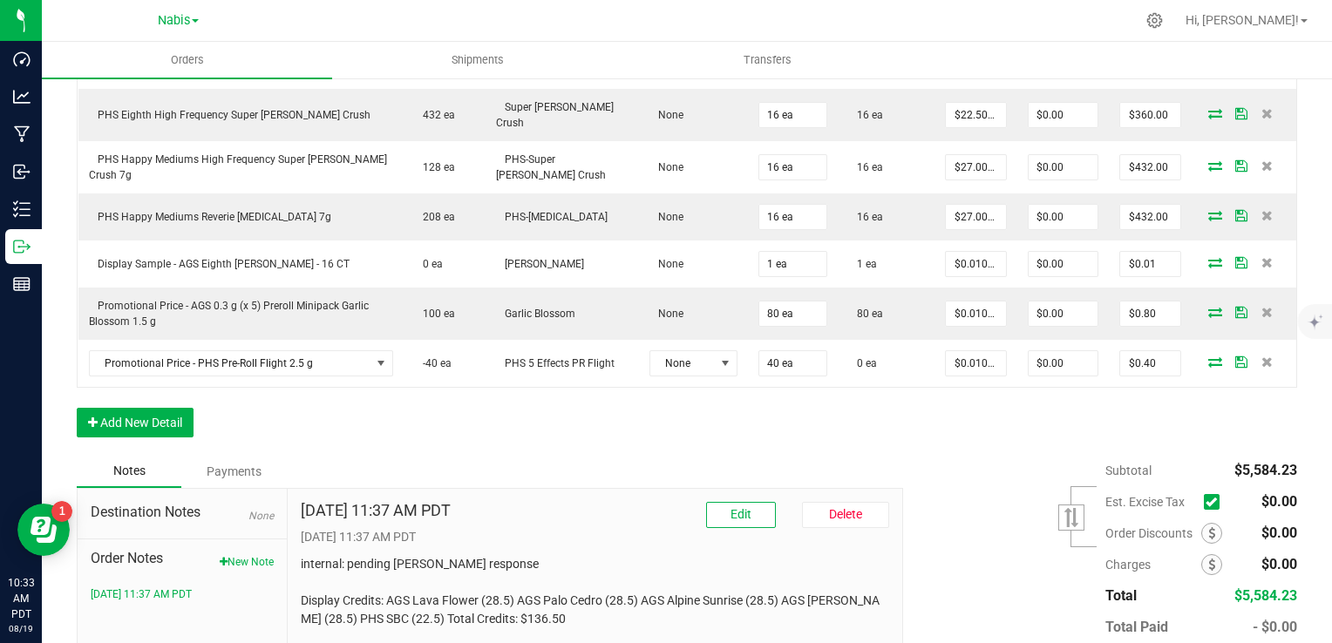
scroll to position [952, 0]
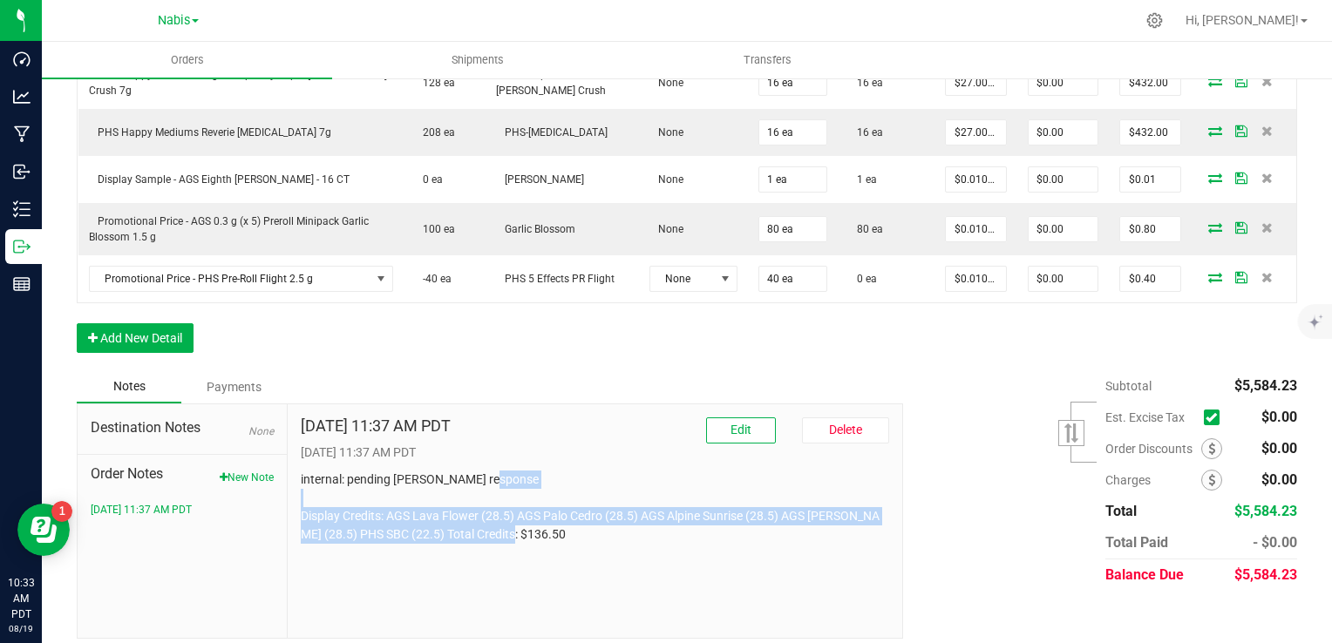
drag, startPoint x: 290, startPoint y: 505, endPoint x: 568, endPoint y: 549, distance: 281.6
click at [568, 549] on div "Aug 18, 2025 11:37 AM PDT Edit Delete 8/18/2025 11:37 AM PDT internal: pending …" at bounding box center [596, 522] width 616 height 234
copy p "Display Credits: AGS Lava Flower (28.5) AGS Palo Cedro (28.5) AGS Alpine Sunris…"
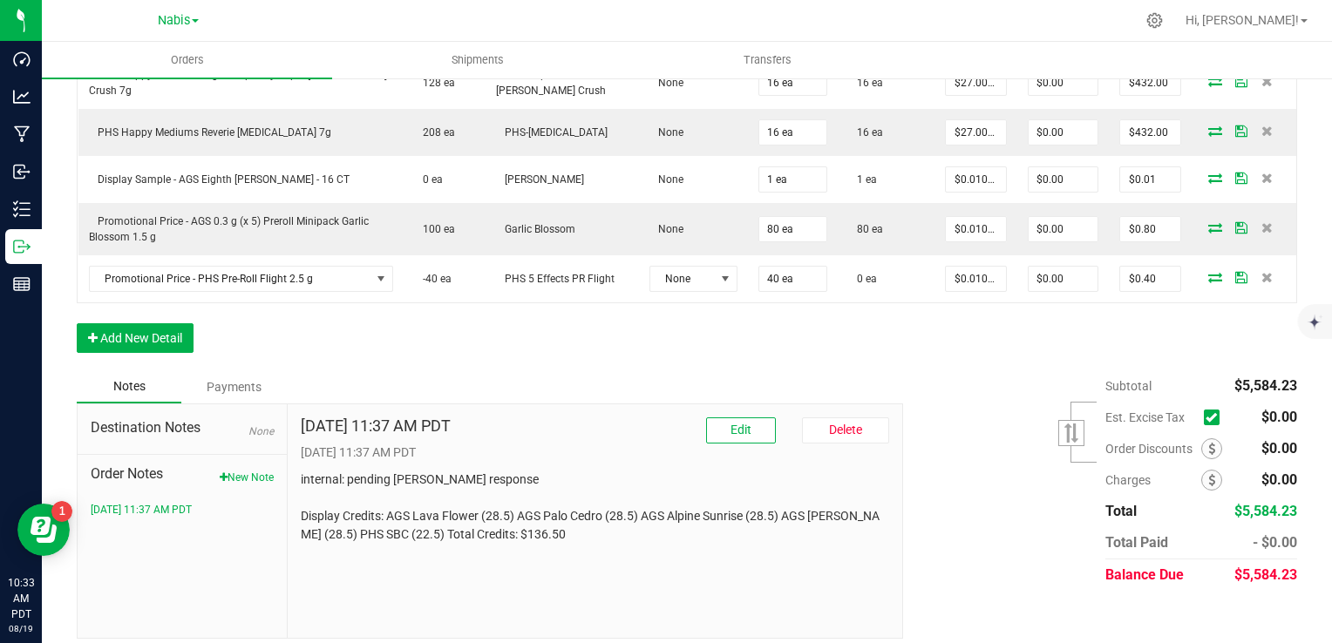
click at [901, 553] on div "Subtotal $5,584.23 Est. Excise Tax" at bounding box center [1093, 481] width 407 height 221
click at [1208, 446] on icon at bounding box center [1211, 449] width 7 height 12
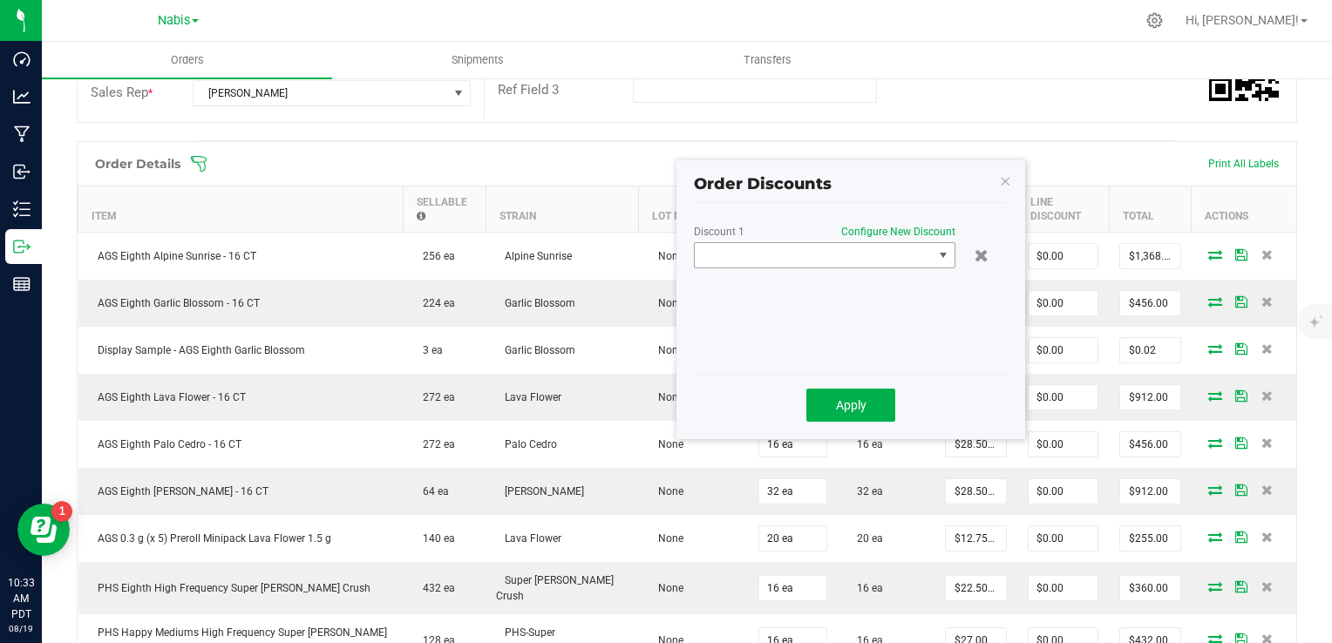
scroll to position [348, 0]
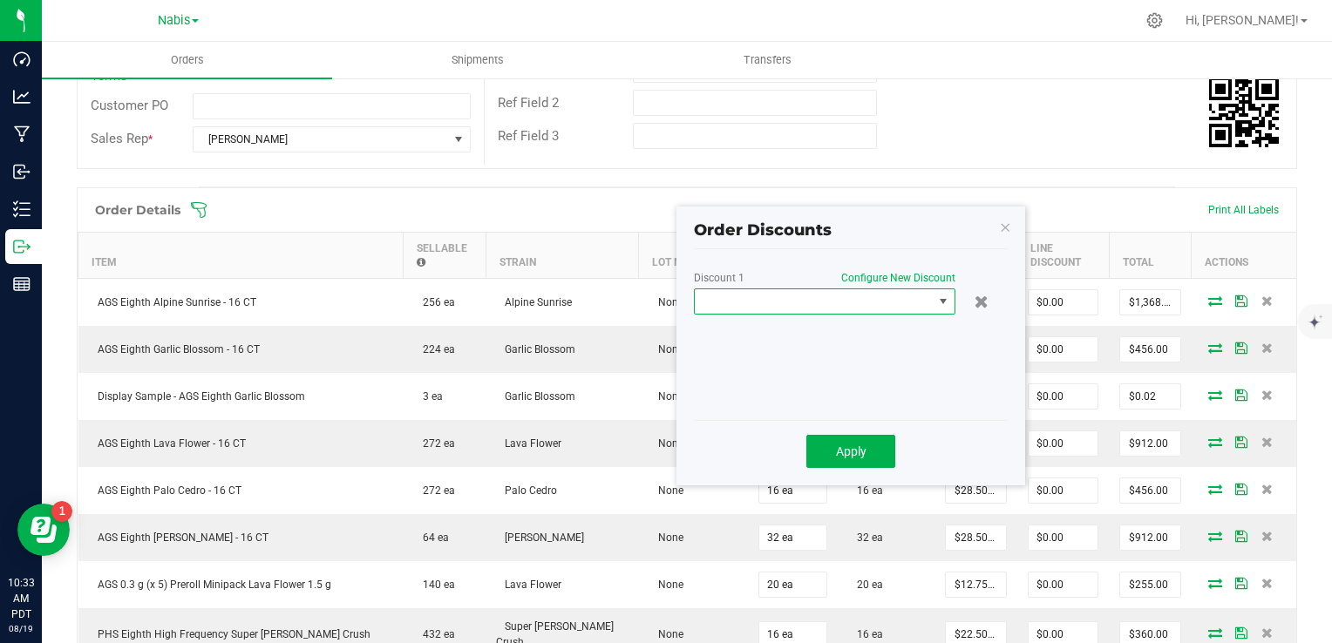
click at [792, 300] on span at bounding box center [814, 301] width 238 height 24
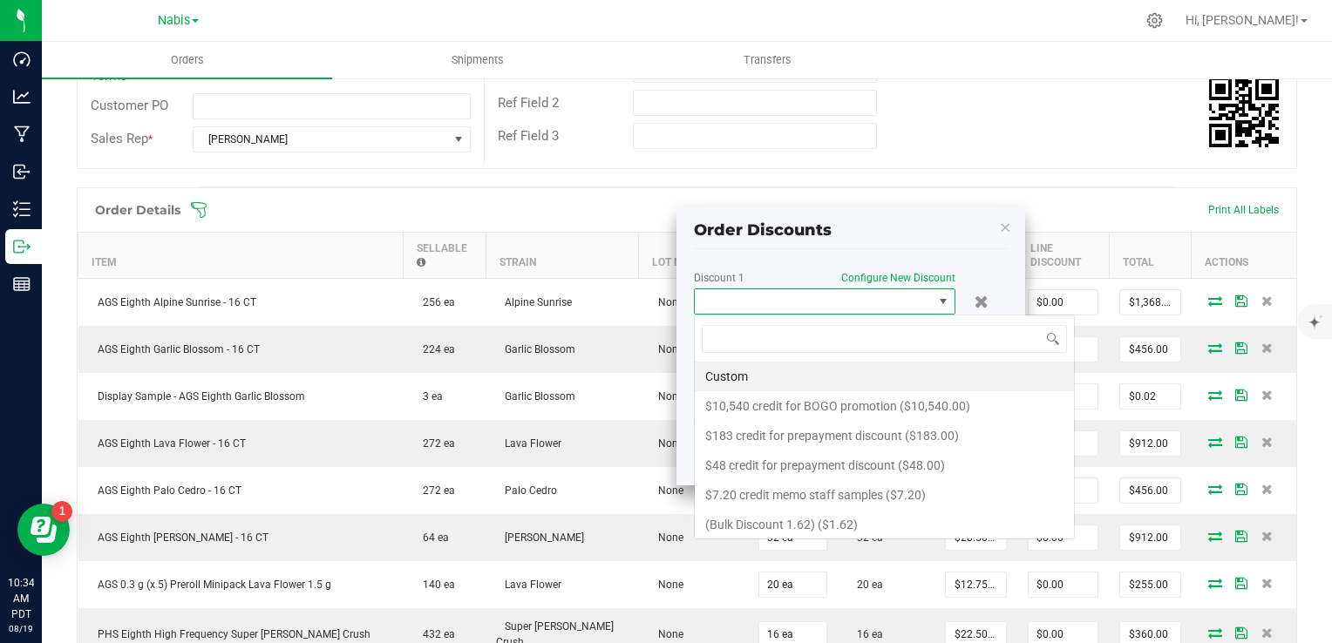
scroll to position [25, 262]
click at [743, 370] on li "Custom" at bounding box center [884, 377] width 379 height 30
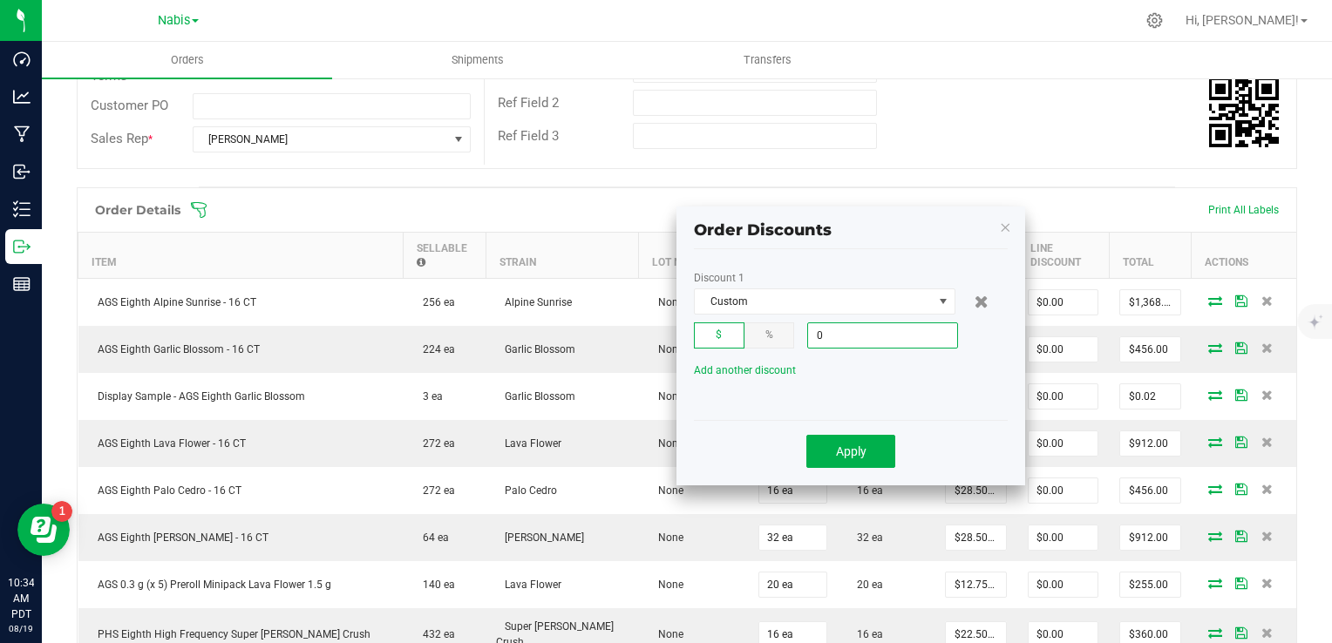
click at [858, 330] on input "0" at bounding box center [882, 335] width 149 height 24
type input "$136.50"
click at [878, 452] on button "Apply" at bounding box center [850, 451] width 89 height 33
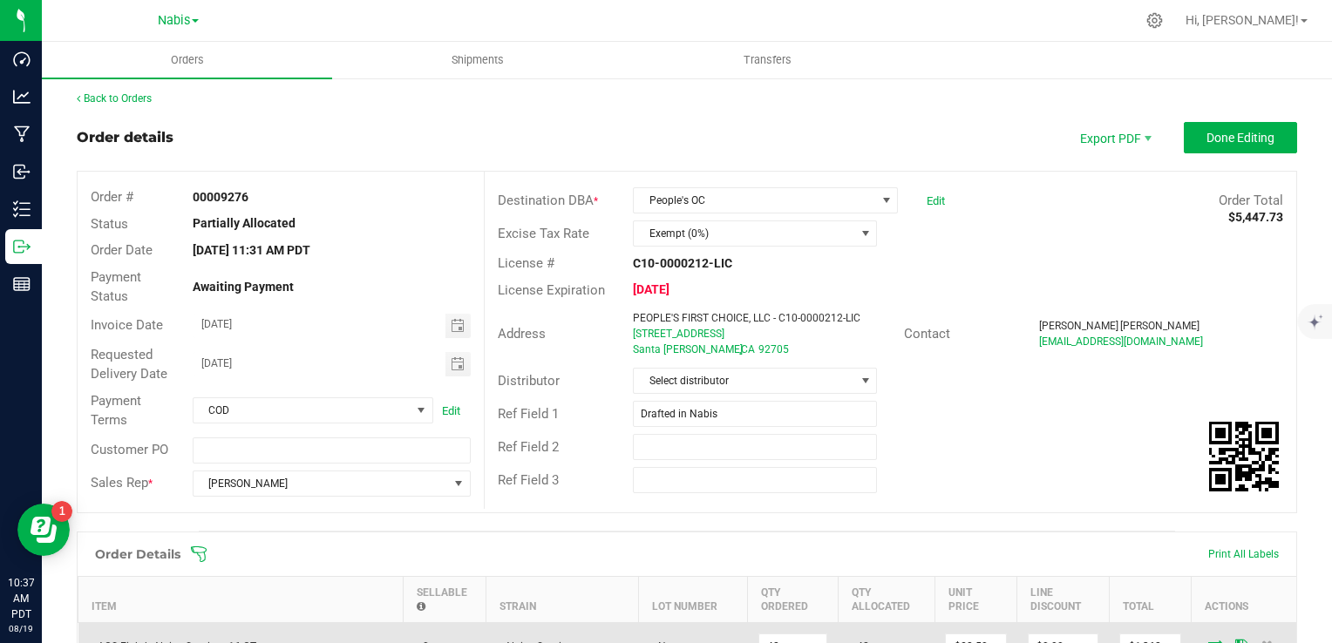
scroll to position [0, 0]
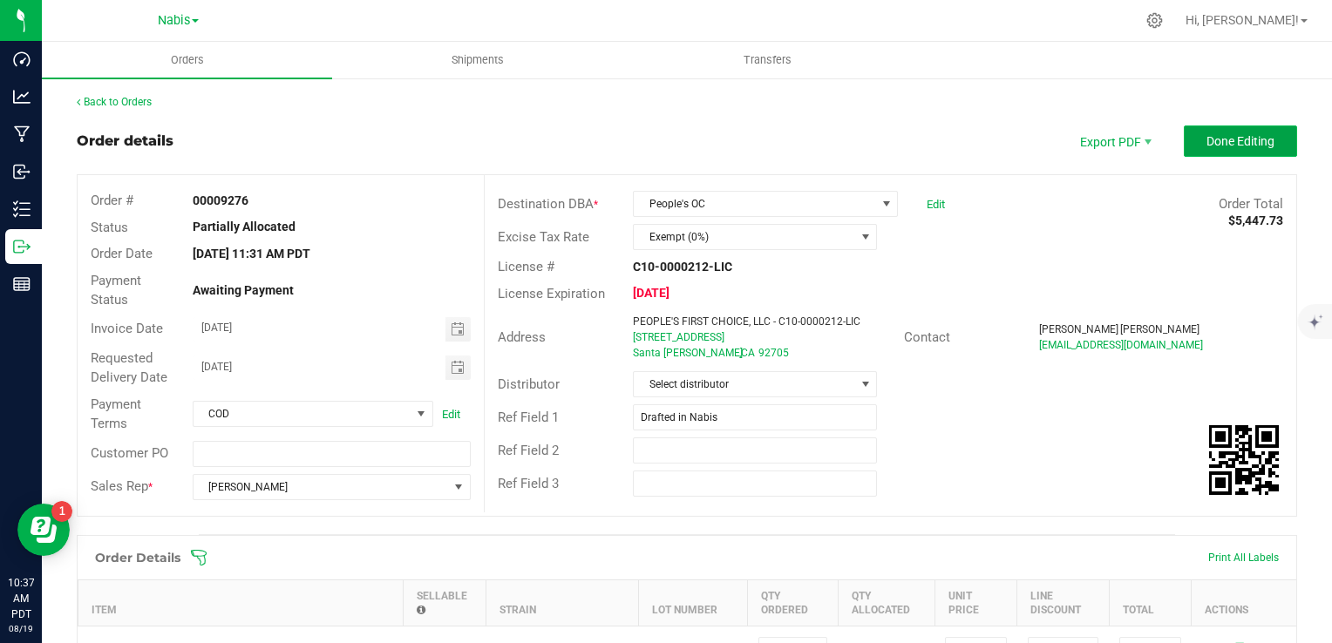
click at [1218, 139] on span "Done Editing" at bounding box center [1241, 141] width 68 height 14
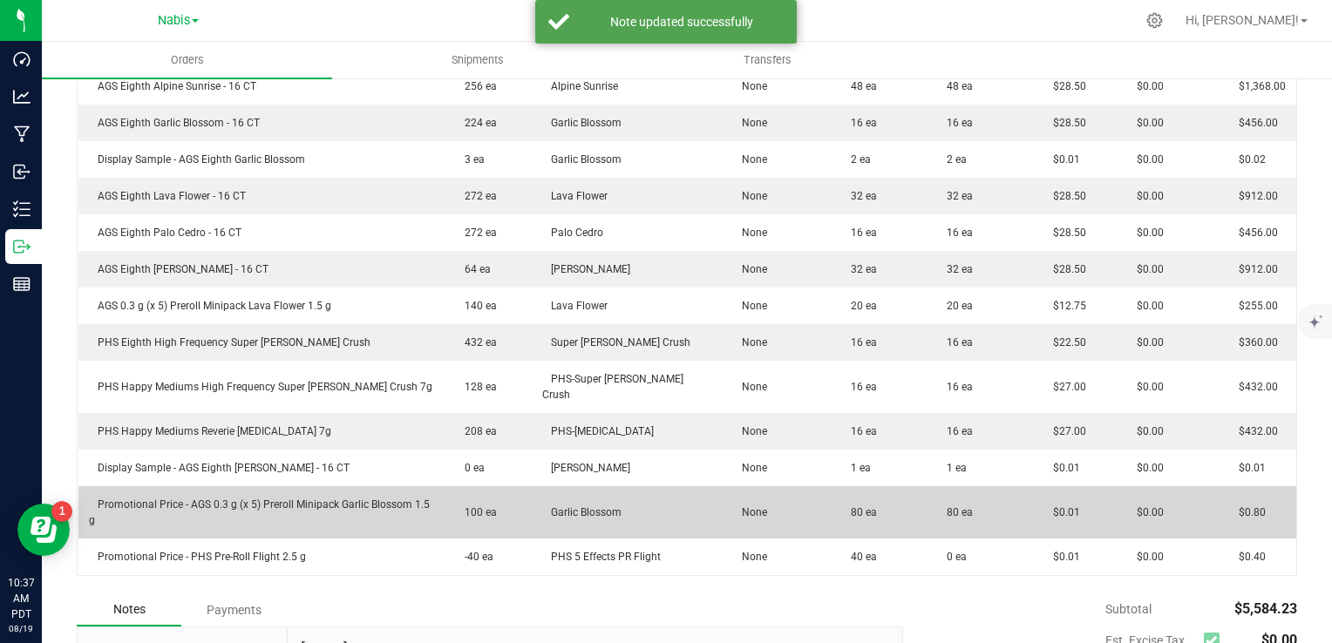
scroll to position [711, 0]
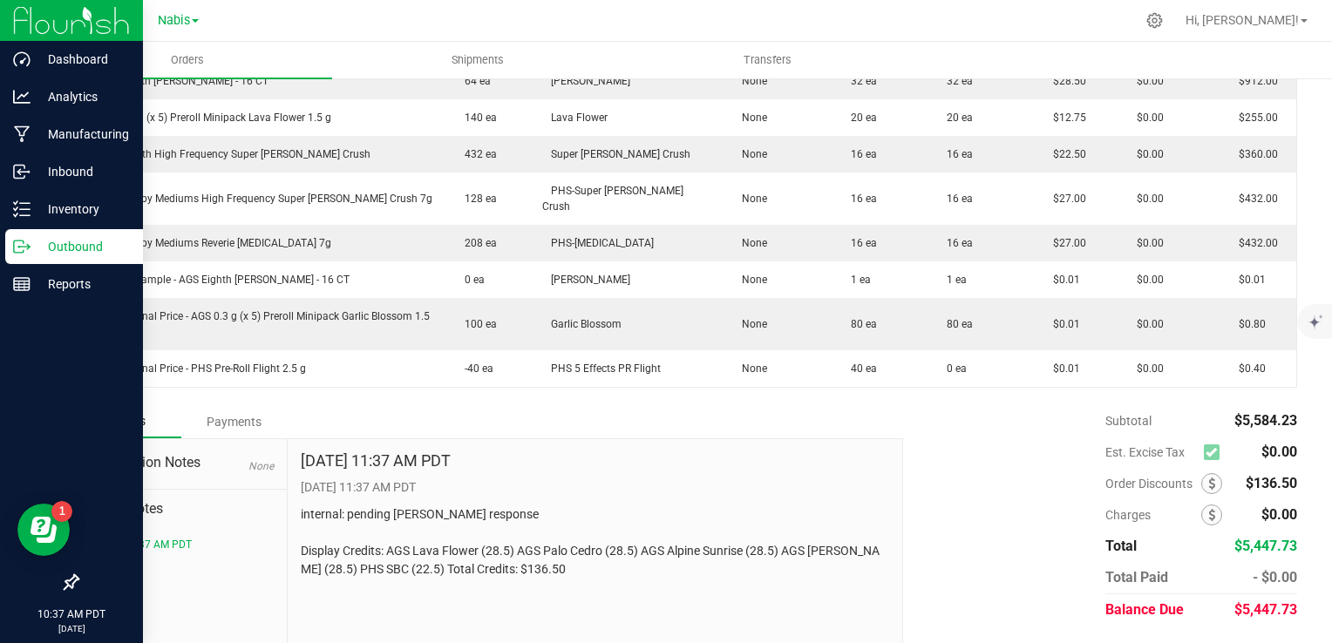
click at [87, 251] on p "Outbound" at bounding box center [83, 246] width 105 height 21
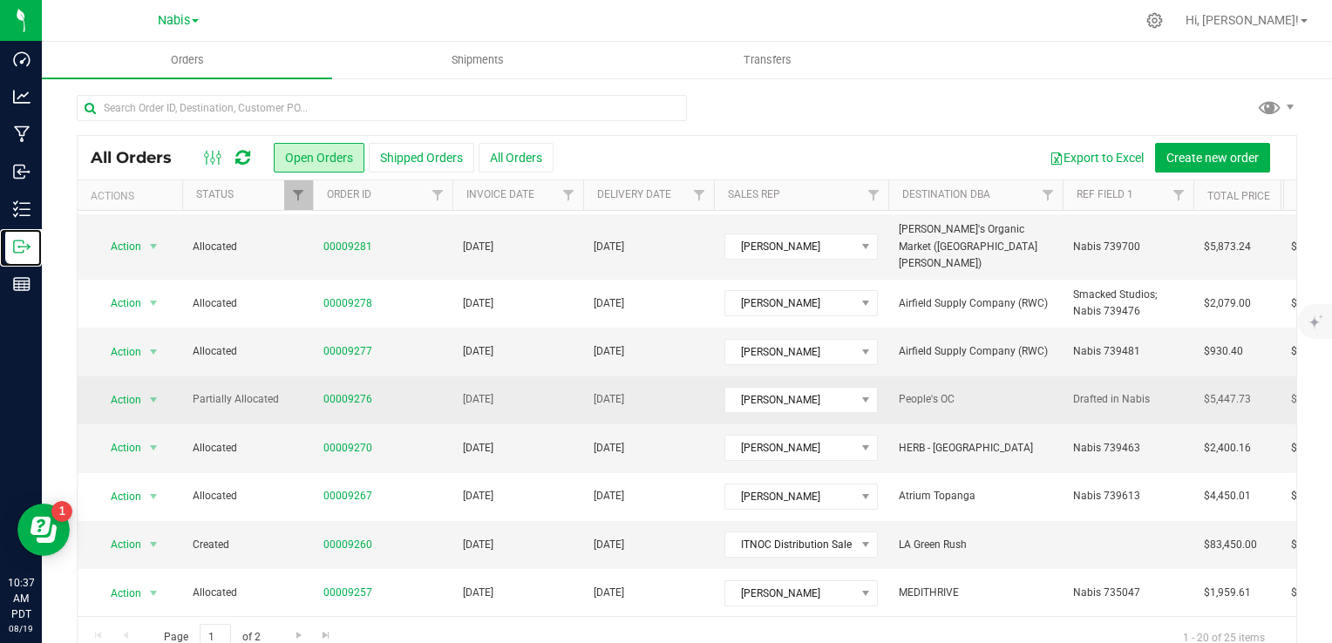
scroll to position [87, 0]
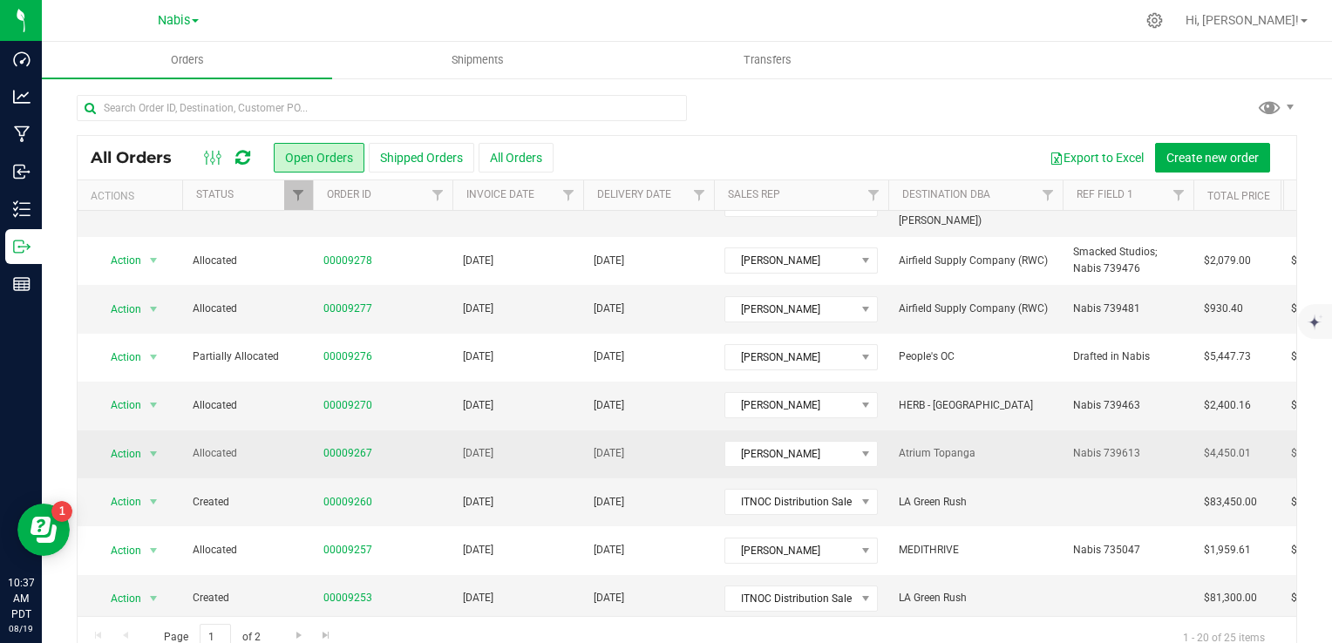
click at [435, 445] on span "00009267" at bounding box center [382, 453] width 119 height 17
click at [599, 445] on span "[DATE]" at bounding box center [609, 453] width 31 height 17
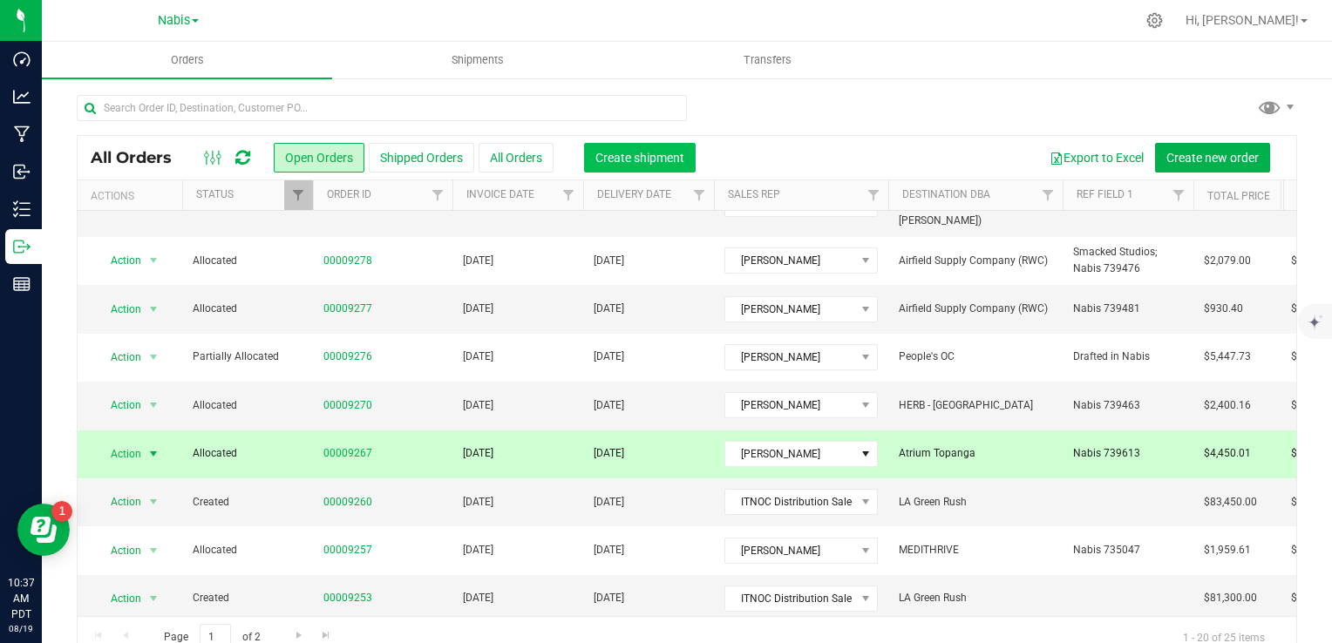
click at [641, 158] on span "Create shipment" at bounding box center [639, 158] width 89 height 14
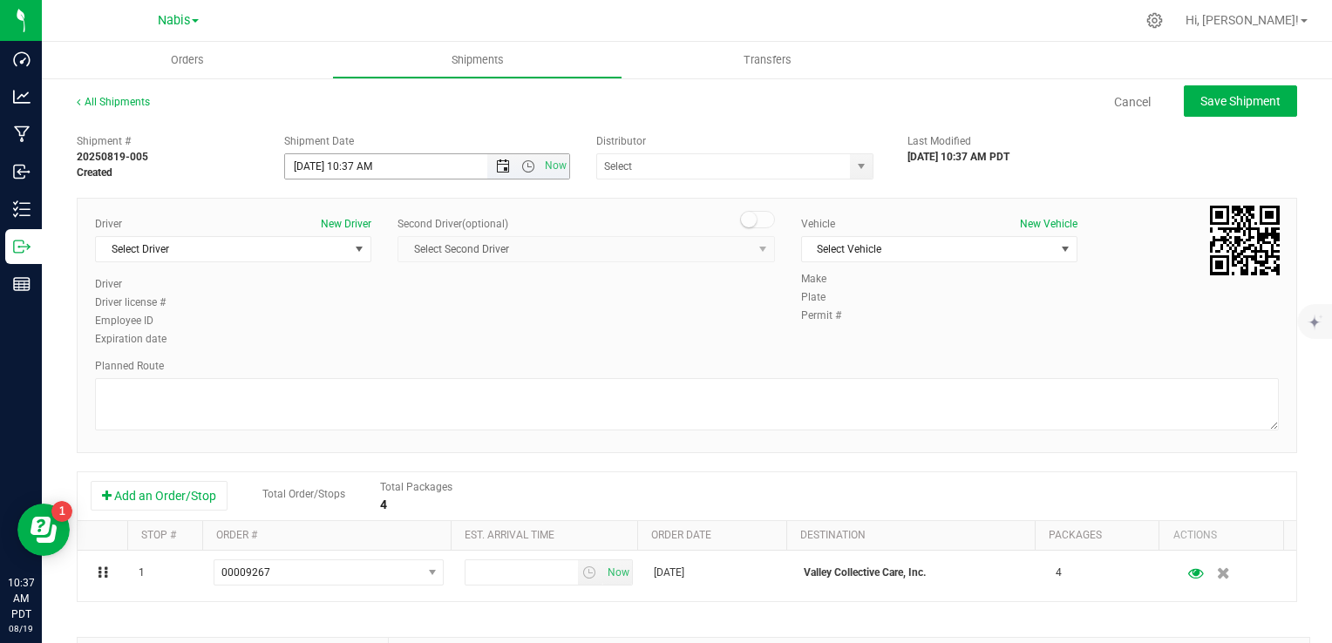
click at [499, 170] on span "Open the date view" at bounding box center [503, 167] width 14 height 14
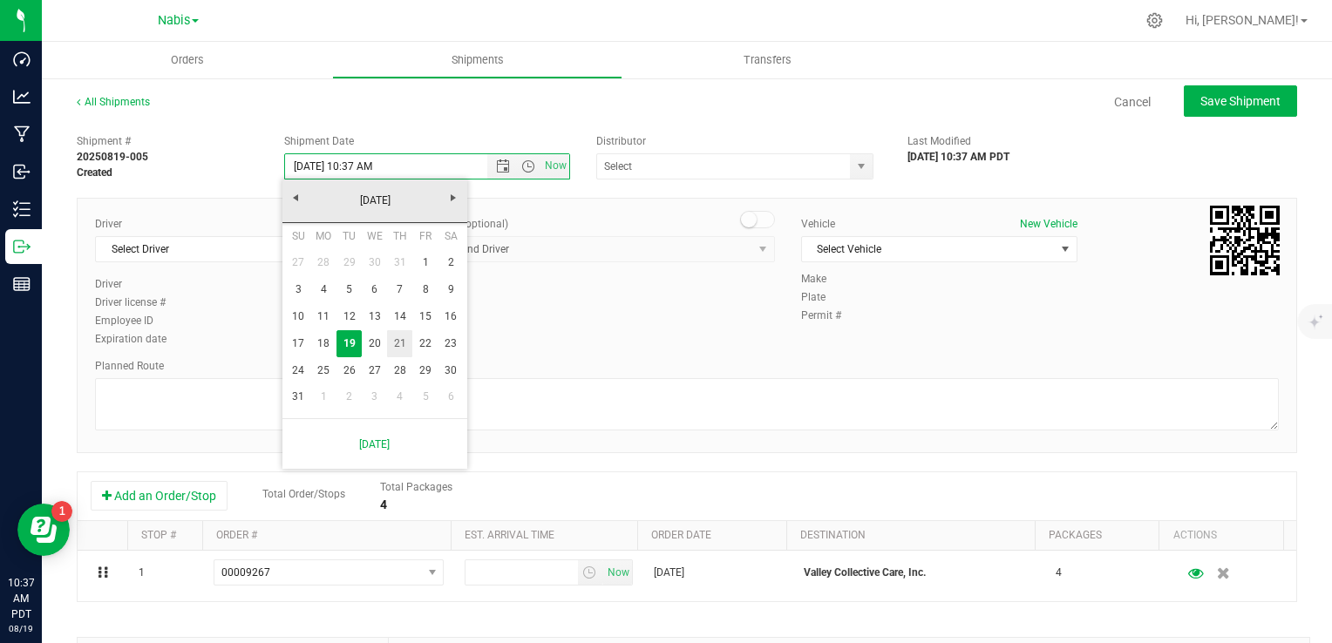
click at [404, 342] on link "21" at bounding box center [399, 343] width 25 height 27
type input "8/21/2025 10:37 AM"
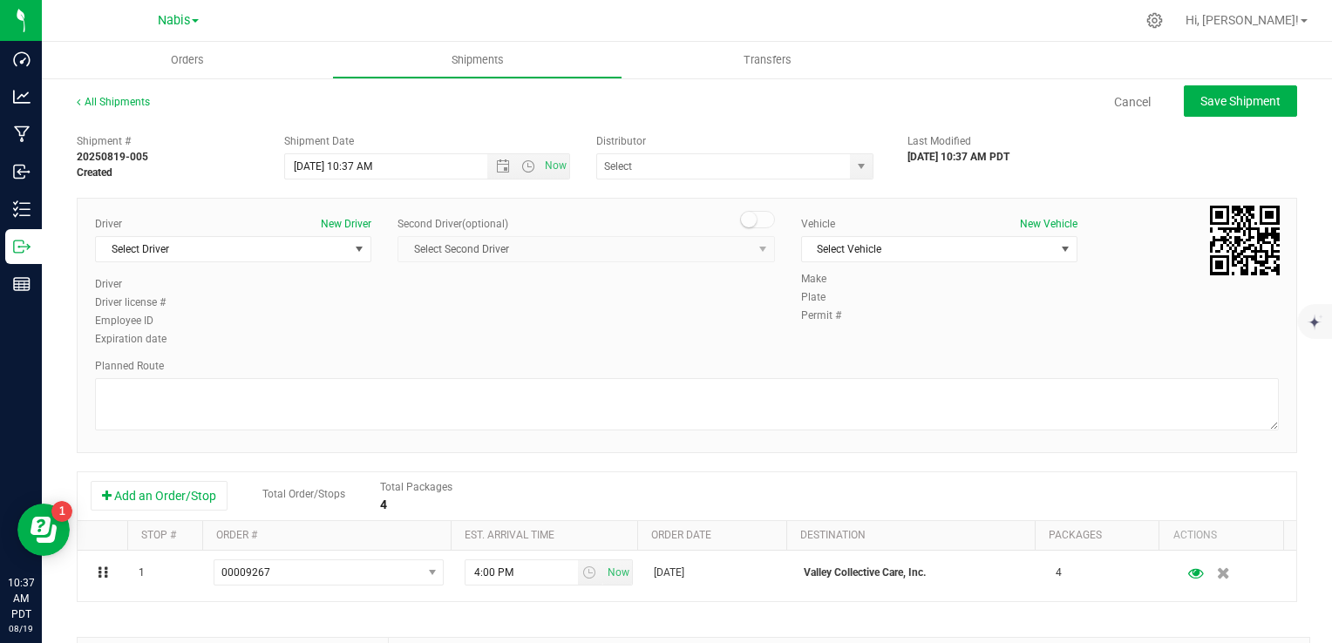
click at [662, 180] on div "Shipment # 20250819-005 Created Shipment Date 8/21/2025 10:37 AM Now Distributo…" at bounding box center [687, 153] width 1247 height 55
click at [669, 160] on input "text" at bounding box center [720, 166] width 246 height 24
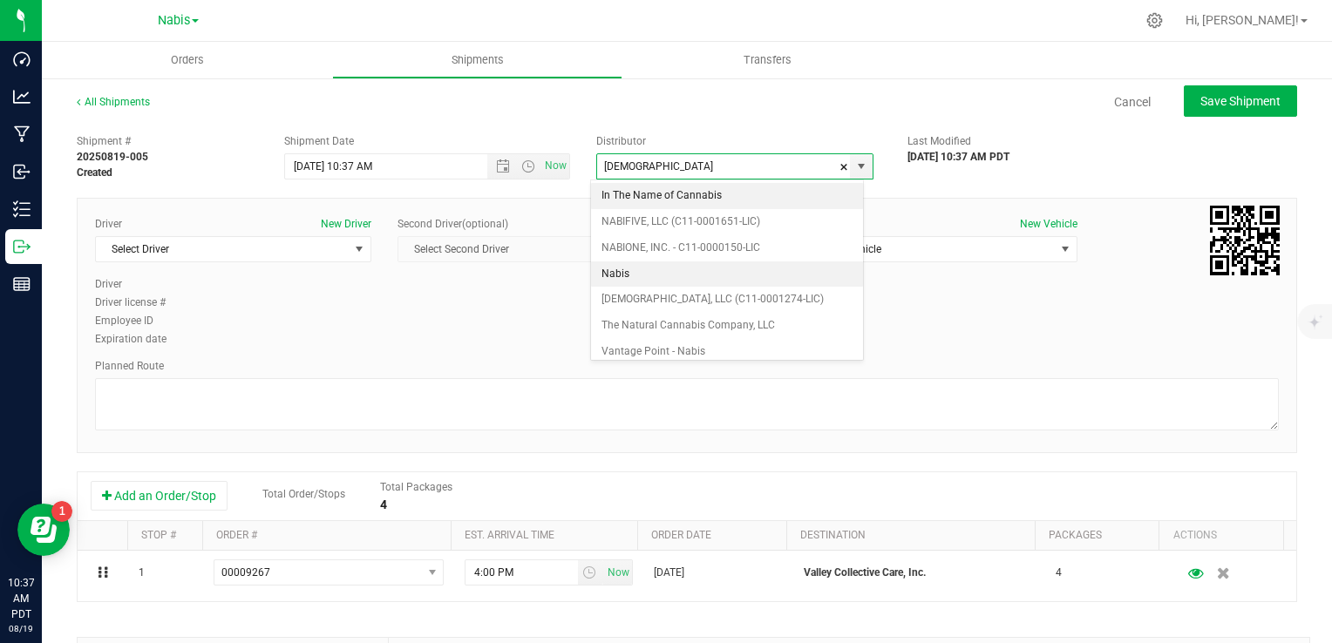
click at [625, 270] on li "Nabis" at bounding box center [727, 275] width 272 height 26
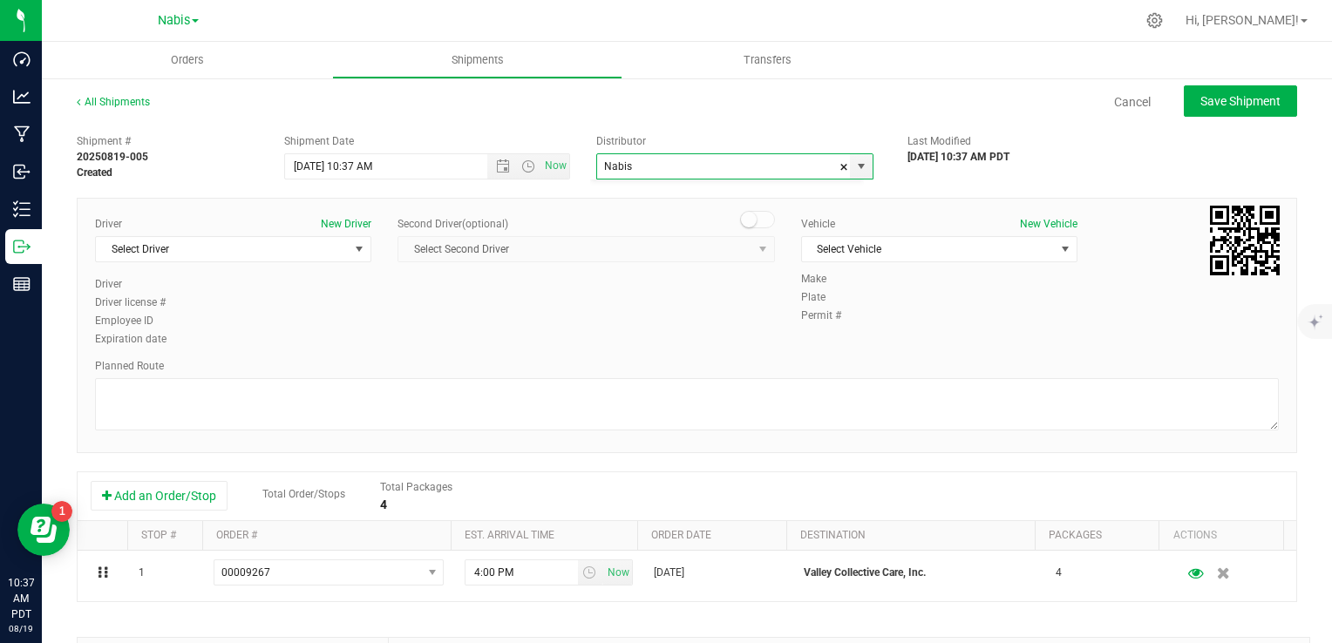
scroll to position [2471, 0]
type input "Nabis"
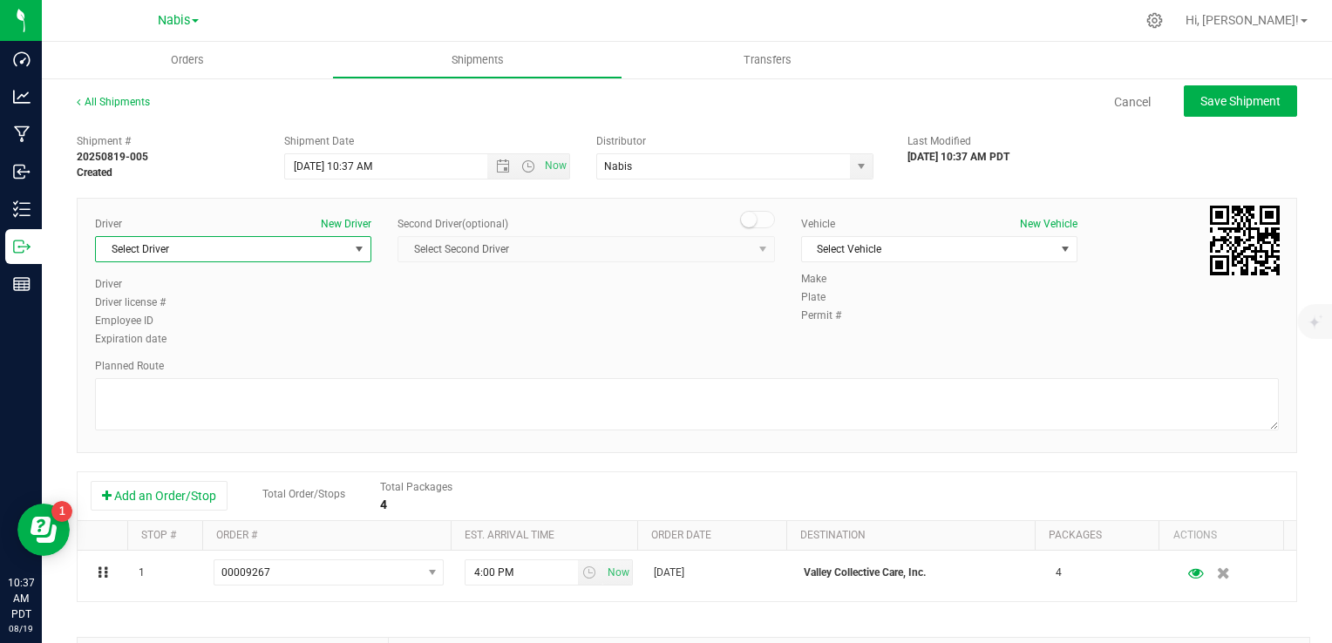
click at [307, 249] on span "Select Driver" at bounding box center [222, 249] width 253 height 24
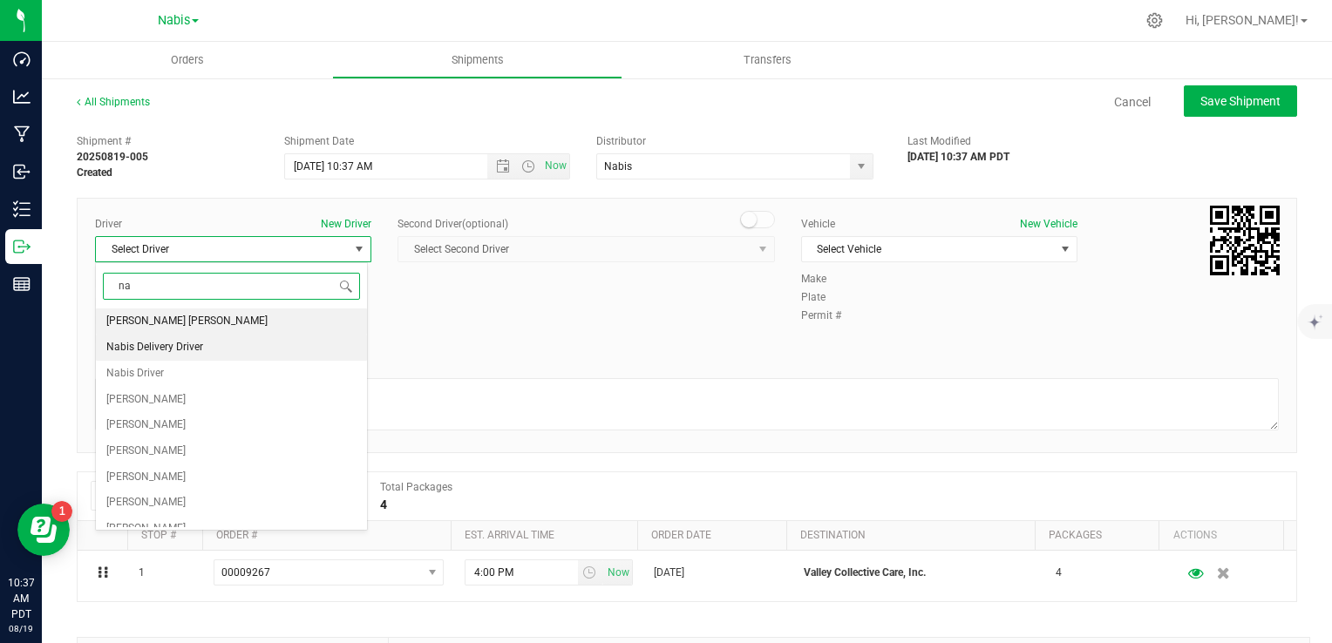
click at [189, 347] on span "Nabis Delivery Driver" at bounding box center [154, 348] width 97 height 23
type input "na"
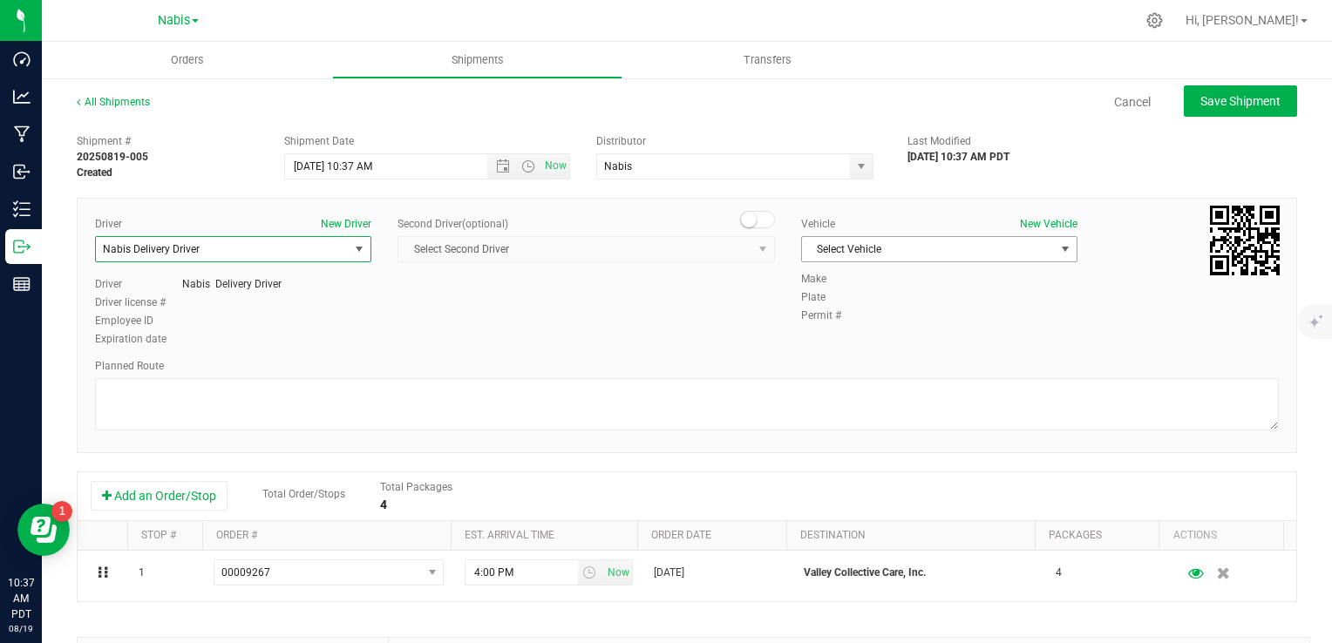
click at [861, 246] on span "Select Vehicle" at bounding box center [928, 249] width 253 height 24
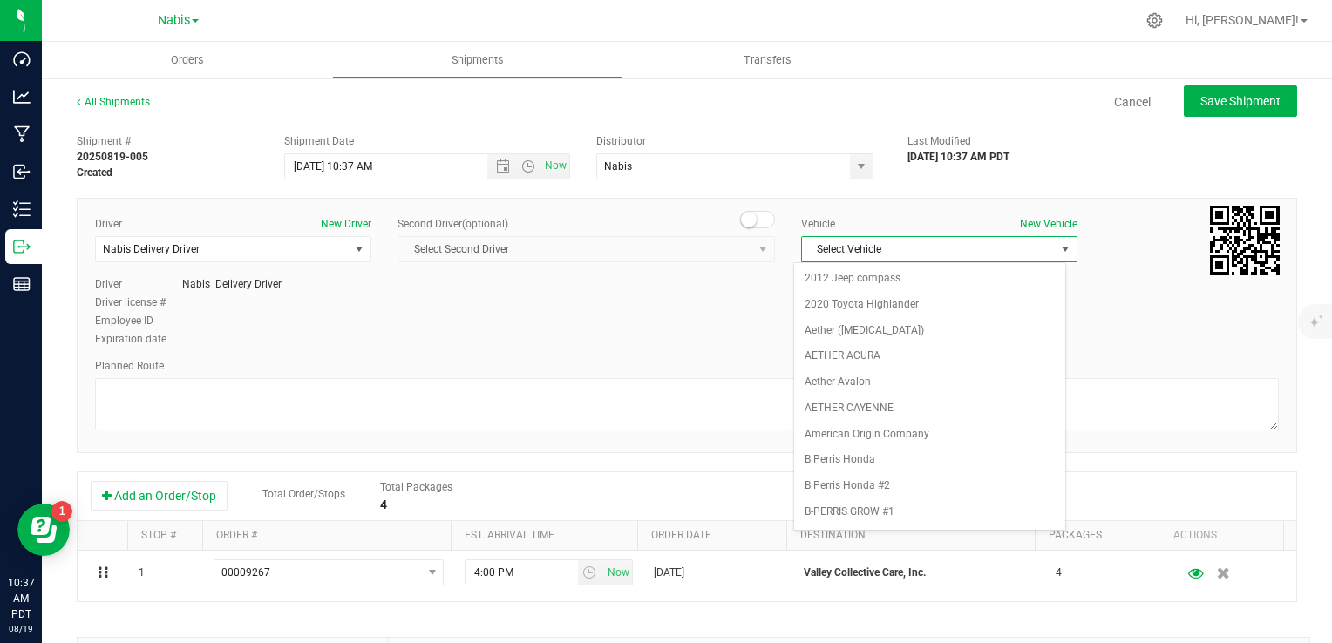
scroll to position [2217, 0]
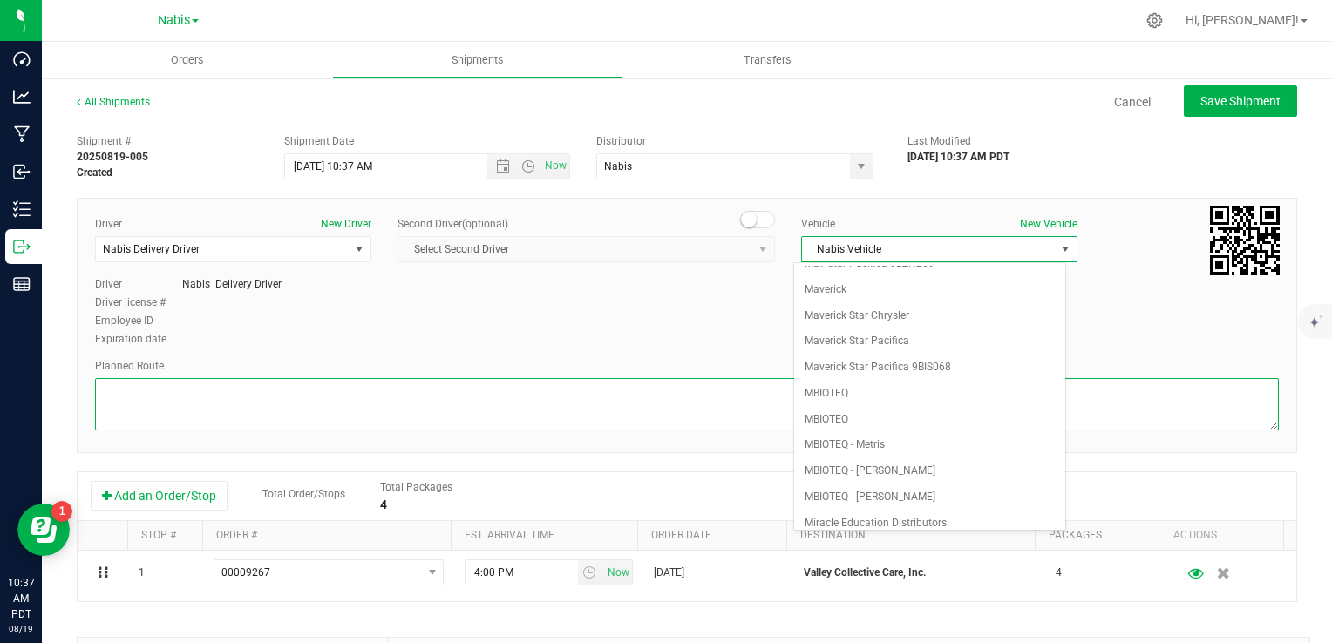
click at [317, 397] on textarea at bounding box center [687, 404] width 1184 height 52
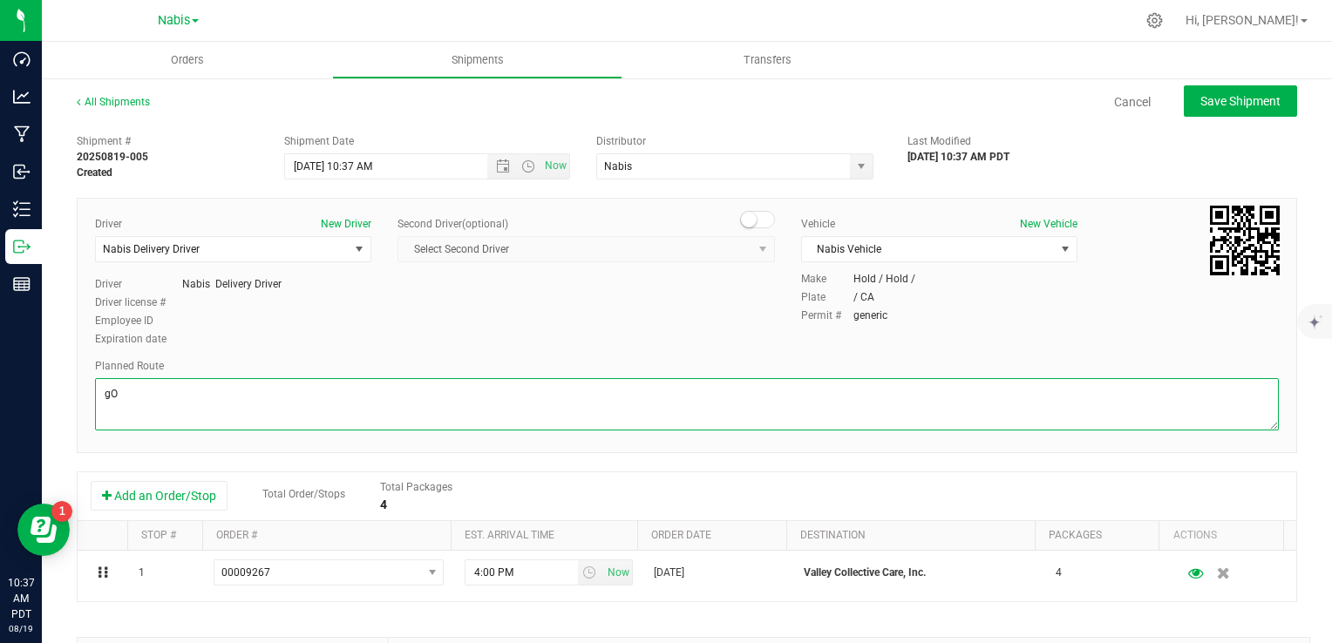
type textarea "g"
type textarea "Google Maps"
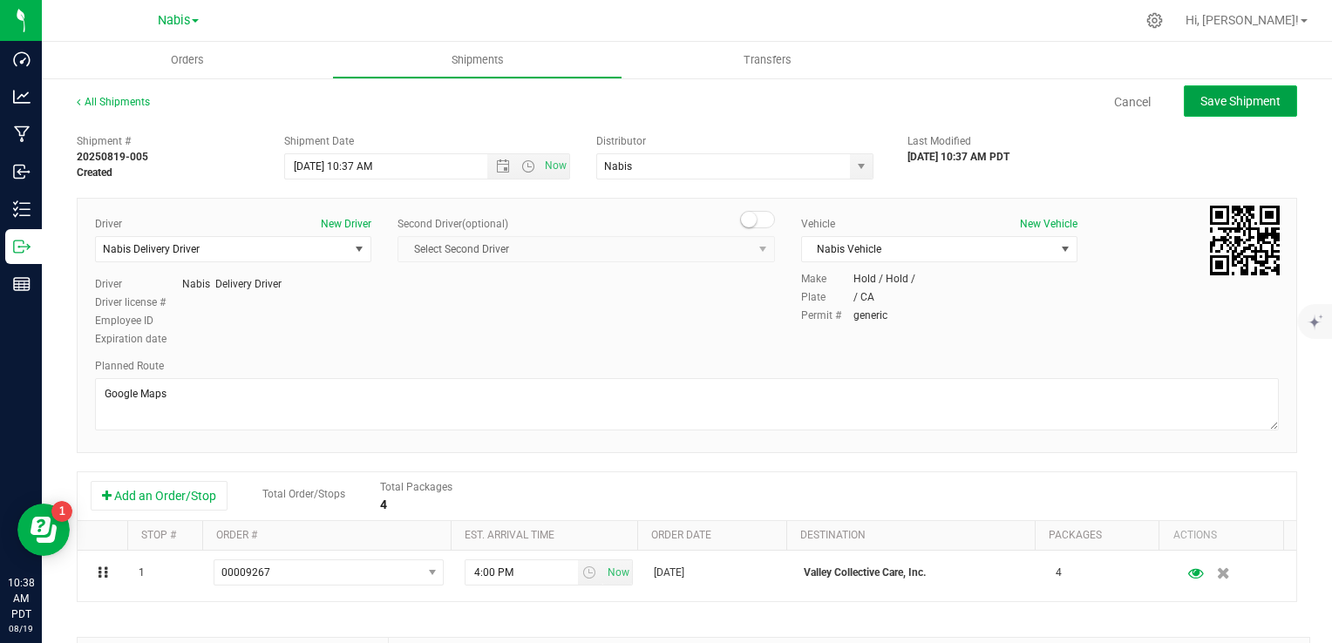
click at [1210, 109] on button "Save Shipment" at bounding box center [1240, 100] width 113 height 31
type input "8/21/2025 5:37 PM"
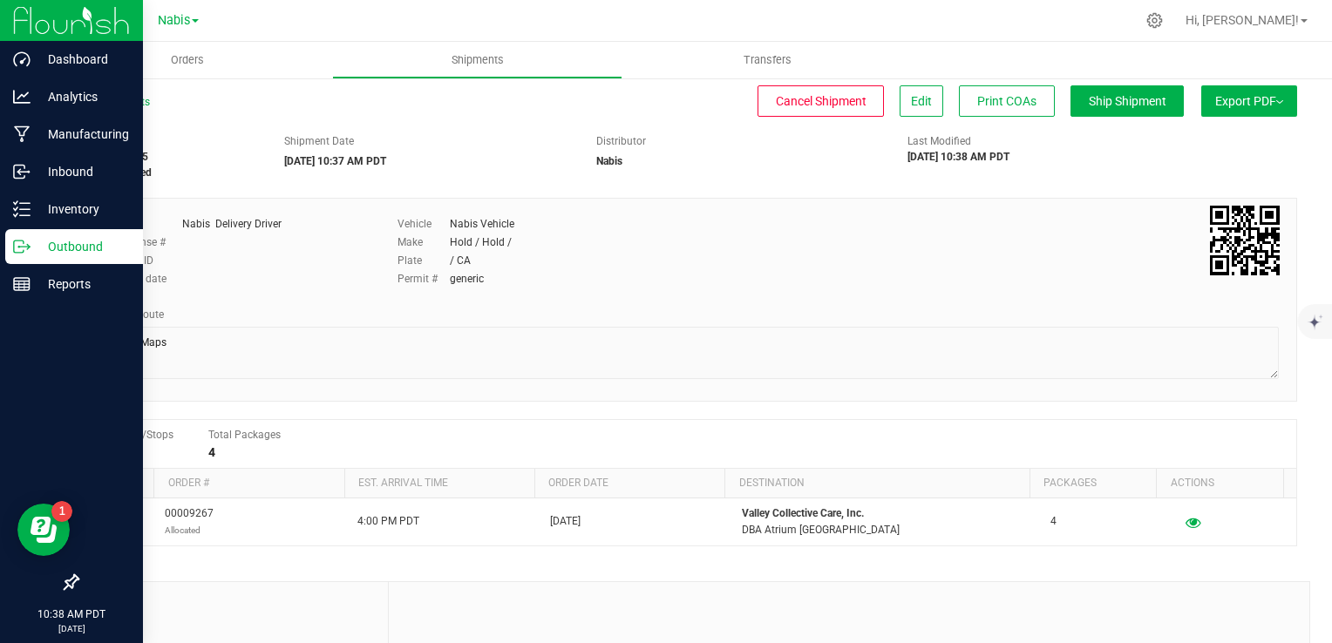
click at [27, 245] on icon at bounding box center [28, 245] width 3 height 3
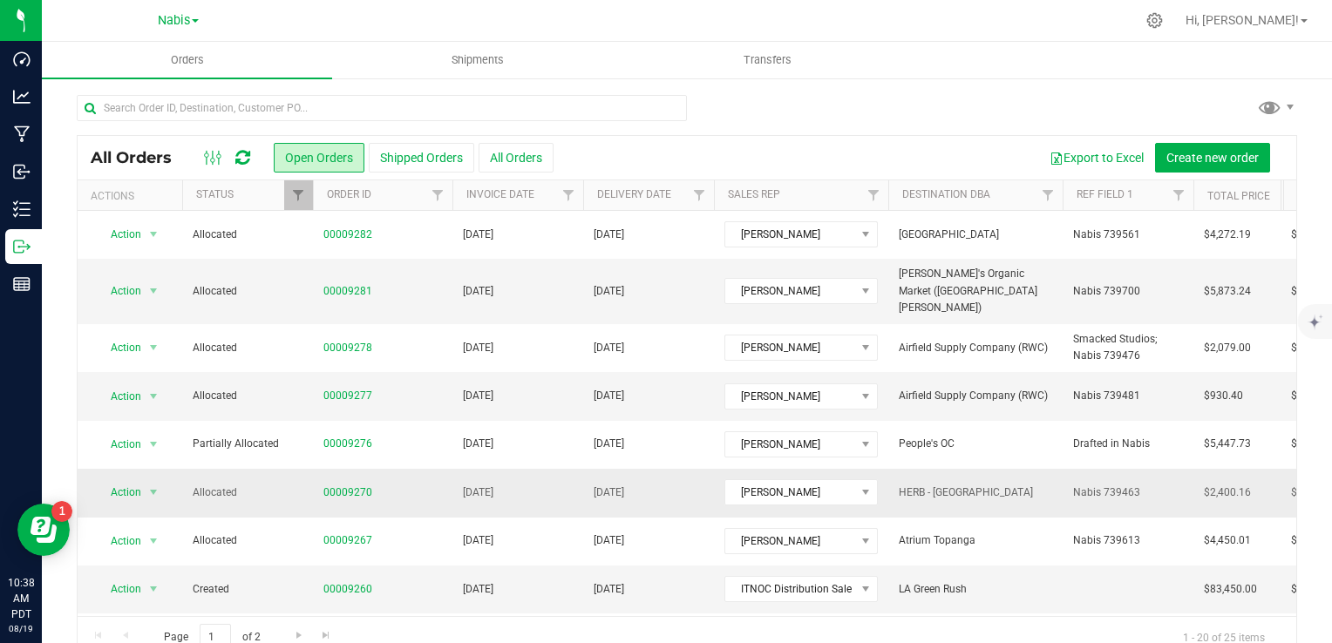
click at [534, 479] on td "Aug 20, 2025" at bounding box center [517, 493] width 131 height 48
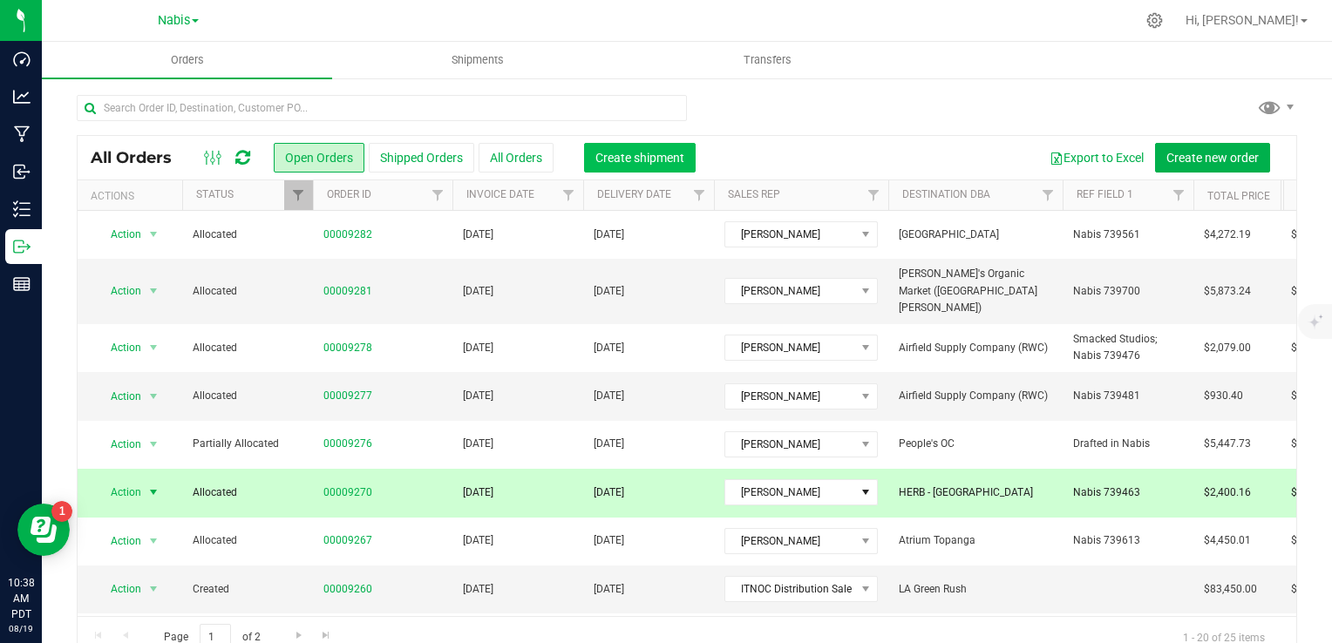
click at [649, 155] on span "Create shipment" at bounding box center [639, 158] width 89 height 14
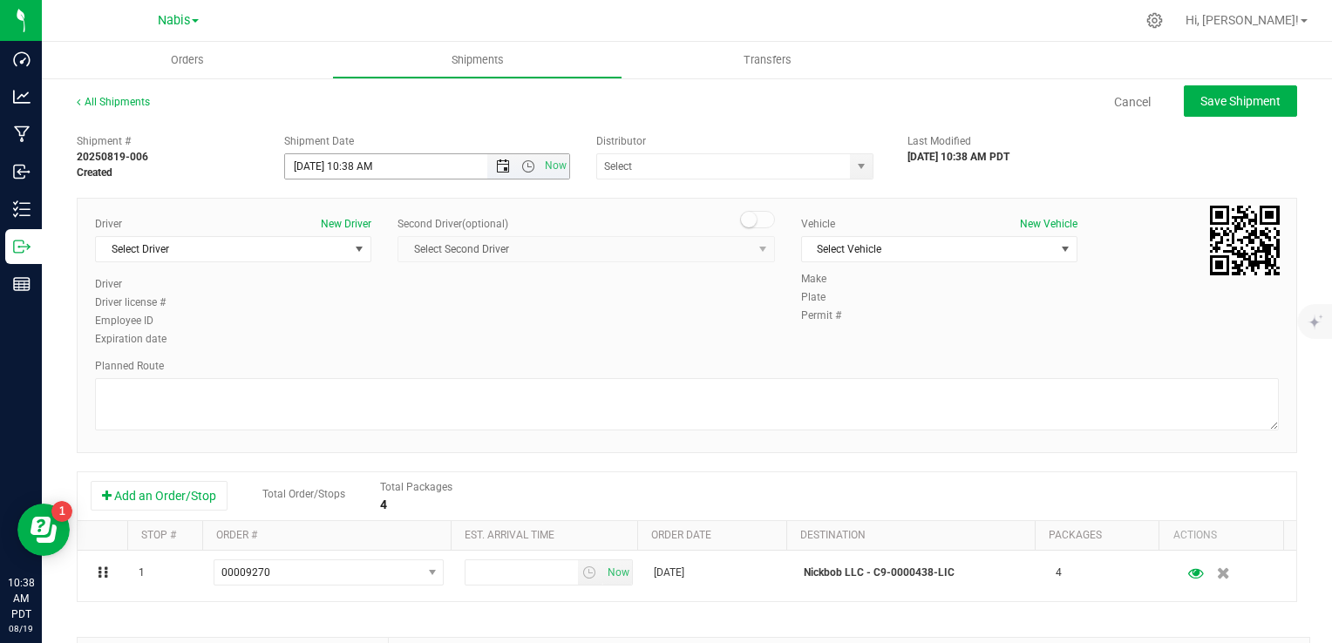
click at [488, 166] on span "Open the date view" at bounding box center [503, 167] width 30 height 14
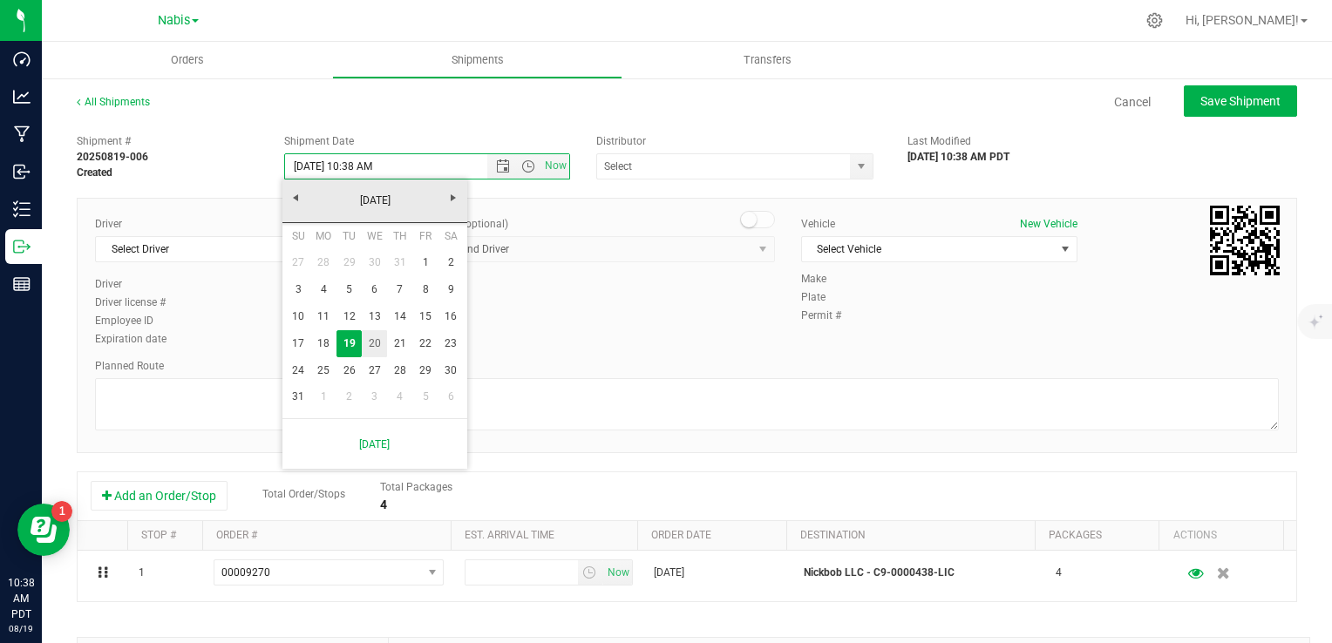
click at [377, 339] on link "20" at bounding box center [374, 343] width 25 height 27
type input "8/20/2025 10:38 AM"
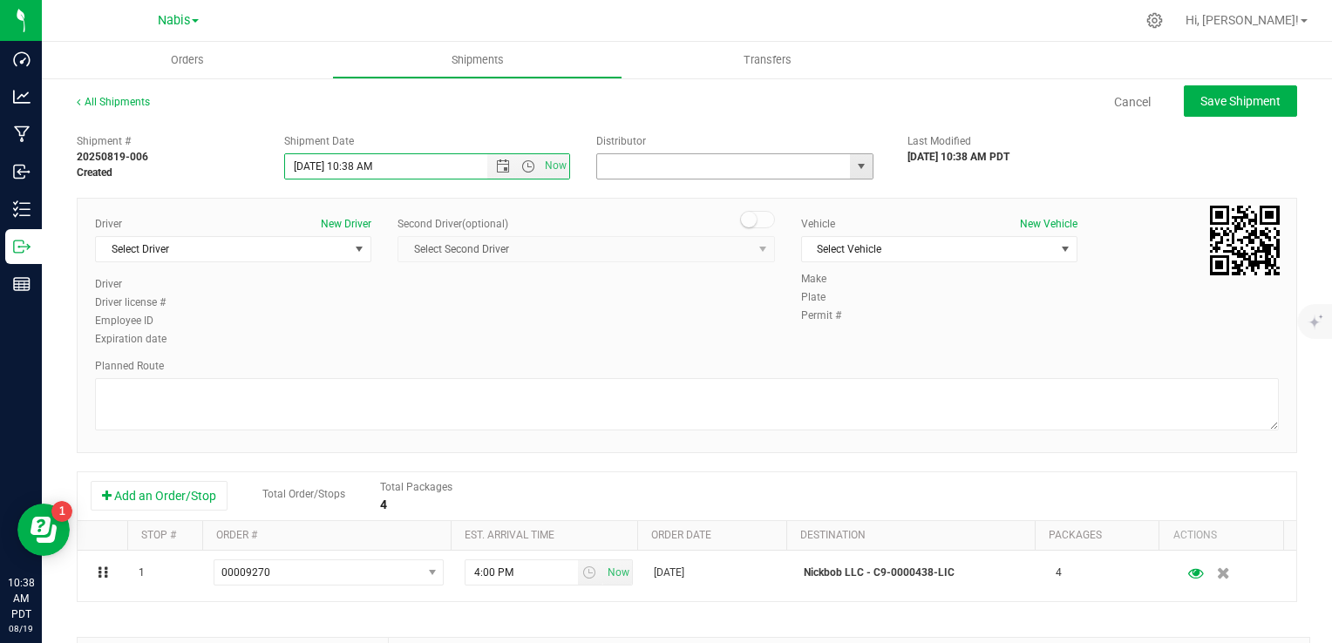
click at [649, 168] on input "text" at bounding box center [720, 166] width 246 height 24
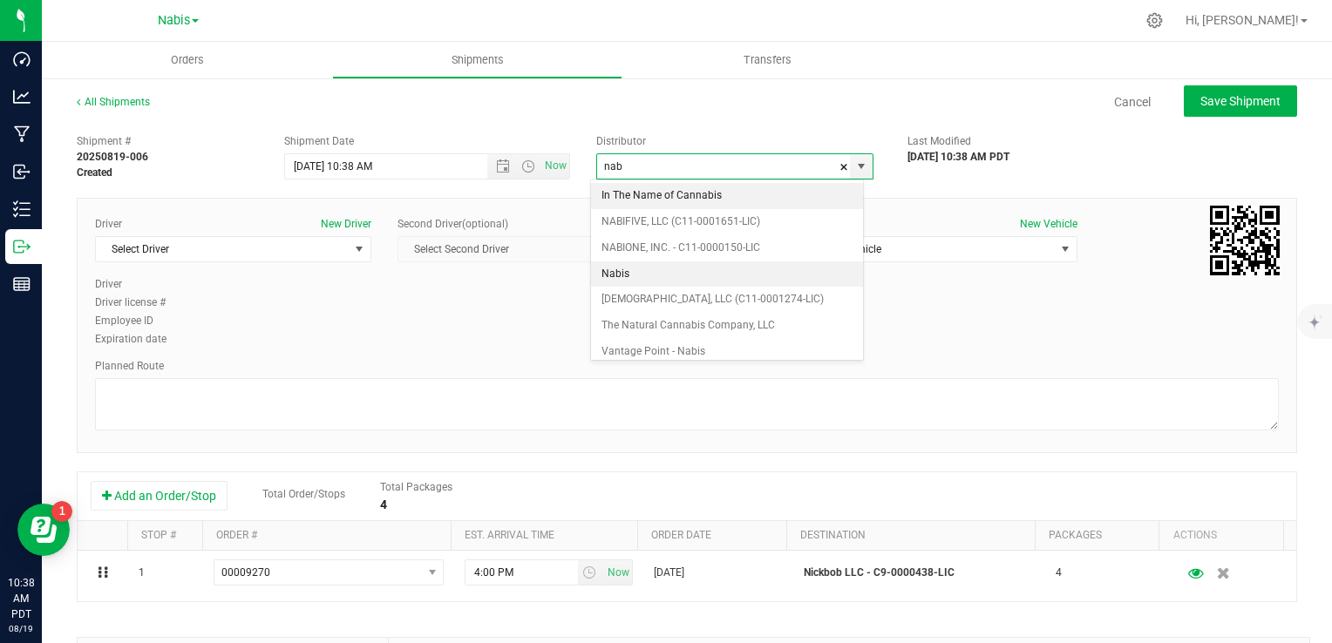
click at [670, 270] on li "Nabis" at bounding box center [727, 275] width 272 height 26
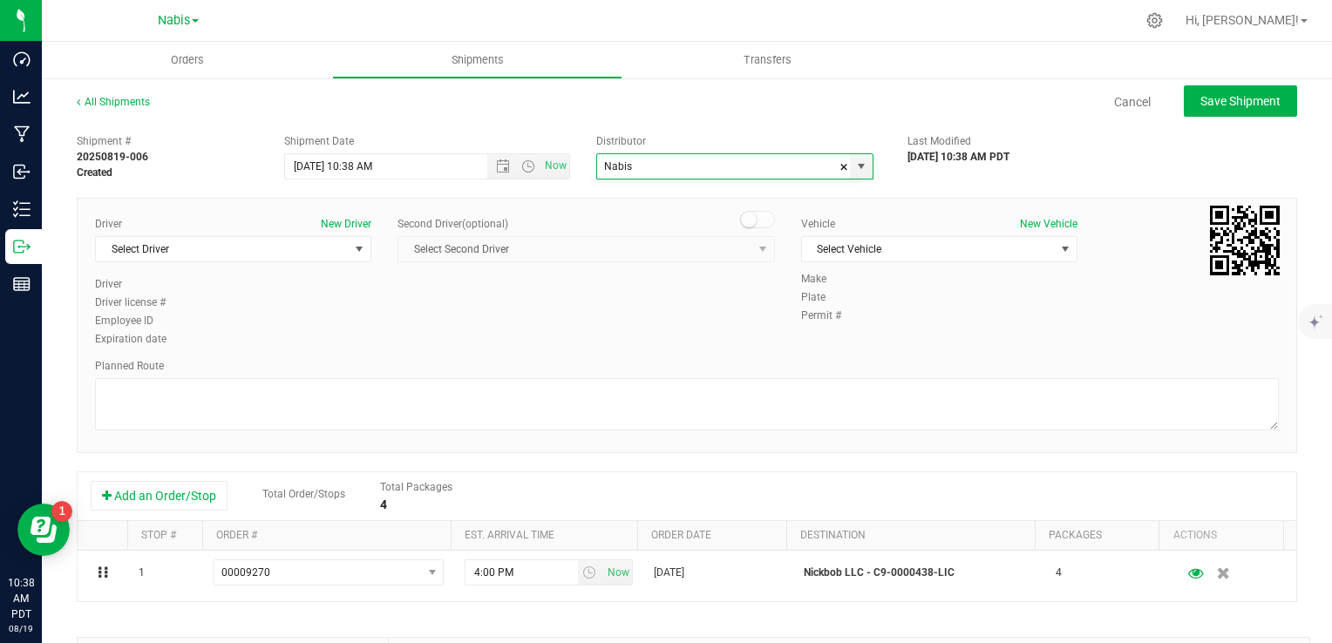
scroll to position [2471, 0]
type input "Nabis"
click at [266, 248] on span "Select Driver" at bounding box center [222, 249] width 253 height 24
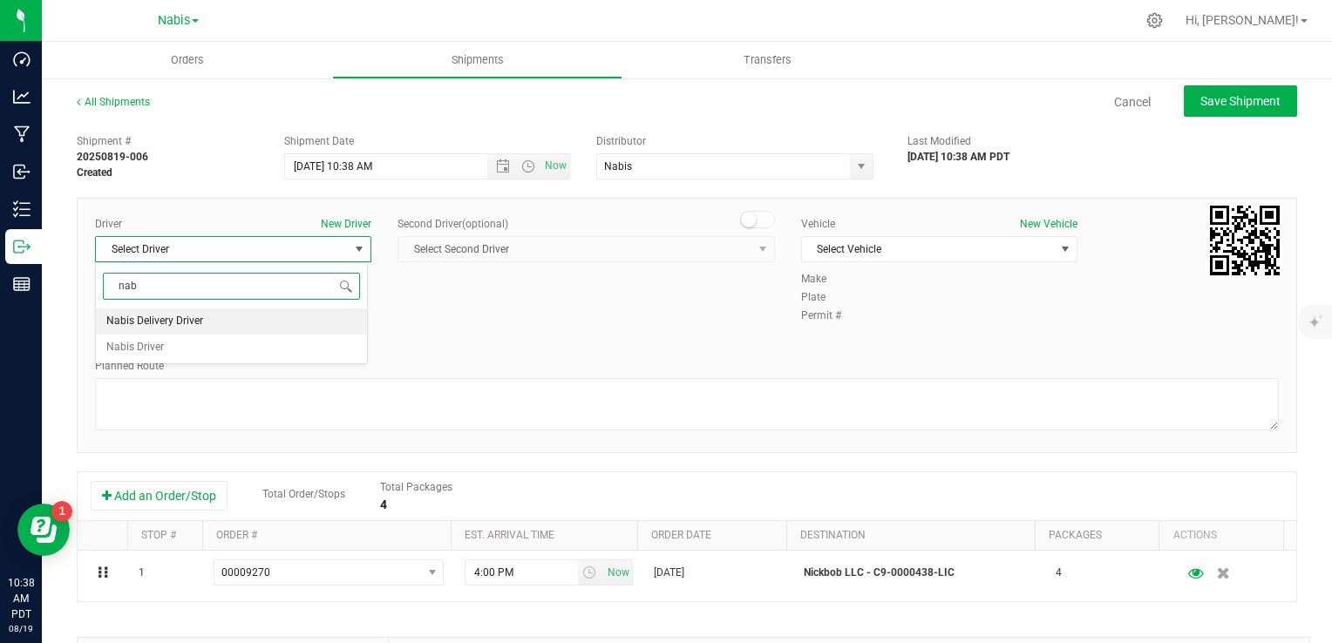
click at [234, 323] on li "Nabis Delivery Driver" at bounding box center [231, 322] width 271 height 26
type input "nab"
click at [861, 242] on span "Select Vehicle" at bounding box center [928, 249] width 253 height 24
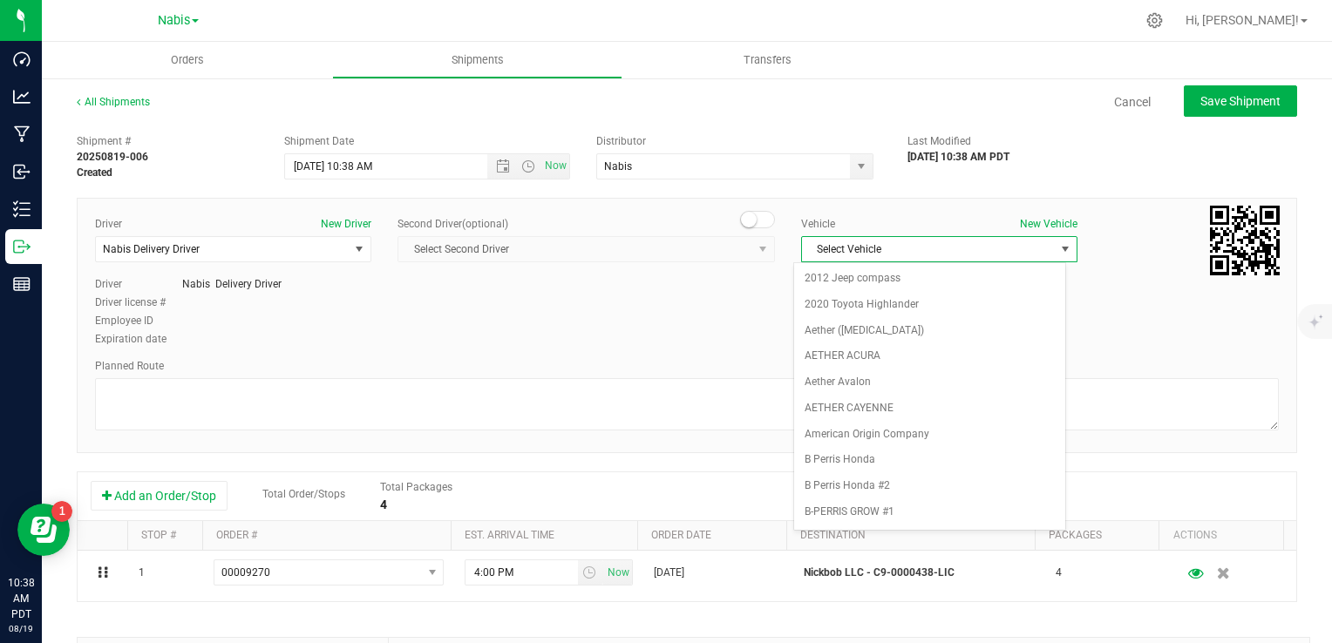
scroll to position [2217, 0]
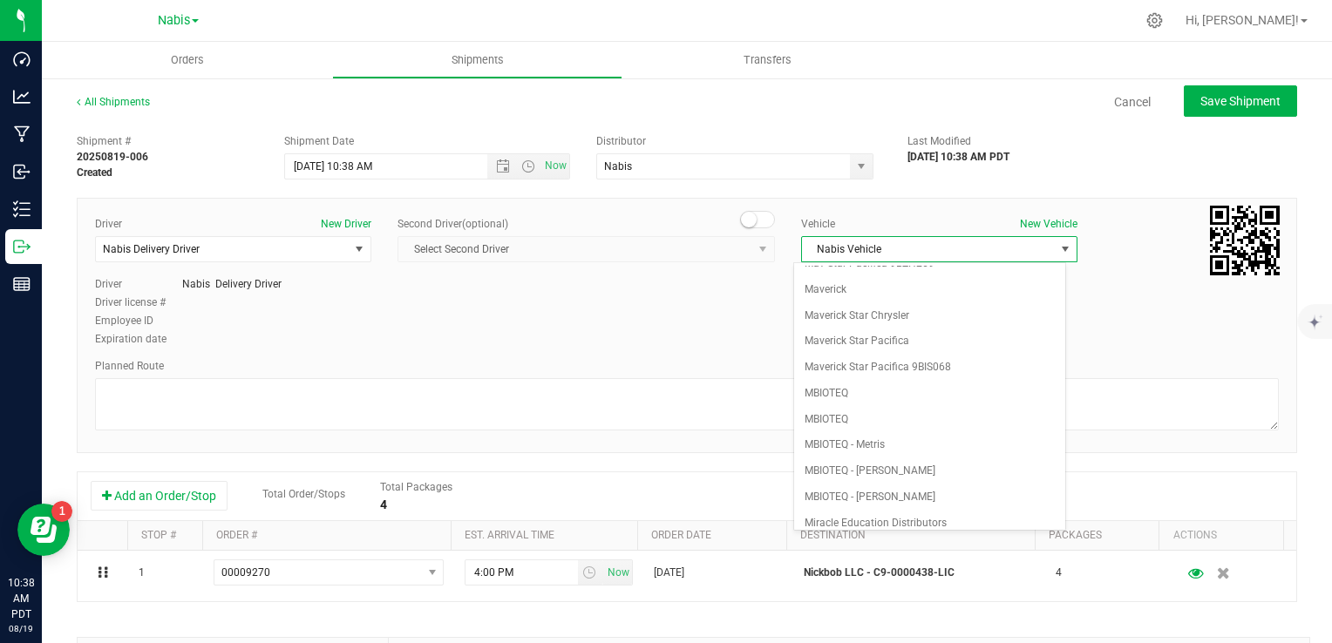
click at [853, 536] on li "Nabis Vehicle" at bounding box center [929, 549] width 271 height 26
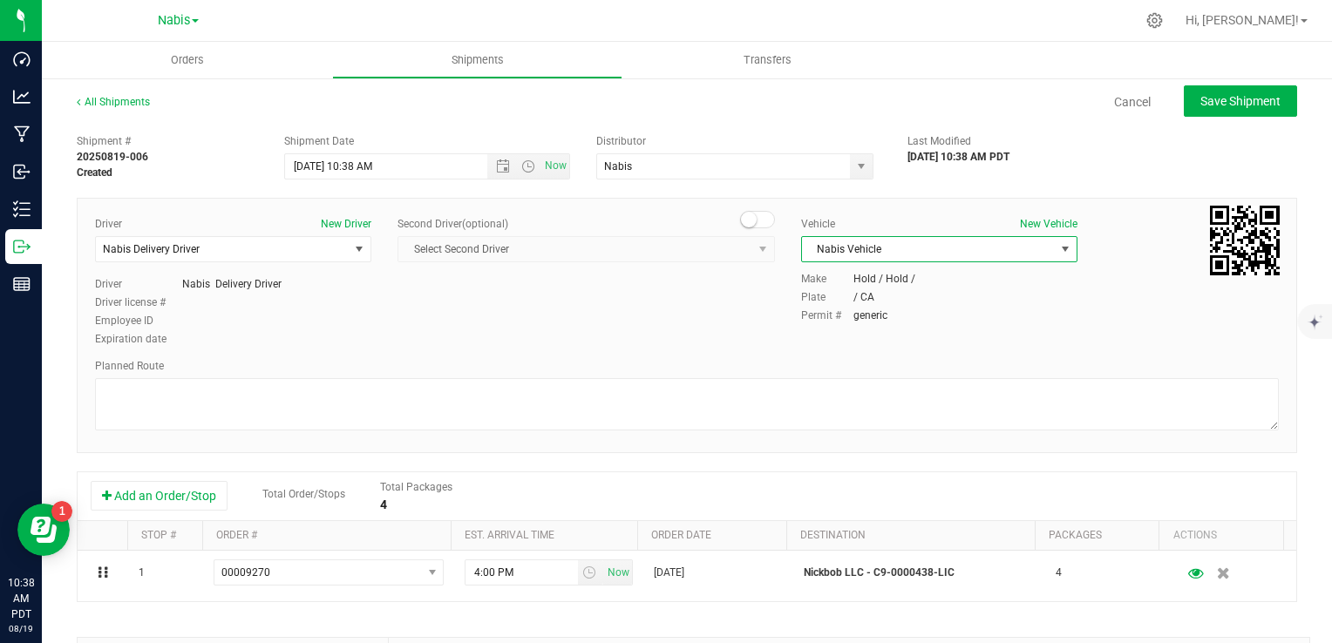
click at [362, 374] on div "Planned Route" at bounding box center [687, 396] width 1184 height 77
click at [244, 375] on div "Planned Route" at bounding box center [687, 396] width 1184 height 77
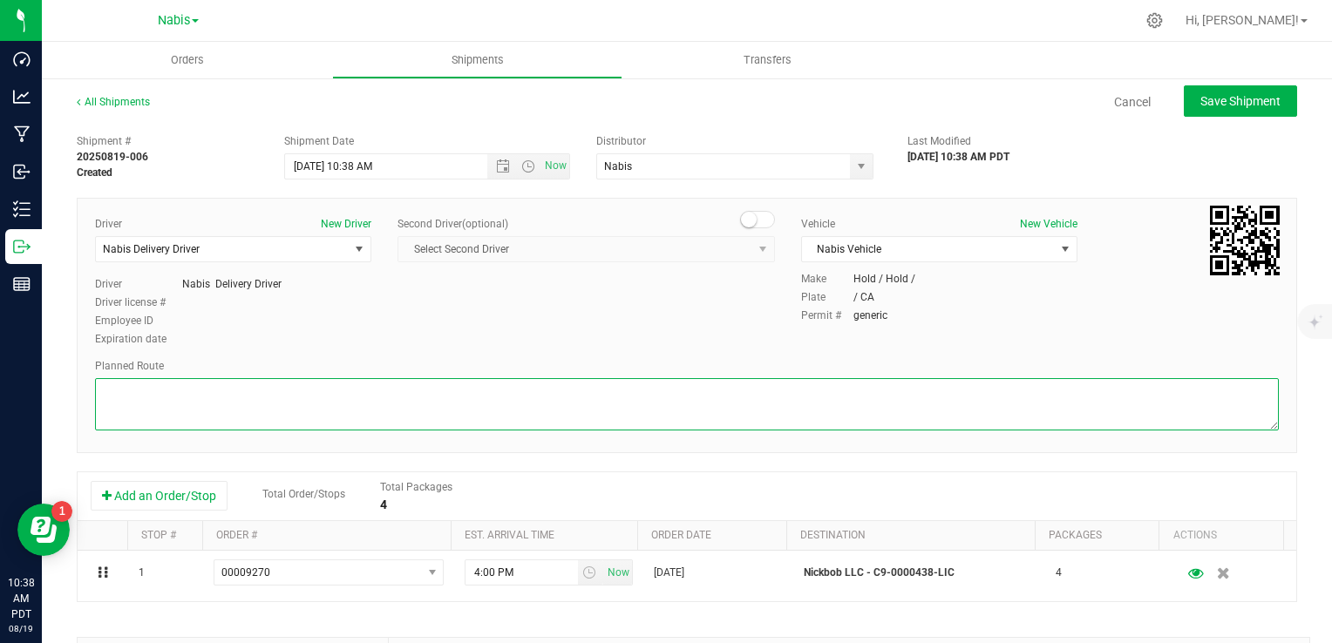
drag, startPoint x: 275, startPoint y: 398, endPoint x: 303, endPoint y: 392, distance: 28.6
click at [275, 398] on textarea at bounding box center [687, 404] width 1184 height 52
type textarea "Google Maps"
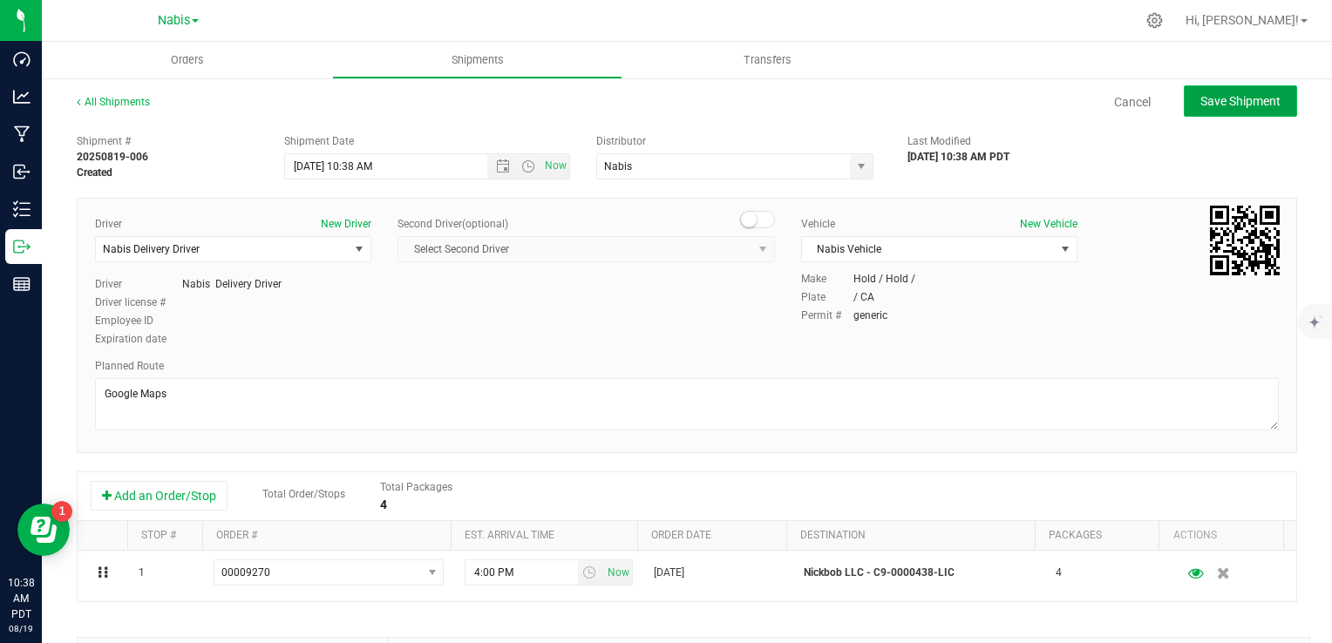
click at [1220, 110] on button "Save Shipment" at bounding box center [1240, 100] width 113 height 31
type input "8/20/2025 5:38 PM"
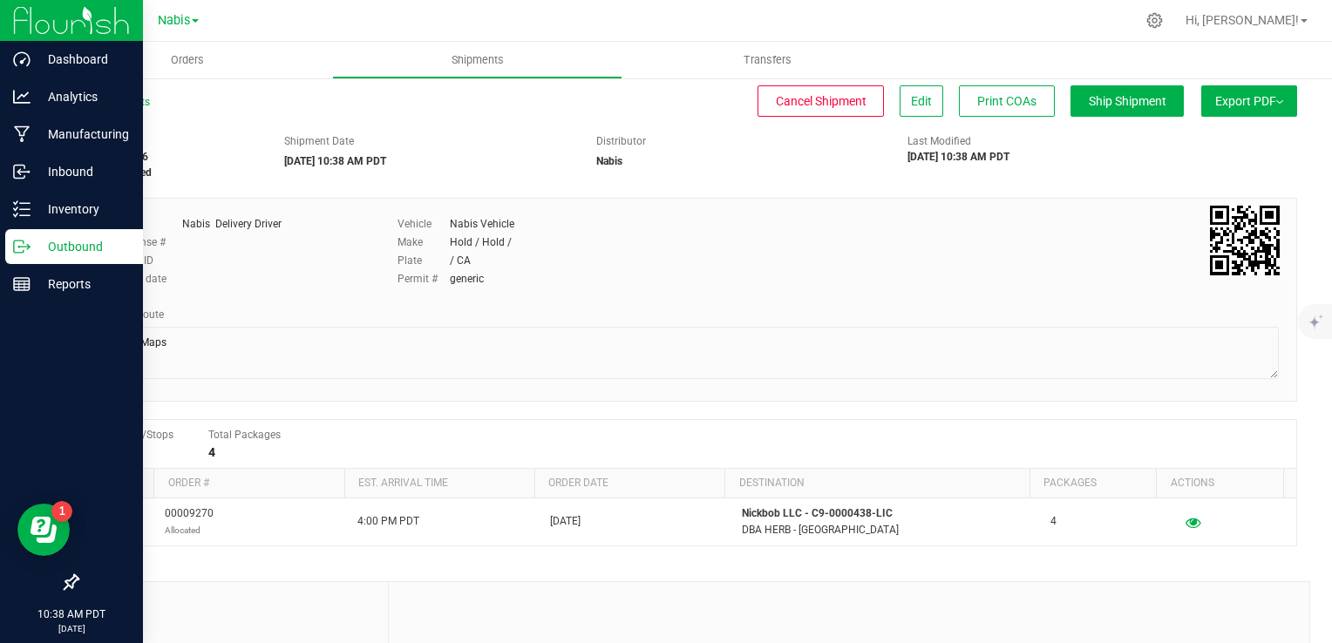
click at [85, 246] on p "Outbound" at bounding box center [83, 246] width 105 height 21
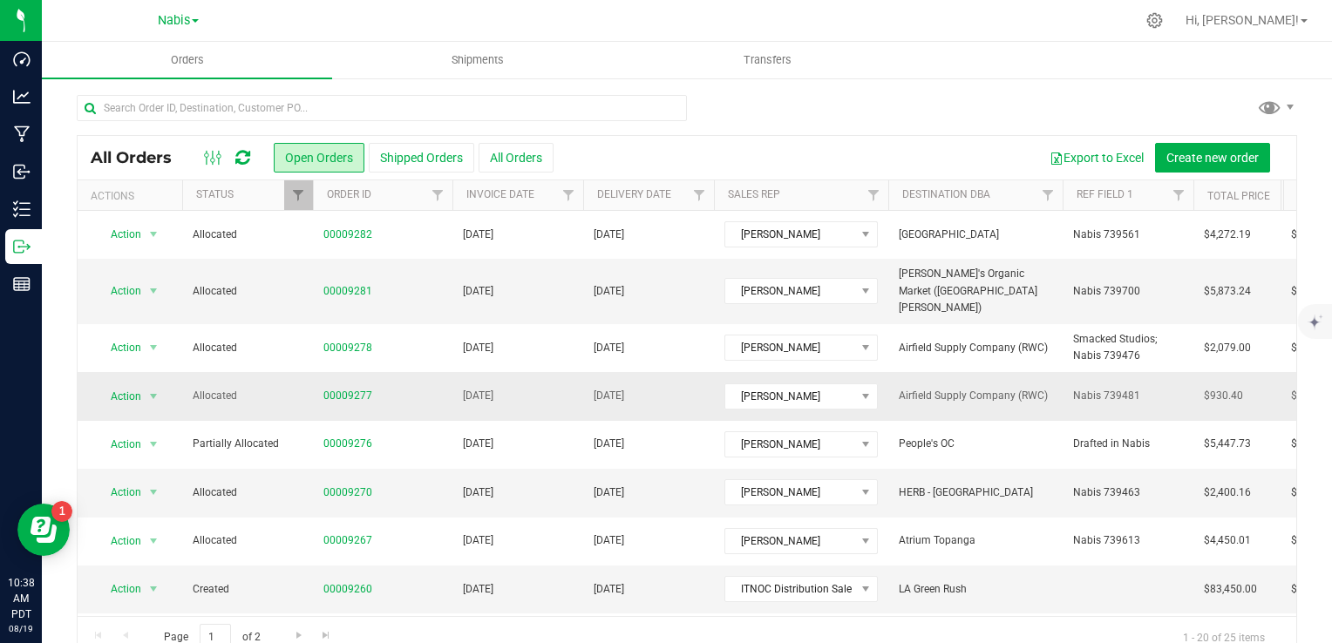
click at [678, 384] on td "Aug 26, 2025" at bounding box center [648, 396] width 131 height 48
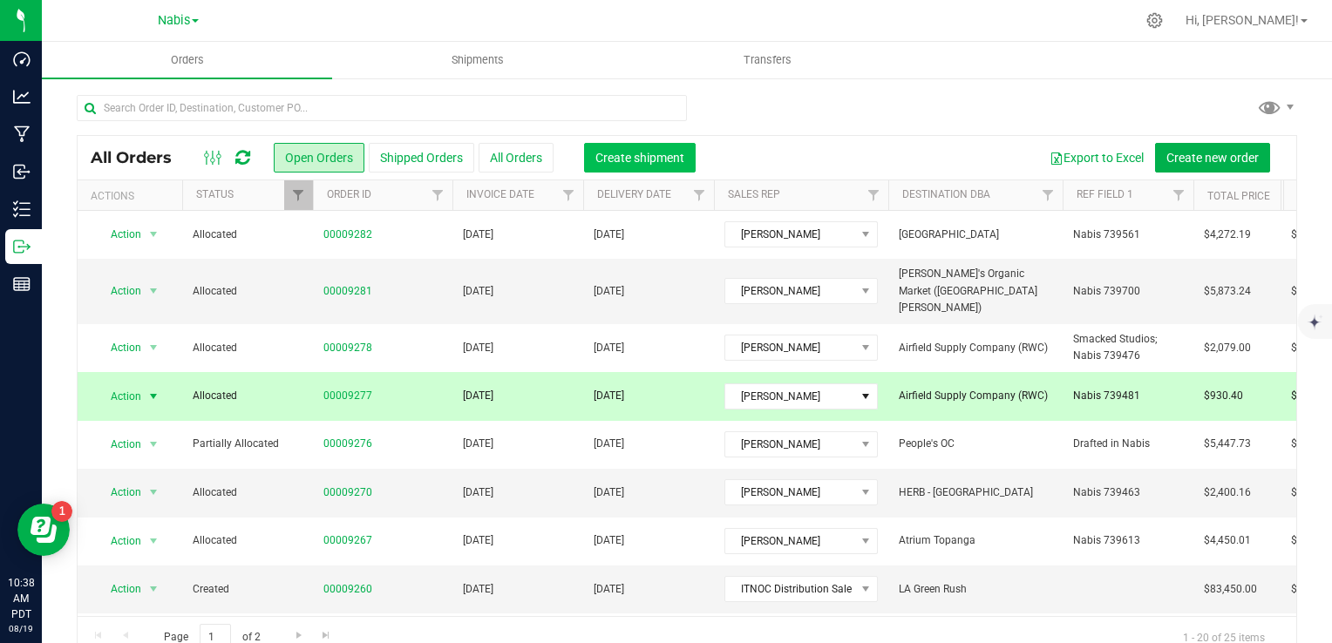
click at [642, 165] on button "Create shipment" at bounding box center [640, 158] width 112 height 30
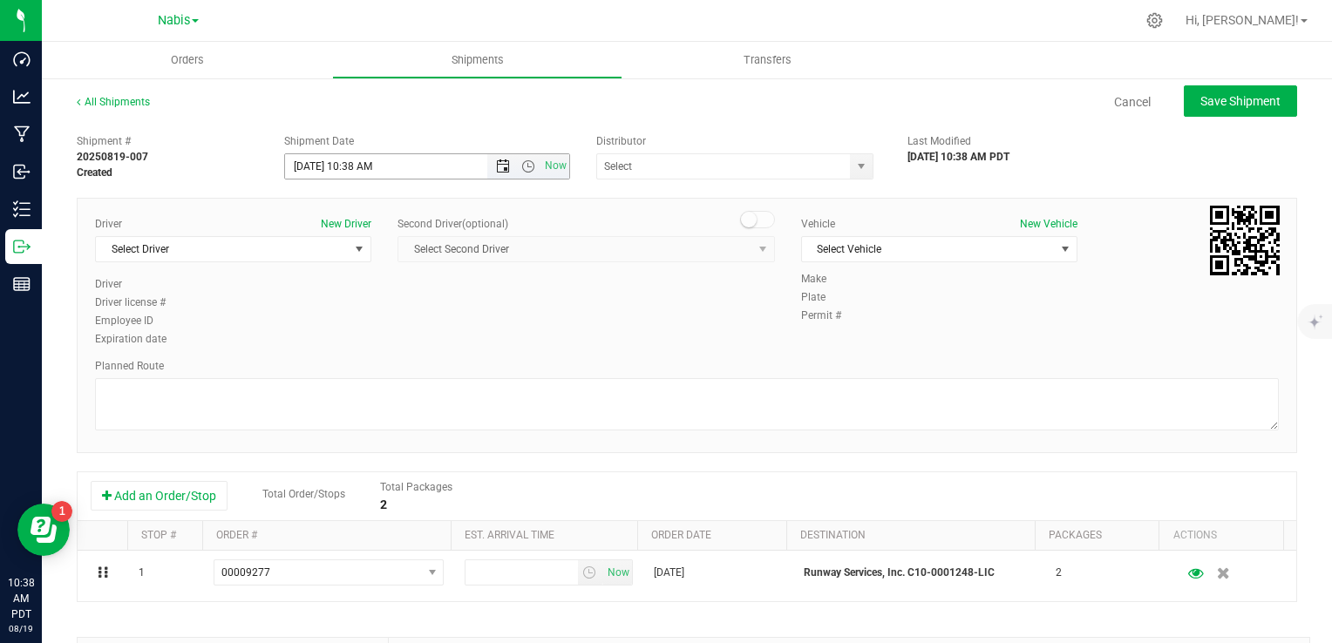
click at [499, 164] on span "Open the date view" at bounding box center [503, 167] width 14 height 14
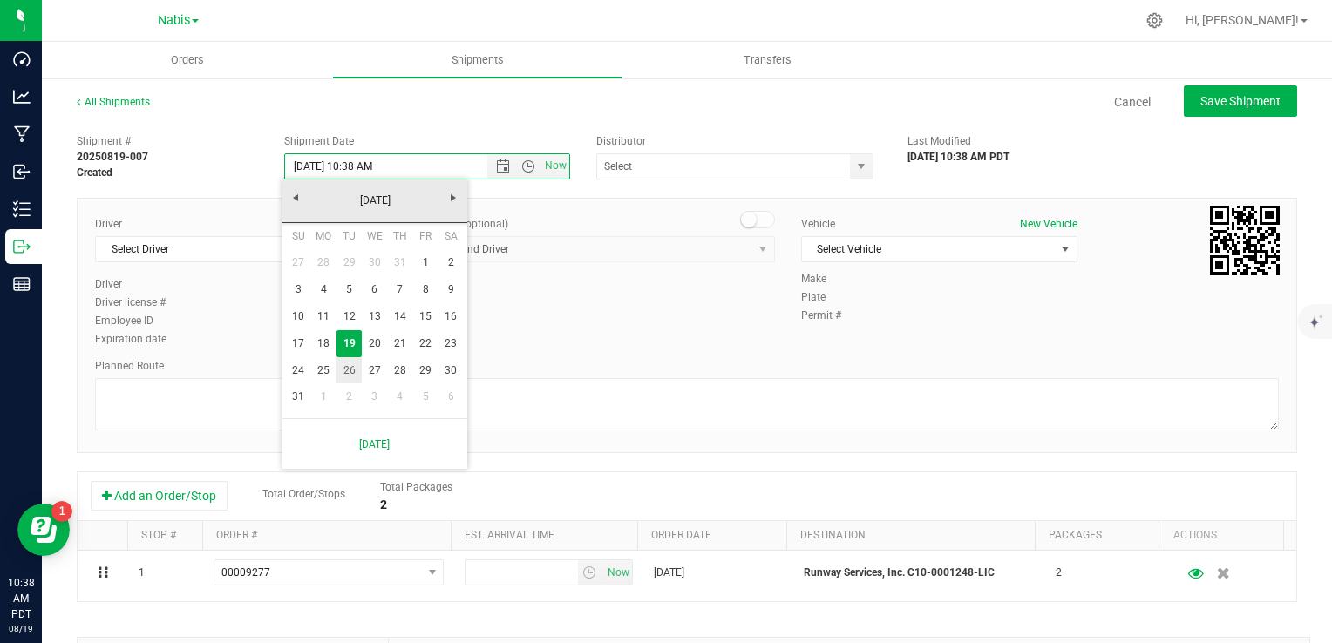
click at [352, 368] on link "26" at bounding box center [349, 370] width 25 height 27
type input "8/26/2025 10:38 AM"
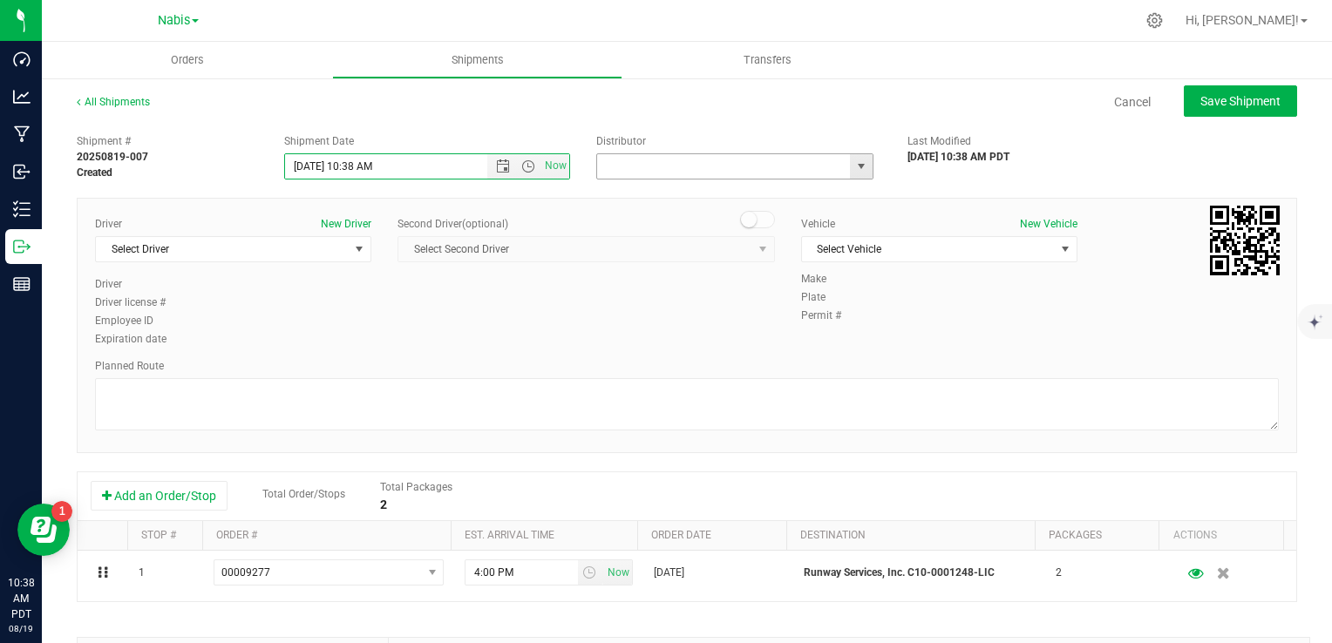
click at [660, 162] on input "text" at bounding box center [720, 166] width 246 height 24
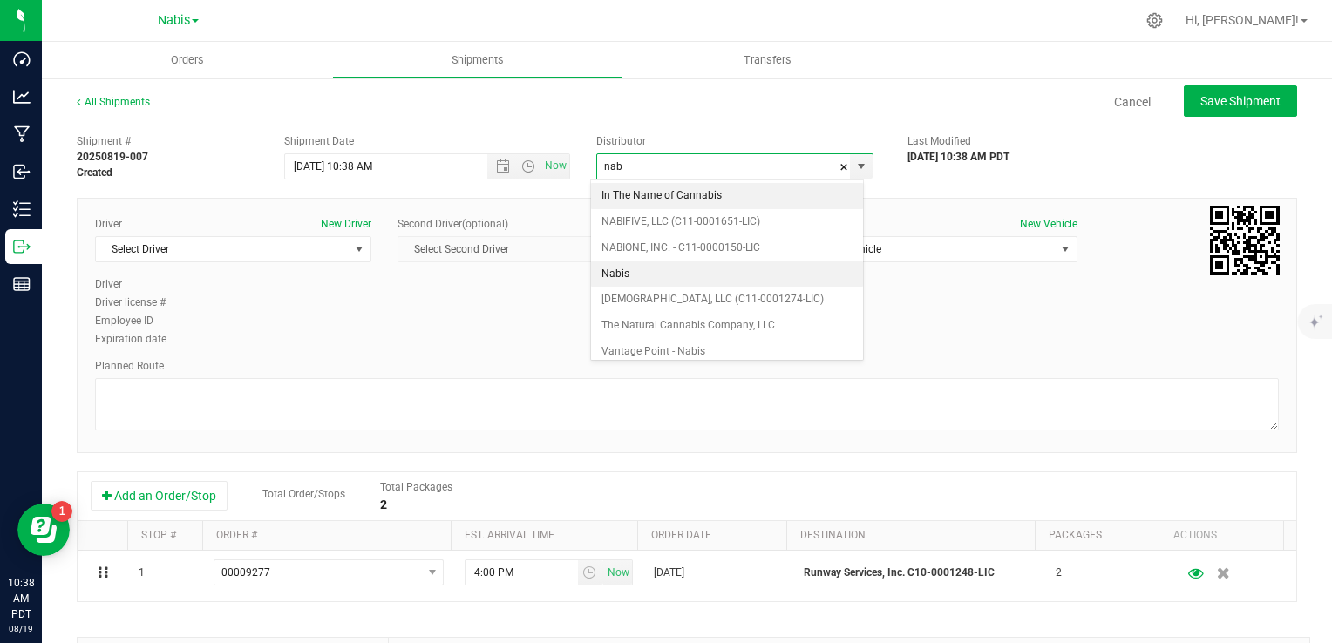
click at [633, 268] on li "Nabis" at bounding box center [727, 275] width 272 height 26
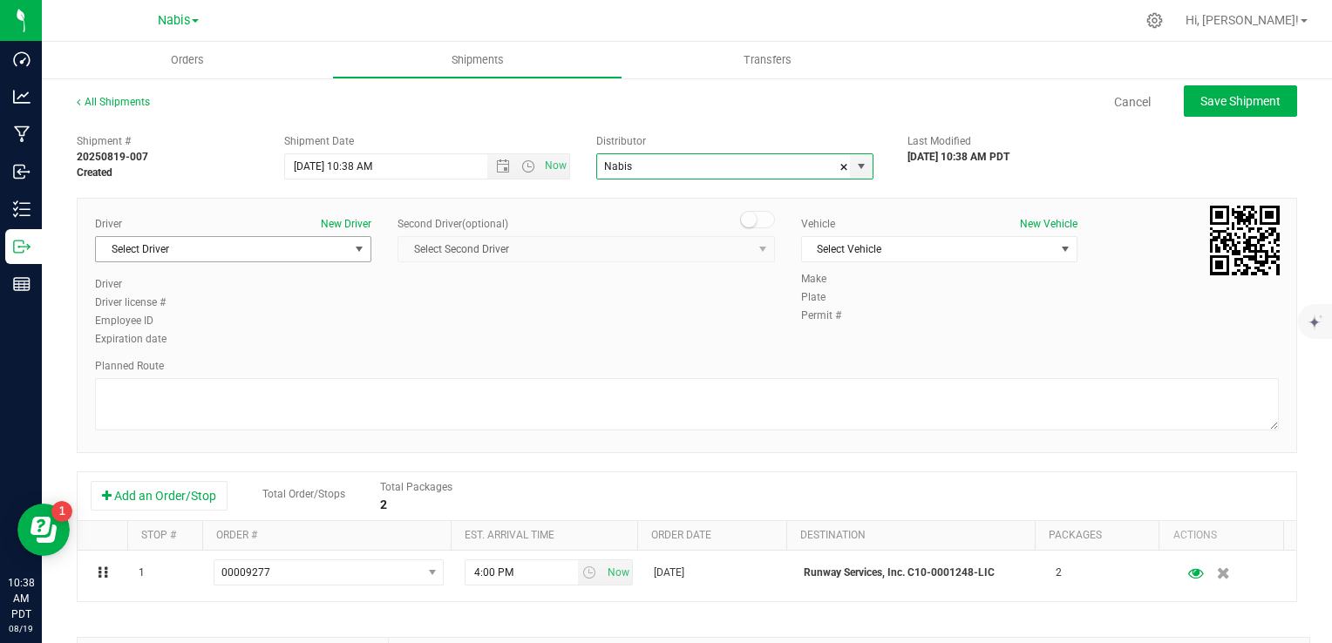
type input "Nabis"
click at [173, 255] on span "Select Driver" at bounding box center [222, 249] width 253 height 24
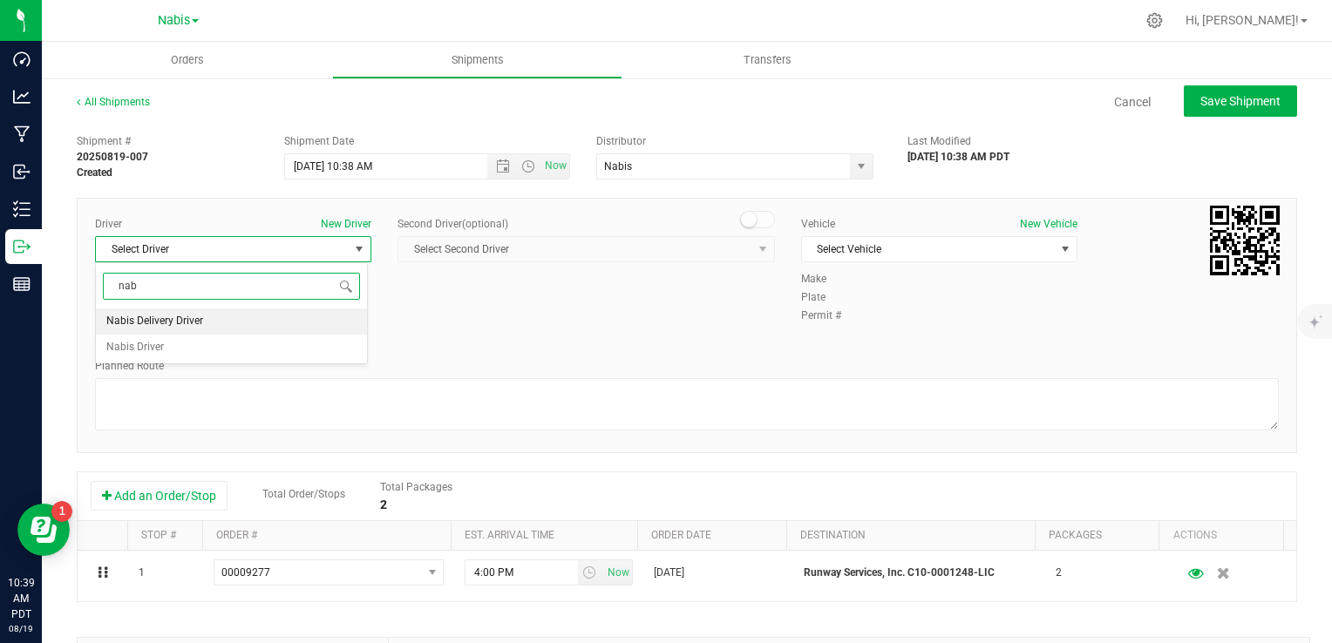
click at [187, 320] on span "Nabis Delivery Driver" at bounding box center [154, 321] width 97 height 23
type input "nab"
click at [900, 258] on span "Select Vehicle" at bounding box center [928, 249] width 253 height 24
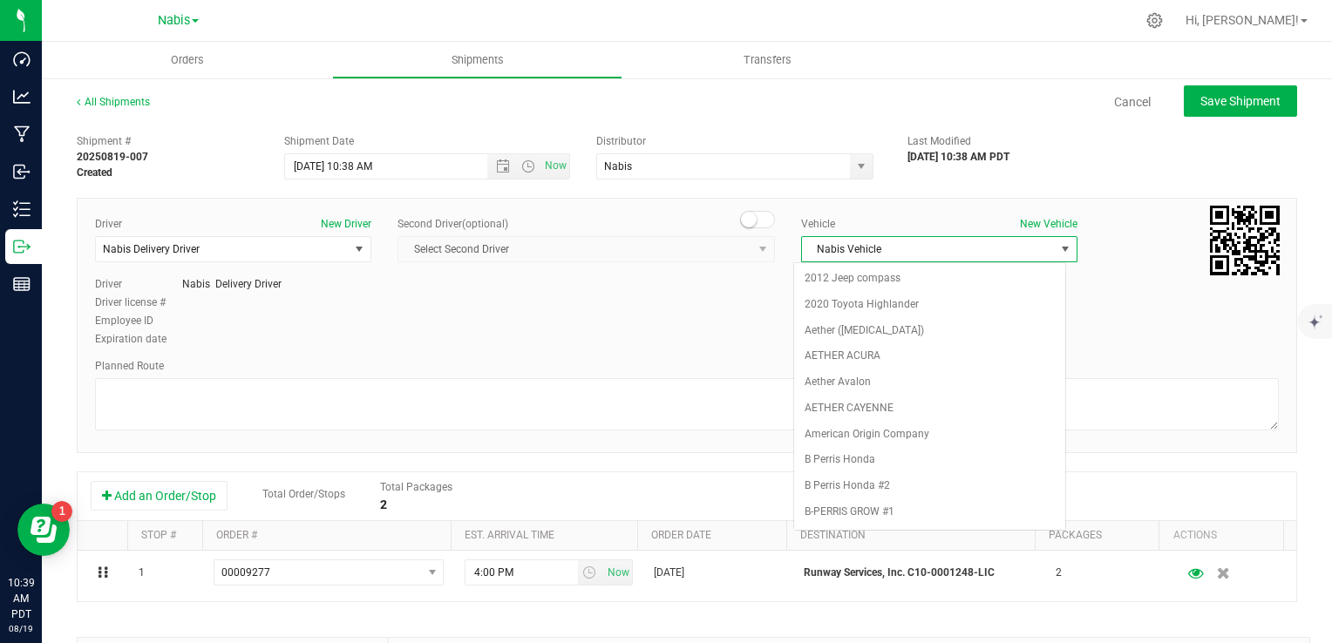
scroll to position [2217, 0]
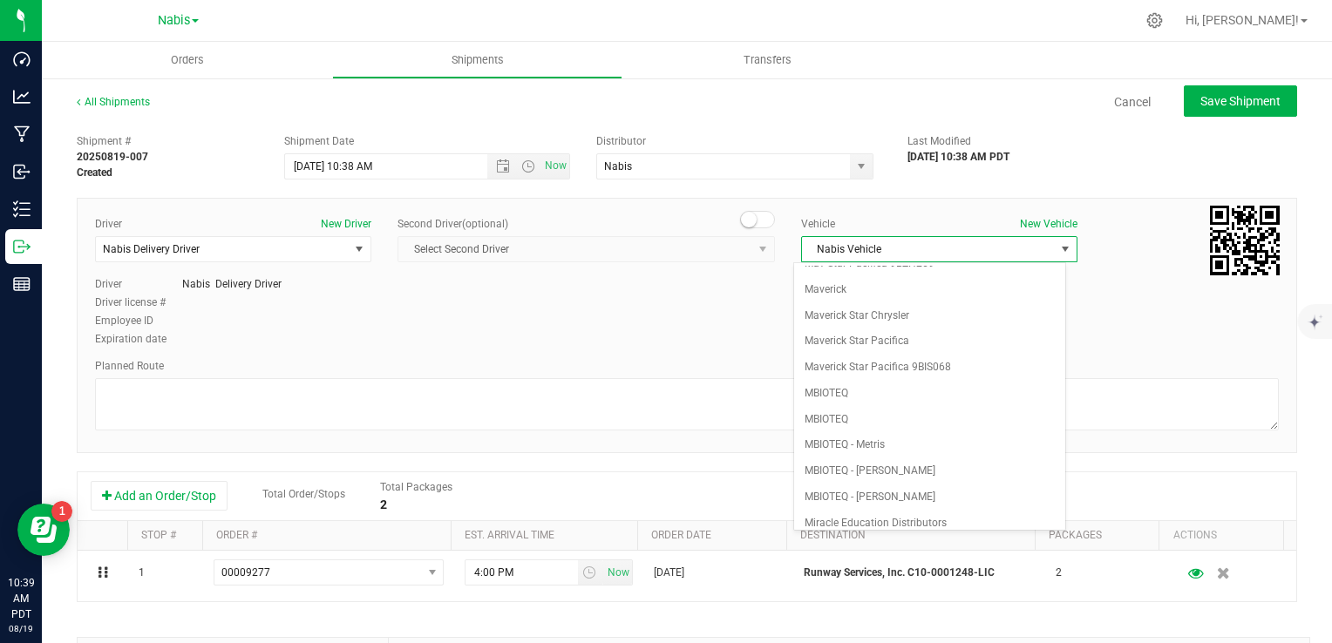
click at [628, 339] on div "Driver New Driver Nabis Delivery Driver Select Driver Nabis Delivery Driver Nab…" at bounding box center [687, 282] width 1210 height 133
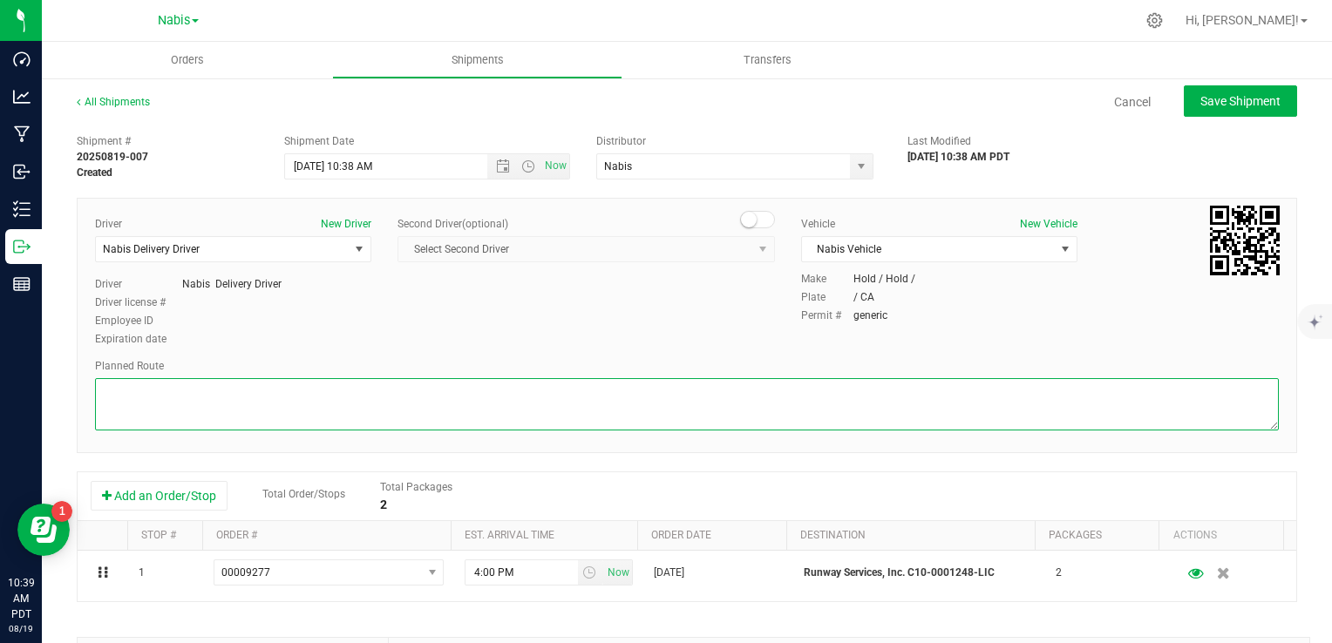
click at [527, 401] on textarea at bounding box center [687, 404] width 1184 height 52
click at [501, 411] on textarea at bounding box center [687, 404] width 1184 height 52
type textarea "Google Maps"
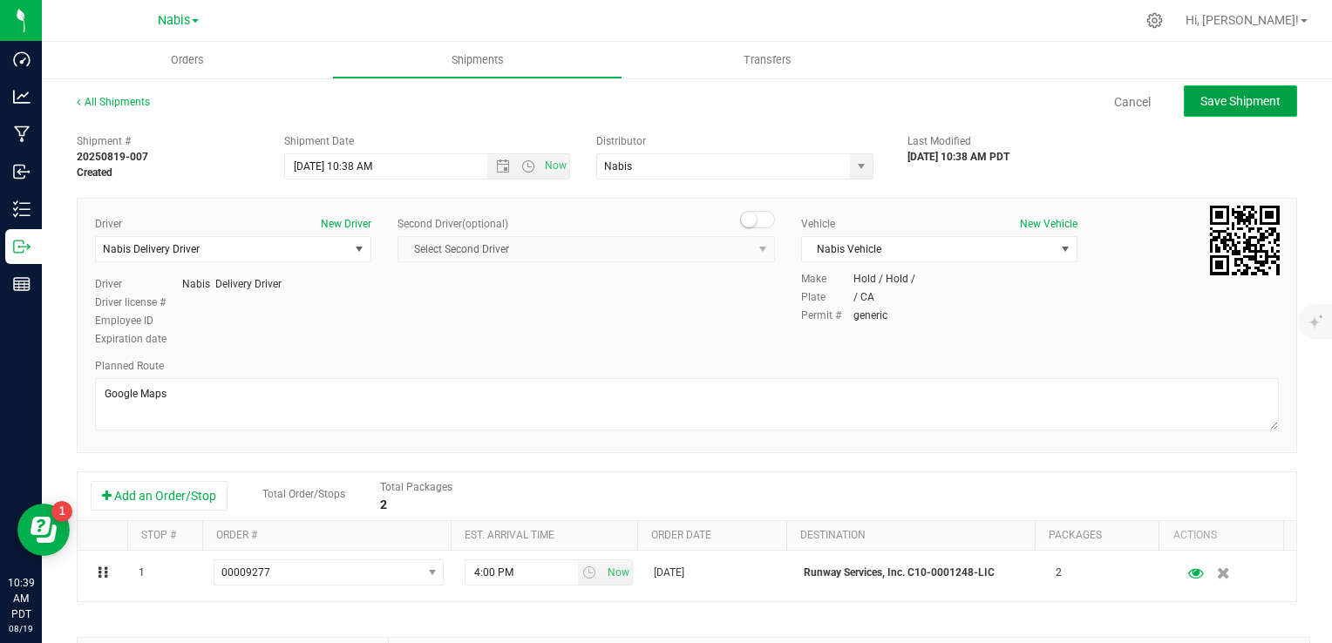
click at [1253, 99] on span "Save Shipment" at bounding box center [1240, 101] width 80 height 14
type input "8/26/2025 5:38 PM"
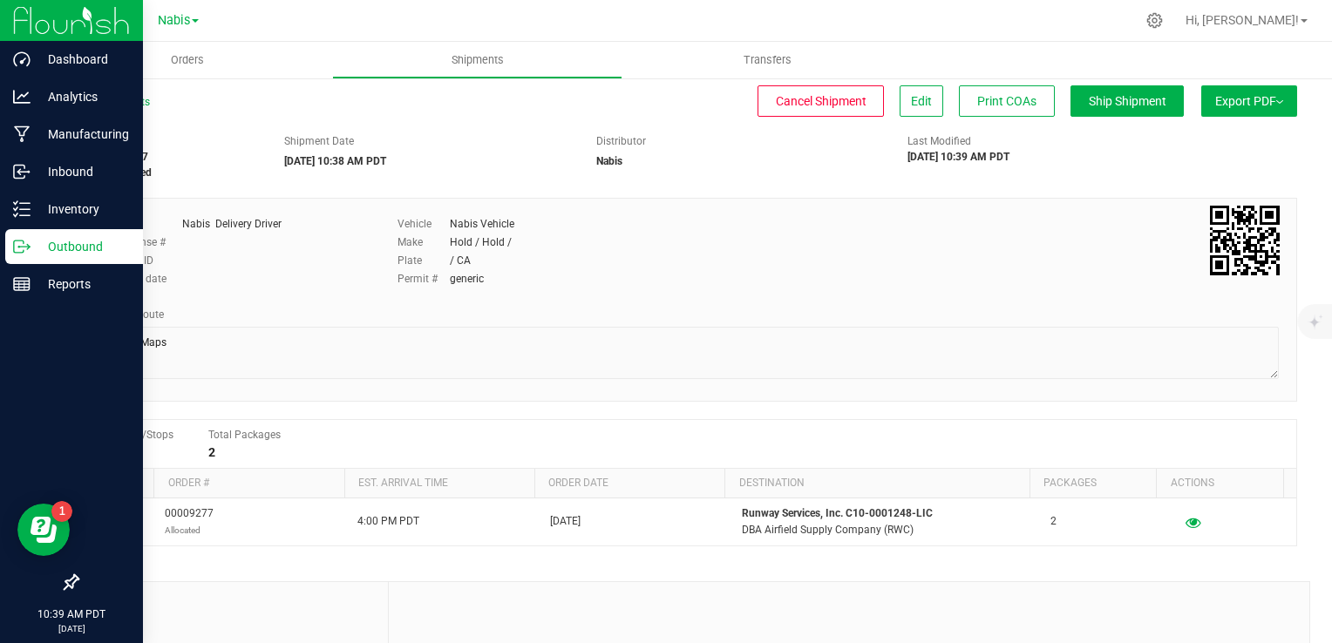
click at [41, 248] on p "Outbound" at bounding box center [83, 246] width 105 height 21
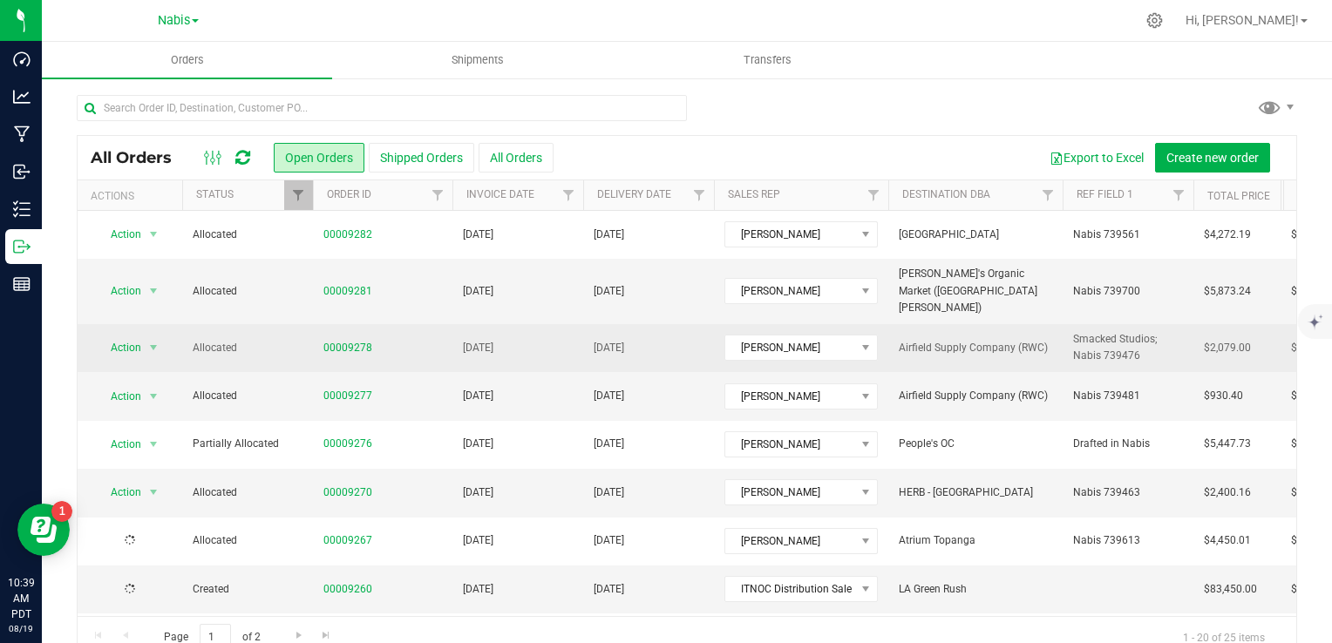
click at [624, 340] on span "Aug 26, 2025" at bounding box center [609, 348] width 31 height 17
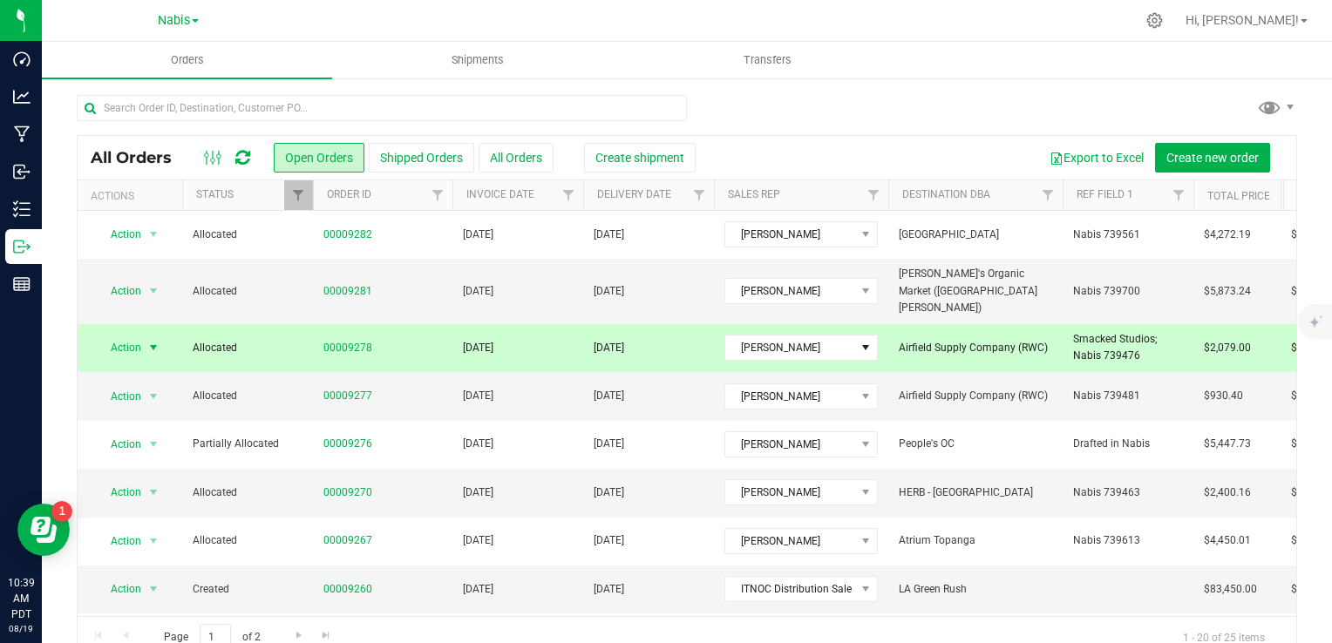
drag, startPoint x: 533, startPoint y: 162, endPoint x: 795, endPoint y: 157, distance: 262.5
click at [795, 157] on div "All Orders Open Orders Shipped Orders All Orders Create shipment Export to Exce…" at bounding box center [687, 158] width 1219 height 44
click at [680, 154] on span "Create shipment" at bounding box center [639, 158] width 89 height 14
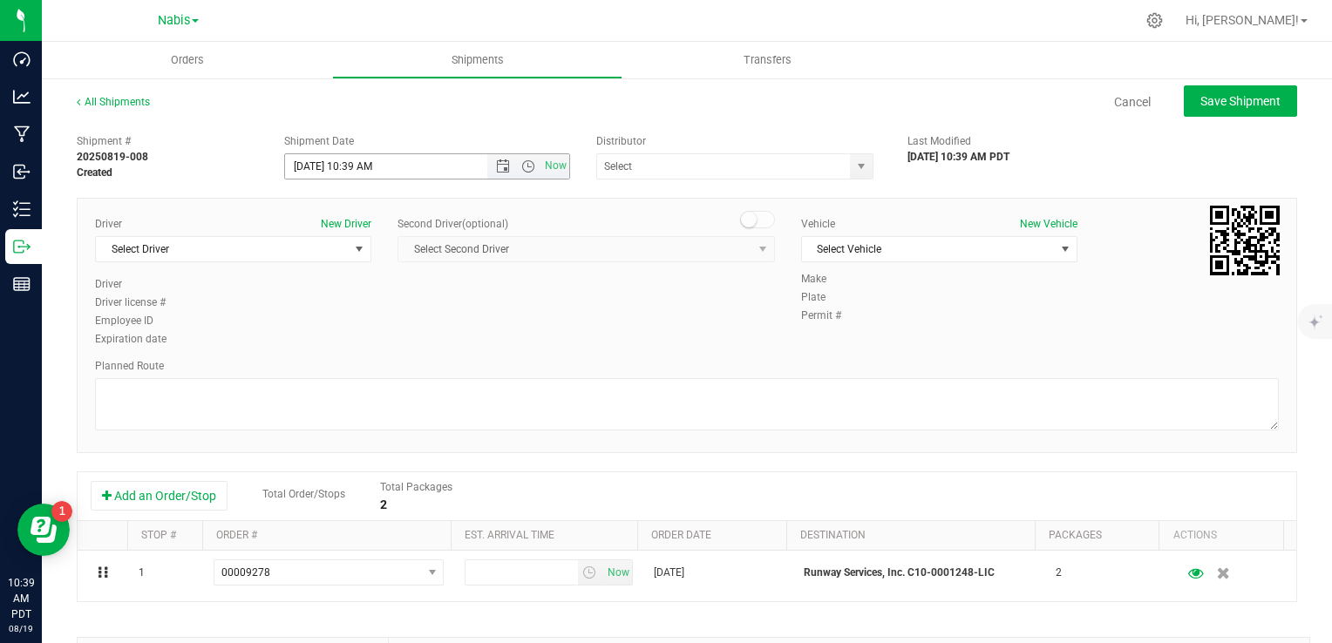
click at [496, 164] on span "Open the date view" at bounding box center [503, 167] width 14 height 14
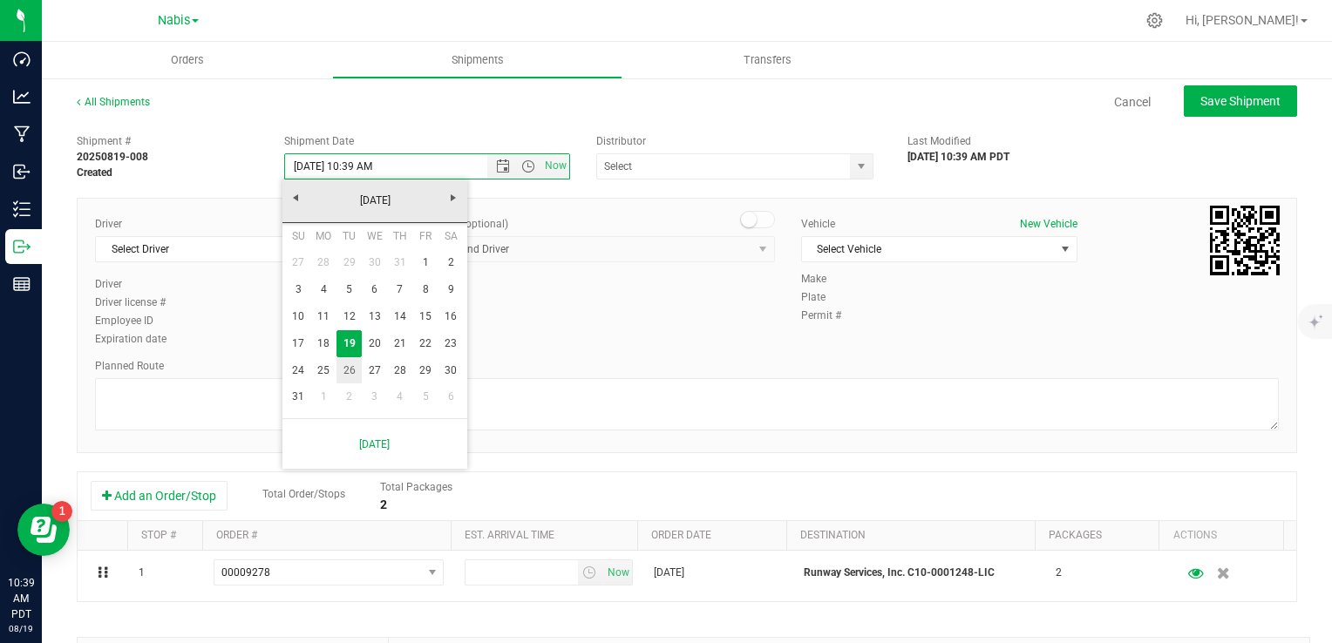
click at [345, 367] on link "26" at bounding box center [349, 370] width 25 height 27
type input "8/26/2025 10:39 AM"
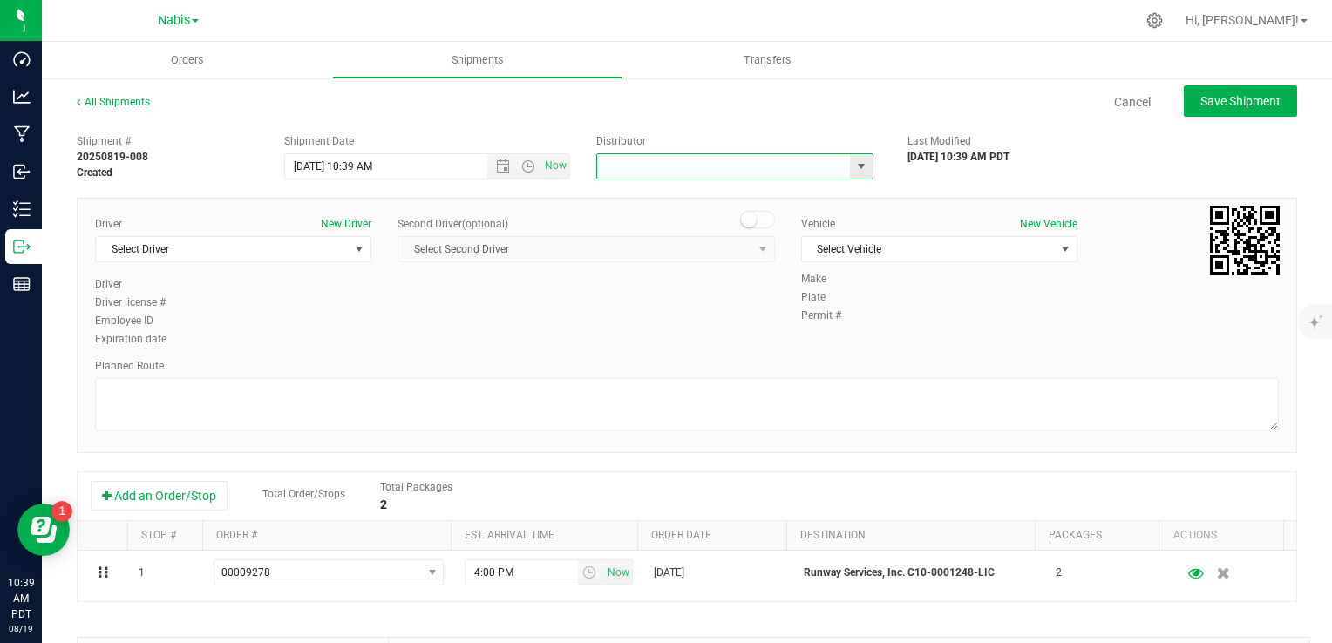
click at [667, 175] on input "text" at bounding box center [720, 166] width 246 height 24
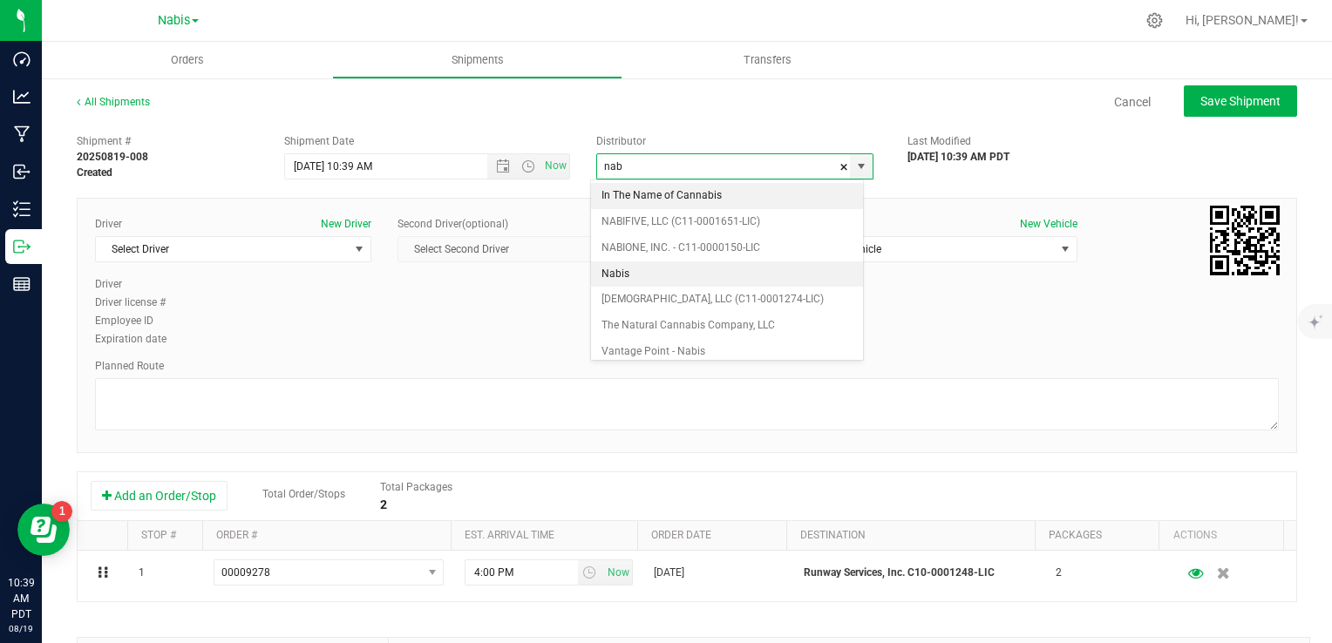
click at [655, 270] on li "Nabis" at bounding box center [727, 275] width 272 height 26
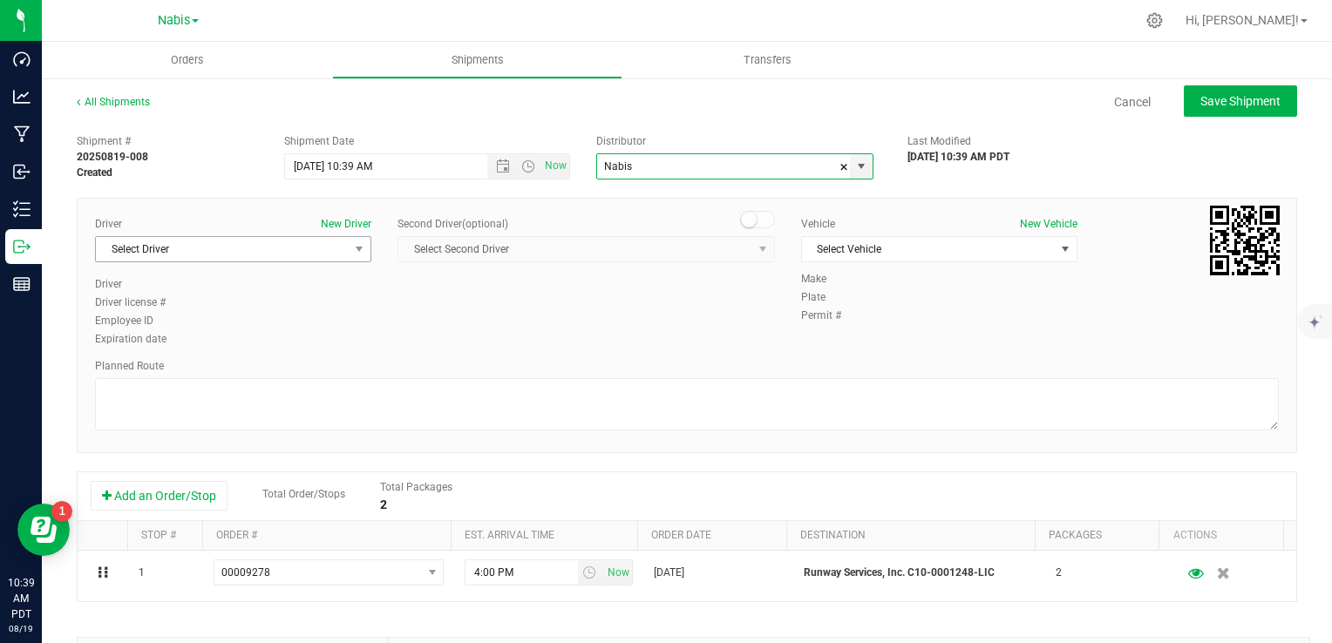
type input "Nabis"
click at [275, 250] on span "Select Driver" at bounding box center [222, 249] width 253 height 24
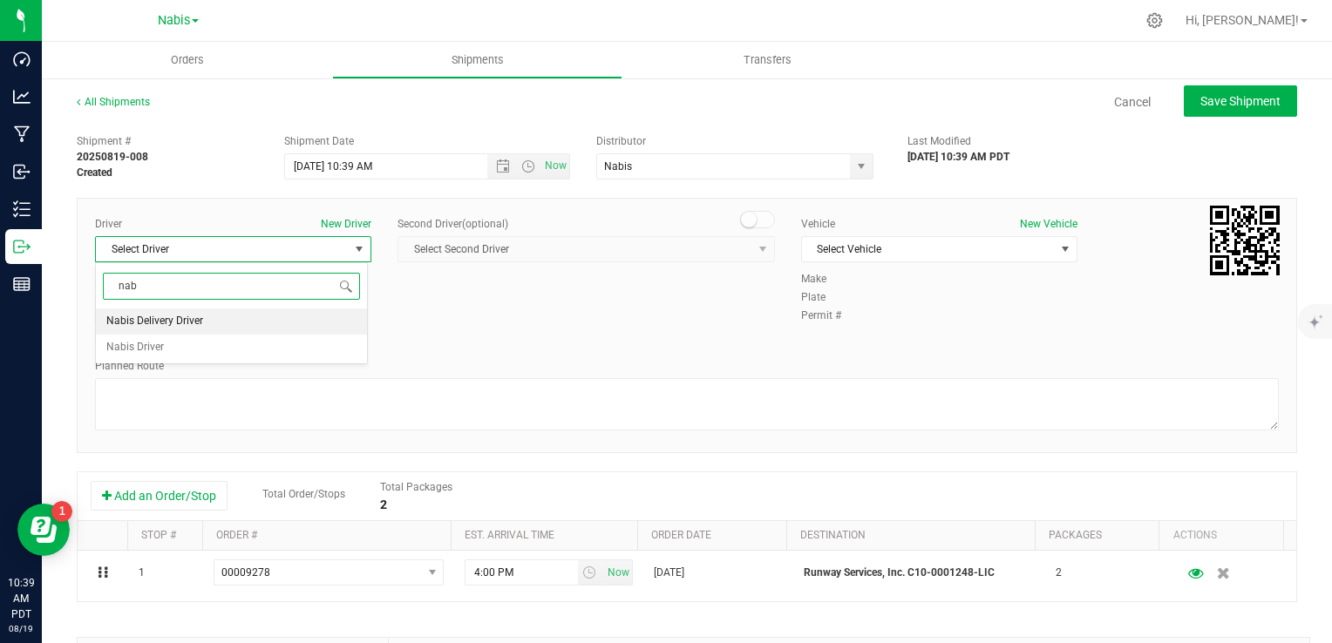
click at [241, 312] on li "Nabis Delivery Driver" at bounding box center [231, 322] width 271 height 26
type input "nab"
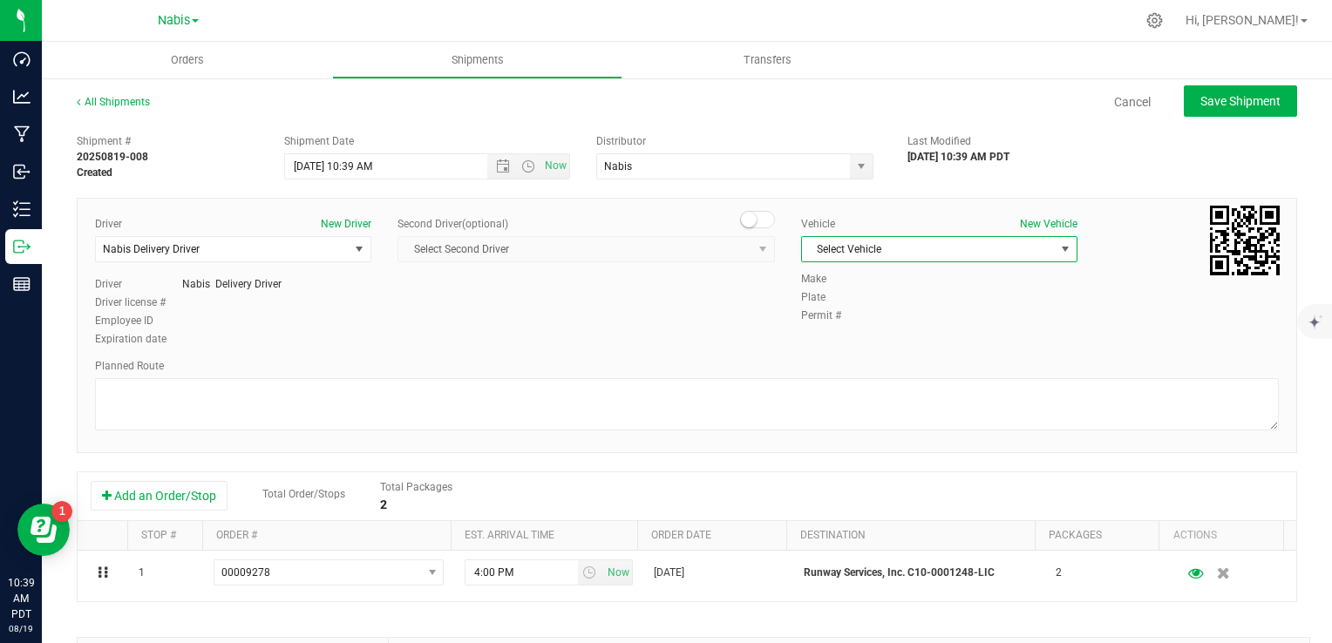
click at [849, 239] on span "Select Vehicle" at bounding box center [928, 249] width 253 height 24
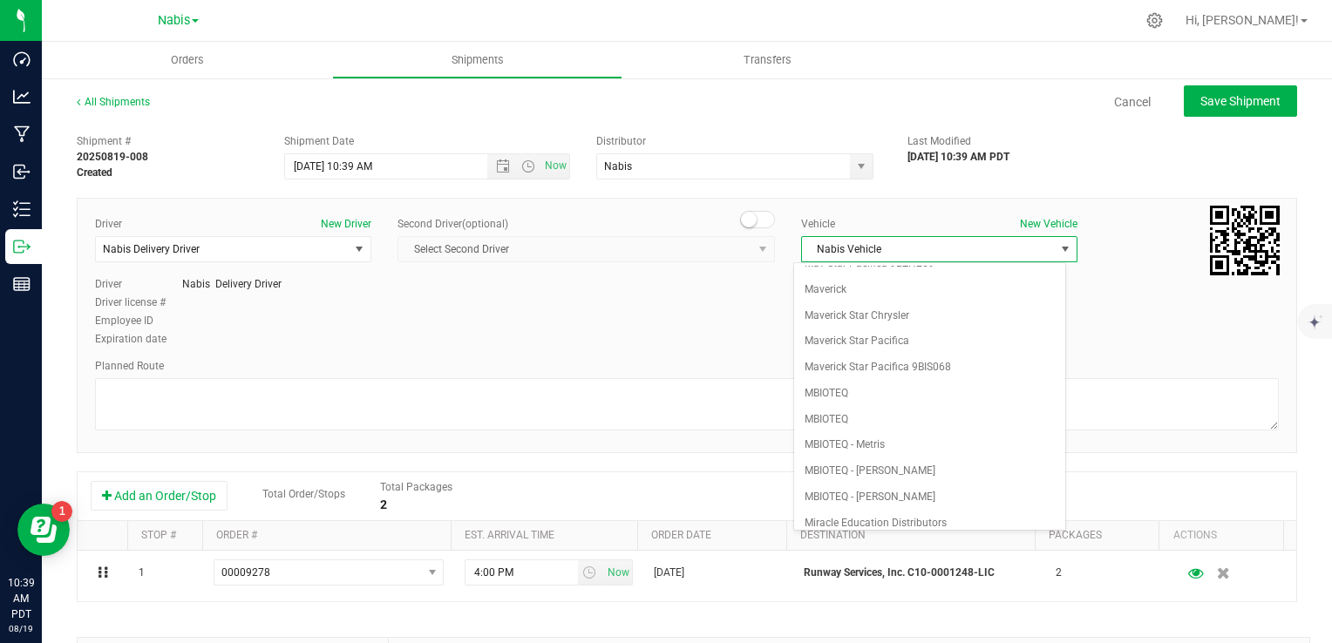
click at [578, 370] on div "Planned Route" at bounding box center [687, 366] width 1184 height 16
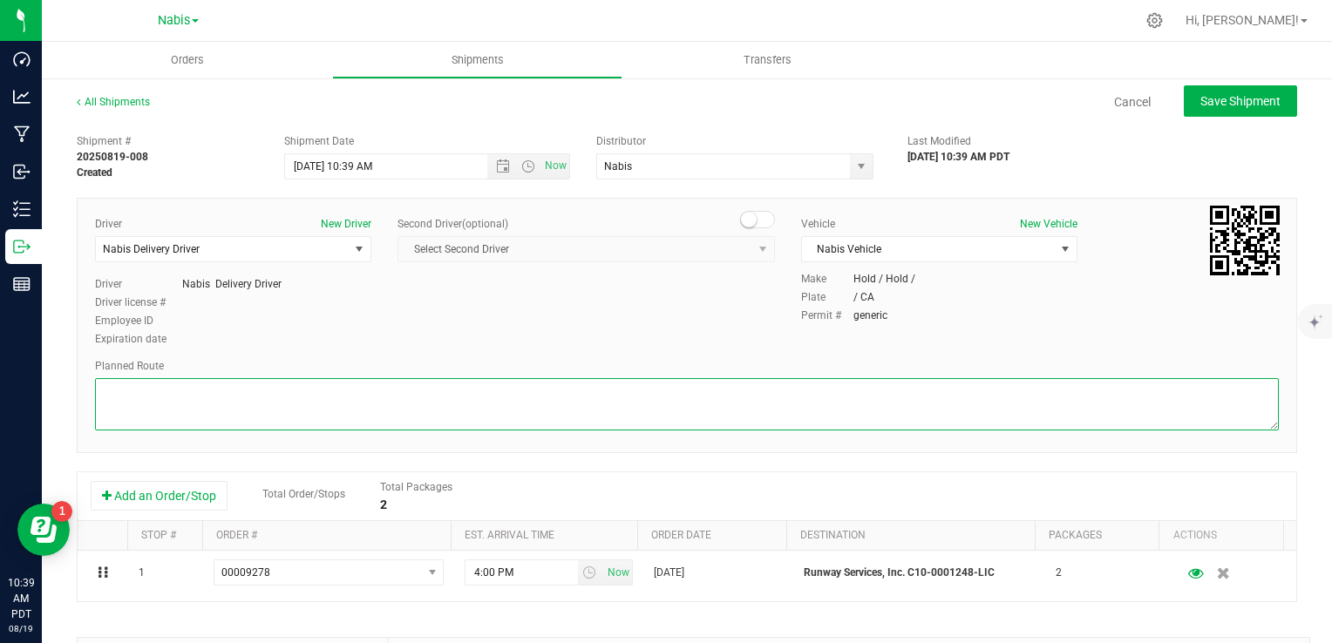
click at [576, 390] on textarea at bounding box center [687, 404] width 1184 height 52
paste textarea "if there is only one display unit available, what would be the best course of a…"
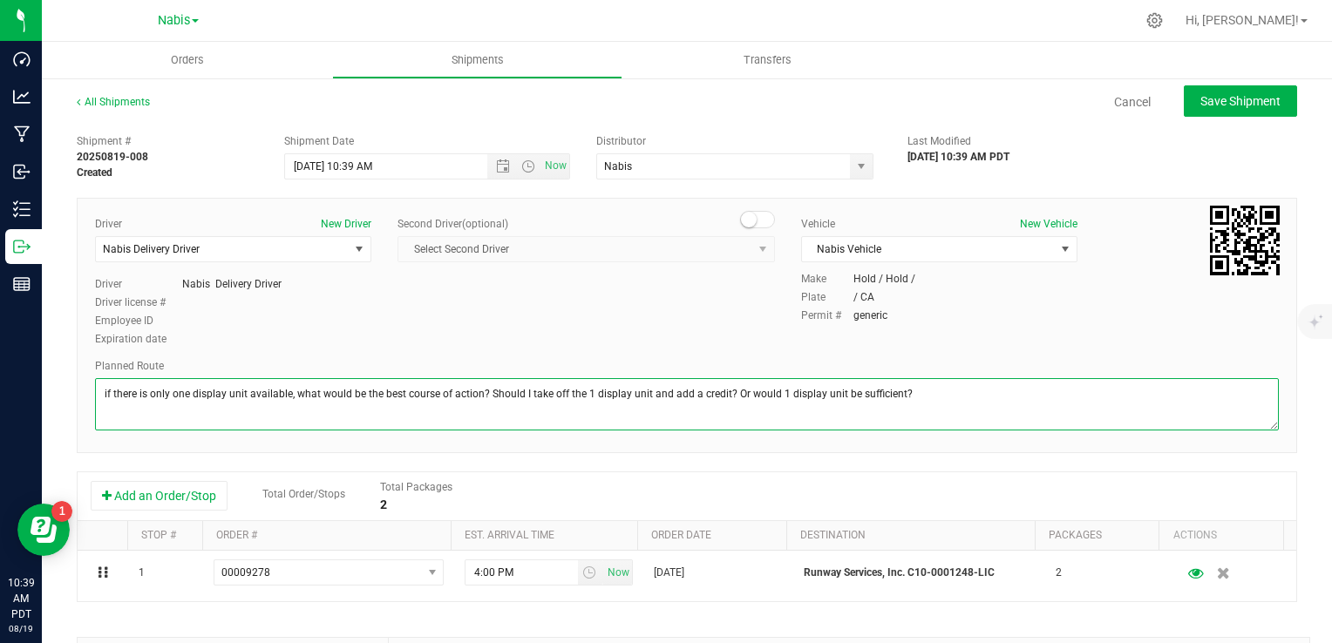
click at [851, 392] on textarea at bounding box center [687, 404] width 1184 height 52
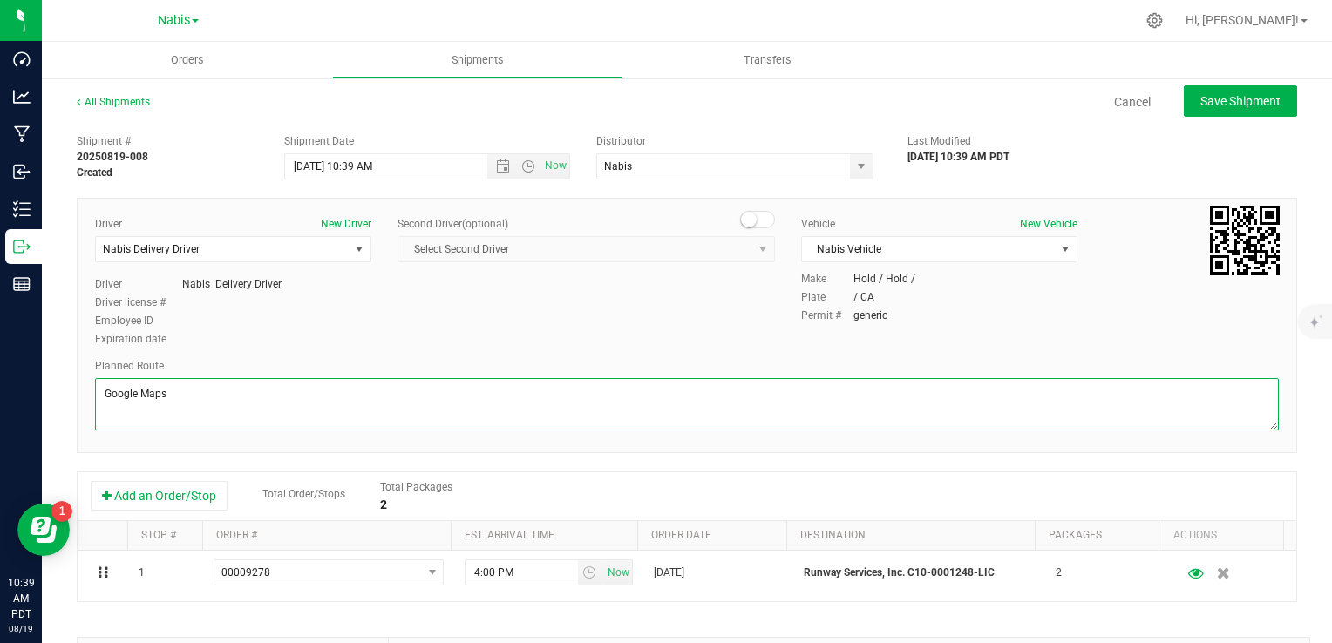
click at [280, 384] on textarea at bounding box center [687, 404] width 1184 height 52
type textarea "Google Maps"
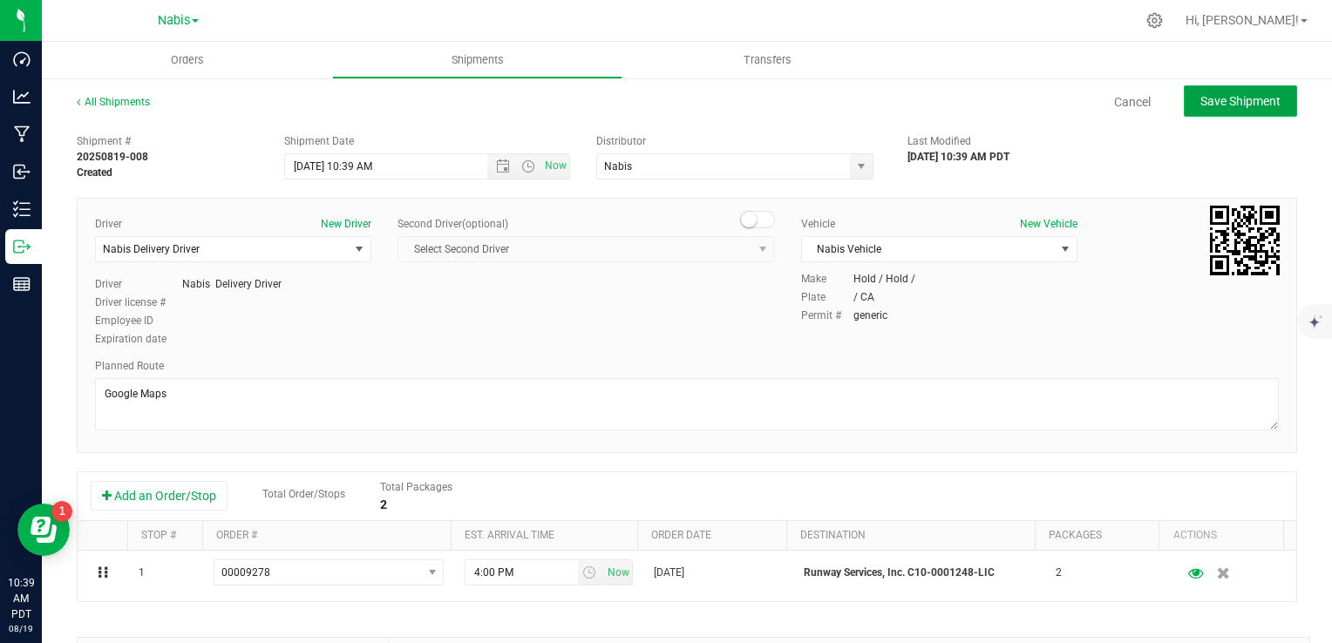
drag, startPoint x: 1212, startPoint y: 100, endPoint x: 1210, endPoint y: 112, distance: 12.3
click at [1211, 101] on span "Save Shipment" at bounding box center [1240, 101] width 80 height 14
type input "8/26/2025 5:39 PM"
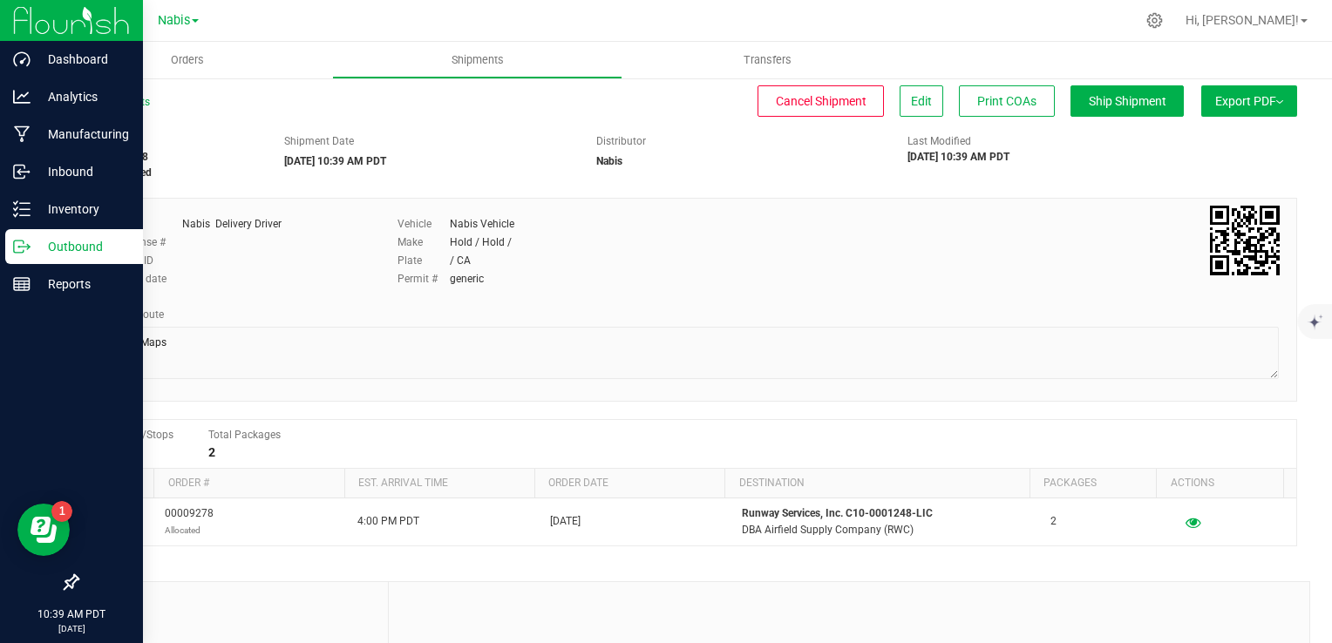
click at [103, 249] on p "Outbound" at bounding box center [83, 246] width 105 height 21
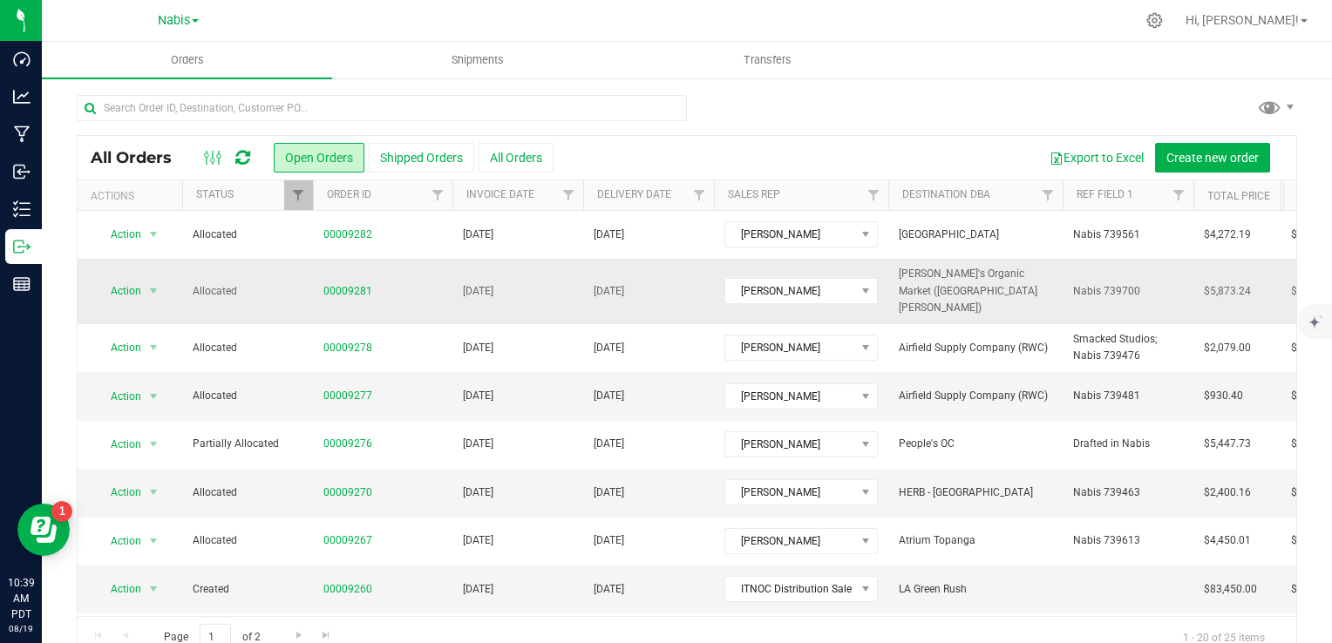
click at [536, 284] on td "Aug 27, 2025" at bounding box center [517, 291] width 131 height 65
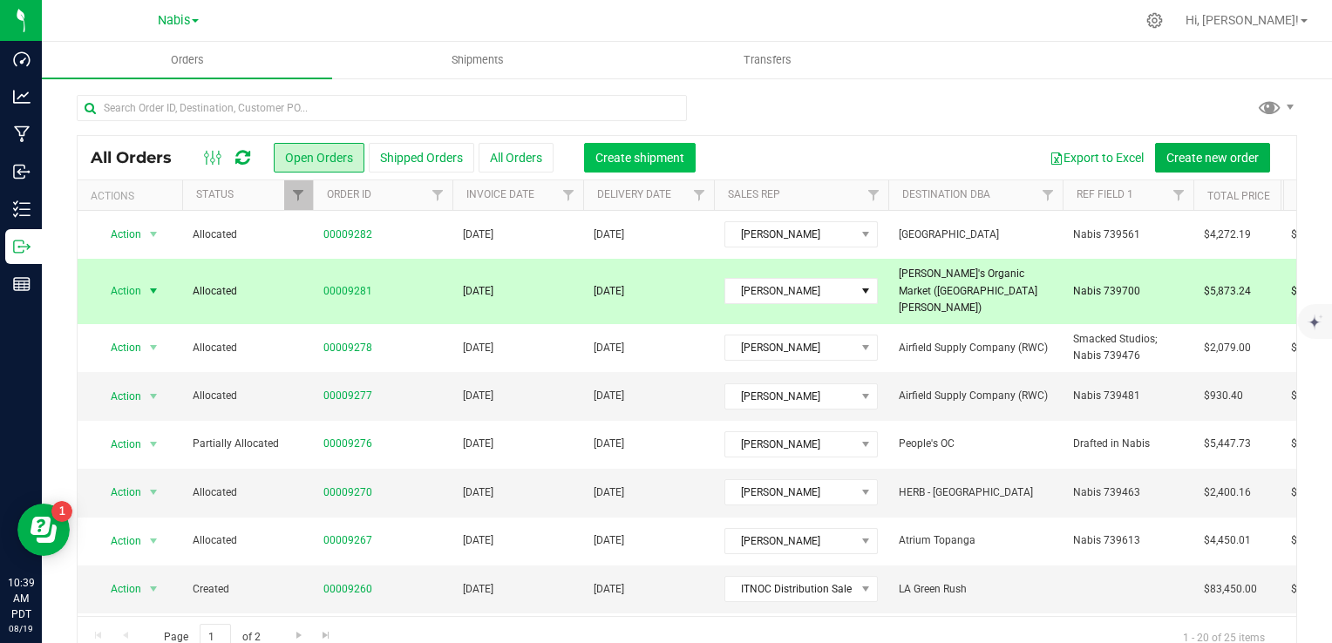
click at [635, 155] on span "Create shipment" at bounding box center [639, 158] width 89 height 14
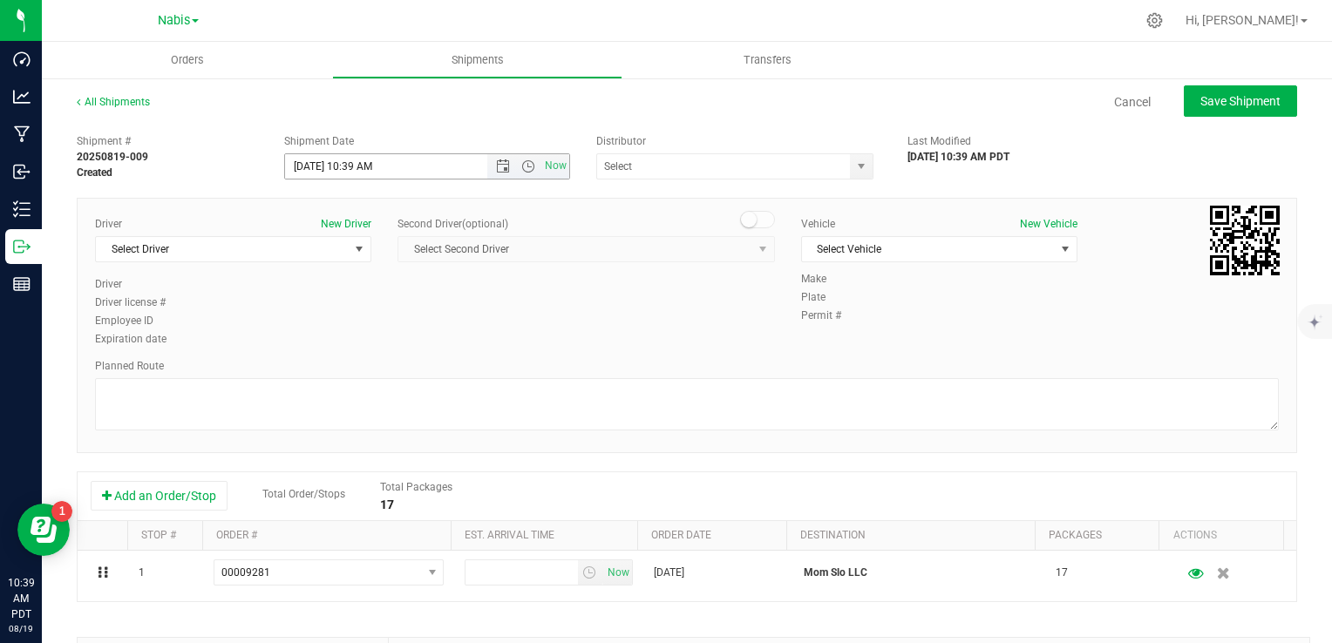
click at [500, 173] on span "Now" at bounding box center [528, 166] width 82 height 24
click at [496, 163] on span "Open the date view" at bounding box center [503, 167] width 14 height 14
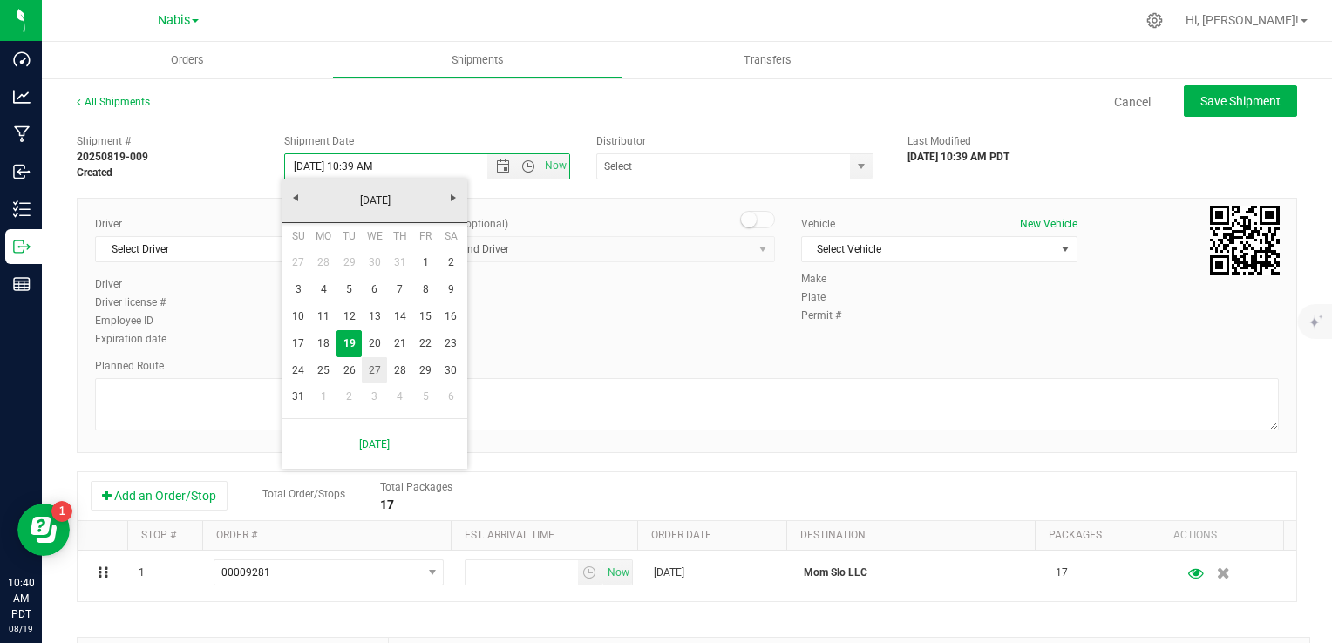
click at [370, 371] on link "27" at bounding box center [374, 370] width 25 height 27
type input "8/27/2025 10:39 AM"
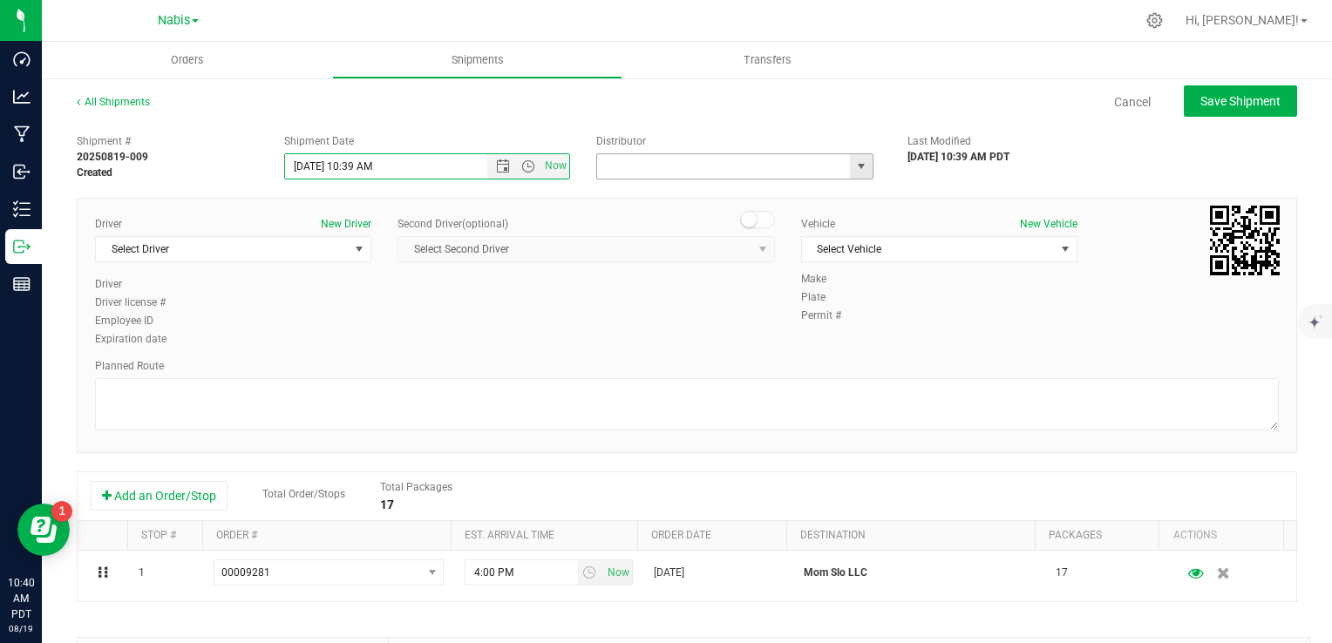
click at [620, 172] on input "text" at bounding box center [720, 166] width 246 height 24
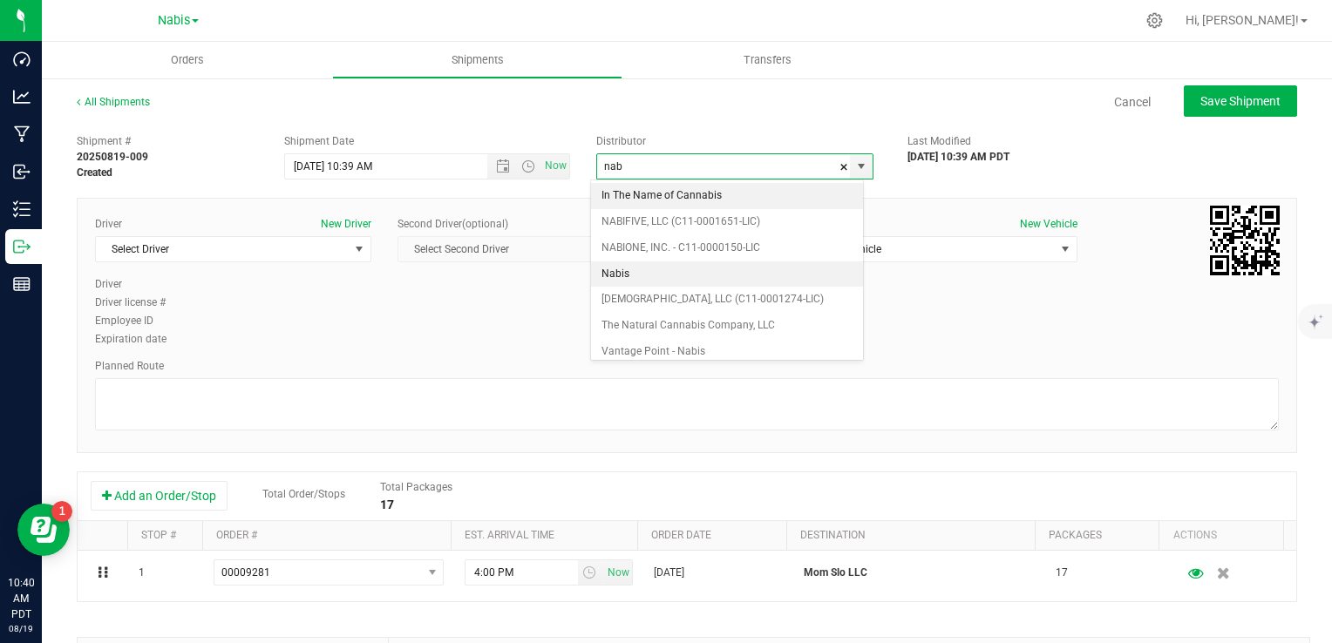
click at [667, 267] on li "Nabis" at bounding box center [727, 275] width 272 height 26
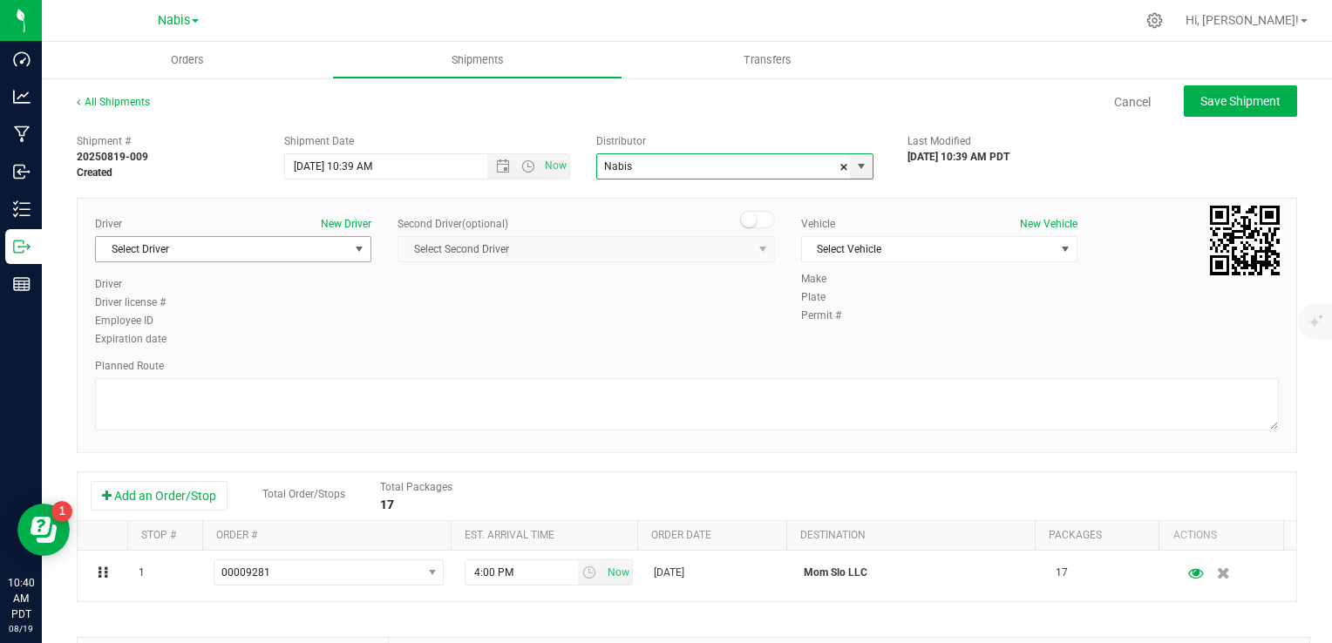
type input "Nabis"
click at [221, 256] on span "Select Driver" at bounding box center [222, 249] width 253 height 24
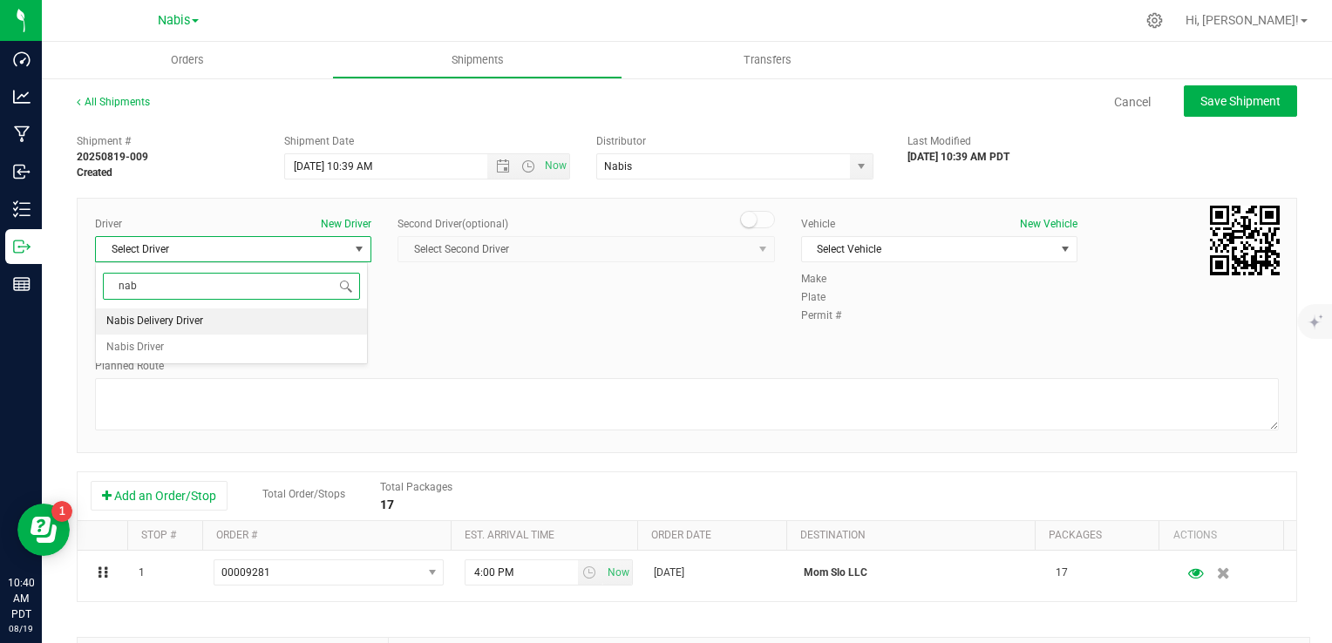
click at [208, 316] on li "Nabis Delivery Driver" at bounding box center [231, 322] width 271 height 26
type input "nab"
click at [867, 250] on span "Select Vehicle" at bounding box center [928, 249] width 253 height 24
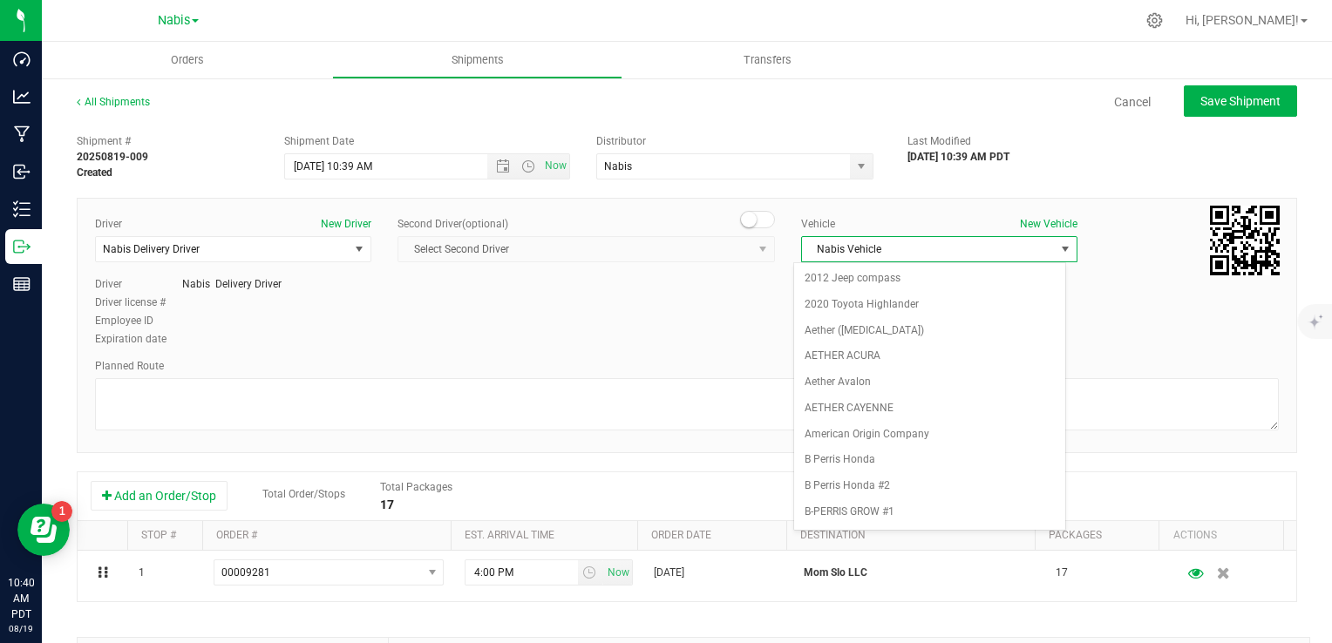
scroll to position [2217, 0]
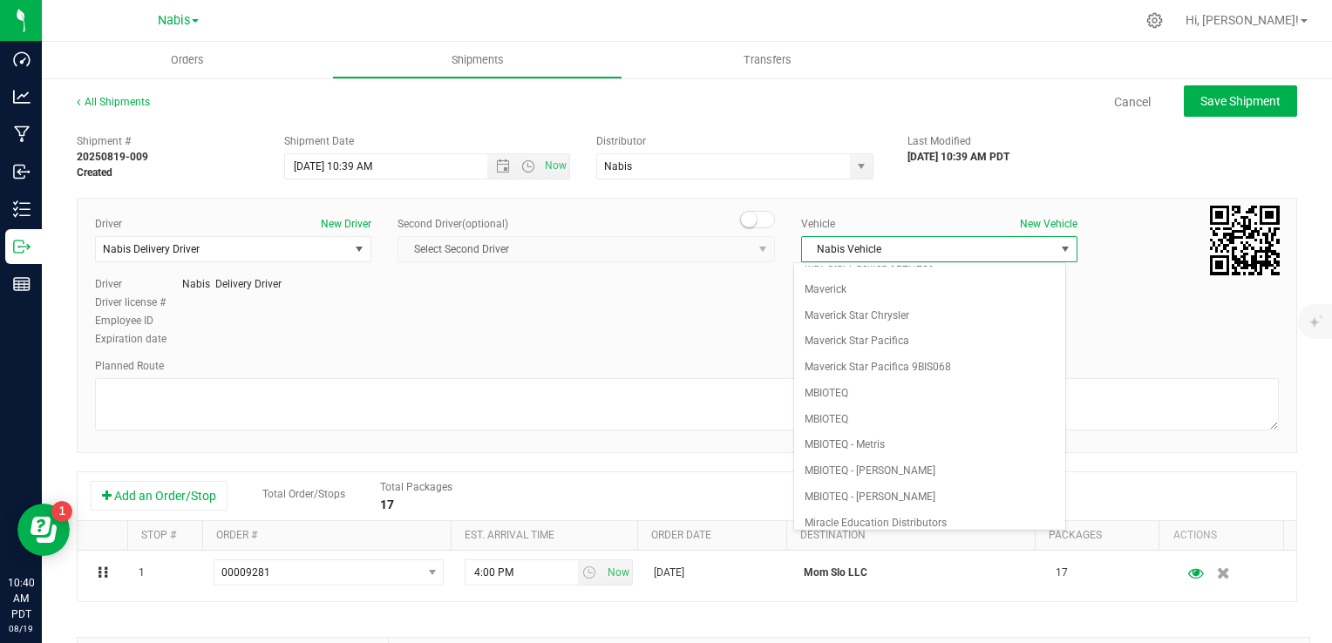
click at [866, 536] on li "Nabis Vehicle" at bounding box center [929, 549] width 271 height 26
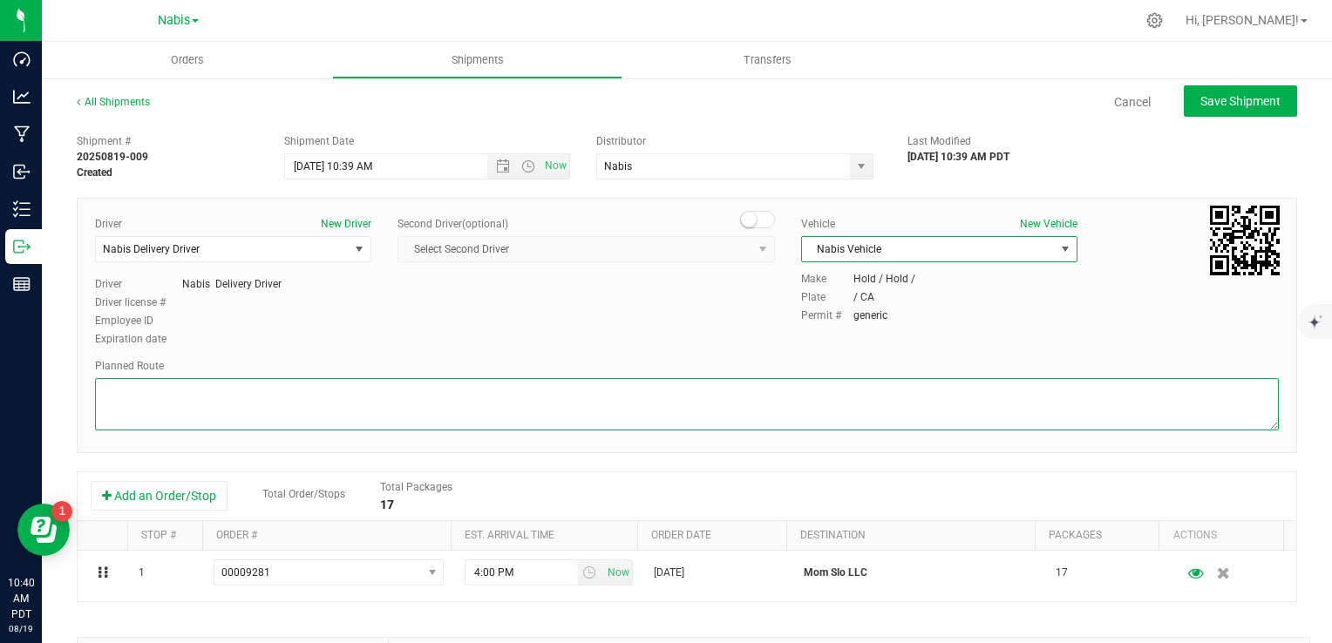
click at [541, 397] on textarea at bounding box center [687, 404] width 1184 height 52
paste textarea "Google Maps"
type textarea "Google Maps"
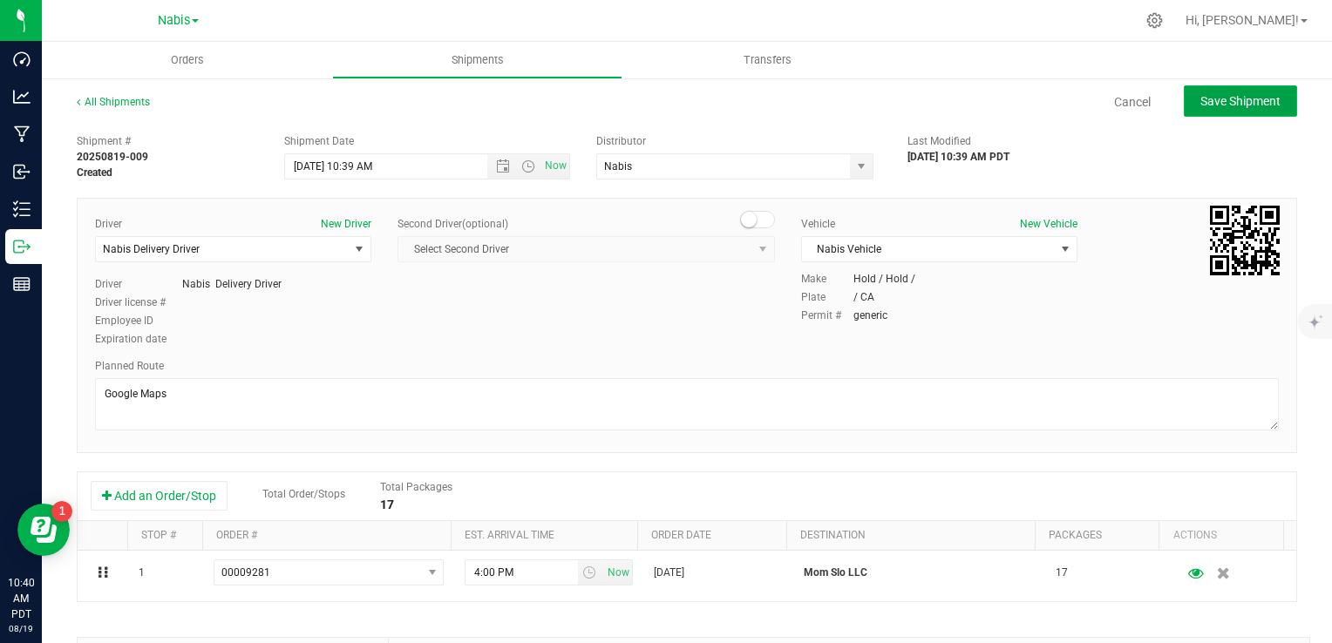
click at [1213, 103] on span "Save Shipment" at bounding box center [1240, 101] width 80 height 14
type input "8/27/2025 5:39 PM"
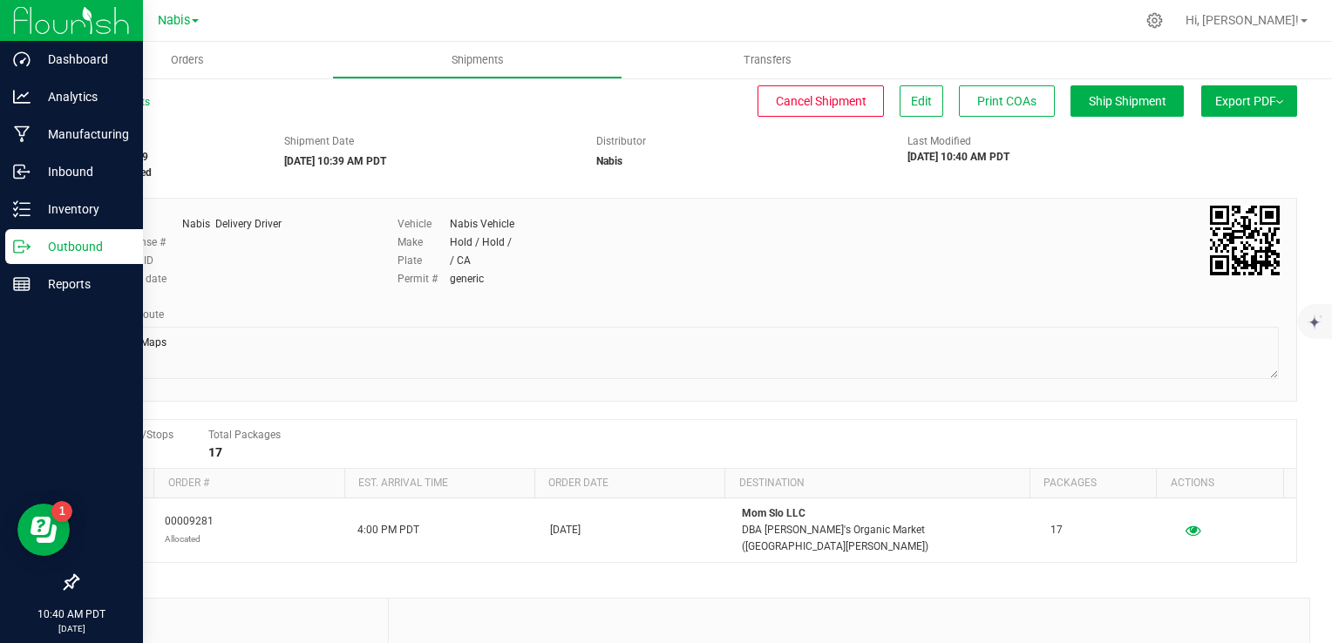
click at [41, 239] on p "Outbound" at bounding box center [83, 246] width 105 height 21
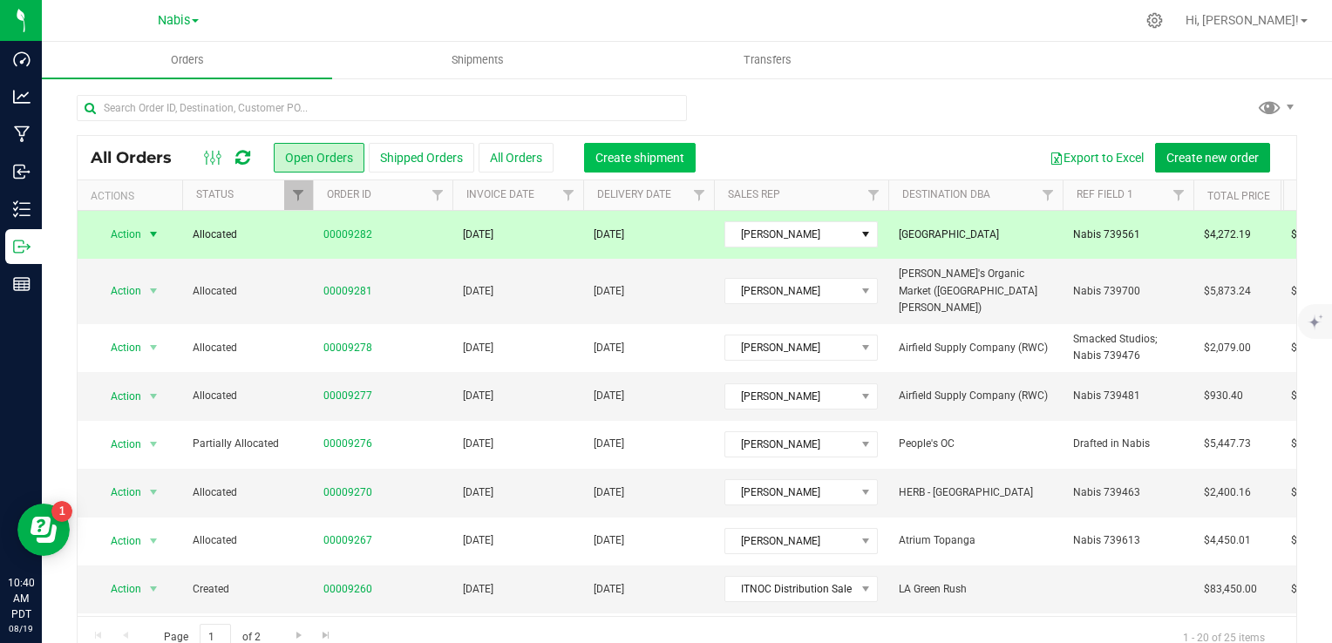
click at [656, 156] on span "Create shipment" at bounding box center [639, 158] width 89 height 14
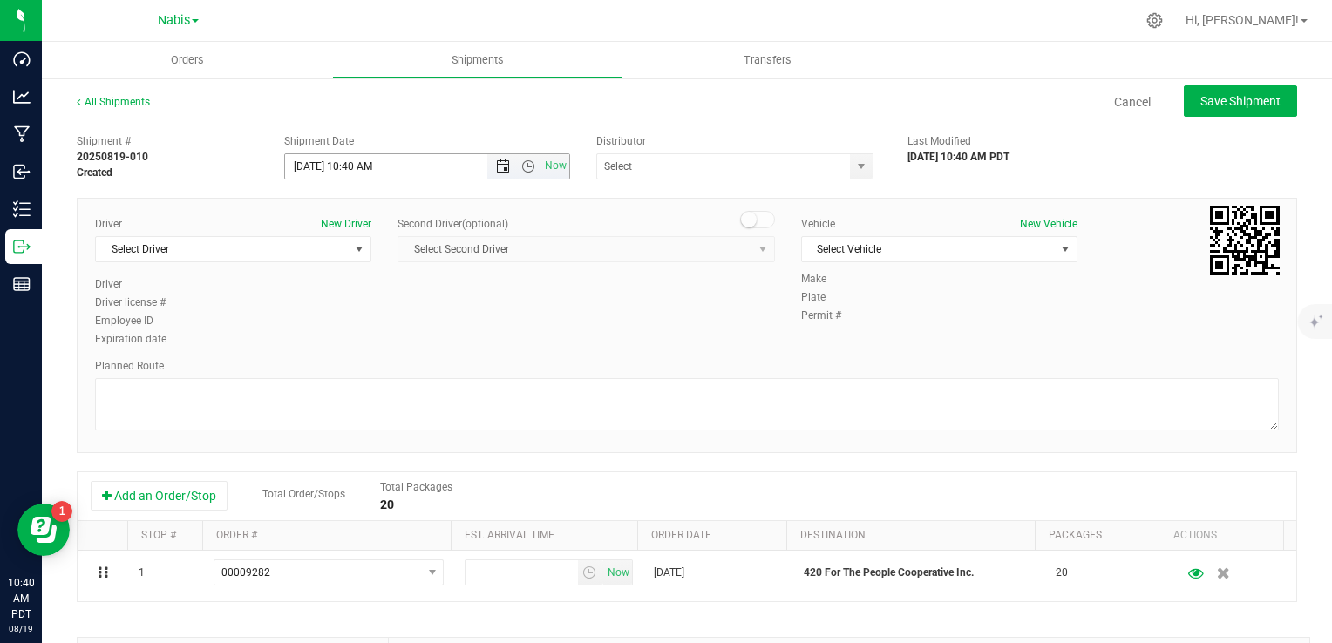
click at [495, 159] on span "Now" at bounding box center [528, 166] width 82 height 24
click at [499, 166] on span "Open the date view" at bounding box center [503, 167] width 14 height 14
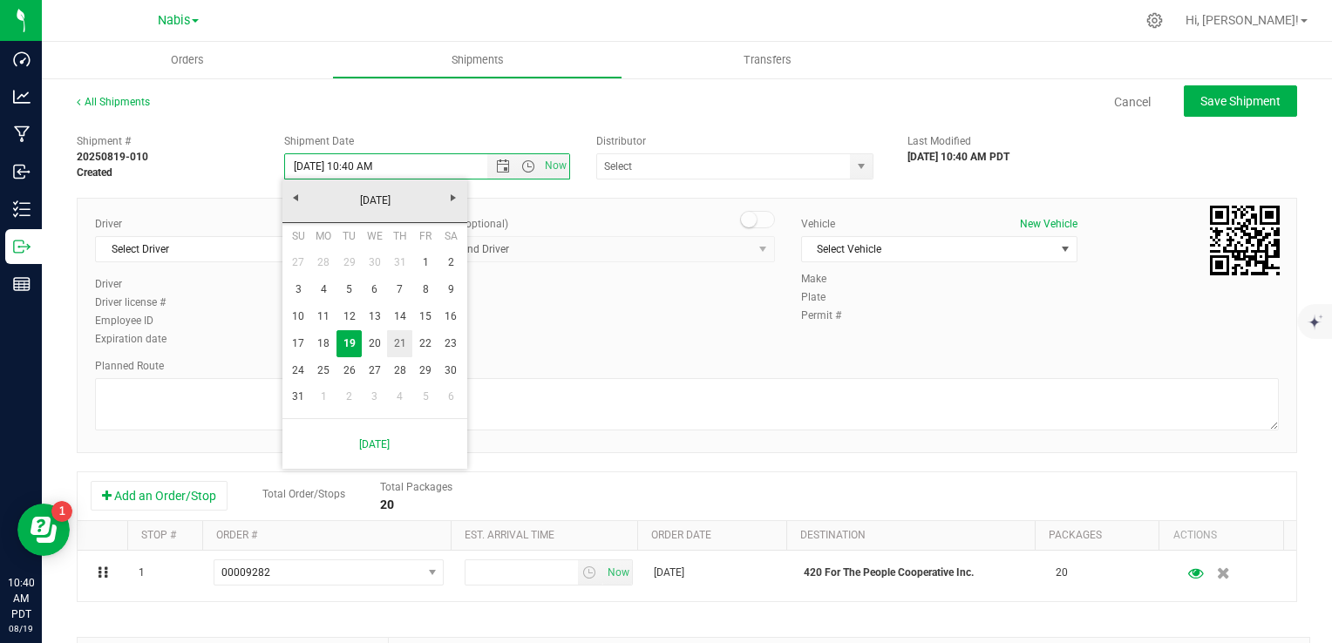
click at [398, 341] on link "21" at bounding box center [399, 343] width 25 height 27
type input "8/21/2025 10:40 AM"
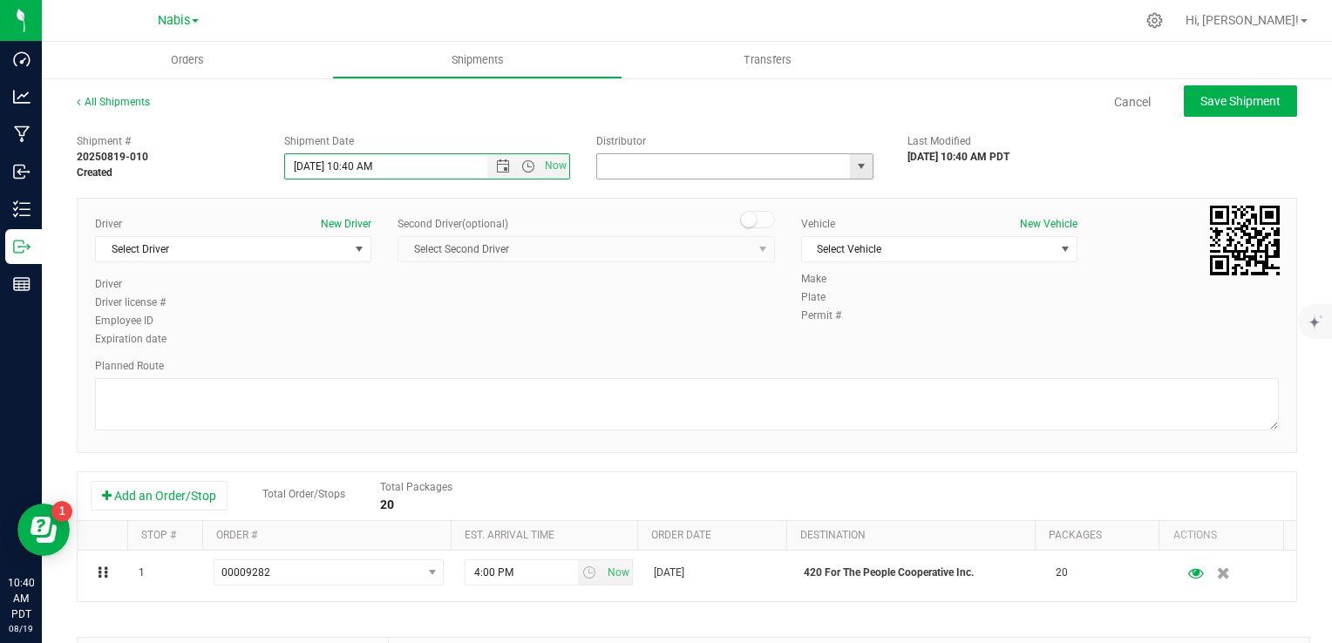
click at [640, 160] on input "text" at bounding box center [720, 166] width 246 height 24
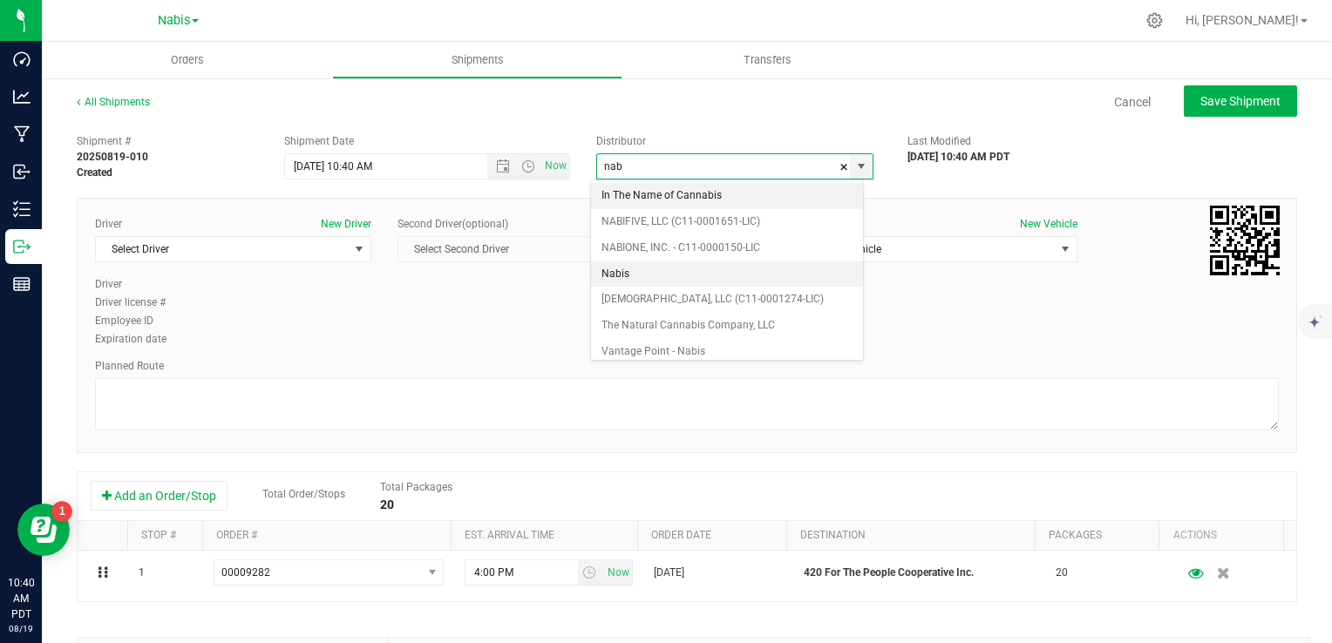
click at [638, 266] on li "Nabis" at bounding box center [727, 275] width 272 height 26
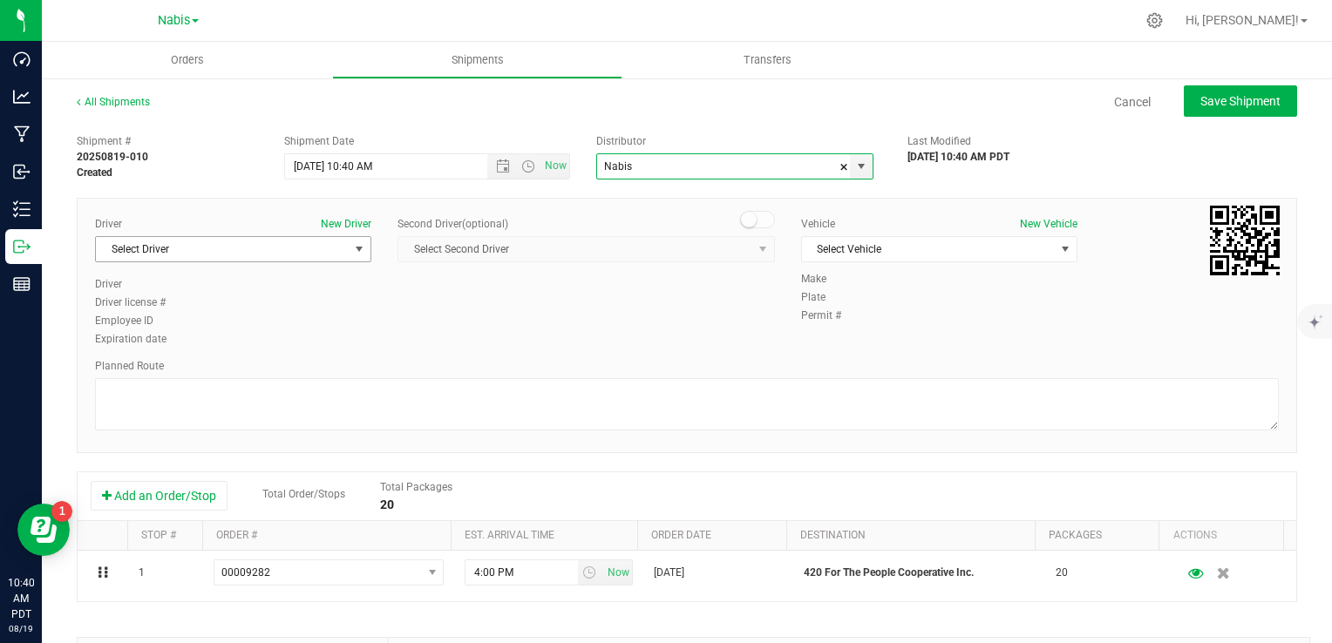
type input "Nabis"
click at [330, 251] on span "Select Driver" at bounding box center [222, 249] width 253 height 24
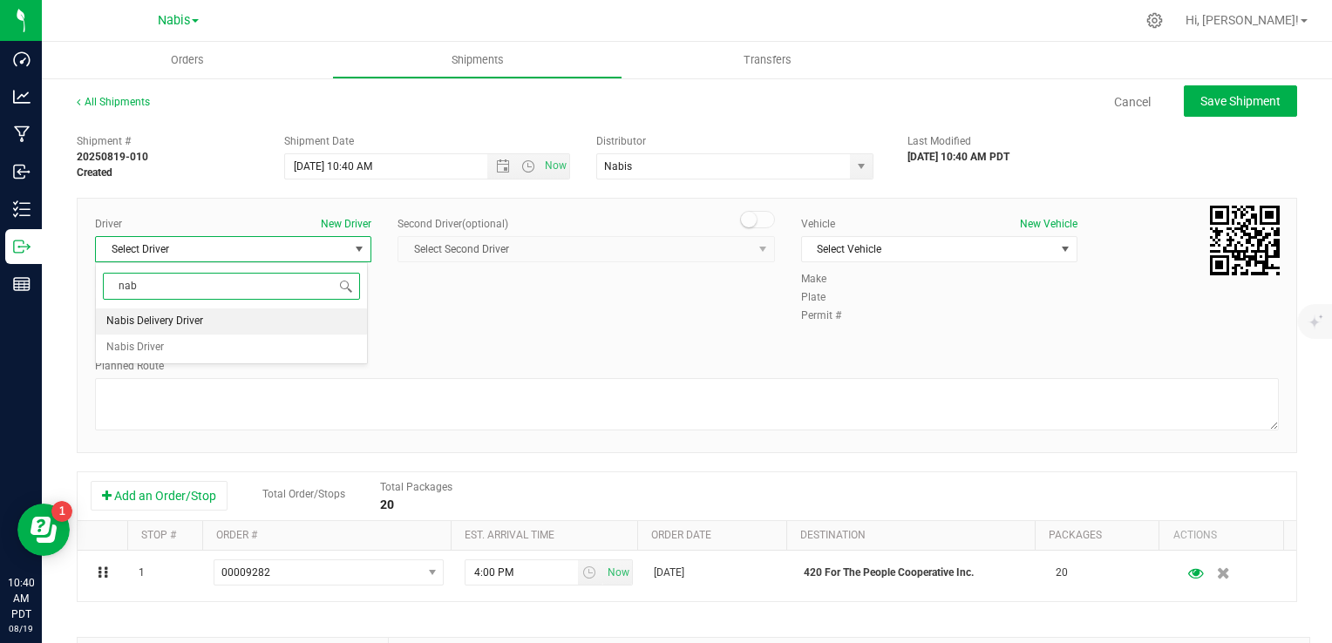
click at [201, 323] on span "Nabis Delivery Driver" at bounding box center [154, 321] width 97 height 23
type input "nab"
click at [843, 254] on span "Select Vehicle" at bounding box center [928, 249] width 253 height 24
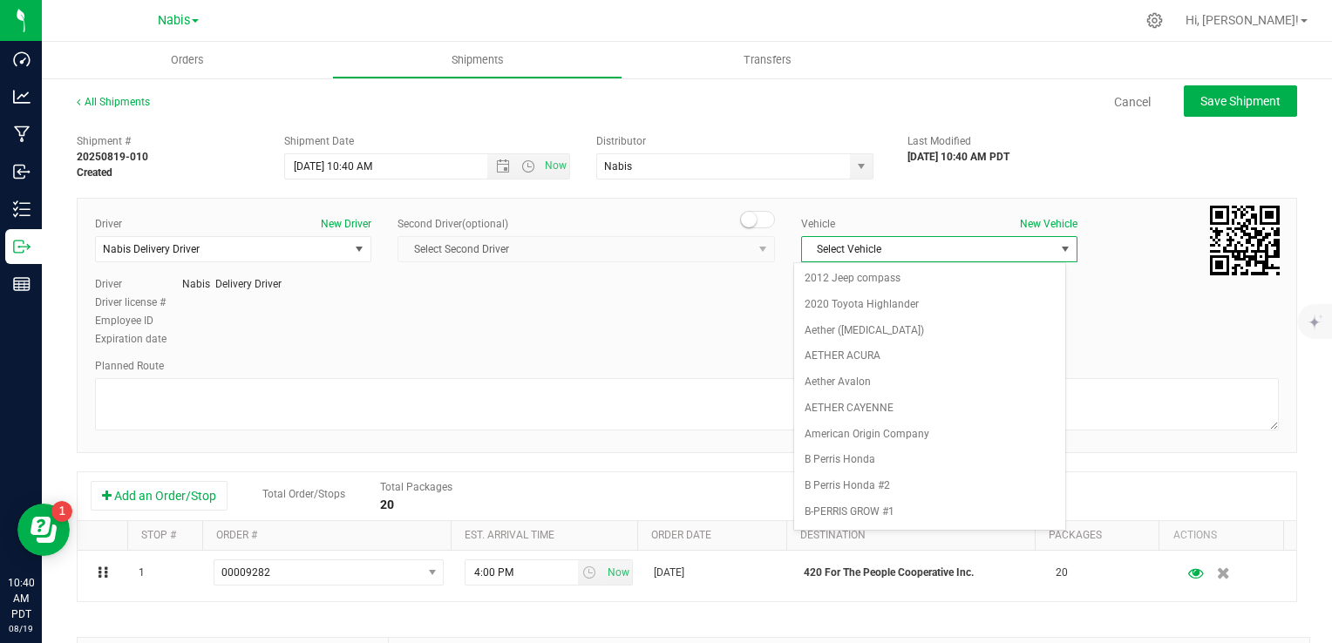
scroll to position [2217, 0]
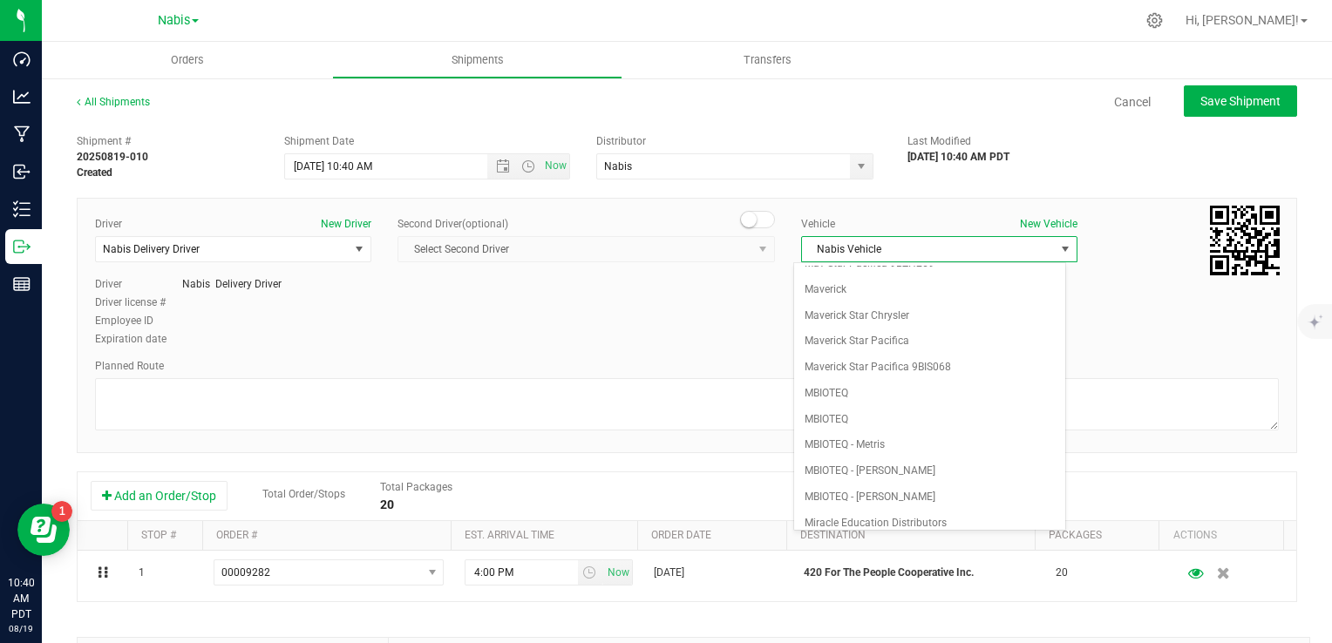
click at [866, 536] on li "Nabis Vehicle" at bounding box center [929, 549] width 271 height 26
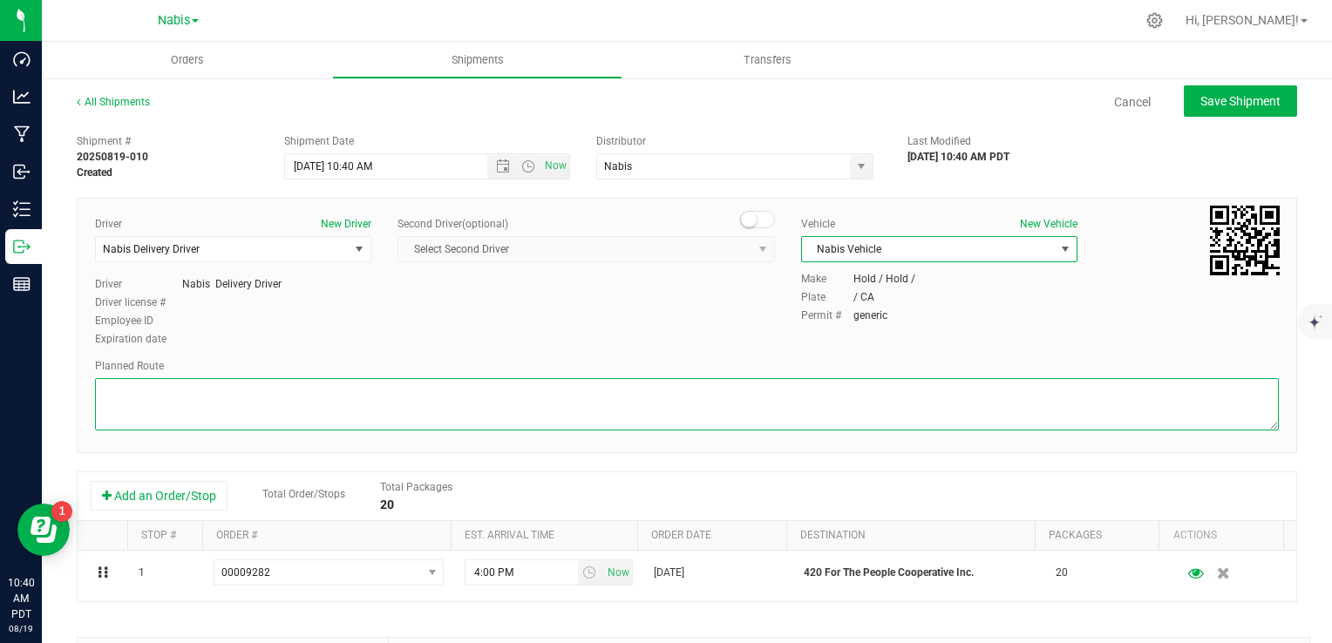
click at [334, 389] on textarea at bounding box center [687, 404] width 1184 height 52
paste textarea "Google Maps"
type textarea "Google Maps"
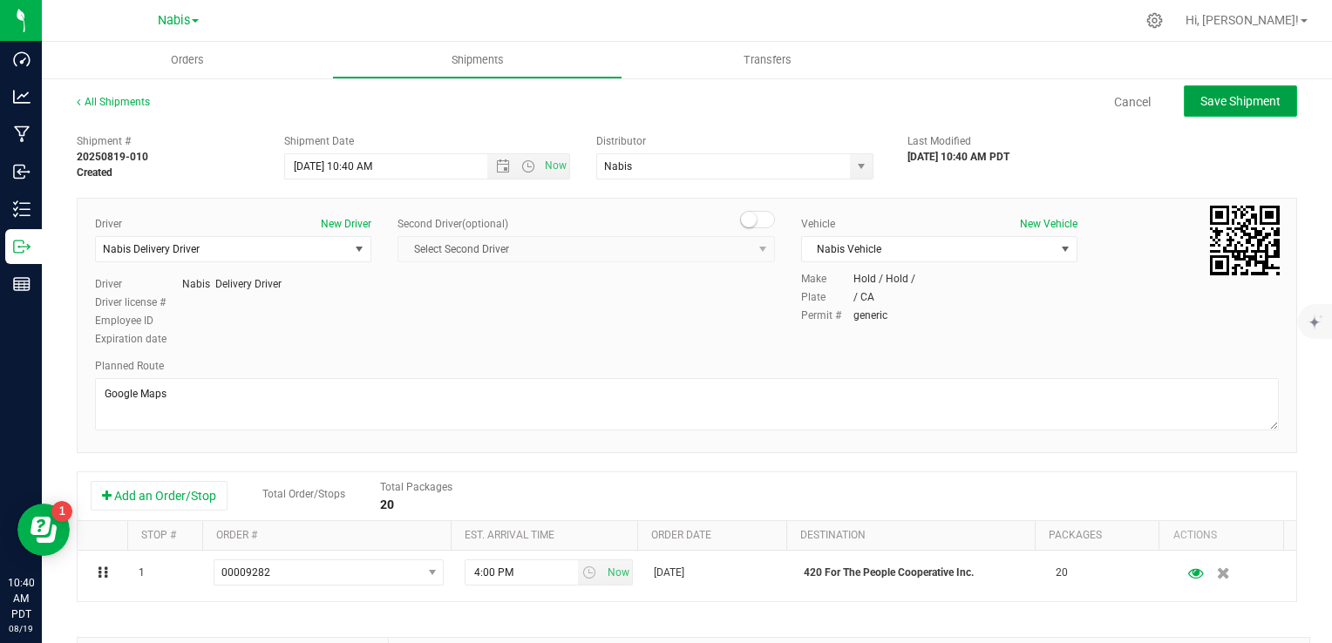
click at [1198, 108] on button "Save Shipment" at bounding box center [1240, 100] width 113 height 31
type input "8/21/2025 5:40 PM"
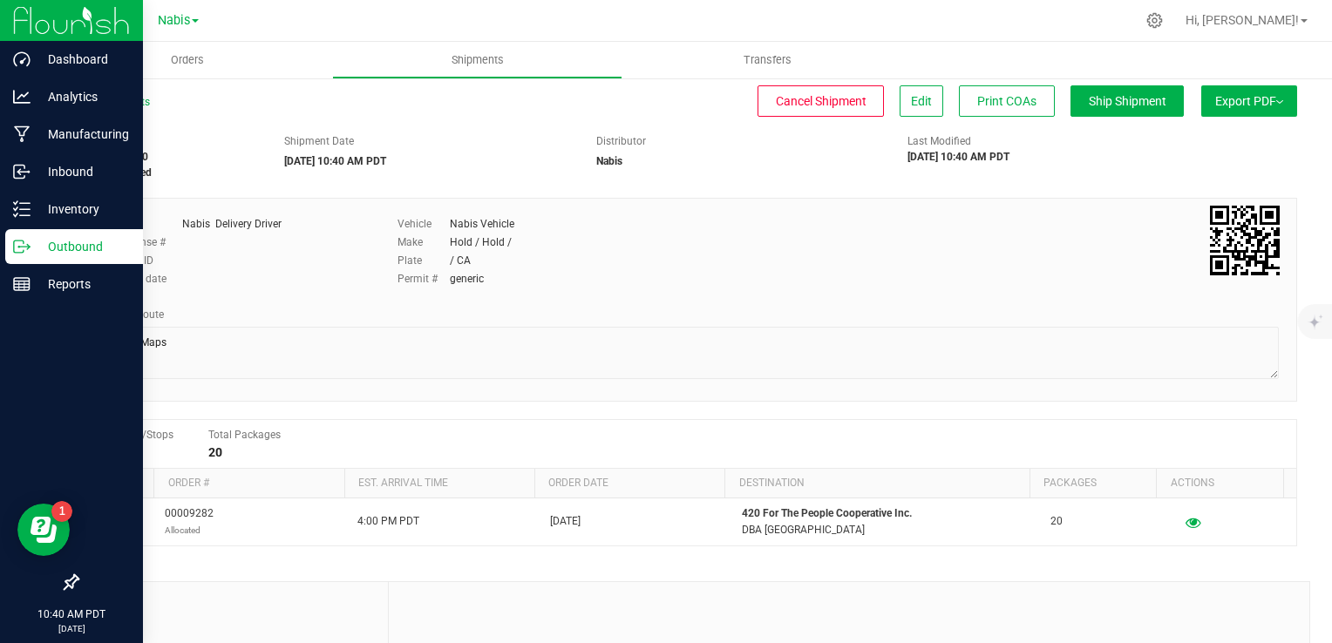
click at [63, 249] on p "Outbound" at bounding box center [83, 246] width 105 height 21
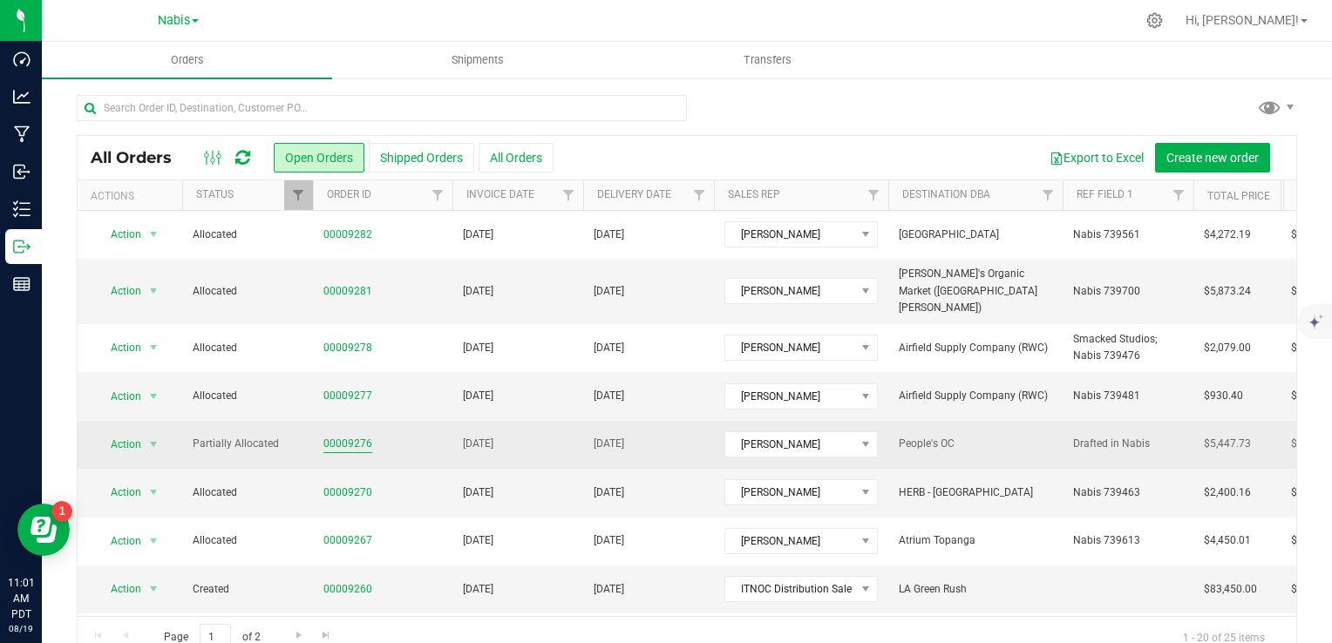
click at [350, 436] on link "00009276" at bounding box center [347, 444] width 49 height 17
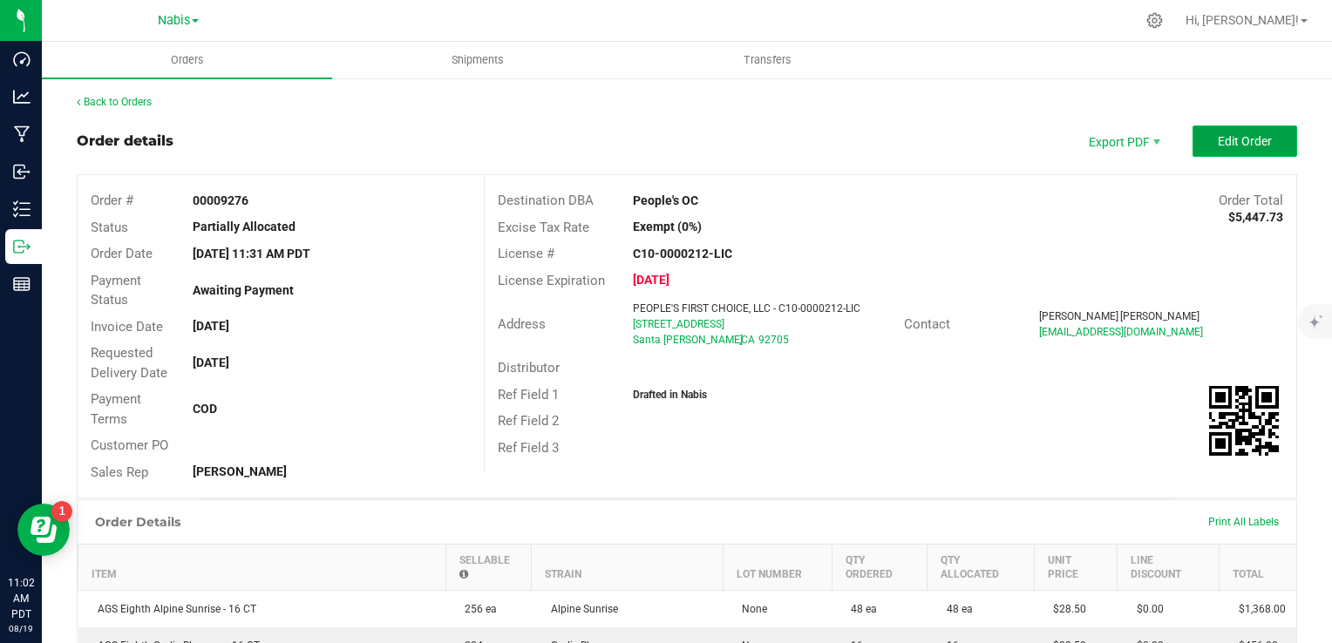
click at [1218, 134] on span "Edit Order" at bounding box center [1245, 141] width 54 height 14
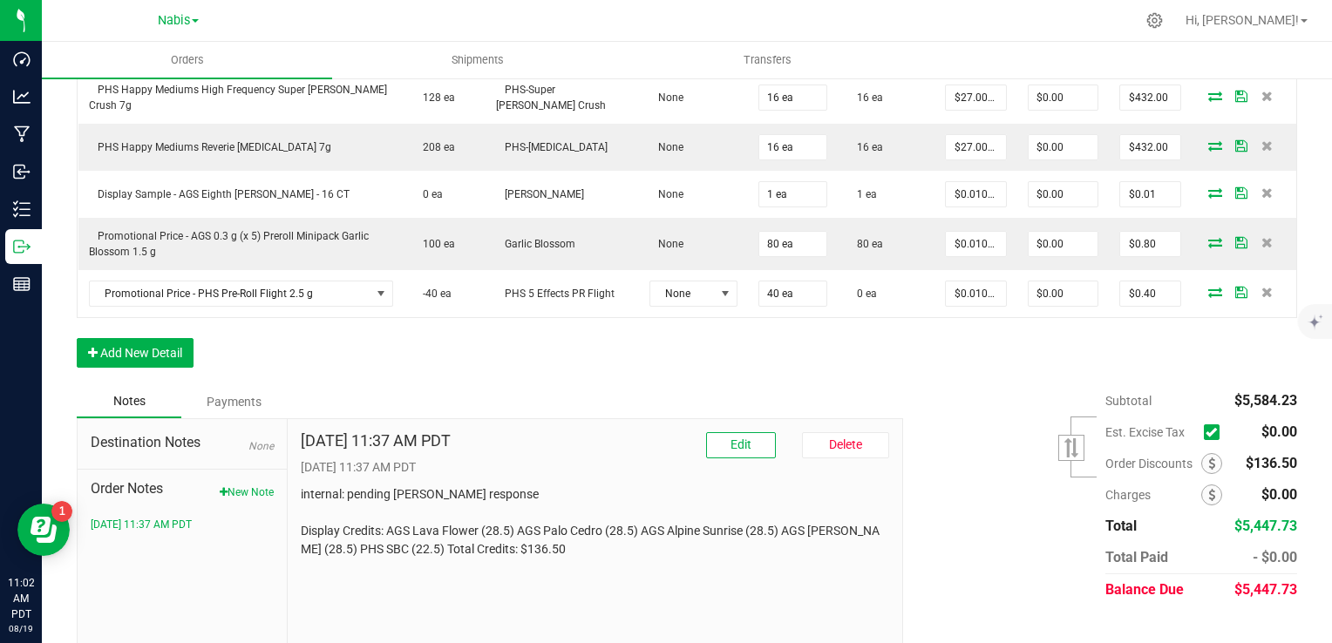
scroll to position [958, 0]
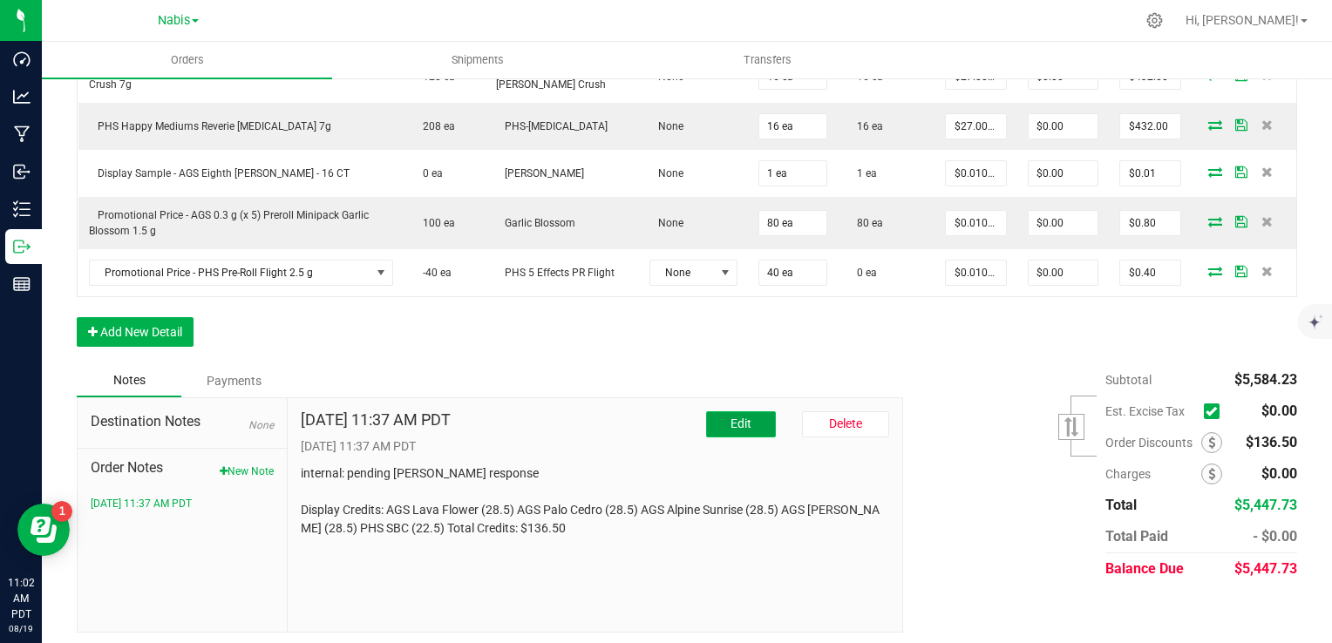
click at [731, 417] on span "Edit" at bounding box center [741, 424] width 21 height 14
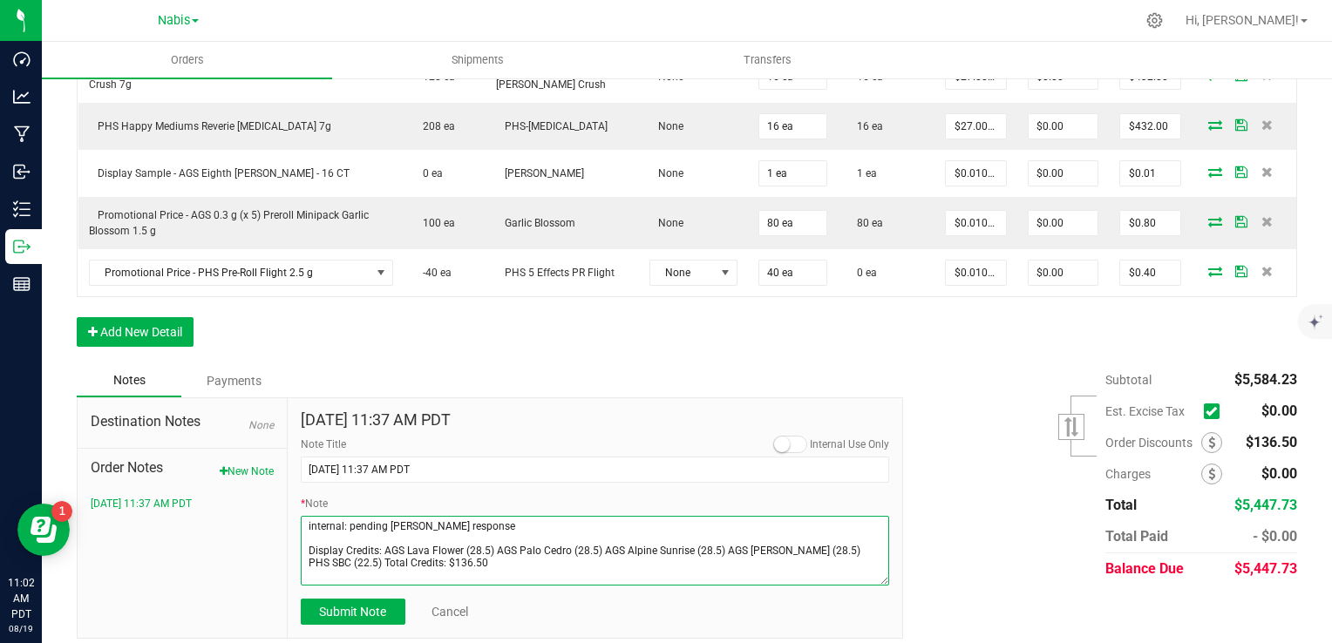
drag, startPoint x: 535, startPoint y: 525, endPoint x: 261, endPoint y: 520, distance: 274.7
click at [261, 520] on div "Destination Notes None Order Notes New Note 8/18/2025 11:37 AM PDT Aug 18, 2025…" at bounding box center [490, 519] width 826 height 242
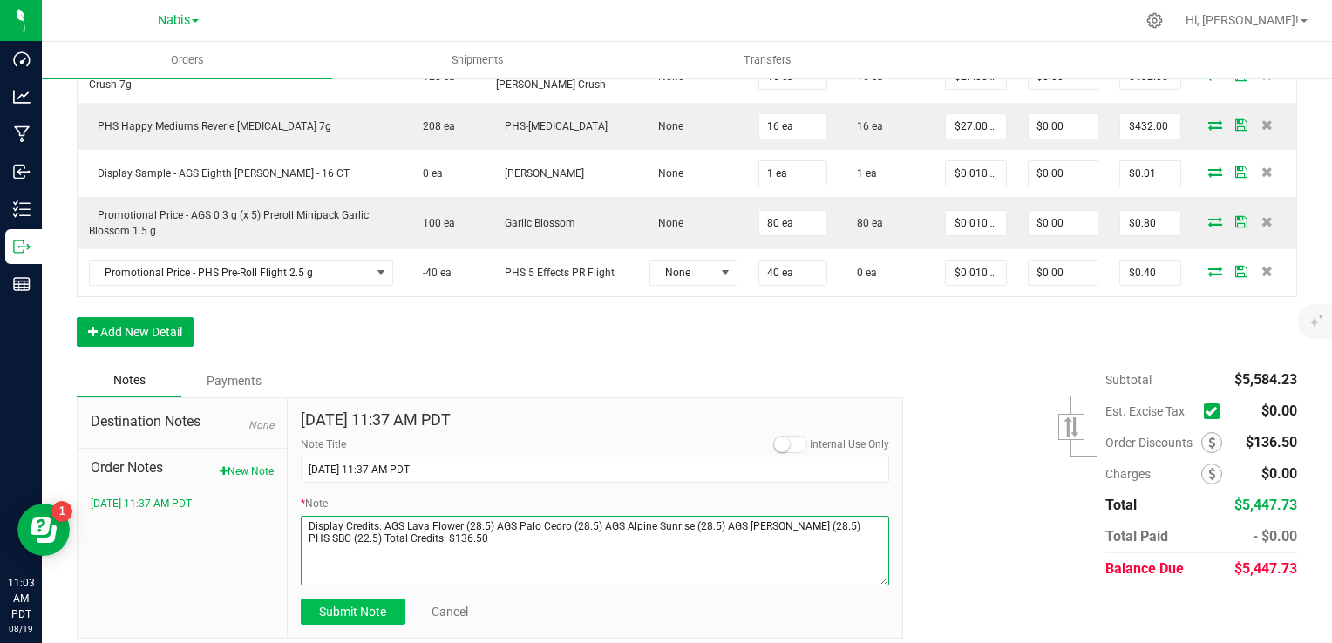
type textarea "Display Credits: AGS Lava Flower (28.5) AGS Palo Cedro (28.5) AGS Alpine Sunris…"
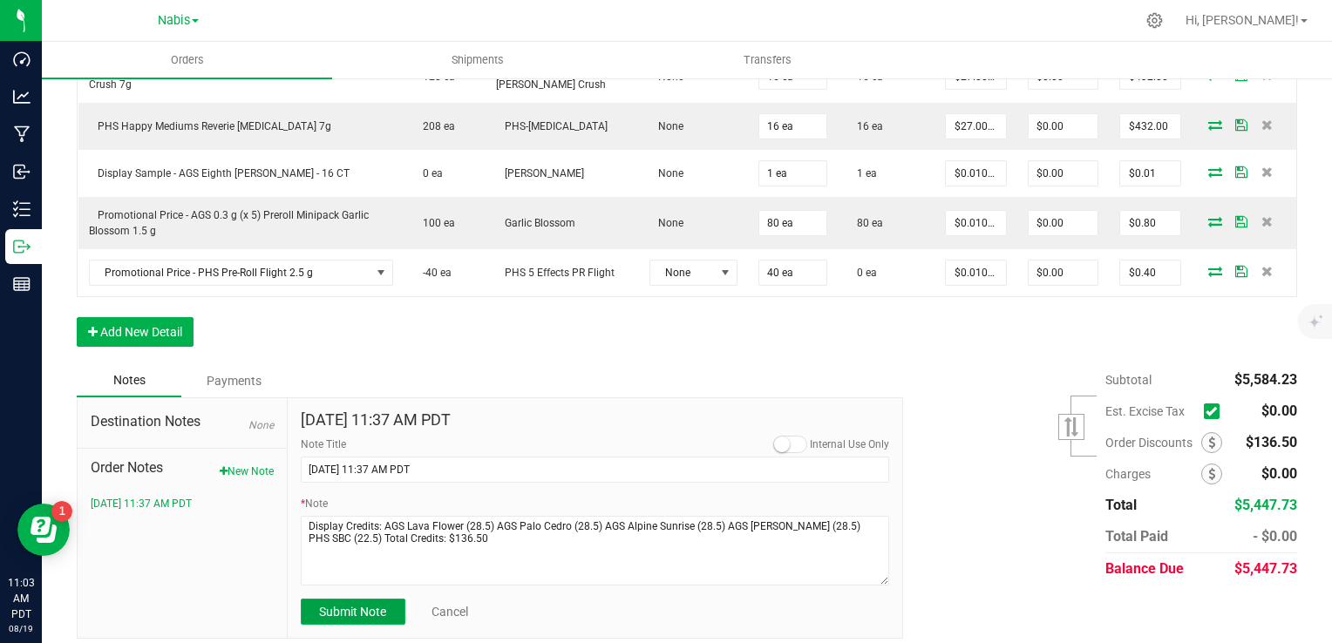
drag, startPoint x: 339, startPoint y: 609, endPoint x: 333, endPoint y: 599, distance: 11.4
click at [339, 609] on span "Submit Note" at bounding box center [352, 612] width 67 height 14
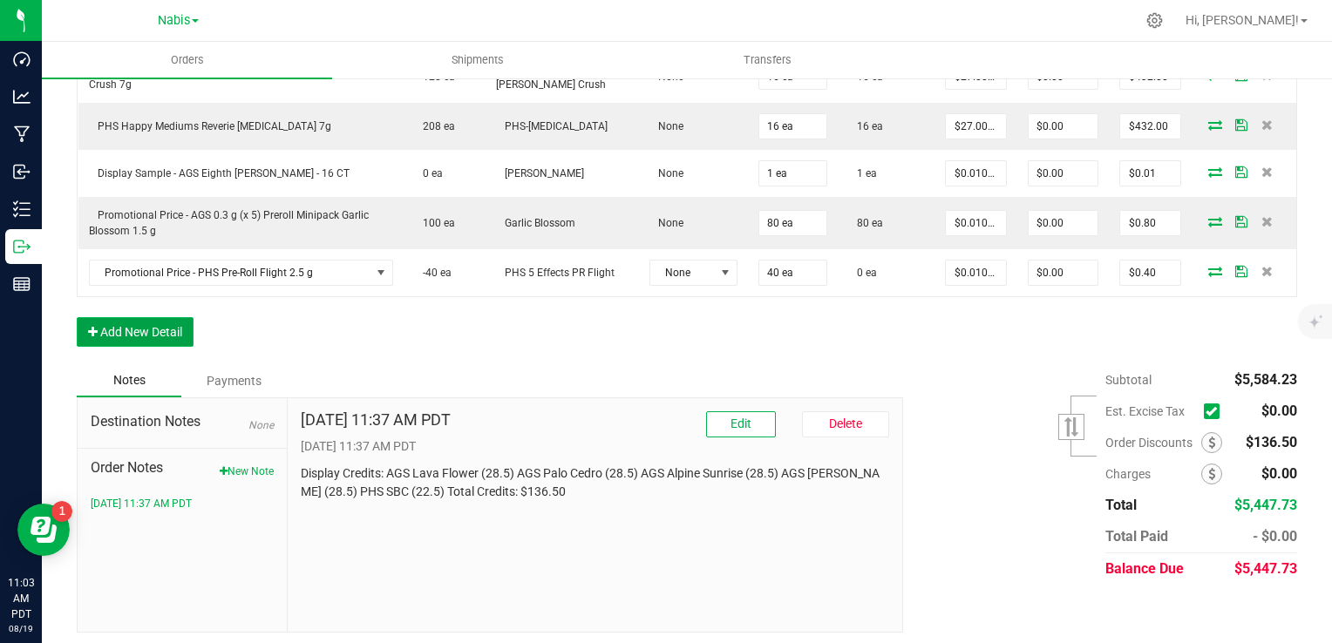
click at [141, 334] on button "Add New Detail" at bounding box center [135, 332] width 117 height 30
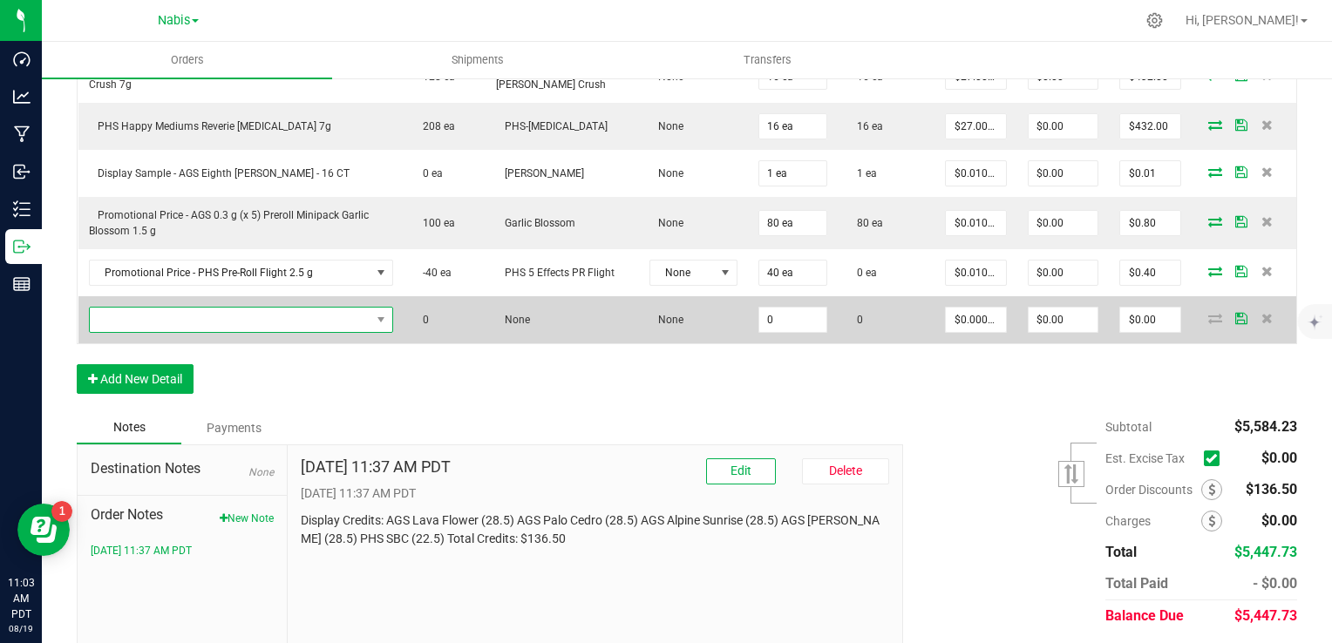
click at [159, 311] on span "NO DATA FOUND" at bounding box center [230, 320] width 281 height 24
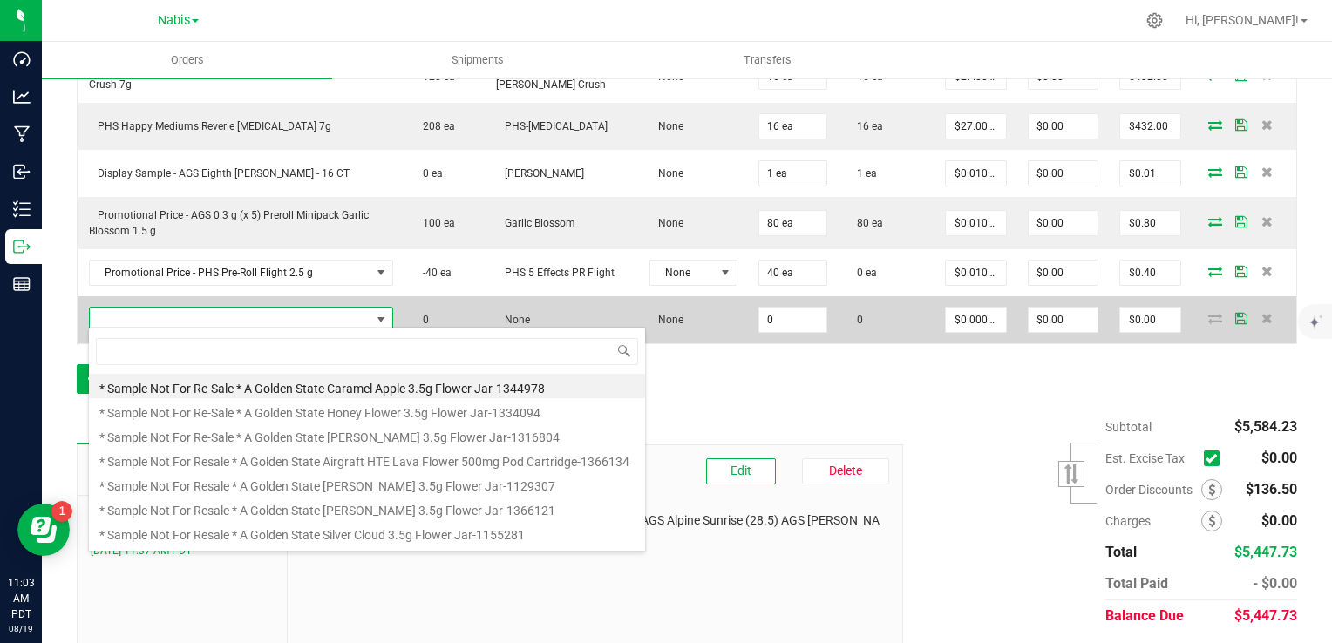
scroll to position [25, 303]
type input "display"
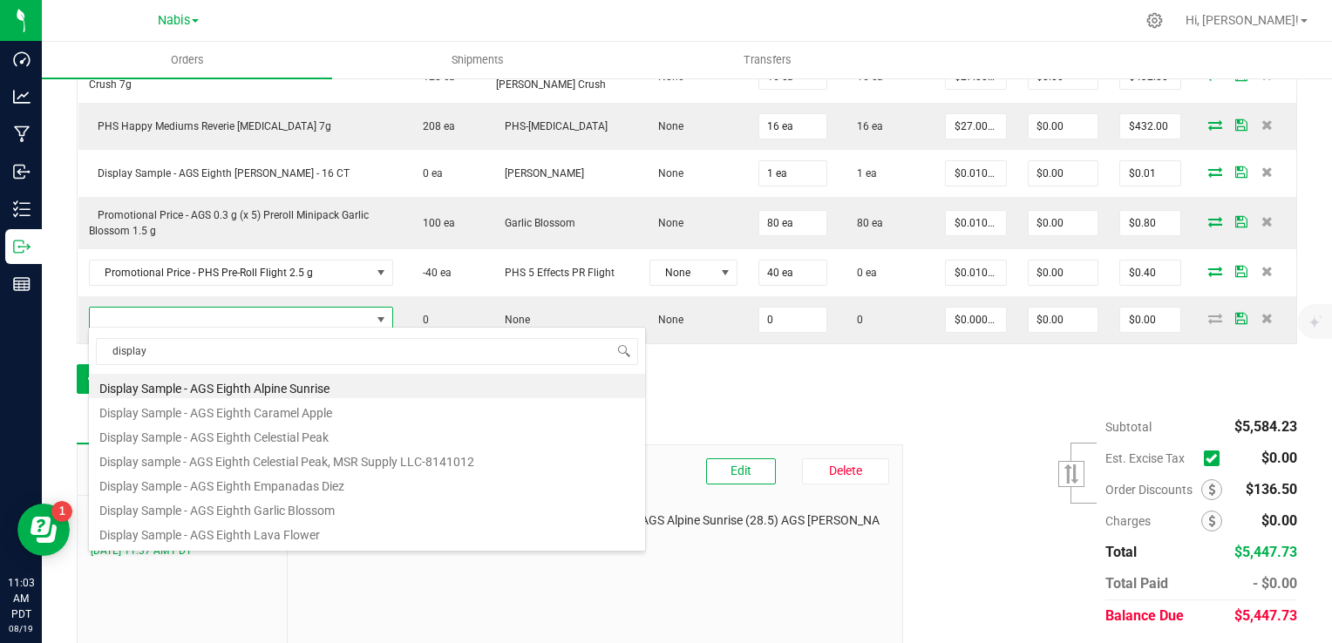
click at [339, 511] on li "Display Sample - AGS Eighth Garlic Blossom" at bounding box center [367, 508] width 556 height 24
type input "0 ea"
type input "$0.01000"
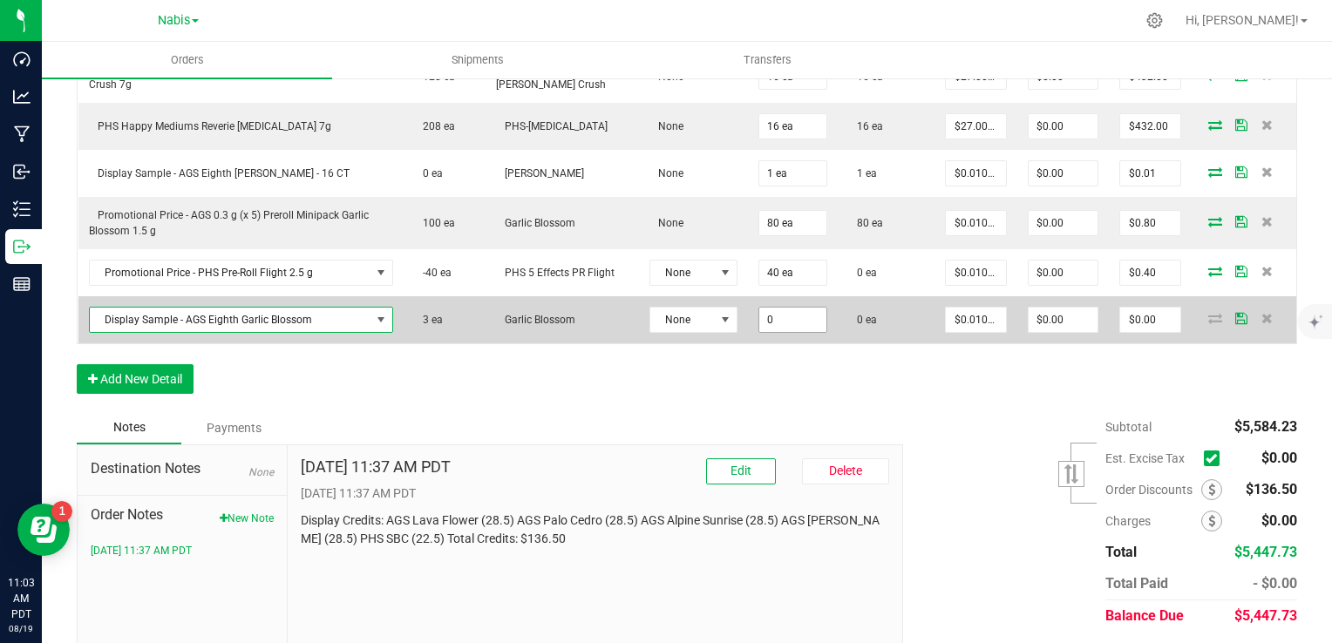
click at [796, 320] on input "0" at bounding box center [792, 320] width 67 height 24
type input "1 ea"
type input "$0.01"
click at [1208, 314] on icon at bounding box center [1215, 318] width 14 height 10
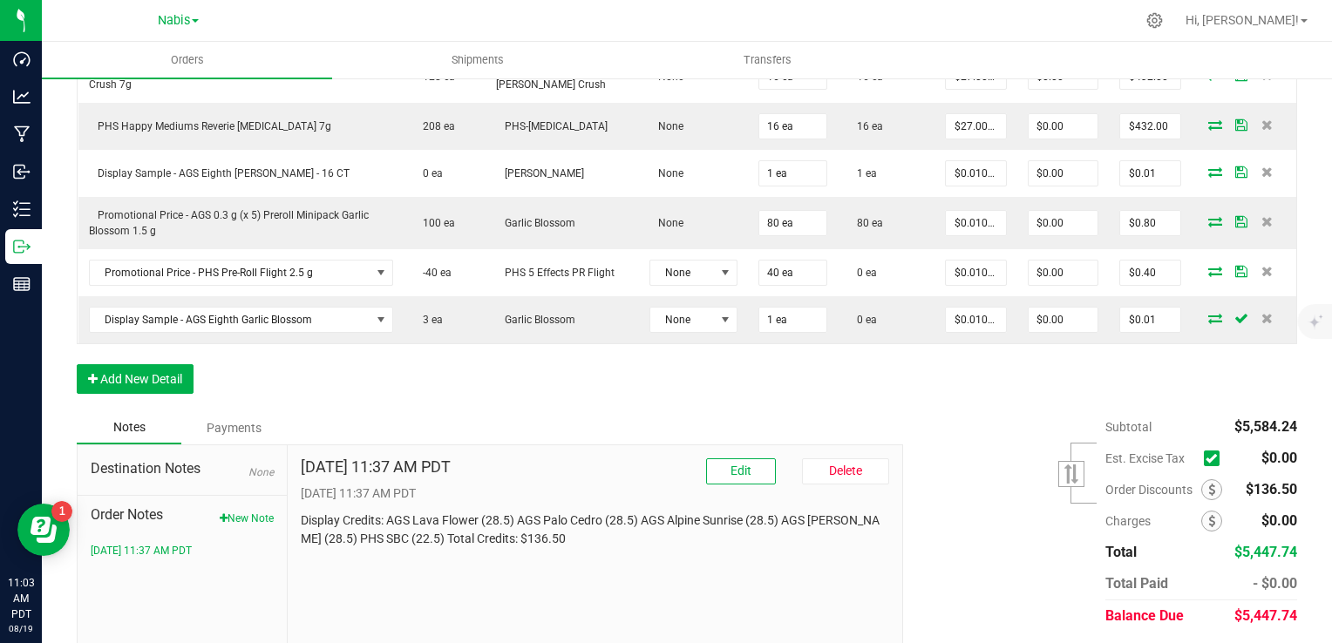
click at [1208, 313] on icon at bounding box center [1215, 318] width 14 height 10
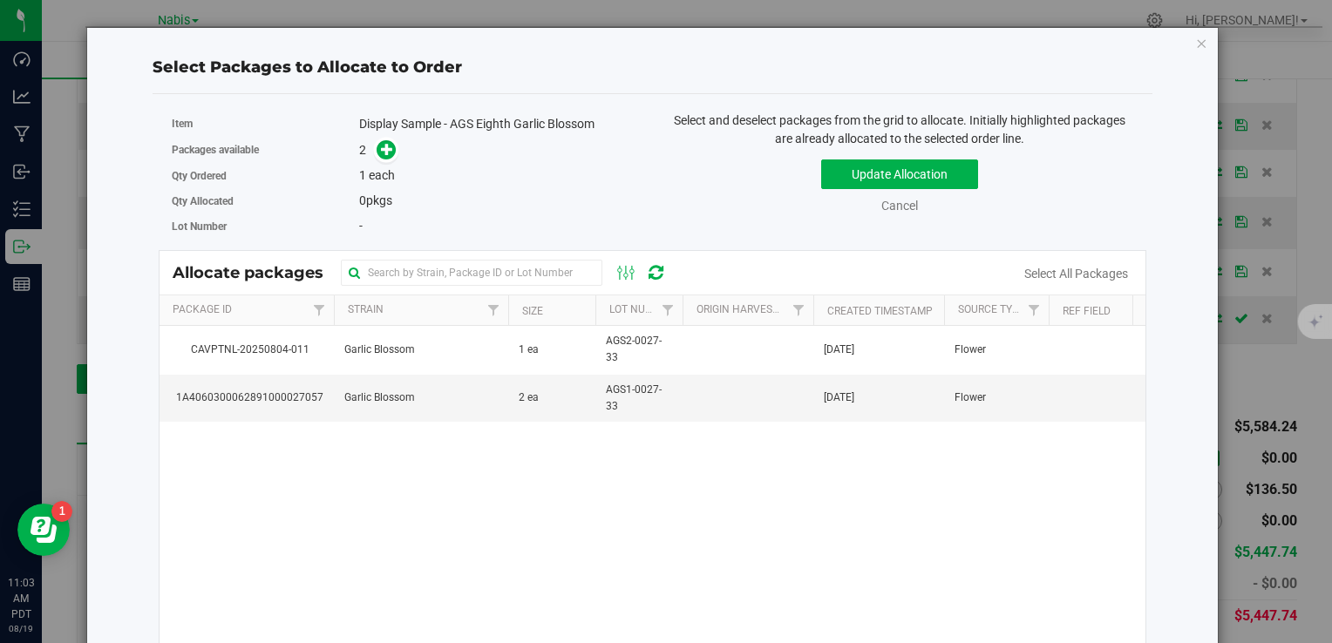
click at [1196, 49] on icon "button" at bounding box center [1202, 42] width 12 height 21
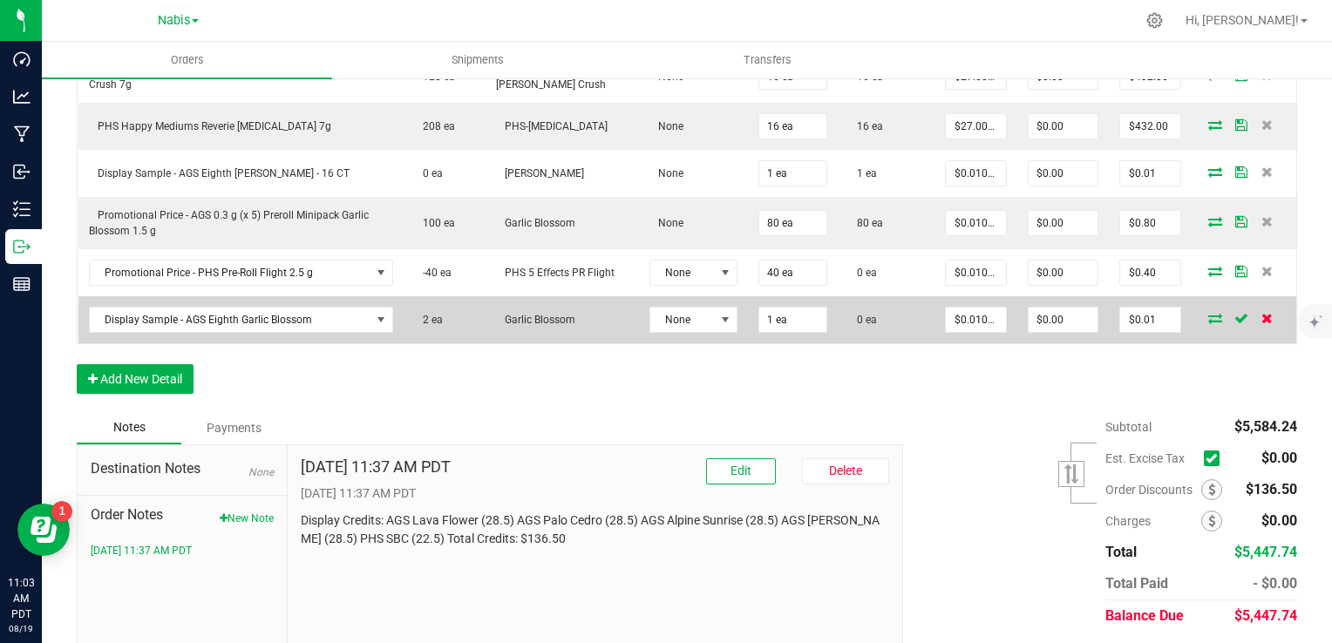
click at [1262, 315] on icon at bounding box center [1267, 318] width 11 height 10
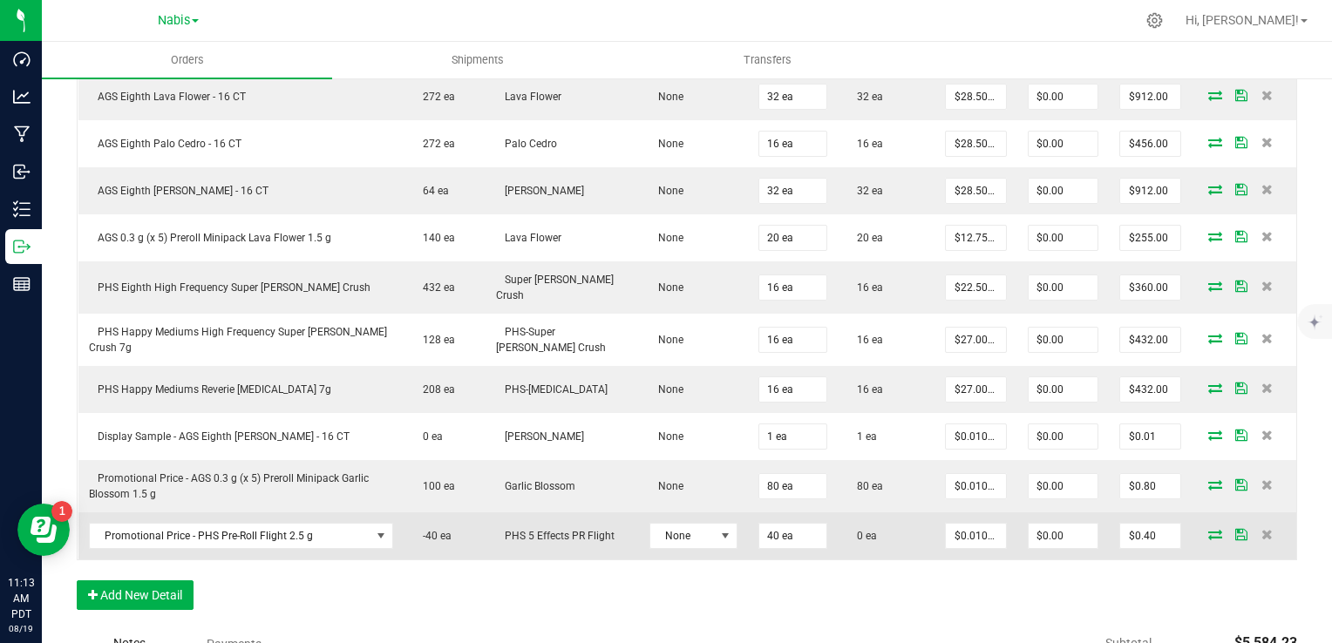
scroll to position [0, 0]
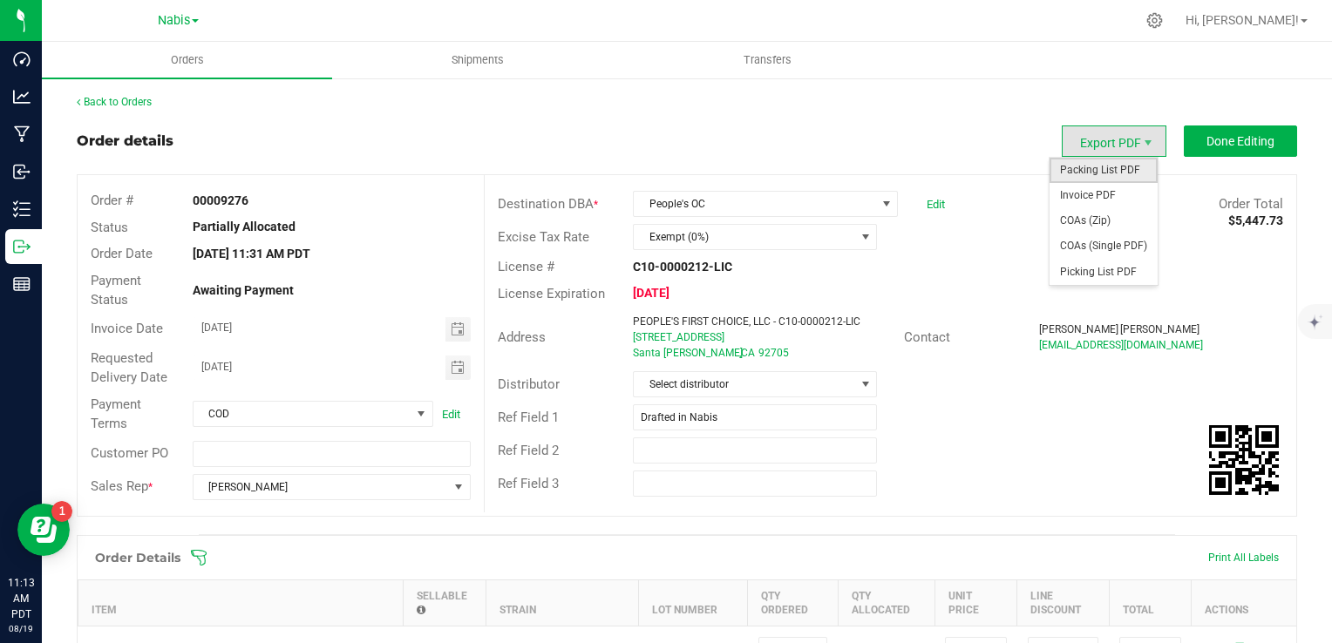
click at [1108, 164] on span "Packing List PDF" at bounding box center [1104, 170] width 108 height 25
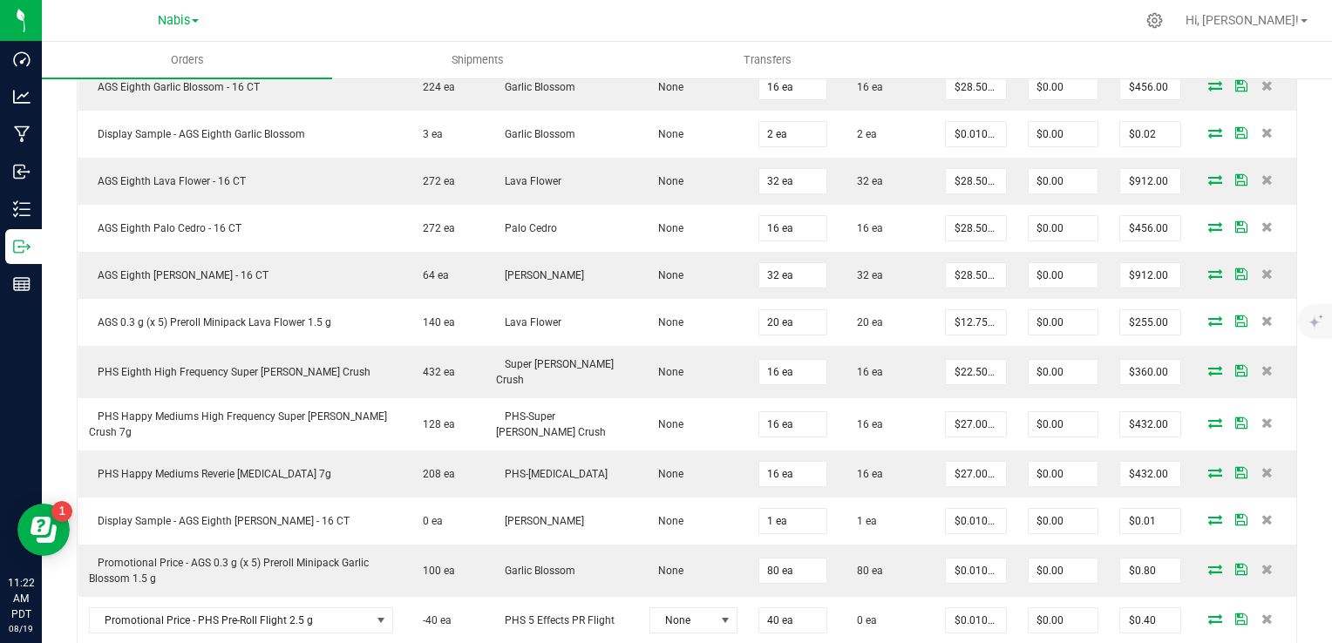
scroll to position [958, 0]
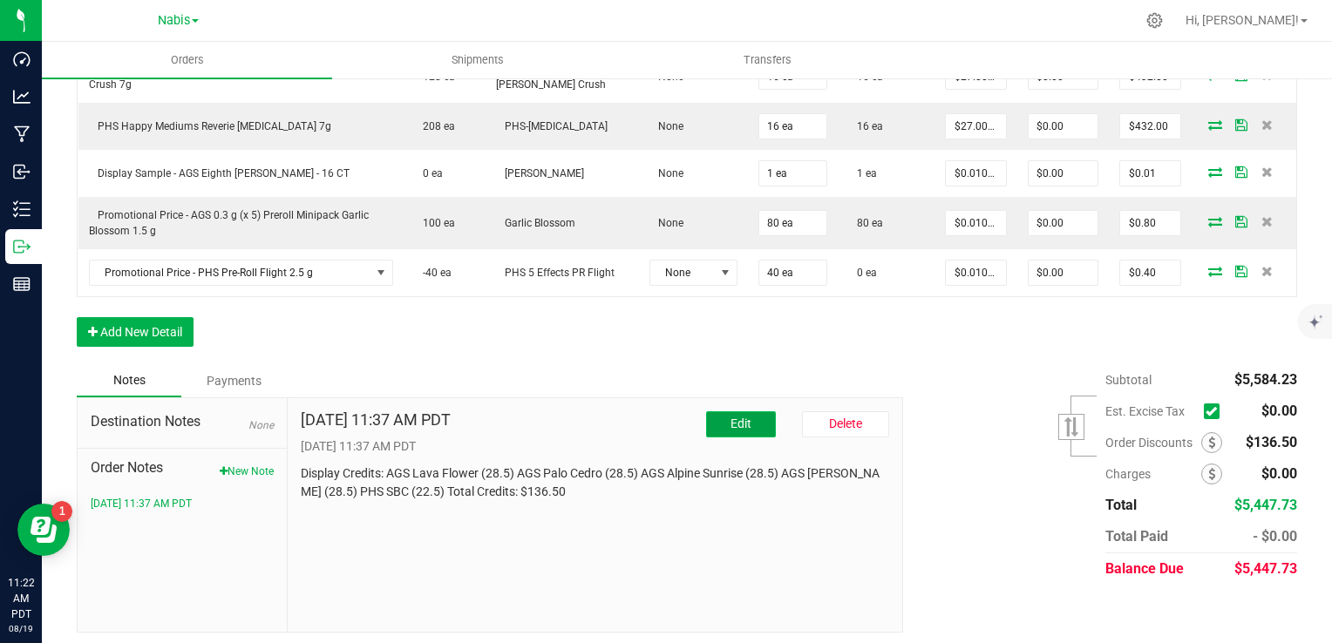
click at [715, 418] on button "Edit" at bounding box center [741, 424] width 70 height 26
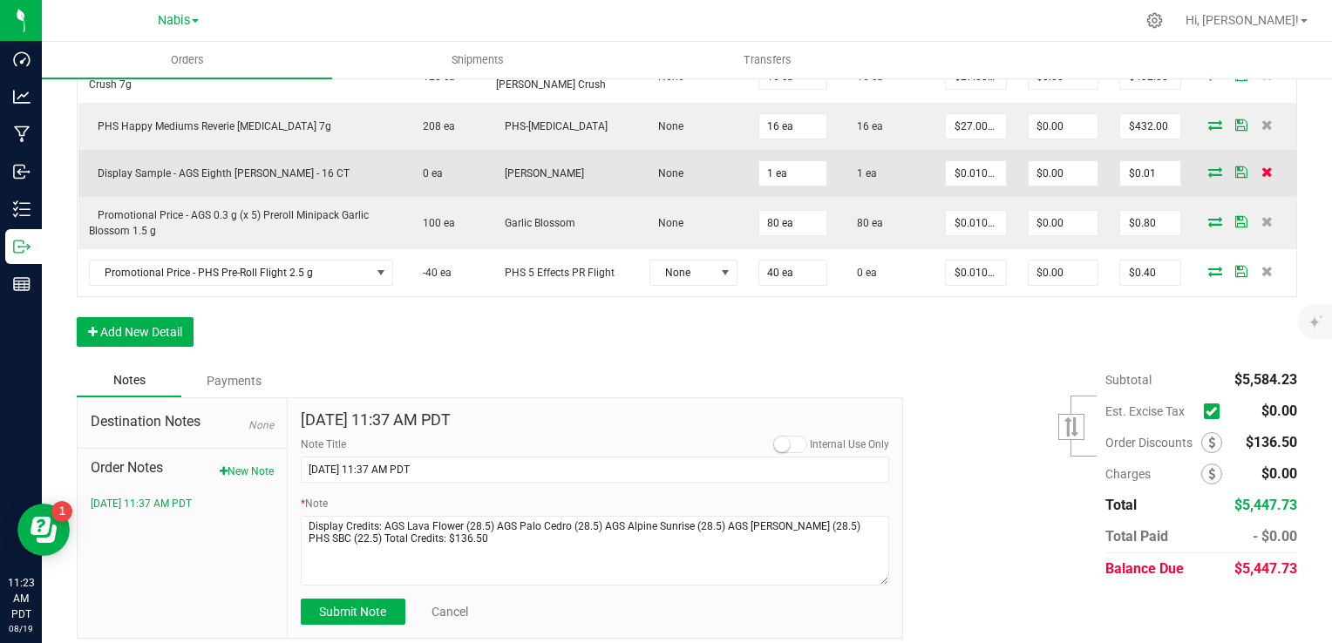
click at [1262, 167] on icon at bounding box center [1267, 172] width 11 height 10
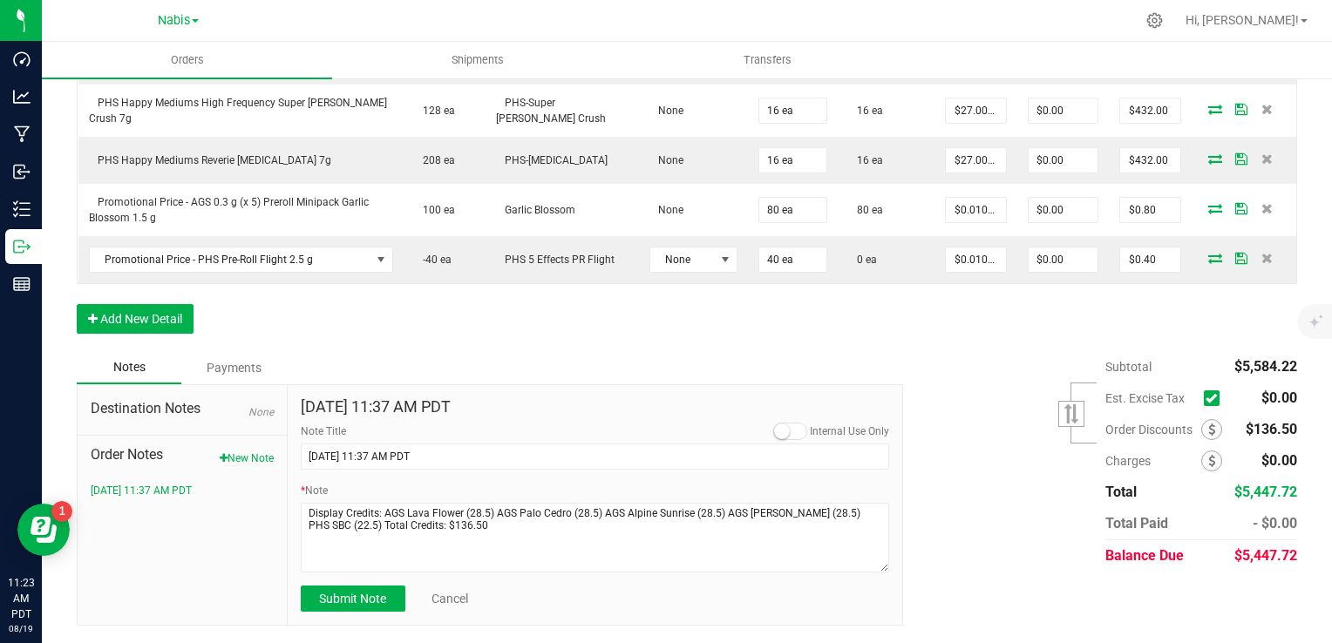
scroll to position [920, 0]
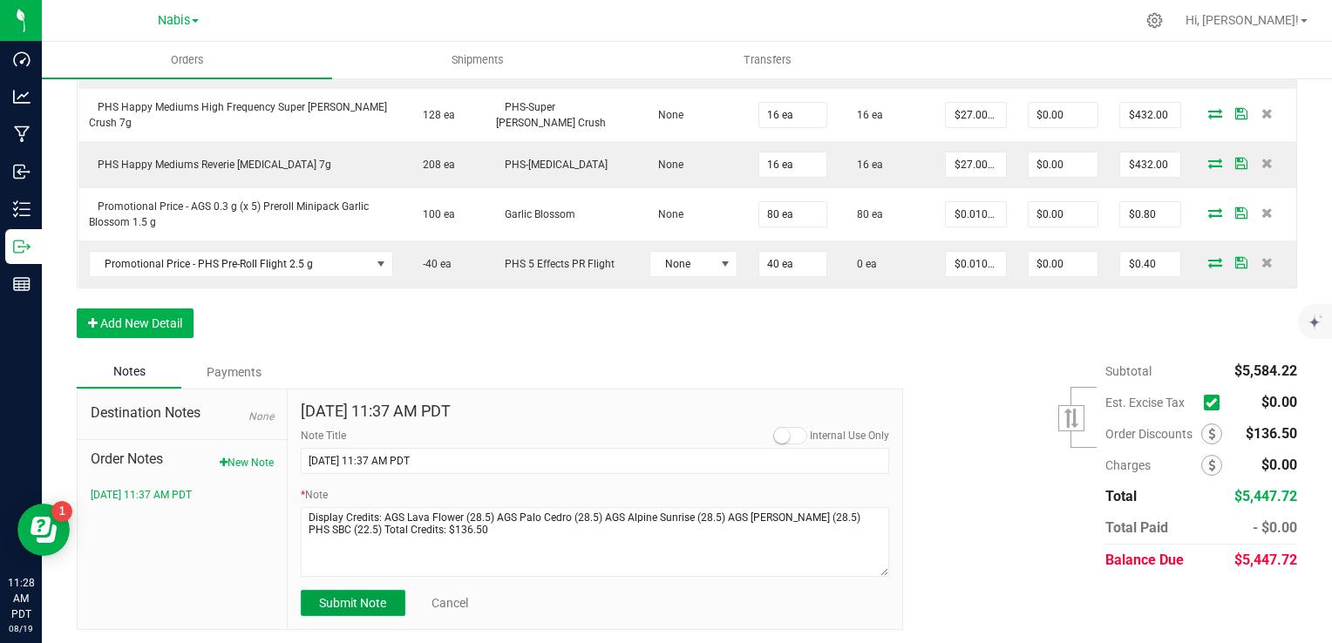
click at [334, 602] on span "Submit Note" at bounding box center [352, 603] width 67 height 14
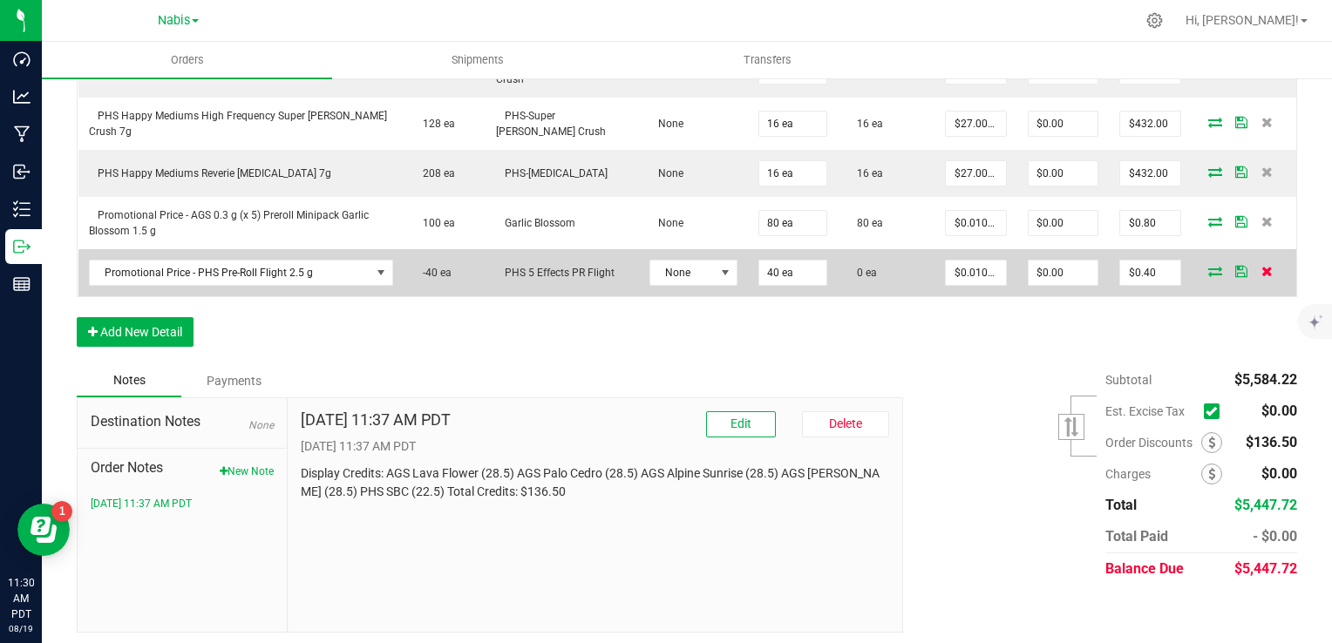
click at [1262, 266] on icon at bounding box center [1267, 271] width 11 height 10
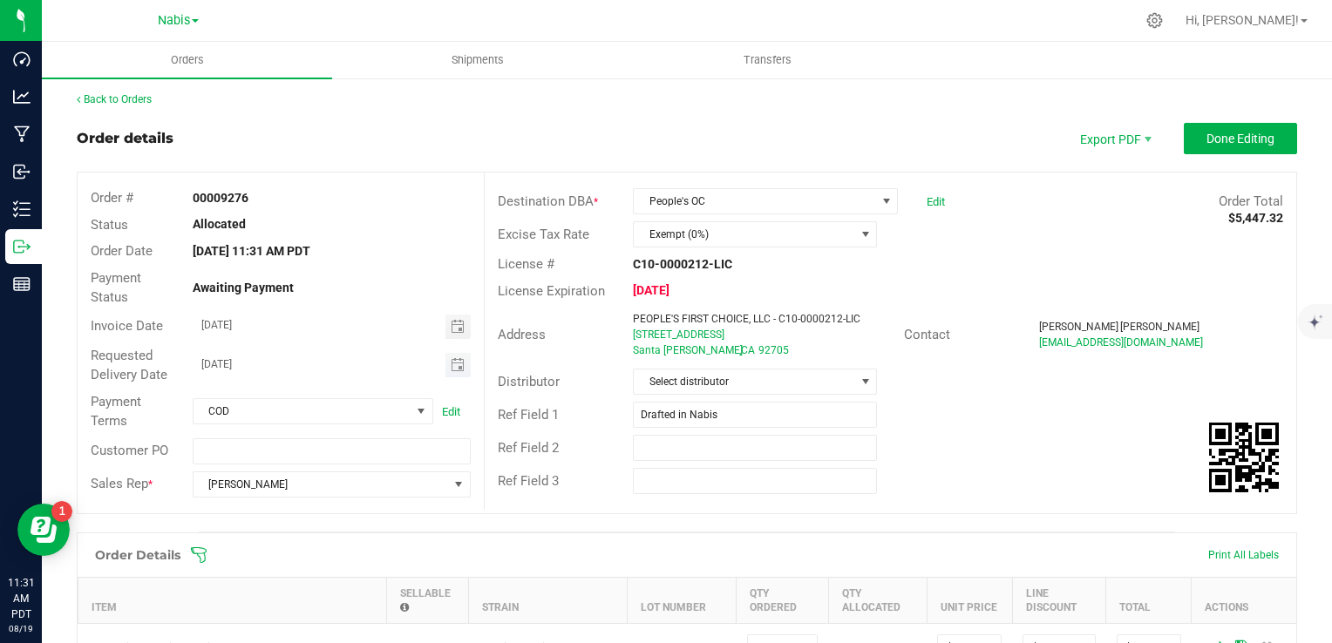
scroll to position [0, 0]
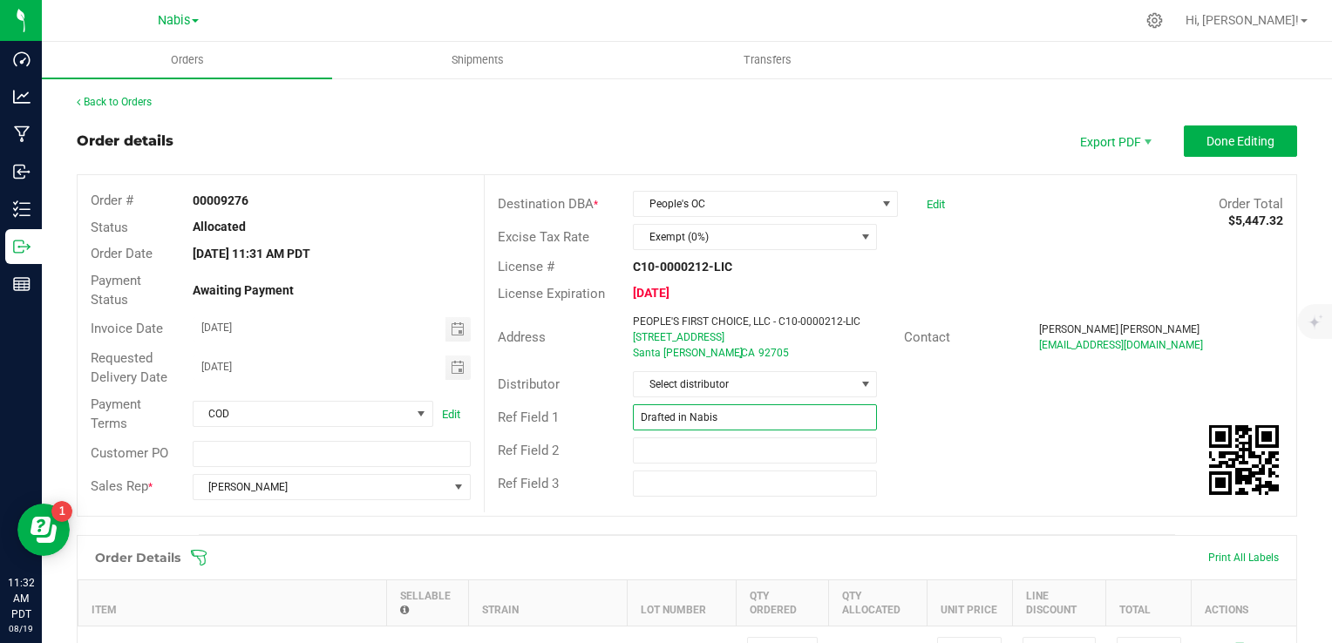
click at [727, 412] on input "Drafted in Nabis" at bounding box center [755, 418] width 244 height 26
paste input "739861"
type input "Nabis 739861"
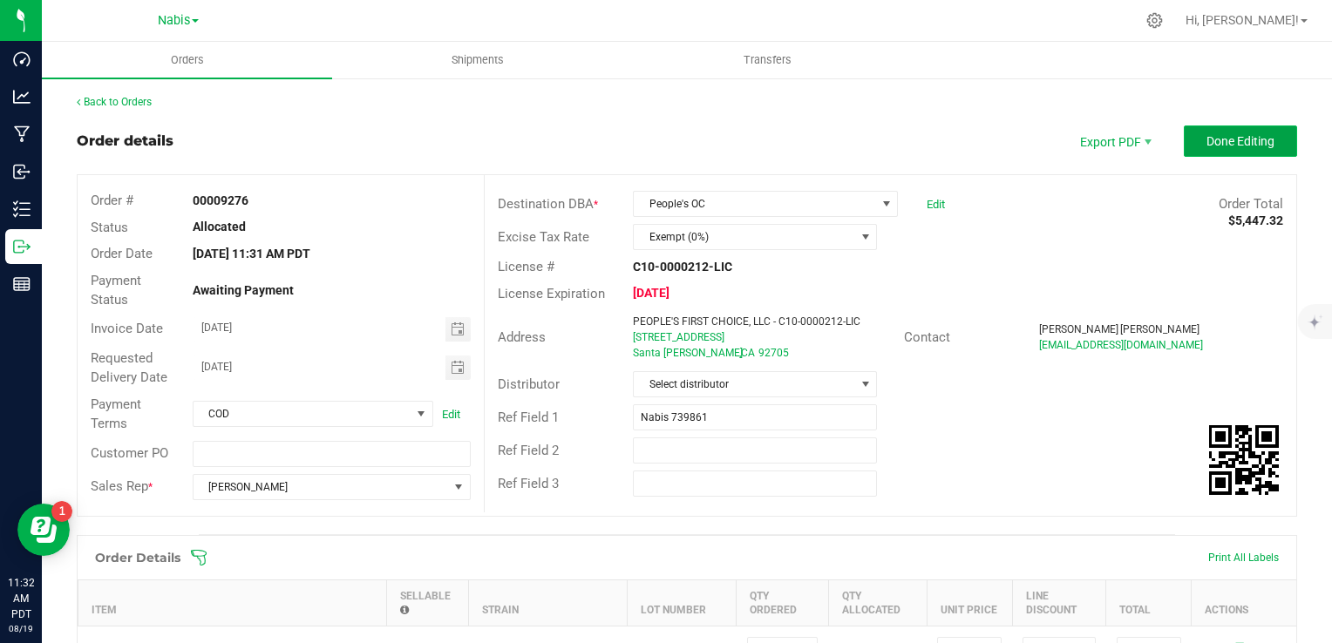
click at [1207, 135] on span "Done Editing" at bounding box center [1241, 141] width 68 height 14
